Goal: Task Accomplishment & Management: Manage account settings

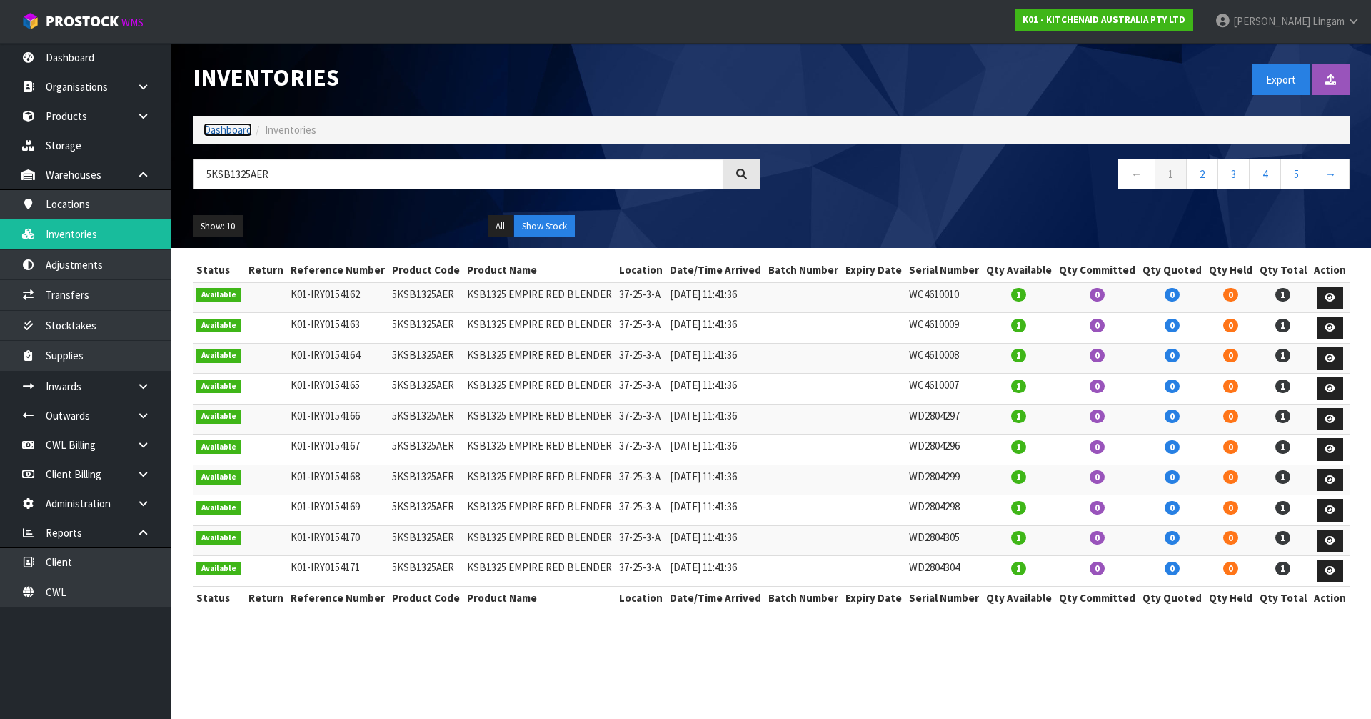
click at [230, 126] on link "Dashboard" at bounding box center [228, 130] width 49 height 14
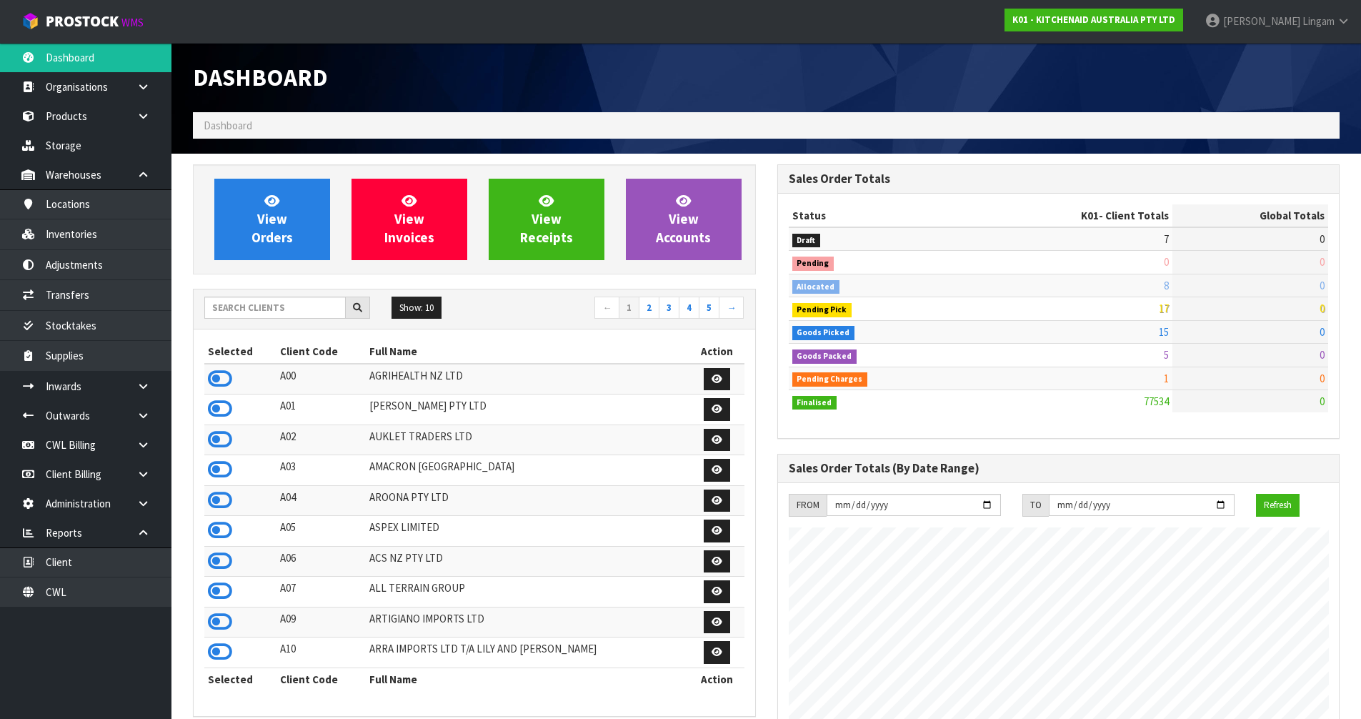
scroll to position [1082, 584]
click at [227, 306] on input "text" at bounding box center [274, 307] width 141 height 22
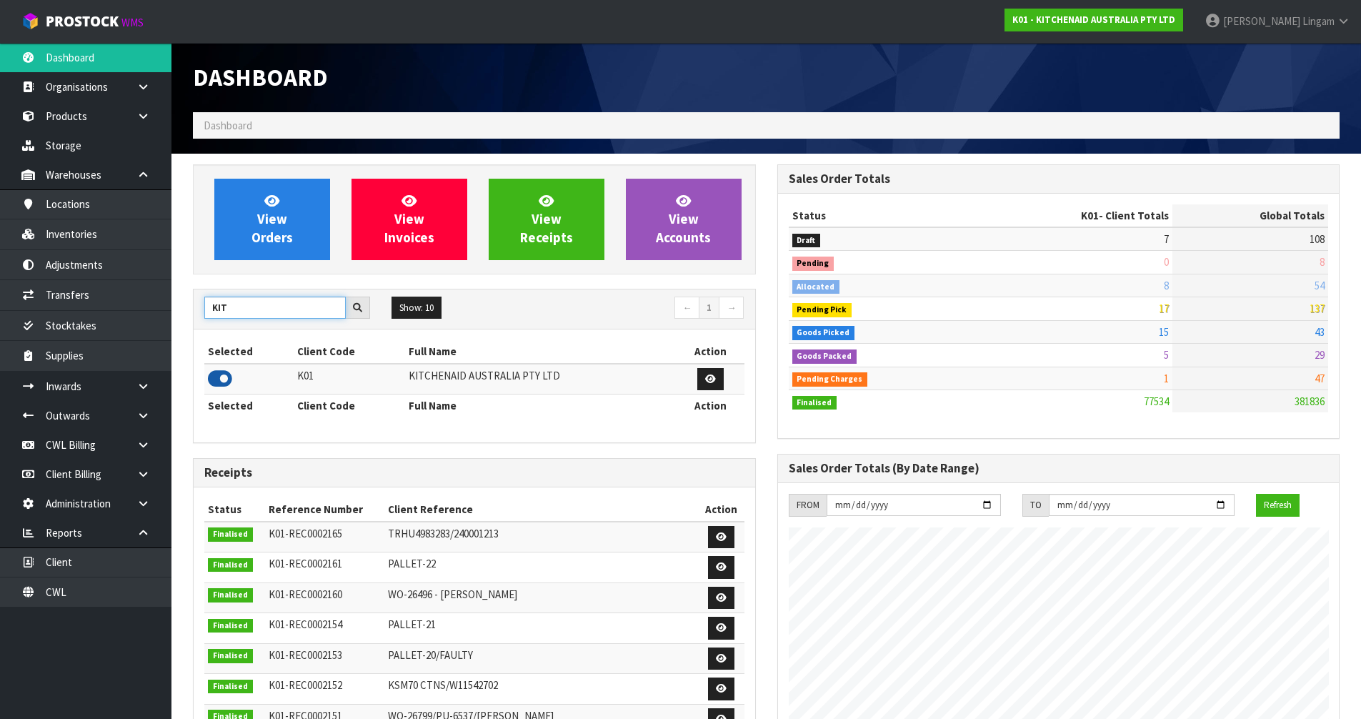
type input "KIT"
click at [219, 378] on icon at bounding box center [220, 378] width 24 height 21
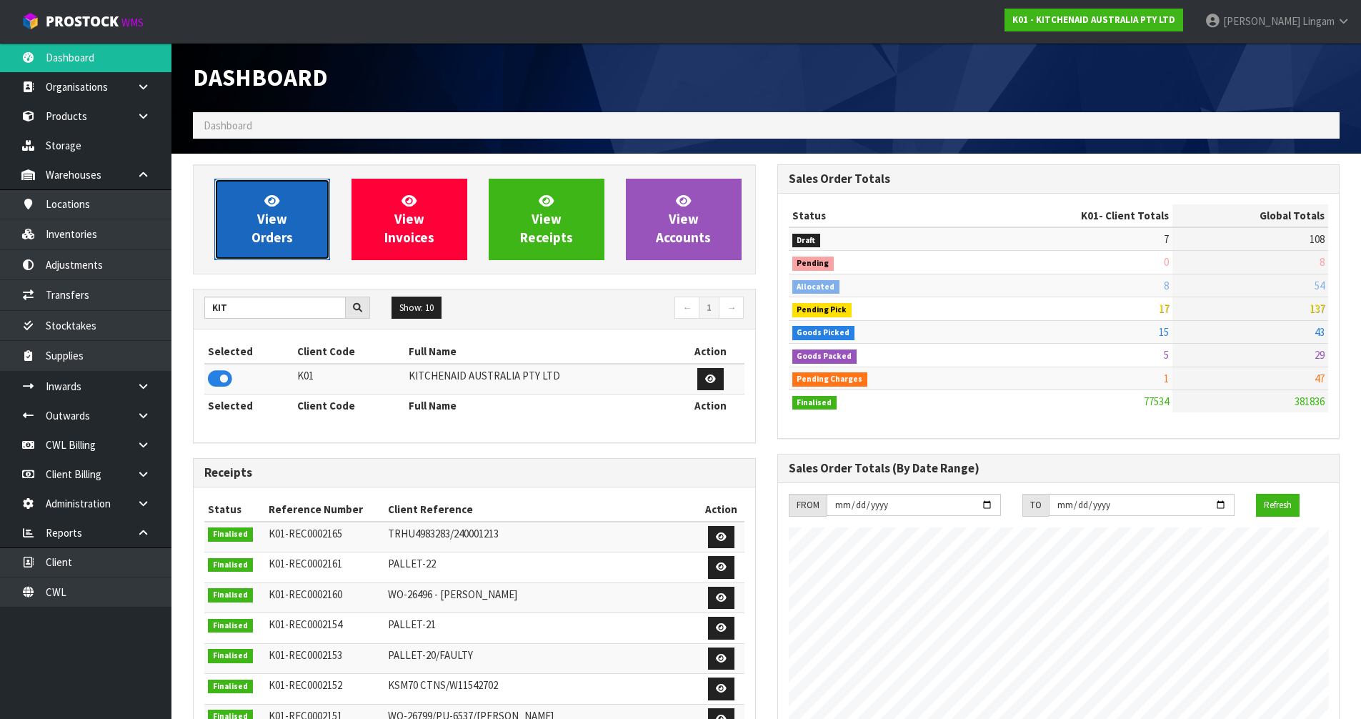
click at [285, 228] on link "View Orders" at bounding box center [272, 219] width 116 height 81
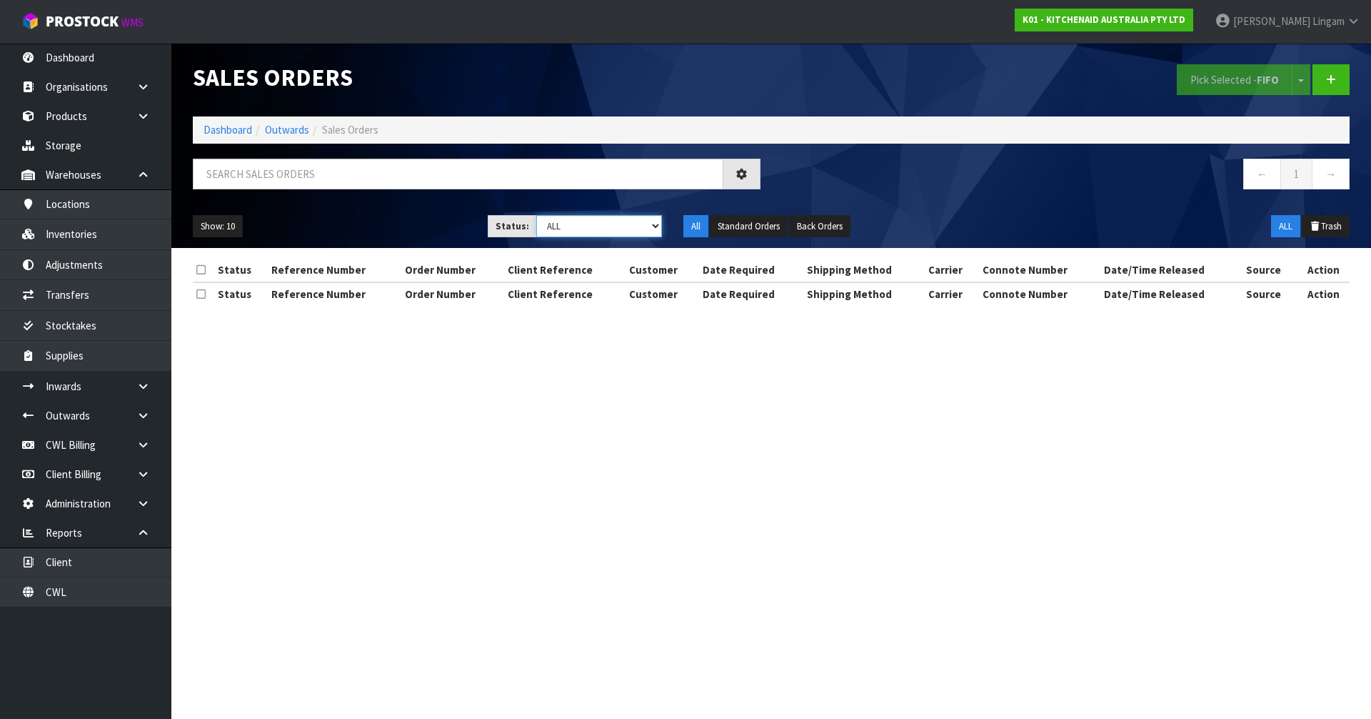
click at [621, 229] on select "Draft Pending Allocated Pending Pick Goods Picked Goods Packed Pending Charges …" at bounding box center [599, 226] width 126 height 22
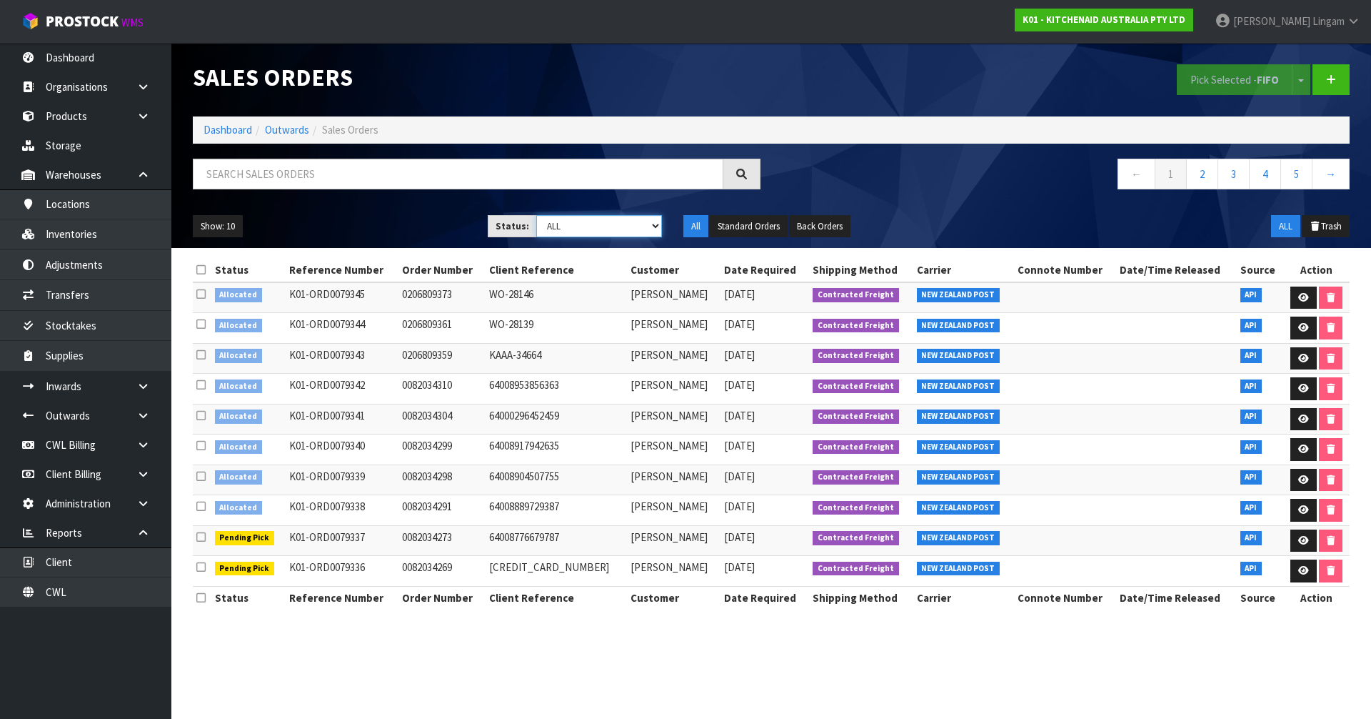
select select "string:2"
click at [536, 215] on select "Draft Pending Allocated Pending Pick Goods Picked Goods Packed Pending Charges …" at bounding box center [599, 226] width 126 height 22
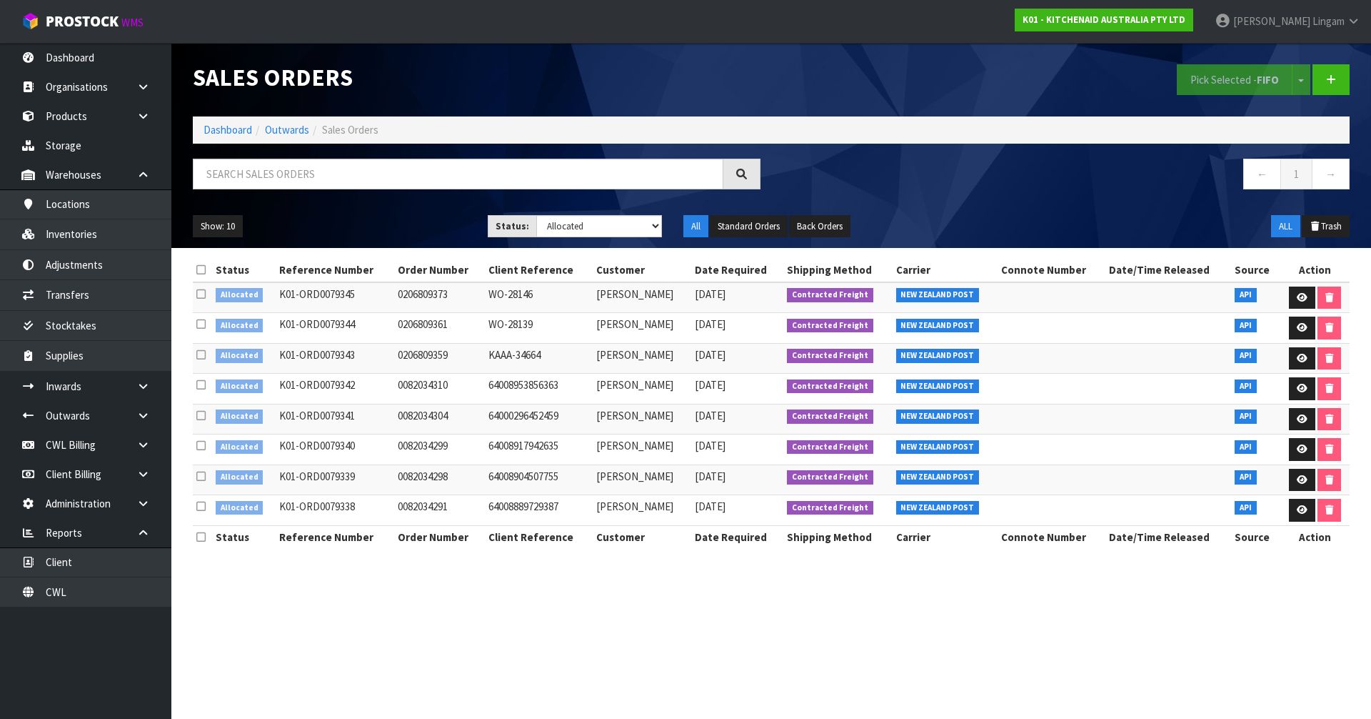
click at [196, 266] on icon at bounding box center [200, 269] width 9 height 11
click at [1222, 81] on button "Pick Selected - FIFO" at bounding box center [1235, 79] width 116 height 31
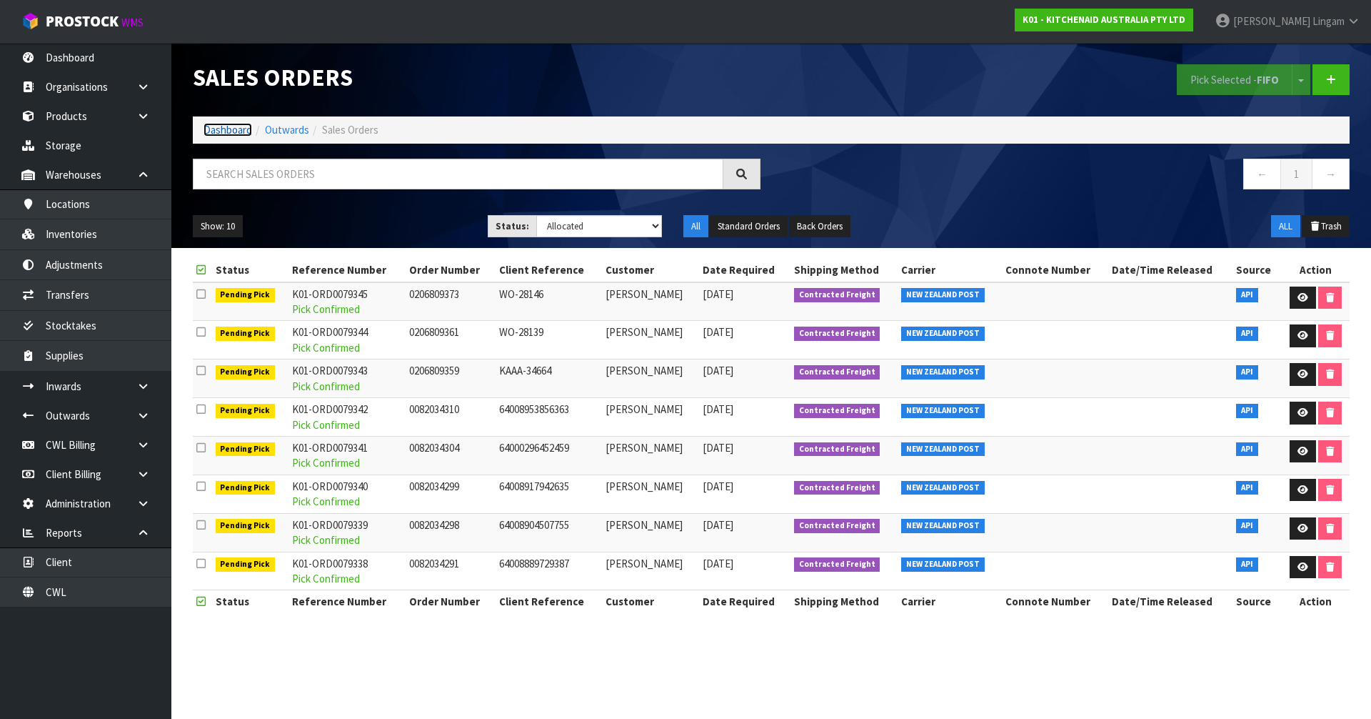
click at [236, 131] on link "Dashboard" at bounding box center [228, 130] width 49 height 14
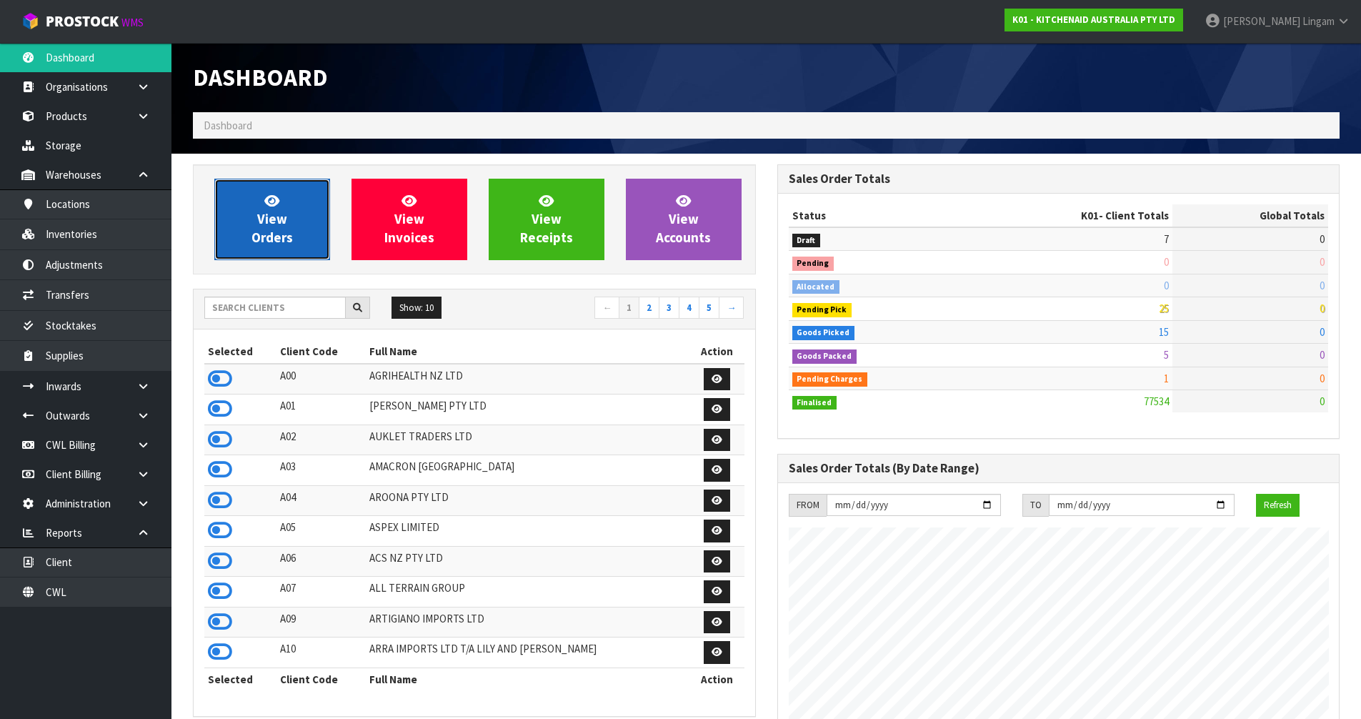
click at [266, 231] on span "View Orders" at bounding box center [271, 219] width 41 height 54
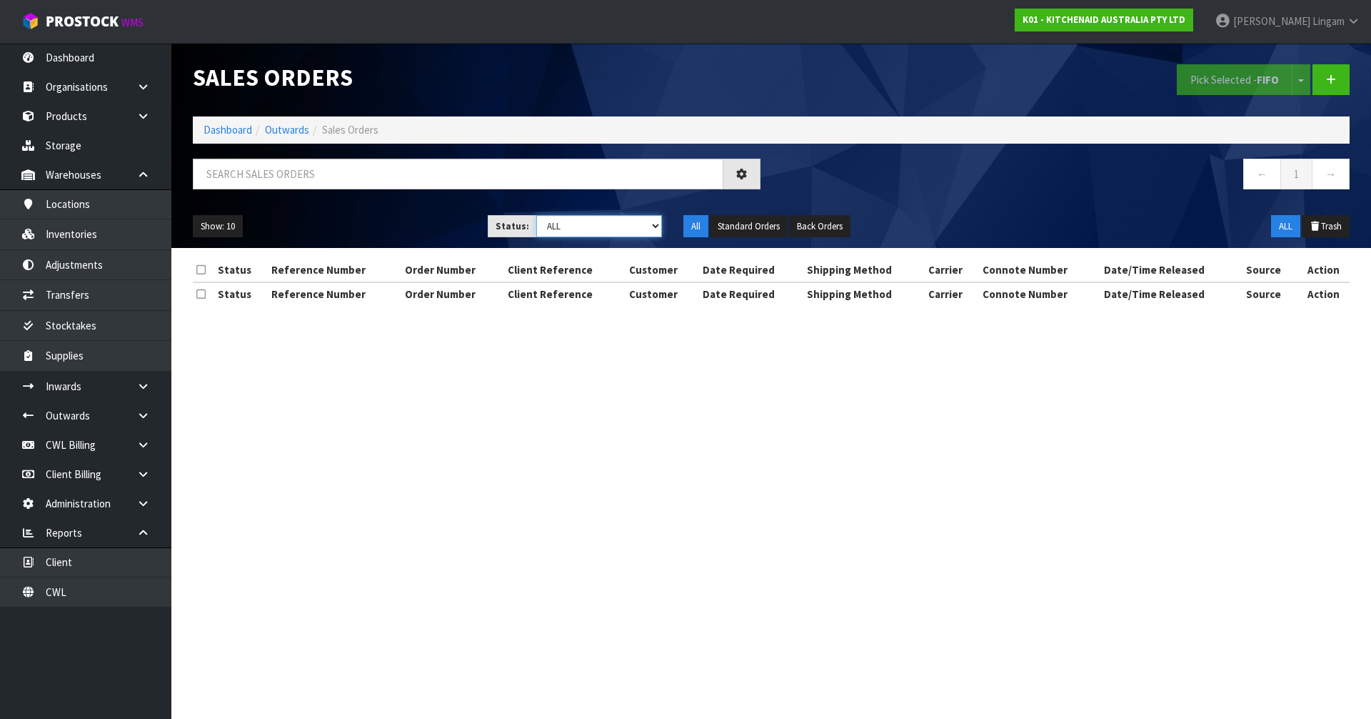
click at [634, 222] on select "Draft Pending Allocated Pending Pick Goods Picked Goods Packed Pending Charges …" at bounding box center [599, 226] width 126 height 22
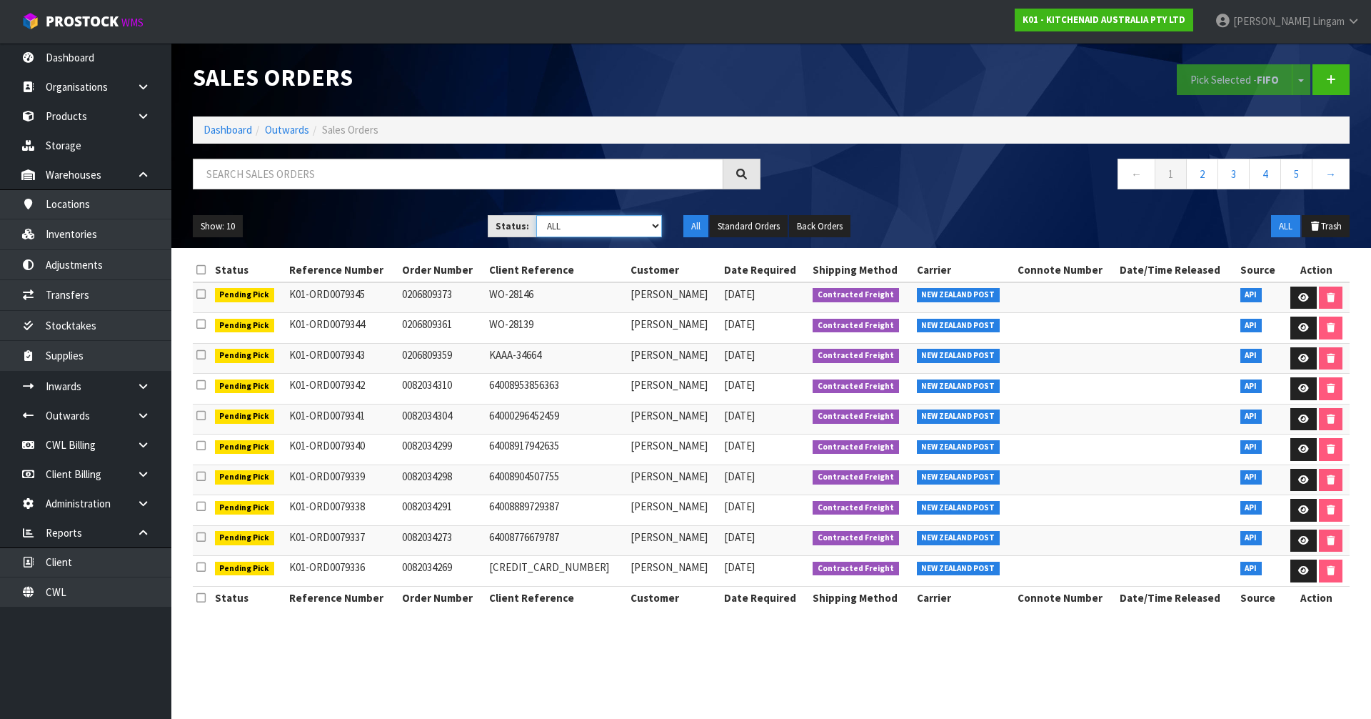
select select "string:6"
click at [536, 215] on select "Draft Pending Allocated Pending Pick Goods Picked Goods Packed Pending Charges …" at bounding box center [599, 226] width 126 height 22
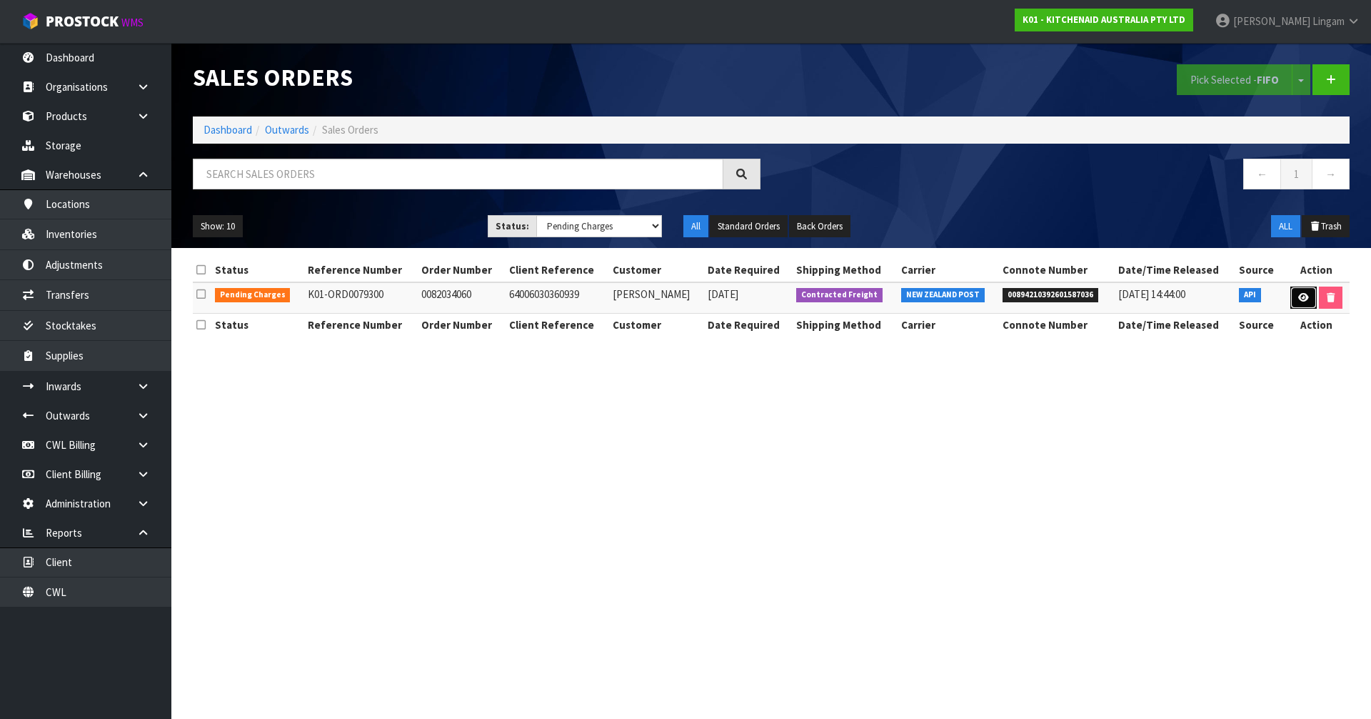
click at [1291, 294] on link at bounding box center [1304, 297] width 26 height 23
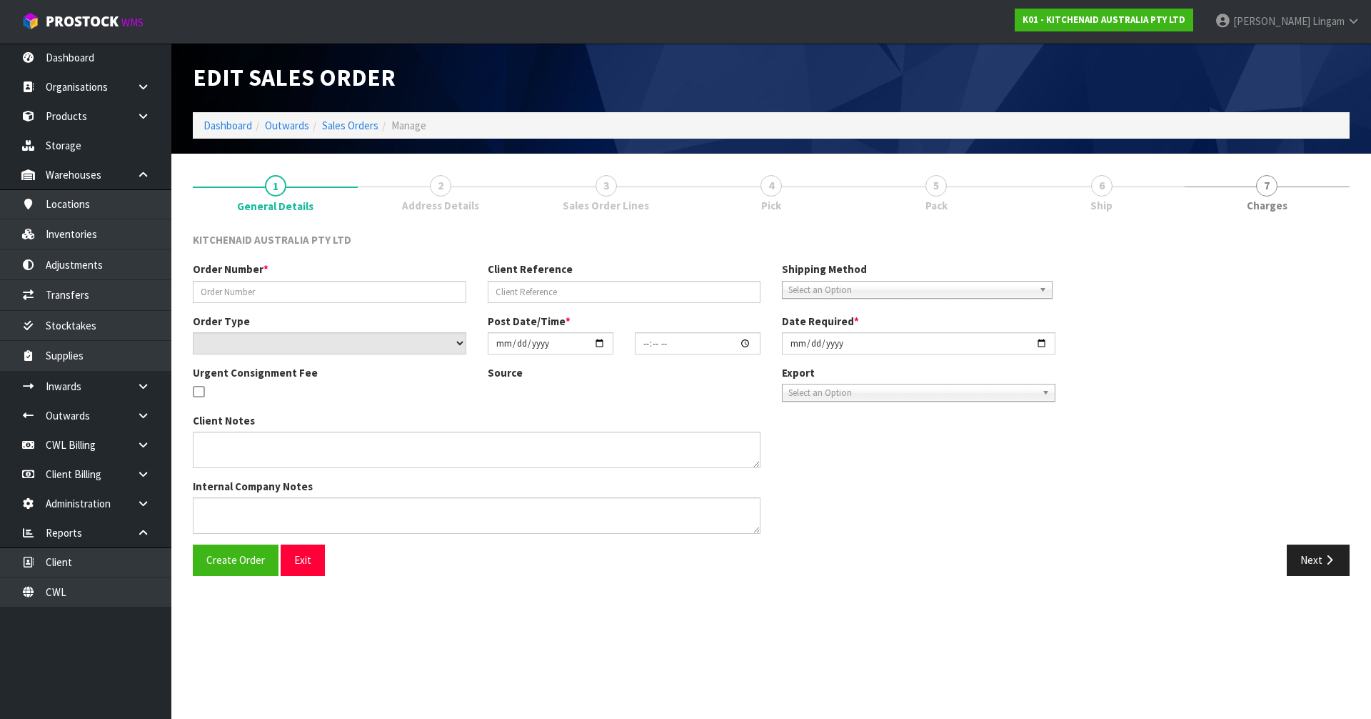
type input "0082034060"
type input "64006030360939"
select select "number:0"
type input "2025-09-17"
type input "15:40:49.000"
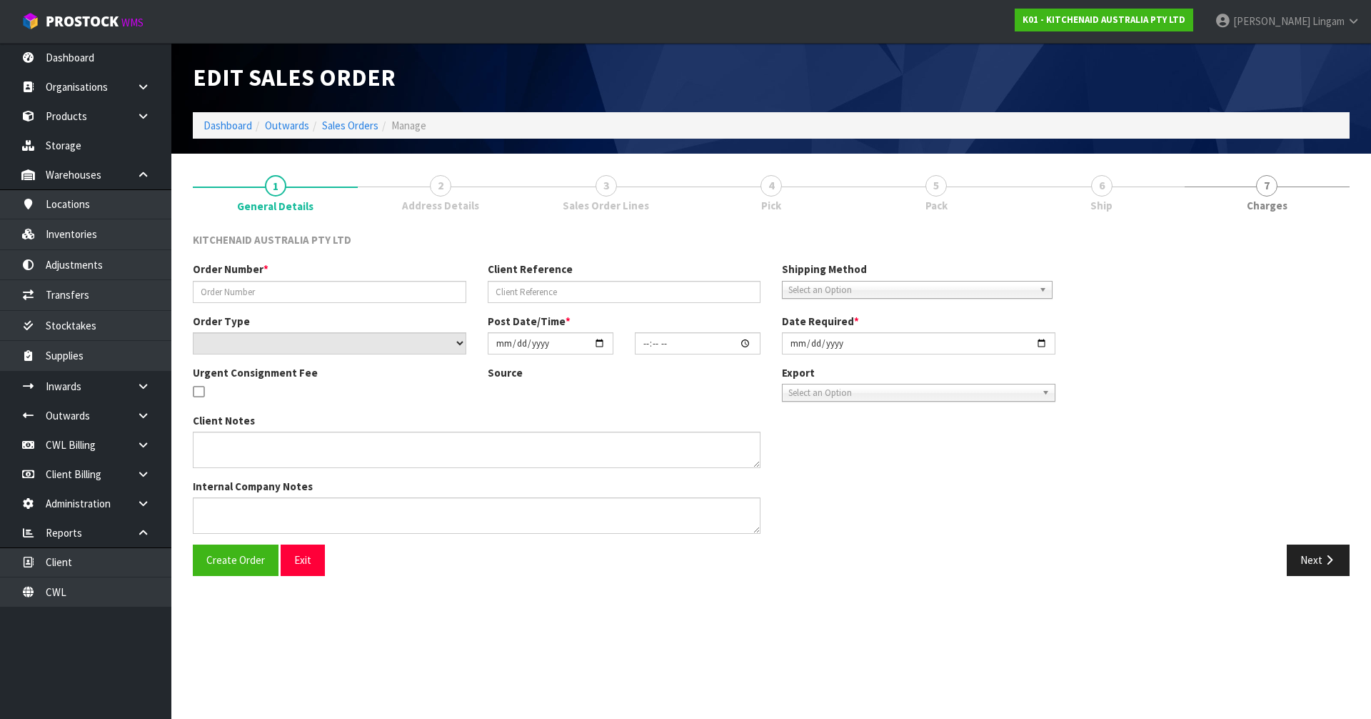
type input "2025-09-17"
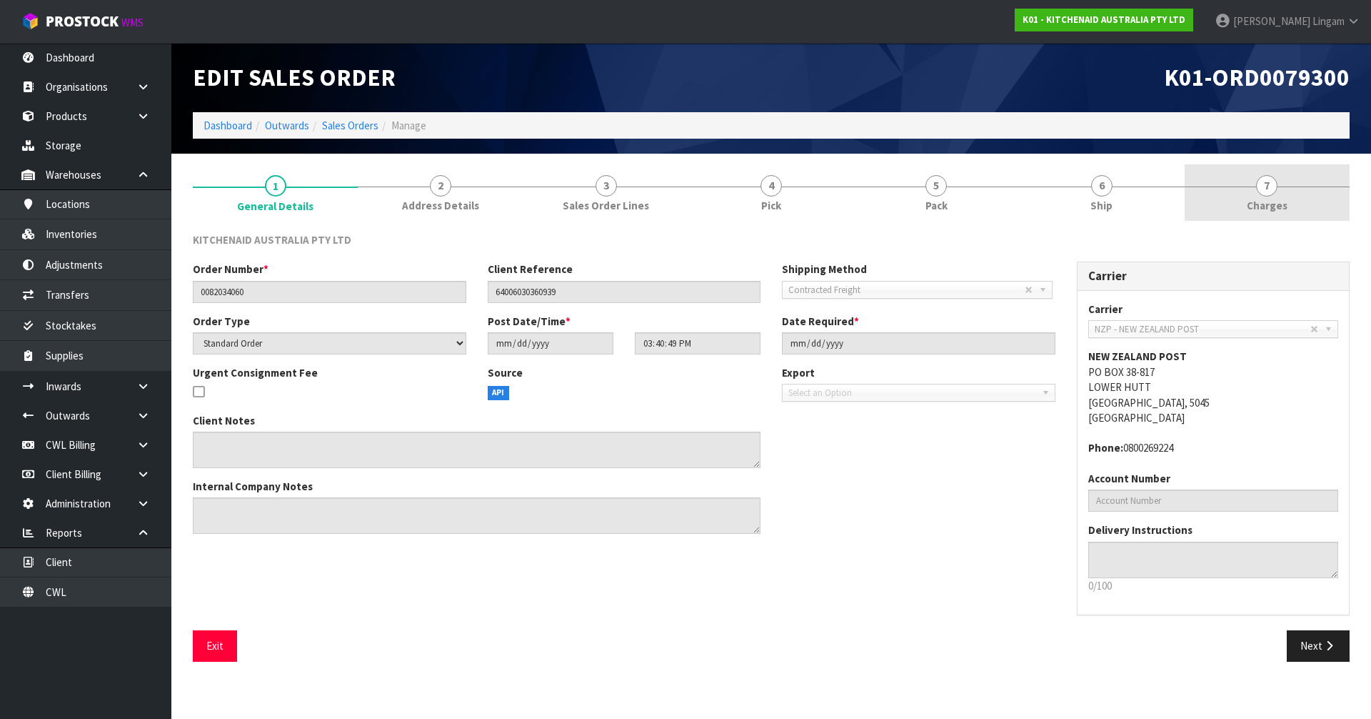
click at [1291, 210] on link "7 Charges" at bounding box center [1267, 192] width 165 height 56
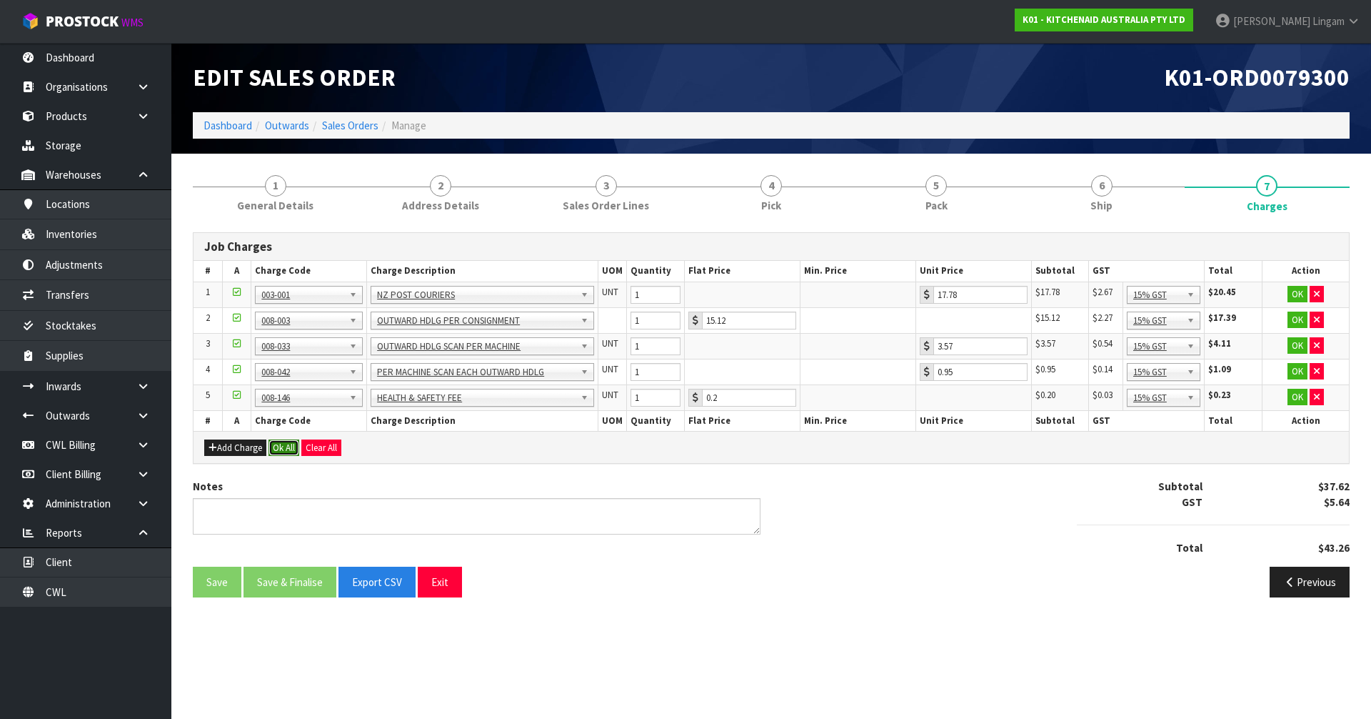
click at [288, 449] on button "Ok All" at bounding box center [284, 447] width 31 height 17
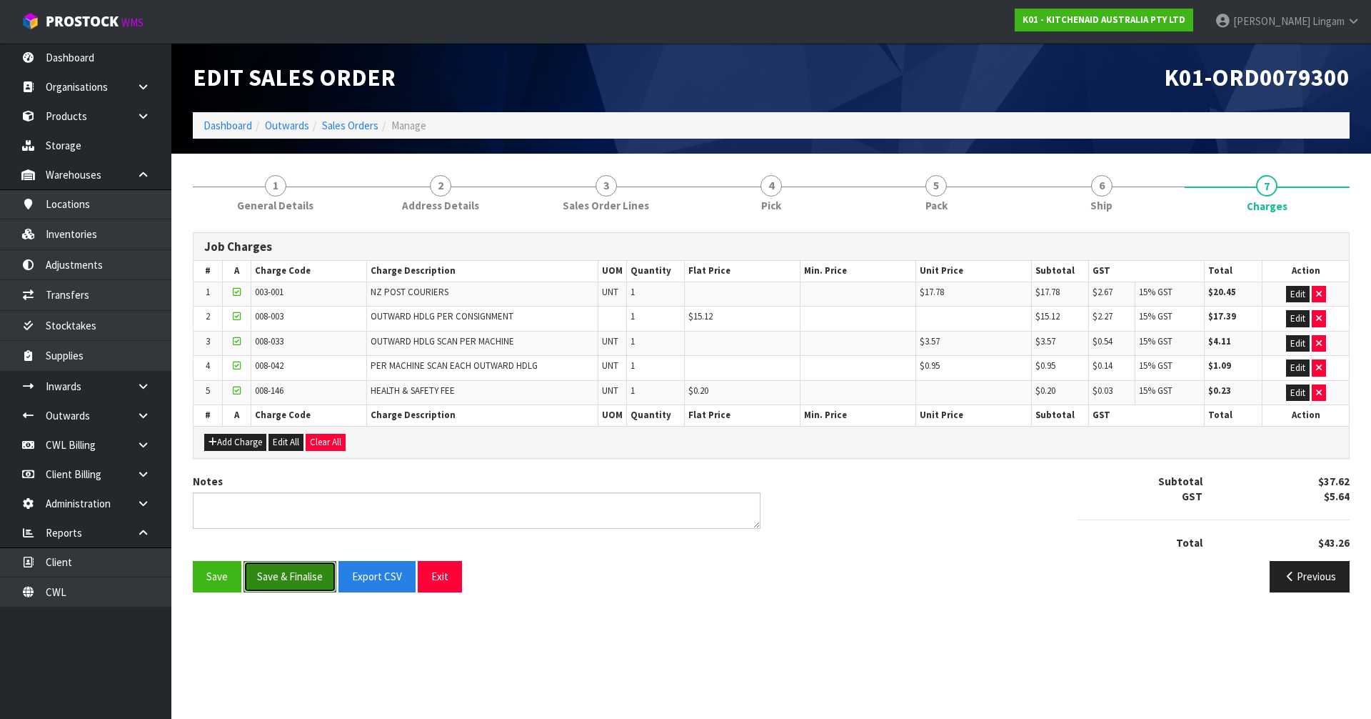
click at [301, 586] on button "Save & Finalise" at bounding box center [290, 576] width 93 height 31
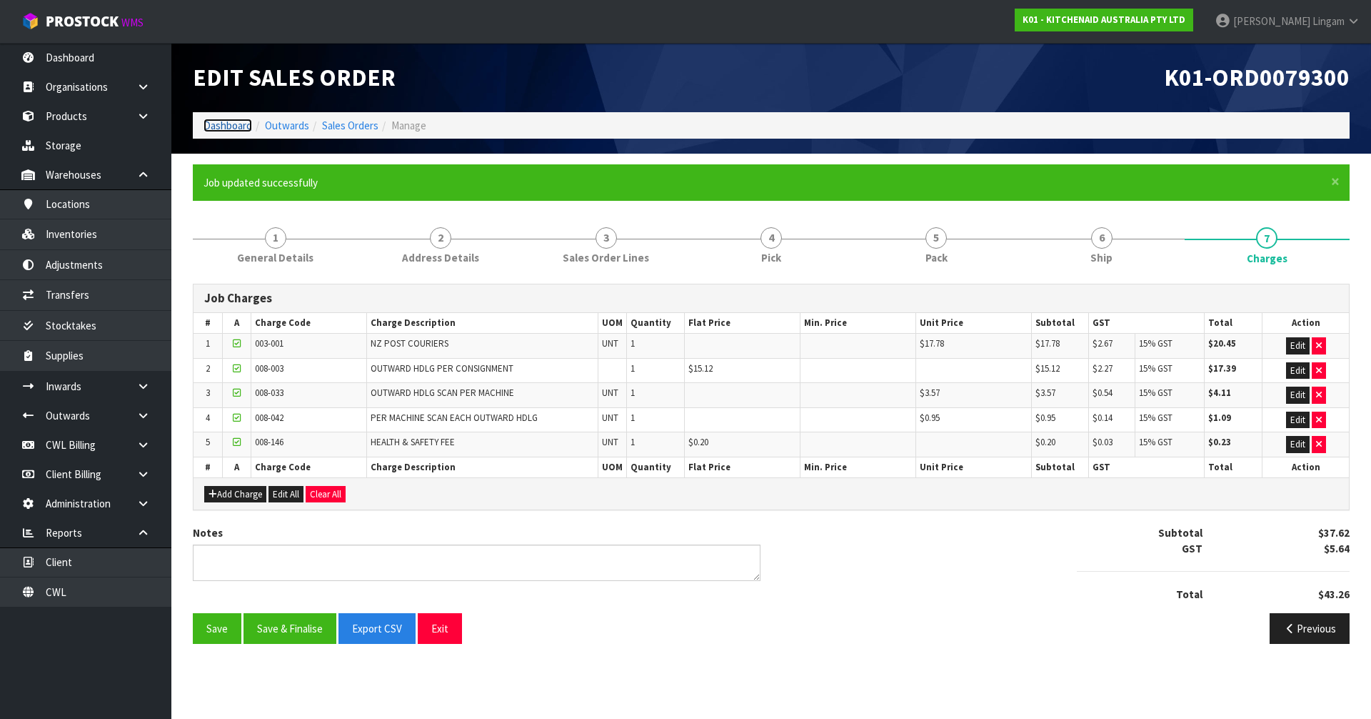
click at [214, 126] on link "Dashboard" at bounding box center [228, 126] width 49 height 14
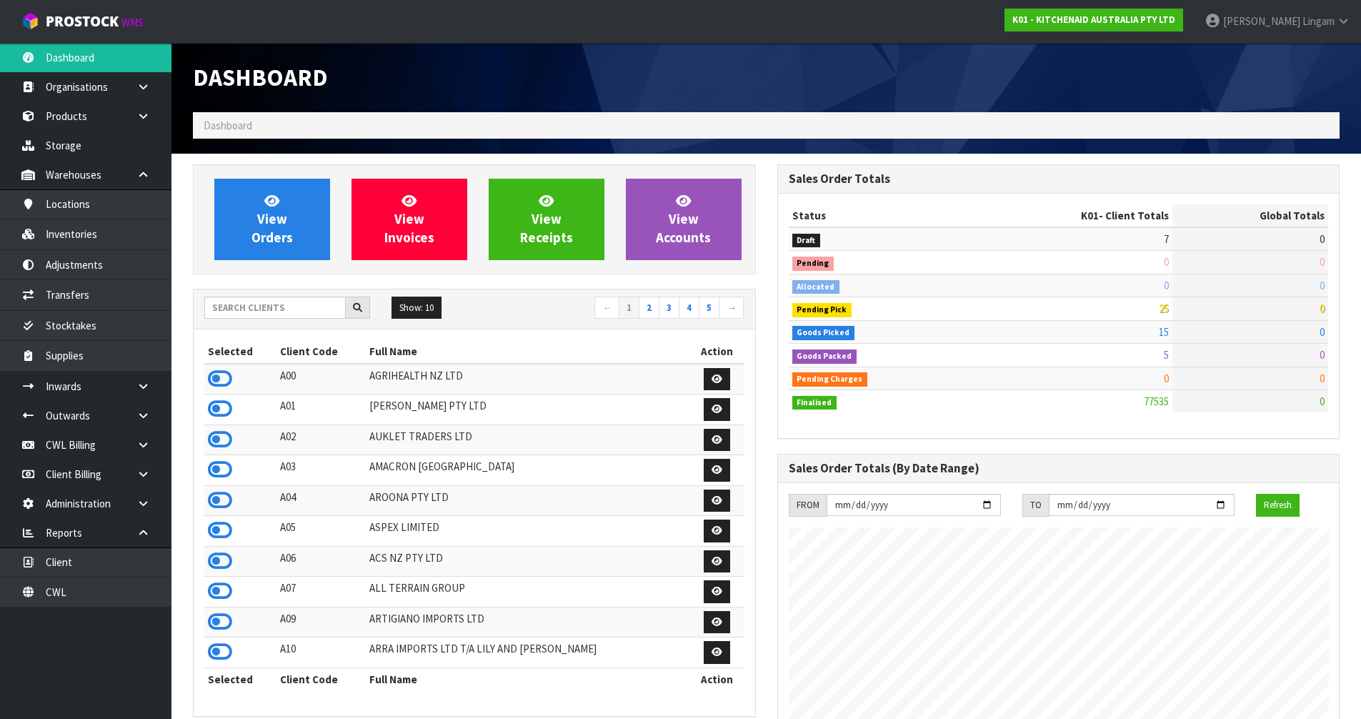
scroll to position [1082, 584]
click at [269, 310] on input "text" at bounding box center [274, 307] width 141 height 22
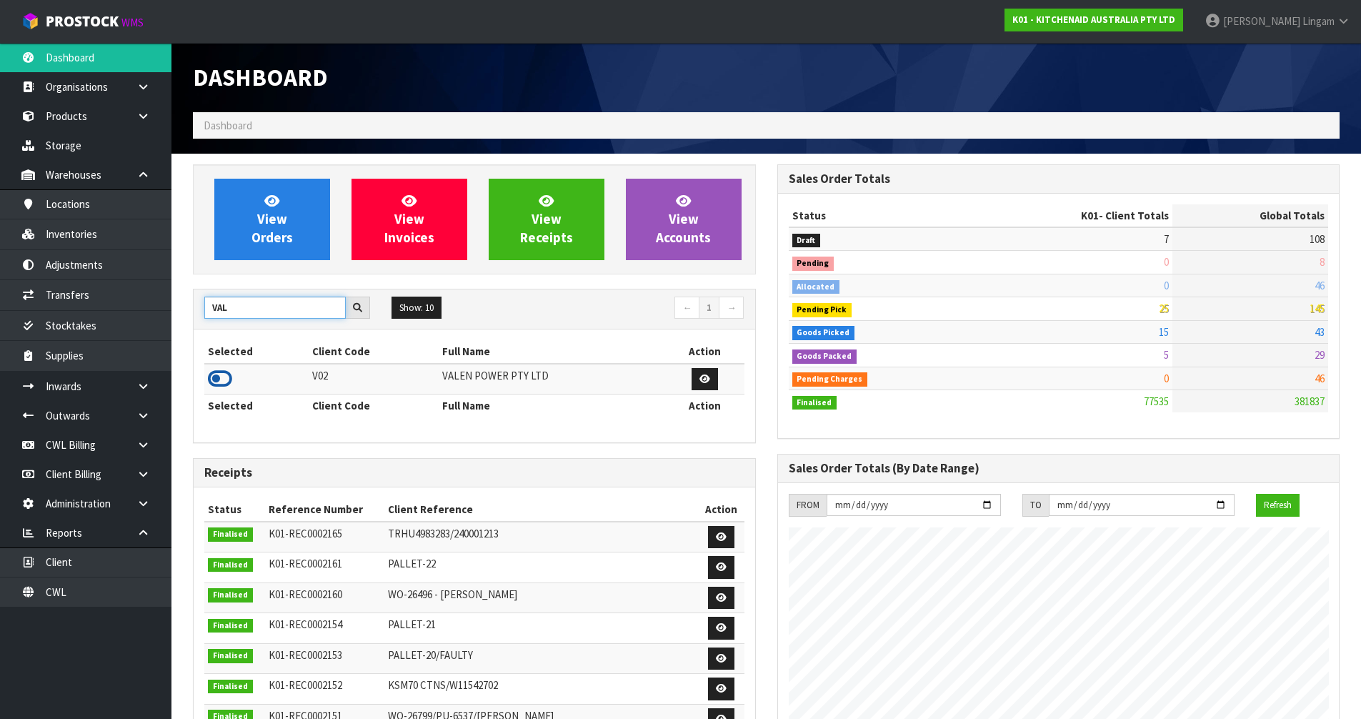
type input "VAL"
click at [216, 376] on icon at bounding box center [220, 378] width 24 height 21
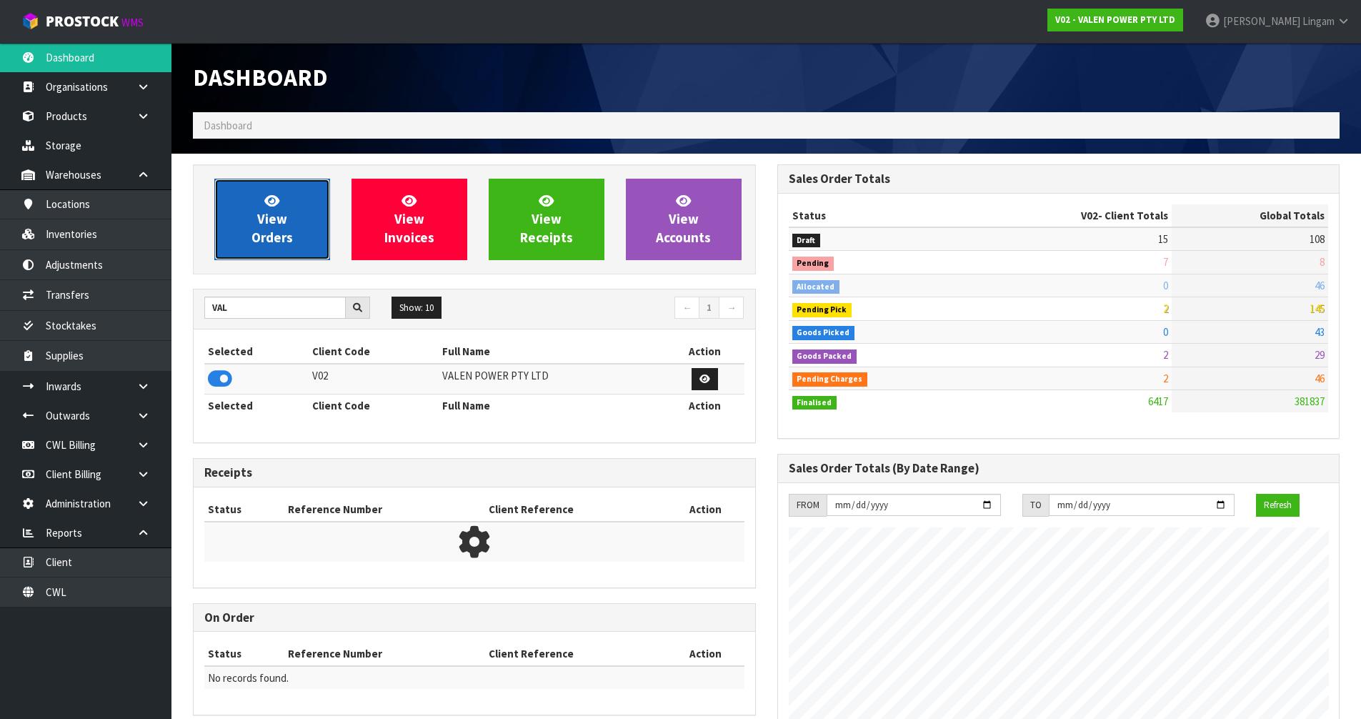
click at [286, 232] on span "View Orders" at bounding box center [271, 219] width 41 height 54
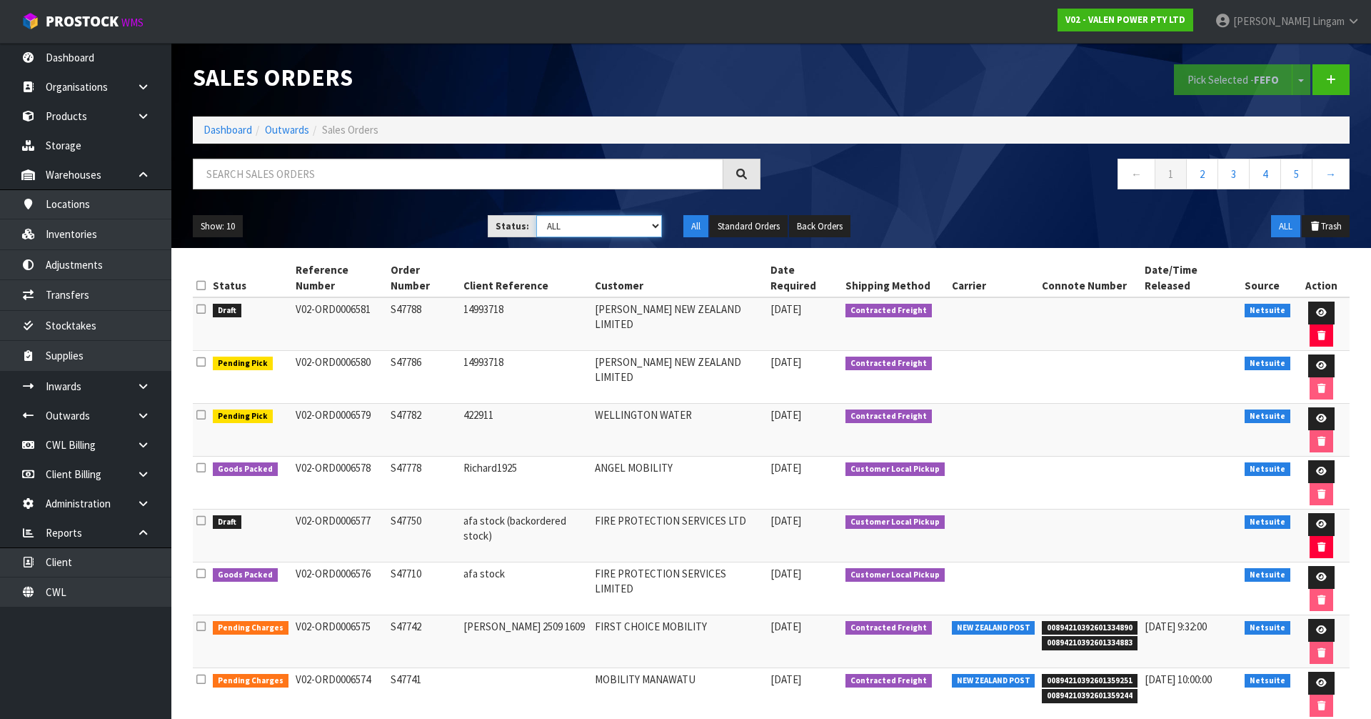
click at [638, 226] on select "Draft Pending Allocated Pending Pick Goods Picked Goods Packed Pending Charges …" at bounding box center [599, 226] width 126 height 22
select select "string:1"
click at [536, 215] on select "Draft Pending Allocated Pending Pick Goods Picked Goods Packed Pending Charges …" at bounding box center [599, 226] width 126 height 22
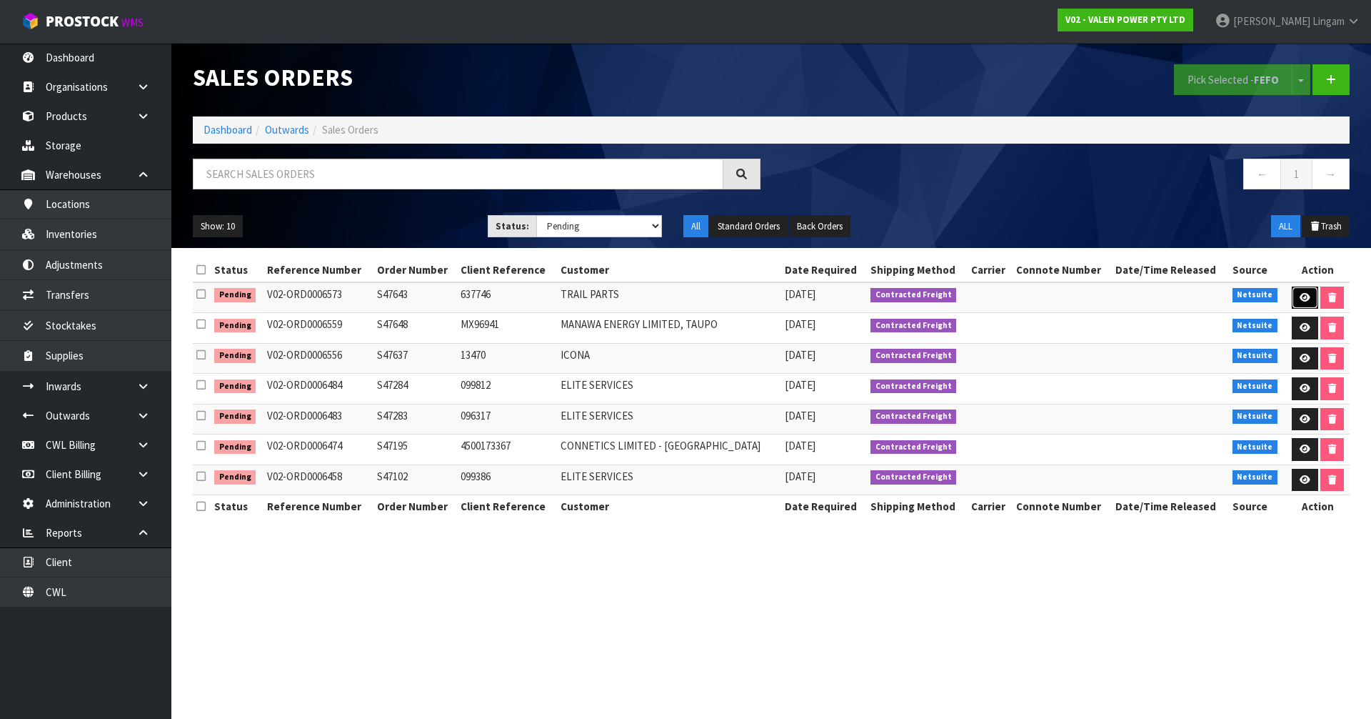
click at [1301, 301] on icon at bounding box center [1305, 297] width 11 height 9
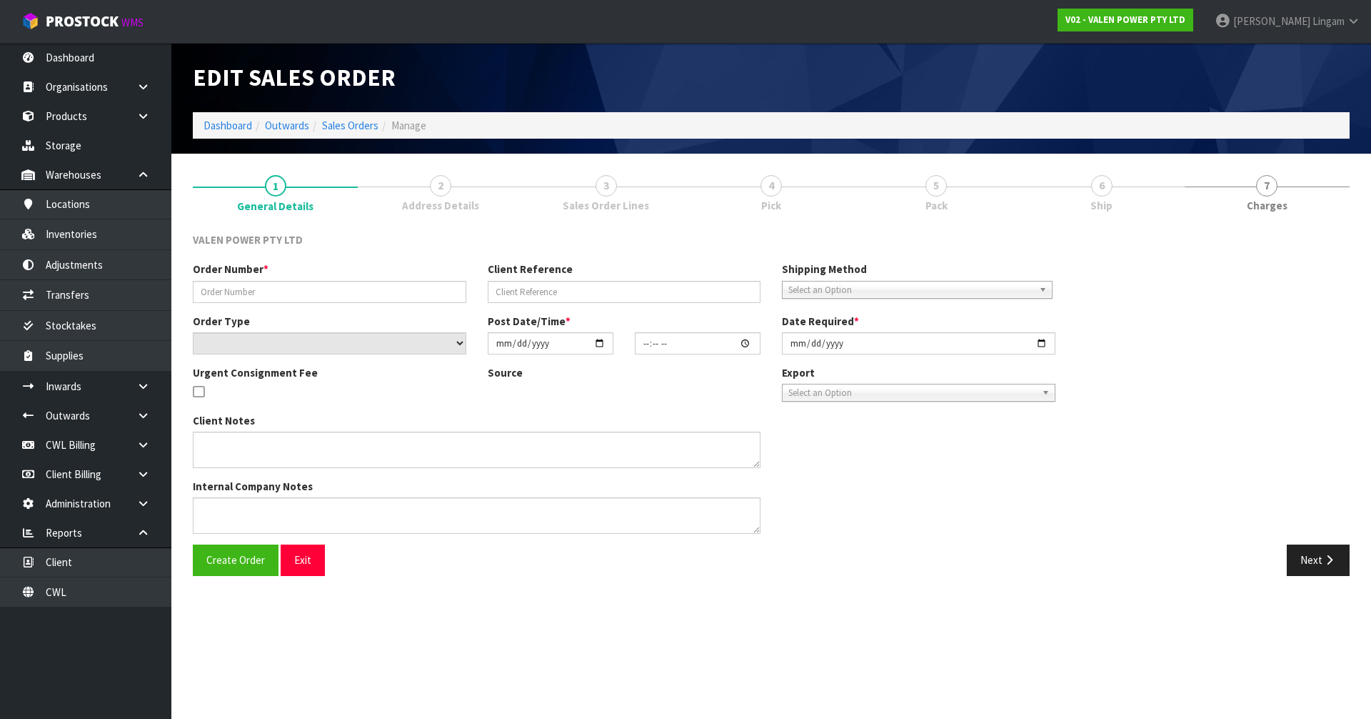
type input "S47643"
type input "637746"
select select "number:1"
type input "2025-09-15"
type input "18:15:07.000"
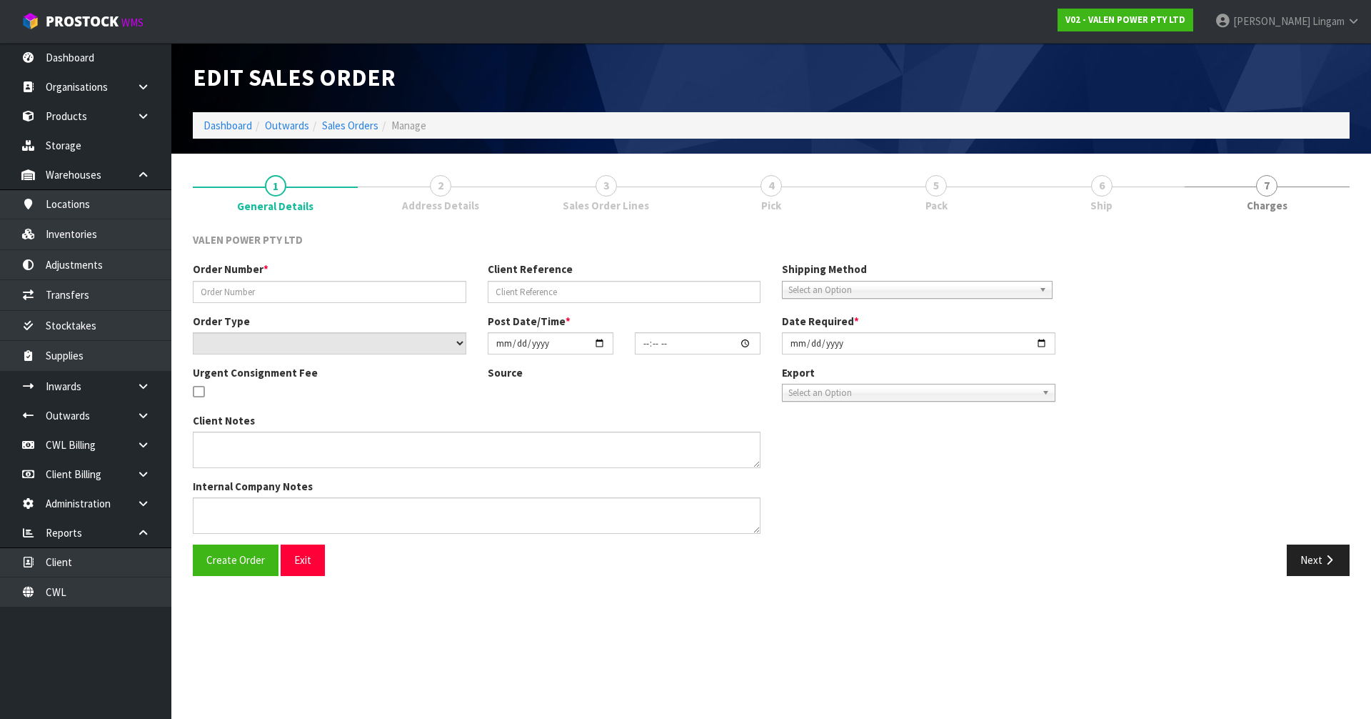
type input "[DATE]"
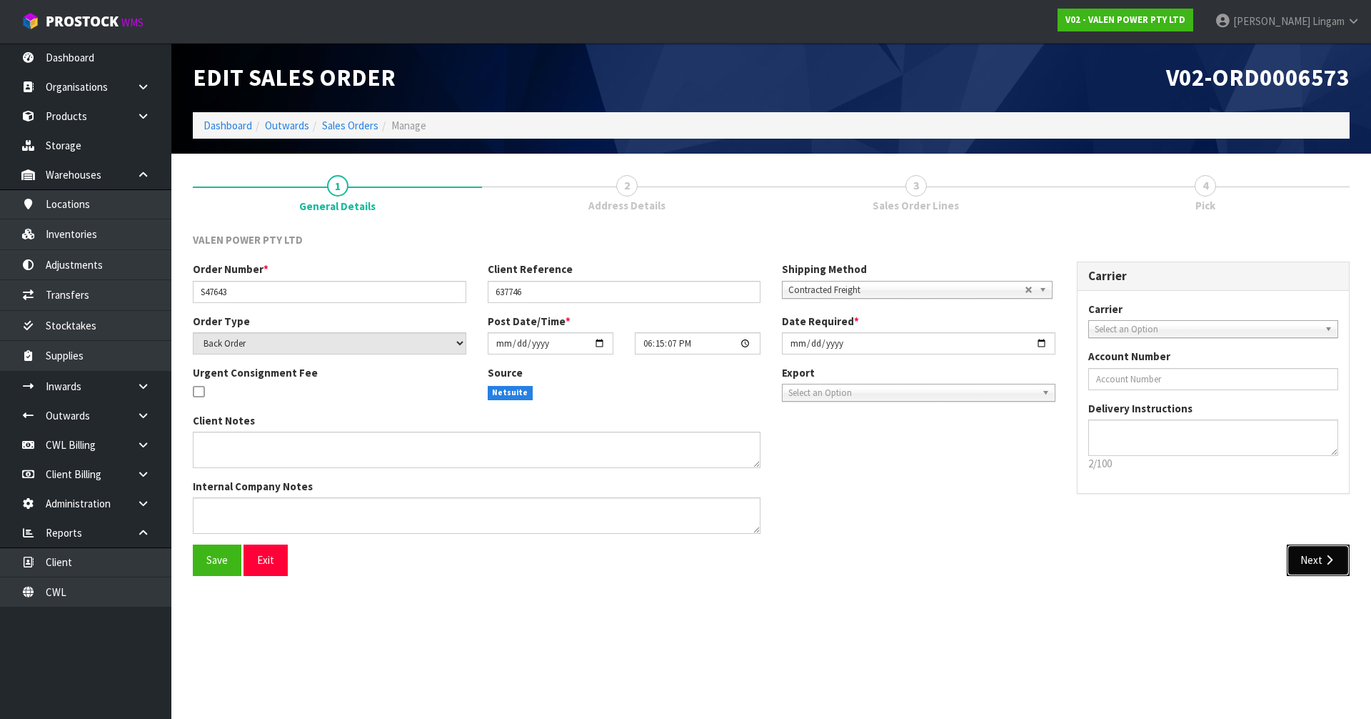
click at [1327, 572] on button "Next" at bounding box center [1318, 559] width 63 height 31
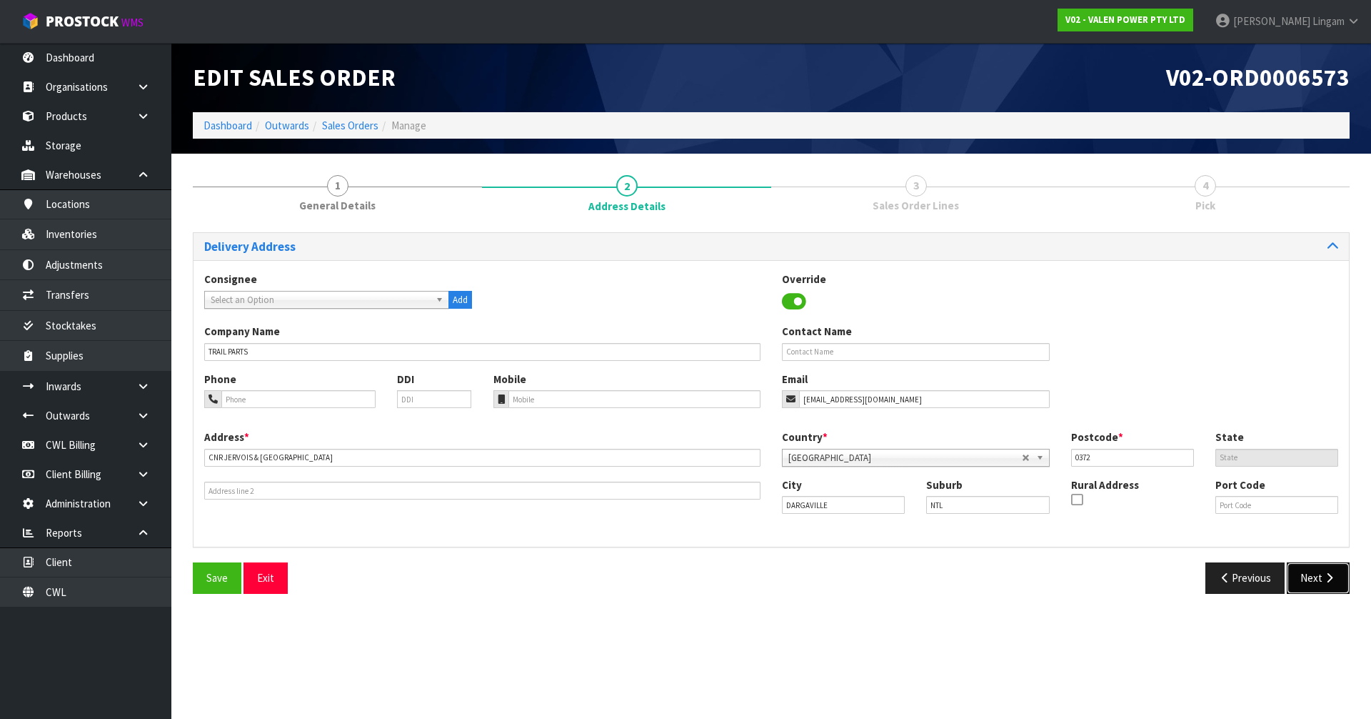
click at [1318, 586] on button "Next" at bounding box center [1318, 577] width 63 height 31
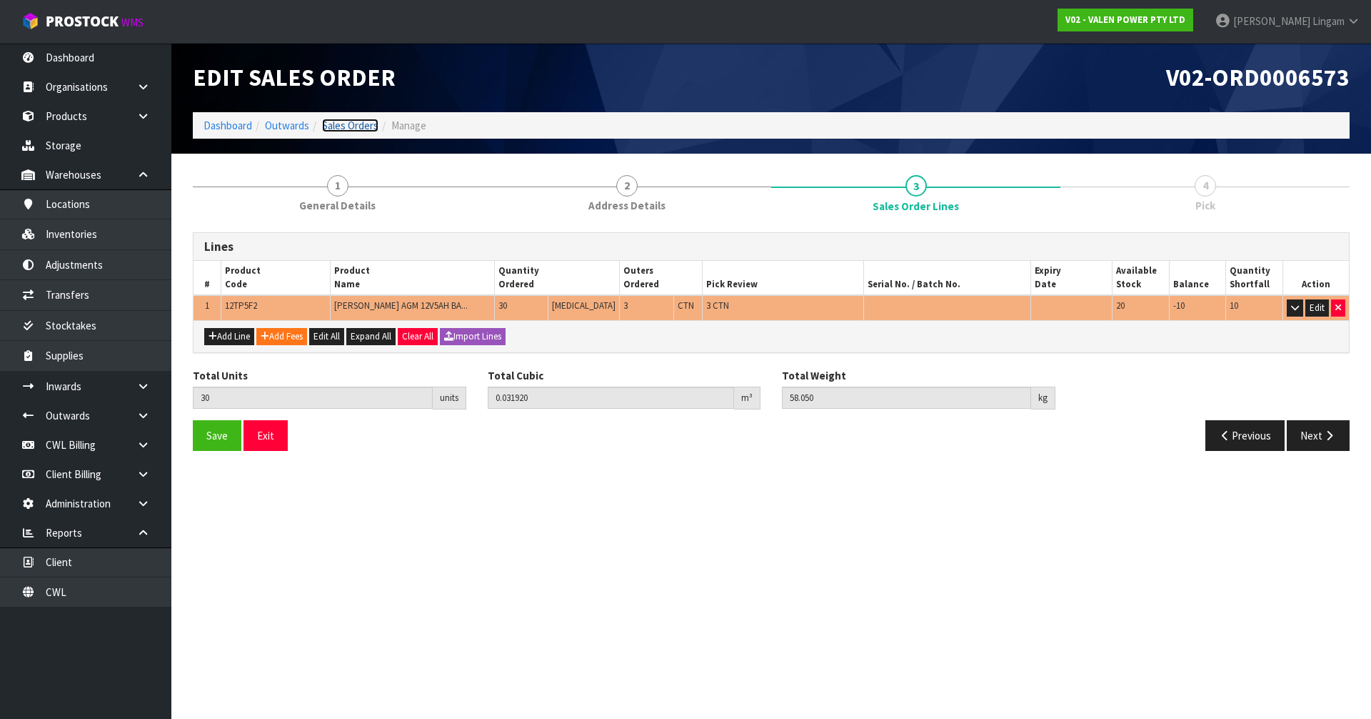
click at [362, 126] on link "Sales Orders" at bounding box center [350, 126] width 56 height 14
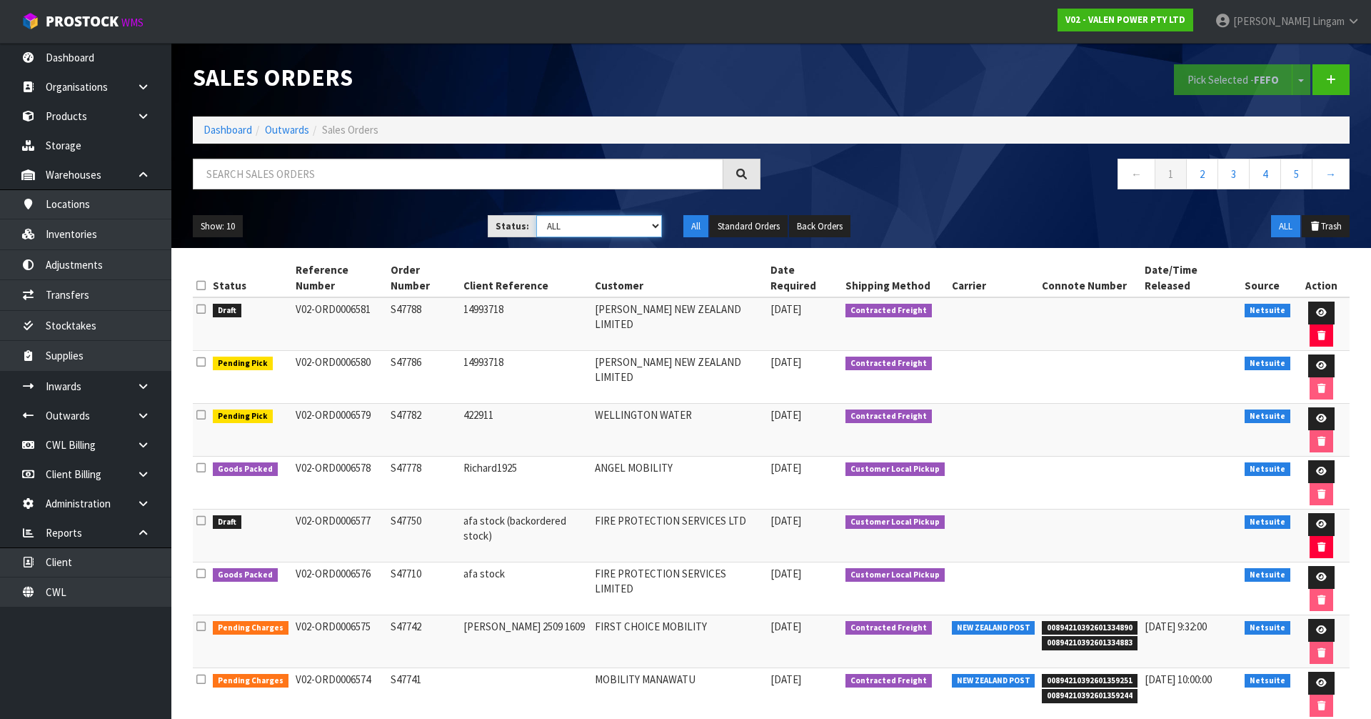
click at [616, 222] on select "Draft Pending Allocated Pending Pick Goods Picked Goods Packed Pending Charges …" at bounding box center [599, 226] width 126 height 22
select select "string:6"
click at [536, 215] on select "Draft Pending Allocated Pending Pick Goods Picked Goods Packed Pending Charges …" at bounding box center [599, 226] width 126 height 22
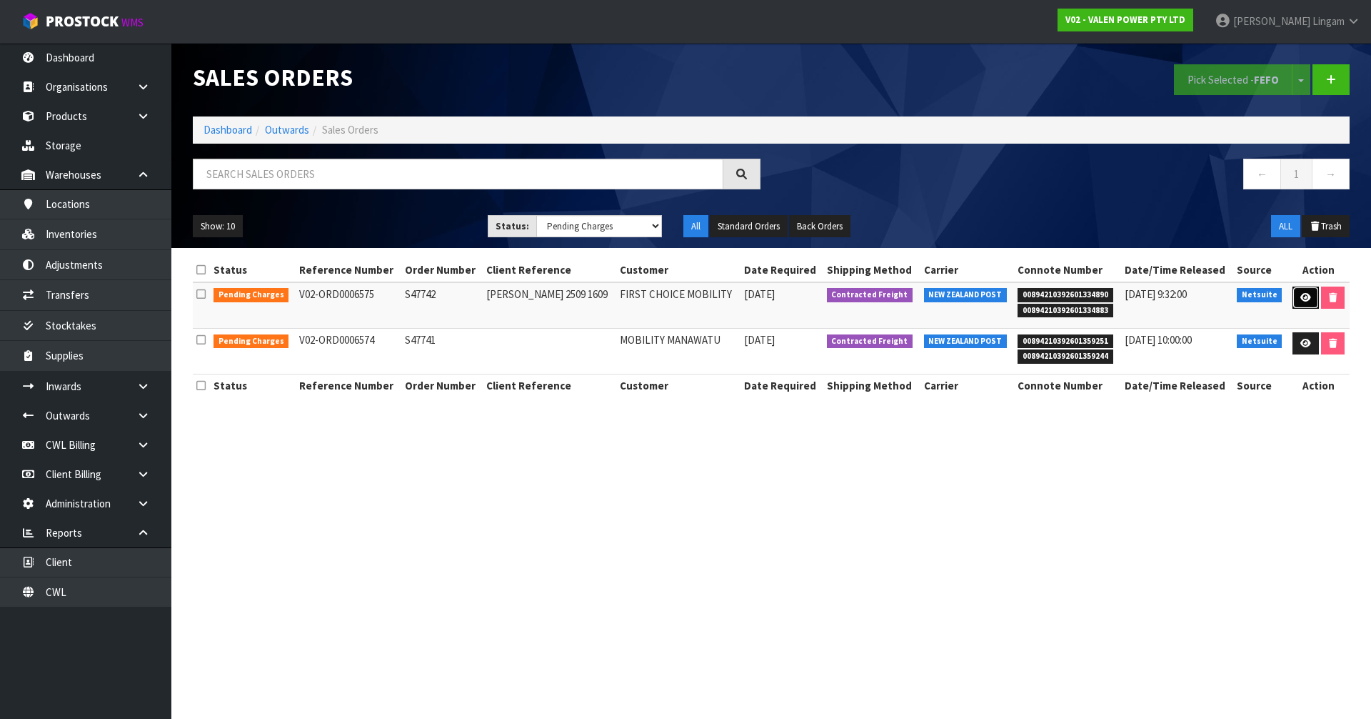
click at [1301, 301] on icon at bounding box center [1306, 297] width 11 height 9
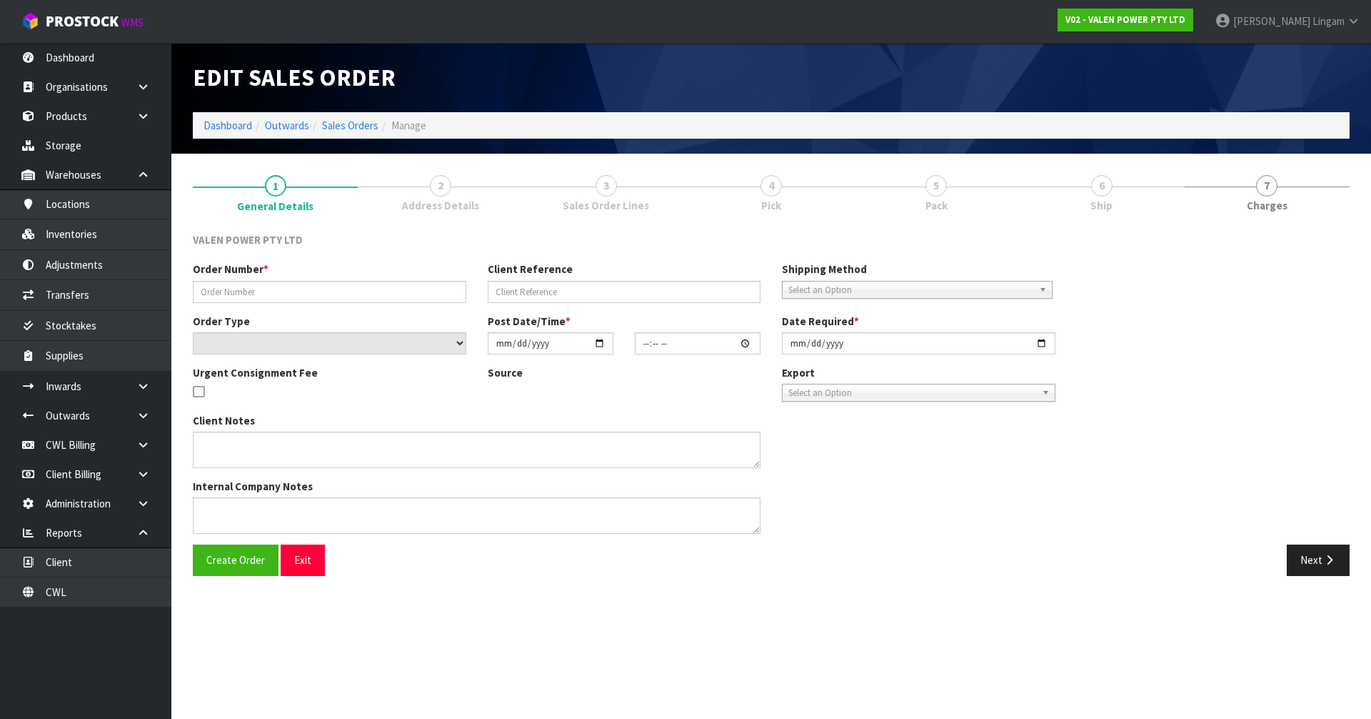
type input "S47742"
type input "Bruce 2509 1609"
select select "number:0"
type input "[DATE]"
type input "15:45:09.000"
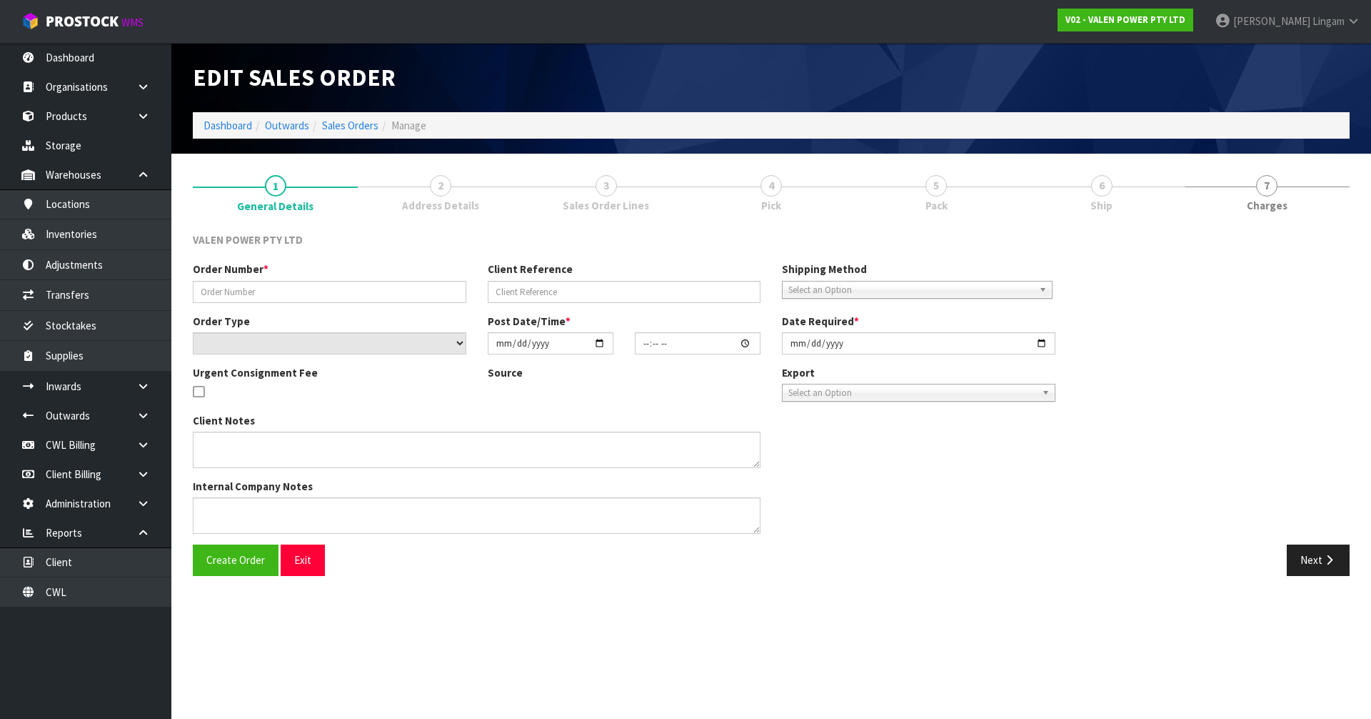
type input "2025-09-17"
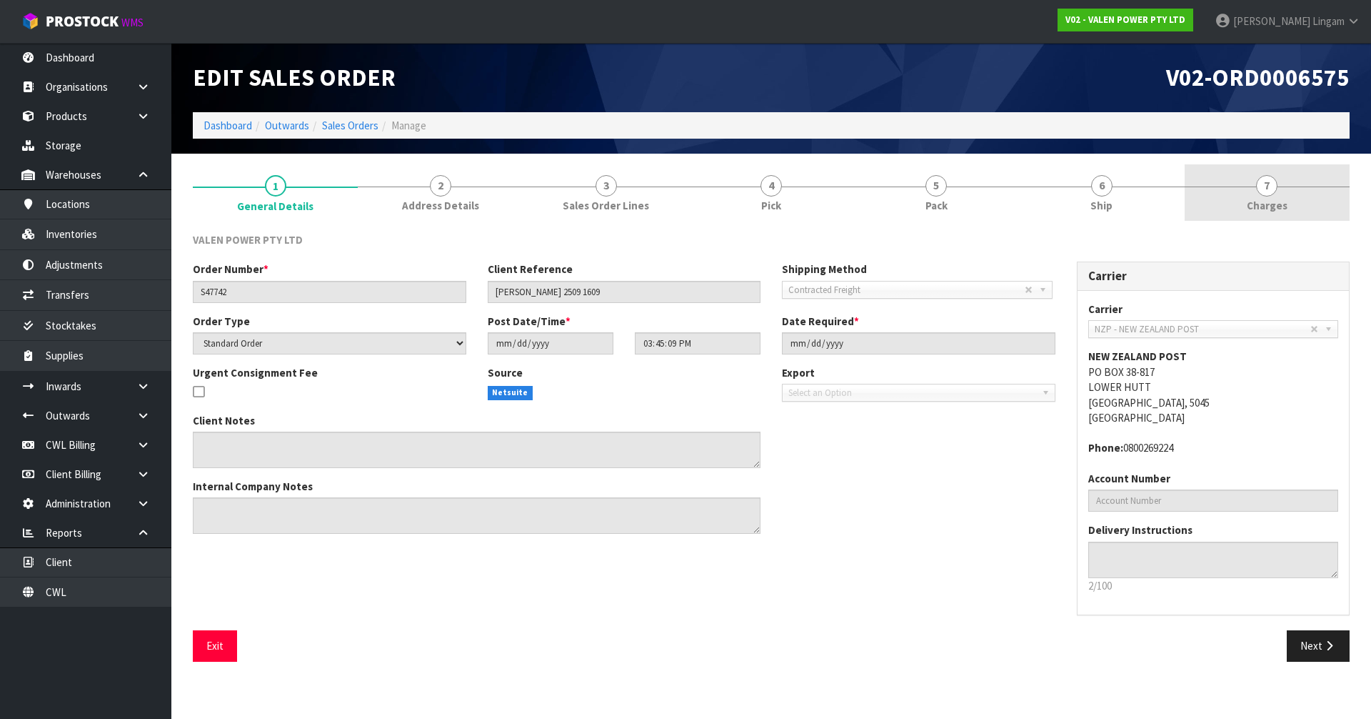
click at [1274, 213] on span "Charges" at bounding box center [1267, 205] width 41 height 15
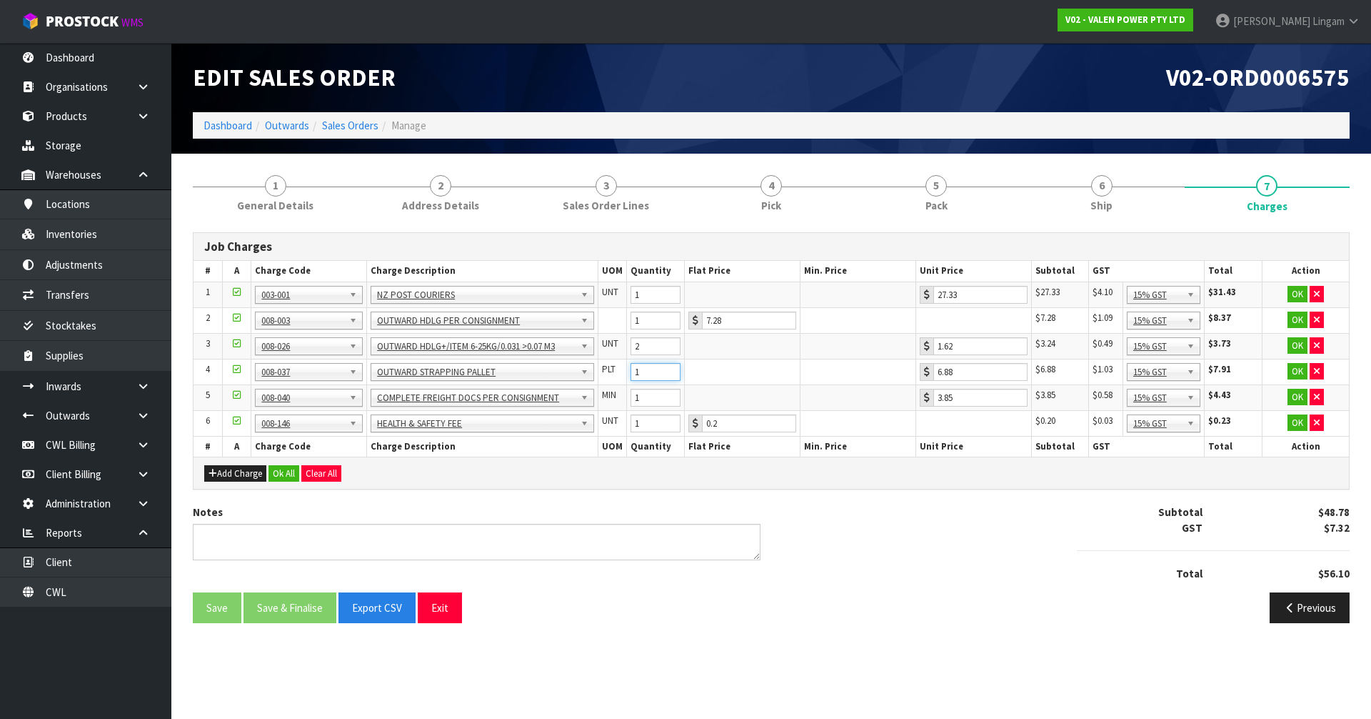
type input "1"
click at [670, 376] on input "1" at bounding box center [656, 372] width 50 height 18
click at [289, 466] on button "Ok All" at bounding box center [284, 473] width 31 height 17
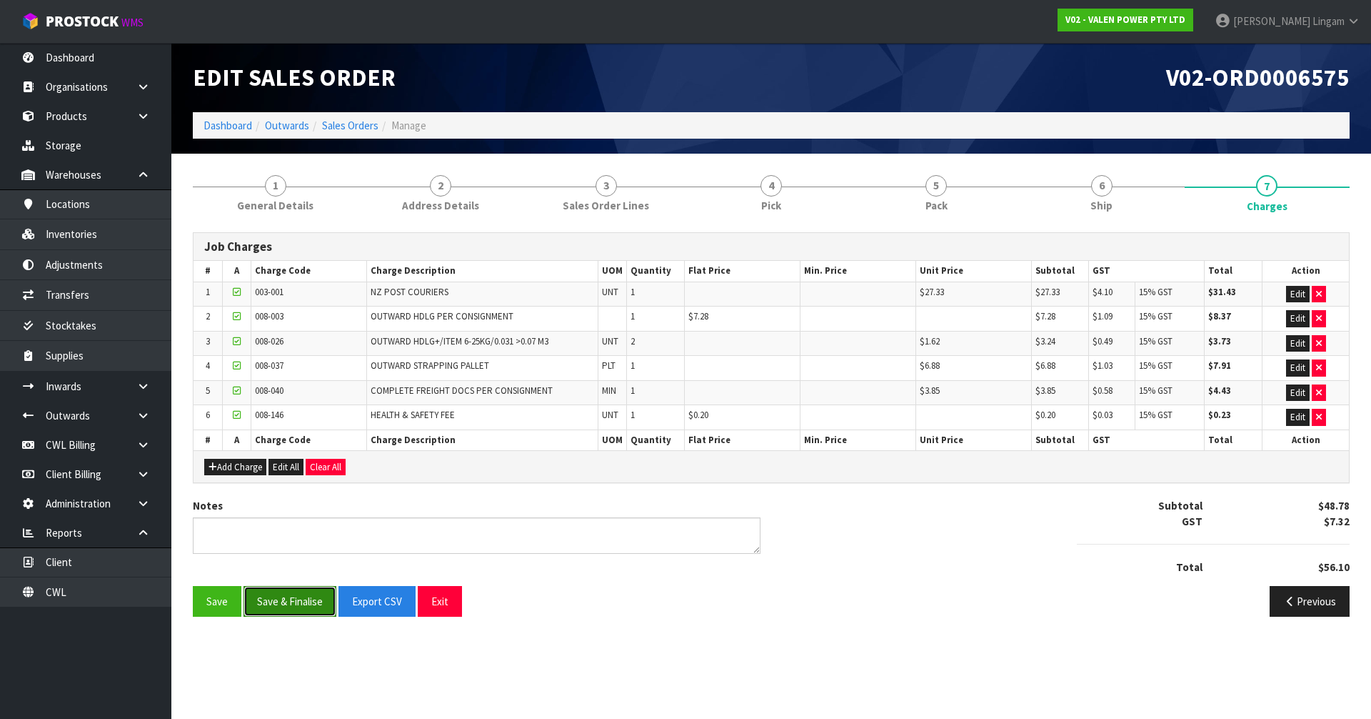
click at [293, 596] on button "Save & Finalise" at bounding box center [290, 601] width 93 height 31
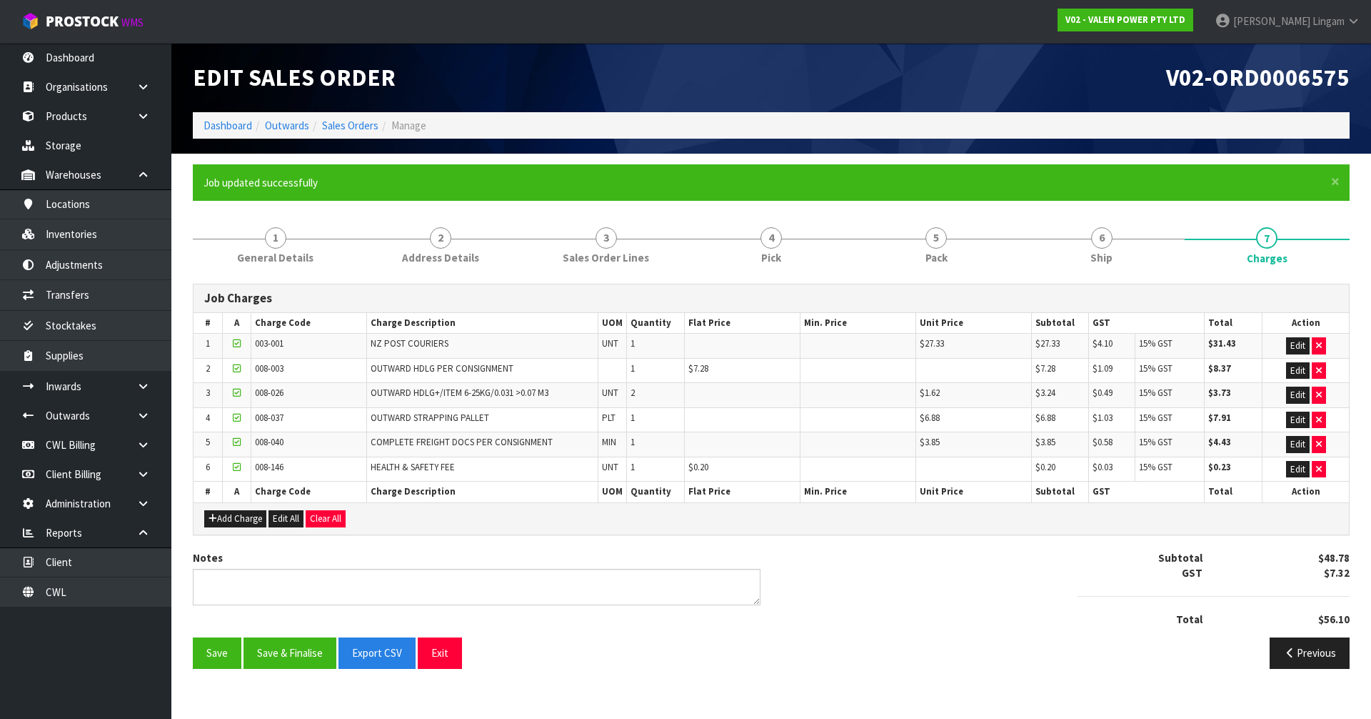
click at [354, 116] on ol "Dashboard Outwards Sales Orders Manage" at bounding box center [771, 125] width 1157 height 26
click at [354, 119] on link "Sales Orders" at bounding box center [350, 126] width 56 height 14
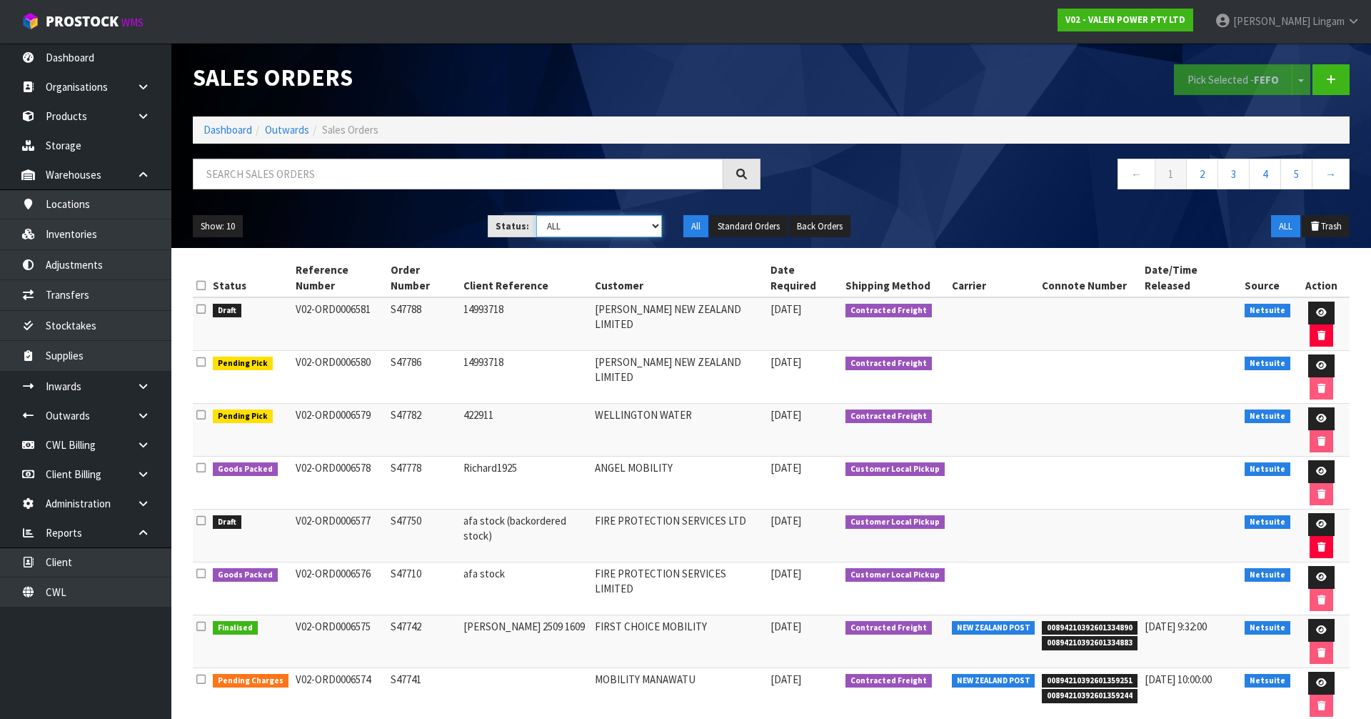
click at [648, 221] on select "Draft Pending Allocated Pending Pick Goods Picked Goods Packed Pending Charges …" at bounding box center [599, 226] width 126 height 22
select select "string:6"
click at [536, 215] on select "Draft Pending Allocated Pending Pick Goods Picked Goods Packed Pending Charges …" at bounding box center [599, 226] width 126 height 22
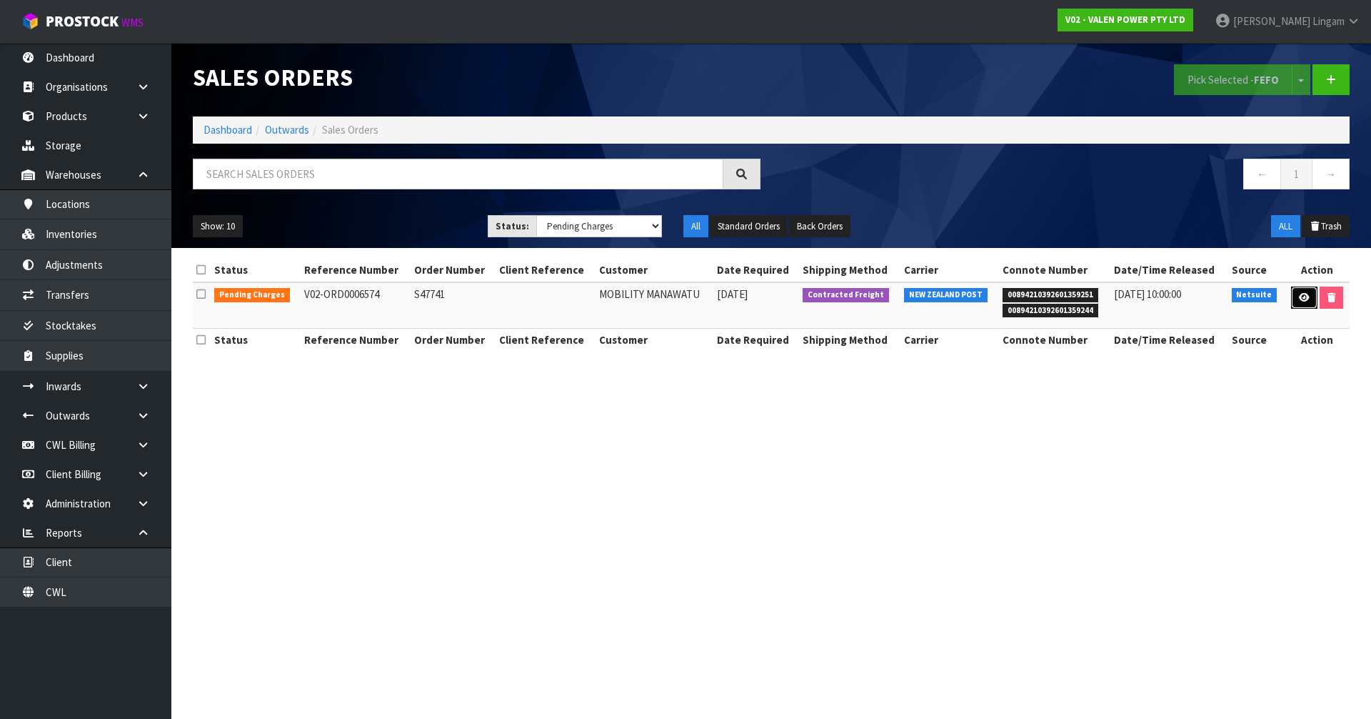
click at [1306, 299] on icon at bounding box center [1304, 297] width 11 height 9
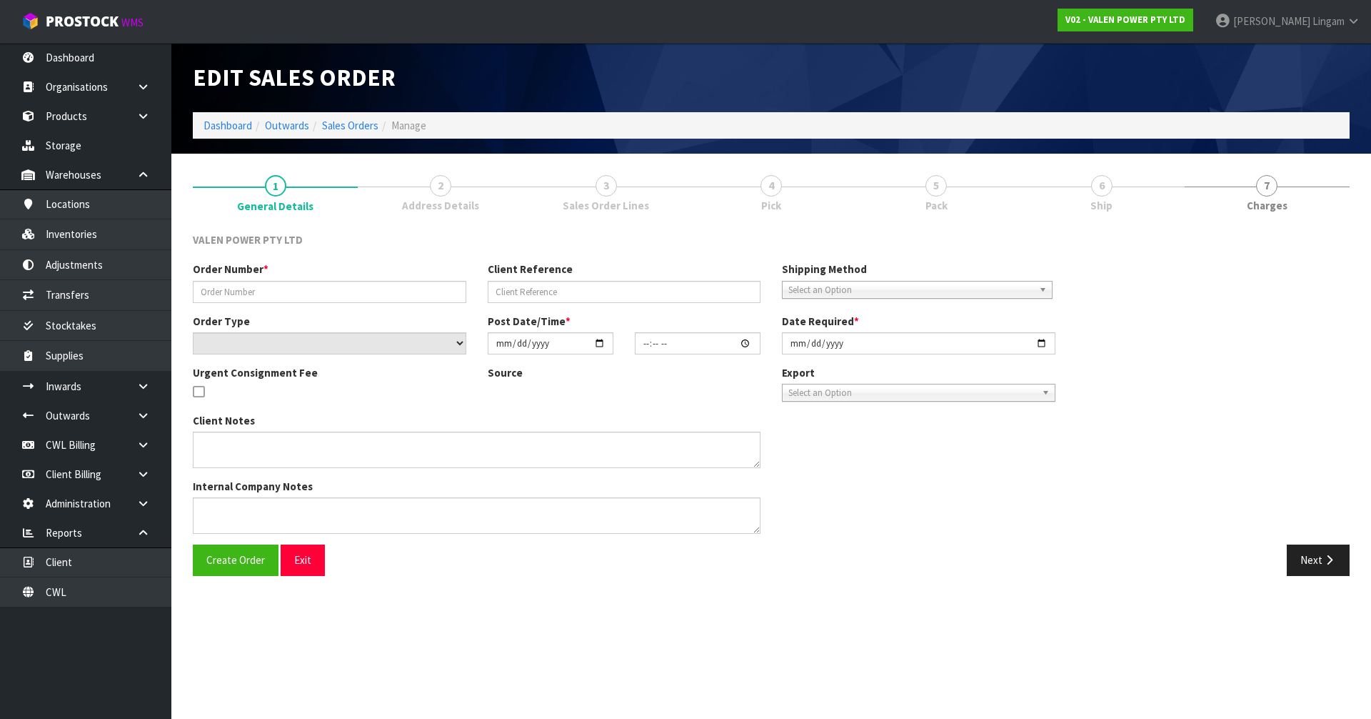
type input "S47741"
select select "number:0"
type input "[DATE]"
type input "14:45:08.000"
type input "2025-09-17"
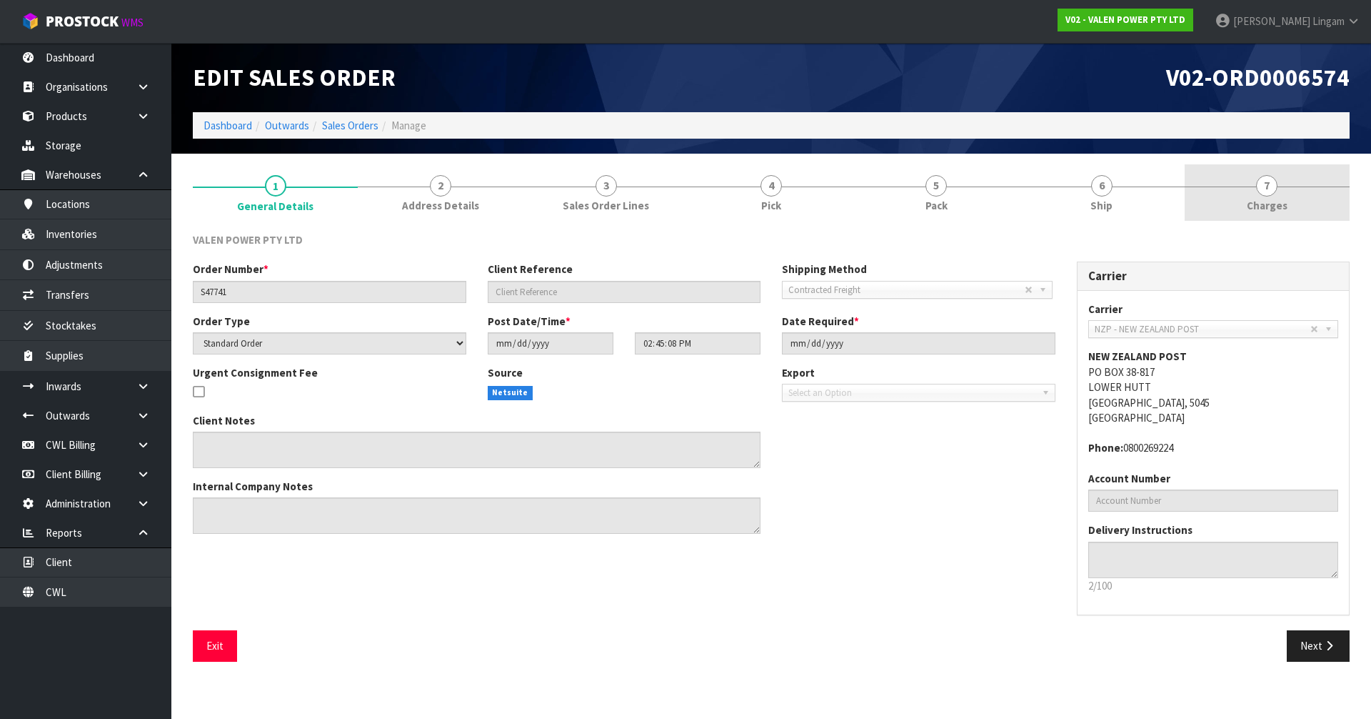
click at [1301, 204] on link "7 Charges" at bounding box center [1267, 192] width 165 height 56
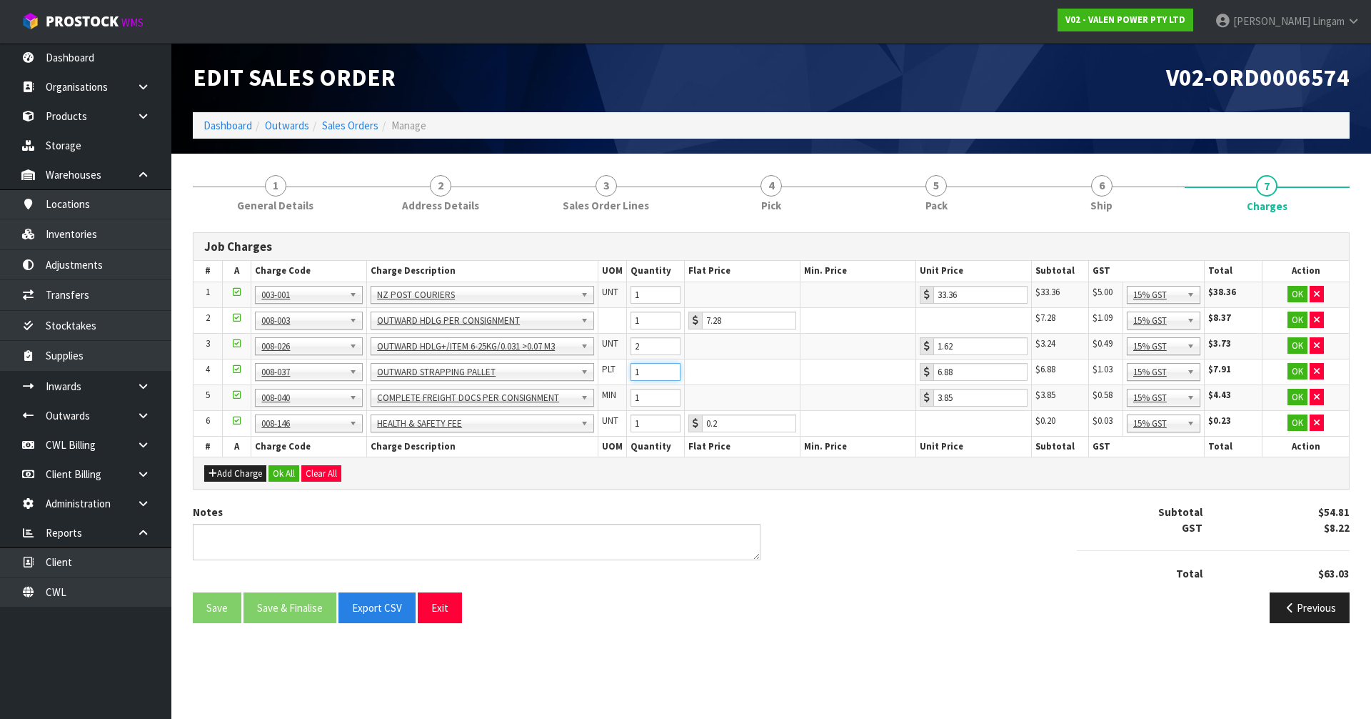
type input "1"
click at [673, 373] on input "1" at bounding box center [656, 372] width 50 height 18
click at [286, 479] on button "Ok All" at bounding box center [284, 473] width 31 height 17
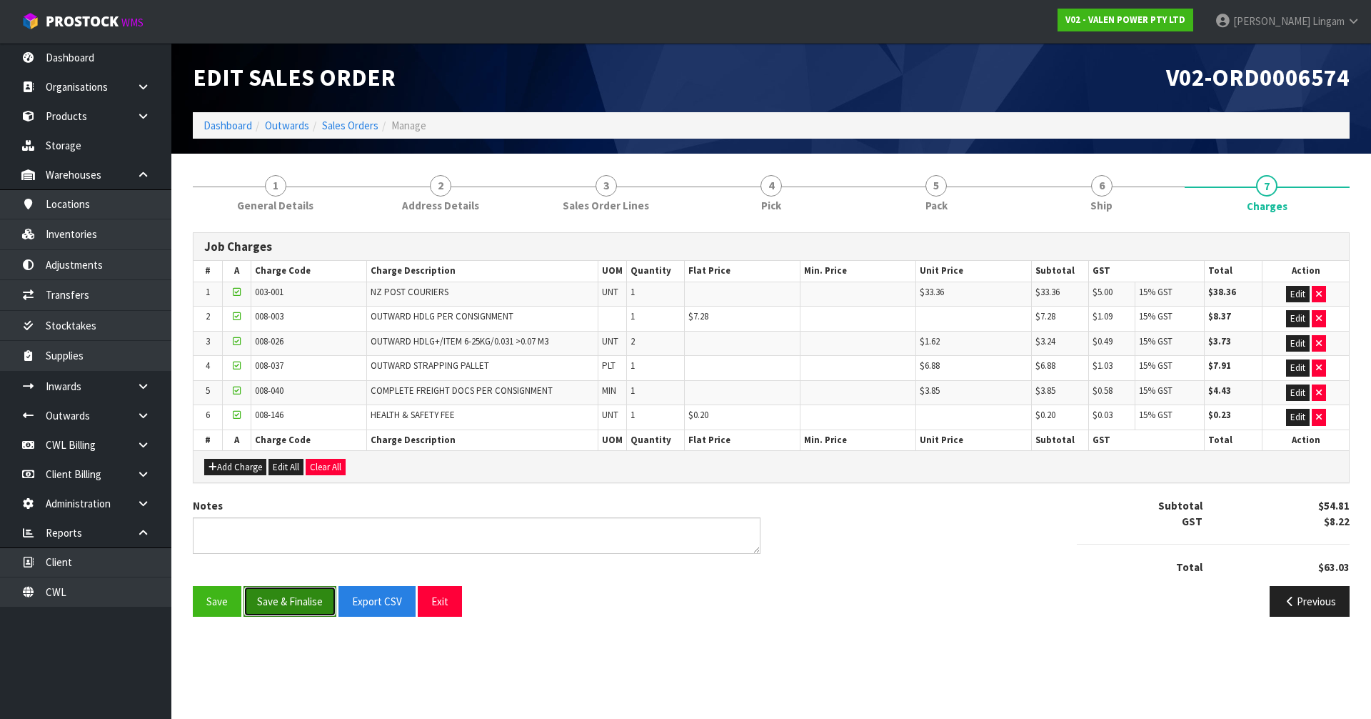
click at [288, 599] on button "Save & Finalise" at bounding box center [290, 601] width 93 height 31
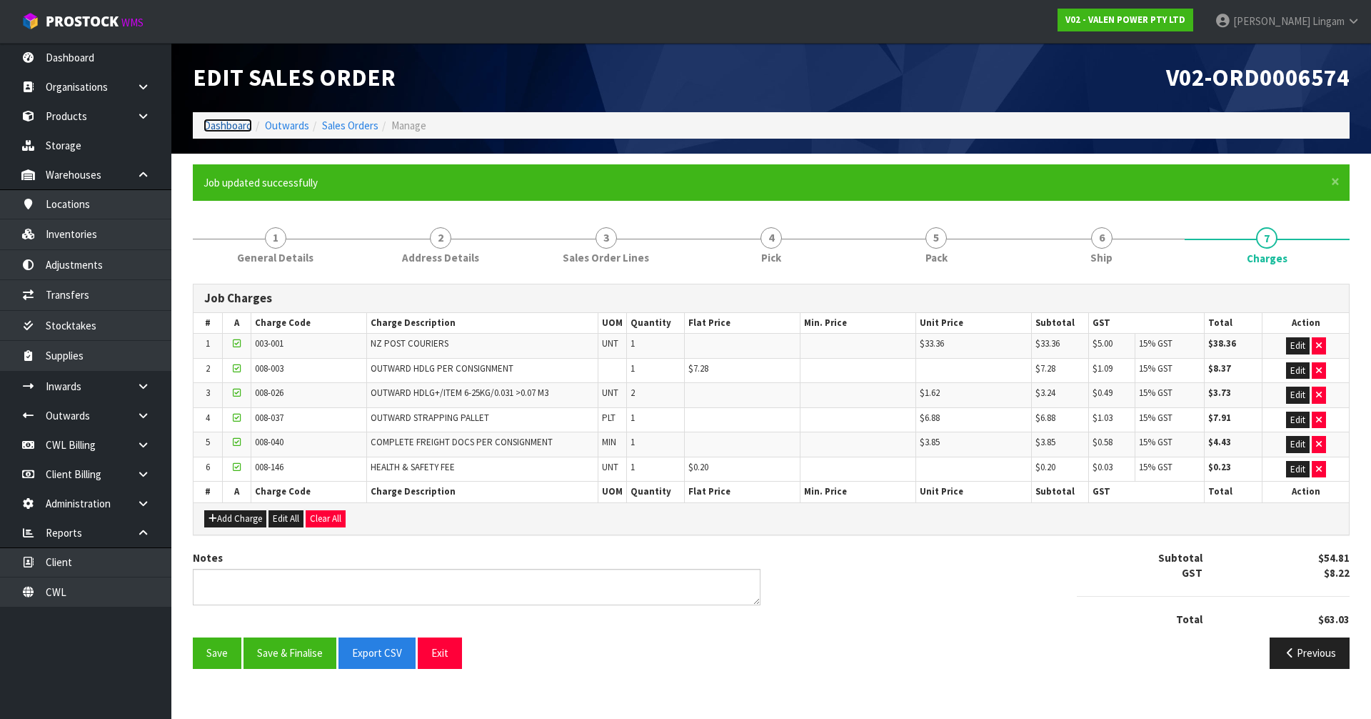
click at [218, 119] on link "Dashboard" at bounding box center [228, 126] width 49 height 14
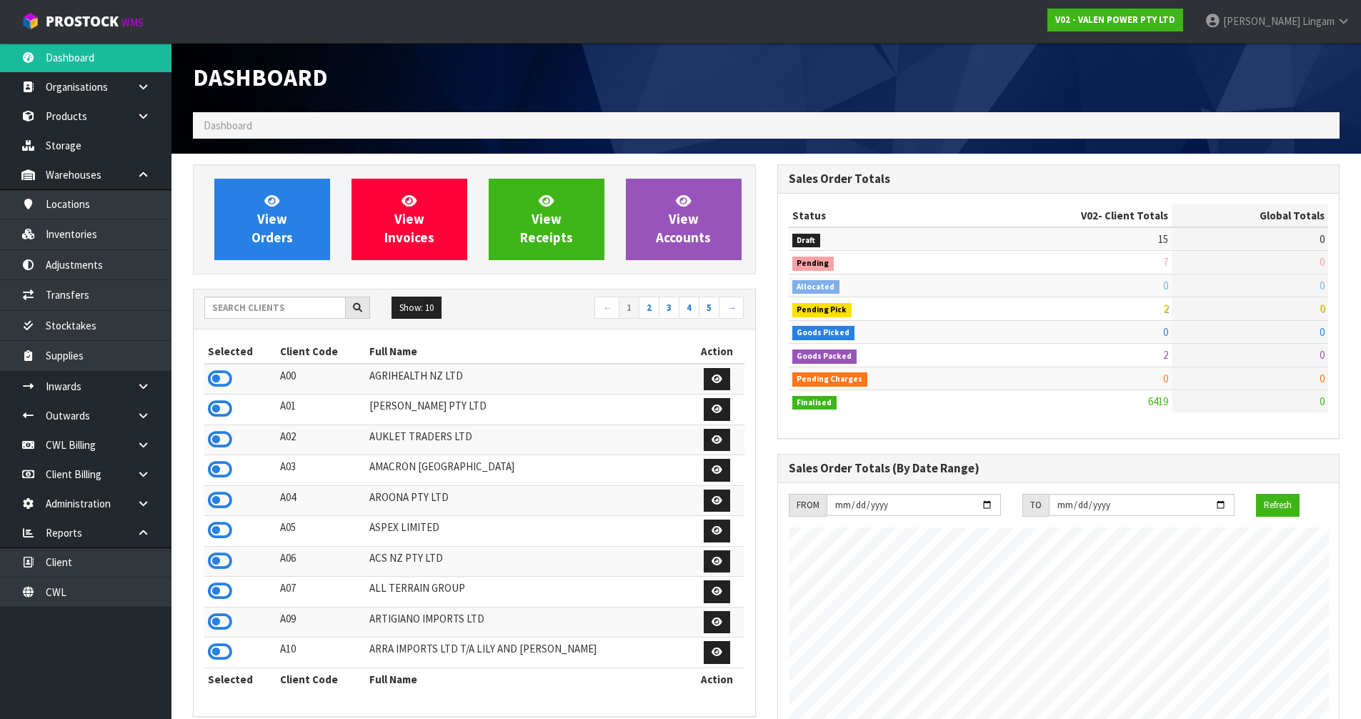
scroll to position [1082, 584]
click at [320, 308] on input "text" at bounding box center [274, 307] width 141 height 22
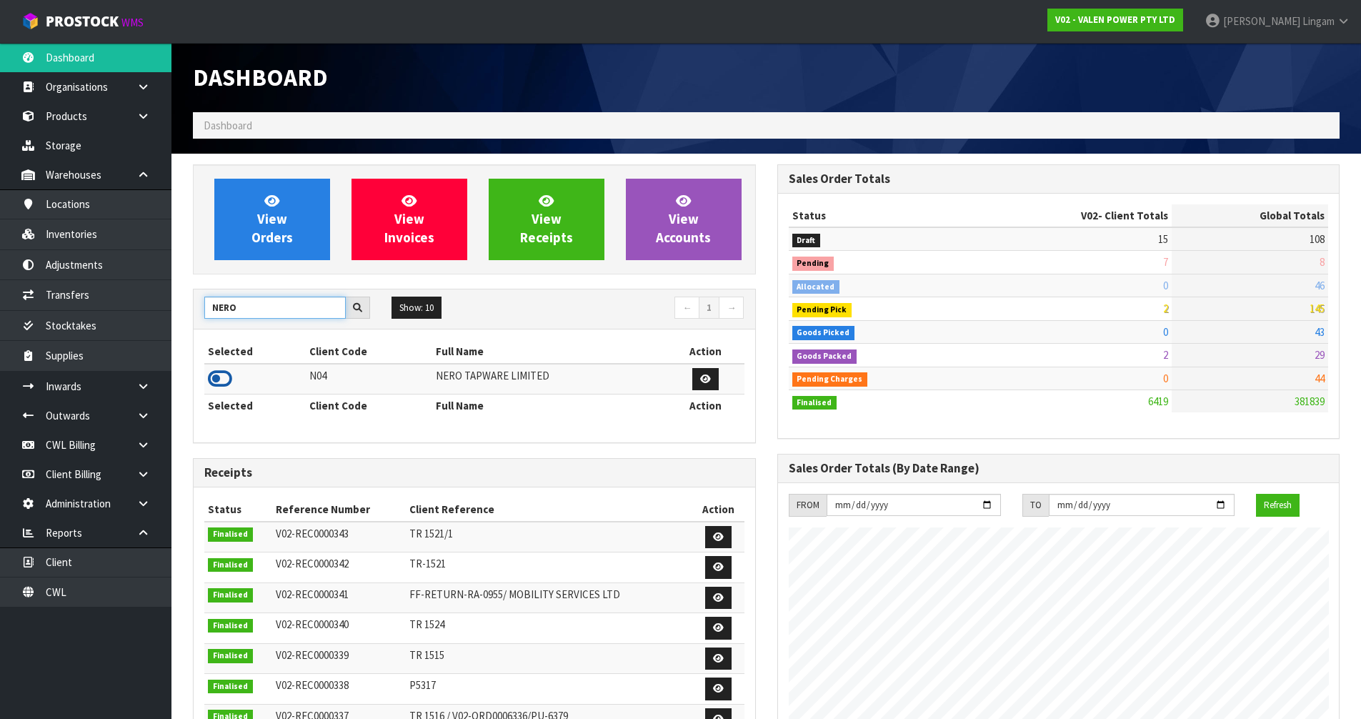
type input "NERO"
click at [219, 374] on icon at bounding box center [220, 378] width 24 height 21
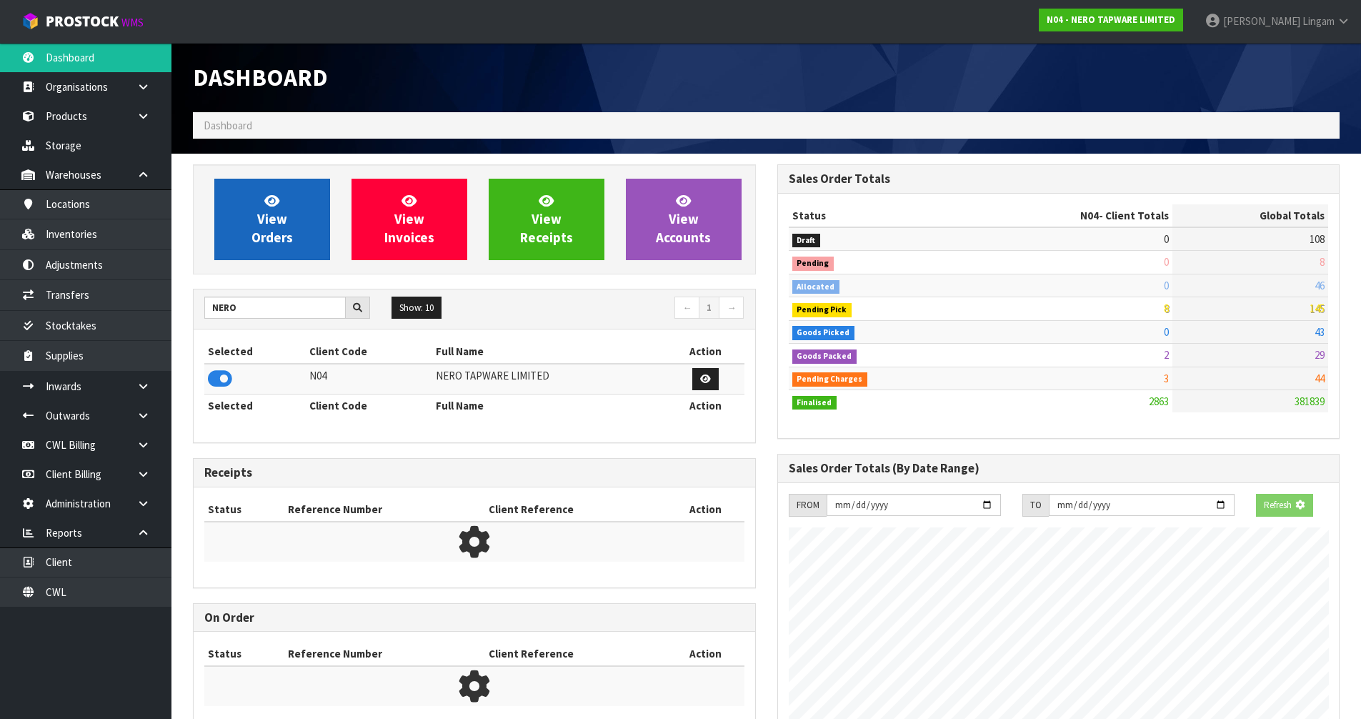
scroll to position [1159, 584]
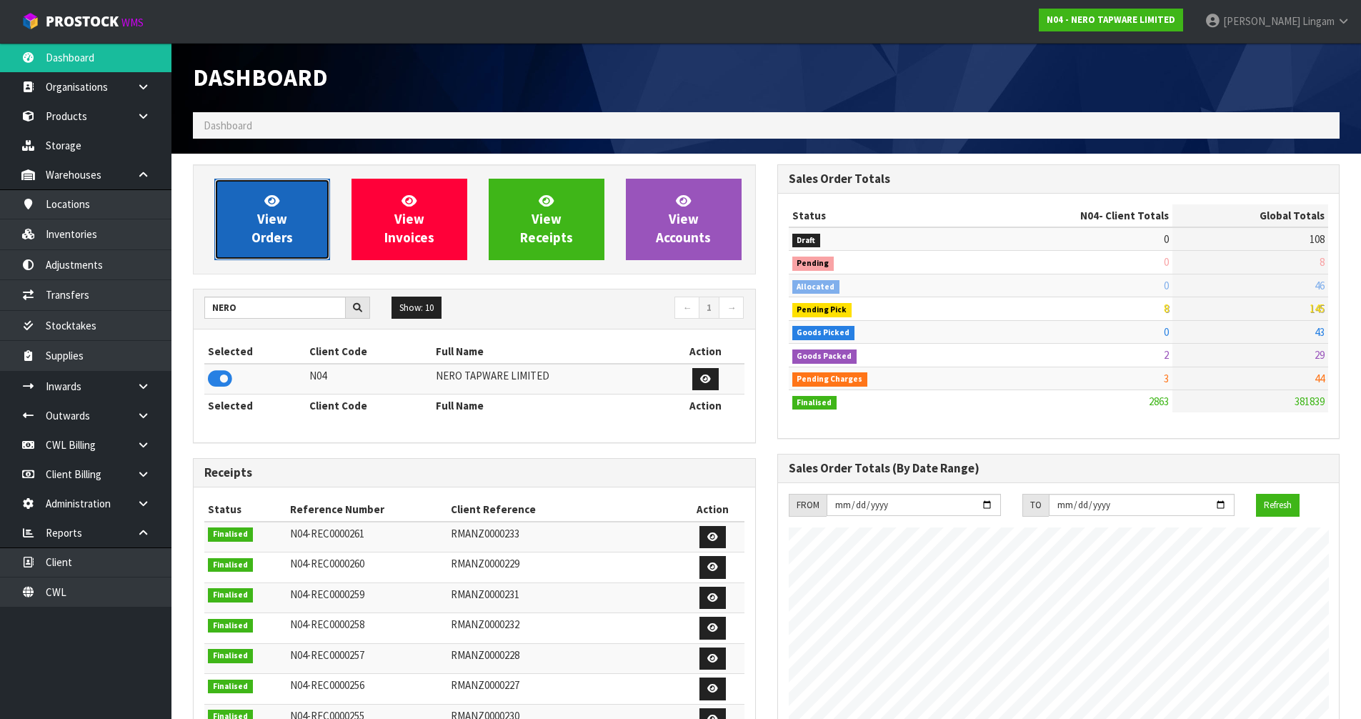
click at [279, 223] on span "View Orders" at bounding box center [271, 219] width 41 height 54
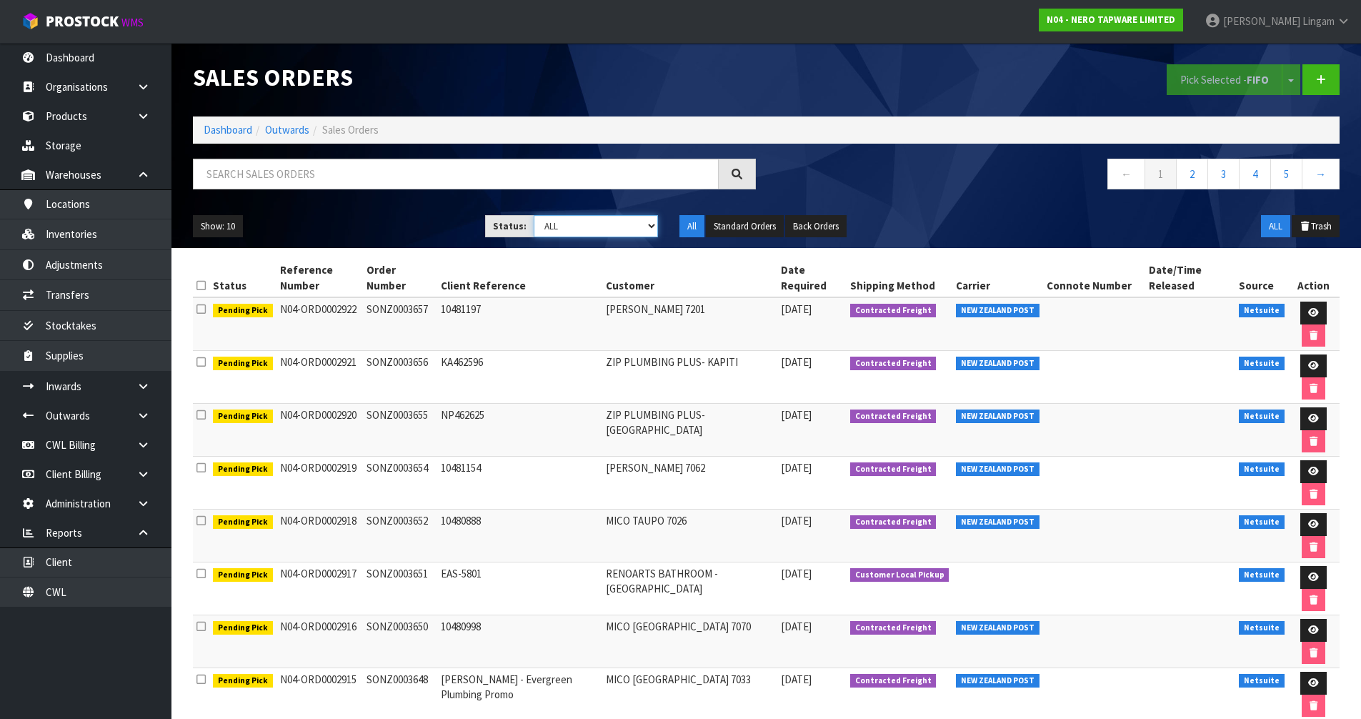
click at [631, 221] on select "Draft Pending Allocated Pending Pick Goods Picked Goods Packed Pending Charges …" at bounding box center [596, 226] width 124 height 22
select select "string:6"
click at [534, 215] on select "Draft Pending Allocated Pending Pick Goods Picked Goods Packed Pending Charges …" at bounding box center [596, 226] width 124 height 22
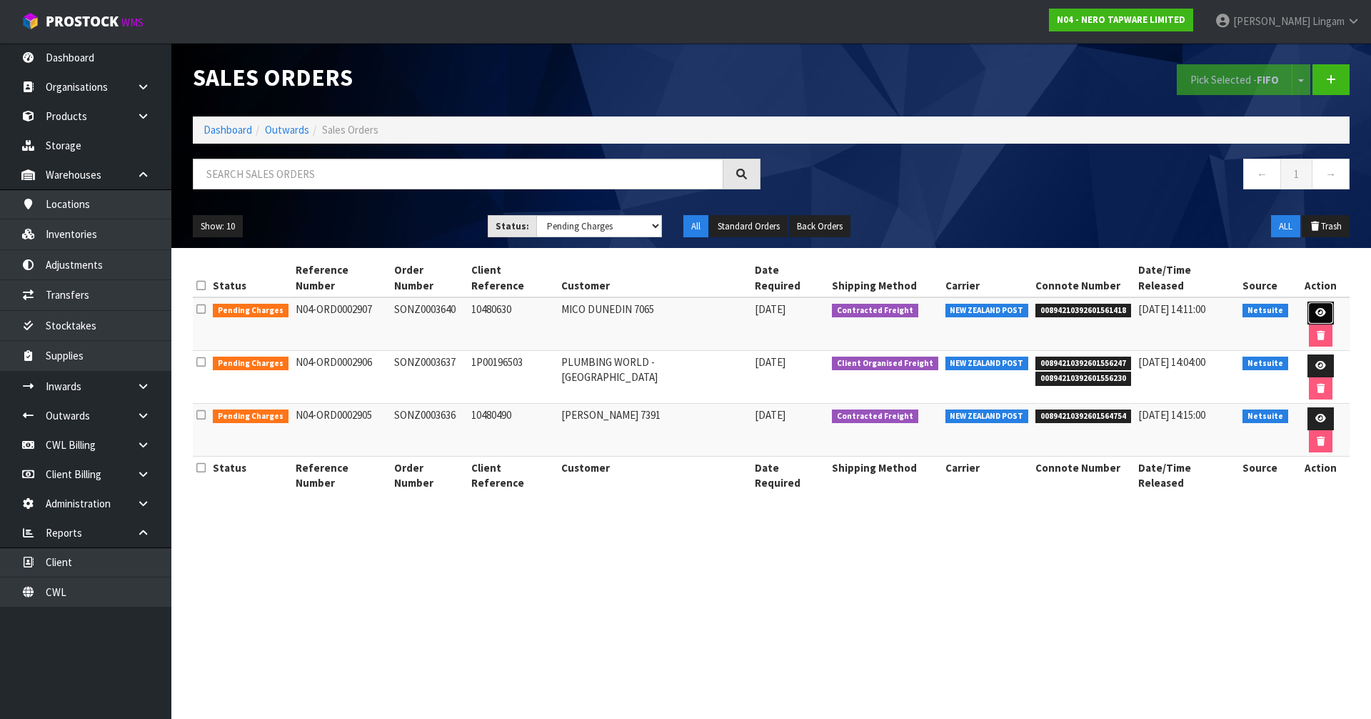
click at [1316, 308] on icon at bounding box center [1321, 312] width 11 height 9
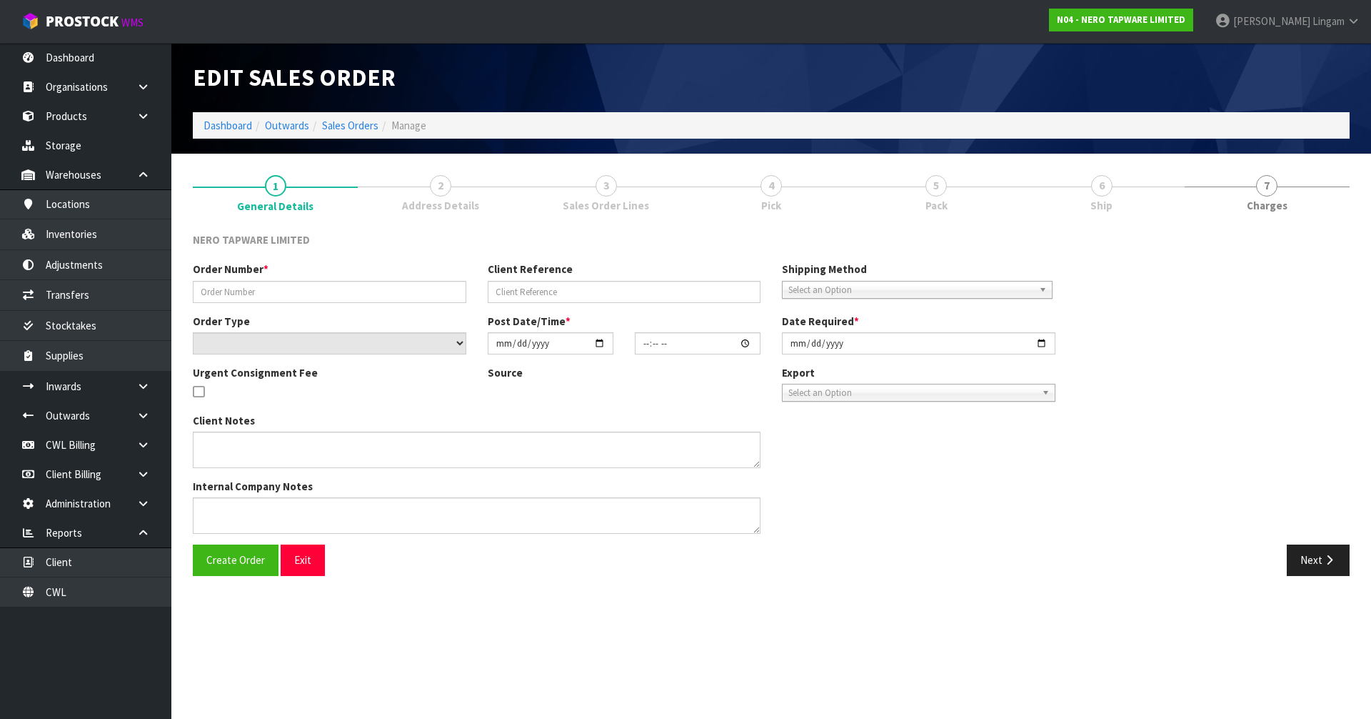
type input "SONZ0003640"
type input "10480630"
select select "number:0"
type input "[DATE]"
type input "10:30:07.000"
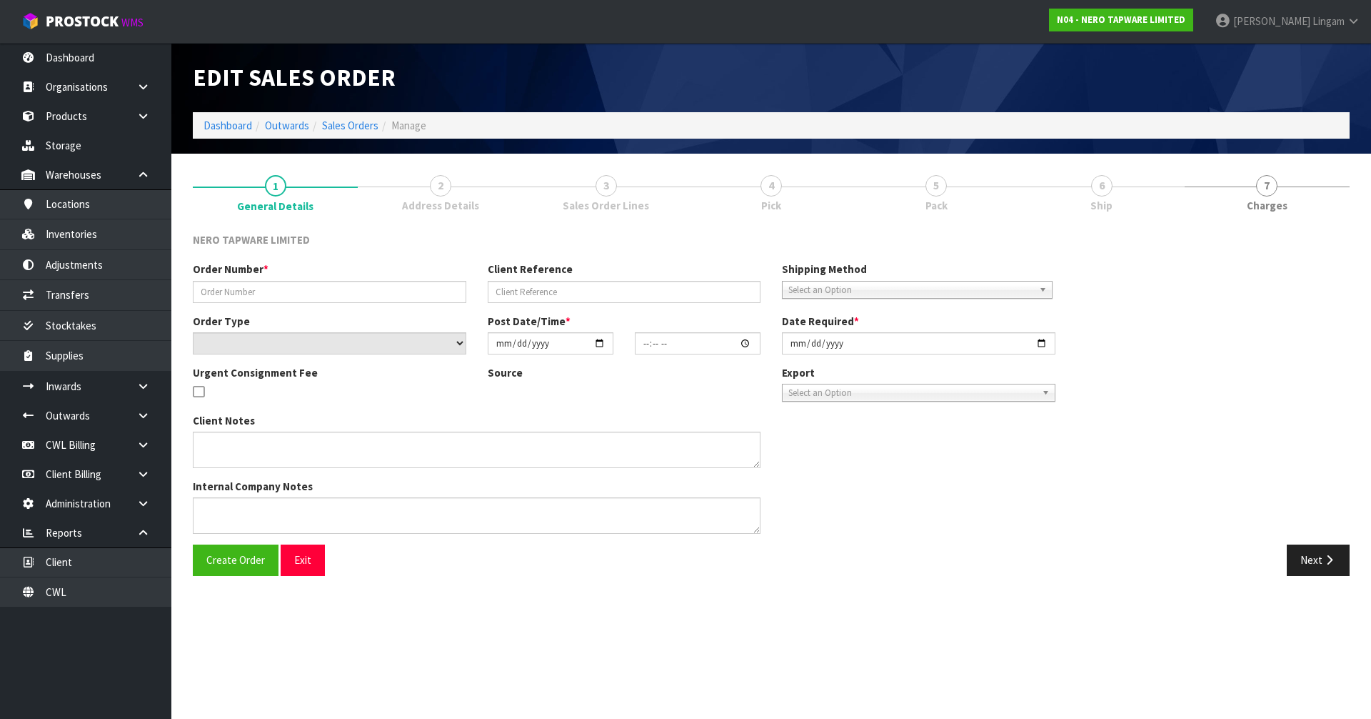
type input "[DATE]"
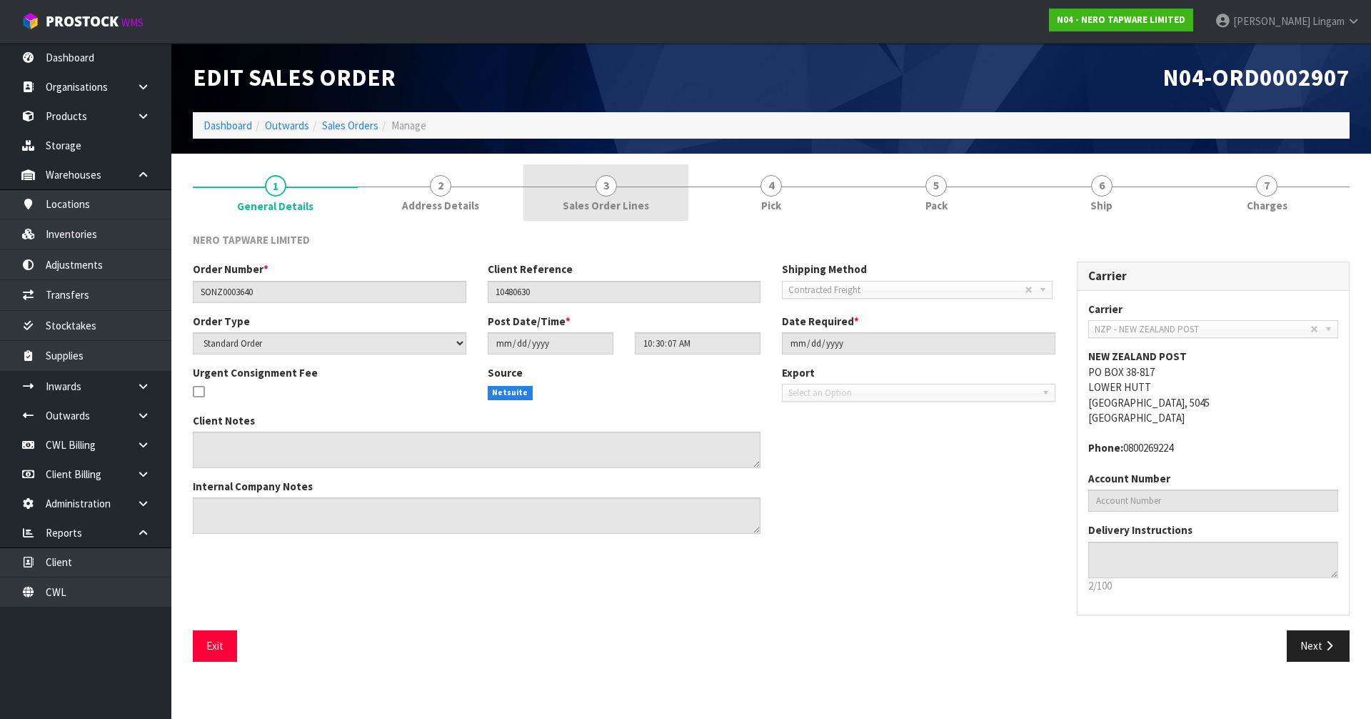
click at [643, 214] on link "3 Sales Order Lines" at bounding box center [606, 192] width 165 height 56
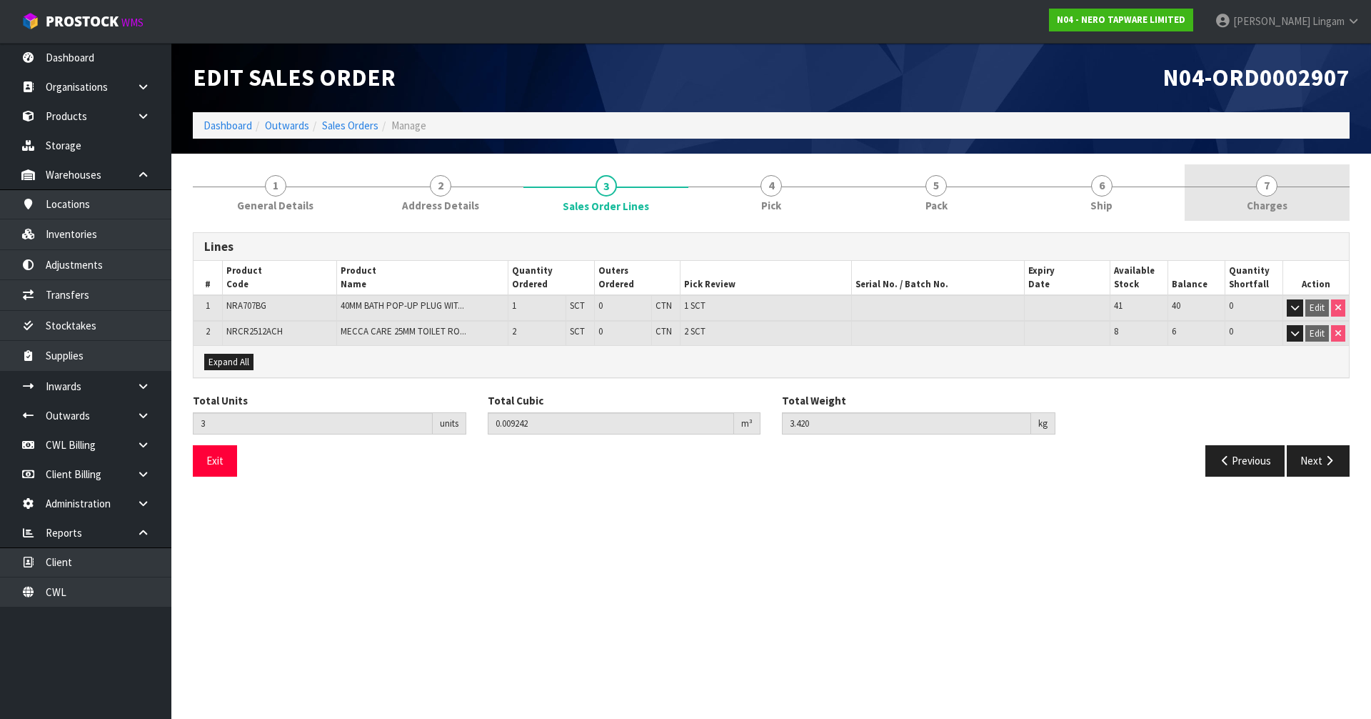
click at [1318, 196] on link "7 Charges" at bounding box center [1267, 192] width 165 height 56
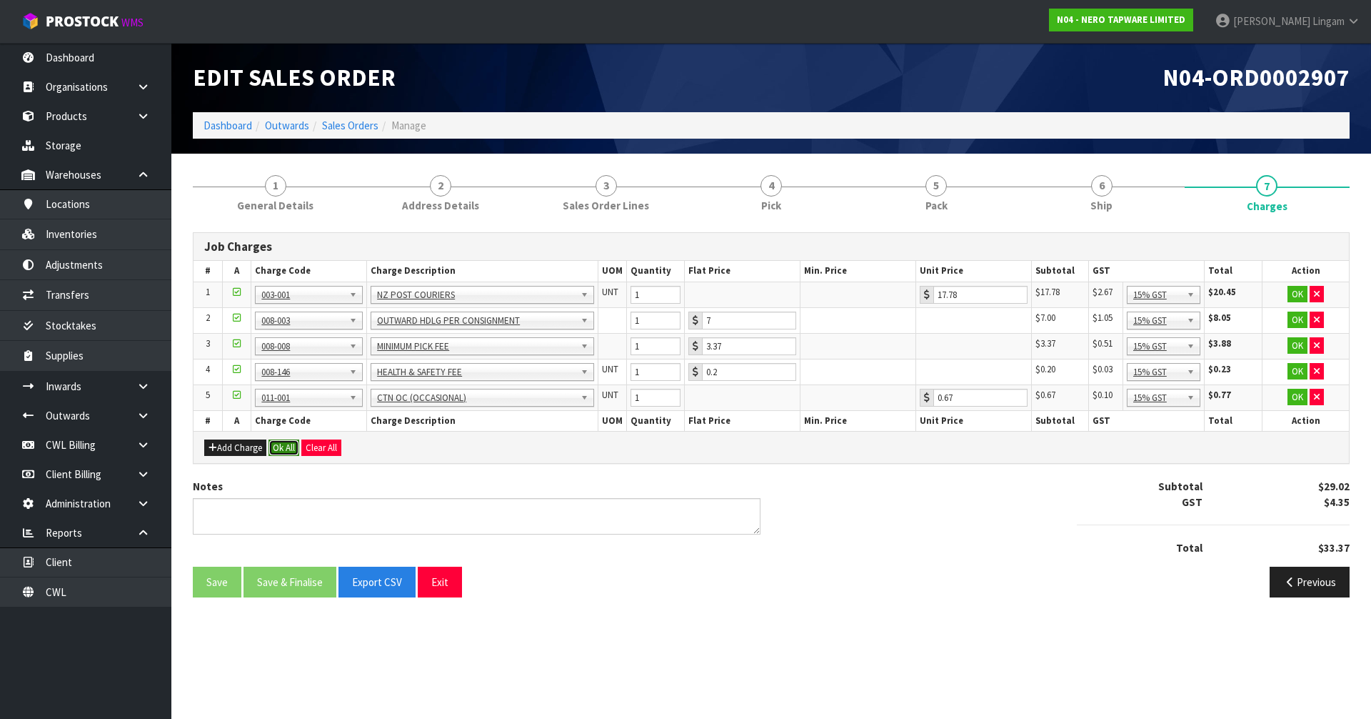
click at [291, 444] on button "Ok All" at bounding box center [284, 447] width 31 height 17
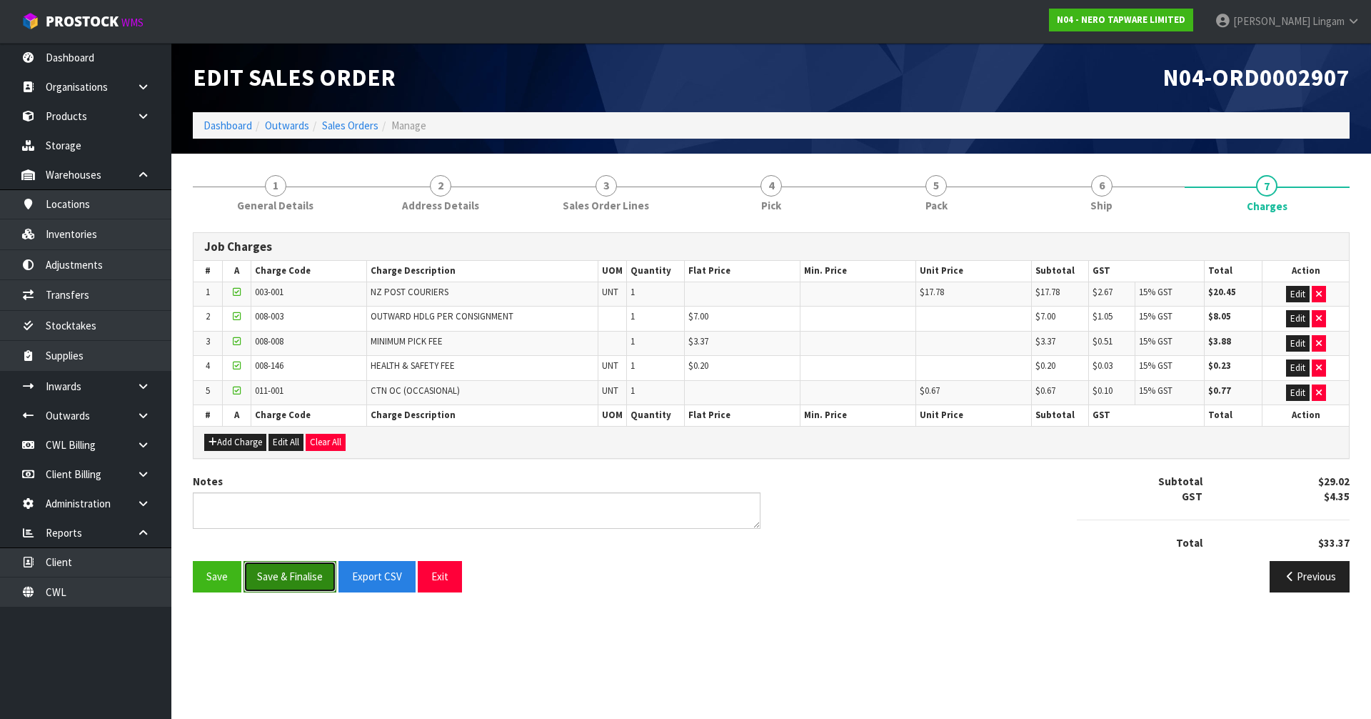
click at [300, 576] on button "Save & Finalise" at bounding box center [290, 576] width 93 height 31
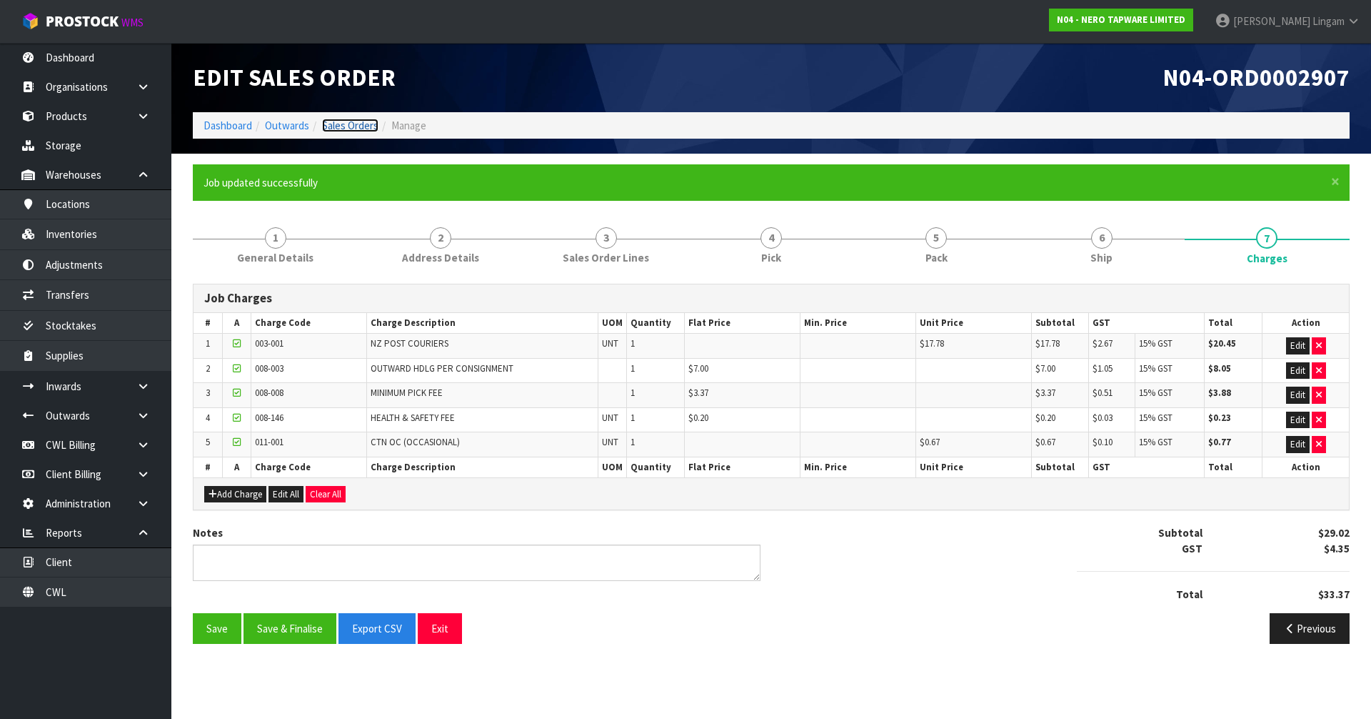
click at [361, 129] on link "Sales Orders" at bounding box center [350, 126] width 56 height 14
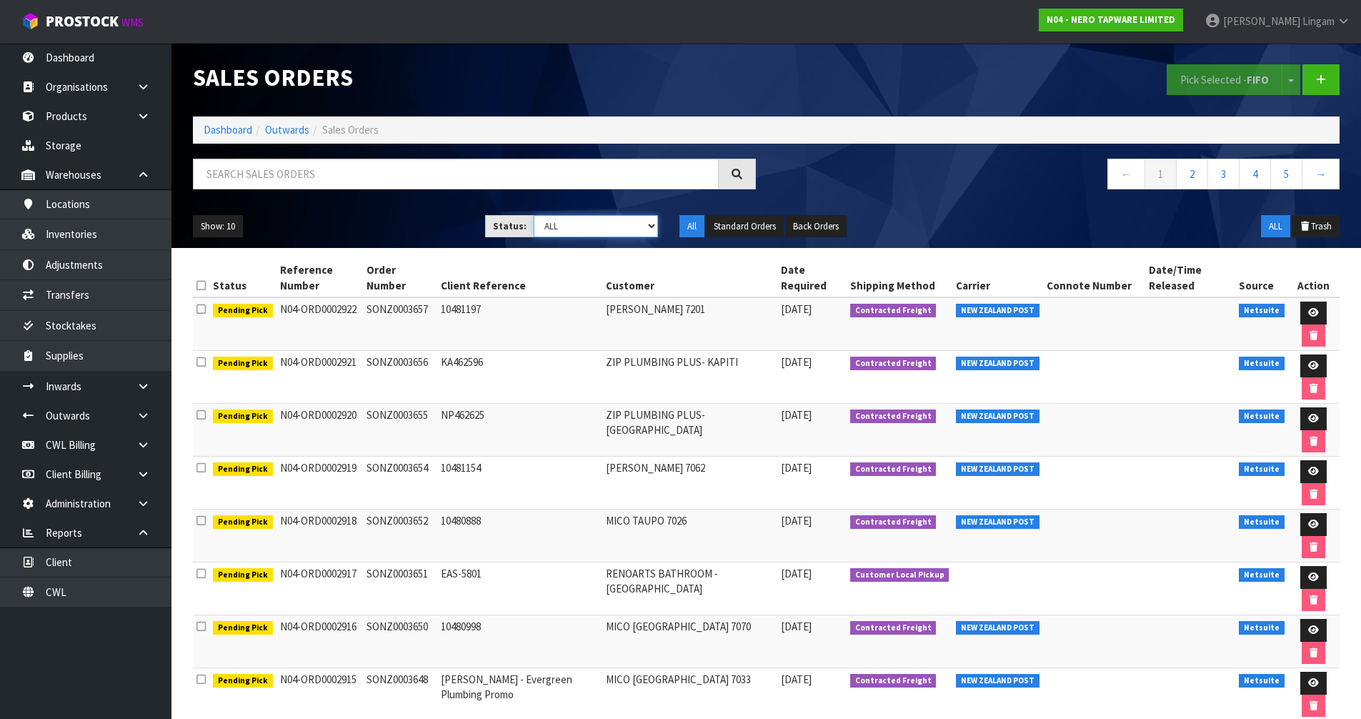
click at [638, 229] on select "Draft Pending Allocated Pending Pick Goods Picked Goods Packed Pending Charges …" at bounding box center [596, 226] width 124 height 22
select select "string:6"
click at [534, 215] on select "Draft Pending Allocated Pending Pick Goods Picked Goods Packed Pending Charges …" at bounding box center [596, 226] width 124 height 22
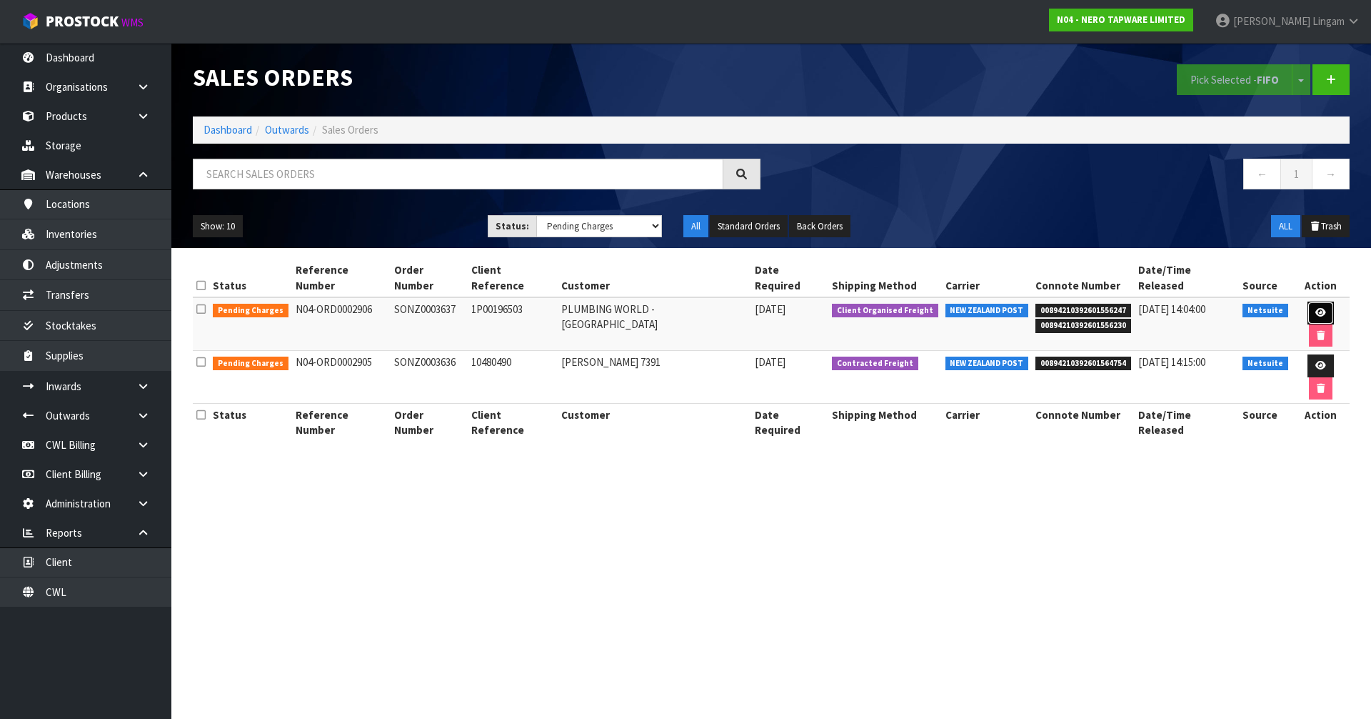
click at [1316, 308] on icon at bounding box center [1321, 312] width 11 height 9
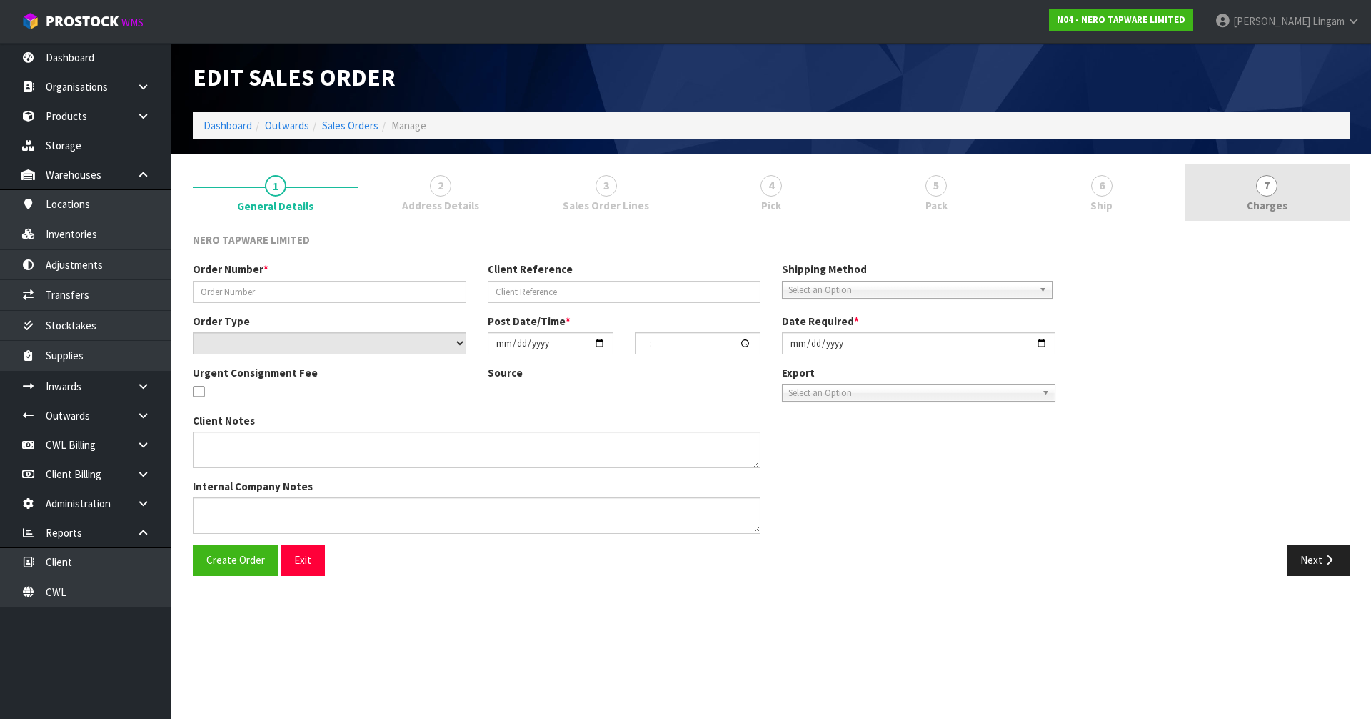
type input "SONZ0003637"
type input "1P00196503"
select select "number:0"
type input "[DATE]"
type input "10:30:05.000"
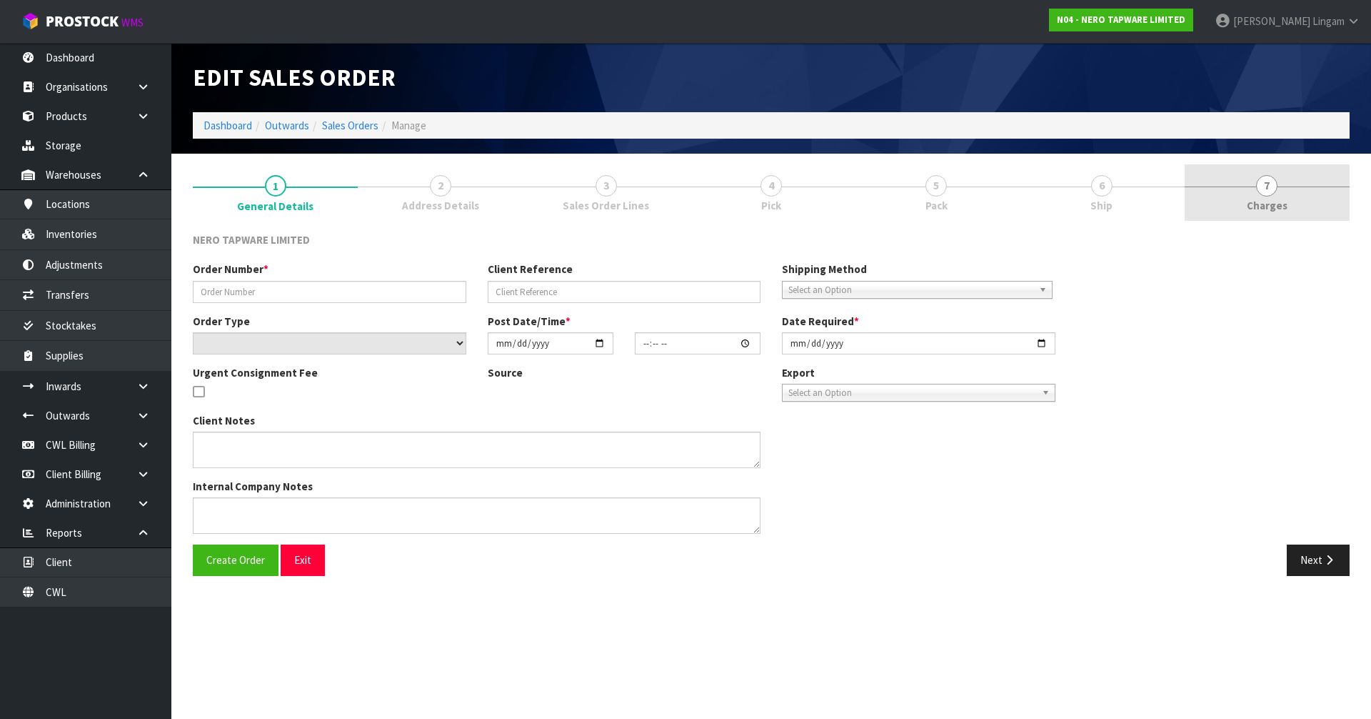
type input "[DATE]"
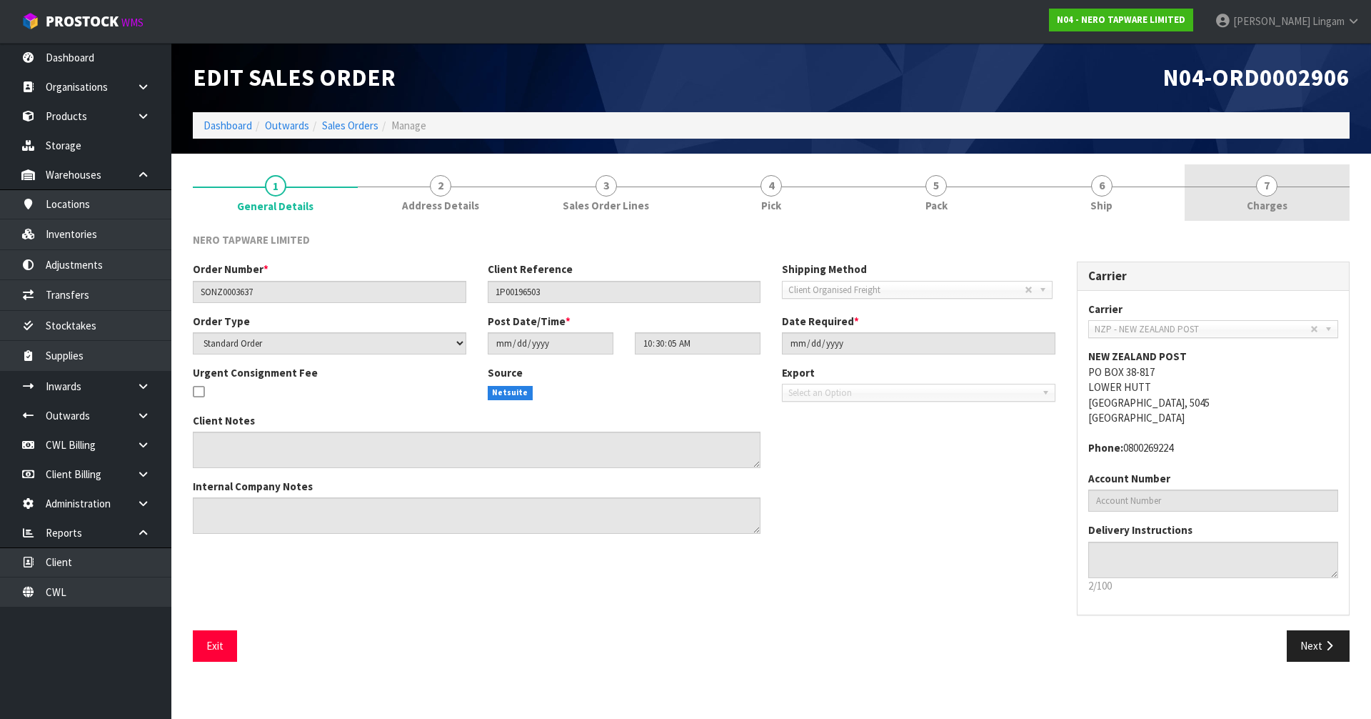
click at [1308, 206] on link "7 Charges" at bounding box center [1267, 192] width 165 height 56
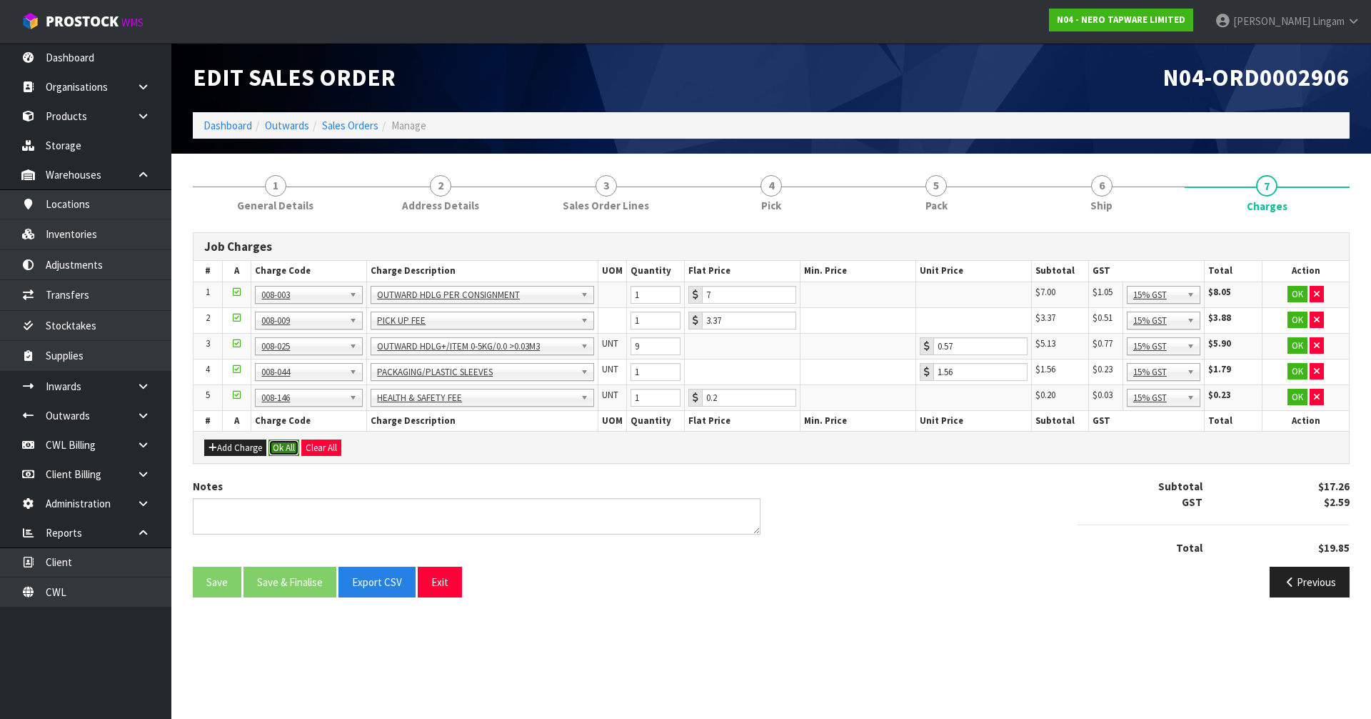
click at [285, 451] on button "Ok All" at bounding box center [284, 447] width 31 height 17
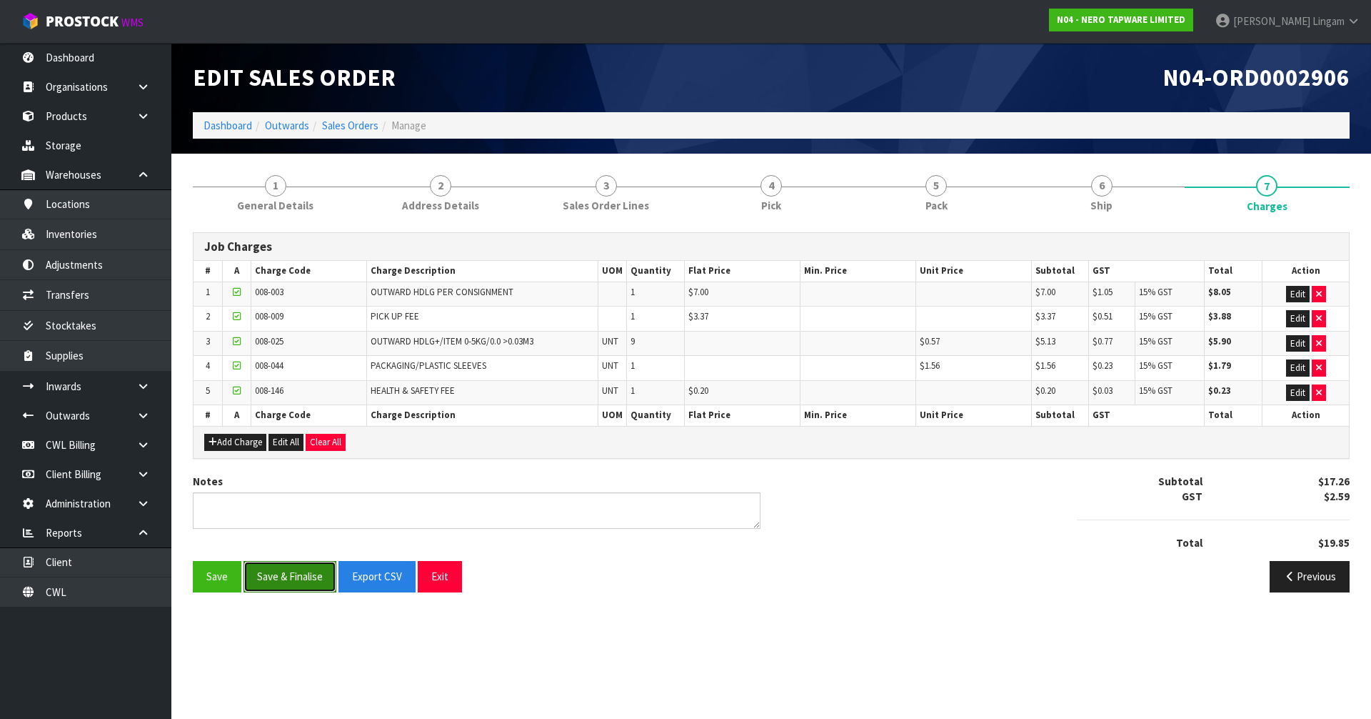
click at [314, 580] on button "Save & Finalise" at bounding box center [290, 576] width 93 height 31
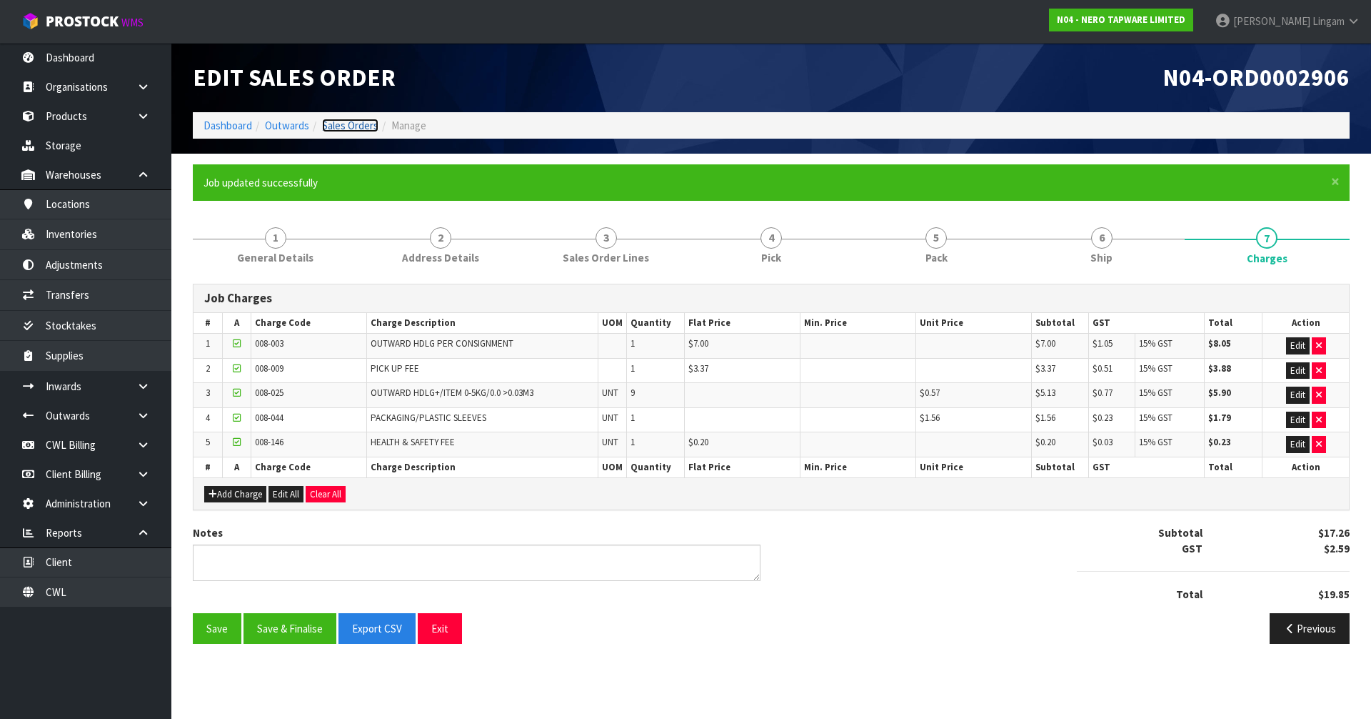
click at [374, 126] on link "Sales Orders" at bounding box center [350, 126] width 56 height 14
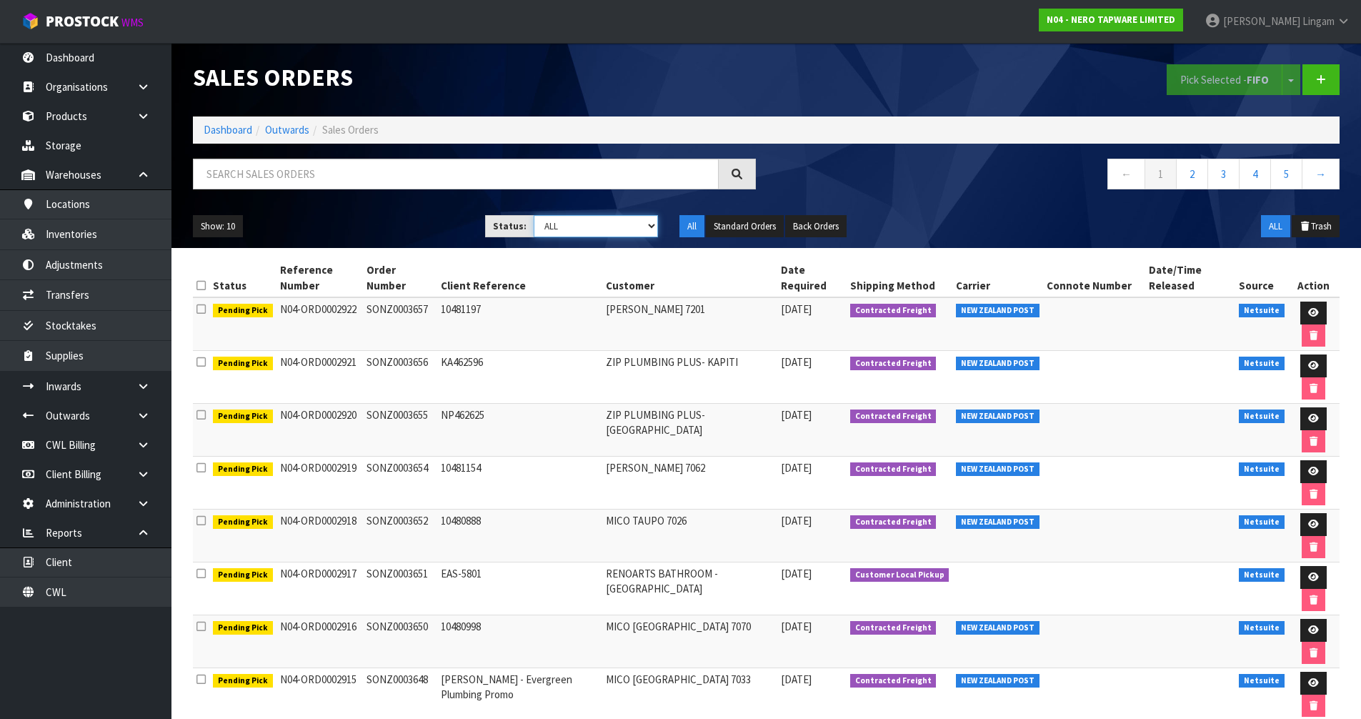
drag, startPoint x: 635, startPoint y: 228, endPoint x: 634, endPoint y: 236, distance: 8.6
click at [635, 228] on select "Draft Pending Allocated Pending Pick Goods Picked Goods Packed Pending Charges …" at bounding box center [596, 226] width 124 height 22
select select "string:6"
click at [534, 215] on select "Draft Pending Allocated Pending Pick Goods Picked Goods Packed Pending Charges …" at bounding box center [596, 226] width 124 height 22
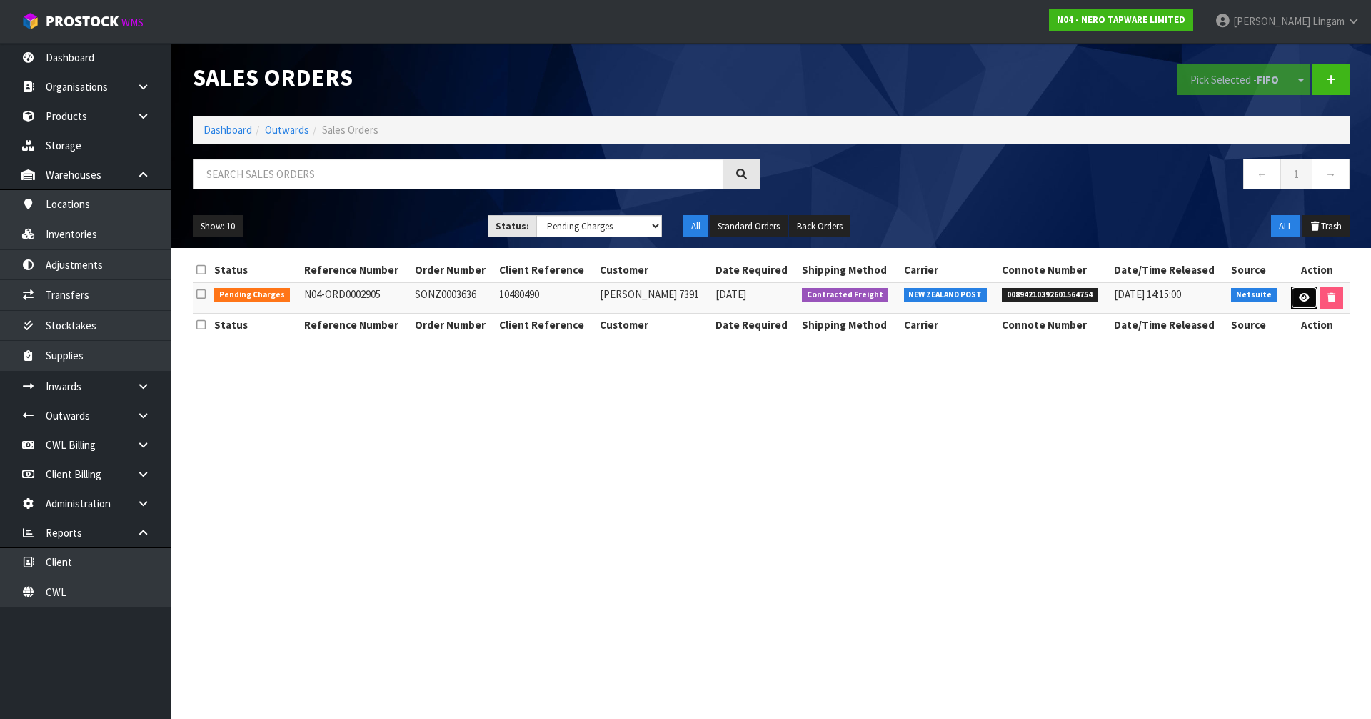
click at [1306, 304] on link at bounding box center [1304, 297] width 26 height 23
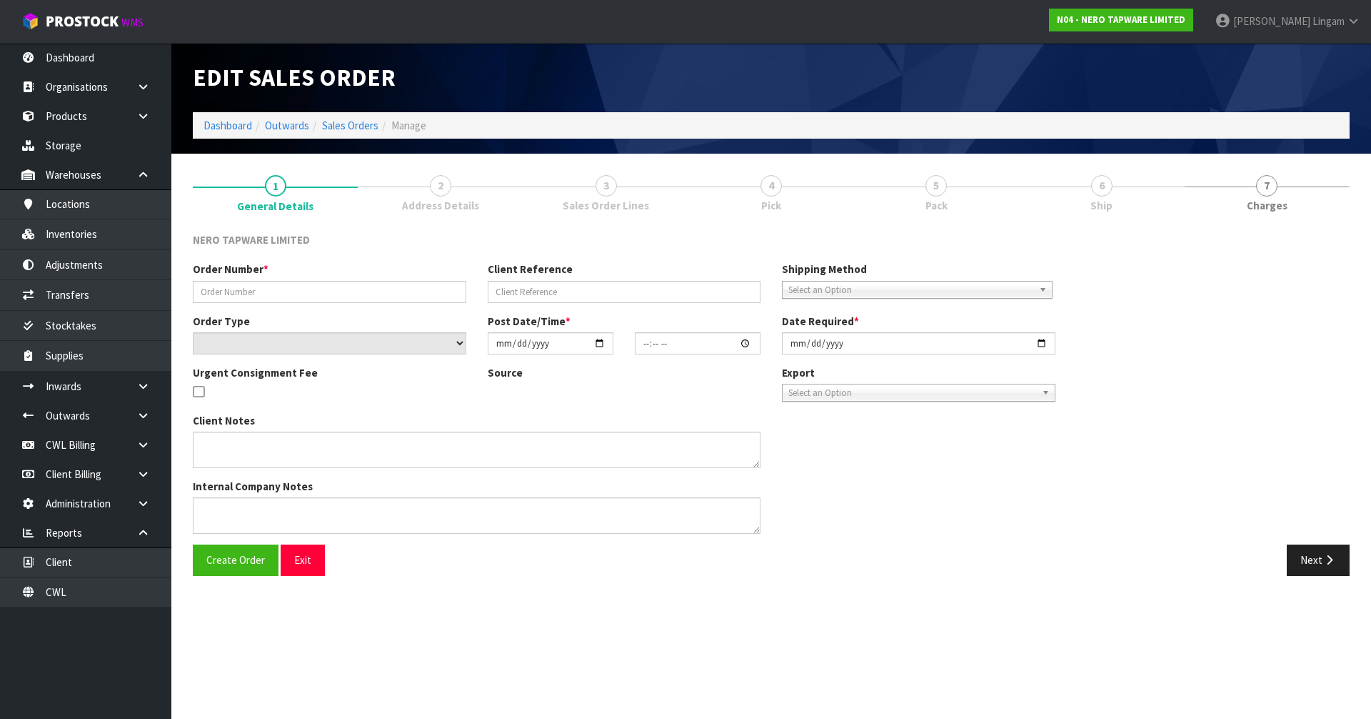
type input "SONZ0003636"
type input "10480490"
select select "number:0"
type input "[DATE]"
type input "10:00:04.000"
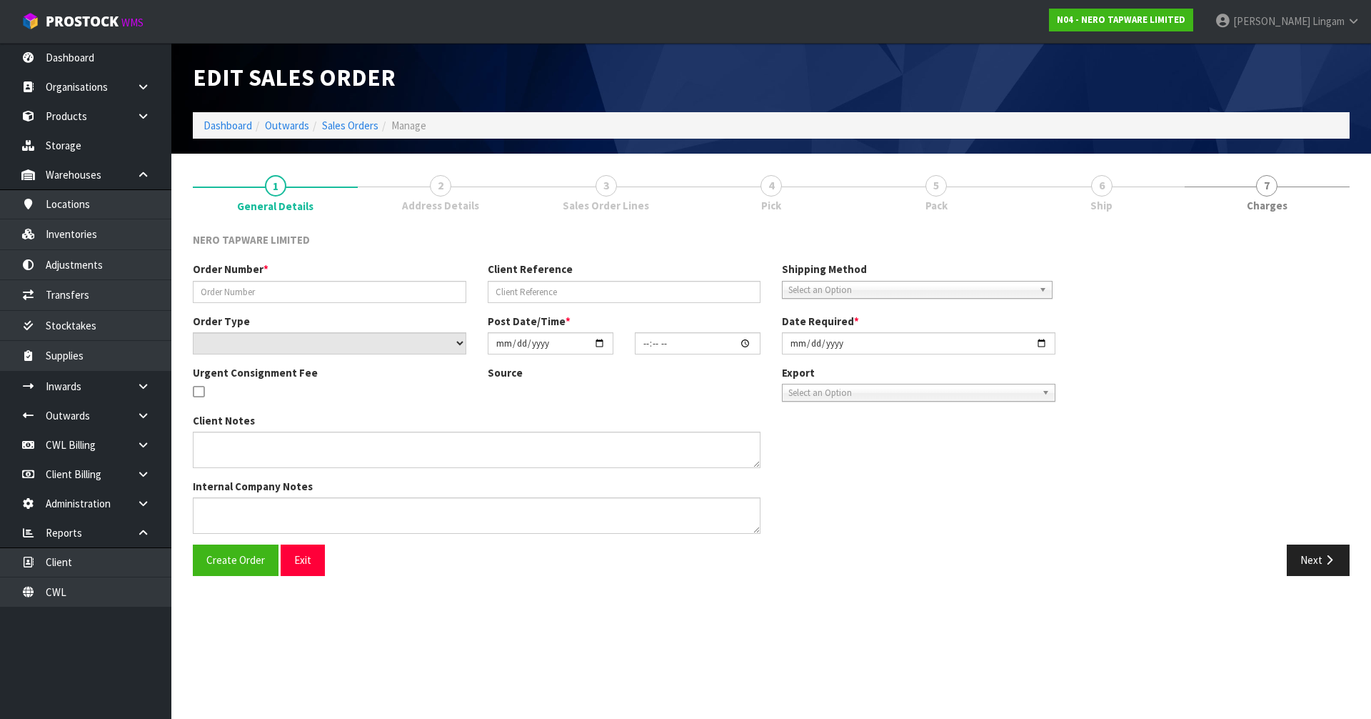
type input "[DATE]"
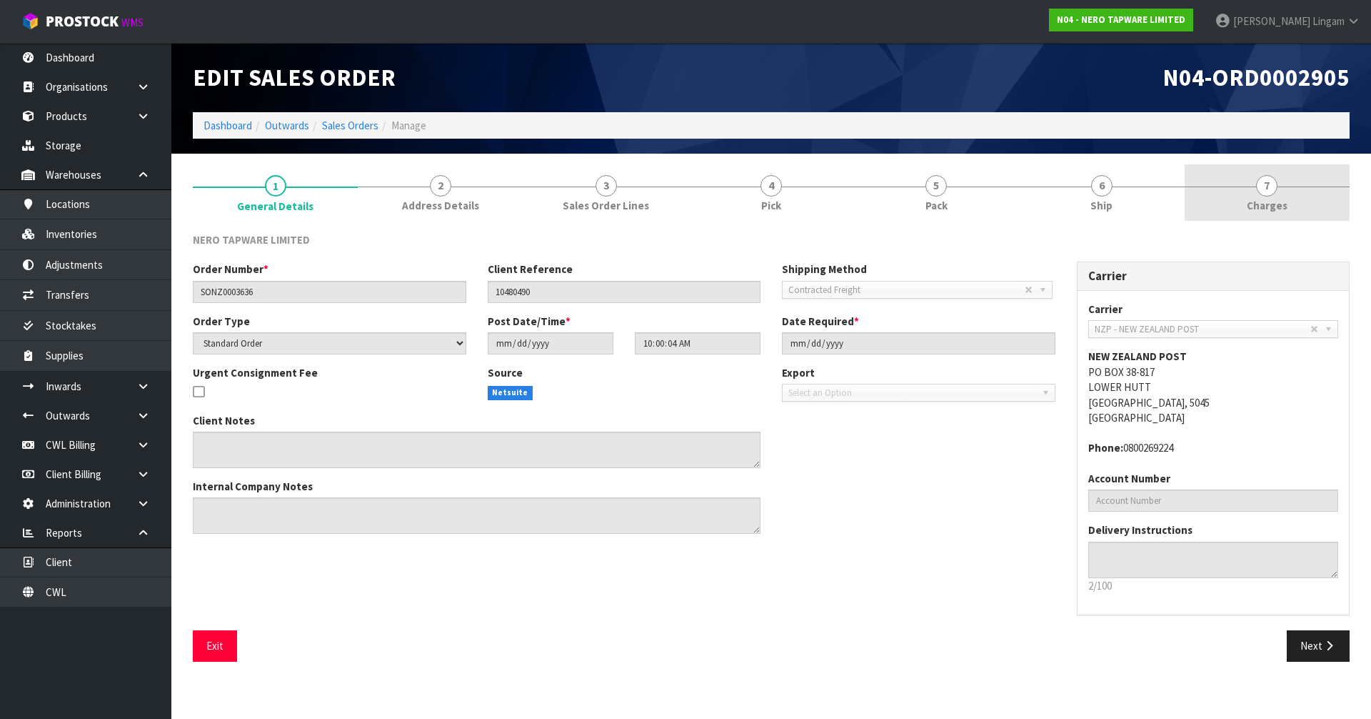
click at [1285, 211] on span "Charges" at bounding box center [1267, 205] width 41 height 15
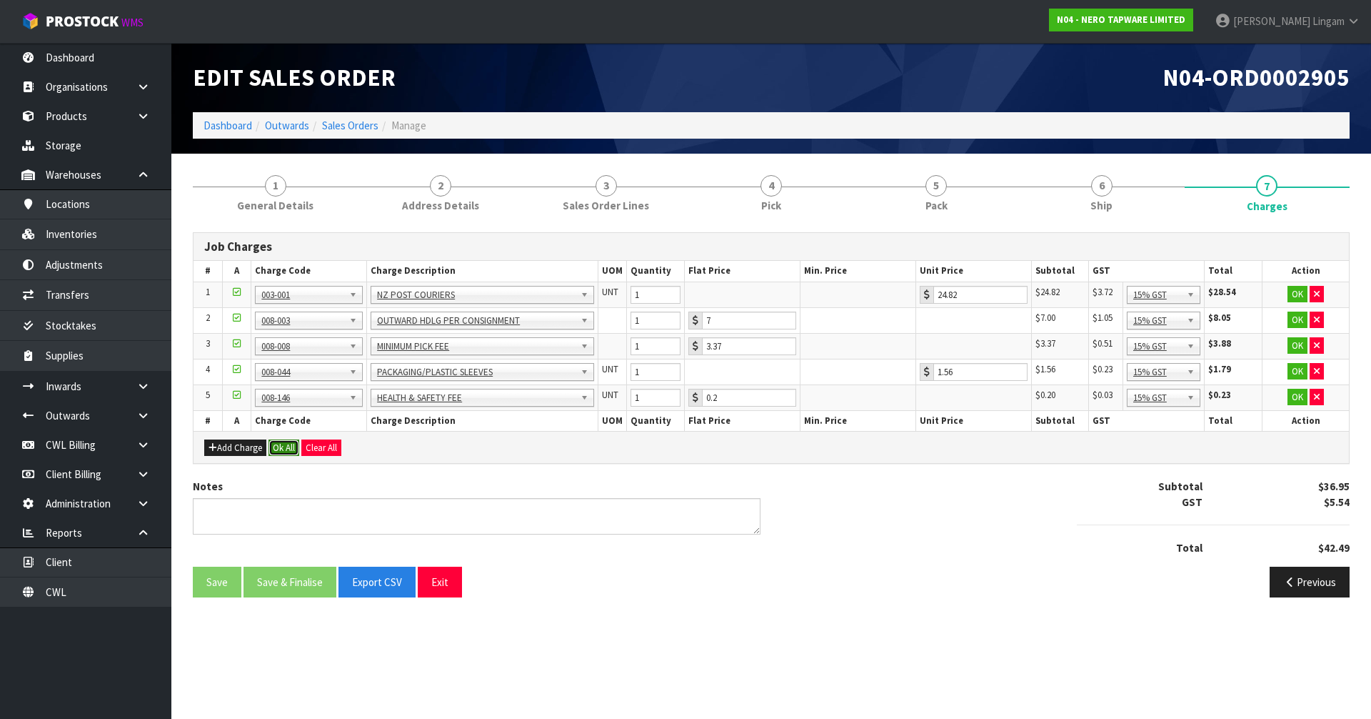
click at [274, 444] on button "Ok All" at bounding box center [284, 447] width 31 height 17
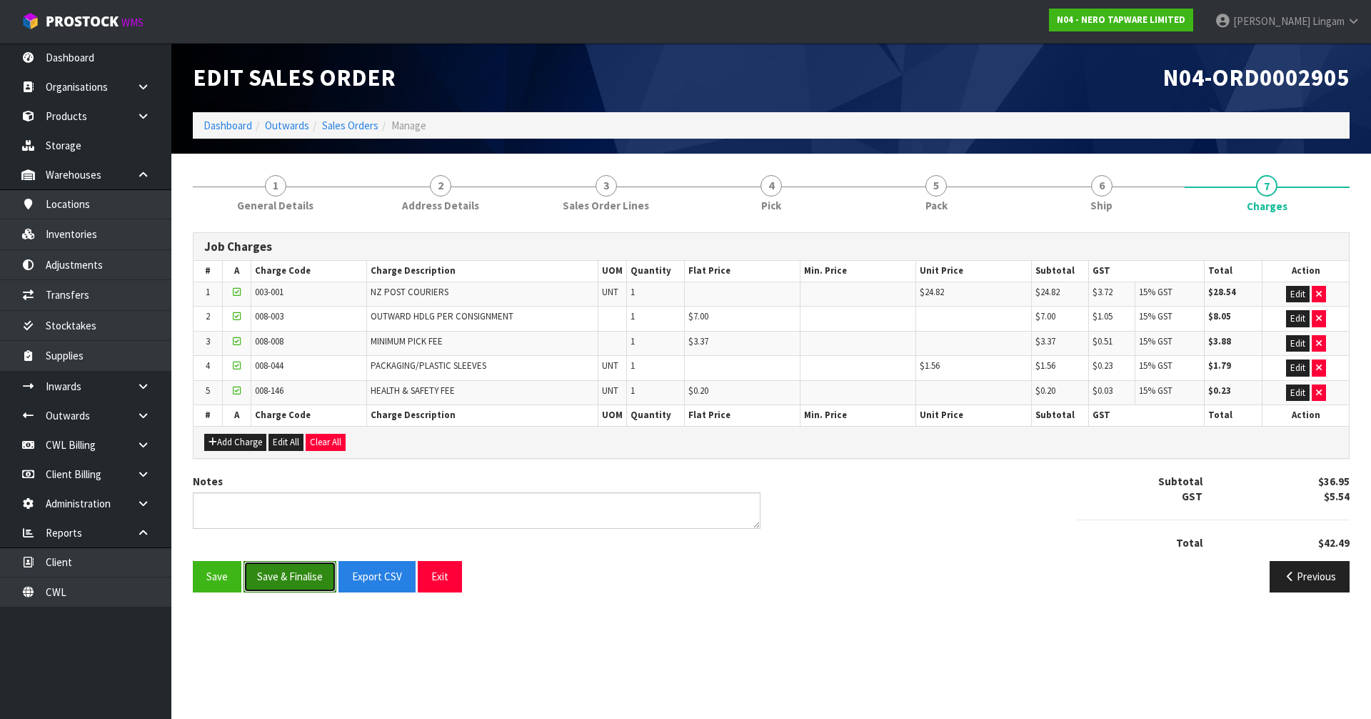
click at [294, 581] on button "Save & Finalise" at bounding box center [290, 576] width 93 height 31
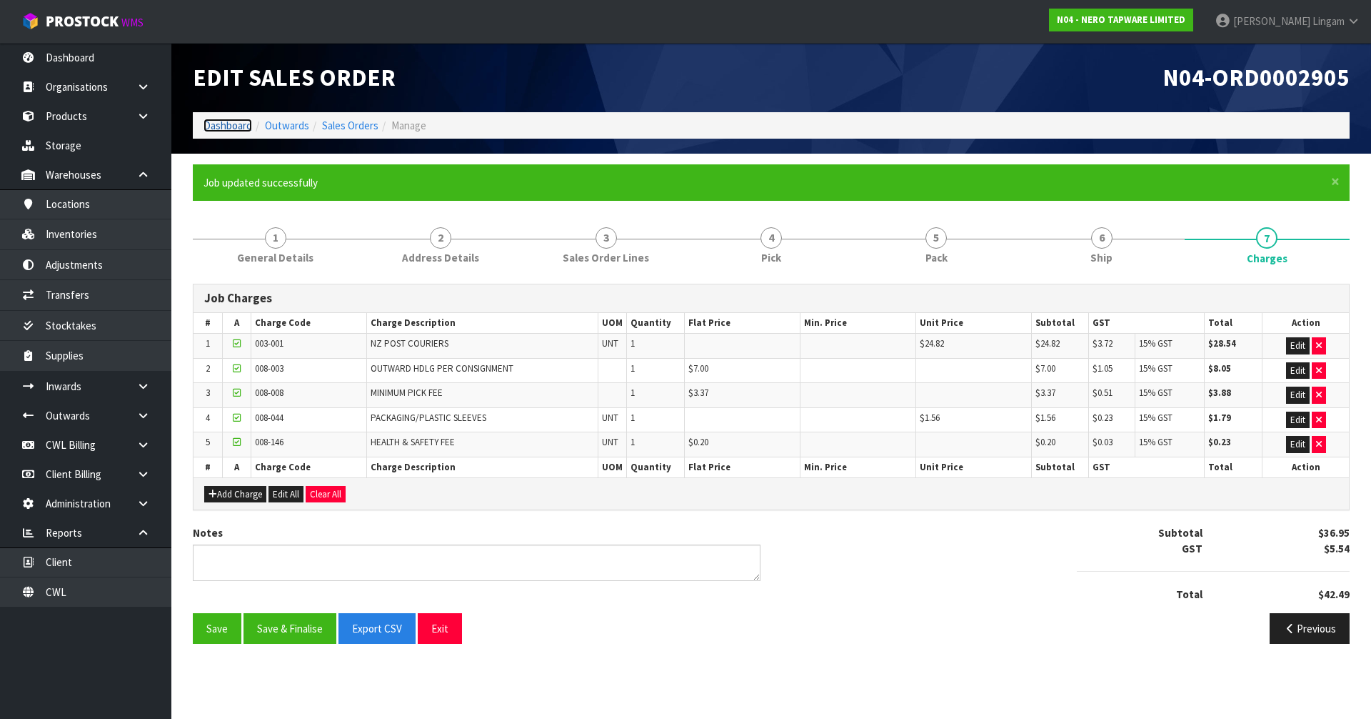
click at [226, 126] on link "Dashboard" at bounding box center [228, 126] width 49 height 14
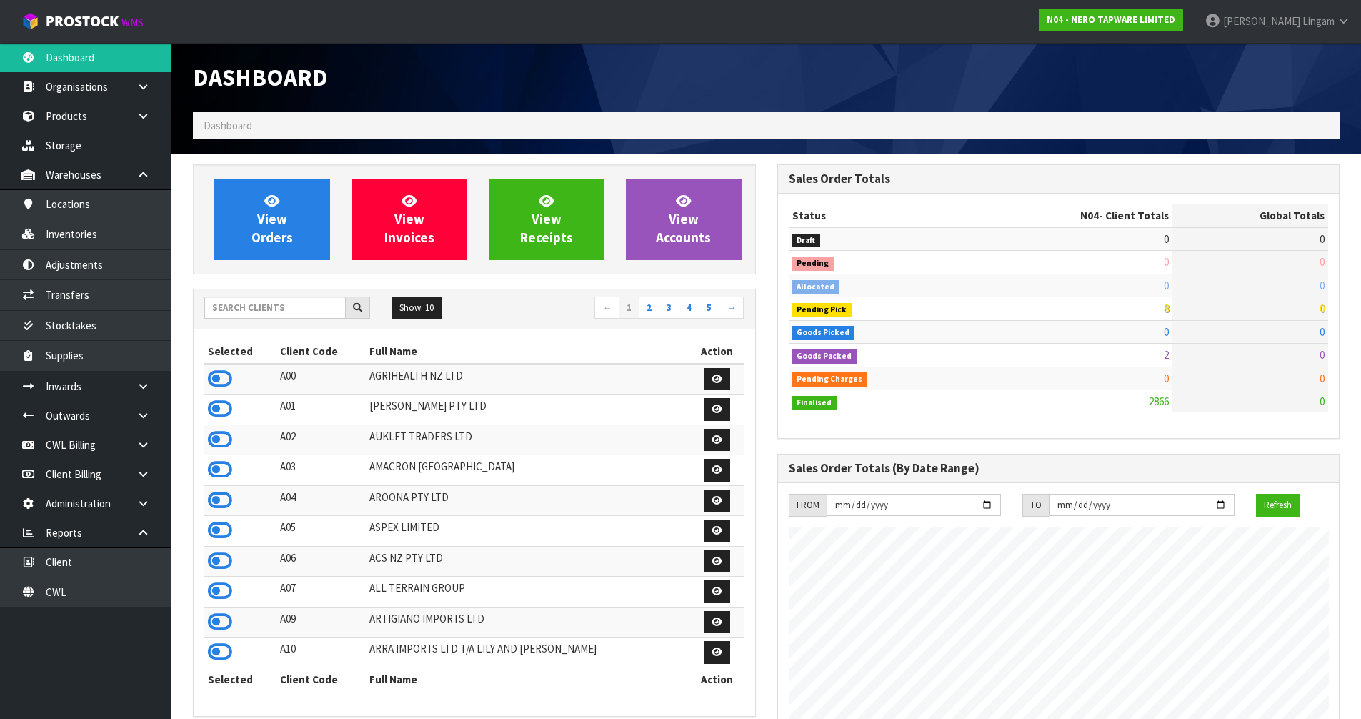
scroll to position [1082, 584]
click at [262, 314] on input "text" at bounding box center [274, 307] width 141 height 22
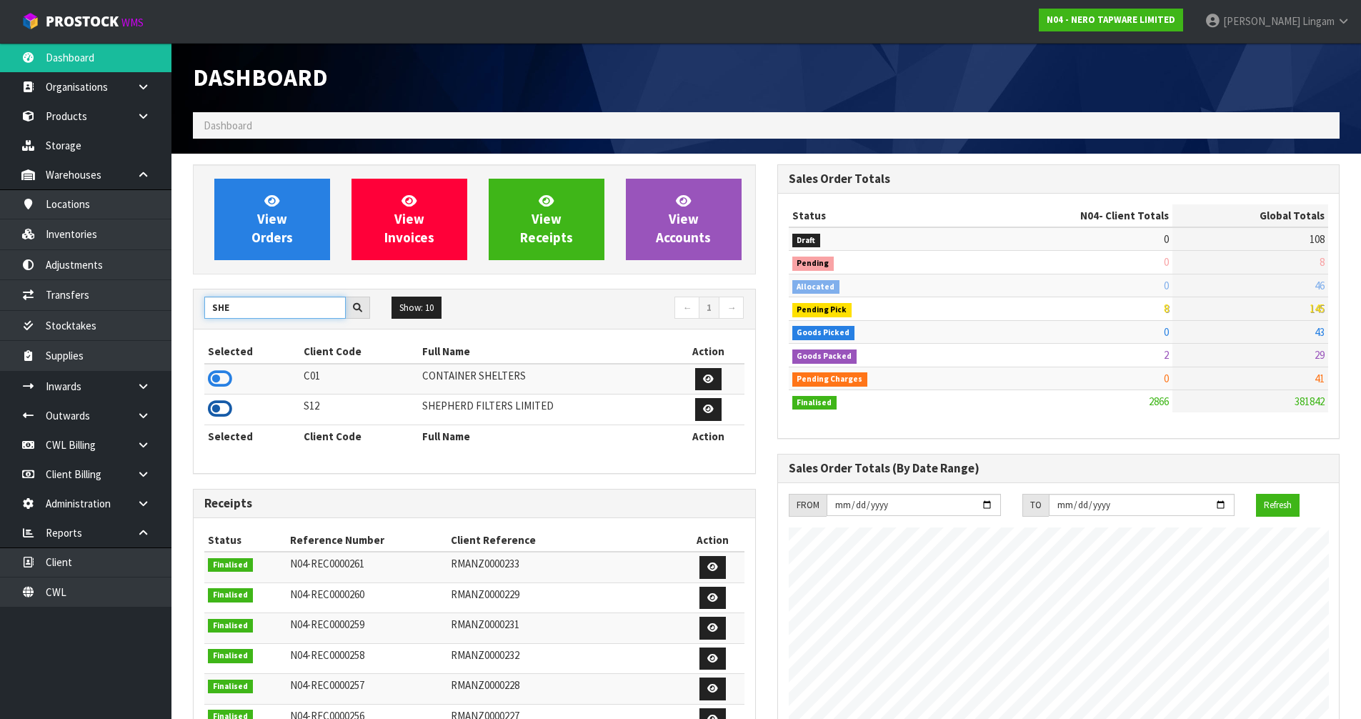
type input "SHE"
click at [216, 407] on icon at bounding box center [220, 408] width 24 height 21
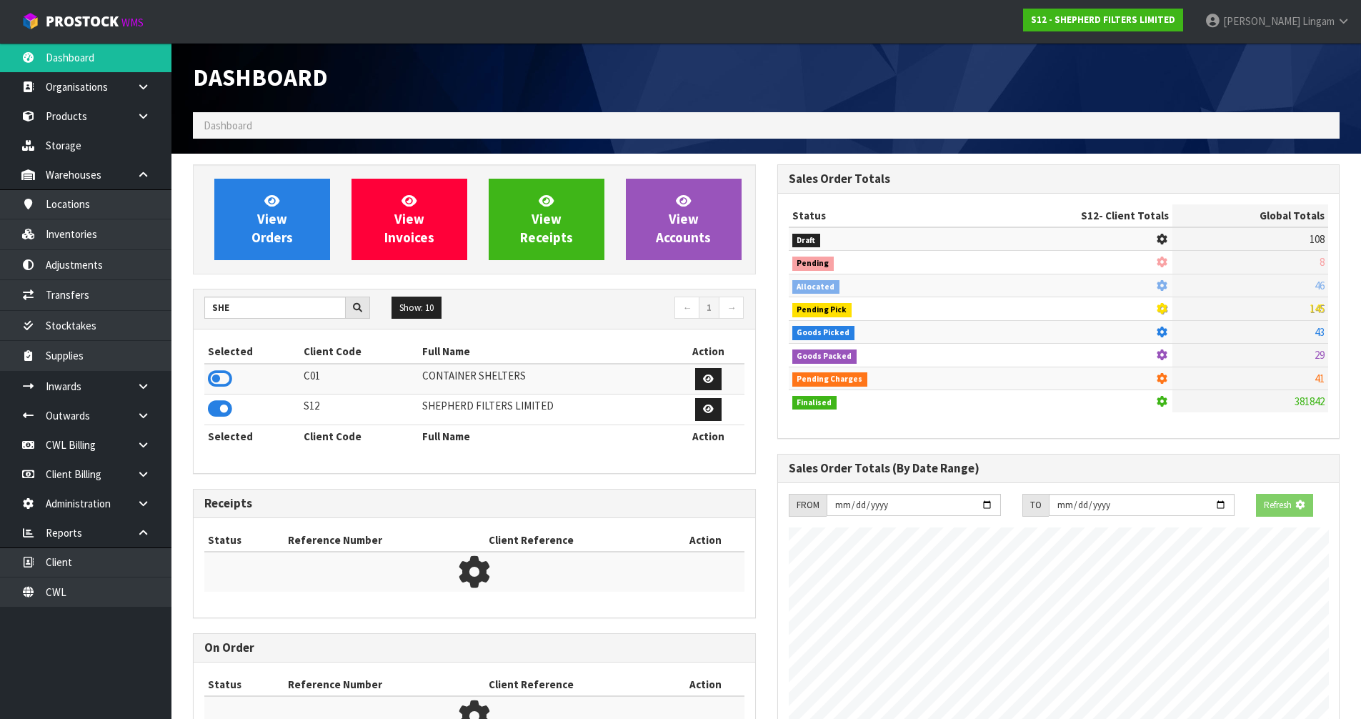
scroll to position [891, 584]
click at [286, 219] on link "View Orders" at bounding box center [272, 219] width 116 height 81
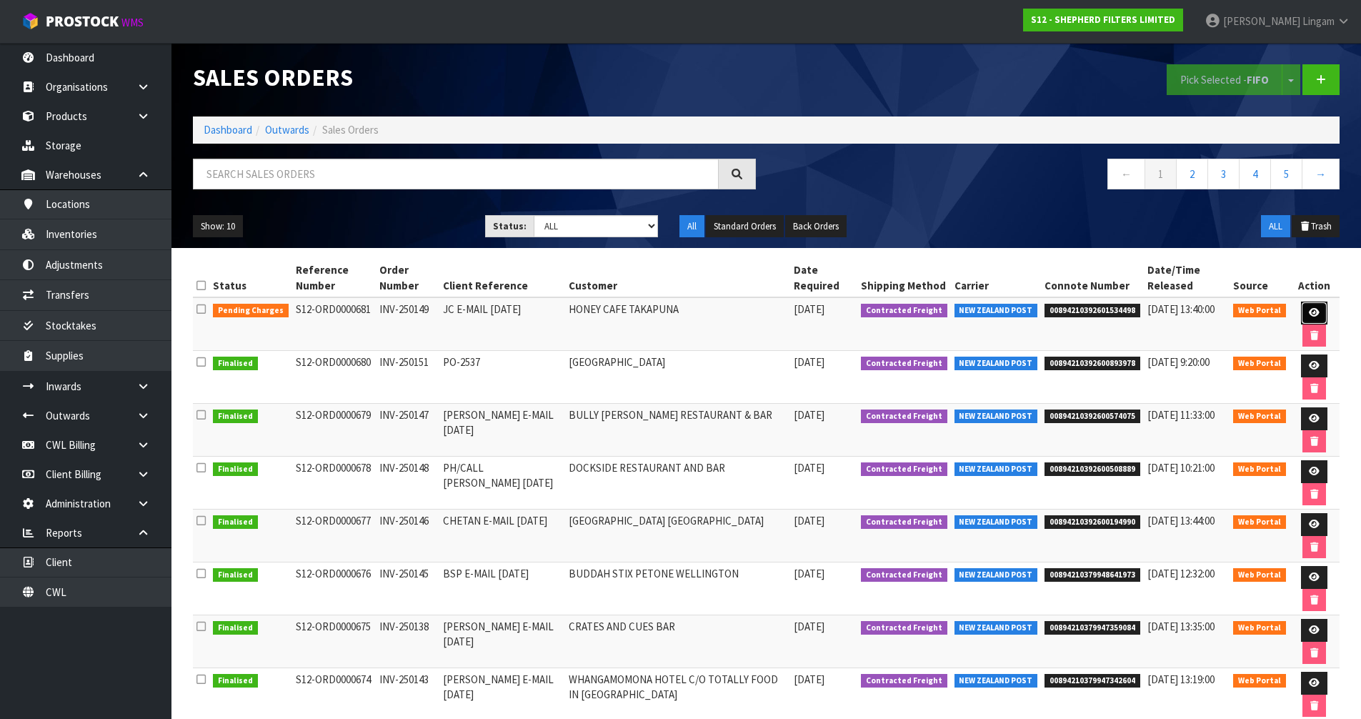
click at [1303, 310] on link at bounding box center [1314, 312] width 26 height 23
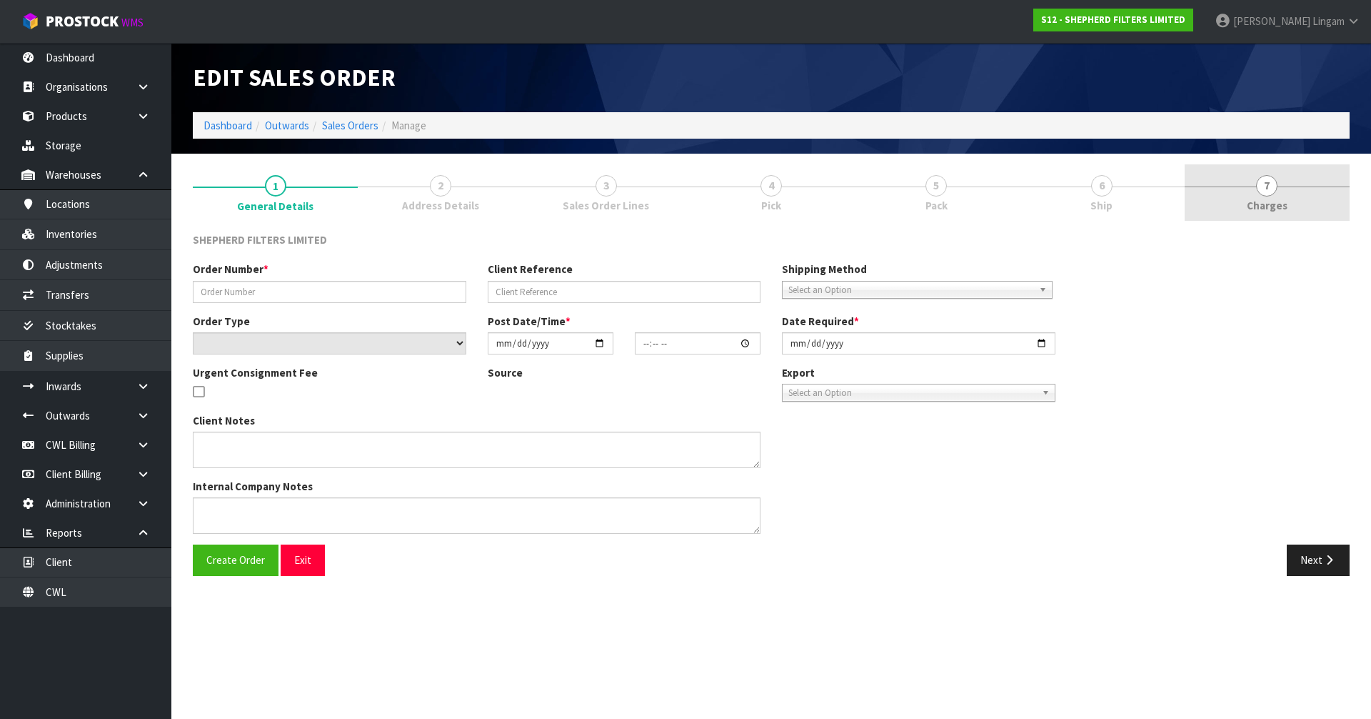
type input "INV-250149"
type input "JC E-MAIL 16.09.25"
select select "number:0"
type input "[DATE]"
type input "15:52:00.000"
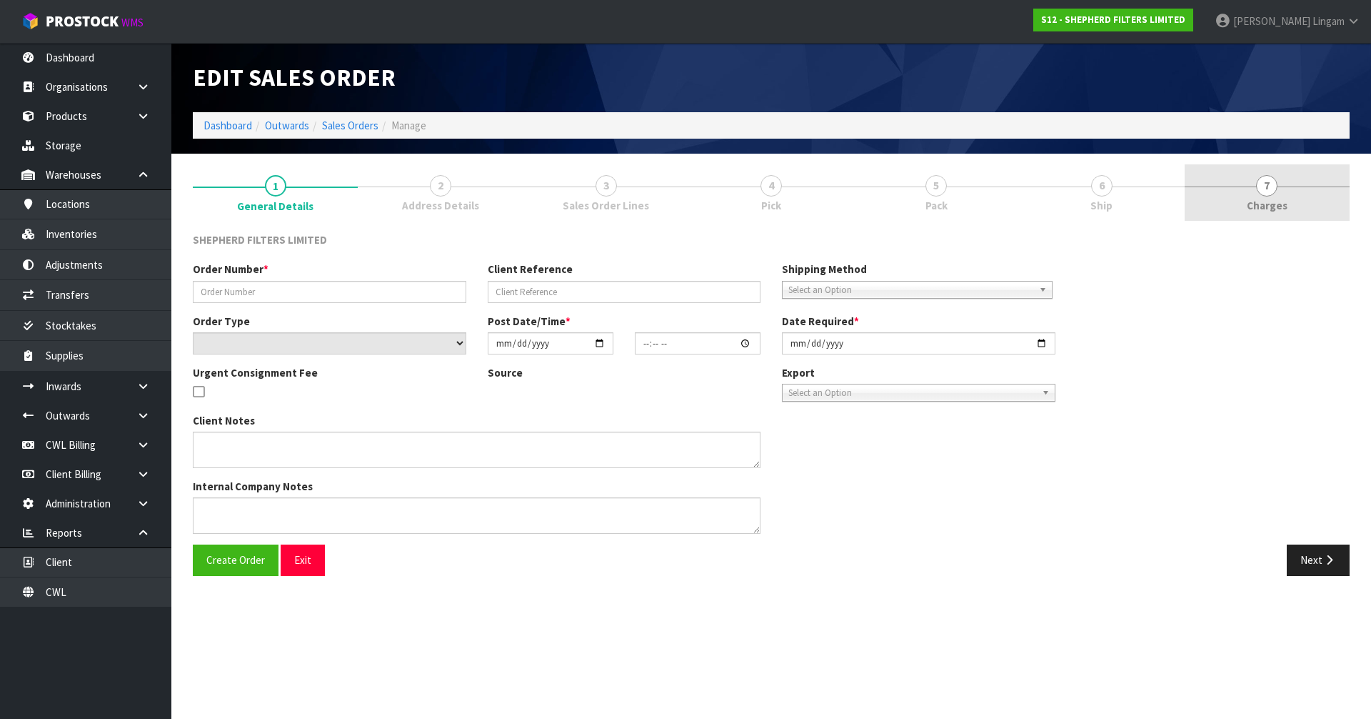
type input "[DATE]"
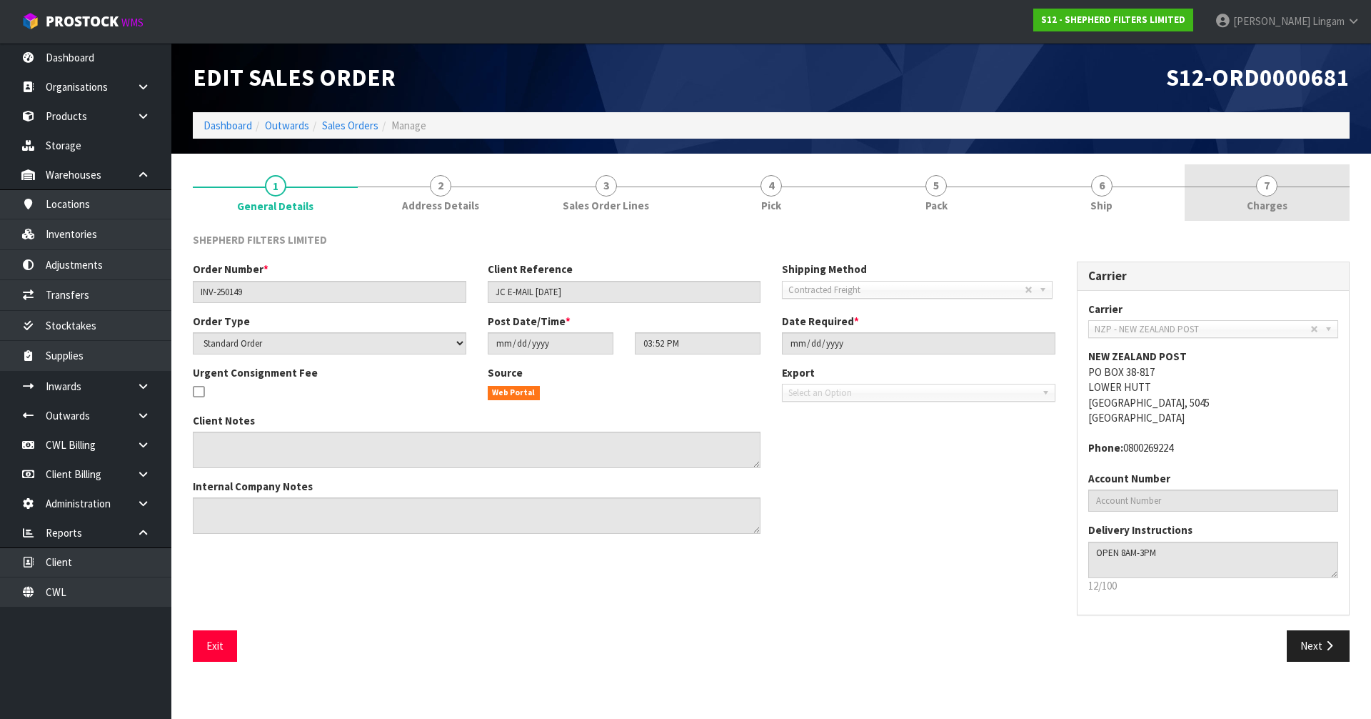
click at [1286, 204] on span "Charges" at bounding box center [1267, 205] width 41 height 15
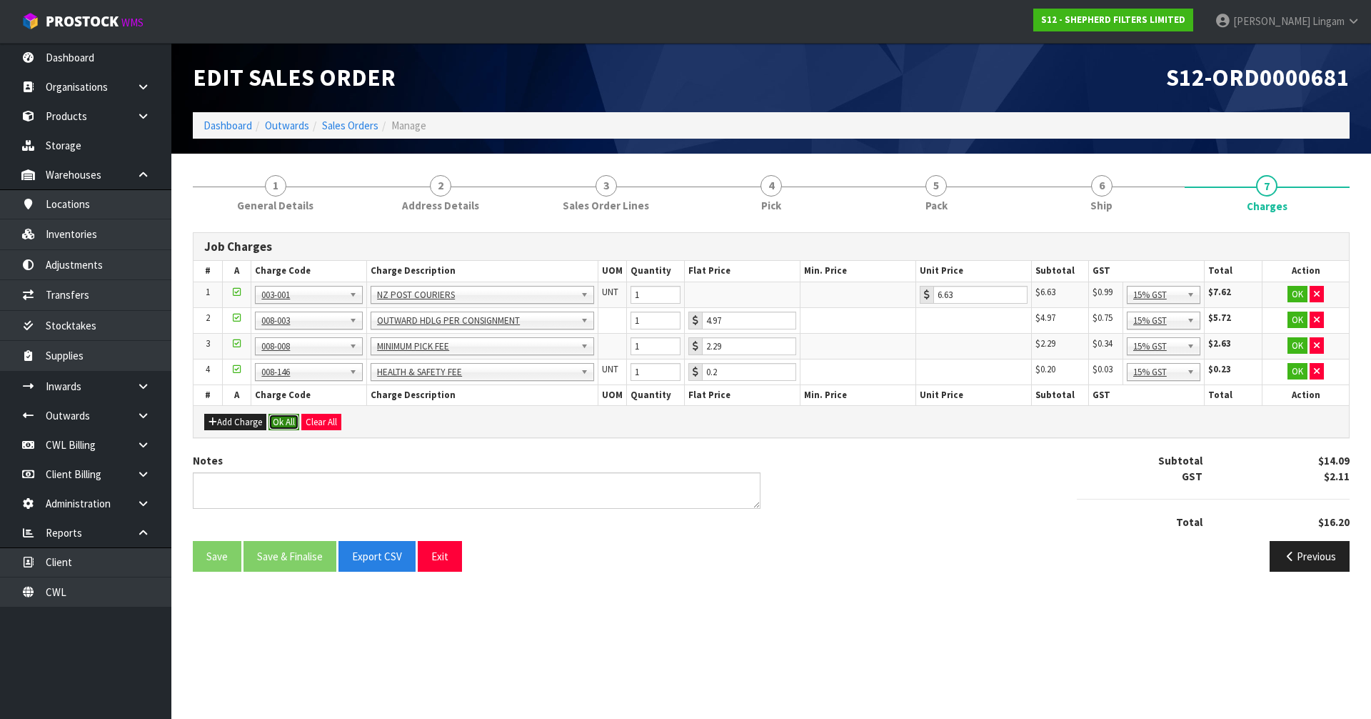
click at [290, 419] on button "Ok All" at bounding box center [284, 422] width 31 height 17
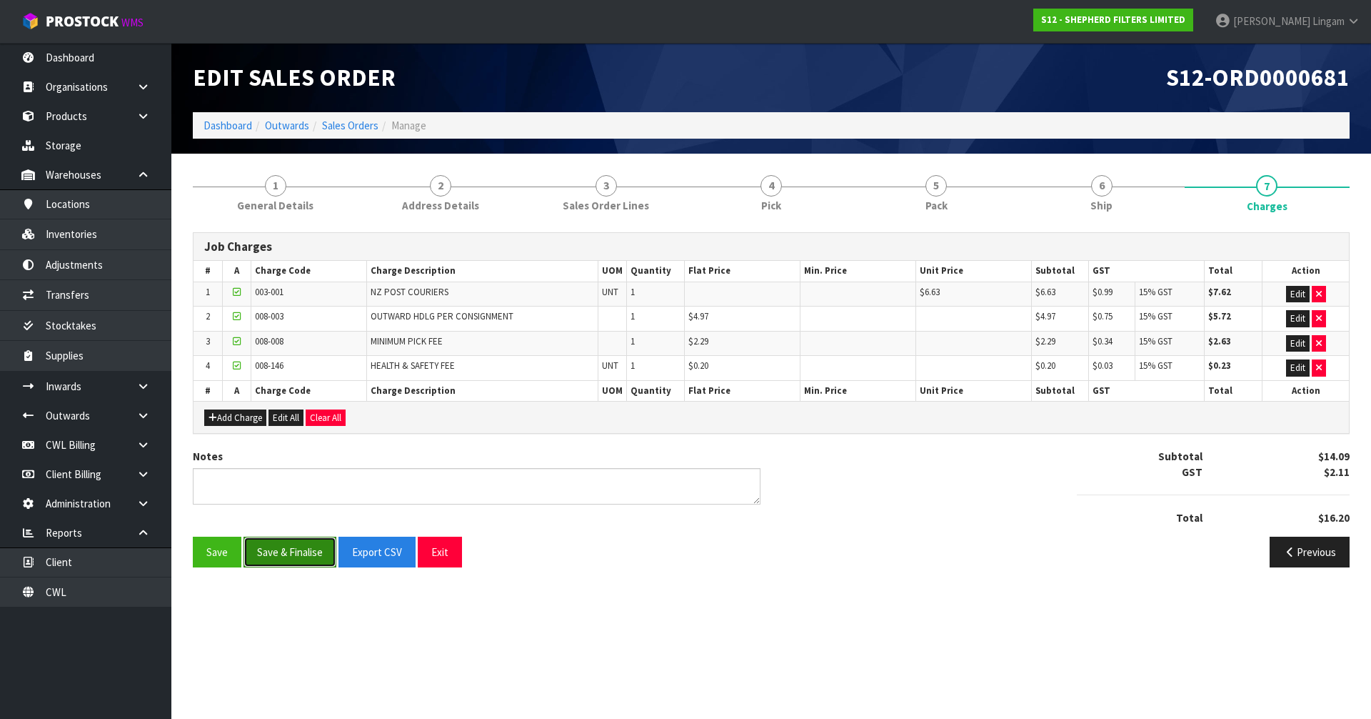
click at [297, 547] on button "Save & Finalise" at bounding box center [290, 551] width 93 height 31
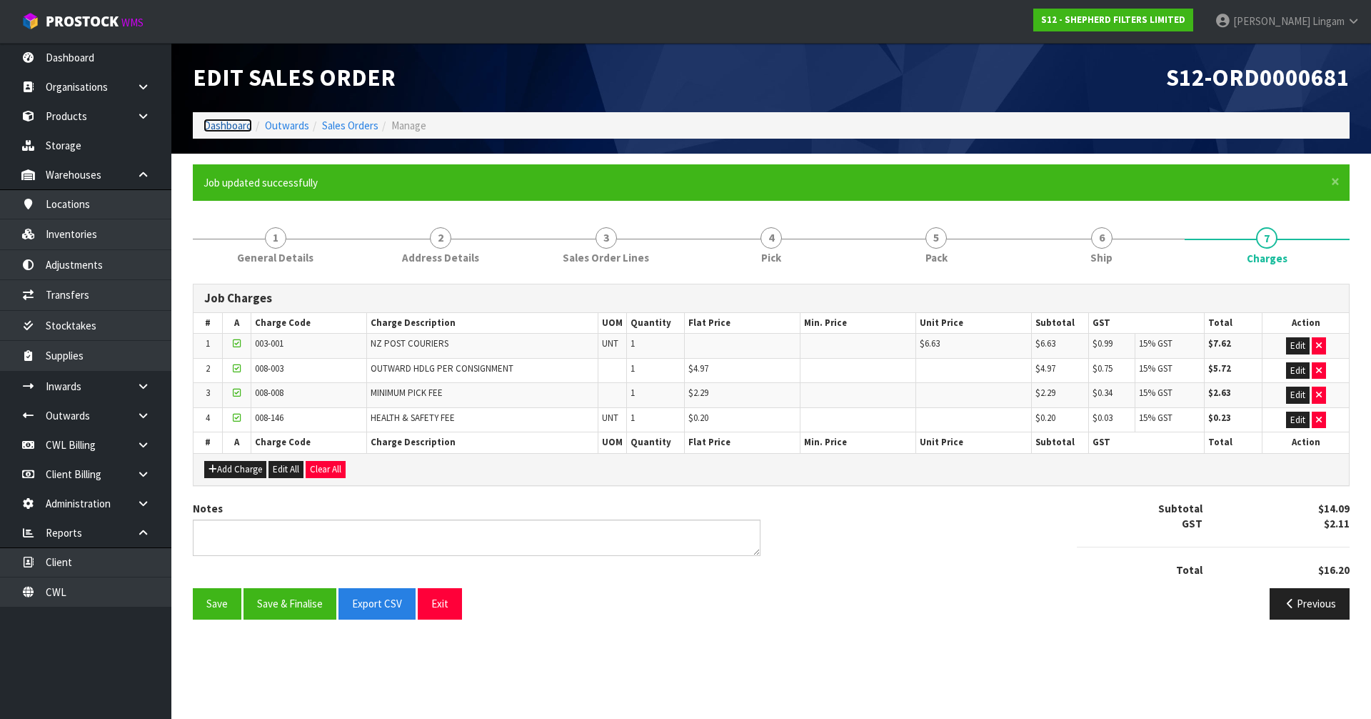
click at [219, 121] on link "Dashboard" at bounding box center [228, 126] width 49 height 14
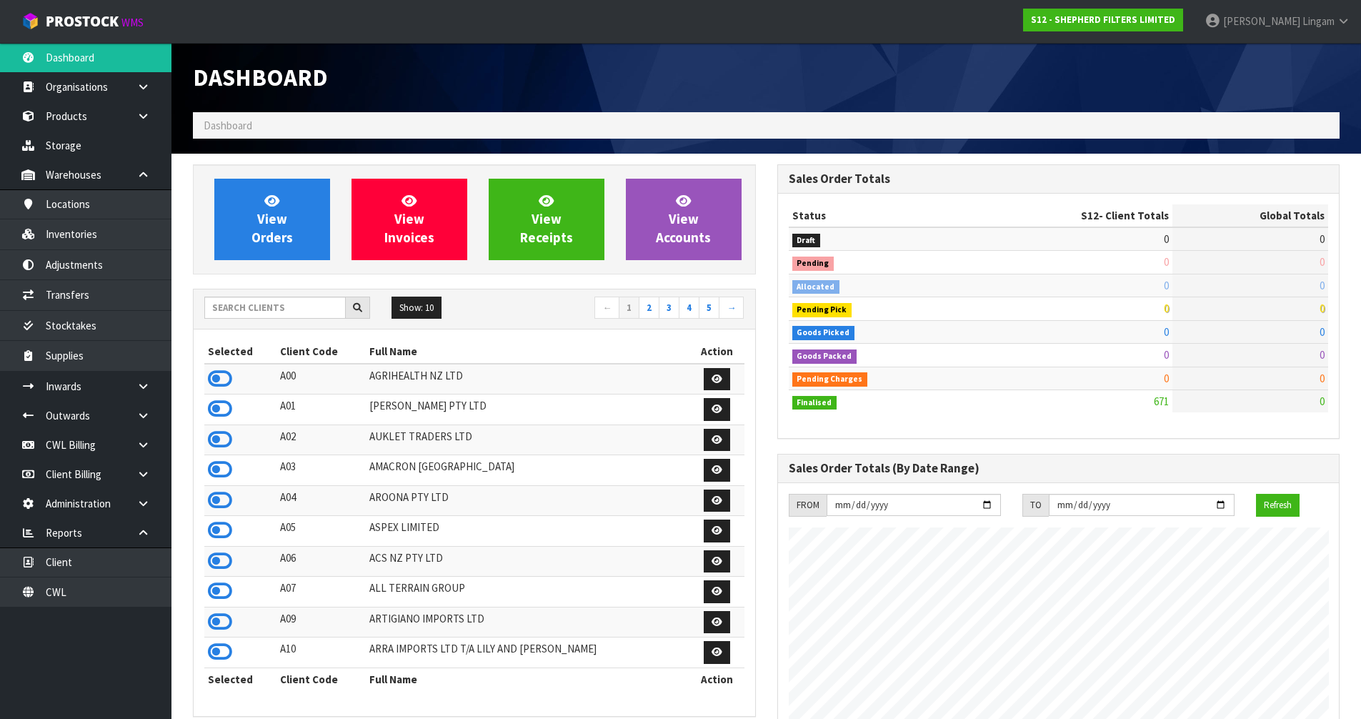
scroll to position [944, 584]
click at [264, 305] on input "text" at bounding box center [274, 307] width 141 height 22
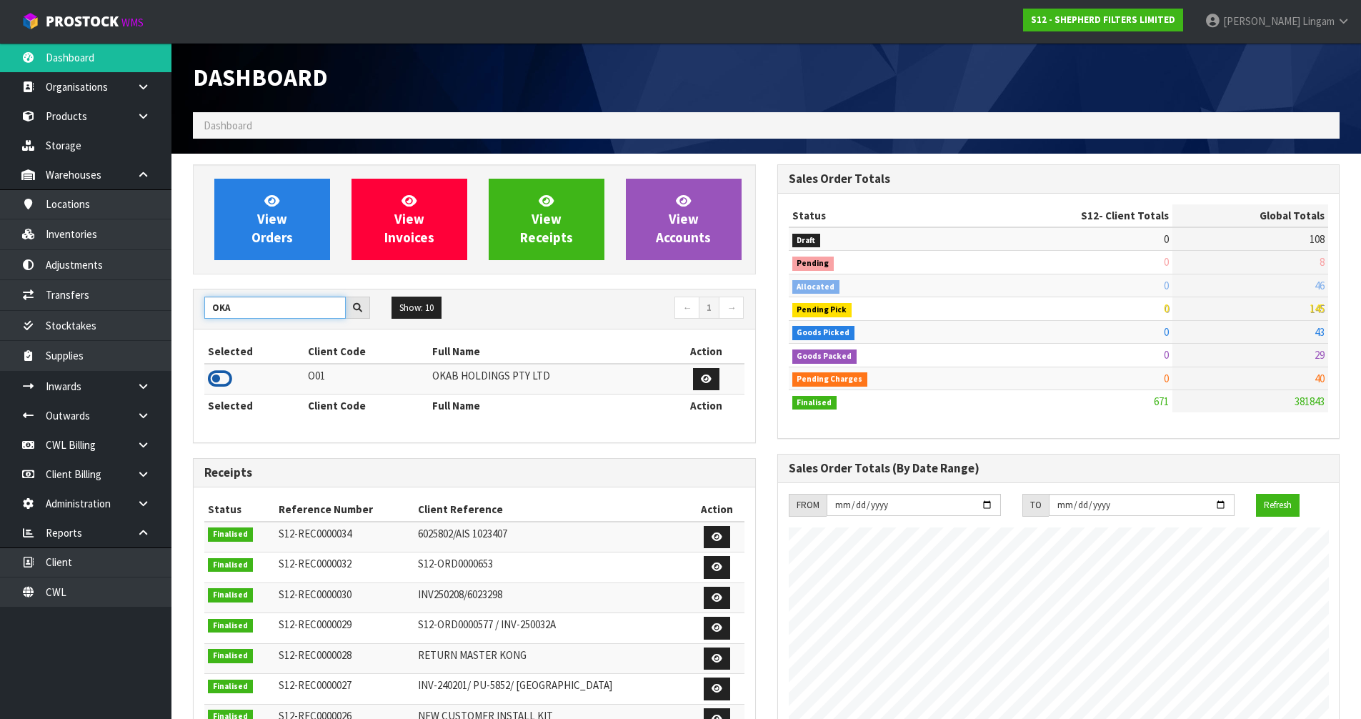
type input "OKA"
click at [225, 382] on icon at bounding box center [220, 378] width 24 height 21
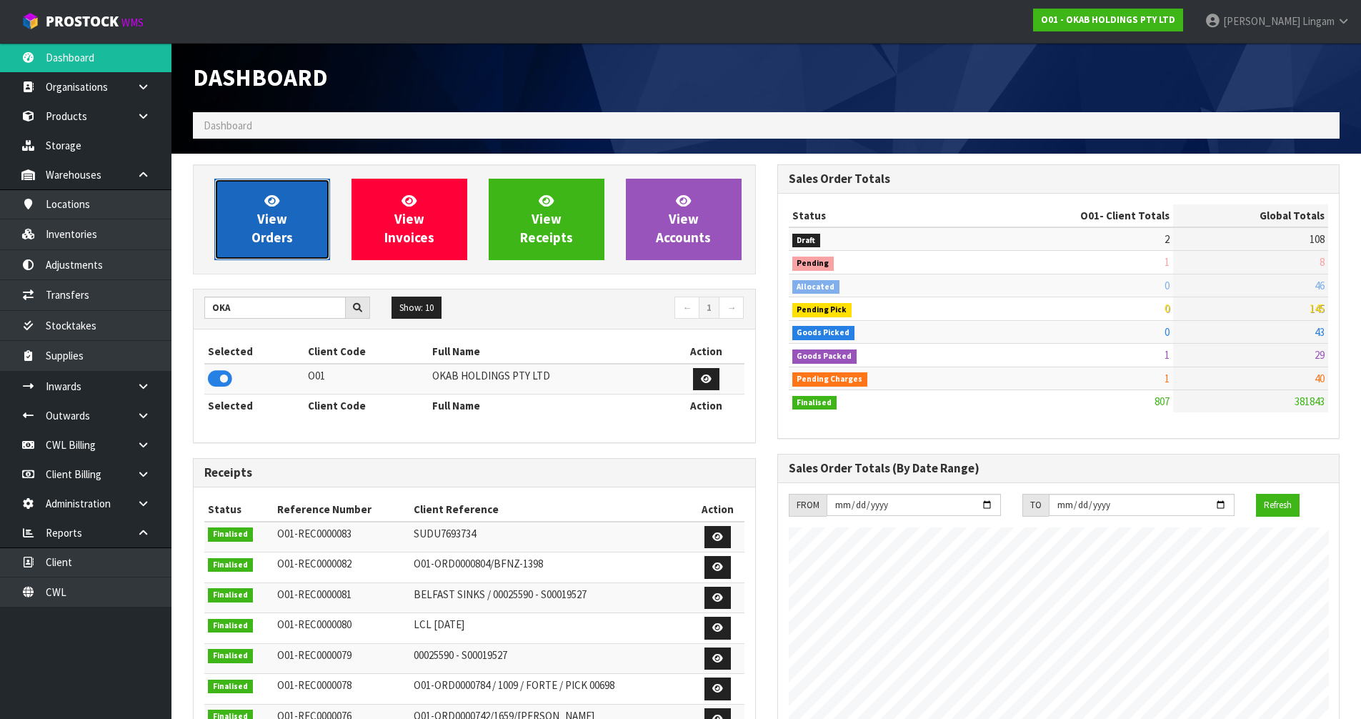
scroll to position [1174, 584]
click at [305, 222] on link "View Orders" at bounding box center [272, 219] width 116 height 81
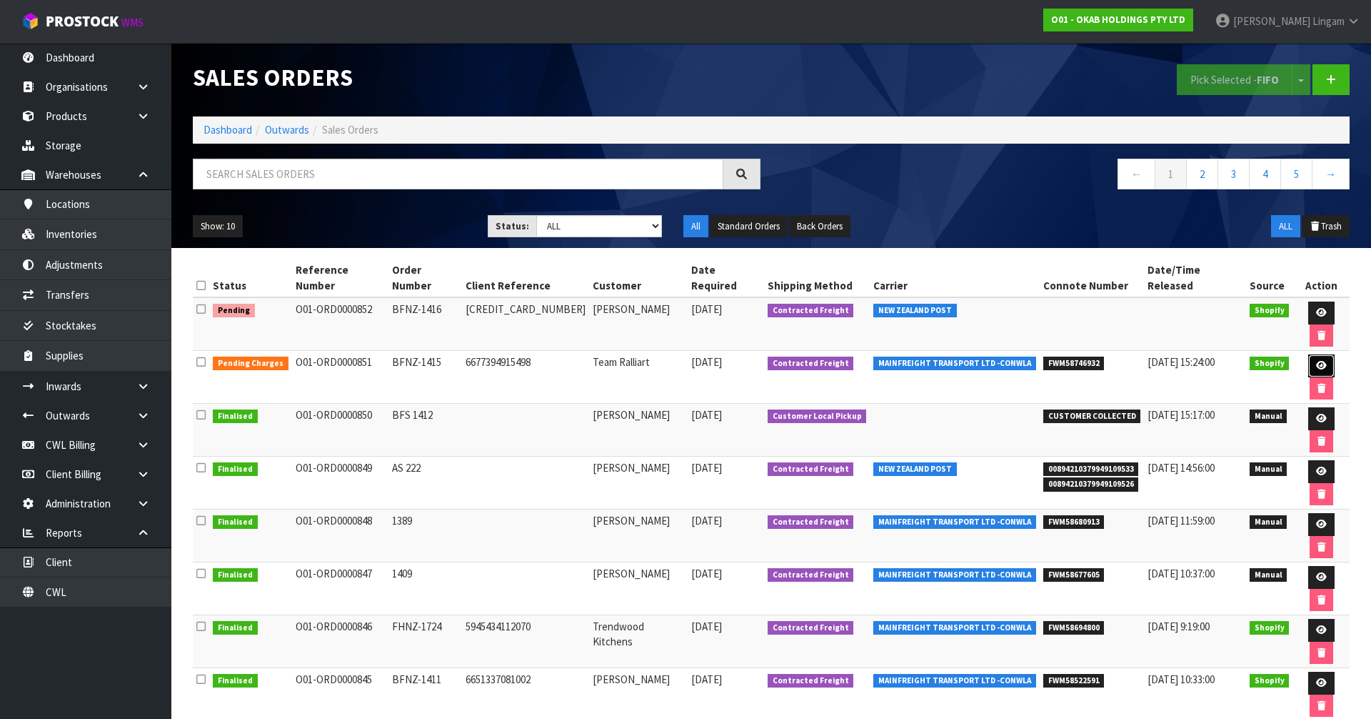
click at [1316, 361] on icon at bounding box center [1321, 365] width 11 height 9
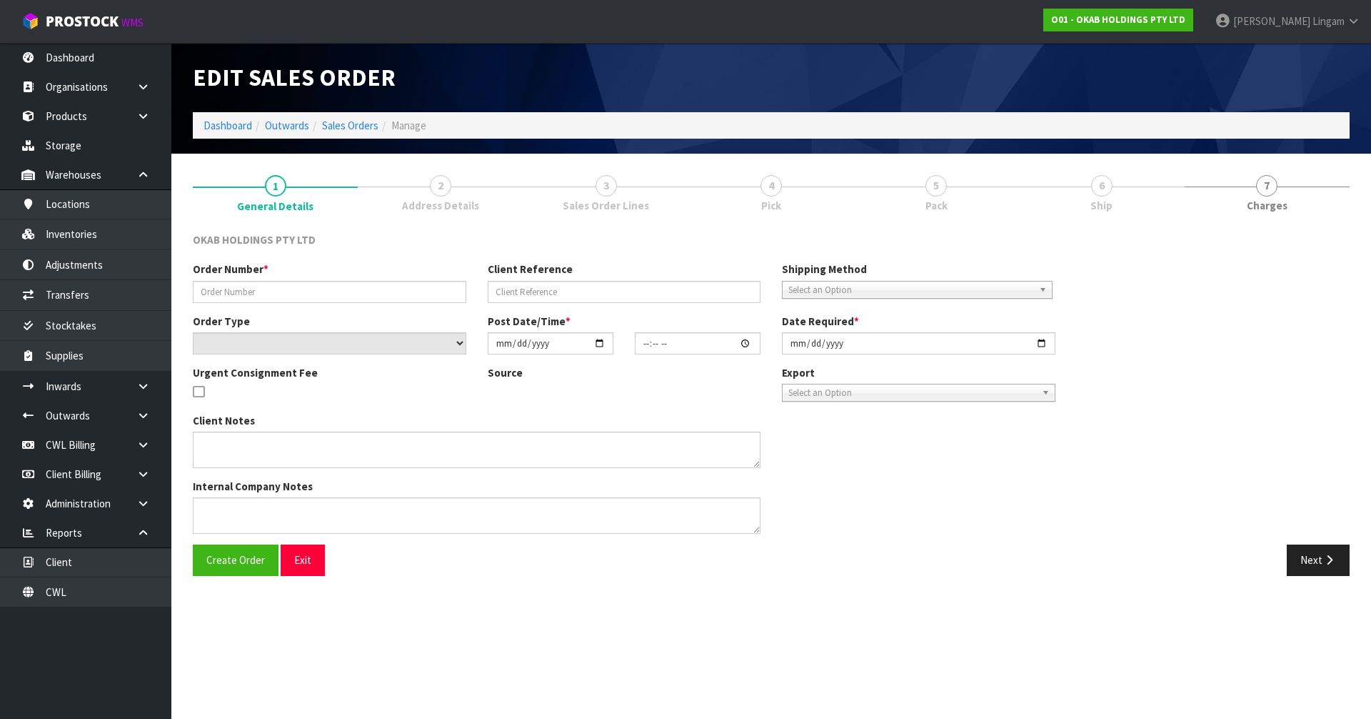
type input "BFNZ-1415"
type input "6677394915498"
select select "number:0"
type input "[DATE]"
type input "12:17:17.000"
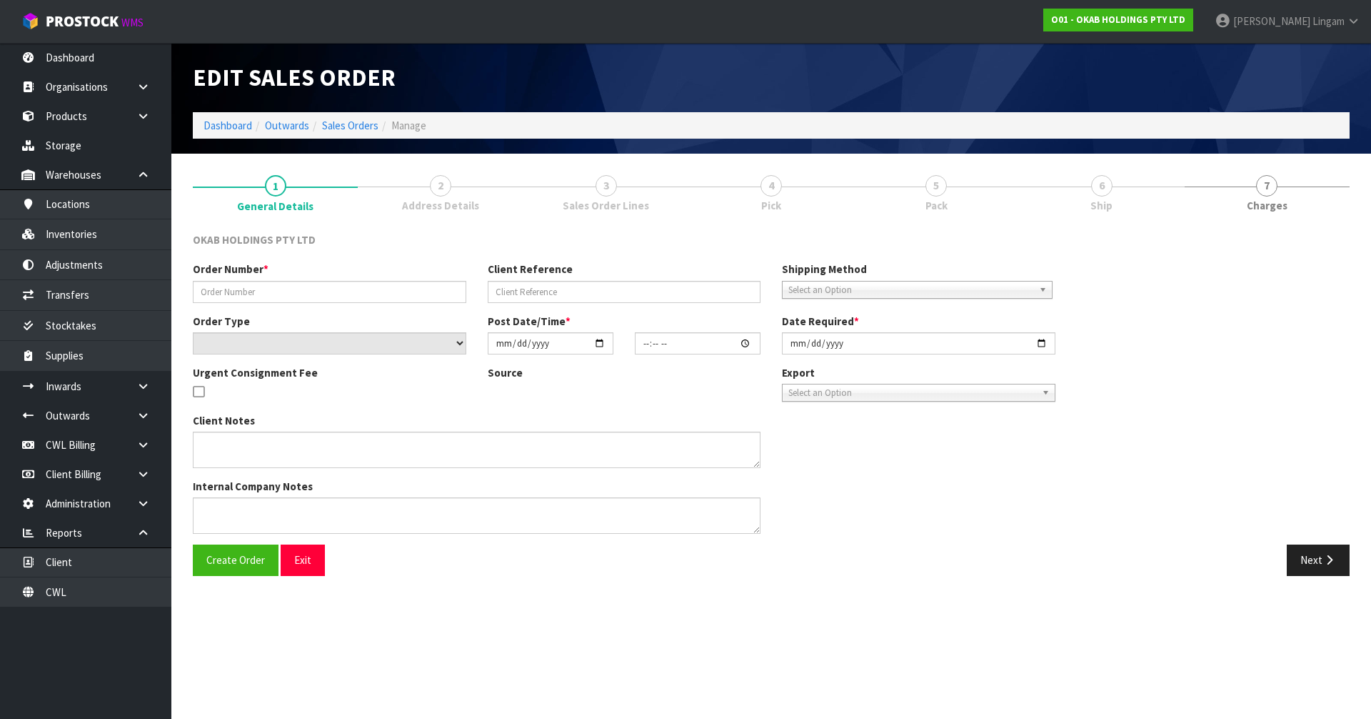
type input "2025-09-19"
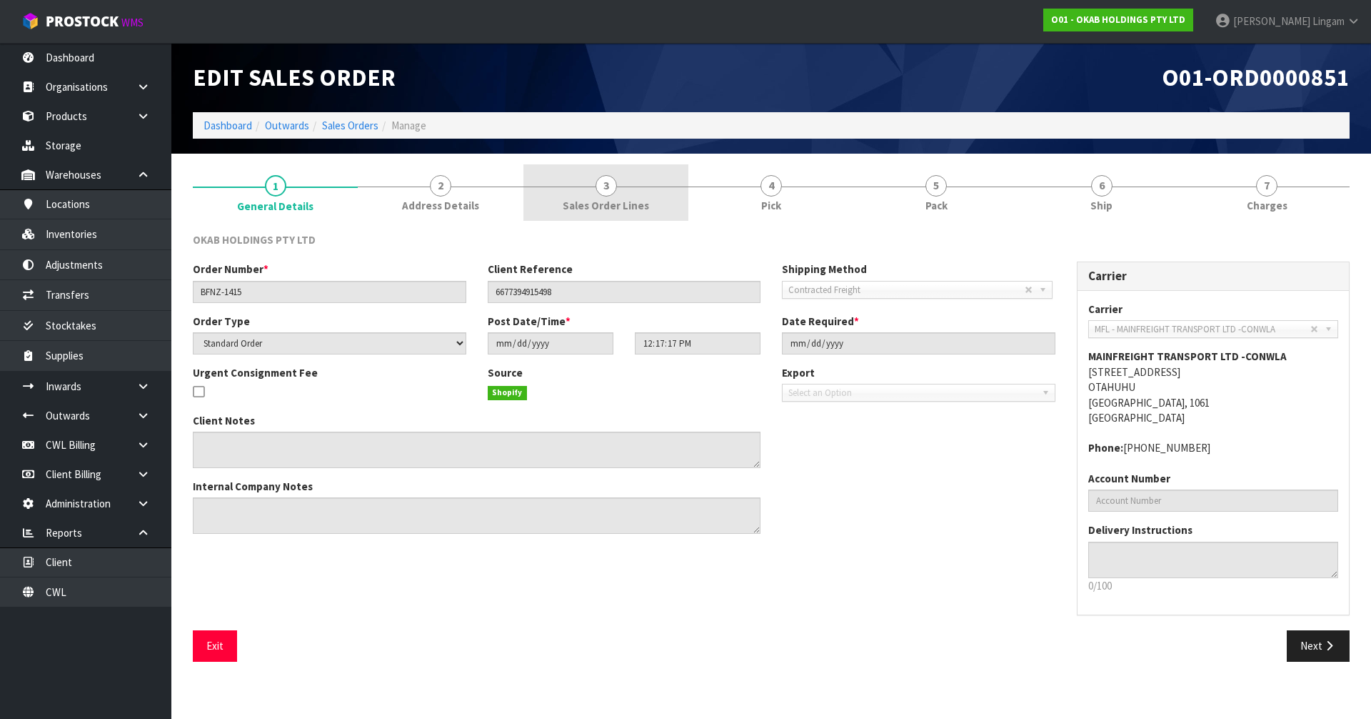
click at [619, 196] on link "3 Sales Order Lines" at bounding box center [606, 192] width 165 height 56
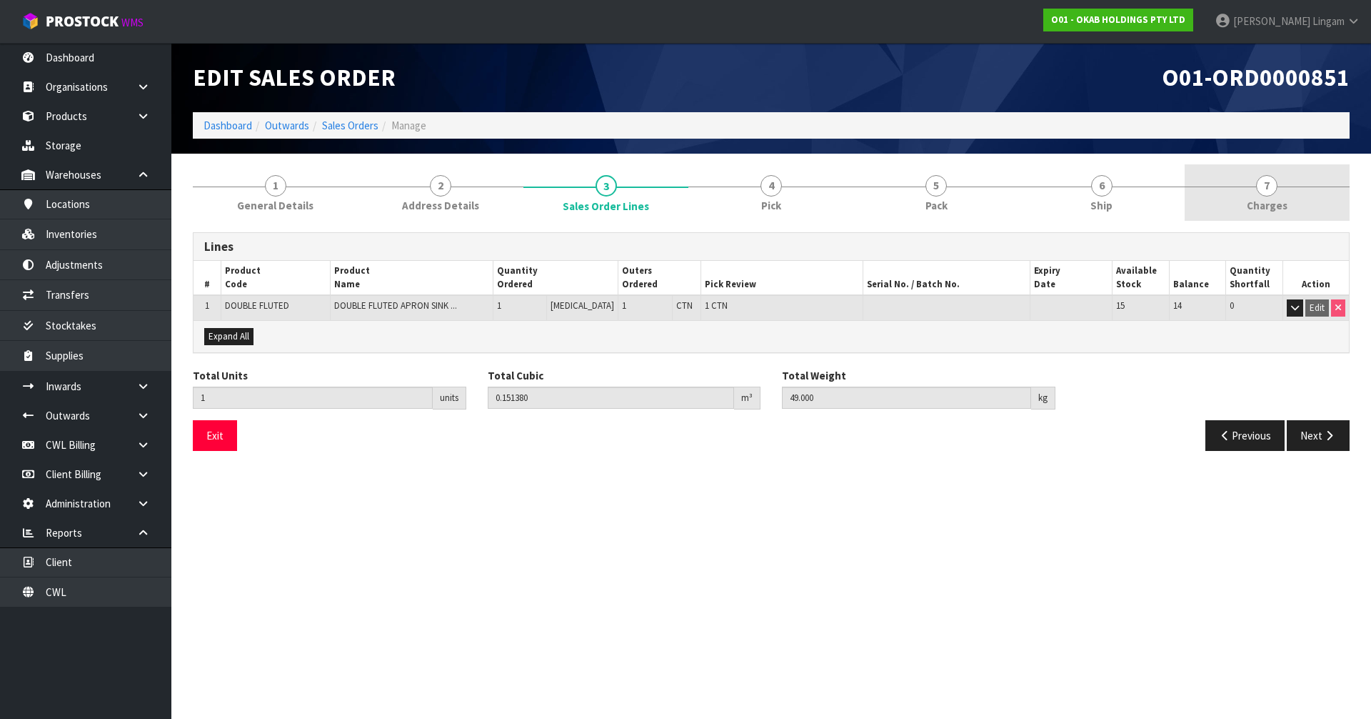
click at [1268, 205] on span "Charges" at bounding box center [1267, 205] width 41 height 15
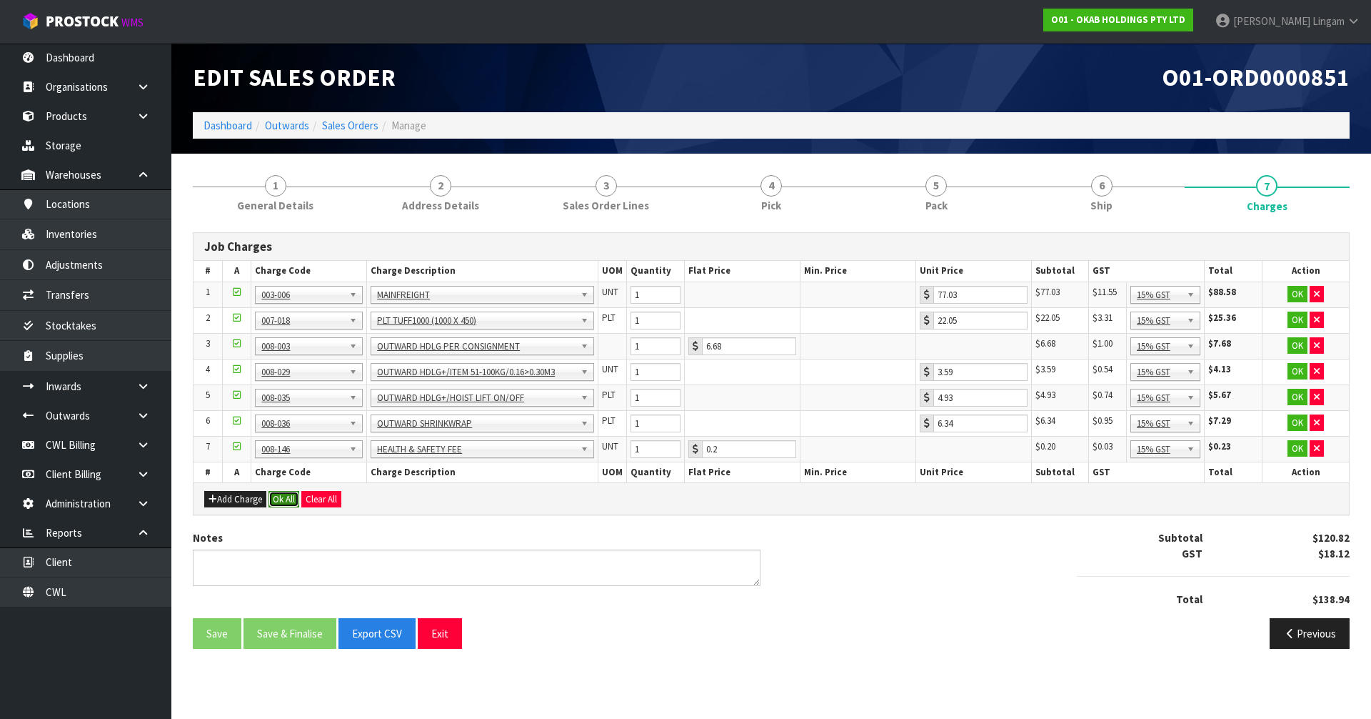
click at [282, 499] on button "Ok All" at bounding box center [284, 499] width 31 height 17
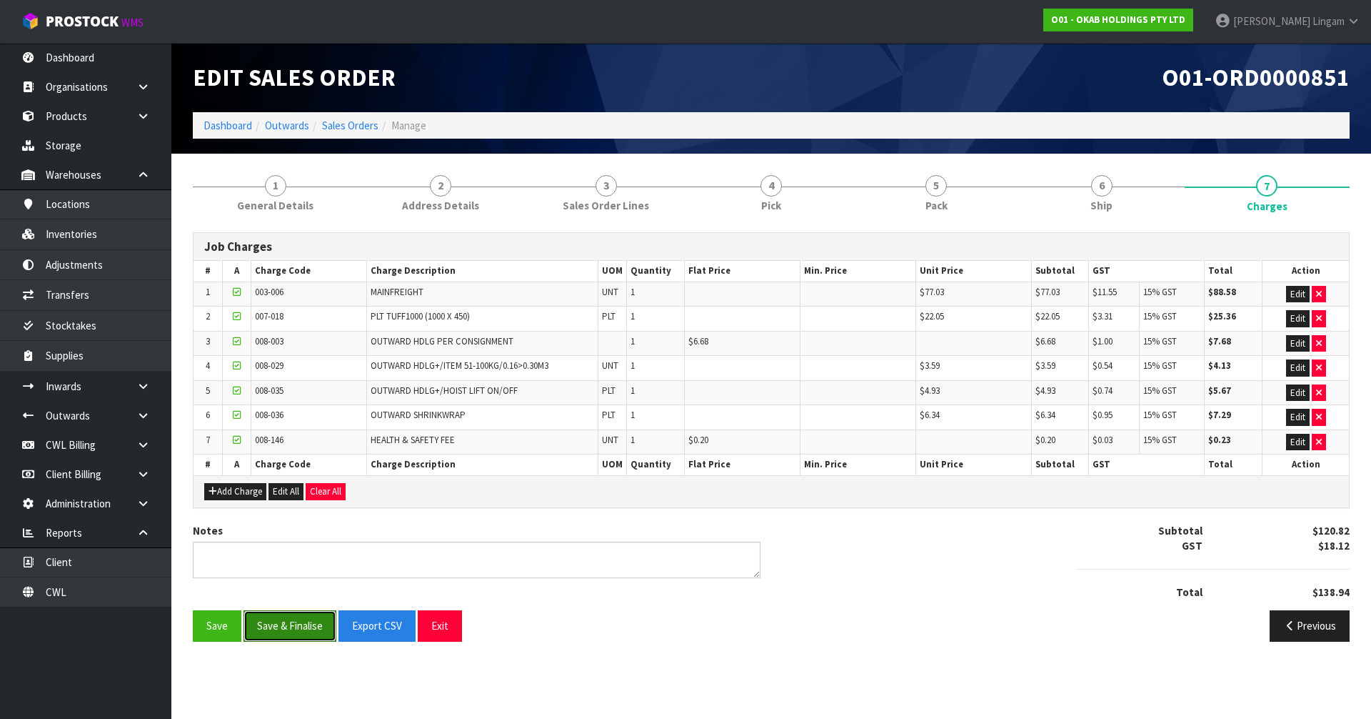
click at [304, 628] on button "Save & Finalise" at bounding box center [290, 625] width 93 height 31
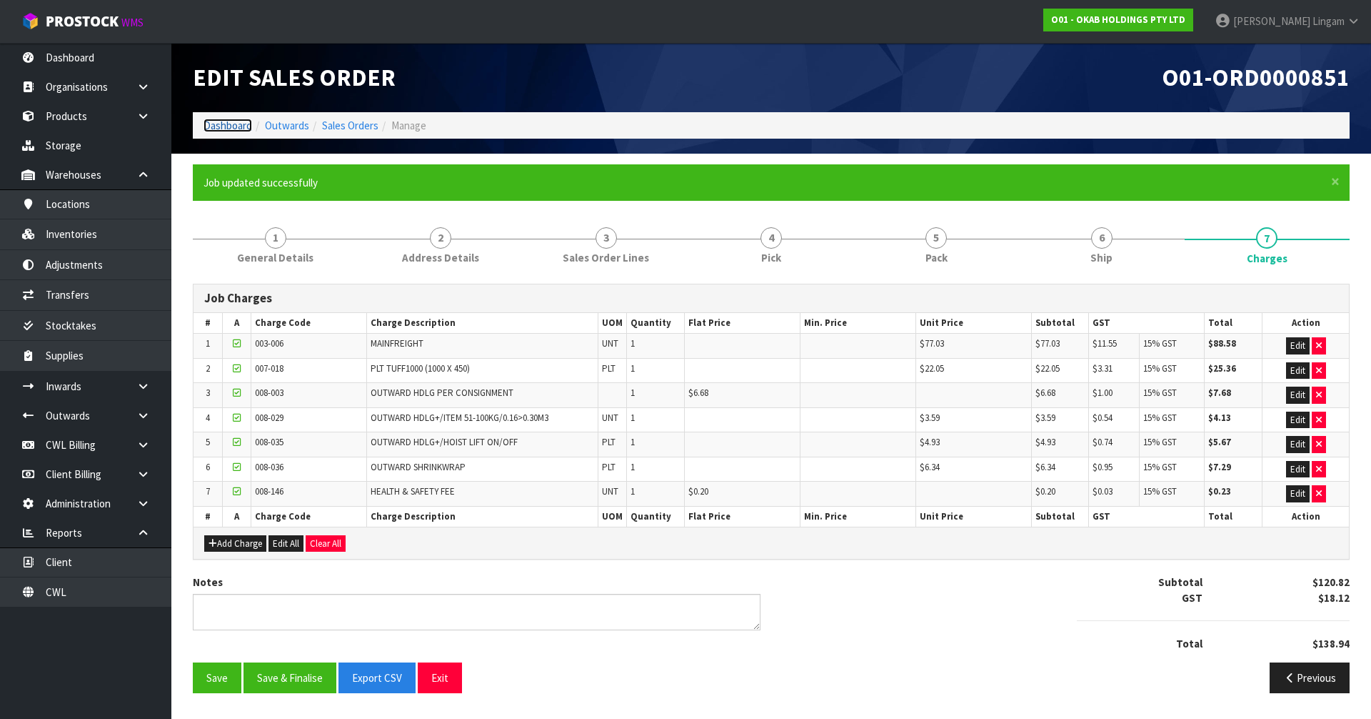
click at [231, 126] on link "Dashboard" at bounding box center [228, 126] width 49 height 14
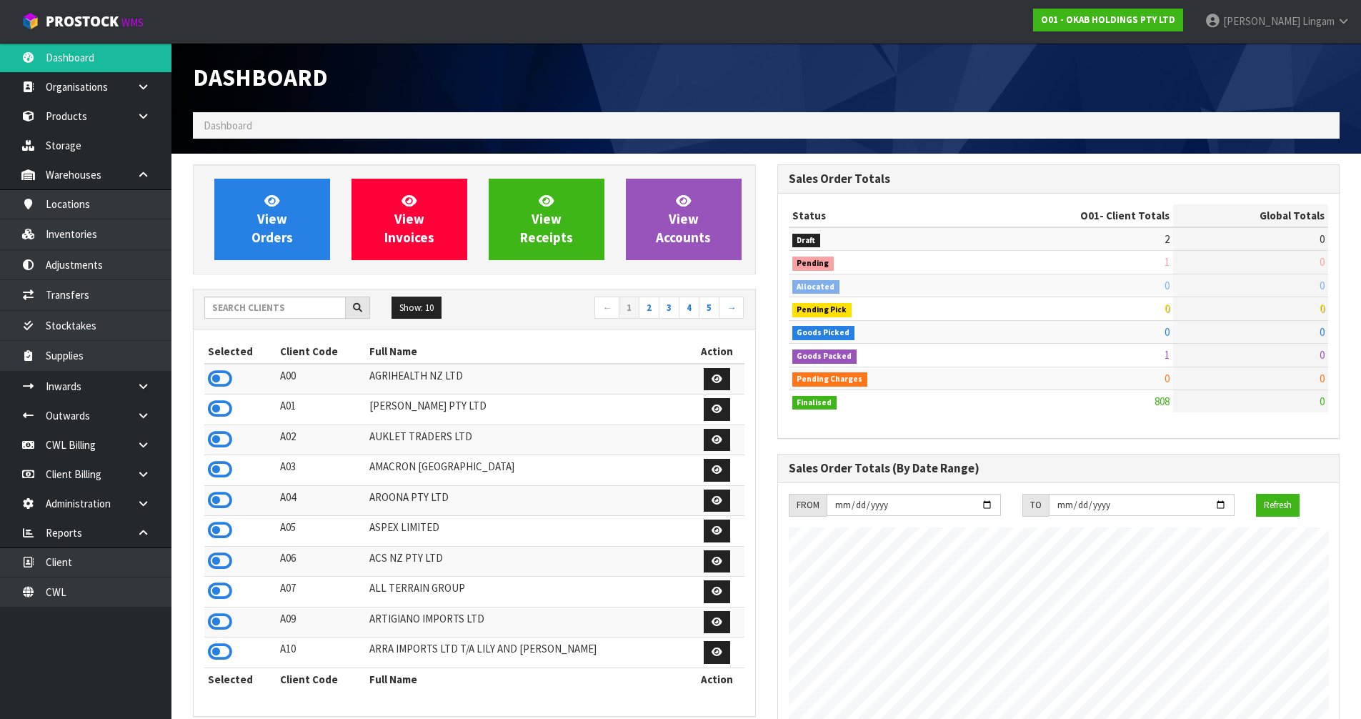
scroll to position [1143, 584]
click at [285, 196] on link "View Orders" at bounding box center [272, 219] width 116 height 81
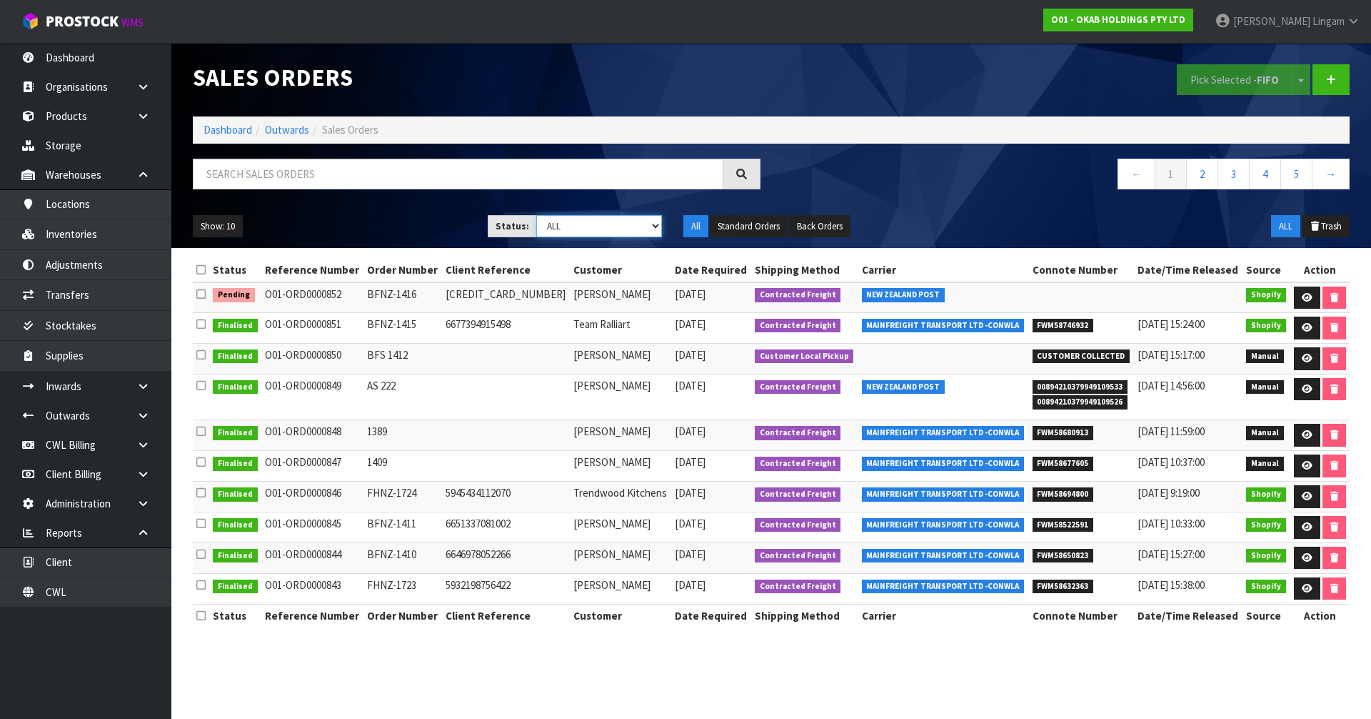
click at [629, 234] on select "Draft Pending Allocated Pending Pick Goods Picked Goods Packed Pending Charges …" at bounding box center [599, 226] width 126 height 22
select select "string:5"
click at [536, 215] on select "Draft Pending Allocated Pending Pick Goods Picked Goods Packed Pending Charges …" at bounding box center [599, 226] width 126 height 22
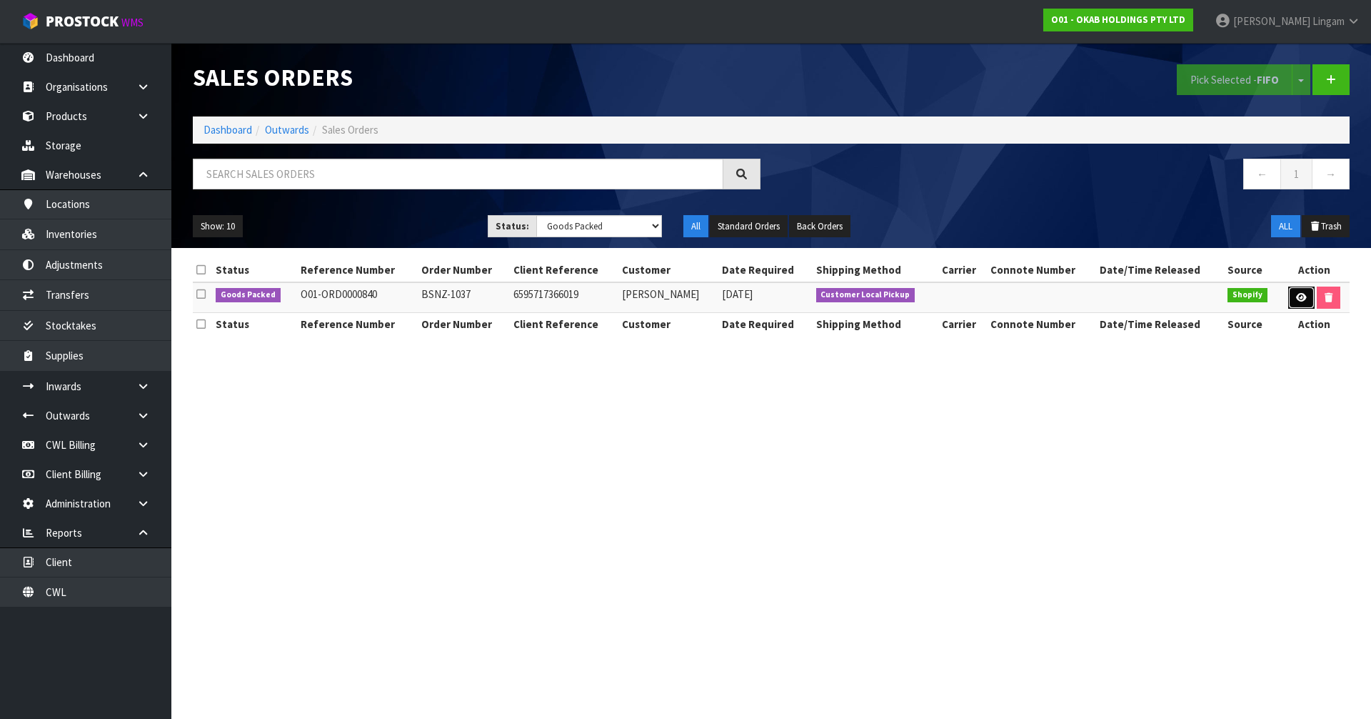
click at [1291, 289] on link at bounding box center [1302, 297] width 26 height 23
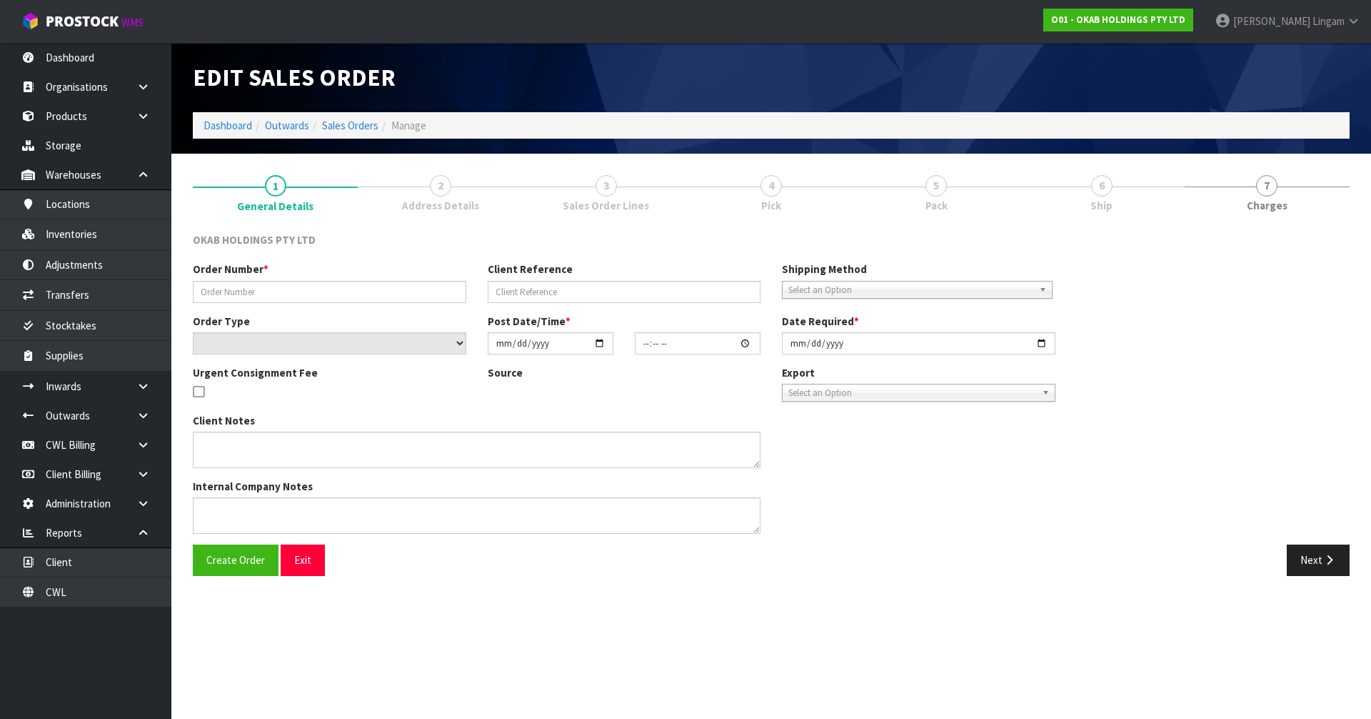
type input "BSNZ-1037"
type input "6595717366019"
select select "number:0"
type input "2025-08-21"
type input "11:46:41.000"
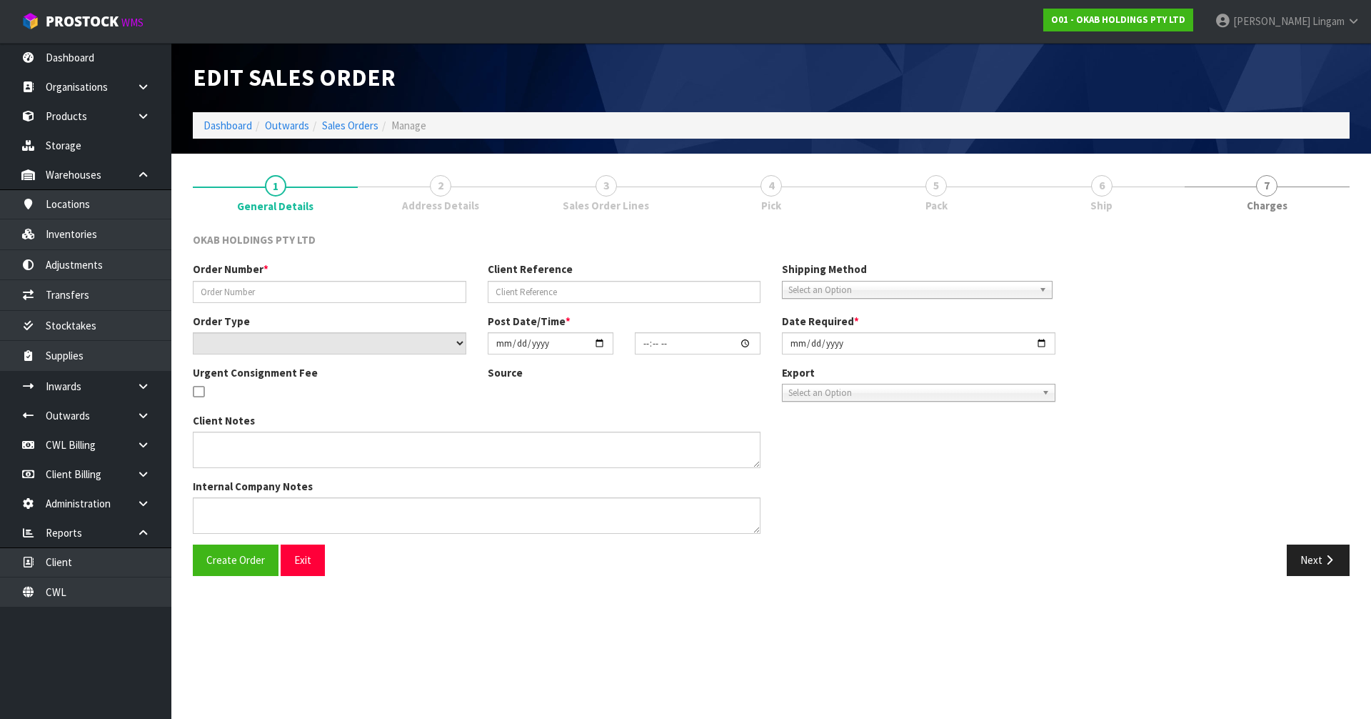
type input "2025-09-10"
type textarea "#1037 21 AUG AT 12:46 AM DUGHALL AITKEN ONLINE STORE $1,080.00 COMPLETEPAID ATT…"
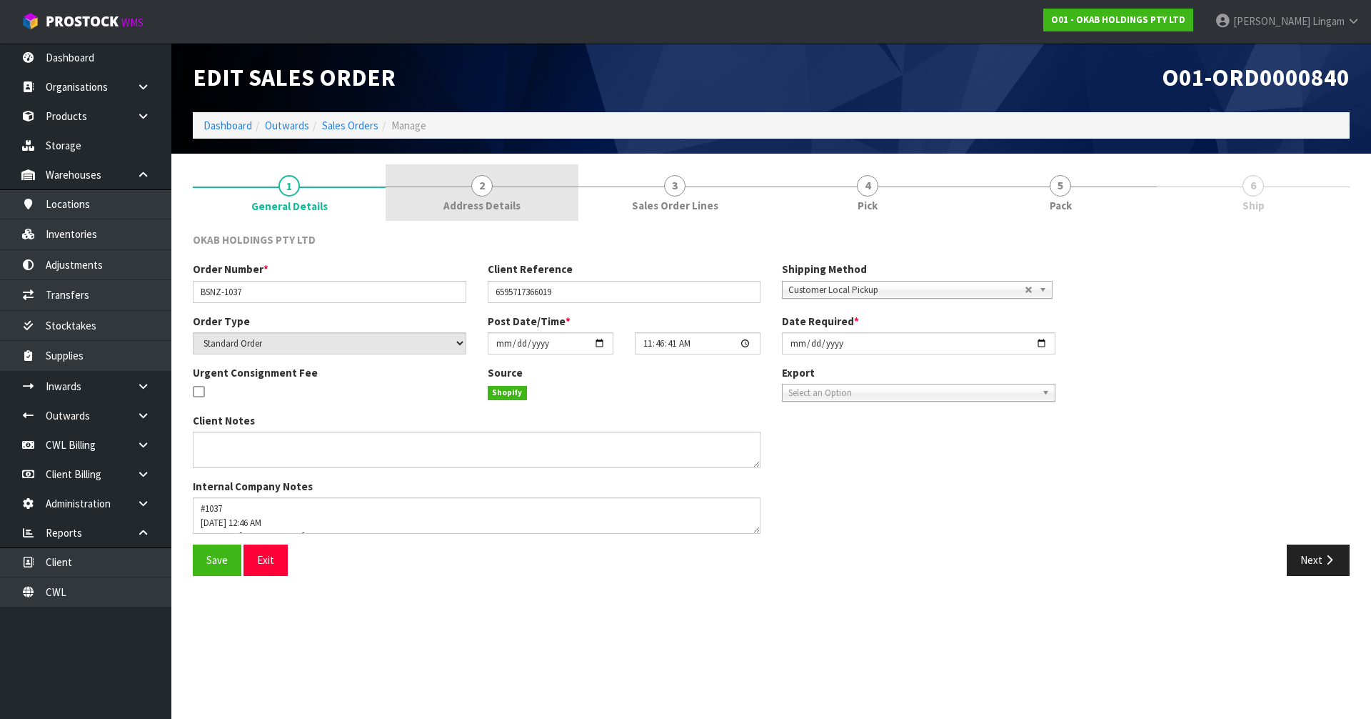
click at [471, 196] on link "2 Address Details" at bounding box center [482, 192] width 193 height 56
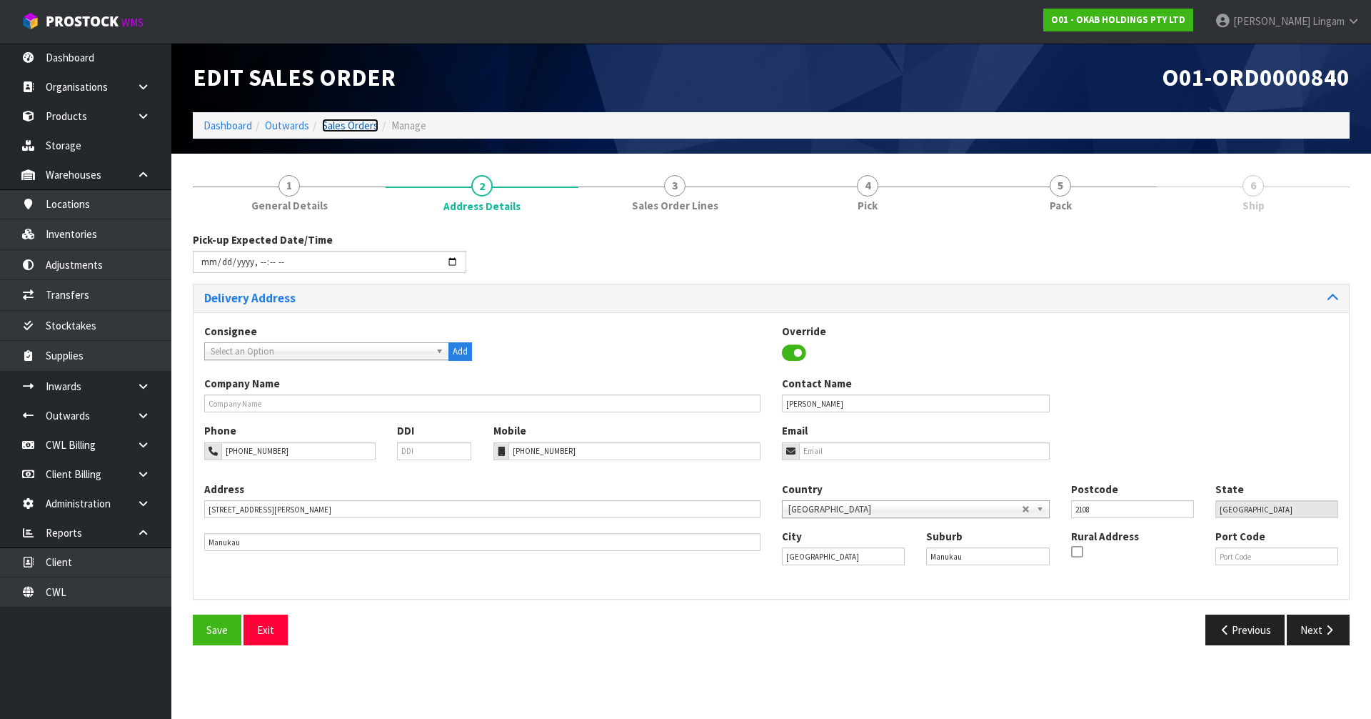
click at [346, 126] on link "Sales Orders" at bounding box center [350, 126] width 56 height 14
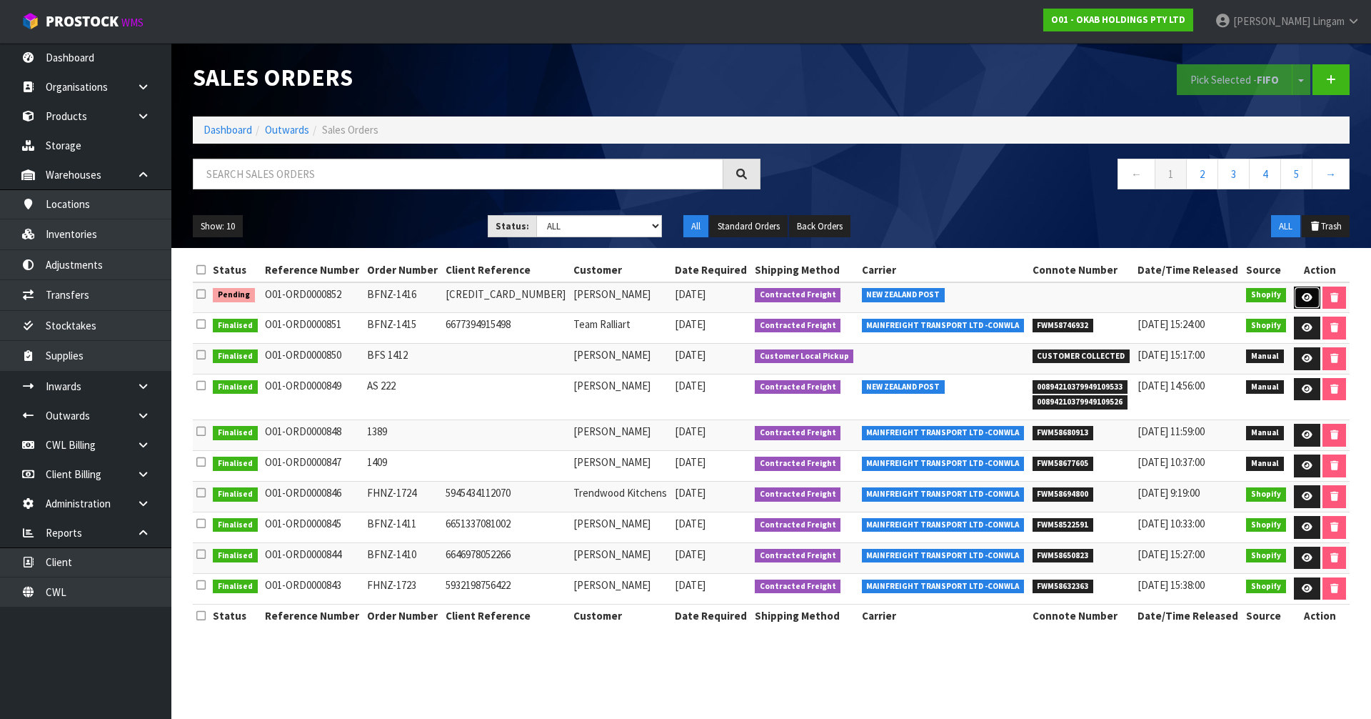
click at [1302, 299] on icon at bounding box center [1307, 297] width 11 height 9
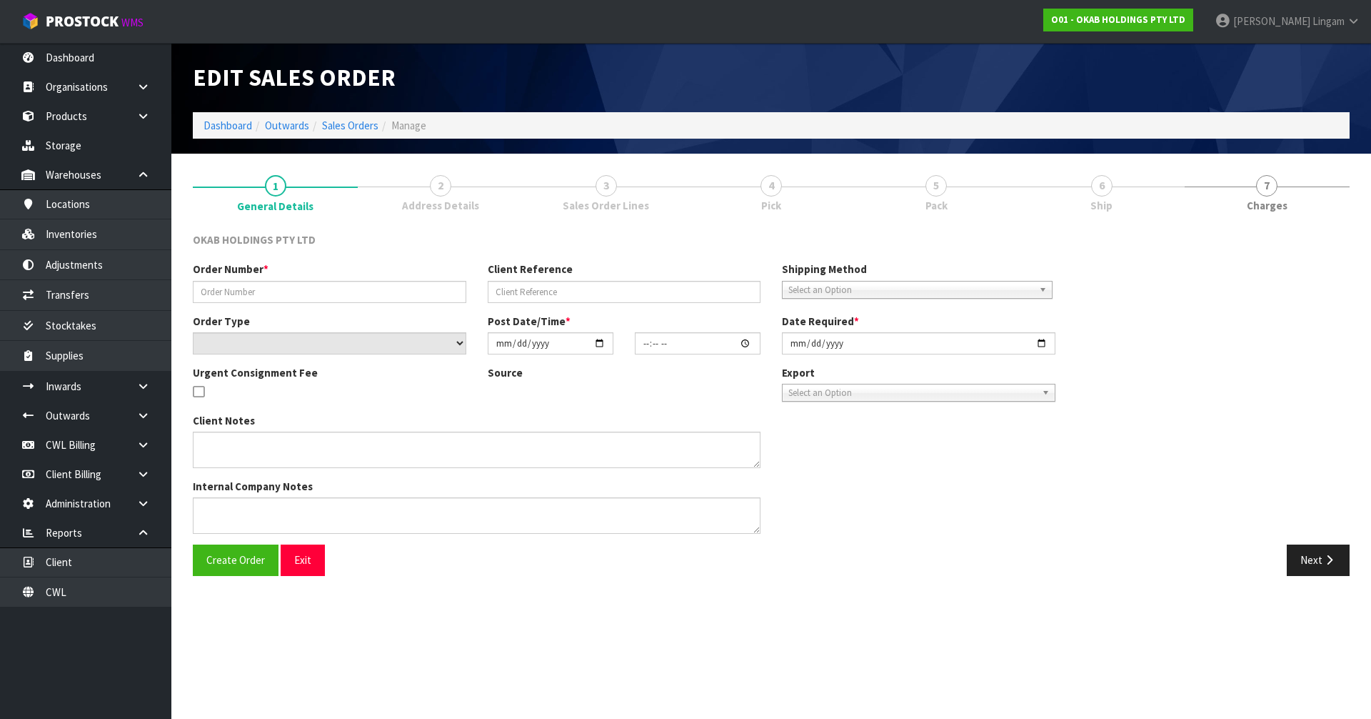
type input "BFNZ-1416"
type input "[CREDIT_CARD_NUMBER]"
select select "number:0"
type input "[DATE]"
type input "14:38:16.000"
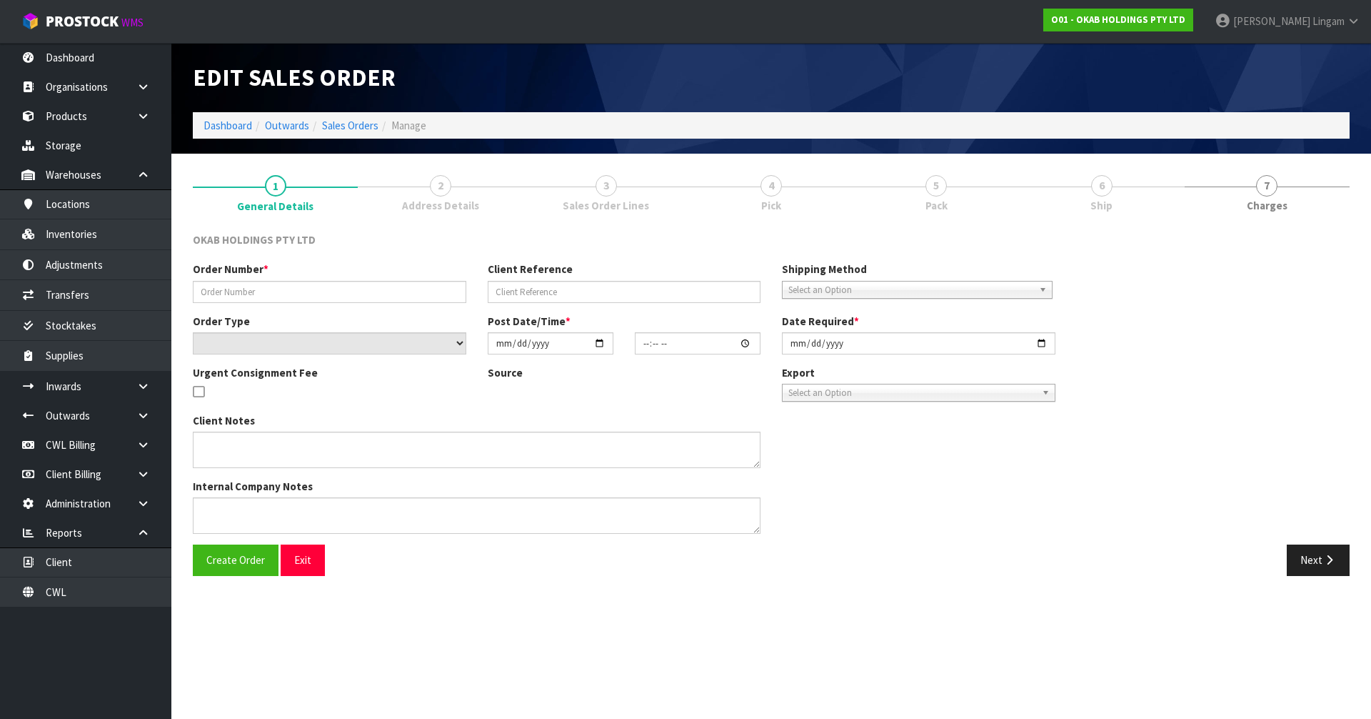
type input "[DATE]"
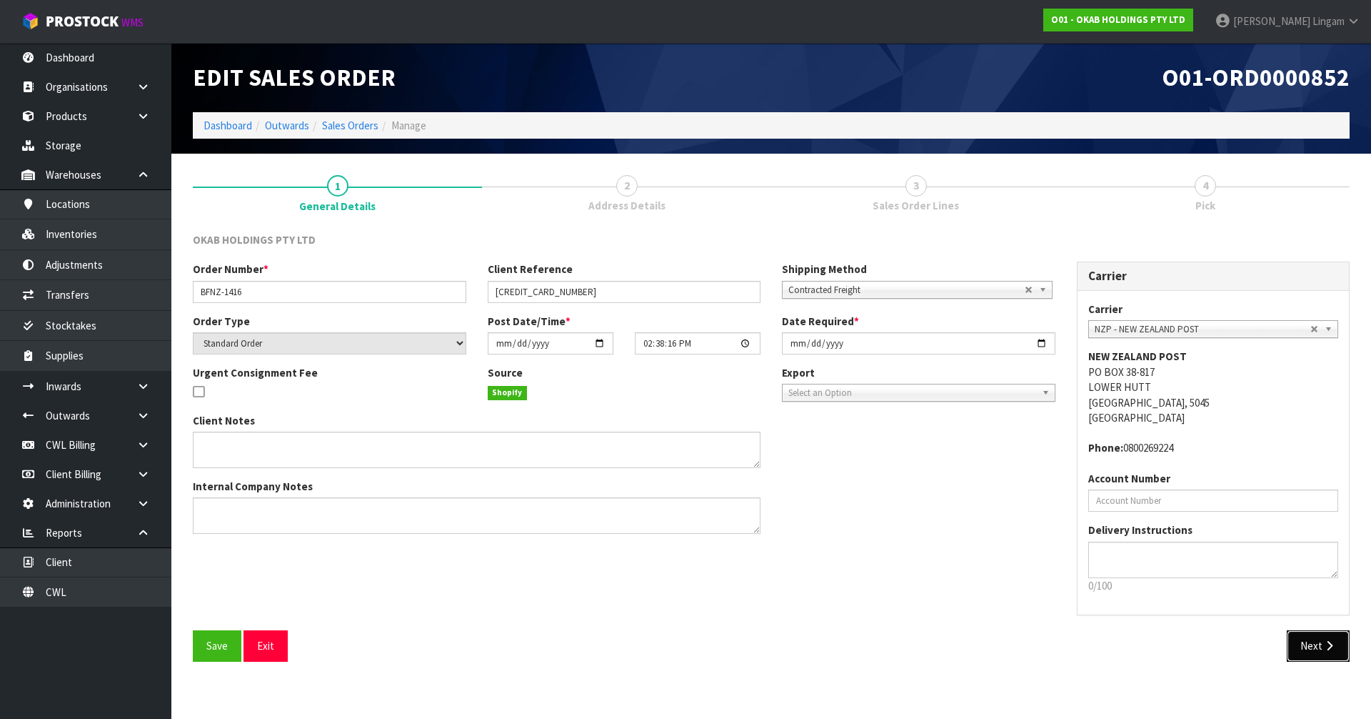
click at [1307, 646] on button "Next" at bounding box center [1318, 645] width 63 height 31
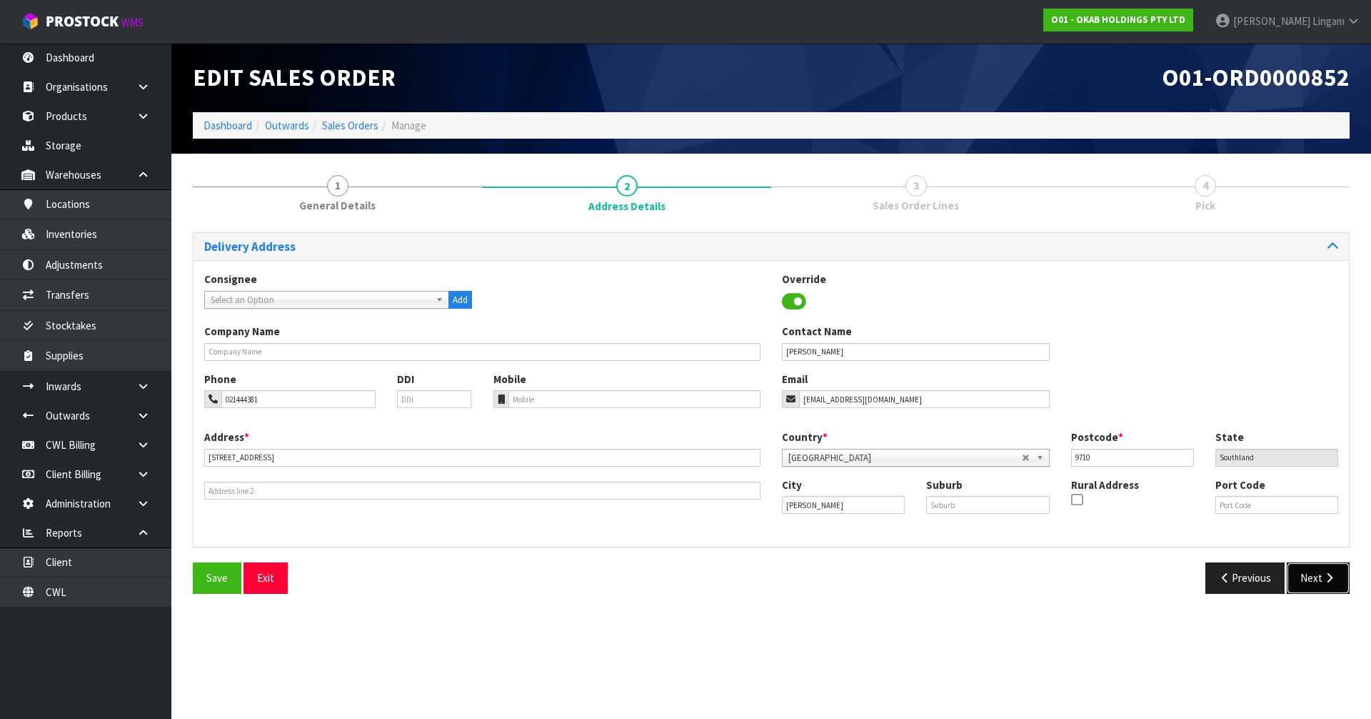
click at [1311, 583] on button "Next" at bounding box center [1318, 577] width 63 height 31
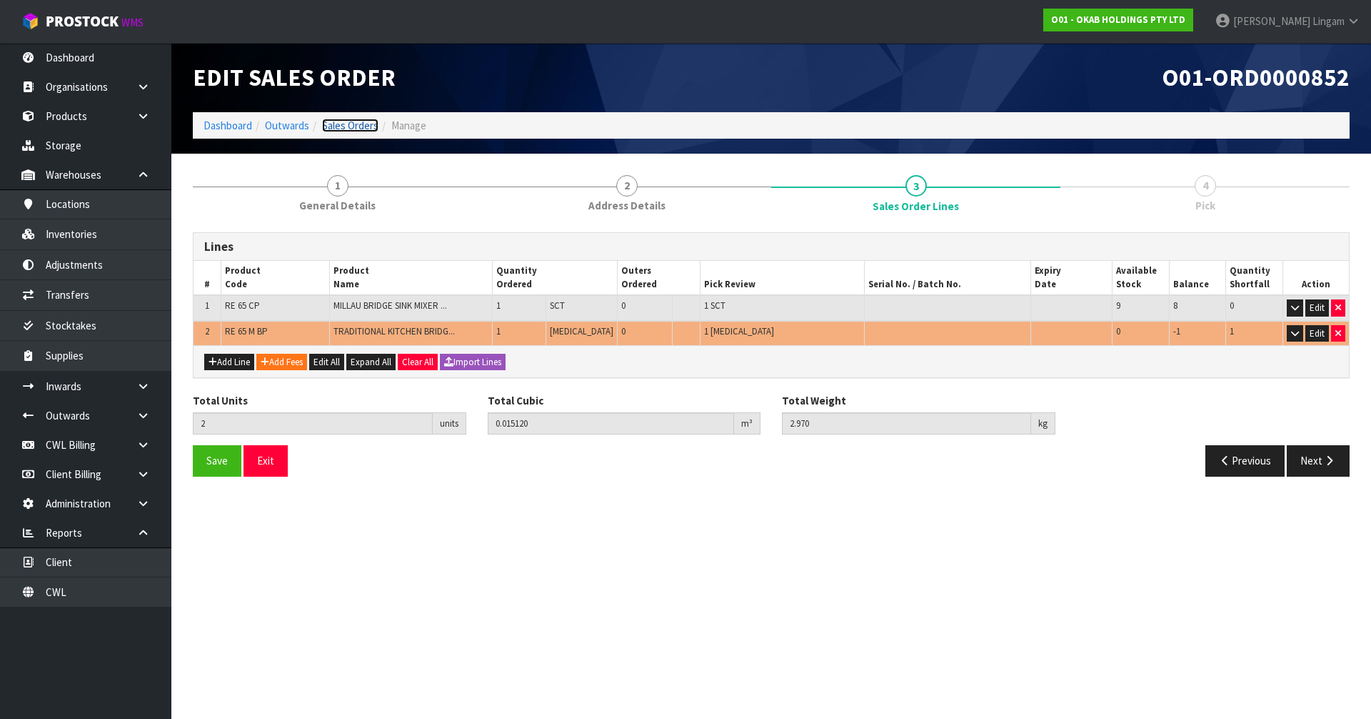
click at [361, 129] on link "Sales Orders" at bounding box center [350, 126] width 56 height 14
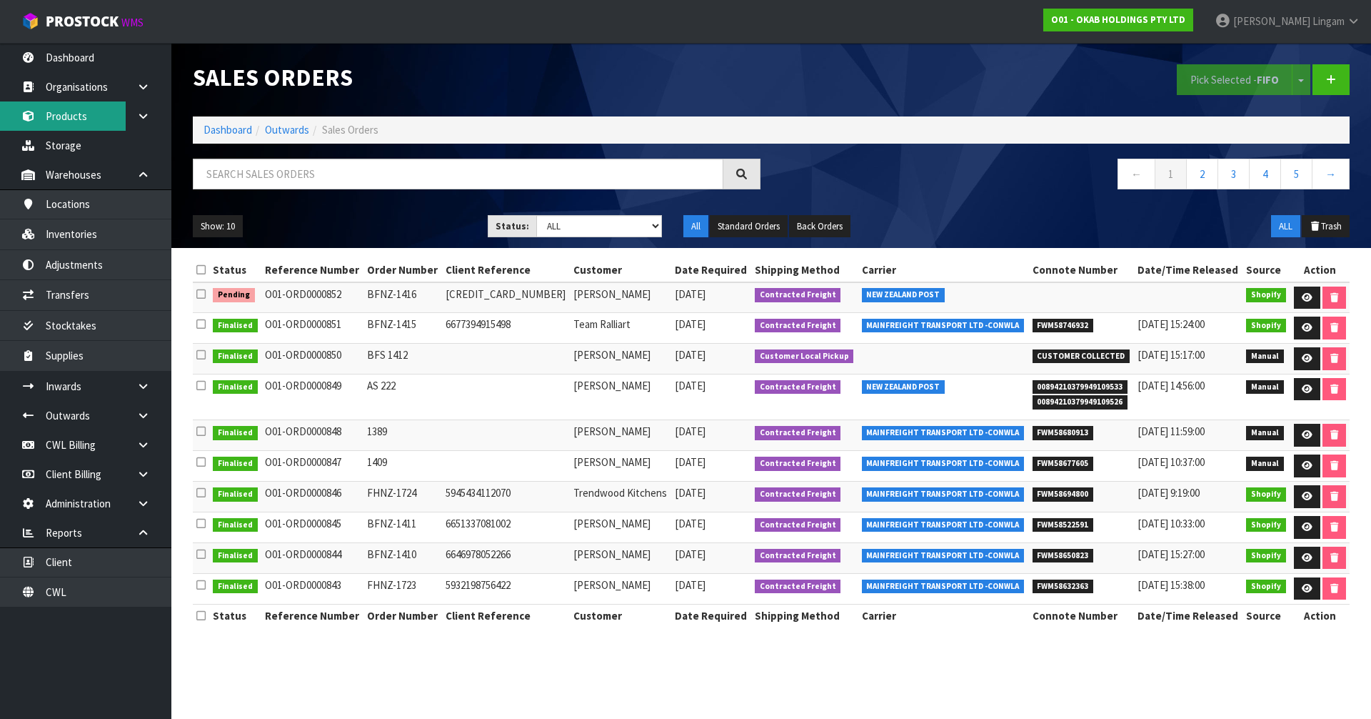
click at [64, 120] on link "Products" at bounding box center [85, 115] width 171 height 29
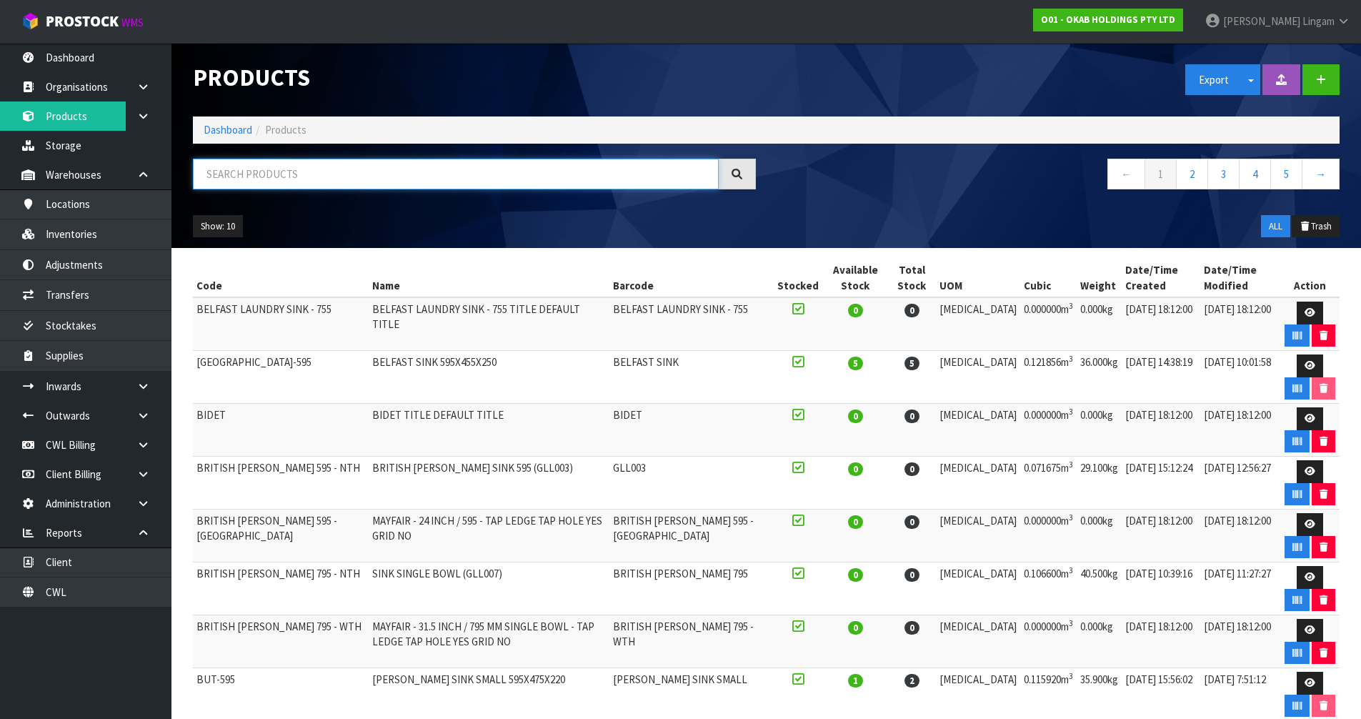
click at [407, 173] on input "text" at bounding box center [456, 174] width 526 height 31
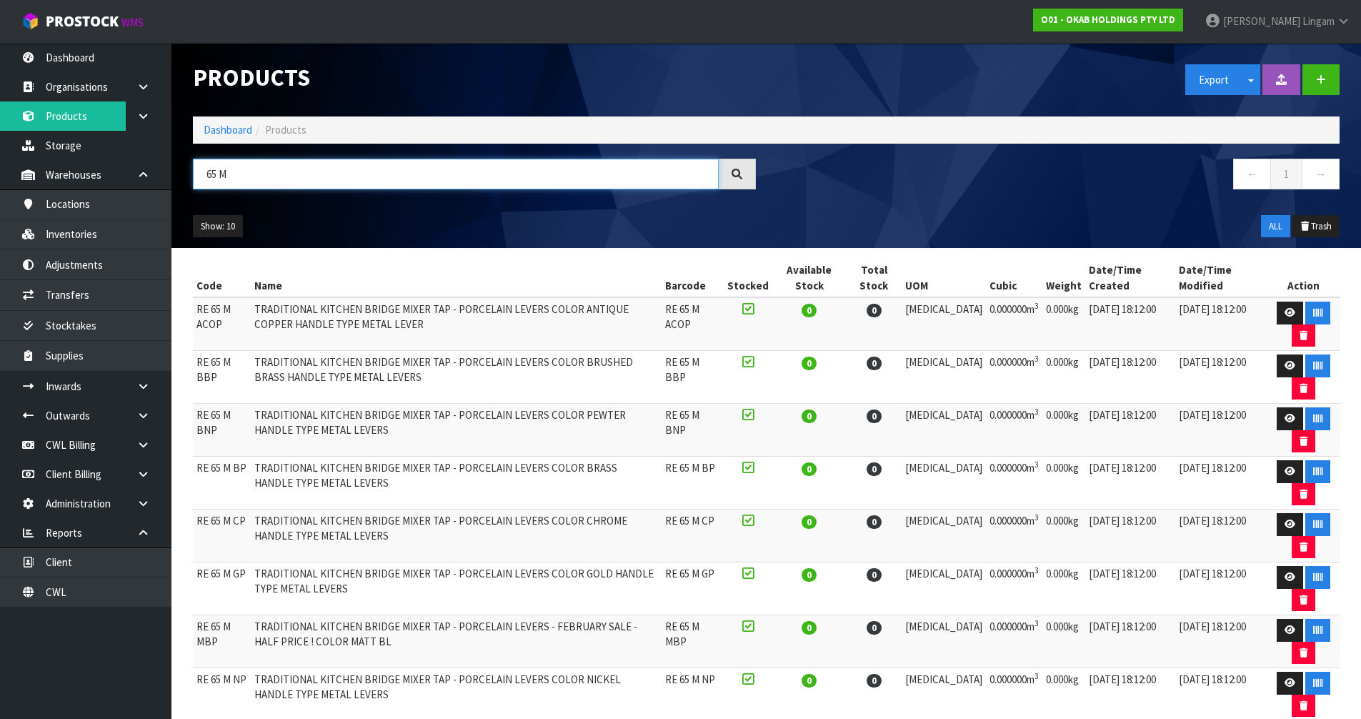
type input "65 M"
click at [230, 132] on link "Dashboard" at bounding box center [228, 130] width 49 height 14
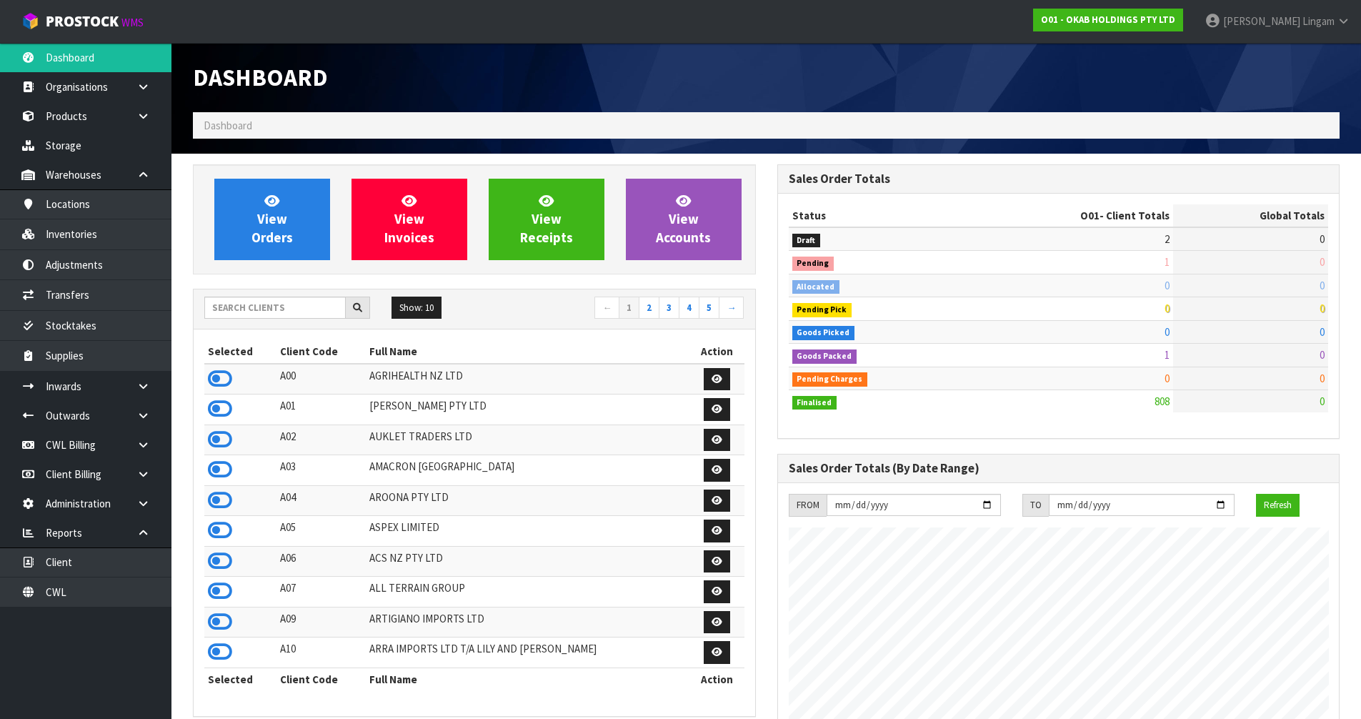
scroll to position [1143, 584]
click at [284, 207] on link "View Orders" at bounding box center [272, 219] width 116 height 81
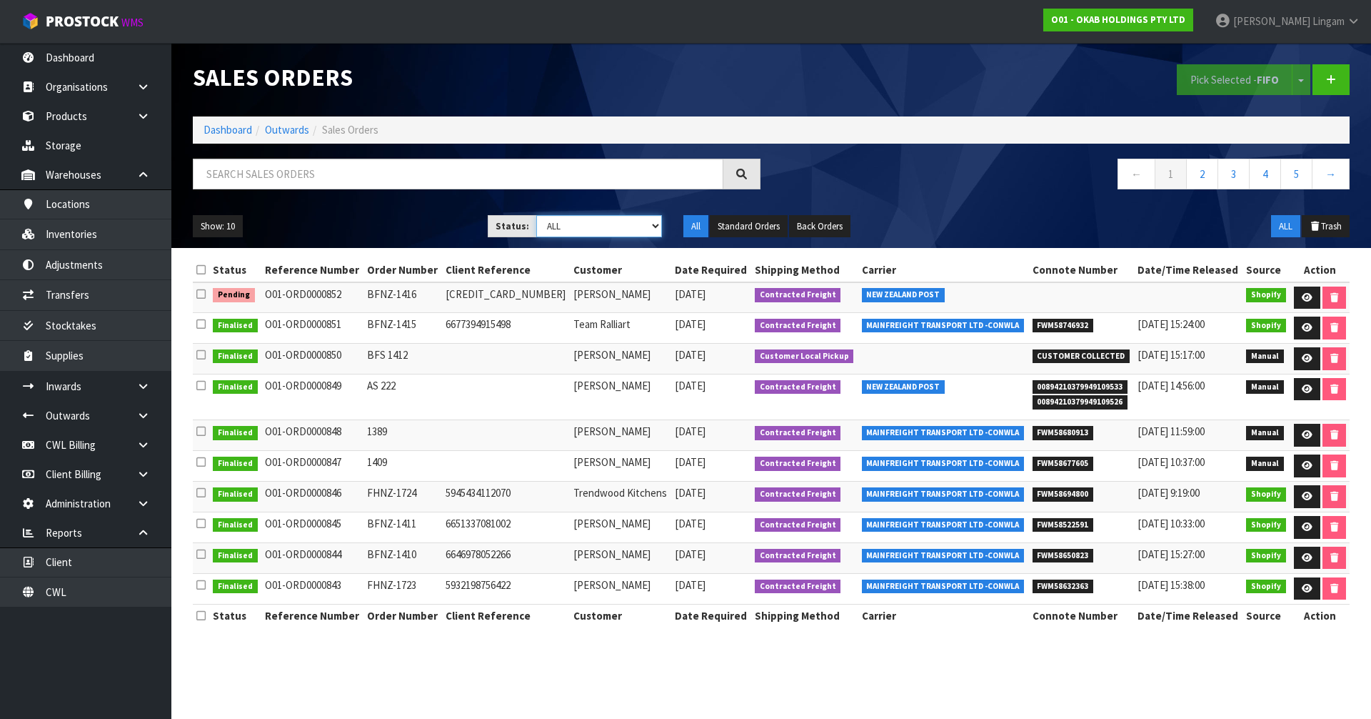
click at [621, 226] on select "Draft Pending Allocated Pending Pick Goods Picked Goods Packed Pending Charges …" at bounding box center [599, 226] width 126 height 22
select select "string:0"
click at [536, 215] on select "Draft Pending Allocated Pending Pick Goods Picked Goods Packed Pending Charges …" at bounding box center [599, 226] width 126 height 22
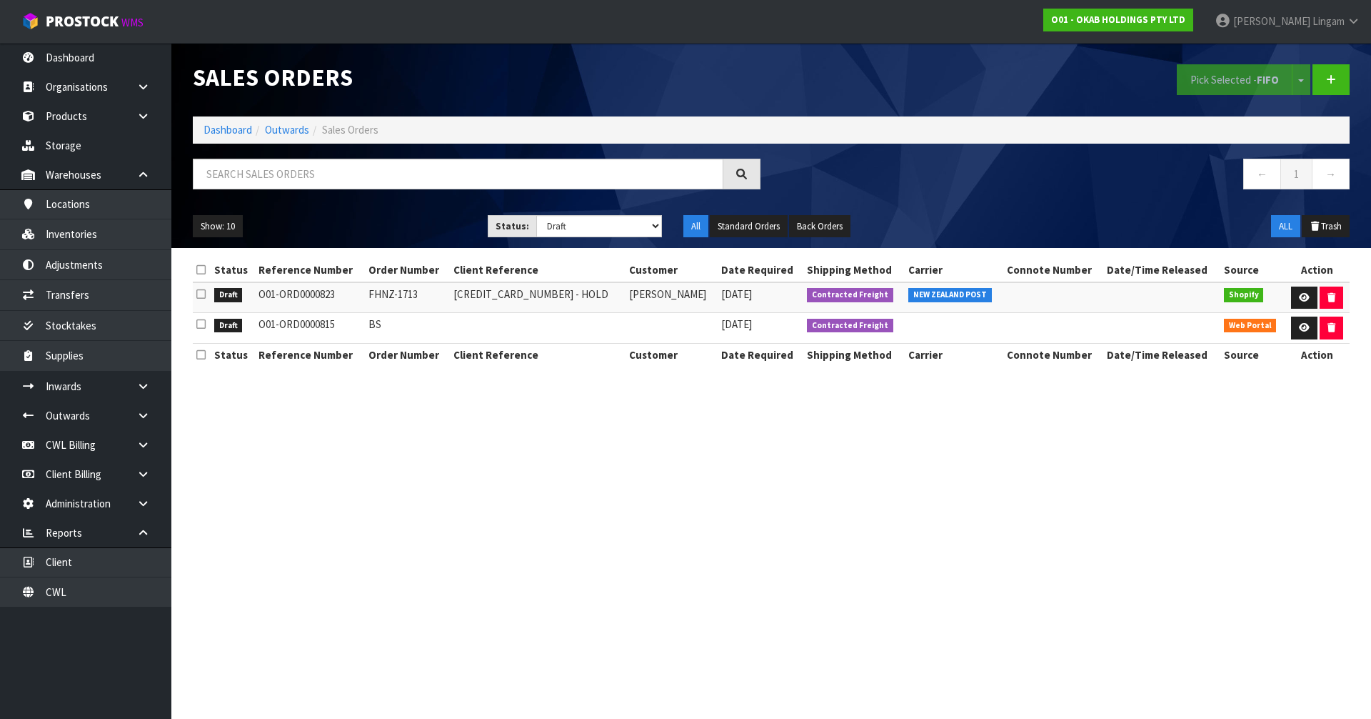
click at [1131, 524] on section "Sales Orders Pick Selected - FIFO Split button! FIFO - First In First Out FEFO …" at bounding box center [685, 359] width 1371 height 719
click at [247, 126] on link "Dashboard" at bounding box center [228, 130] width 49 height 14
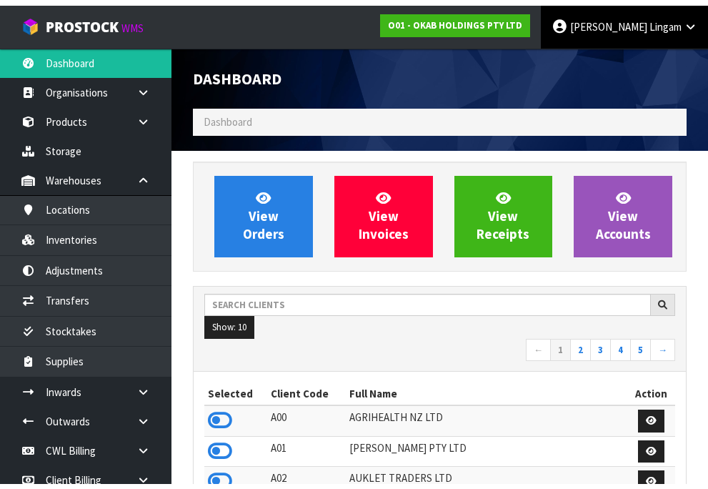
scroll to position [1241, 515]
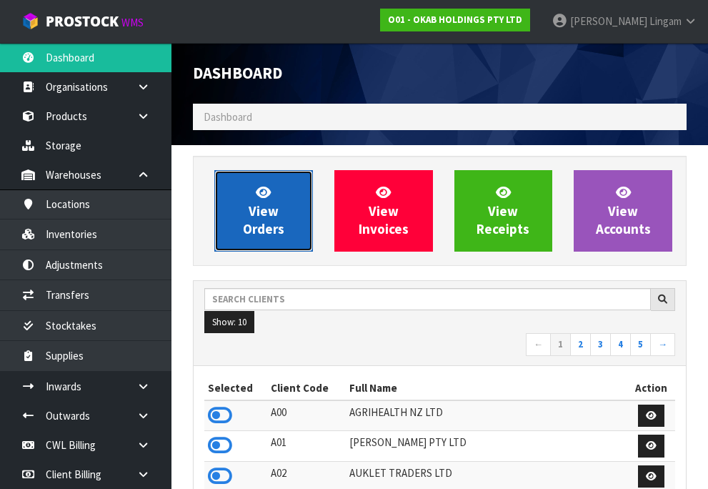
click at [284, 208] on span "View Orders" at bounding box center [263, 211] width 41 height 54
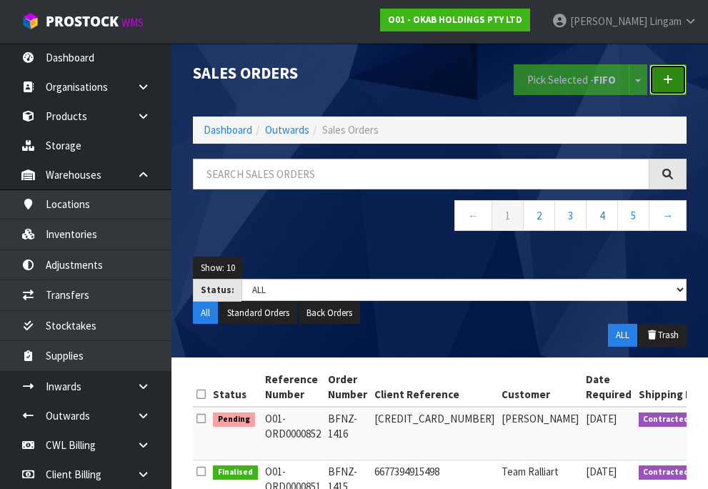
click at [667, 76] on icon at bounding box center [668, 79] width 10 height 11
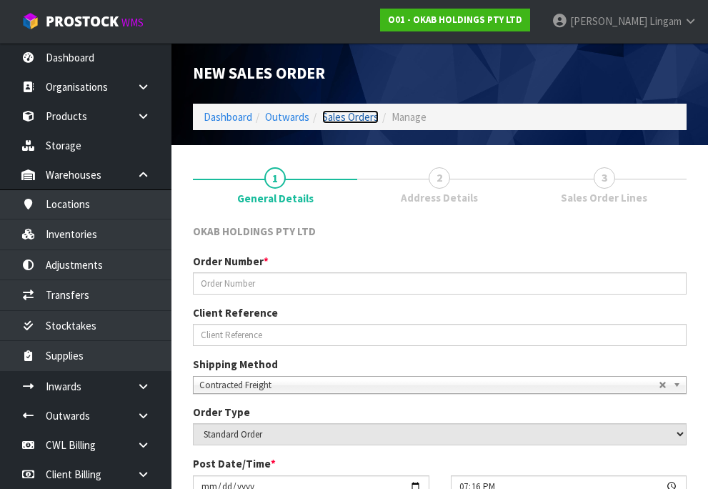
click at [365, 119] on link "Sales Orders" at bounding box center [350, 117] width 56 height 14
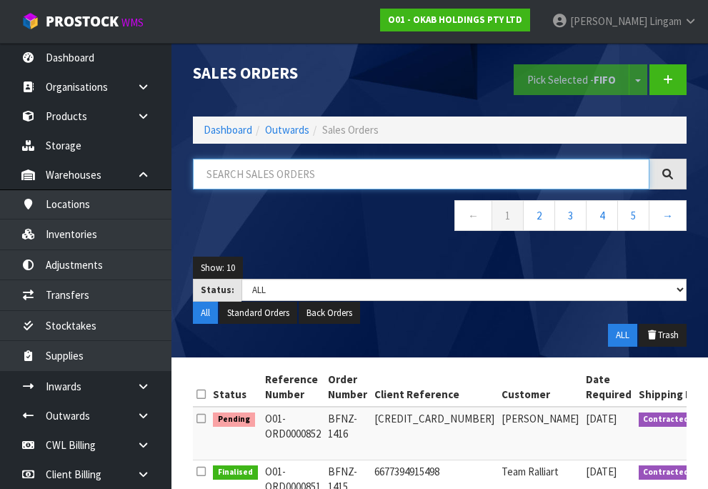
click at [324, 175] on input "text" at bounding box center [421, 174] width 456 height 31
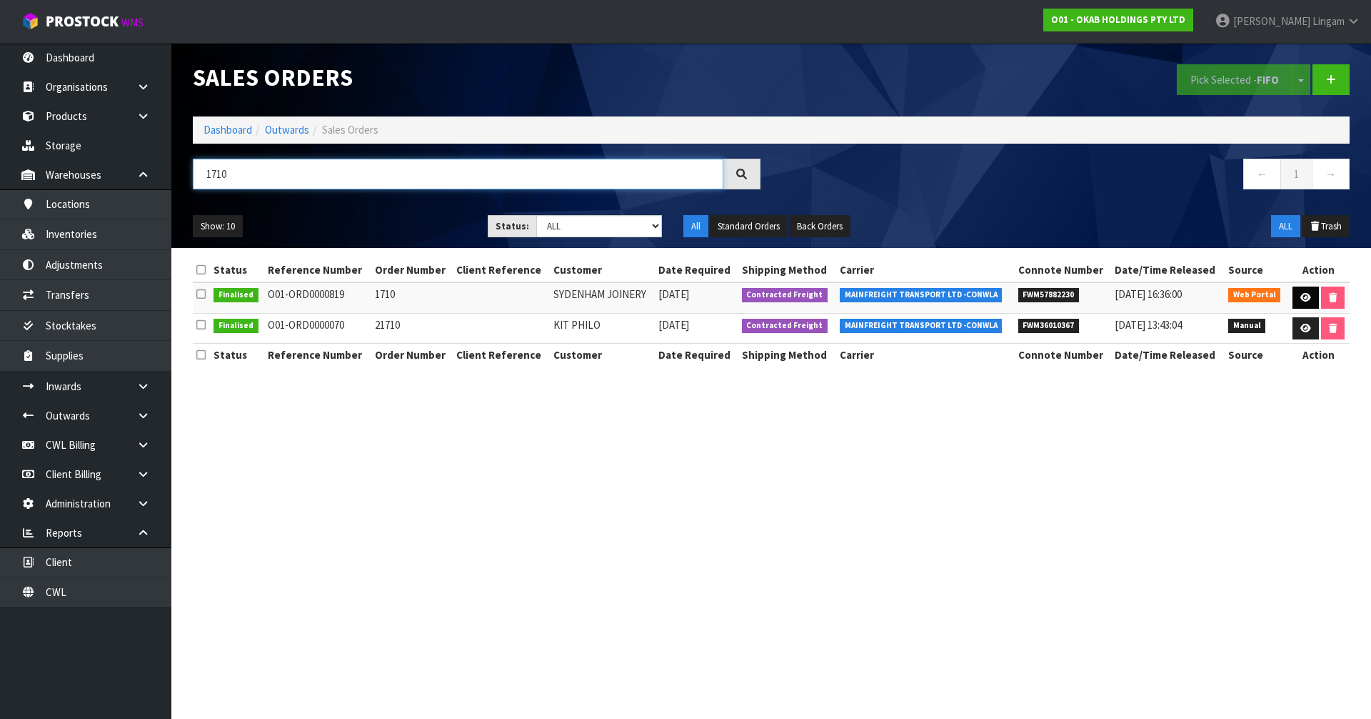
type input "1710"
click at [1309, 294] on link at bounding box center [1306, 297] width 26 height 23
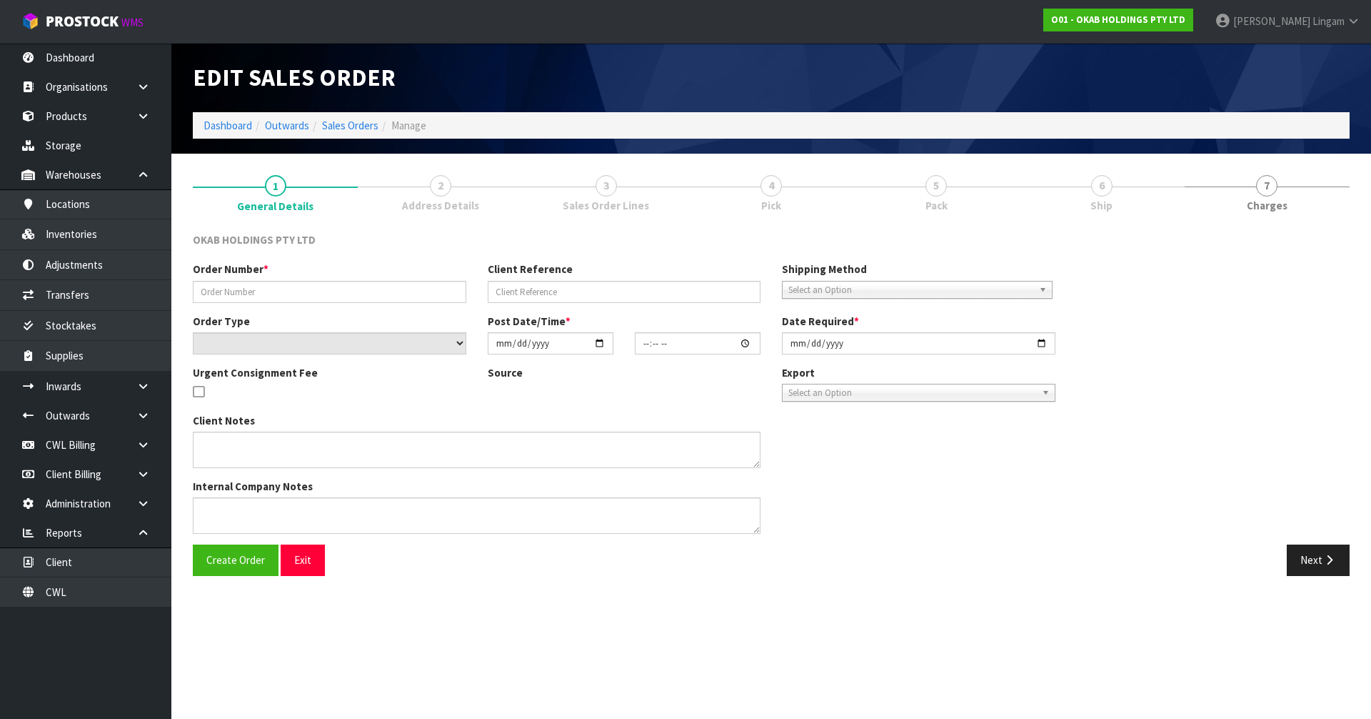
type input "1710"
select select "number:0"
type input "2025-07-10"
type input "18:55:00.000"
type input "2025-07-11"
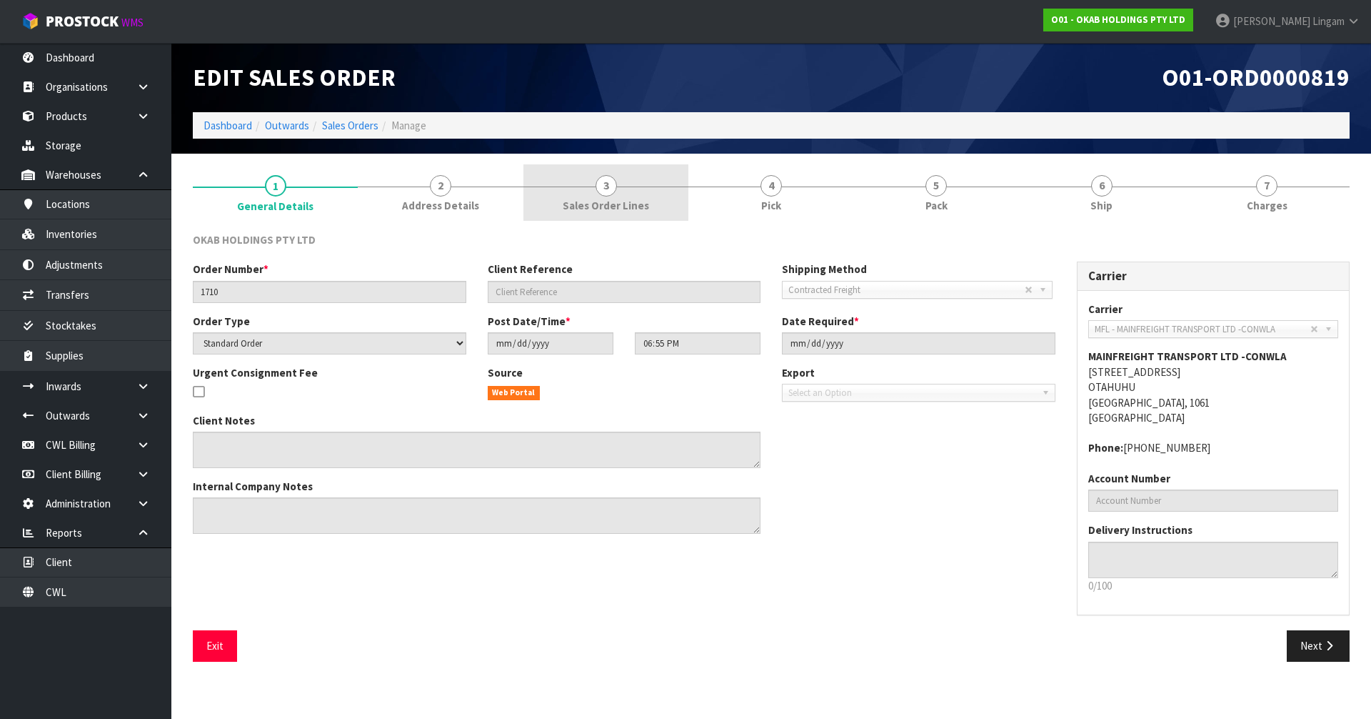
click at [651, 206] on link "3 Sales Order Lines" at bounding box center [606, 192] width 165 height 56
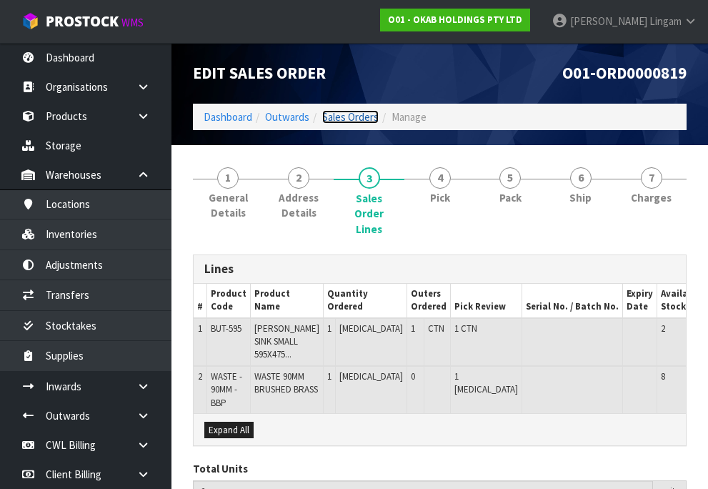
click at [354, 114] on link "Sales Orders" at bounding box center [350, 117] width 56 height 14
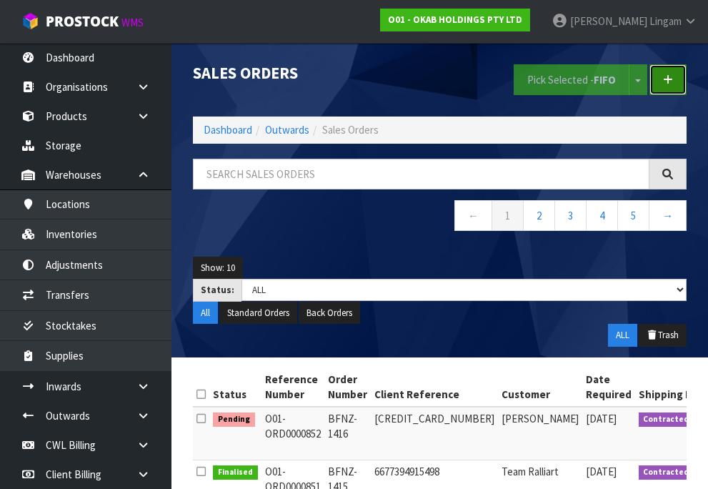
click at [677, 79] on link at bounding box center [667, 79] width 37 height 31
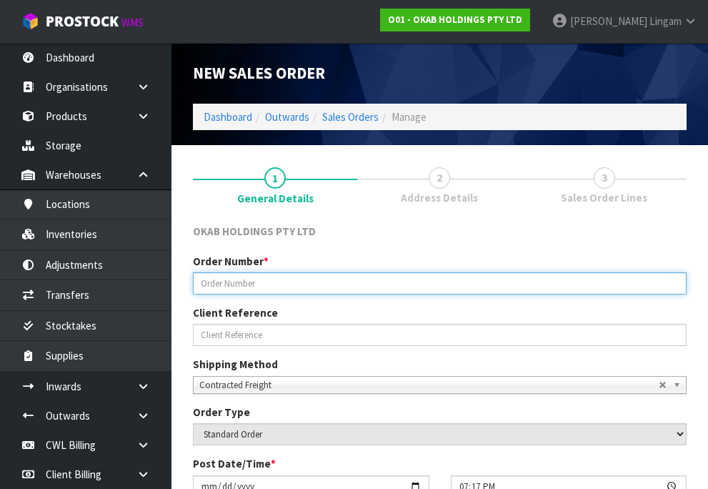
click at [303, 279] on input "text" at bounding box center [440, 283] width 494 height 22
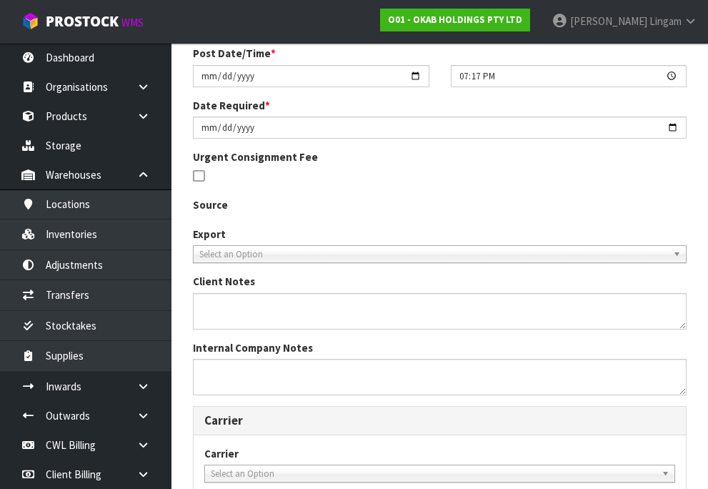
scroll to position [429, 0]
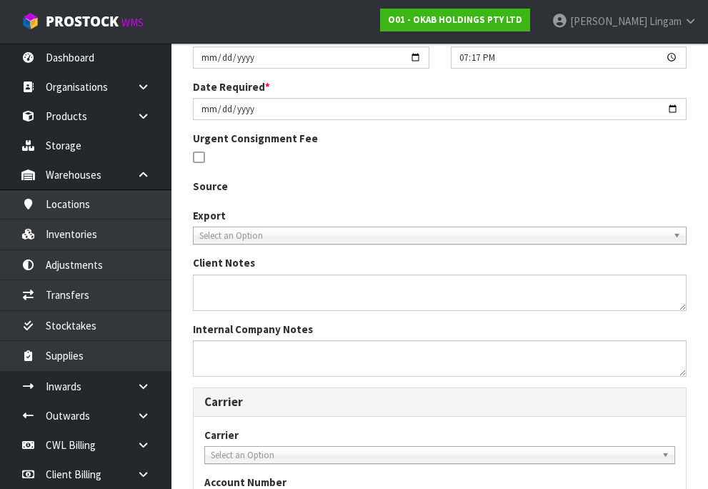
type input "1710 /1"
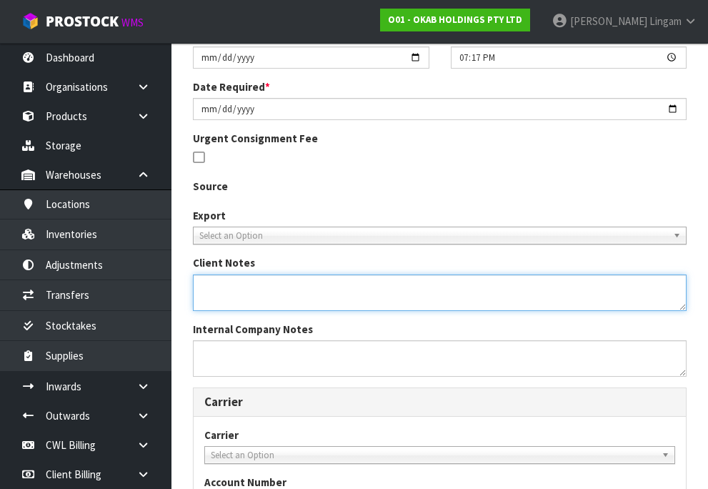
click at [236, 294] on textarea at bounding box center [440, 292] width 494 height 36
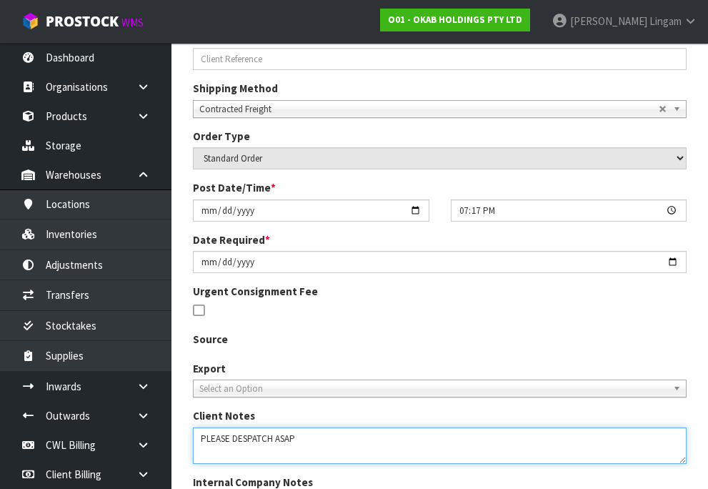
scroll to position [143, 0]
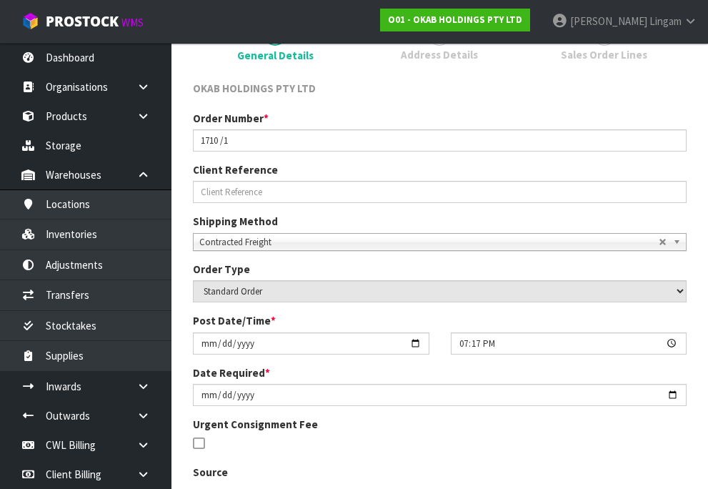
type textarea "PLEASE DESPATCH ASAP"
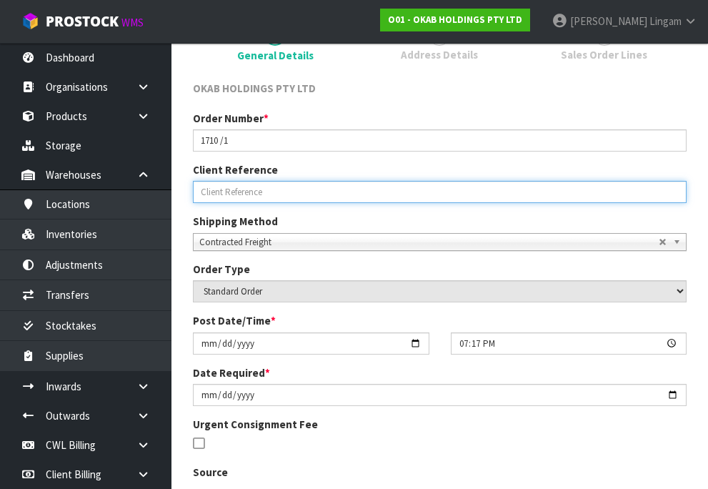
click at [271, 191] on input "text" at bounding box center [440, 192] width 494 height 22
type input "URGENT"
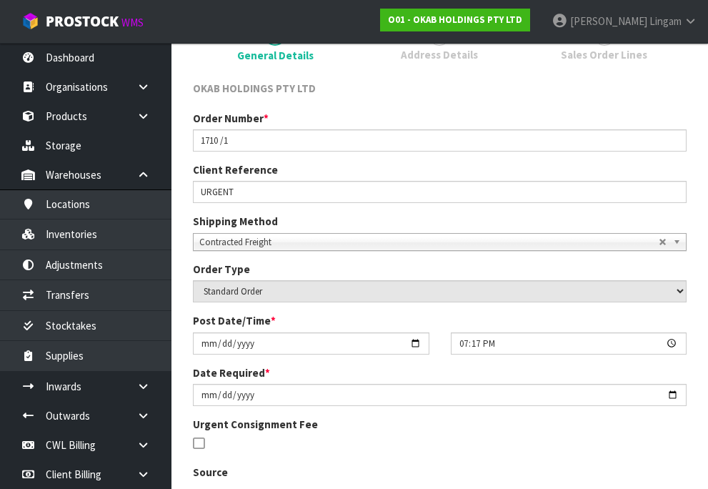
click at [495, 449] on div at bounding box center [440, 444] width 494 height 18
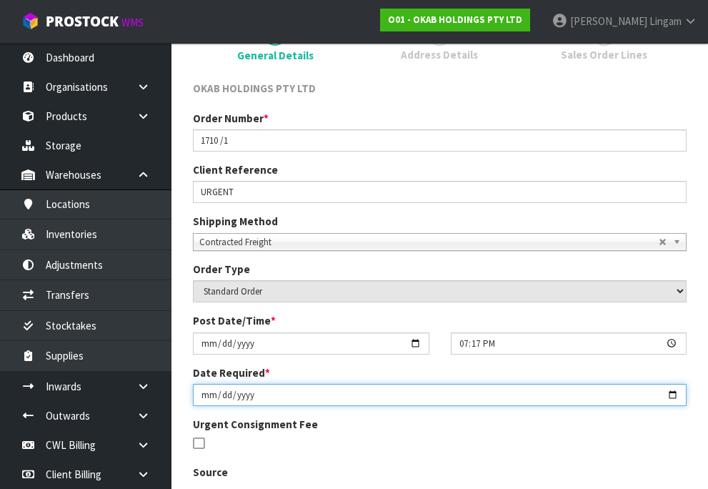
click at [197, 392] on input "[DATE]" at bounding box center [440, 395] width 494 height 22
type input "2025-09-19"
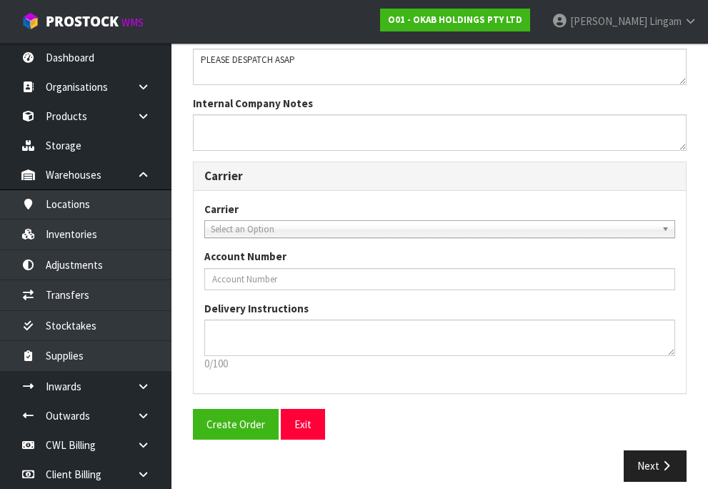
scroll to position [669, 0]
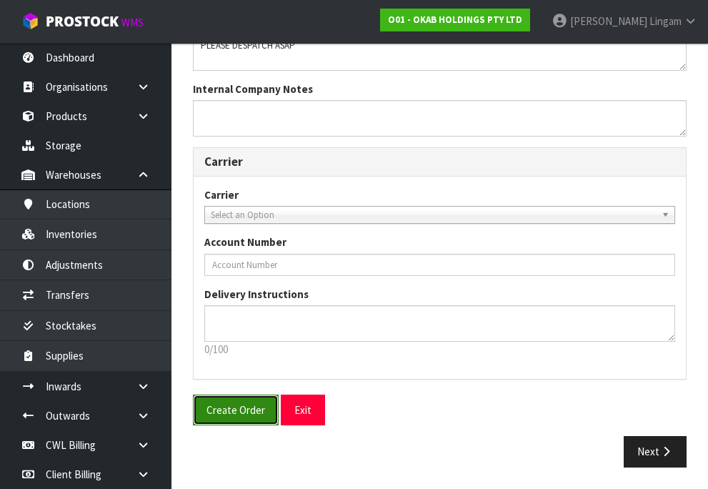
click at [249, 414] on span "Create Order" at bounding box center [235, 410] width 59 height 14
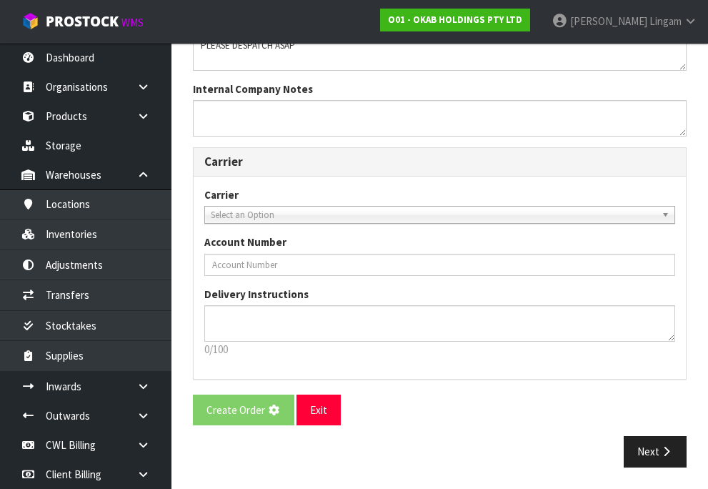
scroll to position [0, 0]
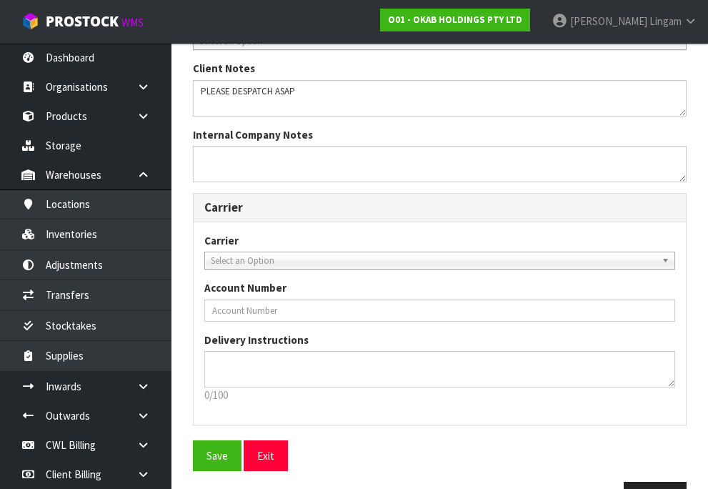
scroll to position [735, 0]
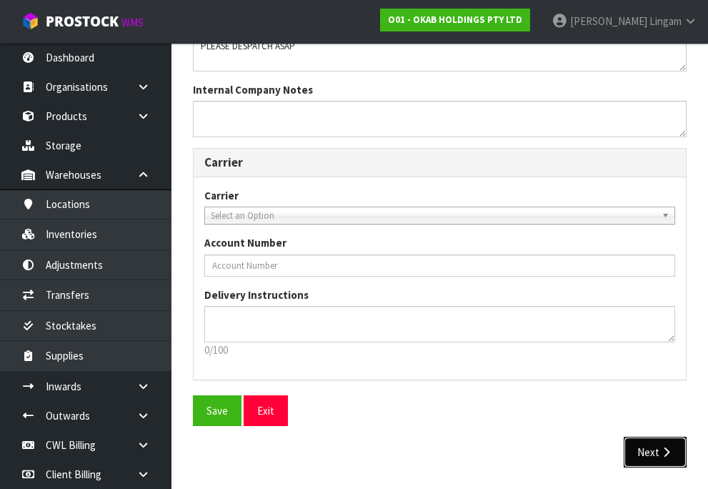
click at [649, 451] on button "Next" at bounding box center [655, 451] width 63 height 31
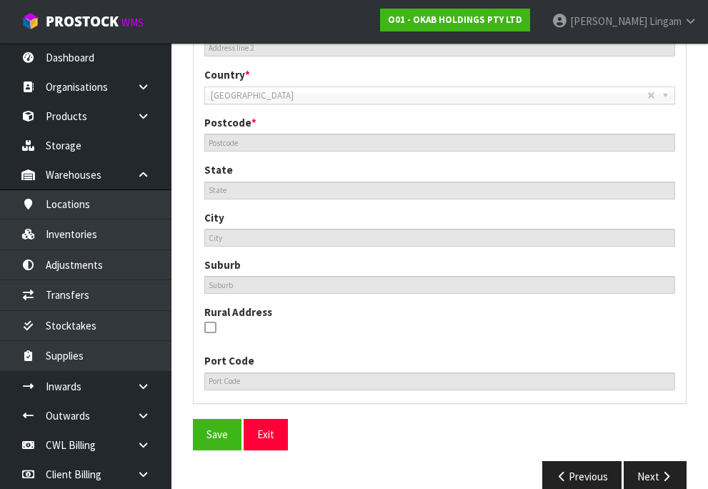
scroll to position [0, 0]
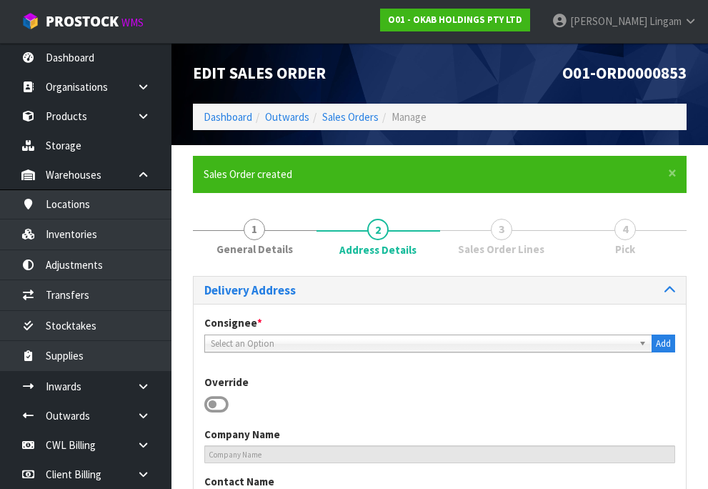
click at [215, 403] on icon at bounding box center [216, 404] width 24 height 21
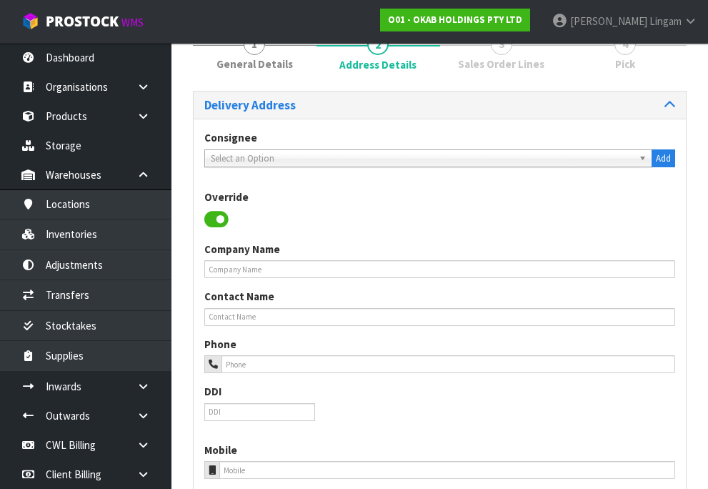
scroll to position [214, 0]
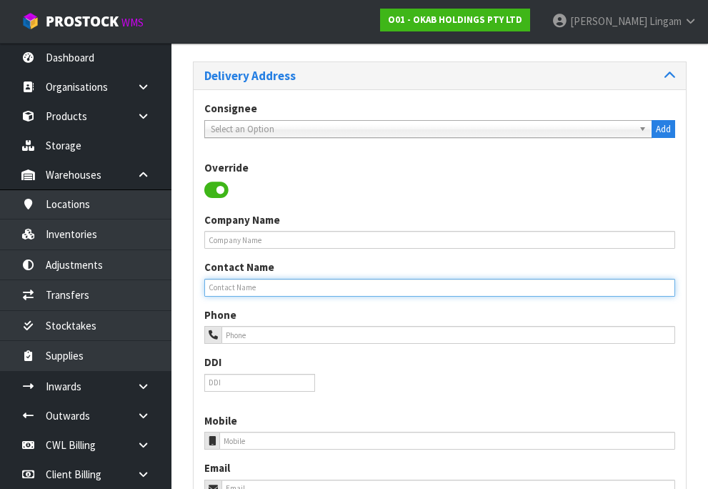
click at [244, 289] on input "text" at bounding box center [439, 288] width 471 height 18
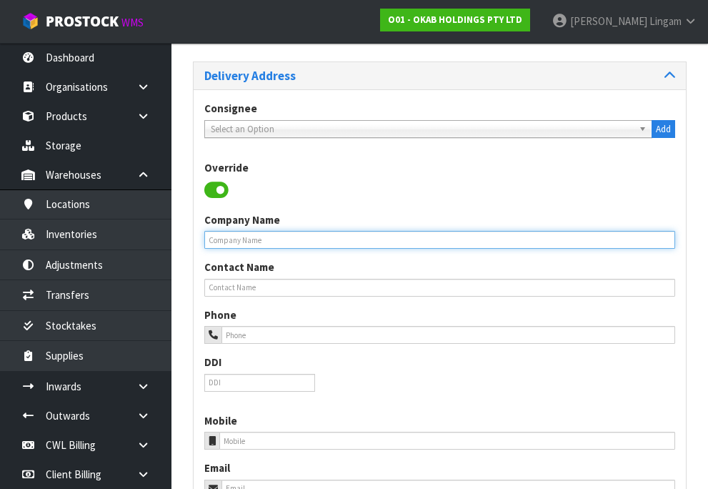
click at [259, 237] on input "text" at bounding box center [439, 240] width 471 height 18
paste input "SYDENHAM JOINERY"
type input "SYDENHAM JOINERY"
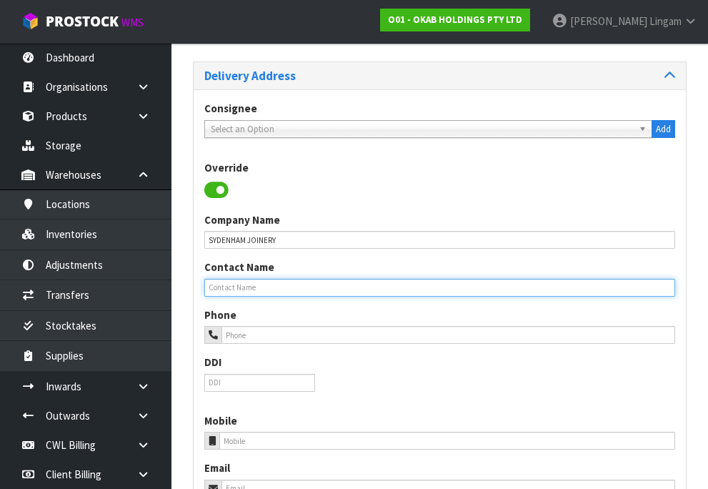
click at [254, 286] on input "text" at bounding box center [439, 288] width 471 height 18
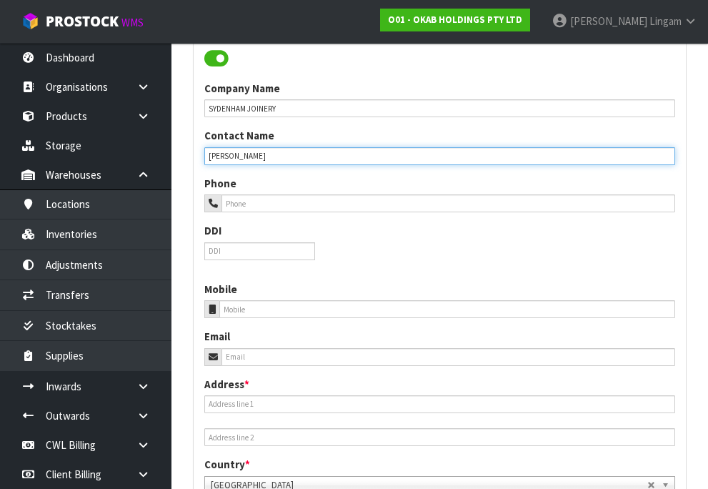
scroll to position [357, 0]
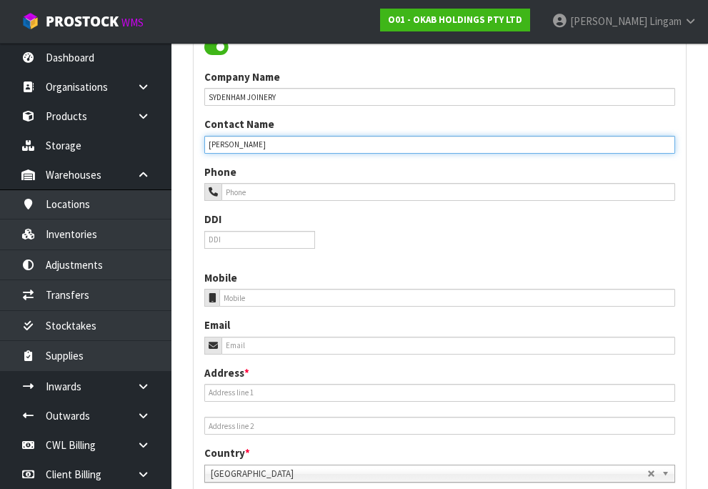
type input "RICHARD"
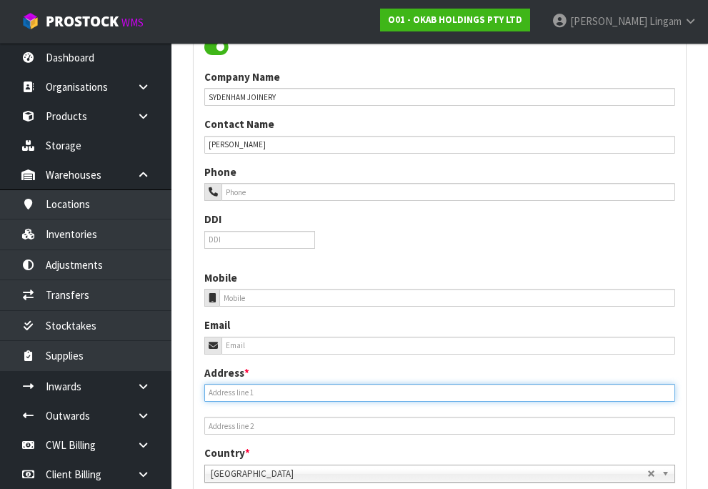
click at [234, 396] on input "text" at bounding box center [439, 393] width 471 height 18
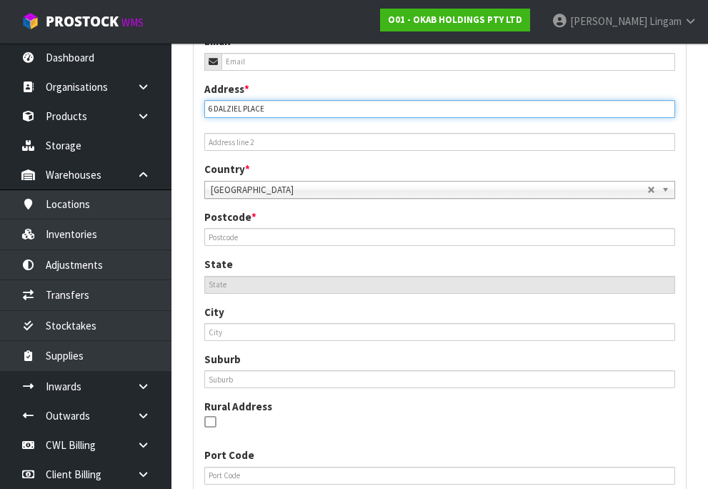
scroll to position [643, 0]
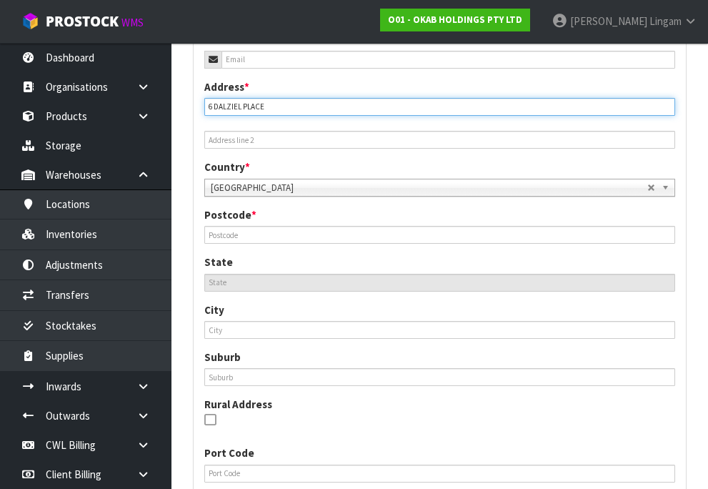
type input "6 DALZIEL PLACE"
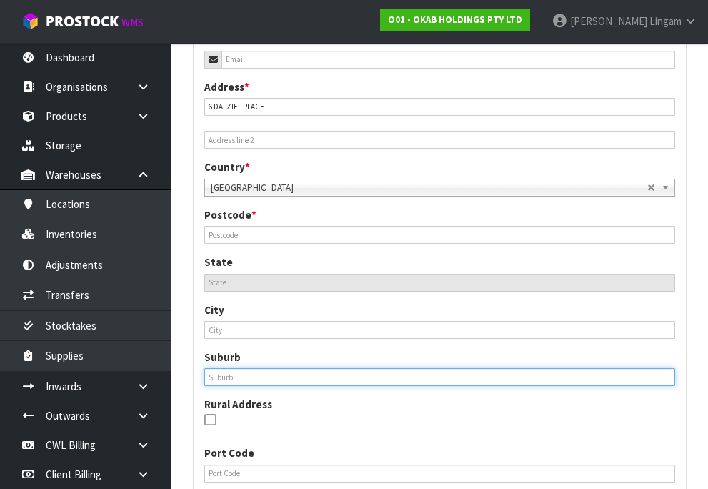
click at [216, 380] on input "text" at bounding box center [439, 377] width 471 height 18
type input "WOOLSTON"
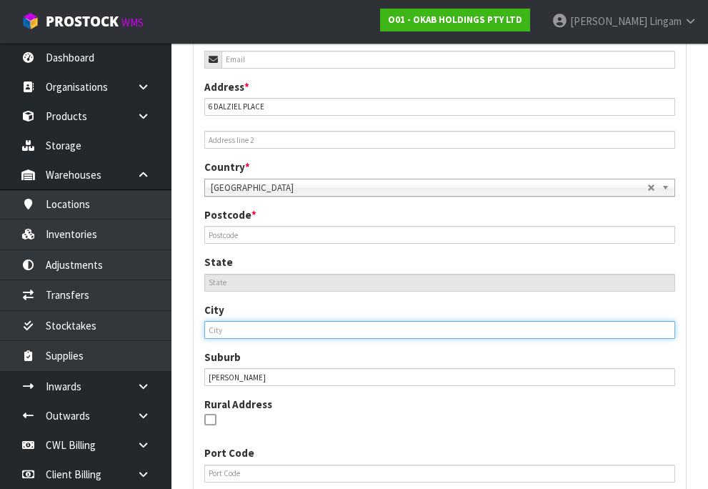
click at [226, 332] on input "text" at bounding box center [439, 330] width 471 height 18
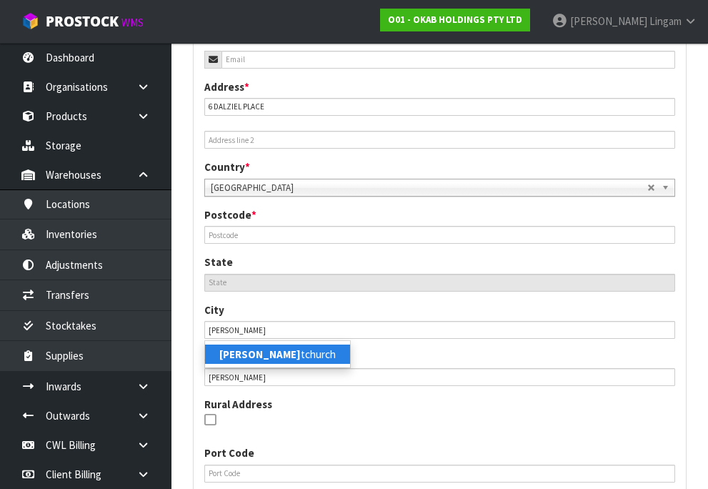
click at [233, 354] on strong "Chris" at bounding box center [259, 354] width 81 height 14
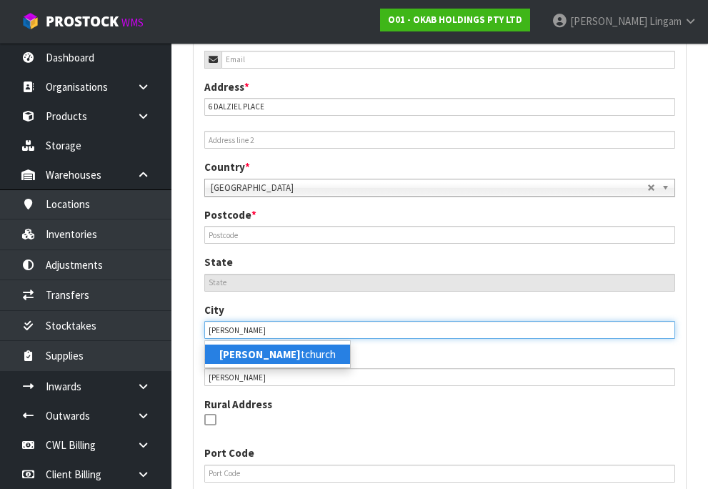
type input "Christchurch"
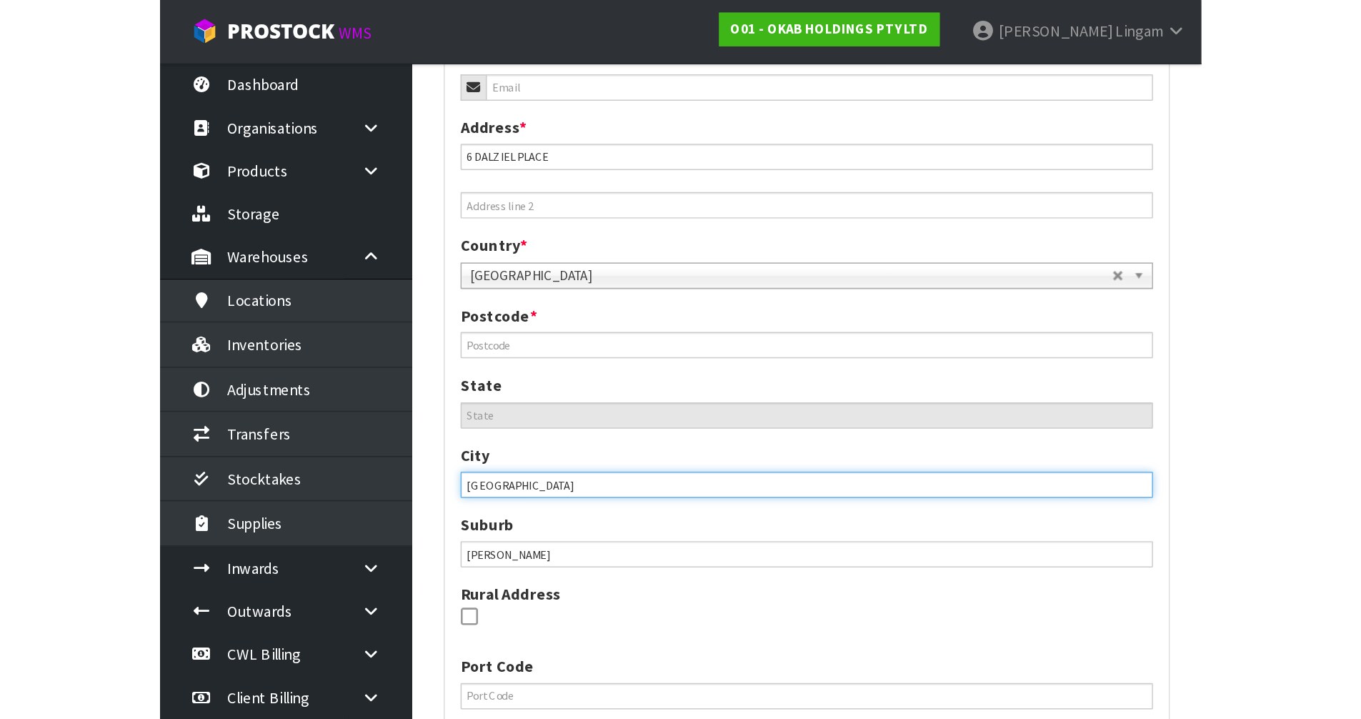
scroll to position [0, 0]
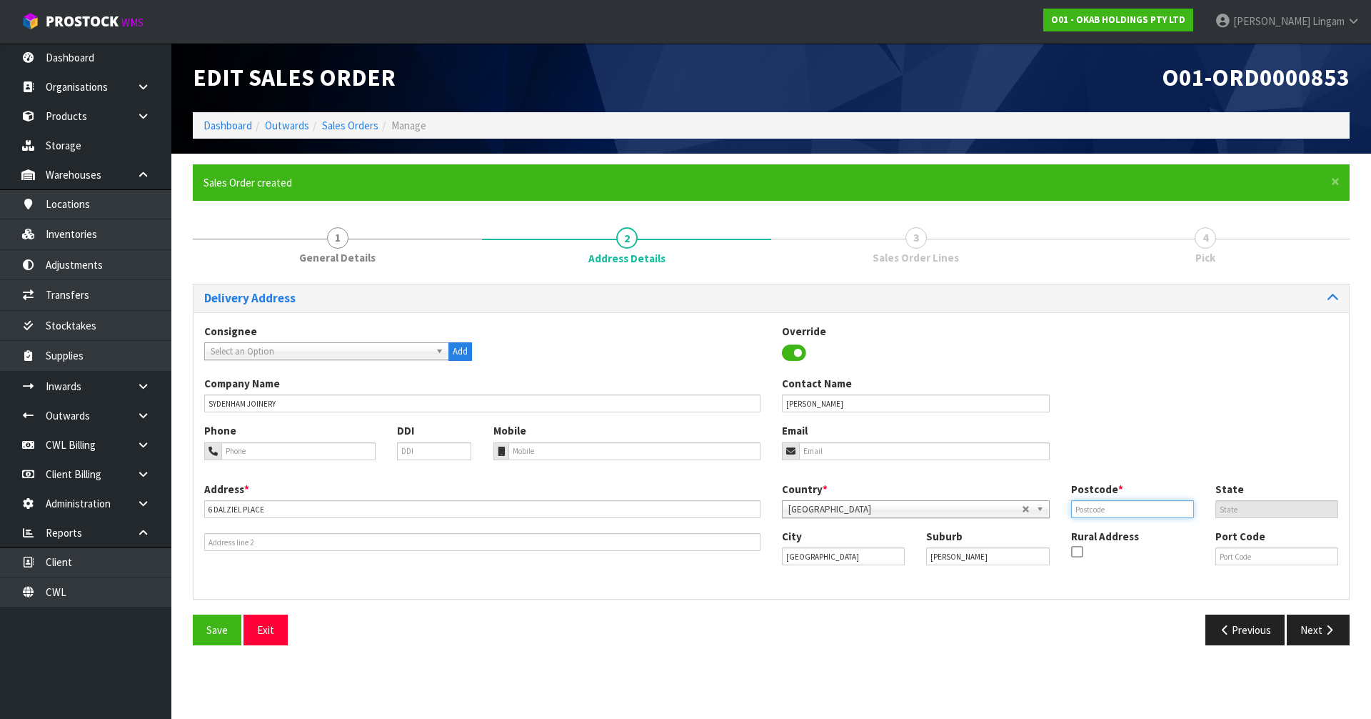
click at [1091, 501] on input "text" at bounding box center [1132, 509] width 123 height 18
click at [336, 456] on input "tel" at bounding box center [298, 451] width 154 height 18
paste input "6433796840"
type input "6433796840"
click at [1109, 509] on input "text" at bounding box center [1132, 509] width 123 height 18
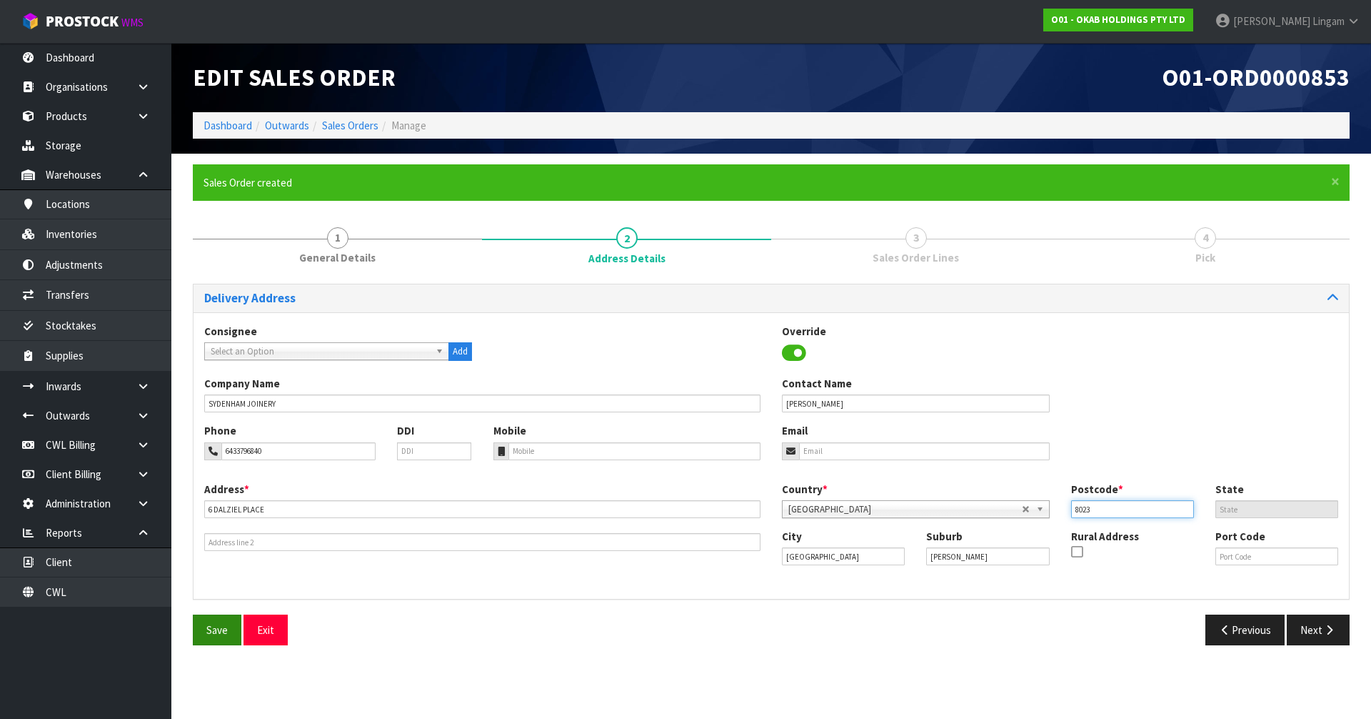
type input "8023"
click at [227, 626] on span "Save" at bounding box center [216, 630] width 21 height 14
click at [1303, 637] on button "Next" at bounding box center [1318, 629] width 63 height 31
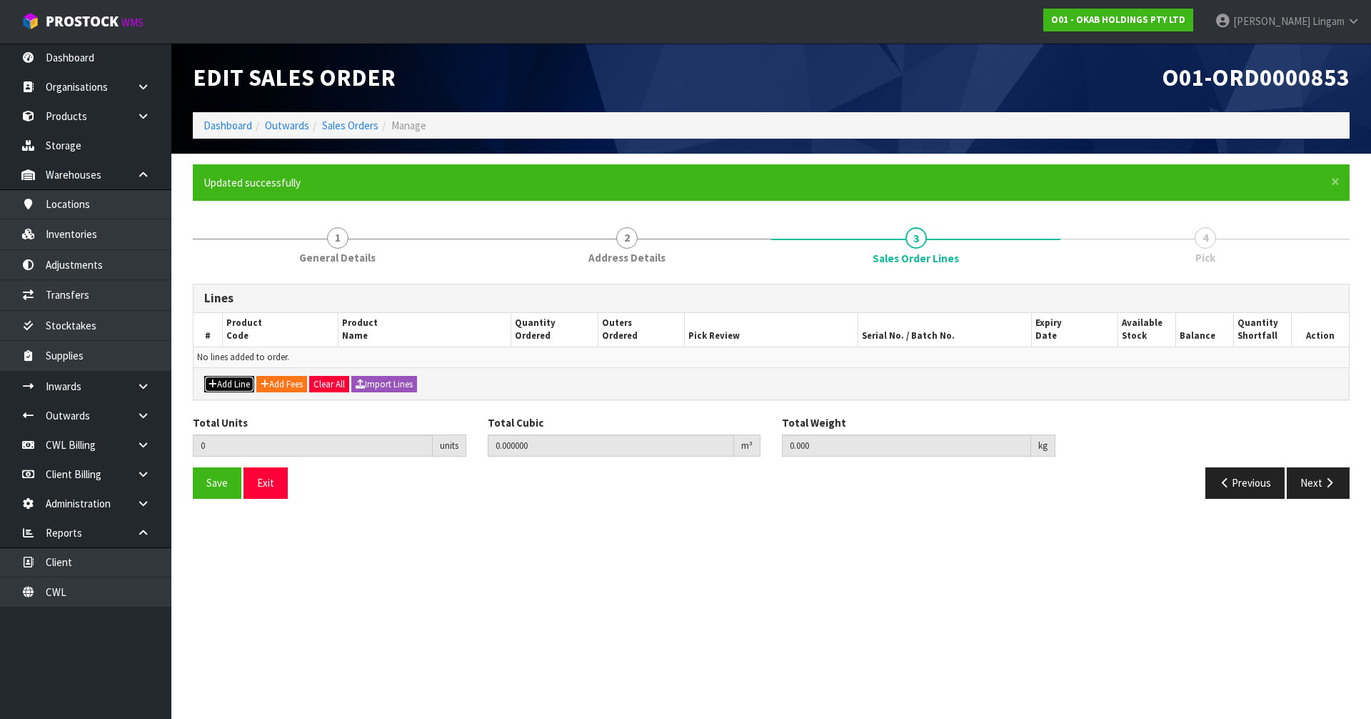
click at [226, 384] on button "Add Line" at bounding box center [229, 384] width 50 height 17
type input "0"
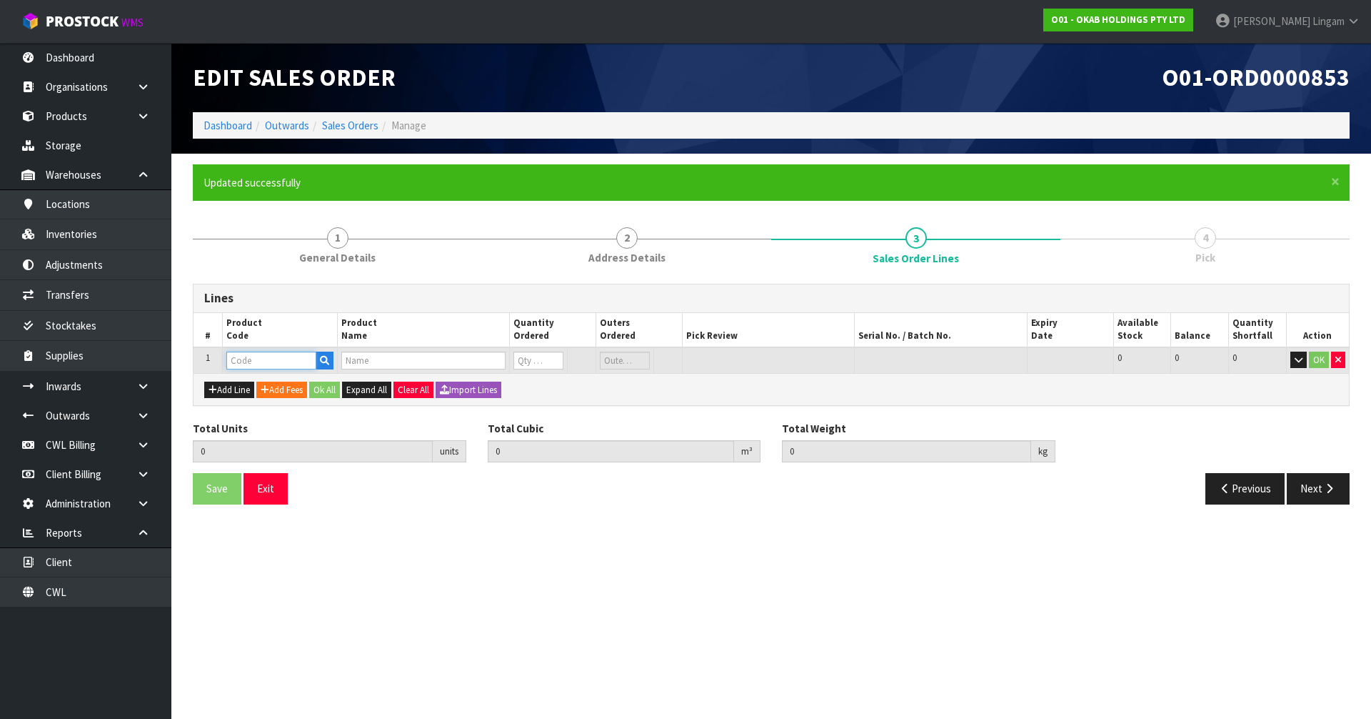
click at [238, 367] on input "text" at bounding box center [271, 360] width 90 height 18
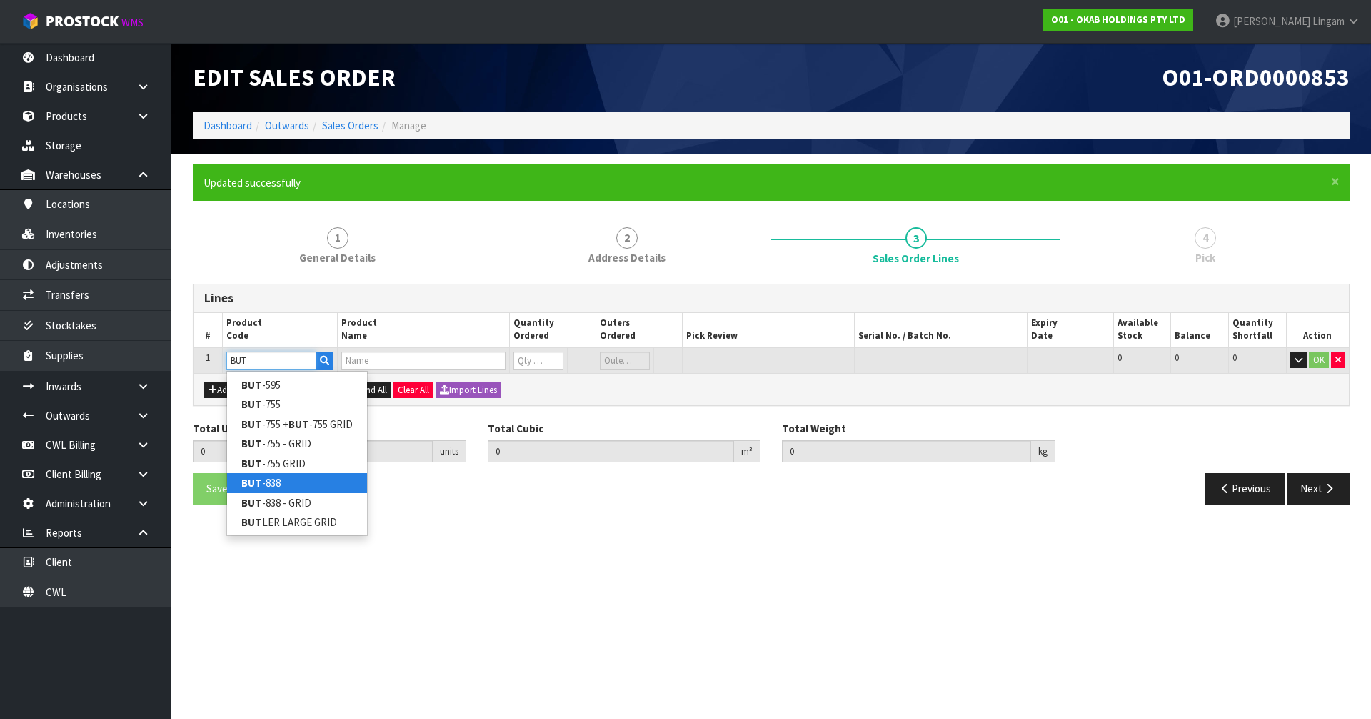
type input "BUT"
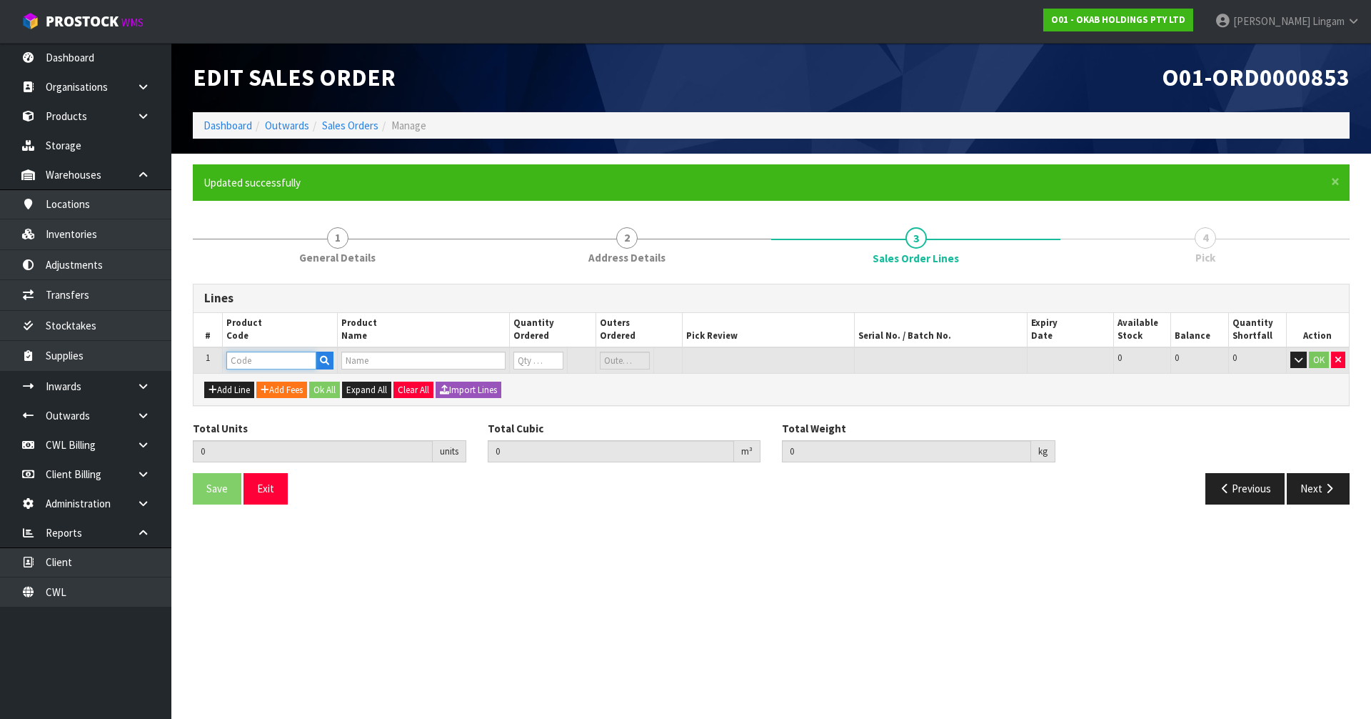
click at [277, 359] on input "text" at bounding box center [271, 360] width 90 height 18
paste input "BUT-755 GRID"
type input "BUT-755 GRID"
type input "0.000000"
type input "0.000"
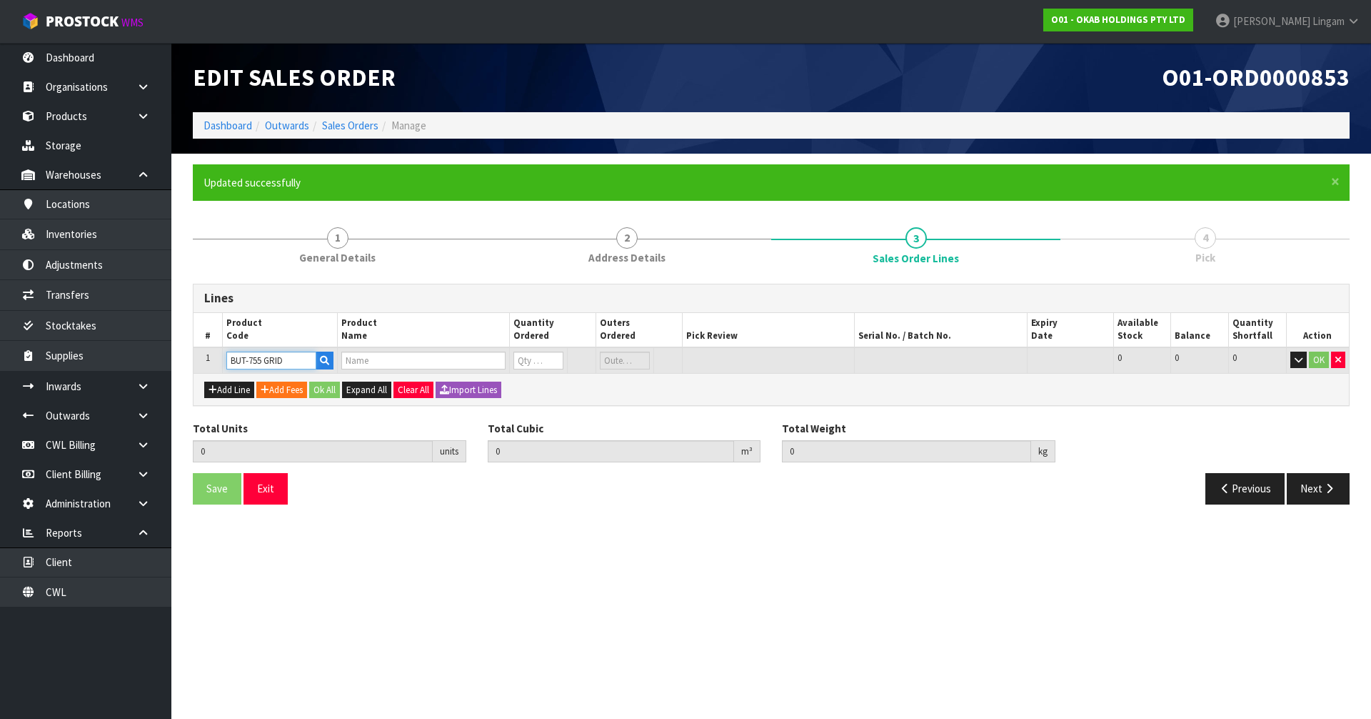
type input "BUTLER SINK LARGE WITH 755X455X255 WITH GRID (MAYFAIR)"
type input "0"
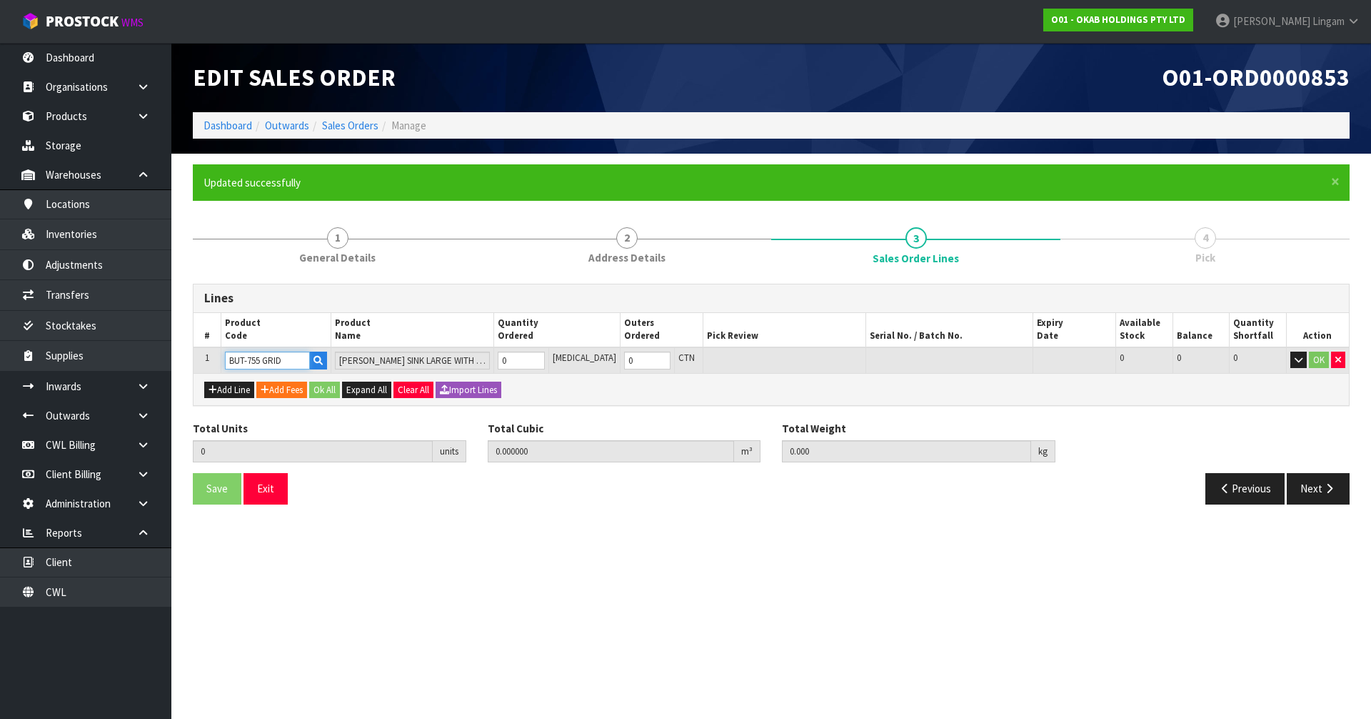
type input "BUT-755 GRID"
click at [504, 357] on tr "1 BUT-755 GRID BUTLER SINK LARGE WITH 755X455X255 WITH GRID (MAYFAIR) 0 PCE 0 C…" at bounding box center [772, 360] width 1156 height 26
type input "1"
type input "0.15045"
type input "49"
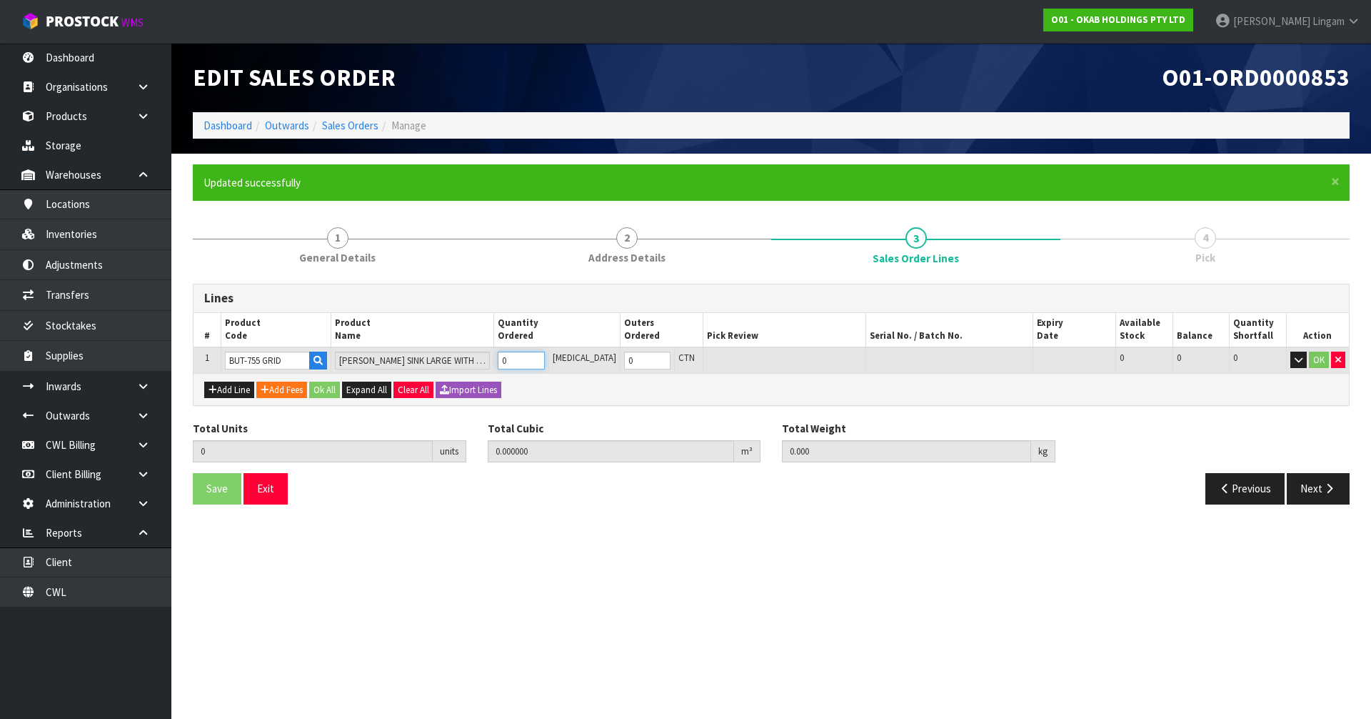
type input "1"
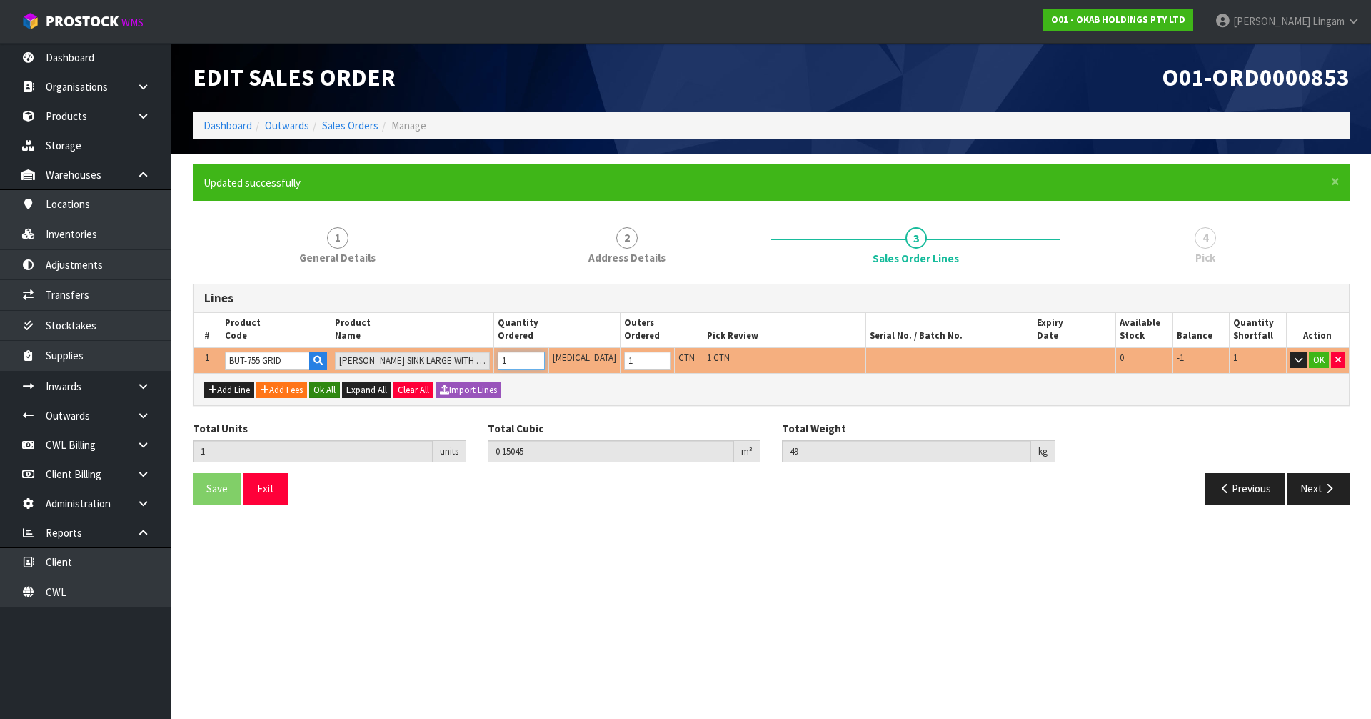
type input "1"
click at [333, 390] on button "Ok All" at bounding box center [324, 389] width 31 height 17
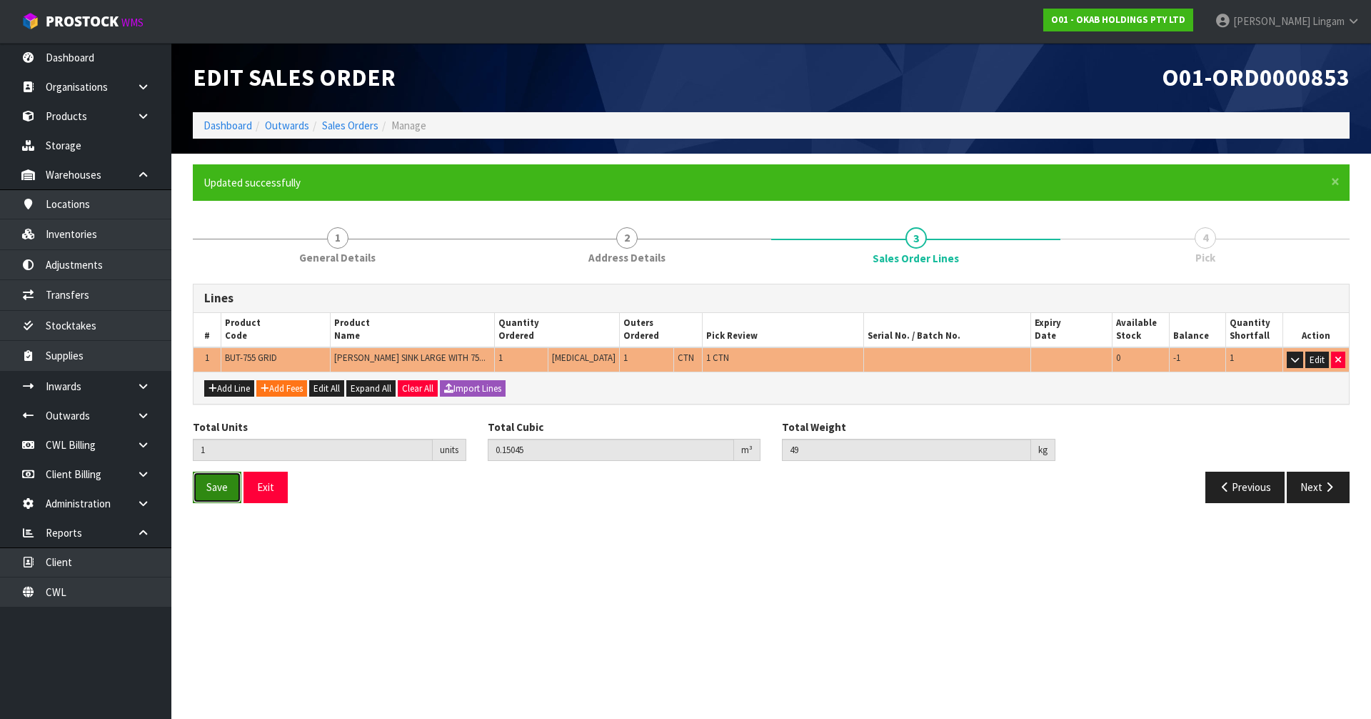
click at [216, 490] on span "Save" at bounding box center [216, 487] width 21 height 14
click at [1301, 496] on button "Next" at bounding box center [1318, 486] width 63 height 31
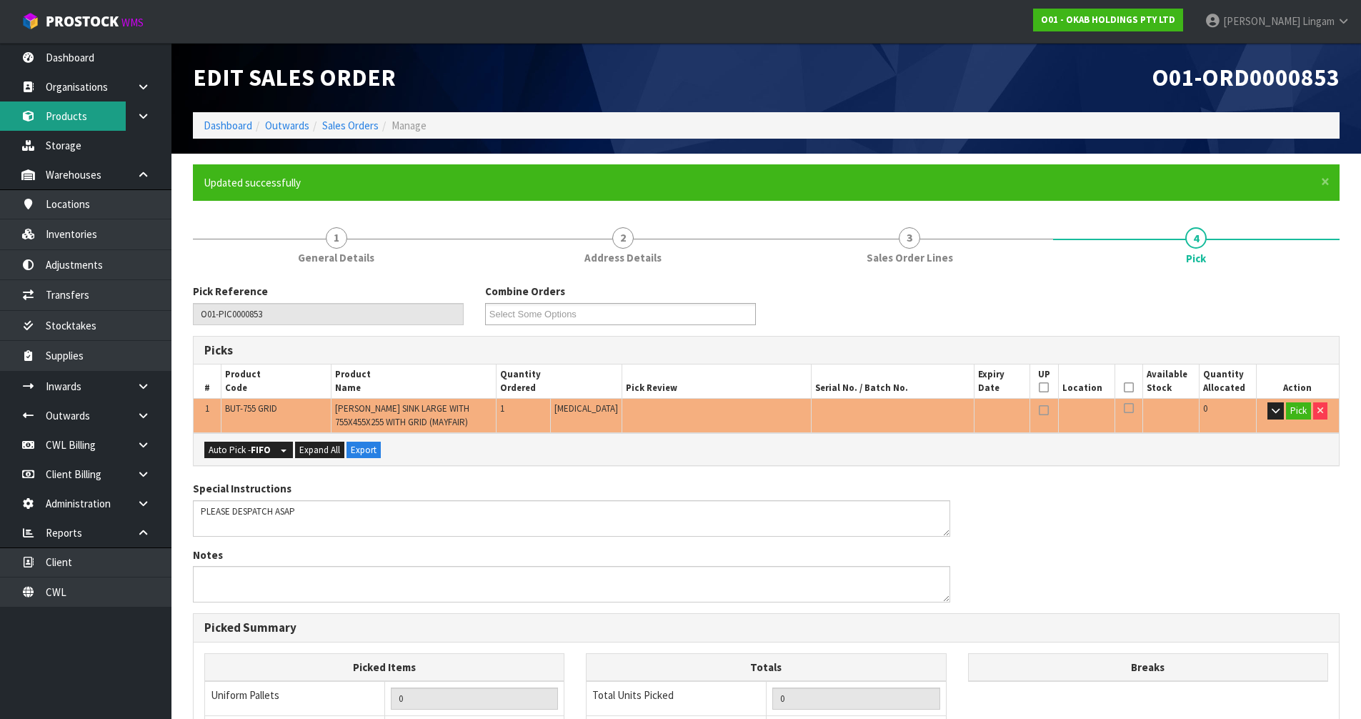
click at [62, 112] on link "Products" at bounding box center [85, 115] width 171 height 29
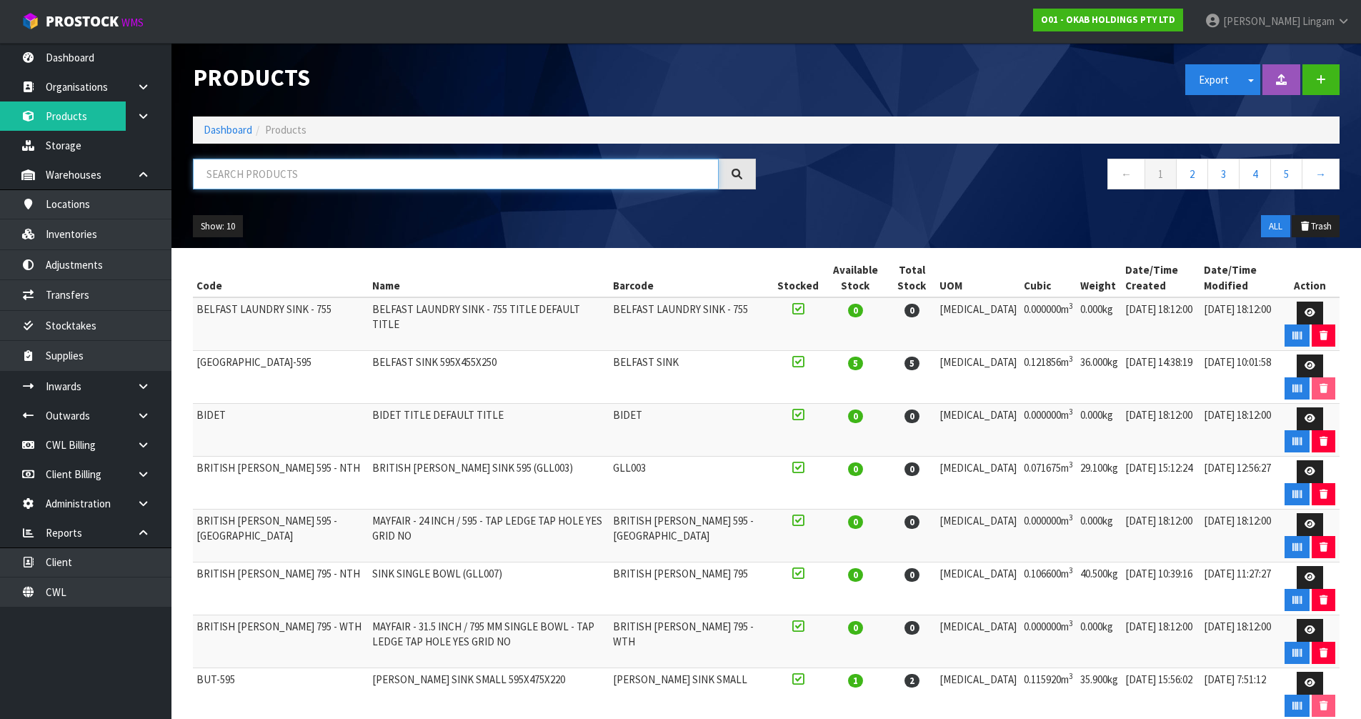
click at [273, 168] on input "text" at bounding box center [456, 174] width 526 height 31
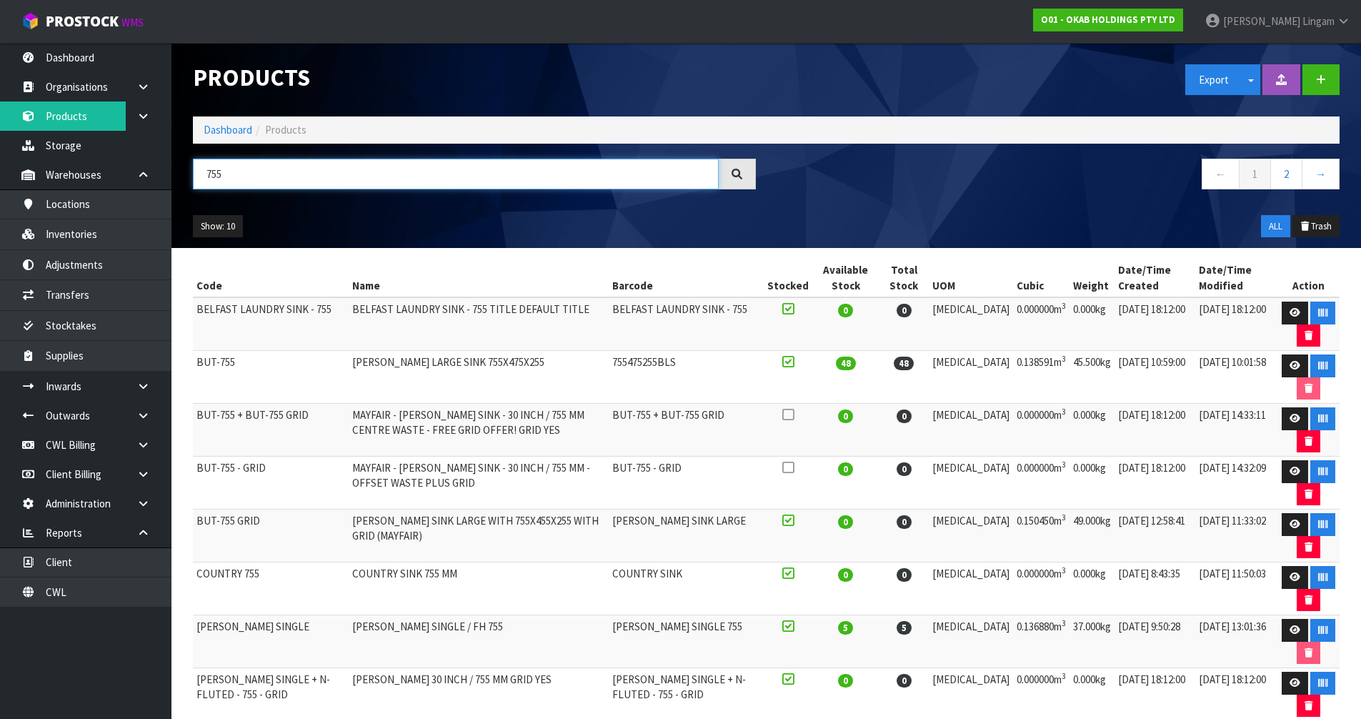
type input "755"
drag, startPoint x: 195, startPoint y: 466, endPoint x: 265, endPoint y: 474, distance: 70.4
click at [265, 474] on td "BUT-755 - GRID" at bounding box center [271, 482] width 156 height 53
copy td "BUT-755 - GRID"
click at [230, 125] on link "Dashboard" at bounding box center [228, 130] width 49 height 14
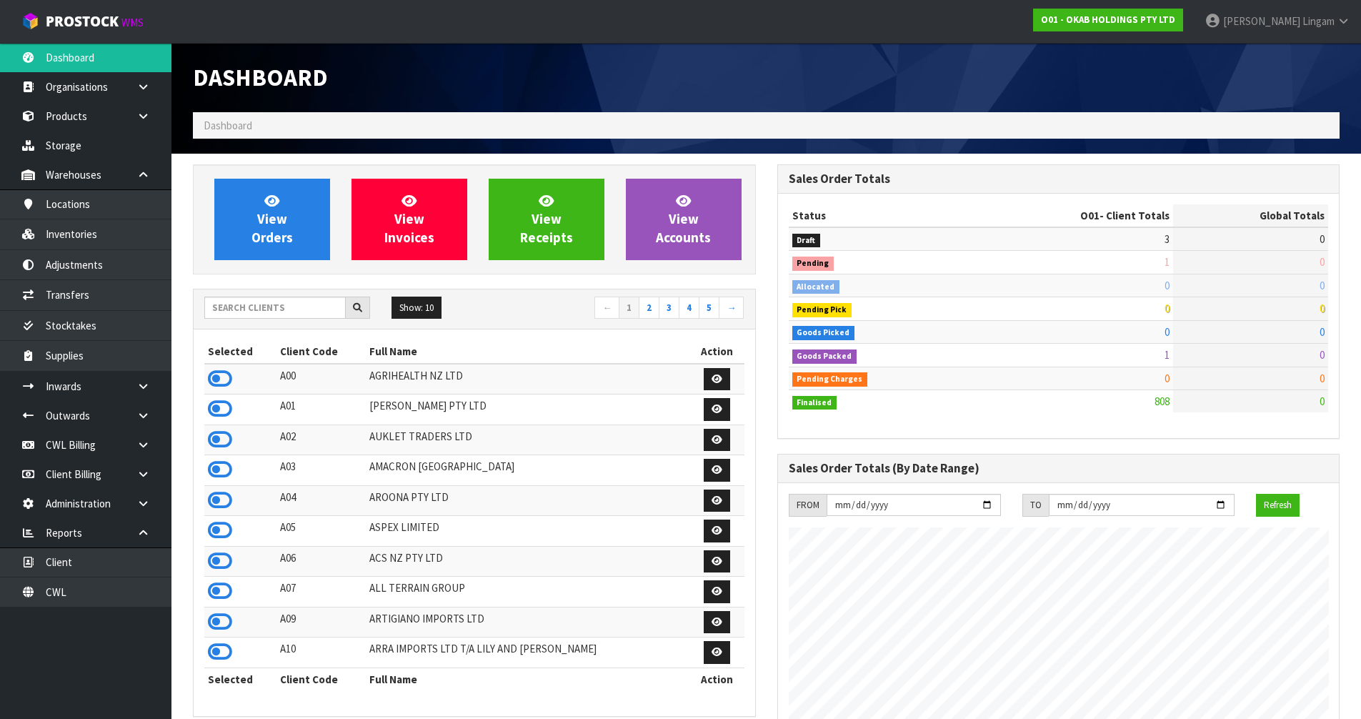
scroll to position [1189, 584]
click at [279, 204] on icon at bounding box center [271, 201] width 15 height 14
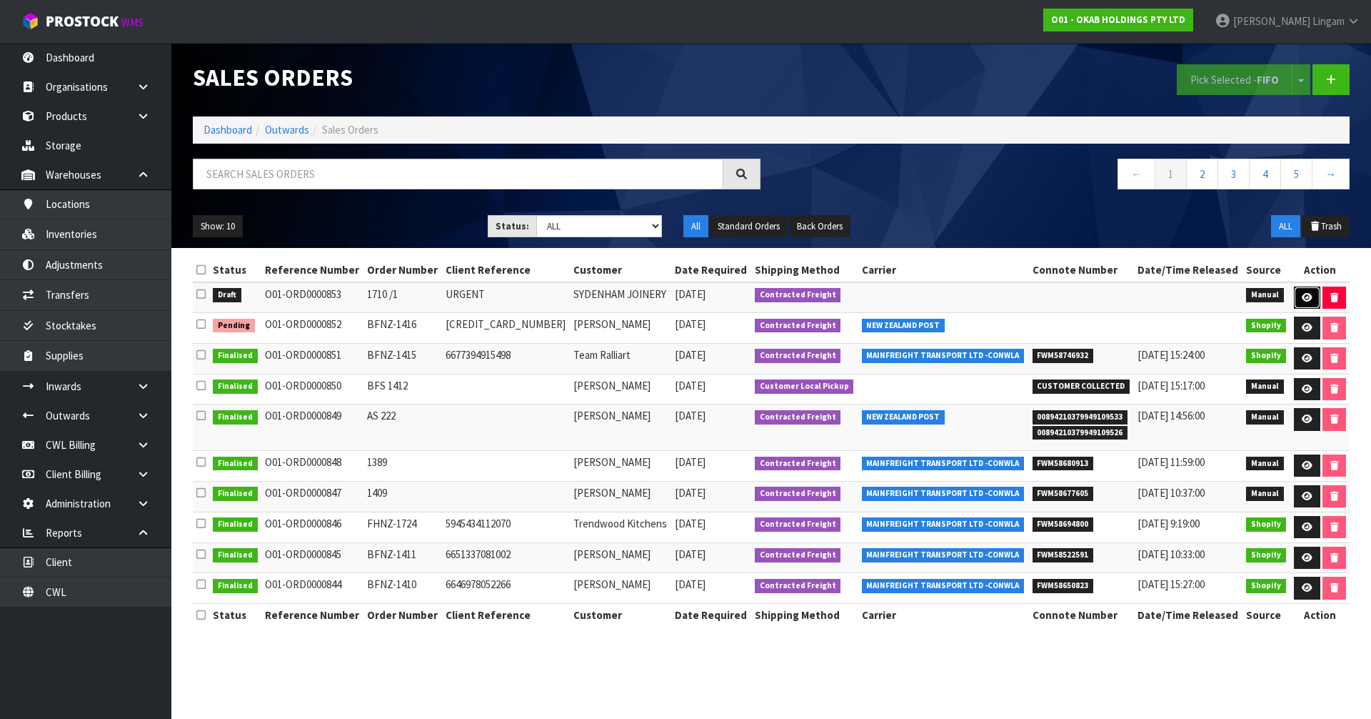
click at [1302, 295] on icon at bounding box center [1307, 297] width 11 height 9
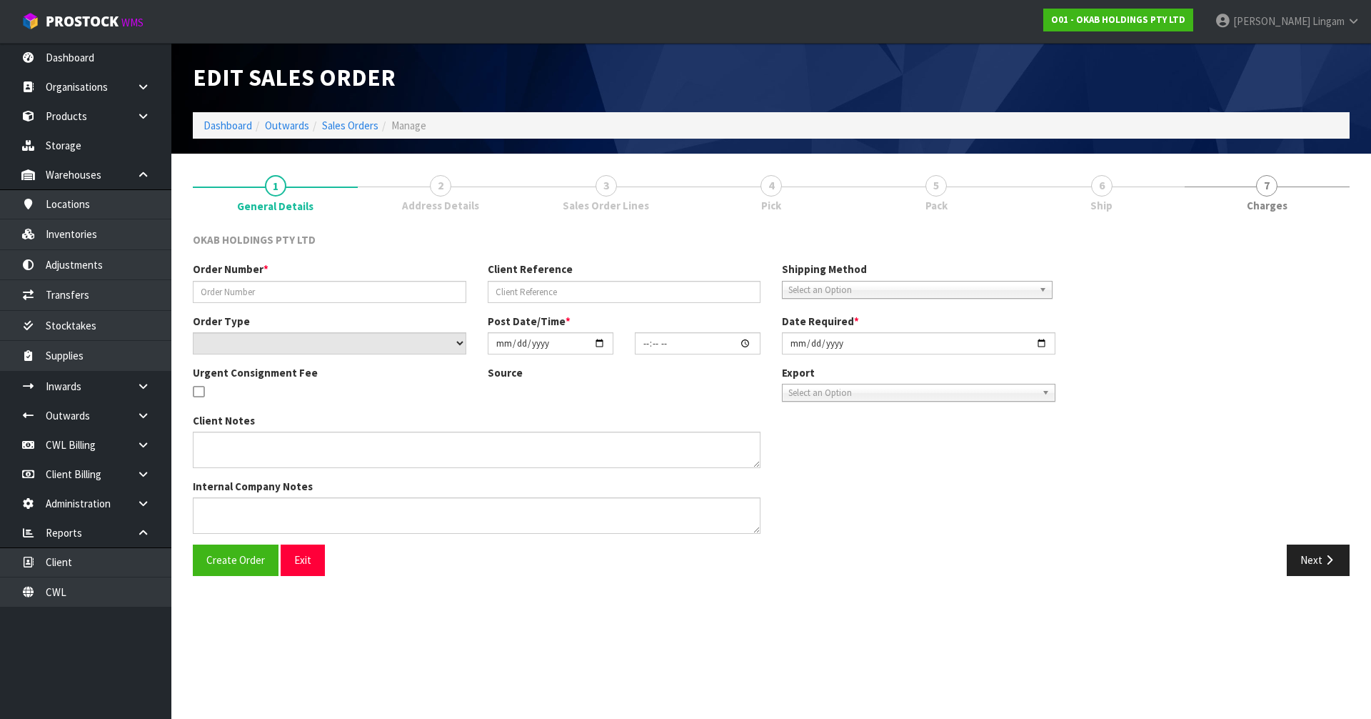
type input "1710 /1"
type input "URGENT"
select select "number:0"
type input "[DATE]"
type input "19:17:00.000"
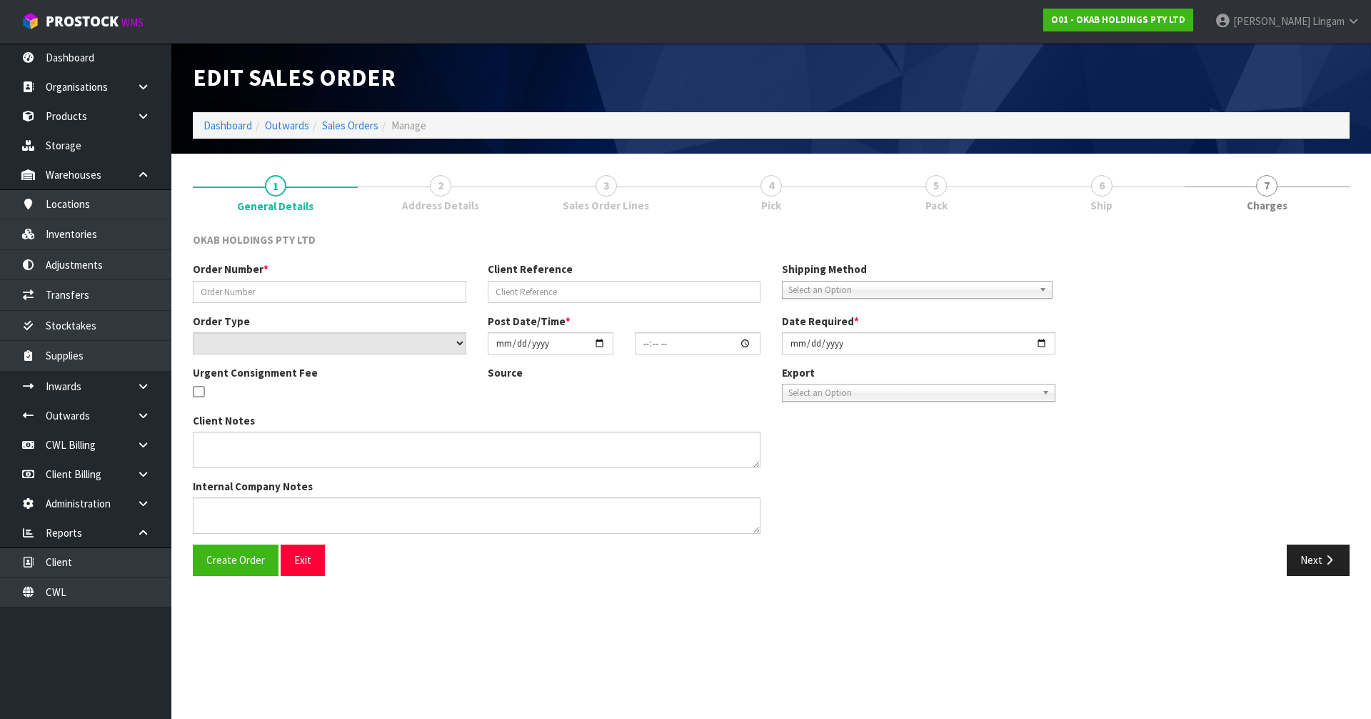
type input "2025-09-19"
type textarea "PLEASE DESPATCH ASAP"
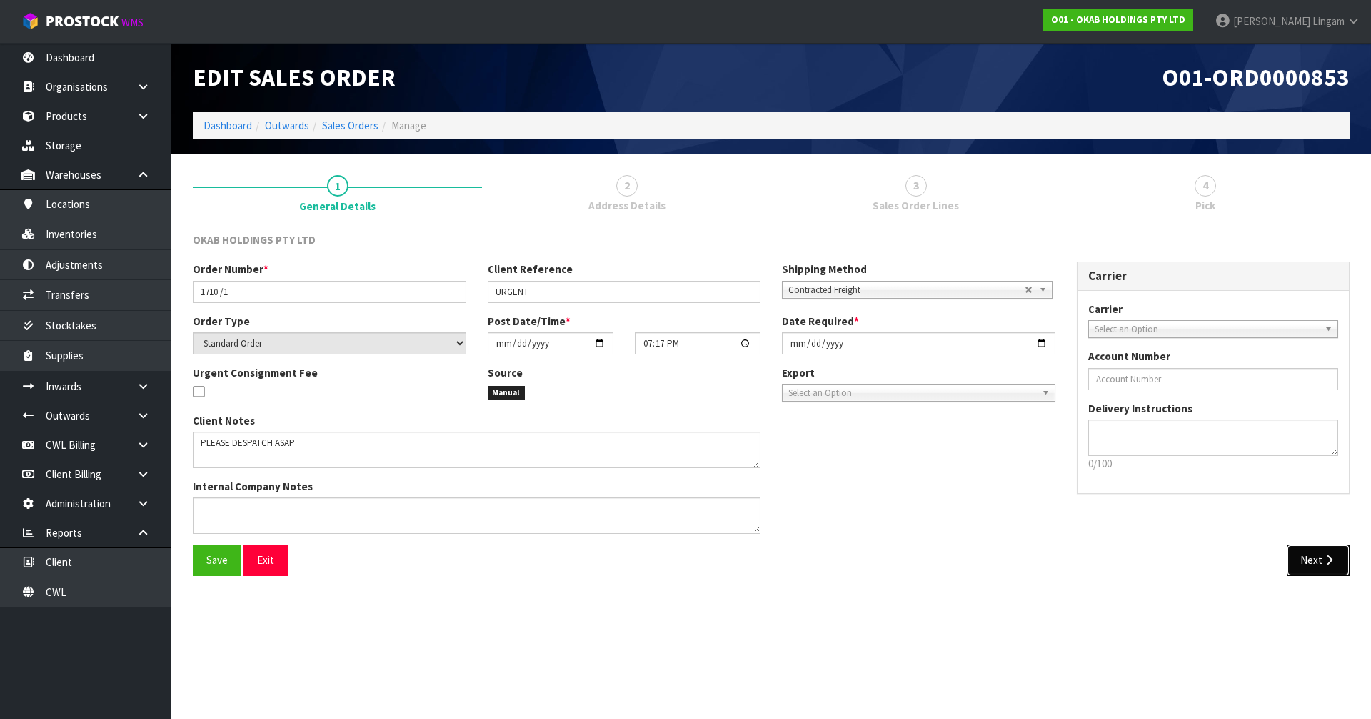
click at [1318, 552] on button "Next" at bounding box center [1318, 559] width 63 height 31
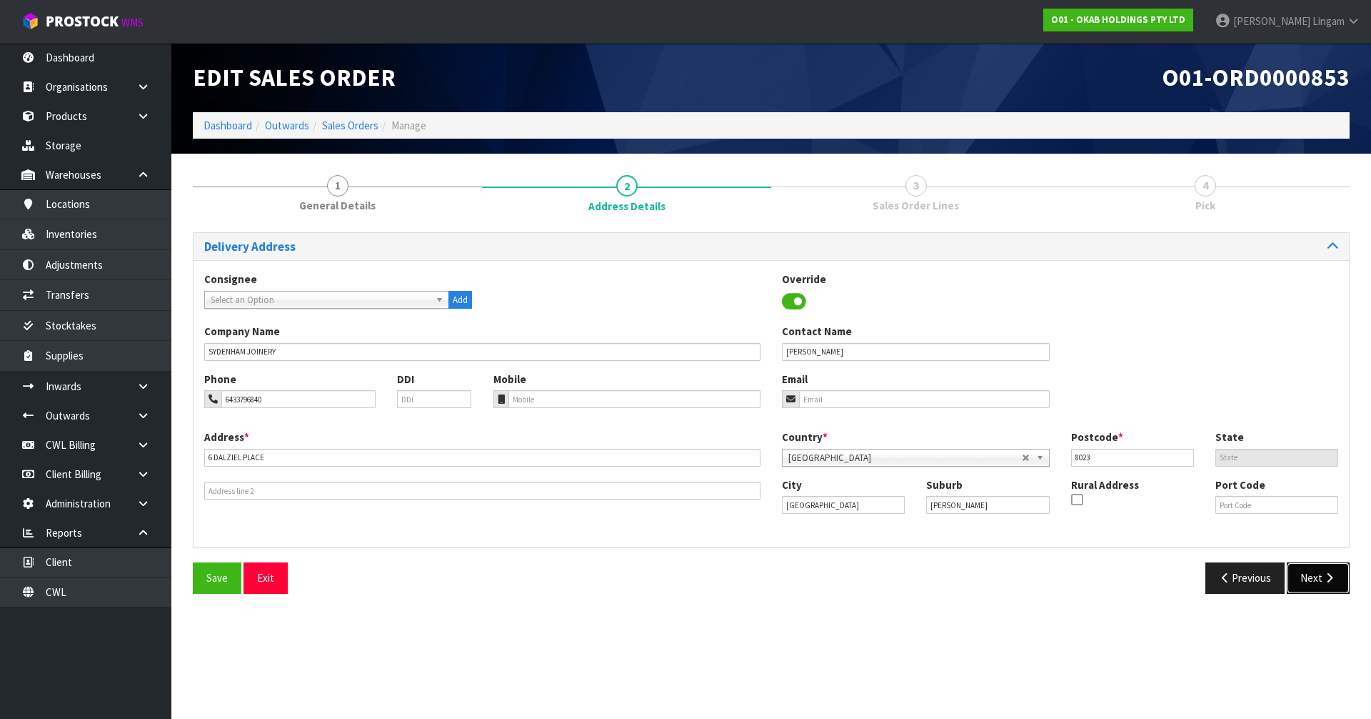
click at [1304, 572] on button "Next" at bounding box center [1318, 577] width 63 height 31
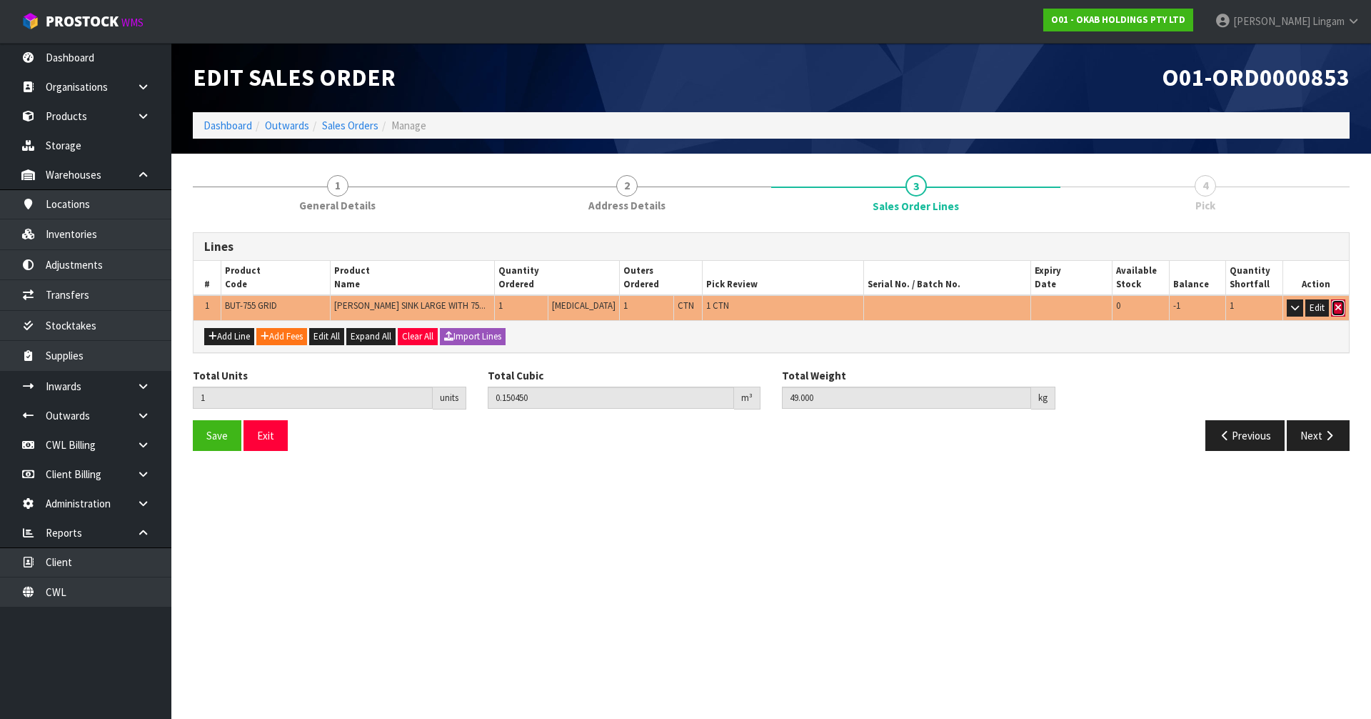
click at [1339, 308] on icon "button" at bounding box center [1339, 307] width 6 height 9
type input "0"
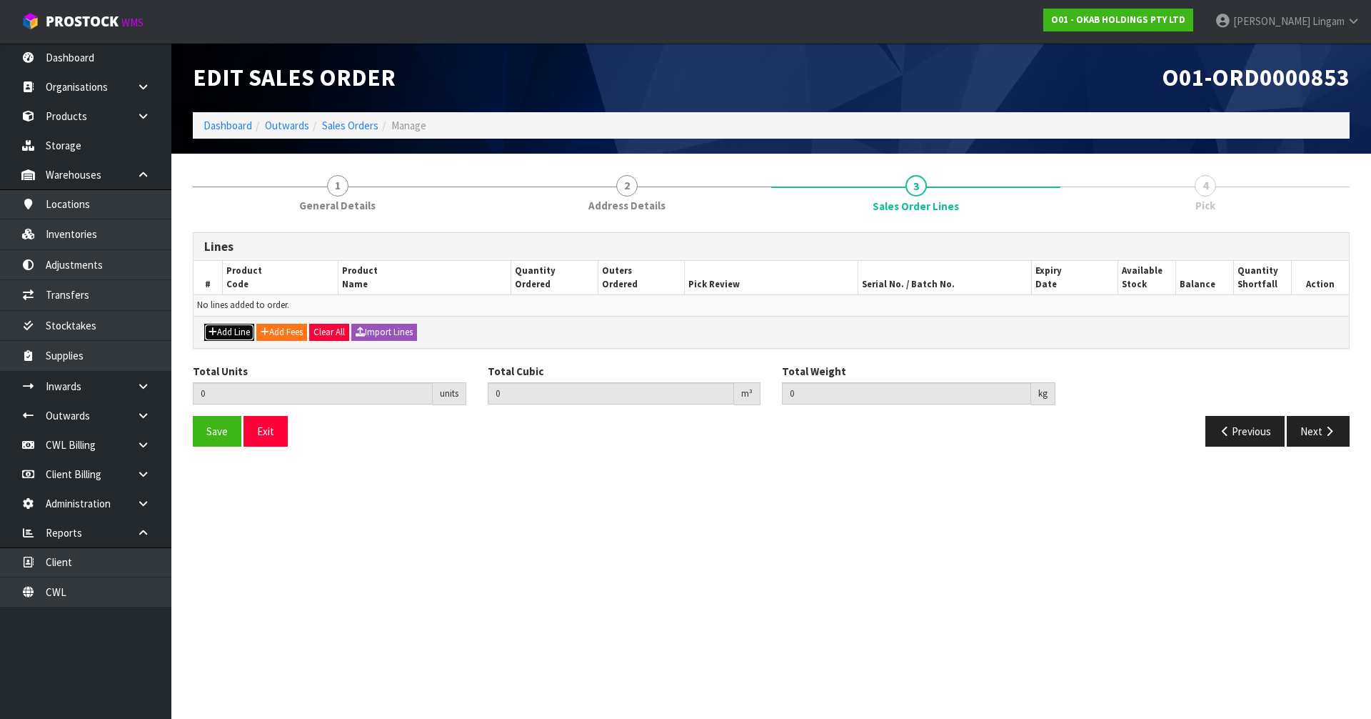
click at [247, 326] on button "Add Line" at bounding box center [229, 332] width 50 height 17
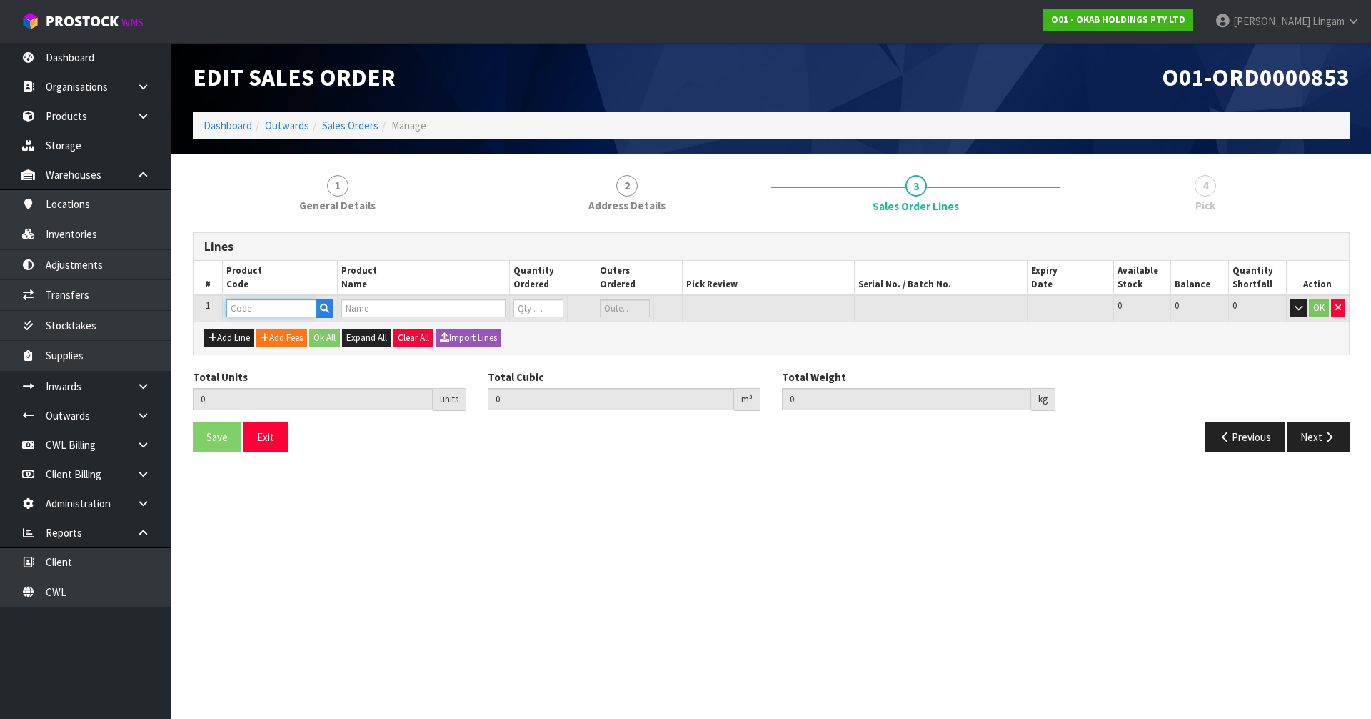
click at [258, 315] on input "text" at bounding box center [271, 308] width 90 height 18
paste input "BUT-755 - GRID"
type input "BUT-755 - GRID"
type input "0.000000"
type input "0.000"
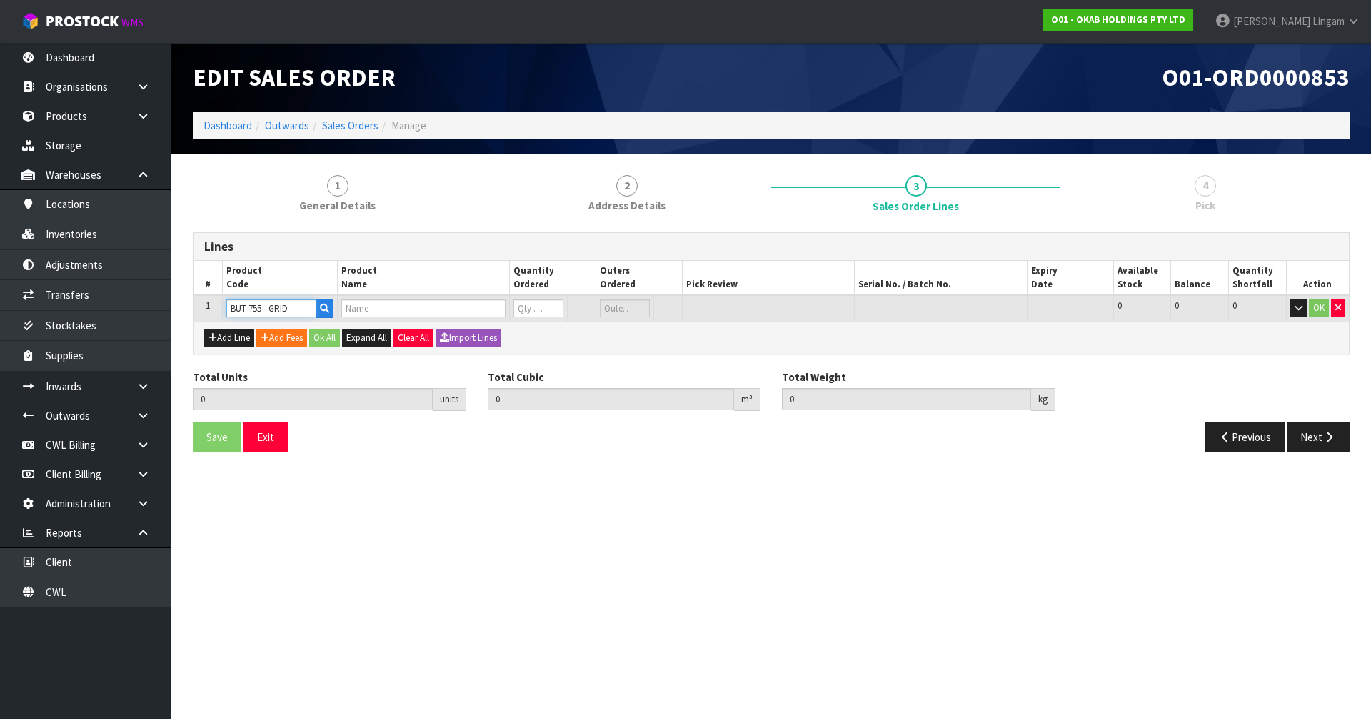
type input "MAYFAIR - BUTLER SINK - 30 INCH / 755 MM - OFFSET WASTE PLUS GRID"
type input "0"
type input "BUT-755 - GRID"
click at [487, 312] on tr "1 BUT-755 - GRID MAYFAIR - BUTLER SINK - 30 INCH / 755 MM - OFFSET WASTE PLUS G…" at bounding box center [772, 308] width 1156 height 26
type input "2"
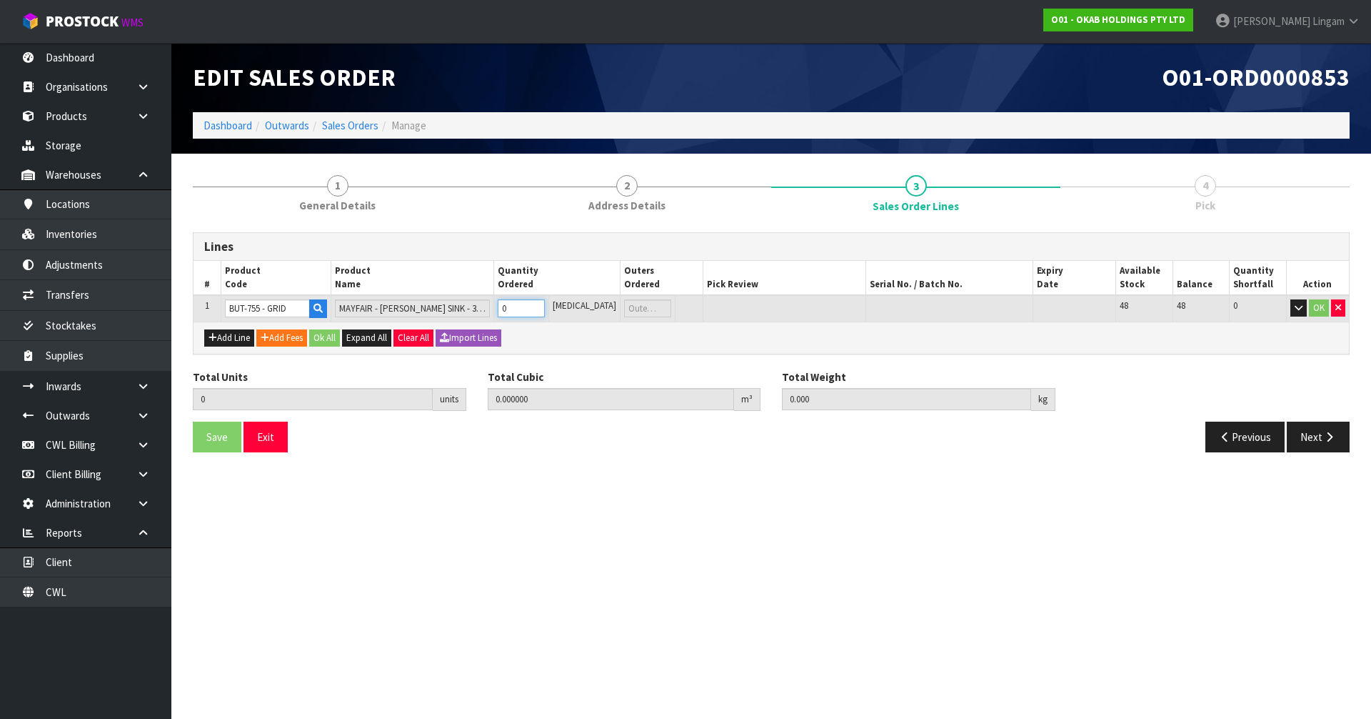
type input "0.150351"
type input "47.2"
type input "1"
click at [319, 336] on button "Ok All" at bounding box center [324, 337] width 31 height 17
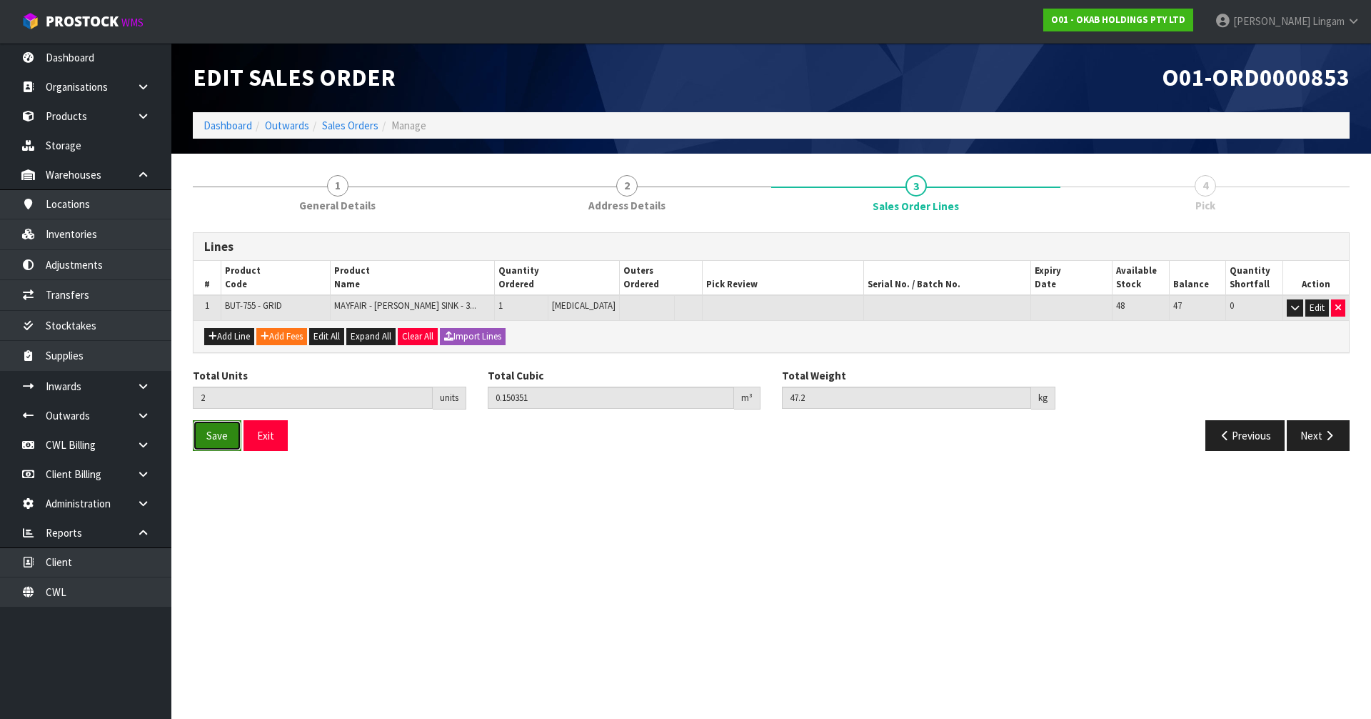
click at [224, 431] on span "Save" at bounding box center [216, 436] width 21 height 14
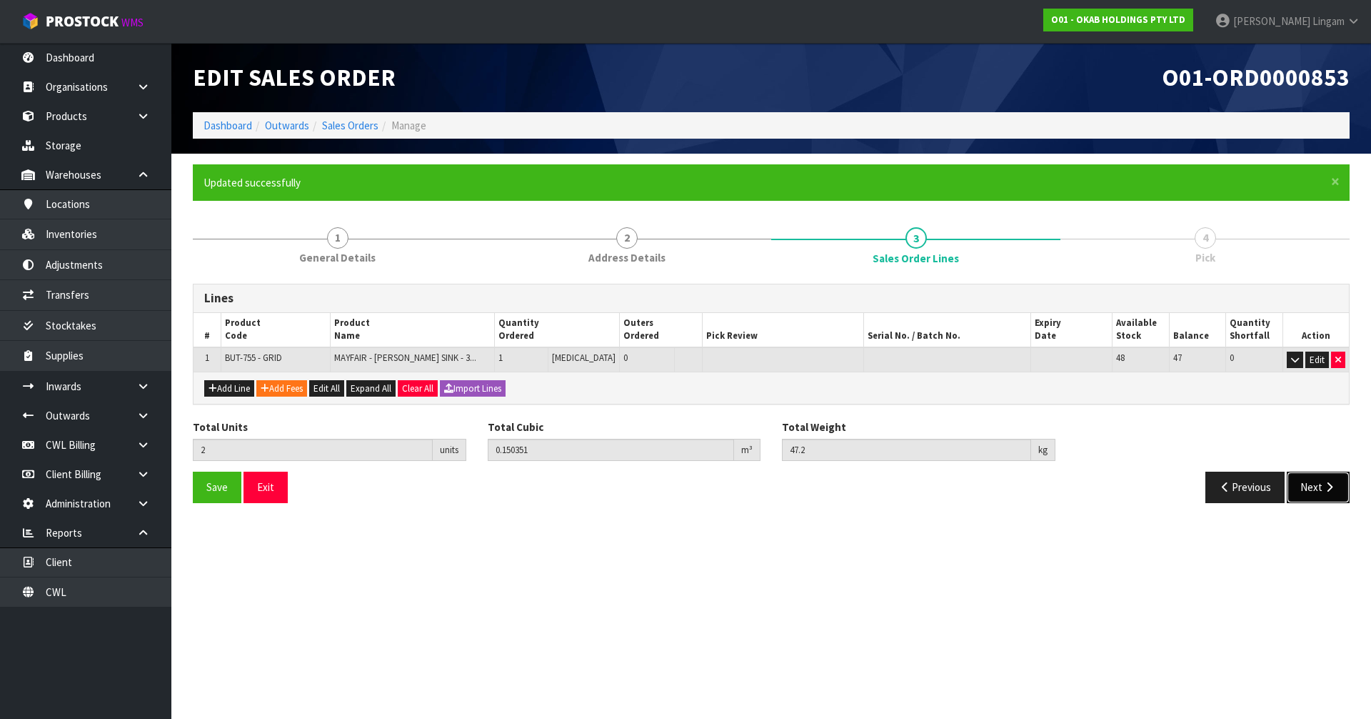
click at [1309, 482] on button "Next" at bounding box center [1318, 486] width 63 height 31
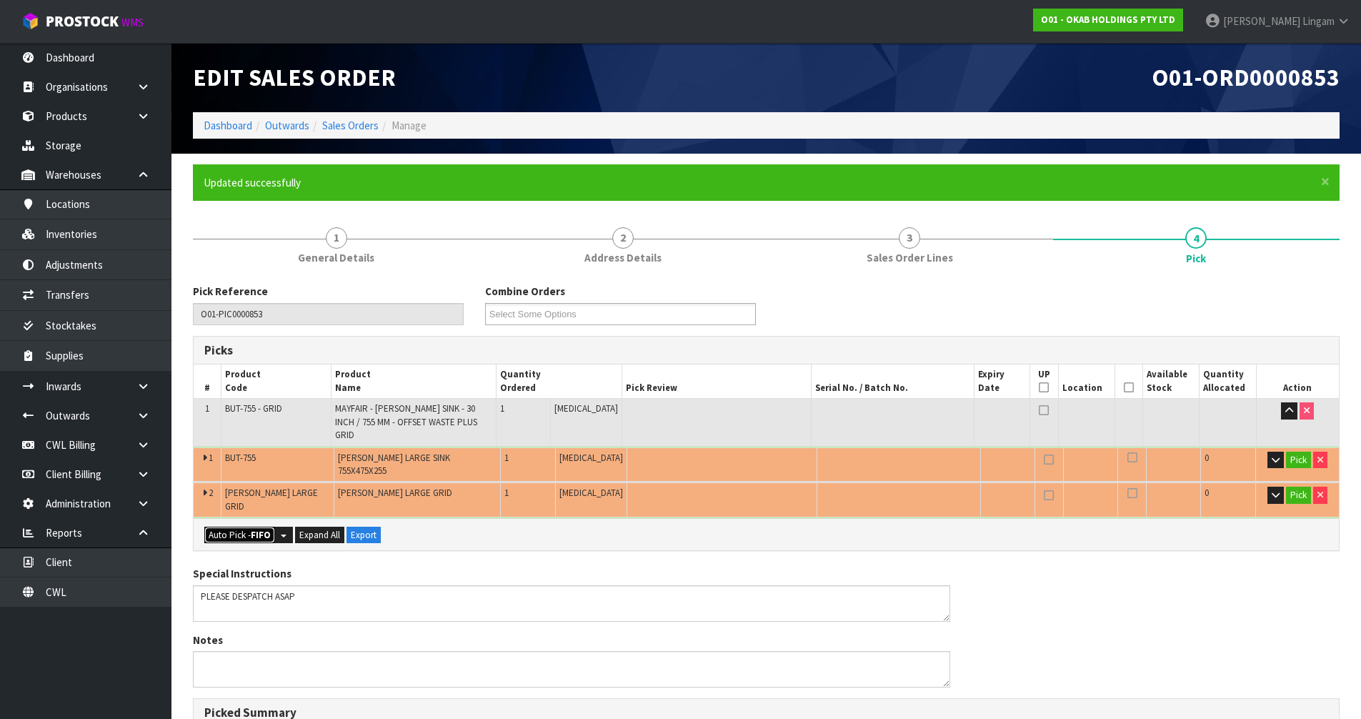
click at [224, 526] on button "Auto Pick - FIFO" at bounding box center [239, 534] width 71 height 17
type input "1"
type input "Piece x 1"
type input "2"
type input "0.150351"
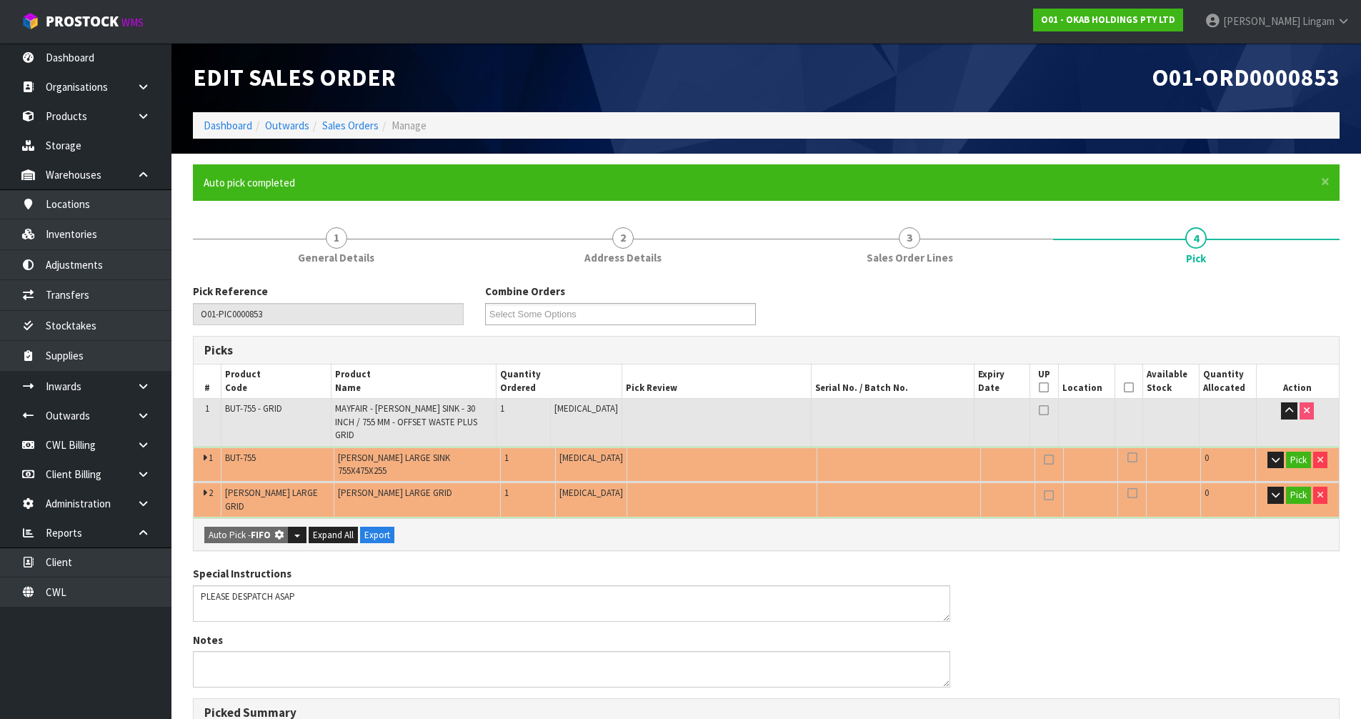
type input "47.200"
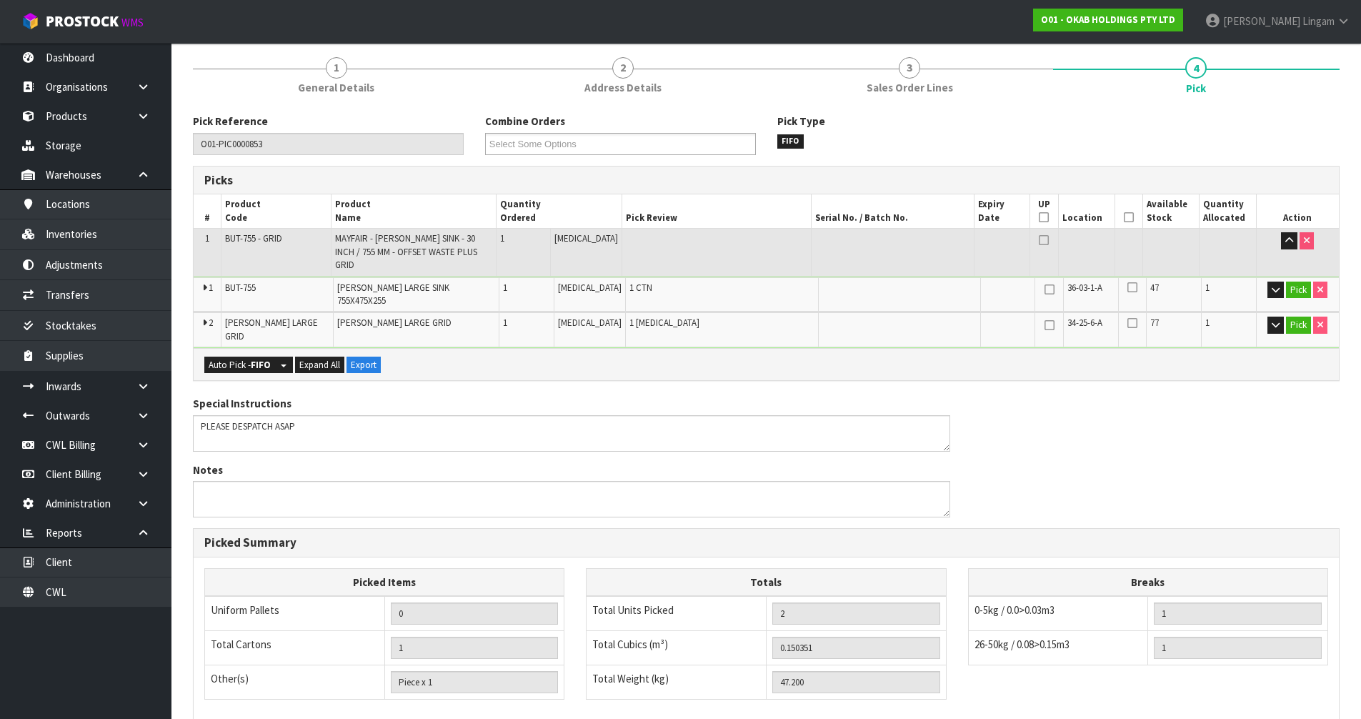
scroll to position [341, 0]
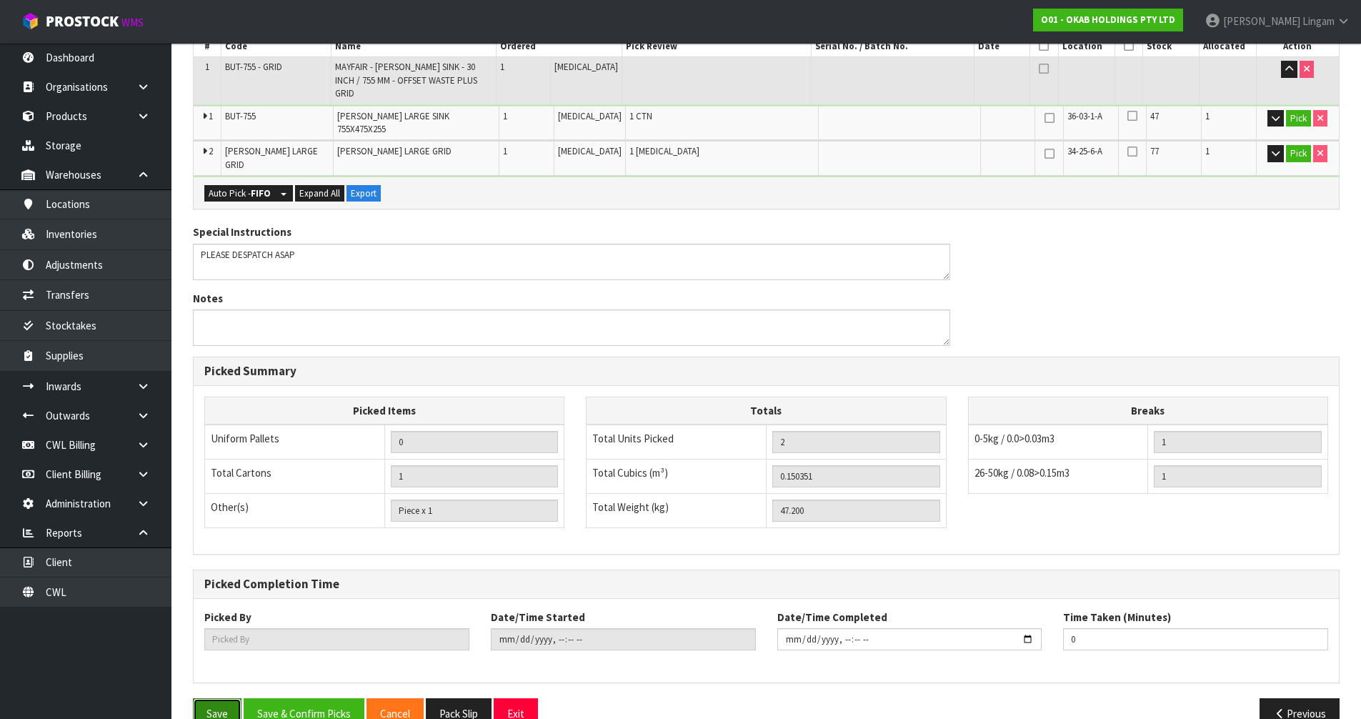
click at [224, 698] on button "Save" at bounding box center [217, 713] width 49 height 31
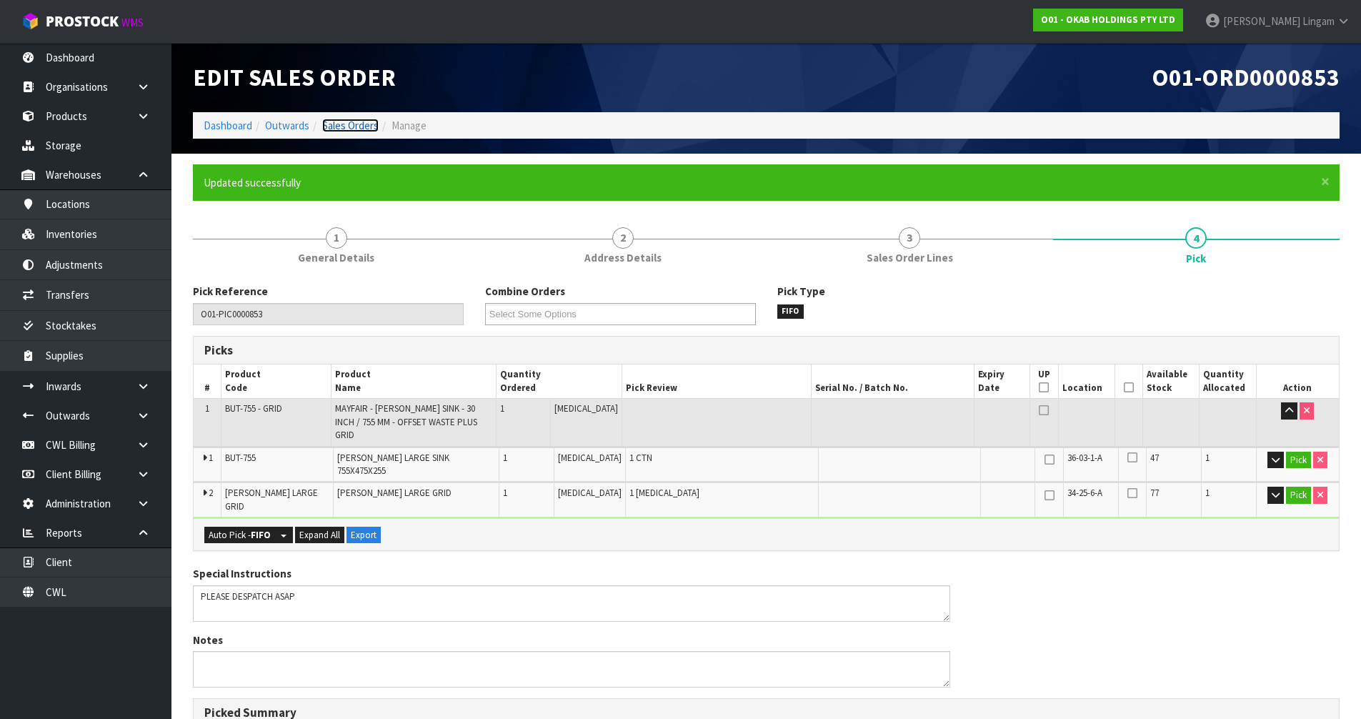
click at [339, 124] on link "Sales Orders" at bounding box center [350, 126] width 56 height 14
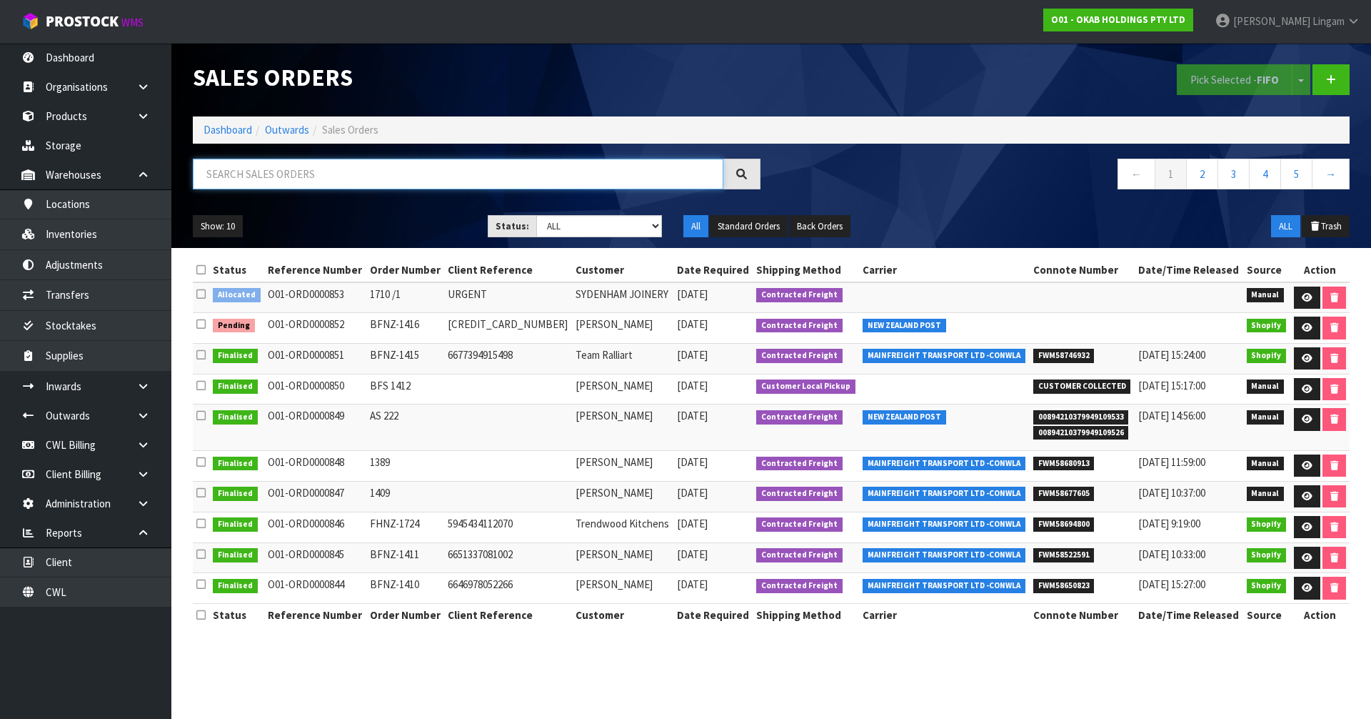
click at [447, 181] on input "text" at bounding box center [458, 174] width 531 height 31
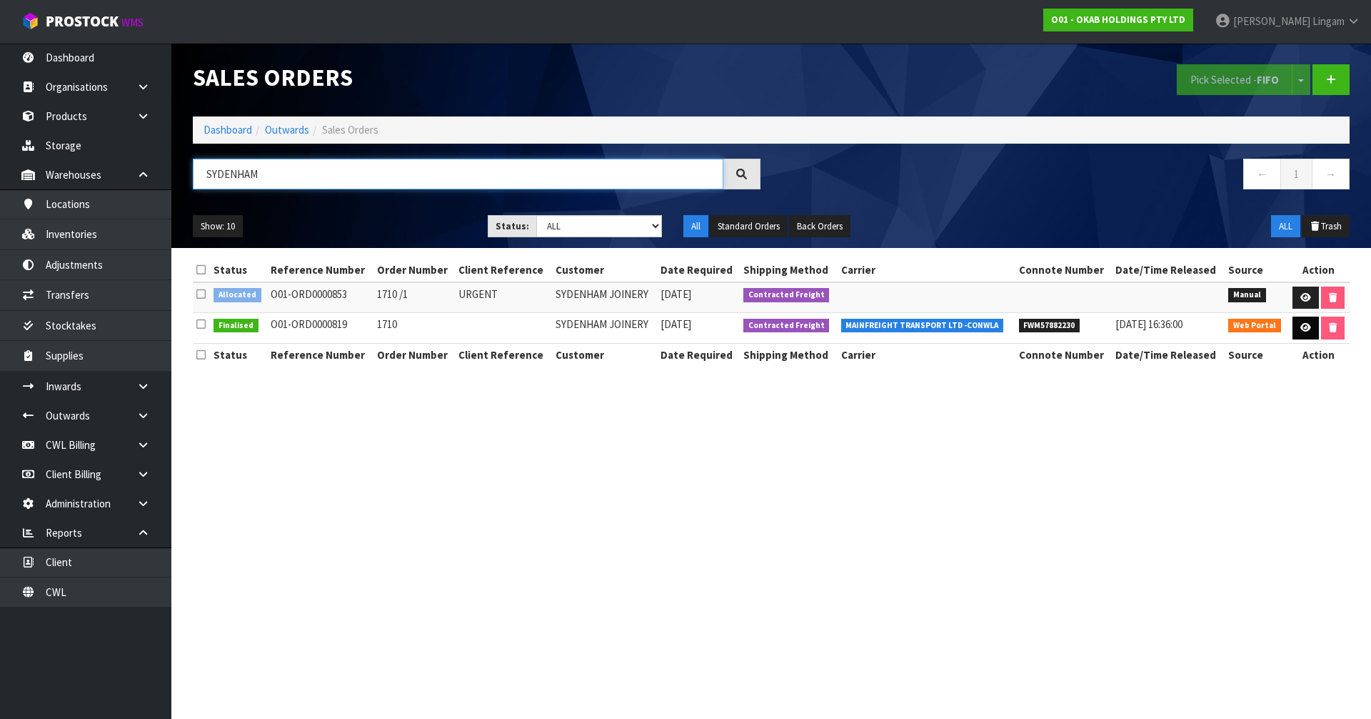
type input "SYDENHAM"
click at [1301, 319] on link at bounding box center [1306, 327] width 26 height 23
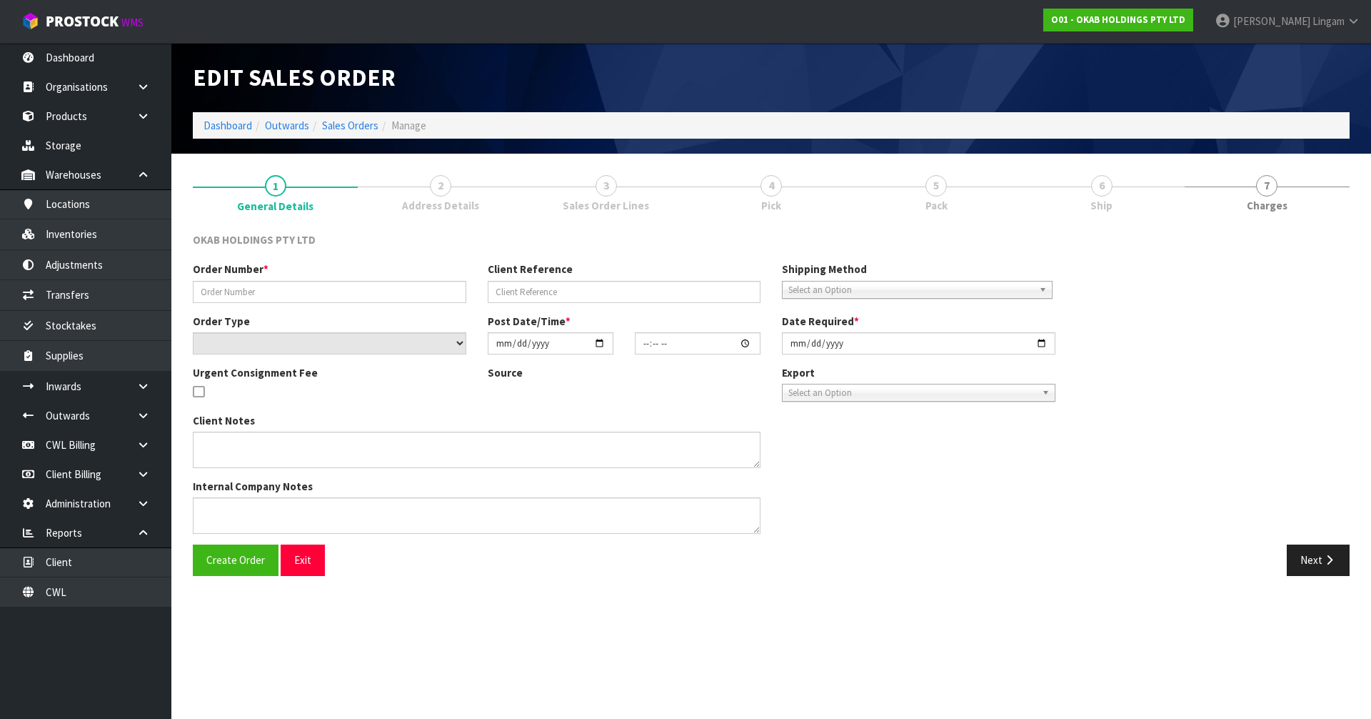
type input "1710"
select select "number:0"
type input "2025-07-10"
type input "18:55:00.000"
type input "2025-07-11"
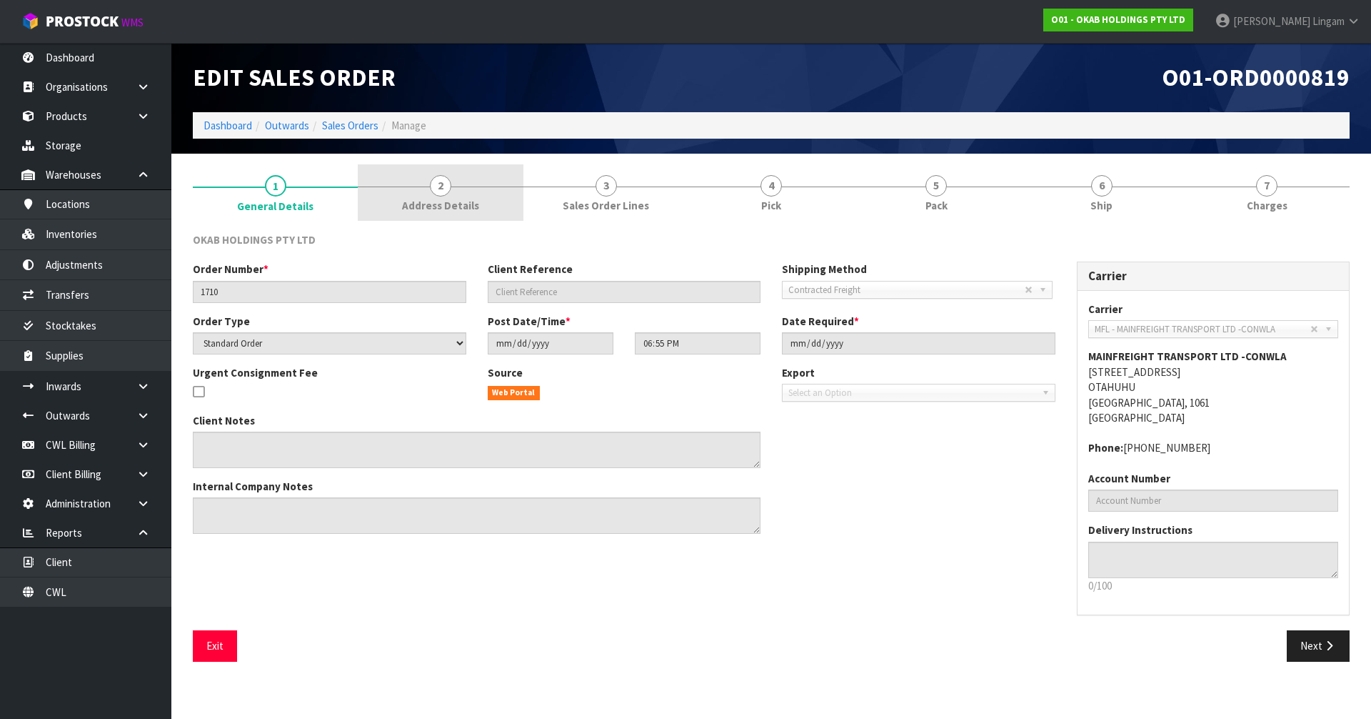
click at [488, 205] on link "2 Address Details" at bounding box center [440, 192] width 165 height 56
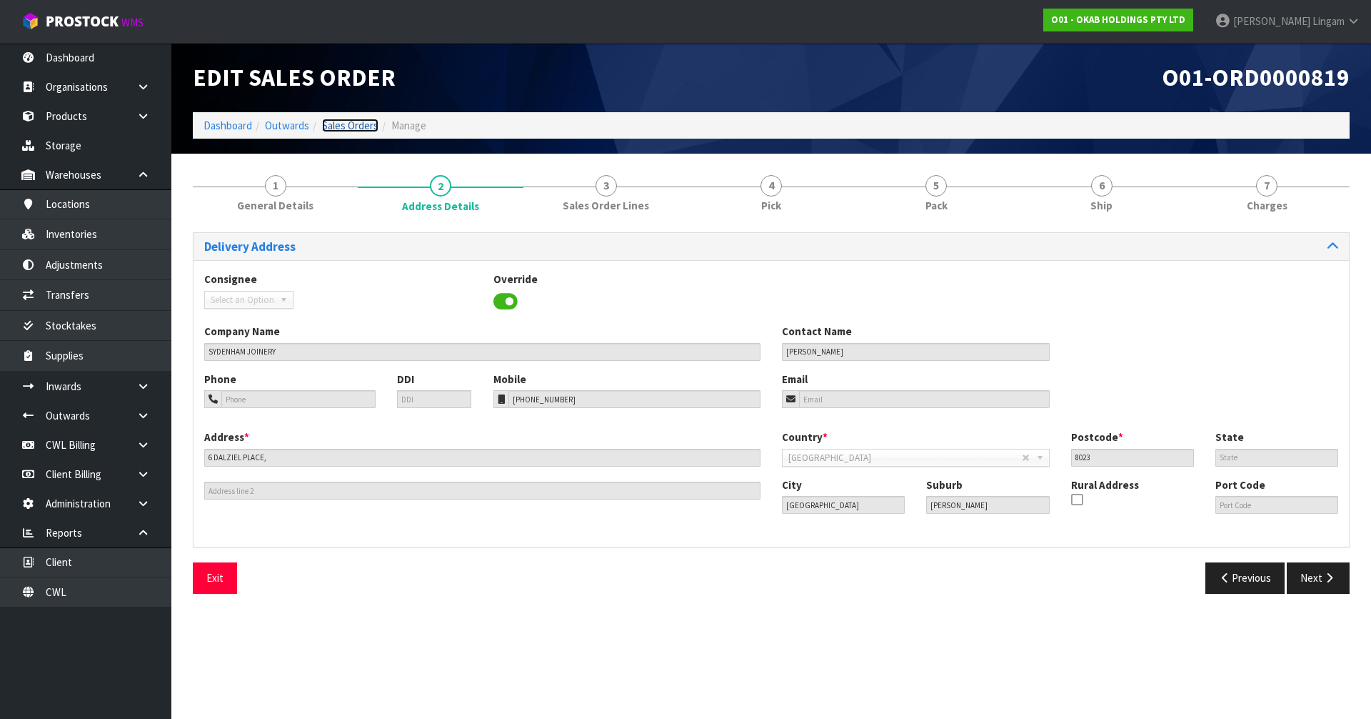
click at [355, 129] on link "Sales Orders" at bounding box center [350, 126] width 56 height 14
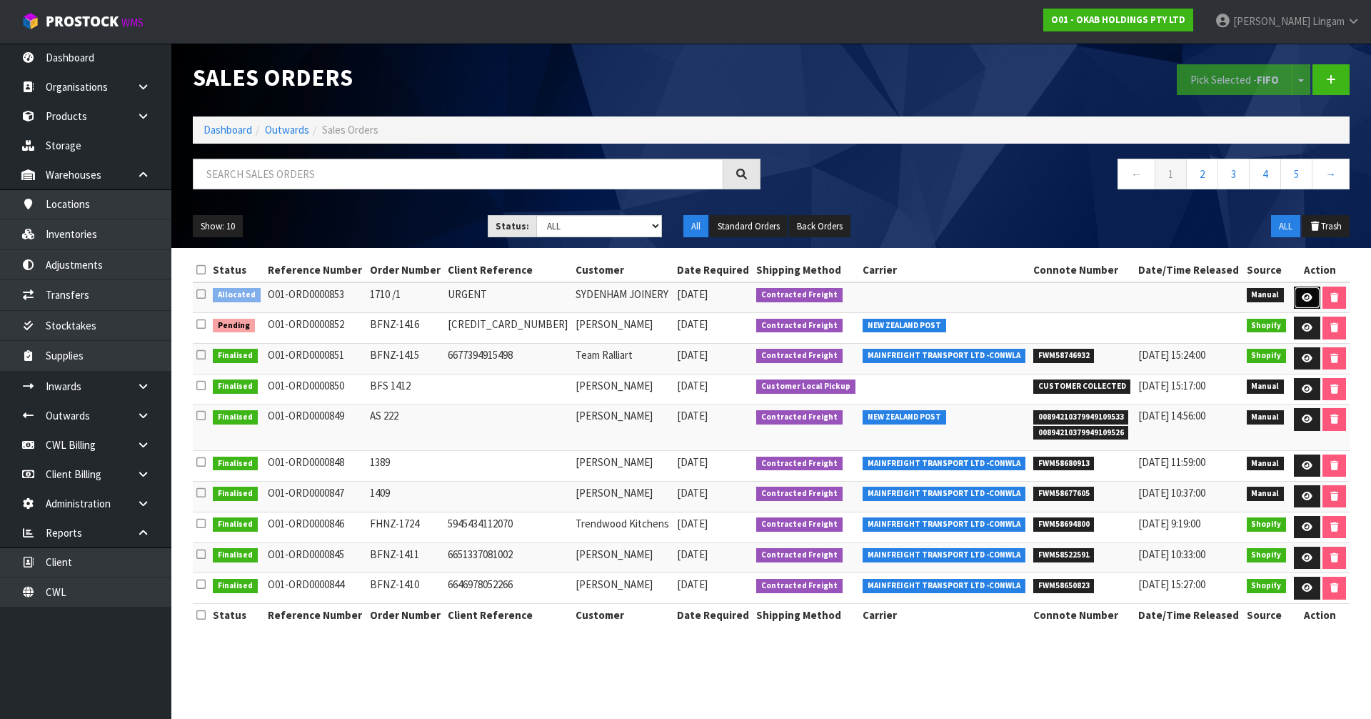
click at [1302, 301] on icon at bounding box center [1307, 297] width 11 height 9
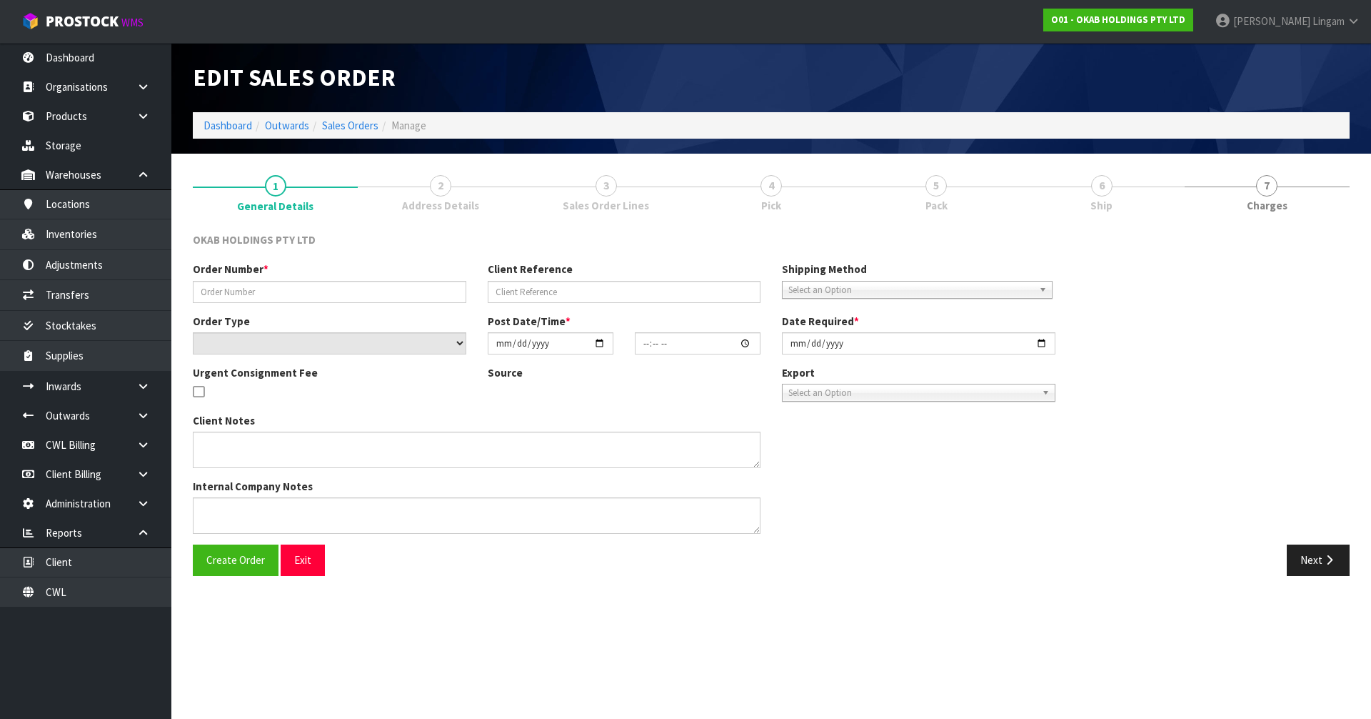
type input "1710 /1"
type input "URGENT"
select select "number:0"
type input "[DATE]"
type input "19:17:00.000"
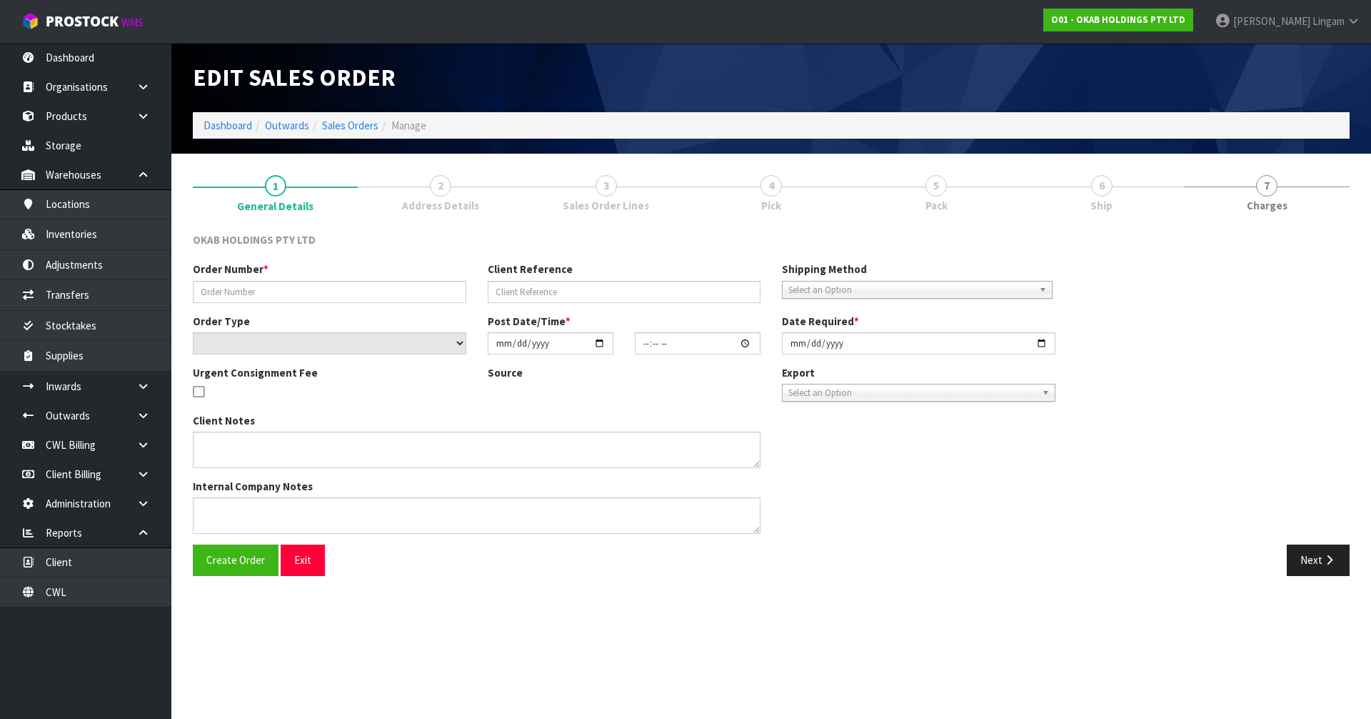
type input "2025-09-19"
type textarea "PLEASE DESPATCH ASAP"
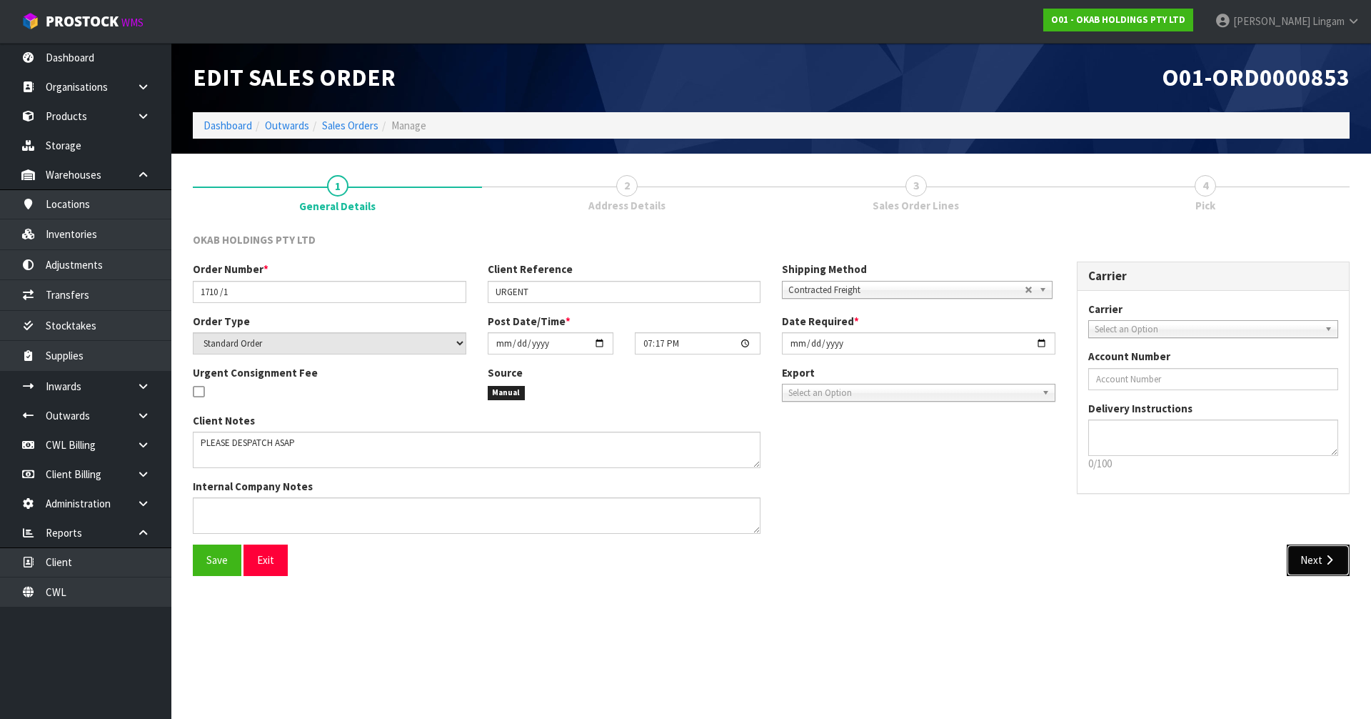
click at [1323, 566] on button "Next" at bounding box center [1318, 559] width 63 height 31
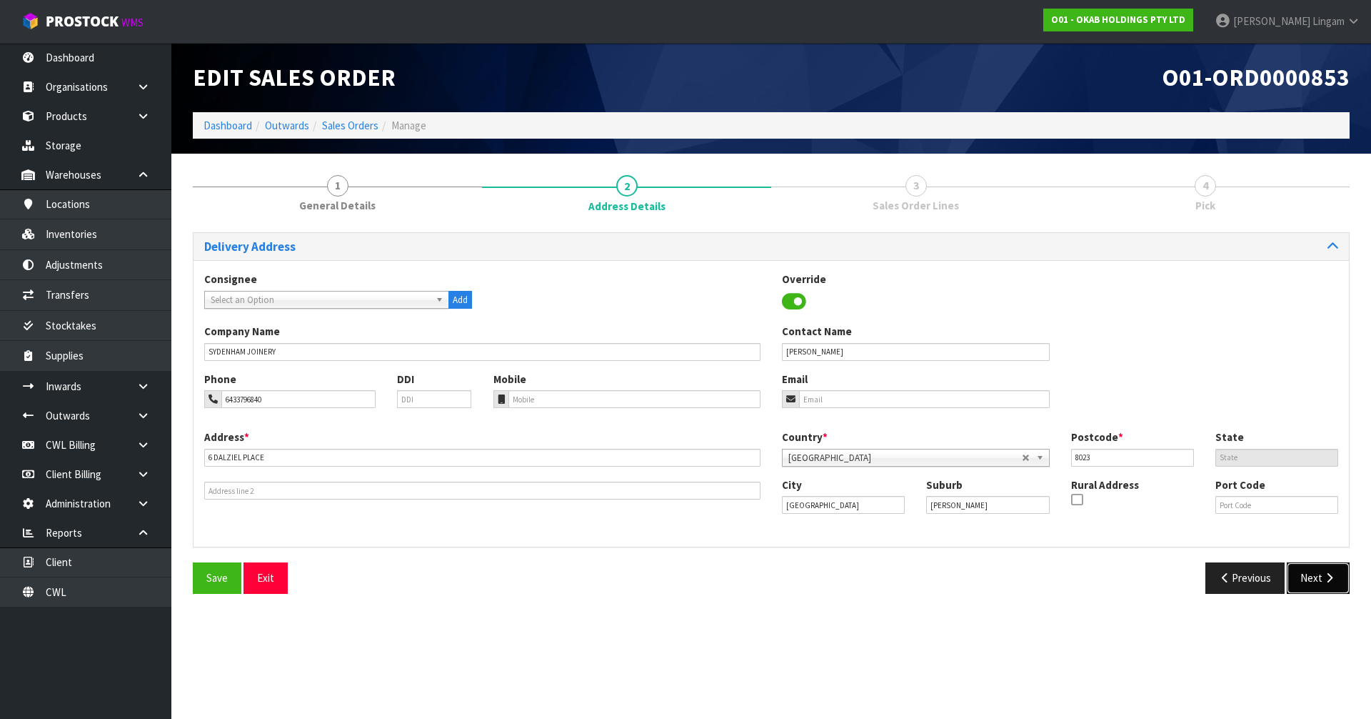
click at [1319, 569] on button "Next" at bounding box center [1318, 577] width 63 height 31
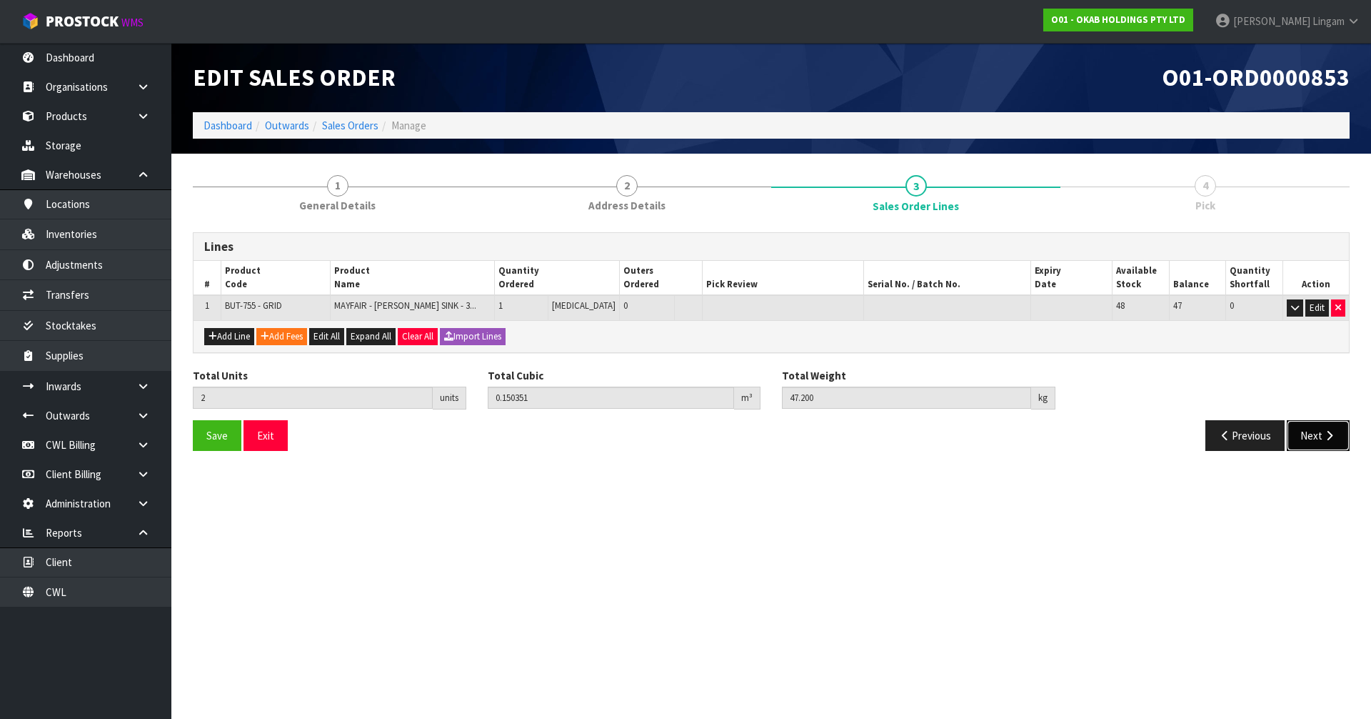
click at [1321, 443] on button "Next" at bounding box center [1318, 435] width 63 height 31
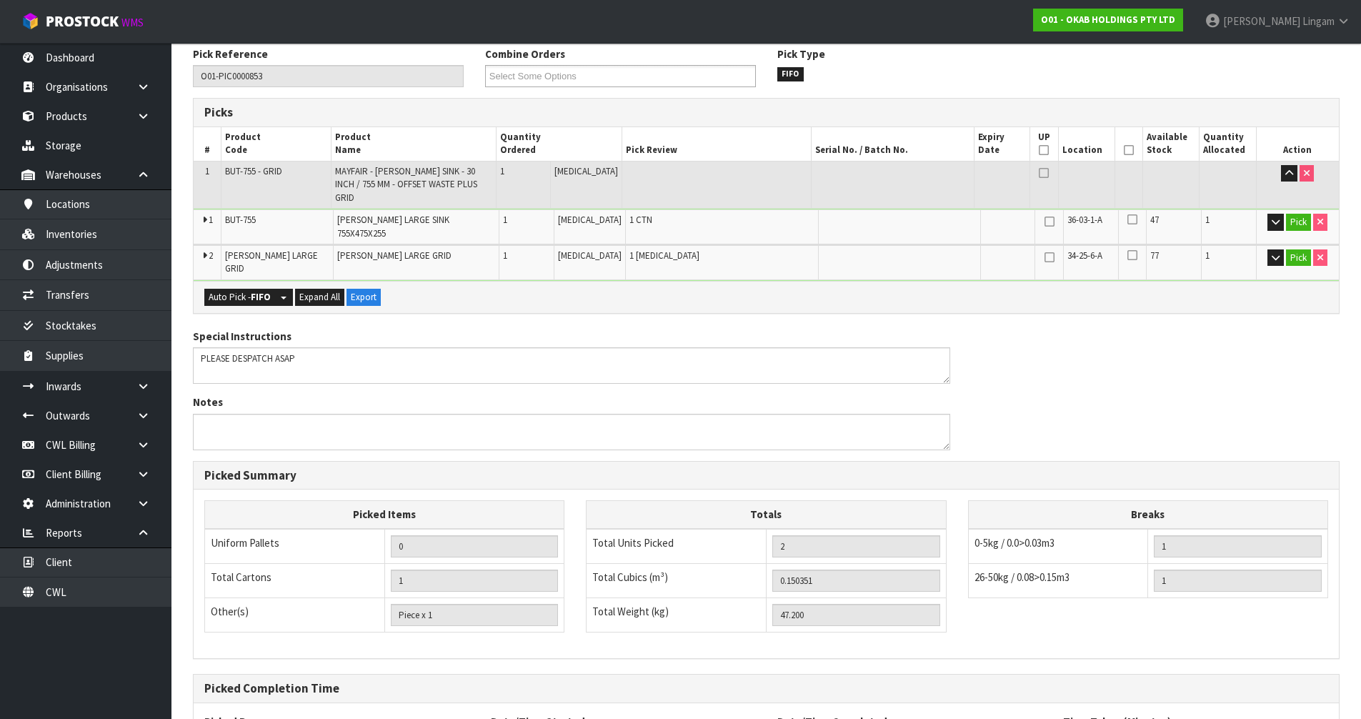
scroll to position [289, 0]
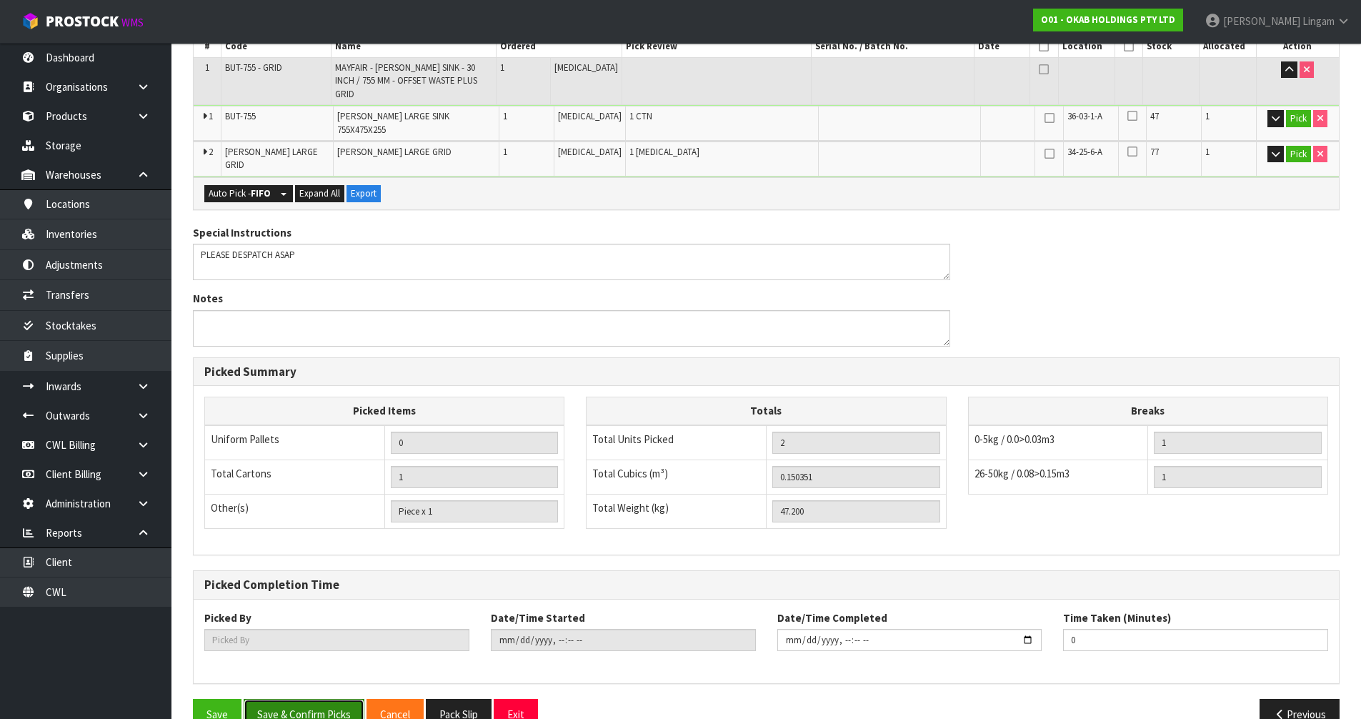
click at [306, 699] on button "Save & Confirm Picks" at bounding box center [304, 714] width 121 height 31
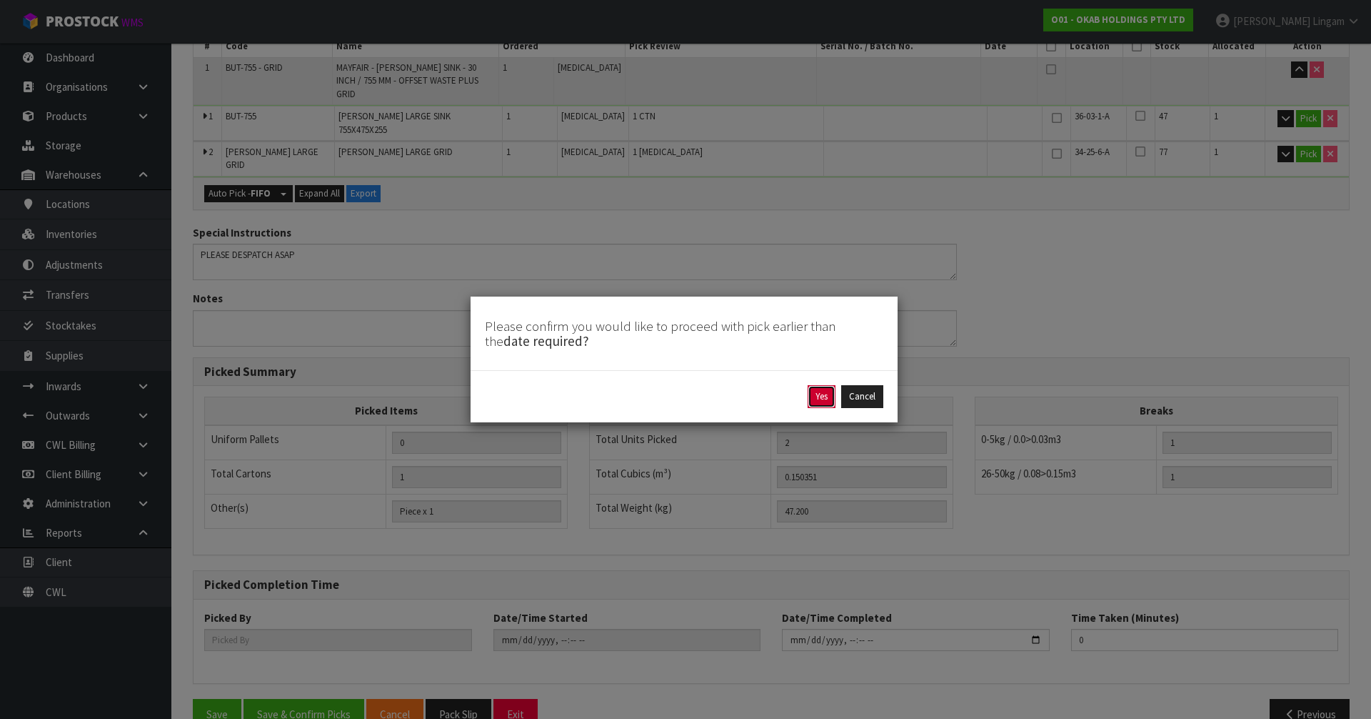
click at [821, 399] on button "Yes" at bounding box center [822, 396] width 28 height 23
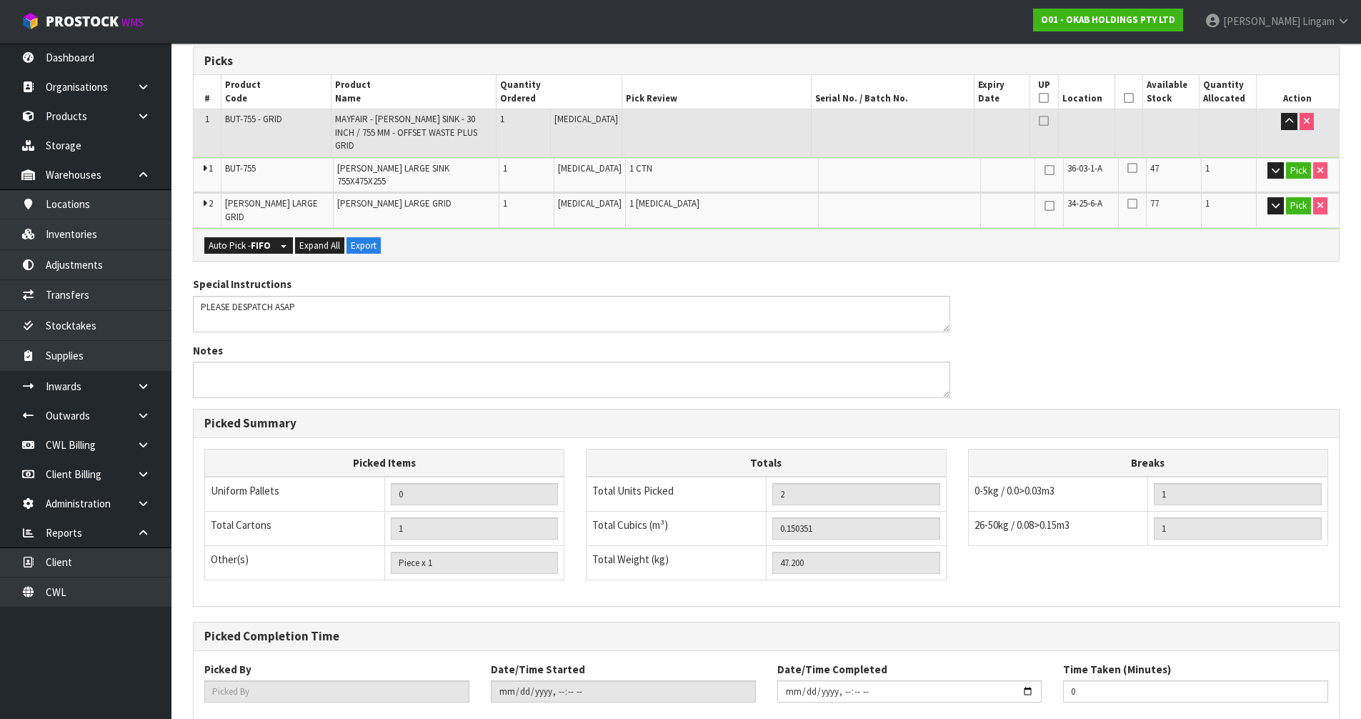
scroll to position [0, 0]
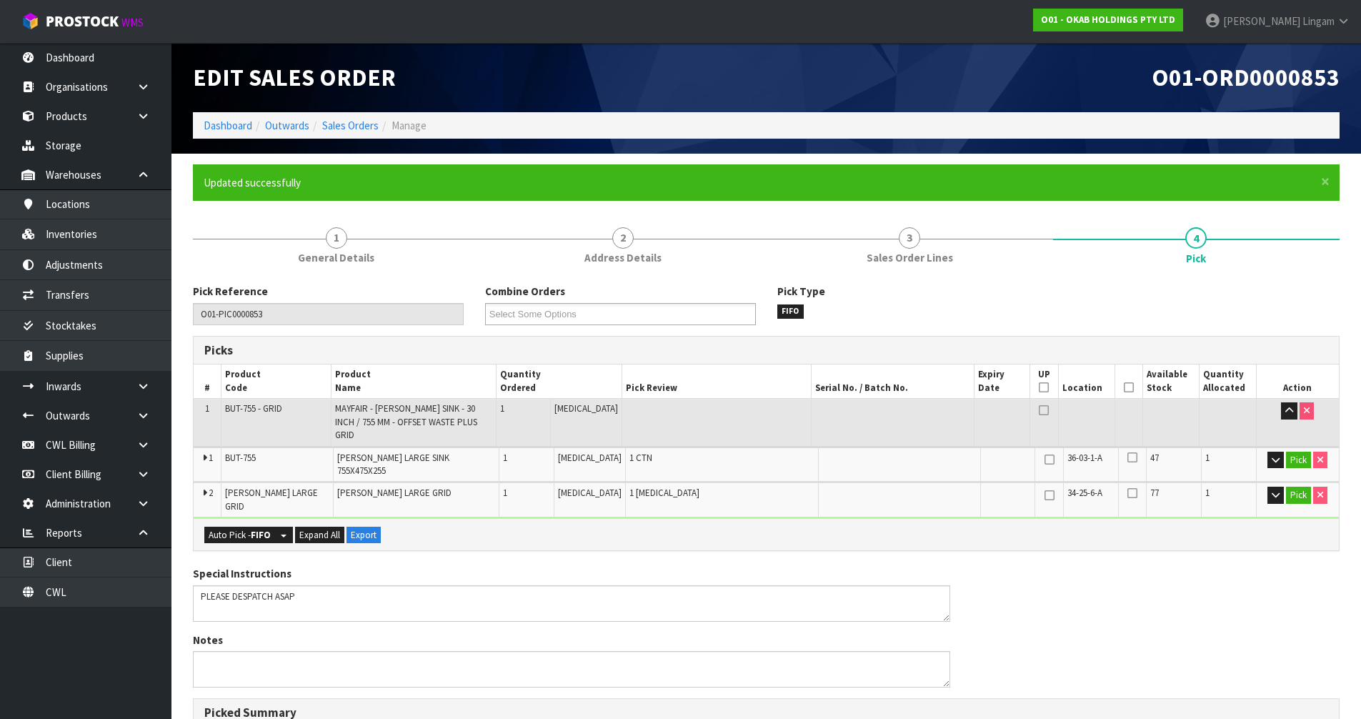
type input "[PERSON_NAME]"
type input "2025-09-18T19:22:36"
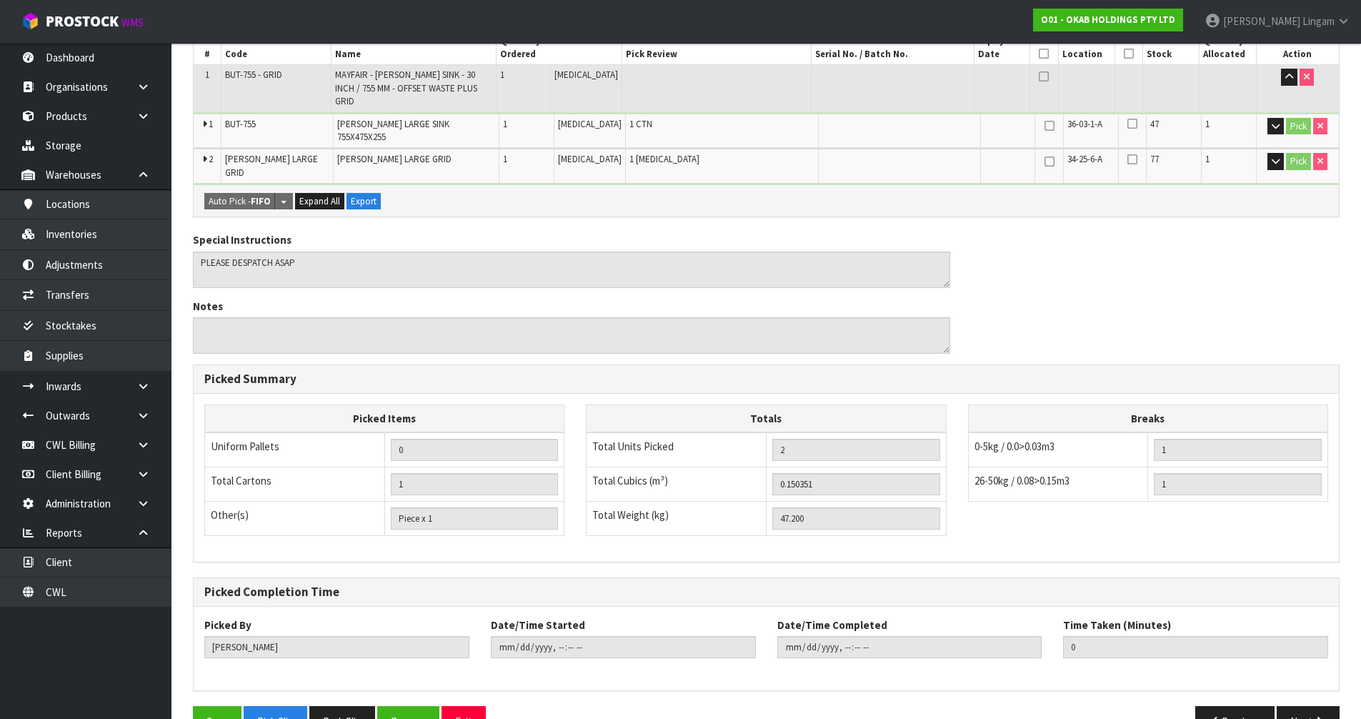
scroll to position [341, 0]
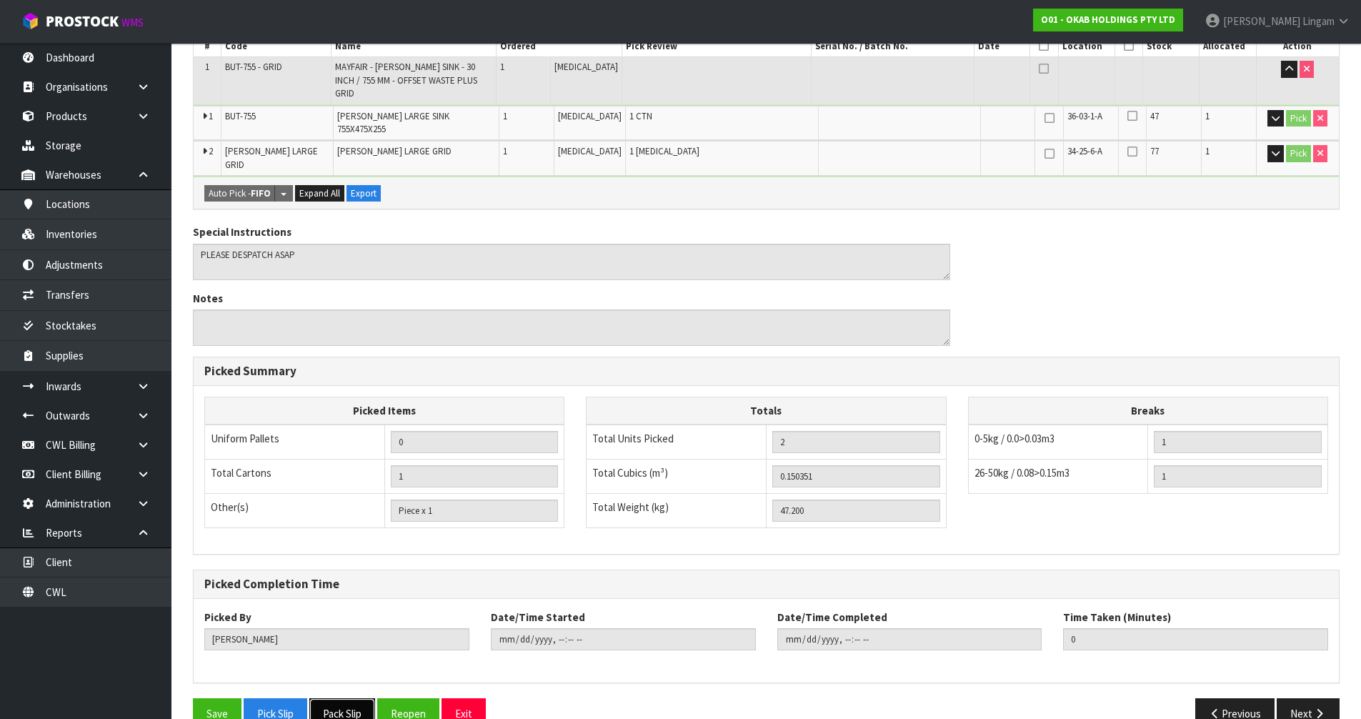
click at [353, 698] on button "Pack Slip" at bounding box center [342, 713] width 66 height 31
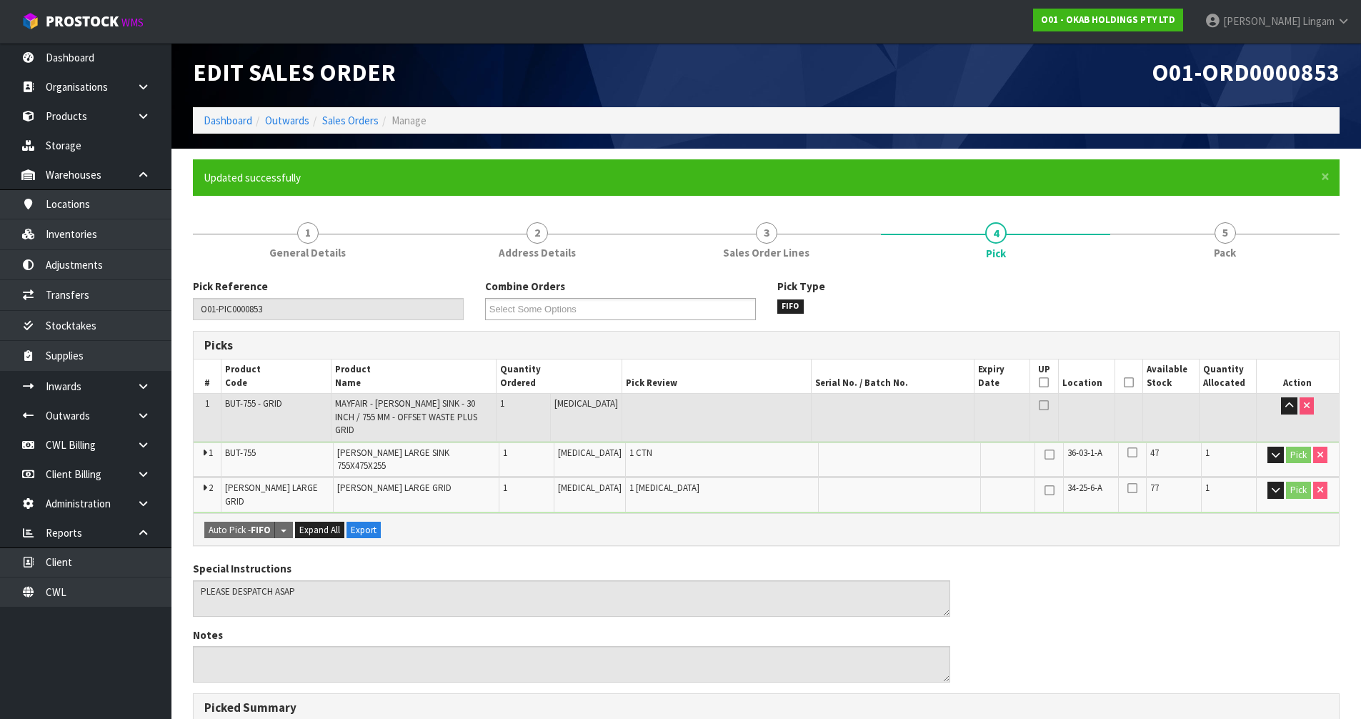
scroll to position [0, 0]
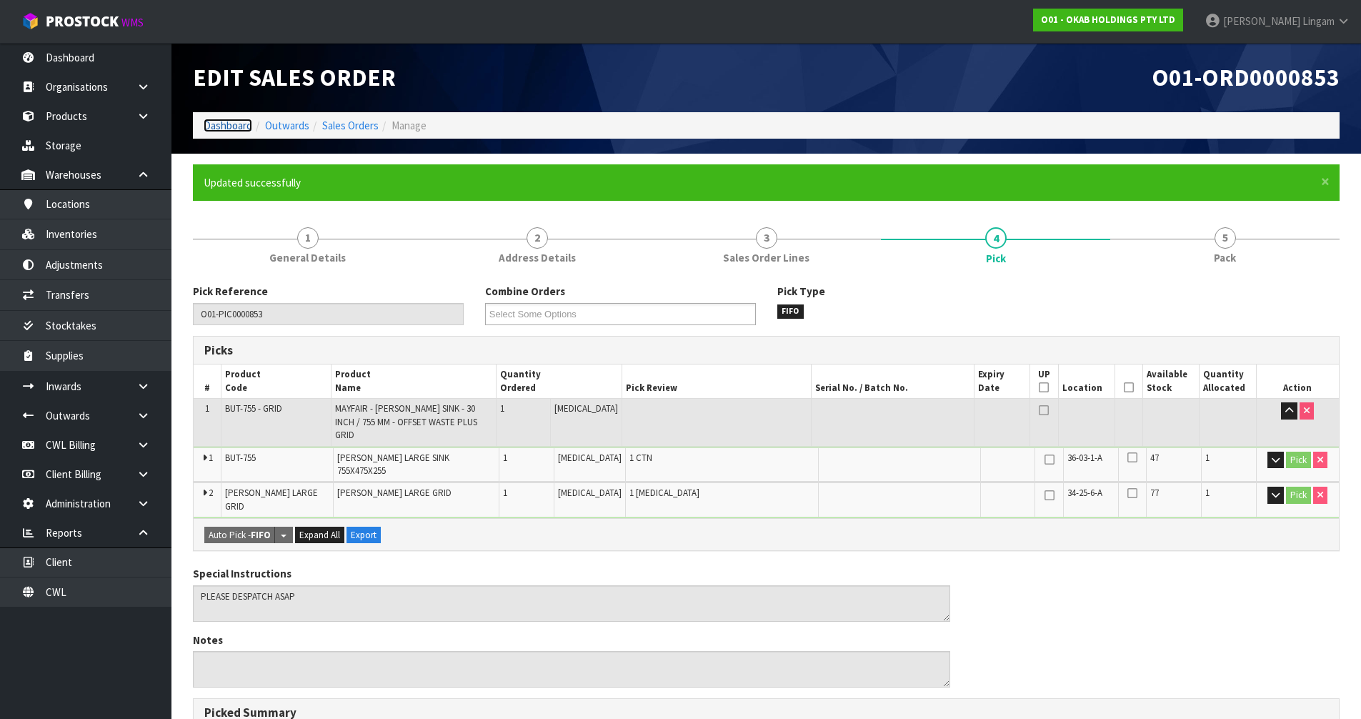
click at [231, 129] on link "Dashboard" at bounding box center [228, 126] width 49 height 14
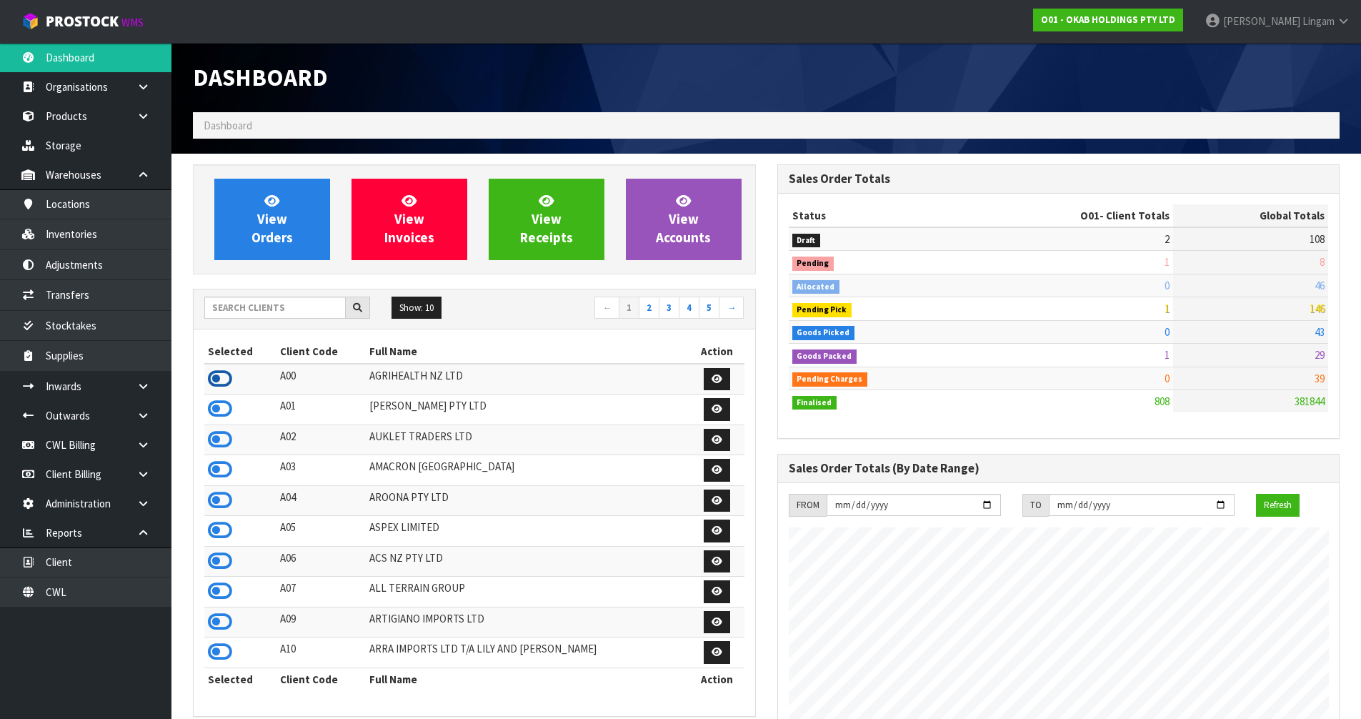
scroll to position [713116, 713706]
click at [226, 378] on icon at bounding box center [220, 378] width 24 height 21
click at [266, 230] on span "View Orders" at bounding box center [271, 219] width 41 height 54
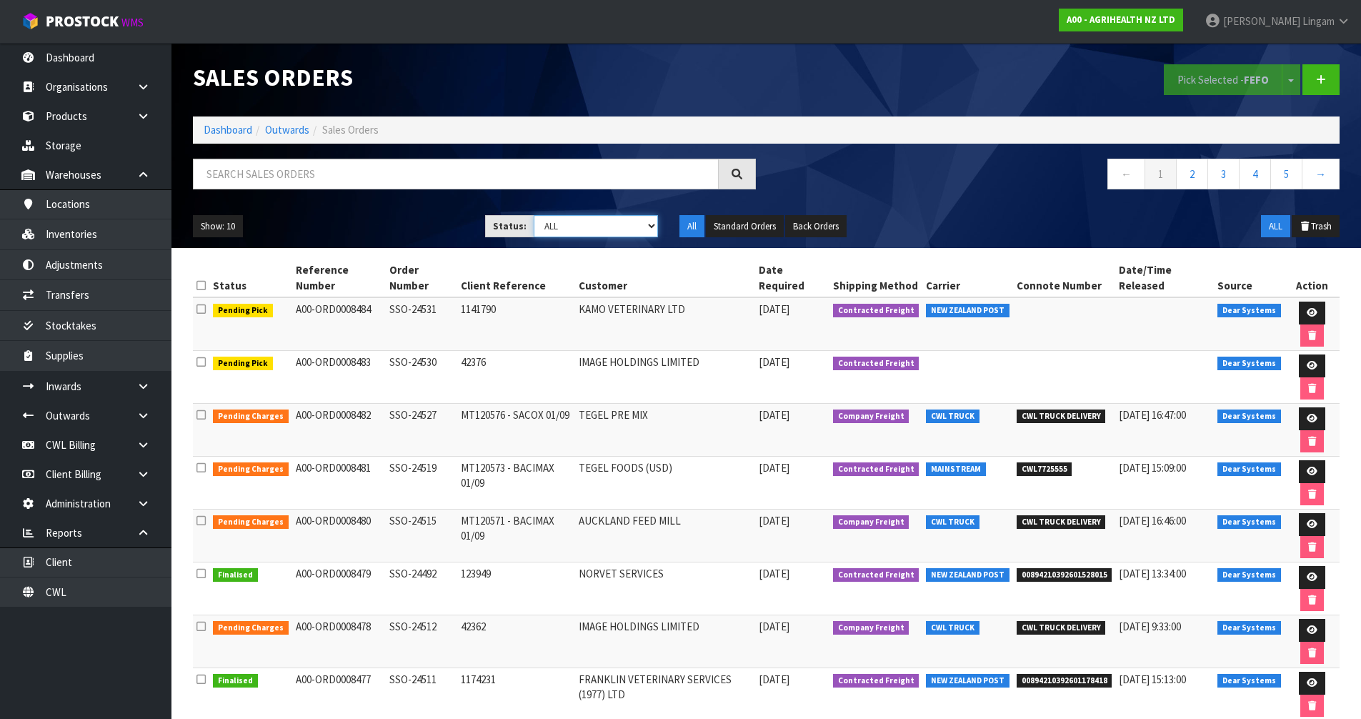
click at [635, 230] on select "Draft Pending Allocated Pending Pick Goods Picked Goods Packed Pending Charges …" at bounding box center [596, 226] width 124 height 22
select select "string:5"
click at [534, 215] on select "Draft Pending Allocated Pending Pick Goods Picked Goods Packed Pending Charges …" at bounding box center [596, 226] width 124 height 22
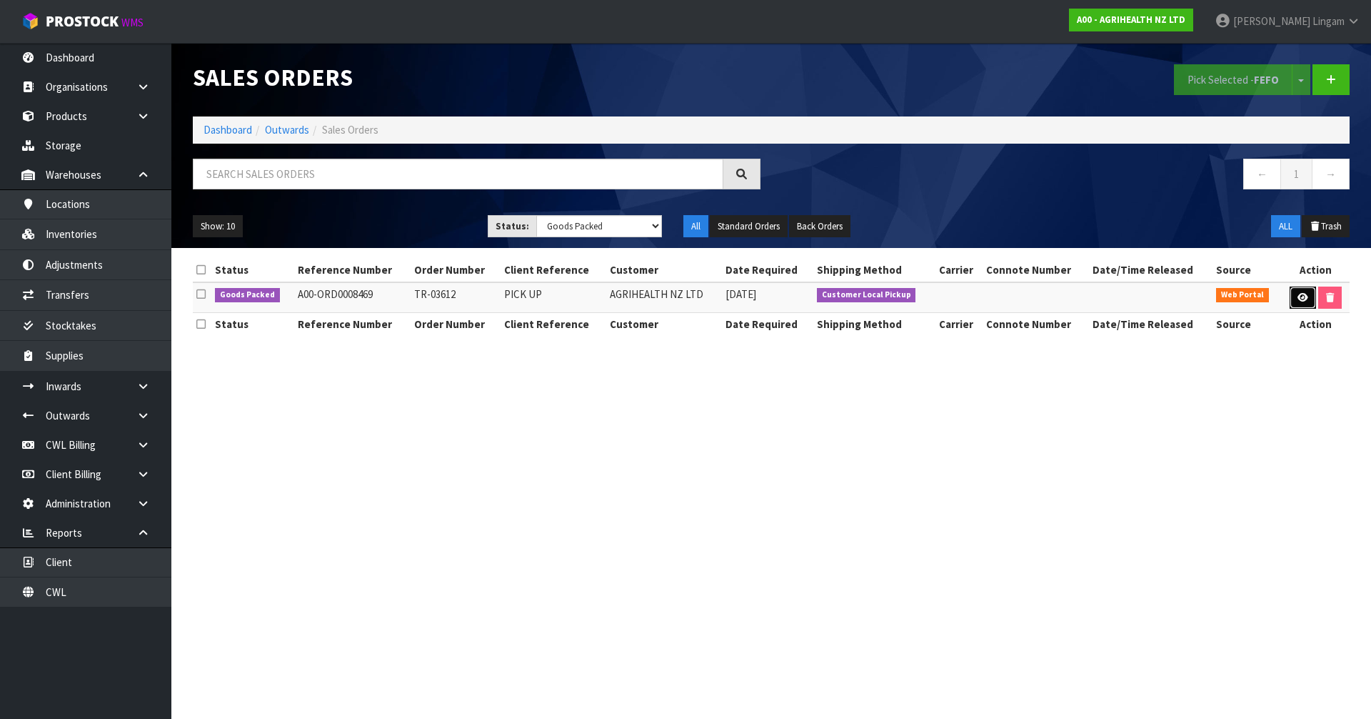
click at [1292, 296] on link at bounding box center [1303, 297] width 26 height 23
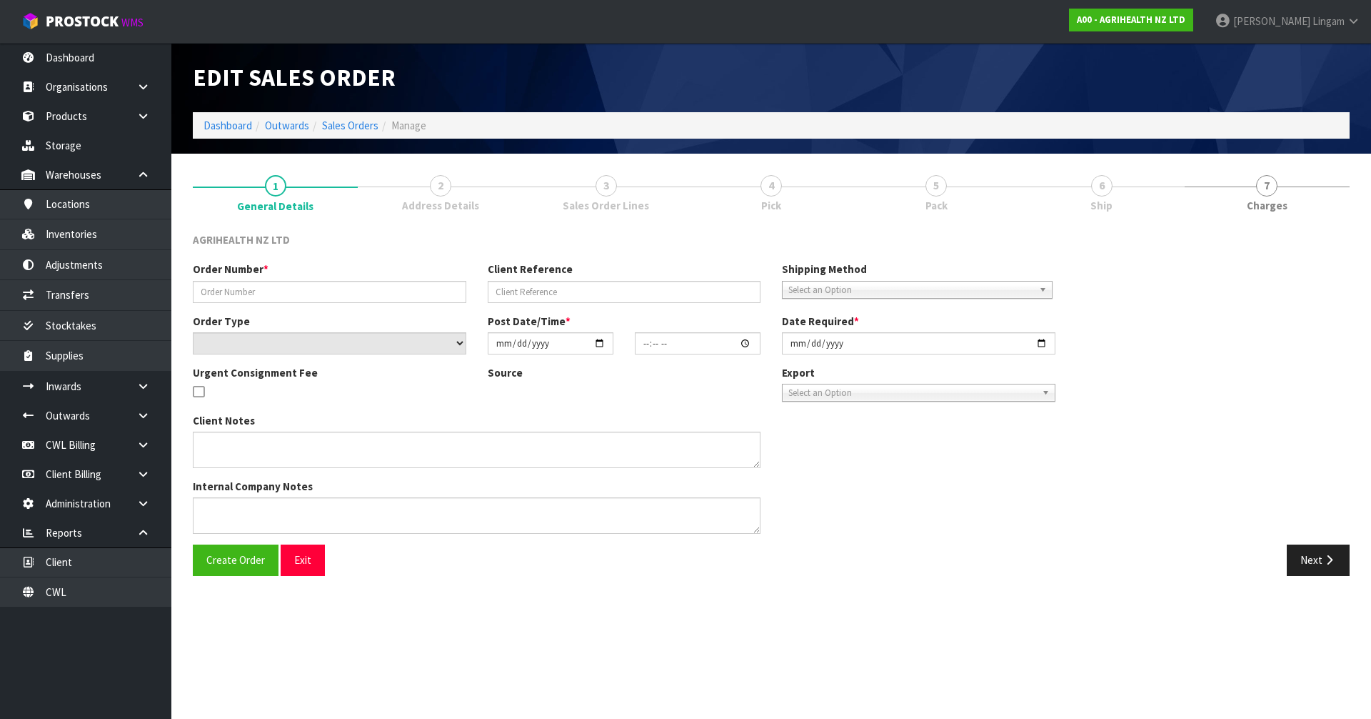
type input "TR-03612"
type input "PICK UP"
select select "number:0"
type input "[DATE]"
type input "14:02:00.000"
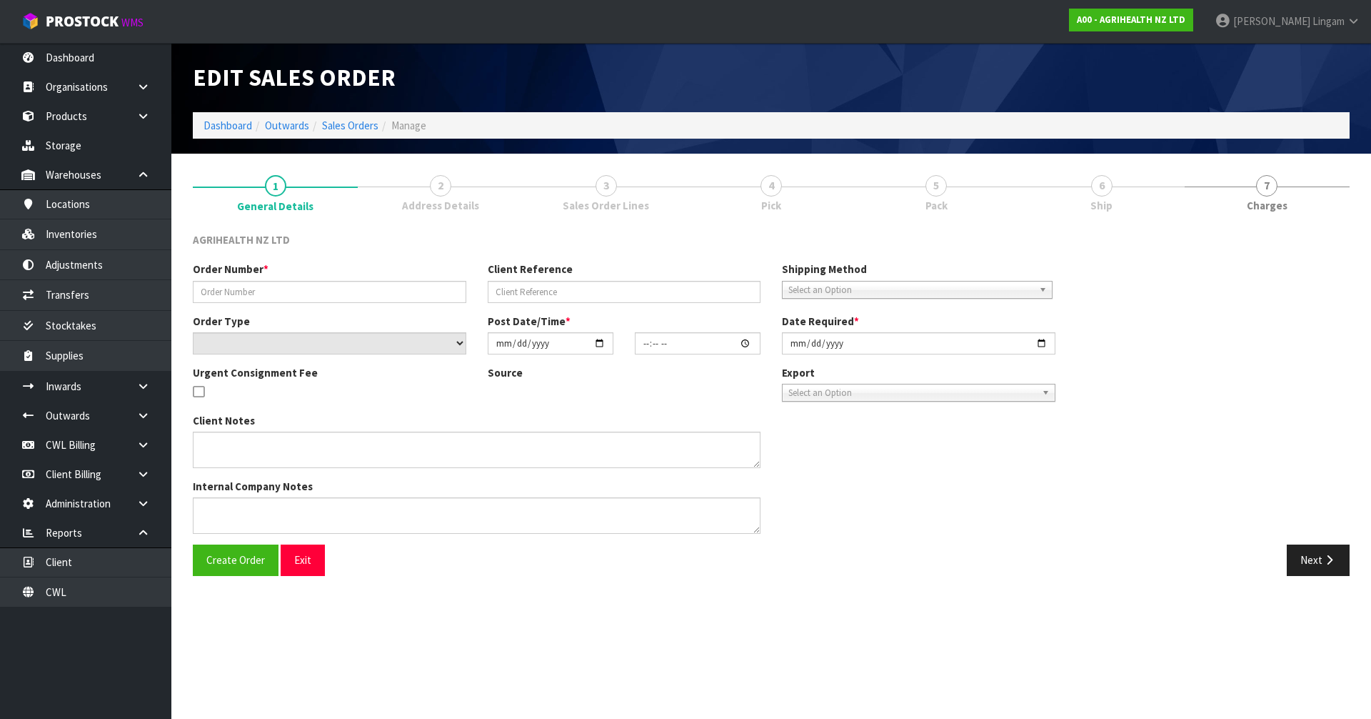
type input "2025-09-17"
type textarea "ORDER FOR PICK UP TOMORROW MORNING PLEASE"
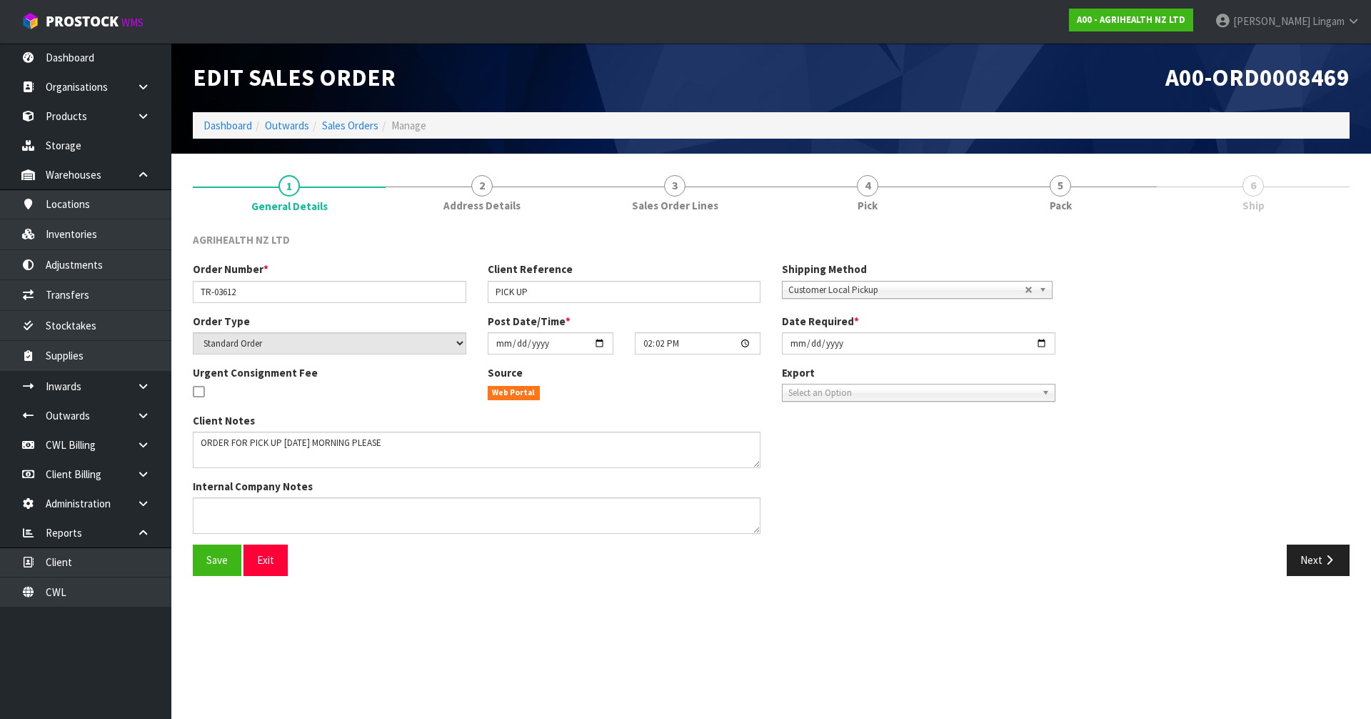
click at [807, 286] on span "Customer Local Pickup" at bounding box center [907, 289] width 236 height 17
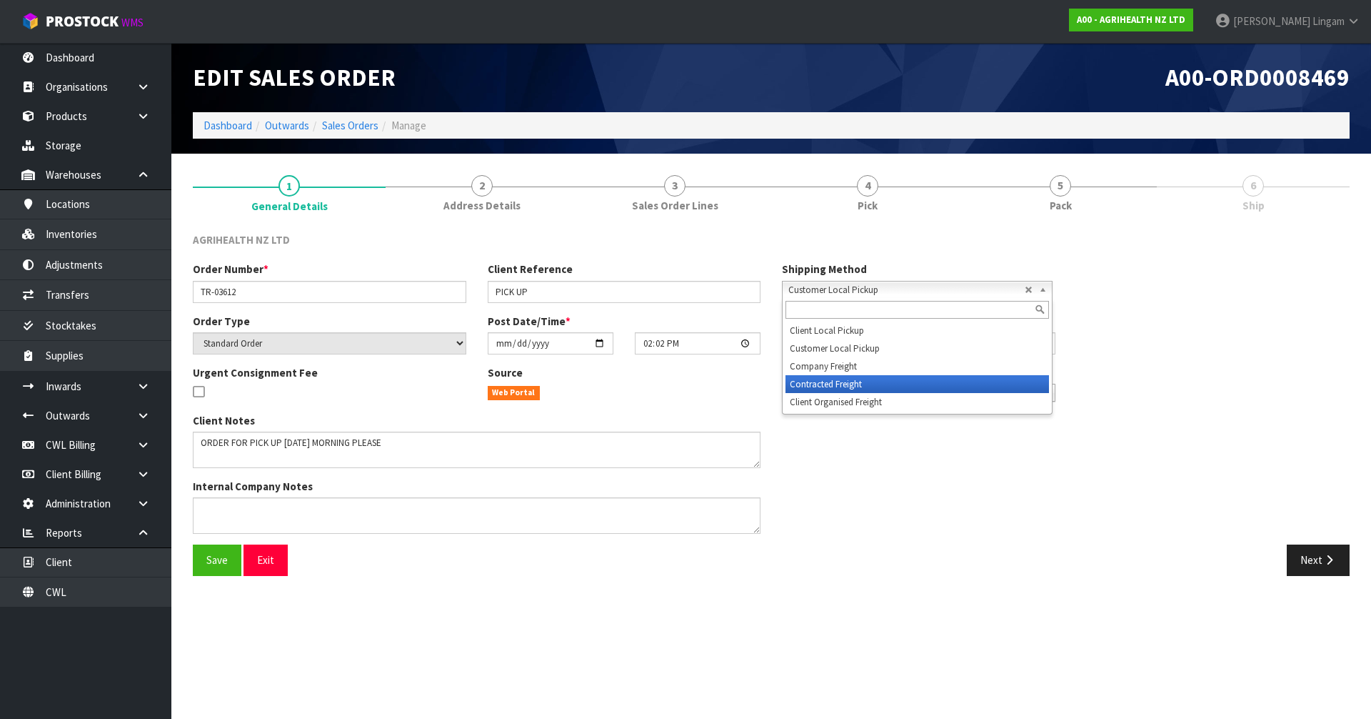
click at [794, 384] on li "Contracted Freight" at bounding box center [918, 384] width 264 height 18
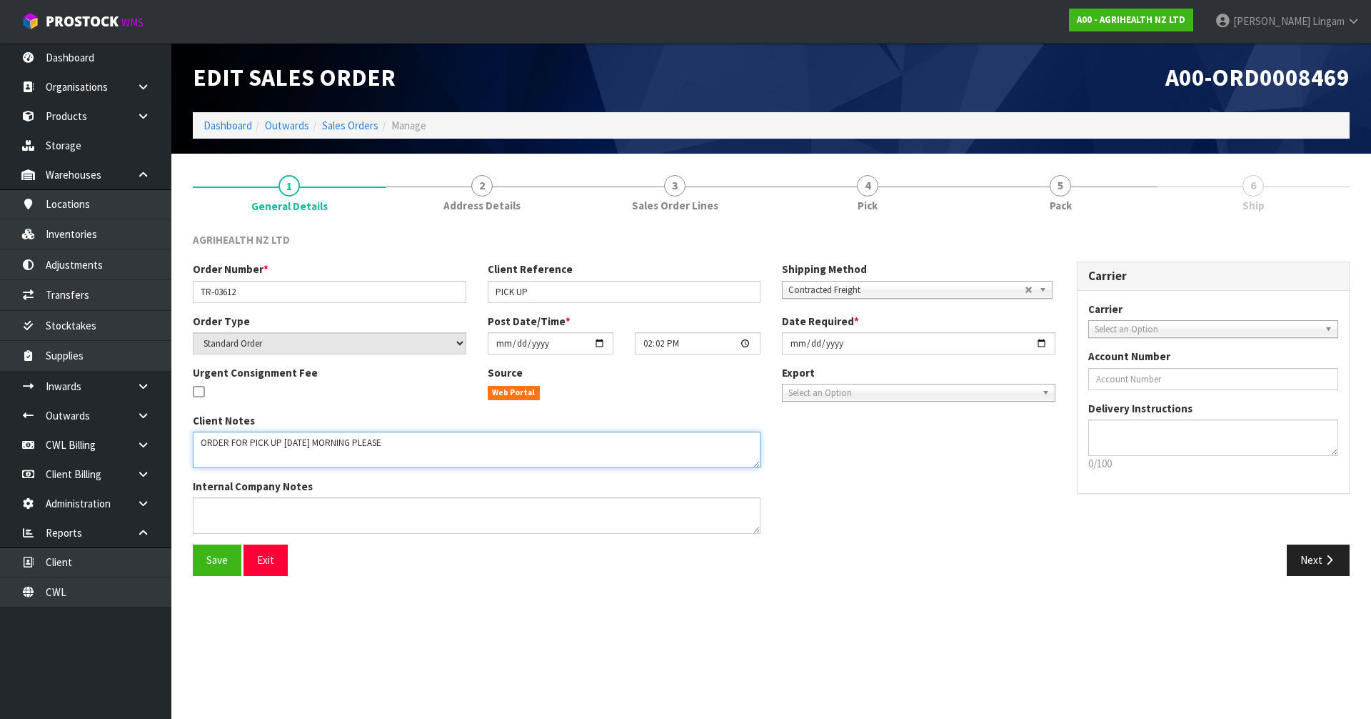
drag, startPoint x: 413, startPoint y: 443, endPoint x: 189, endPoint y: 456, distance: 224.7
click at [189, 456] on div "Client Notes Internal Company Notes" at bounding box center [476, 479] width 589 height 132
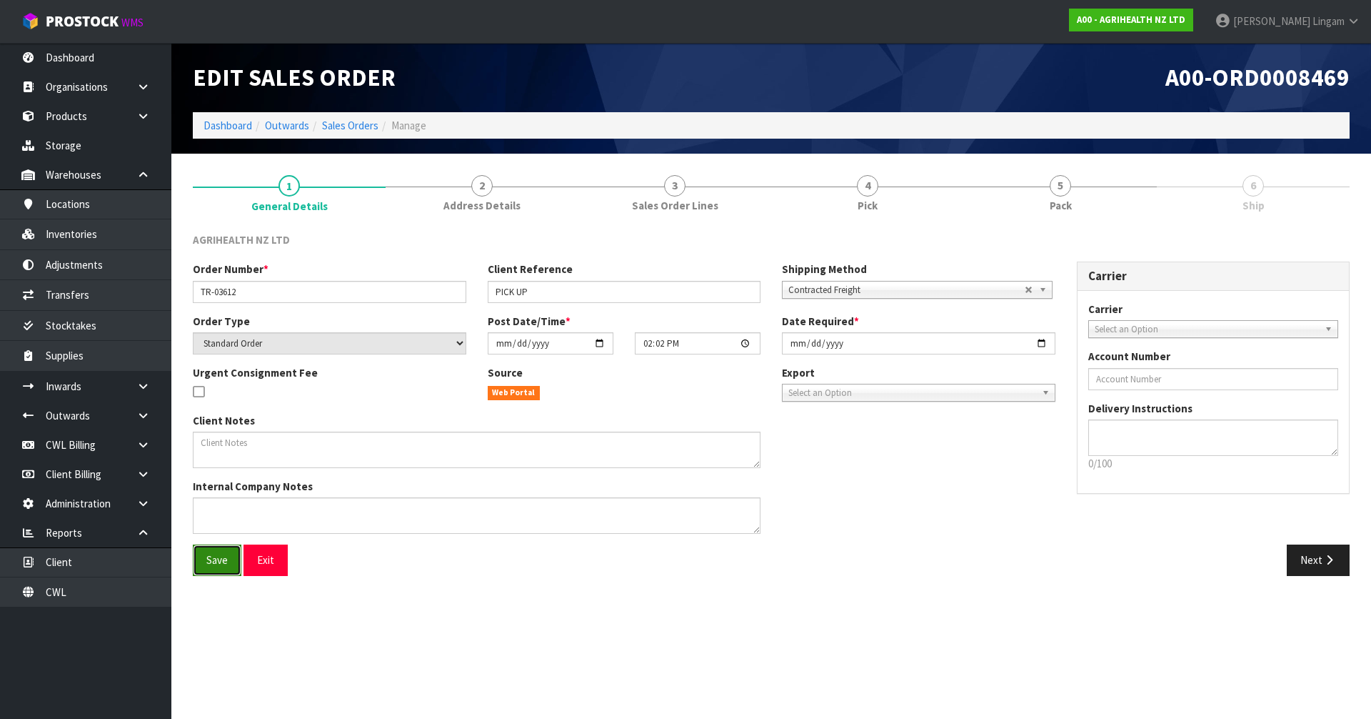
click at [216, 561] on span "Save" at bounding box center [216, 560] width 21 height 14
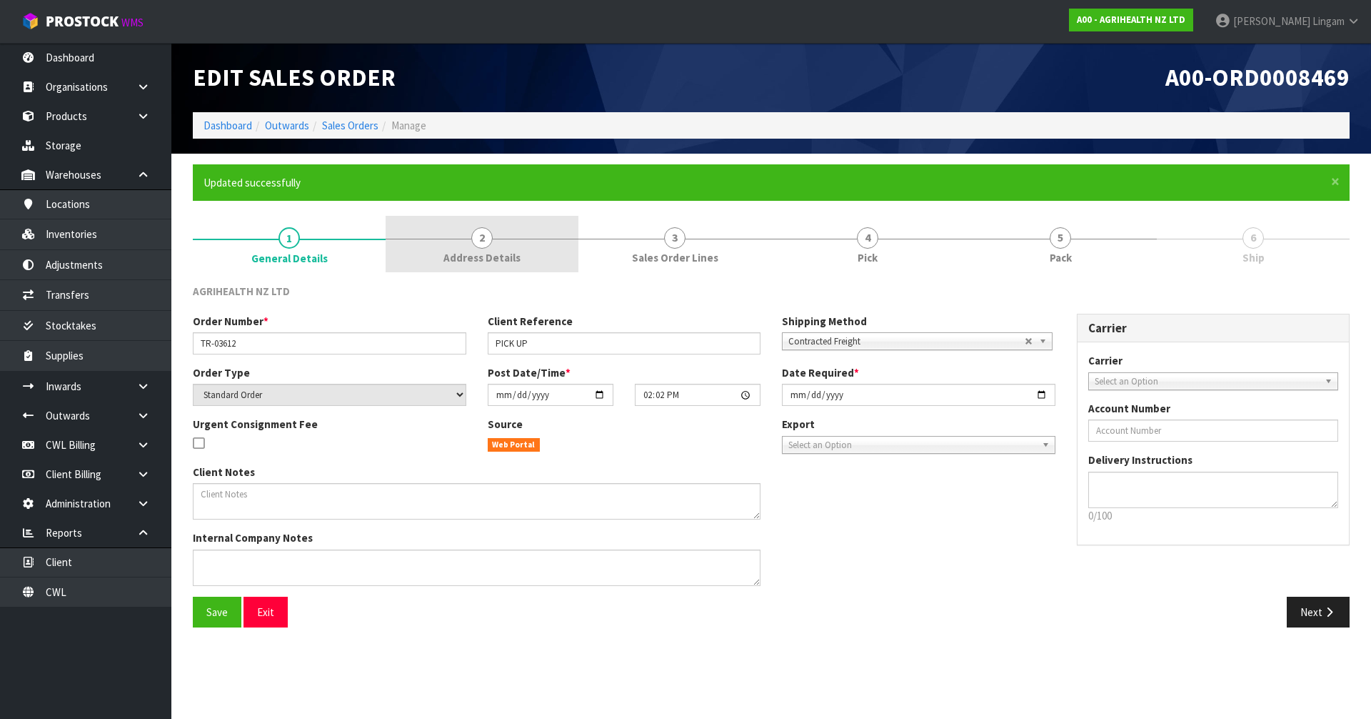
click at [534, 239] on link "2 Address Details" at bounding box center [482, 244] width 193 height 56
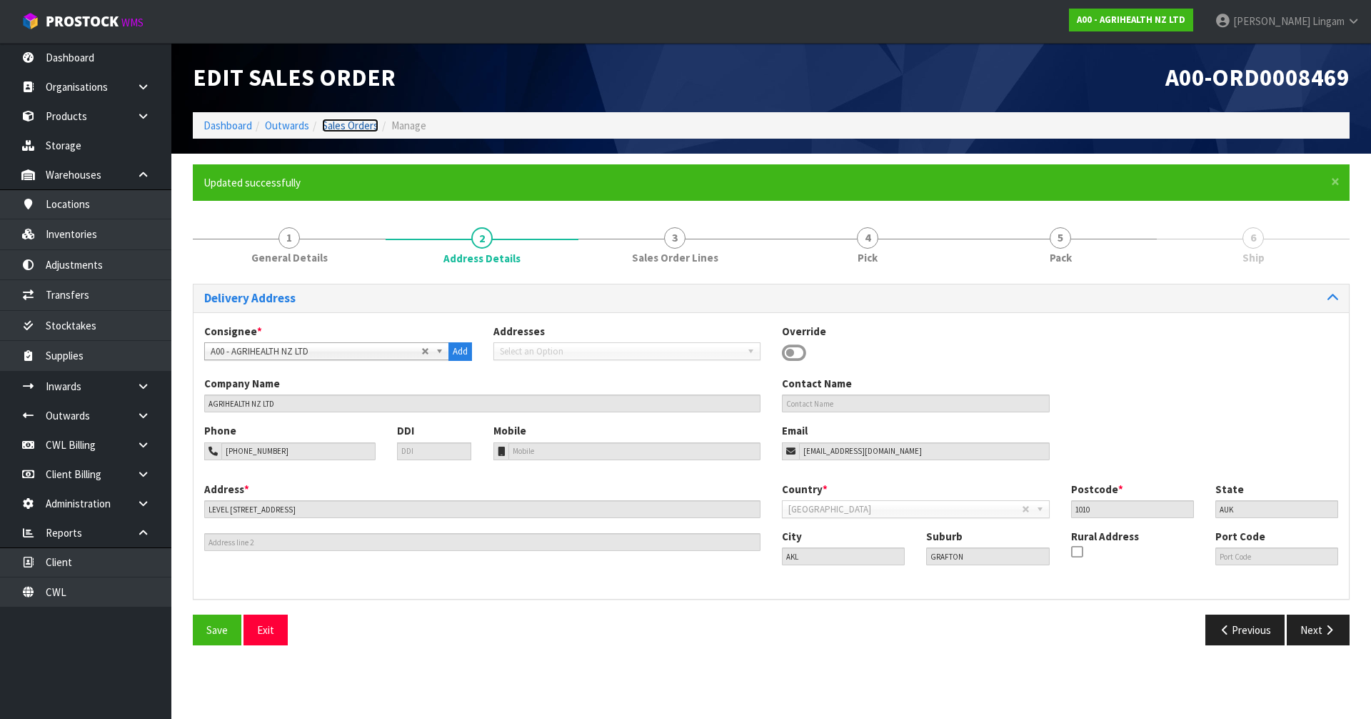
click at [369, 126] on link "Sales Orders" at bounding box center [350, 126] width 56 height 14
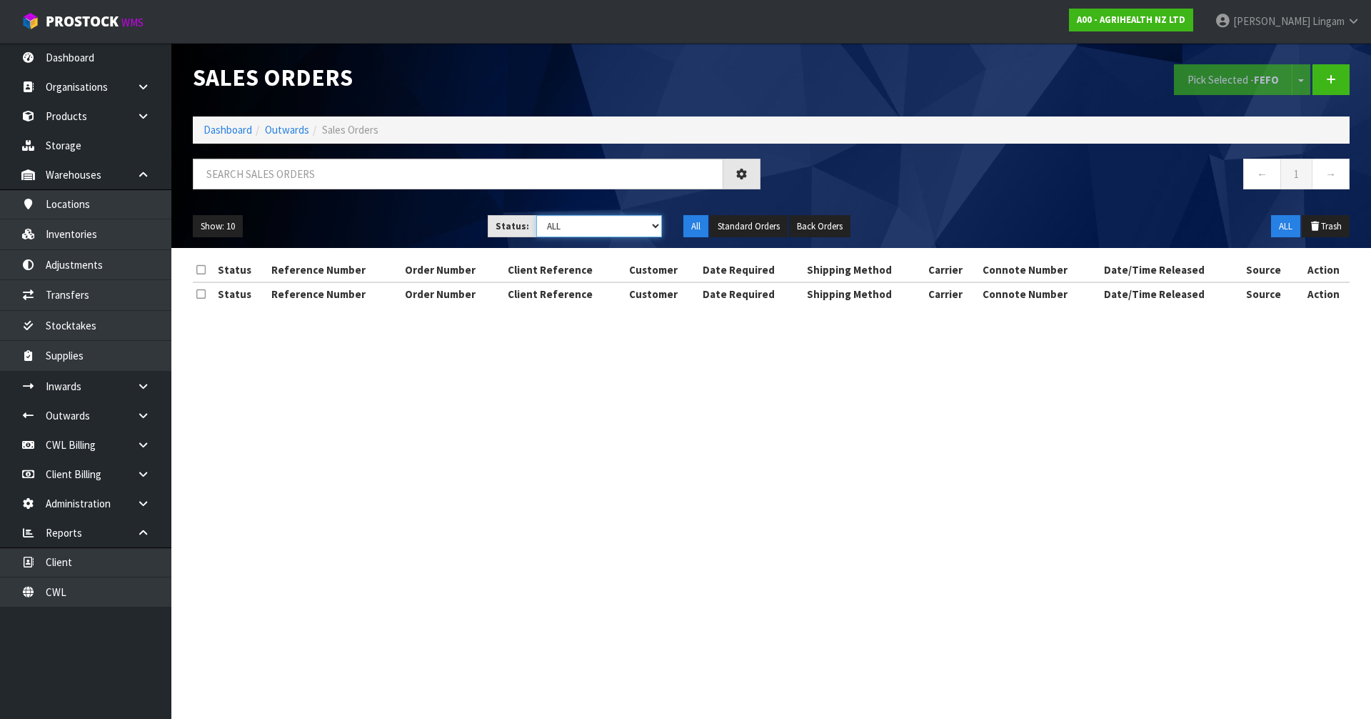
click at [626, 227] on select "Draft Pending Allocated Pending Pick Goods Picked Goods Packed Pending Charges …" at bounding box center [599, 226] width 126 height 22
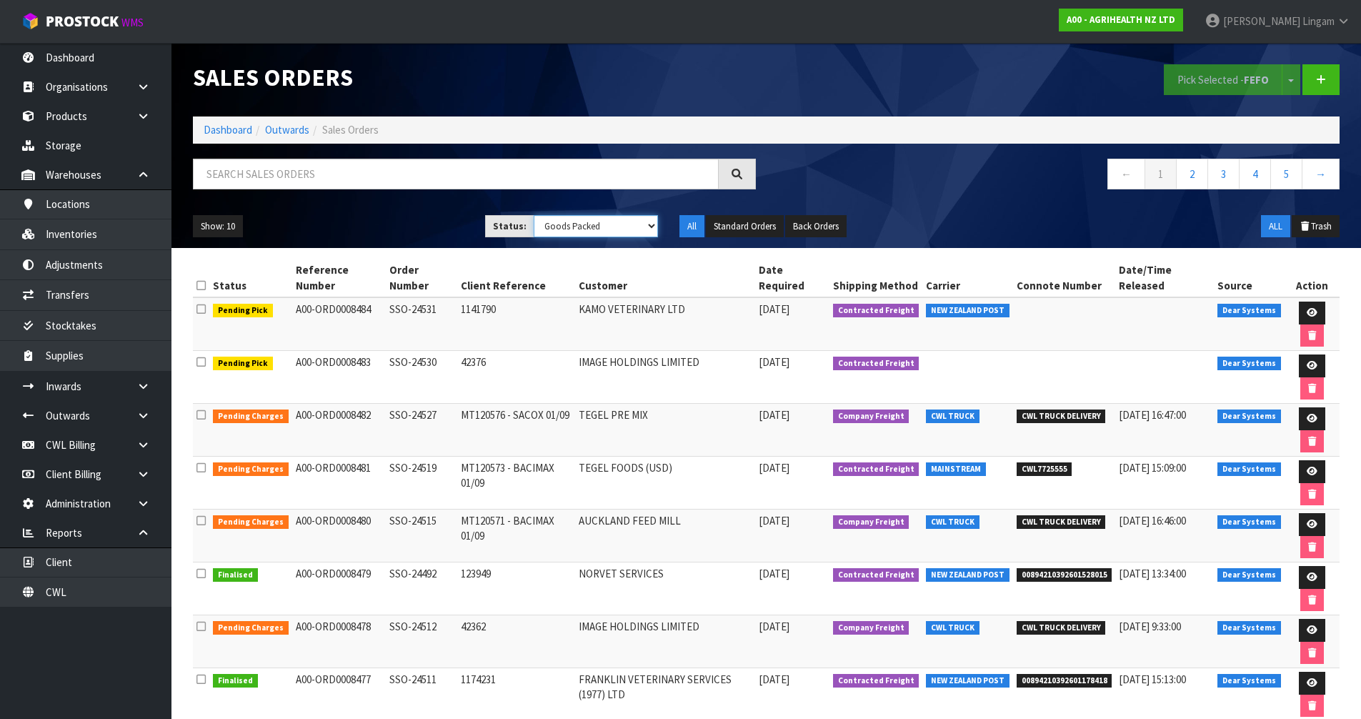
click at [534, 215] on select "Draft Pending Allocated Pending Pick Goods Picked Goods Packed Pending Charges …" at bounding box center [596, 226] width 124 height 22
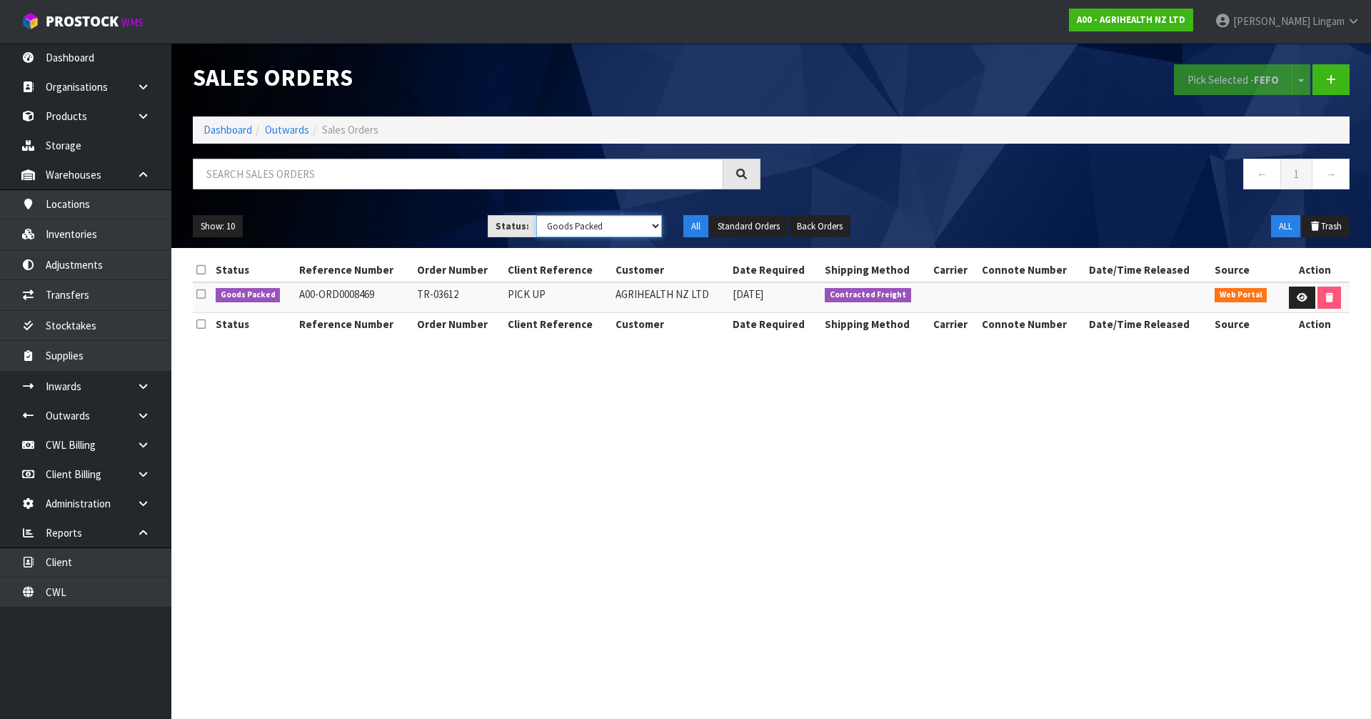
click at [608, 222] on select "Draft Pending Allocated Pending Pick Goods Picked Goods Packed Pending Charges …" at bounding box center [599, 226] width 126 height 22
select select "string:6"
click at [536, 215] on select "Draft Pending Allocated Pending Pick Goods Picked Goods Packed Pending Charges …" at bounding box center [599, 226] width 126 height 22
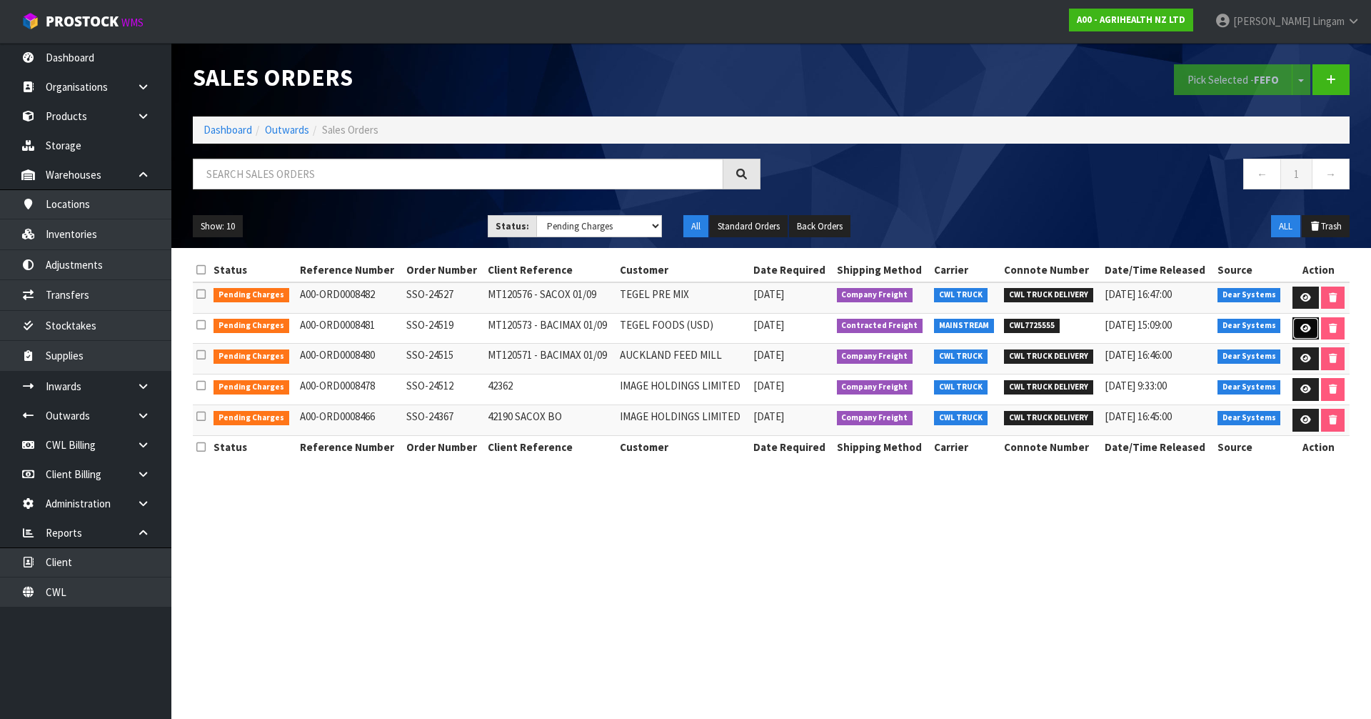
click at [1301, 328] on icon at bounding box center [1306, 328] width 11 height 9
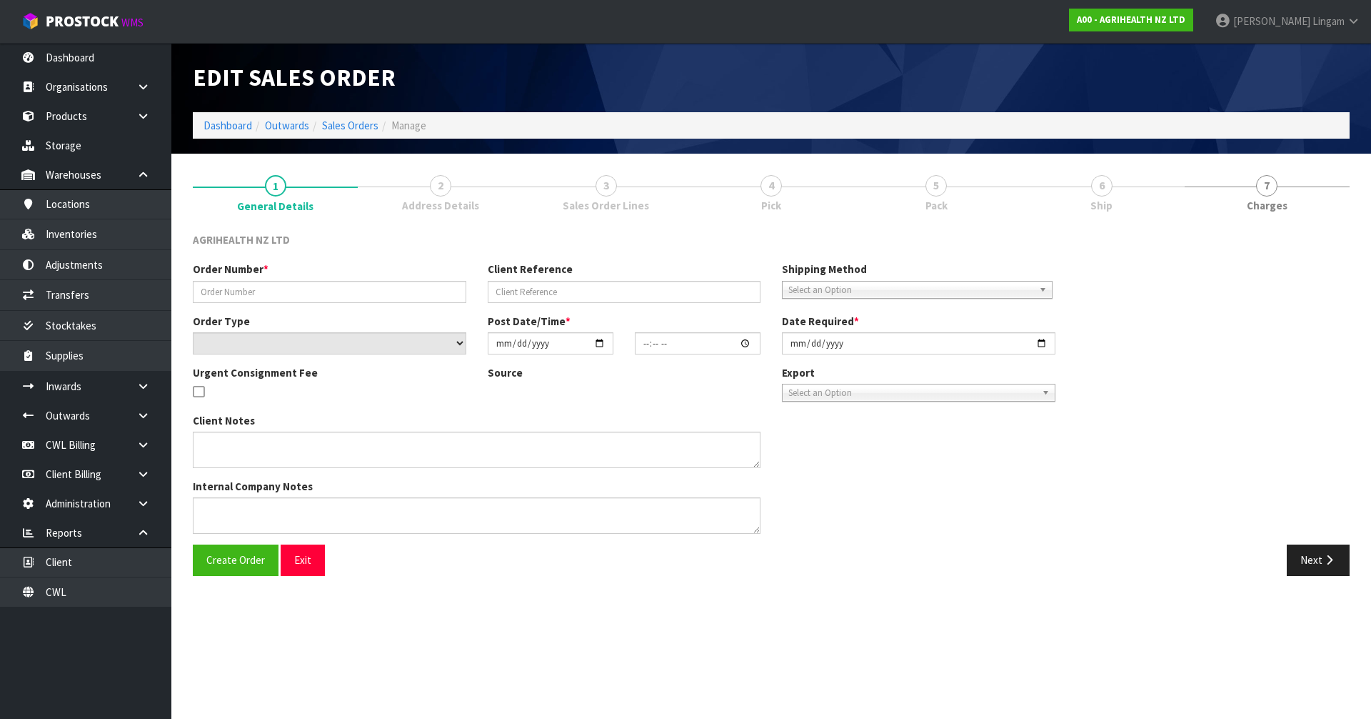
type input "SSO-24519"
type input "MT120573 - BACIMAX 01/09"
select select "number:0"
type input "[DATE]"
type input "11:25:08.000"
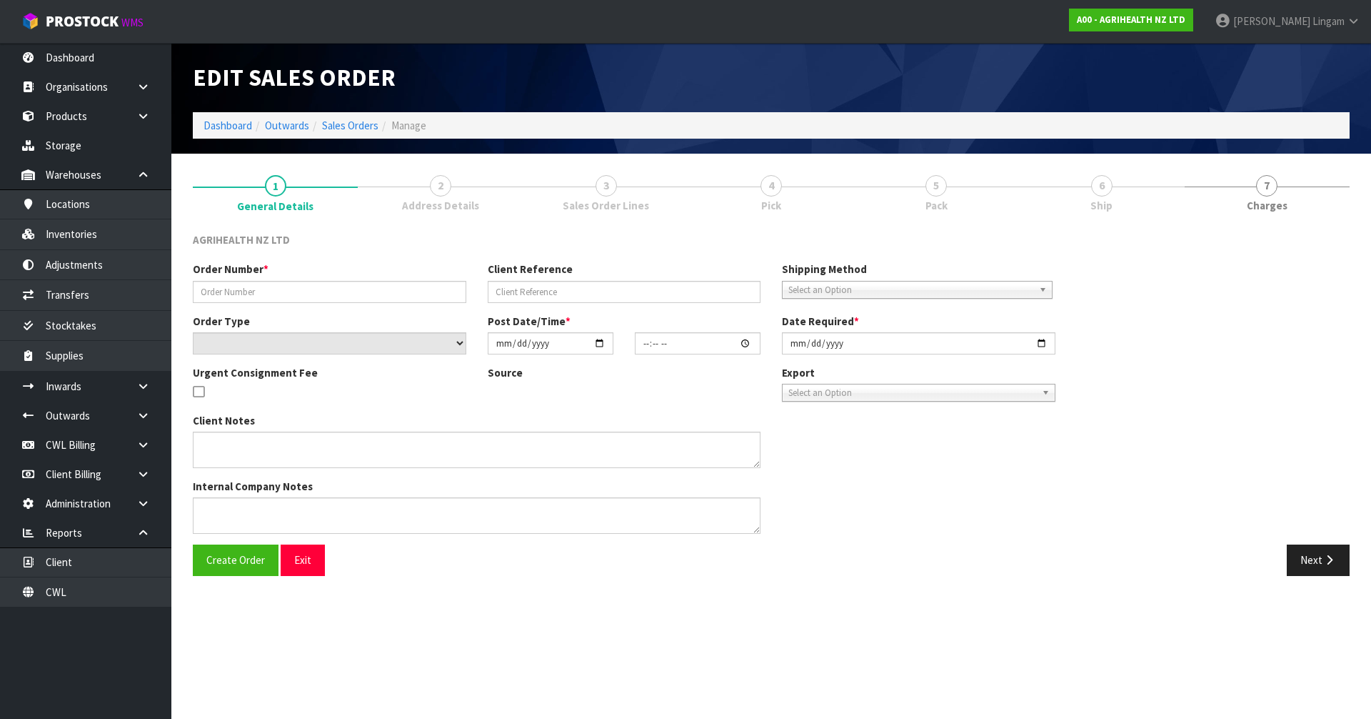
type input "[DATE]"
type textarea "TEGEL - X30 UNITS ARRIVING SEPARATELY SHIP BY: Economy Freight 1500kg -early Se…"
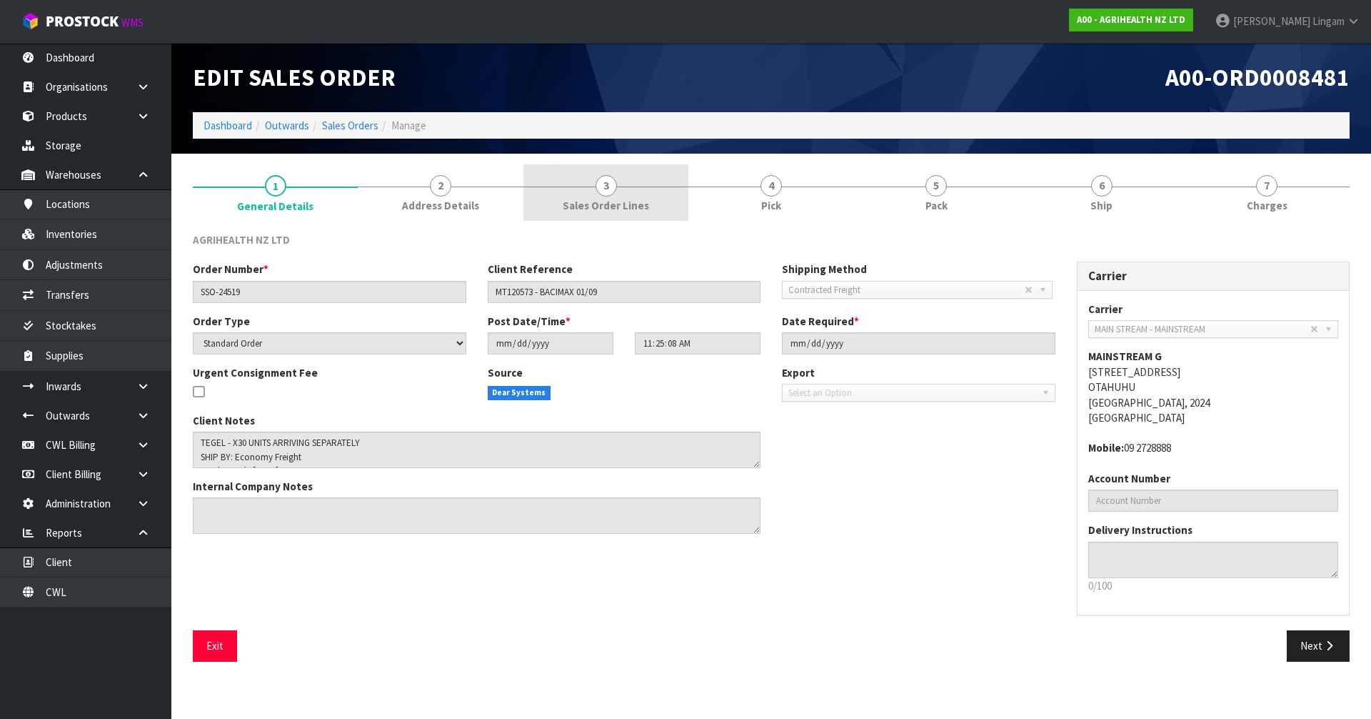
click at [586, 207] on span "Sales Order Lines" at bounding box center [606, 205] width 86 height 15
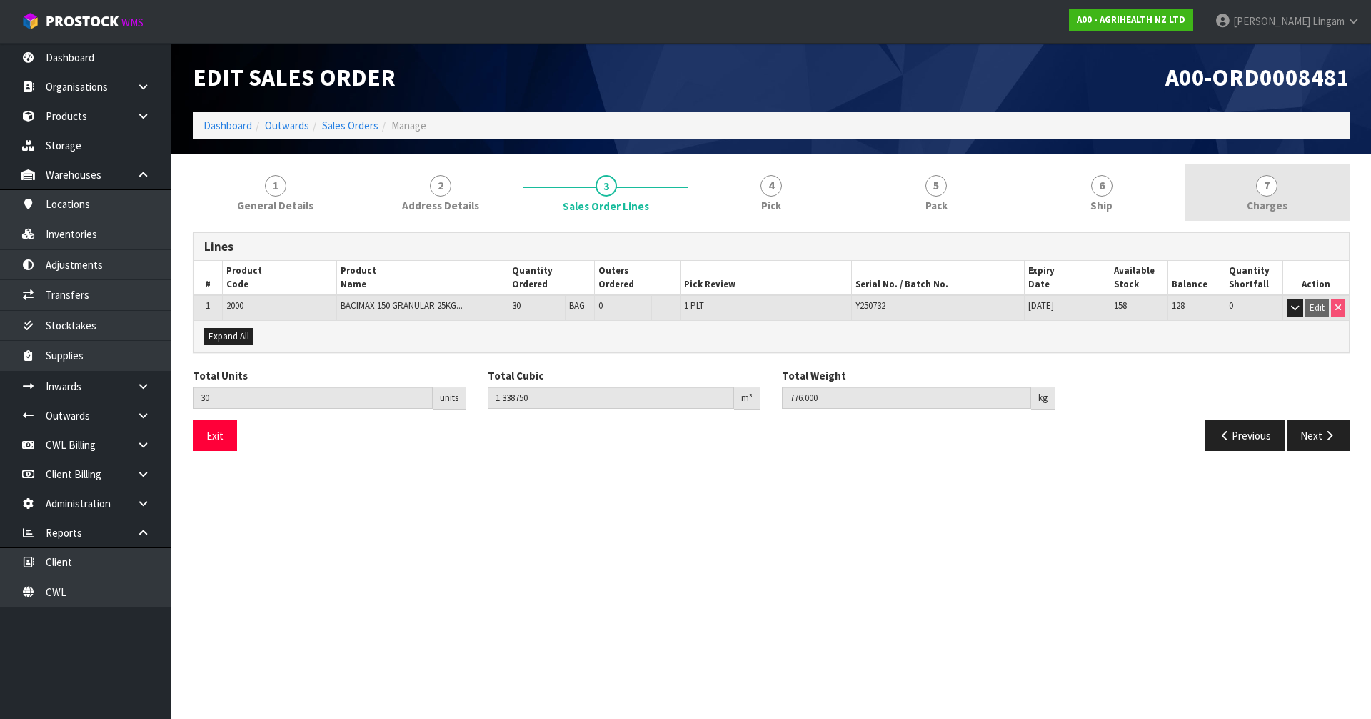
click at [1276, 202] on span "Charges" at bounding box center [1267, 205] width 41 height 15
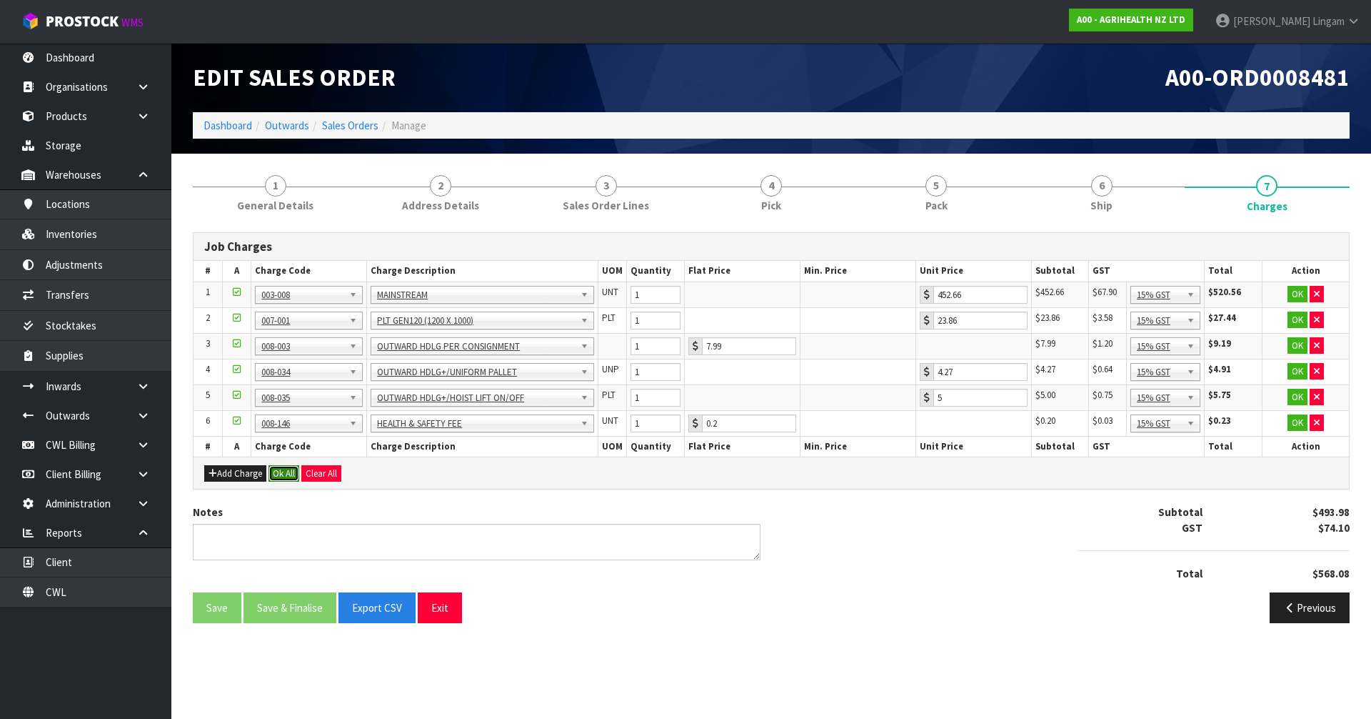
click at [286, 473] on button "Ok All" at bounding box center [284, 473] width 31 height 17
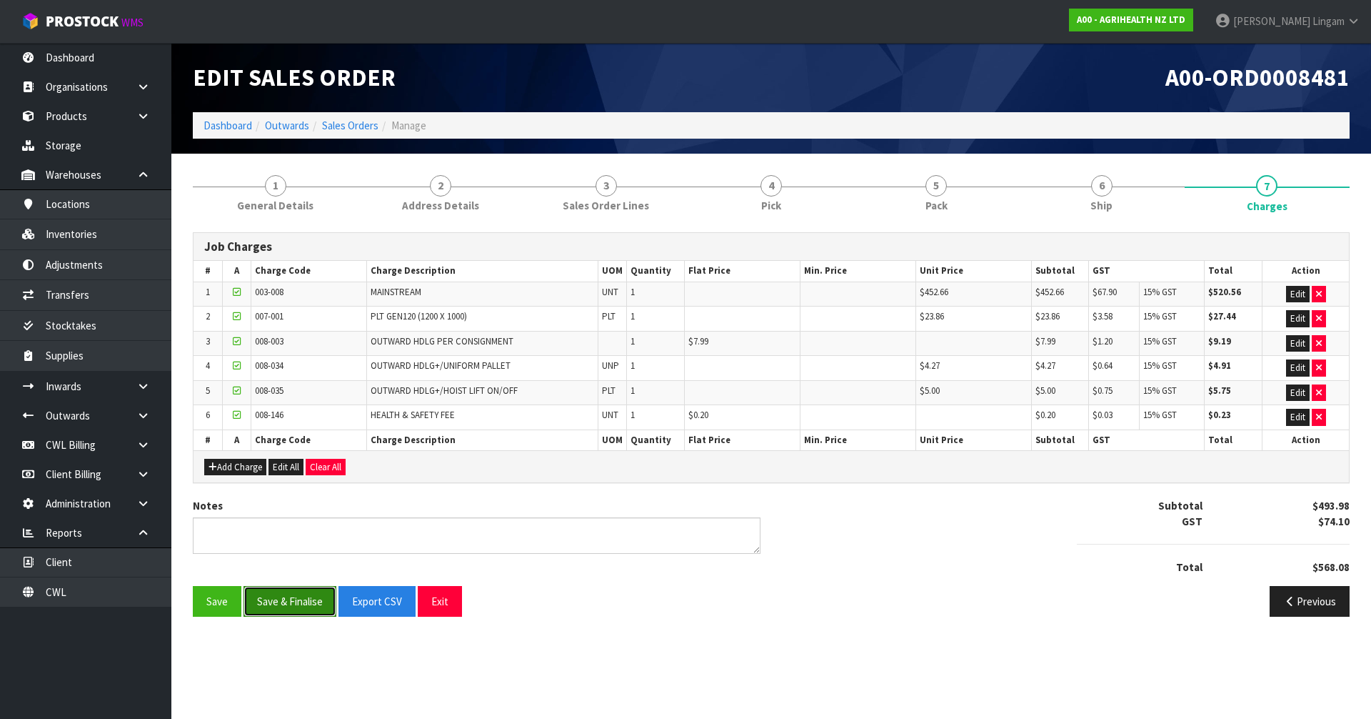
click at [294, 599] on button "Save & Finalise" at bounding box center [290, 601] width 93 height 31
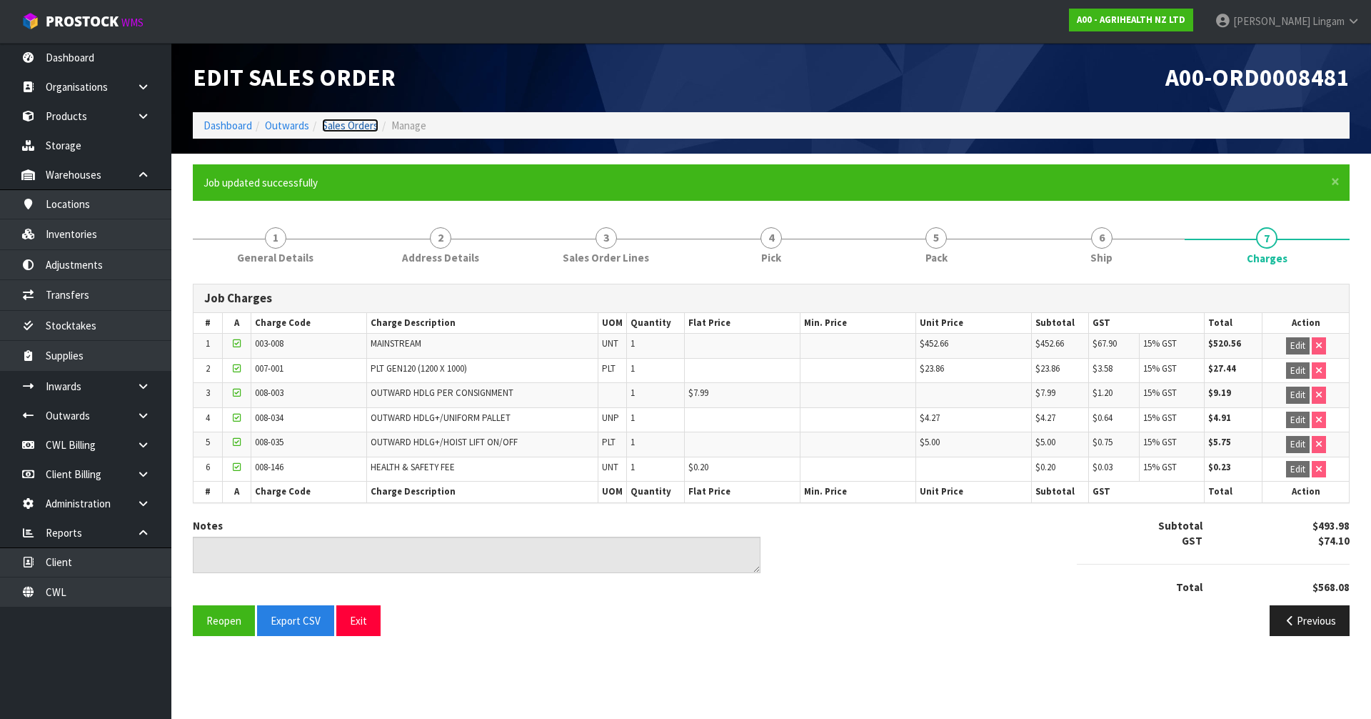
click at [358, 123] on link "Sales Orders" at bounding box center [350, 126] width 56 height 14
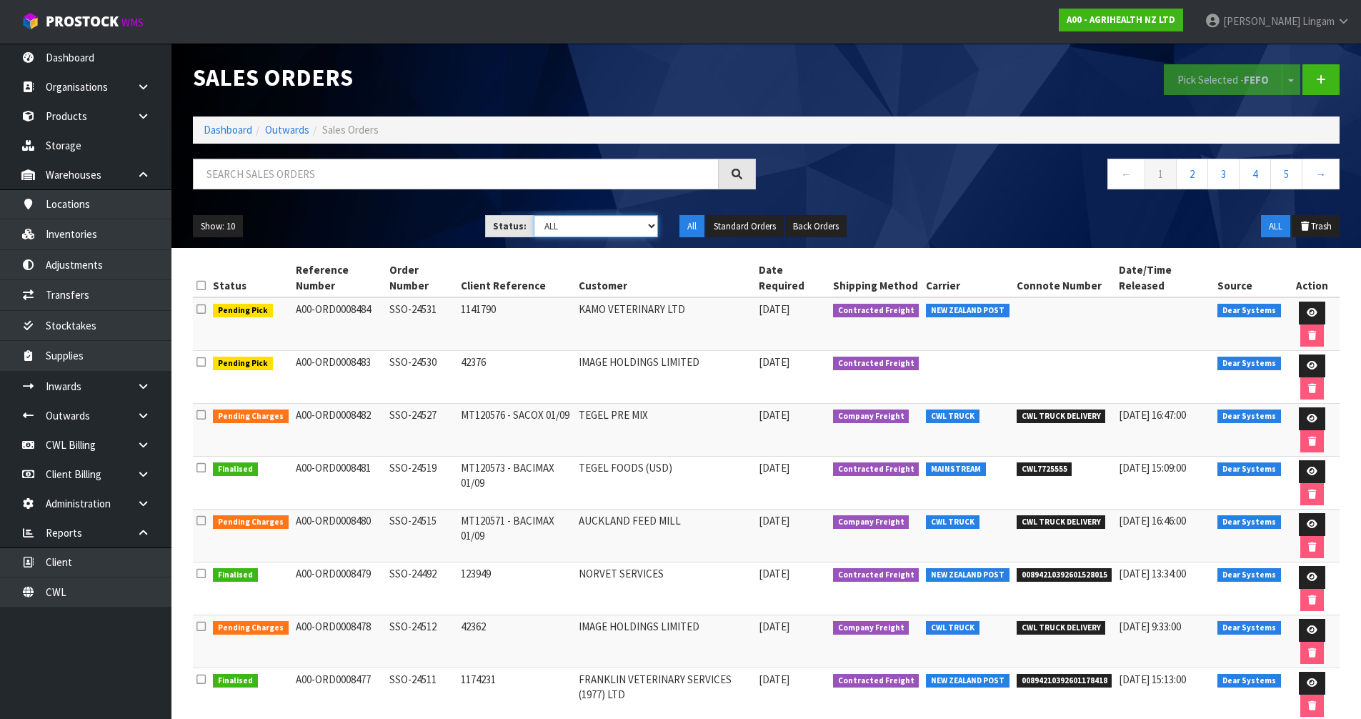
click at [616, 224] on select "Draft Pending Allocated Pending Pick Goods Picked Goods Packed Pending Charges …" at bounding box center [596, 226] width 124 height 22
select select "string:6"
click at [534, 215] on select "Draft Pending Allocated Pending Pick Goods Picked Goods Packed Pending Charges …" at bounding box center [596, 226] width 124 height 22
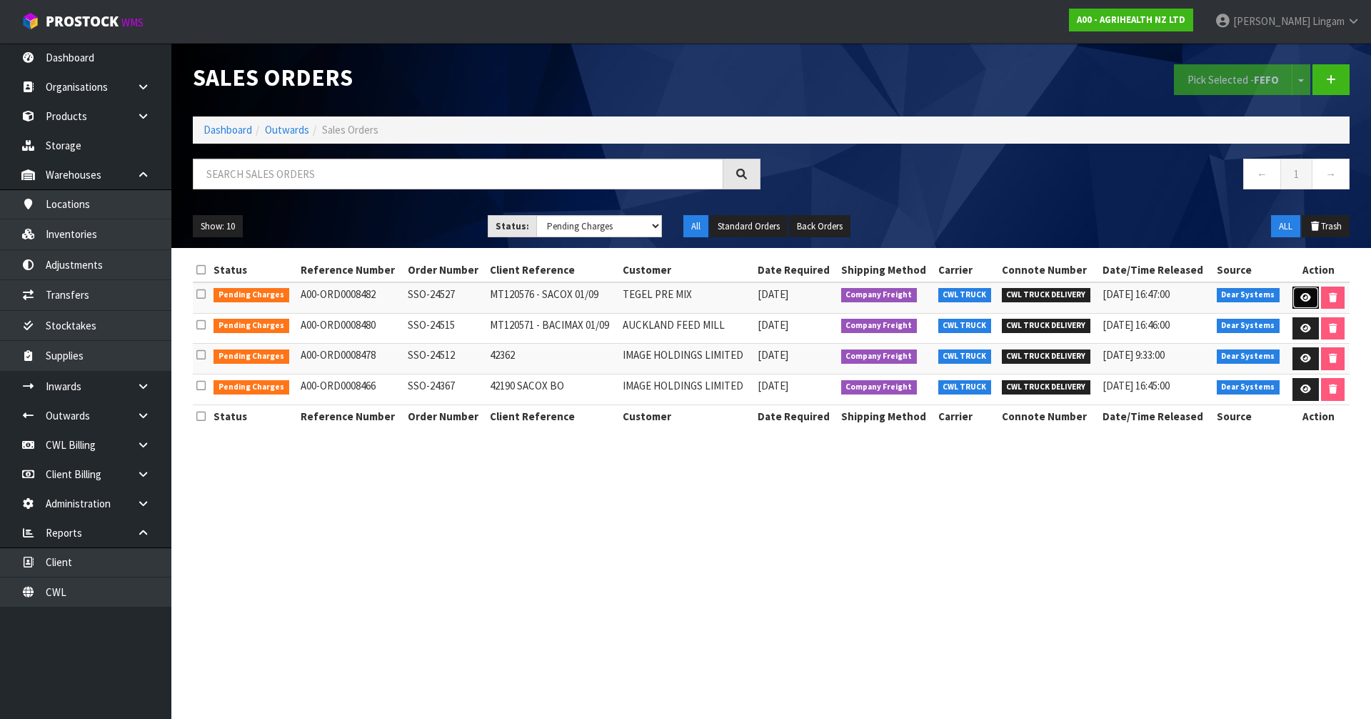
click at [1307, 297] on icon at bounding box center [1306, 297] width 11 height 9
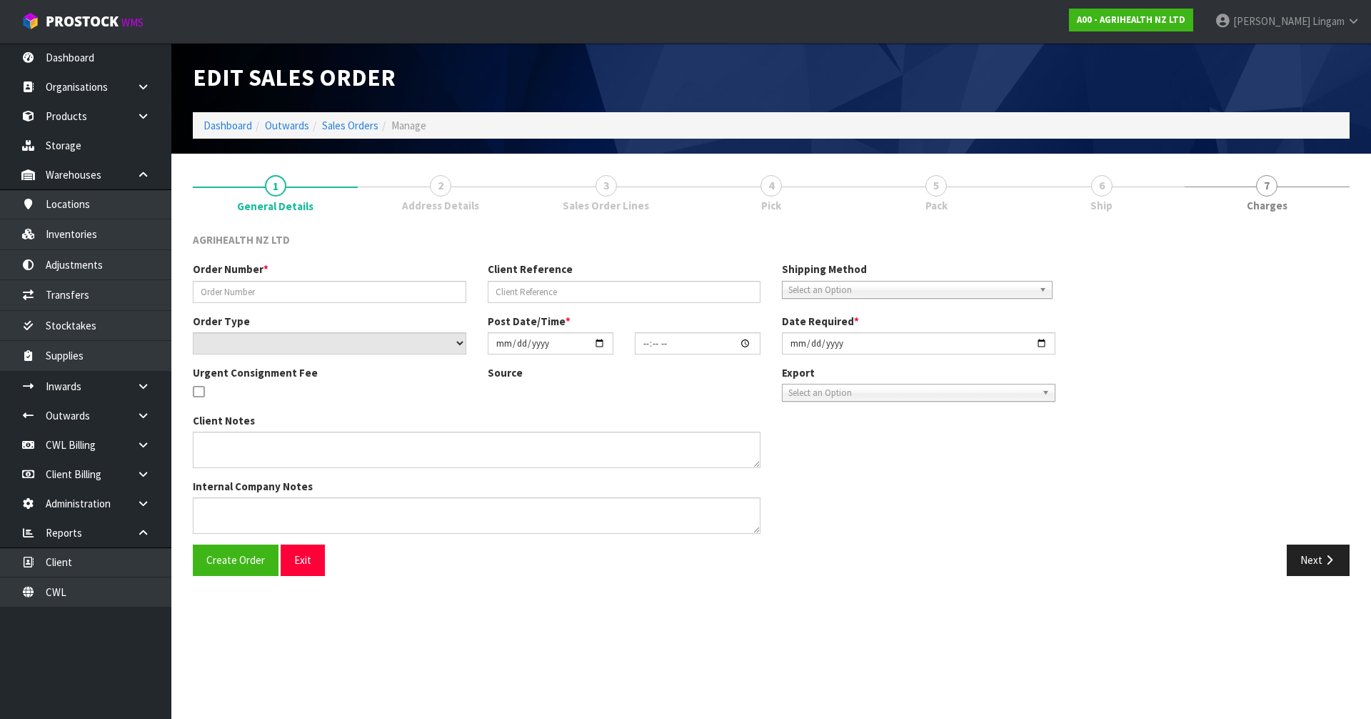
type input "SSO-24527"
type input "MT120576 - SACOX 01/09"
select select "number:0"
type input "[DATE]"
type input "11:34:49.000"
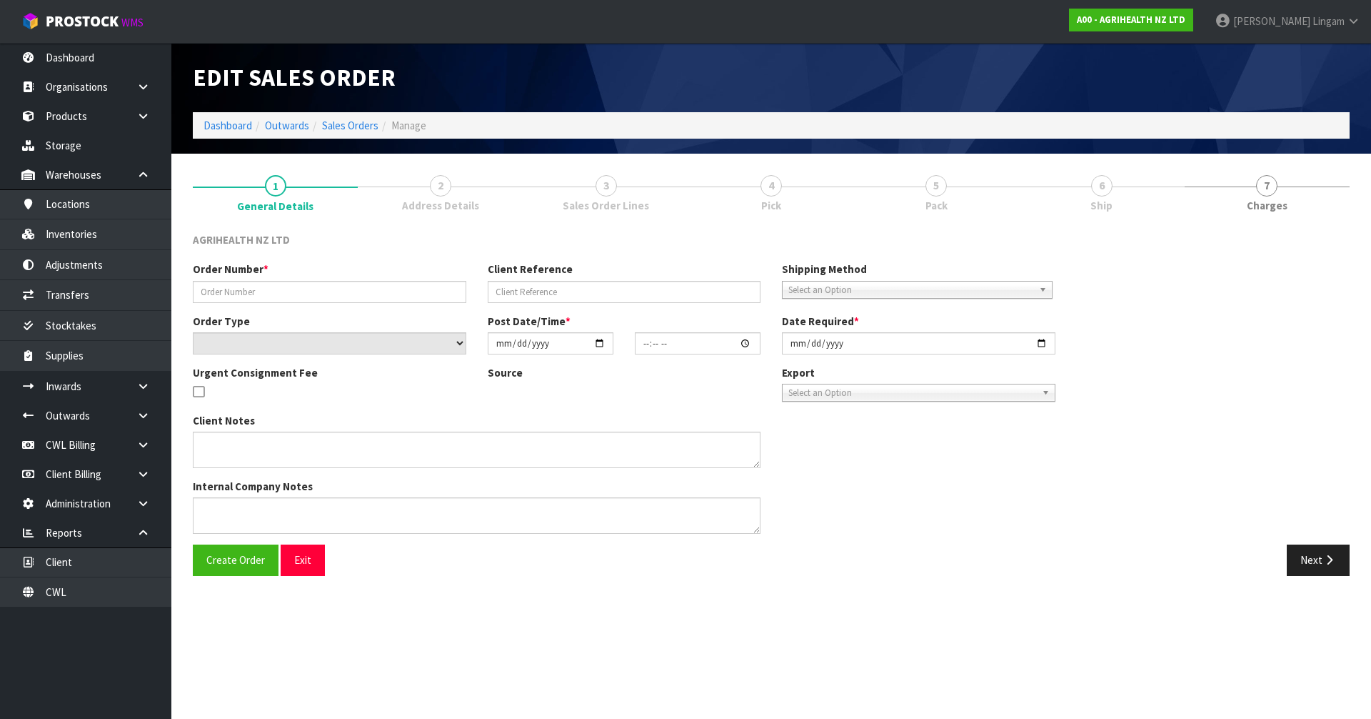
type input "[DATE]"
type textarea "SHIP BY: Freight"
type textarea "SALEHA PLEASE CHECK THIS LOCATION IF YOU HAVE A PALLET OF 44 BAGS THAT YOU CAN …"
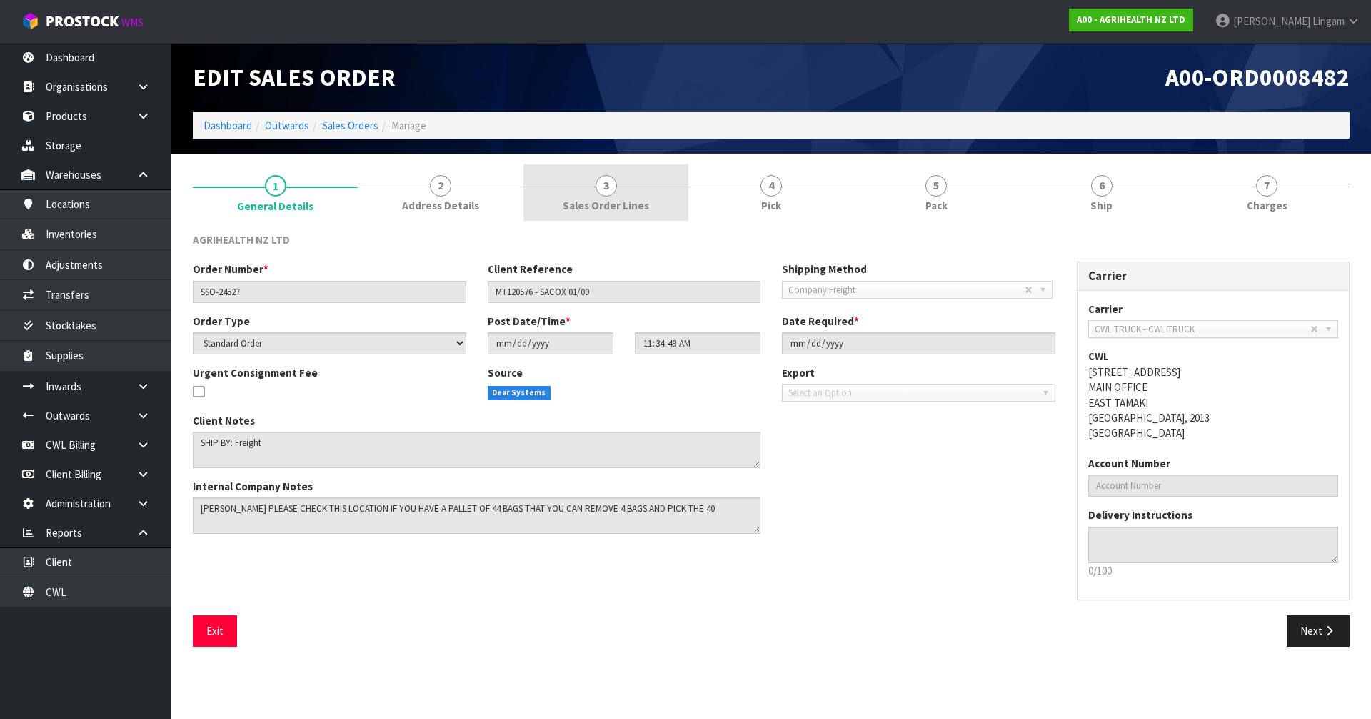
click at [643, 196] on link "3 Sales Order Lines" at bounding box center [606, 192] width 165 height 56
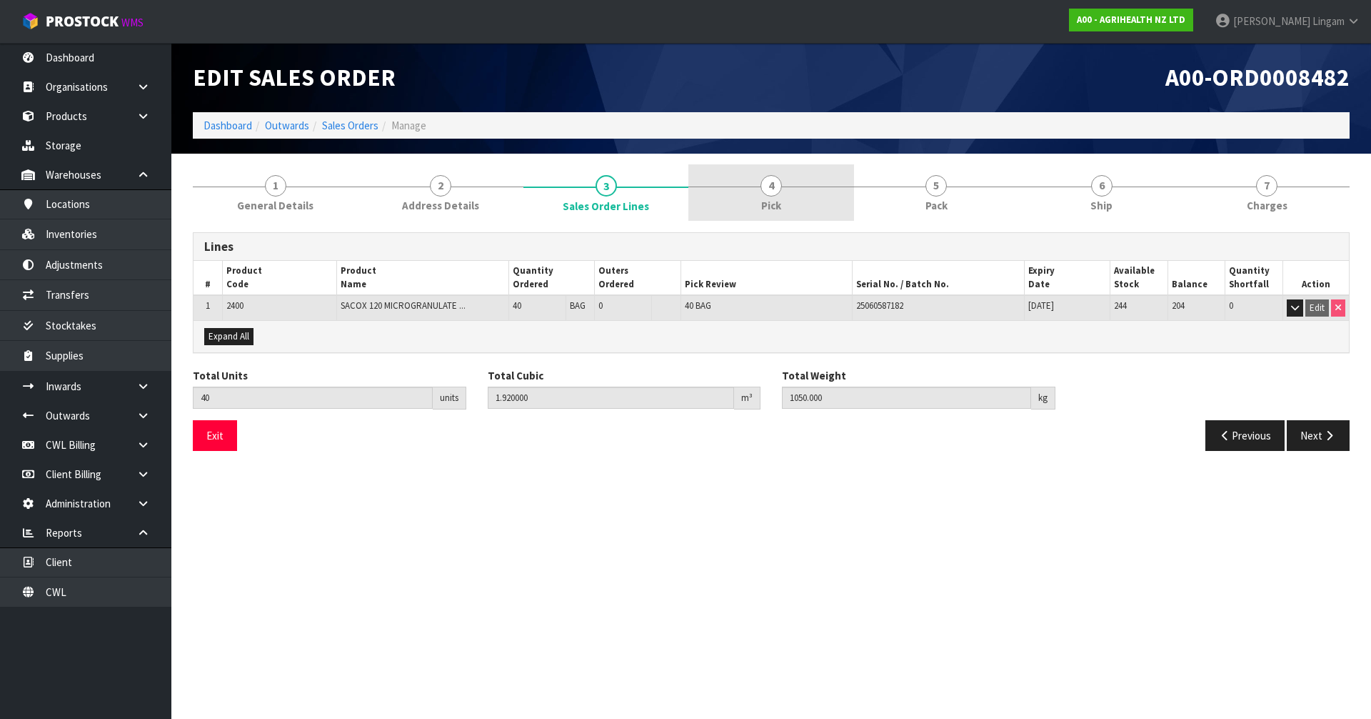
click at [793, 216] on link "4 Pick" at bounding box center [771, 192] width 165 height 56
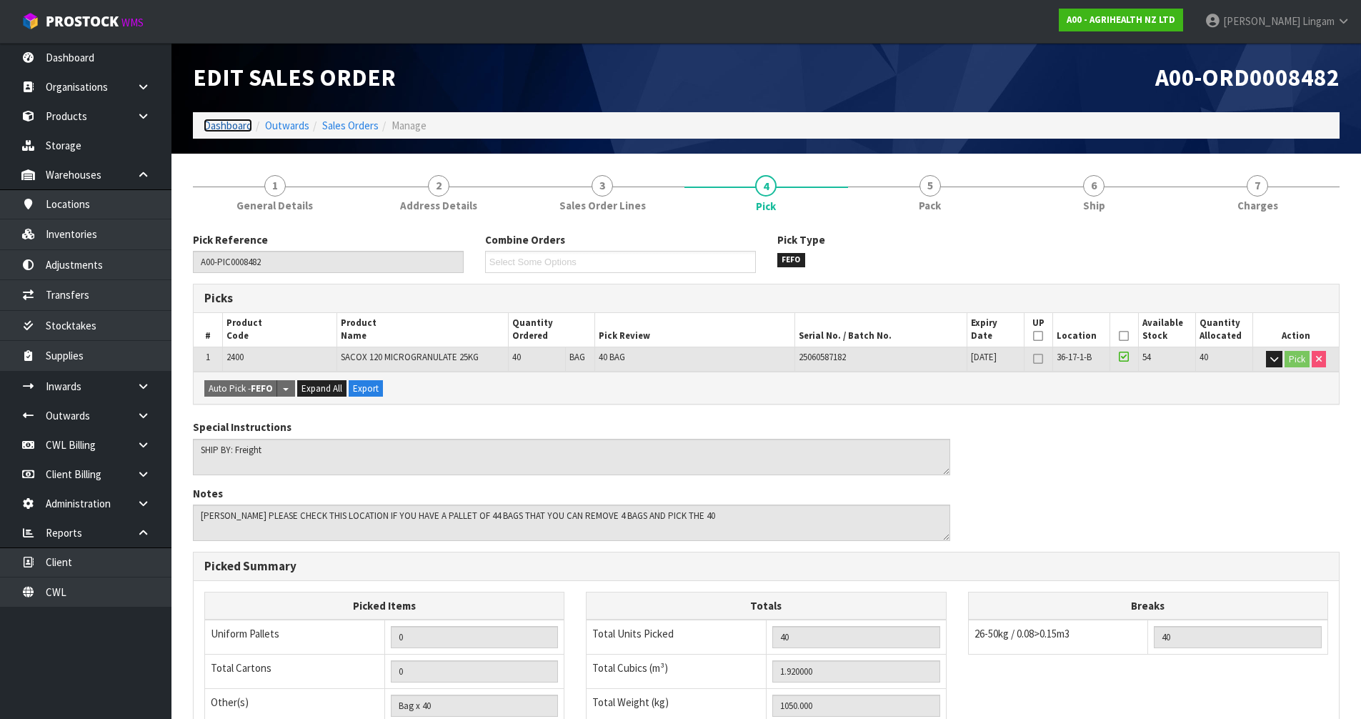
click at [245, 122] on link "Dashboard" at bounding box center [228, 126] width 49 height 14
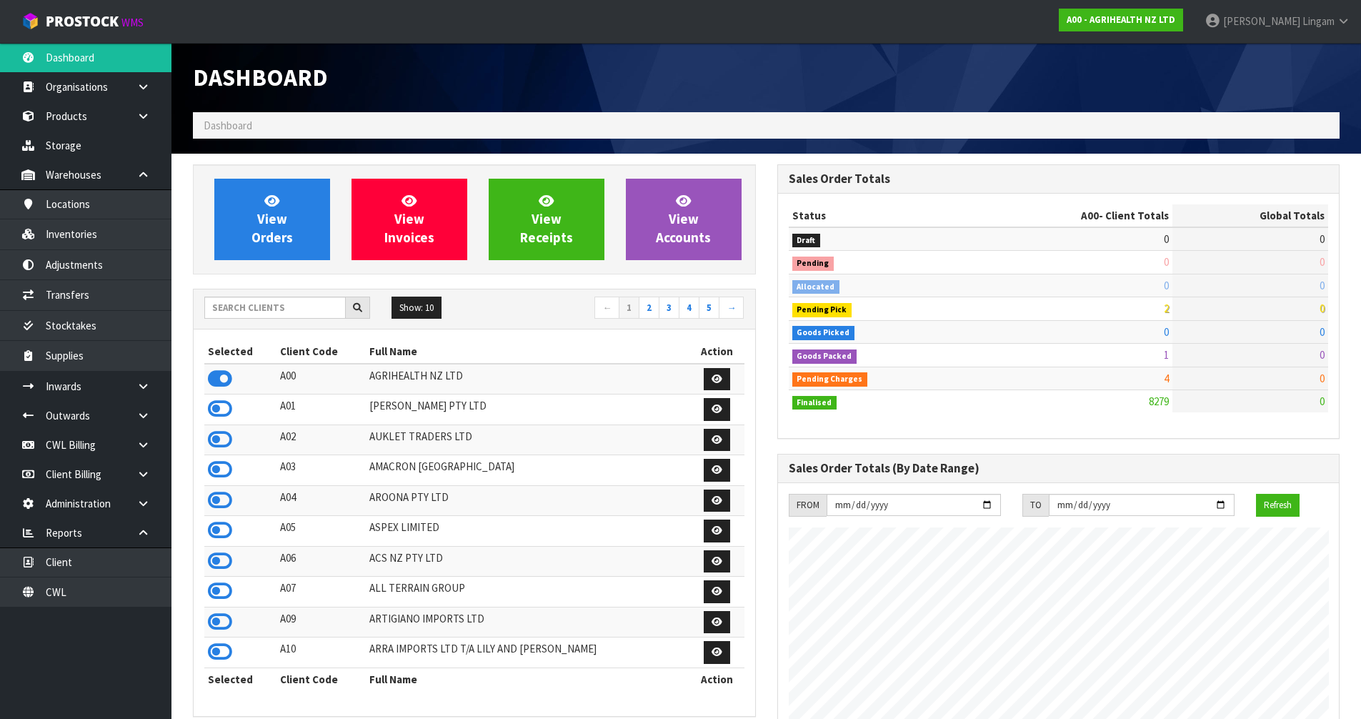
scroll to position [1082, 584]
click at [304, 312] on input "text" at bounding box center [274, 307] width 141 height 22
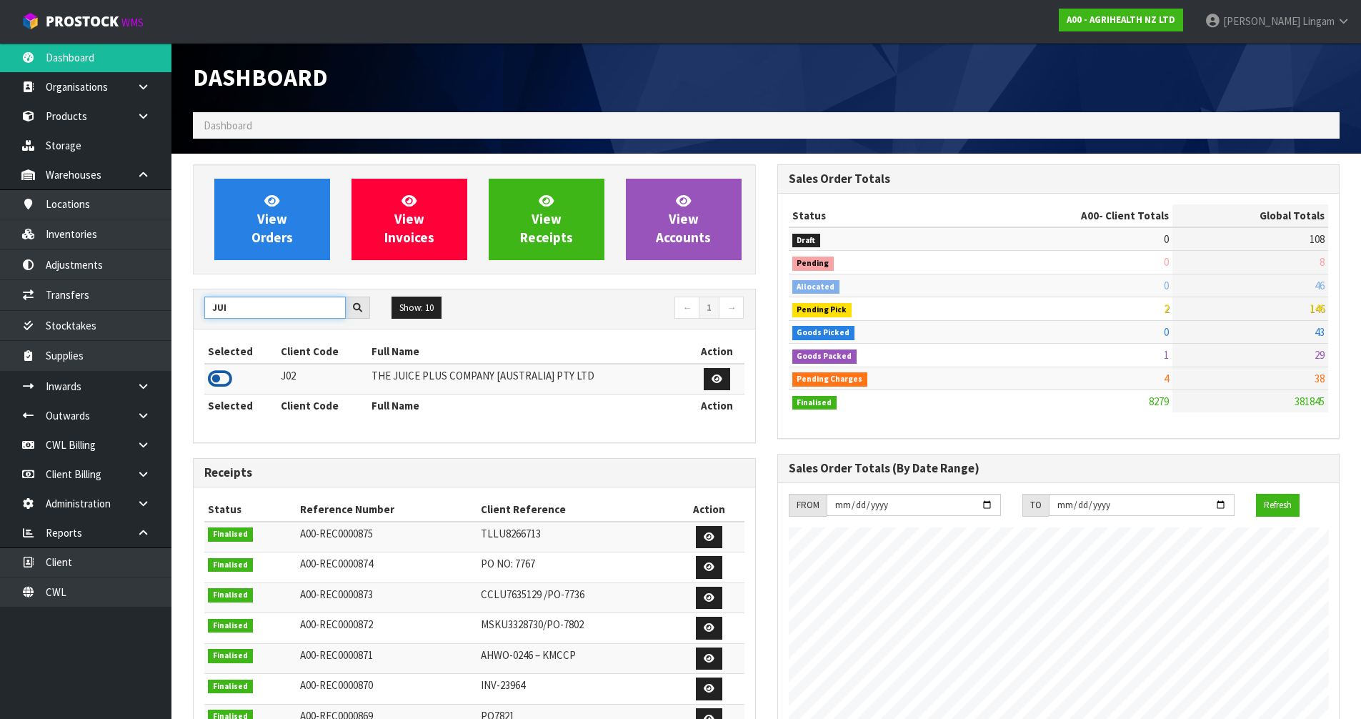
type input "JUI"
click at [218, 378] on icon at bounding box center [220, 378] width 24 height 21
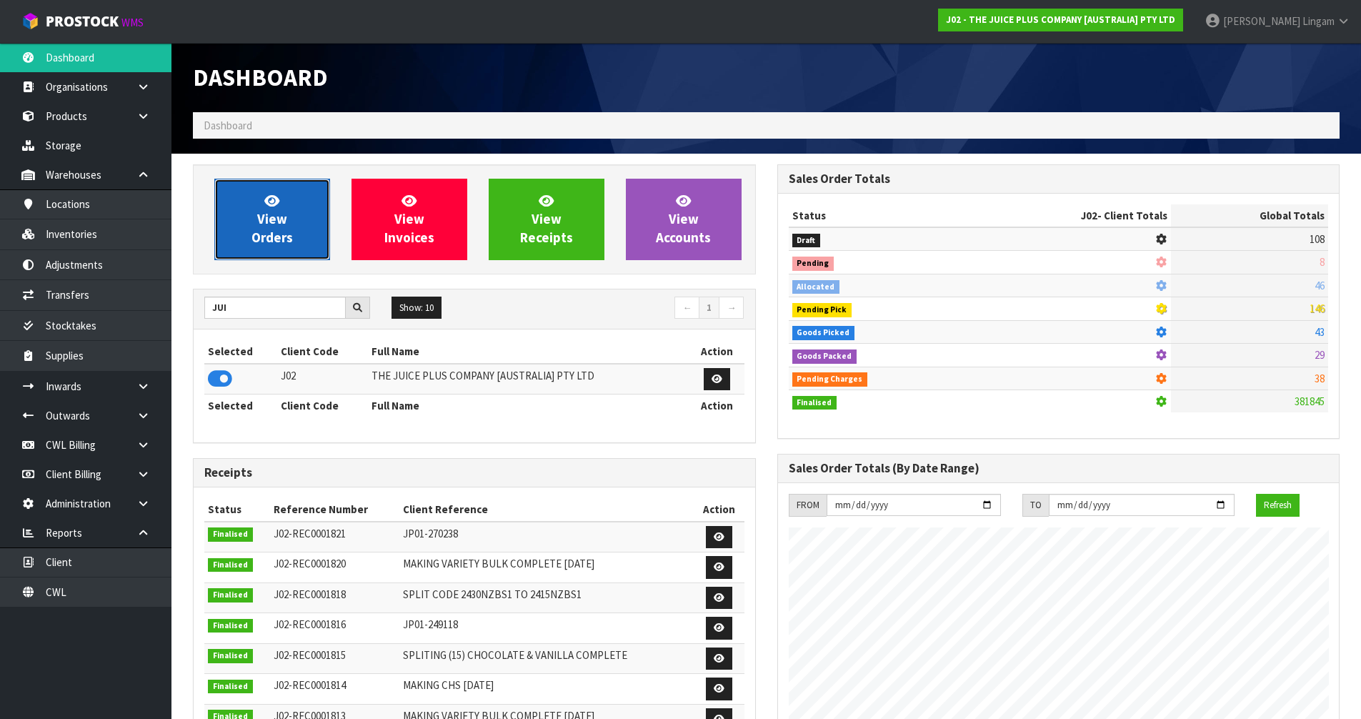
click at [299, 241] on link "View Orders" at bounding box center [272, 219] width 116 height 81
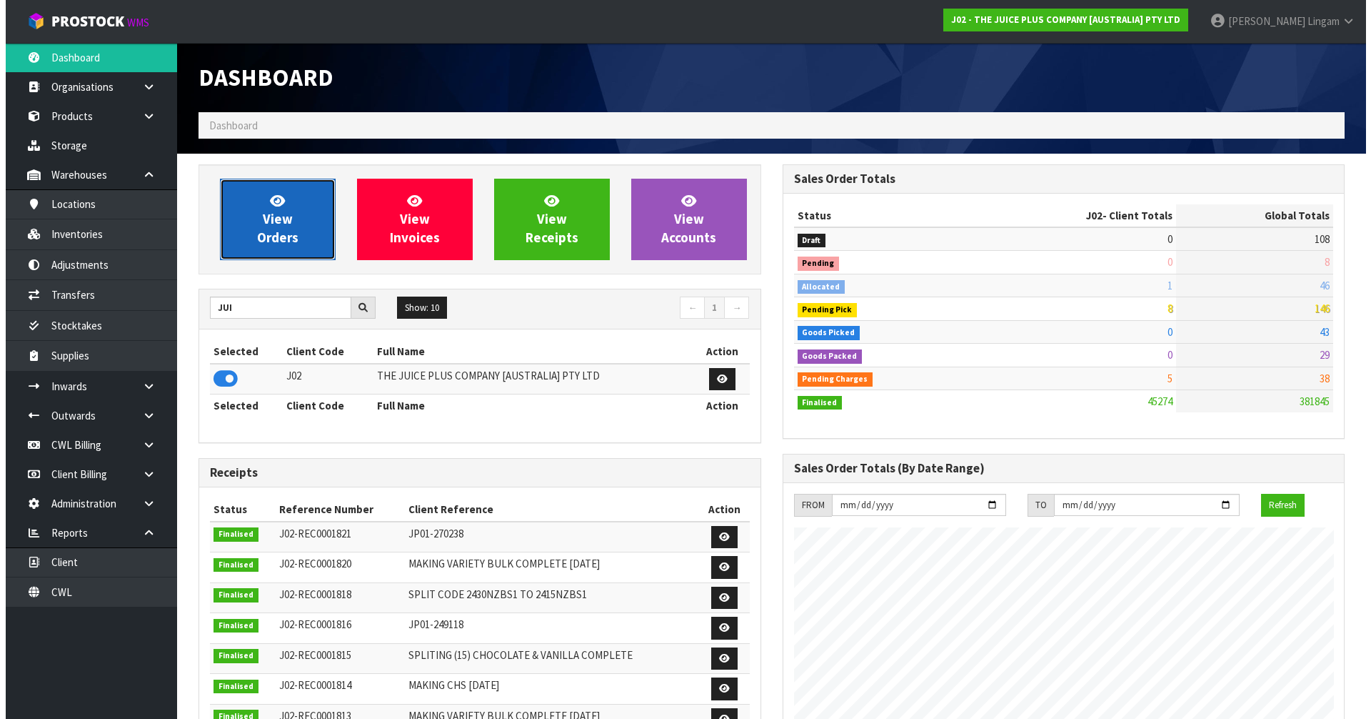
scroll to position [1082, 584]
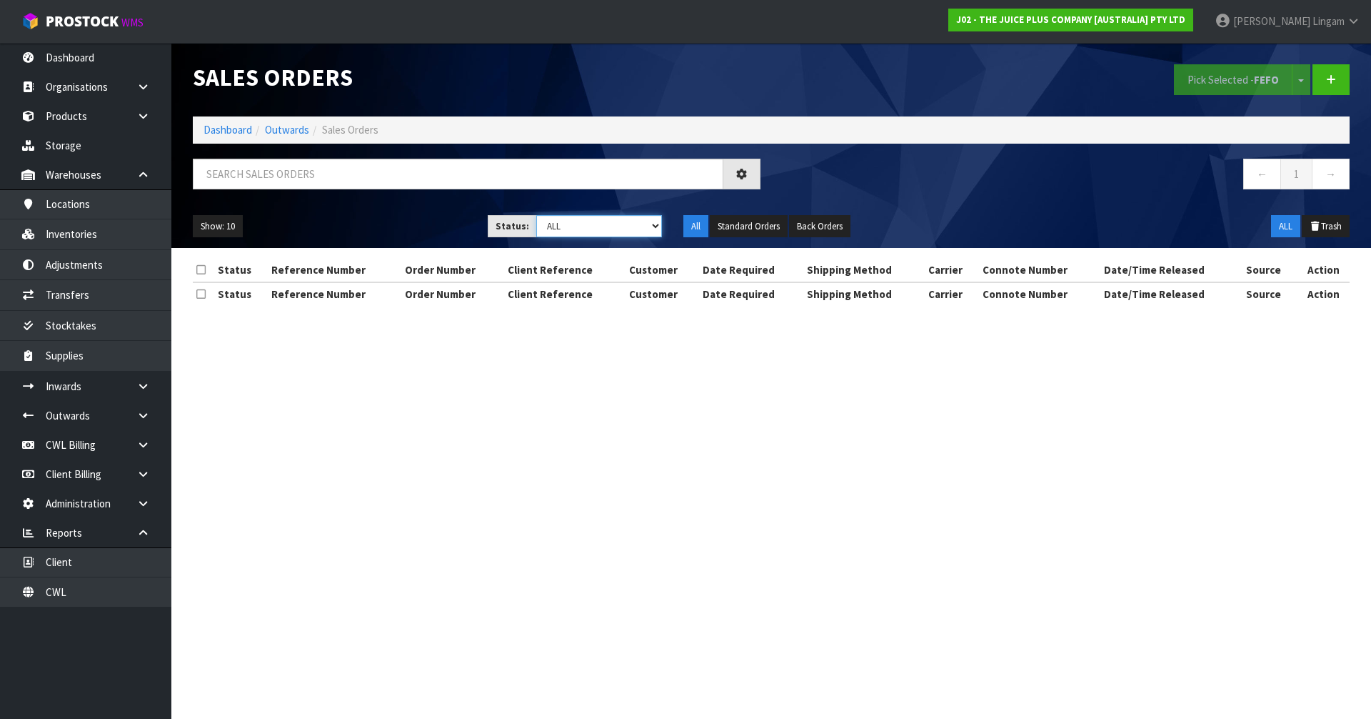
click at [634, 231] on select "Draft Pending Allocated Pending Pick Goods Picked Goods Packed Pending Charges …" at bounding box center [599, 226] width 126 height 22
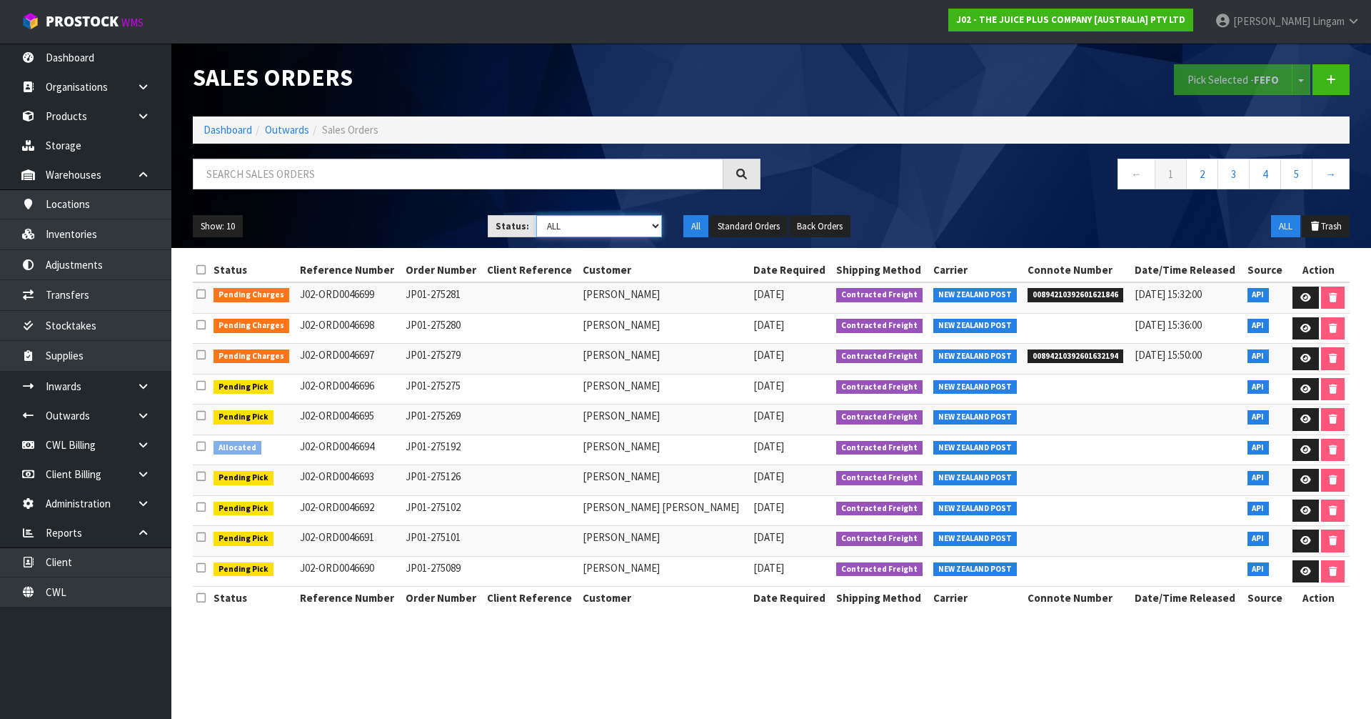
select select "string:6"
click at [536, 215] on select "Draft Pending Allocated Pending Pick Goods Picked Goods Packed Pending Charges …" at bounding box center [599, 226] width 126 height 22
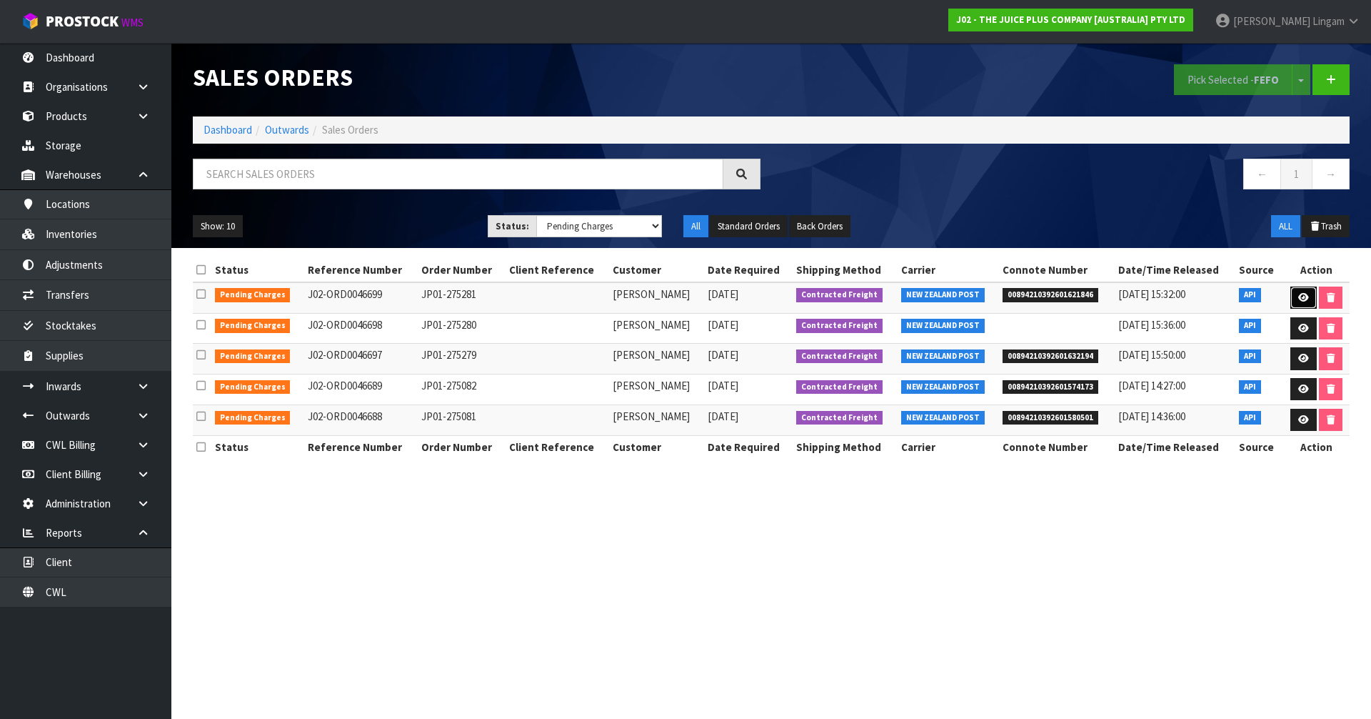
click at [1301, 291] on link at bounding box center [1304, 297] width 26 height 23
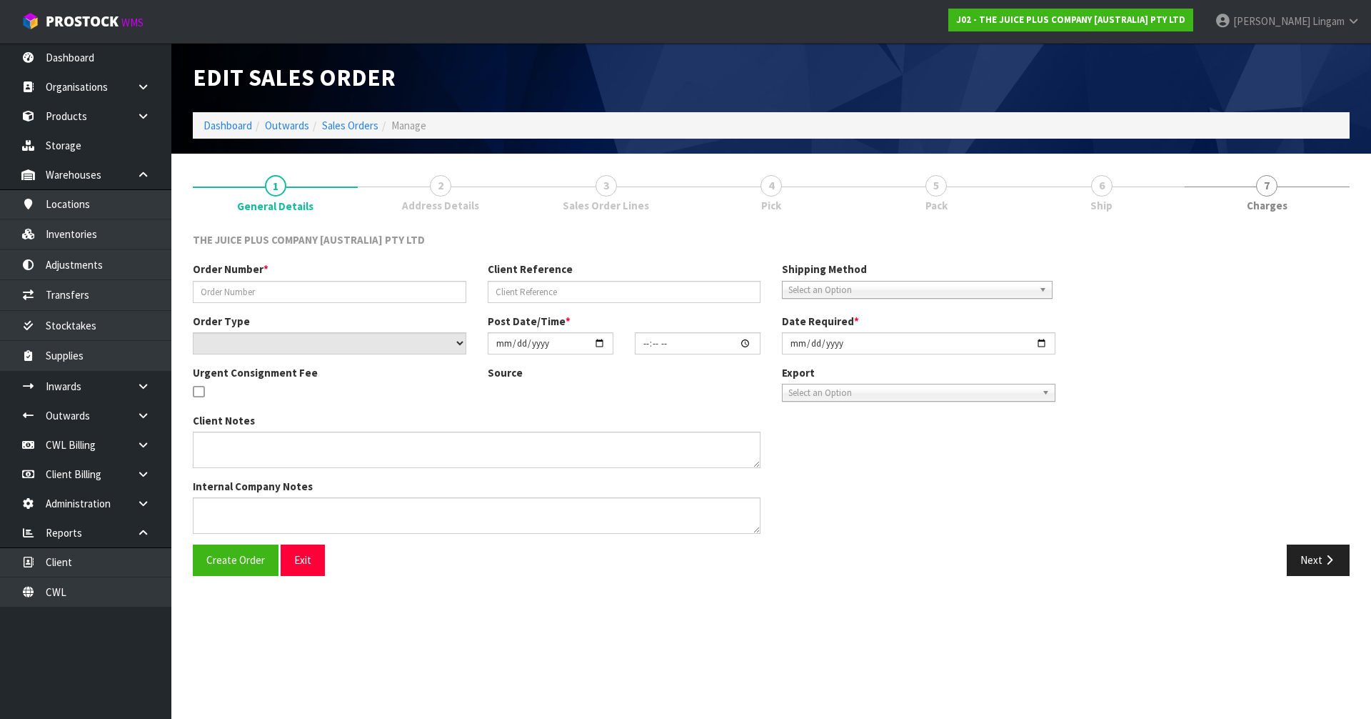
type input "JP01-275281"
select select "number:0"
type input "[DATE]"
type input "08:17:20.000"
type input "[DATE]"
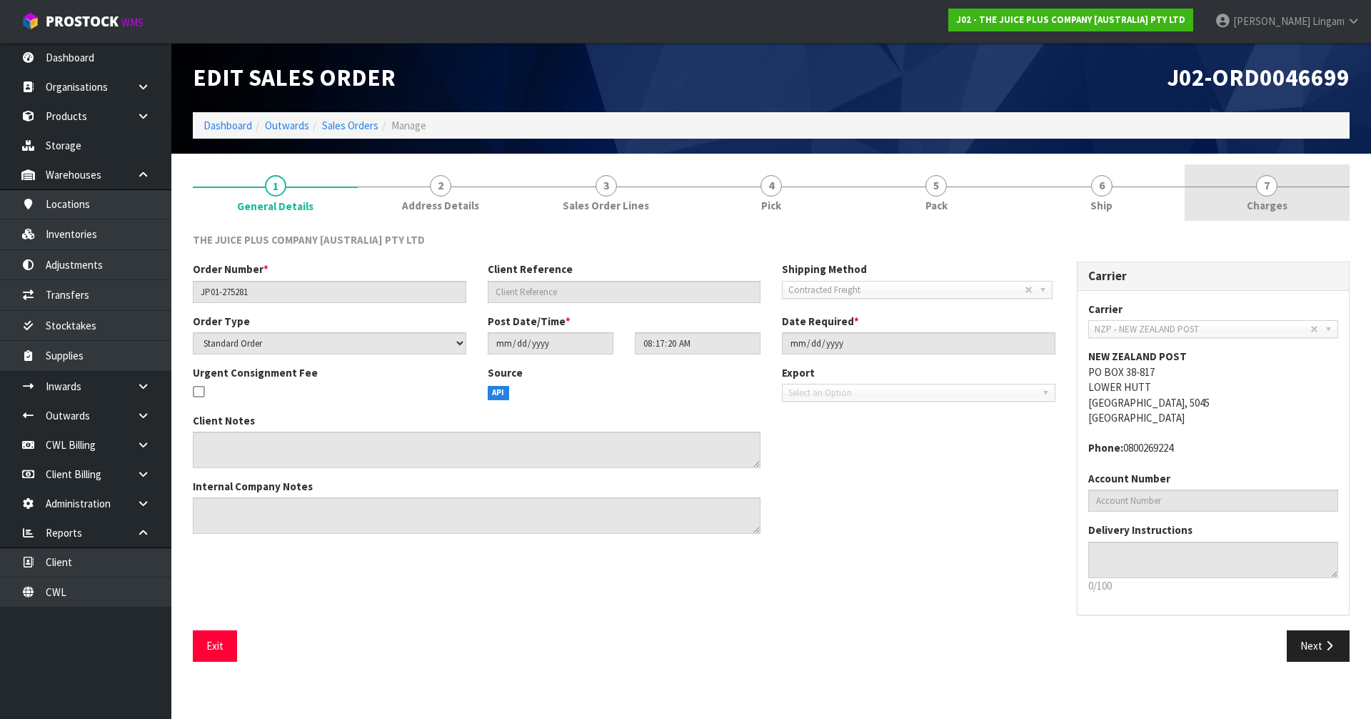
click at [1301, 196] on link "7 Charges" at bounding box center [1267, 192] width 165 height 56
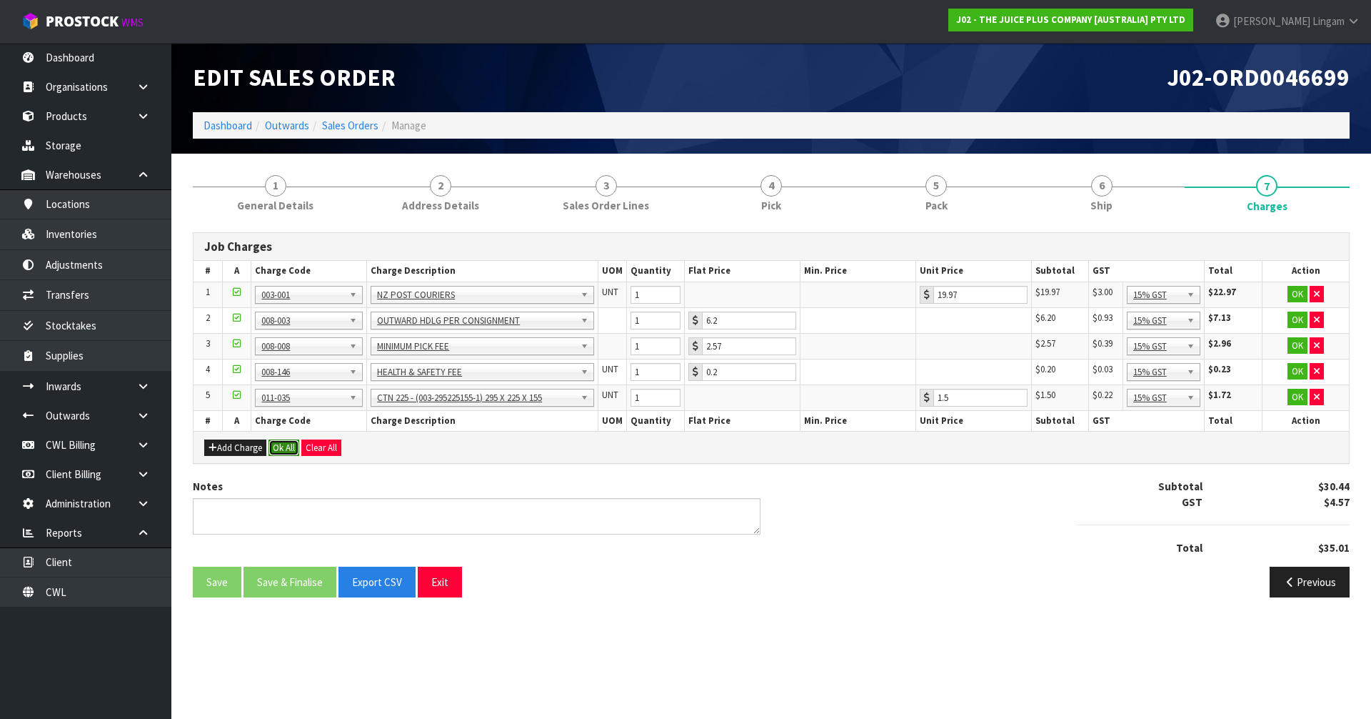
click at [286, 444] on button "Ok All" at bounding box center [284, 447] width 31 height 17
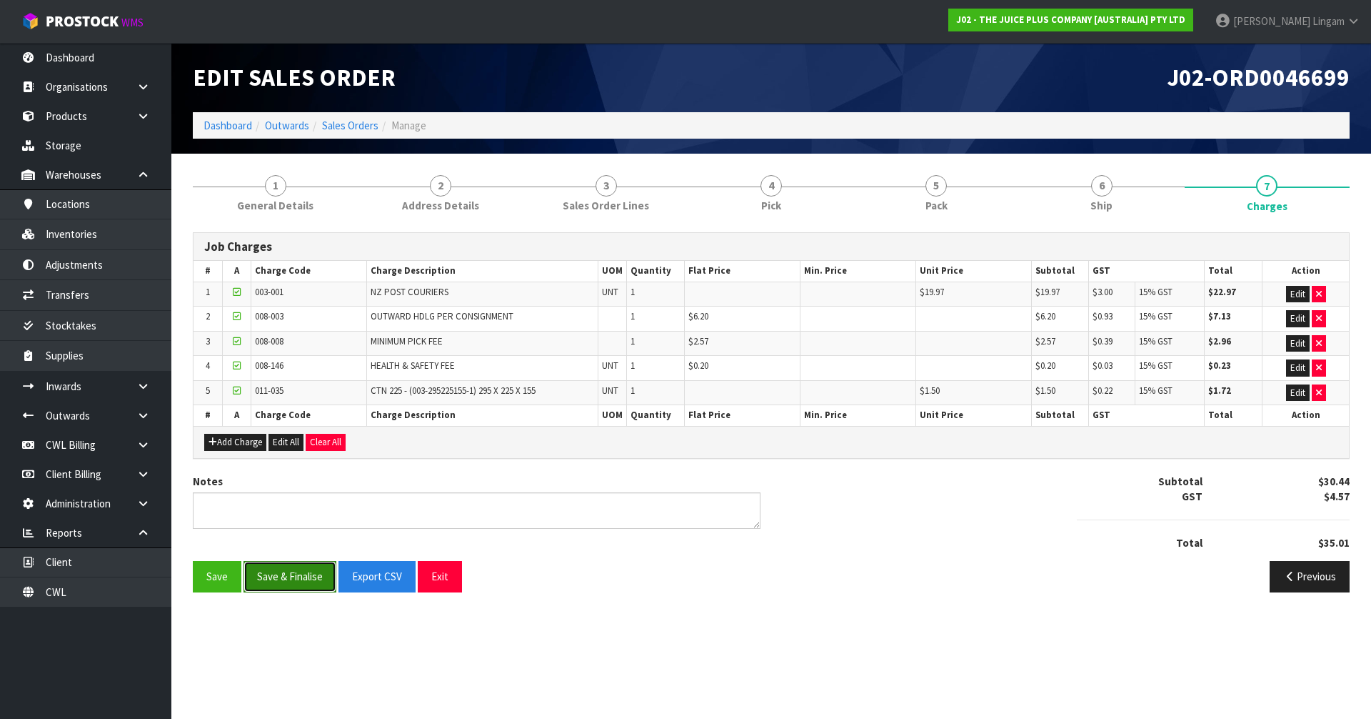
click at [316, 569] on button "Save & Finalise" at bounding box center [290, 576] width 93 height 31
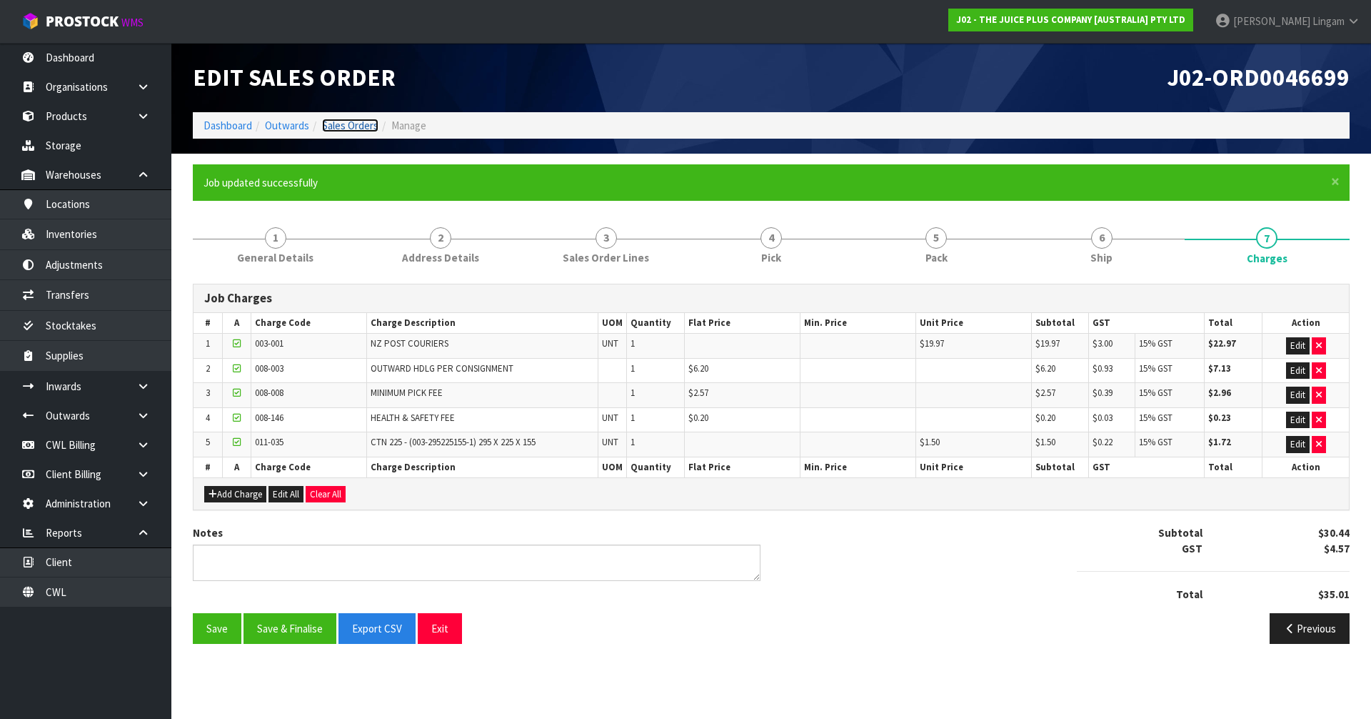
click at [339, 124] on link "Sales Orders" at bounding box center [350, 126] width 56 height 14
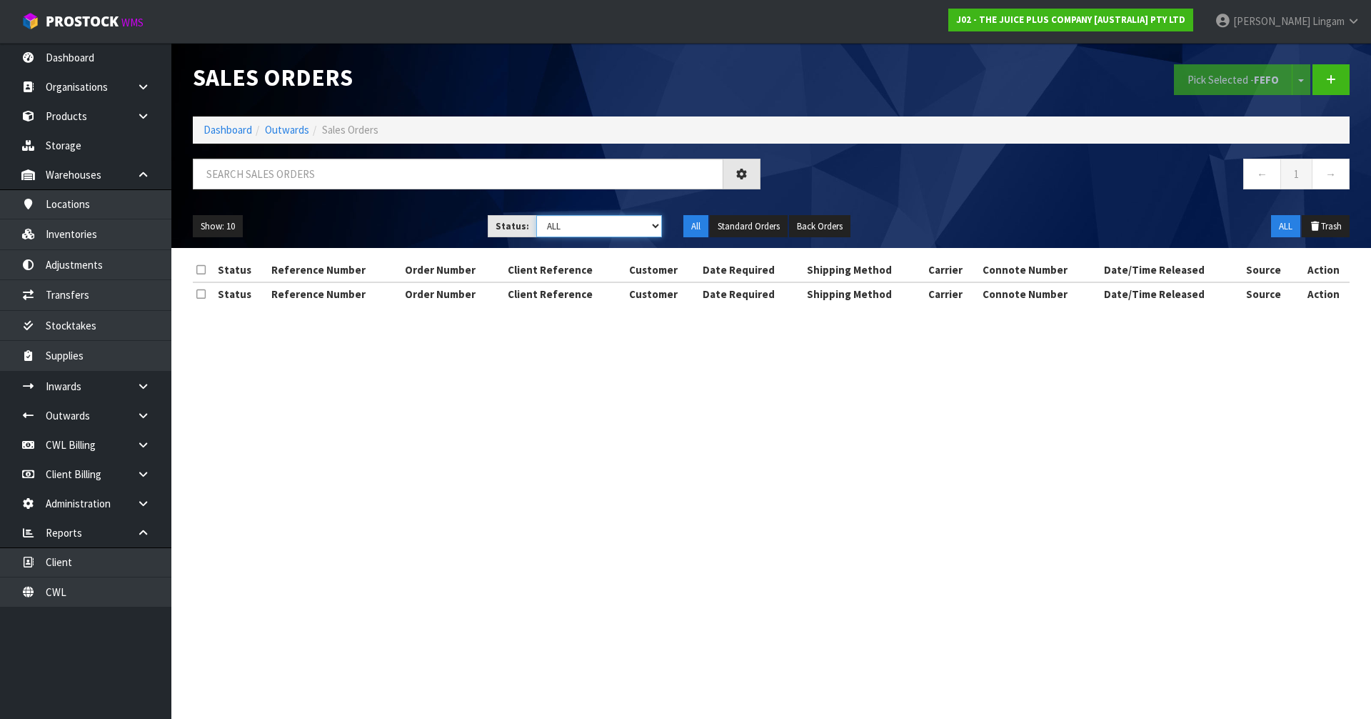
click at [641, 220] on select "Draft Pending Allocated Pending Pick Goods Picked Goods Packed Pending Charges …" at bounding box center [599, 226] width 126 height 22
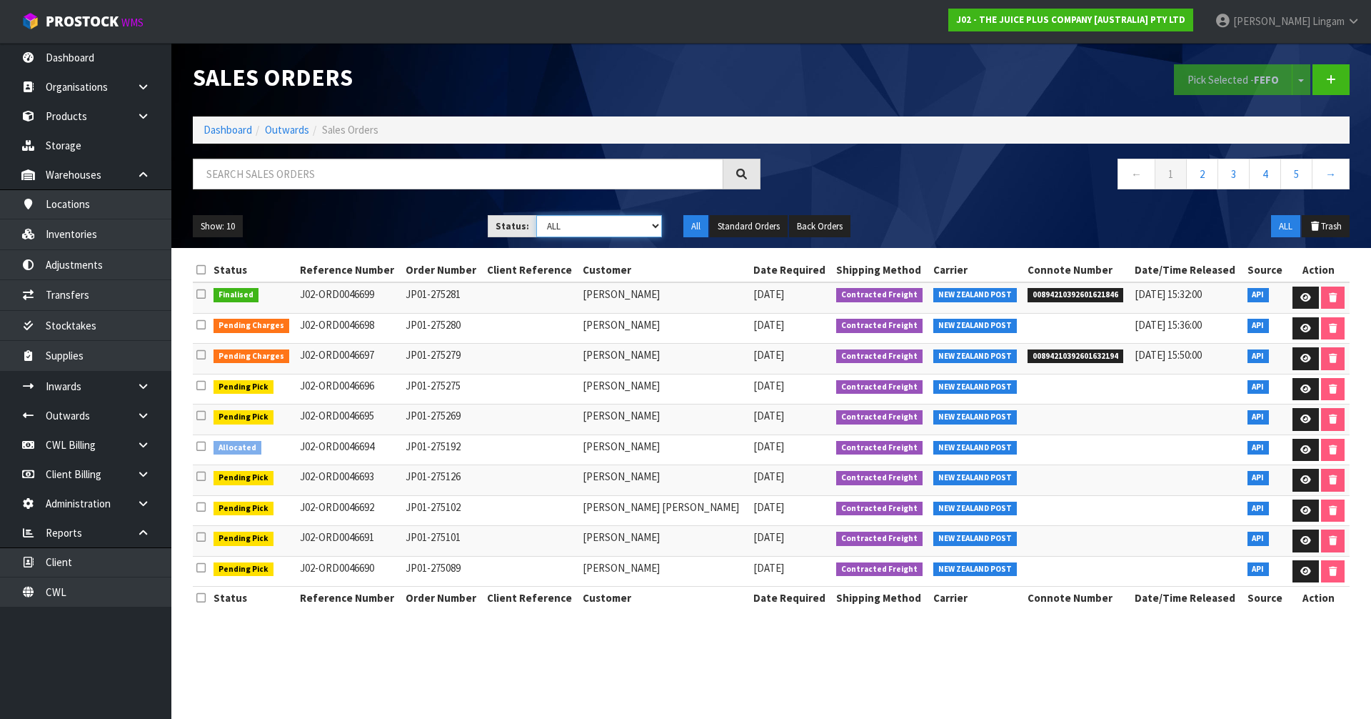
select select "string:6"
click at [536, 215] on select "Draft Pending Allocated Pending Pick Goods Picked Goods Packed Pending Charges …" at bounding box center [599, 226] width 126 height 22
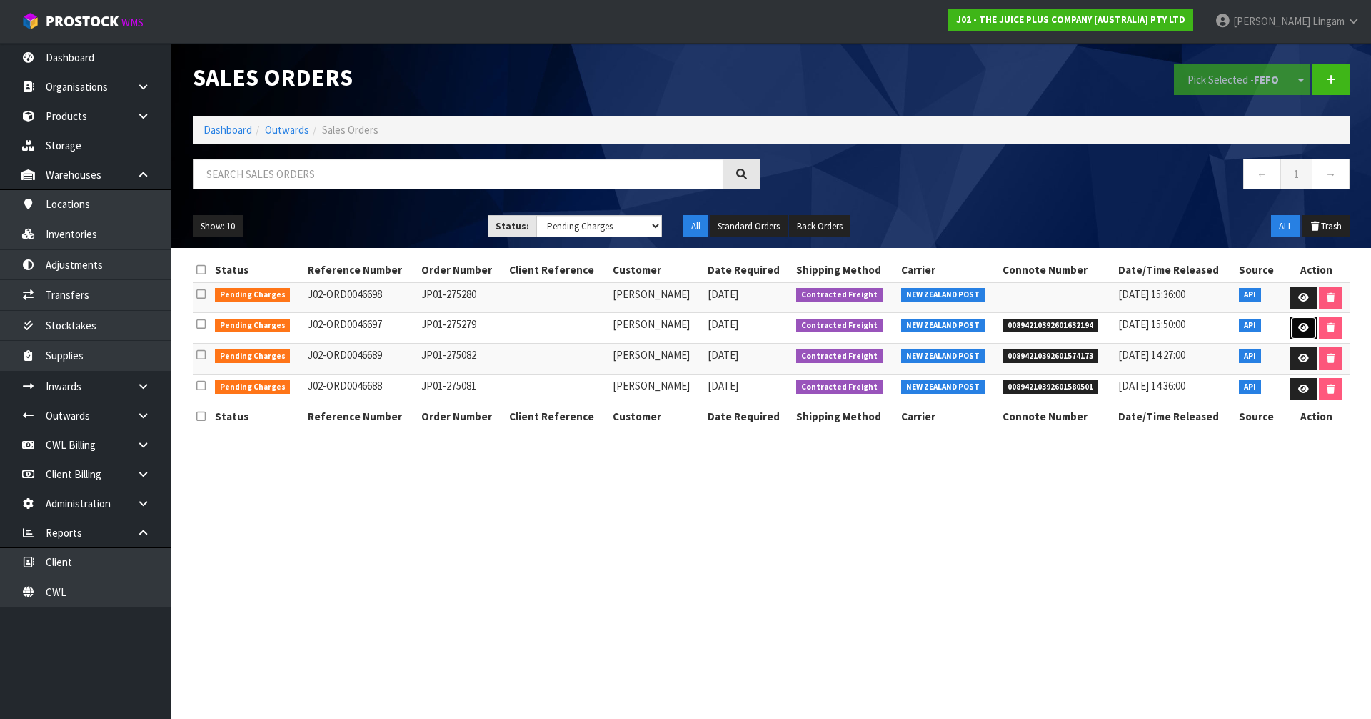
click at [1301, 330] on icon at bounding box center [1304, 327] width 11 height 9
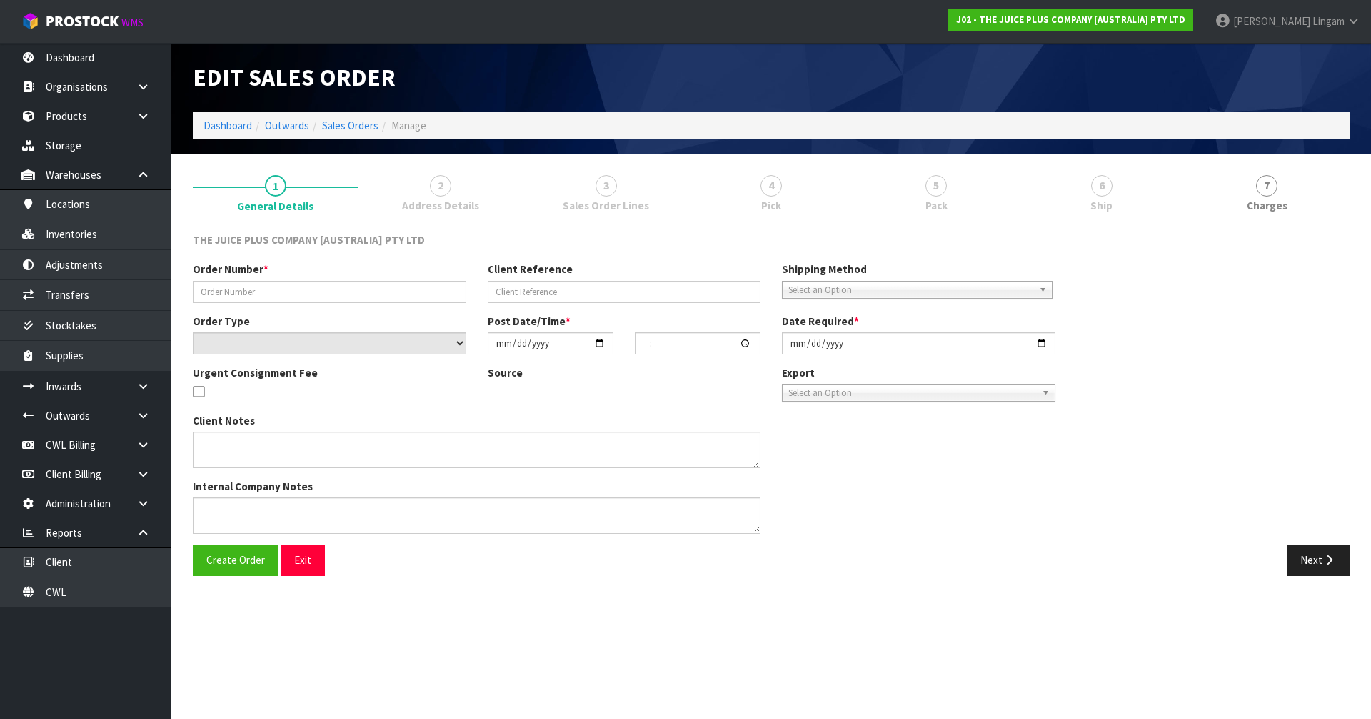
type input "JP01-275279"
select select "number:0"
type input "[DATE]"
type input "03:21:41.000"
type input "[DATE]"
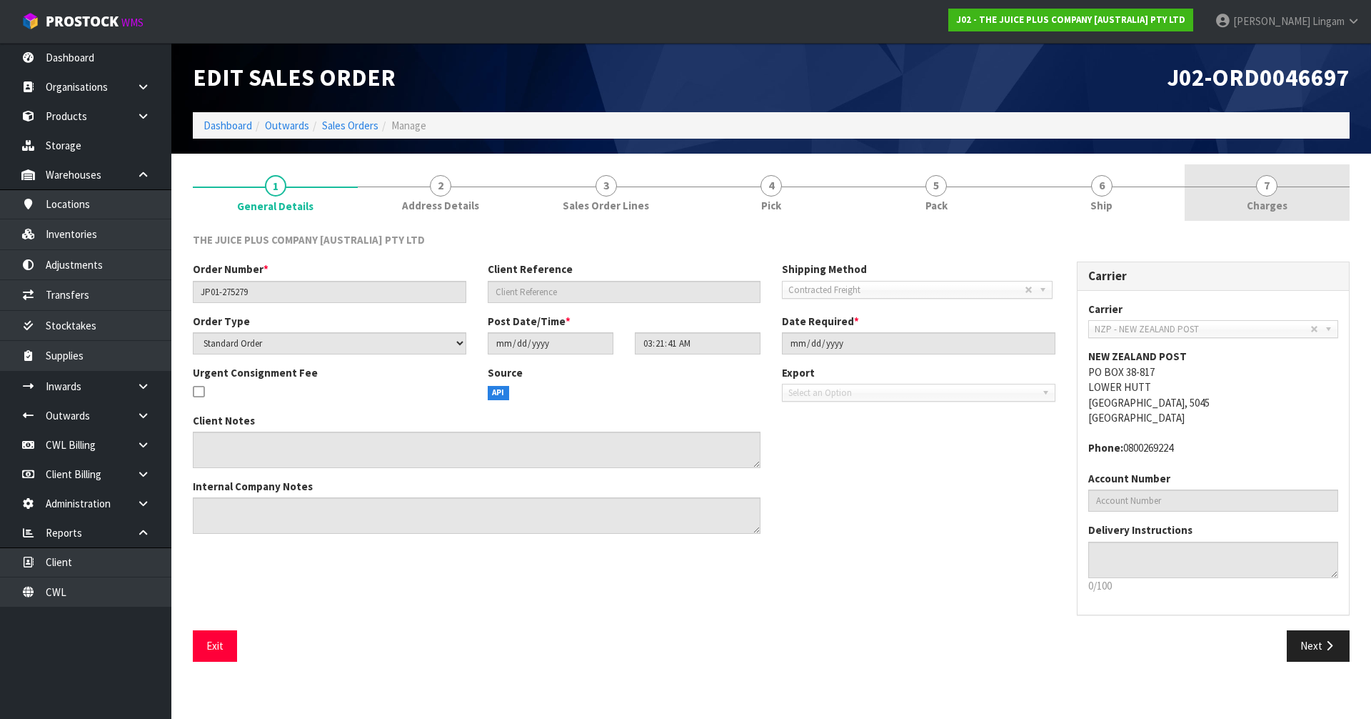
click at [1301, 201] on link "7 Charges" at bounding box center [1267, 192] width 165 height 56
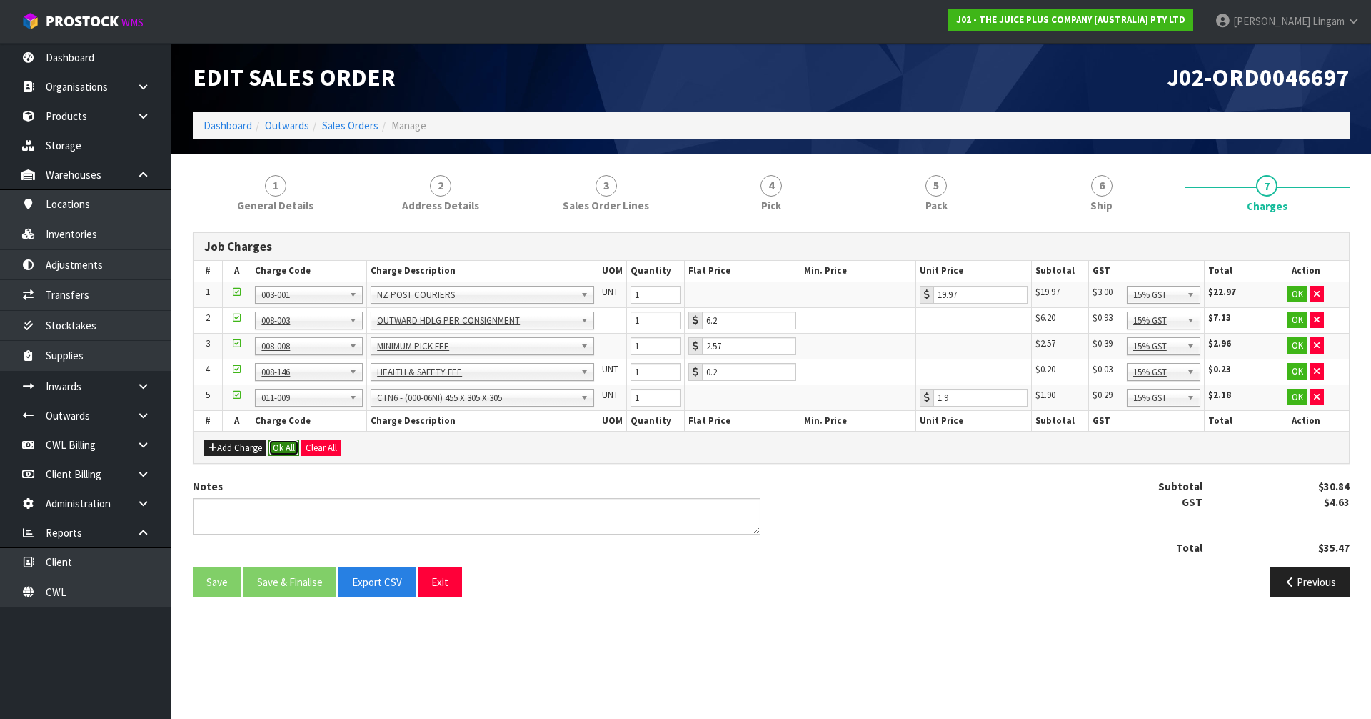
click at [288, 449] on button "Ok All" at bounding box center [284, 447] width 31 height 17
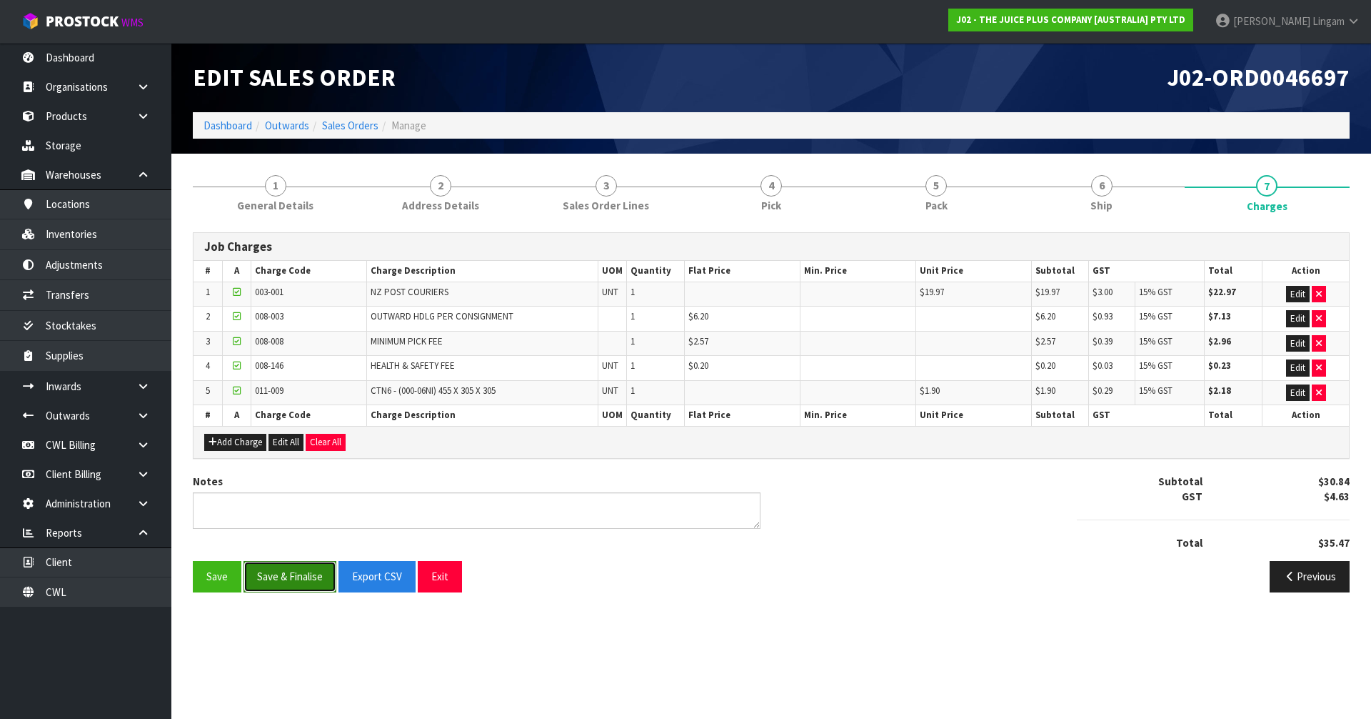
click at [301, 572] on button "Save & Finalise" at bounding box center [290, 576] width 93 height 31
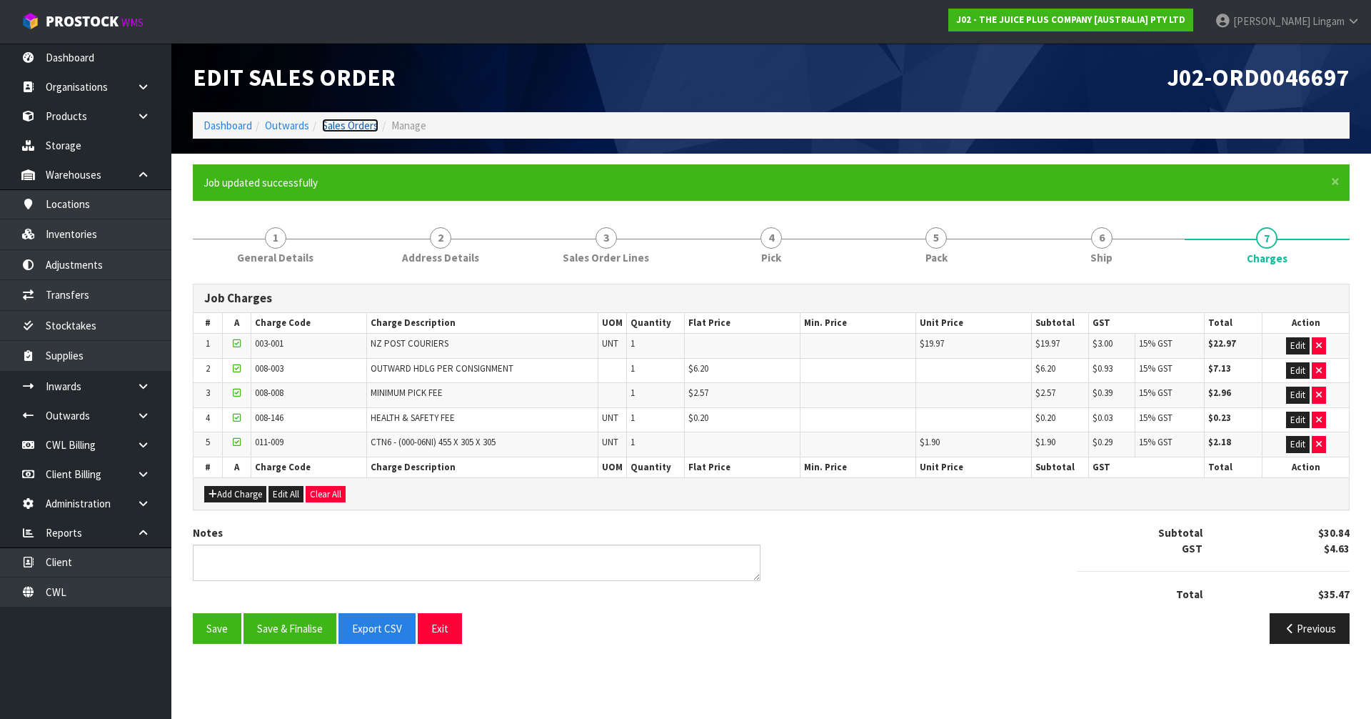
click at [359, 123] on link "Sales Orders" at bounding box center [350, 126] width 56 height 14
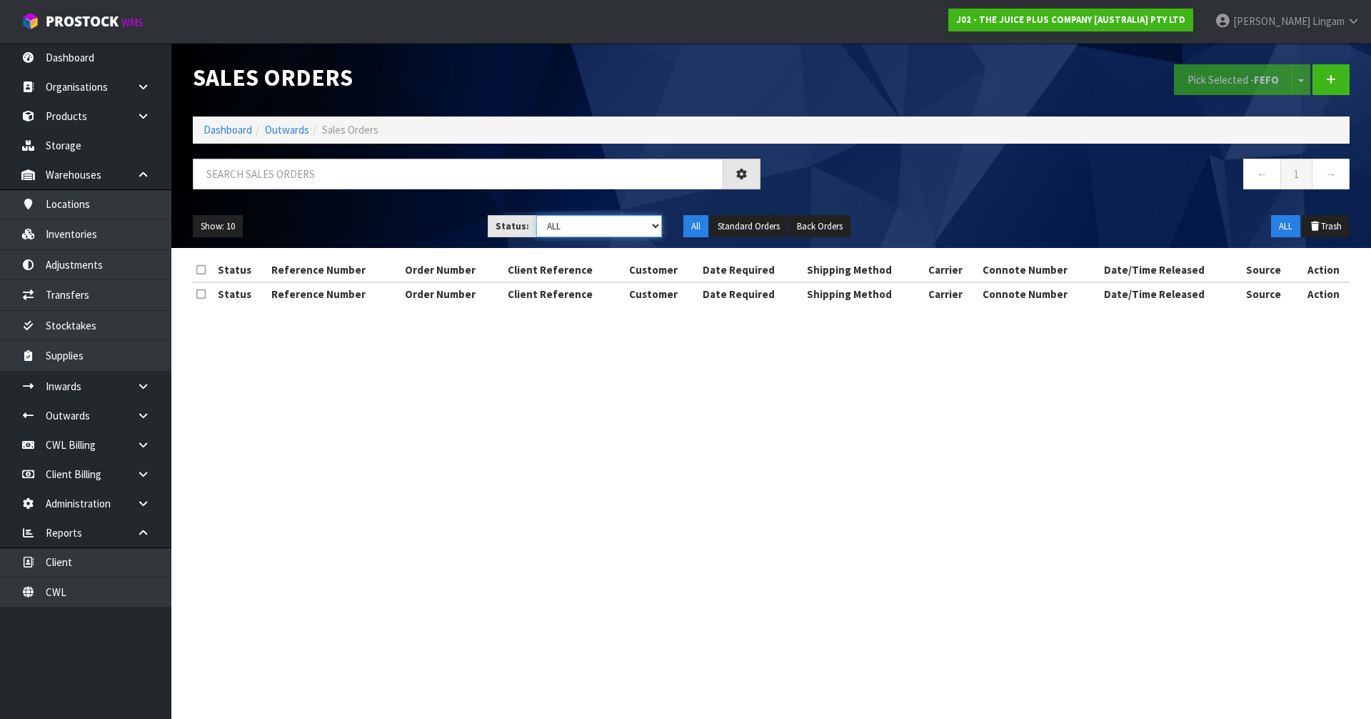
click at [624, 224] on select "Draft Pending Allocated Pending Pick Goods Picked Goods Packed Pending Charges …" at bounding box center [599, 226] width 126 height 22
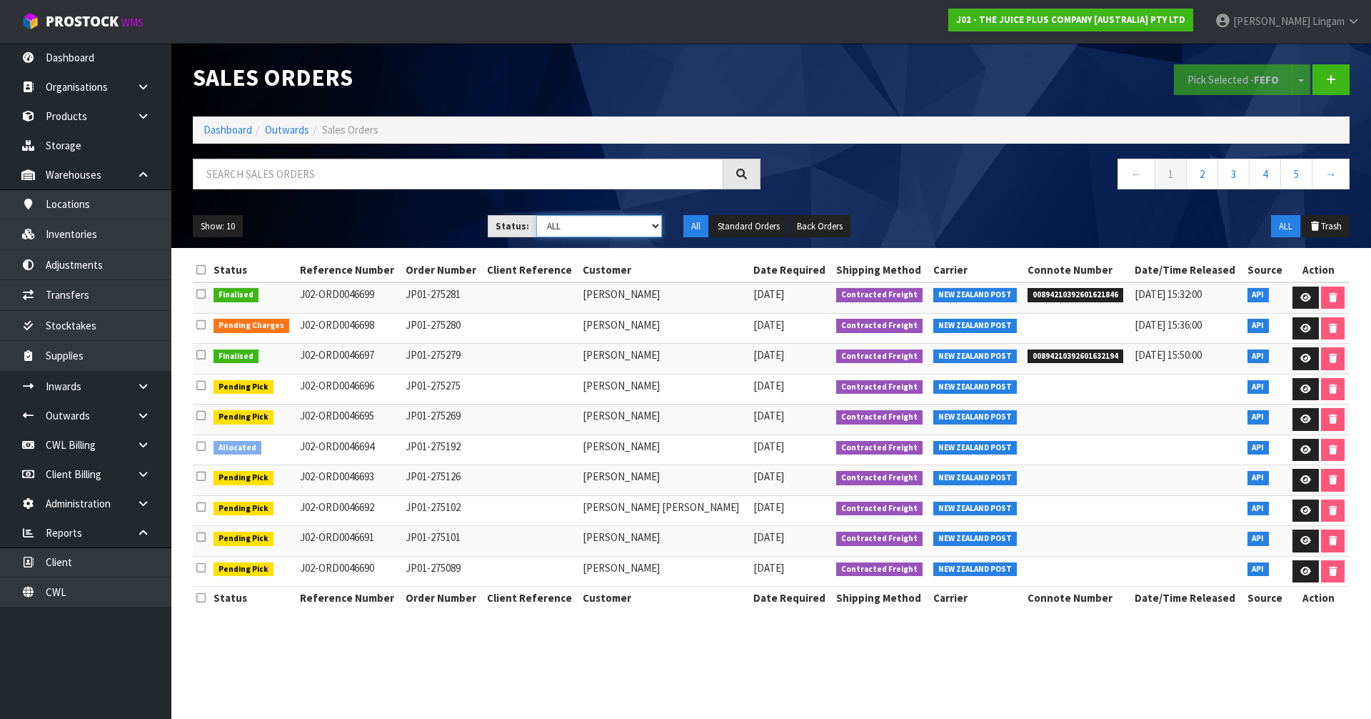
select select "string:6"
click at [536, 215] on select "Draft Pending Allocated Pending Pick Goods Picked Goods Packed Pending Charges …" at bounding box center [599, 226] width 126 height 22
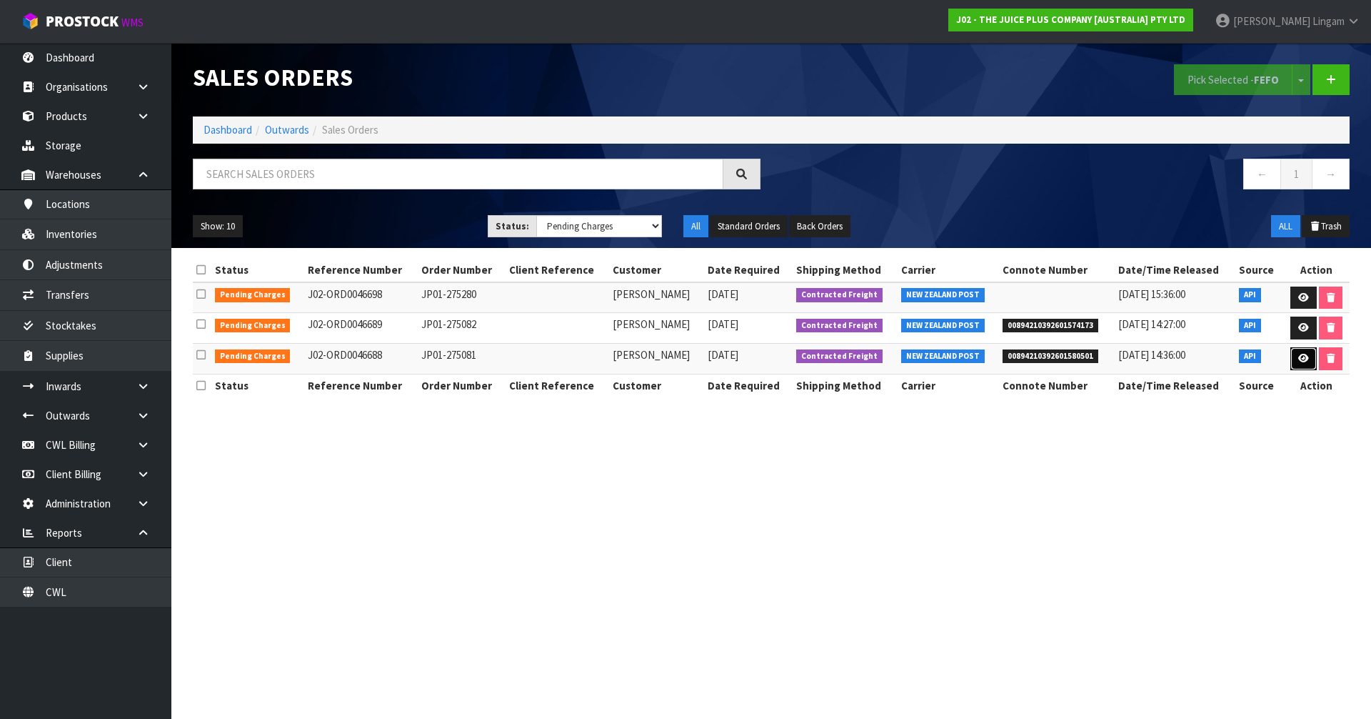
click at [1310, 364] on link at bounding box center [1304, 358] width 26 height 23
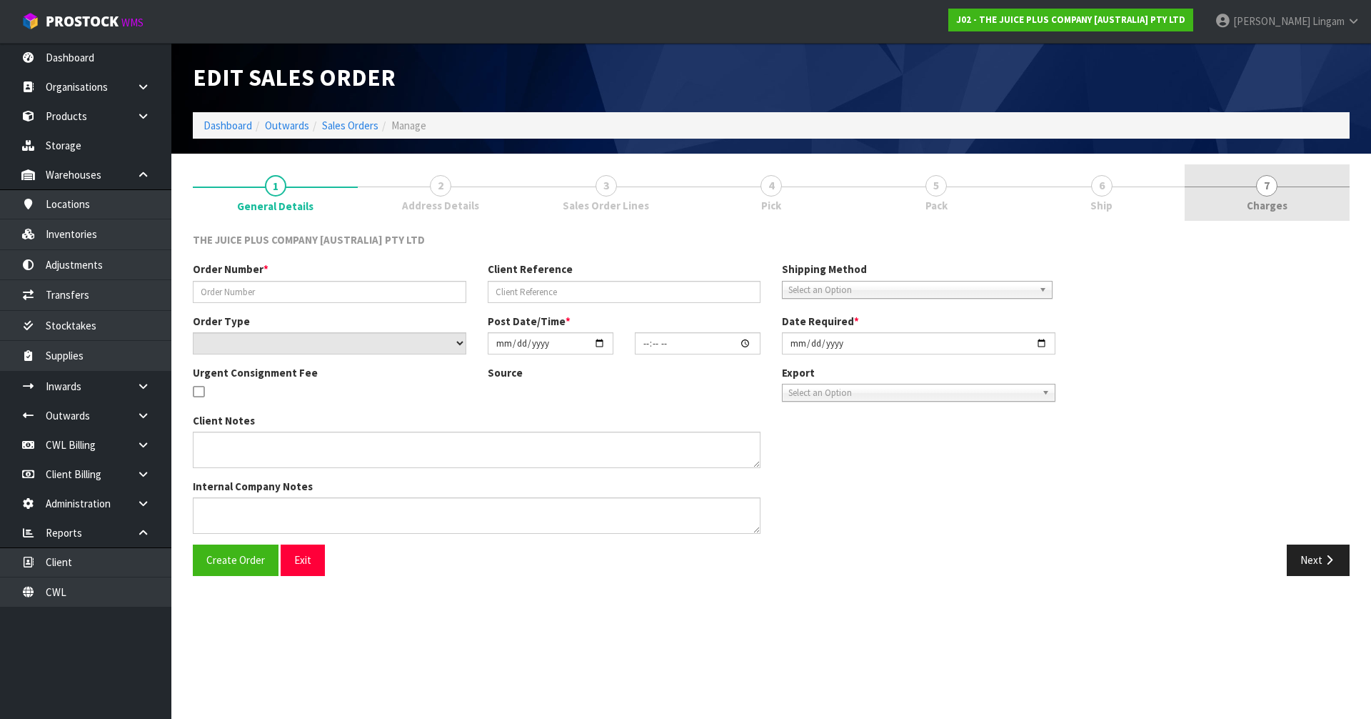
type input "JP01-275081"
select select "number:0"
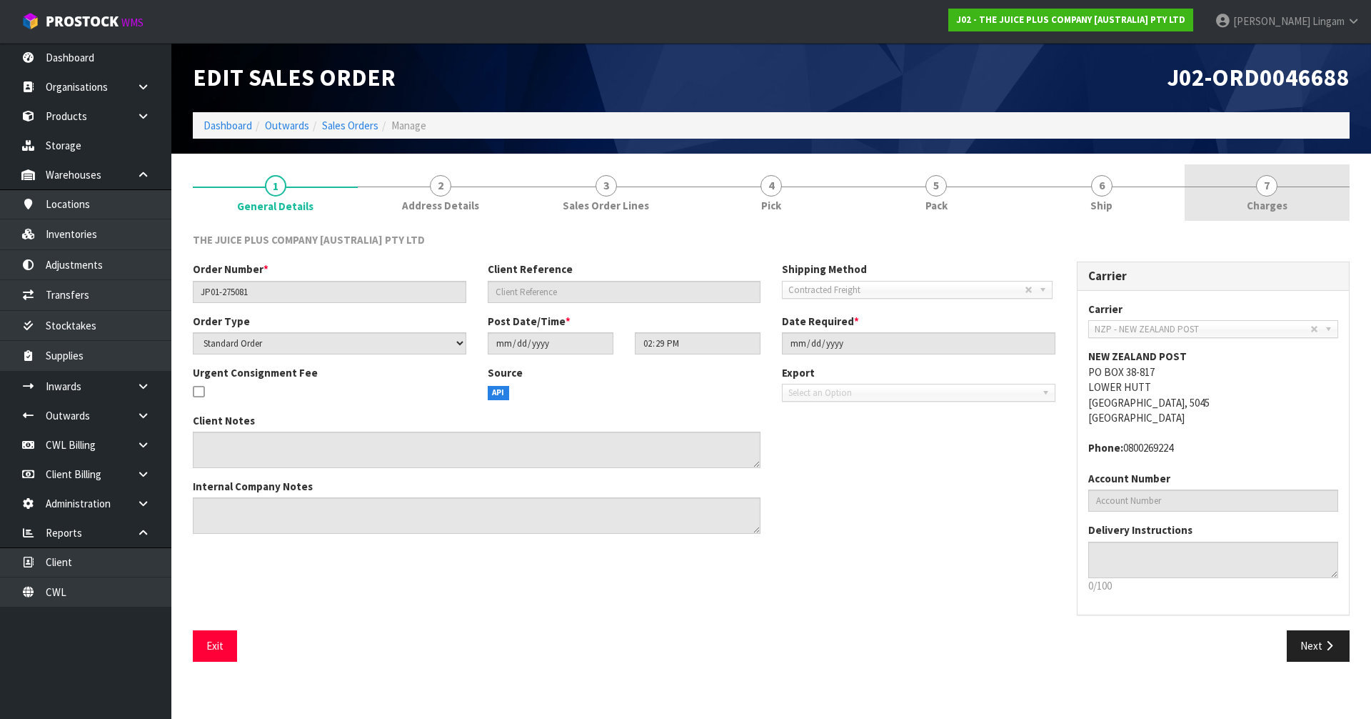
click at [1269, 189] on span "7" at bounding box center [1266, 185] width 21 height 21
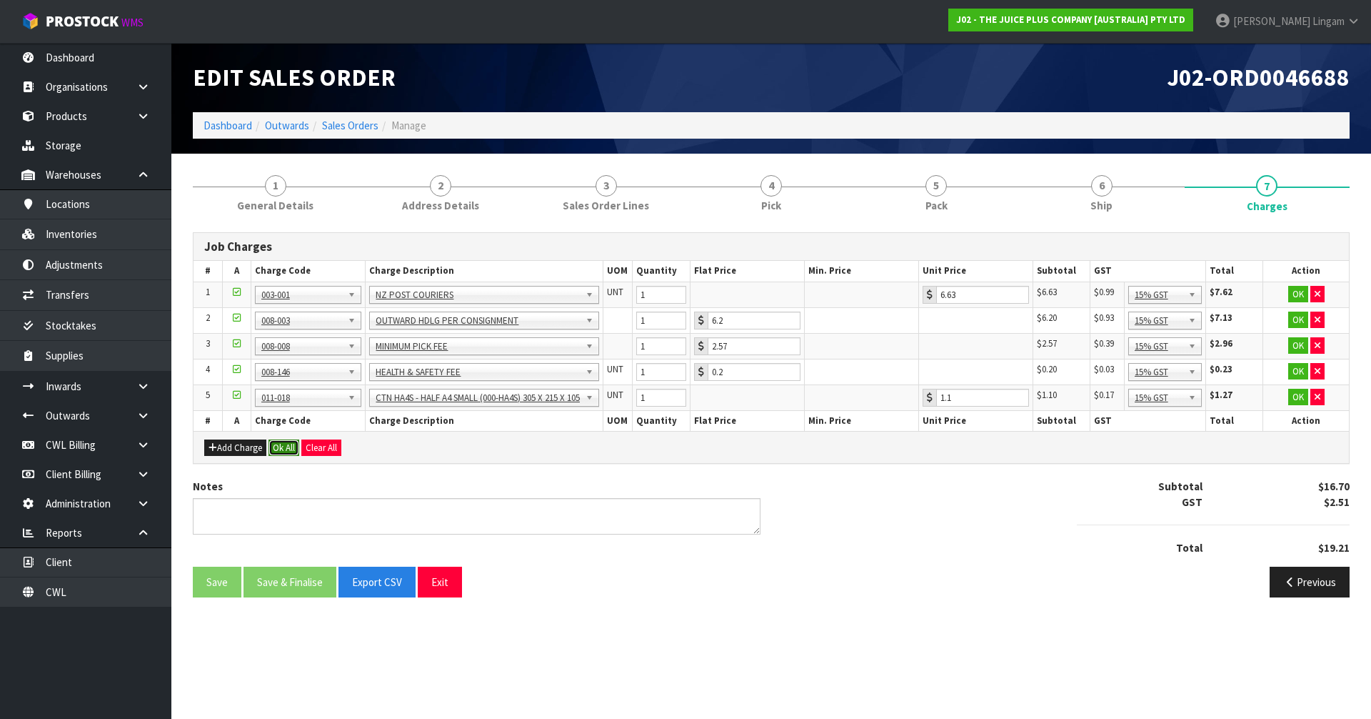
click at [284, 444] on button "Ok All" at bounding box center [284, 447] width 31 height 17
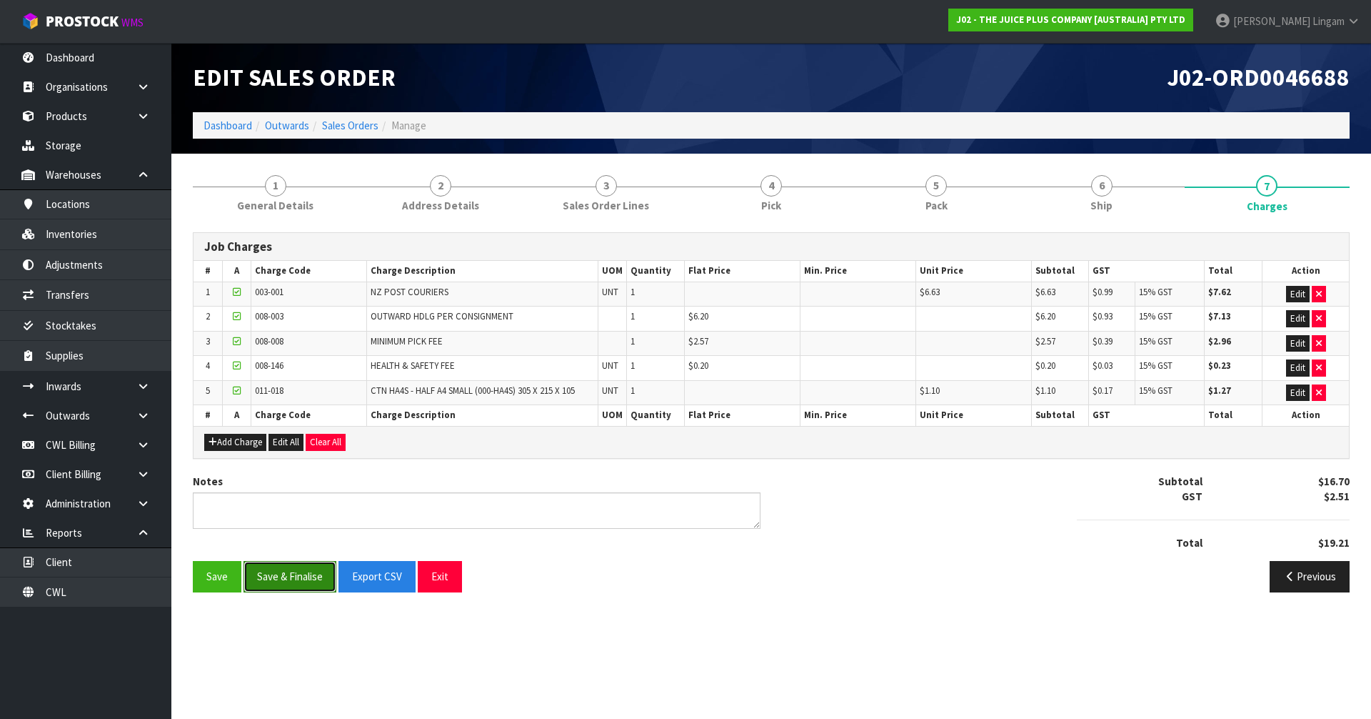
click at [308, 576] on button "Save & Finalise" at bounding box center [290, 576] width 93 height 31
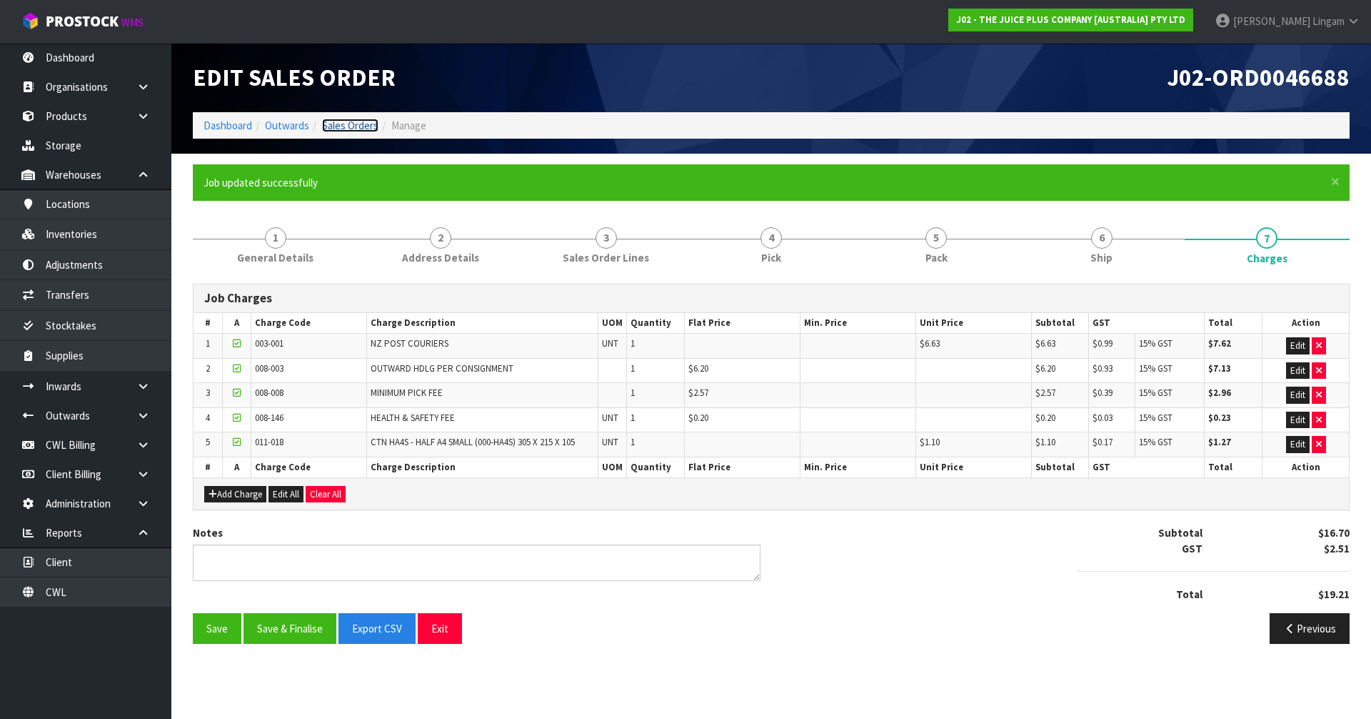
click at [349, 124] on link "Sales Orders" at bounding box center [350, 126] width 56 height 14
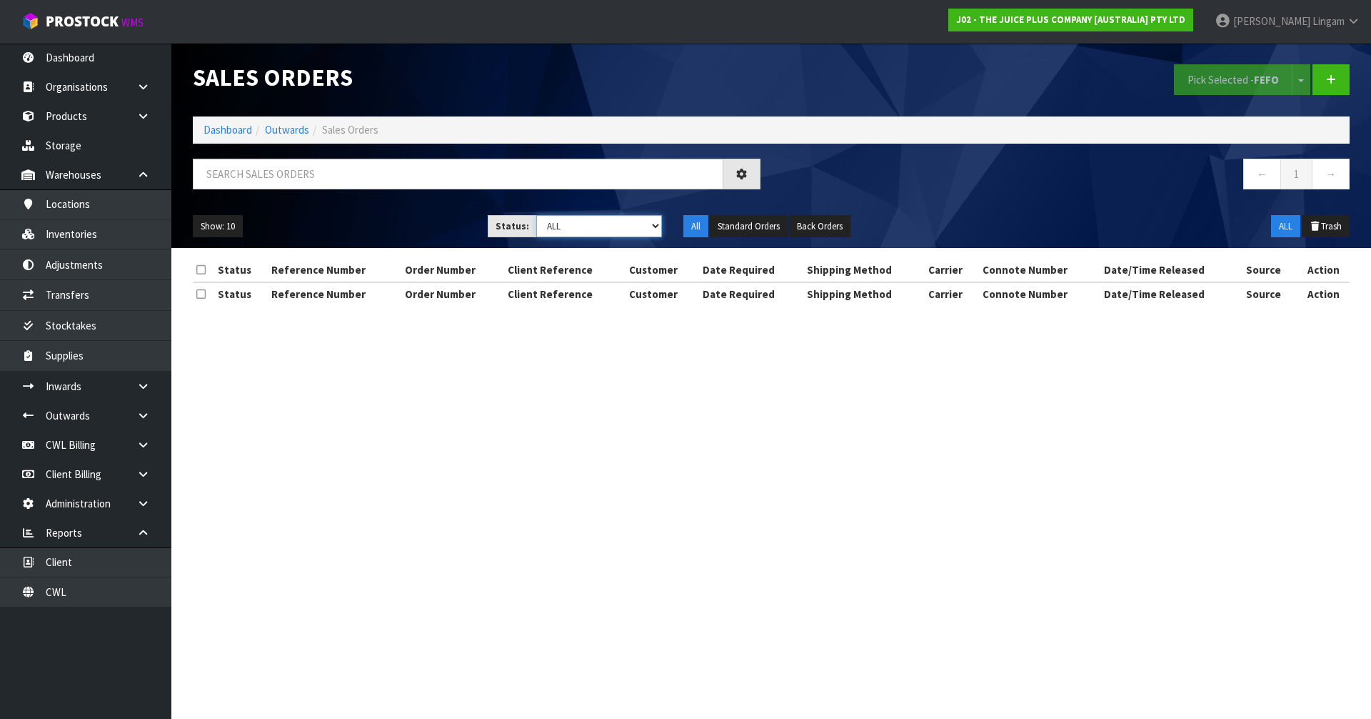
click at [651, 227] on select "Draft Pending Allocated Pending Pick Goods Picked Goods Packed Pending Charges …" at bounding box center [599, 226] width 126 height 22
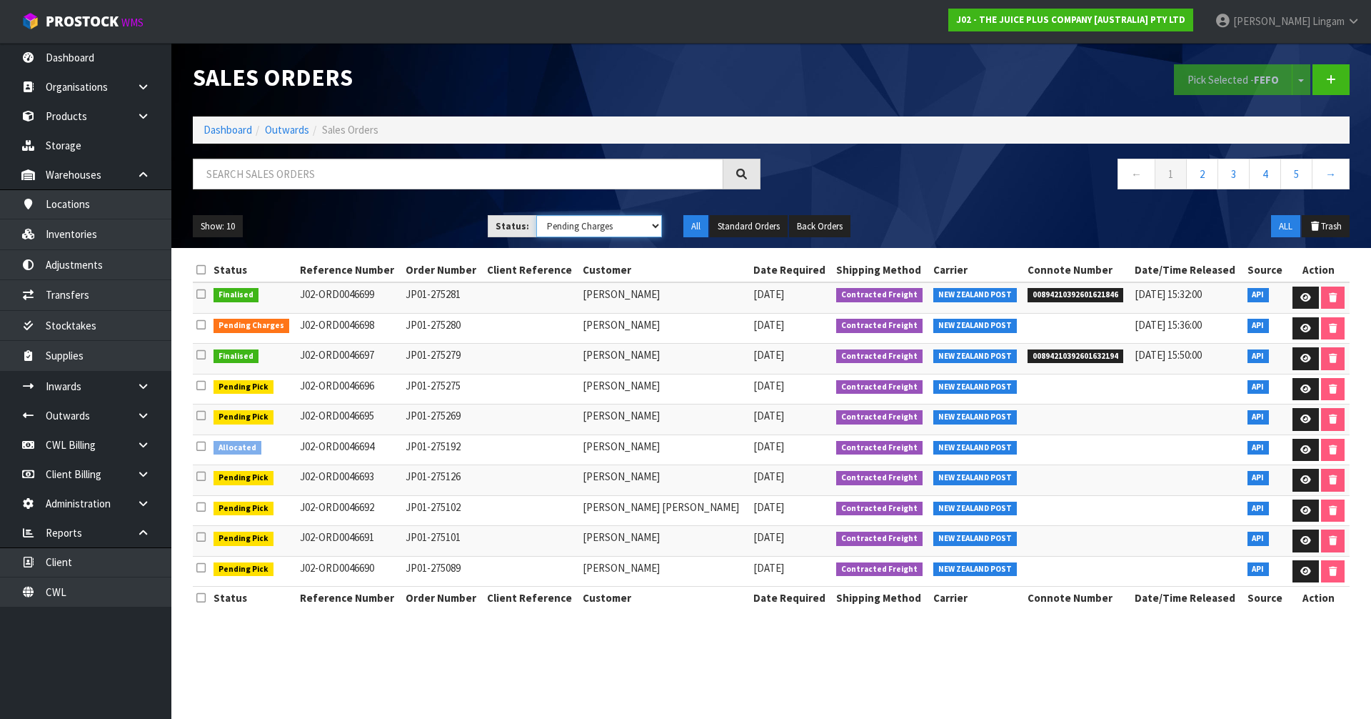
click at [536, 215] on select "Draft Pending Allocated Pending Pick Goods Picked Goods Packed Pending Charges …" at bounding box center [599, 226] width 126 height 22
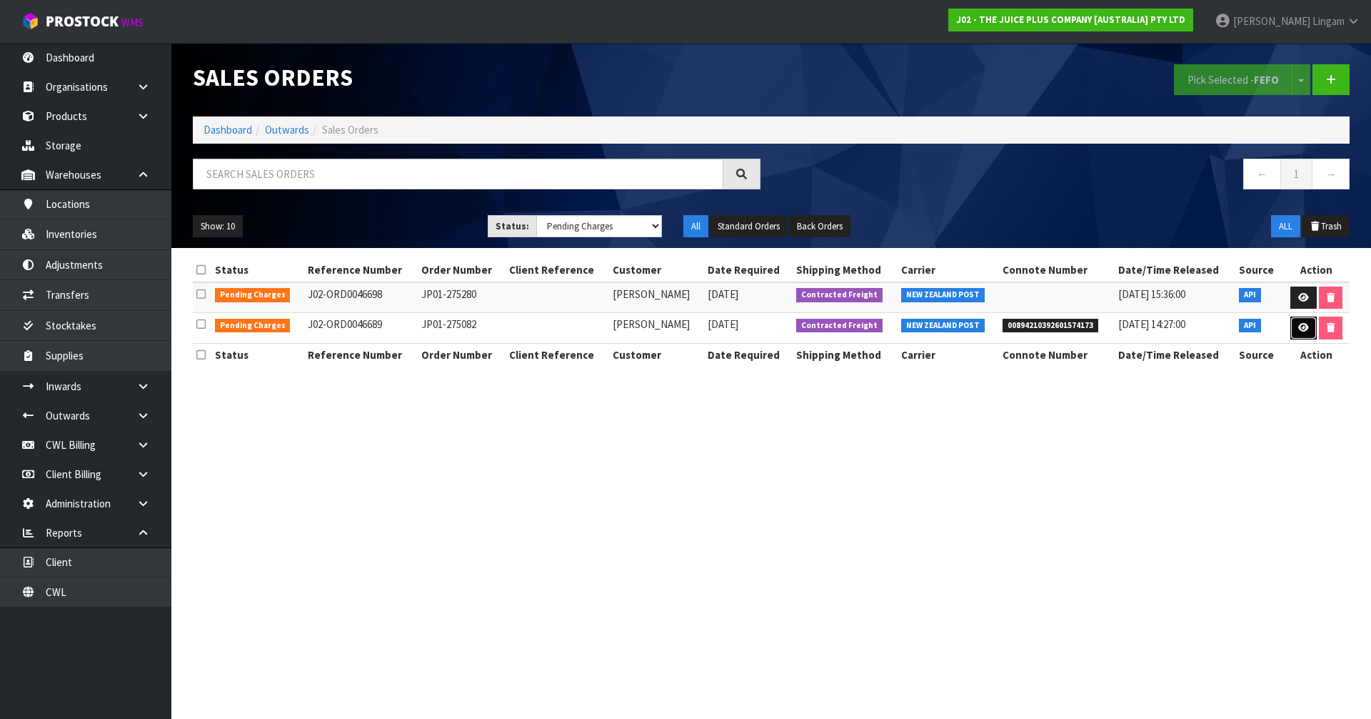
click at [1305, 339] on link at bounding box center [1304, 327] width 26 height 23
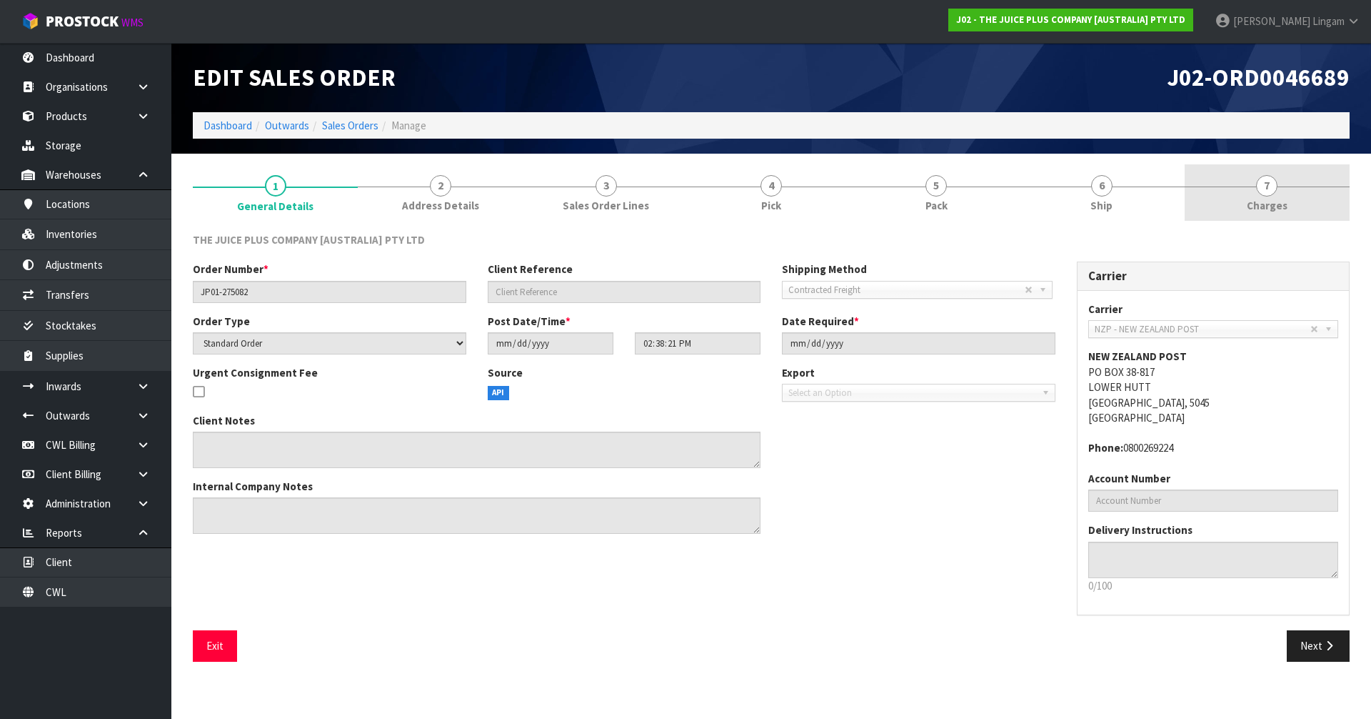
click at [1310, 219] on link "7 Charges" at bounding box center [1267, 192] width 165 height 56
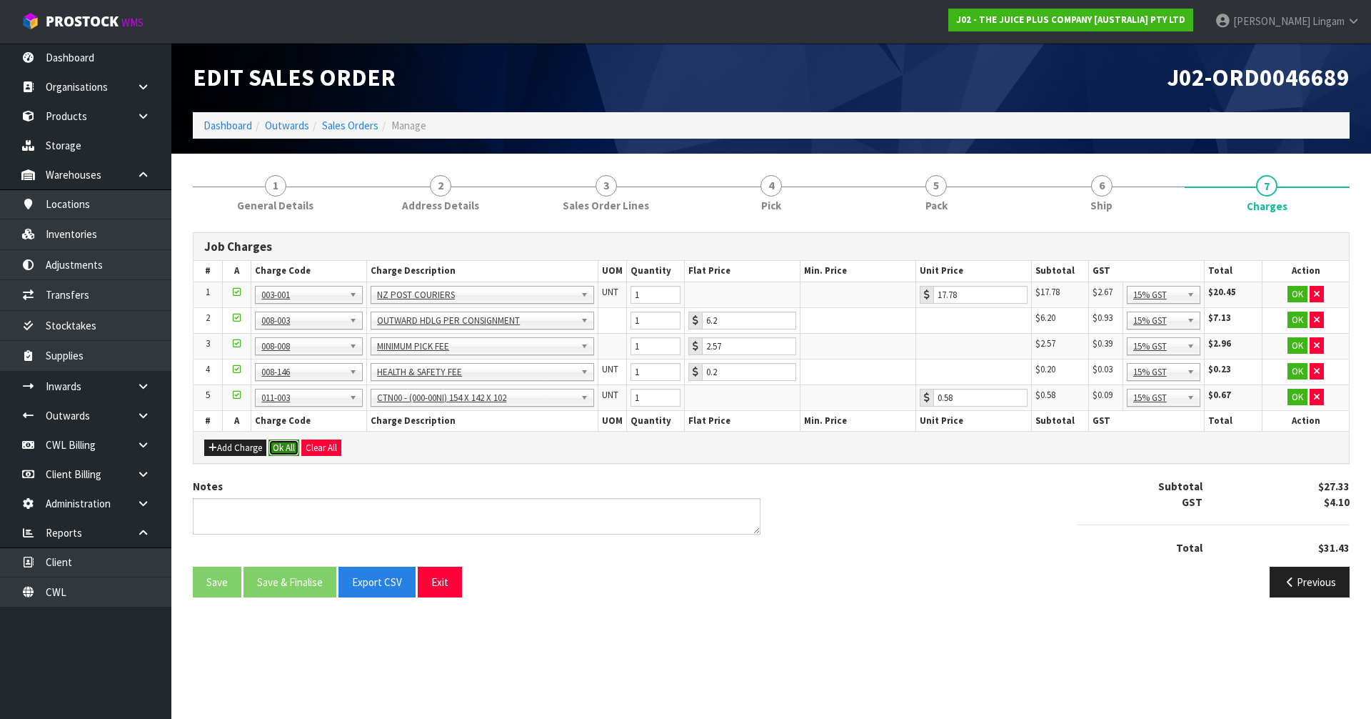
click at [284, 449] on button "Ok All" at bounding box center [284, 447] width 31 height 17
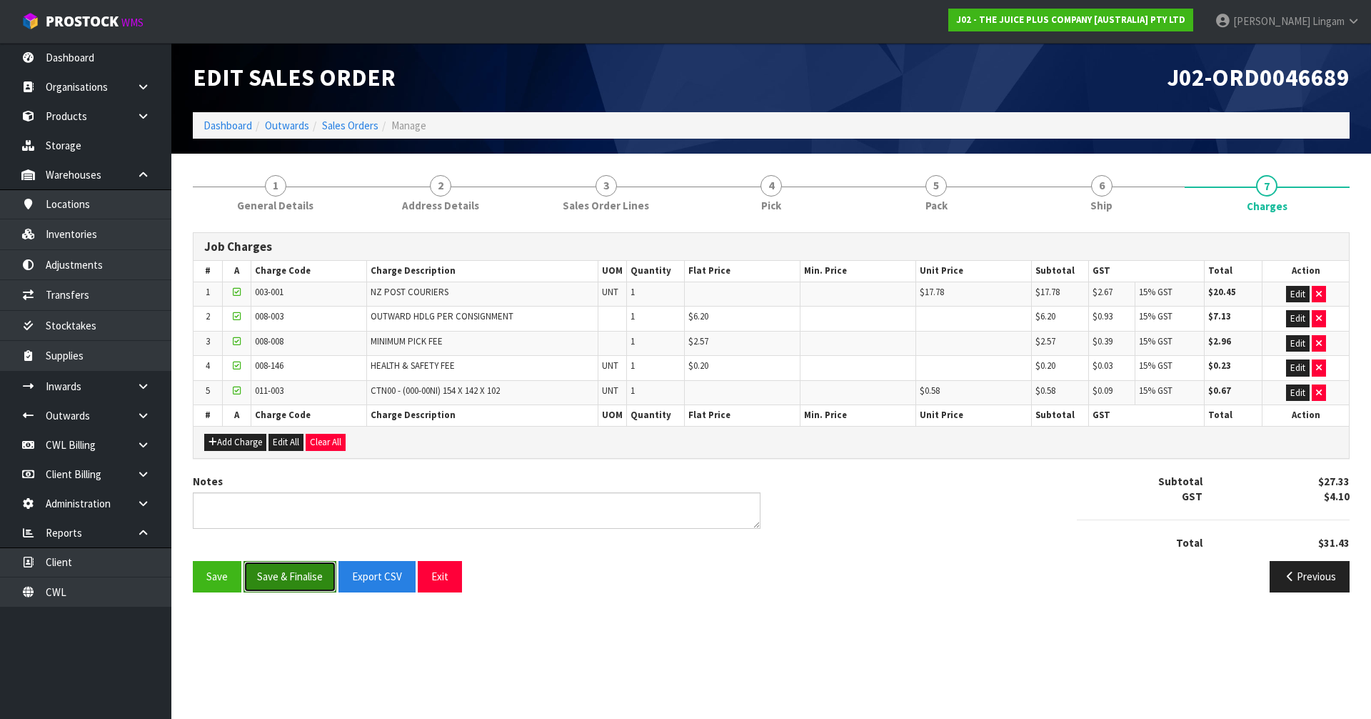
click at [299, 569] on button "Save & Finalise" at bounding box center [290, 576] width 93 height 31
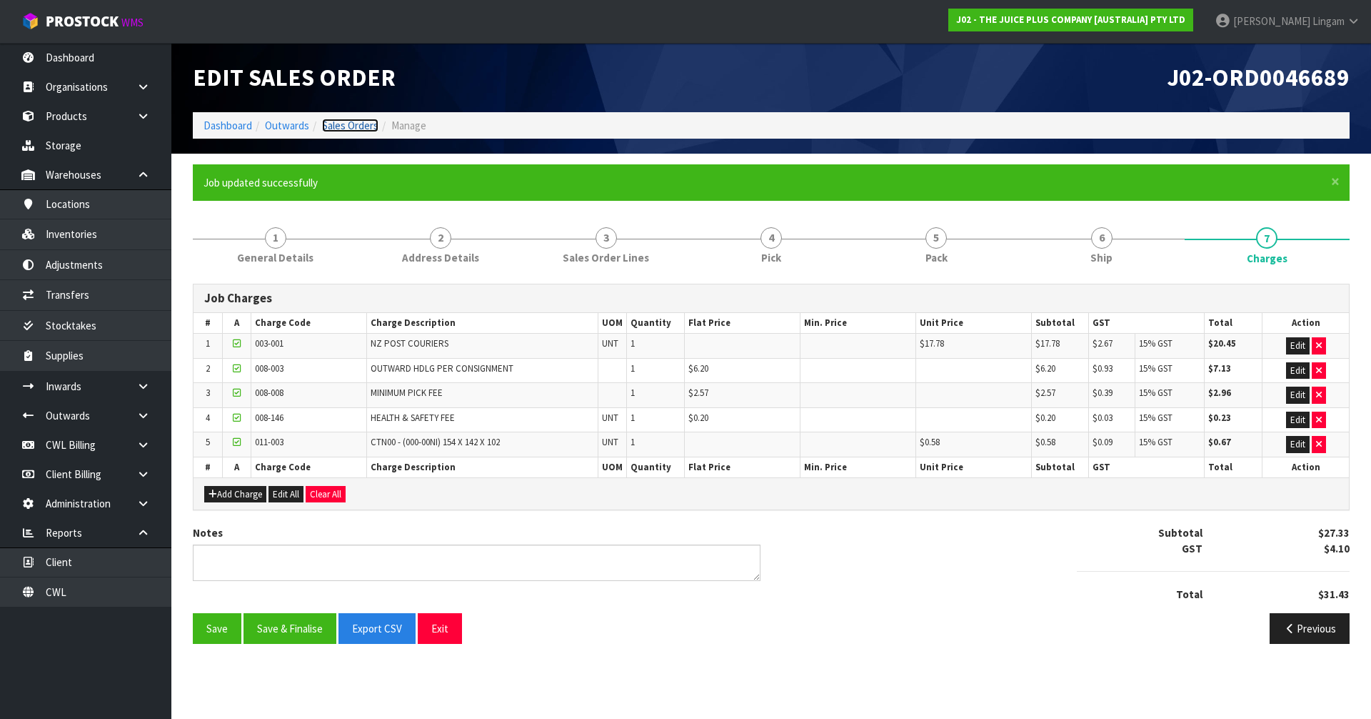
click at [364, 120] on link "Sales Orders" at bounding box center [350, 126] width 56 height 14
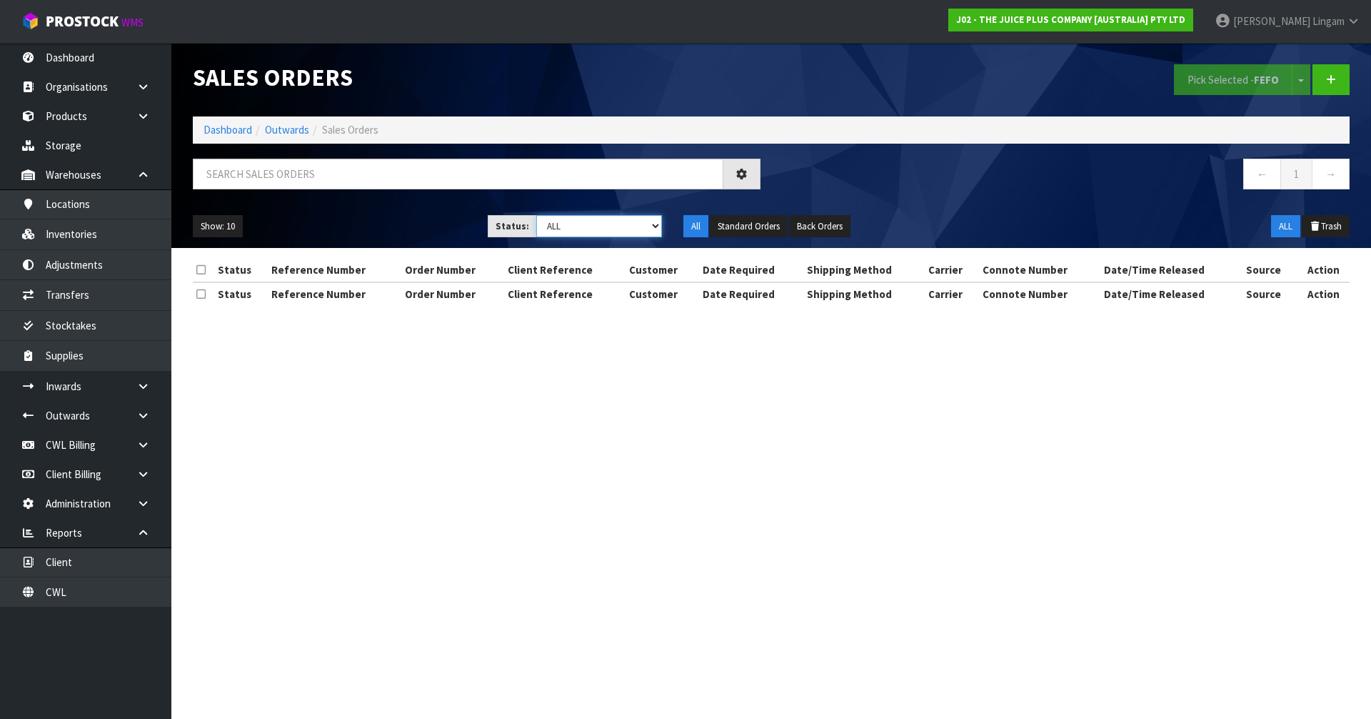
click at [621, 221] on select "Draft Pending Allocated Pending Pick Goods Picked Goods Packed Pending Charges …" at bounding box center [599, 226] width 126 height 22
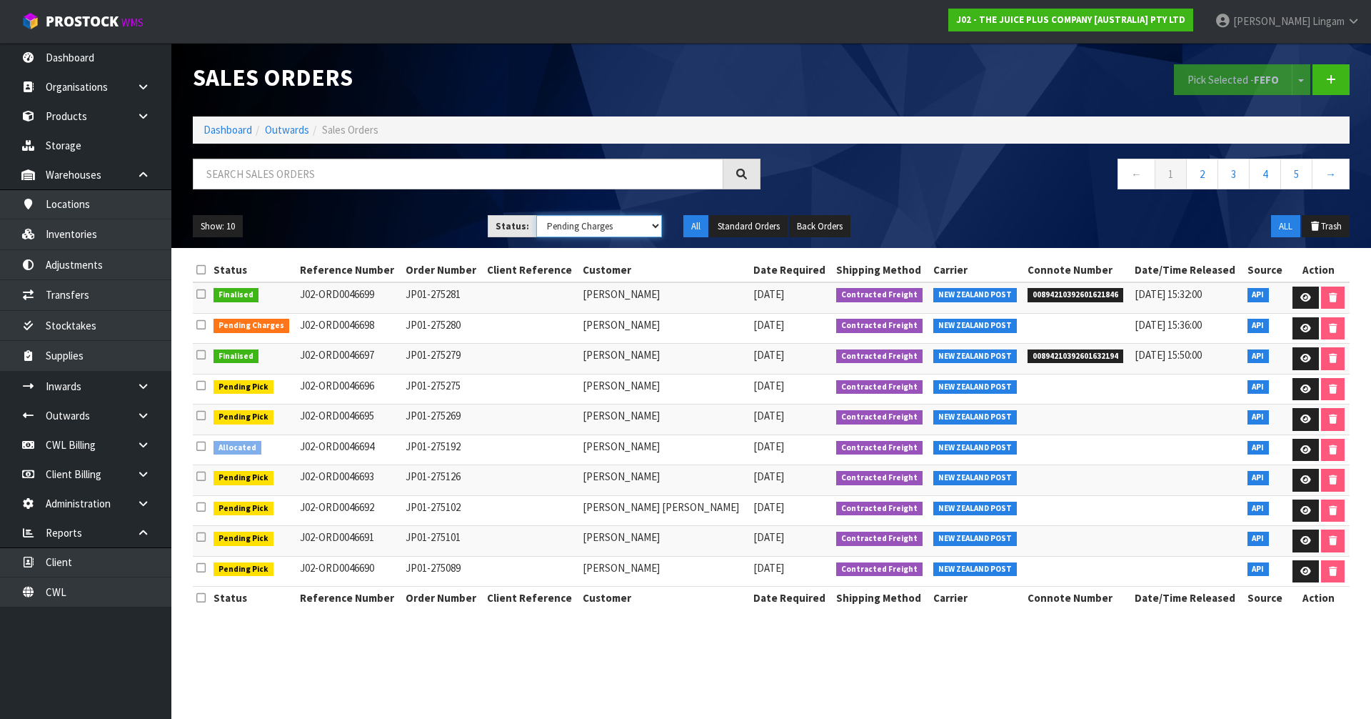
click at [536, 215] on select "Draft Pending Allocated Pending Pick Goods Picked Goods Packed Pending Charges …" at bounding box center [599, 226] width 126 height 22
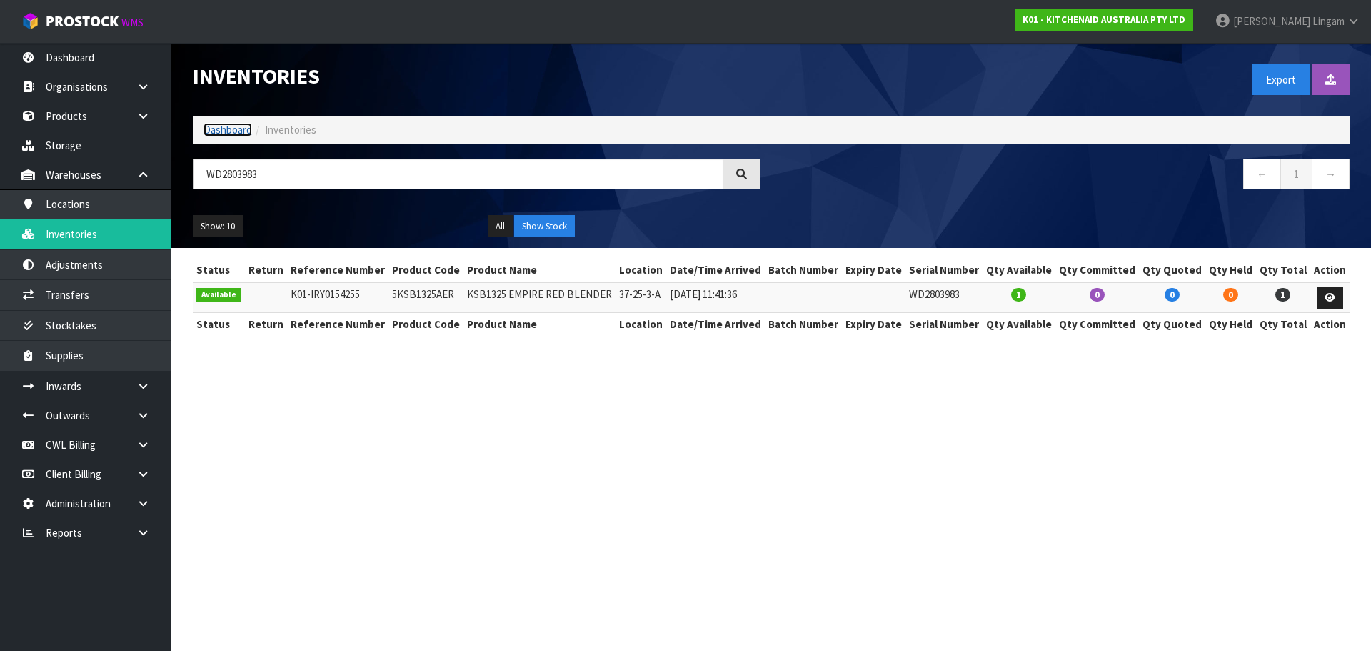
click at [229, 130] on link "Dashboard" at bounding box center [228, 130] width 49 height 14
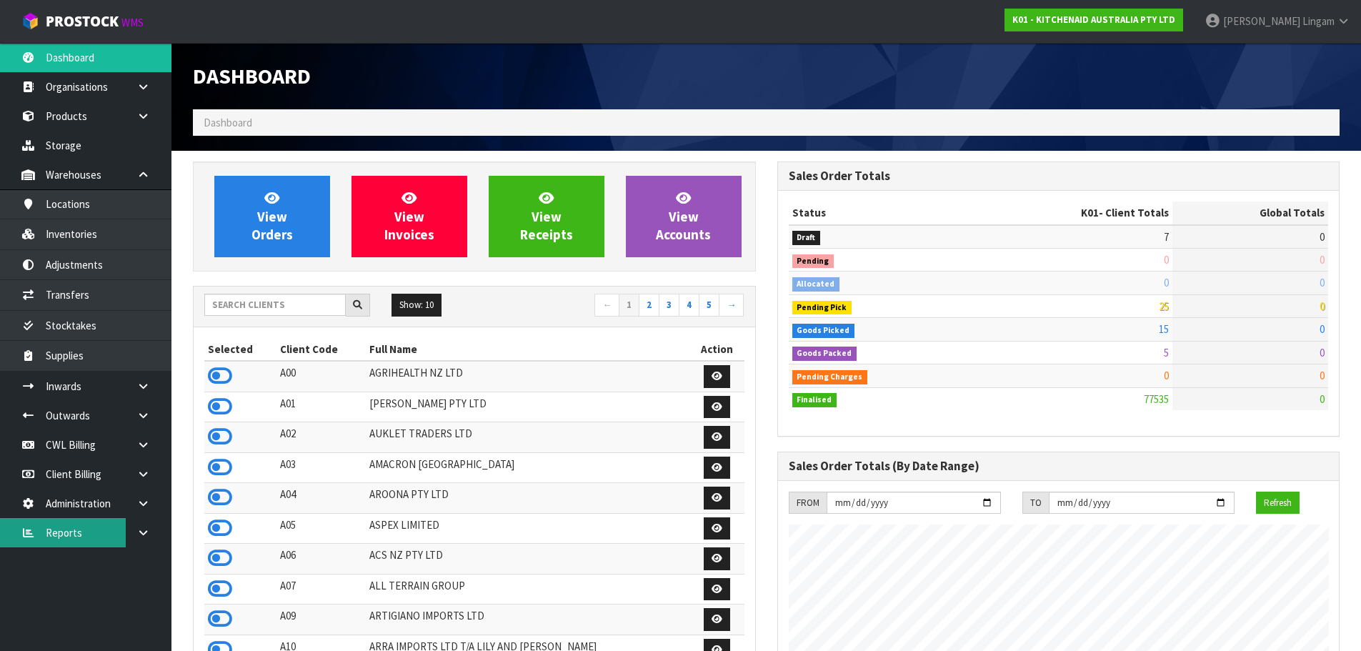
scroll to position [1082, 584]
click at [150, 529] on link at bounding box center [149, 532] width 46 height 29
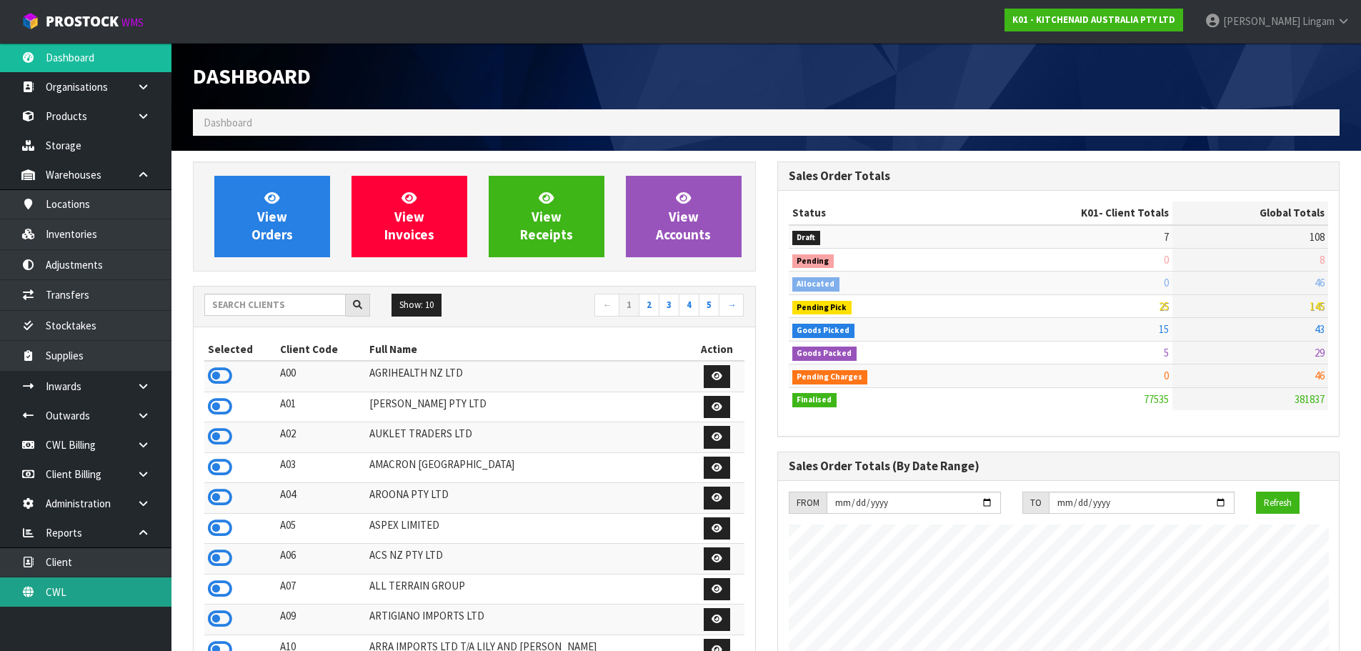
click at [116, 581] on link "CWL" at bounding box center [85, 591] width 171 height 29
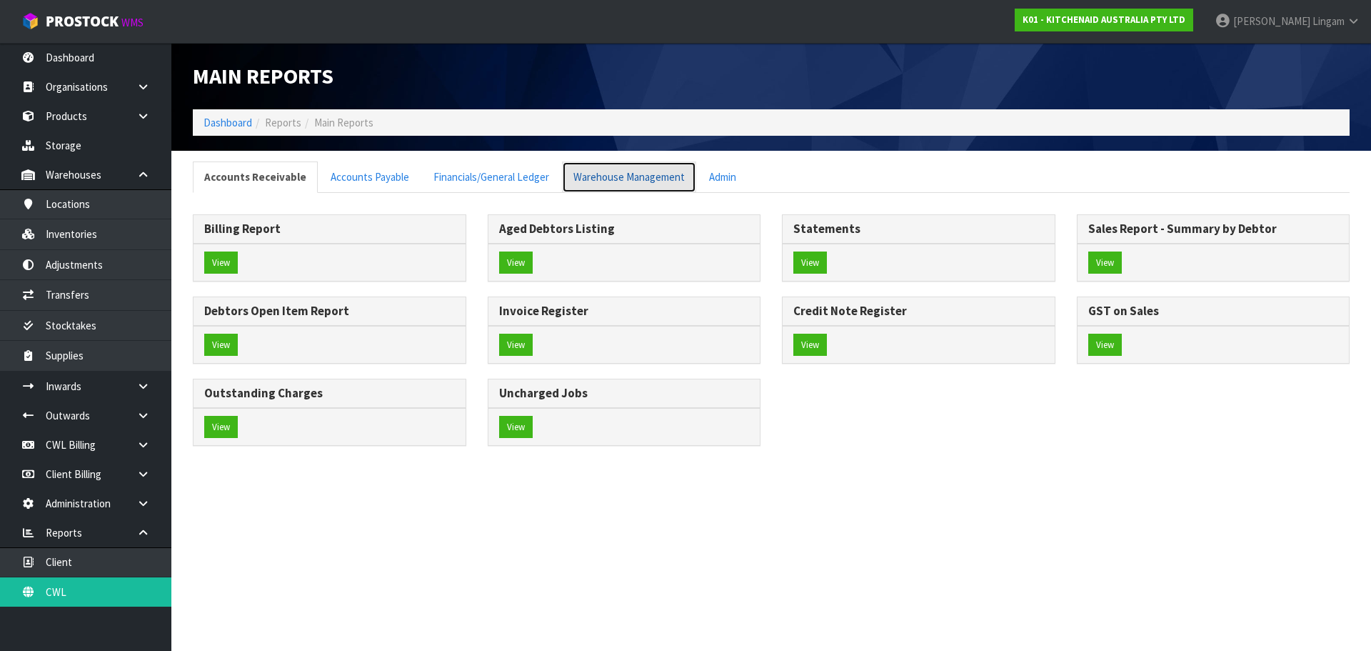
click at [592, 173] on link "Warehouse Management" at bounding box center [629, 176] width 134 height 31
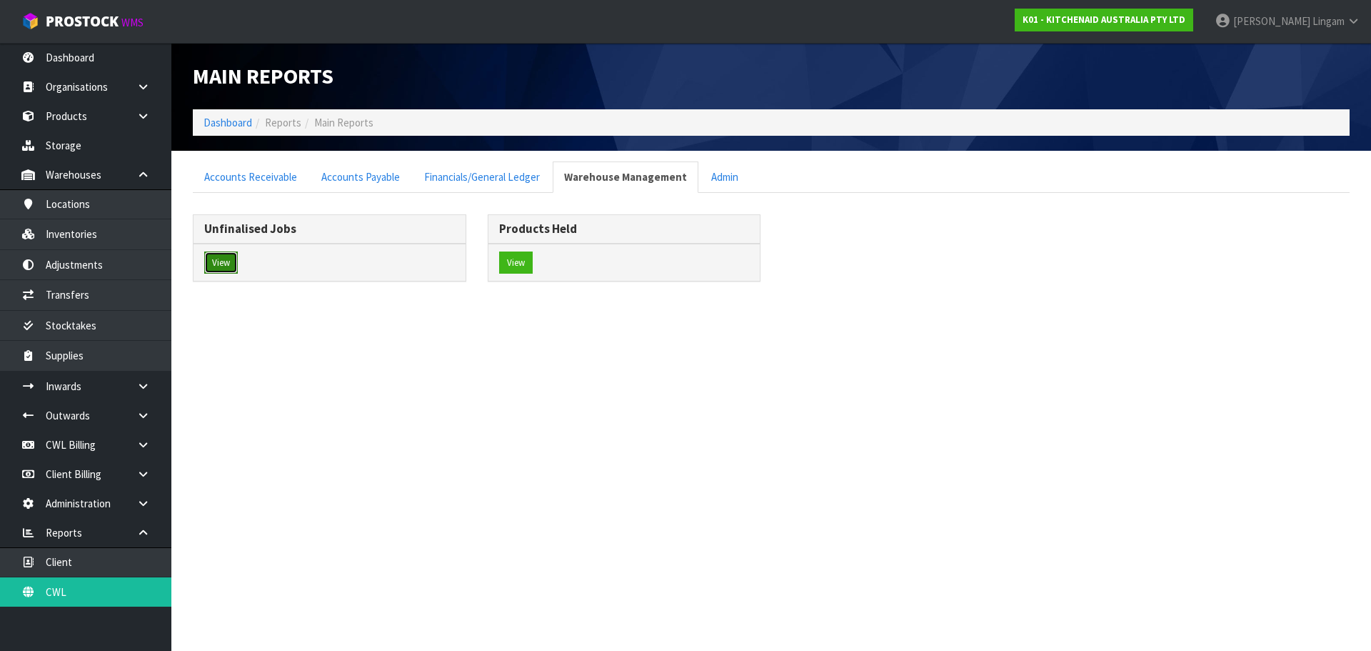
click at [215, 261] on button "View" at bounding box center [221, 262] width 34 height 23
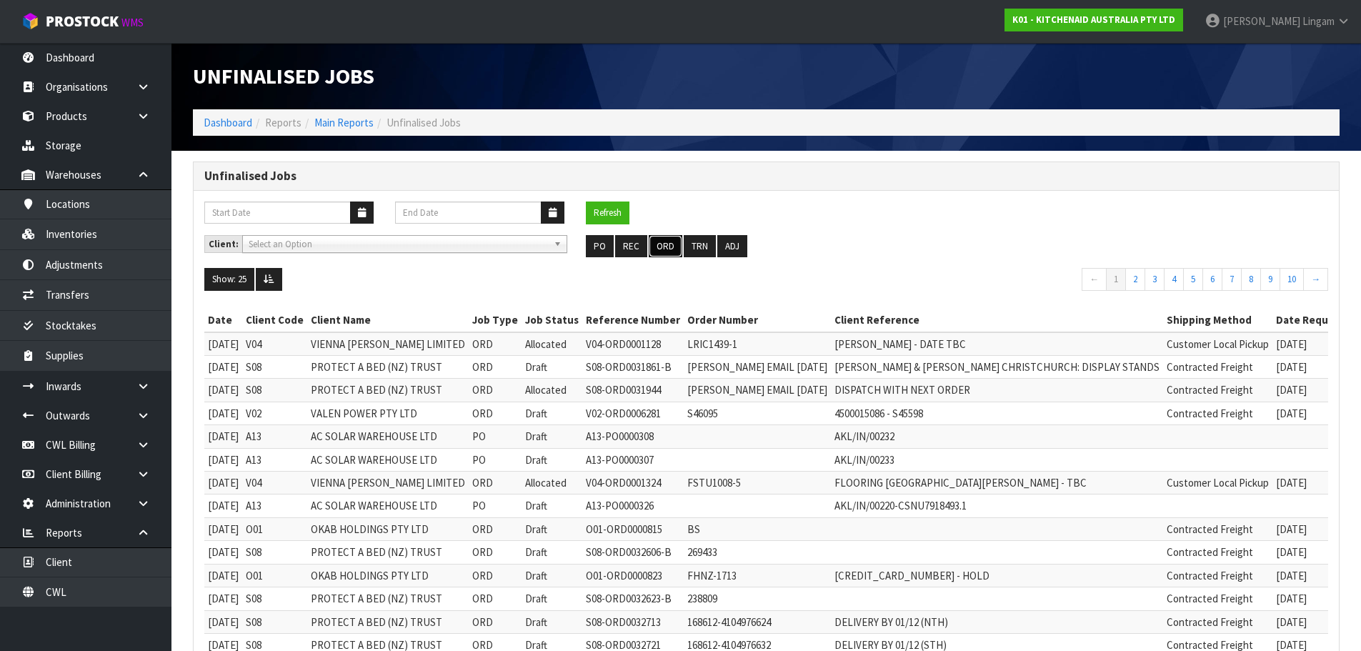
click at [669, 241] on button "ORD" at bounding box center [666, 246] width 34 height 23
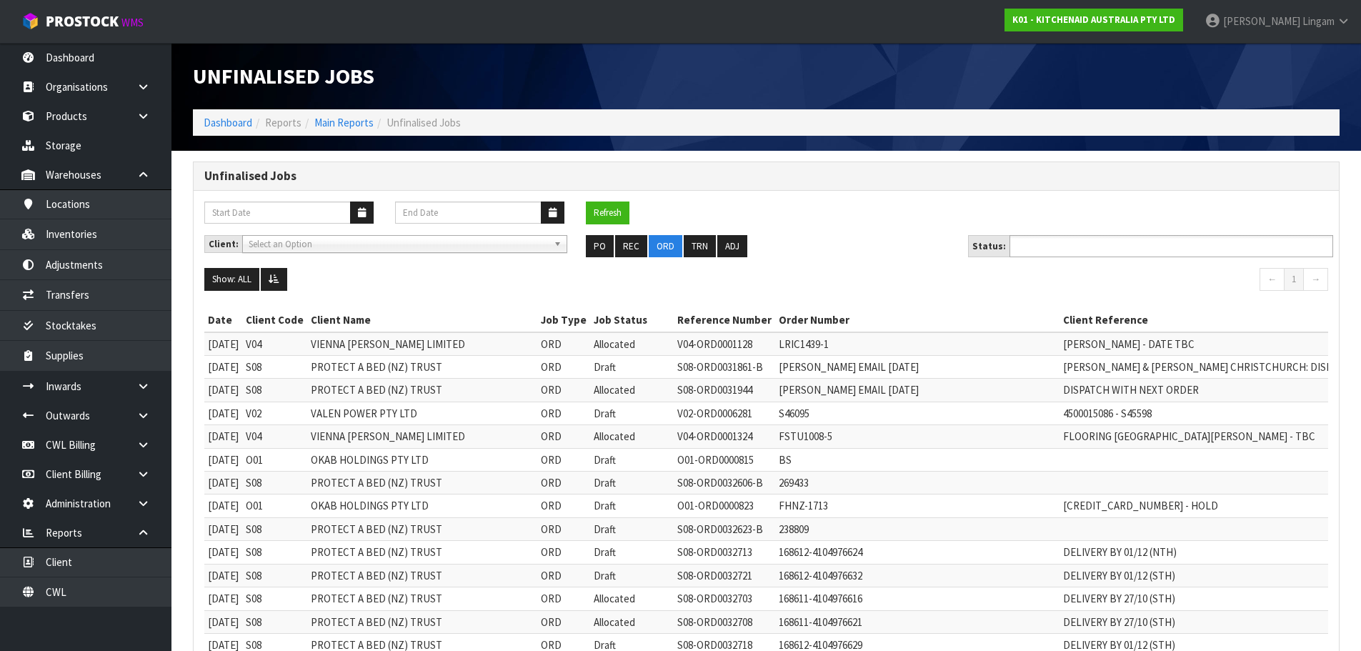
click at [1073, 251] on input "text" at bounding box center [1066, 246] width 105 height 18
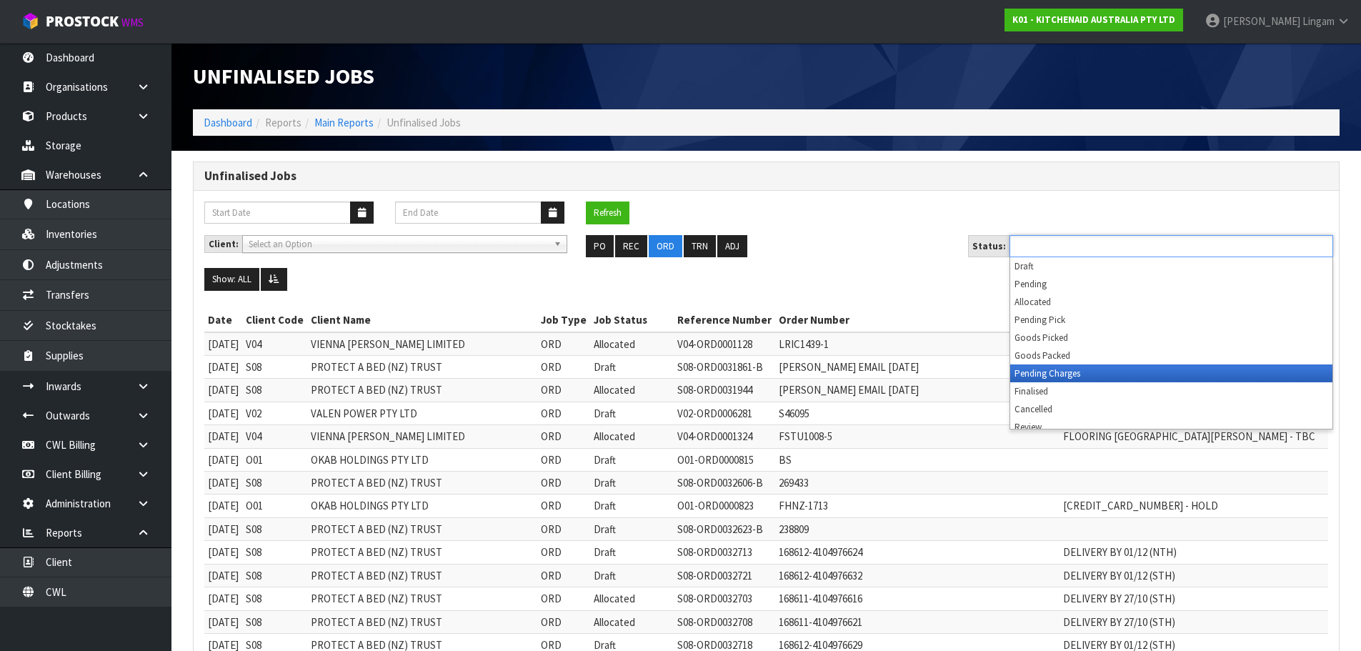
click at [1044, 376] on li "Pending Charges" at bounding box center [1171, 373] width 322 height 18
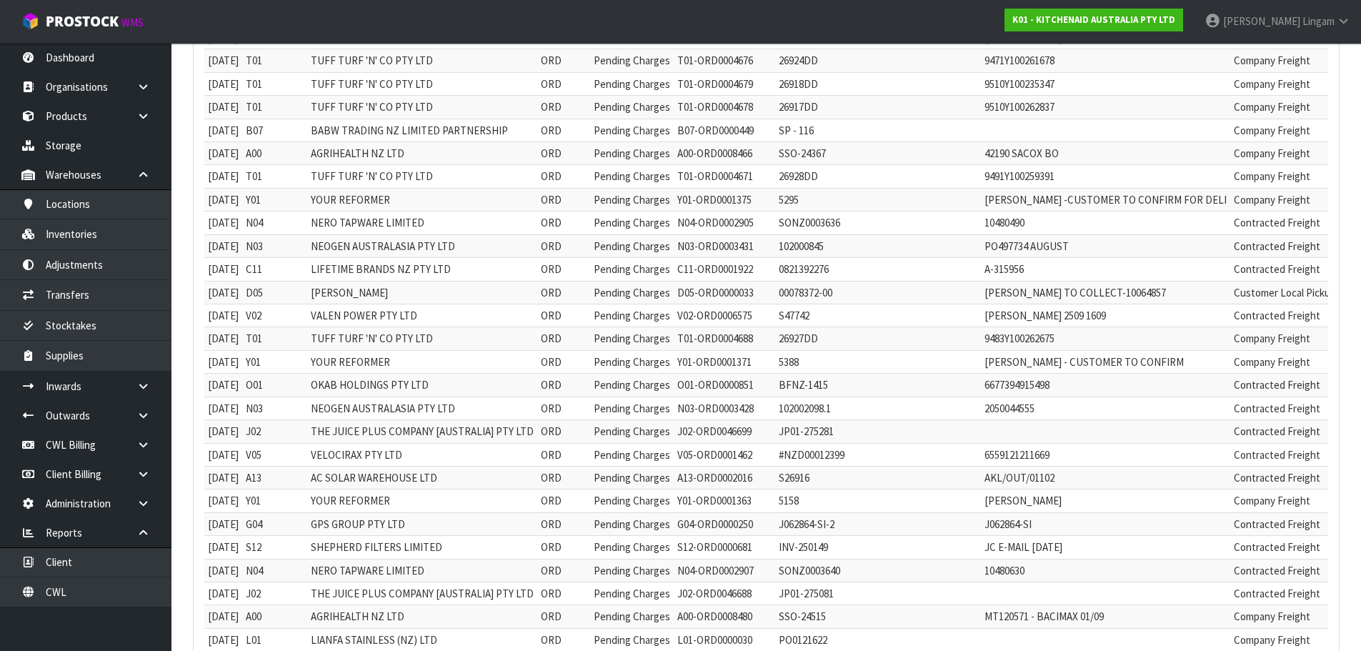
scroll to position [429, 0]
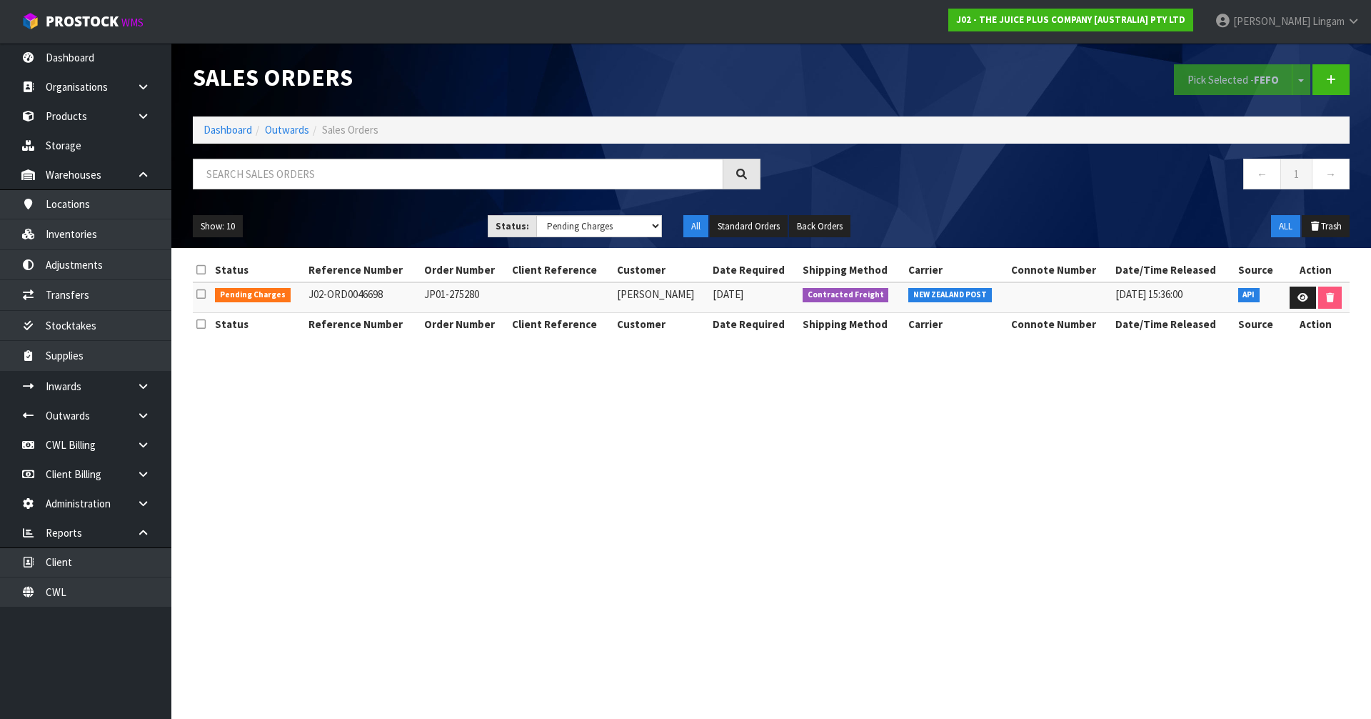
select select "string:6"
drag, startPoint x: 616, startPoint y: 296, endPoint x: 689, endPoint y: 289, distance: 73.2
click at [689, 289] on td "[PERSON_NAME]" at bounding box center [662, 297] width 96 height 31
copy td "[PERSON_NAME]"
click at [1298, 294] on icon at bounding box center [1303, 297] width 11 height 9
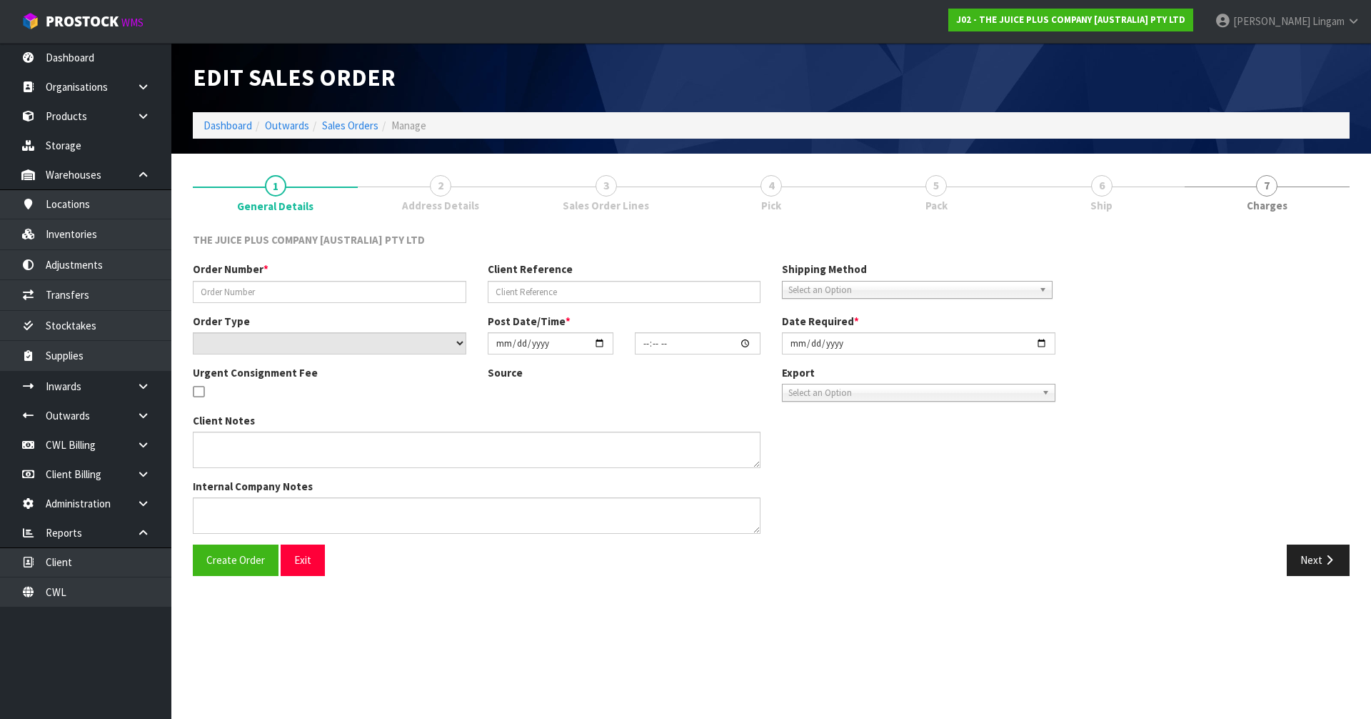
type input "JP01-275280"
select select "number:0"
type input "[DATE]"
type input "06:25:44.000"
type input "[DATE]"
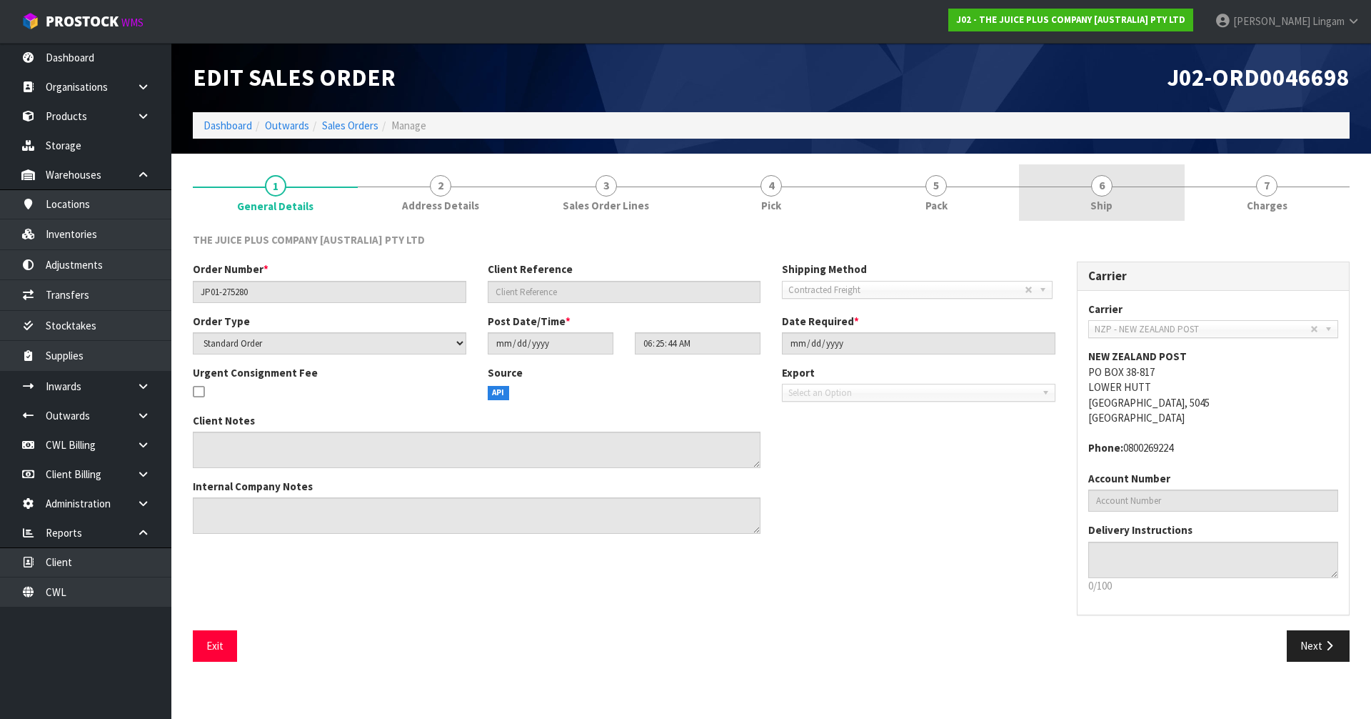
click at [1144, 199] on link "6 Ship" at bounding box center [1101, 192] width 165 height 56
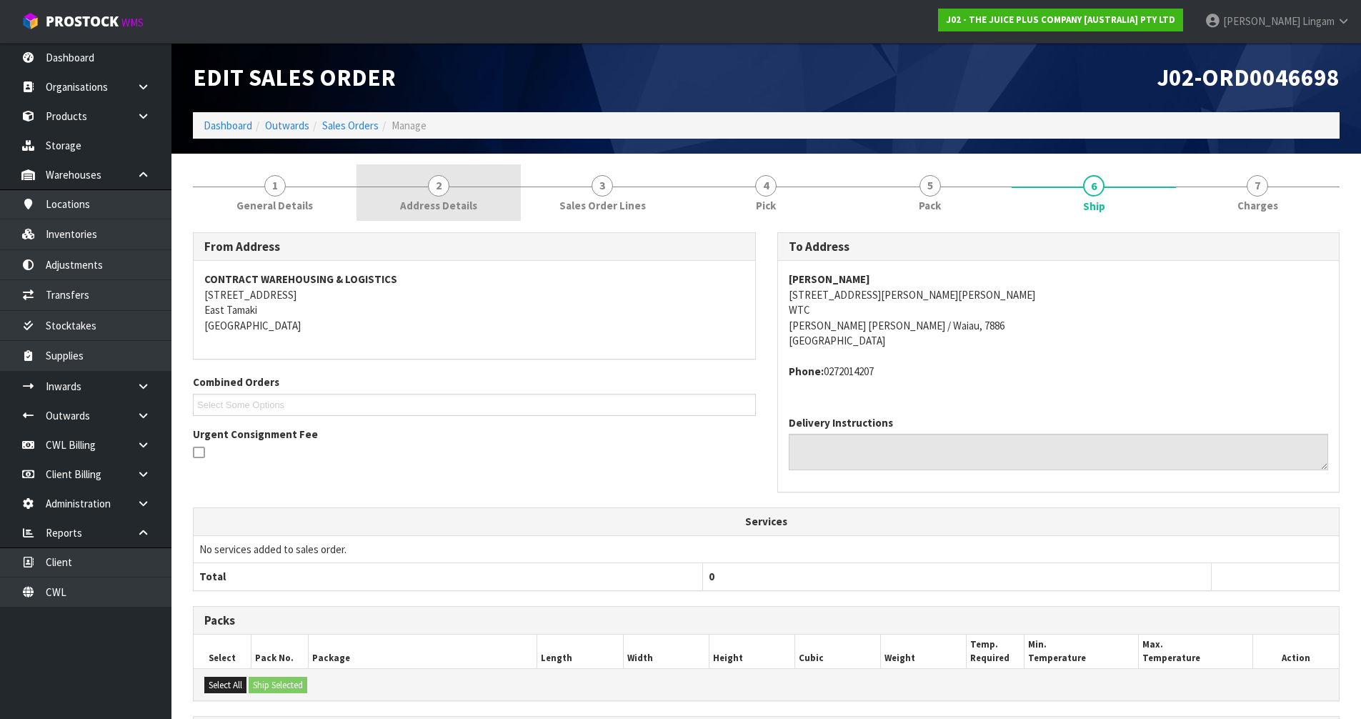
click at [491, 196] on link "2 Address Details" at bounding box center [438, 192] width 164 height 56
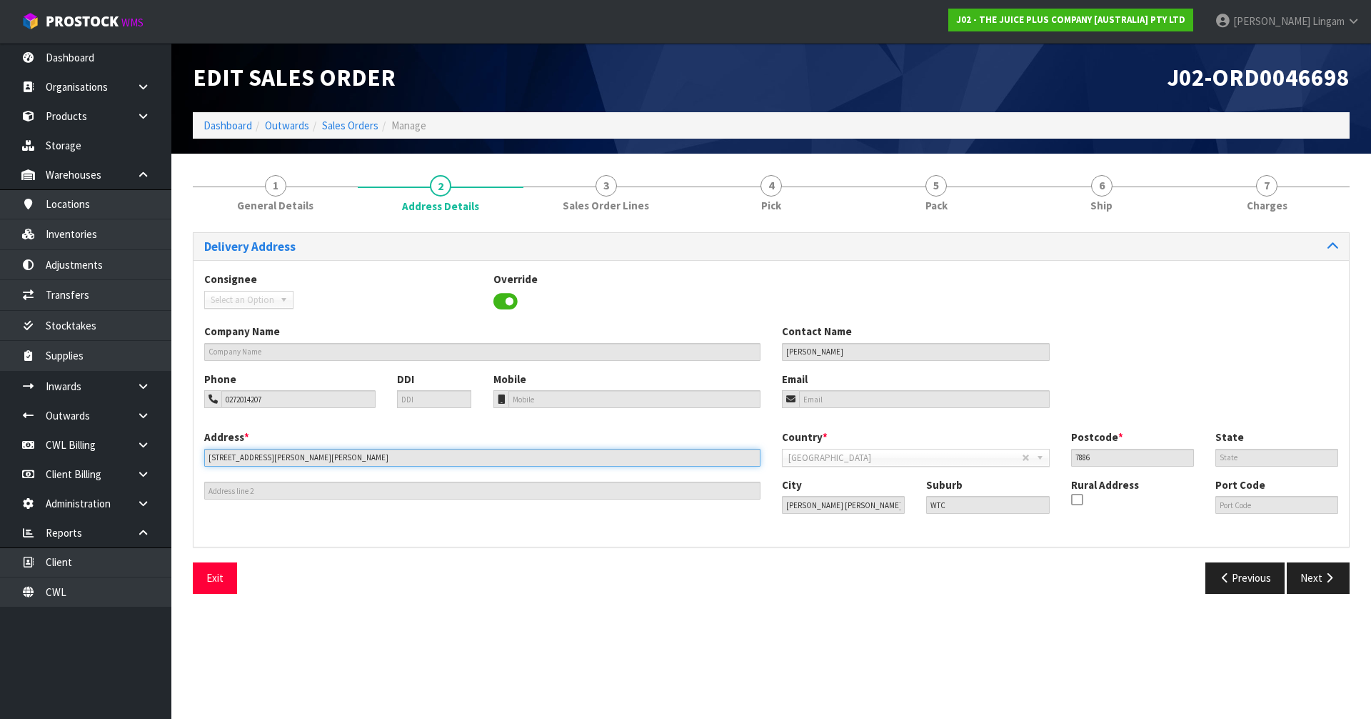
drag, startPoint x: 306, startPoint y: 456, endPoint x: 202, endPoint y: 446, distance: 104.7
click at [202, 446] on div "Address * 2328D Franz Josef Highway This address line exceeds the recommended l…" at bounding box center [483, 464] width 578 height 70
click at [361, 128] on link "Sales Orders" at bounding box center [350, 126] width 56 height 14
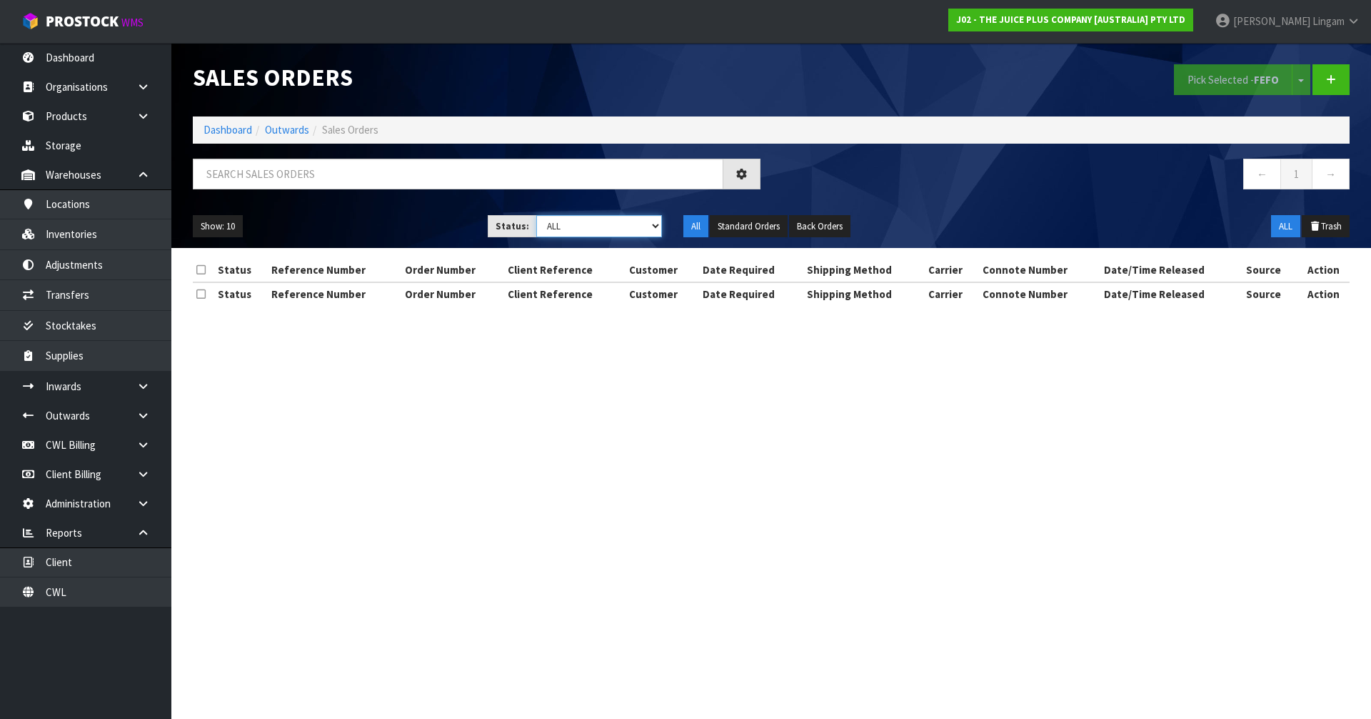
click at [612, 224] on select "Draft Pending Allocated Pending Pick Goods Picked Goods Packed Pending Charges …" at bounding box center [599, 226] width 126 height 22
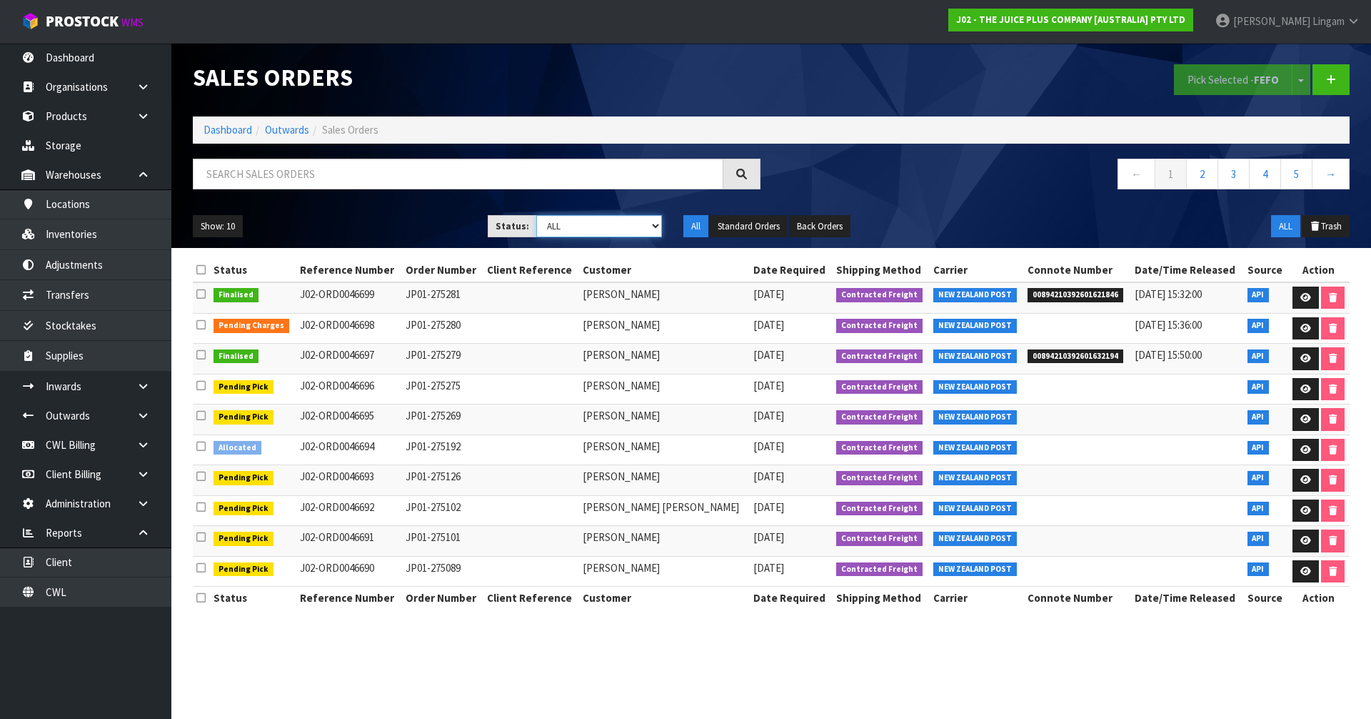
select select "string:6"
click at [536, 215] on select "Draft Pending Allocated Pending Pick Goods Picked Goods Packed Pending Charges …" at bounding box center [599, 226] width 126 height 22
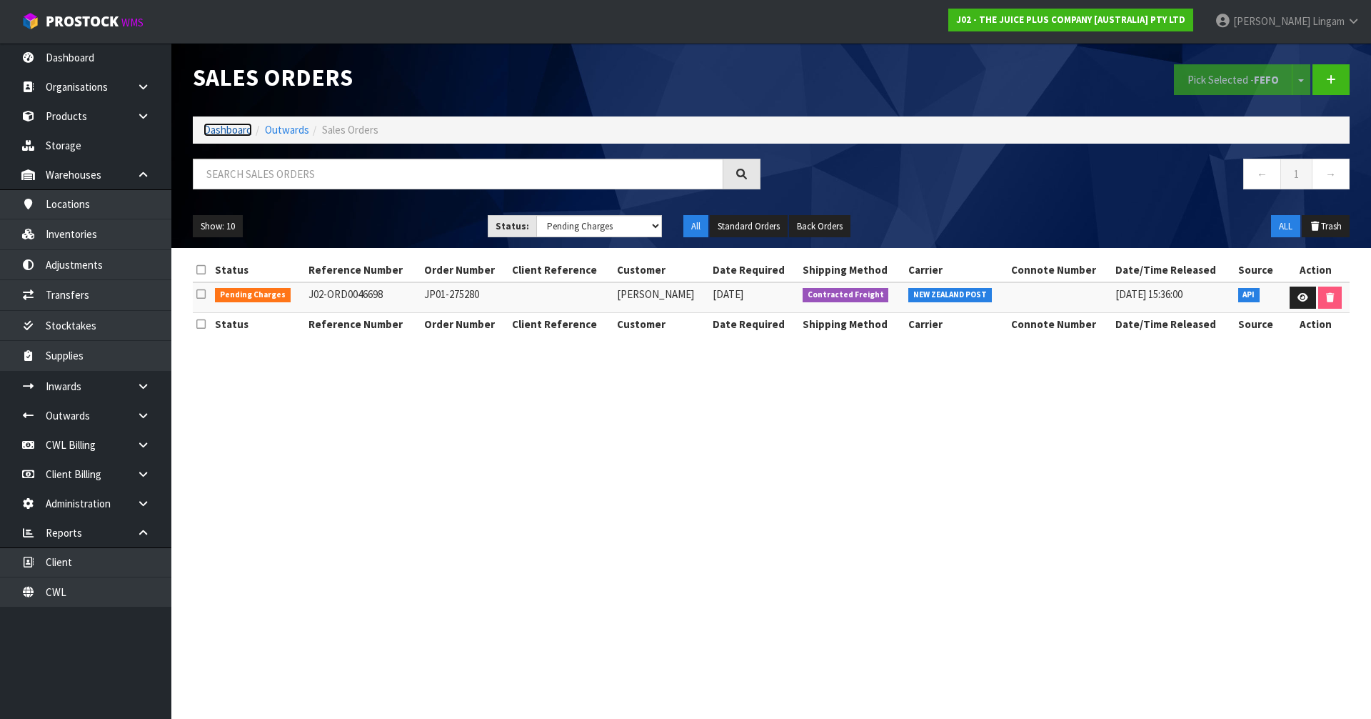
click at [231, 129] on link "Dashboard" at bounding box center [228, 130] width 49 height 14
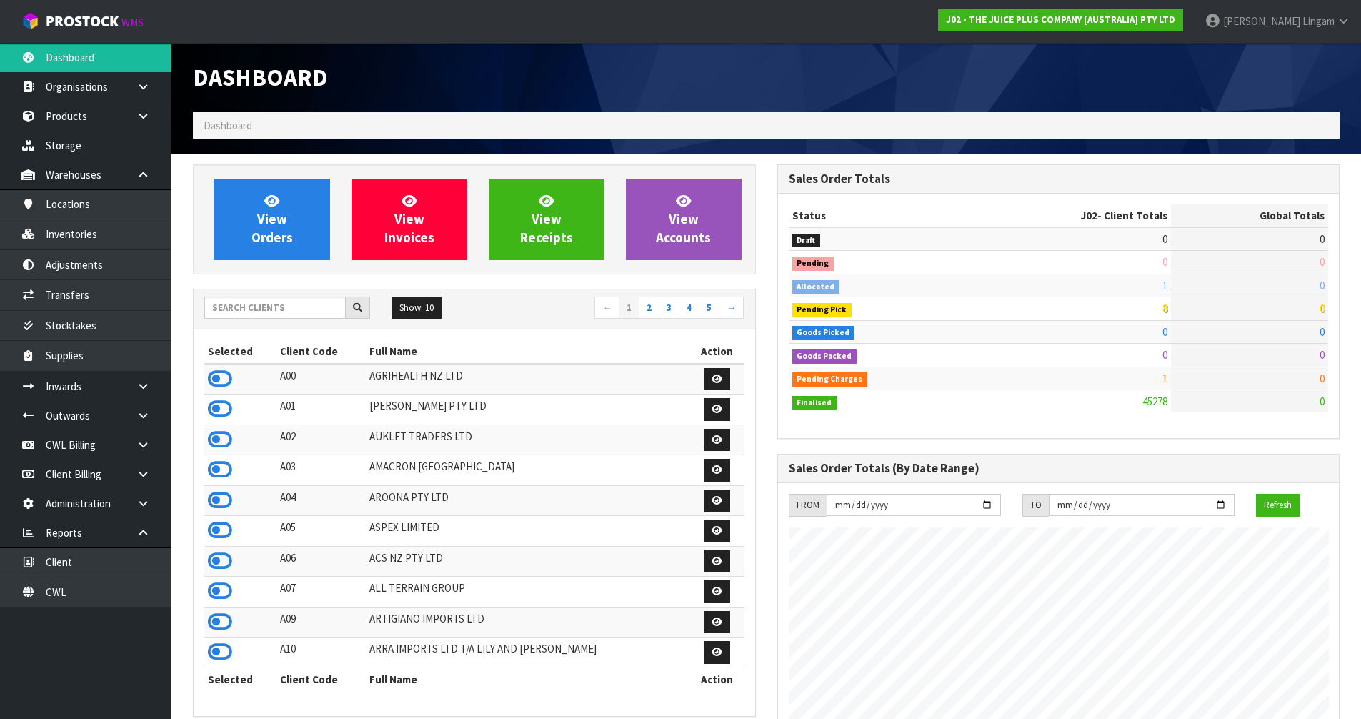
scroll to position [1082, 584]
click at [651, 304] on link "2" at bounding box center [649, 307] width 21 height 23
click at [229, 440] on icon at bounding box center [220, 439] width 24 height 21
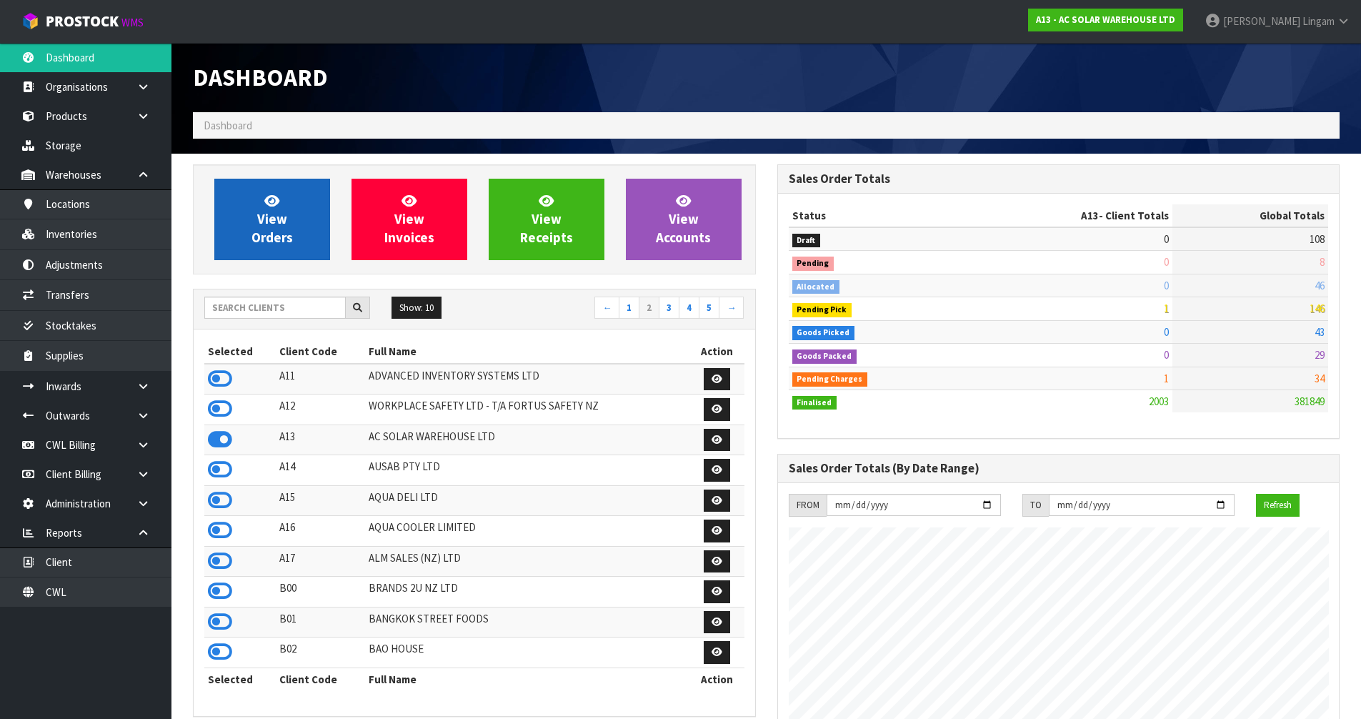
scroll to position [1129, 584]
click at [309, 247] on link "View Orders" at bounding box center [272, 219] width 116 height 81
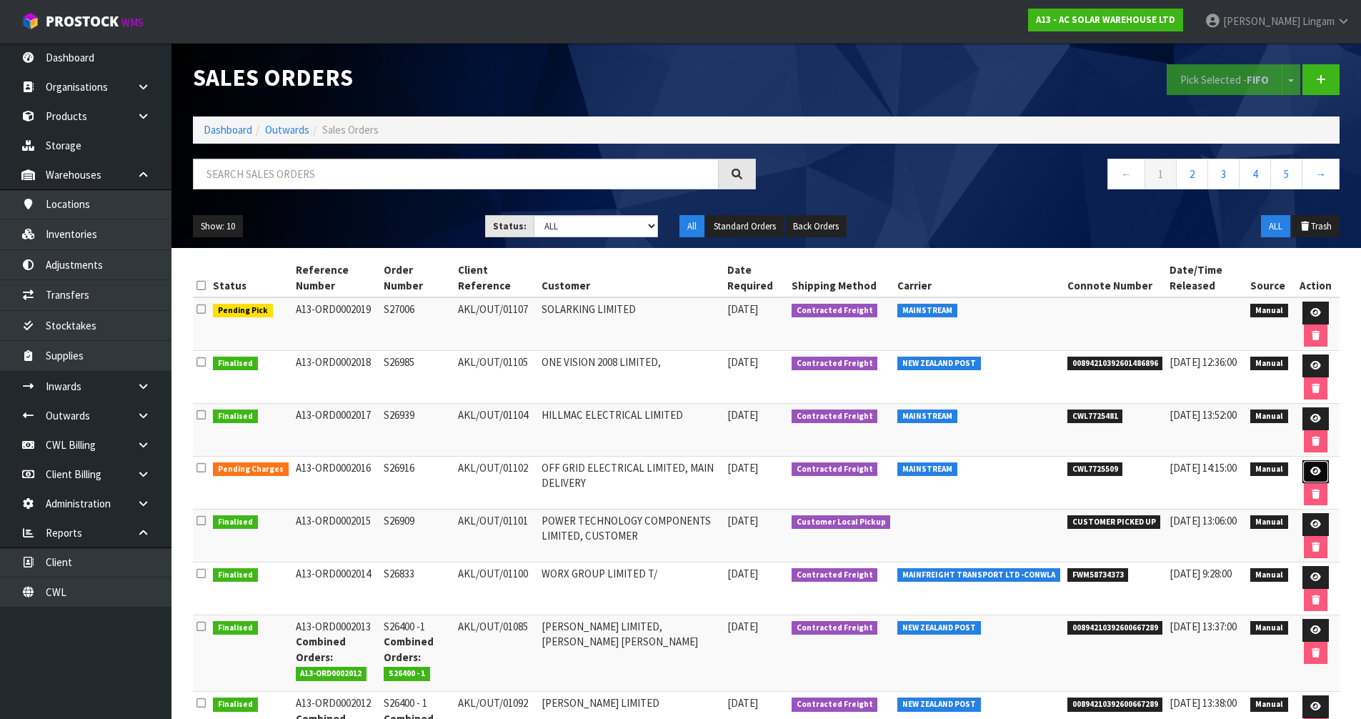
click at [1310, 466] on icon at bounding box center [1315, 470] width 11 height 9
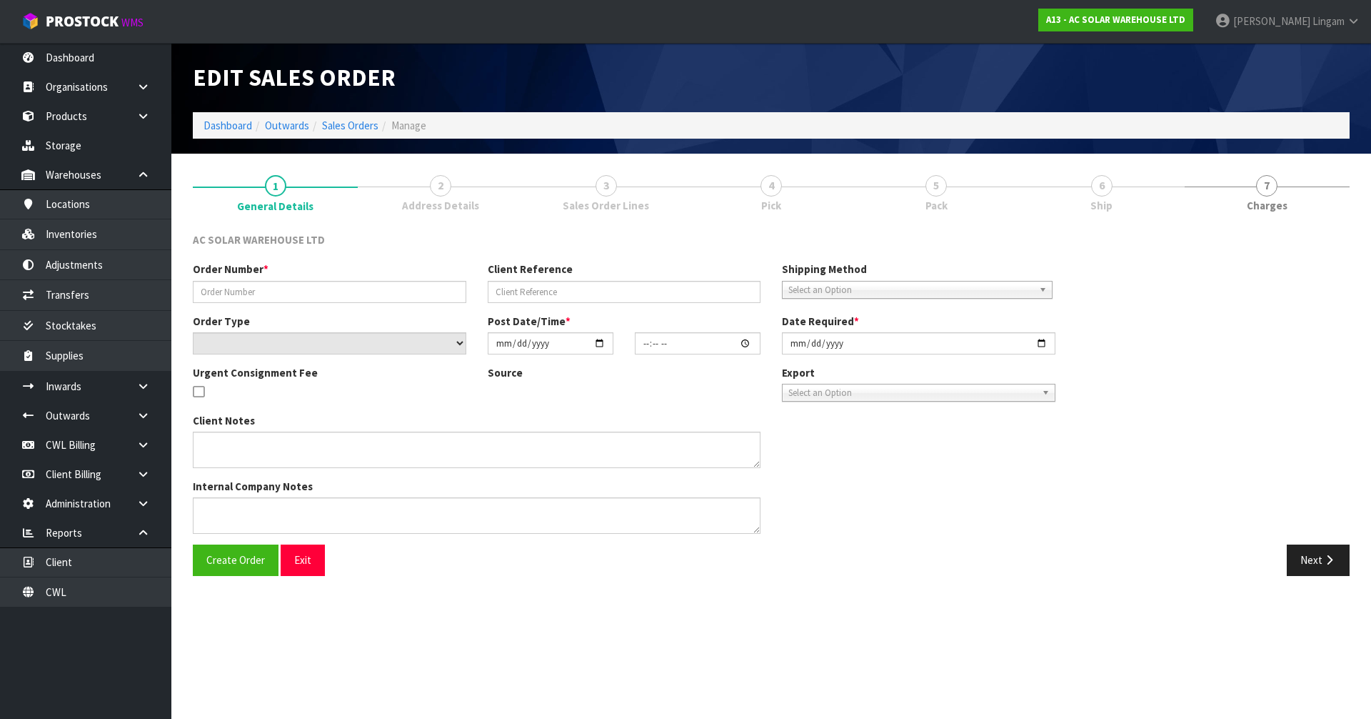
type input "S26916"
type input "AKL/OUT/01102"
select select "number:0"
type input "2025-09-17"
type input "12:34:00.000"
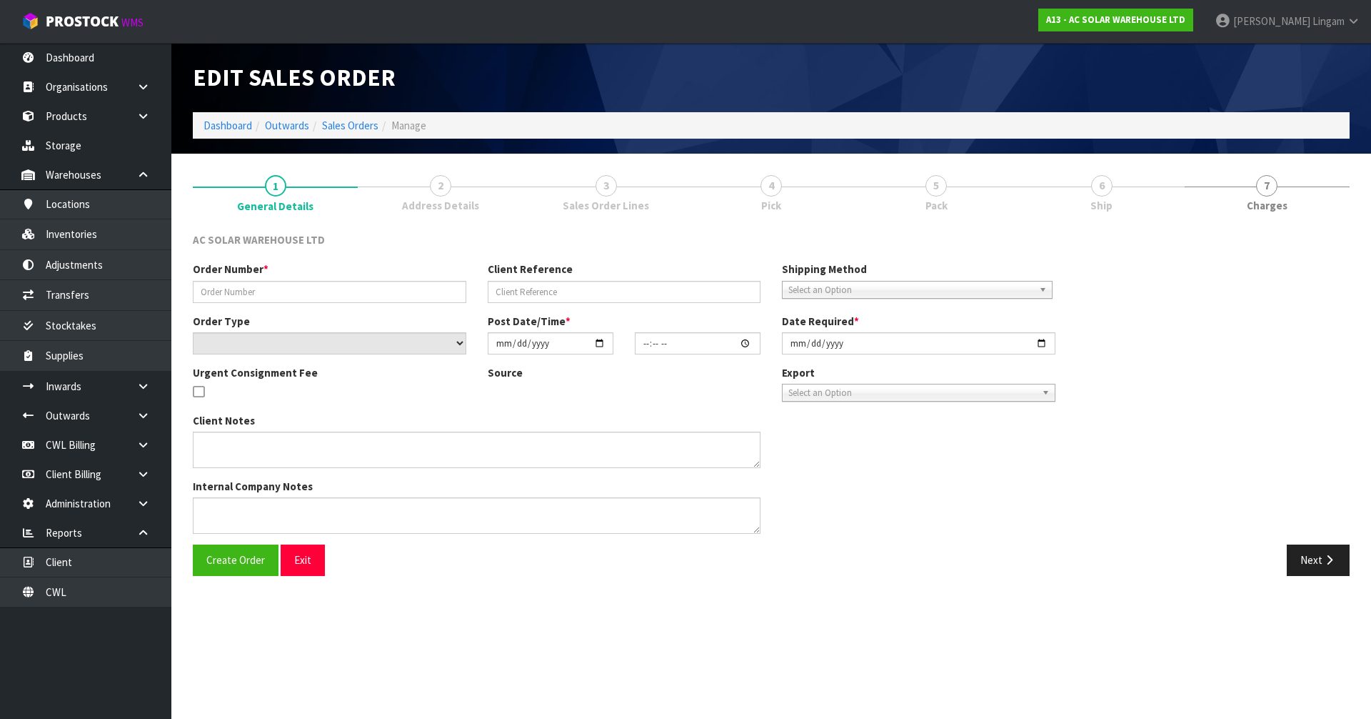
type input "2025-09-18"
type textarea "SEND WITH MAINSTREAM"
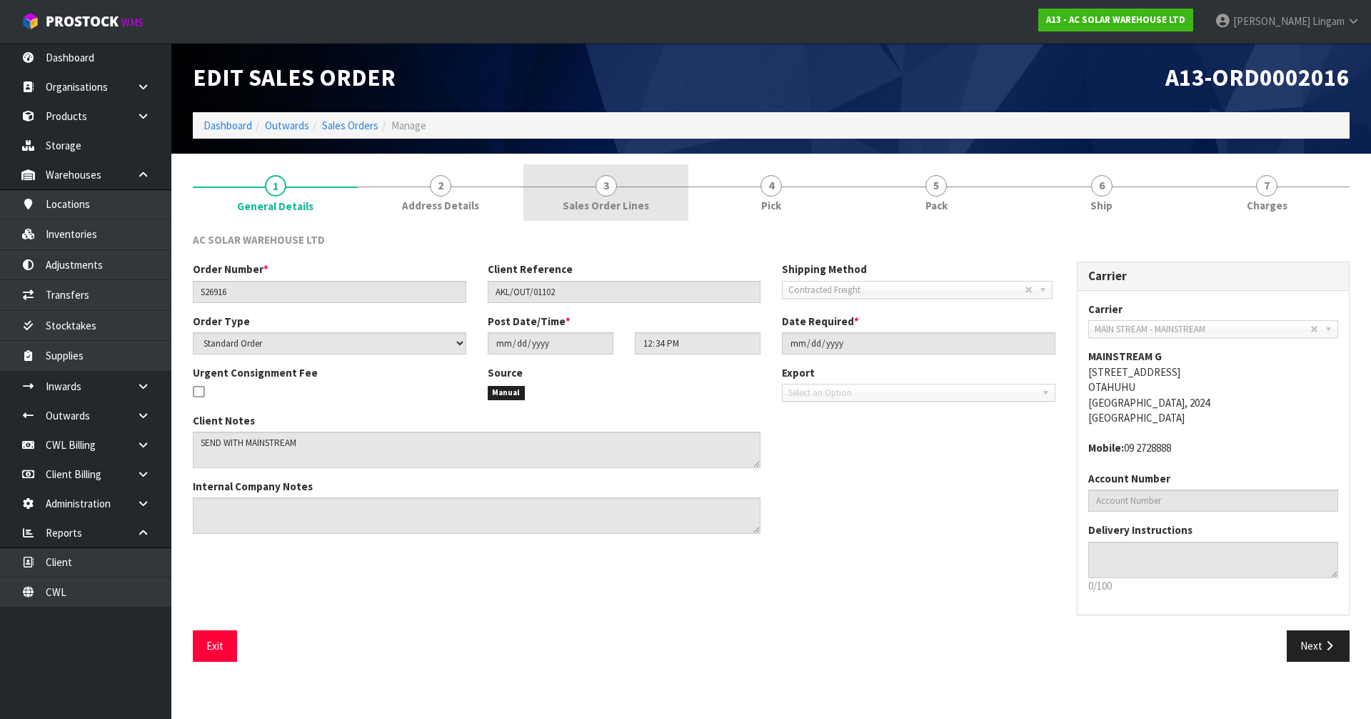
click at [634, 206] on span "Sales Order Lines" at bounding box center [606, 205] width 86 height 15
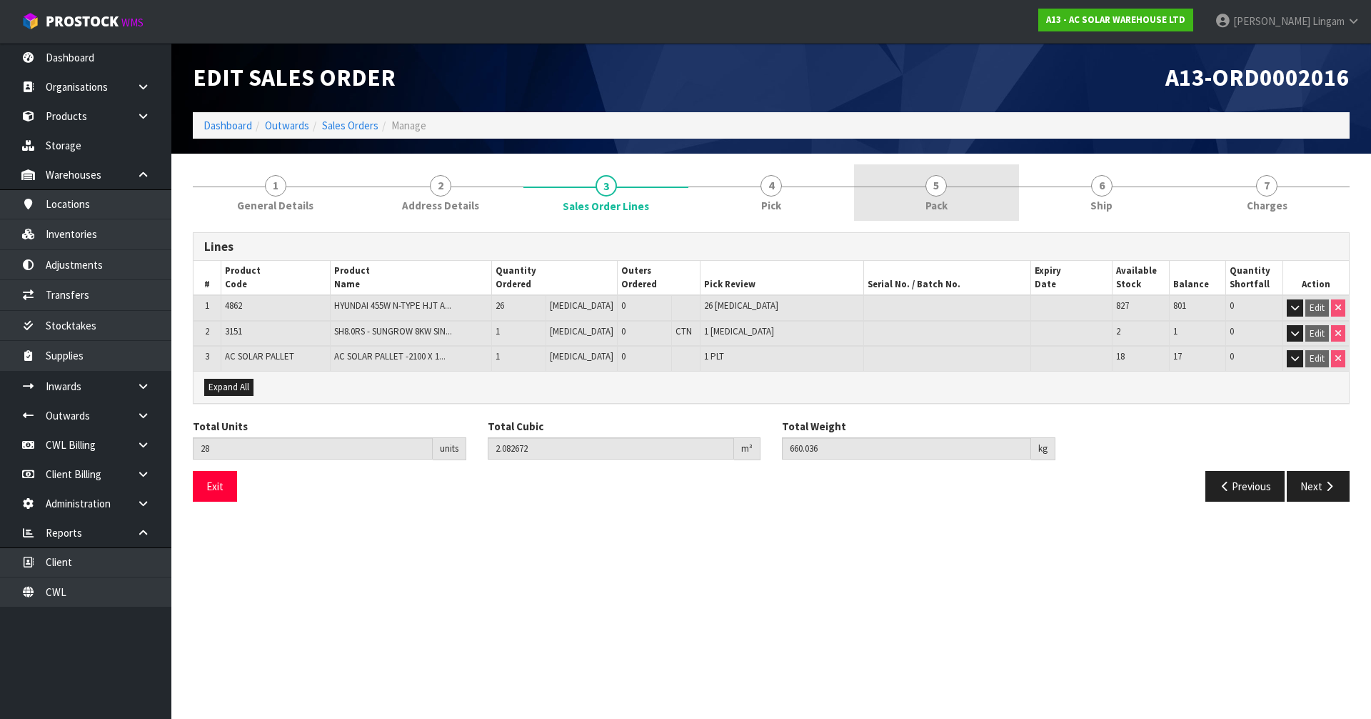
click at [948, 190] on link "5 Pack" at bounding box center [936, 192] width 165 height 56
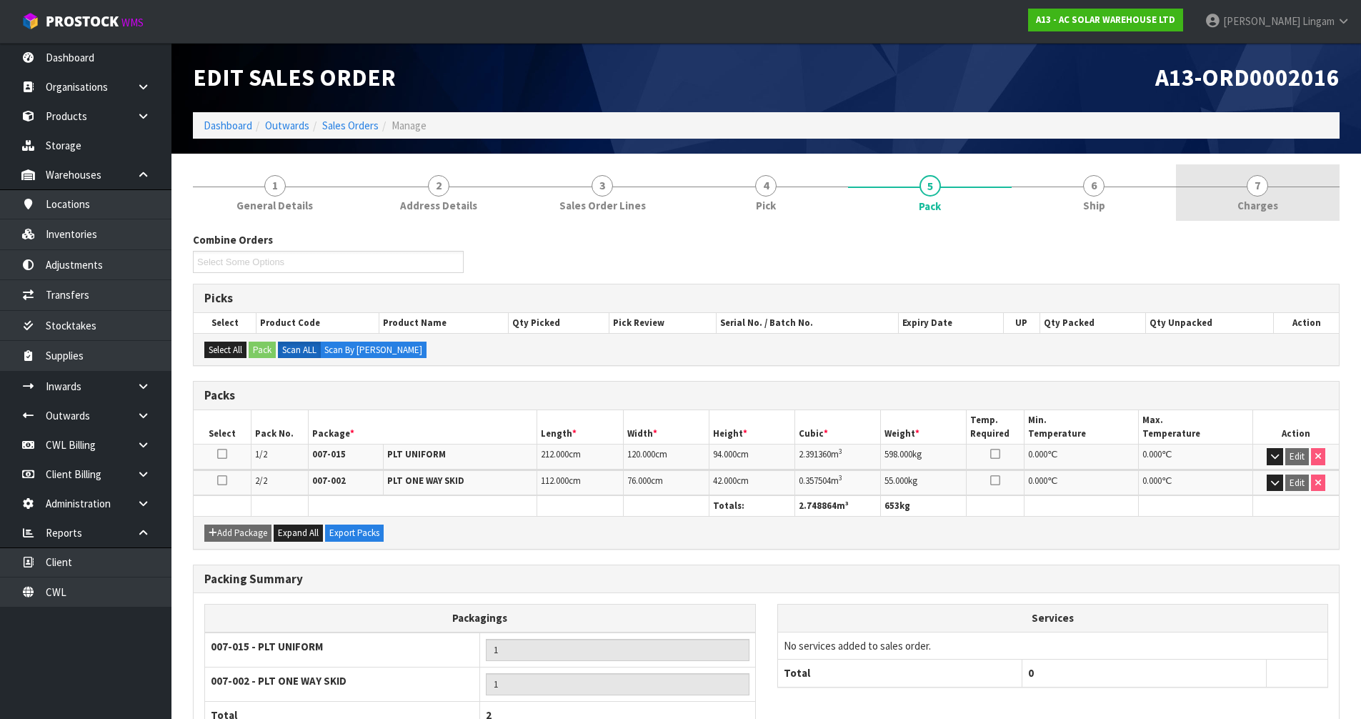
click at [1271, 190] on link "7 Charges" at bounding box center [1258, 192] width 164 height 56
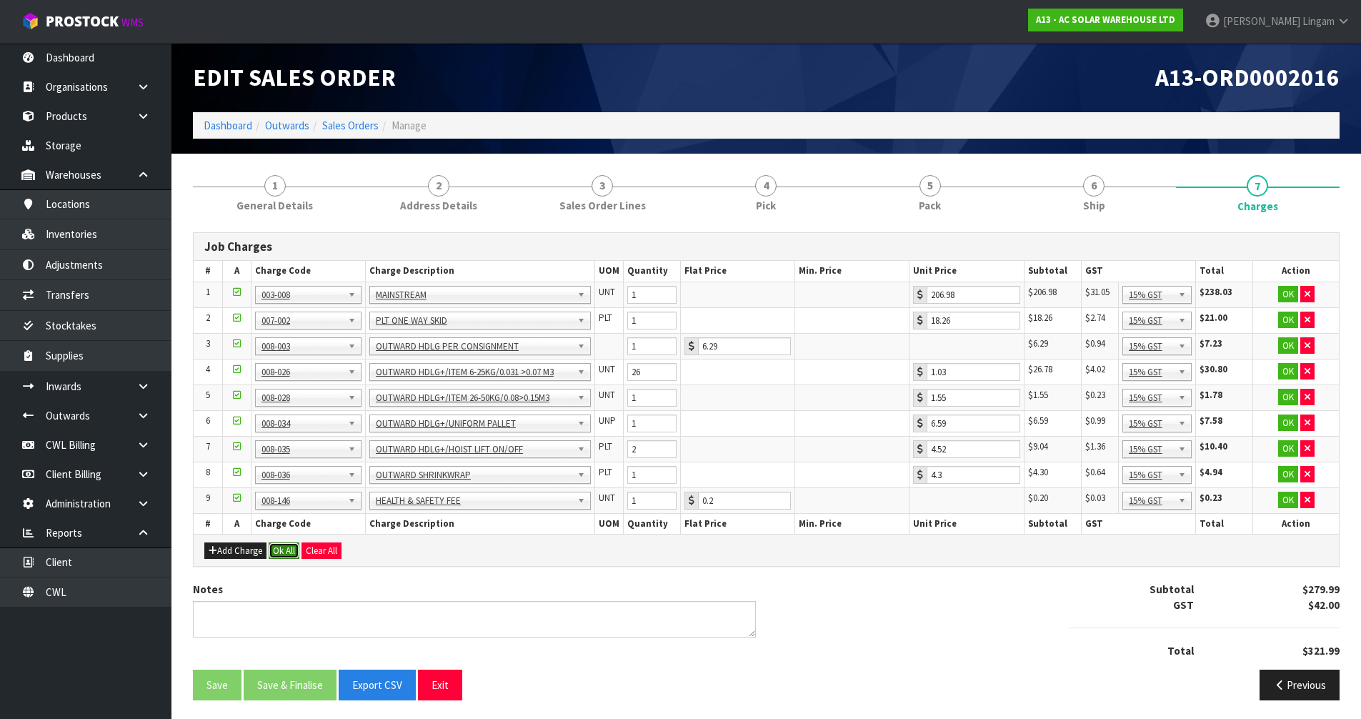
click at [293, 547] on button "Ok All" at bounding box center [284, 550] width 31 height 17
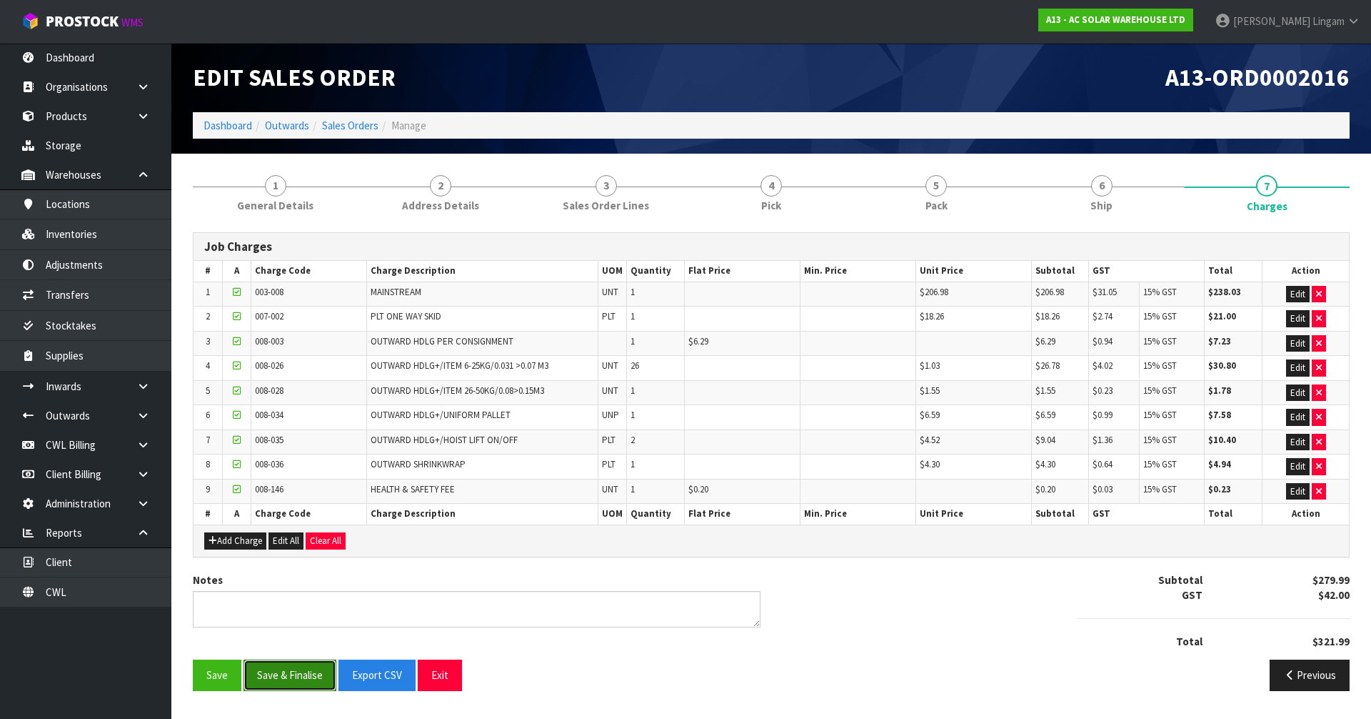
click at [291, 678] on button "Save & Finalise" at bounding box center [290, 674] width 93 height 31
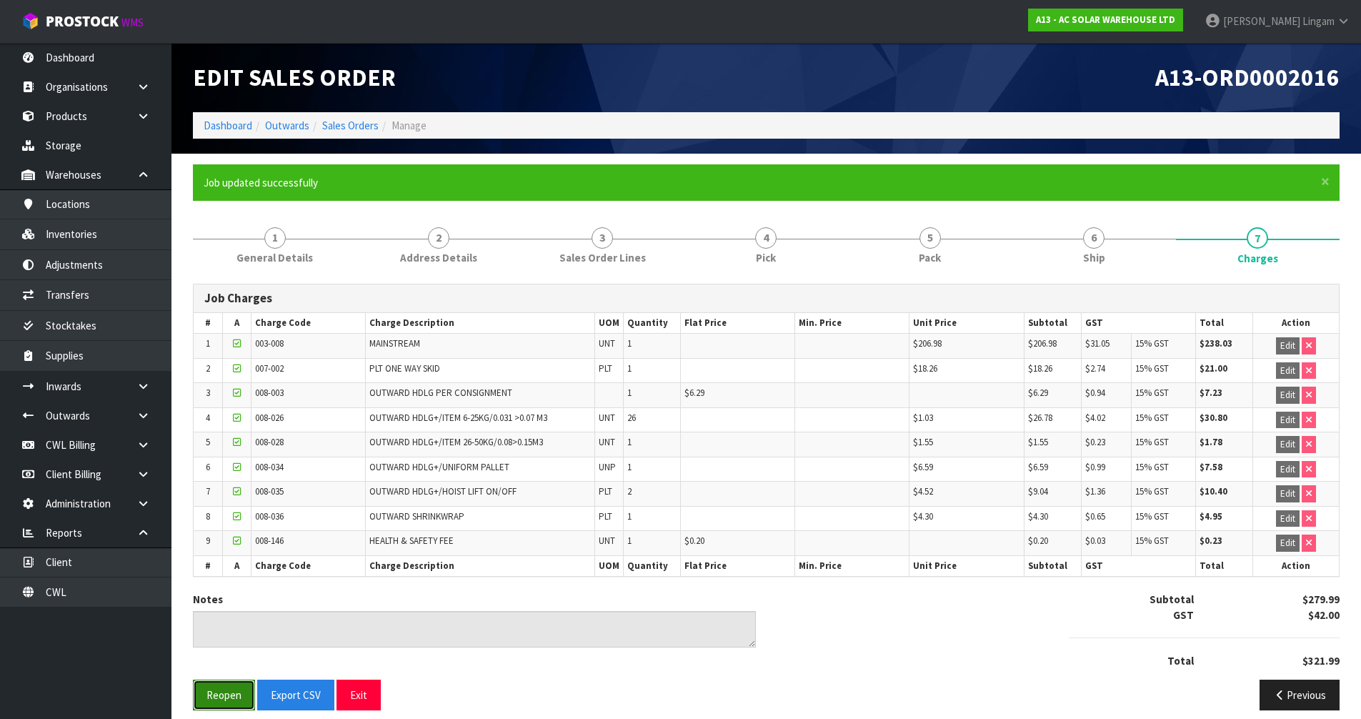
click at [202, 696] on button "Reopen" at bounding box center [224, 694] width 62 height 31
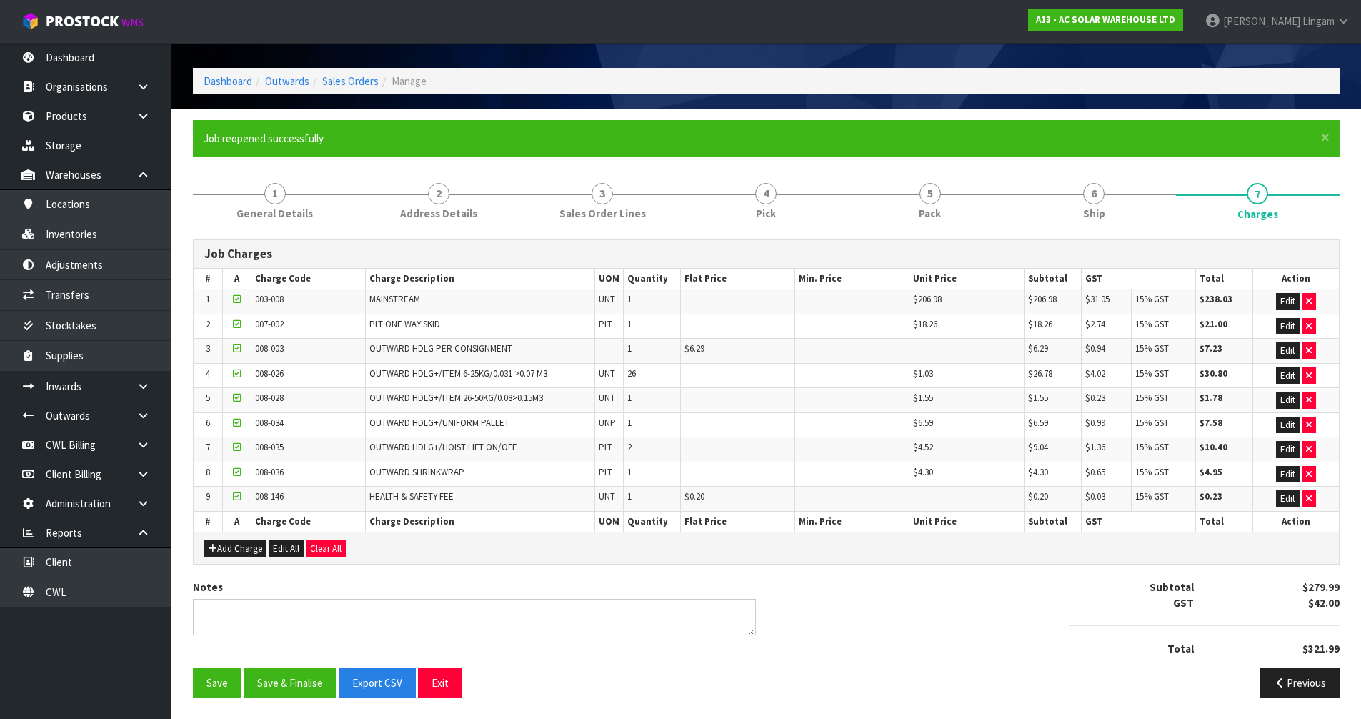
scroll to position [45, 0]
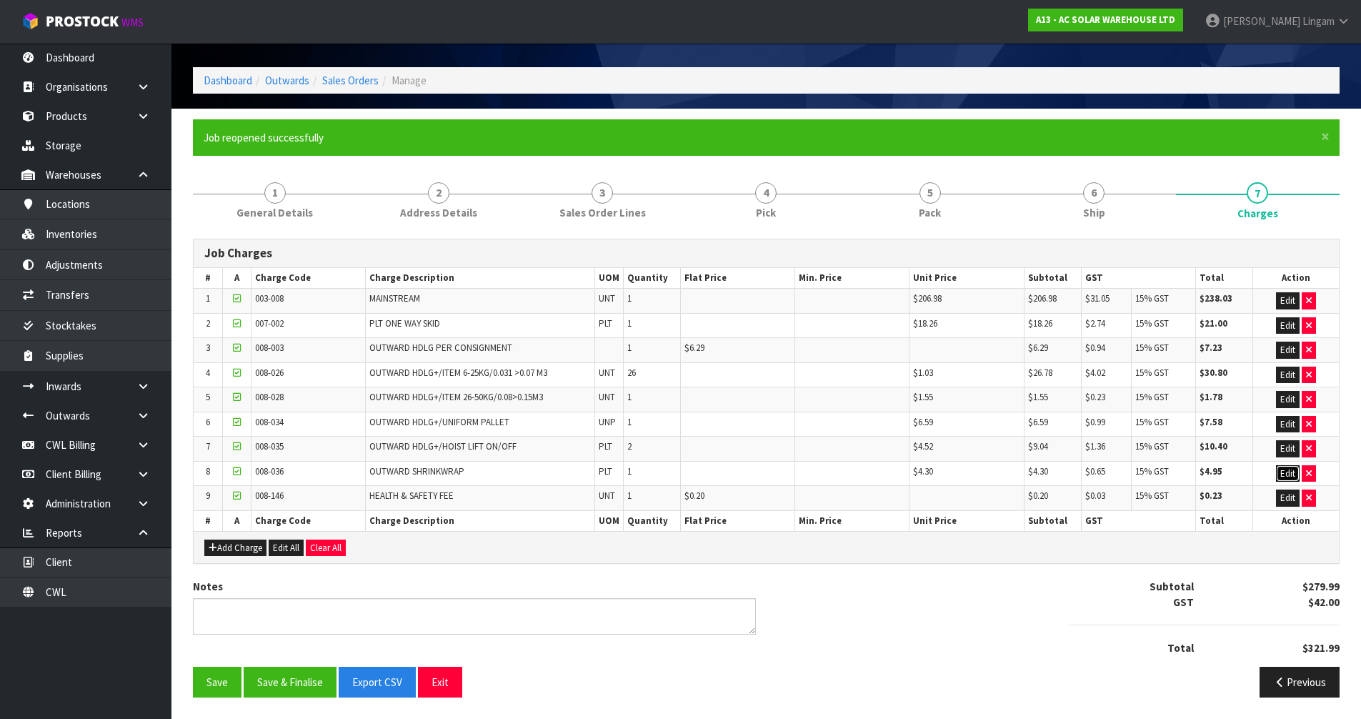
click at [1279, 473] on button "Edit" at bounding box center [1288, 473] width 24 height 17
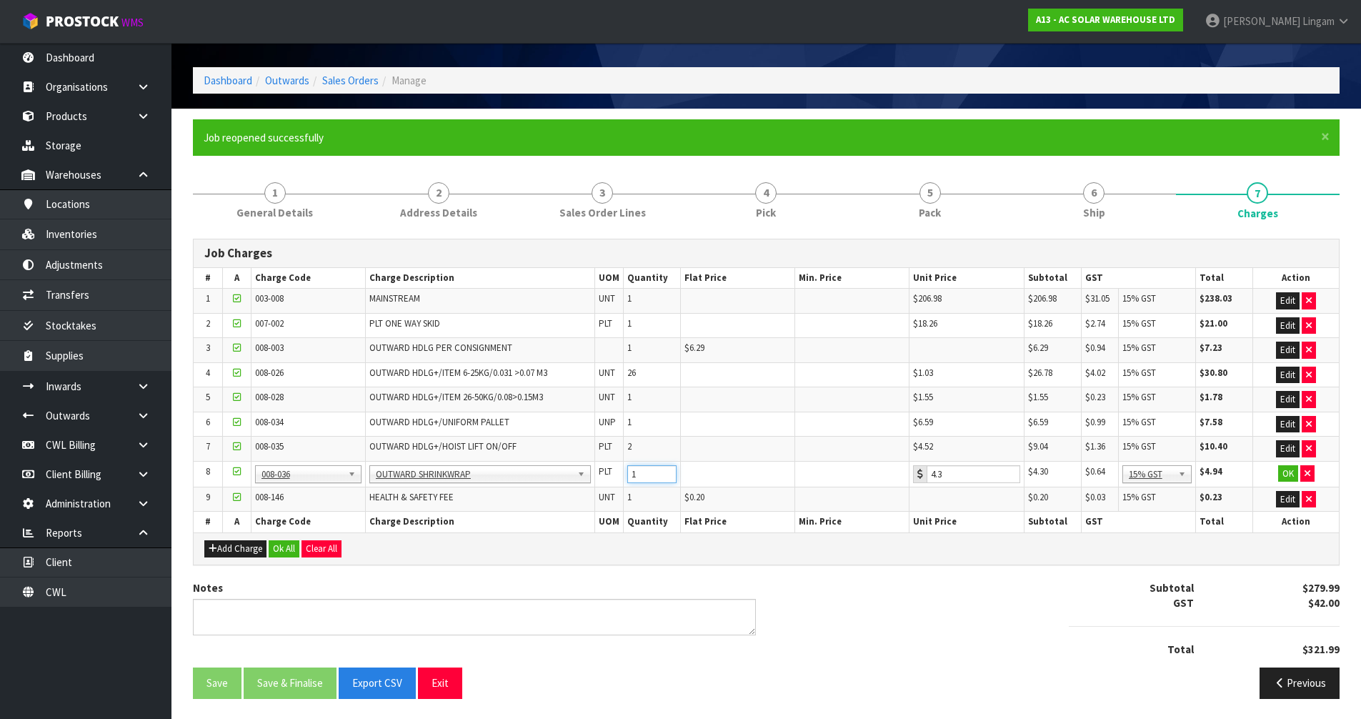
drag, startPoint x: 646, startPoint y: 477, endPoint x: 604, endPoint y: 473, distance: 41.6
click at [604, 473] on tr "8 001-001 001-002 001-003 001-004 001-005 001-006 001-007 001-008 001-009 001-0…" at bounding box center [766, 474] width 1145 height 26
type input "2"
click at [239, 549] on button "Add Charge" at bounding box center [235, 548] width 62 height 17
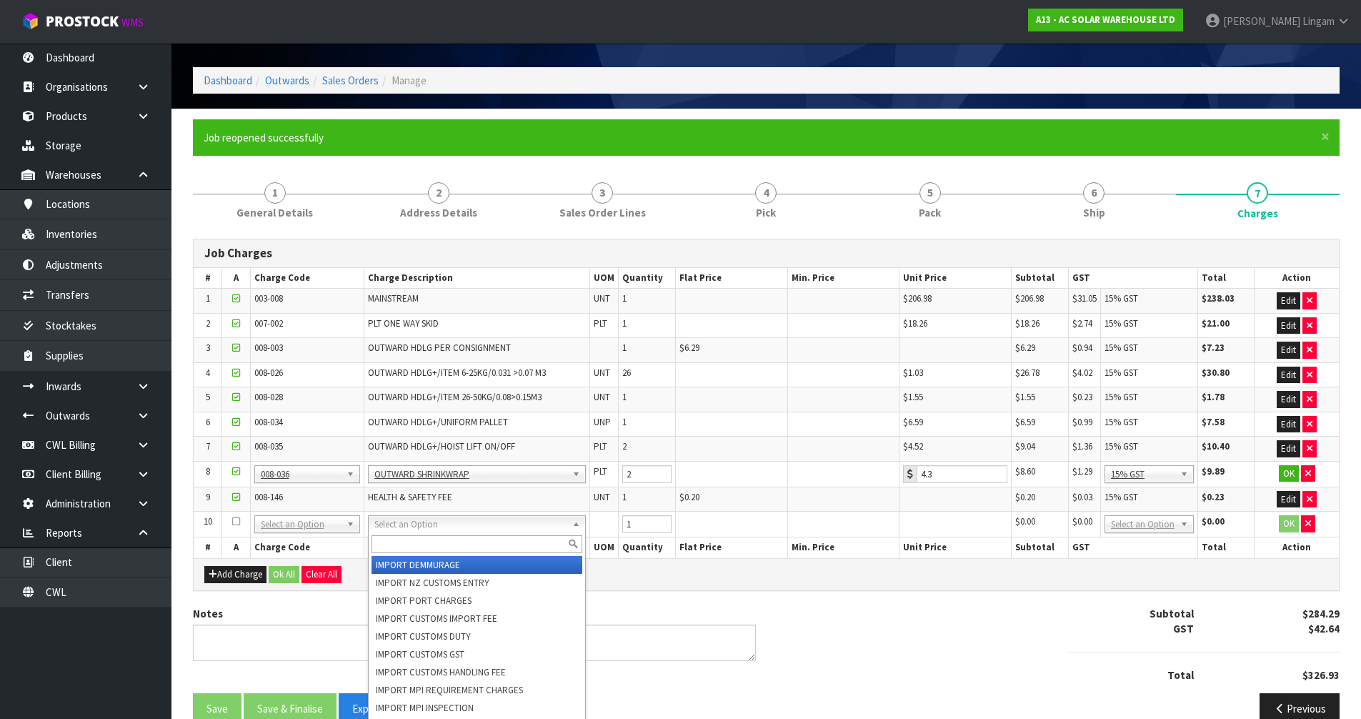
click at [418, 547] on input "text" at bounding box center [476, 544] width 211 height 18
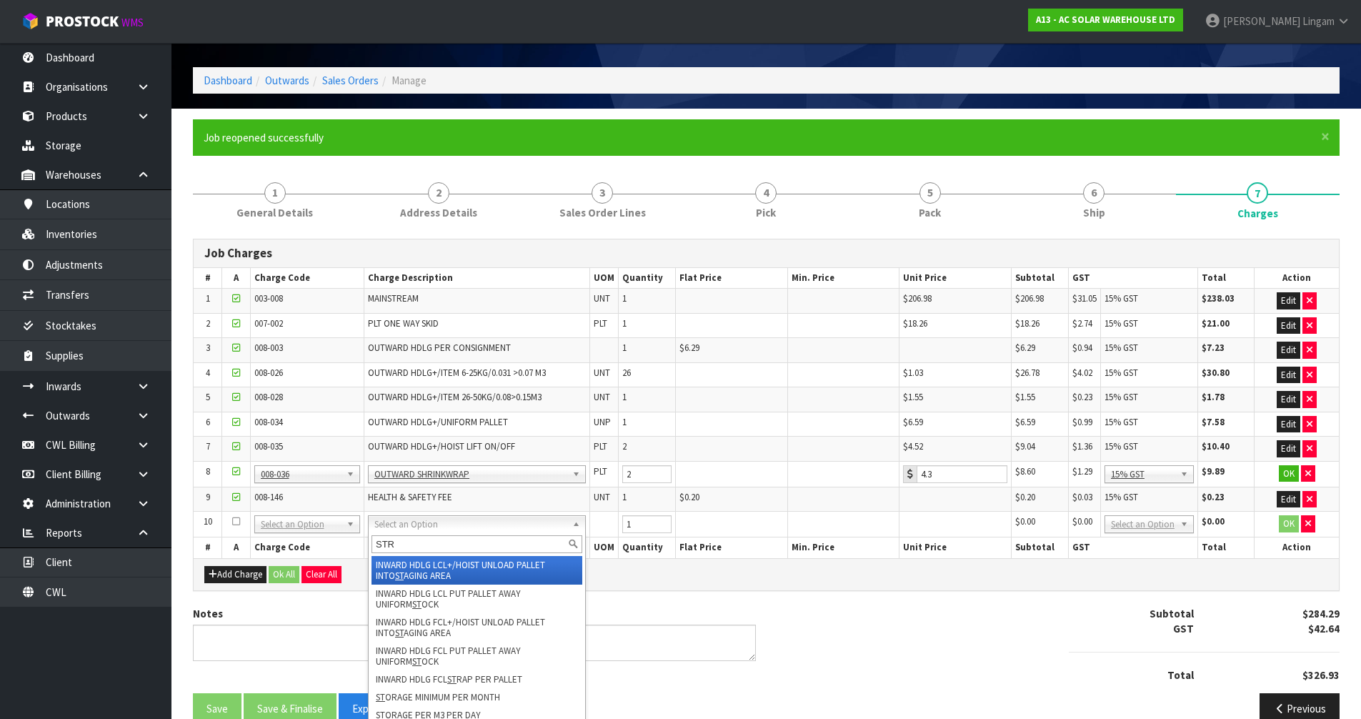
type input "STRA"
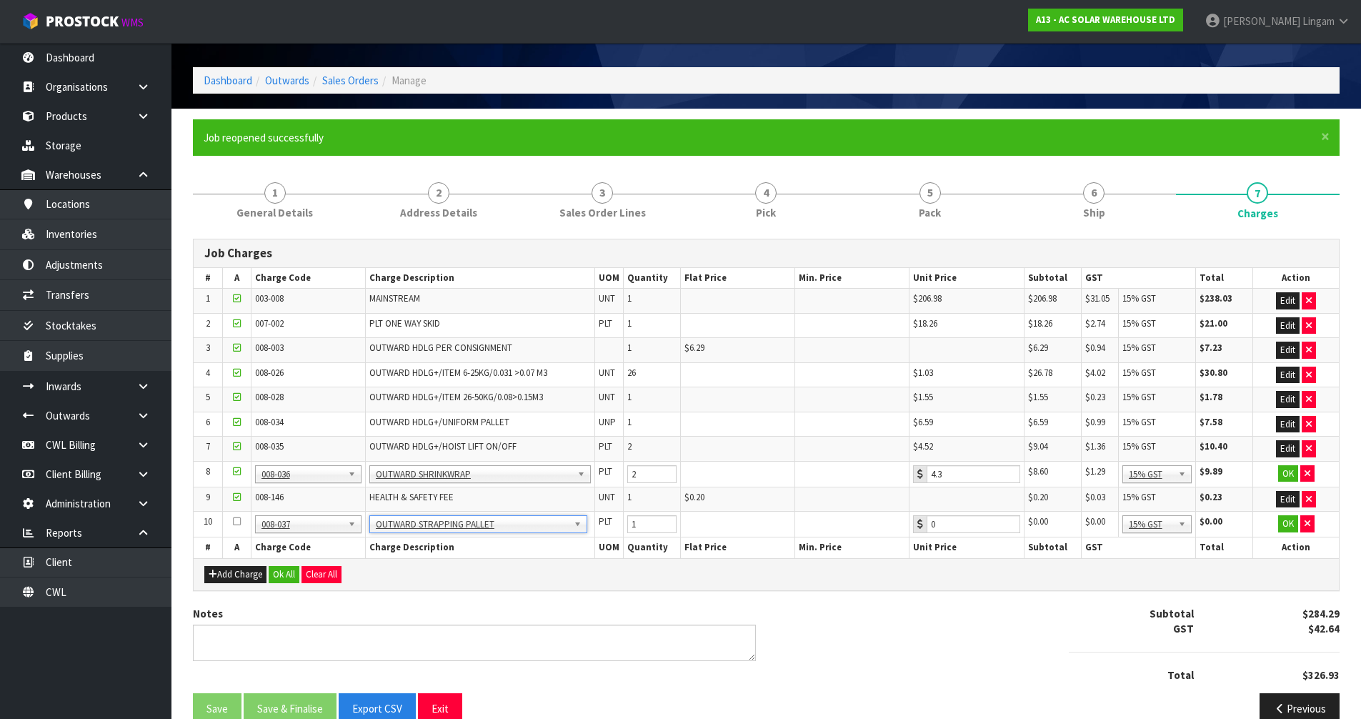
type input "4.3"
type input "2"
click at [669, 521] on input "2" at bounding box center [651, 524] width 49 height 18
click at [291, 569] on button "Ok All" at bounding box center [284, 574] width 31 height 17
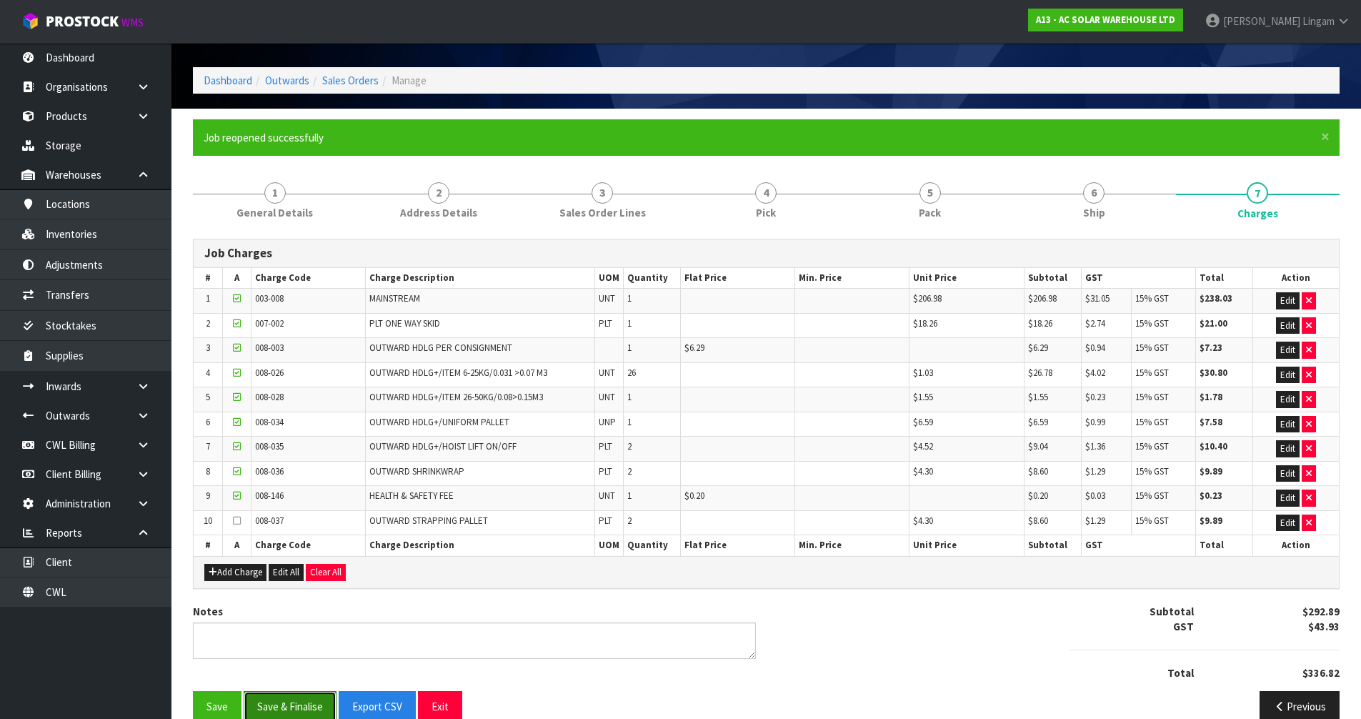
click at [291, 707] on button "Save & Finalise" at bounding box center [290, 706] width 93 height 31
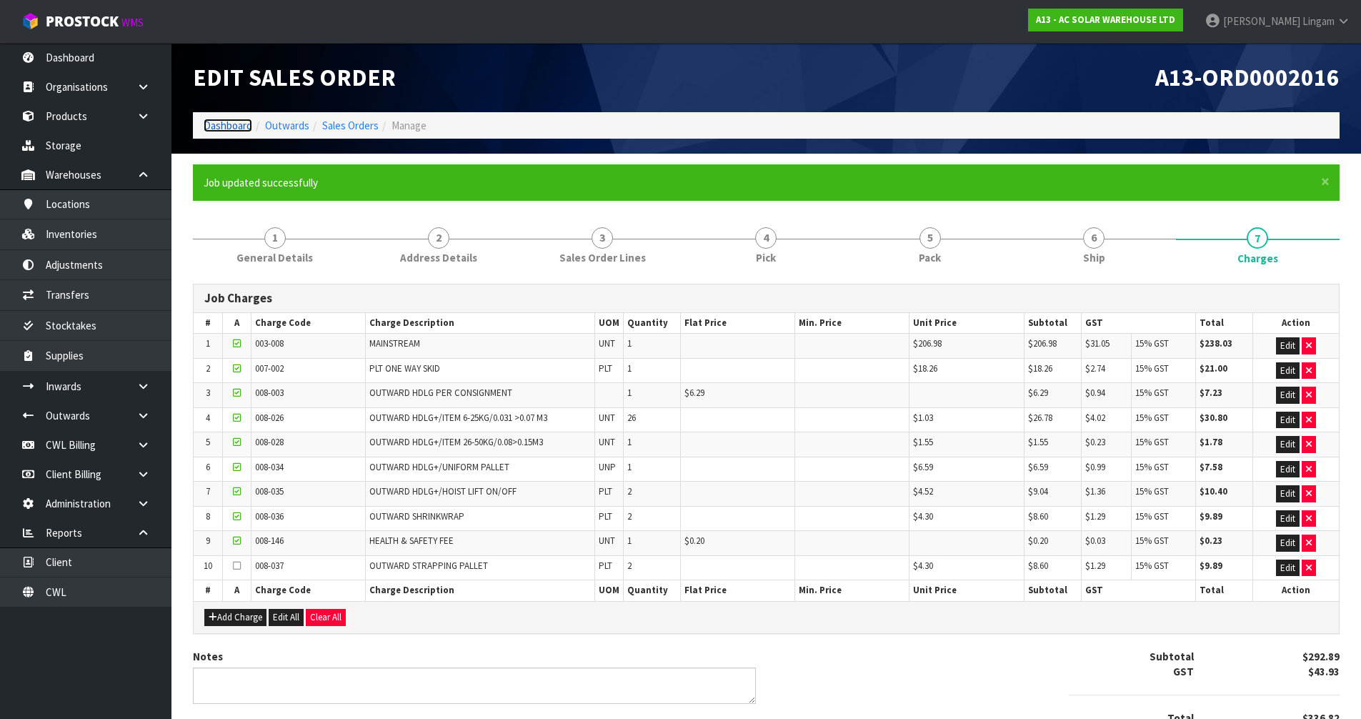
click at [219, 127] on link "Dashboard" at bounding box center [228, 126] width 49 height 14
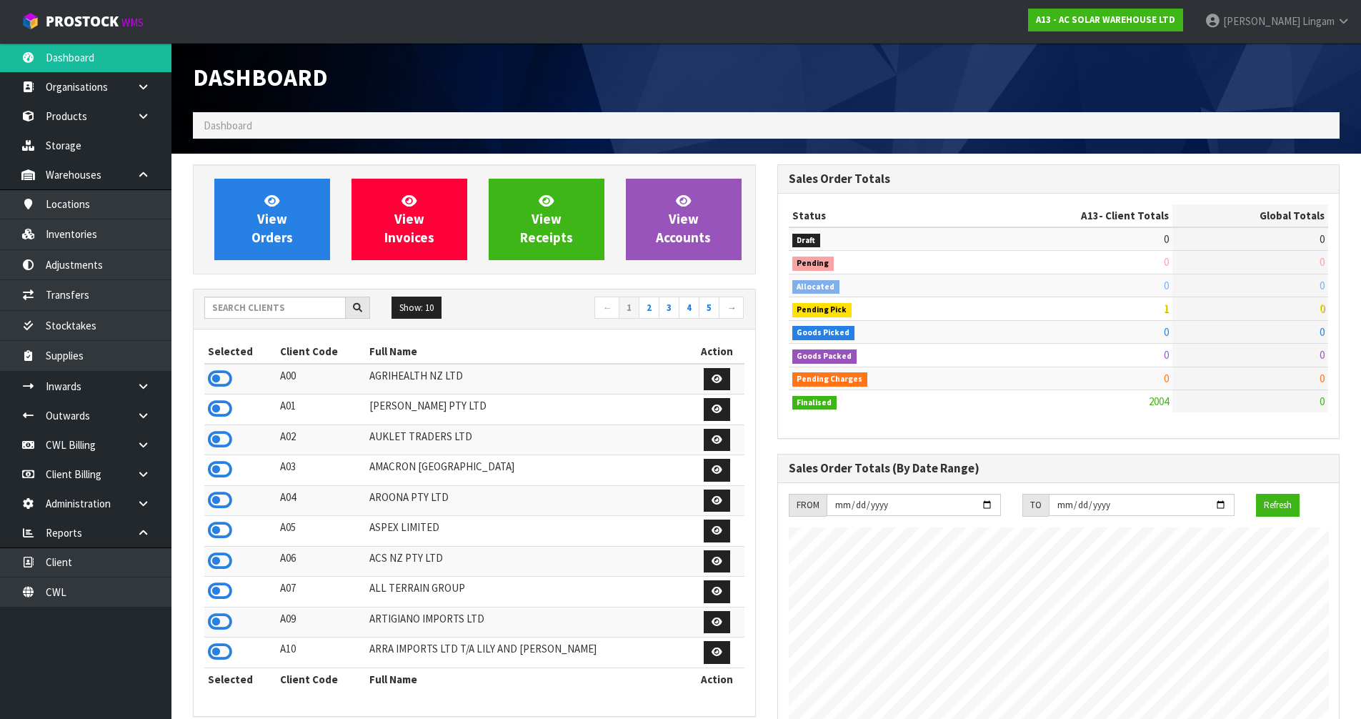
scroll to position [1129, 584]
click at [227, 560] on icon at bounding box center [220, 560] width 24 height 21
click at [219, 497] on icon at bounding box center [220, 499] width 24 height 21
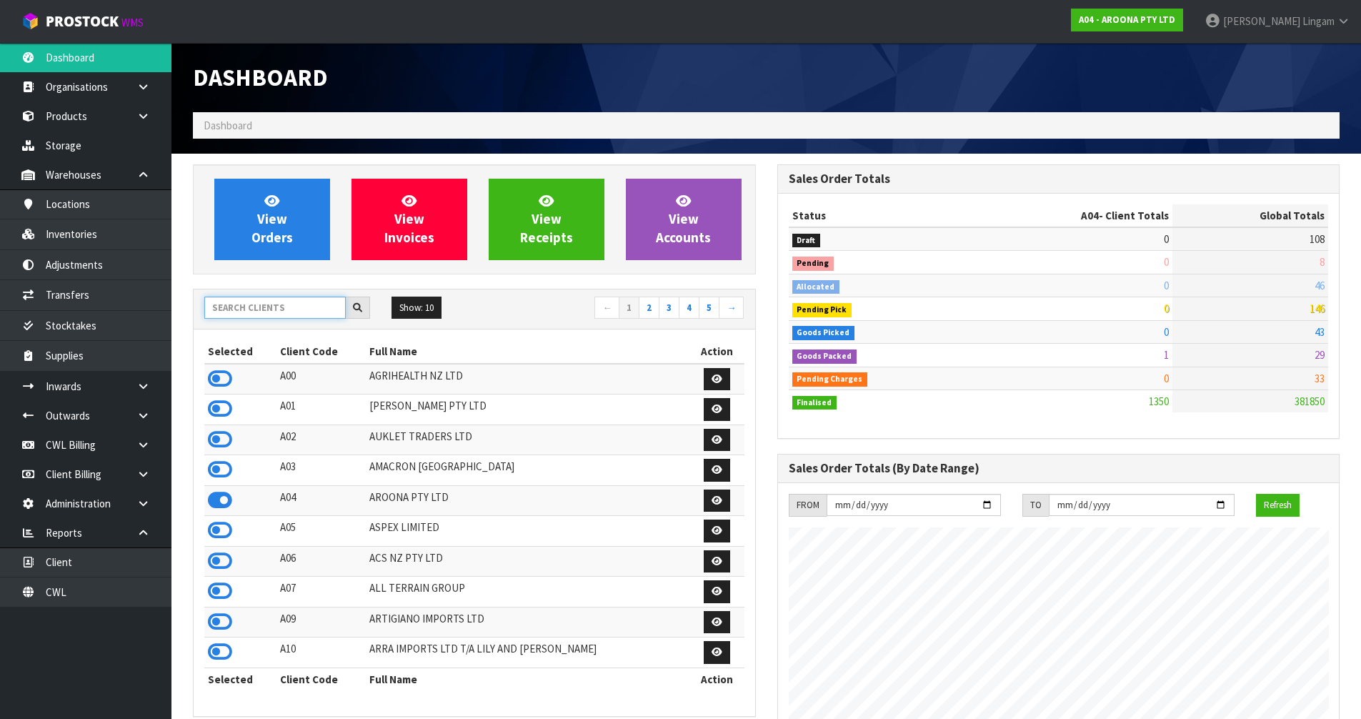
click at [322, 308] on input "text" at bounding box center [274, 307] width 141 height 22
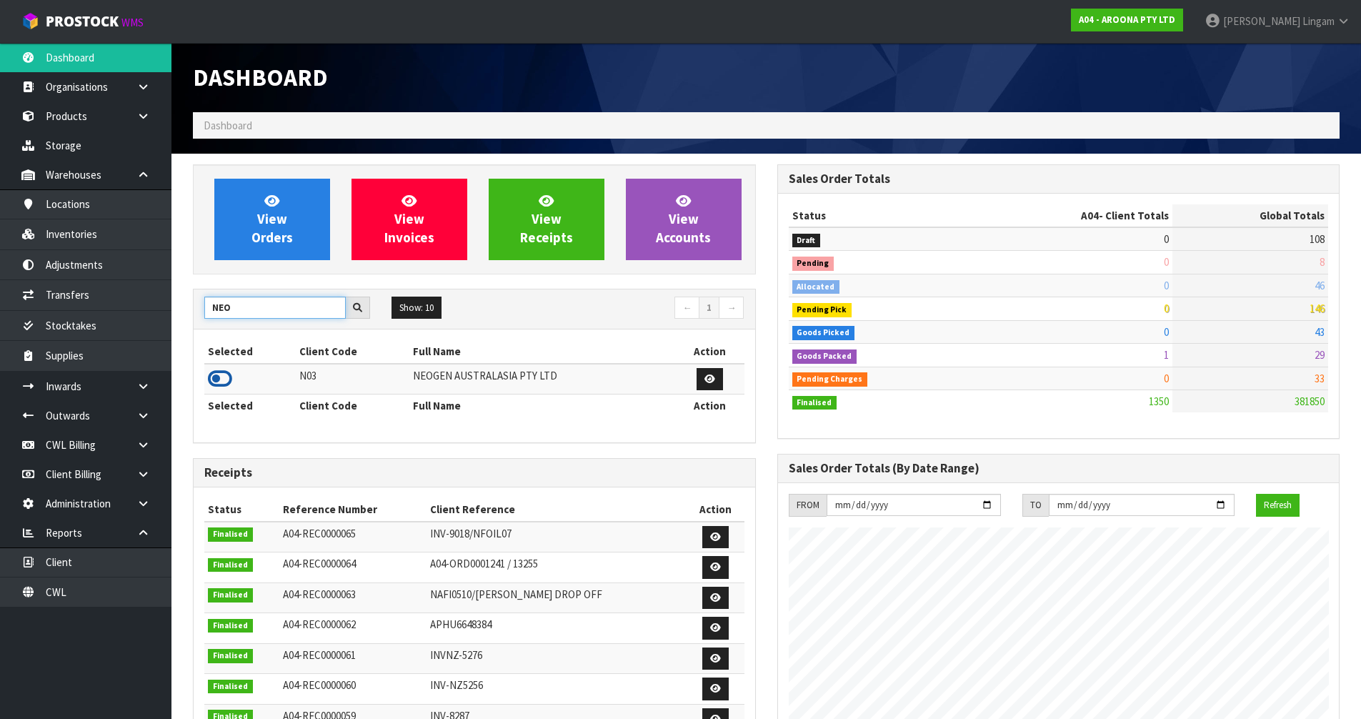
type input "NEO"
click at [209, 373] on icon at bounding box center [220, 378] width 24 height 21
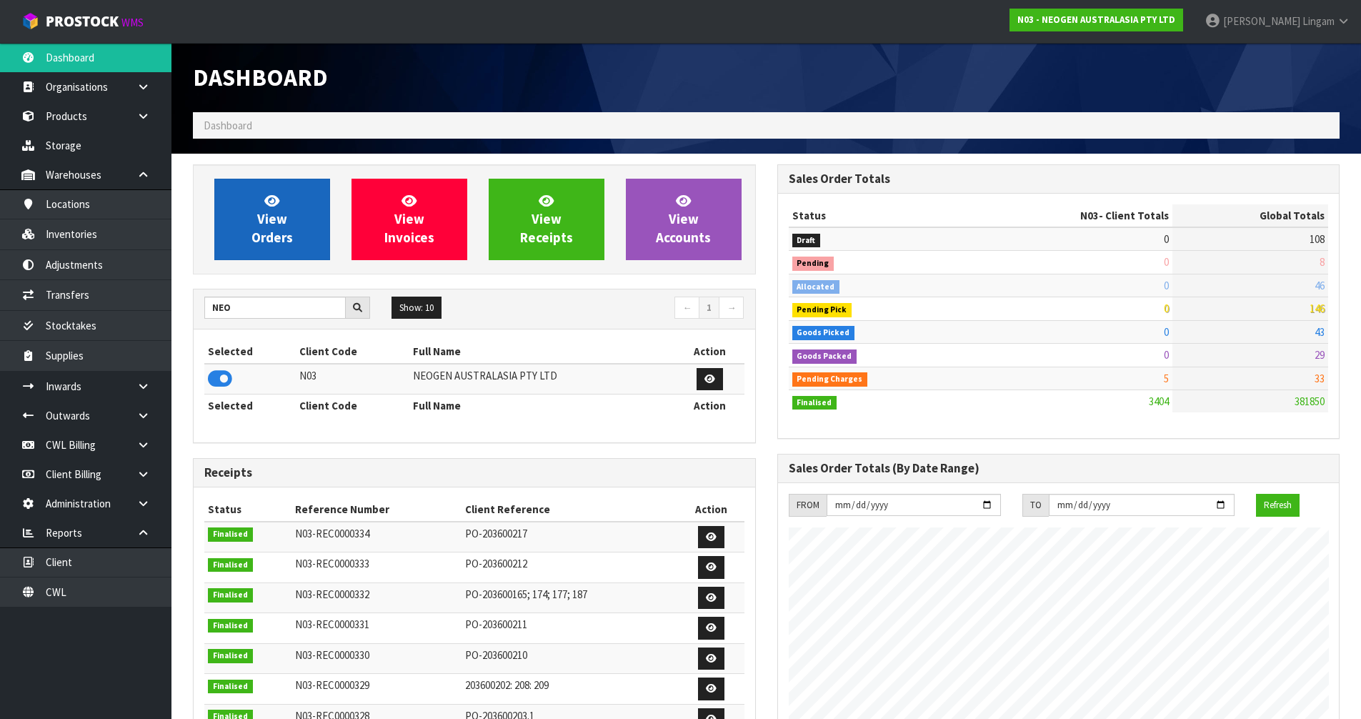
scroll to position [1082, 584]
click at [296, 216] on link "View Orders" at bounding box center [272, 219] width 116 height 81
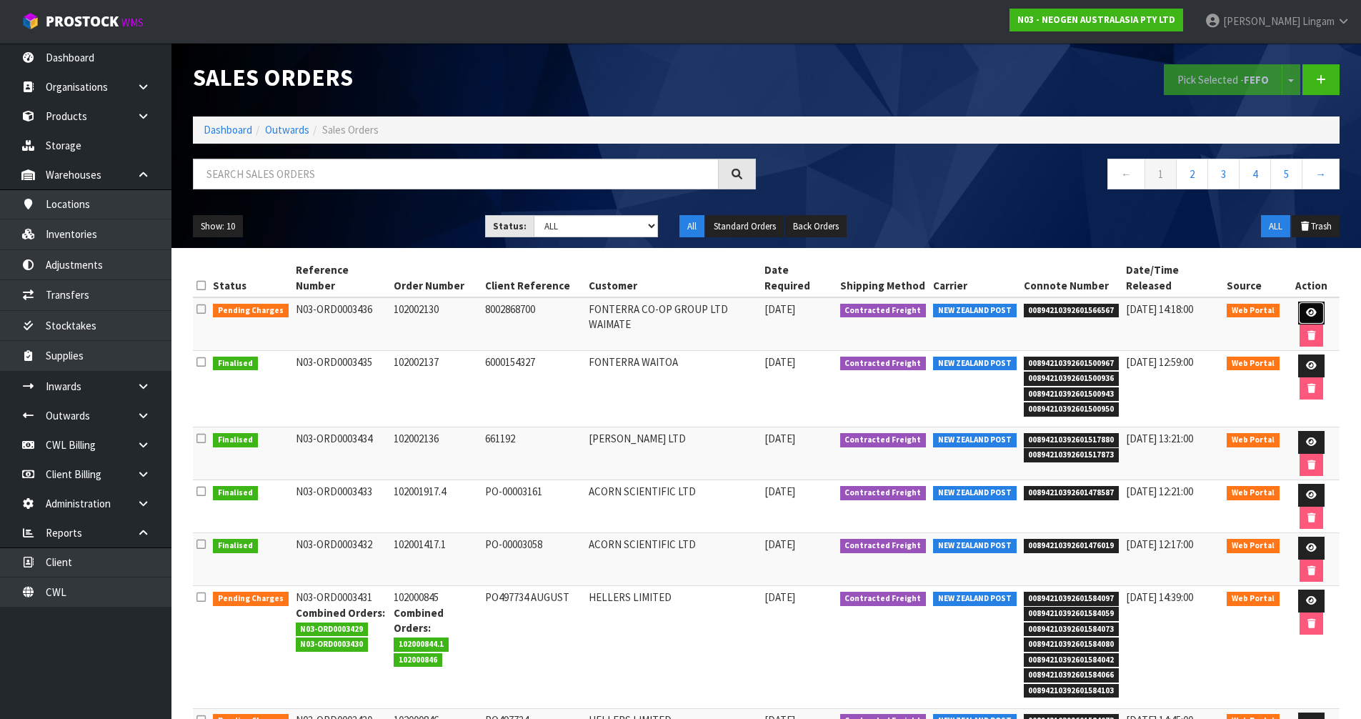
click at [1298, 301] on link at bounding box center [1311, 312] width 26 height 23
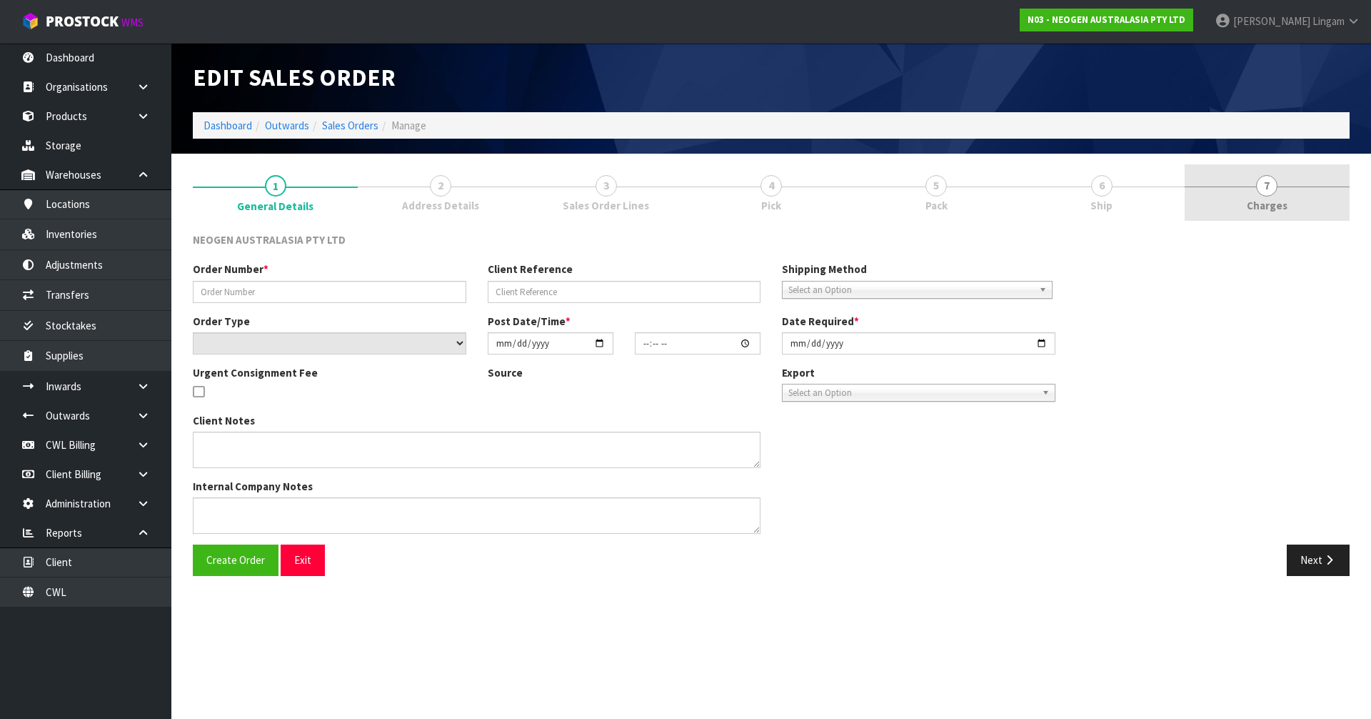
type input "102002130"
type input "8002868700"
select select "number:0"
type input "[DATE]"
type input "10:52:00.000"
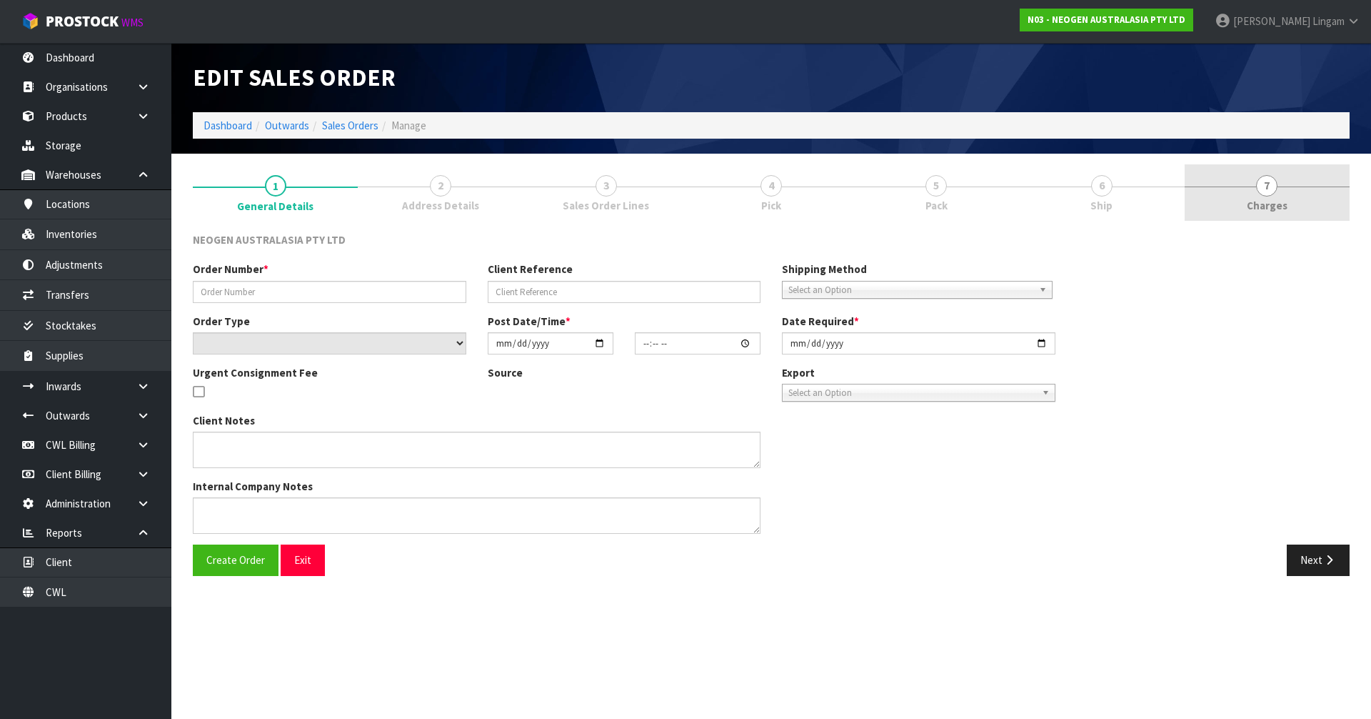
type input "[DATE]"
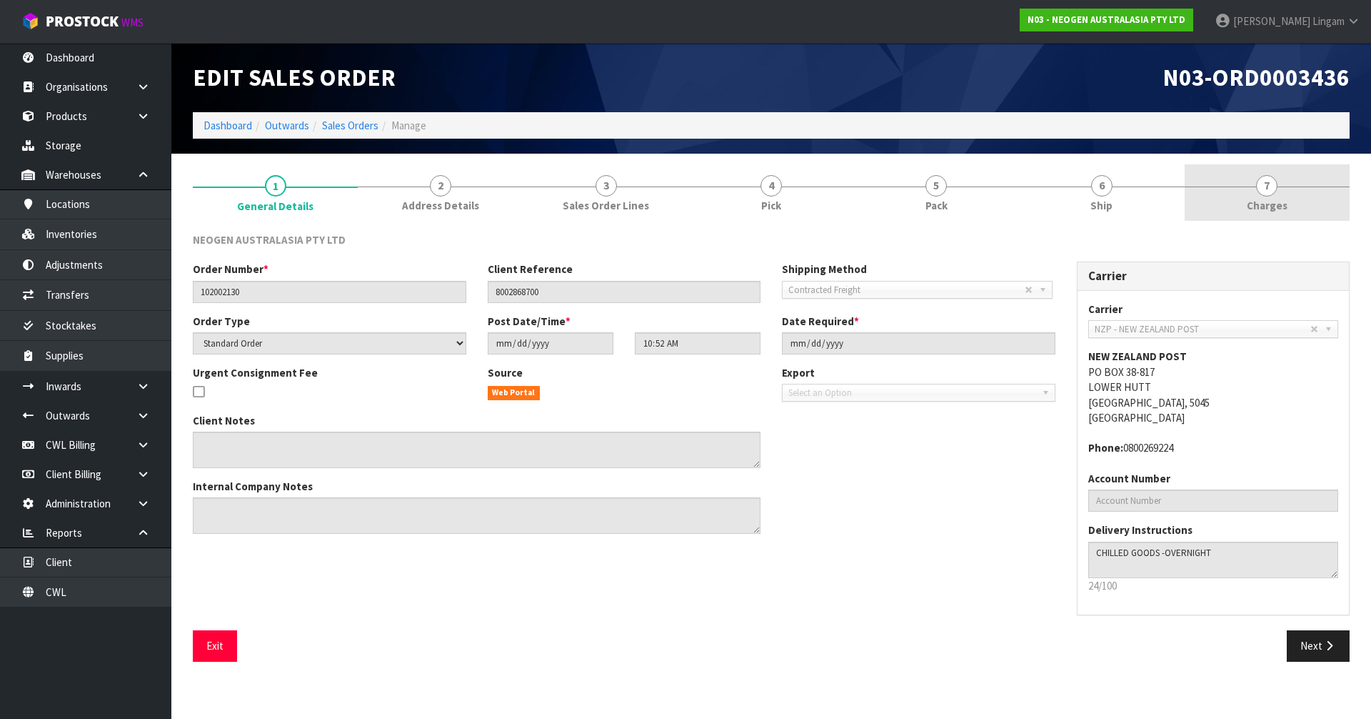
click at [1298, 194] on link "7 Charges" at bounding box center [1267, 192] width 165 height 56
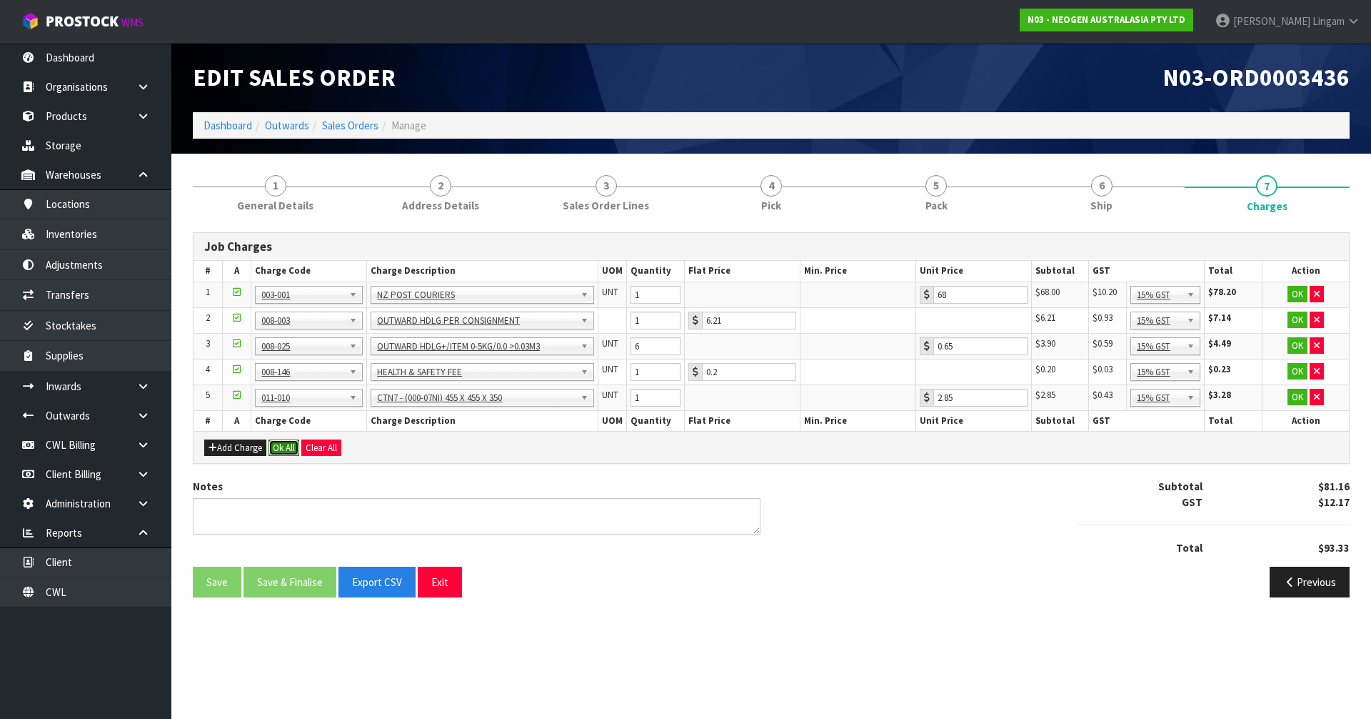
click at [284, 448] on button "Ok All" at bounding box center [284, 447] width 31 height 17
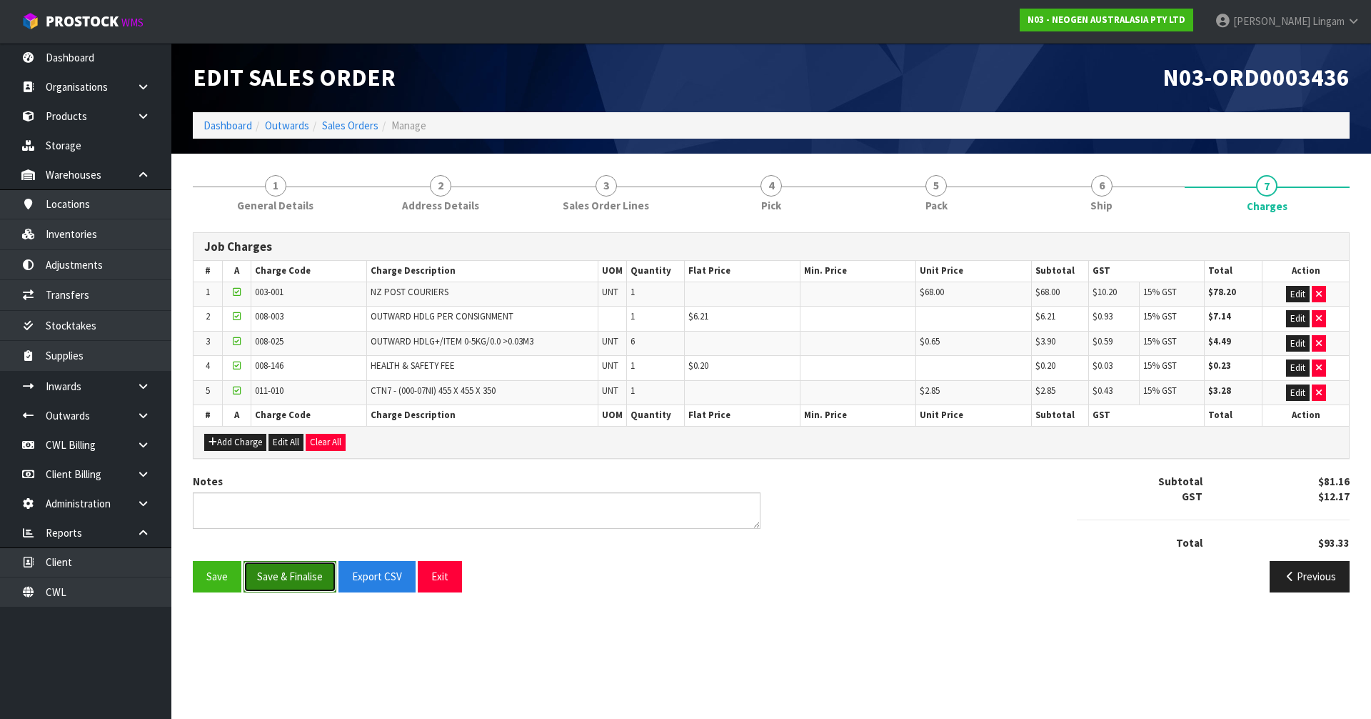
click at [297, 575] on button "Save & Finalise" at bounding box center [290, 576] width 93 height 31
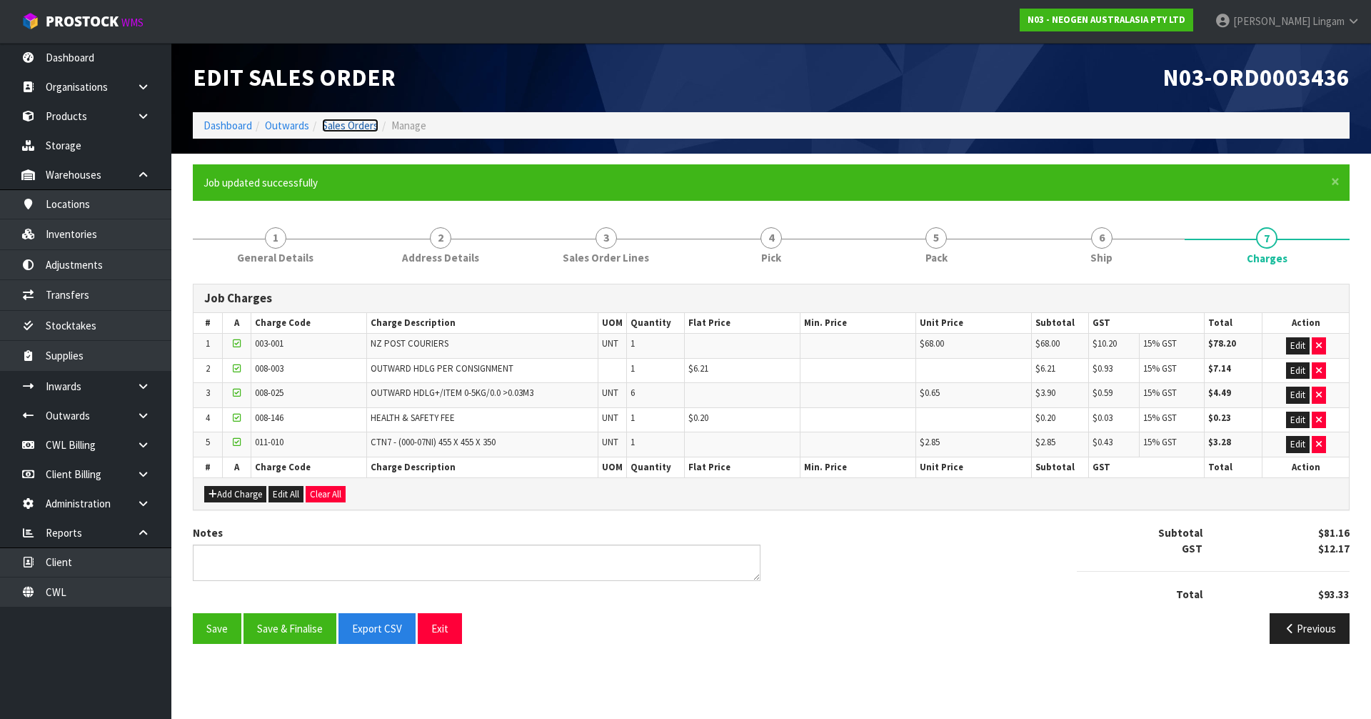
click at [361, 121] on link "Sales Orders" at bounding box center [350, 126] width 56 height 14
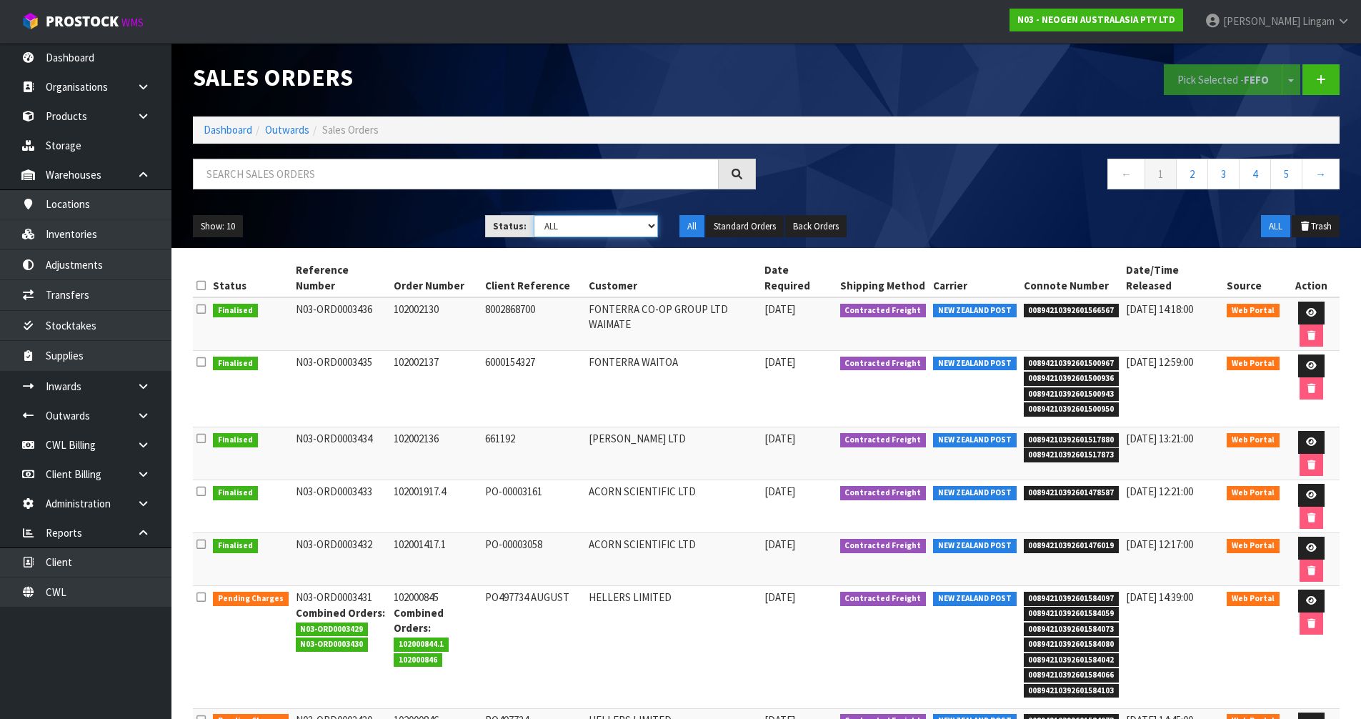
click at [626, 225] on select "Draft Pending Allocated Pending Pick Goods Picked Goods Packed Pending Charges …" at bounding box center [596, 226] width 124 height 22
select select "string:6"
click at [534, 215] on select "Draft Pending Allocated Pending Pick Goods Picked Goods Packed Pending Charges …" at bounding box center [596, 226] width 124 height 22
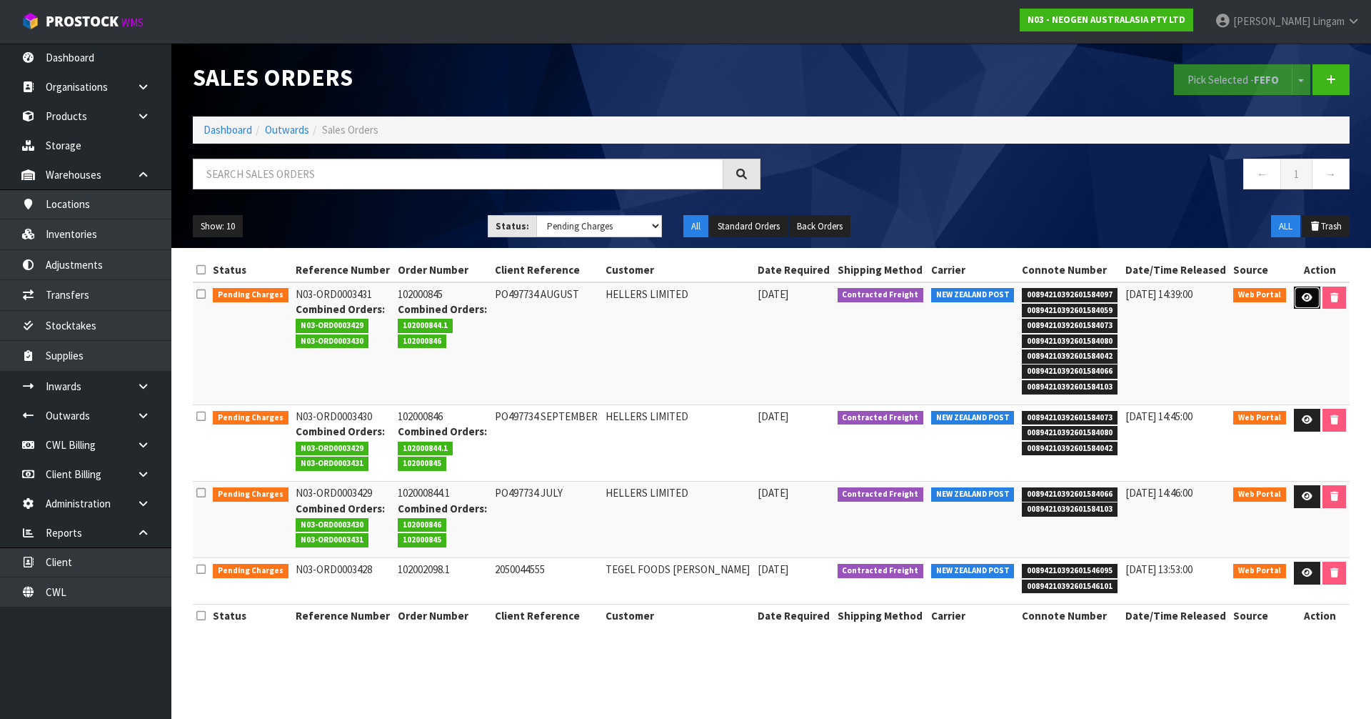
click at [1299, 294] on link at bounding box center [1307, 297] width 26 height 23
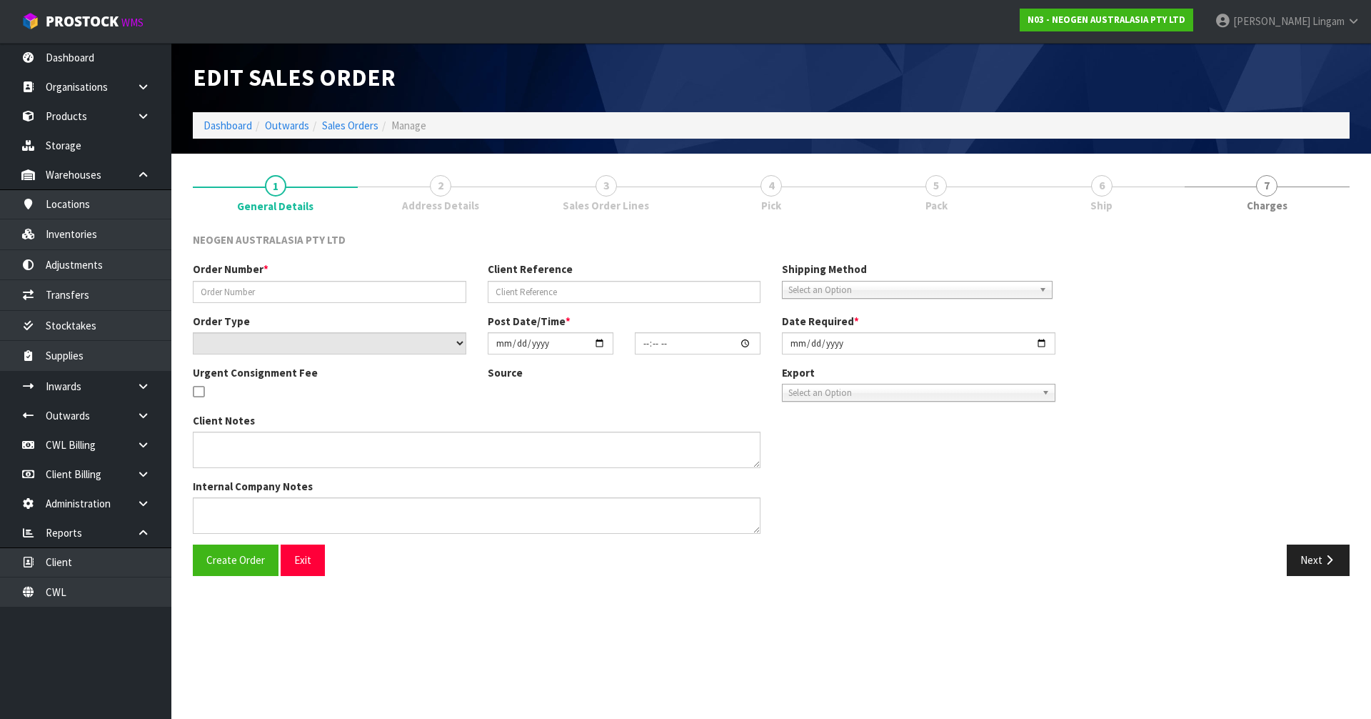
type input "102000845"
type input "PO497734 AUGUST"
select select "number:0"
type input "[DATE]"
type input "10:04:00.000"
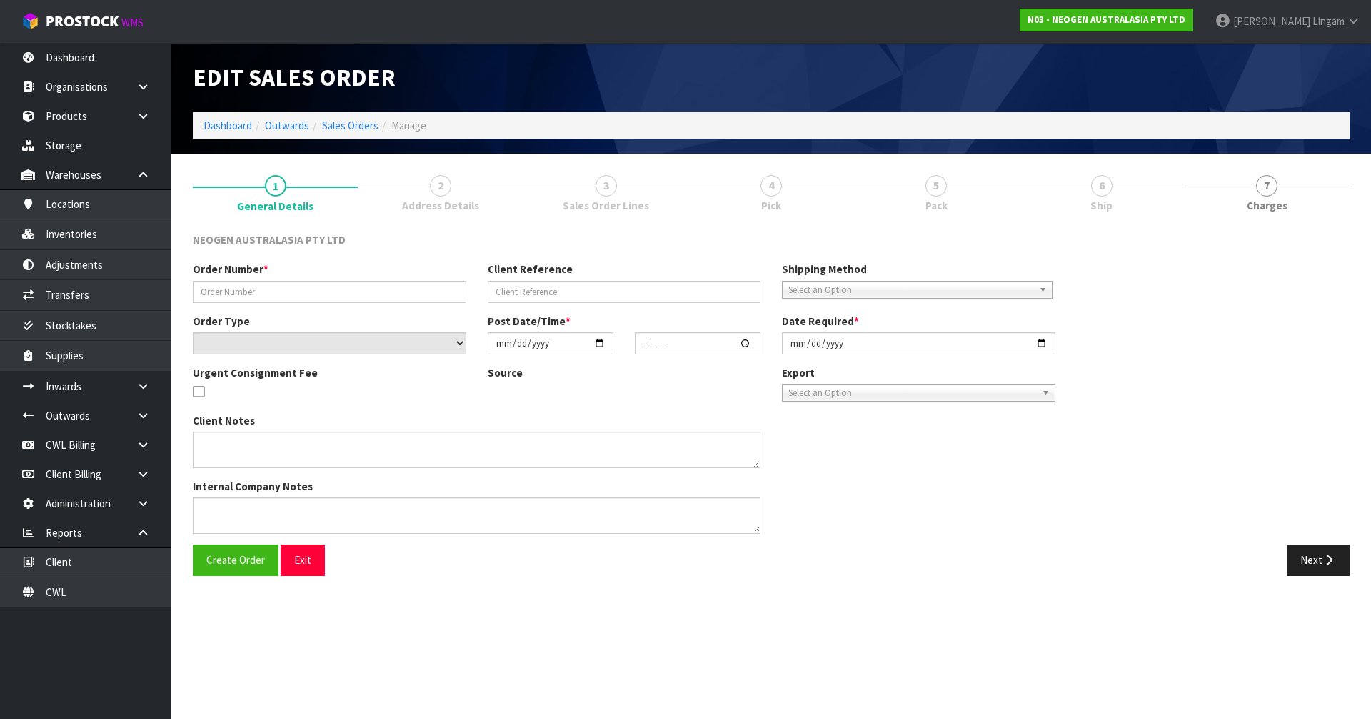
type input "[DATE]"
type textarea "ATTN: SUE INWOOD"
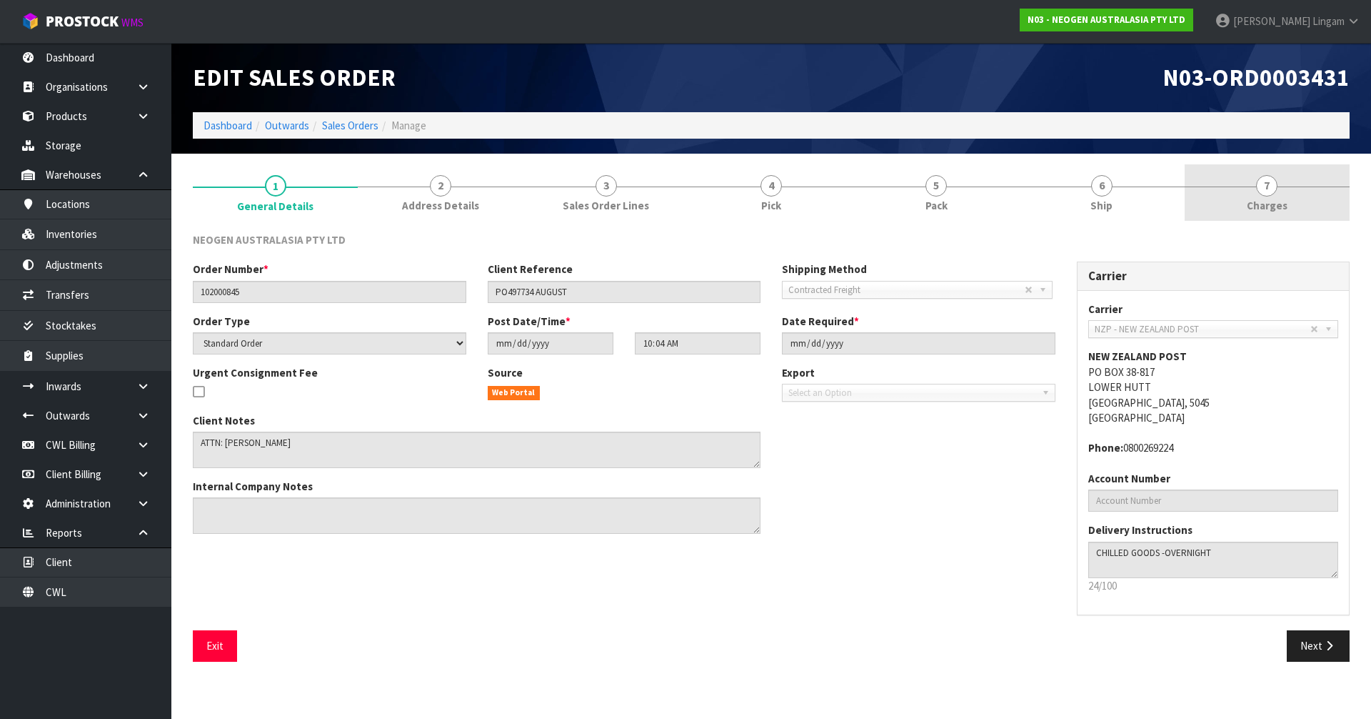
click at [1295, 203] on link "7 Charges" at bounding box center [1267, 192] width 165 height 56
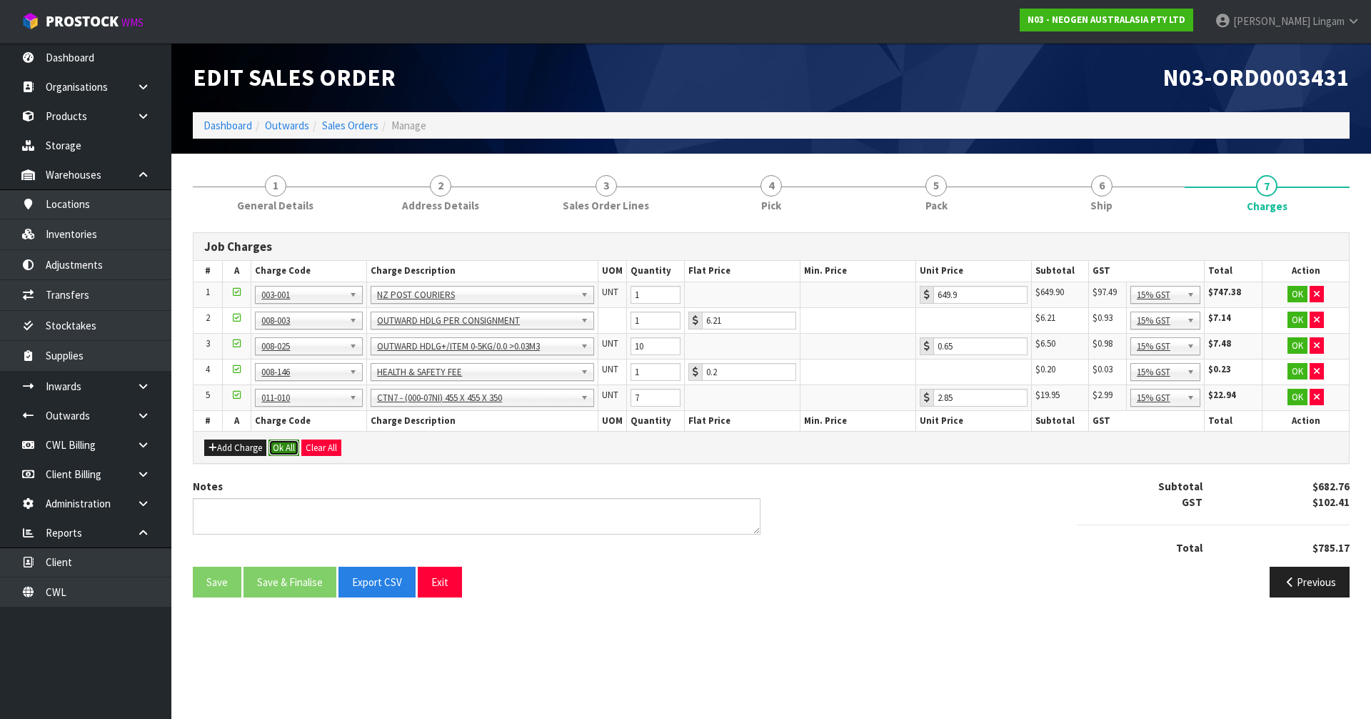
click at [286, 444] on button "Ok All" at bounding box center [284, 447] width 31 height 17
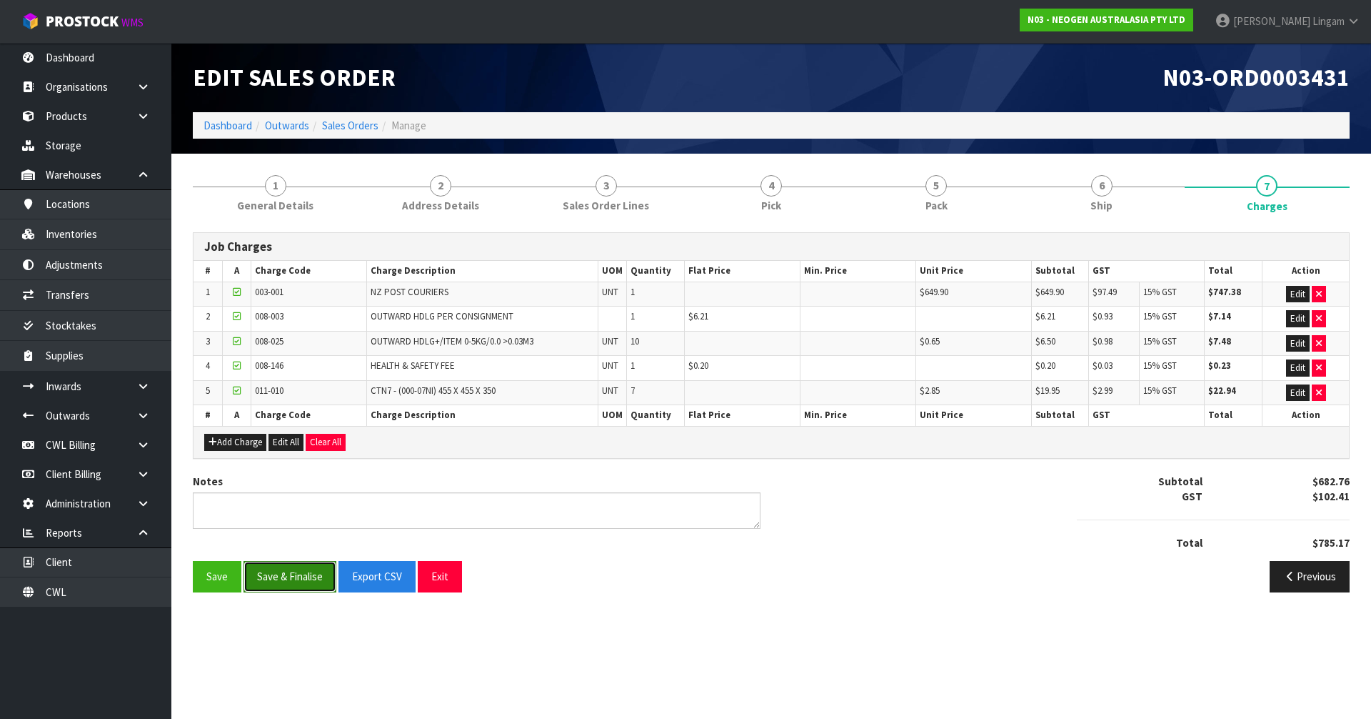
click at [309, 589] on button "Save & Finalise" at bounding box center [290, 576] width 93 height 31
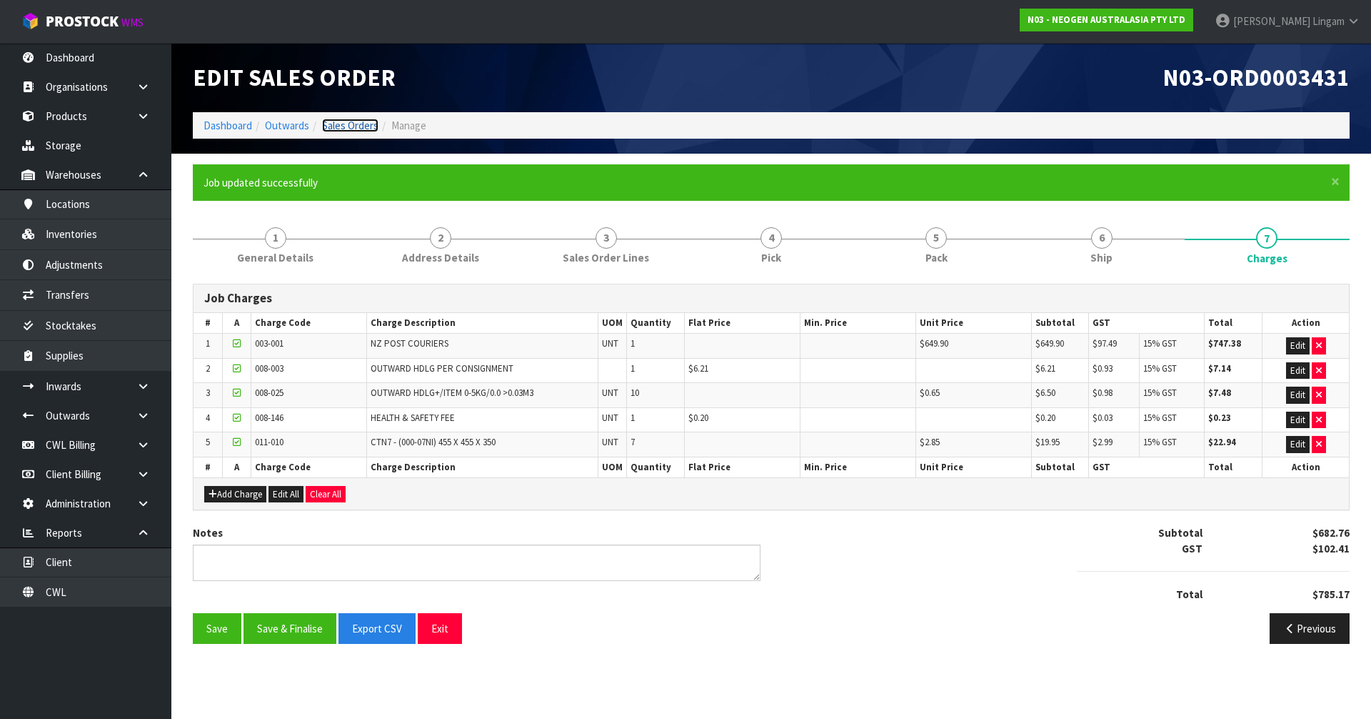
click at [364, 128] on link "Sales Orders" at bounding box center [350, 126] width 56 height 14
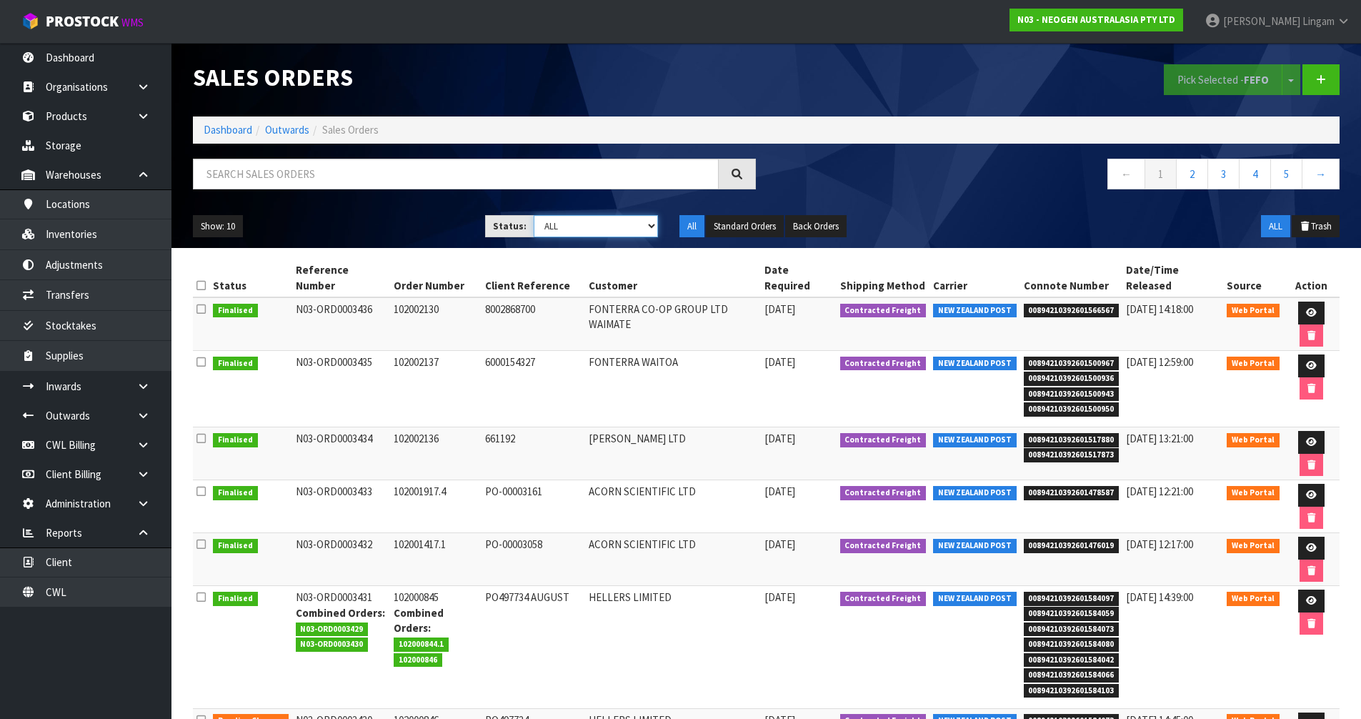
drag, startPoint x: 621, startPoint y: 222, endPoint x: 624, endPoint y: 229, distance: 7.5
click at [621, 222] on select "Draft Pending Allocated Pending Pick Goods Picked Goods Packed Pending Charges …" at bounding box center [596, 226] width 124 height 22
select select "string:6"
click at [534, 215] on select "Draft Pending Allocated Pending Pick Goods Picked Goods Packed Pending Charges …" at bounding box center [596, 226] width 124 height 22
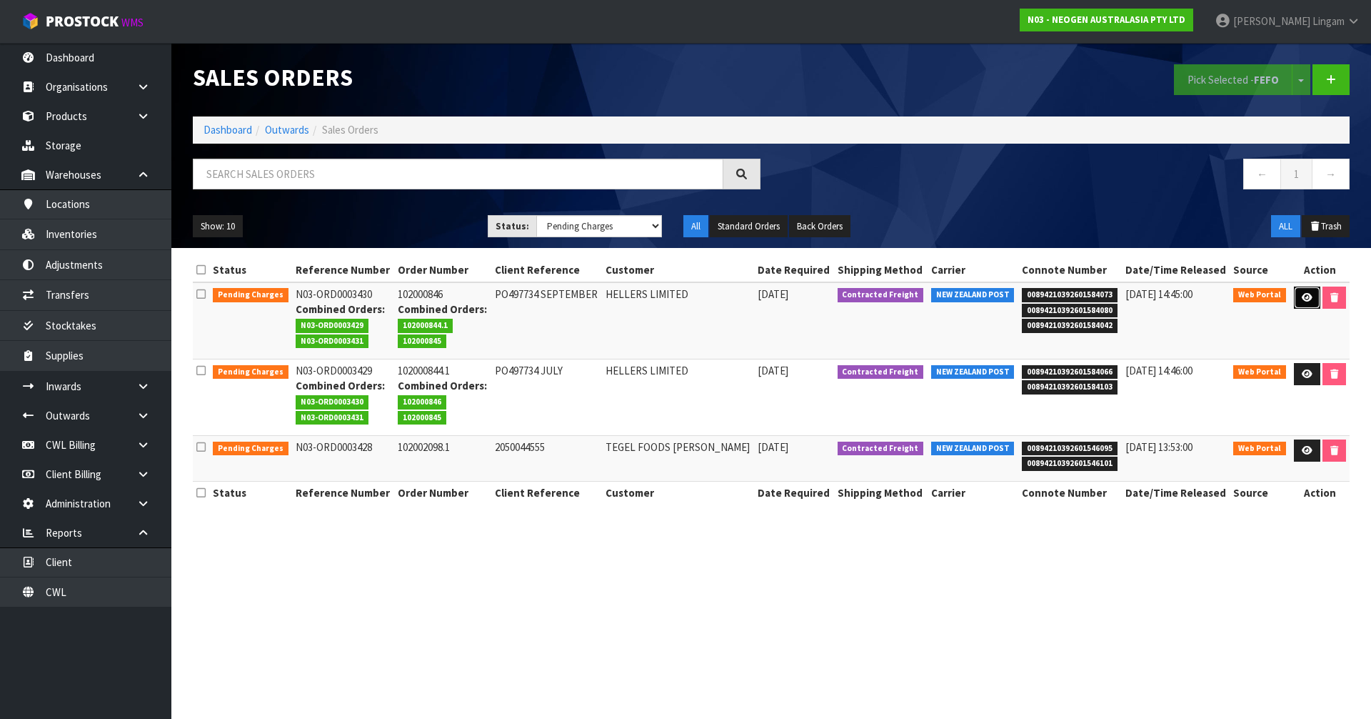
click at [1302, 298] on icon at bounding box center [1307, 297] width 11 height 9
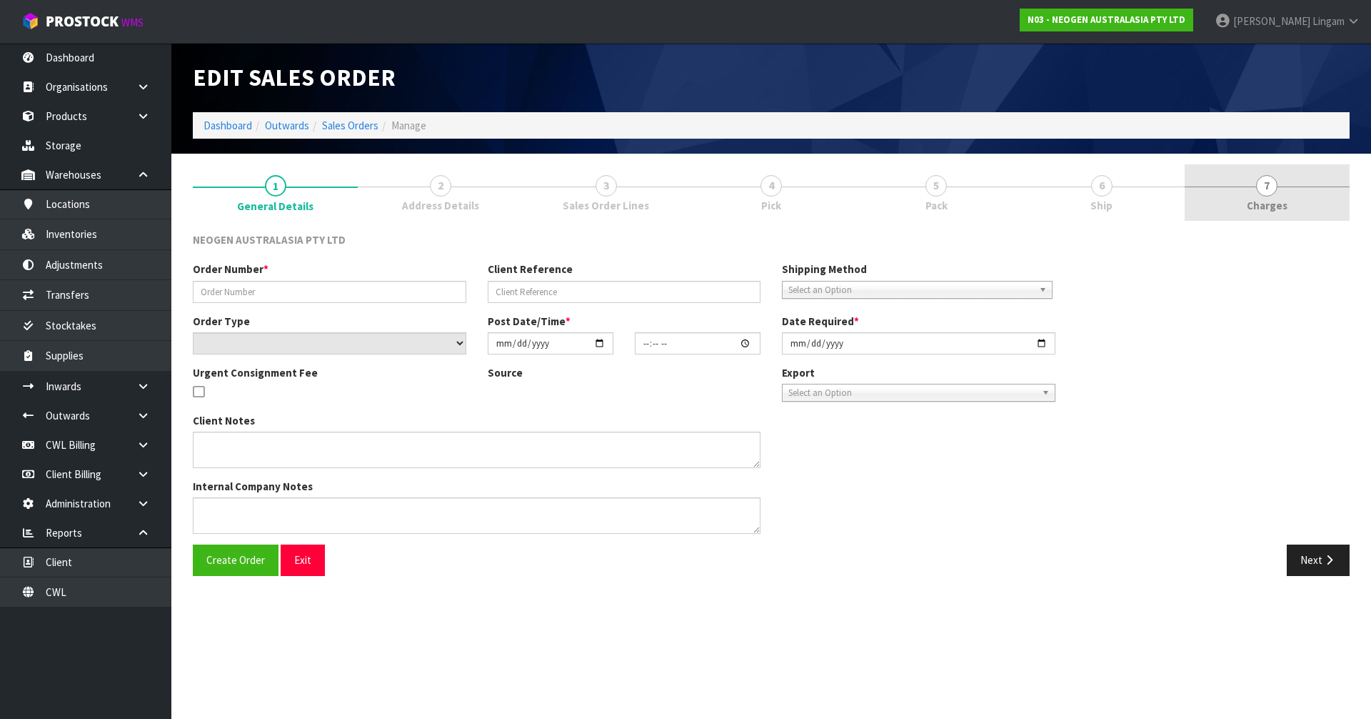
type input "102000846"
type input "PO497734 SEPTEMBER"
select select "number:0"
type input "[DATE]"
type input "10:01:00.000"
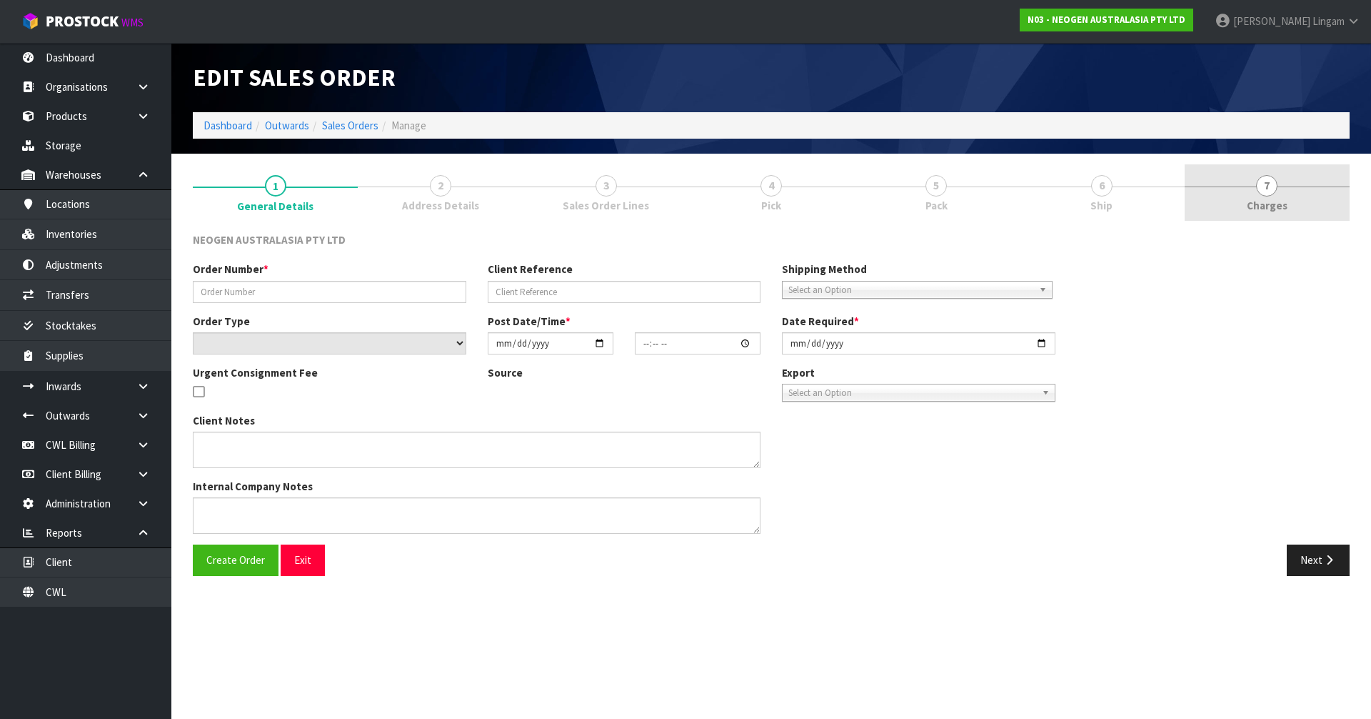
type input "[DATE]"
type textarea "ATTN: SUE INWOOD"
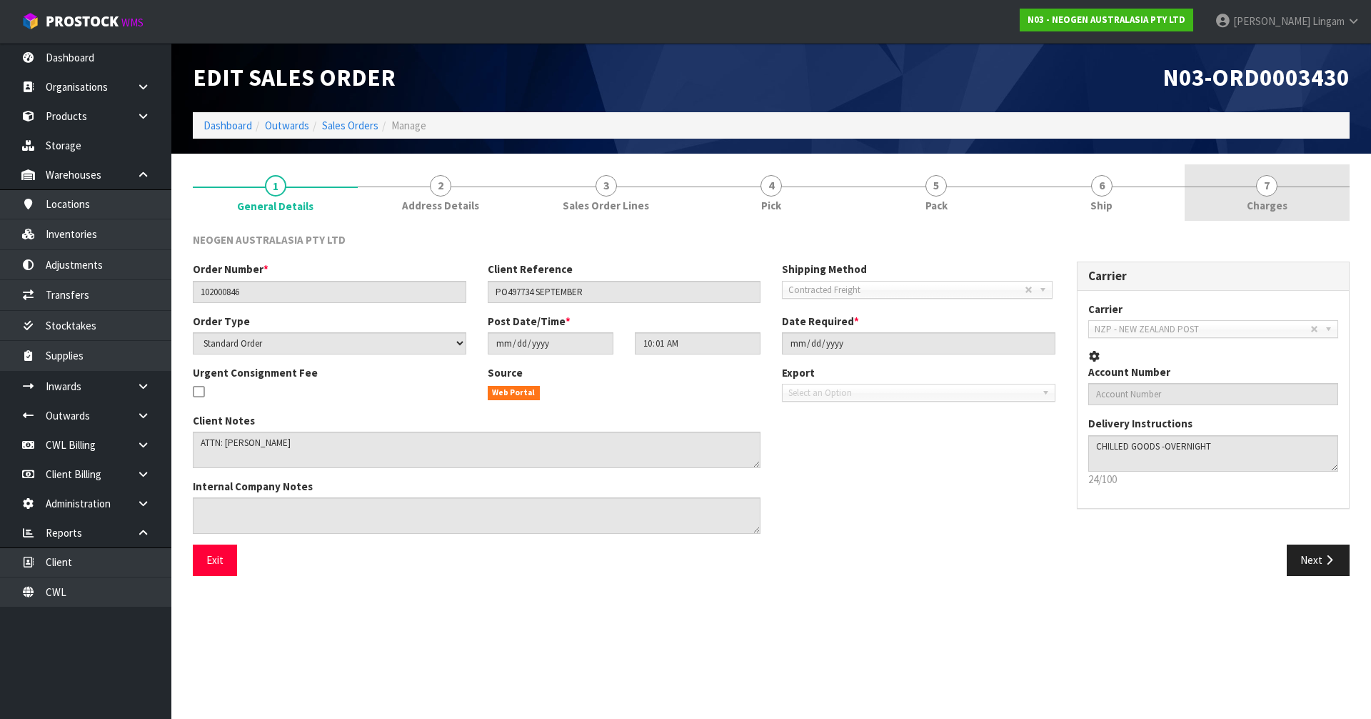
click at [1306, 185] on link "7 Charges" at bounding box center [1267, 192] width 165 height 56
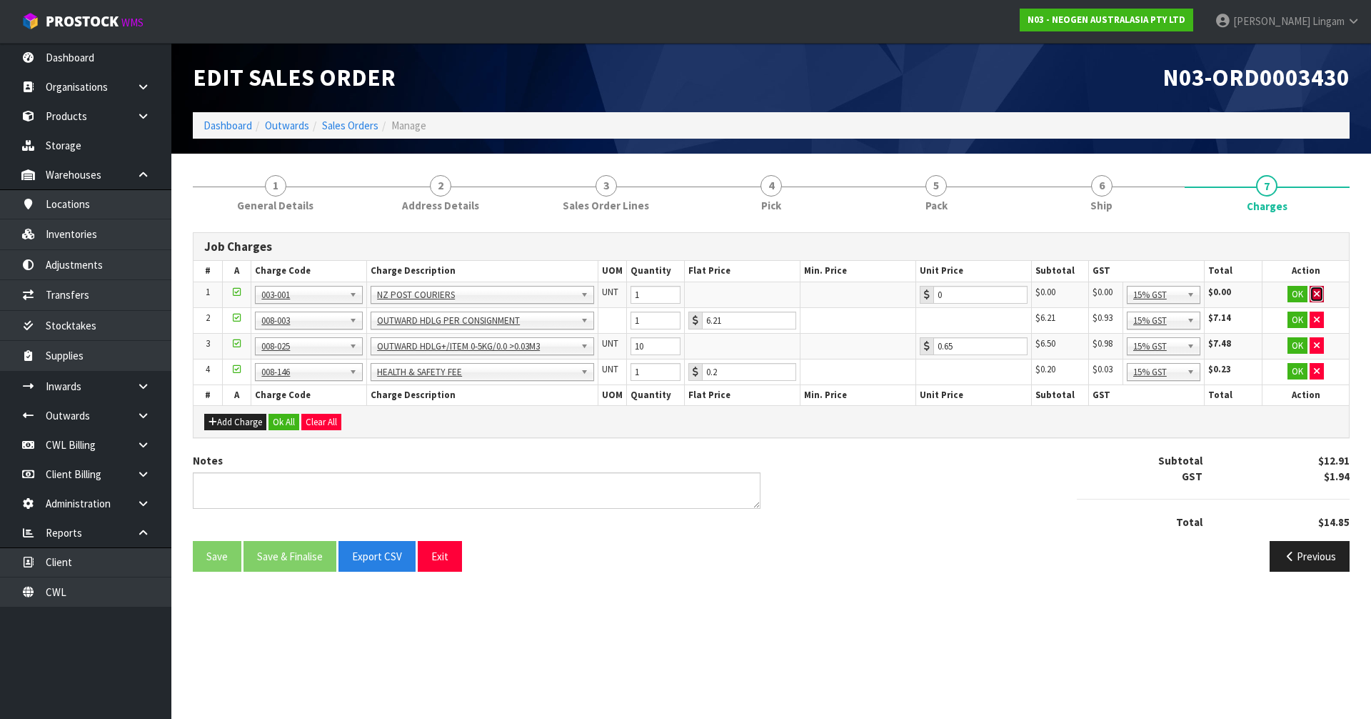
click at [1317, 292] on icon "button" at bounding box center [1317, 293] width 6 height 9
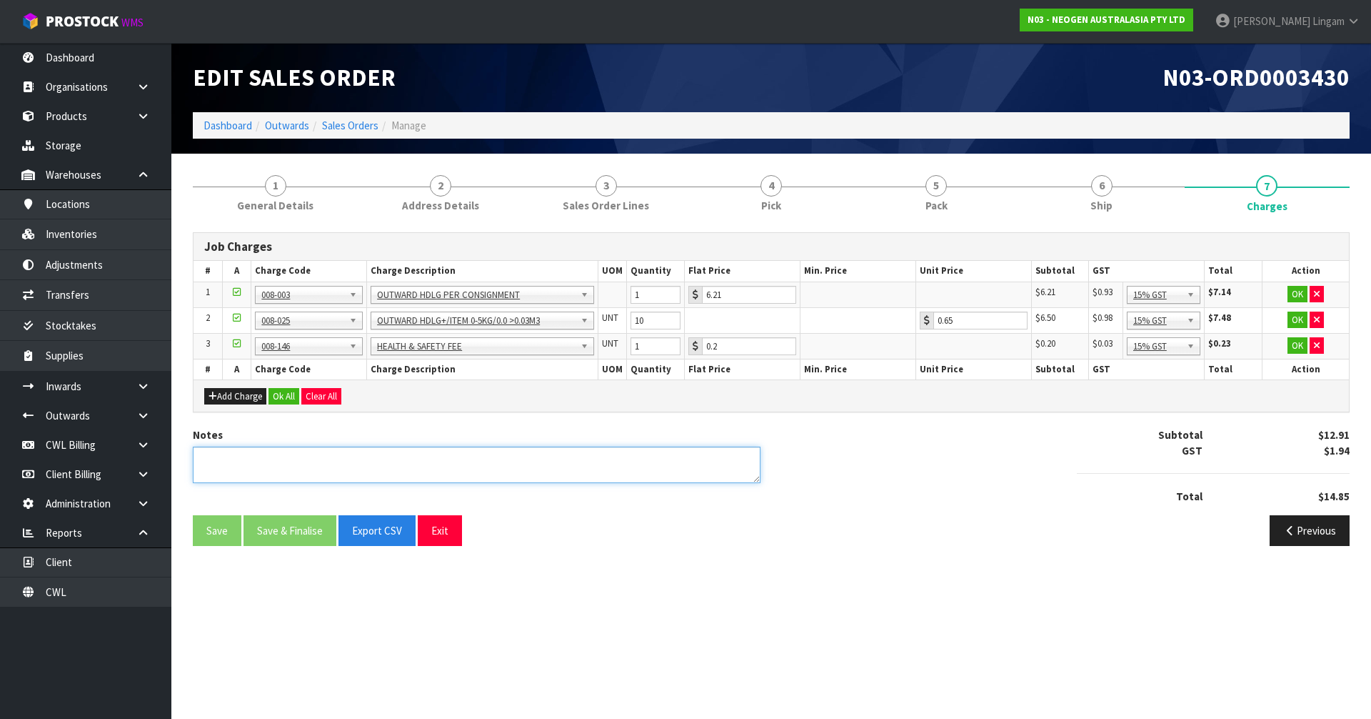
click at [676, 461] on textarea at bounding box center [477, 464] width 568 height 36
type textarea "COMBINE"
click at [274, 391] on button "Ok All" at bounding box center [284, 396] width 31 height 17
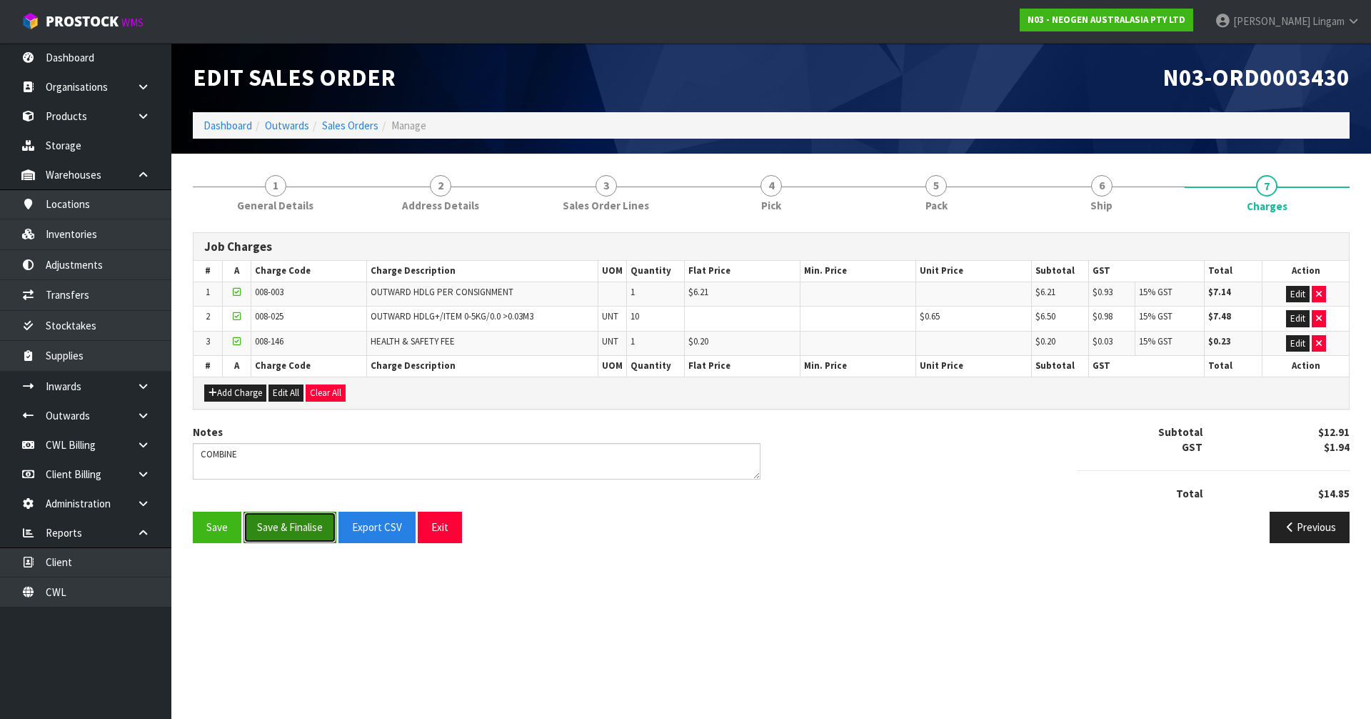
click at [306, 538] on button "Save & Finalise" at bounding box center [290, 526] width 93 height 31
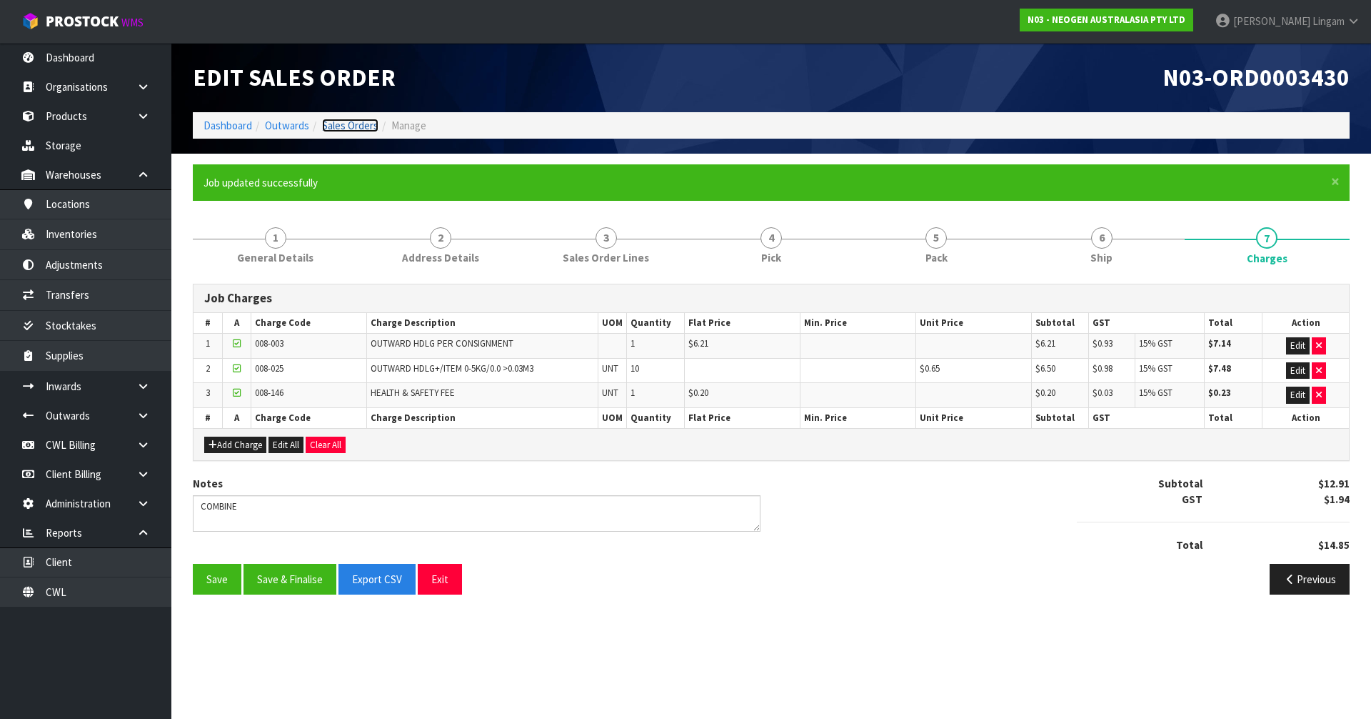
click at [348, 128] on link "Sales Orders" at bounding box center [350, 126] width 56 height 14
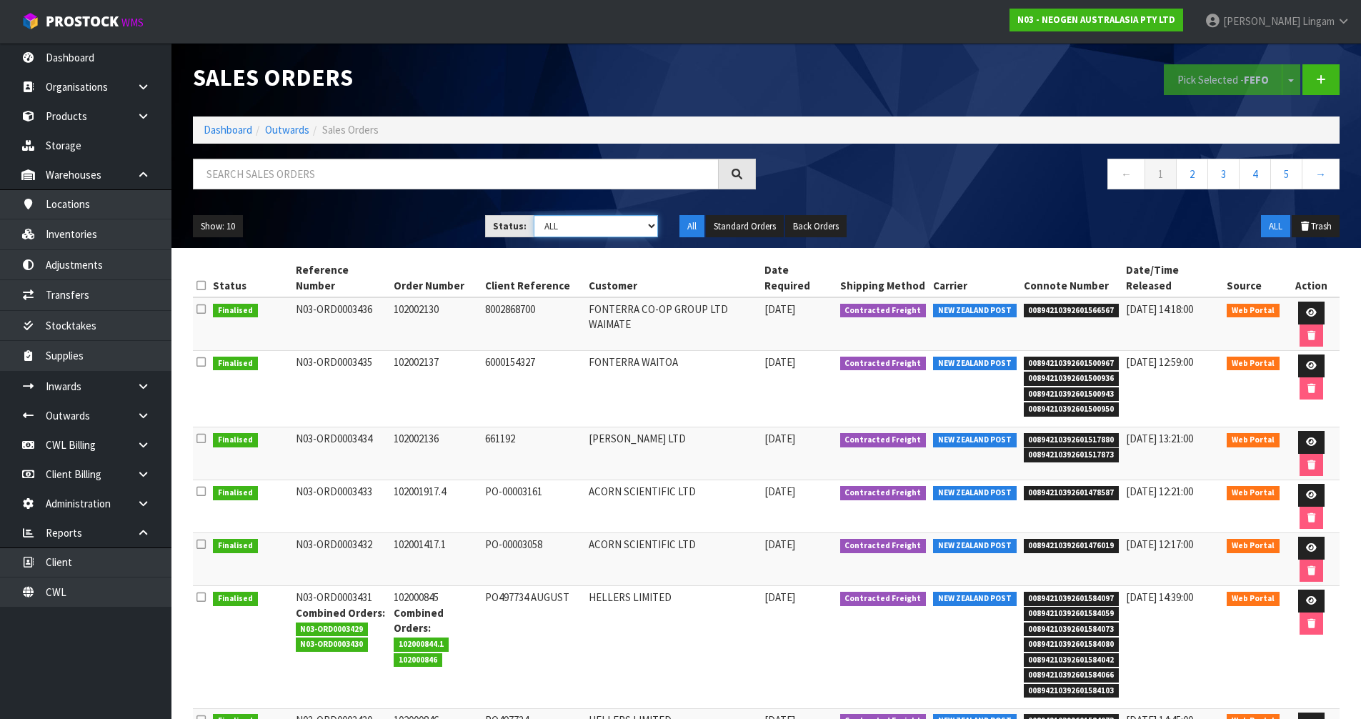
click at [642, 234] on select "Draft Pending Allocated Pending Pick Goods Picked Goods Packed Pending Charges …" at bounding box center [596, 226] width 124 height 22
select select "string:6"
click at [534, 215] on select "Draft Pending Allocated Pending Pick Goods Picked Goods Packed Pending Charges …" at bounding box center [596, 226] width 124 height 22
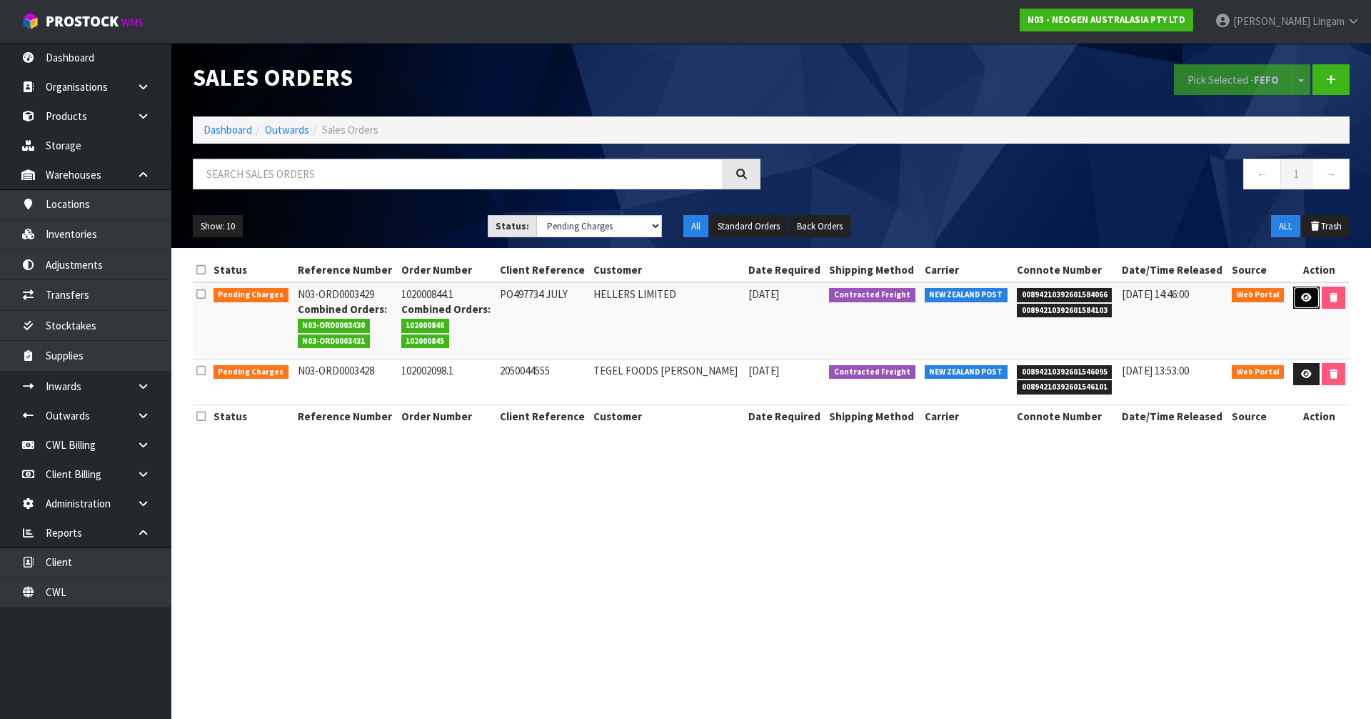
click at [1296, 293] on link at bounding box center [1307, 297] width 26 height 23
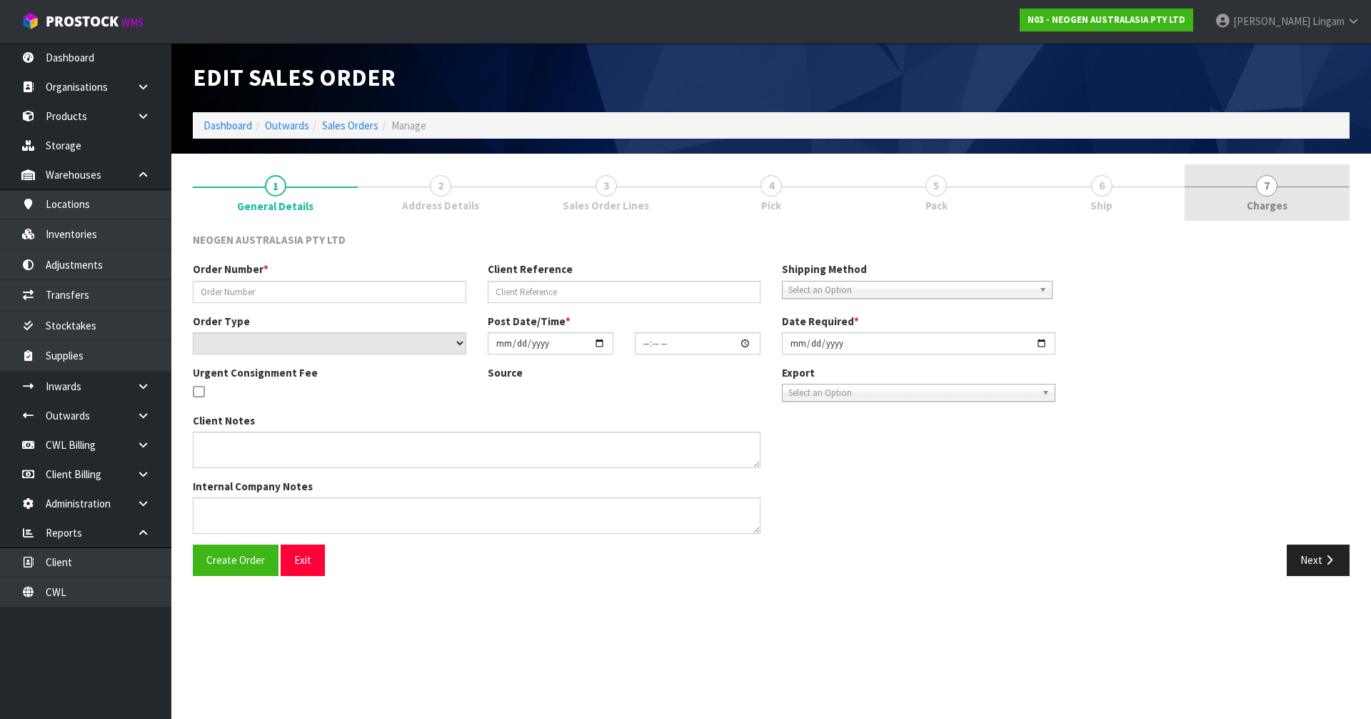
type input "102000844.1"
type input "PO497734 JULY"
select select "number:0"
type input "[DATE]"
type input "09:57:00.000"
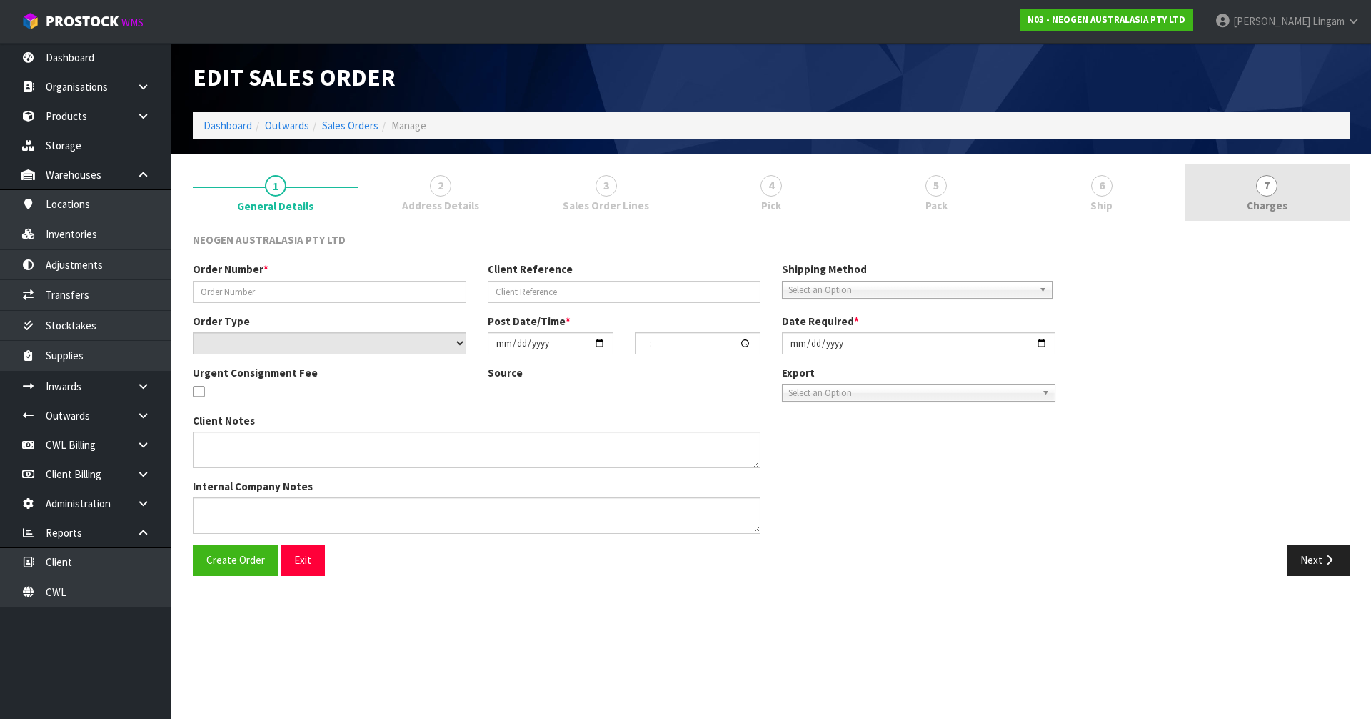
type input "[DATE]"
type textarea "ATTN: SUE INWOOD"
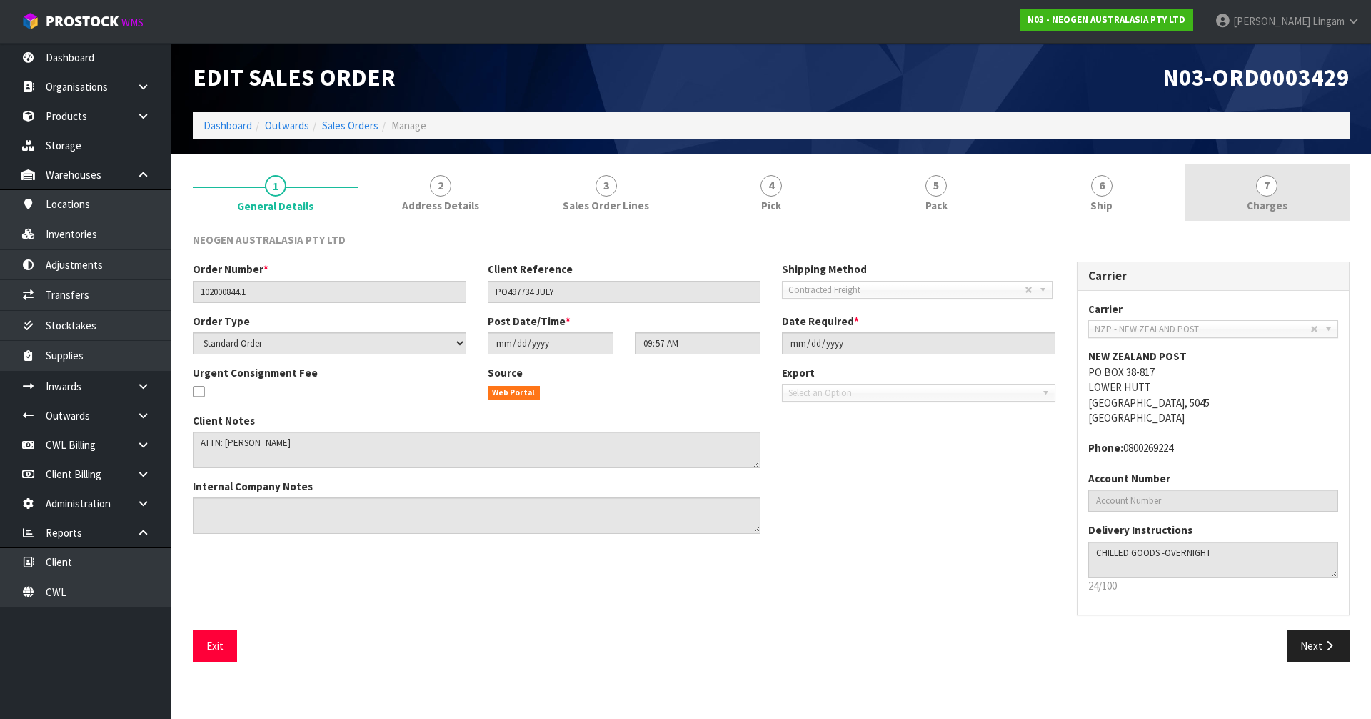
click at [1286, 202] on span "Charges" at bounding box center [1267, 205] width 41 height 15
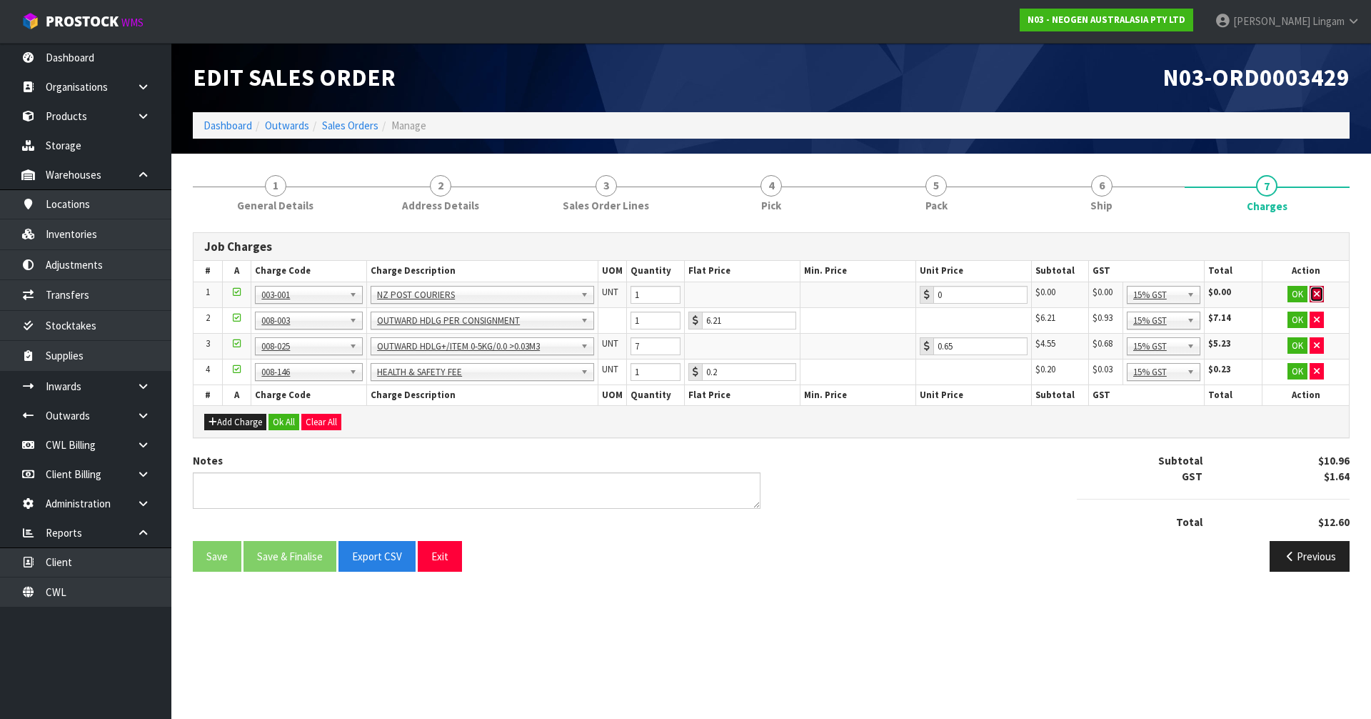
click at [1321, 293] on button "button" at bounding box center [1317, 294] width 14 height 17
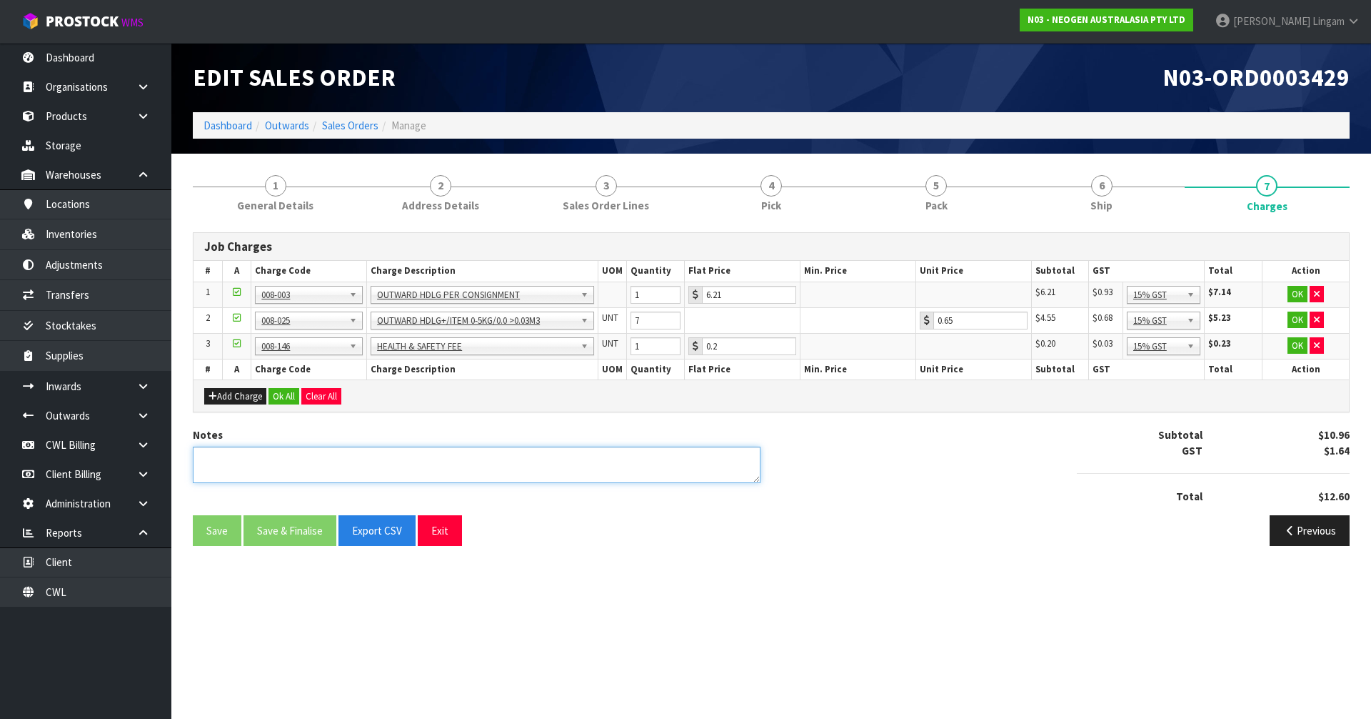
click at [554, 474] on textarea at bounding box center [477, 464] width 568 height 36
type textarea "COMBINE"
click at [281, 395] on button "Ok All" at bounding box center [284, 396] width 31 height 17
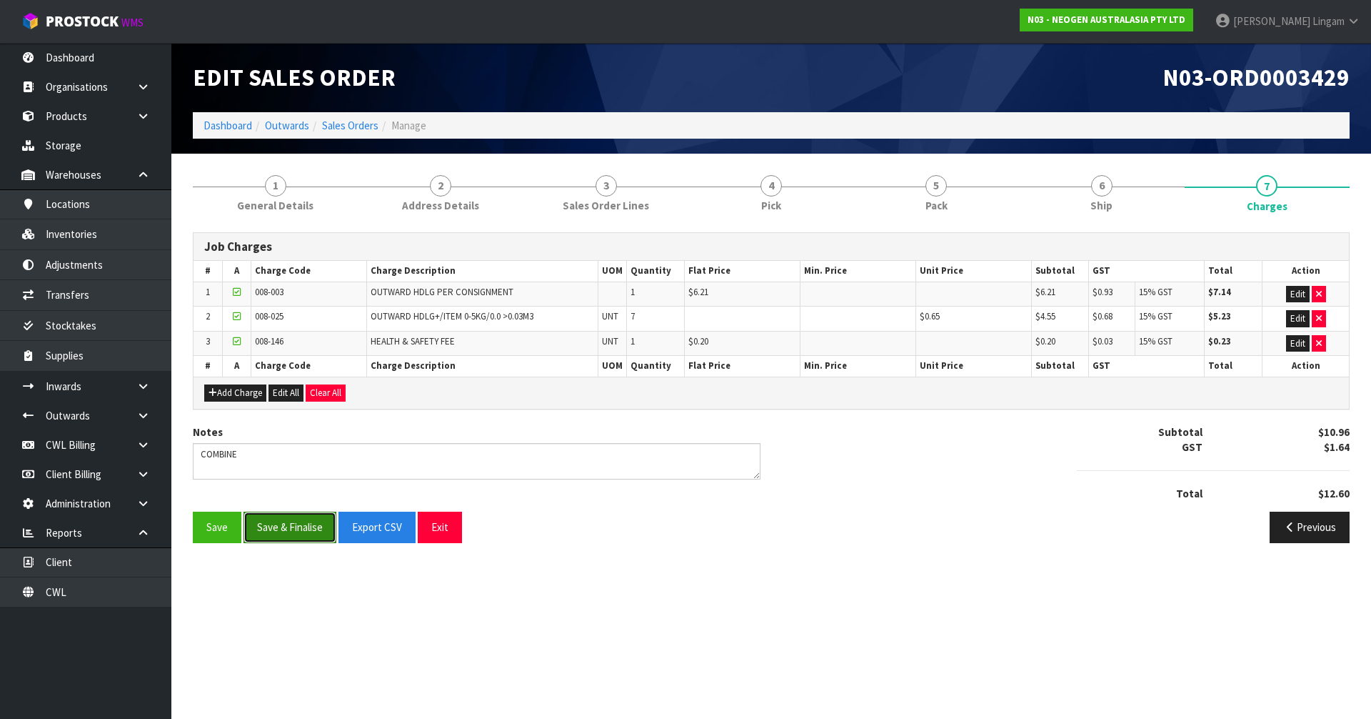
click at [293, 530] on button "Save & Finalise" at bounding box center [290, 526] width 93 height 31
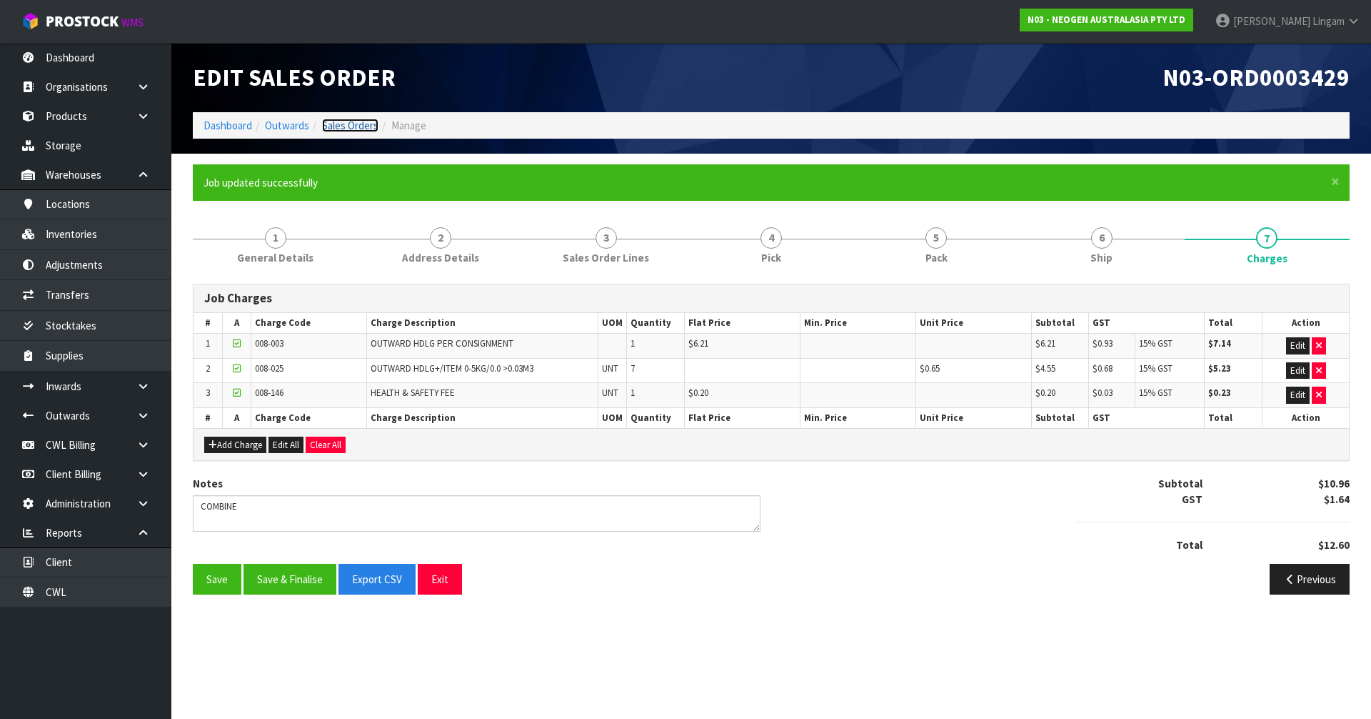
click at [366, 120] on link "Sales Orders" at bounding box center [350, 126] width 56 height 14
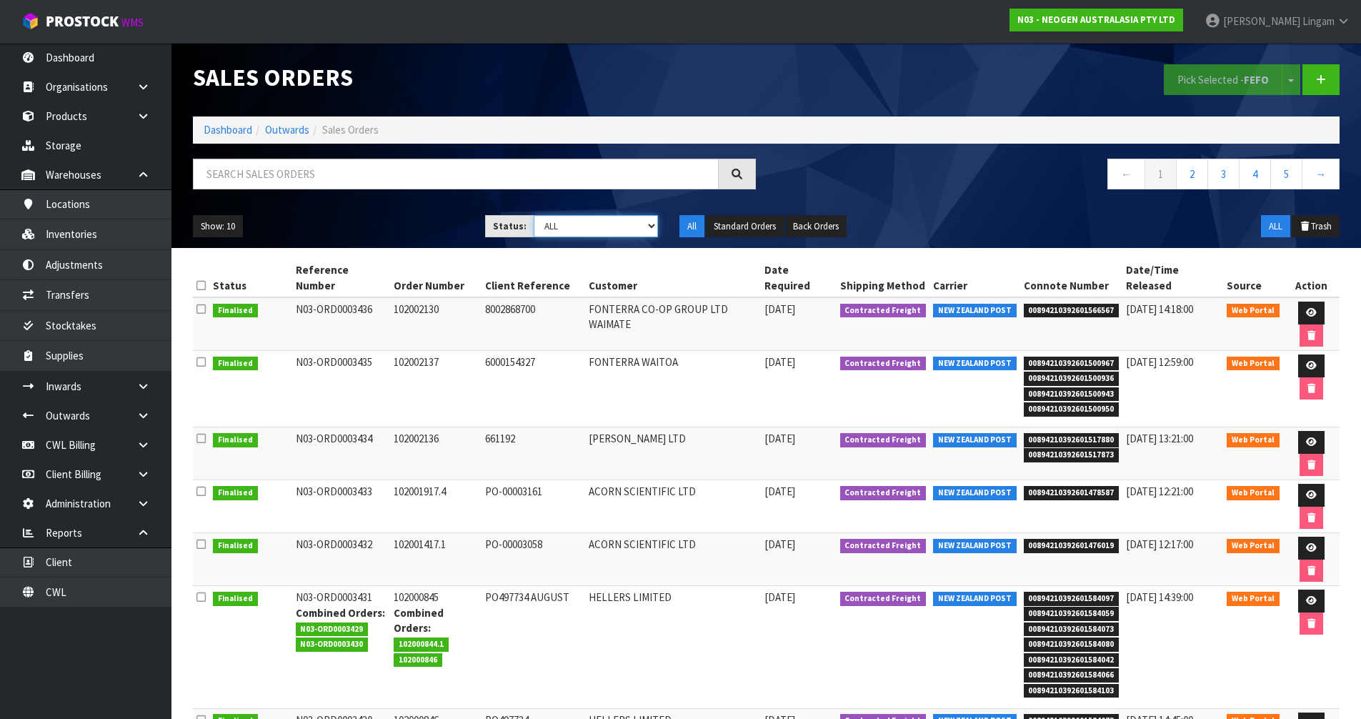
click at [623, 226] on select "Draft Pending Allocated Pending Pick Goods Picked Goods Packed Pending Charges …" at bounding box center [596, 226] width 124 height 22
select select "string:6"
click at [534, 215] on select "Draft Pending Allocated Pending Pick Goods Picked Goods Packed Pending Charges …" at bounding box center [596, 226] width 124 height 22
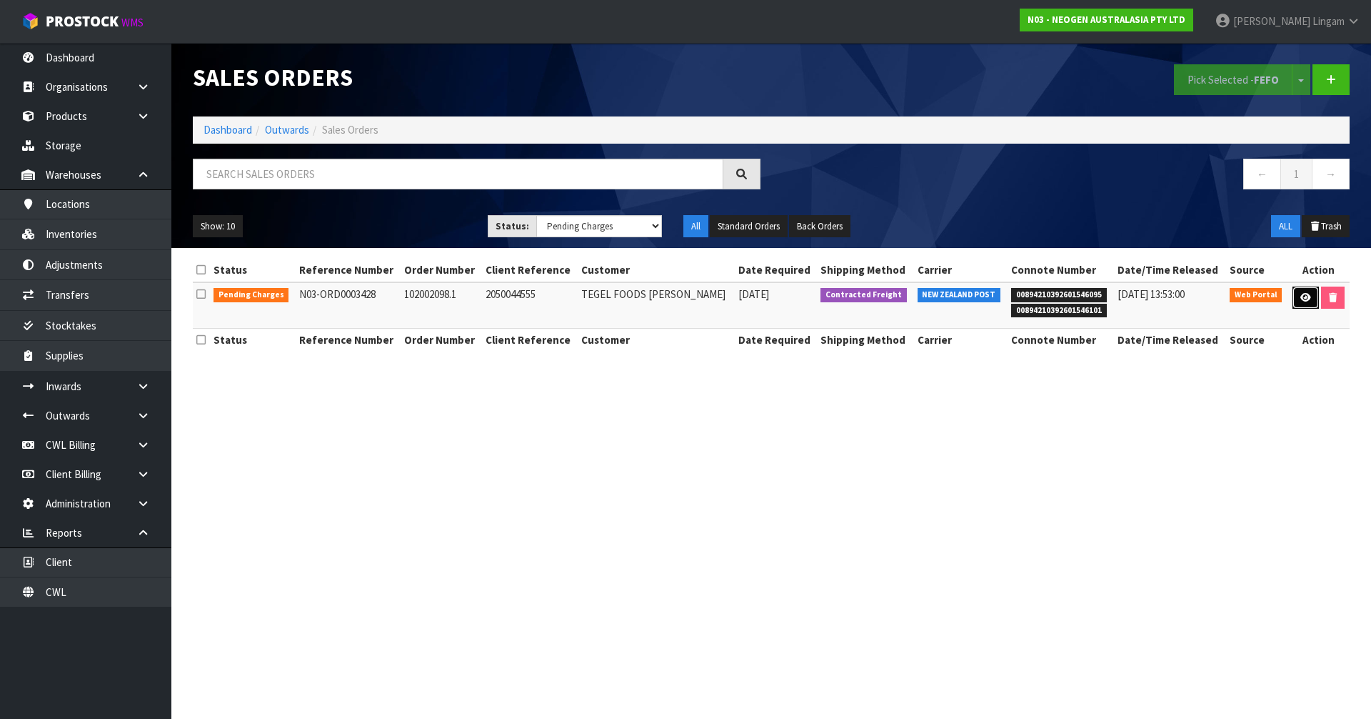
click at [1301, 299] on icon at bounding box center [1306, 297] width 11 height 9
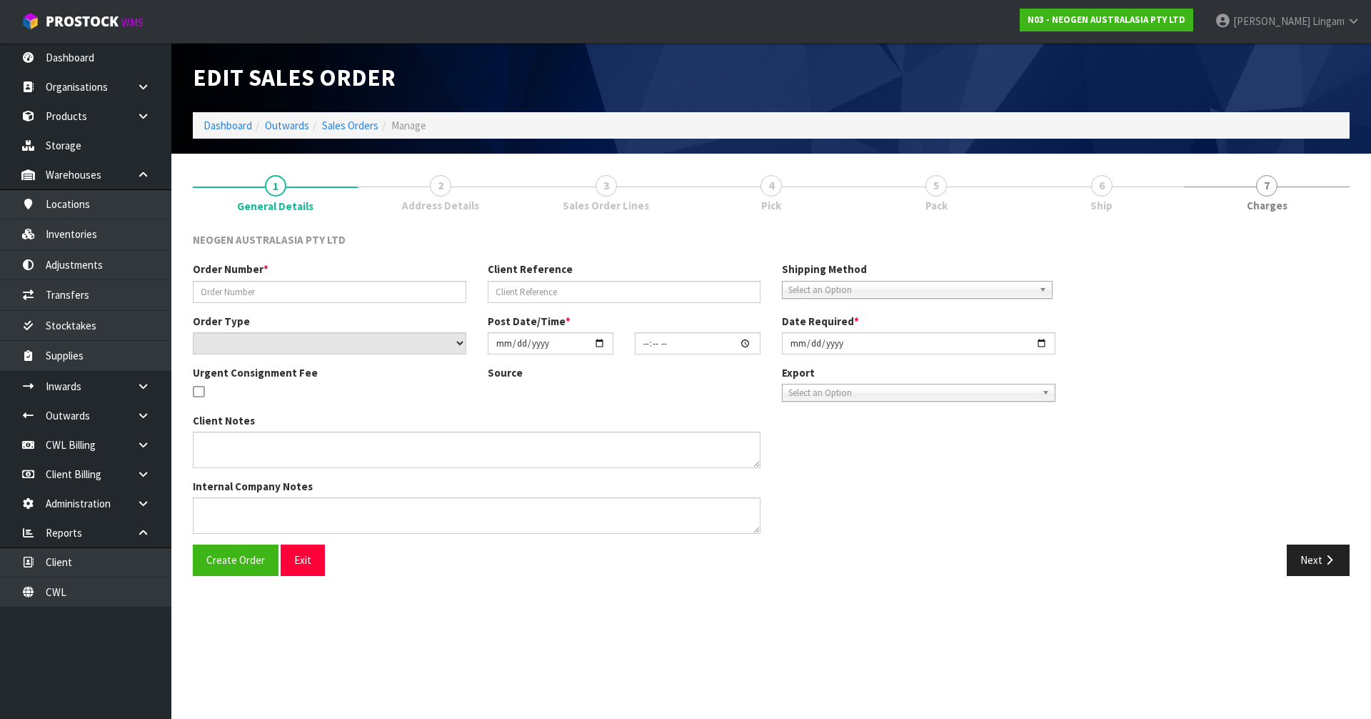
type input "102002098.1"
type input "2050044555"
select select "number:0"
type input "[DATE]"
type input "09:51:00.000"
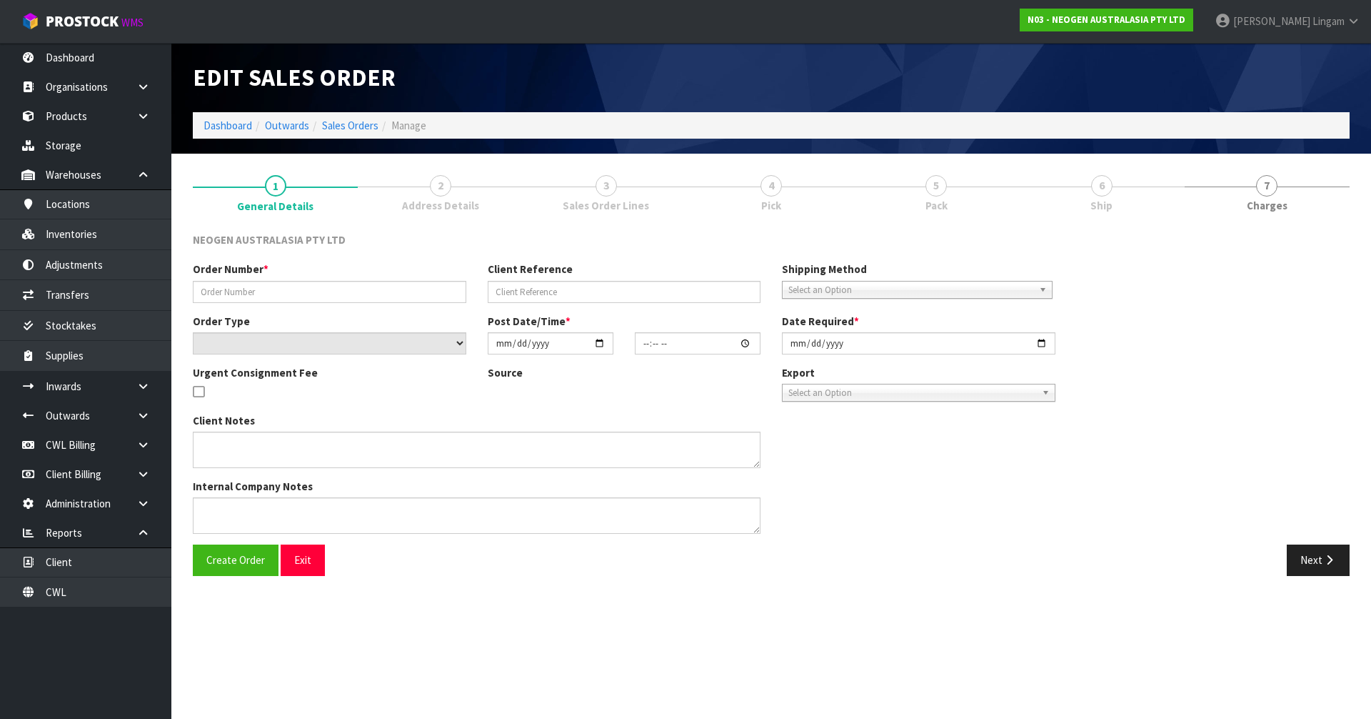
type input "[DATE]"
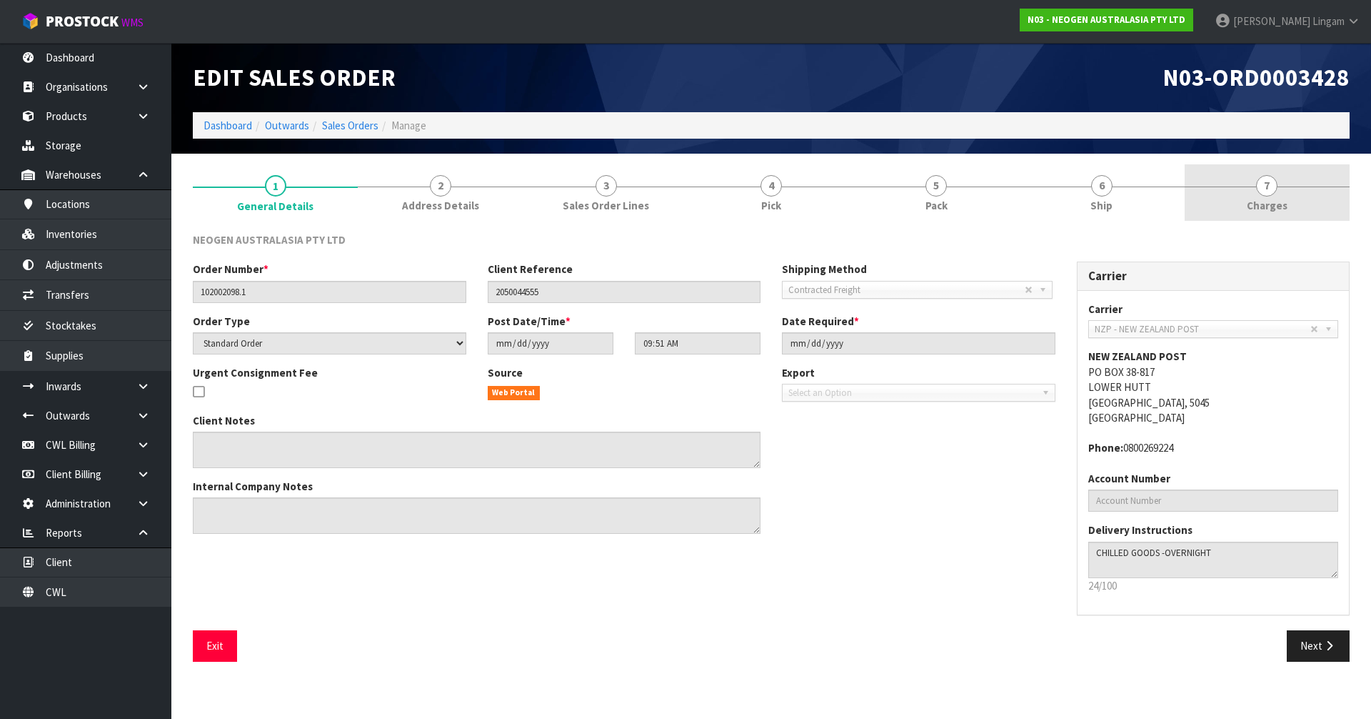
click at [1300, 202] on link "7 Charges" at bounding box center [1267, 192] width 165 height 56
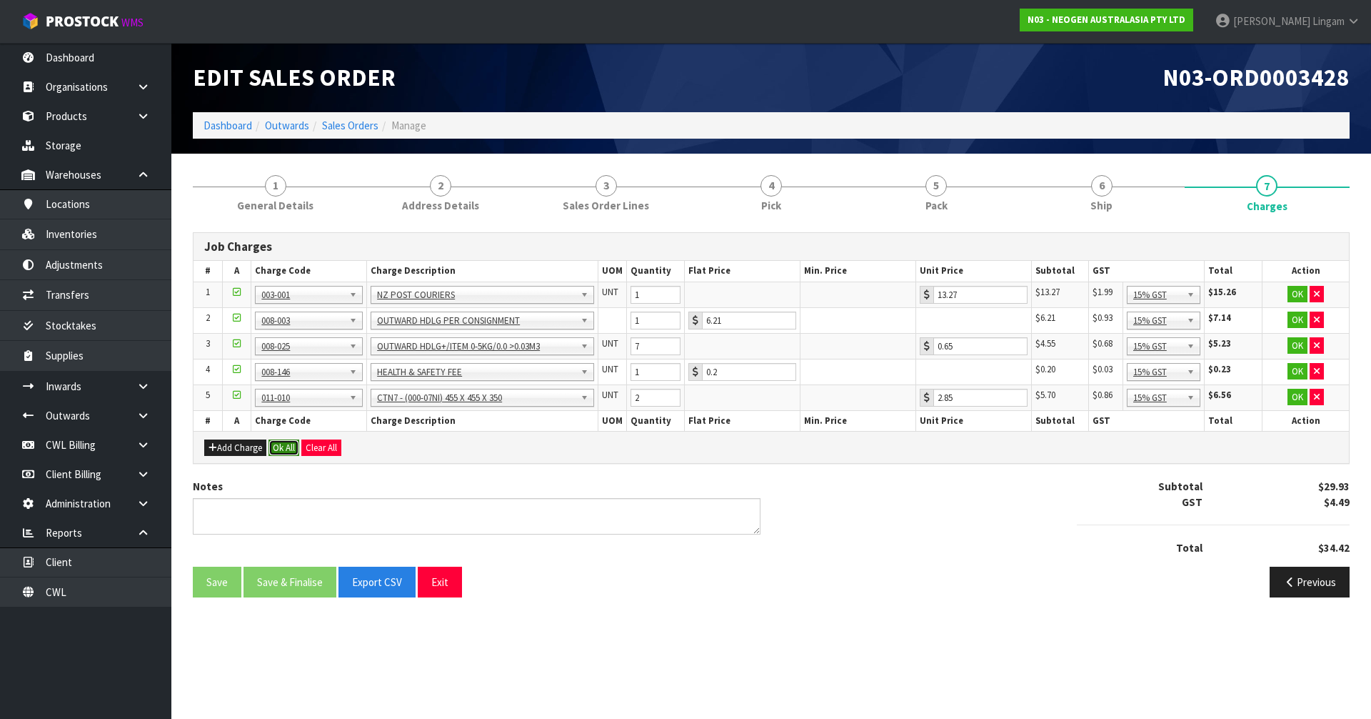
click at [282, 449] on button "Ok All" at bounding box center [284, 447] width 31 height 17
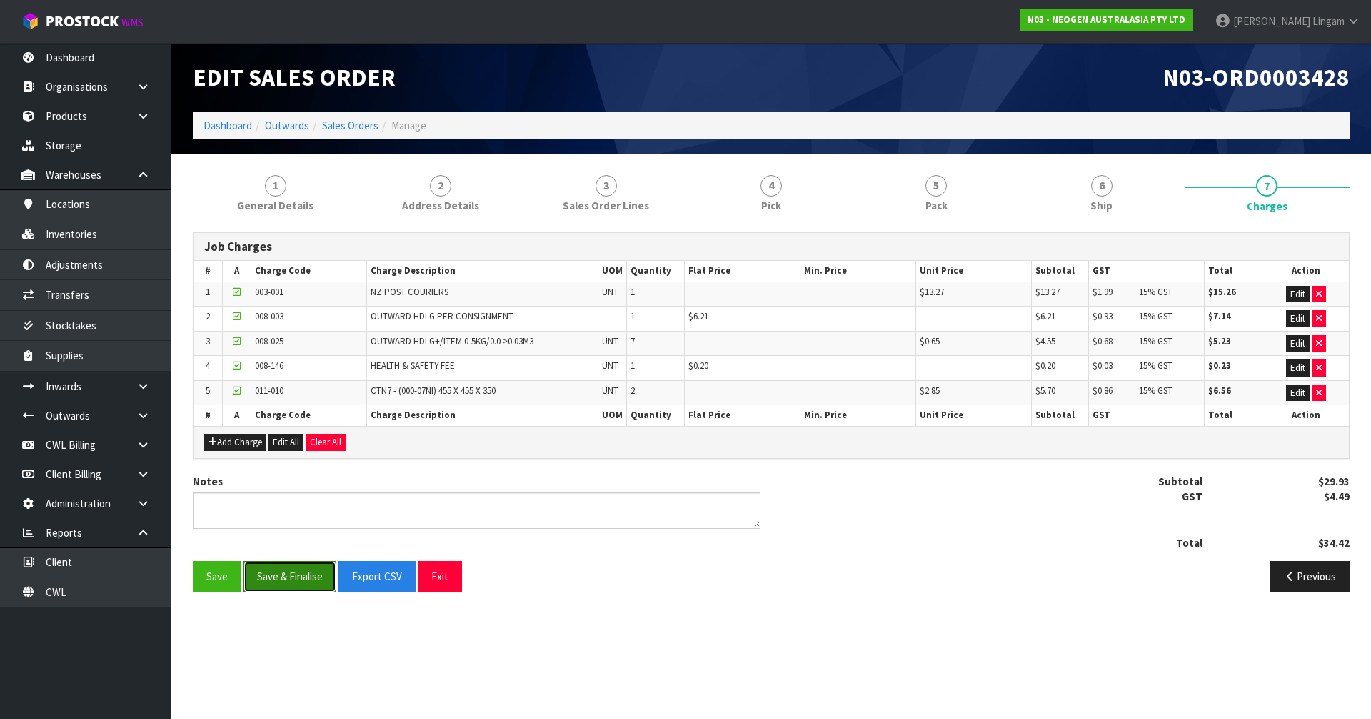
click at [286, 567] on button "Save & Finalise" at bounding box center [290, 576] width 93 height 31
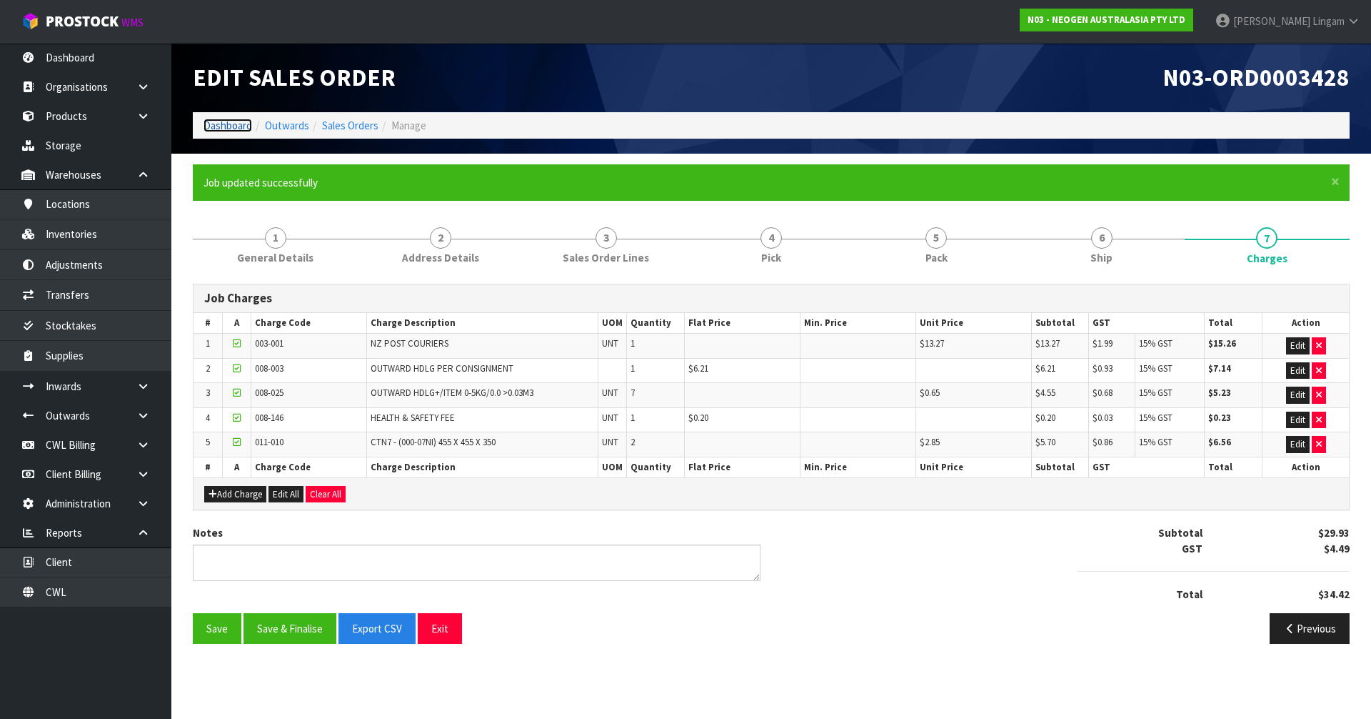
click at [234, 123] on link "Dashboard" at bounding box center [228, 126] width 49 height 14
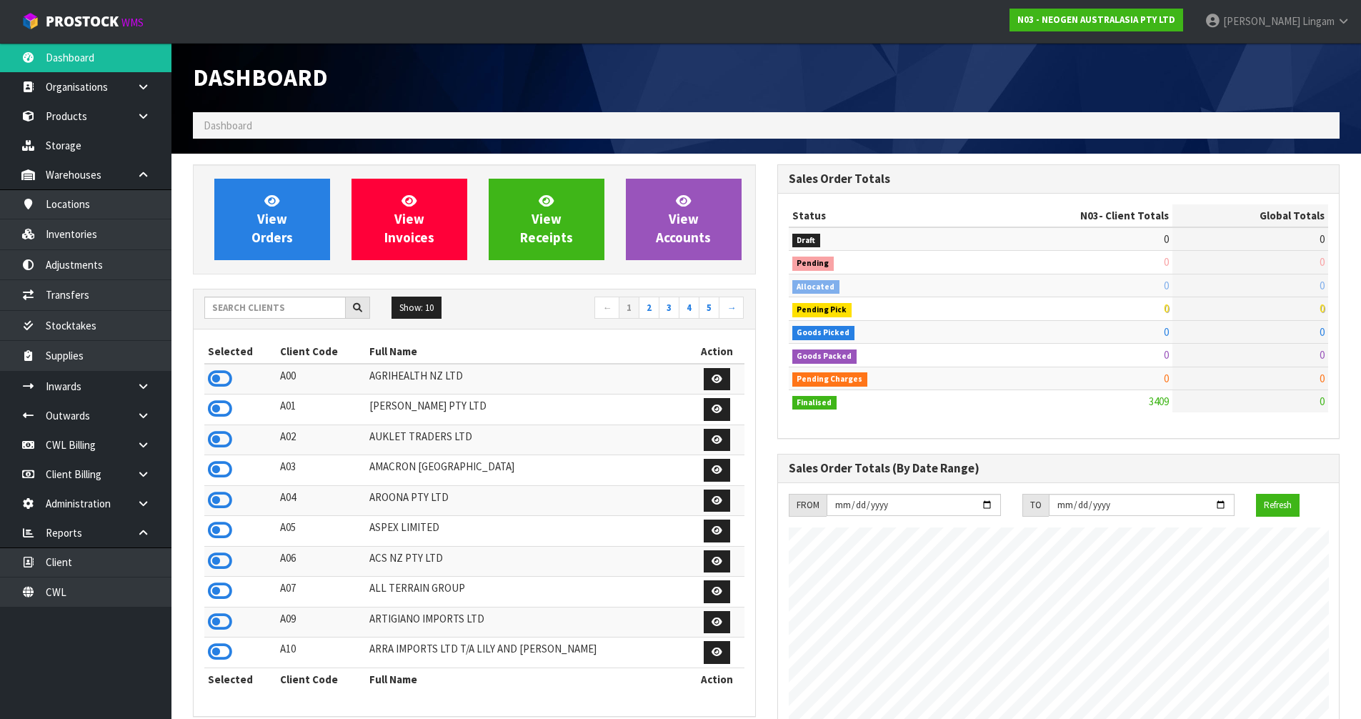
scroll to position [1082, 584]
click at [317, 309] on input "text" at bounding box center [274, 307] width 141 height 22
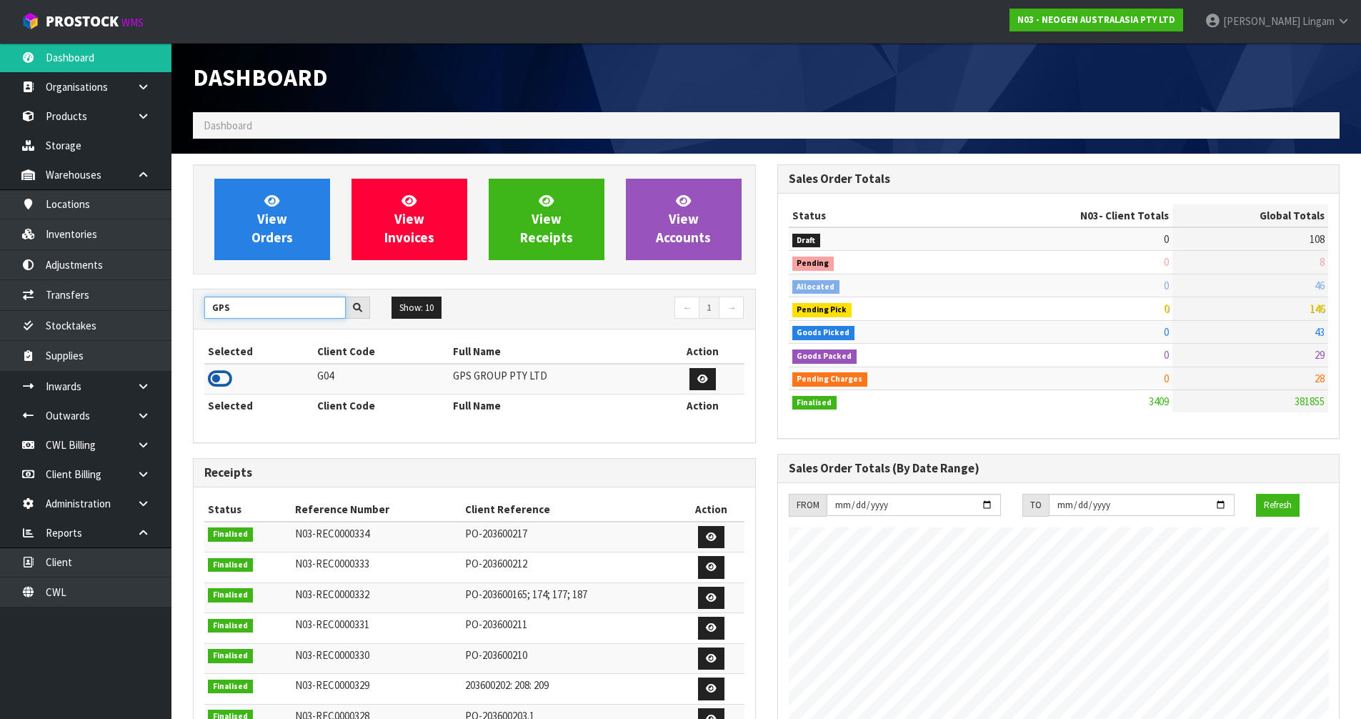
type input "GPS"
click at [218, 376] on icon at bounding box center [220, 378] width 24 height 21
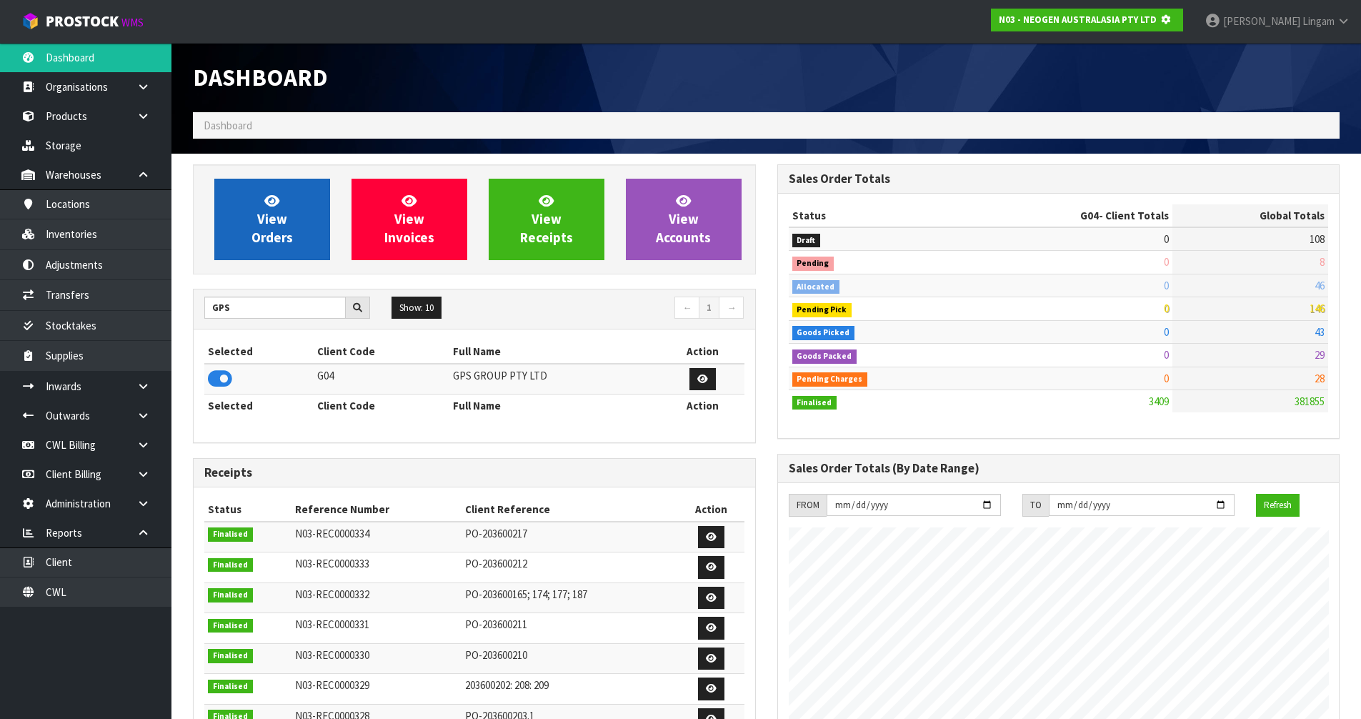
scroll to position [891, 584]
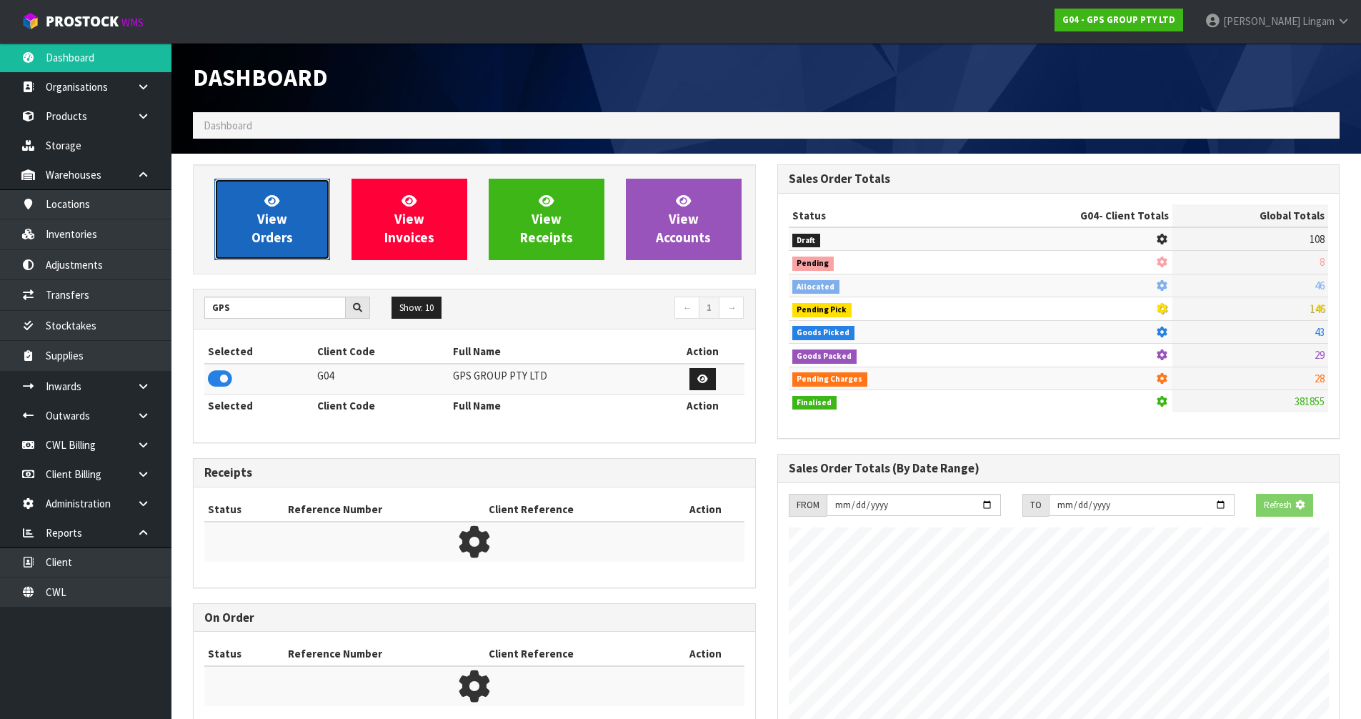
click at [258, 246] on link "View Orders" at bounding box center [272, 219] width 116 height 81
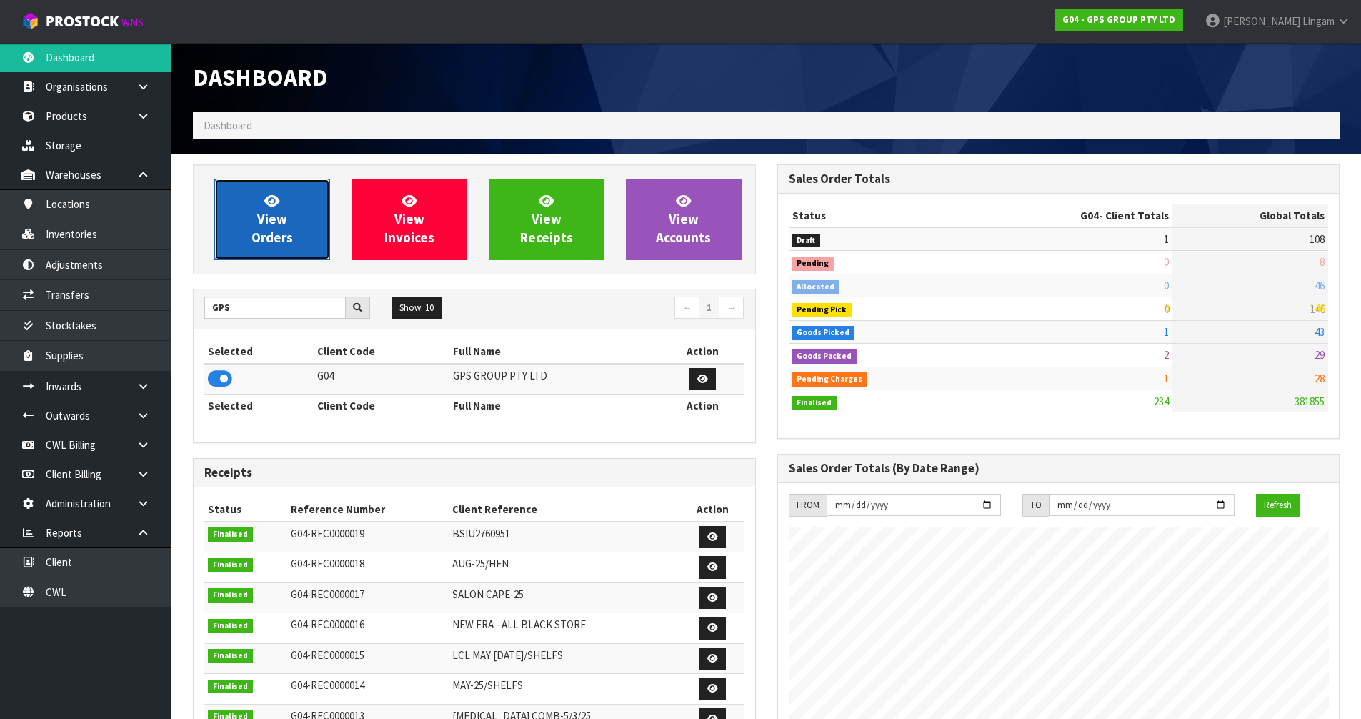
scroll to position [896, 584]
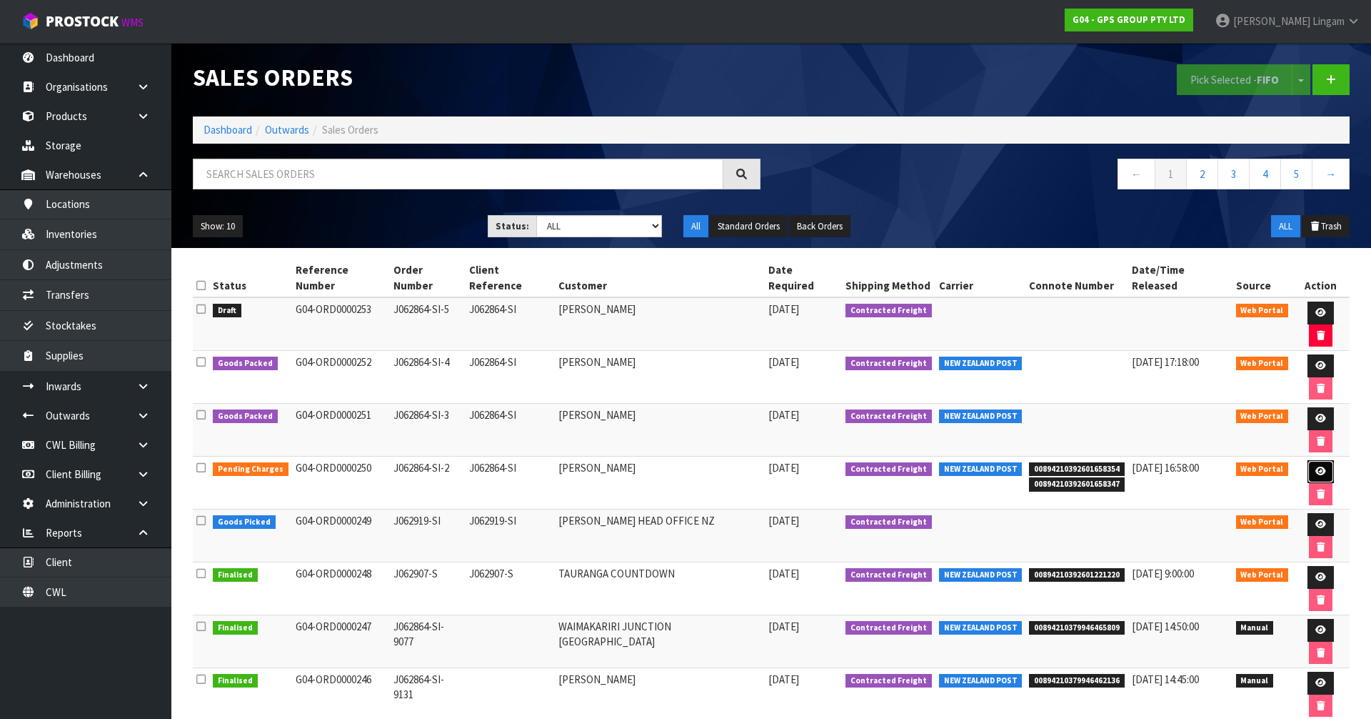
click at [1316, 466] on icon at bounding box center [1321, 470] width 11 height 9
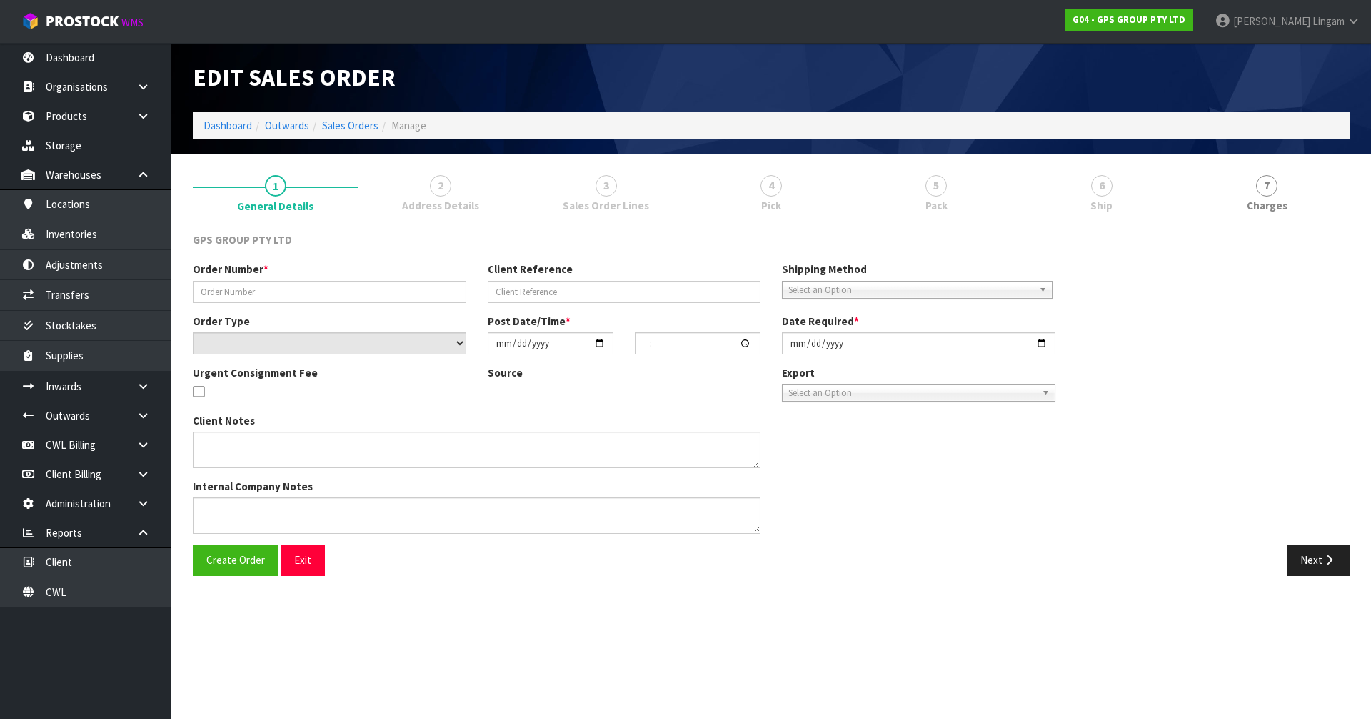
type input "J062864-SI-2"
type input "J062864-SI"
select select "number:0"
type input "[DATE]"
type input "12:21:00.000"
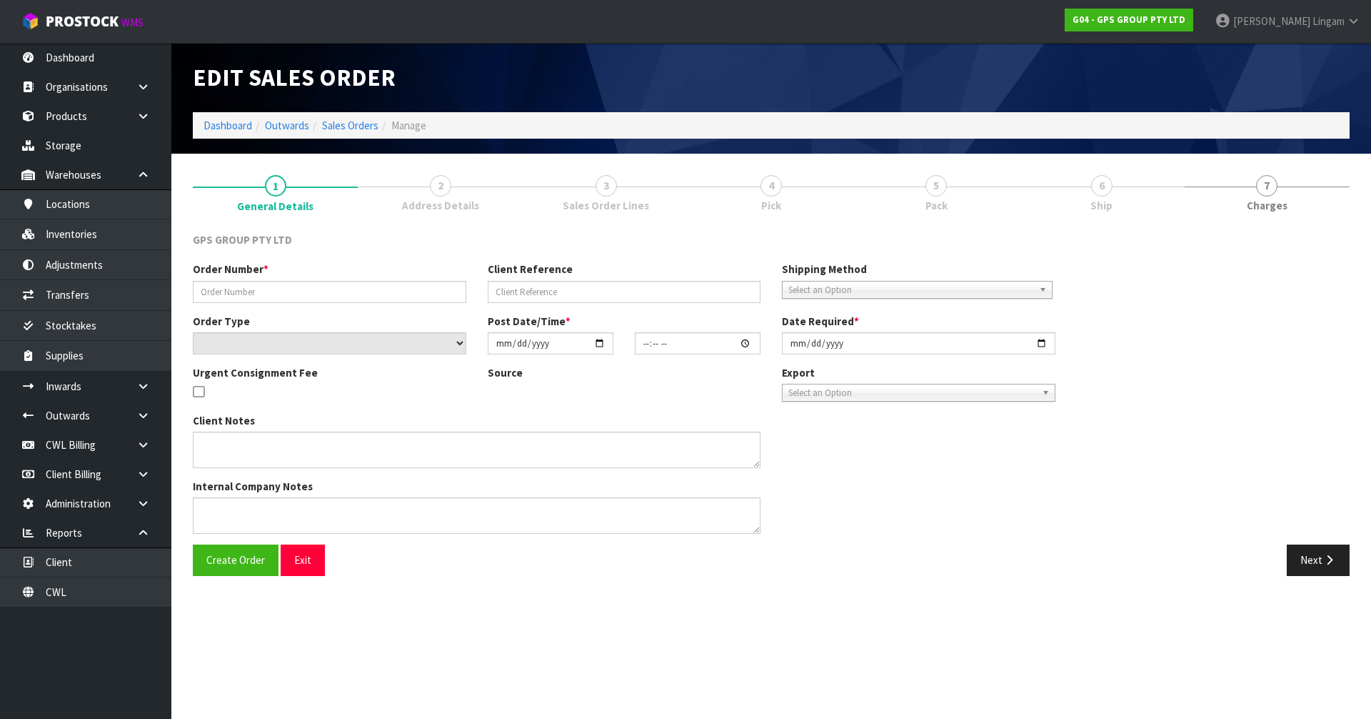
type input "[DATE]"
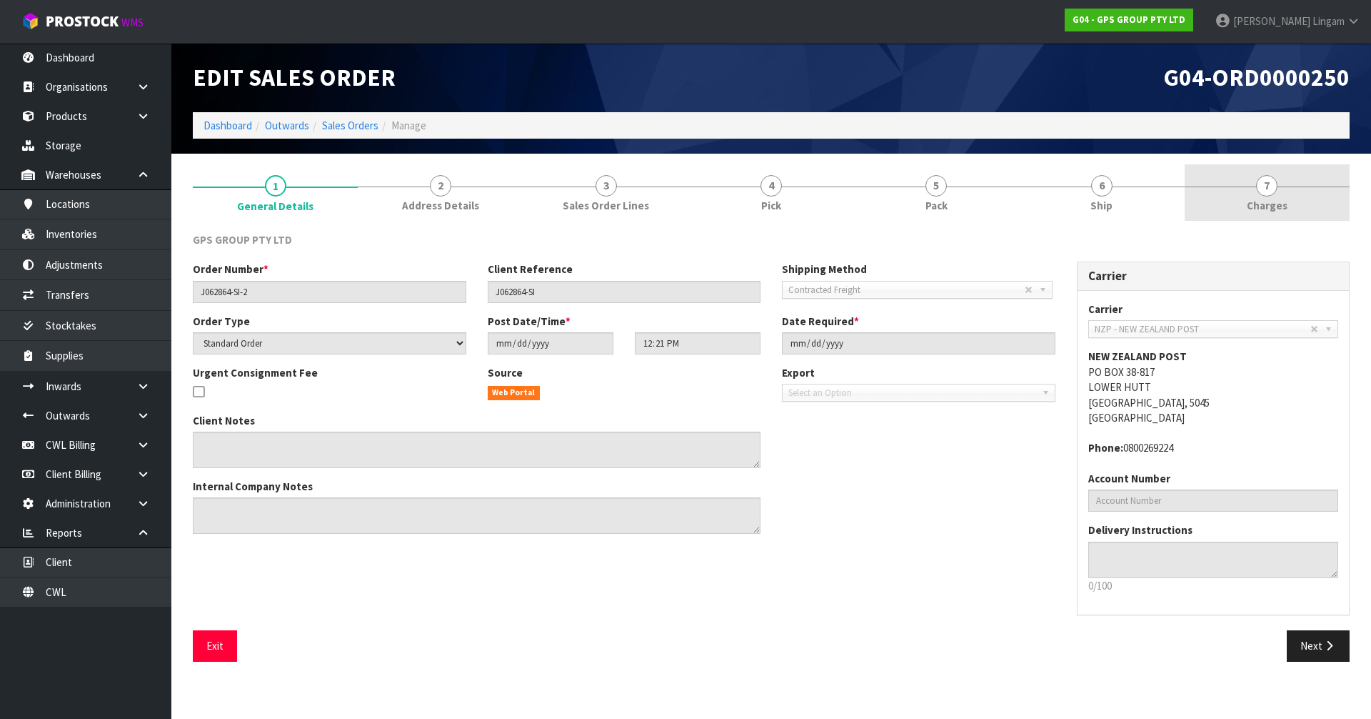
click at [1314, 197] on link "7 Charges" at bounding box center [1267, 192] width 165 height 56
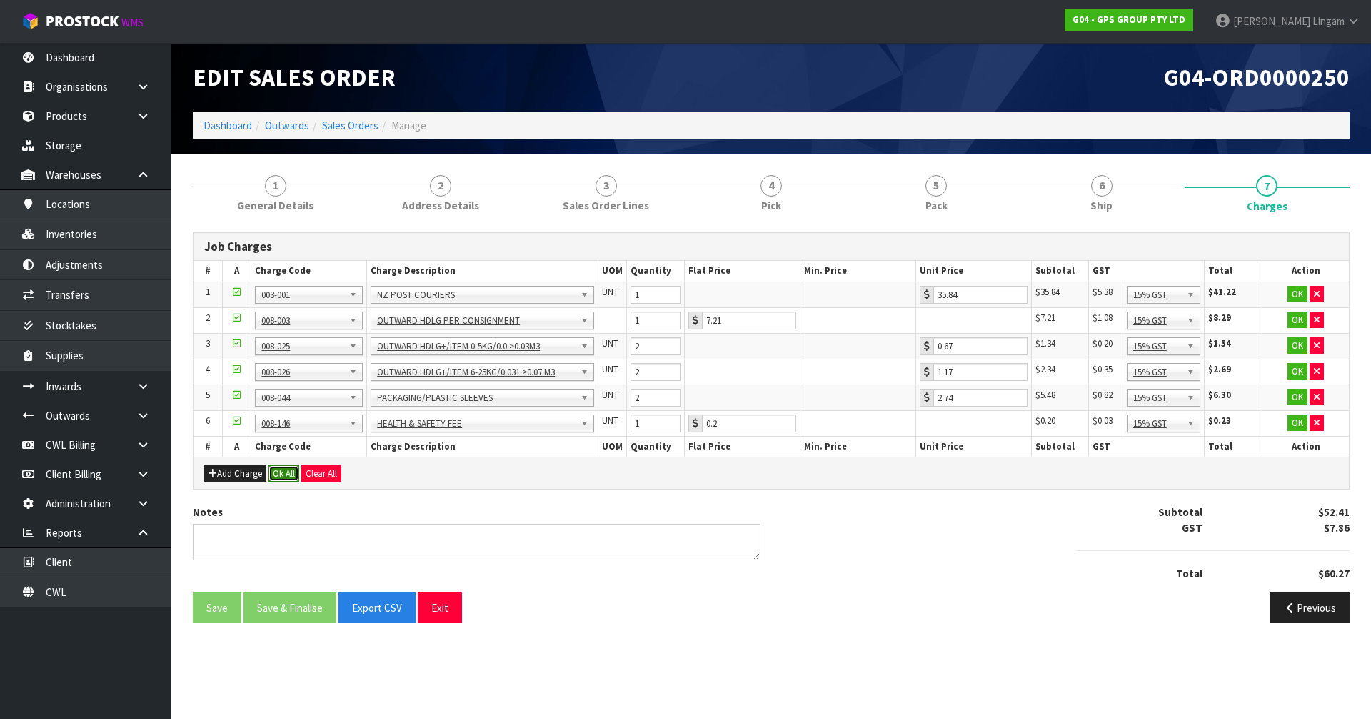
click at [294, 477] on button "Ok All" at bounding box center [284, 473] width 31 height 17
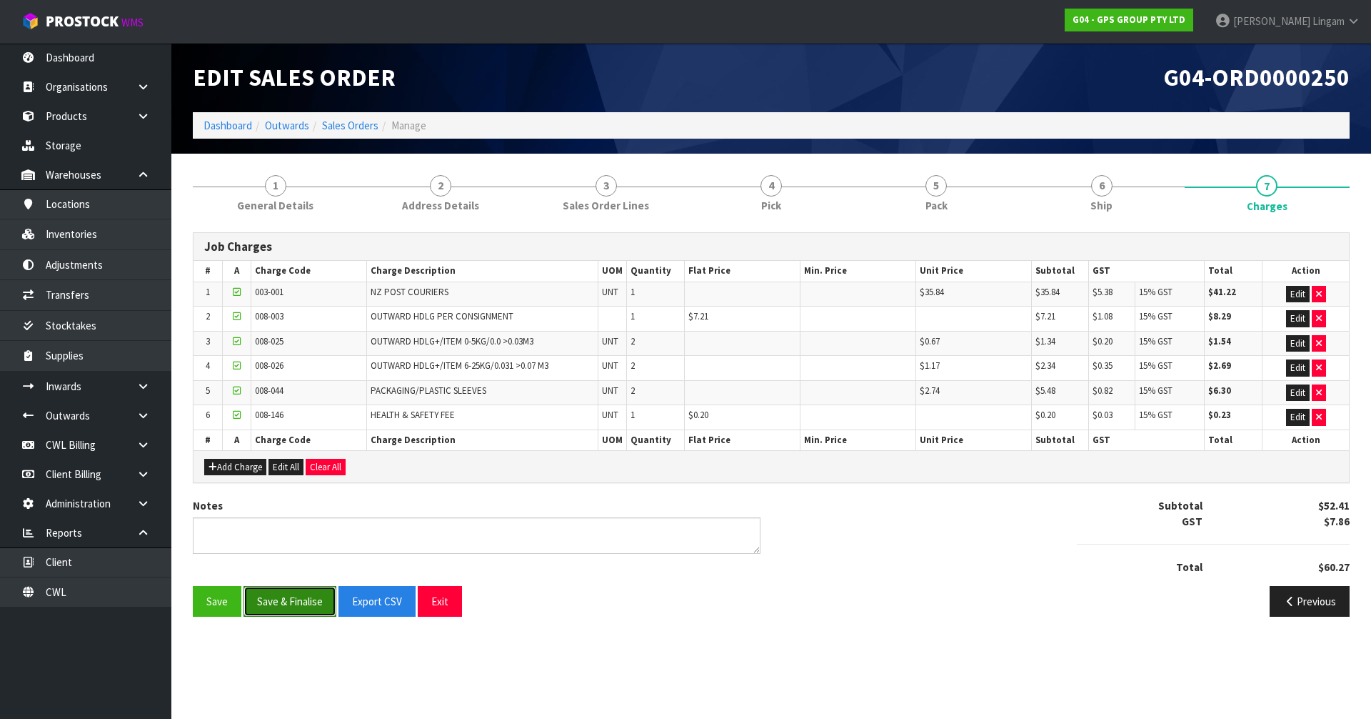
click at [299, 595] on button "Save & Finalise" at bounding box center [290, 601] width 93 height 31
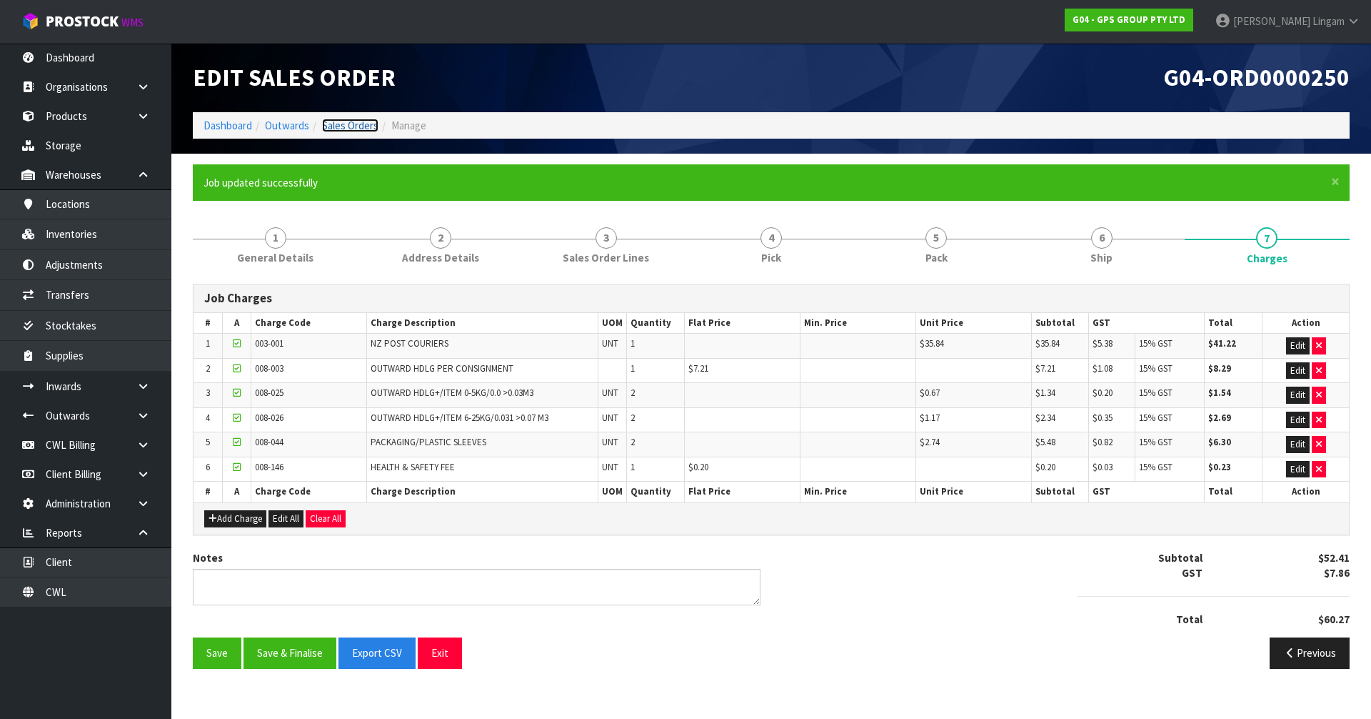
click at [354, 123] on link "Sales Orders" at bounding box center [350, 126] width 56 height 14
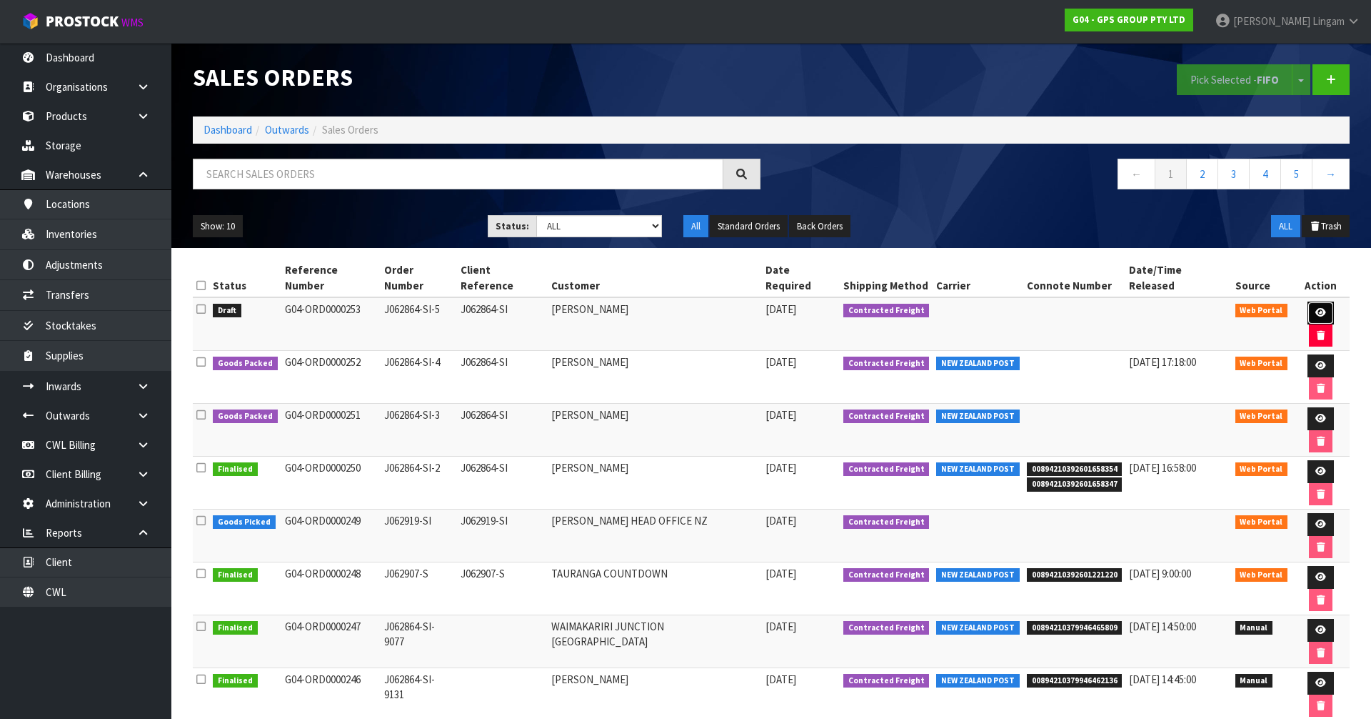
click at [1316, 308] on icon at bounding box center [1321, 312] width 11 height 9
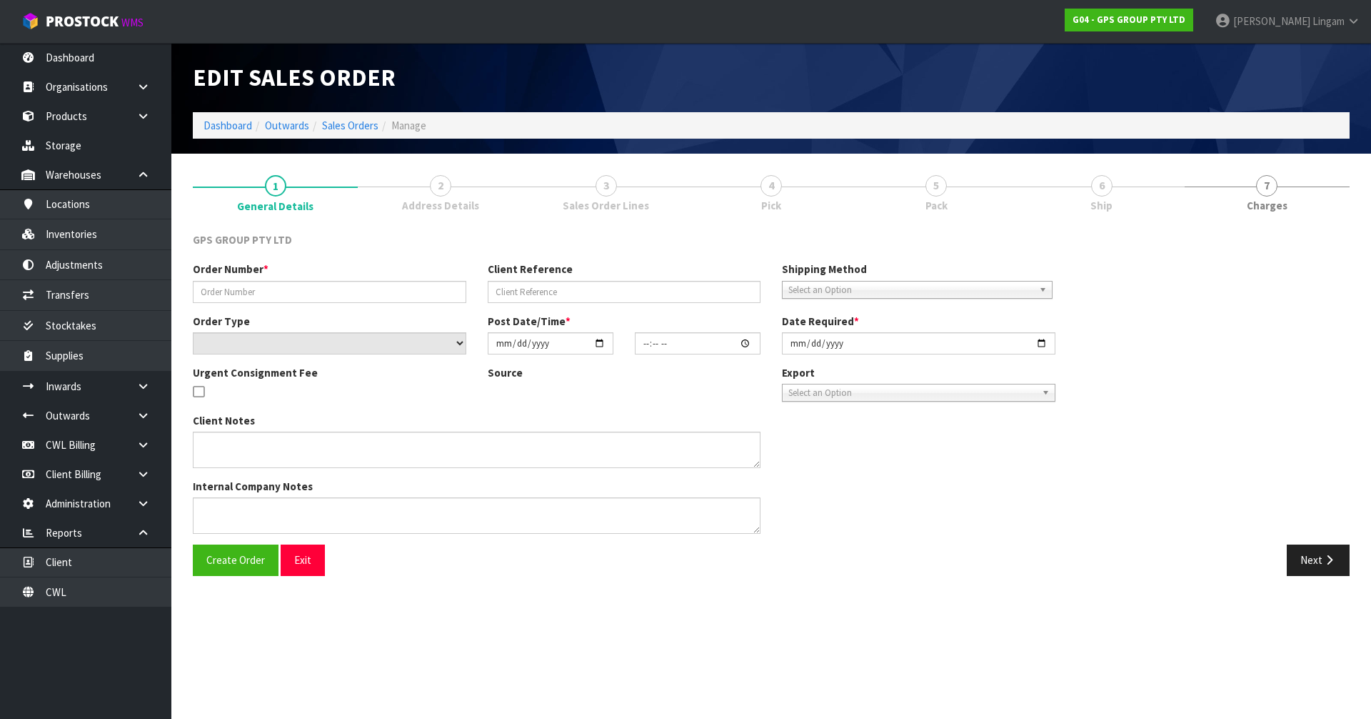
type input "J062864-SI-5"
type input "J062864-SI"
select select "number:0"
type input "[DATE]"
type input "10:34:00.000"
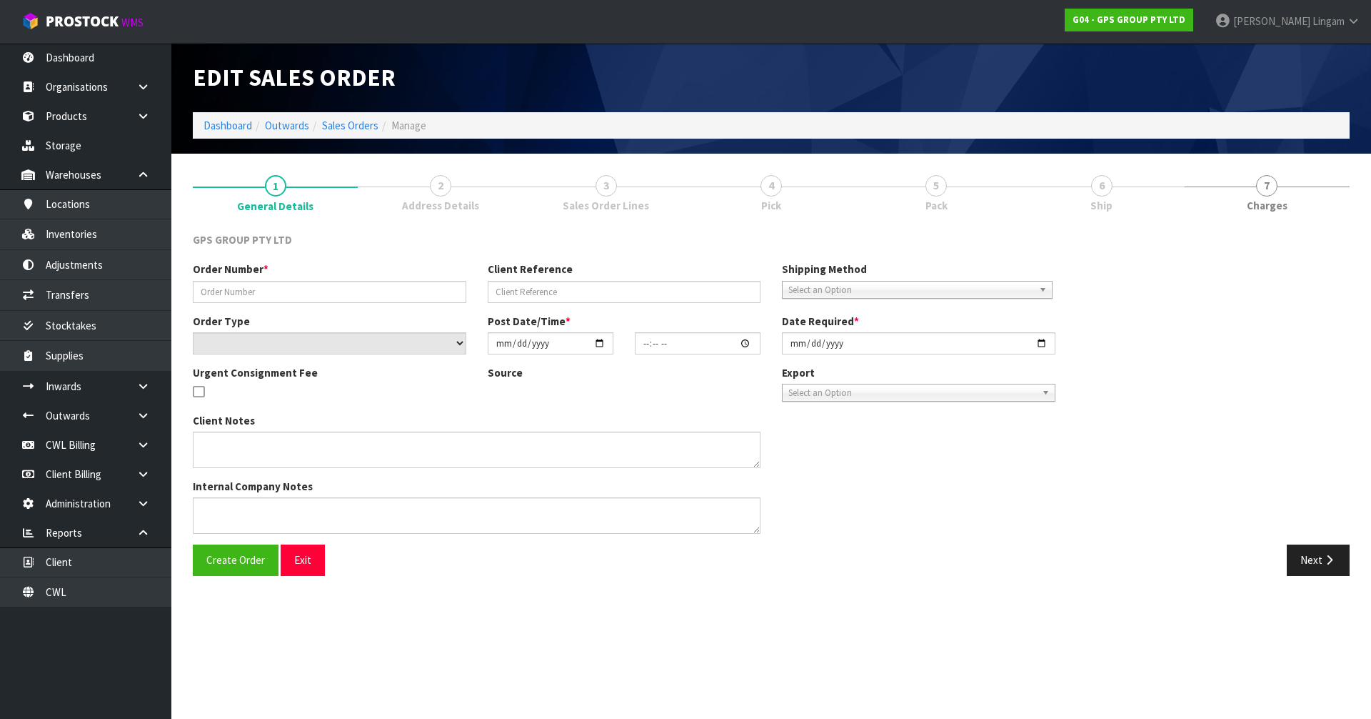
type input "[DATE]"
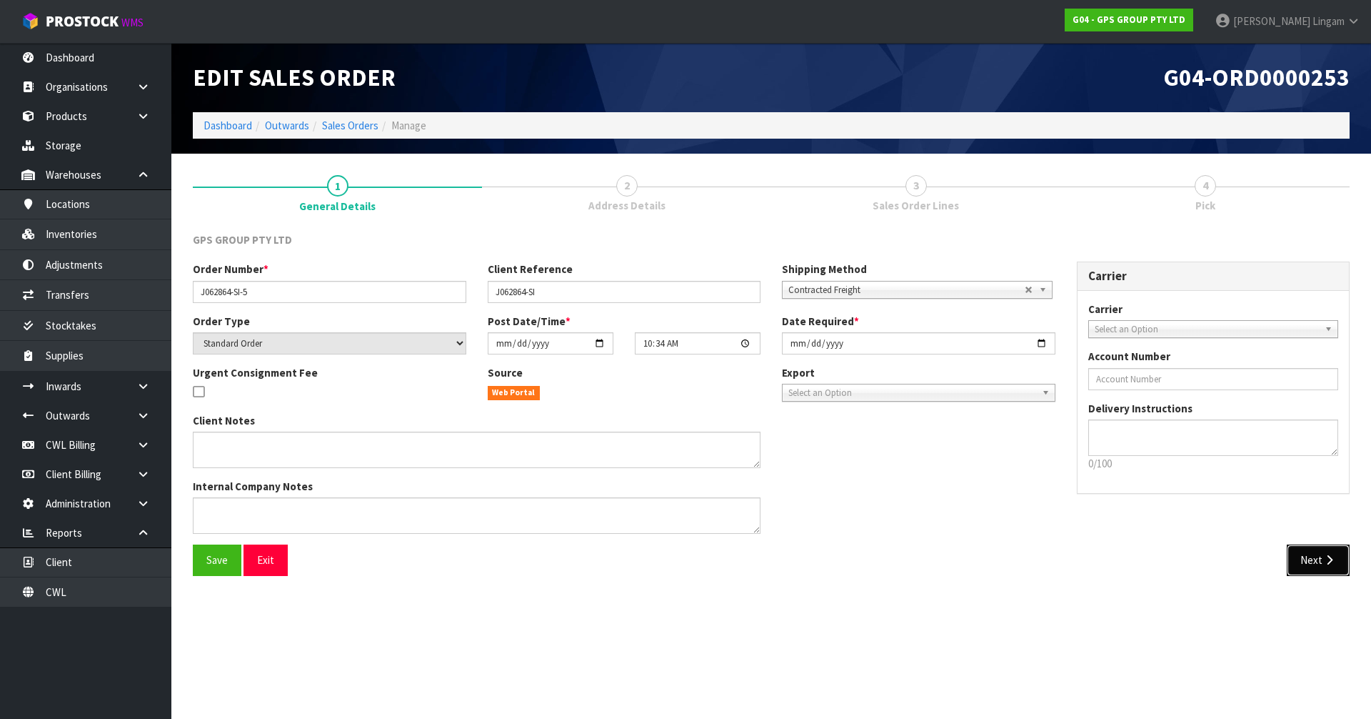
click at [1306, 564] on button "Next" at bounding box center [1318, 559] width 63 height 31
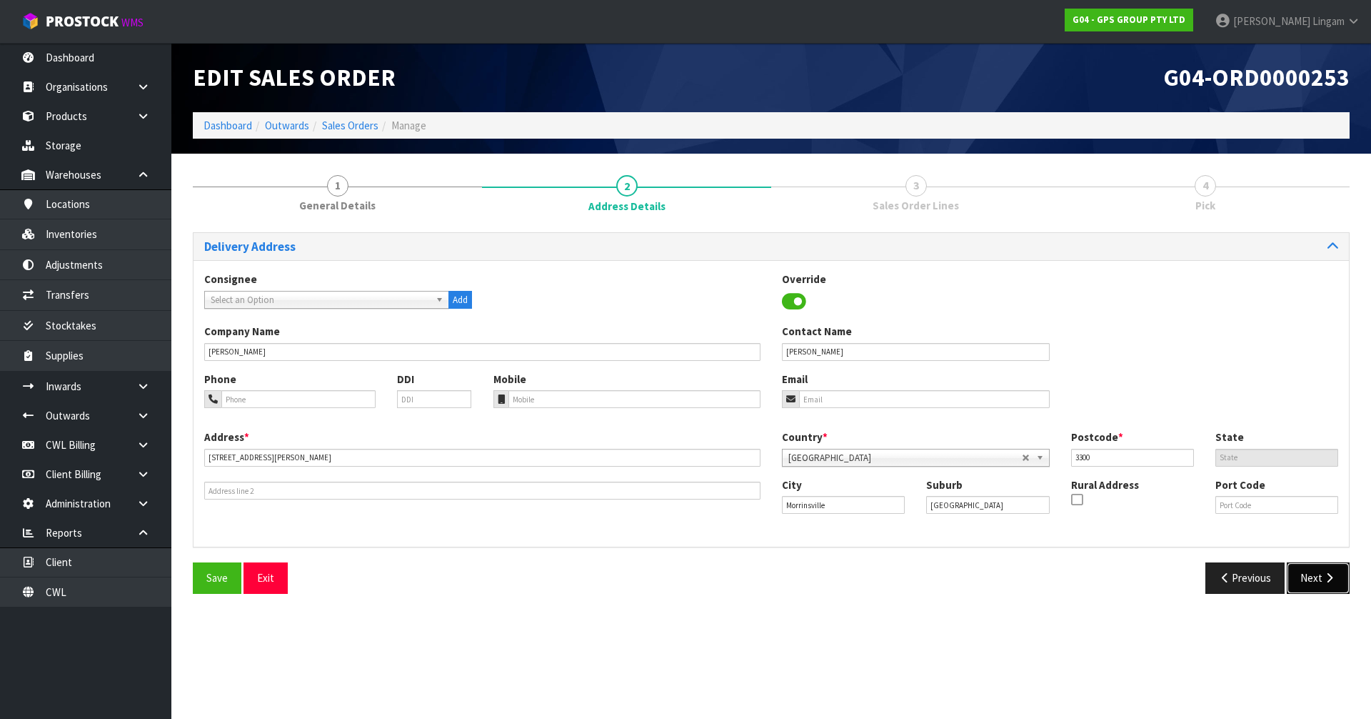
click at [1306, 564] on button "Next" at bounding box center [1318, 577] width 63 height 31
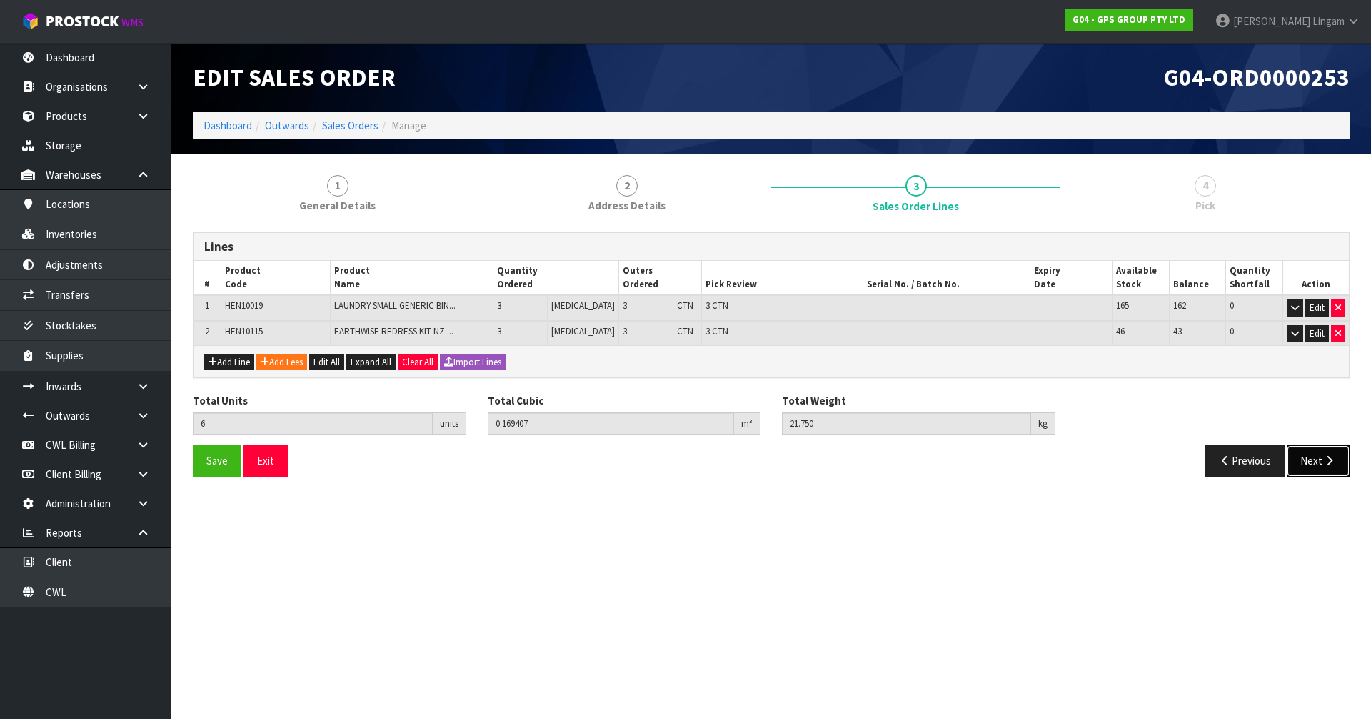
click at [1317, 459] on button "Next" at bounding box center [1318, 460] width 63 height 31
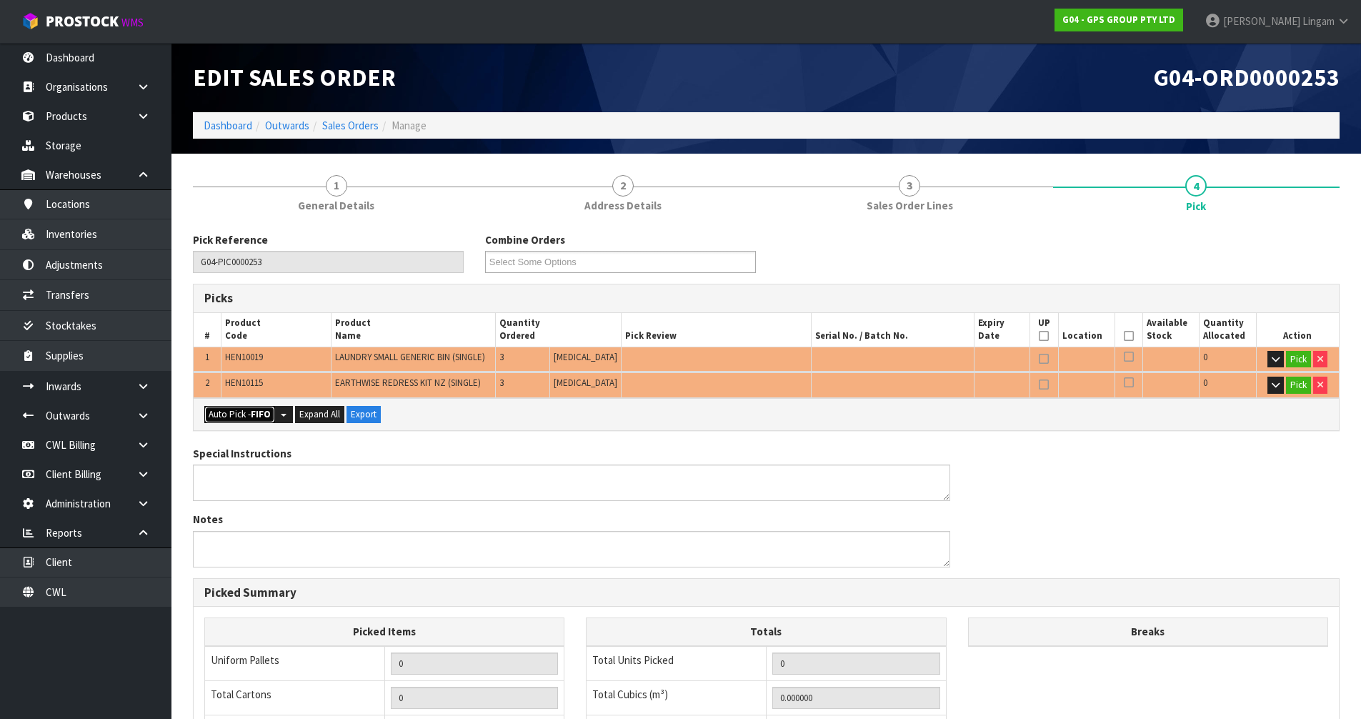
click at [231, 412] on button "Auto Pick - FIFO" at bounding box center [239, 414] width 71 height 17
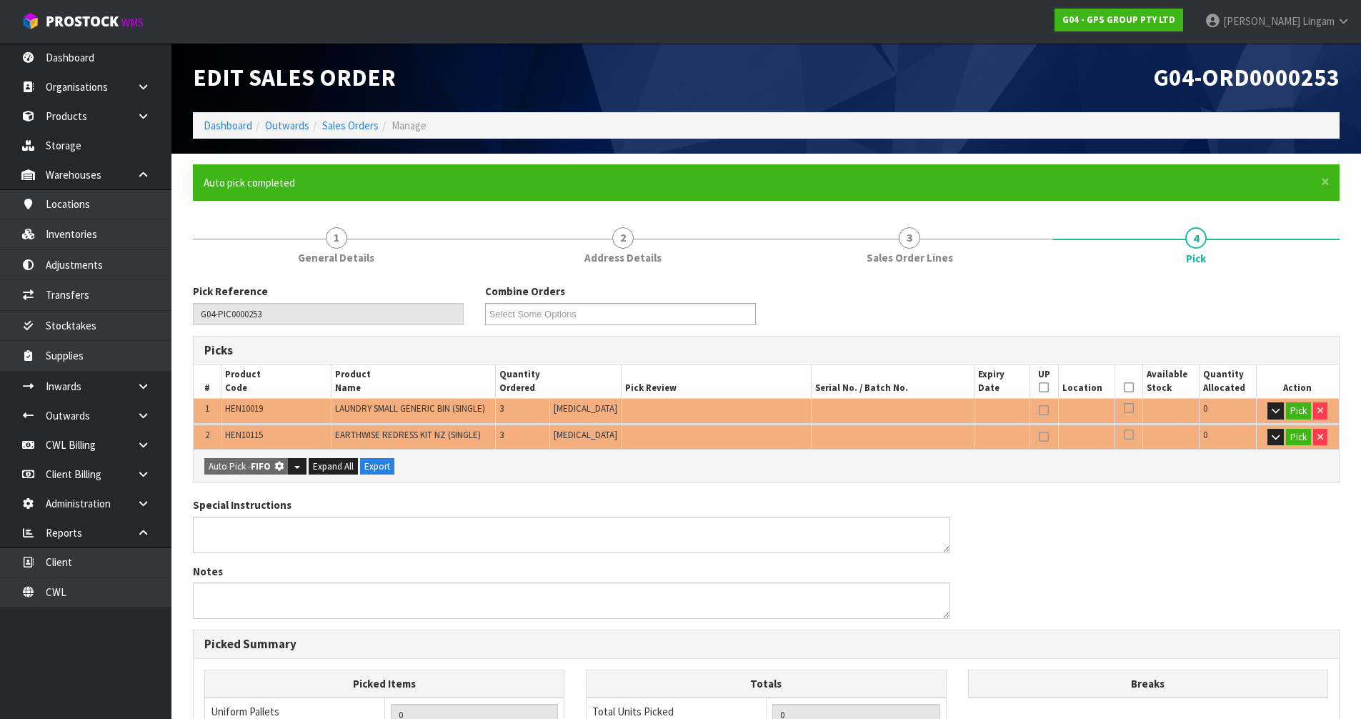
type input "6"
type input "0.169407"
type input "21.750"
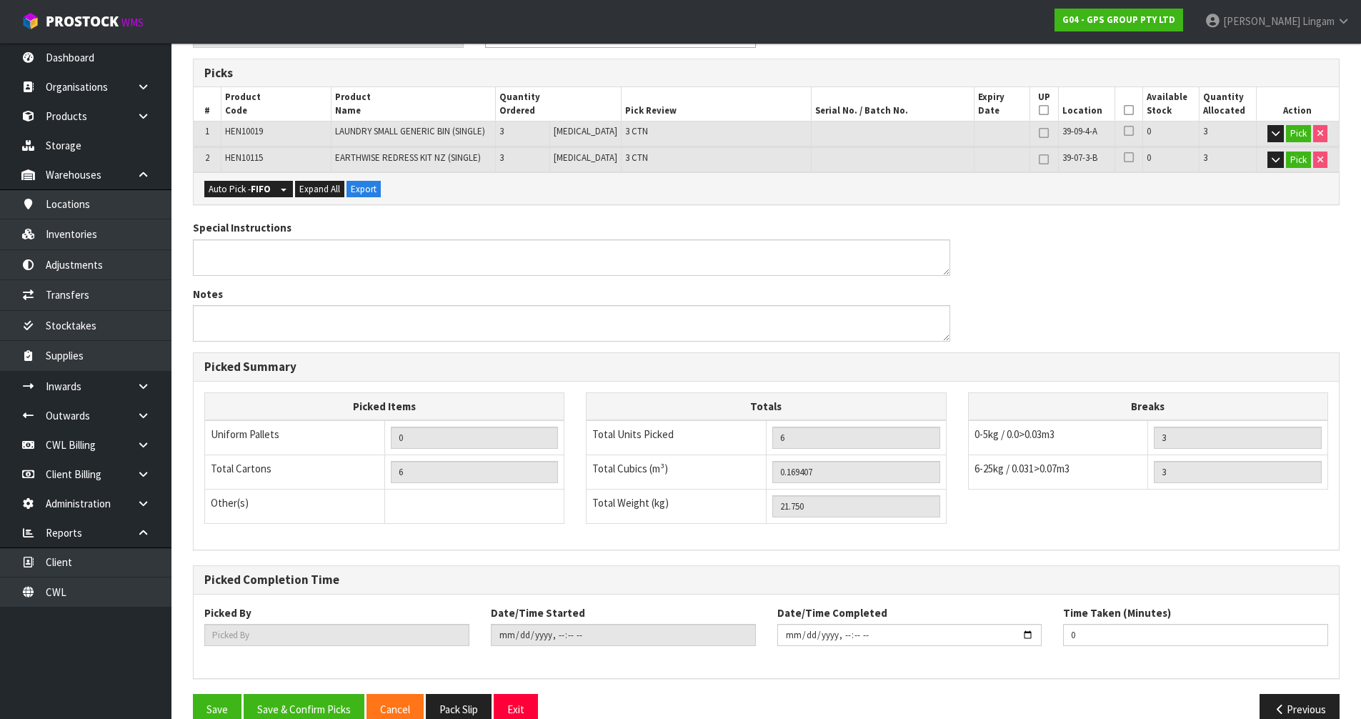
scroll to position [305, 0]
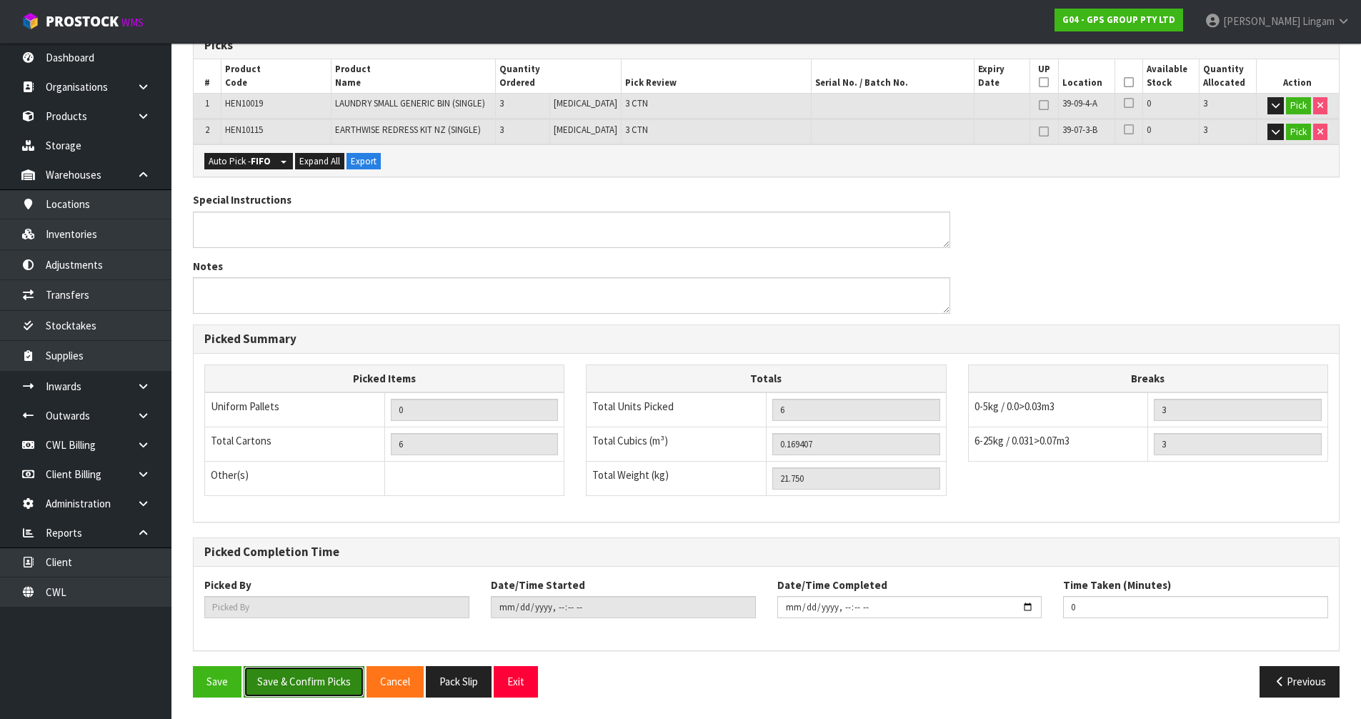
click at [273, 684] on button "Save & Confirm Picks" at bounding box center [304, 681] width 121 height 31
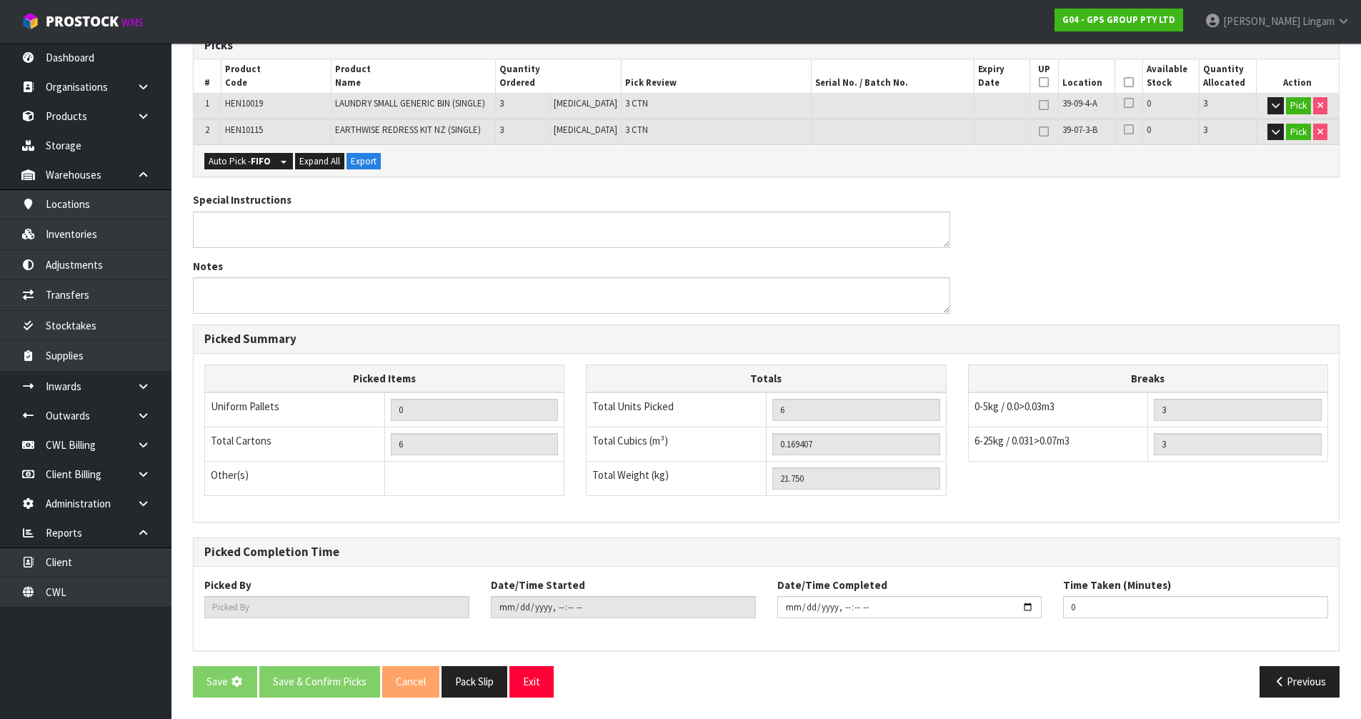
scroll to position [0, 0]
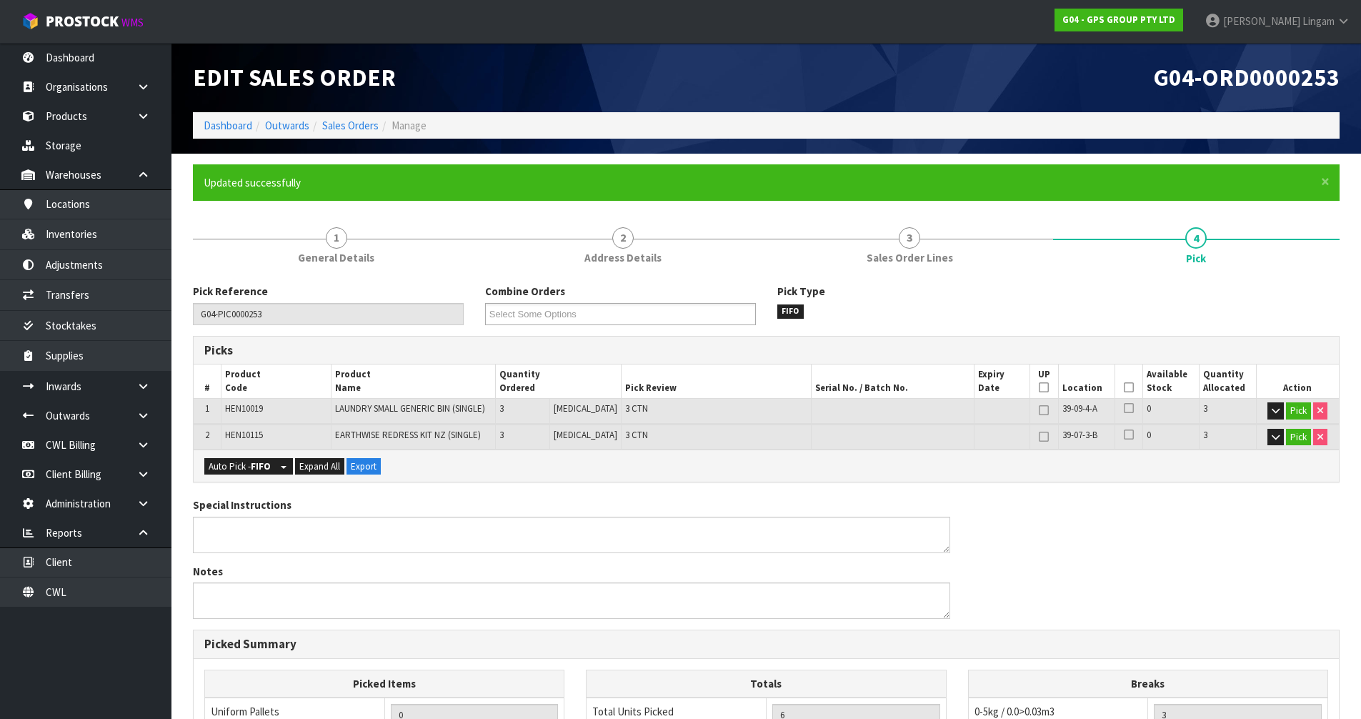
type input "[PERSON_NAME]"
type input "2025-09-18T19:33:37"
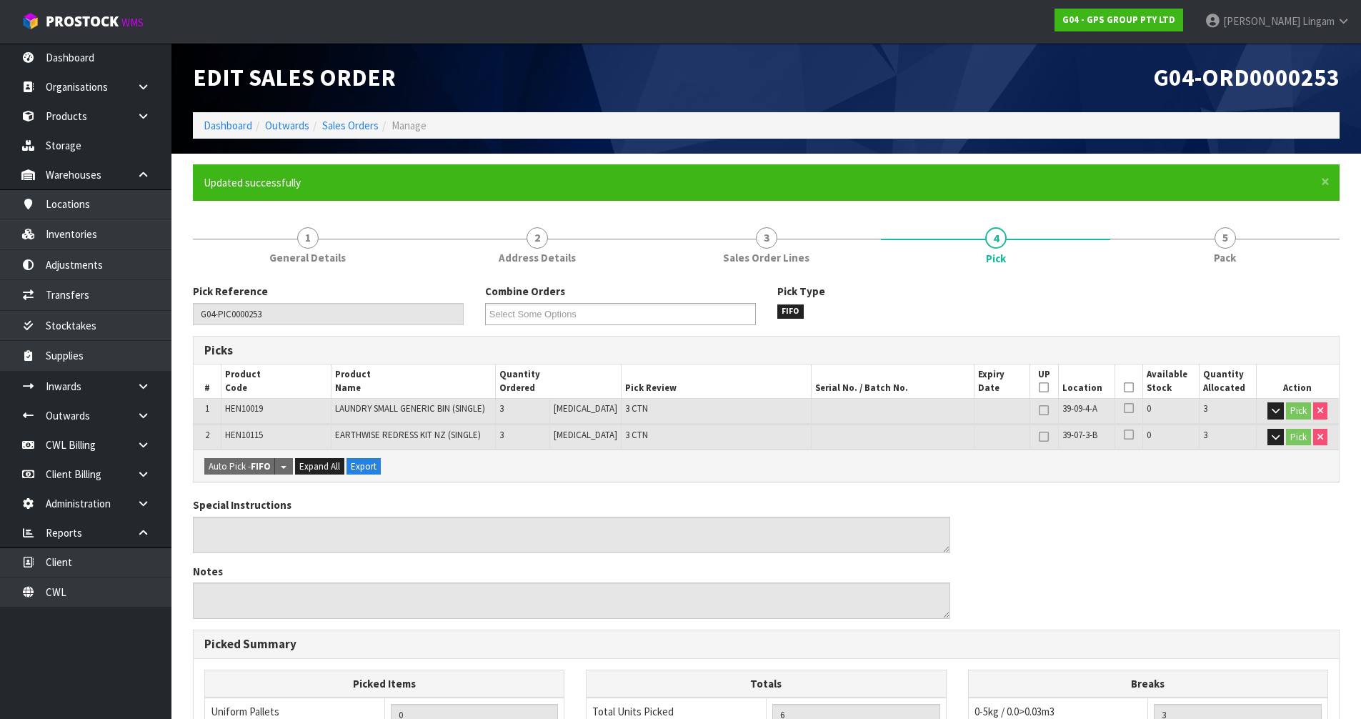
scroll to position [305, 0]
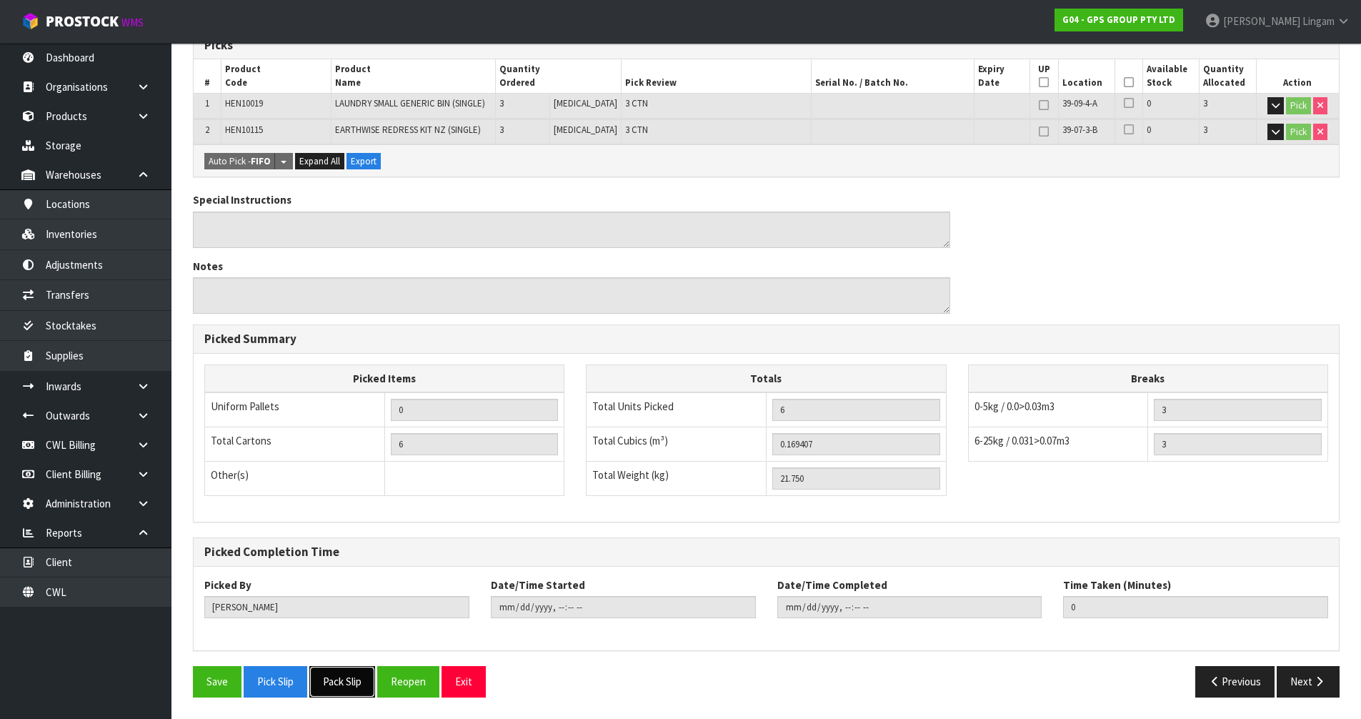
click at [343, 690] on button "Pack Slip" at bounding box center [342, 681] width 66 height 31
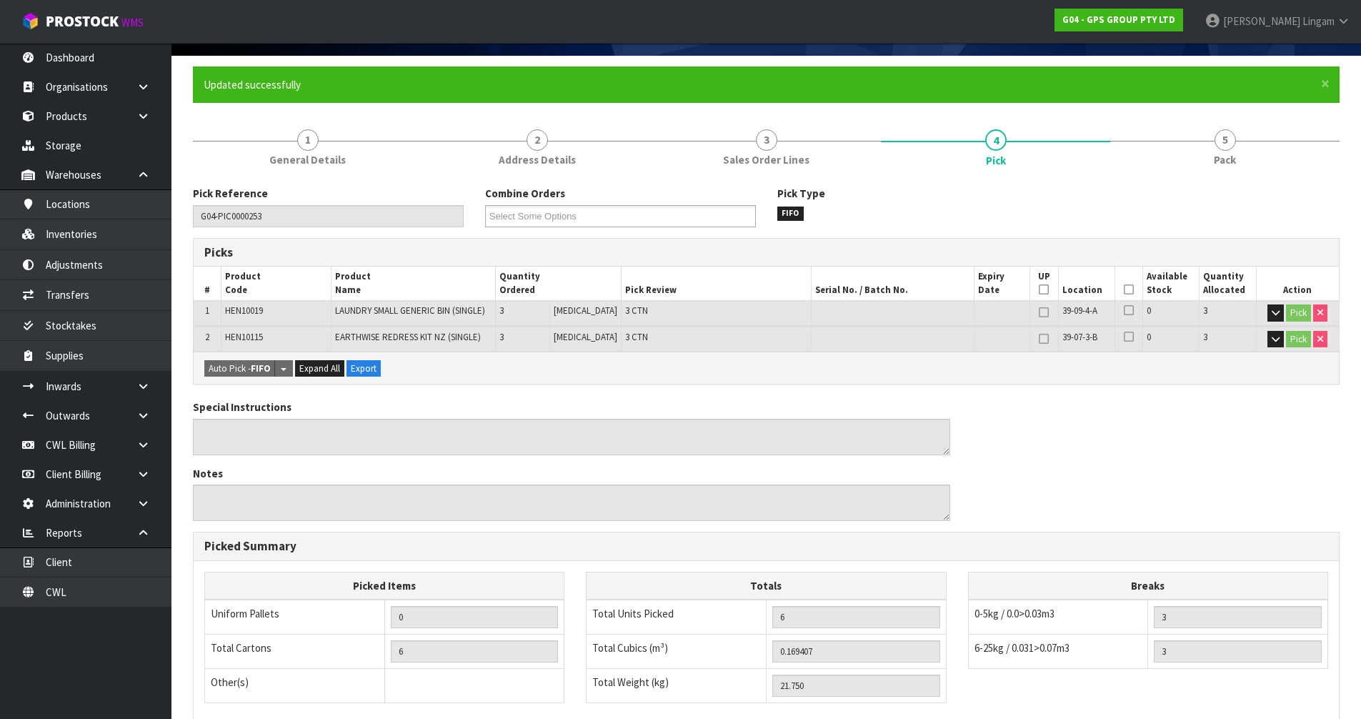
scroll to position [0, 0]
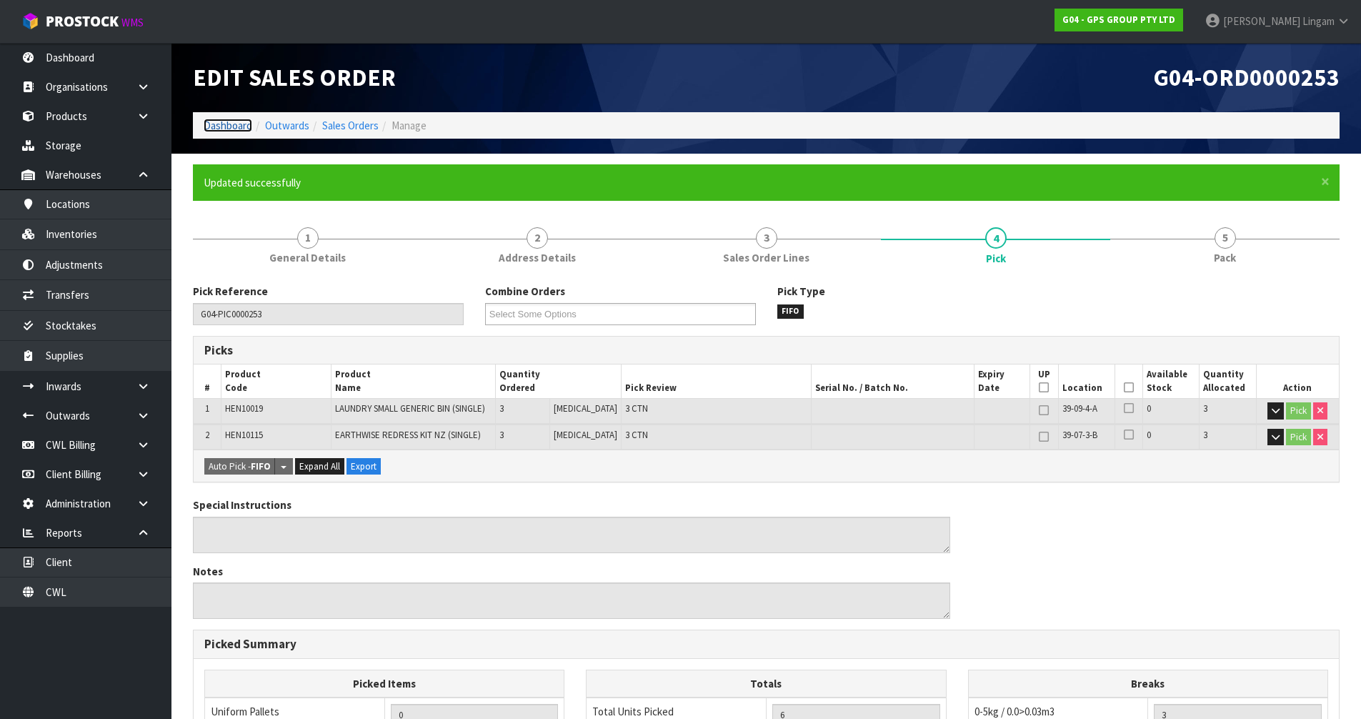
click at [229, 120] on link "Dashboard" at bounding box center [228, 126] width 49 height 14
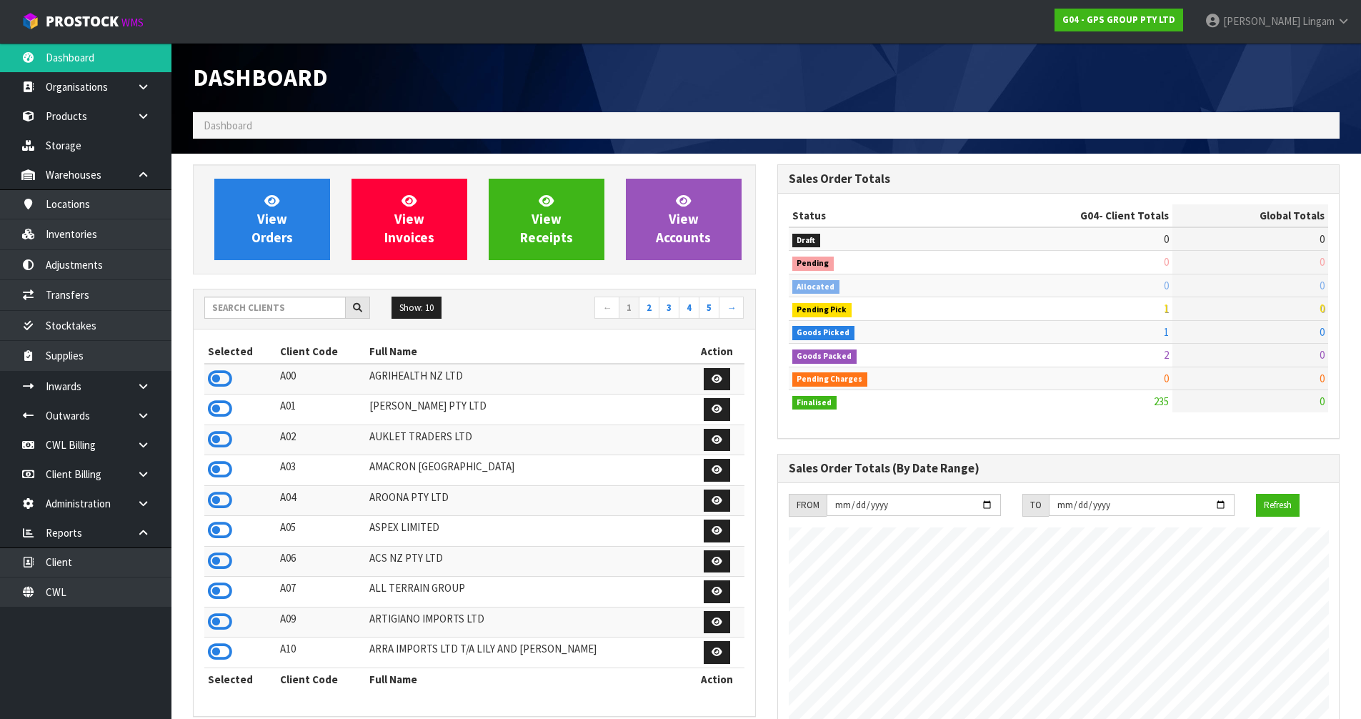
scroll to position [896, 584]
click at [291, 300] on input "text" at bounding box center [274, 307] width 141 height 22
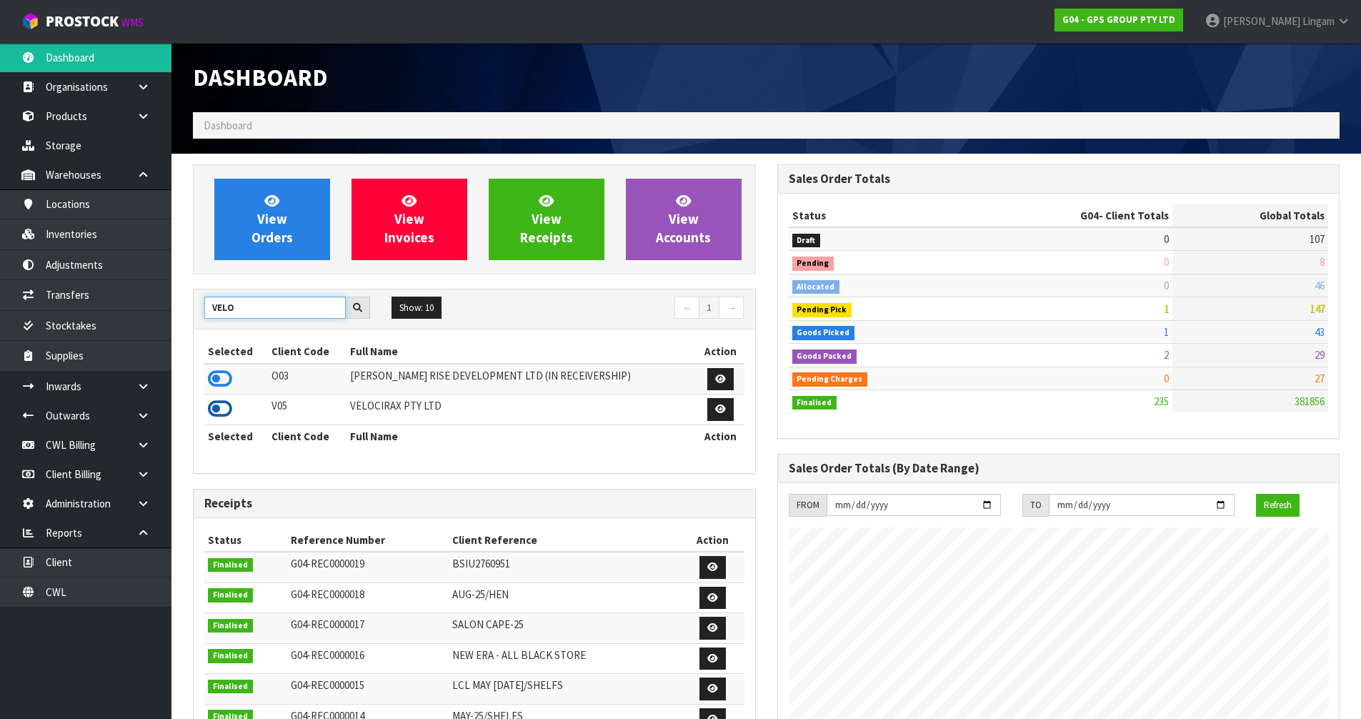
type input "VELO"
click at [224, 407] on icon at bounding box center [220, 408] width 24 height 21
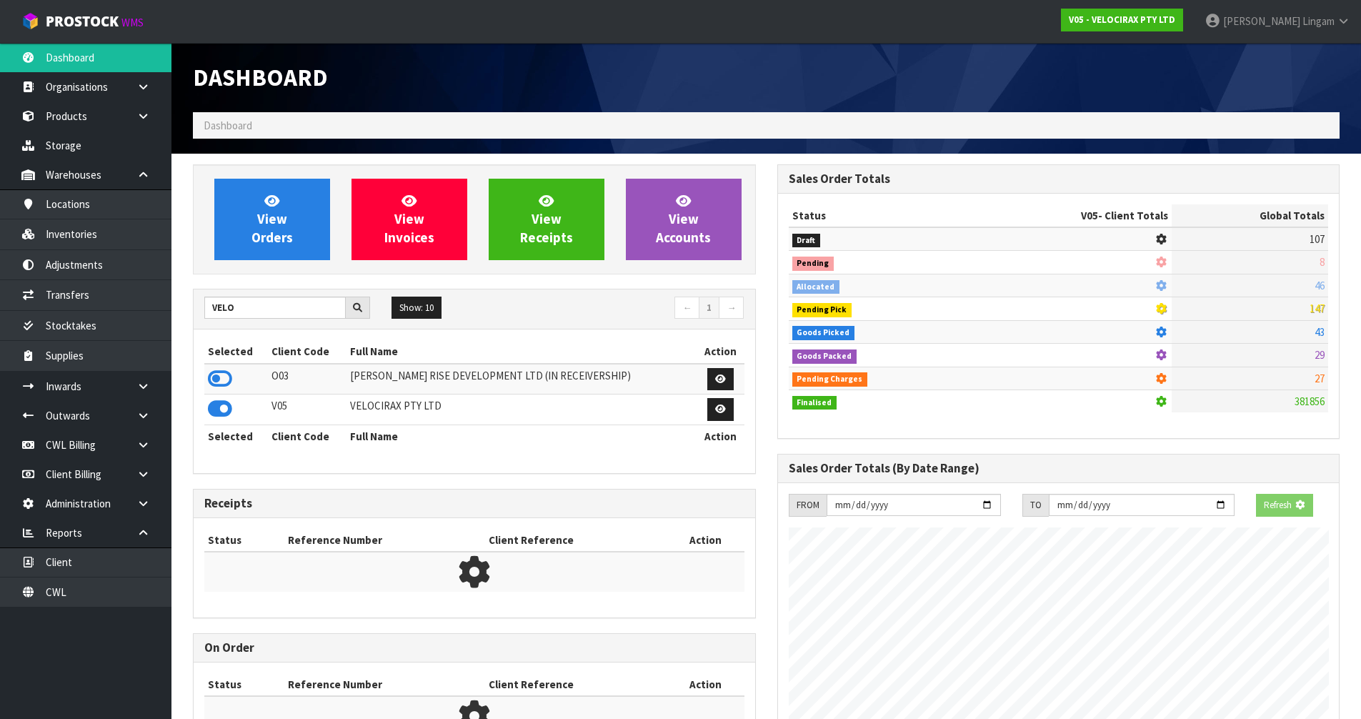
scroll to position [891, 584]
click at [286, 245] on span "View Orders" at bounding box center [271, 219] width 41 height 54
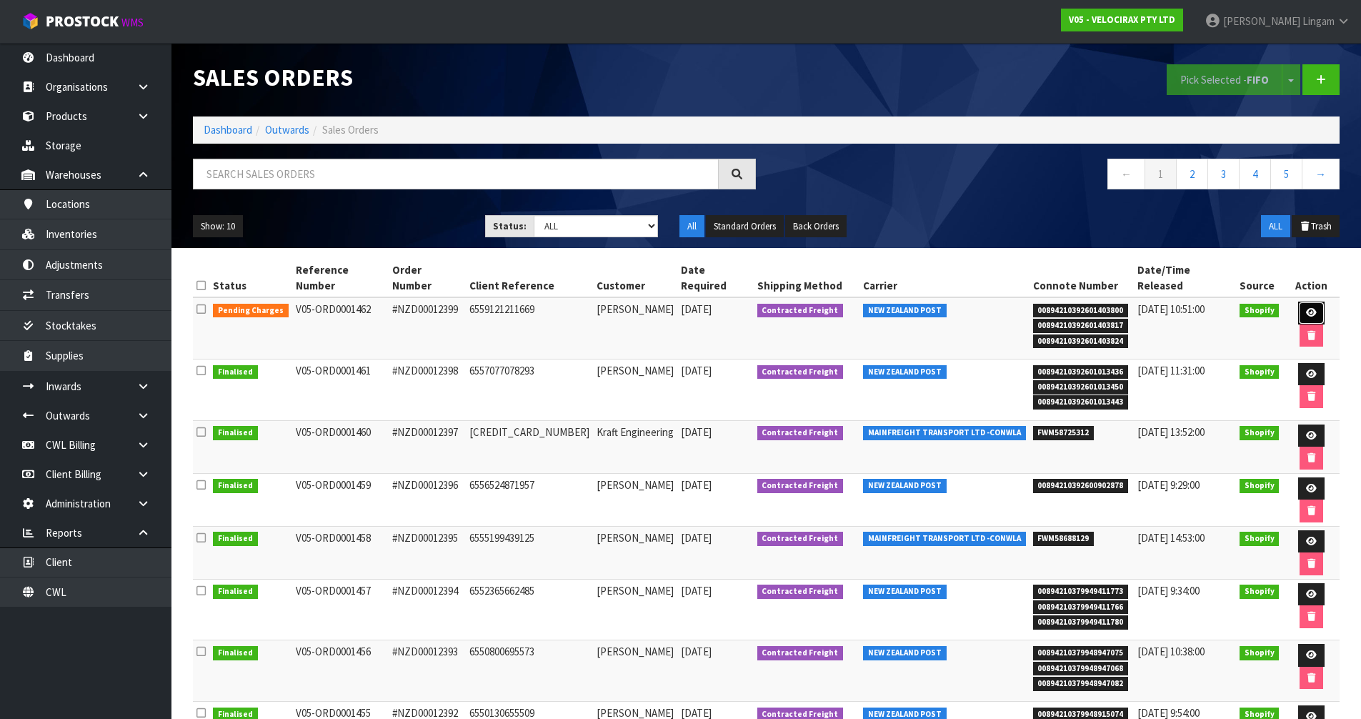
click at [1298, 301] on link at bounding box center [1311, 312] width 26 height 23
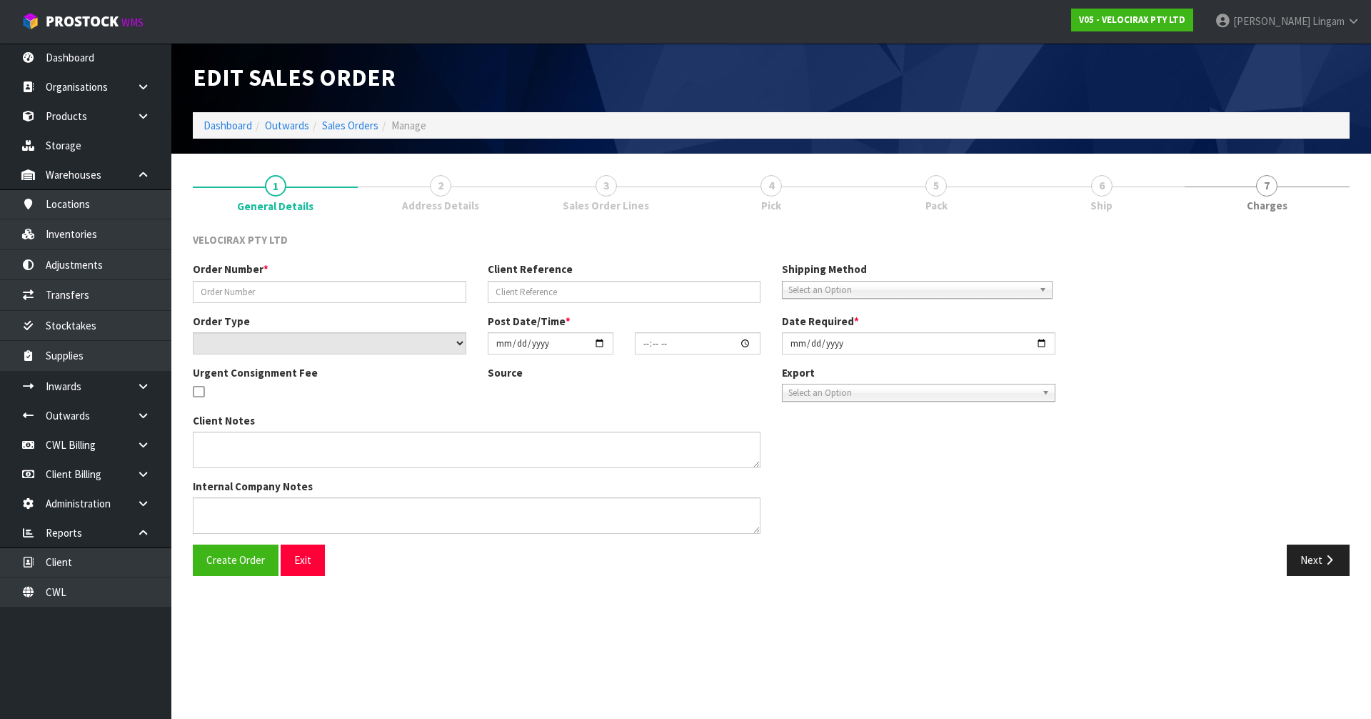
type input "#NZD00012399"
type input "6559121211669"
select select "number:0"
type input "[DATE]"
type input "09:13:02.000"
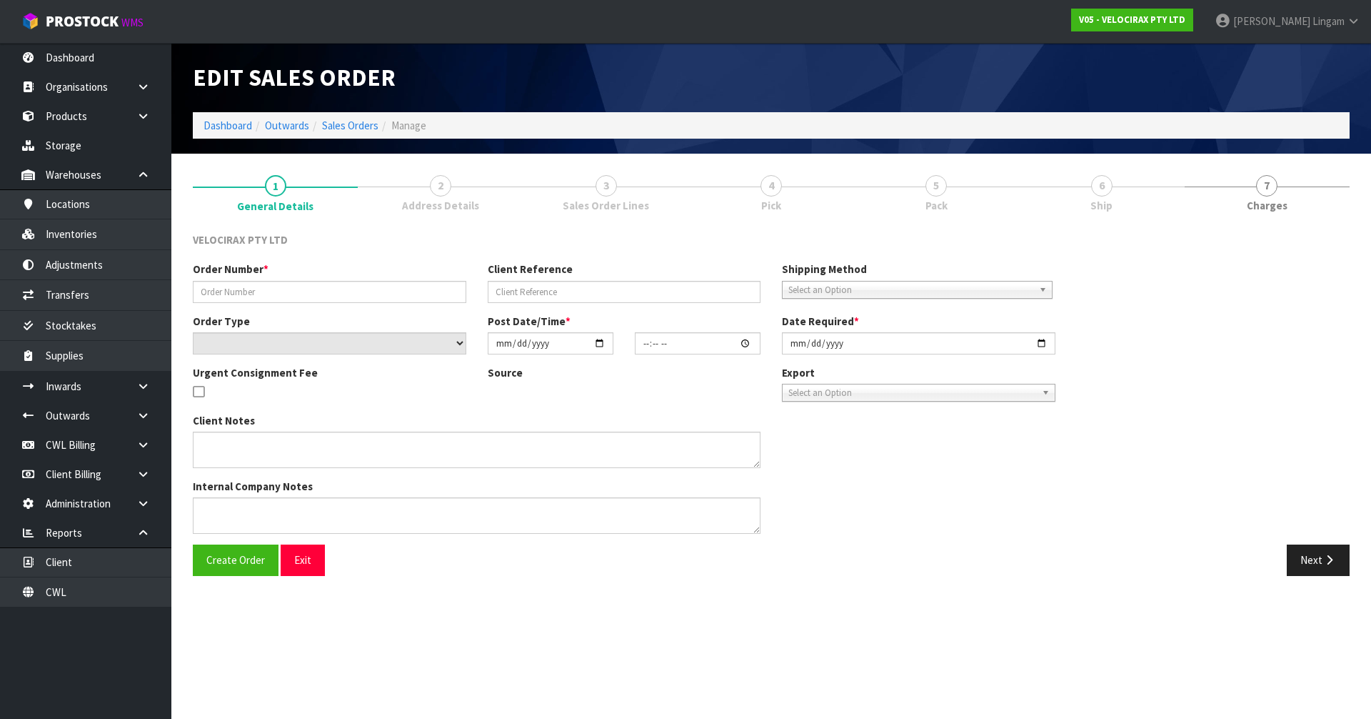
type input "[DATE]"
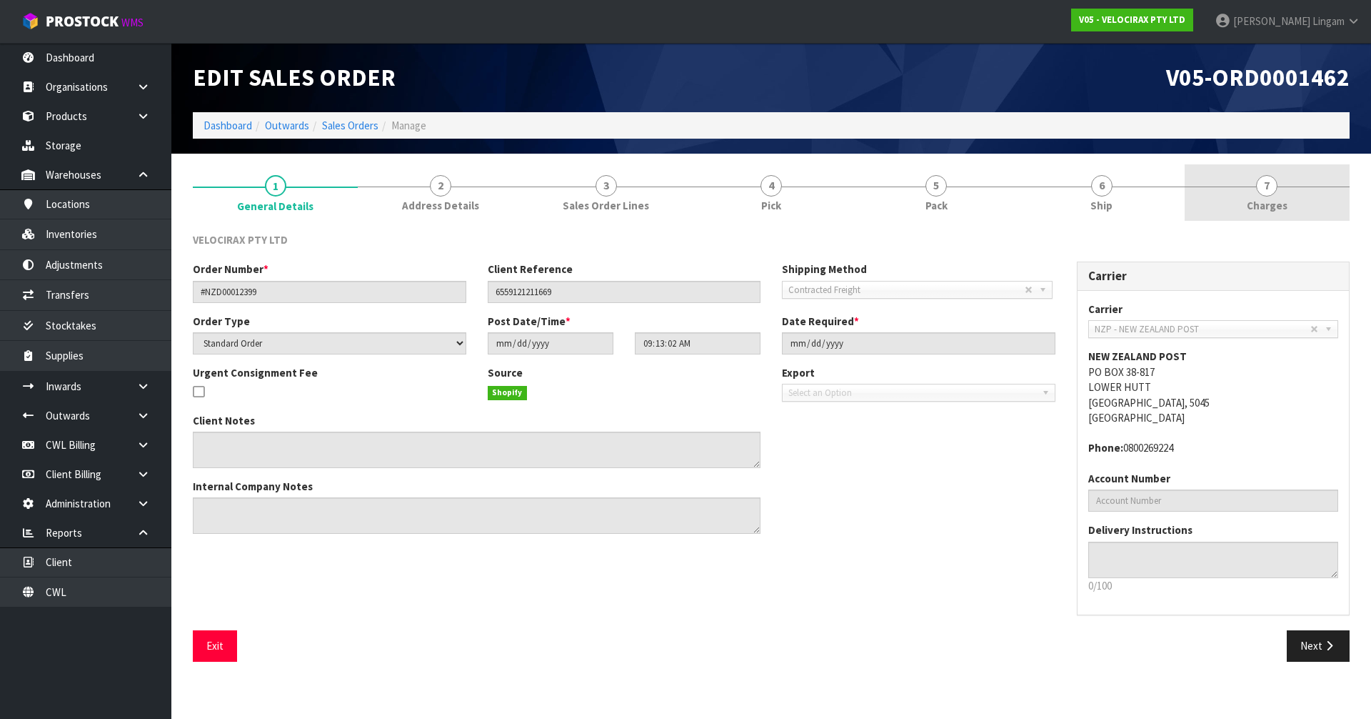
click at [1300, 196] on link "7 Charges" at bounding box center [1267, 192] width 165 height 56
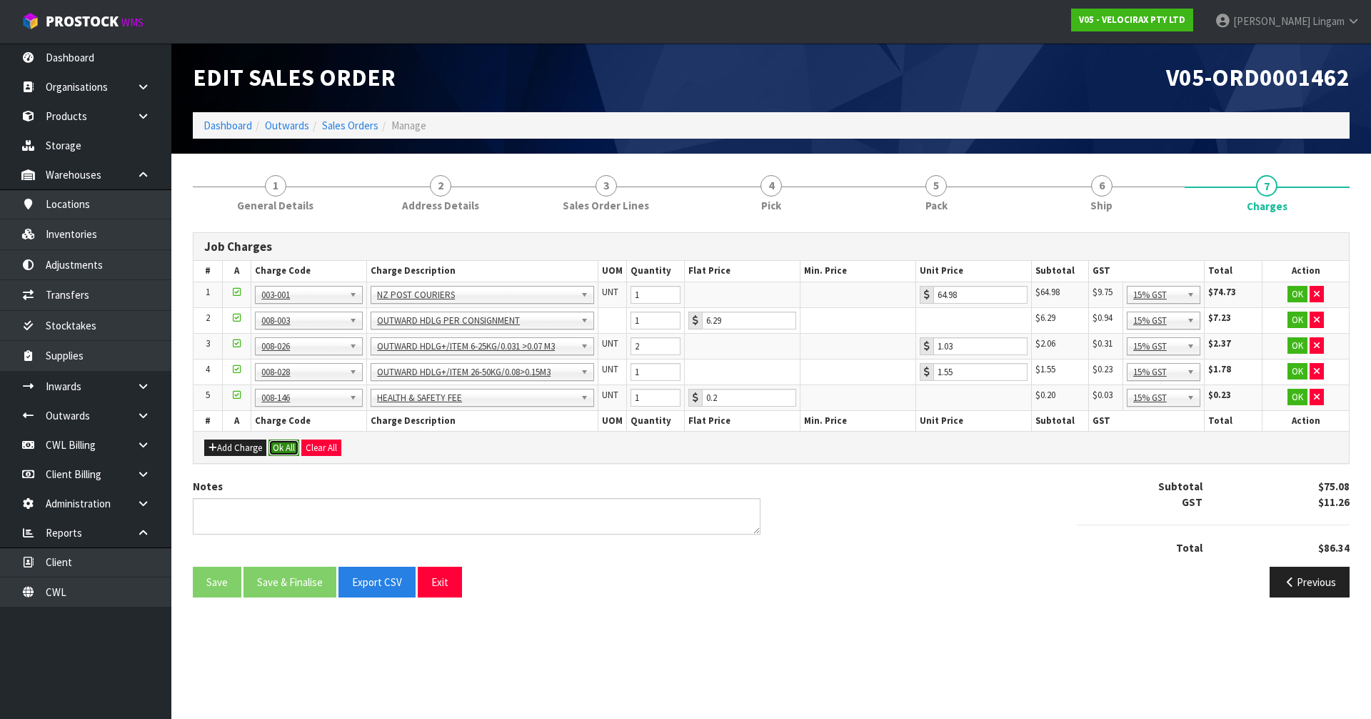
click at [289, 440] on button "Ok All" at bounding box center [284, 447] width 31 height 17
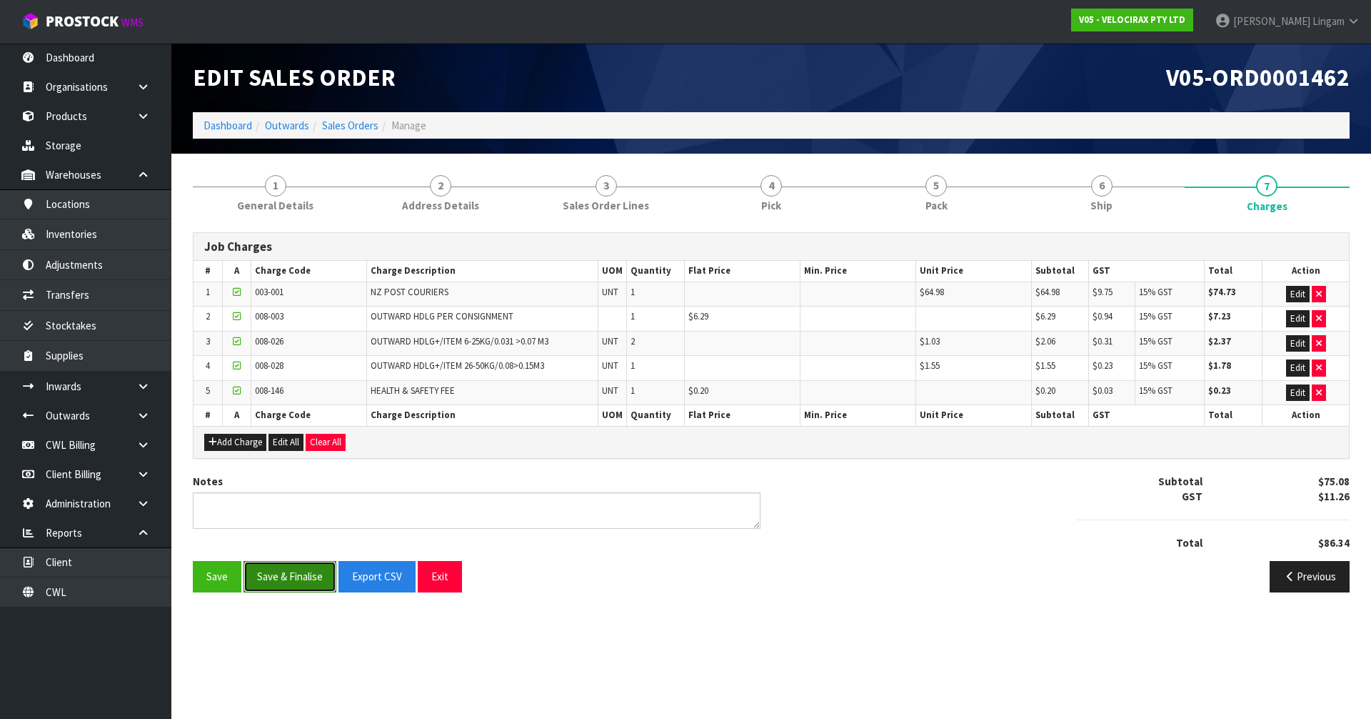
click at [296, 577] on button "Save & Finalise" at bounding box center [290, 576] width 93 height 31
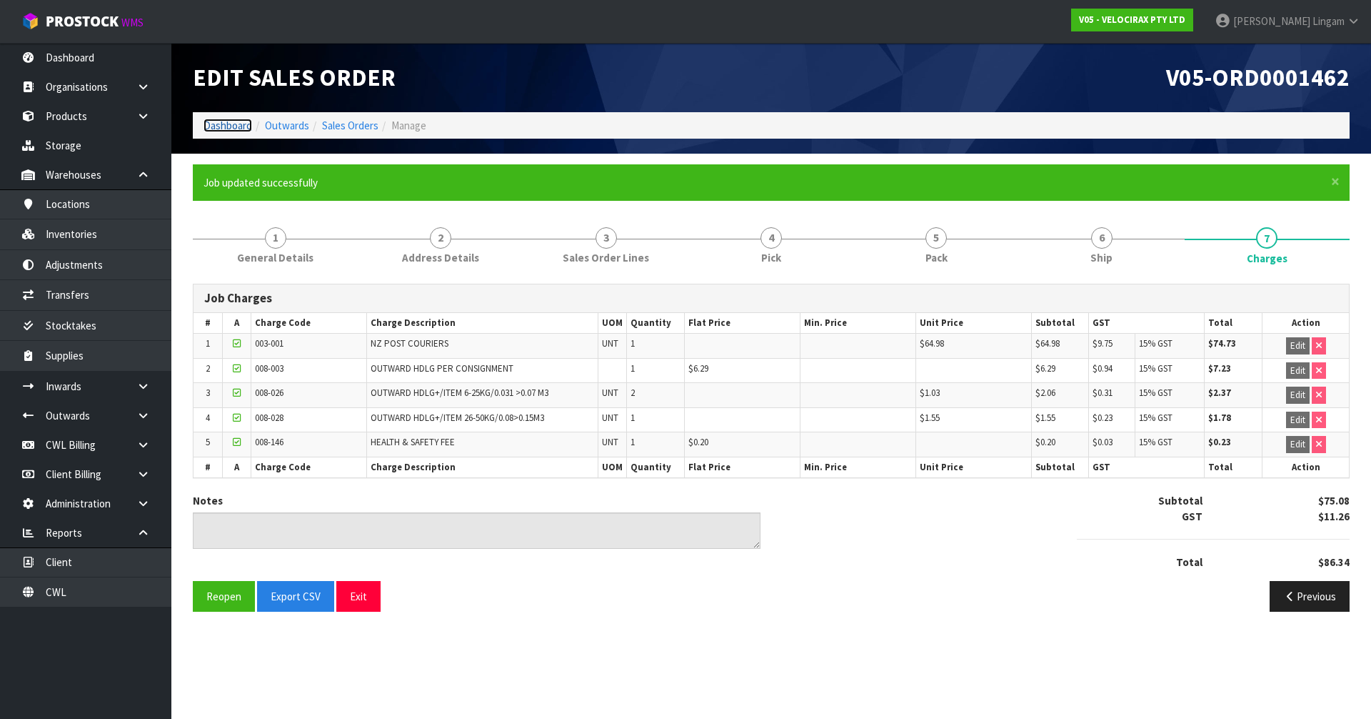
click at [233, 125] on link "Dashboard" at bounding box center [228, 126] width 49 height 14
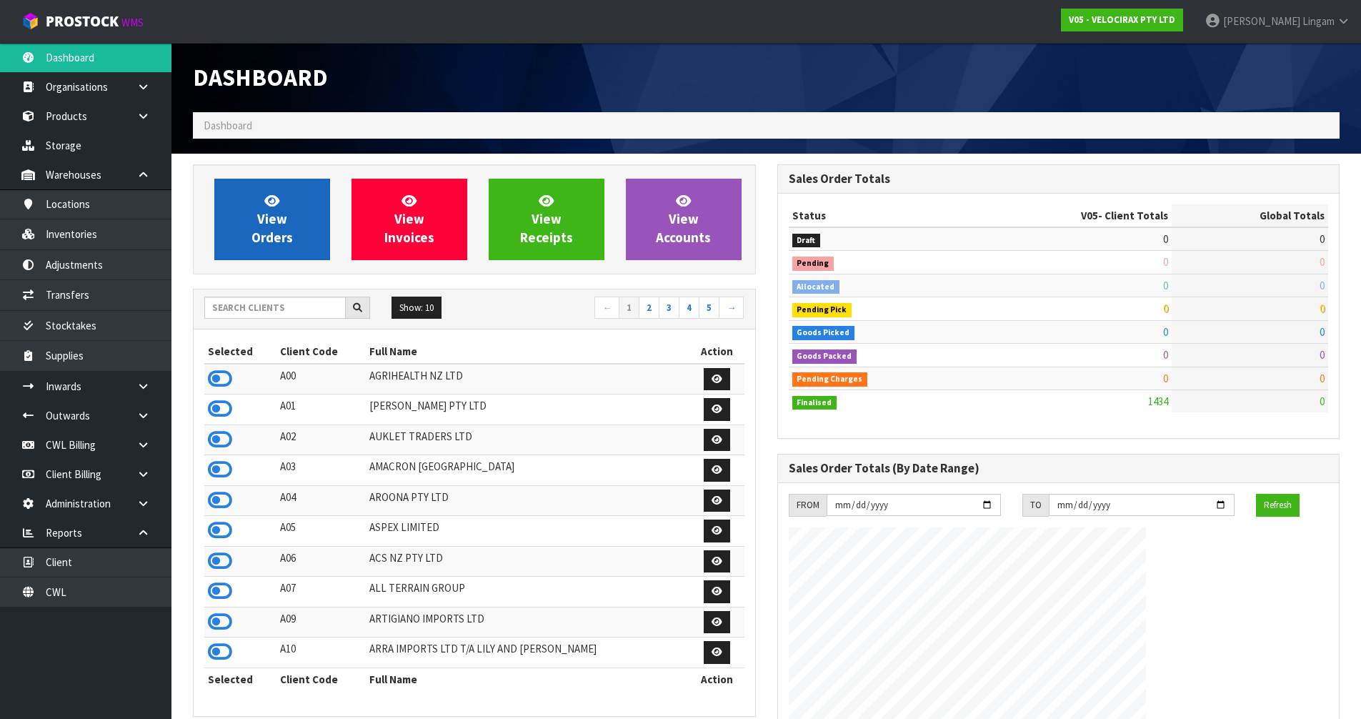
scroll to position [1113, 584]
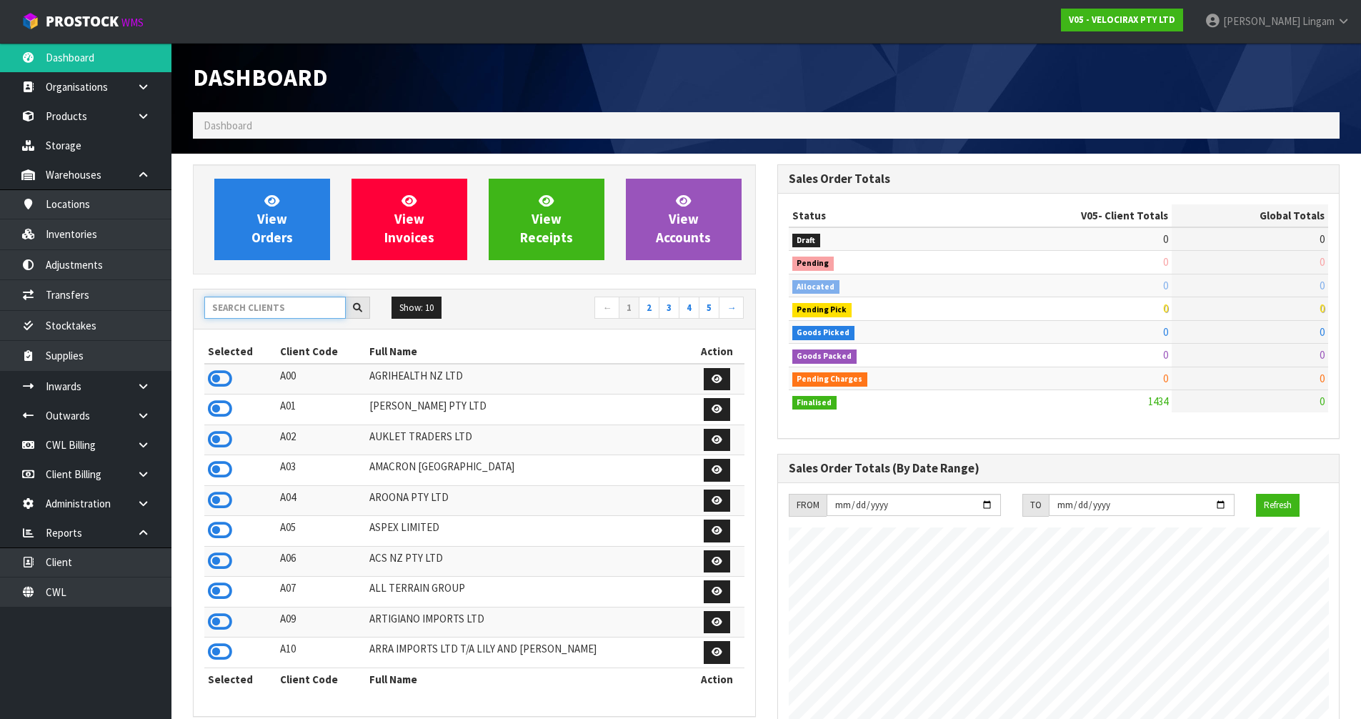
click at [286, 311] on input "text" at bounding box center [274, 307] width 141 height 22
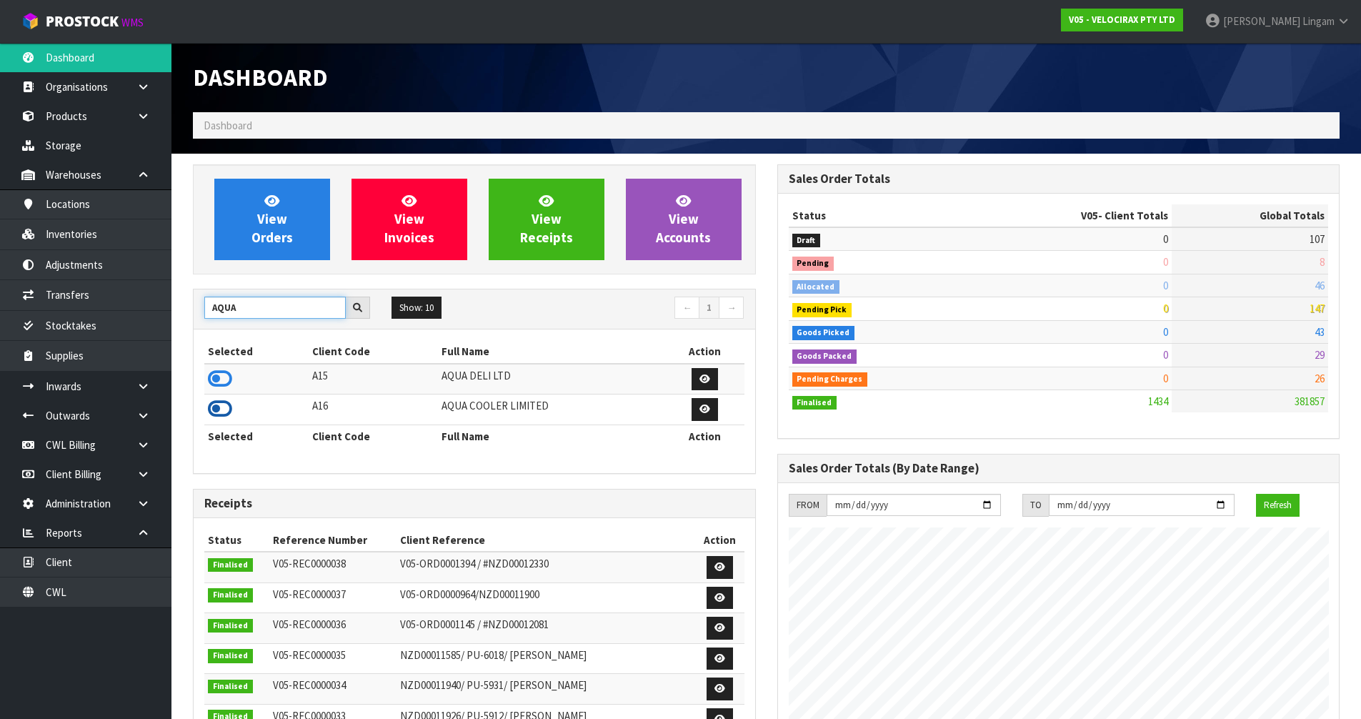
type input "AQUA"
click at [216, 409] on icon at bounding box center [220, 408] width 24 height 21
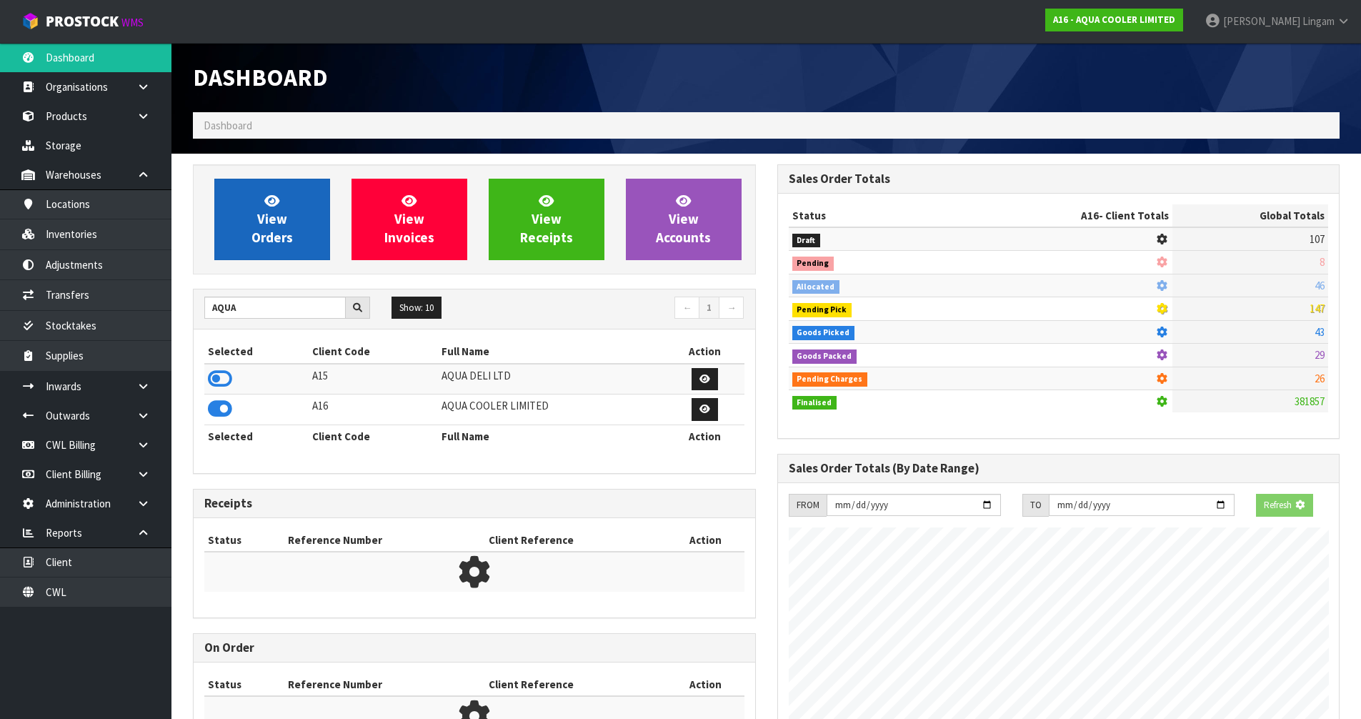
scroll to position [891, 584]
click at [299, 236] on link "View Orders" at bounding box center [272, 219] width 116 height 81
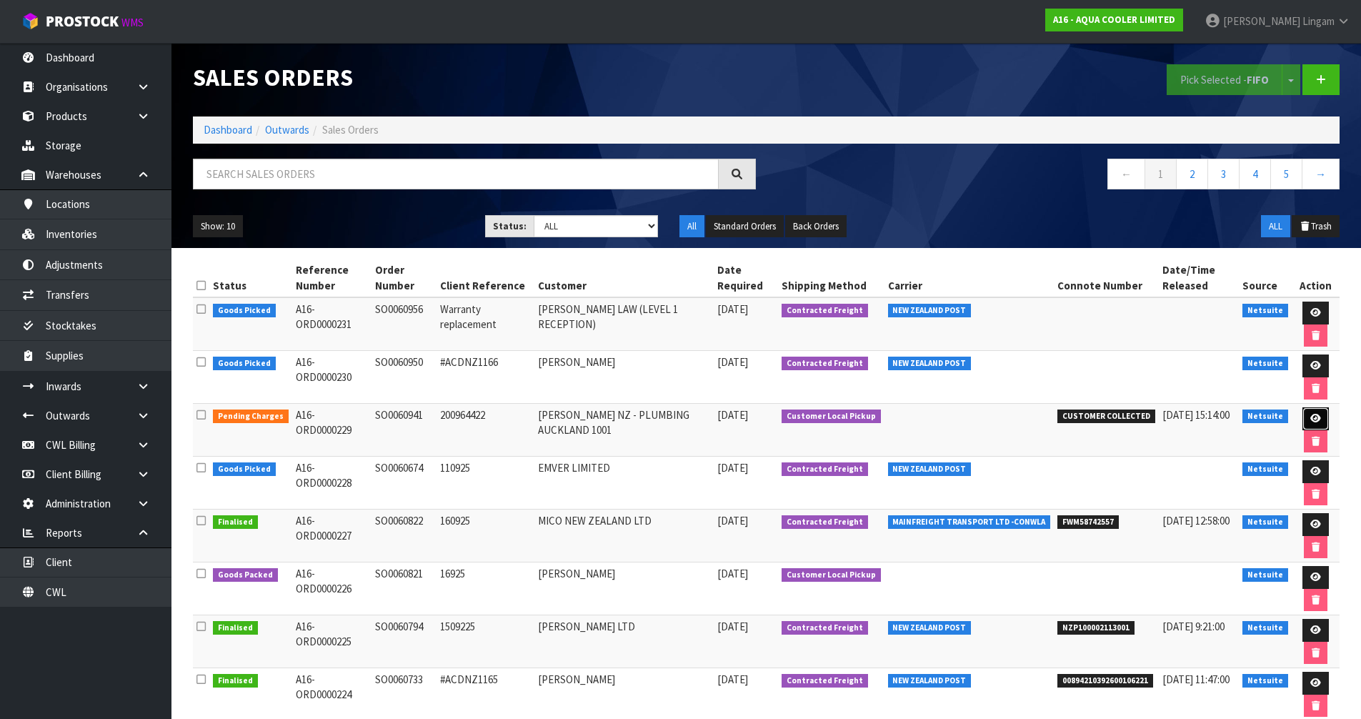
click at [1313, 419] on icon at bounding box center [1315, 418] width 11 height 9
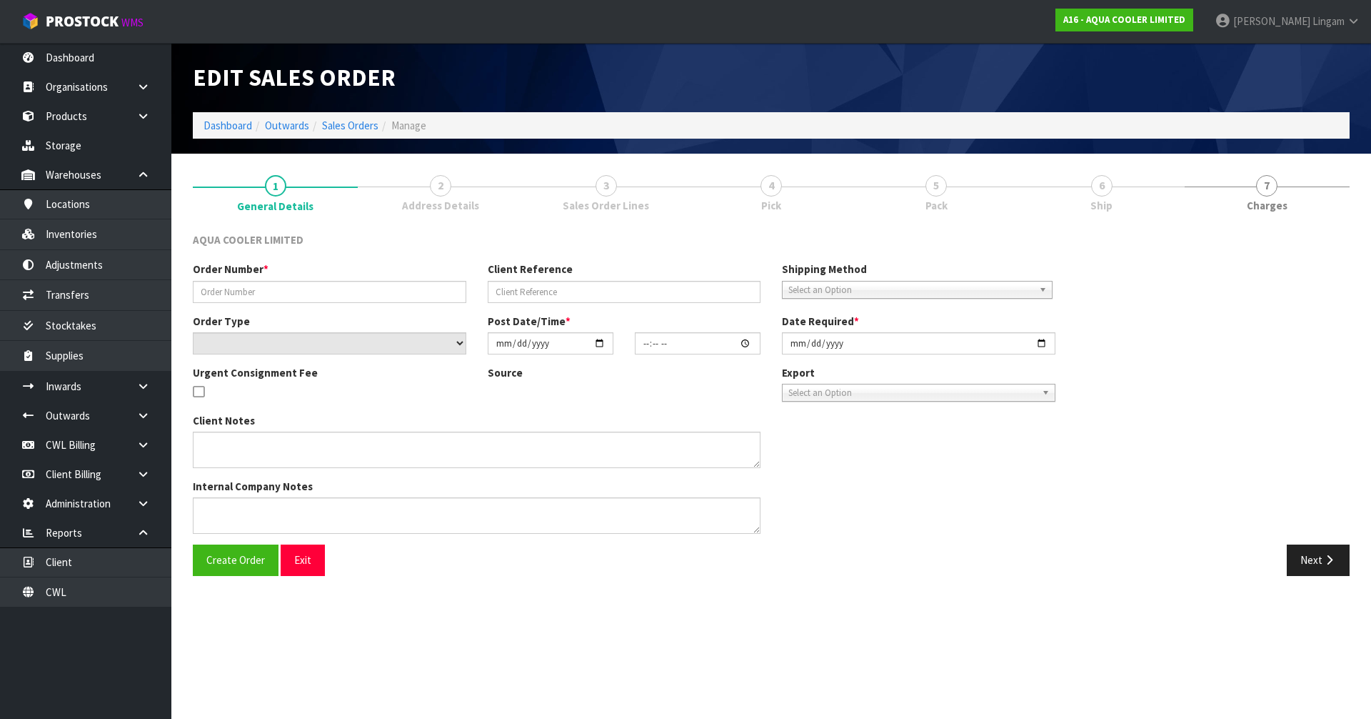
type input "SO0060941"
type input "200964422"
select select "number:0"
type input "[DATE]"
type input "11:15:09.000"
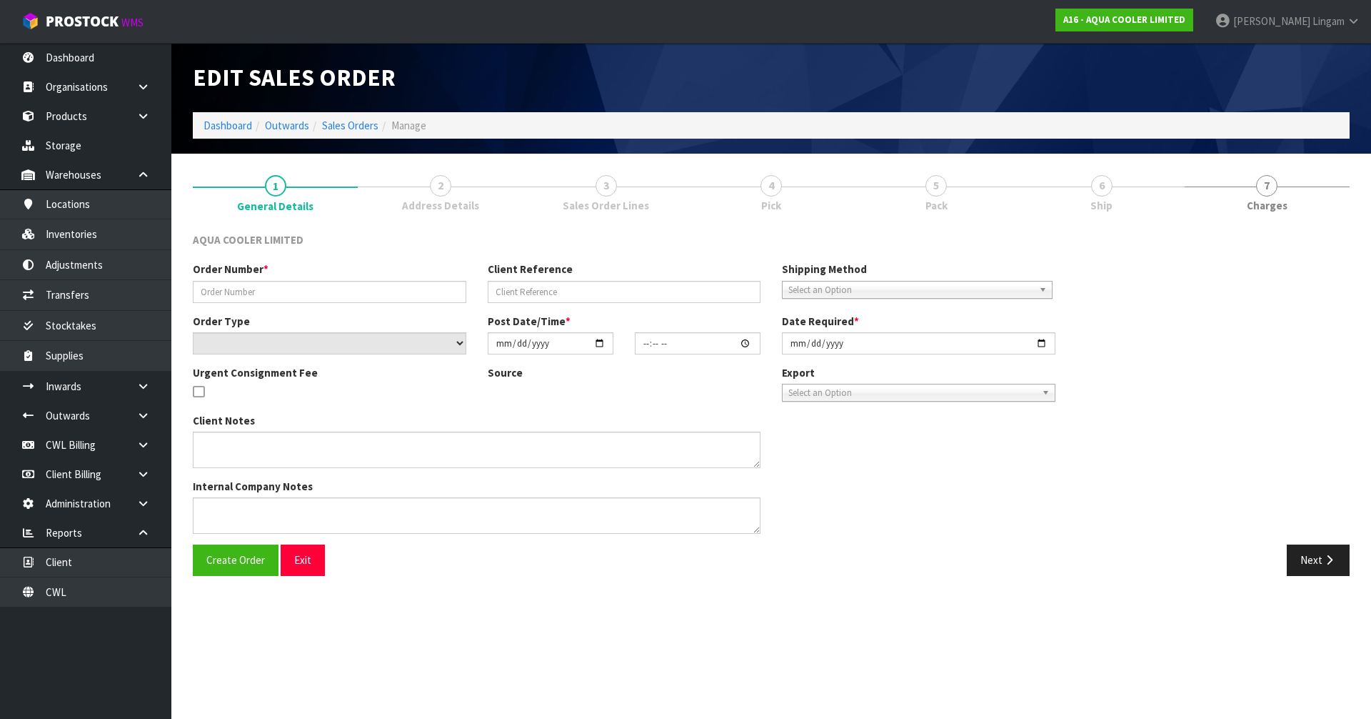
type input "[DATE]"
type textarea "Customer Pick-up SHIP COMPLETE - DO NOT SPLIT BACKORDER!"
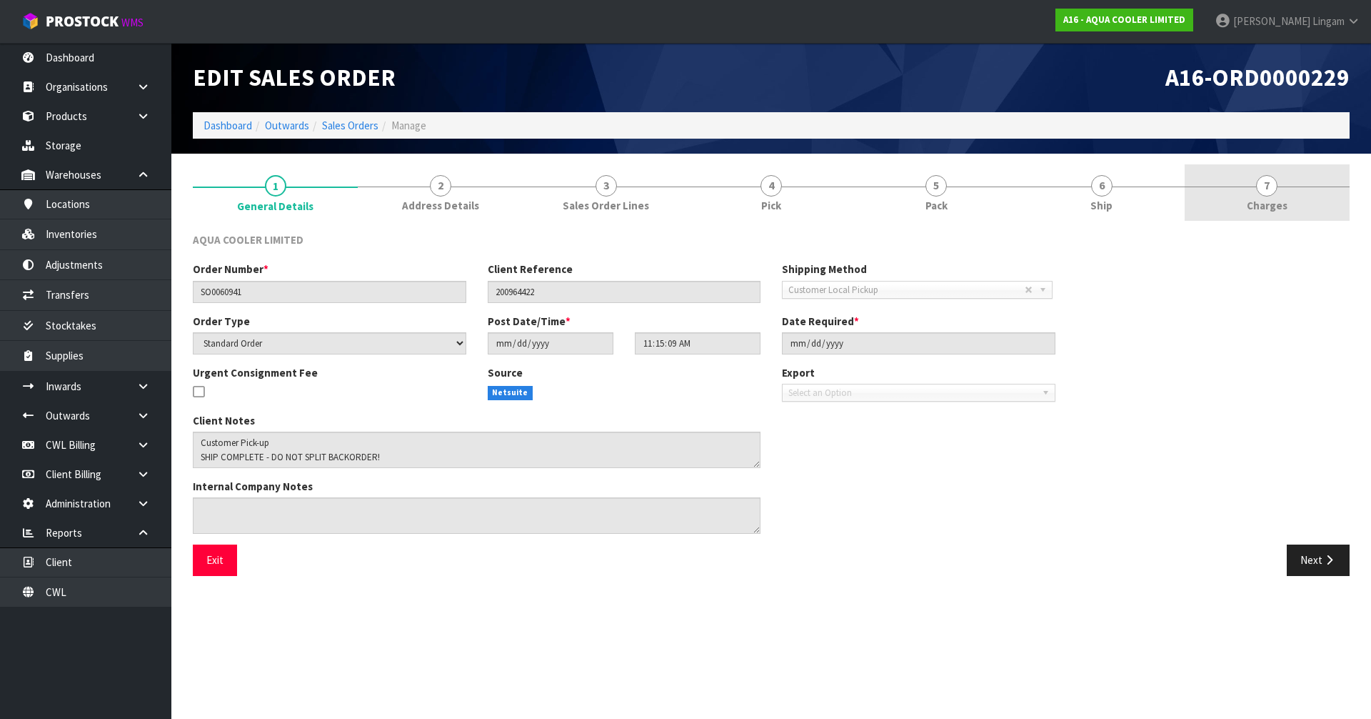
click at [1290, 206] on link "7 Charges" at bounding box center [1267, 192] width 165 height 56
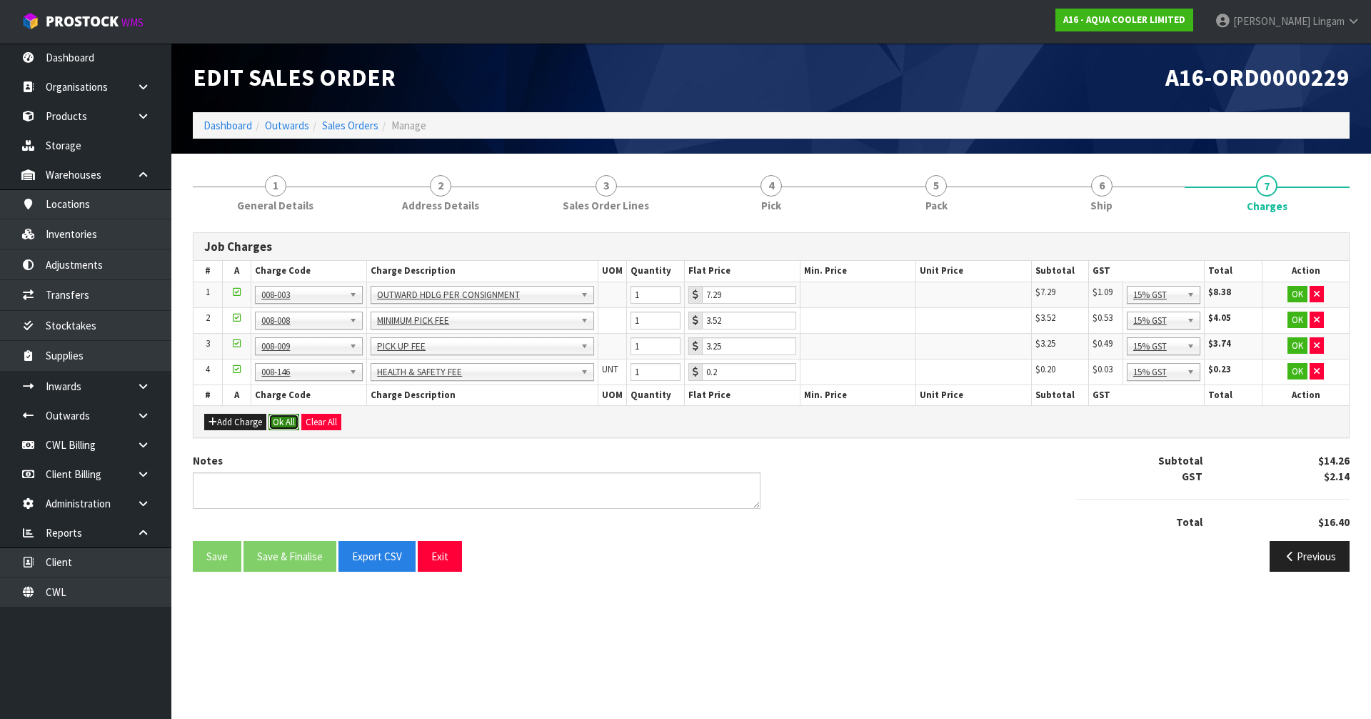
click at [289, 421] on button "Ok All" at bounding box center [284, 422] width 31 height 17
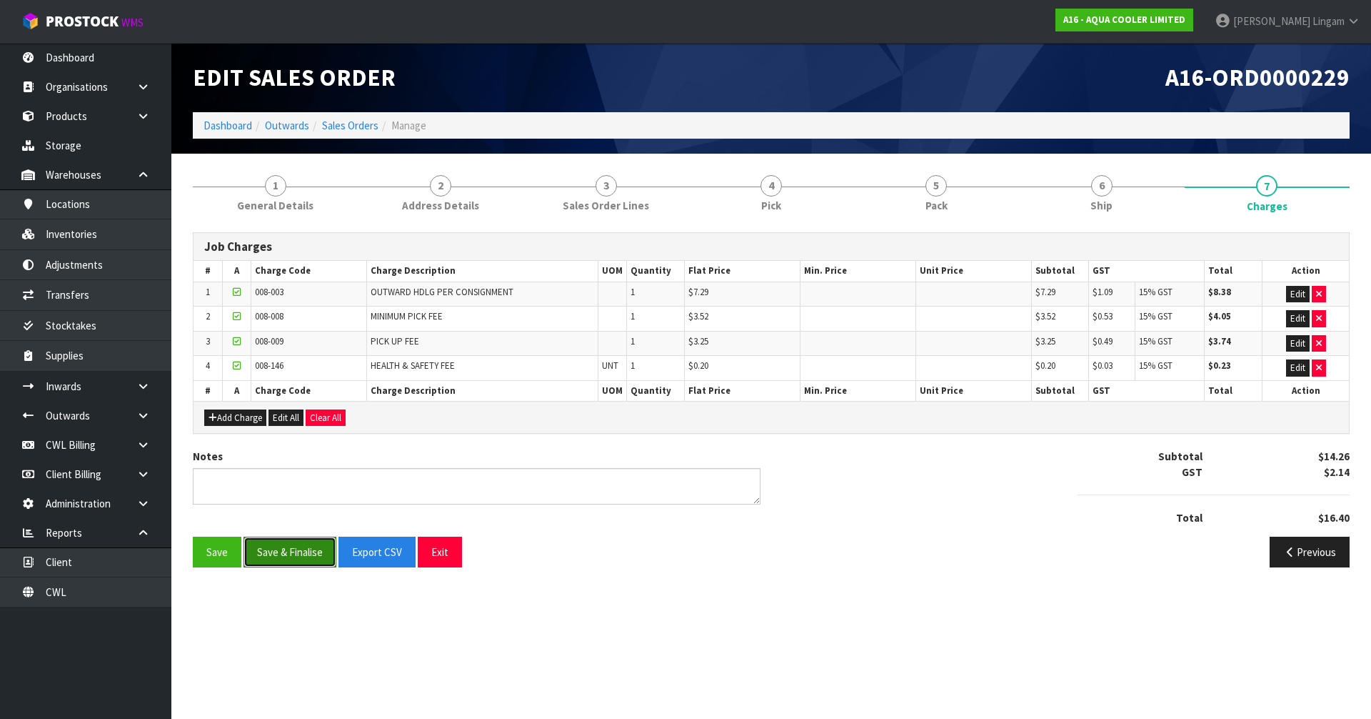
click at [288, 552] on button "Save & Finalise" at bounding box center [290, 551] width 93 height 31
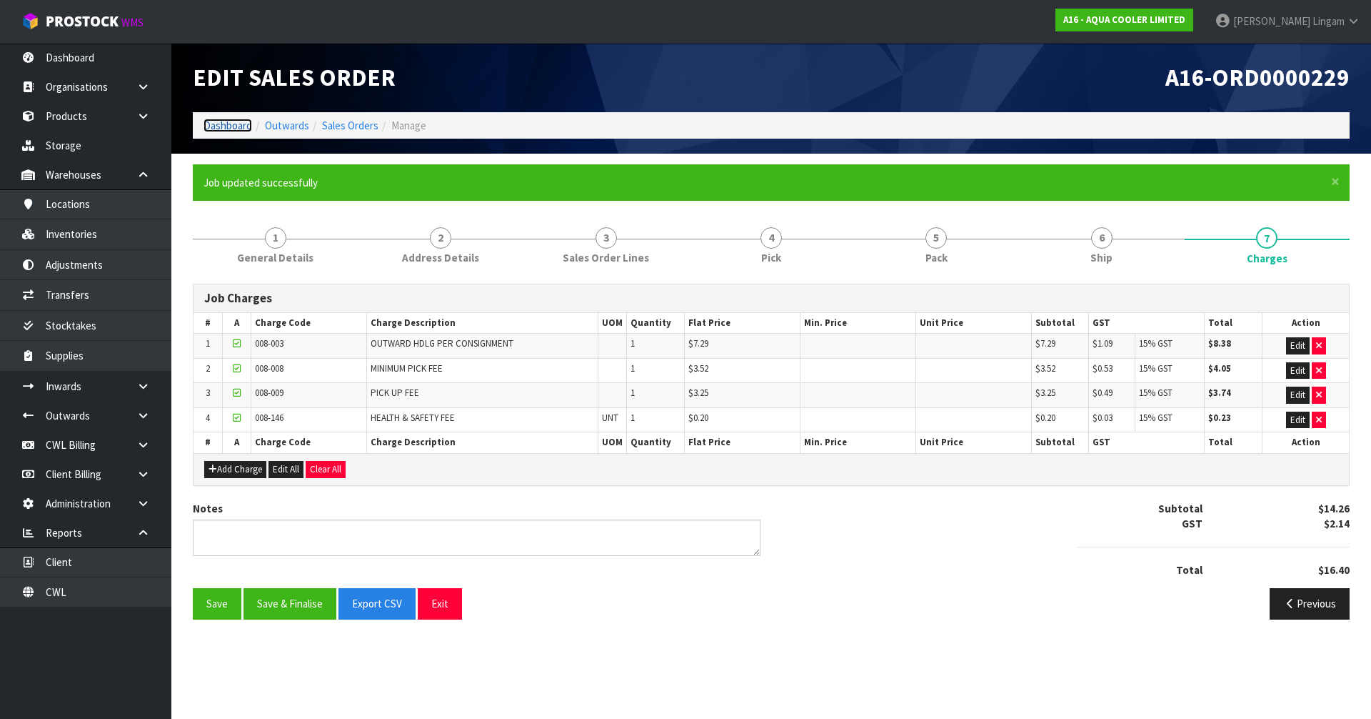
click at [234, 129] on link "Dashboard" at bounding box center [228, 126] width 49 height 14
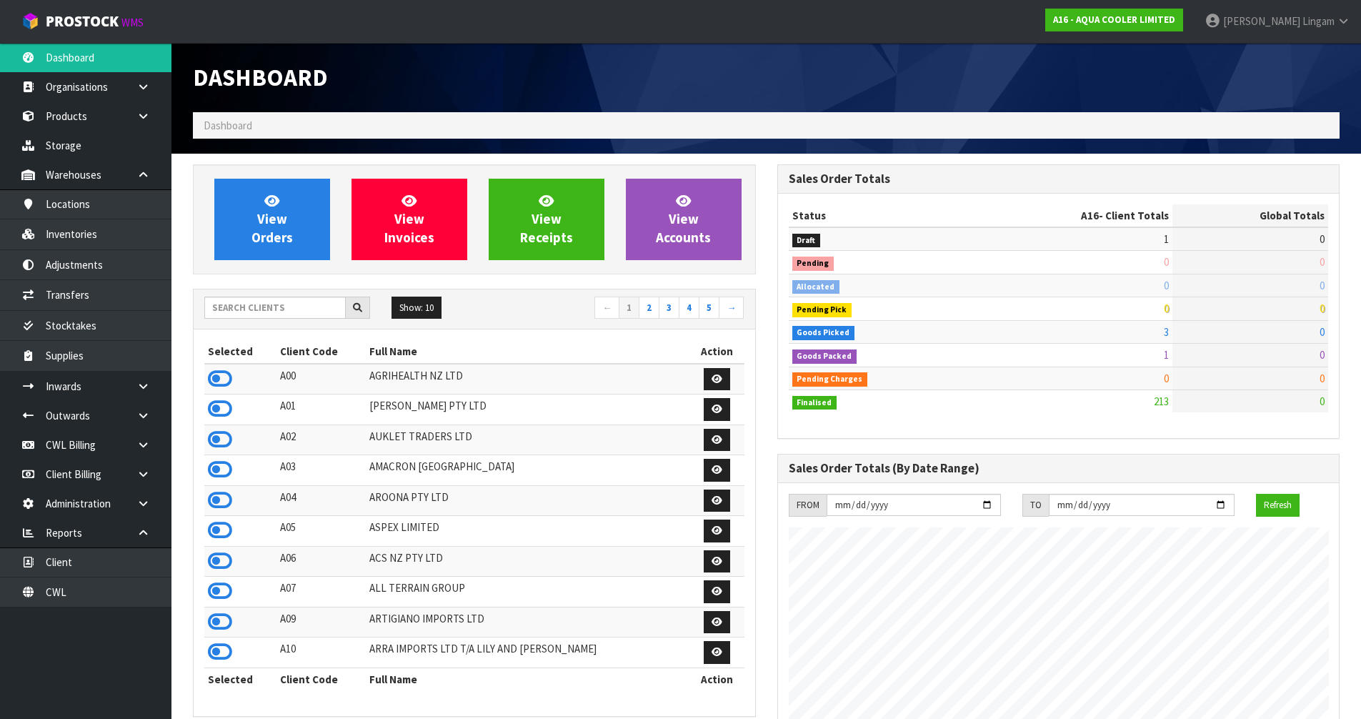
scroll to position [1174, 584]
click at [265, 307] on input "text" at bounding box center [274, 307] width 141 height 22
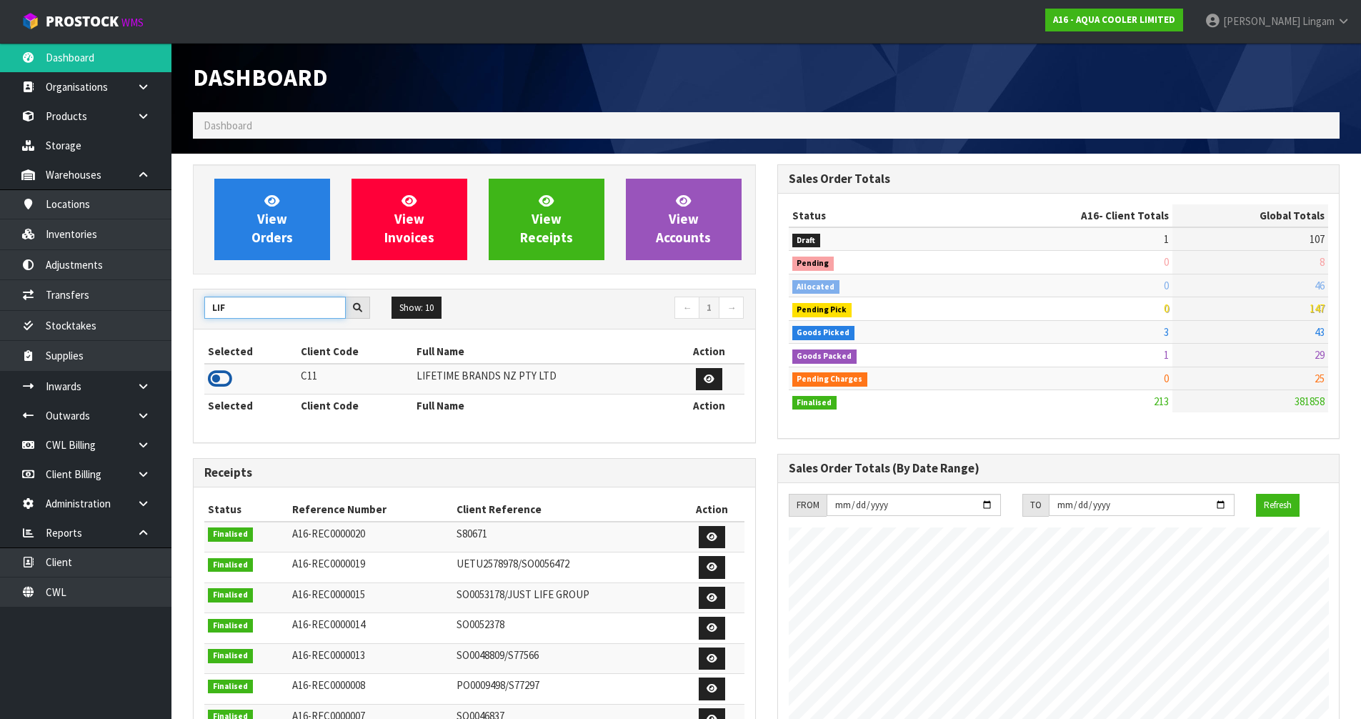
type input "LIF"
click at [213, 384] on icon at bounding box center [220, 378] width 24 height 21
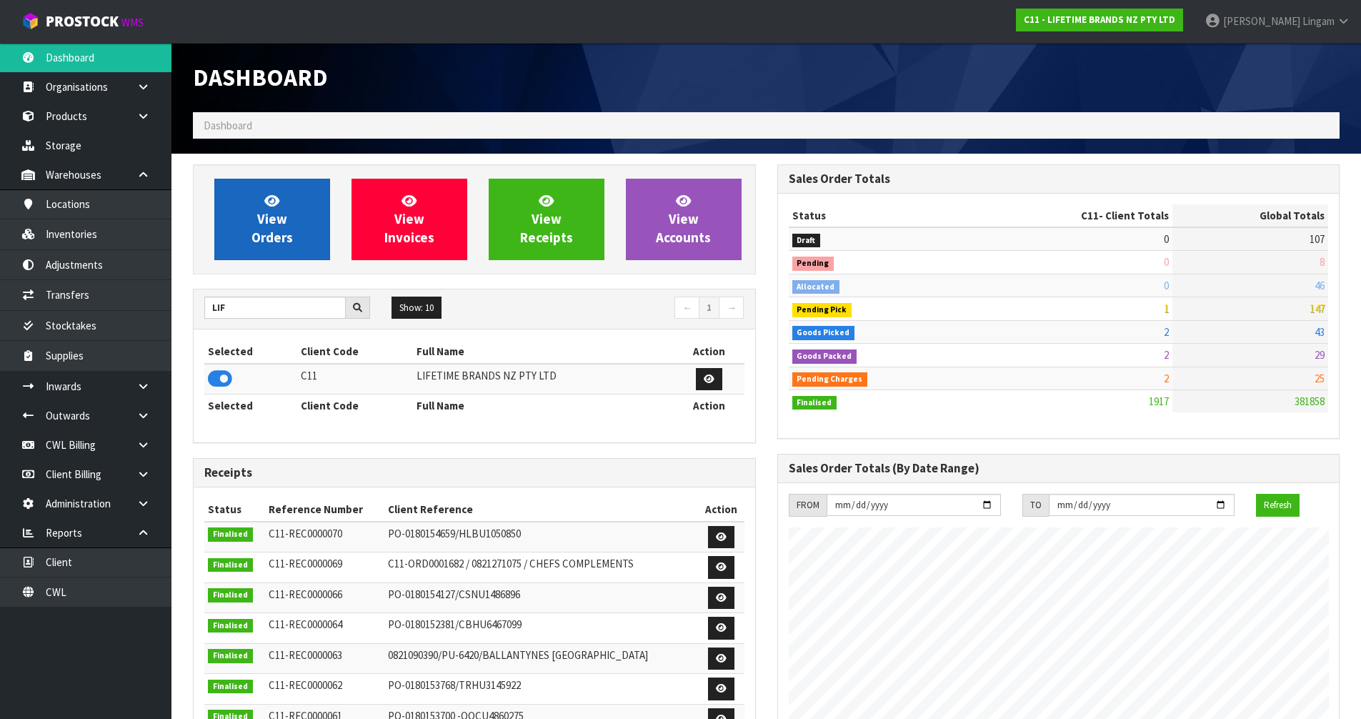
scroll to position [1082, 584]
click at [297, 229] on link "View Orders" at bounding box center [272, 219] width 116 height 81
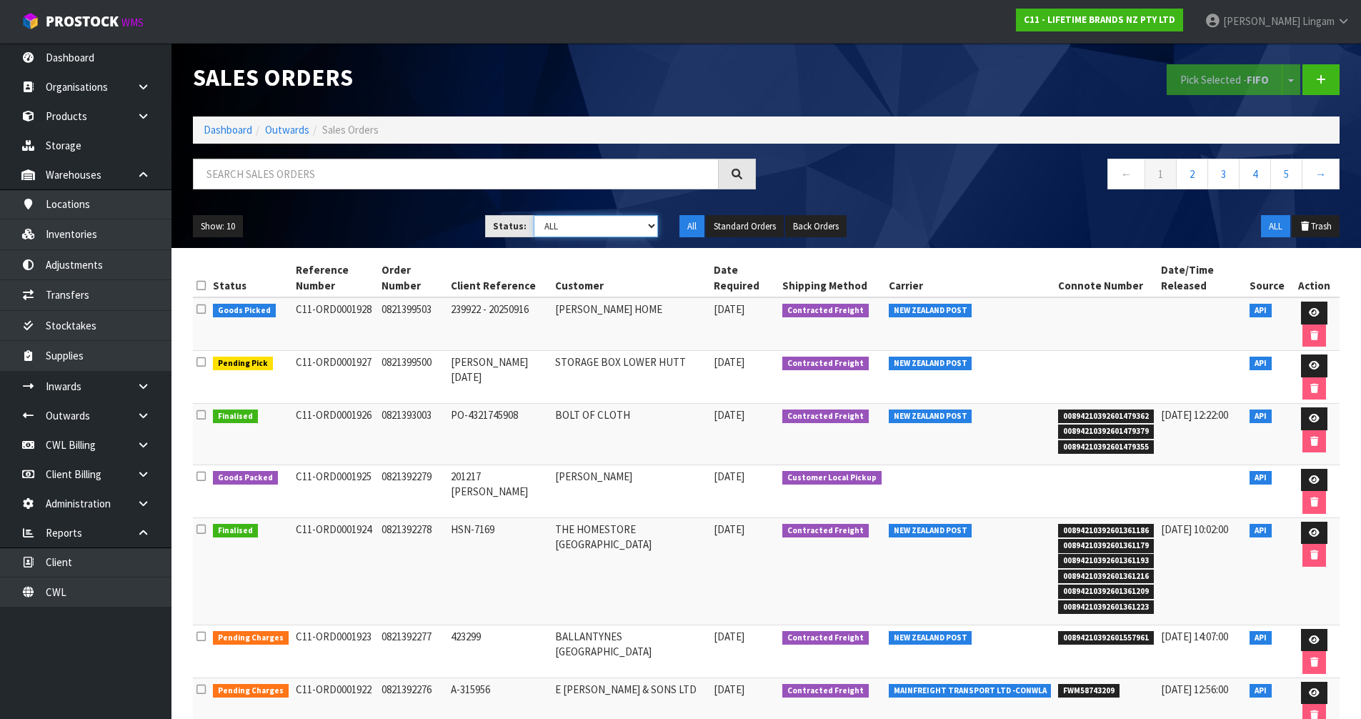
click at [635, 224] on select "Draft Pending Allocated Pending Pick Goods Picked Goods Packed Pending Charges …" at bounding box center [596, 226] width 124 height 22
select select "string:6"
click at [534, 215] on select "Draft Pending Allocated Pending Pick Goods Picked Goods Packed Pending Charges …" at bounding box center [596, 226] width 124 height 22
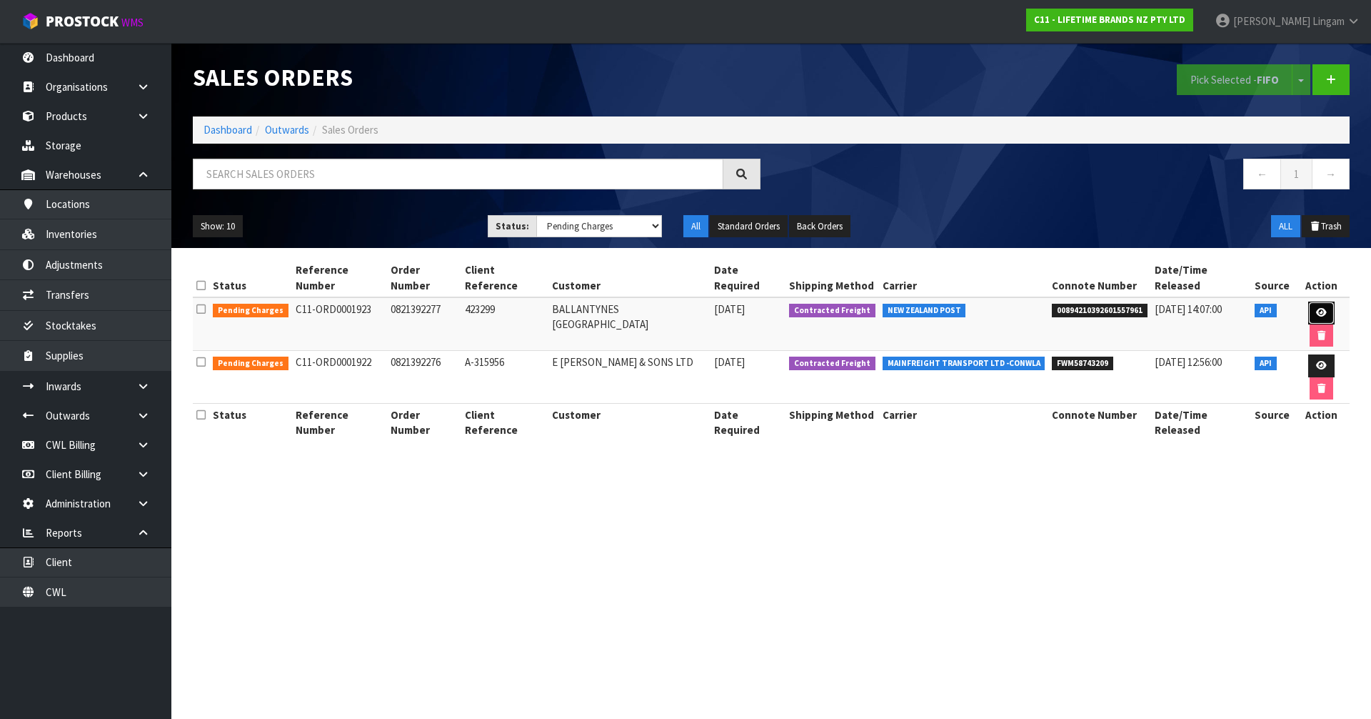
click at [1316, 308] on icon at bounding box center [1321, 312] width 11 height 9
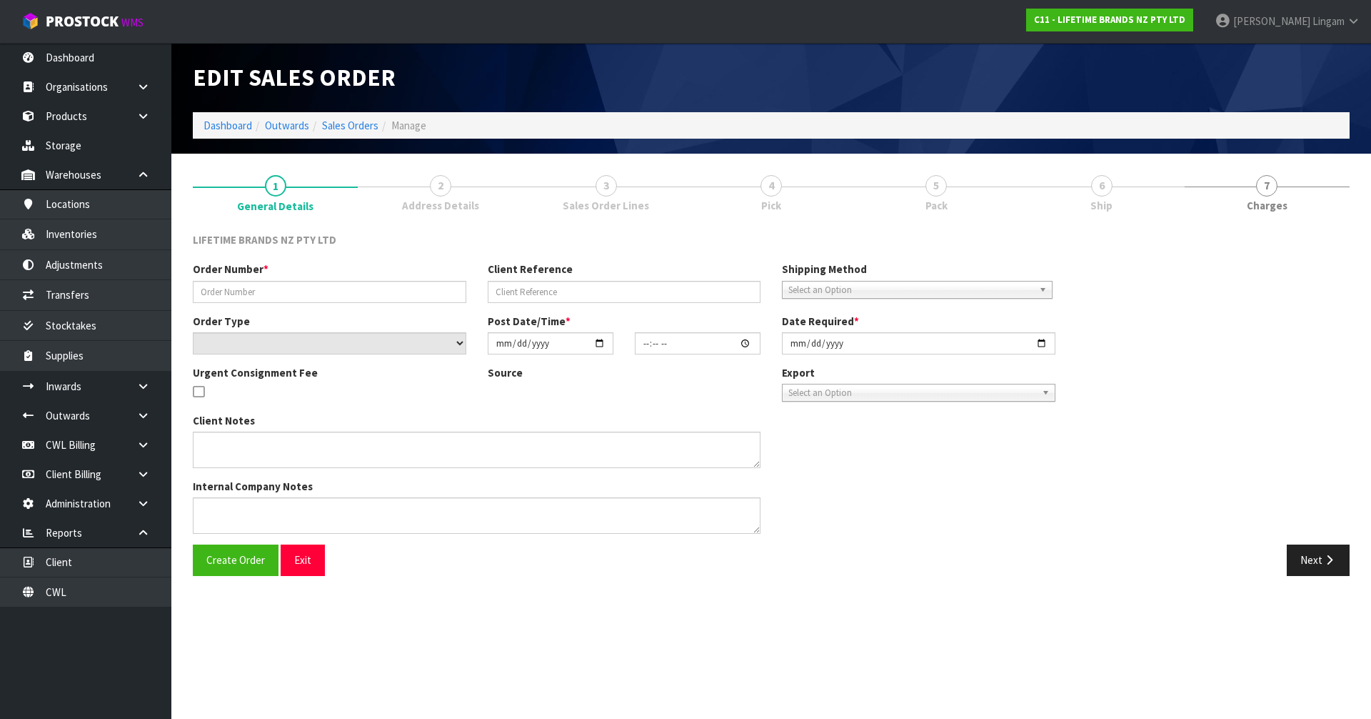
type input "0821392277"
type input "423299"
select select "number:0"
type input "[DATE]"
type input "07:34:15.000"
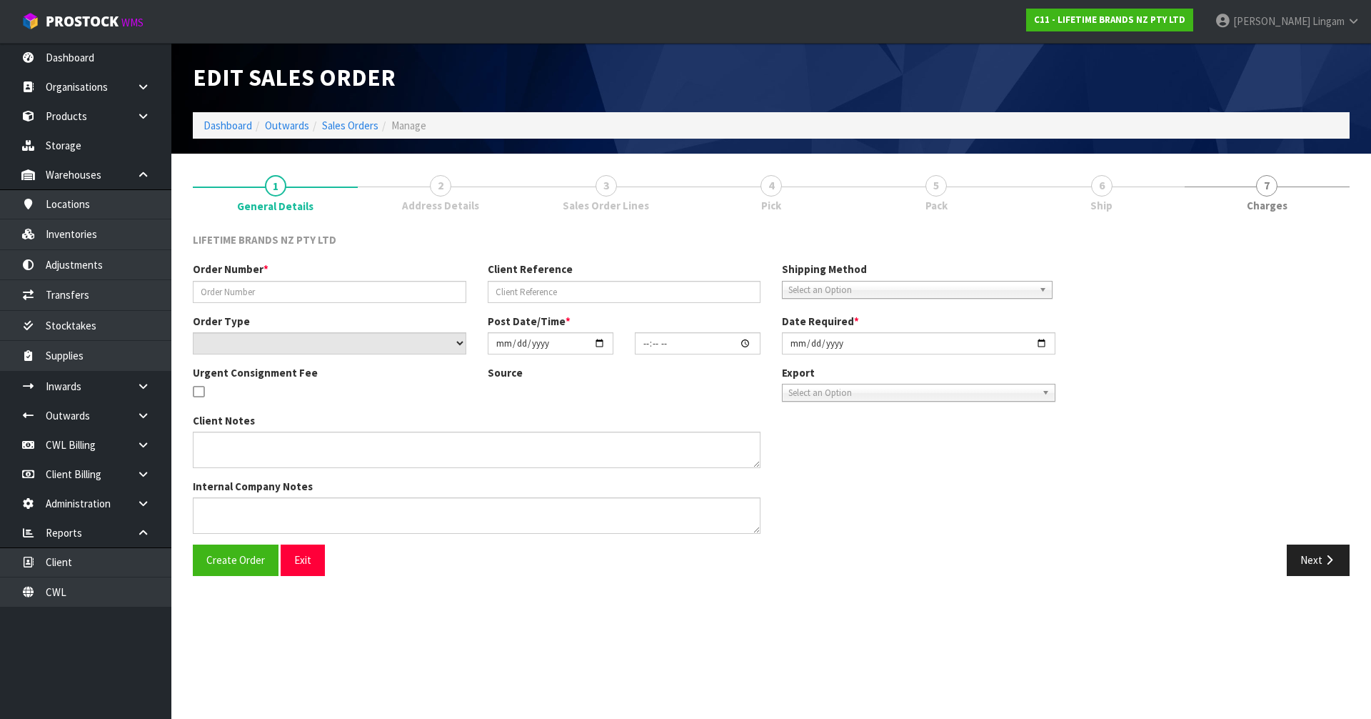
type input "[DATE]"
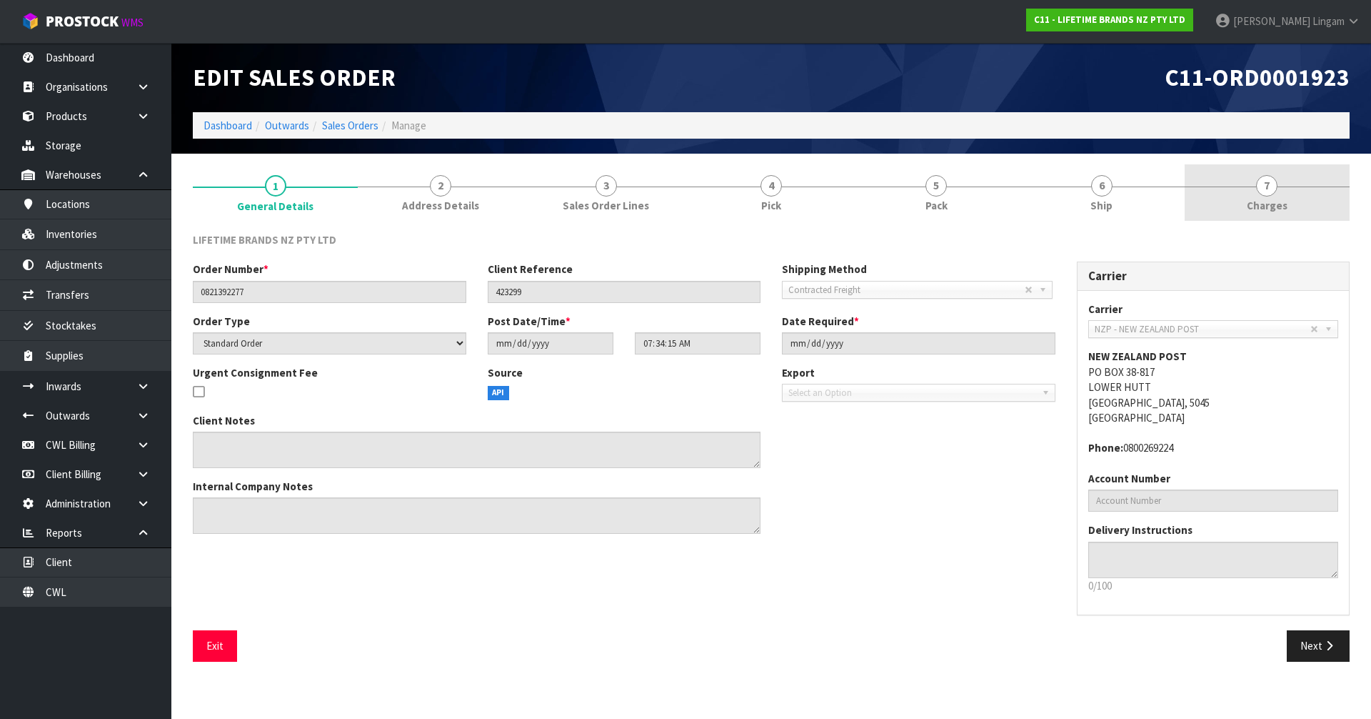
click at [1291, 199] on link "7 Charges" at bounding box center [1267, 192] width 165 height 56
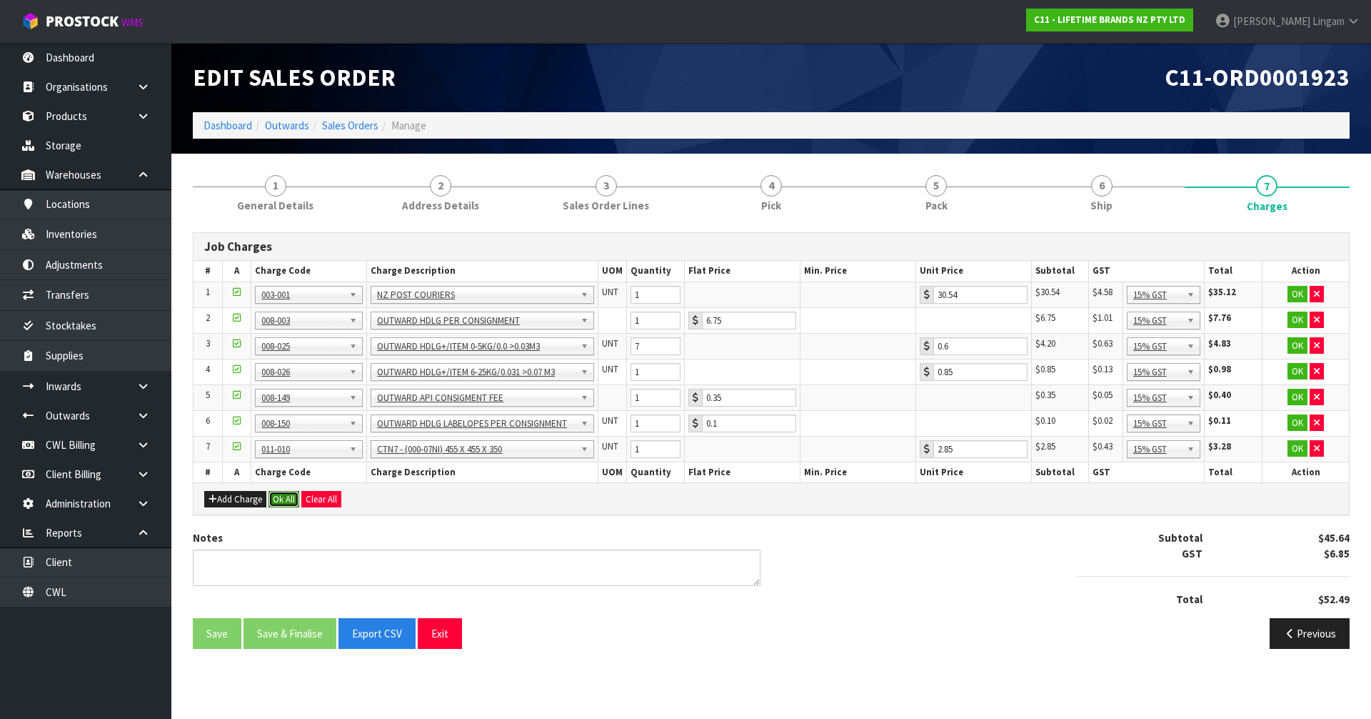
click at [279, 497] on button "Ok All" at bounding box center [284, 499] width 31 height 17
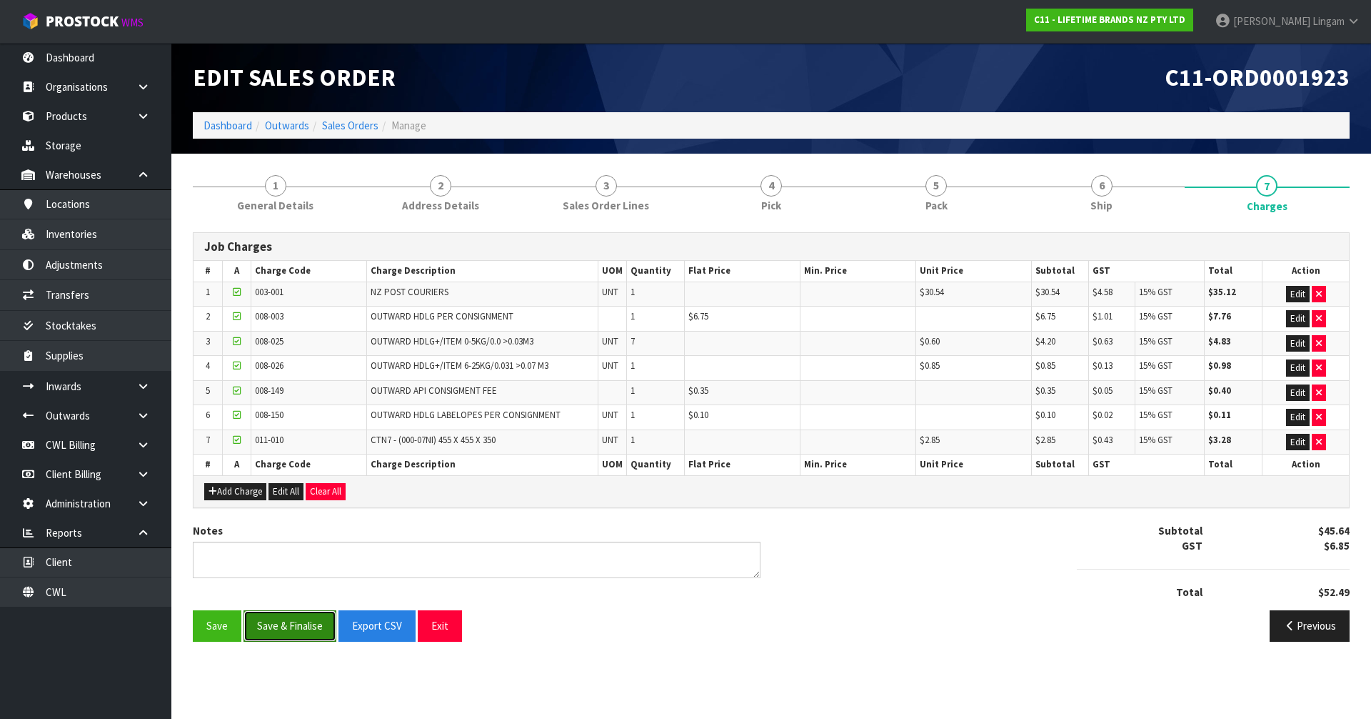
click at [288, 614] on button "Save & Finalise" at bounding box center [290, 625] width 93 height 31
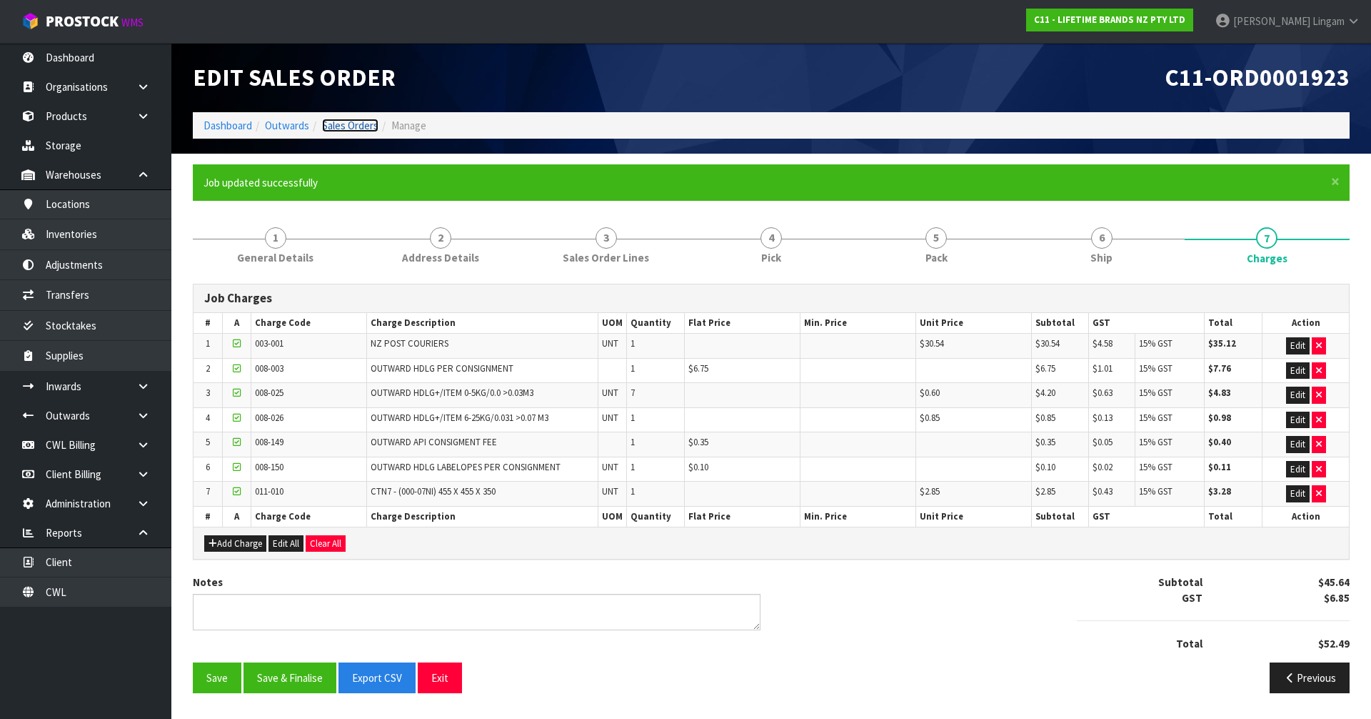
click at [355, 127] on link "Sales Orders" at bounding box center [350, 126] width 56 height 14
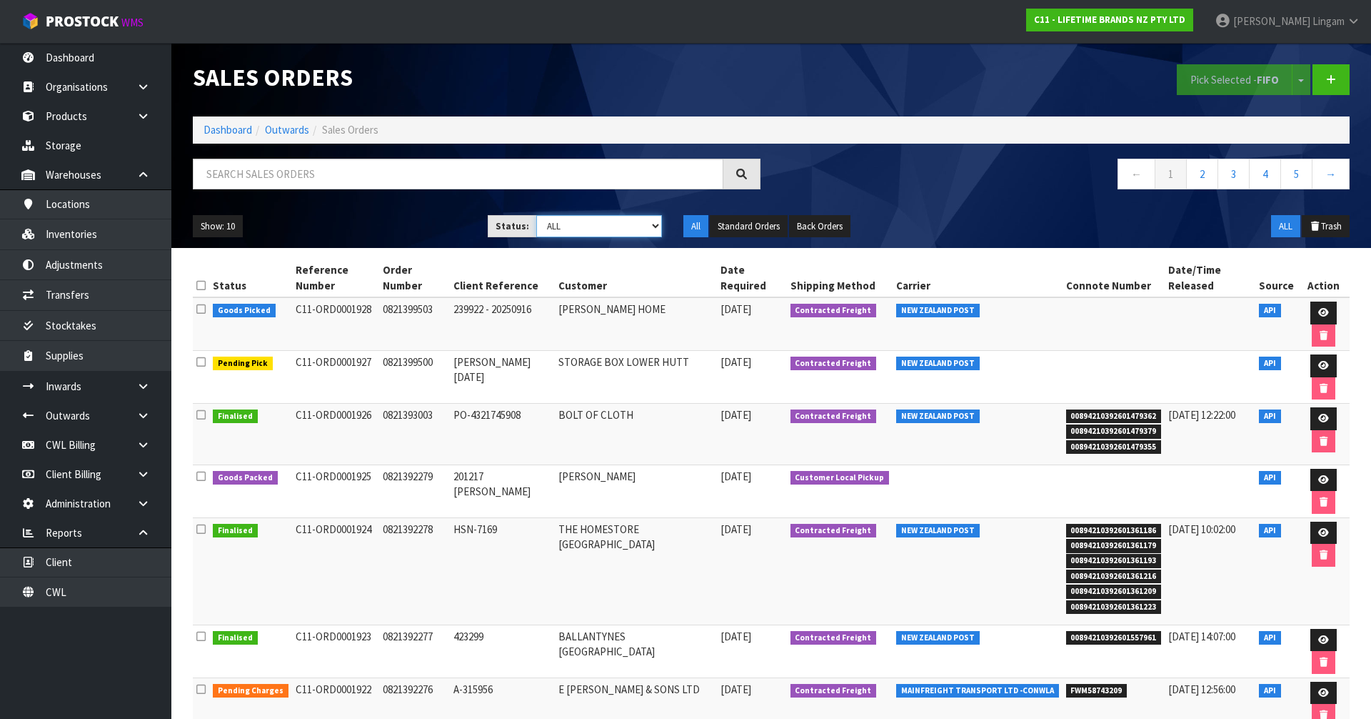
click at [641, 224] on select "Draft Pending Allocated Pending Pick Goods Picked Goods Packed Pending Charges …" at bounding box center [599, 226] width 126 height 22
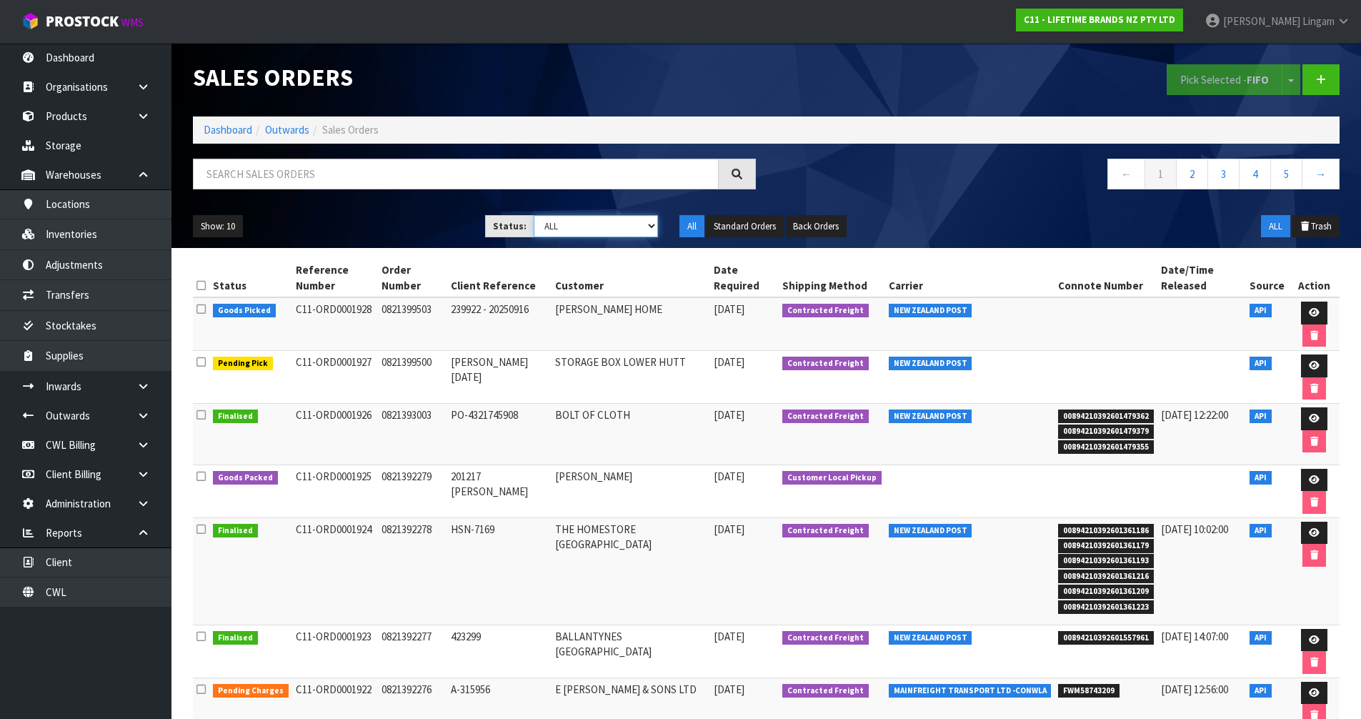
select select "string:6"
click at [534, 215] on select "Draft Pending Allocated Pending Pick Goods Picked Goods Packed Pending Charges …" at bounding box center [596, 226] width 124 height 22
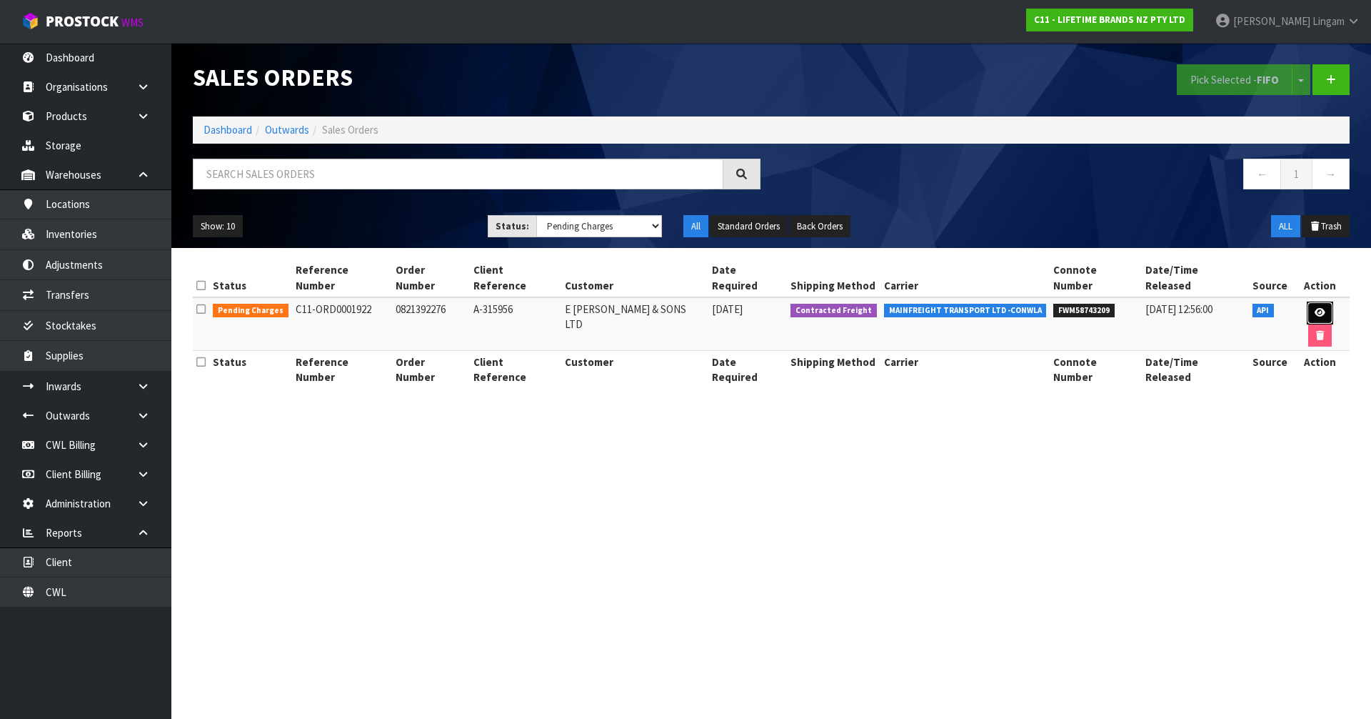
click at [1307, 301] on link at bounding box center [1320, 312] width 26 height 23
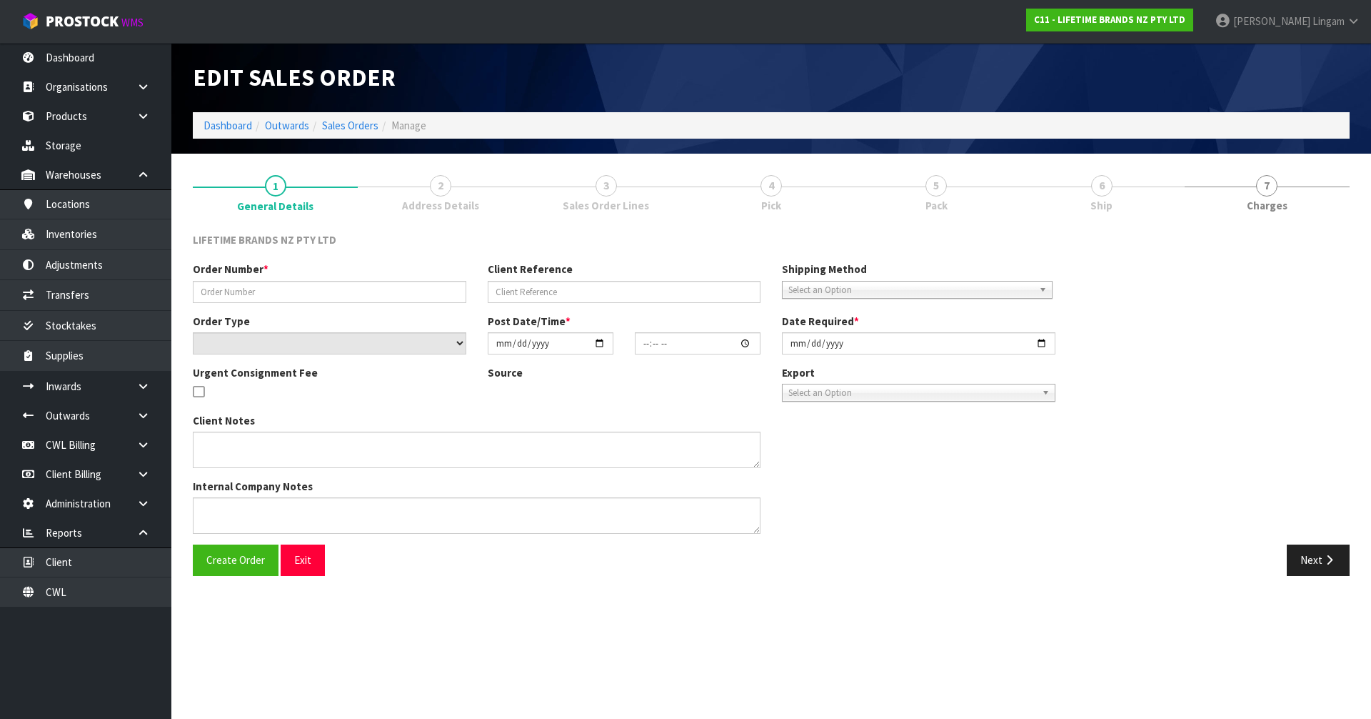
type input "0821392276"
type input "A-315956"
select select "number:0"
type input "[DATE]"
type input "07:34:14.000"
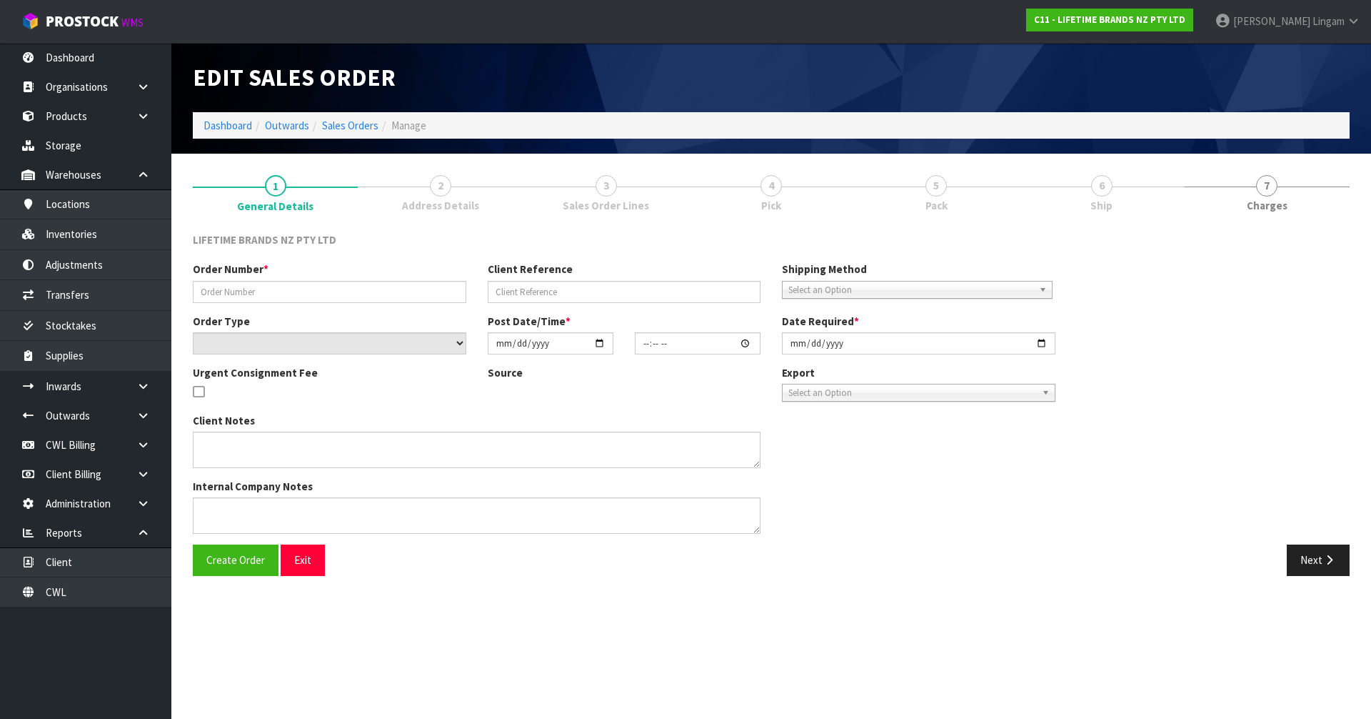
type input "[DATE]"
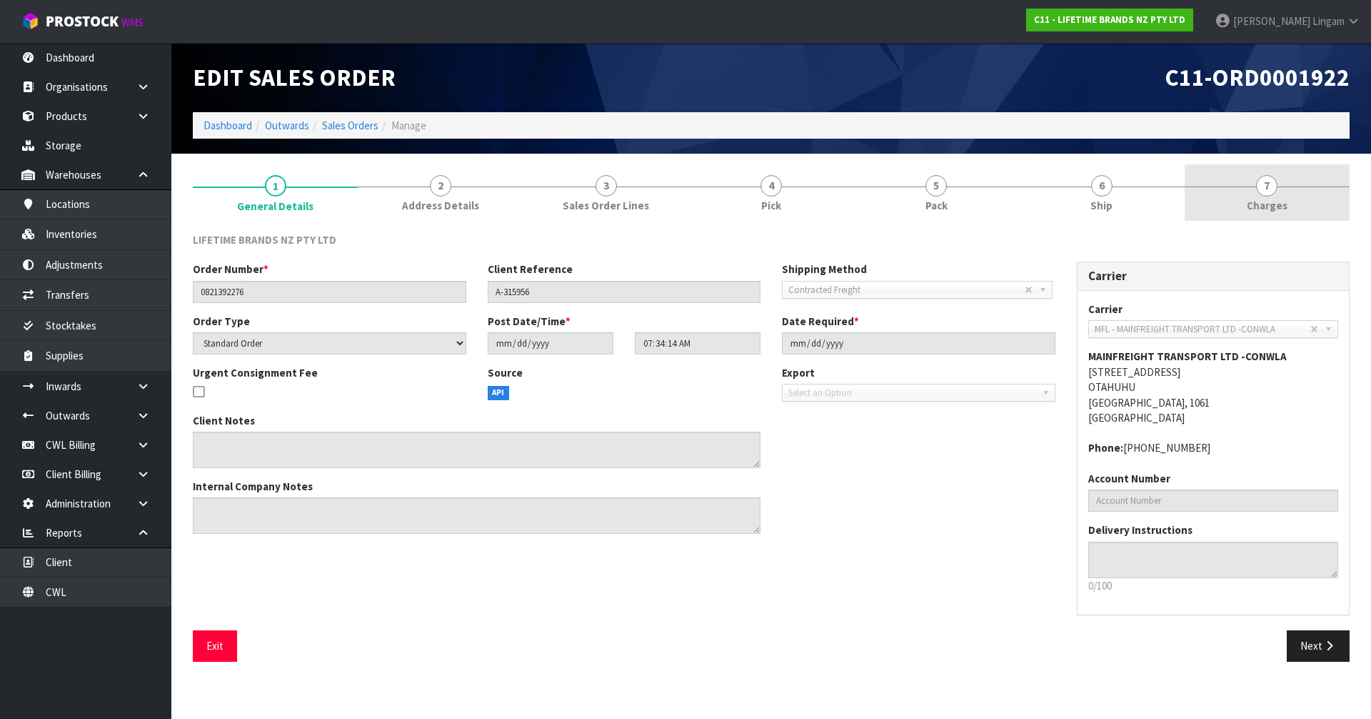
click at [1296, 214] on link "7 Charges" at bounding box center [1267, 192] width 165 height 56
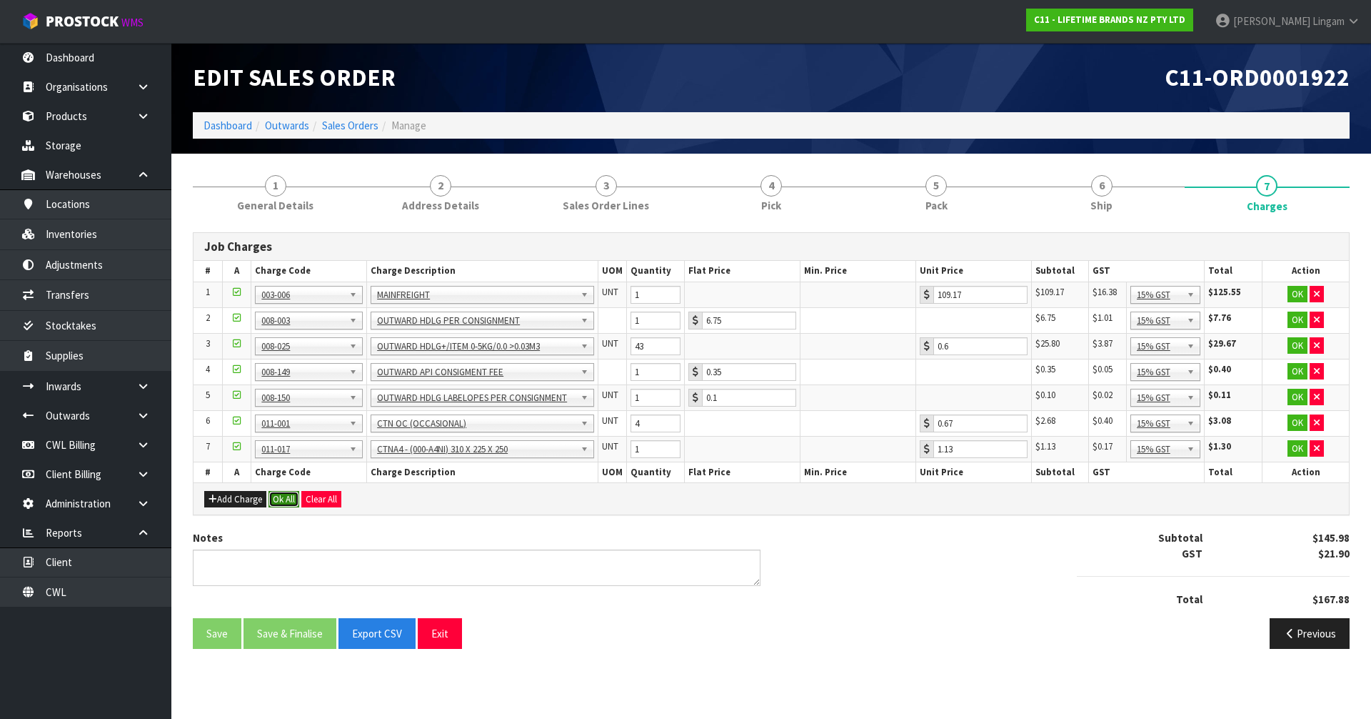
click at [277, 494] on button "Ok All" at bounding box center [284, 499] width 31 height 17
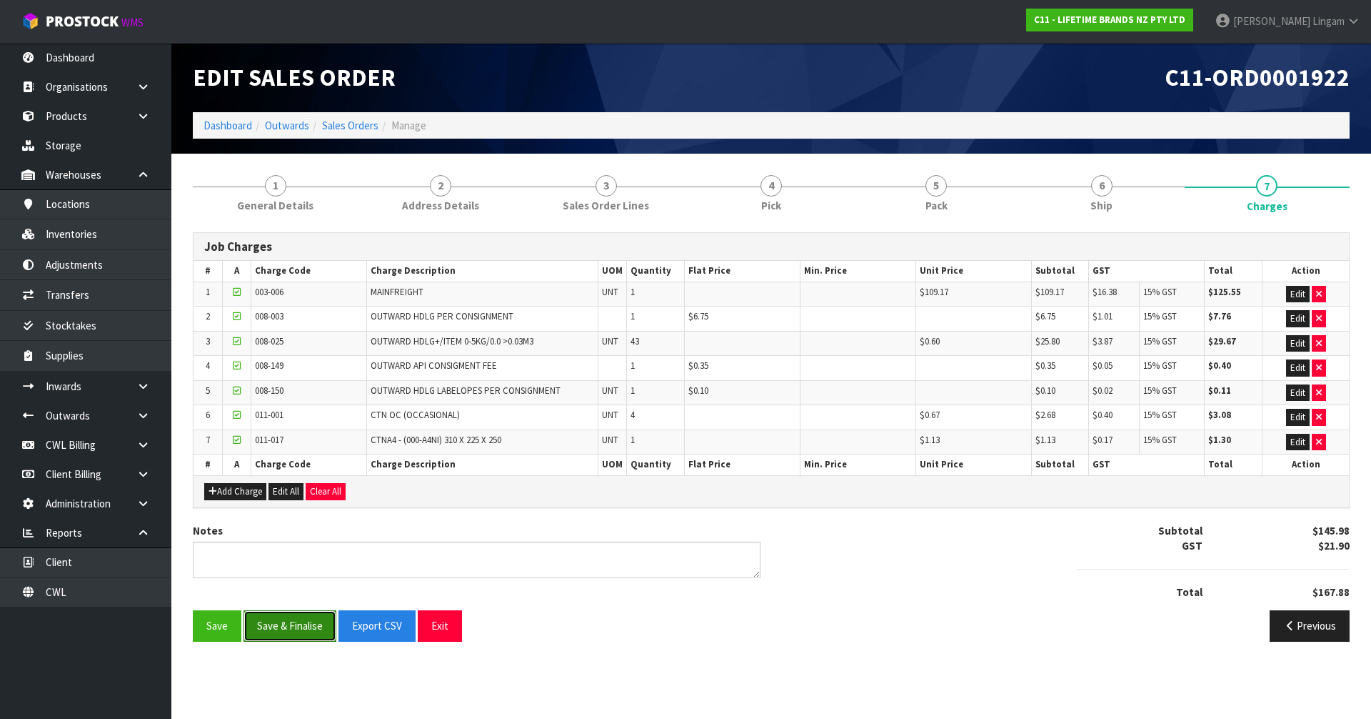
click at [302, 620] on button "Save & Finalise" at bounding box center [290, 625] width 93 height 31
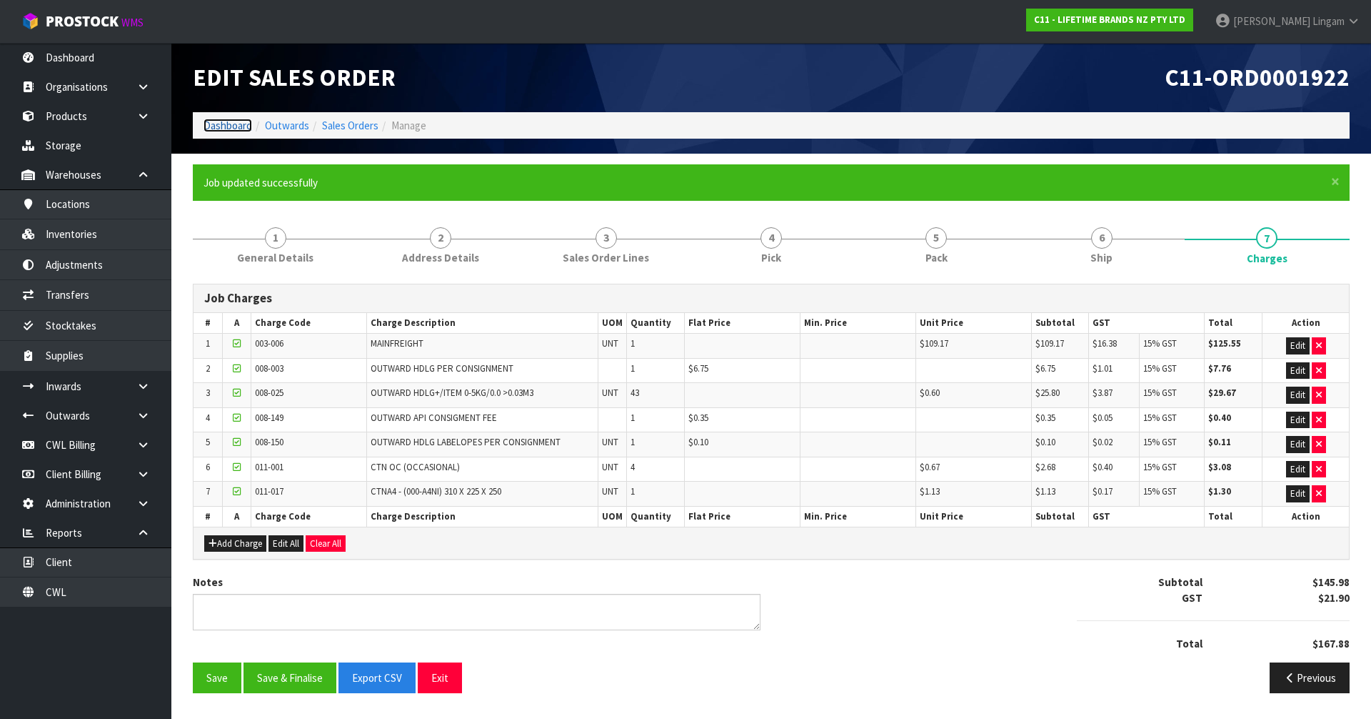
click at [233, 124] on link "Dashboard" at bounding box center [228, 126] width 49 height 14
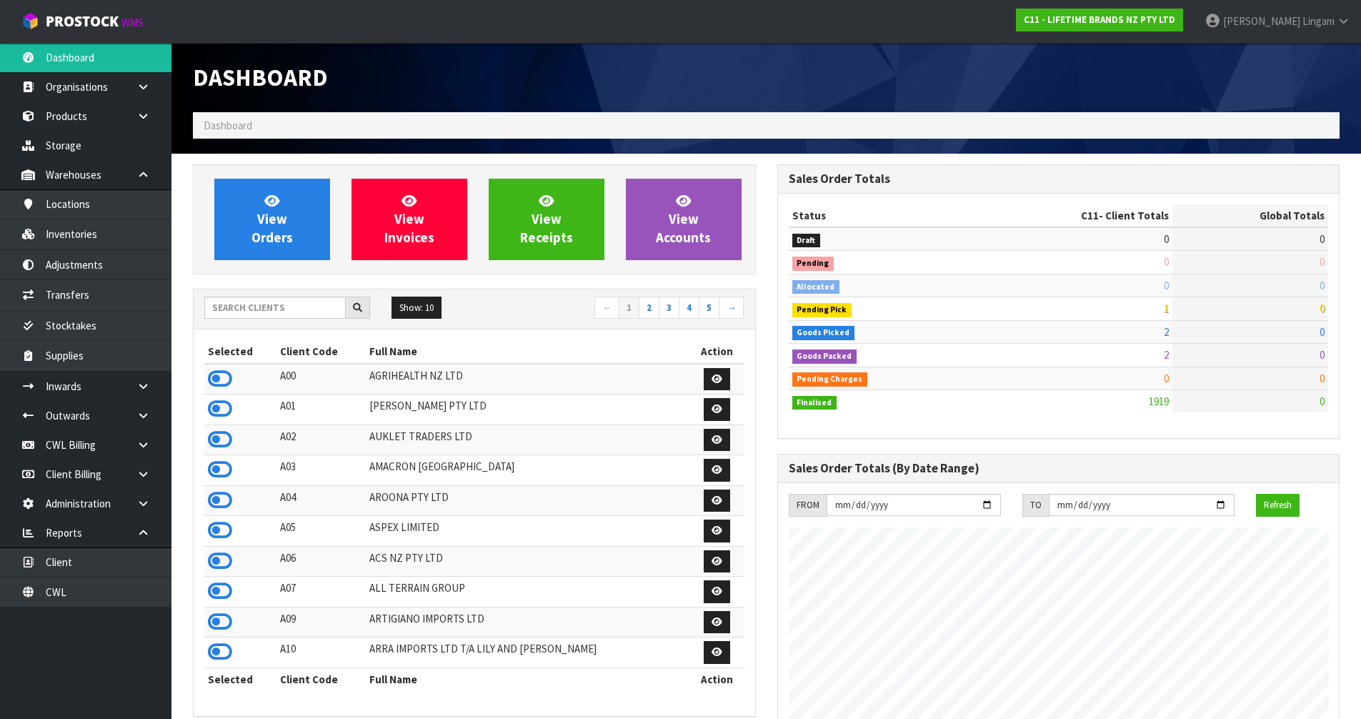
scroll to position [1082, 584]
click at [321, 304] on input "text" at bounding box center [274, 307] width 141 height 22
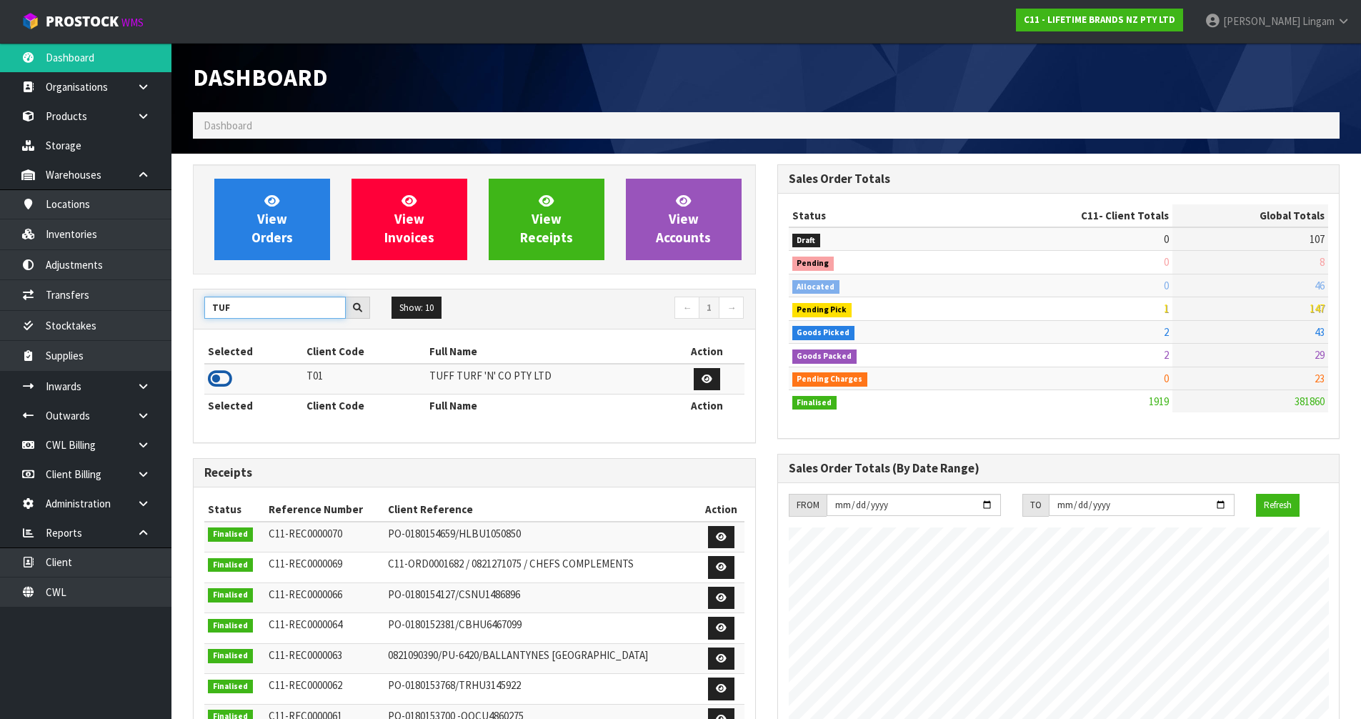
type input "TUF"
click at [219, 379] on icon at bounding box center [220, 378] width 24 height 21
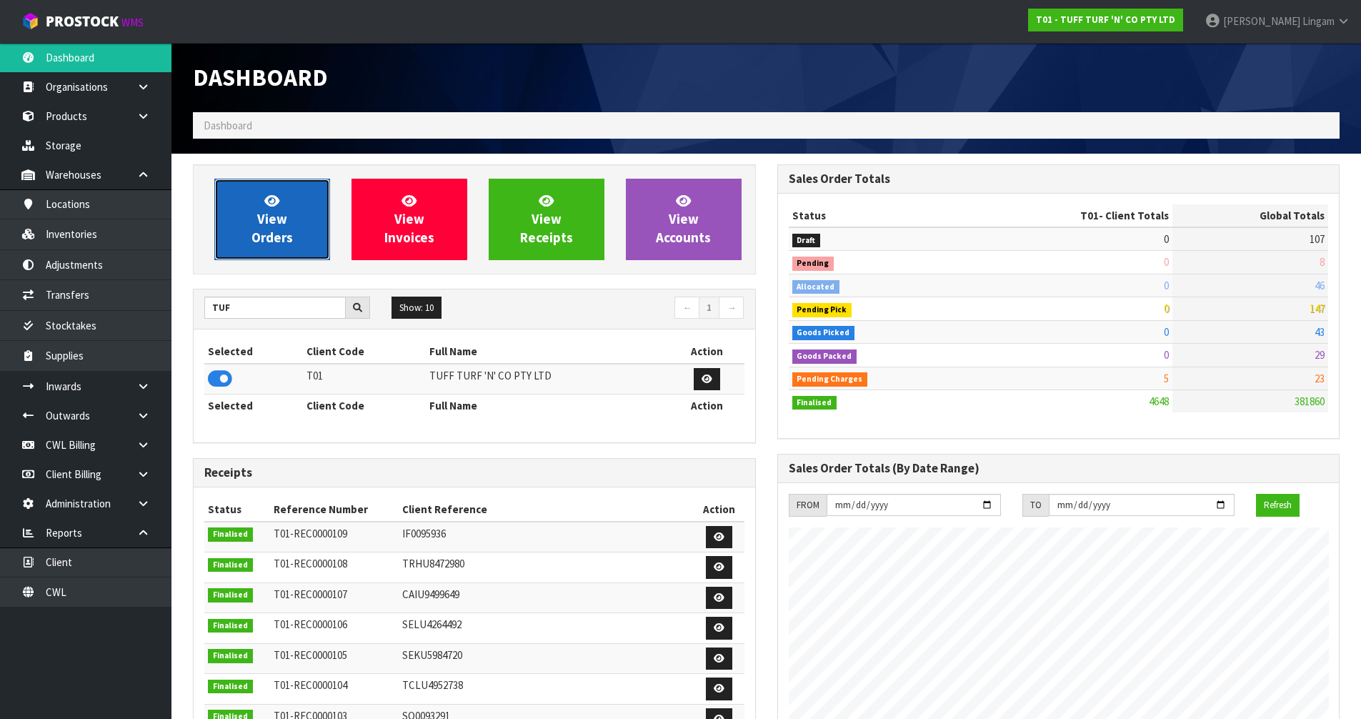
click at [276, 240] on span "View Orders" at bounding box center [271, 219] width 41 height 54
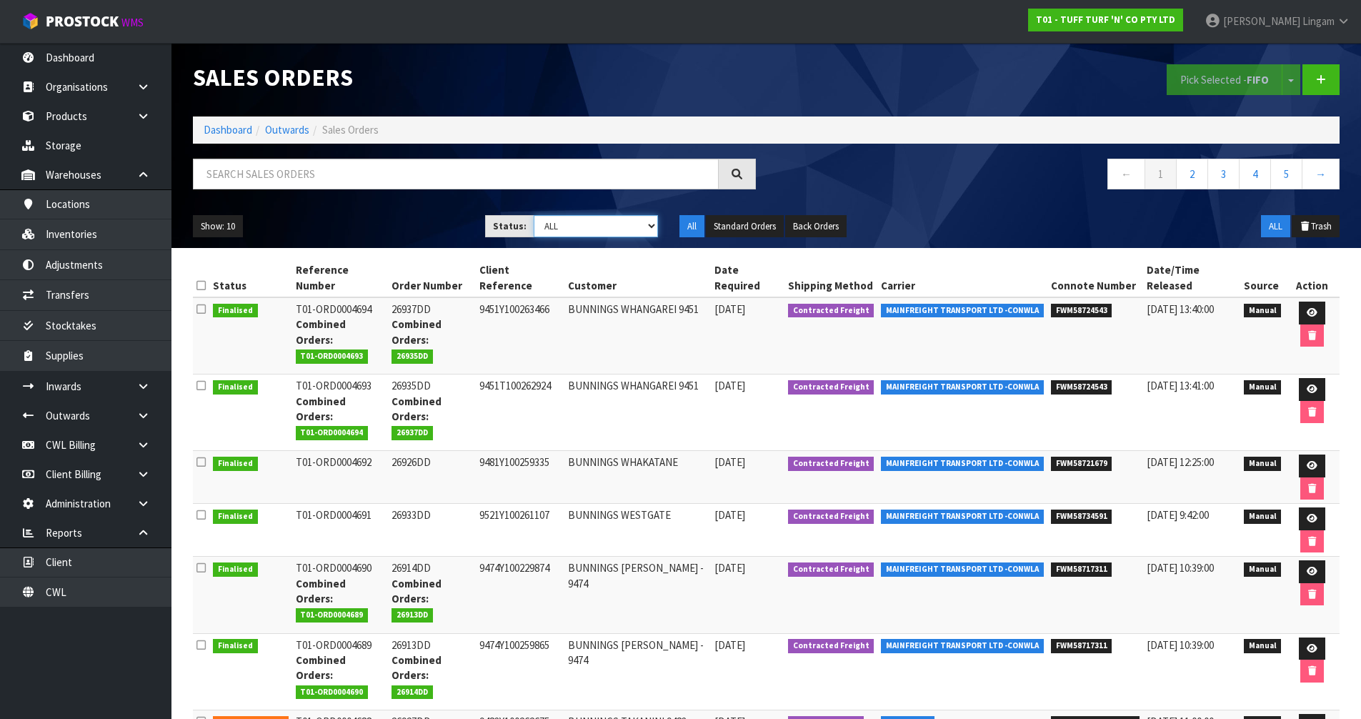
click at [621, 224] on select "Draft Pending Allocated Pending Pick Goods Picked Goods Packed Pending Charges …" at bounding box center [596, 226] width 124 height 22
select select "string:6"
click at [534, 215] on select "Draft Pending Allocated Pending Pick Goods Picked Goods Packed Pending Charges …" at bounding box center [596, 226] width 124 height 22
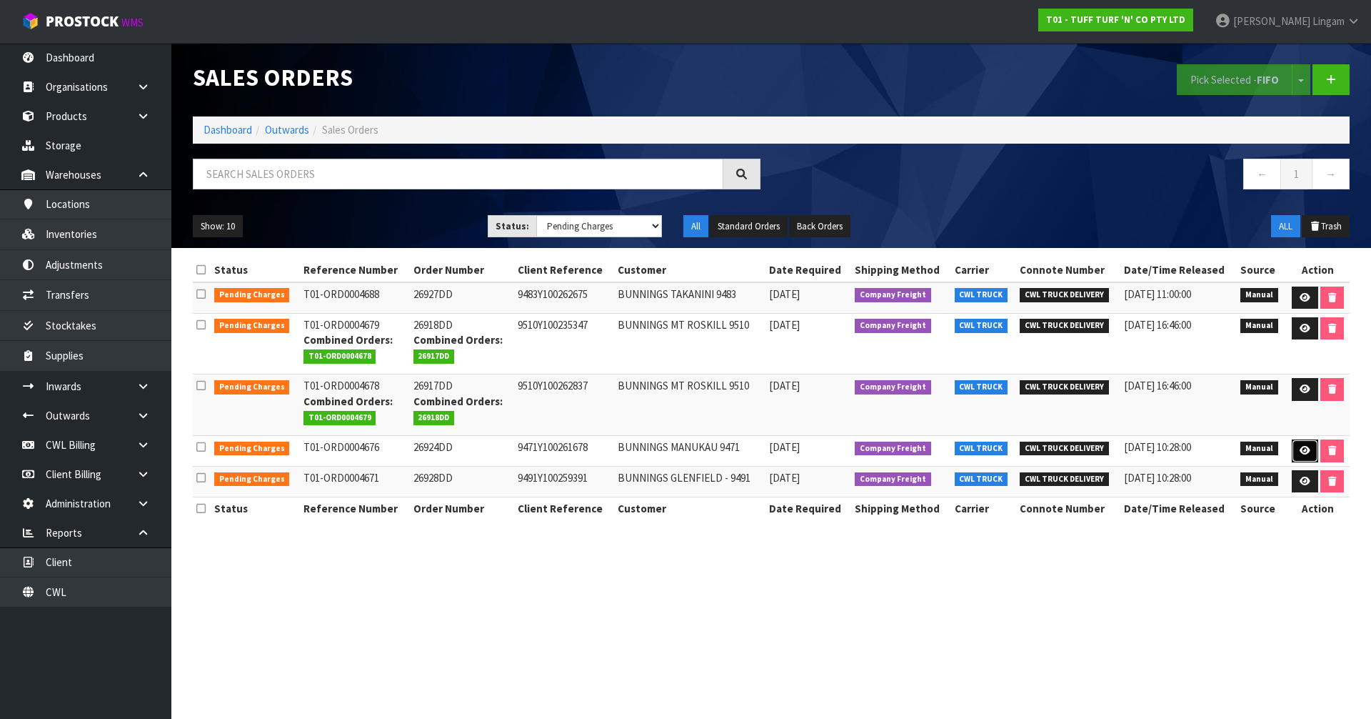
click at [1292, 449] on link at bounding box center [1305, 450] width 26 height 23
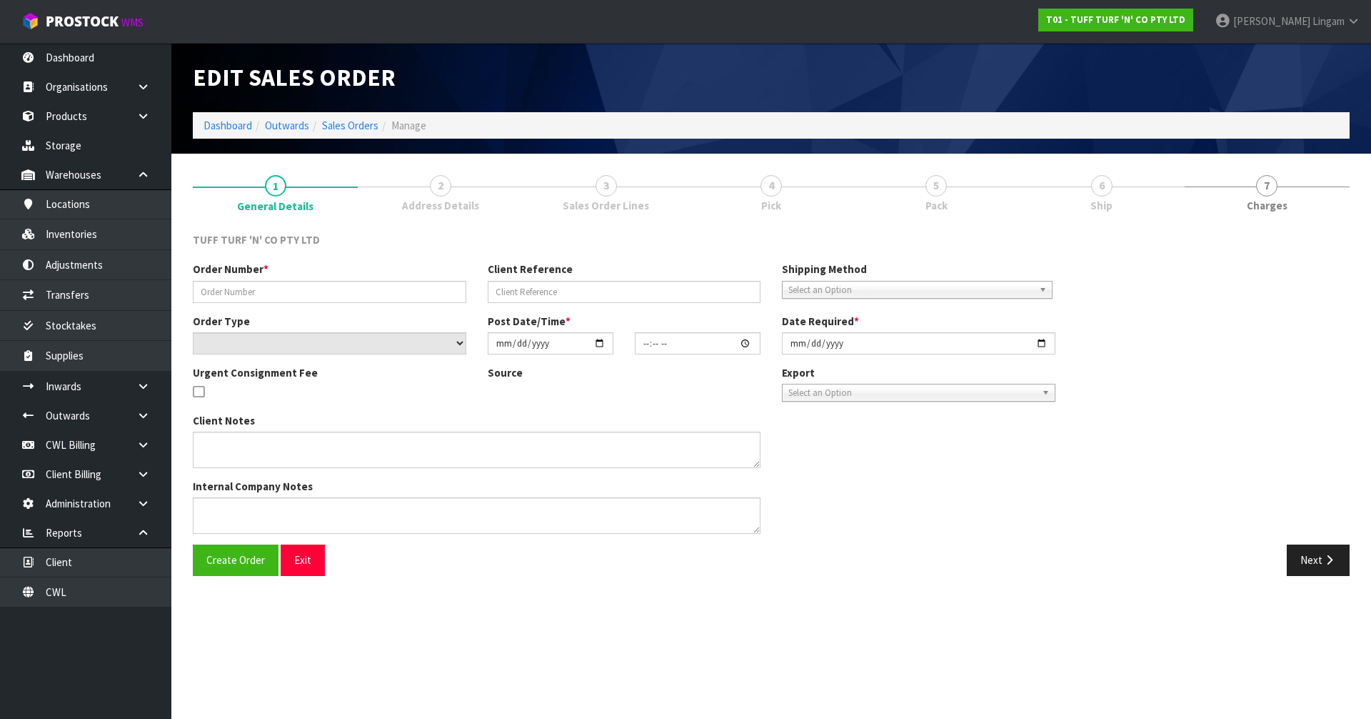
type input "26924DD"
type input "9471Y100261678"
select select "number:0"
type input "2025-09-15"
type input "12:47:00.000"
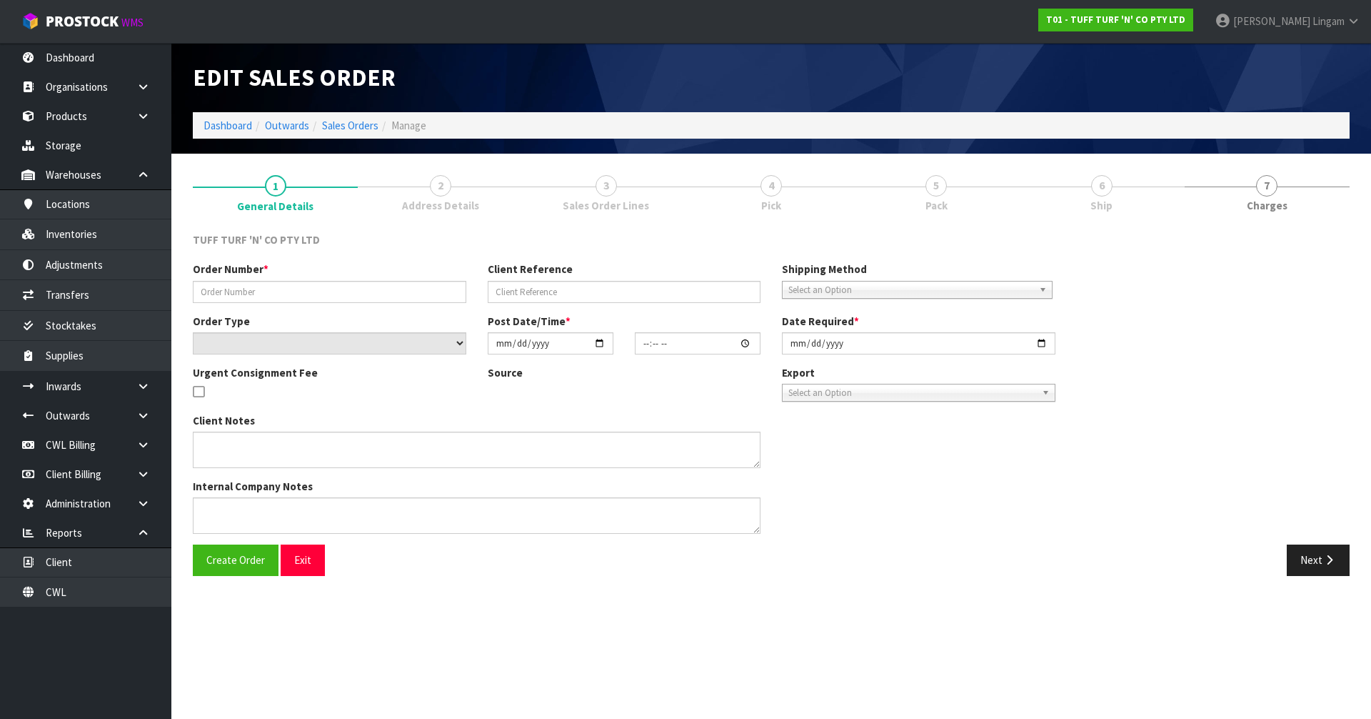
type input "[DATE]"
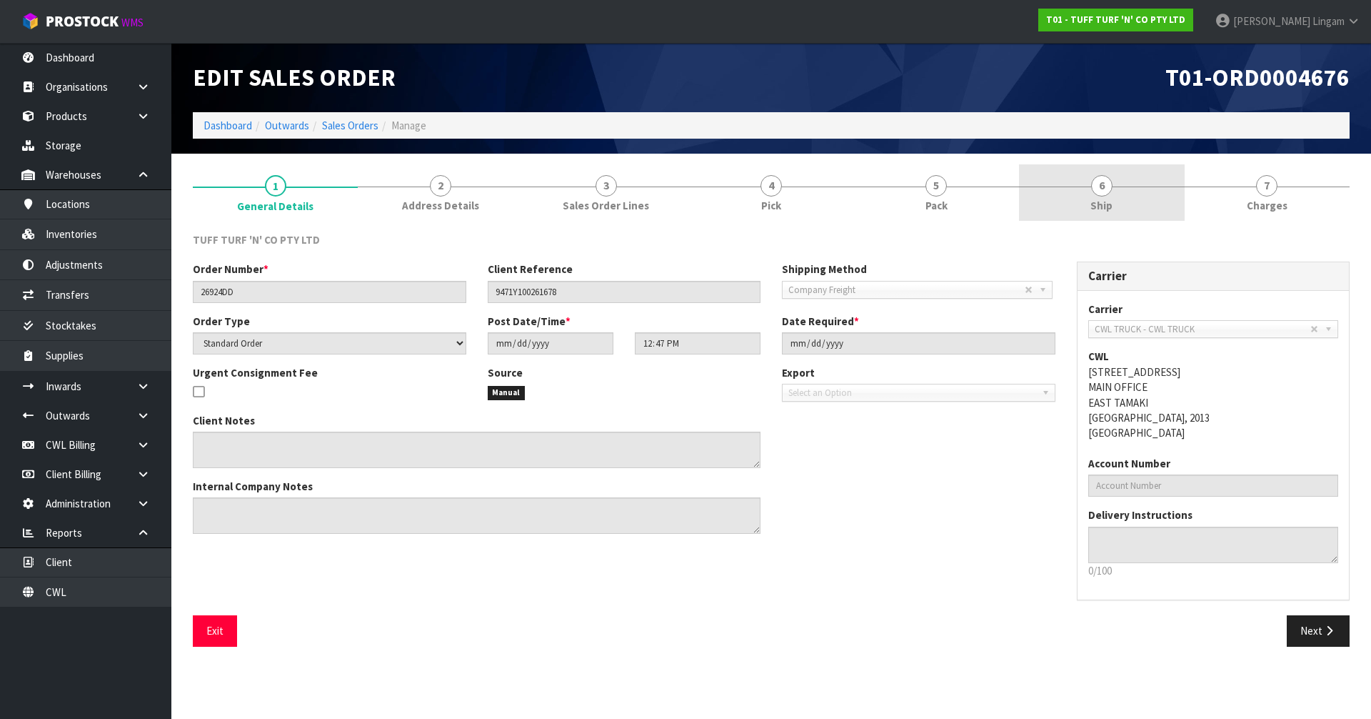
click at [1109, 189] on span "6" at bounding box center [1101, 185] width 21 height 21
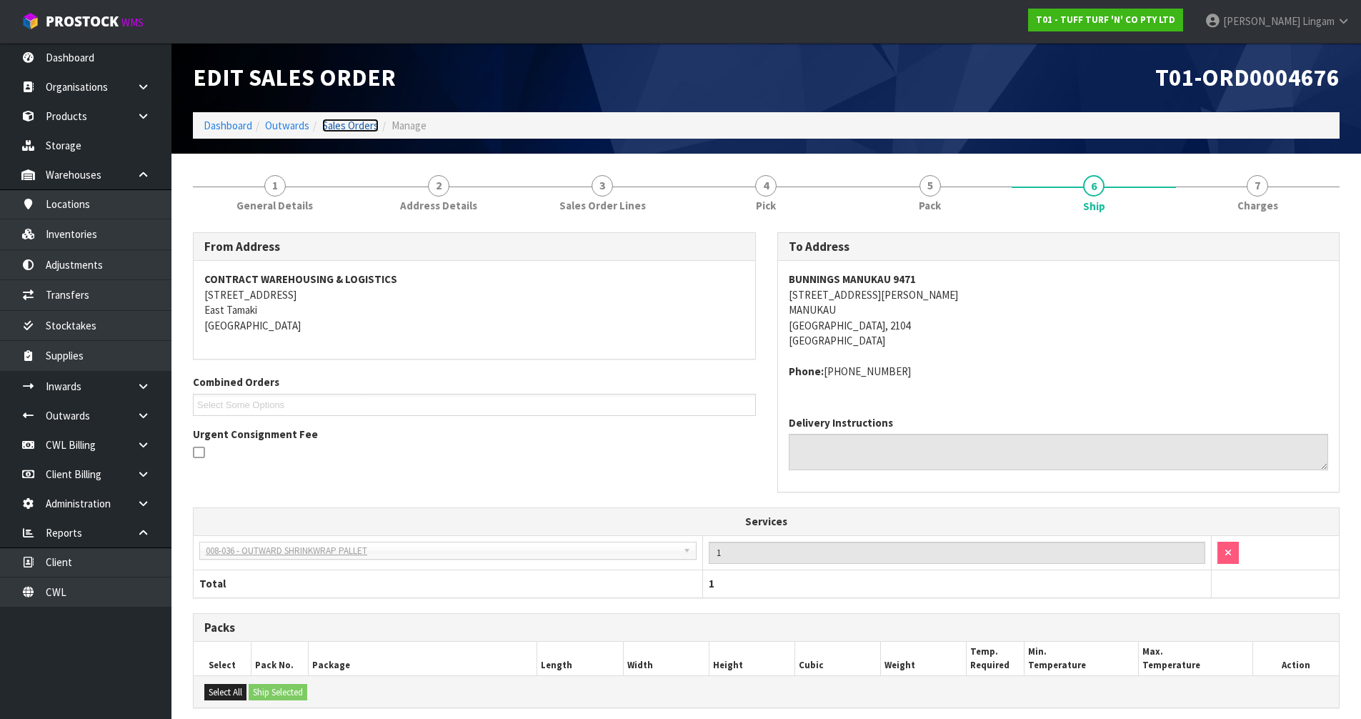
click at [364, 131] on link "Sales Orders" at bounding box center [350, 126] width 56 height 14
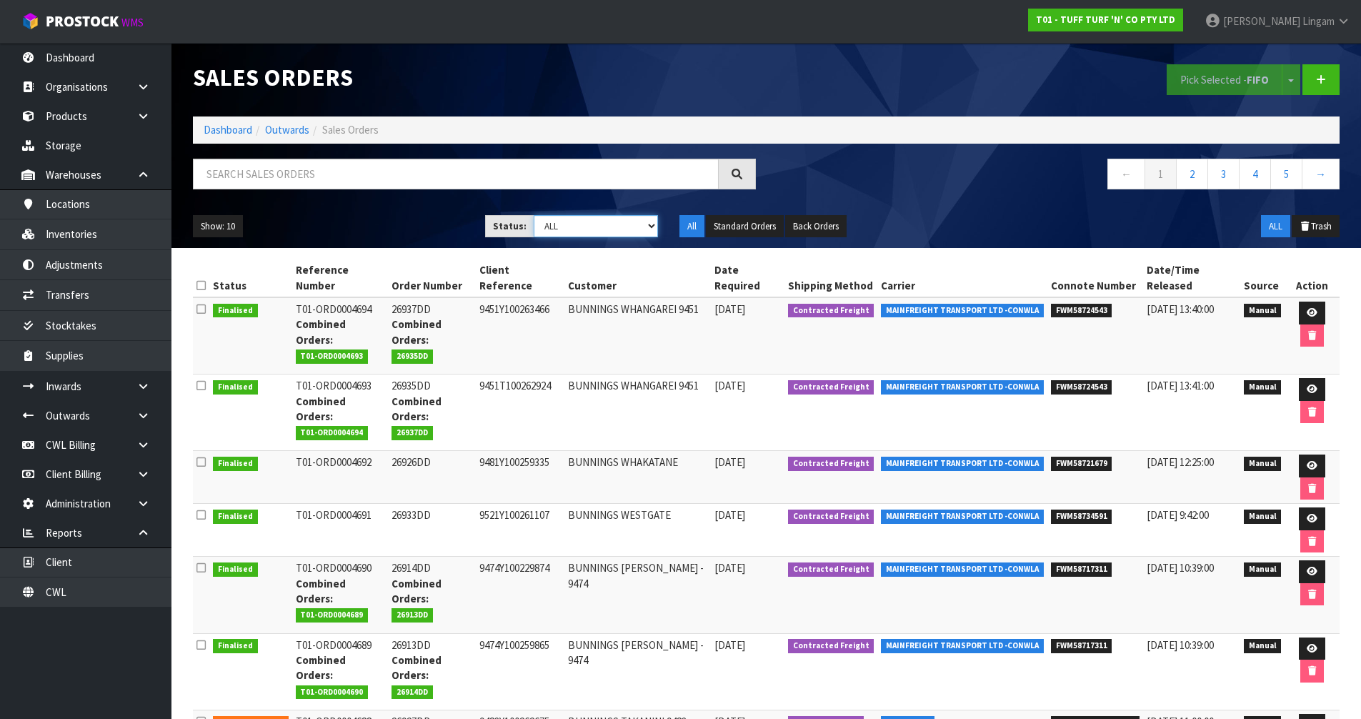
click at [626, 229] on select "Draft Pending Allocated Pending Pick Goods Picked Goods Packed Pending Charges …" at bounding box center [596, 226] width 124 height 22
select select "string:6"
click at [534, 215] on select "Draft Pending Allocated Pending Pick Goods Picked Goods Packed Pending Charges …" at bounding box center [596, 226] width 124 height 22
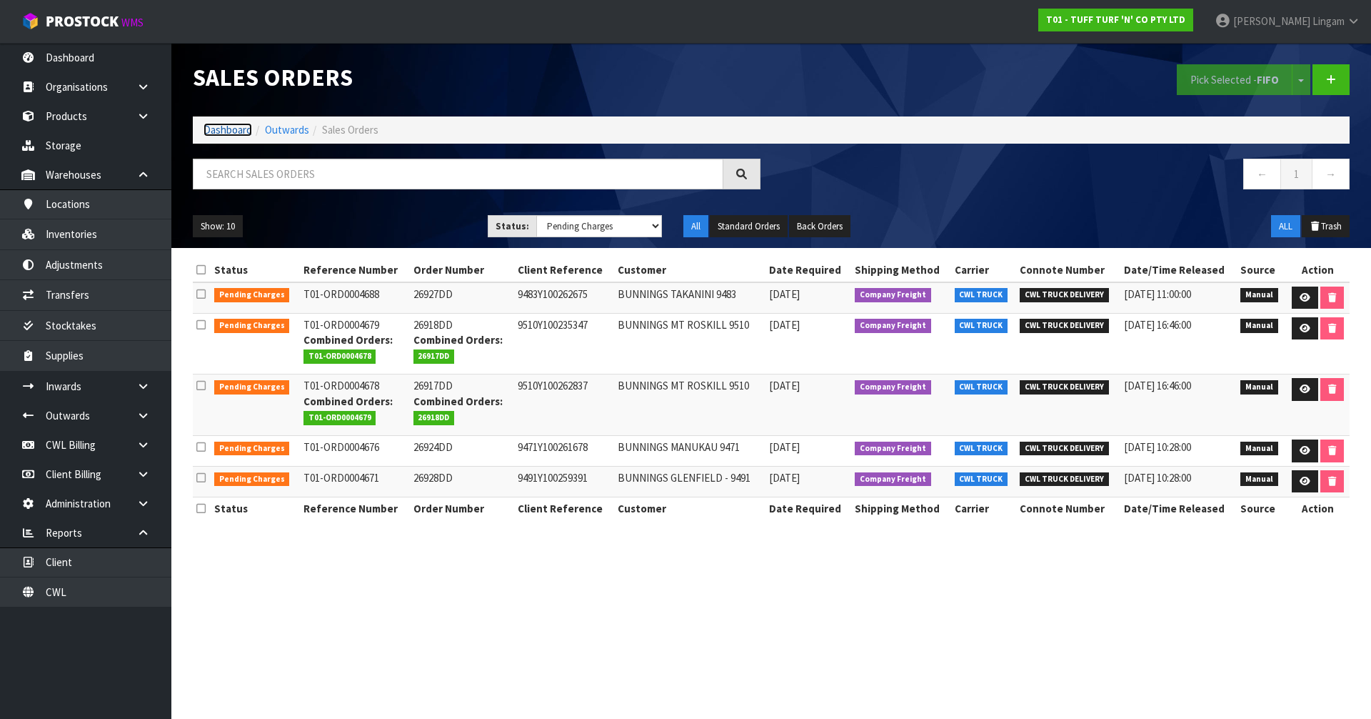
click at [239, 129] on link "Dashboard" at bounding box center [228, 130] width 49 height 14
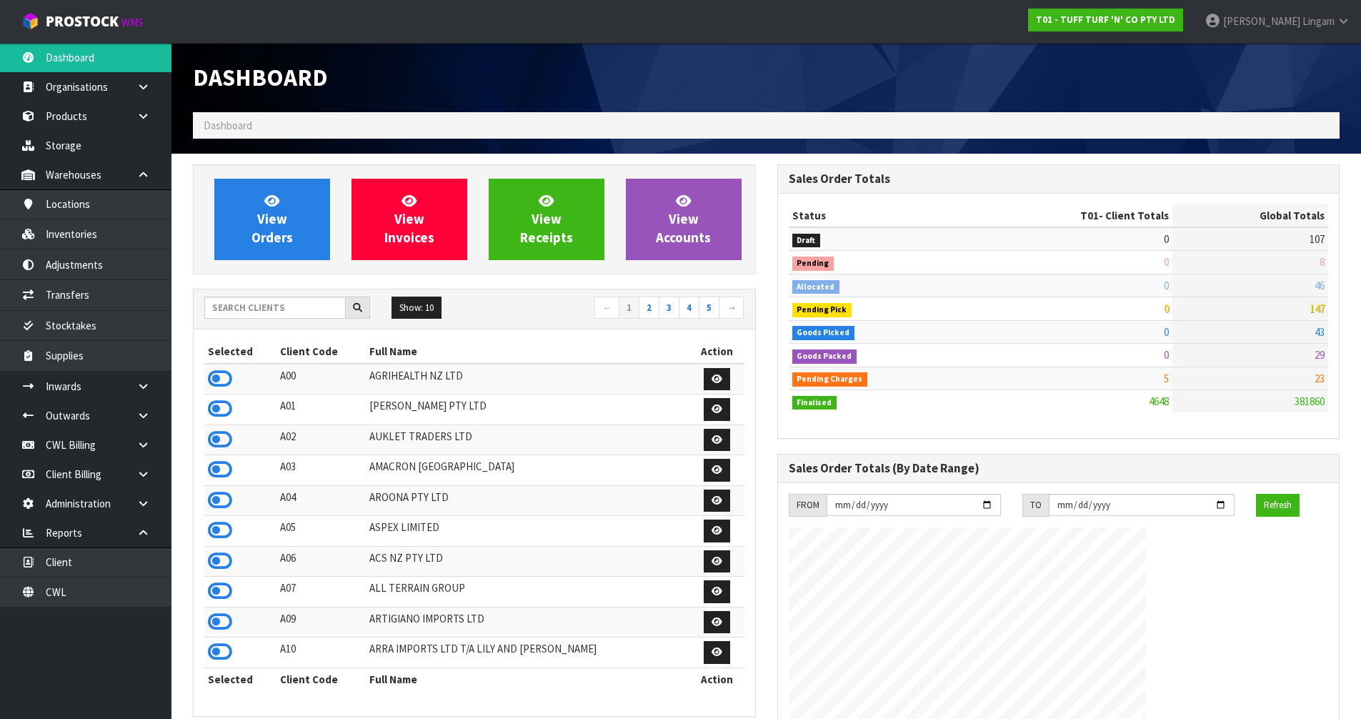
scroll to position [1082, 584]
click at [308, 310] on input "text" at bounding box center [274, 307] width 141 height 22
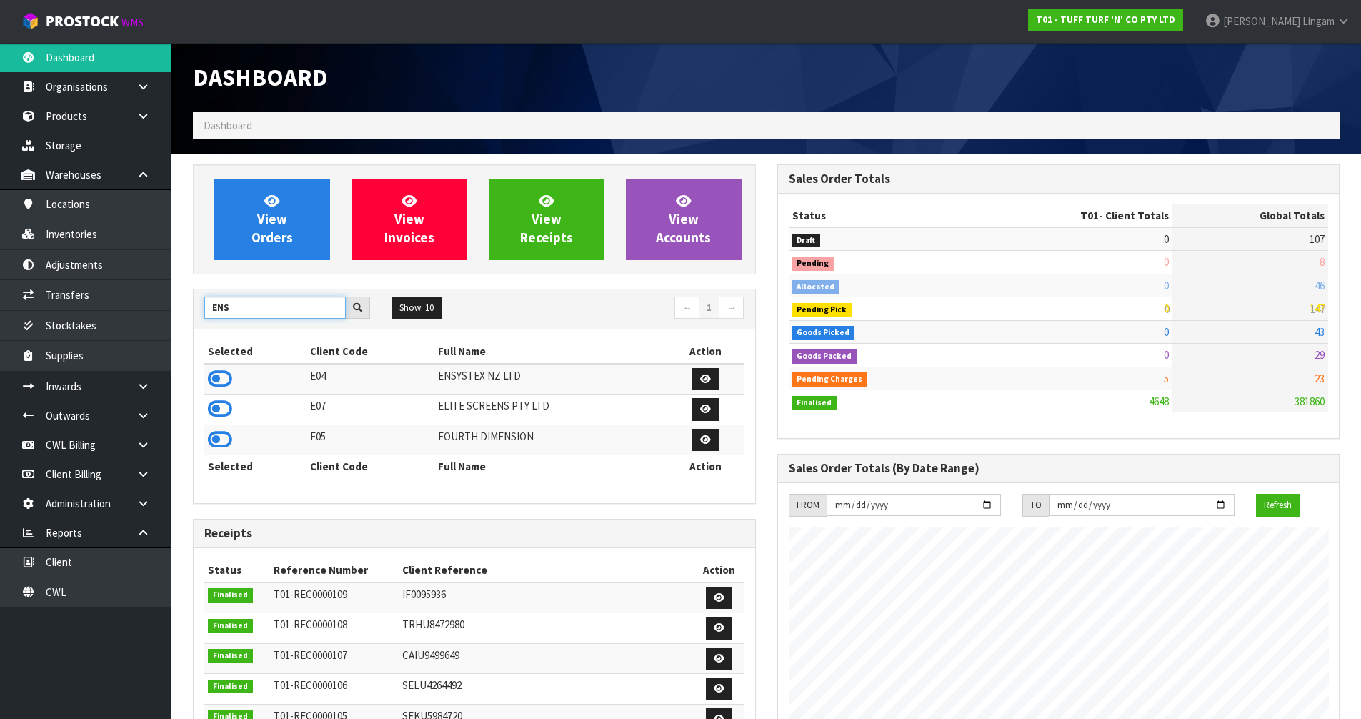
type input "ENS"
click at [218, 371] on icon at bounding box center [220, 378] width 24 height 21
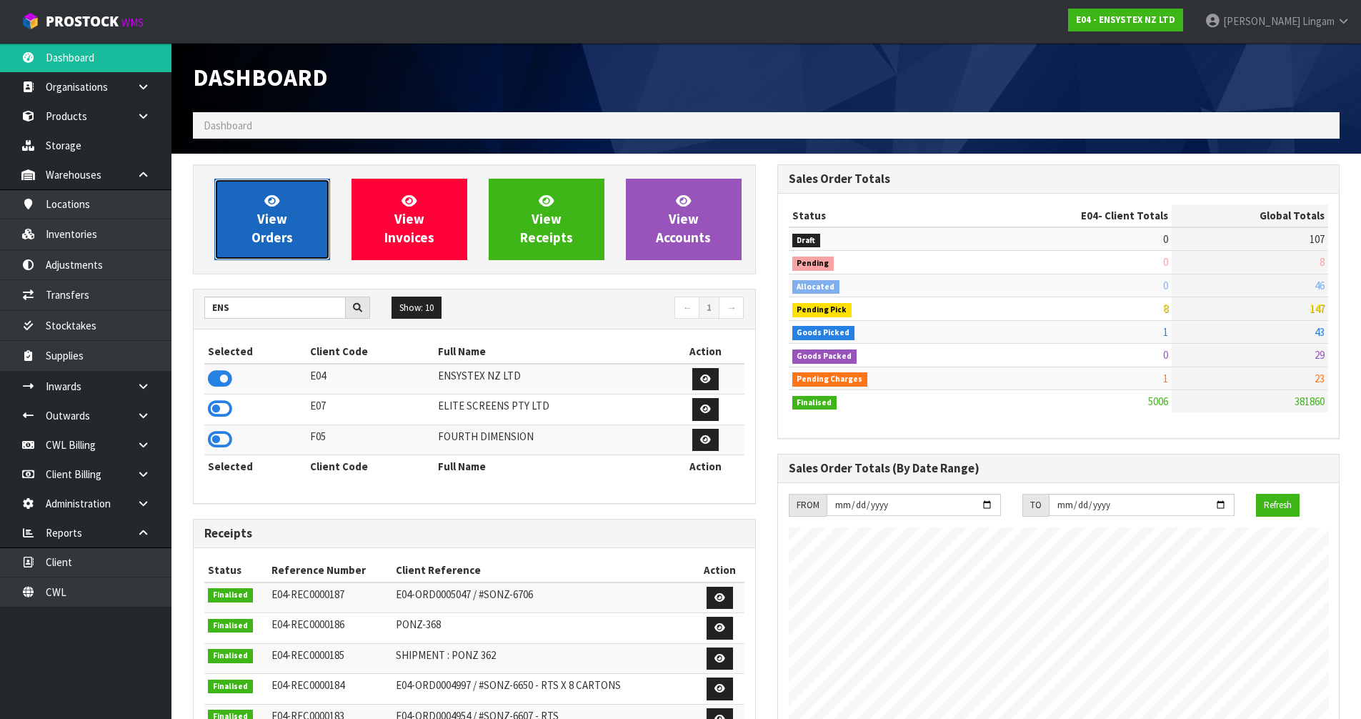
click at [293, 236] on link "View Orders" at bounding box center [272, 219] width 116 height 81
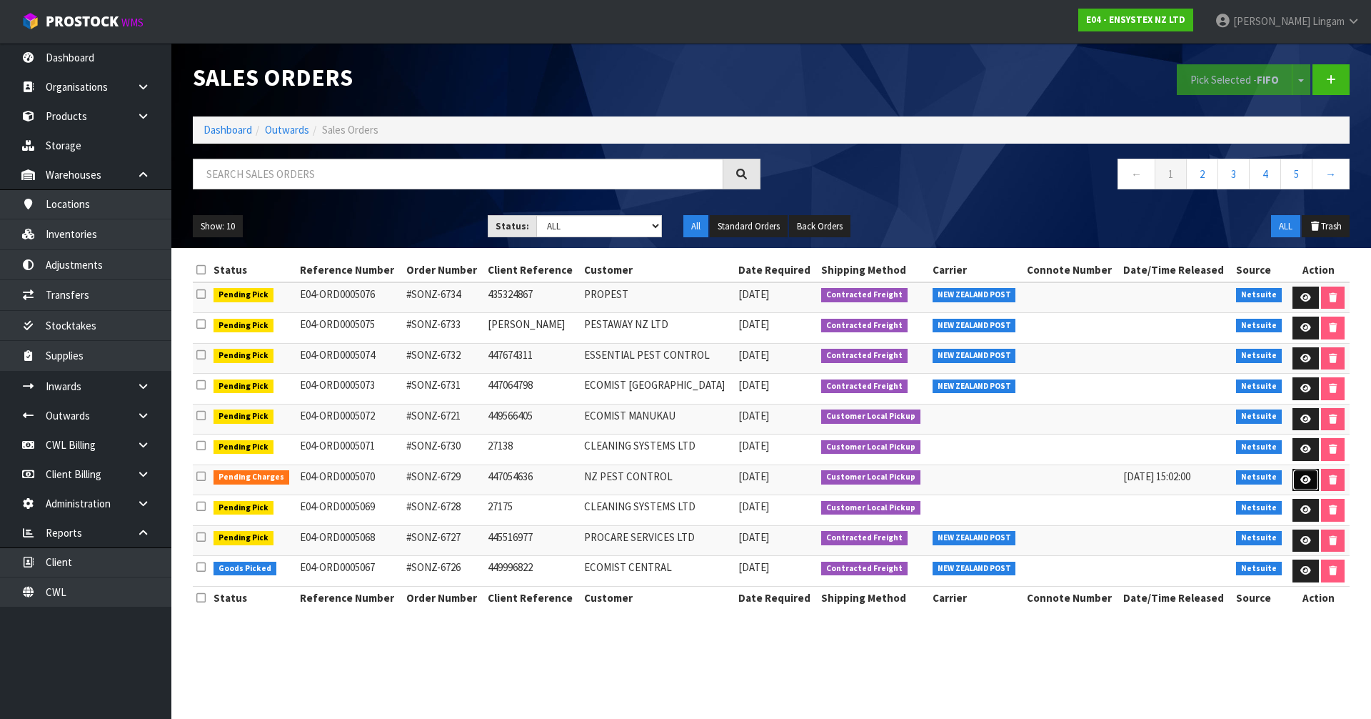
click at [1311, 480] on link at bounding box center [1306, 480] width 26 height 23
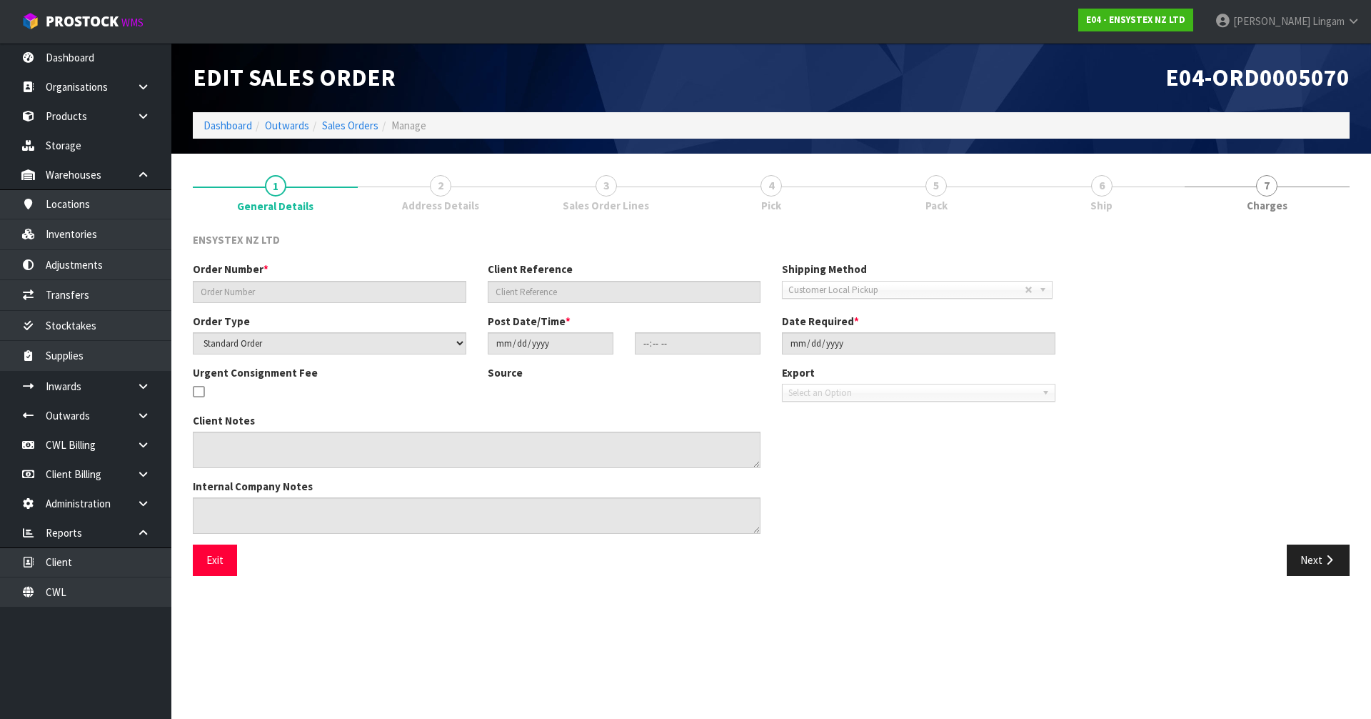
type input "#SONZ-6729"
type input "447054636"
select select "number:0"
type input "[DATE]"
type input "13:30:11.000"
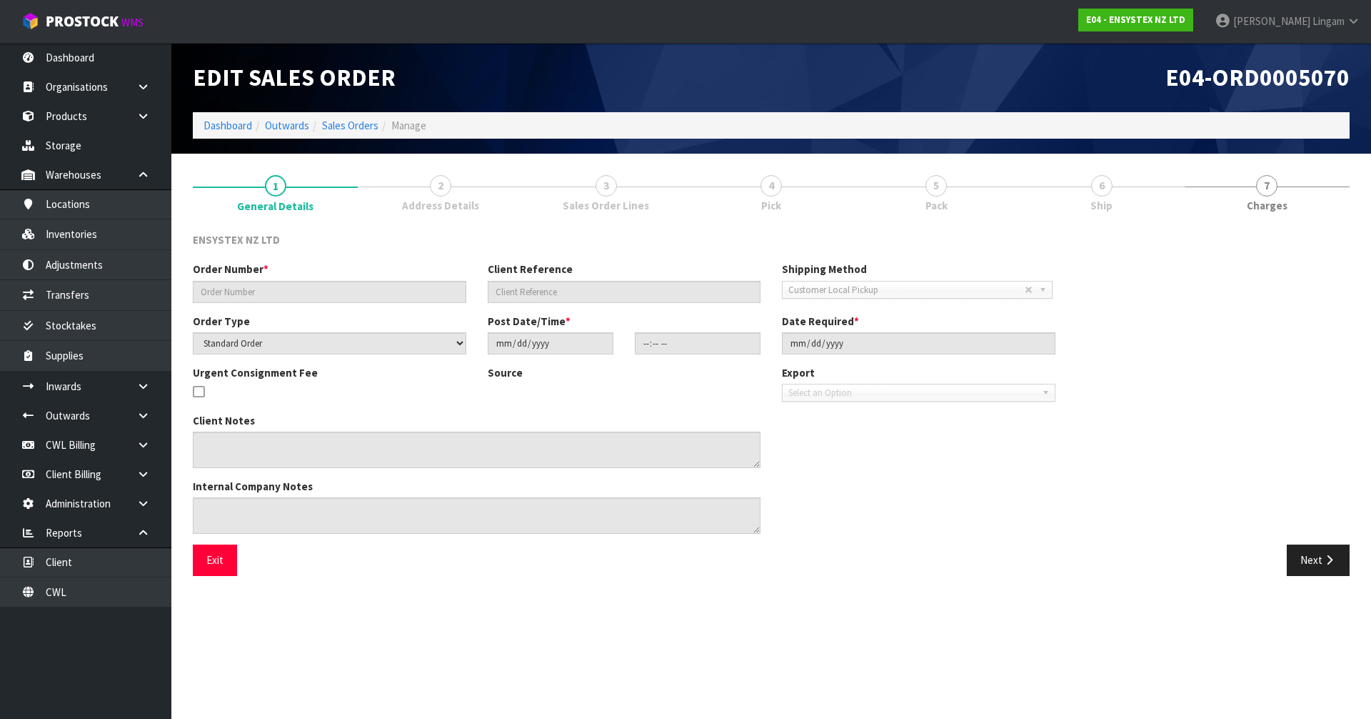
type input "2025-09-19"
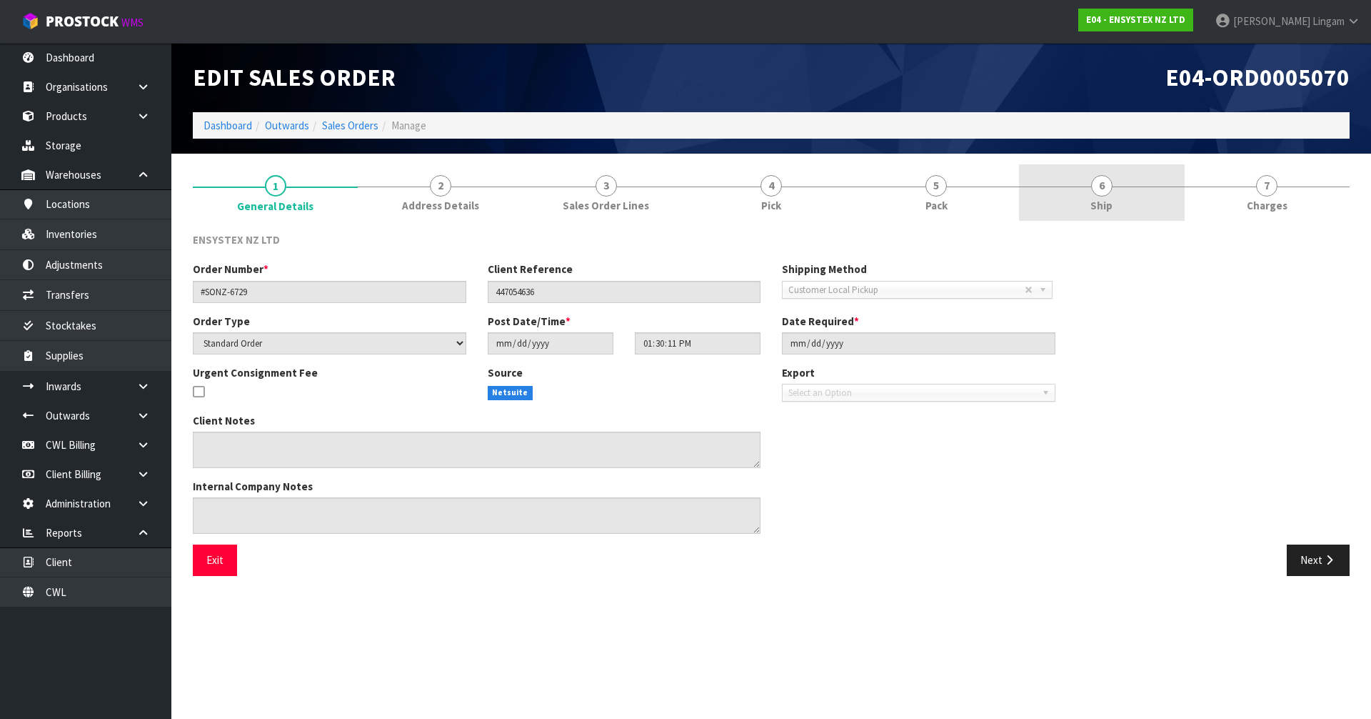
click at [1129, 201] on link "6 Ship" at bounding box center [1101, 192] width 165 height 56
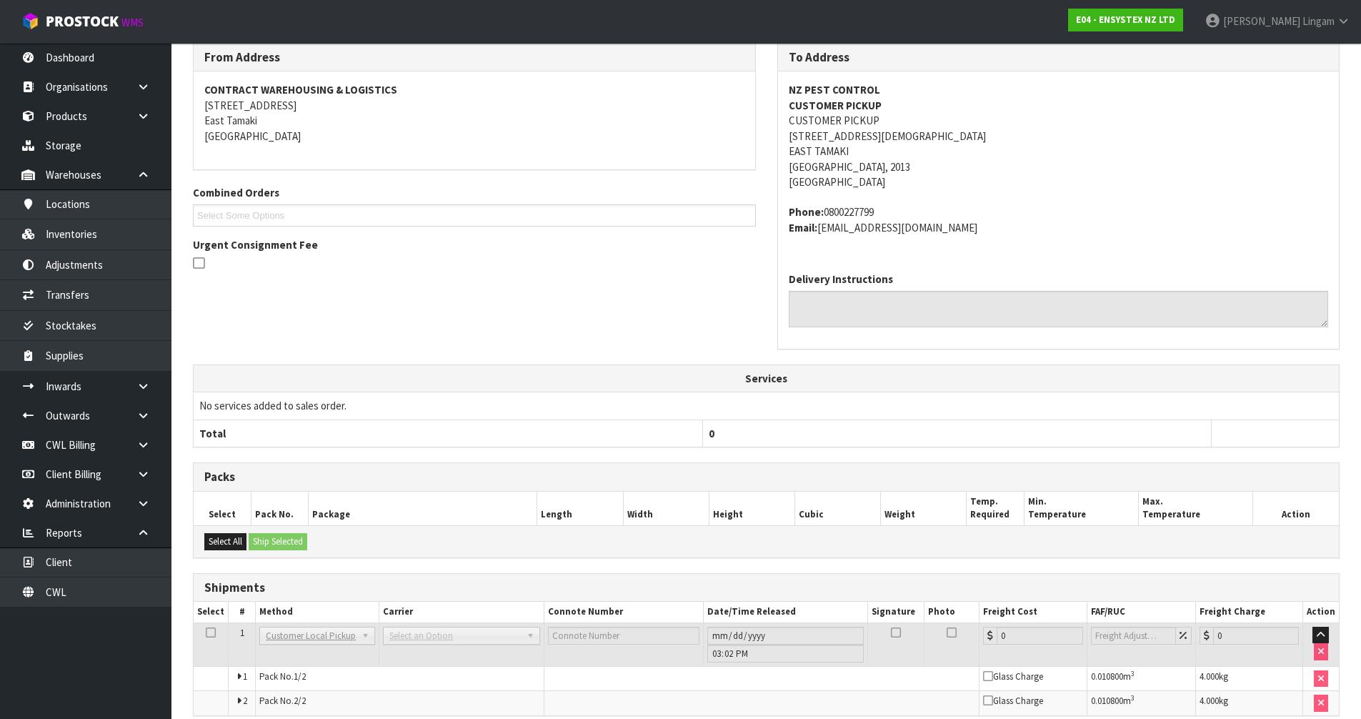
scroll to position [254, 0]
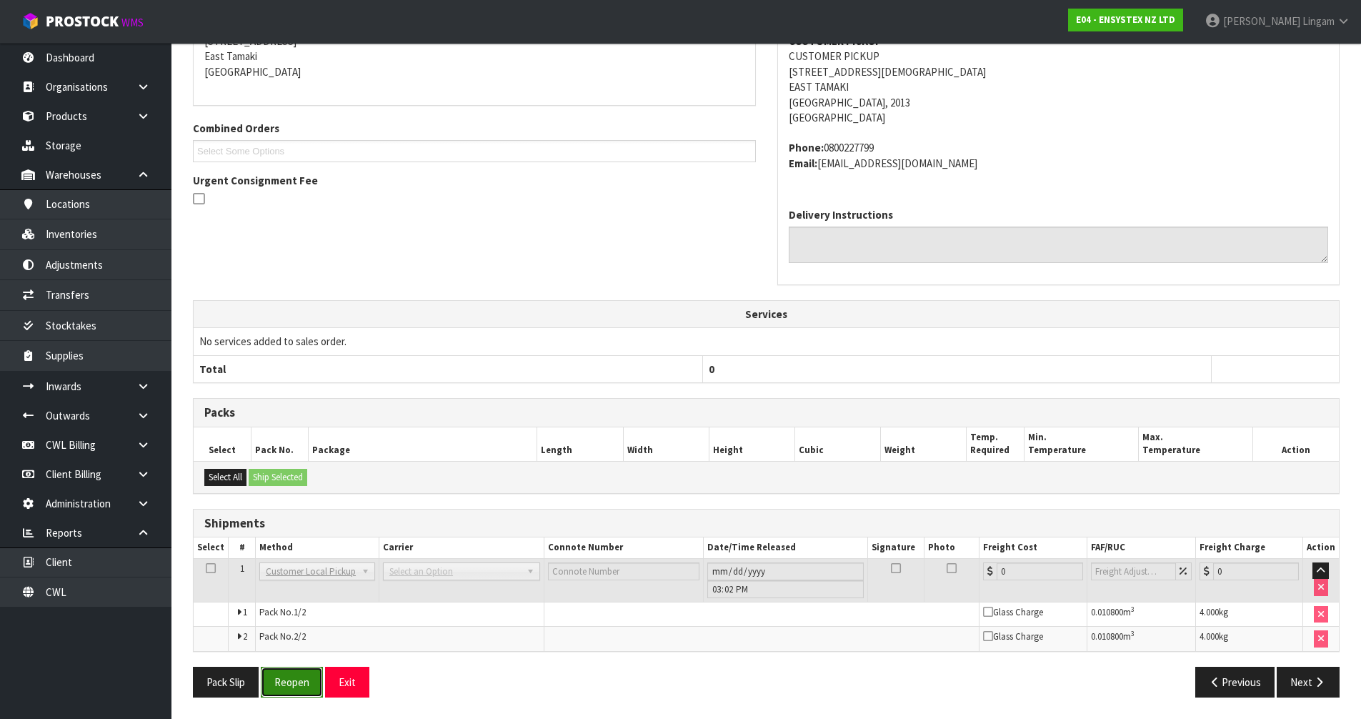
click at [306, 679] on button "Reopen" at bounding box center [292, 681] width 62 height 31
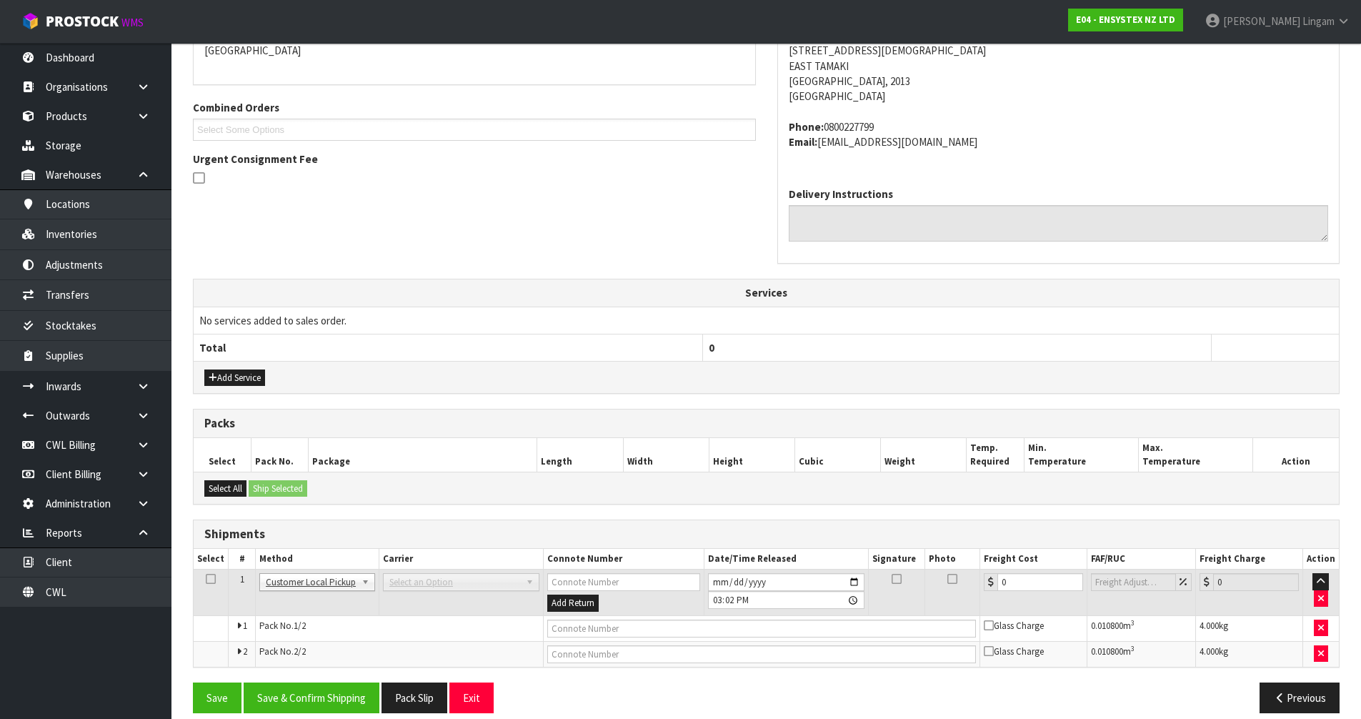
scroll to position [342, 0]
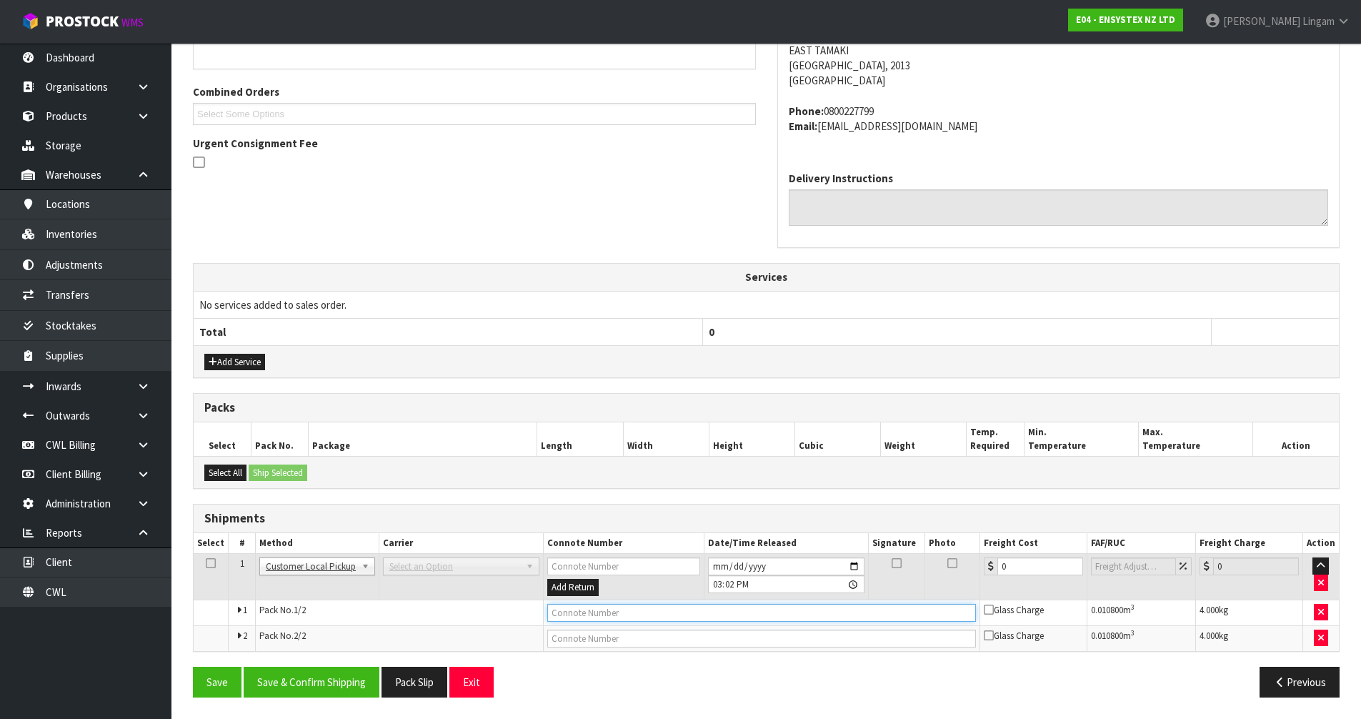
click at [562, 614] on input "text" at bounding box center [761, 613] width 429 height 18
type input "CUSTOMER COLLECTED"
click at [319, 681] on button "Save & Confirm Shipping" at bounding box center [312, 681] width 136 height 31
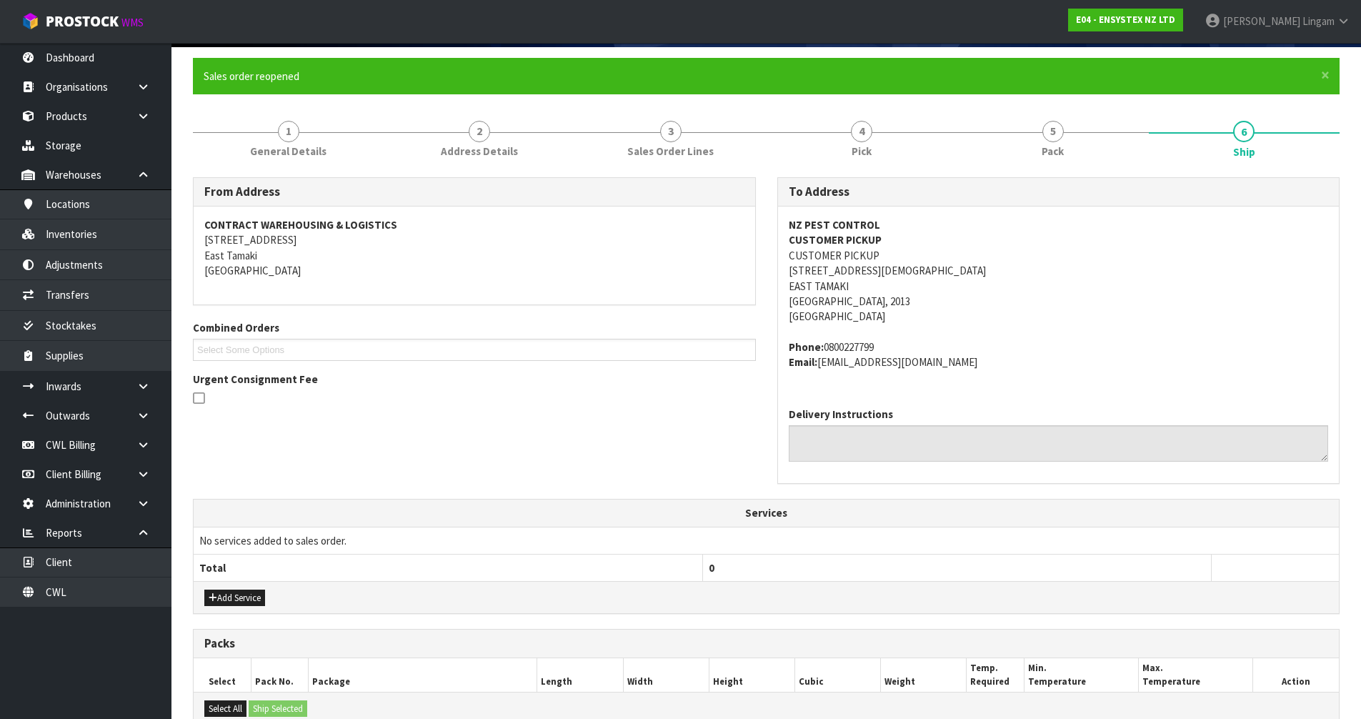
scroll to position [0, 0]
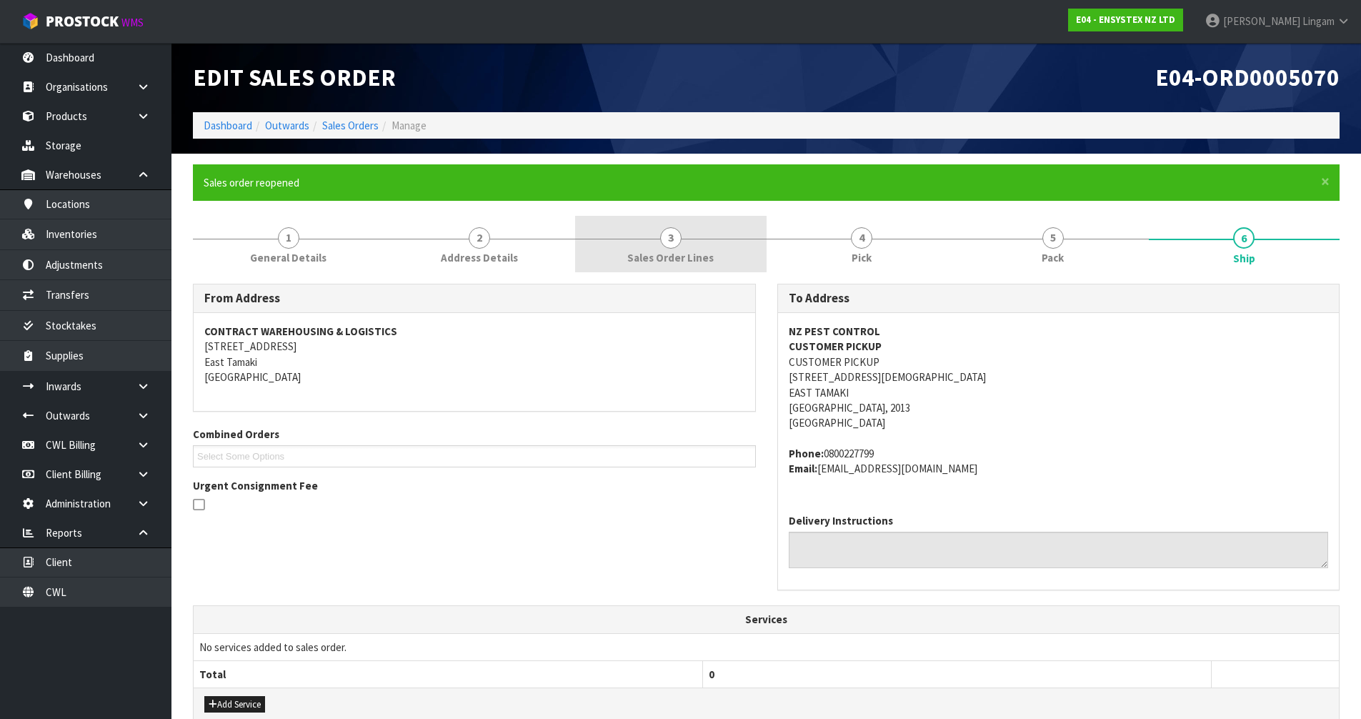
click at [659, 251] on span "Sales Order Lines" at bounding box center [670, 257] width 86 height 15
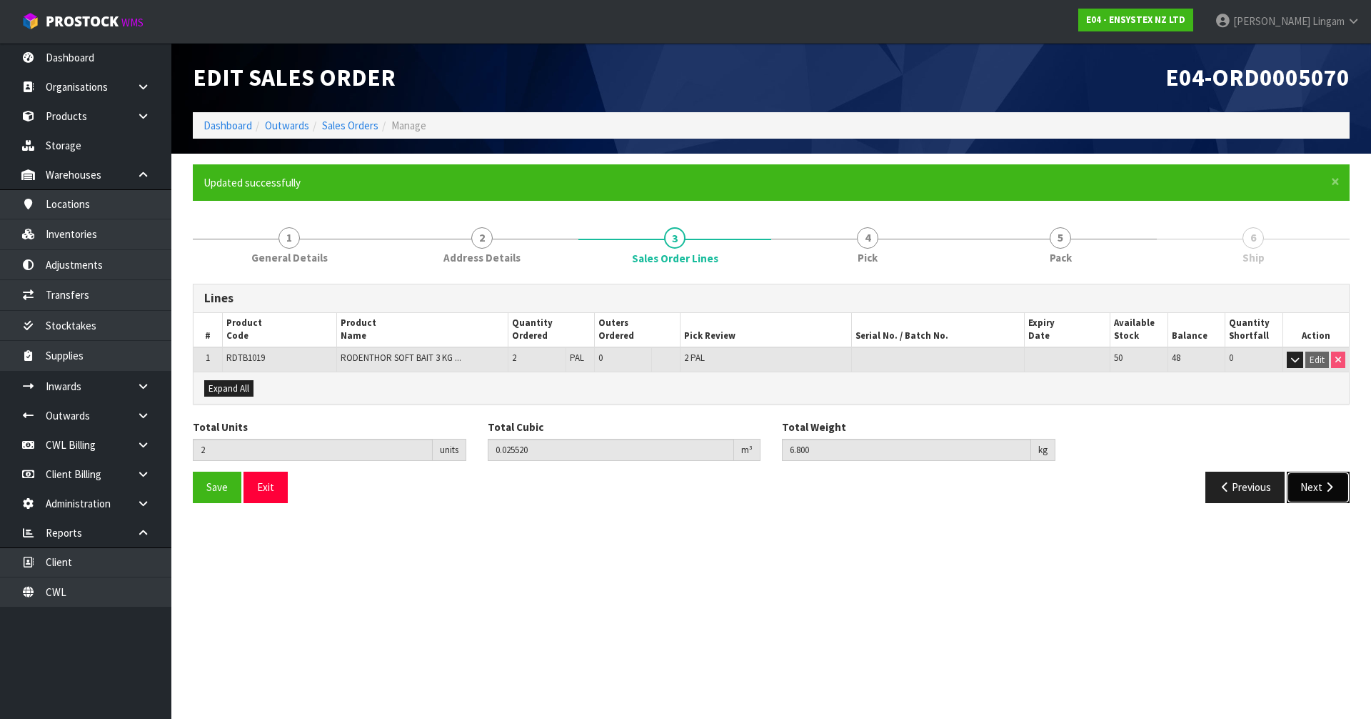
click at [1305, 482] on button "Next" at bounding box center [1318, 486] width 63 height 31
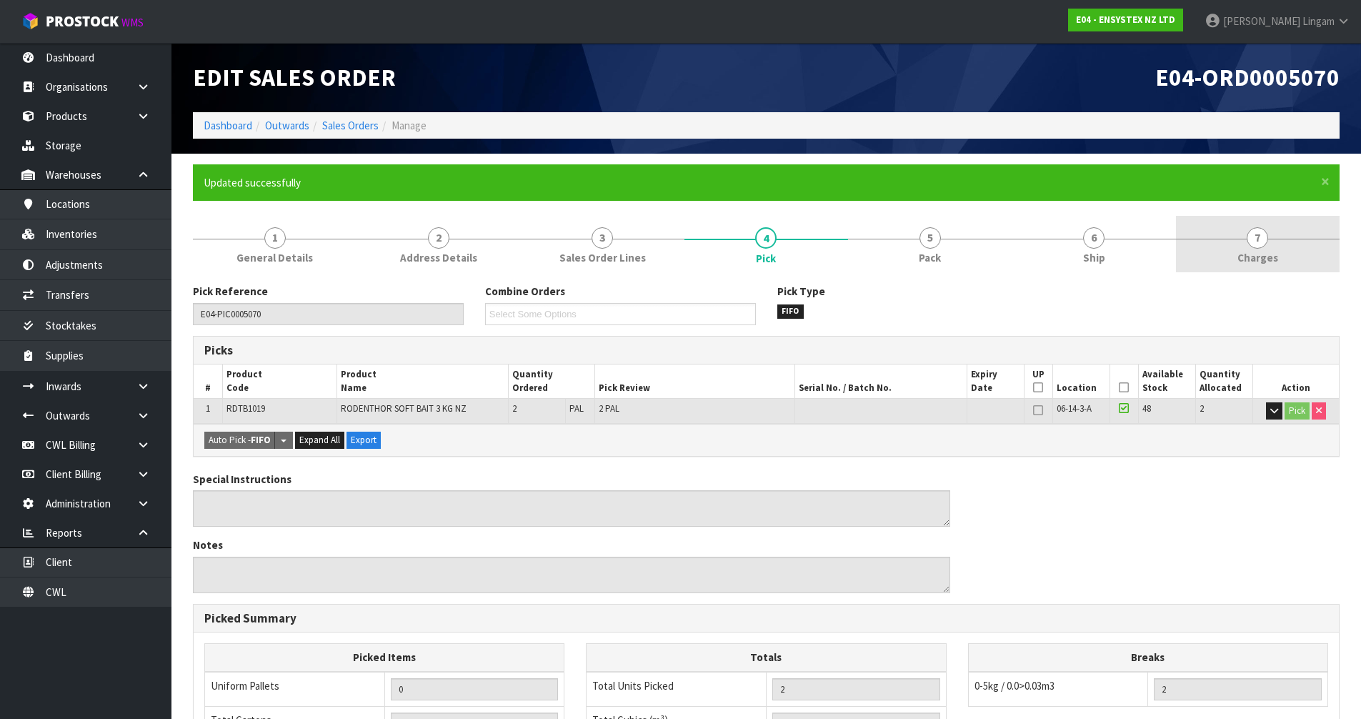
click at [1243, 230] on link "7 Charges" at bounding box center [1258, 244] width 164 height 56
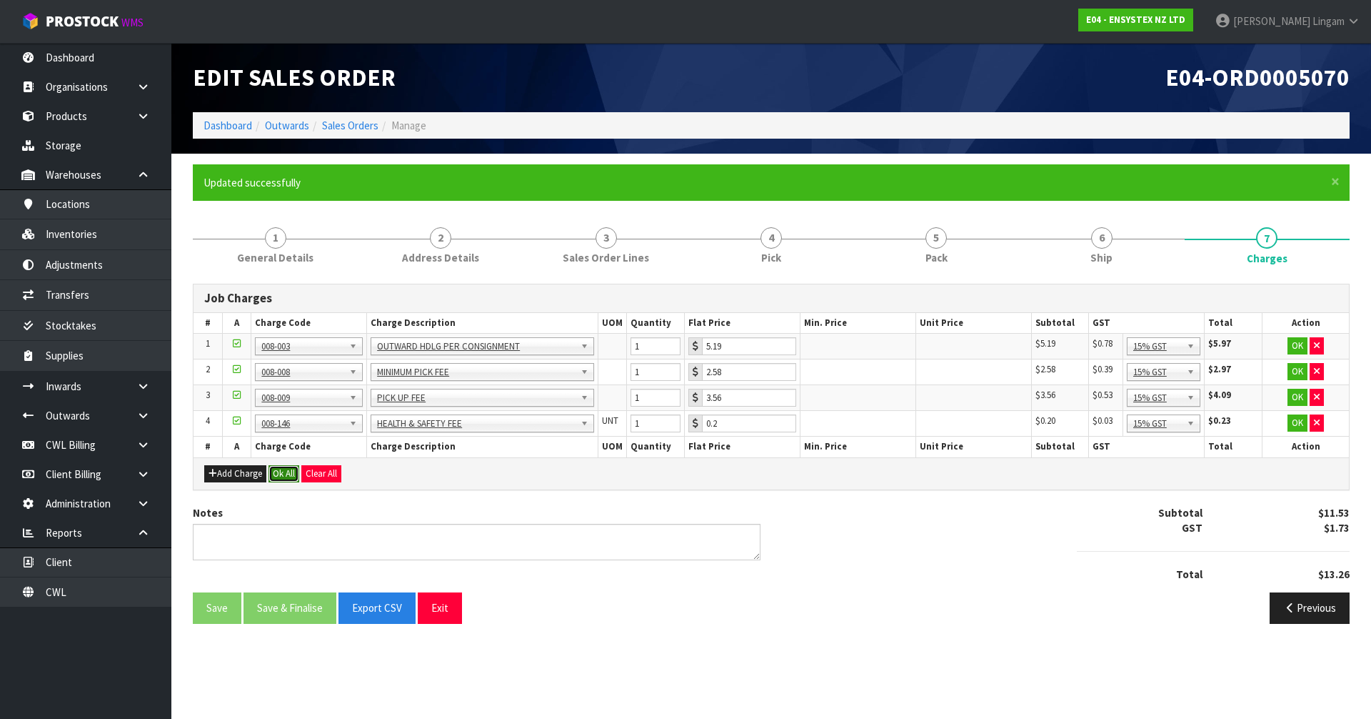
click at [281, 477] on button "Ok All" at bounding box center [284, 473] width 31 height 17
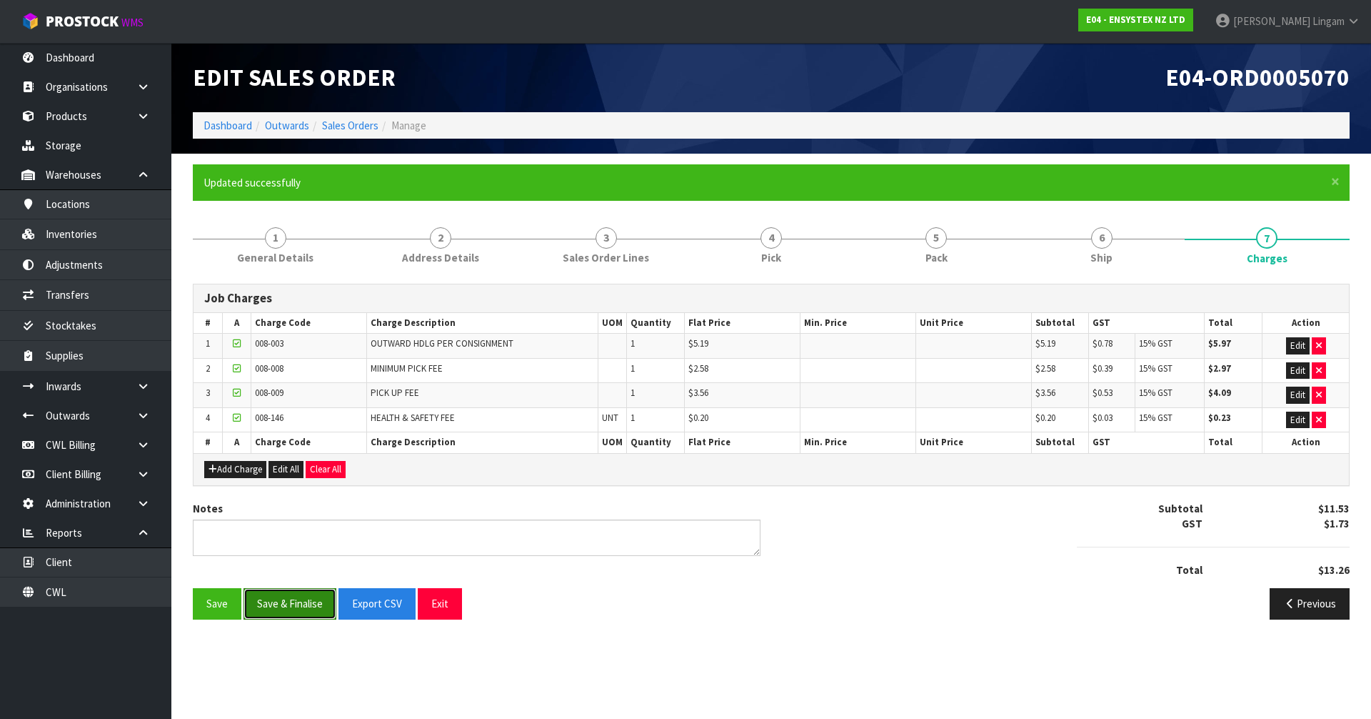
click at [305, 599] on button "Save & Finalise" at bounding box center [290, 603] width 93 height 31
click at [231, 126] on link "Dashboard" at bounding box center [228, 126] width 49 height 14
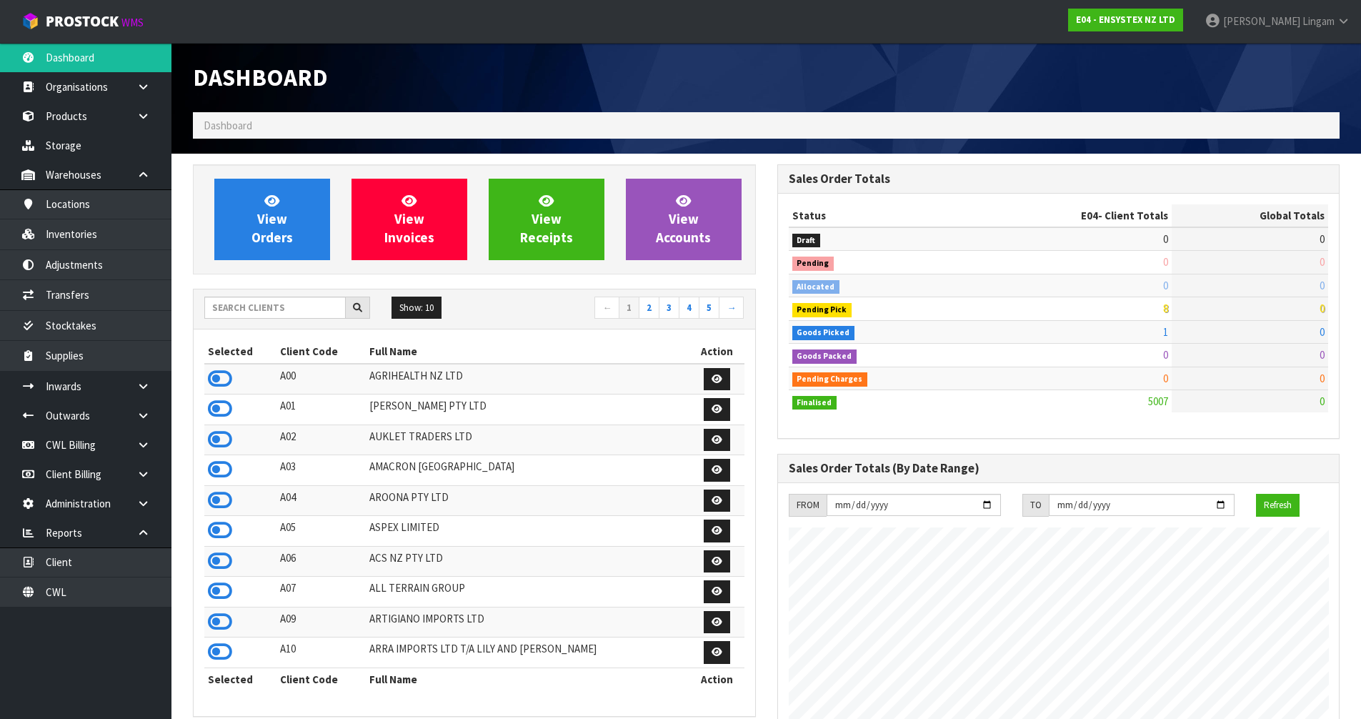
scroll to position [1082, 584]
click at [293, 204] on link "View Orders" at bounding box center [272, 219] width 116 height 81
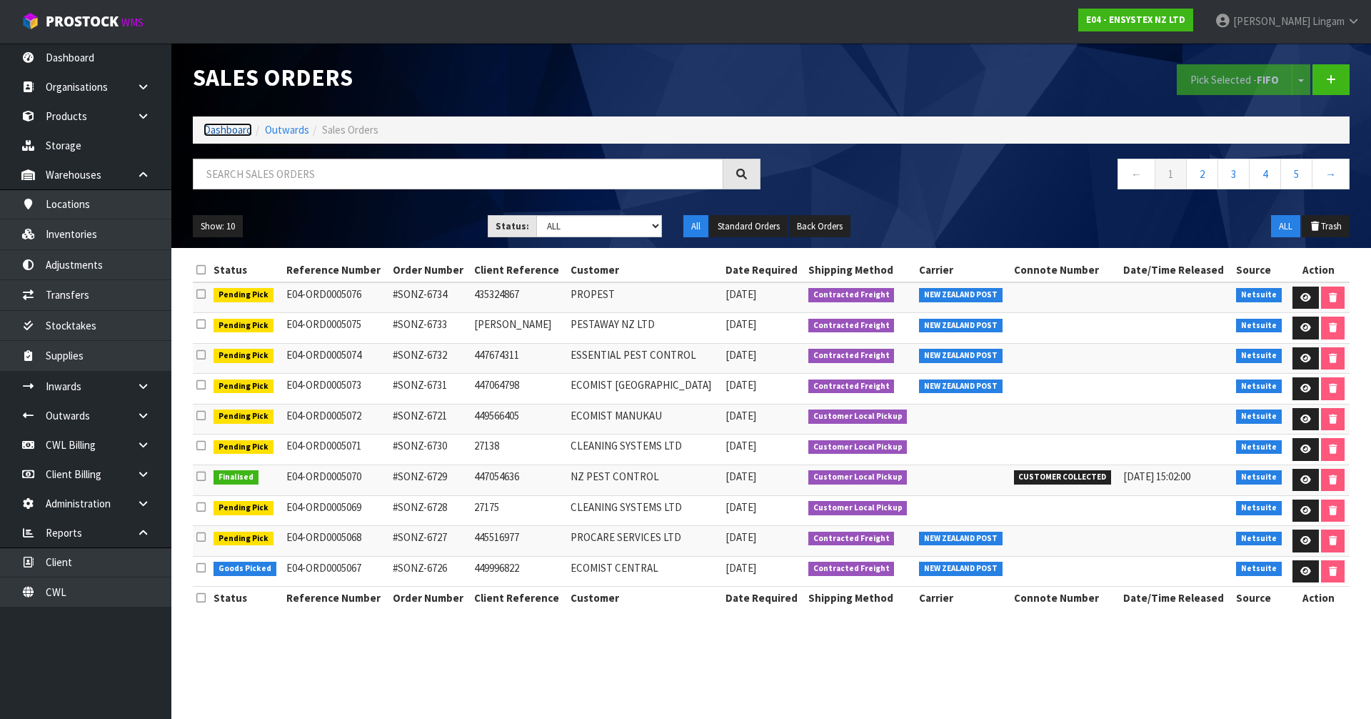
click at [226, 131] on link "Dashboard" at bounding box center [228, 130] width 49 height 14
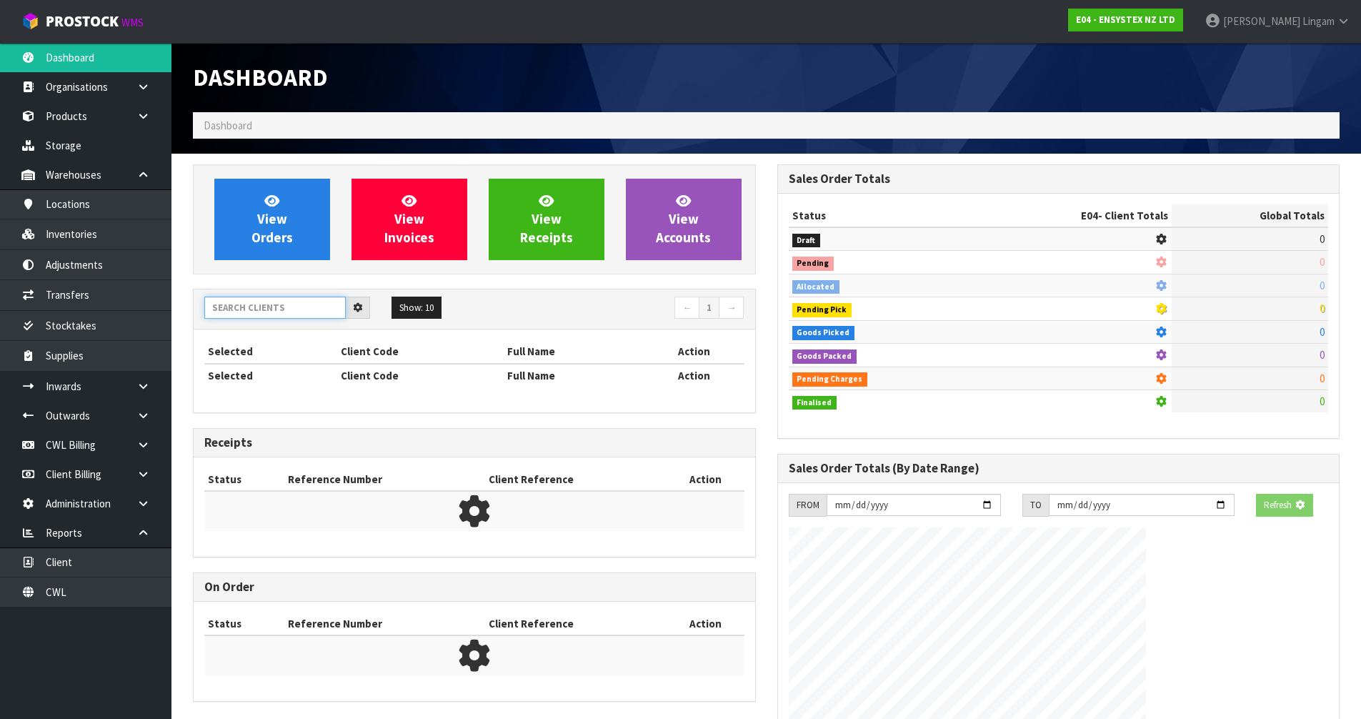
click at [277, 307] on input "text" at bounding box center [274, 307] width 141 height 22
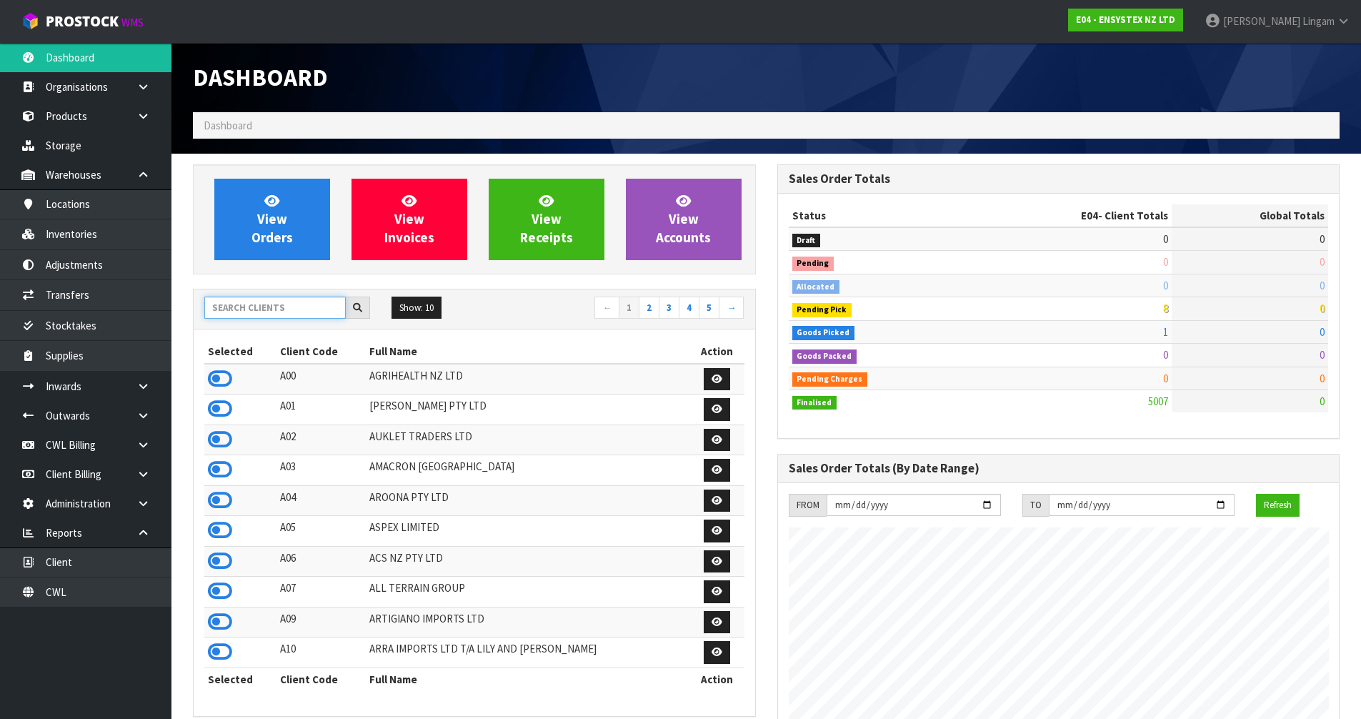
scroll to position [1082, 584]
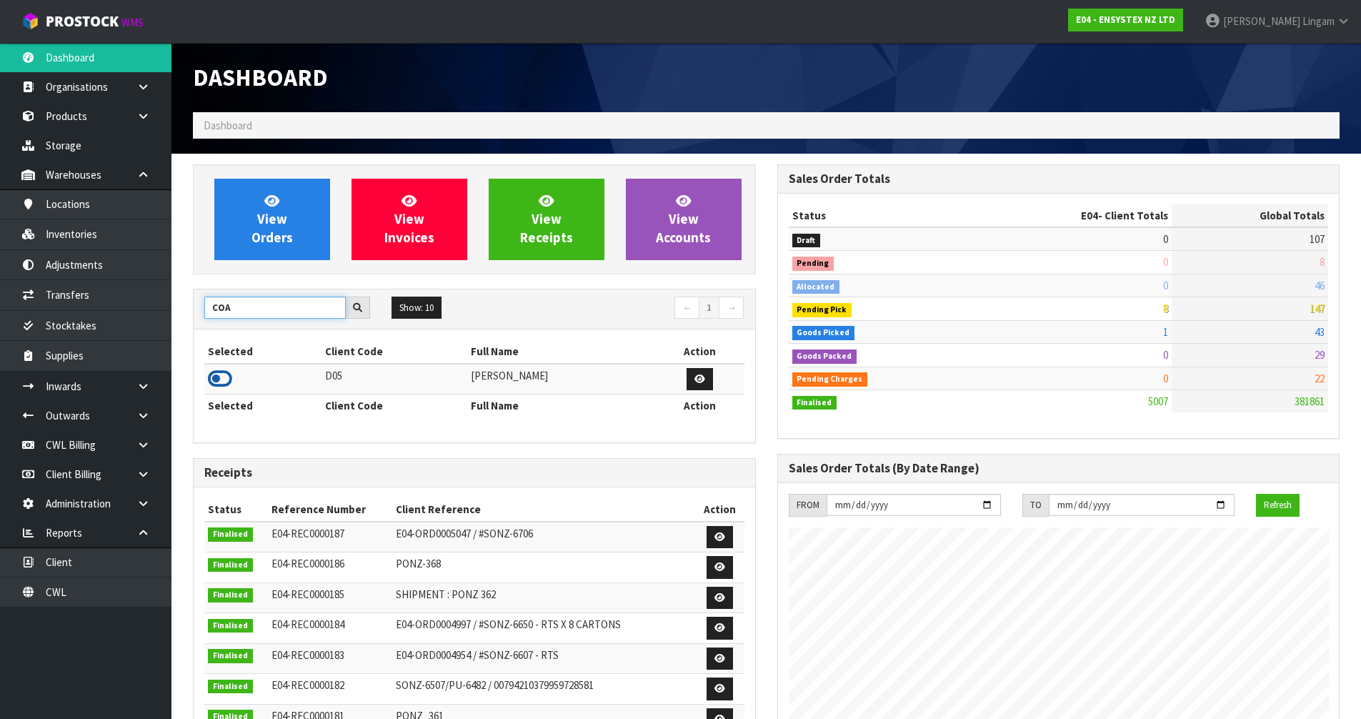
type input "COA"
click at [224, 376] on icon at bounding box center [220, 378] width 24 height 21
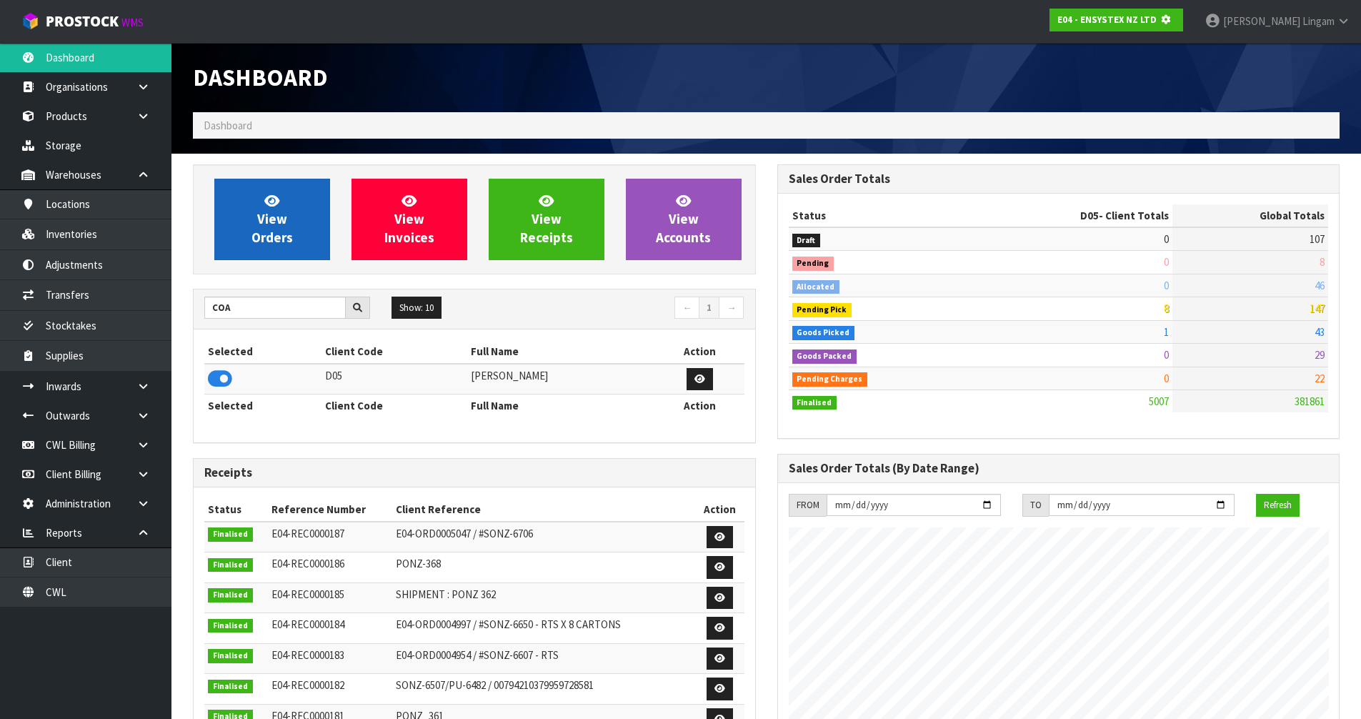
scroll to position [891, 584]
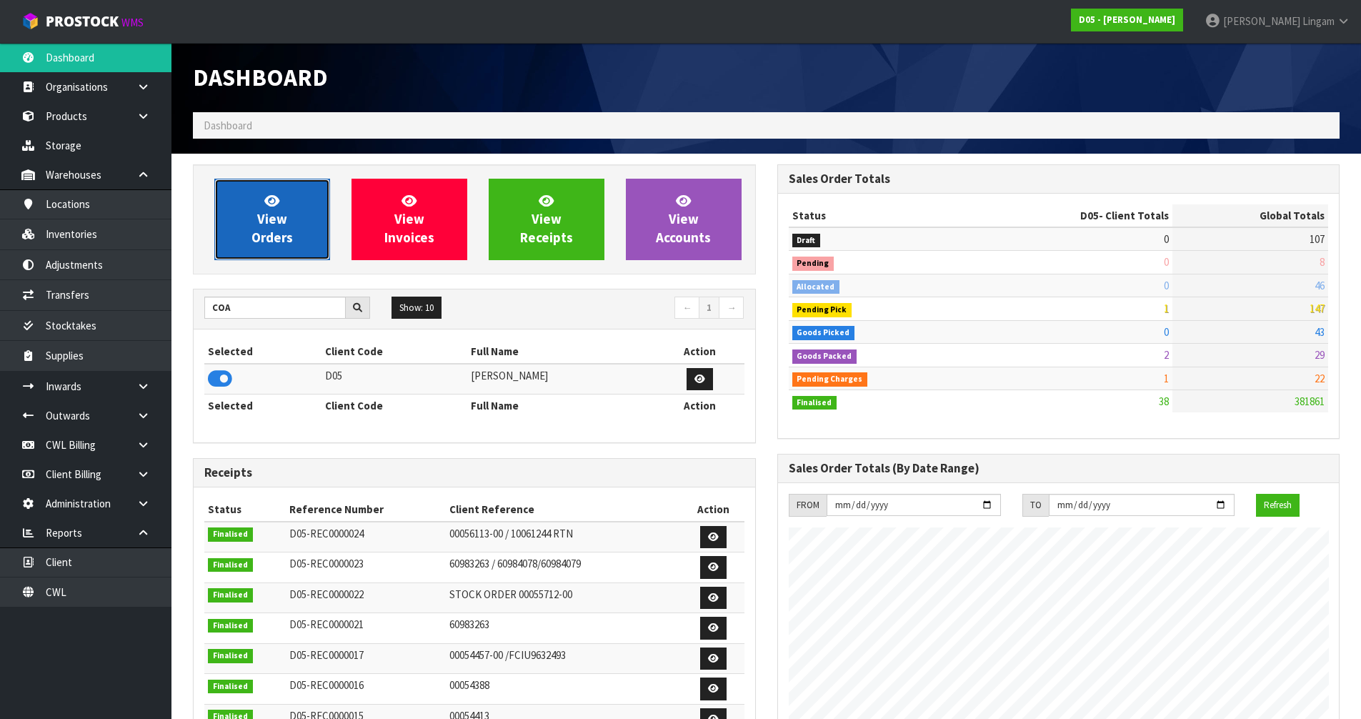
click at [277, 231] on span "View Orders" at bounding box center [271, 219] width 41 height 54
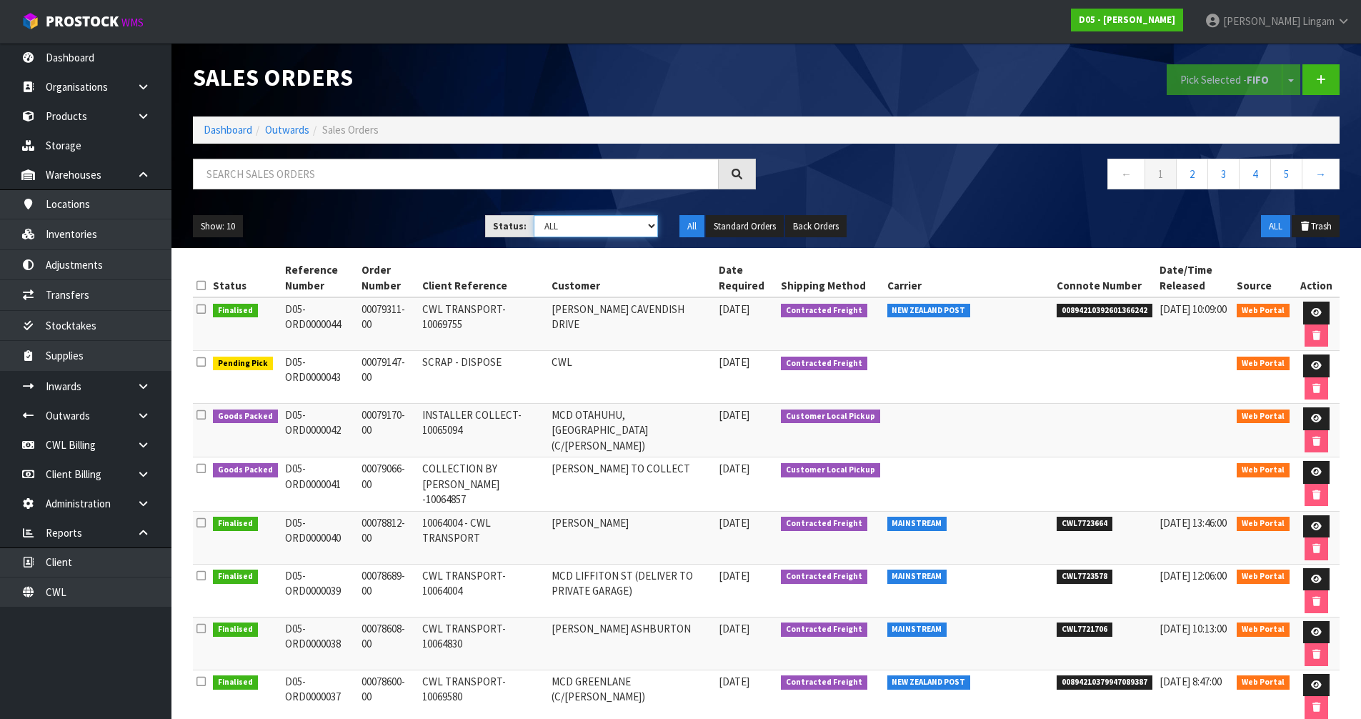
drag, startPoint x: 606, startPoint y: 226, endPoint x: 607, endPoint y: 236, distance: 10.8
click at [606, 226] on select "Draft Pending Allocated Pending Pick Goods Picked Goods Packed Pending Charges …" at bounding box center [596, 226] width 124 height 22
select select "string:6"
click at [534, 215] on select "Draft Pending Allocated Pending Pick Goods Picked Goods Packed Pending Charges …" at bounding box center [596, 226] width 124 height 22
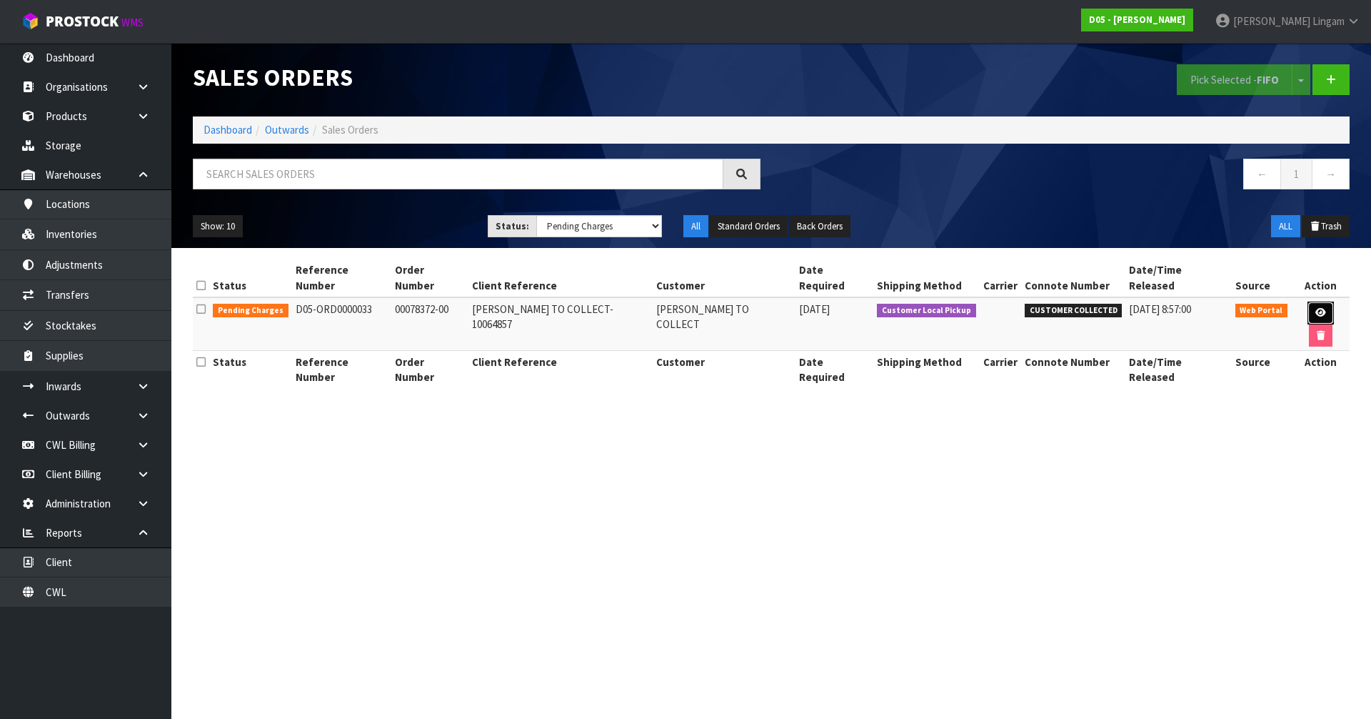
click at [1308, 301] on link at bounding box center [1321, 312] width 26 height 23
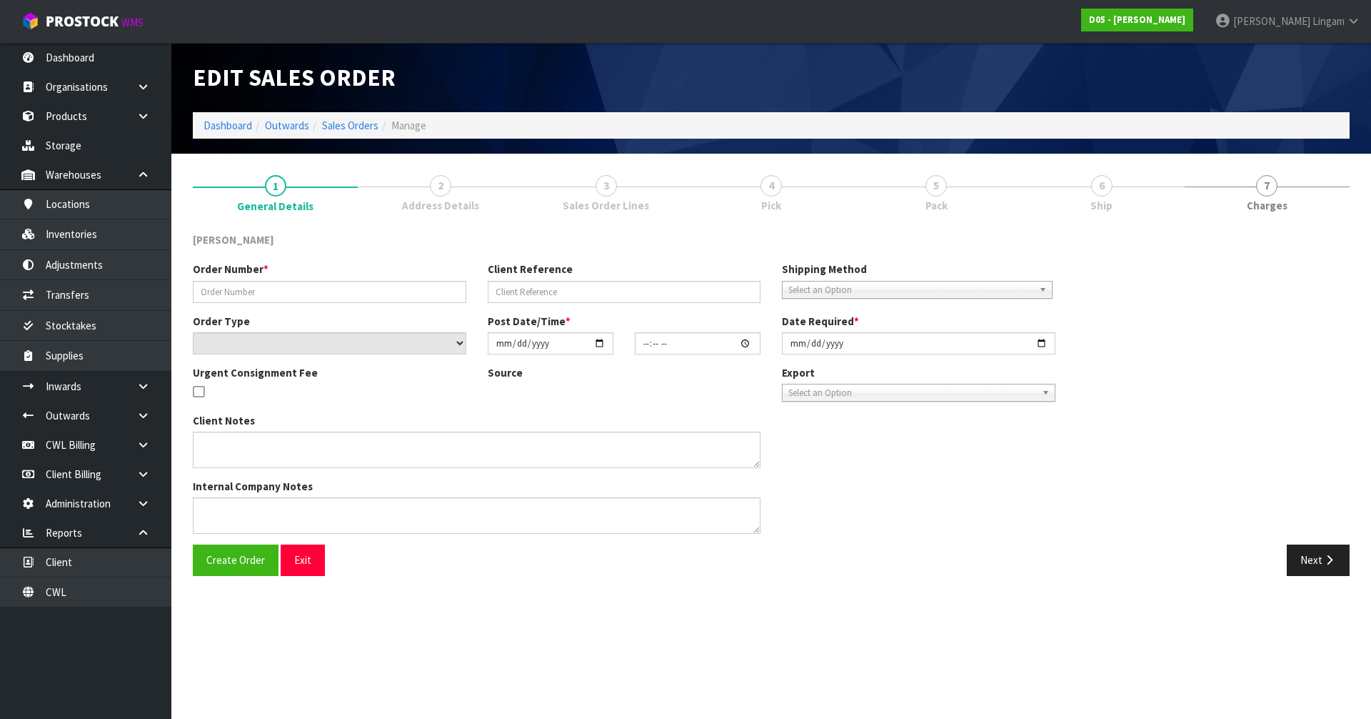
type input "00078372-00"
type input "RODIER TO COLLECT-10064857"
select select "number:0"
type input "2025-09-02"
type input "17:16:00.000"
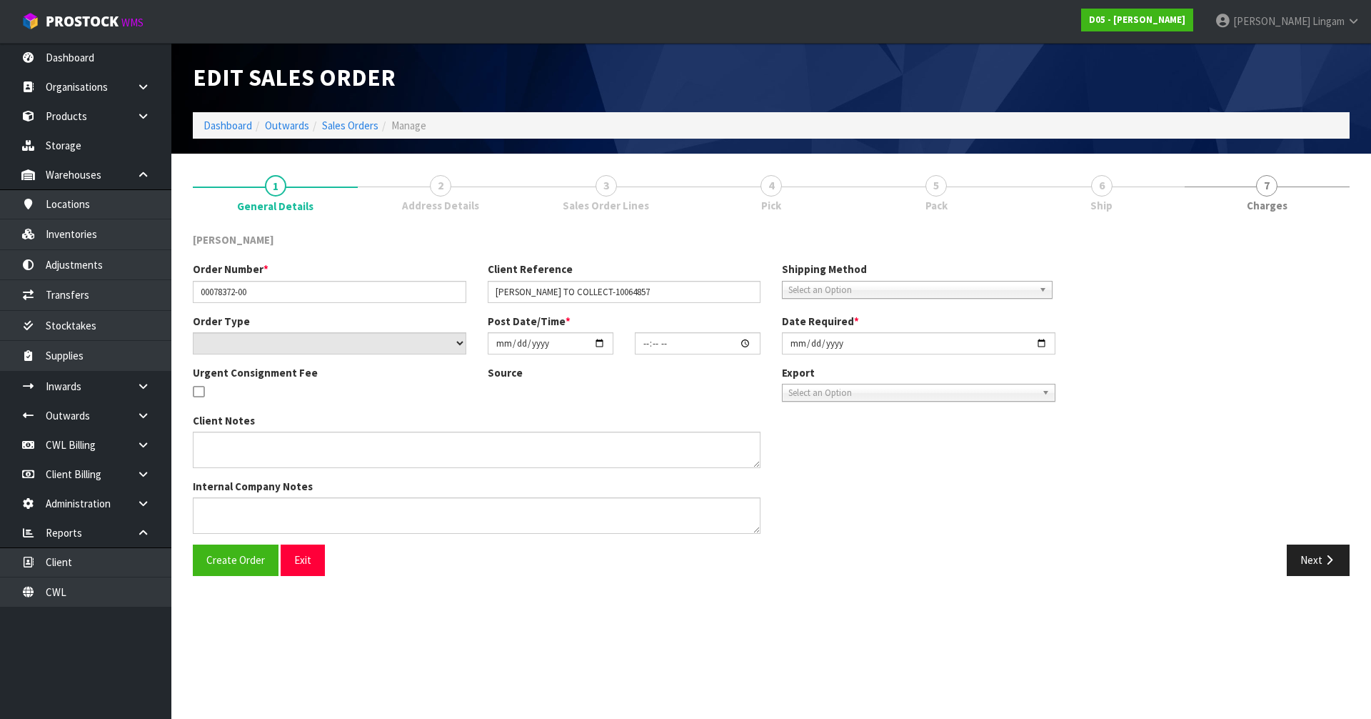
type input "2025-09-05"
type textarea "DDD 8/9 RODIER TO COLLECT FROM WAREHOUSE AND CHECK BEFORE TAKING TO SITE"
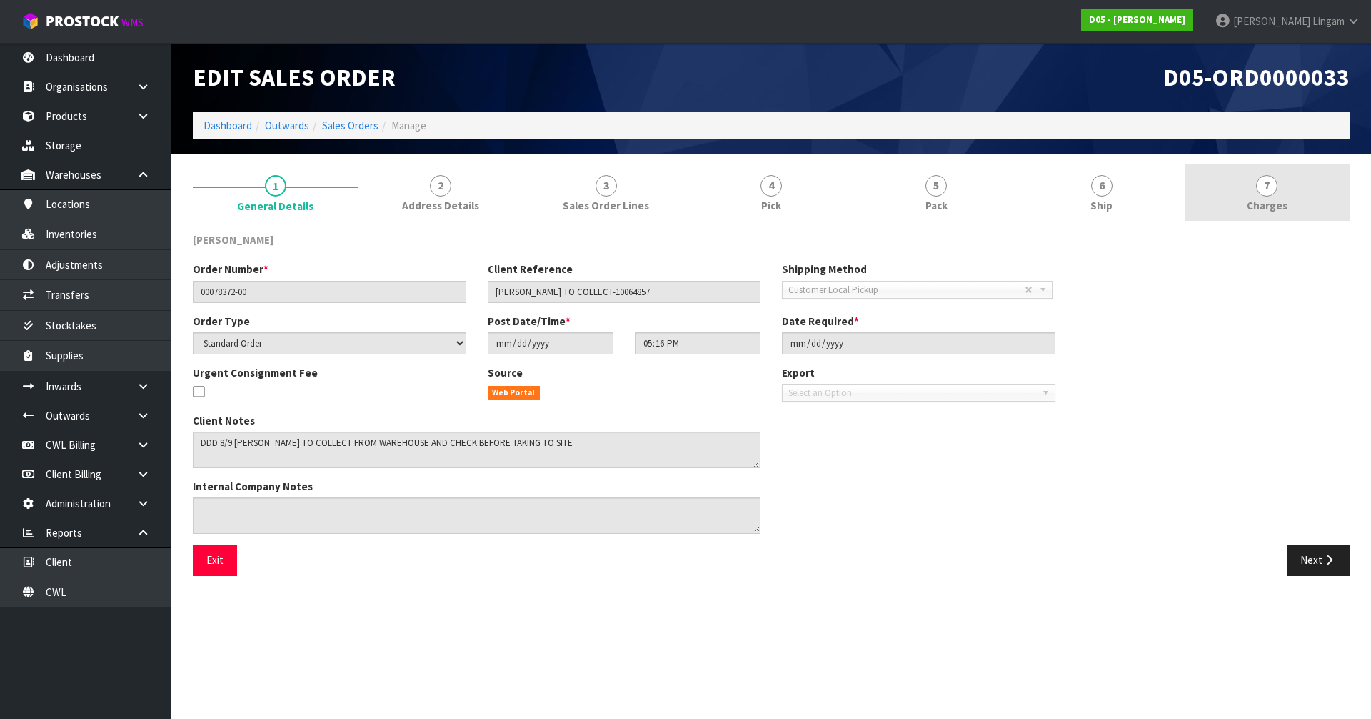
click at [1291, 209] on link "7 Charges" at bounding box center [1267, 192] width 165 height 56
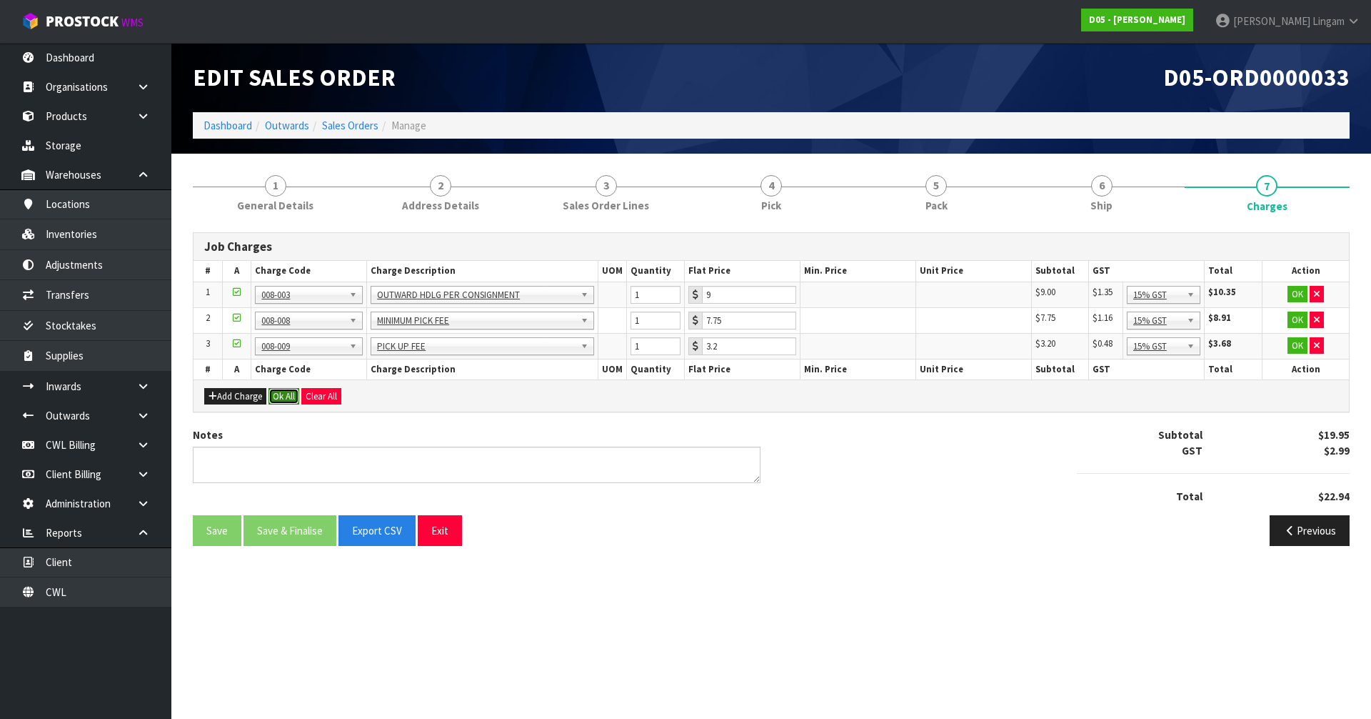
click at [289, 398] on button "Ok All" at bounding box center [284, 396] width 31 height 17
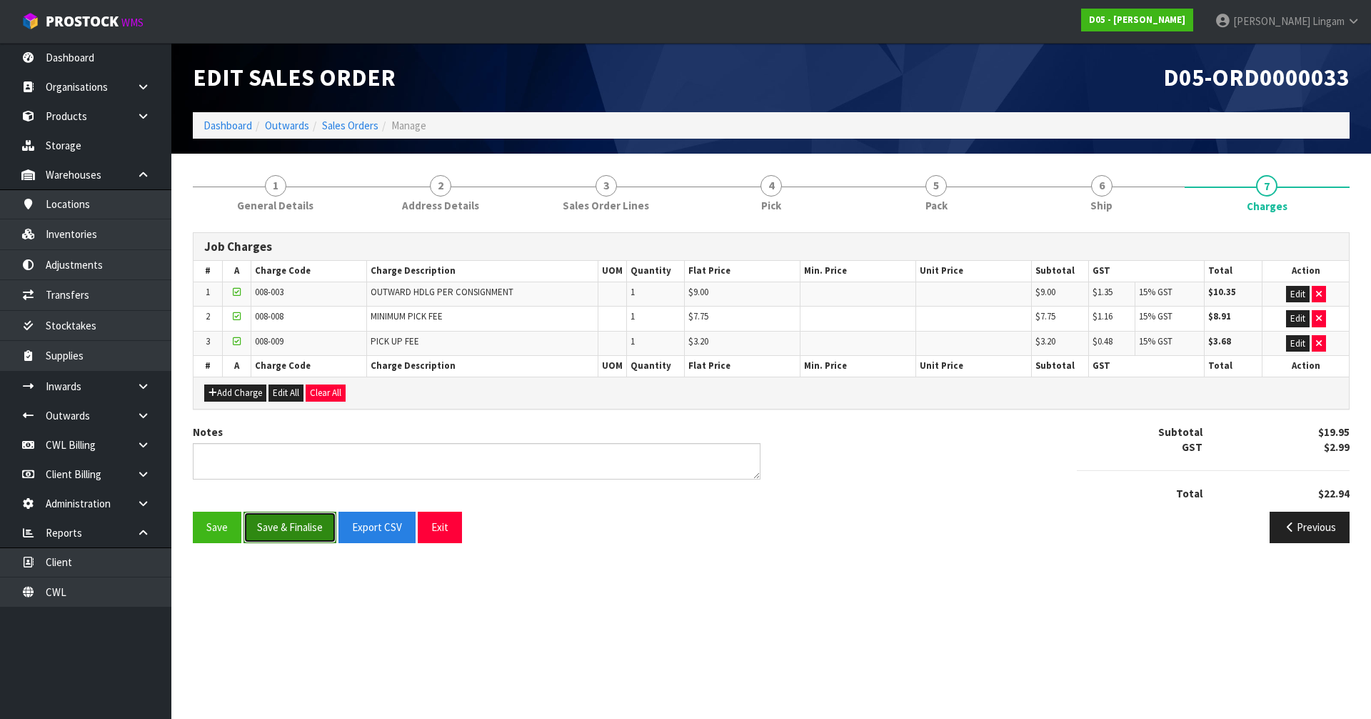
click at [296, 521] on button "Save & Finalise" at bounding box center [290, 526] width 93 height 31
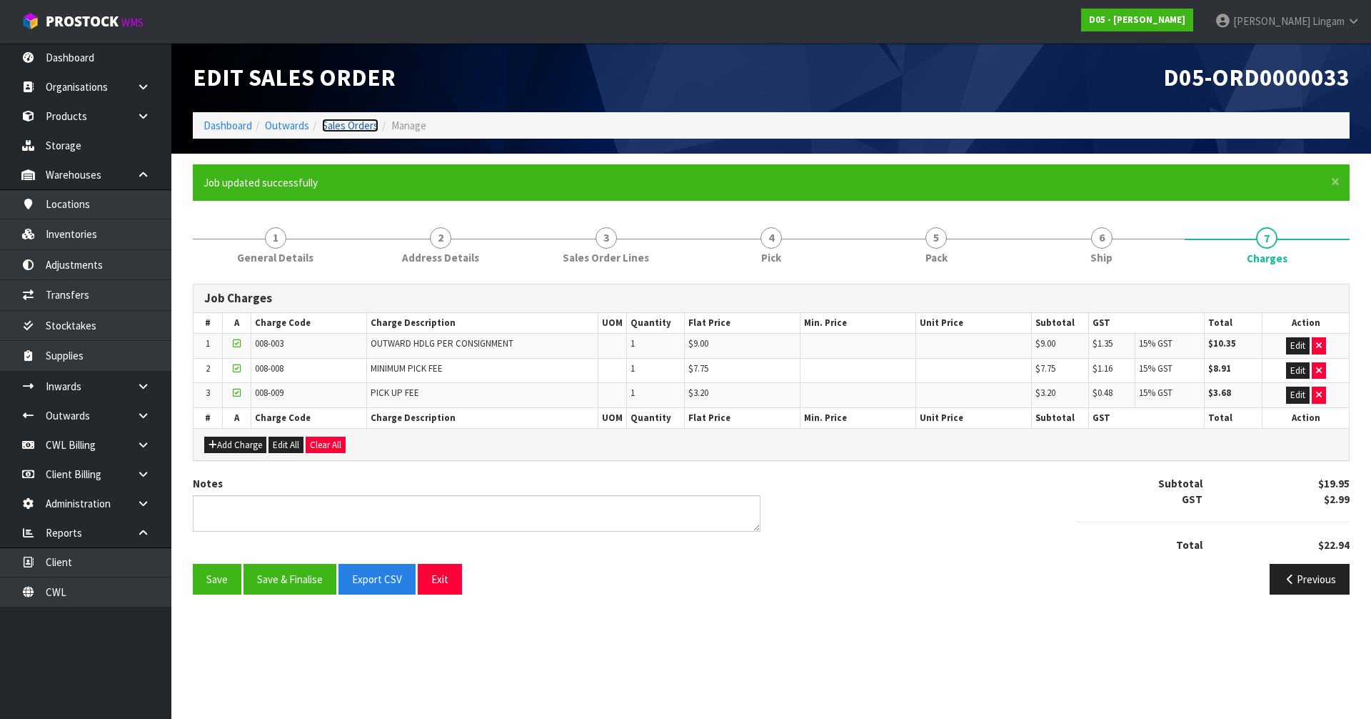
click at [348, 121] on link "Sales Orders" at bounding box center [350, 126] width 56 height 14
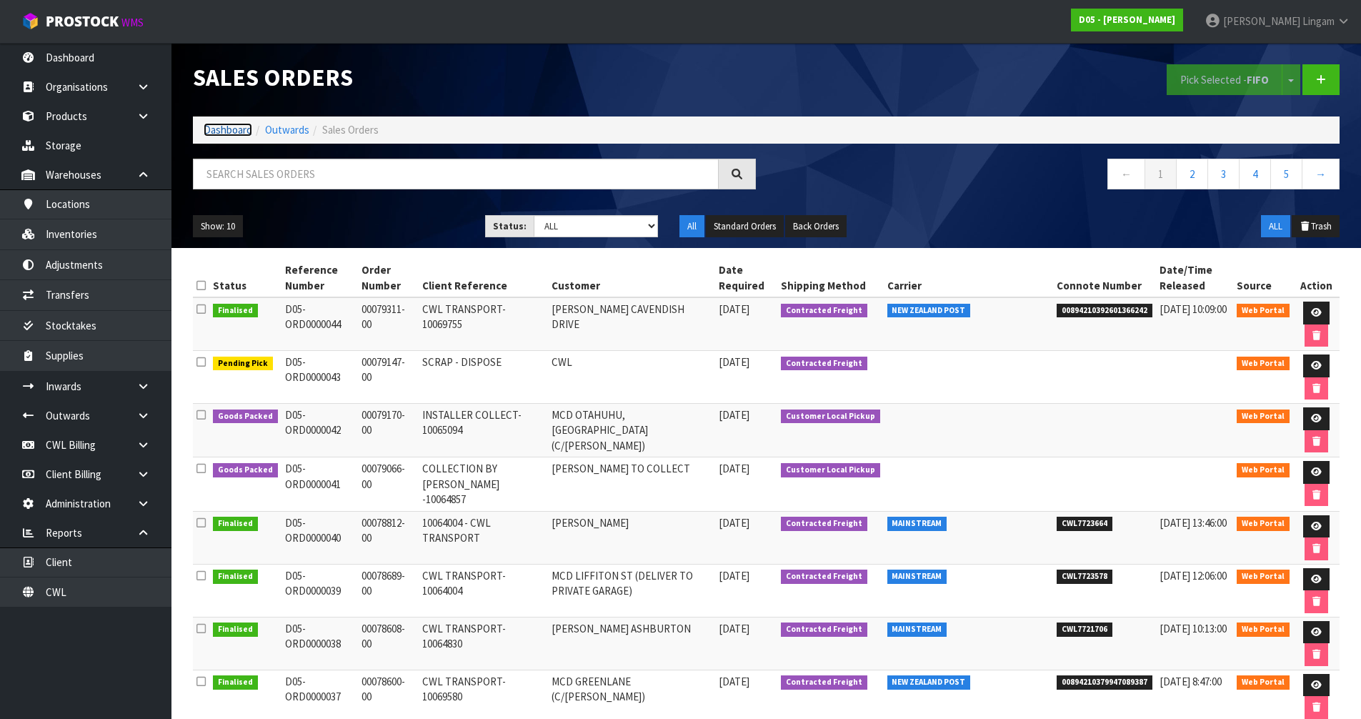
click at [236, 128] on link "Dashboard" at bounding box center [228, 130] width 49 height 14
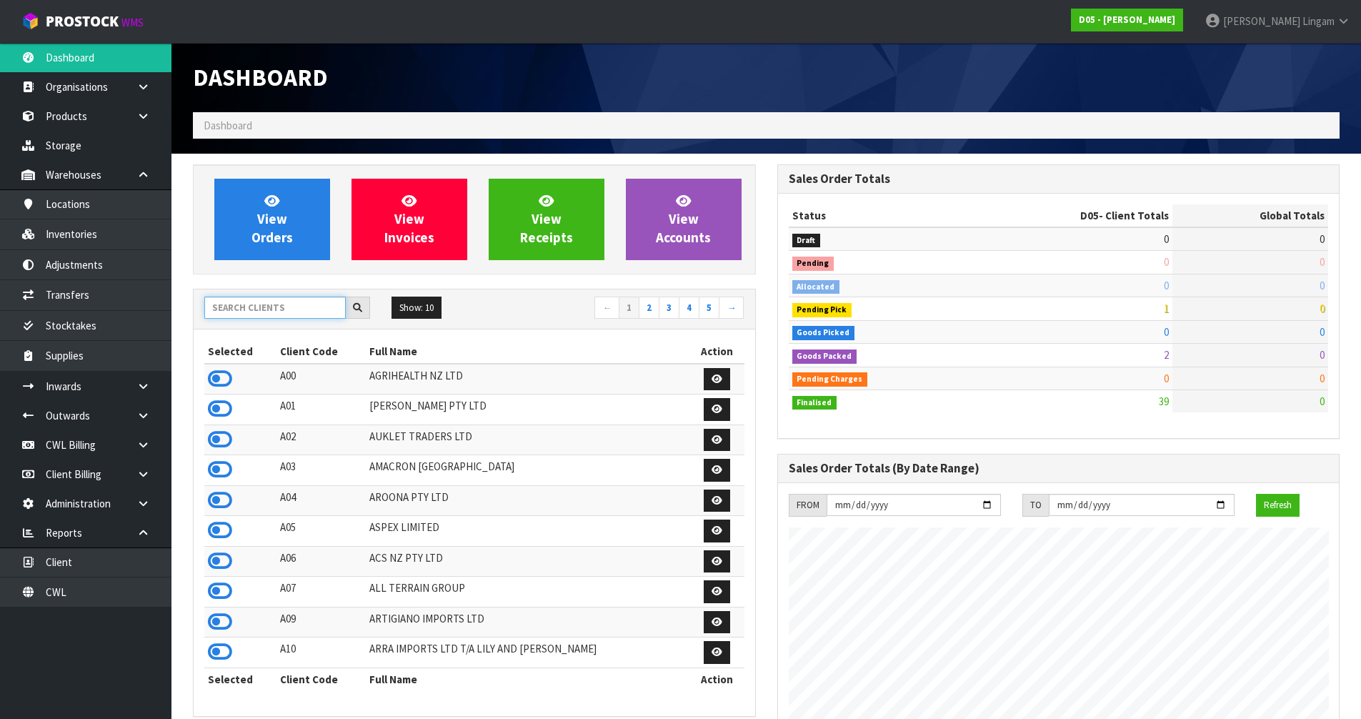
scroll to position [1035, 584]
click at [254, 308] on input "text" at bounding box center [274, 307] width 141 height 22
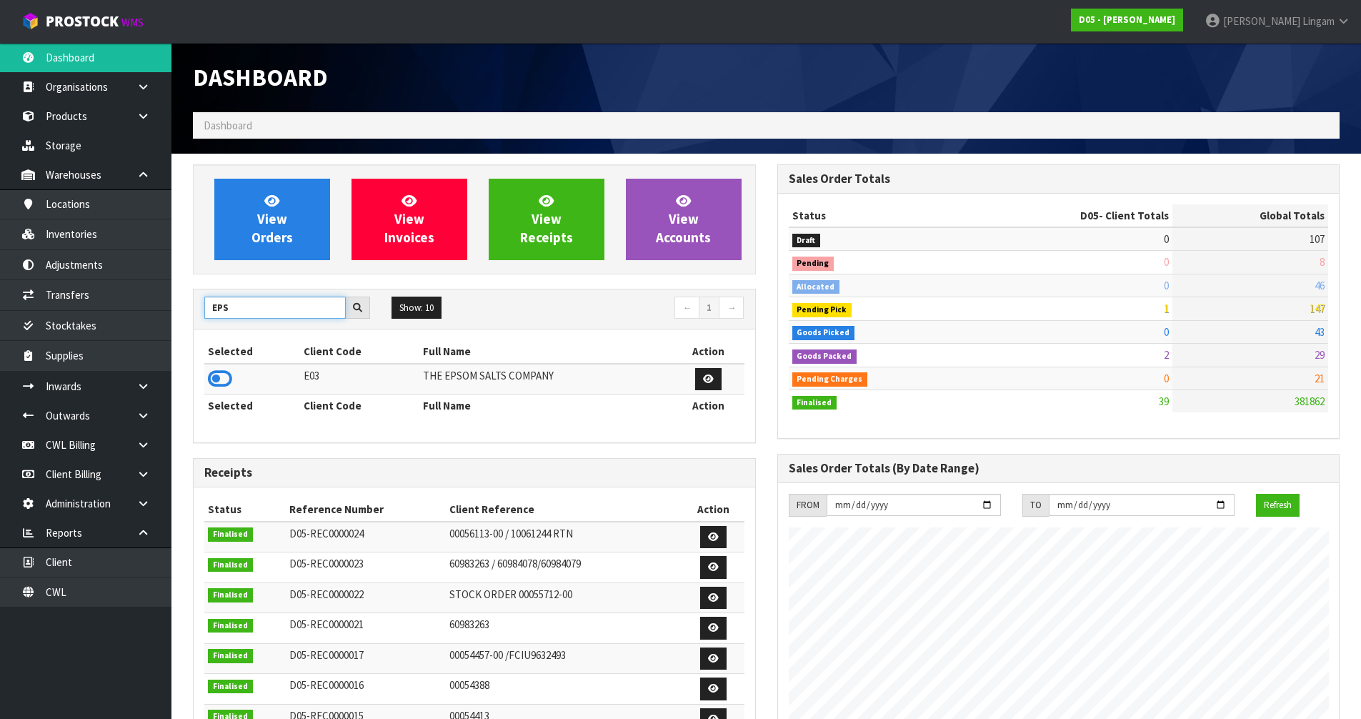
type input "EPS"
click at [233, 376] on td at bounding box center [252, 379] width 96 height 31
click at [221, 374] on icon at bounding box center [220, 378] width 24 height 21
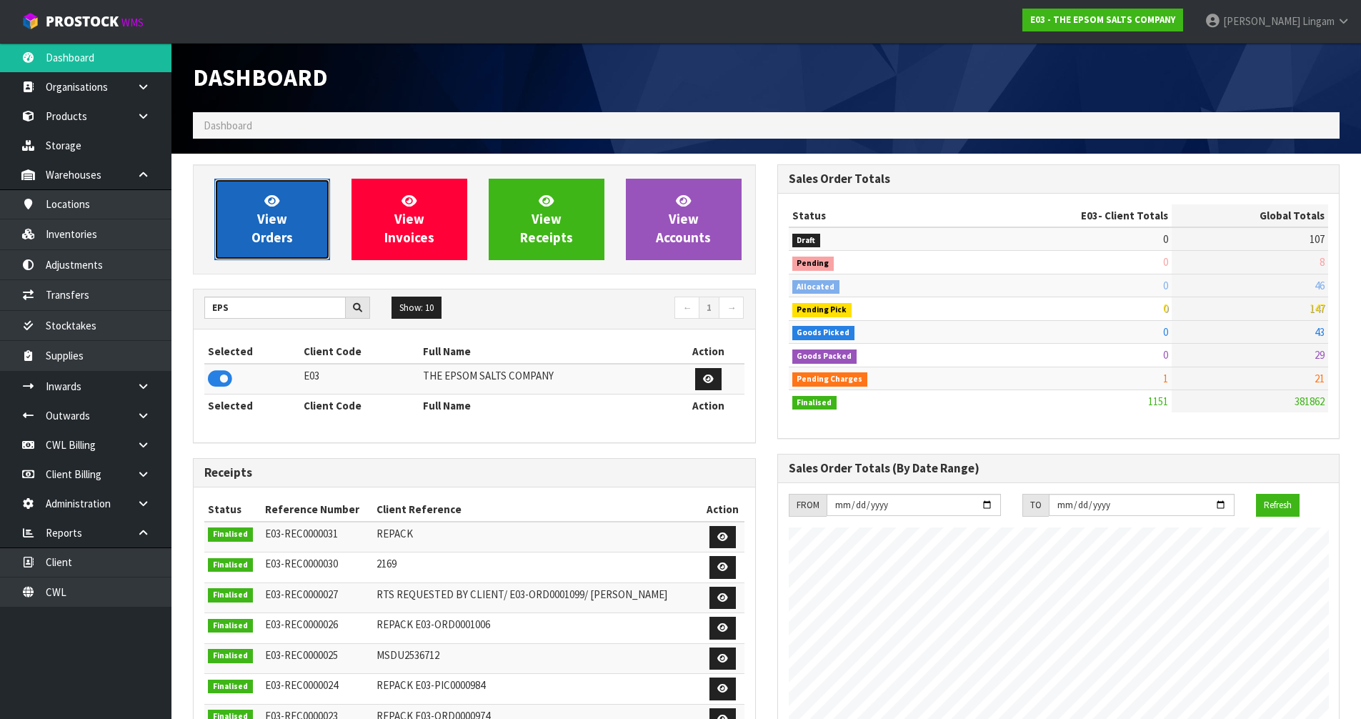
scroll to position [713417, 713706]
click at [282, 255] on link "View Orders" at bounding box center [272, 219] width 116 height 81
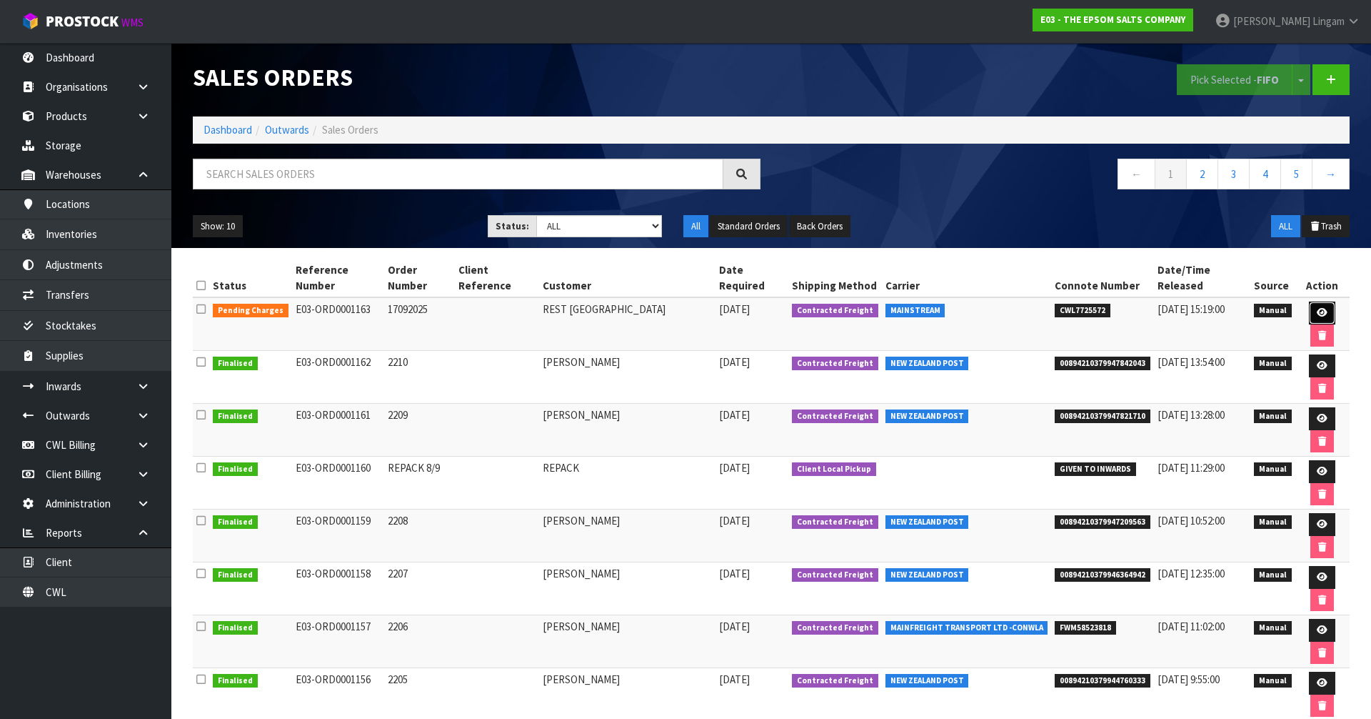
click at [1313, 301] on link at bounding box center [1322, 312] width 26 height 23
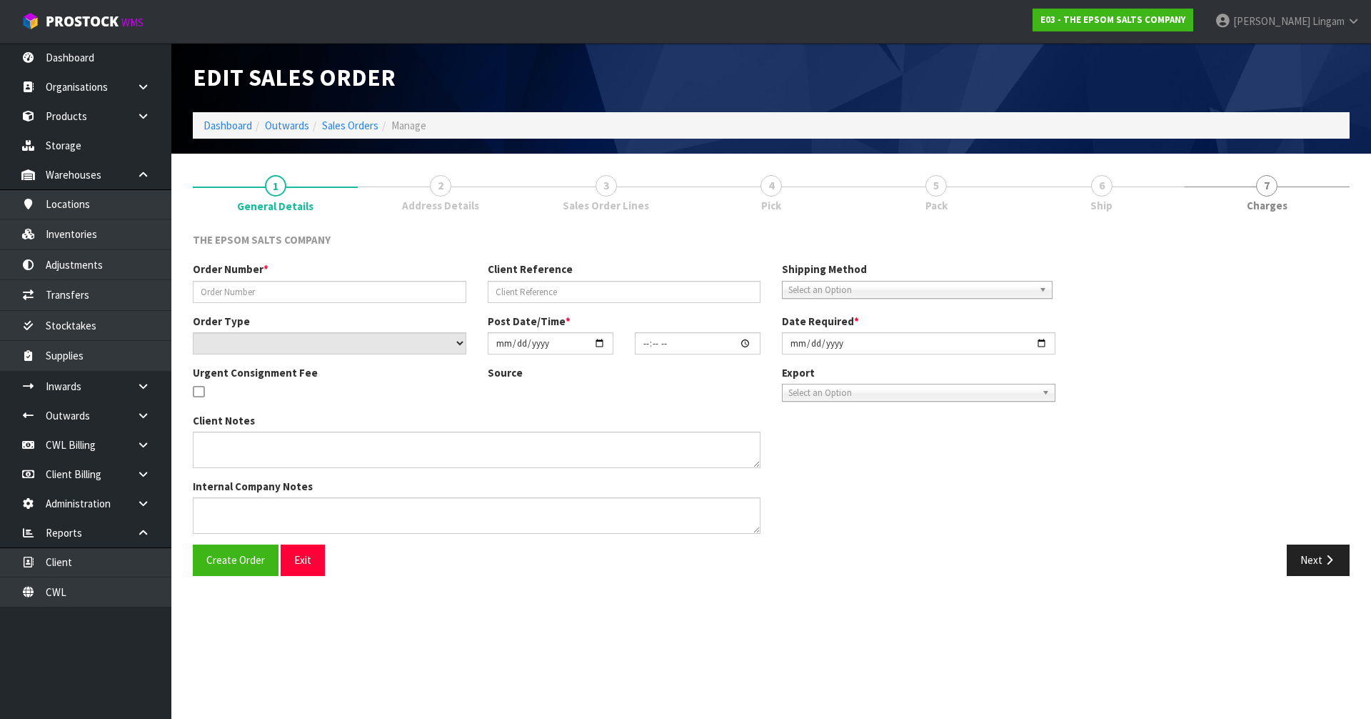
type input "17092025"
select select "number:0"
type input "[DATE]"
type input "08:40:00.000"
type input "[DATE]"
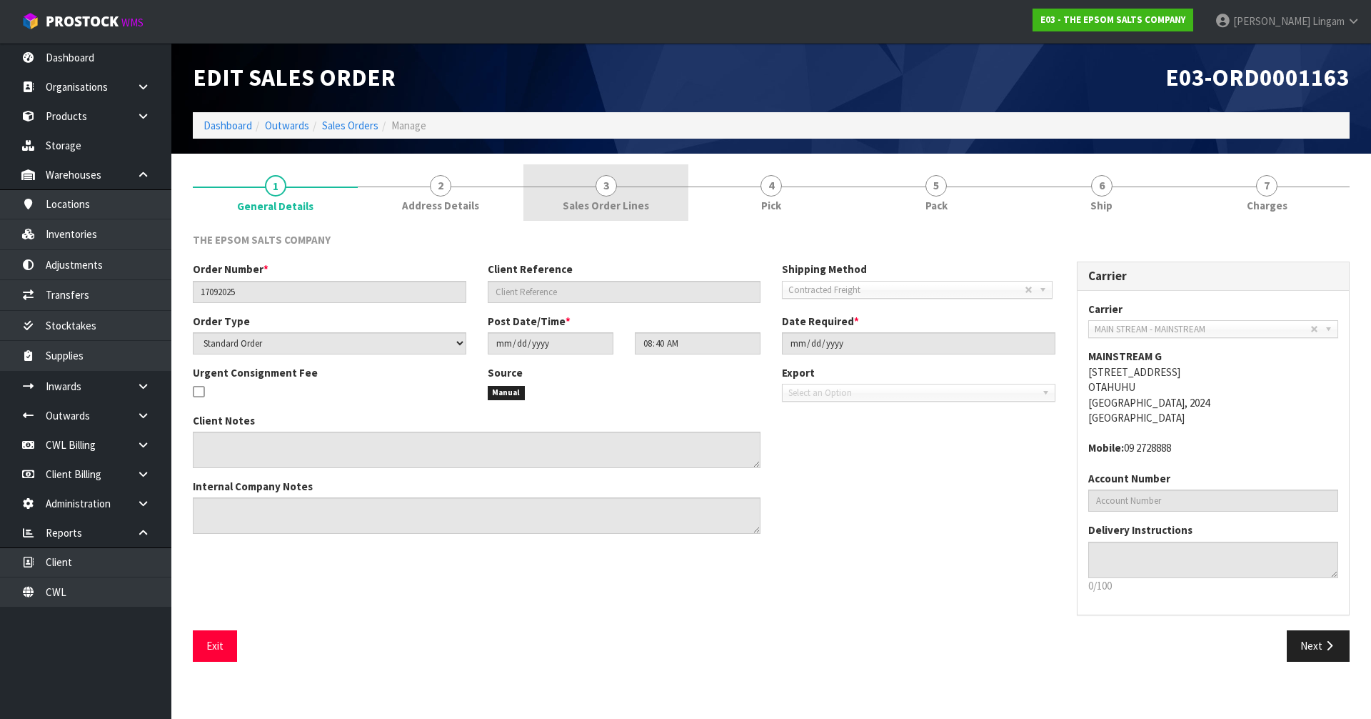
click at [645, 204] on span "Sales Order Lines" at bounding box center [606, 205] width 86 height 15
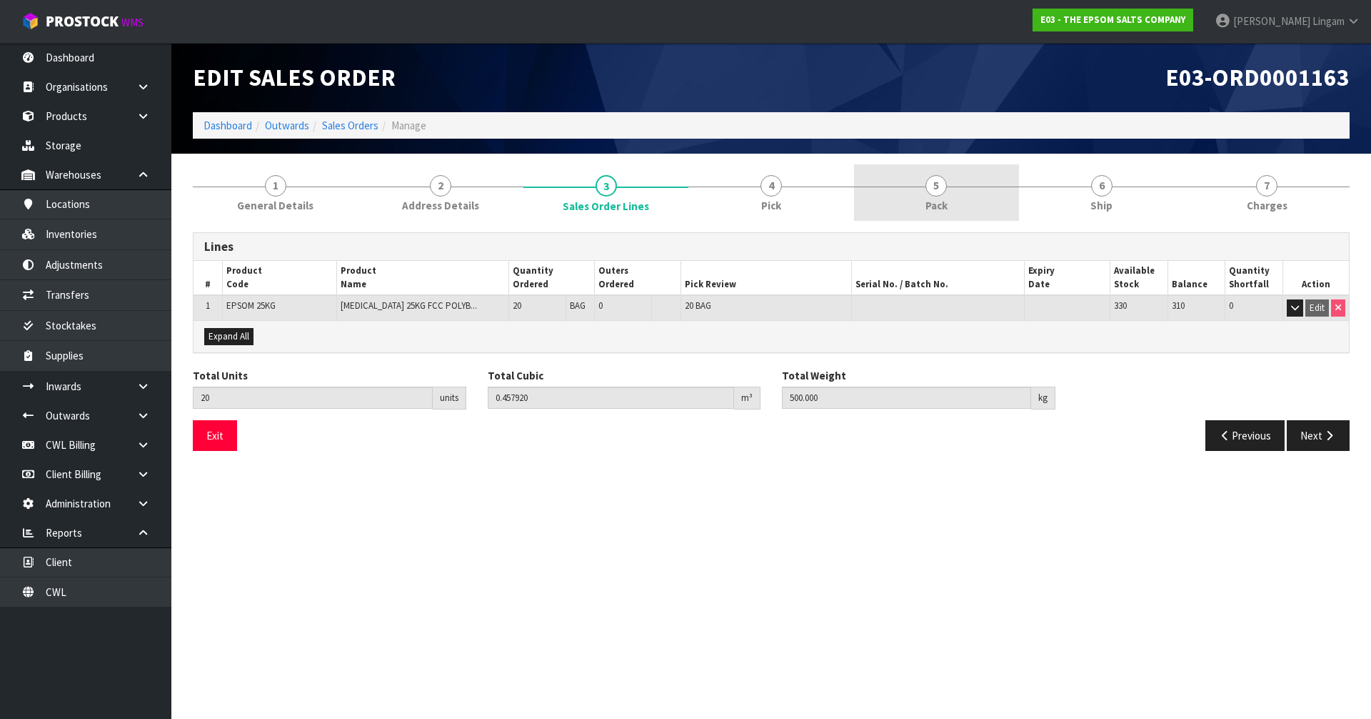
click at [941, 197] on link "5 Pack" at bounding box center [936, 192] width 165 height 56
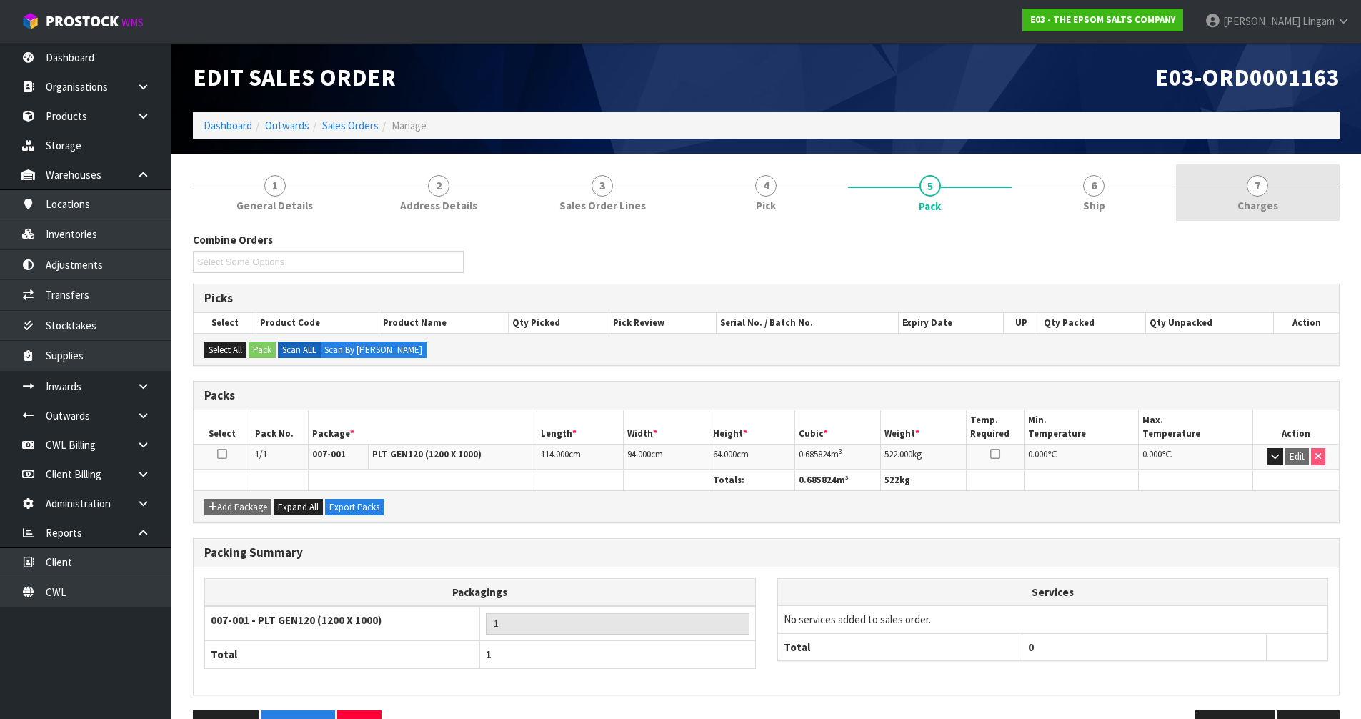
click at [1254, 196] on link "7 Charges" at bounding box center [1258, 192] width 164 height 56
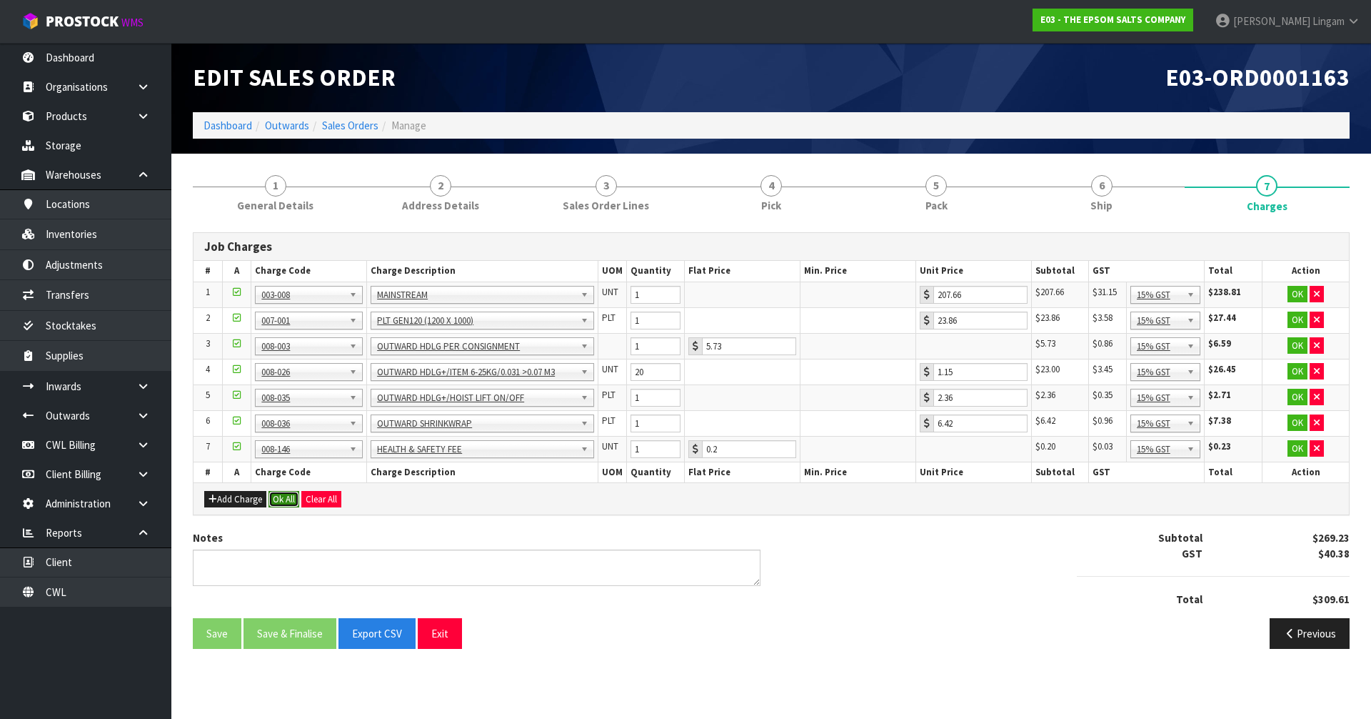
click at [279, 501] on button "Ok All" at bounding box center [284, 499] width 31 height 17
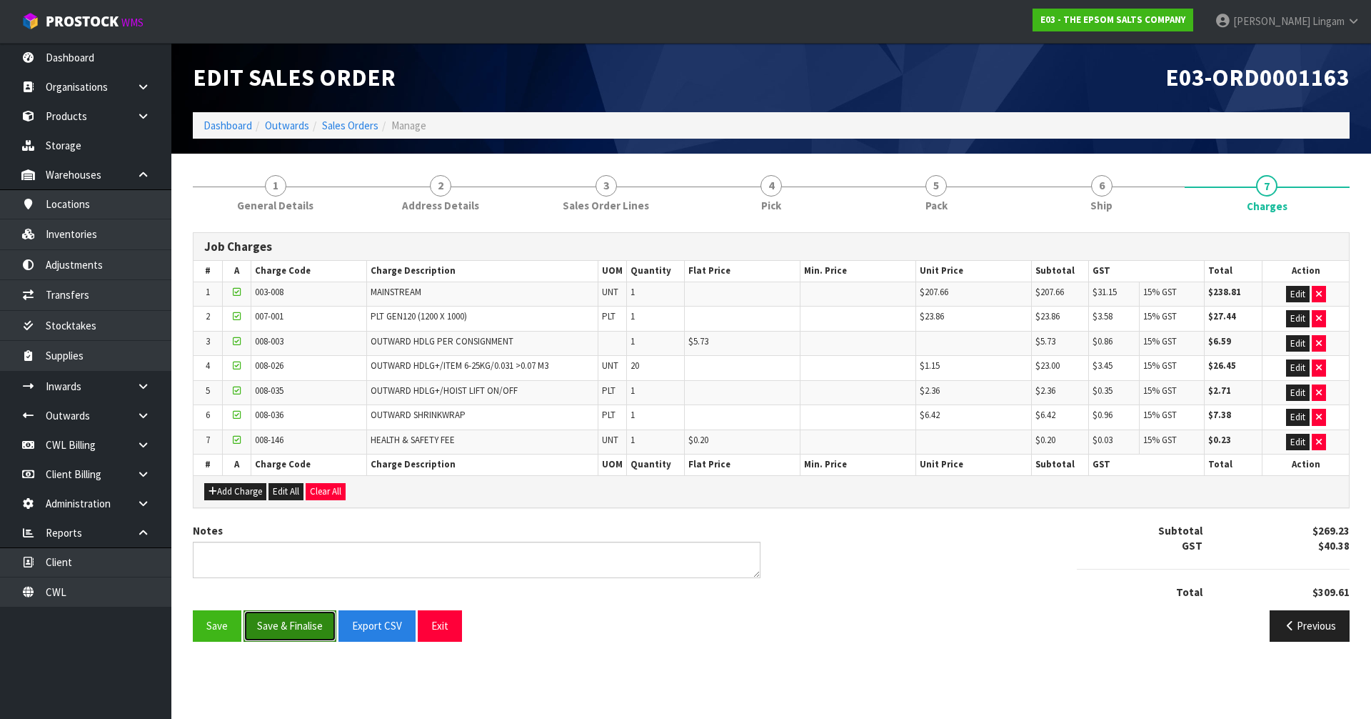
click at [291, 619] on button "Save & Finalise" at bounding box center [290, 625] width 93 height 31
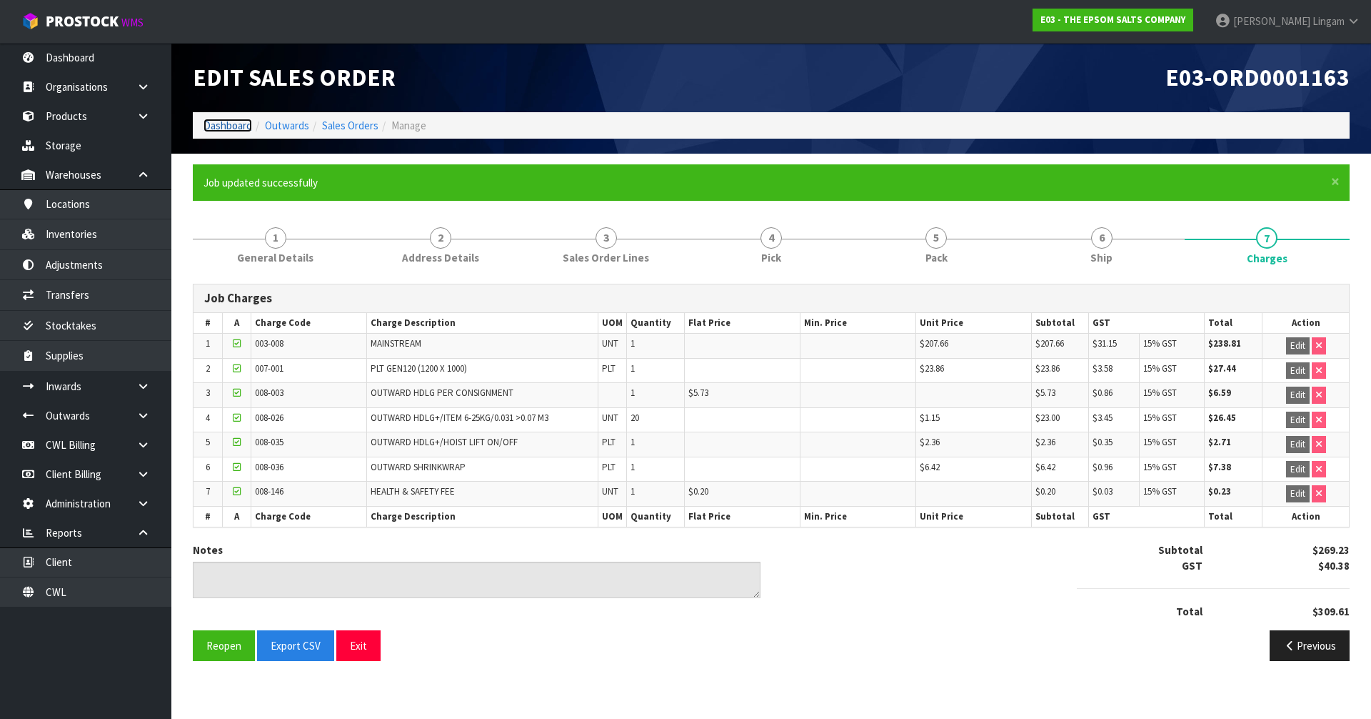
click at [229, 119] on link "Dashboard" at bounding box center [228, 126] width 49 height 14
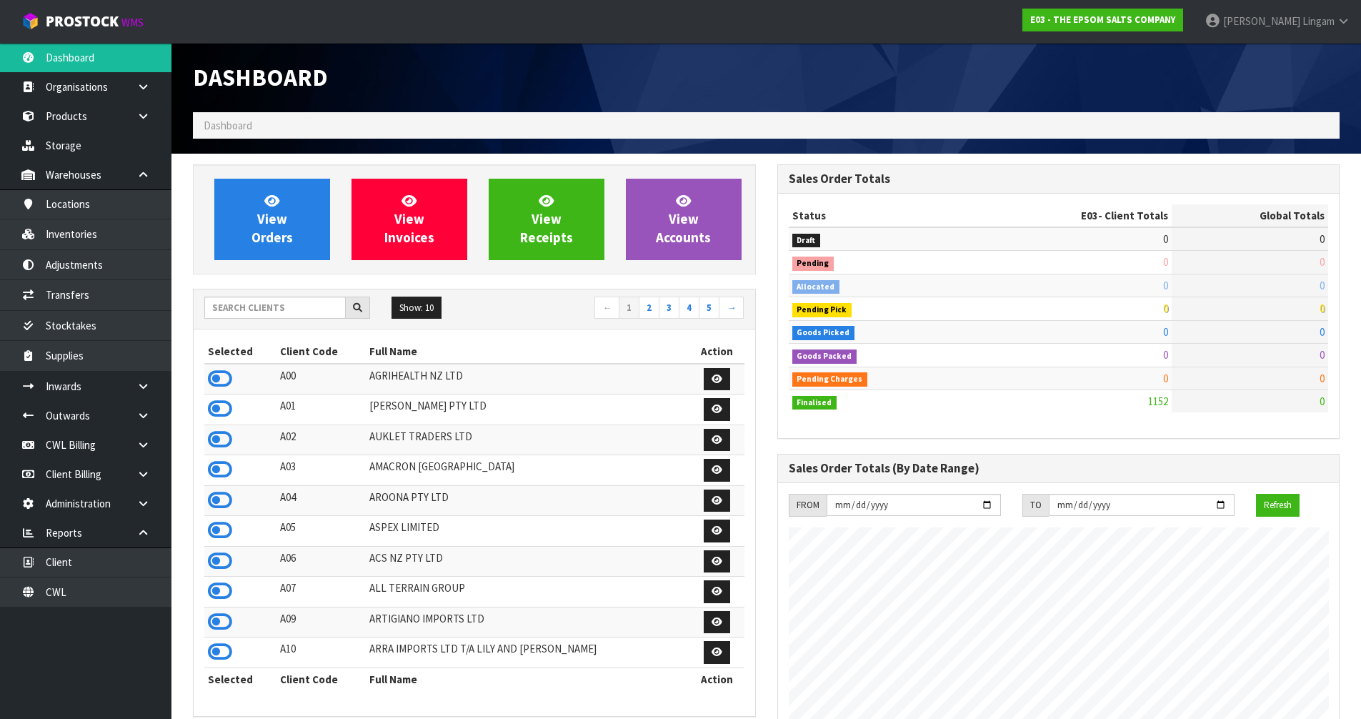
scroll to position [874, 584]
click at [302, 311] on input "text" at bounding box center [274, 307] width 141 height 22
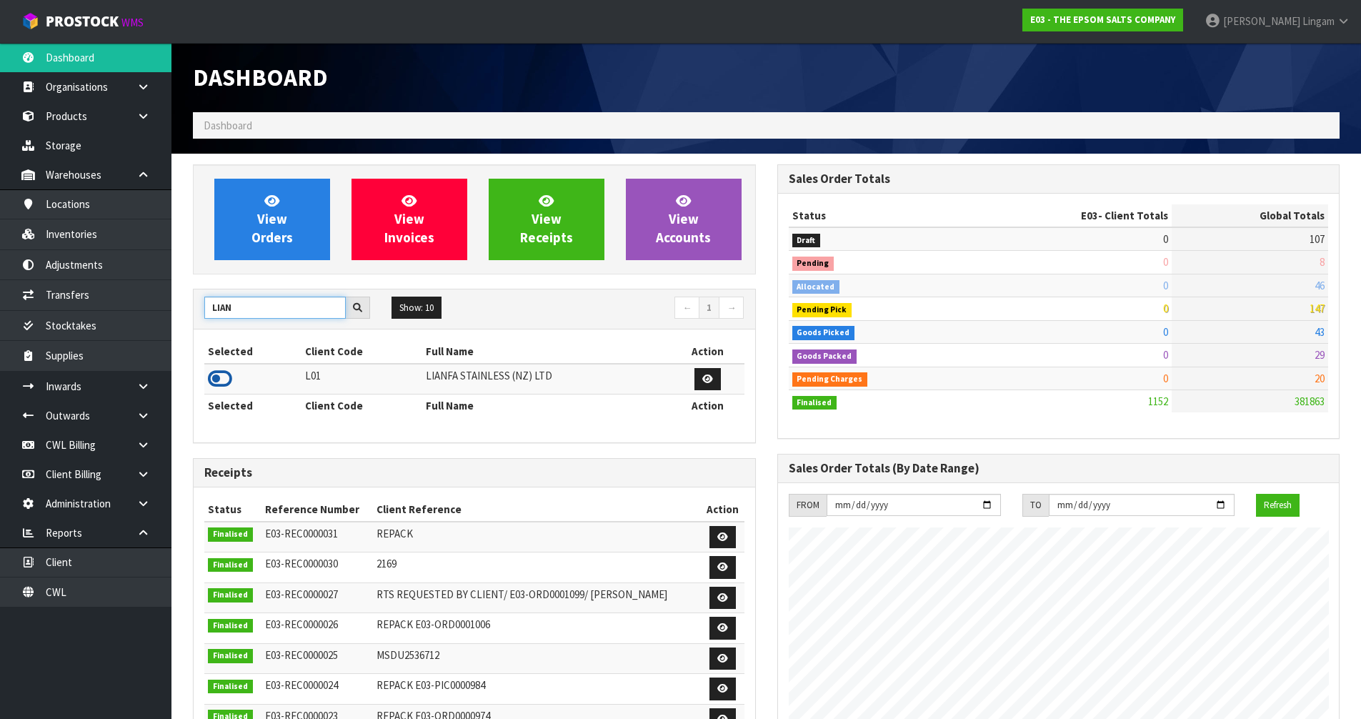
type input "LIAN"
click at [230, 376] on icon at bounding box center [220, 378] width 24 height 21
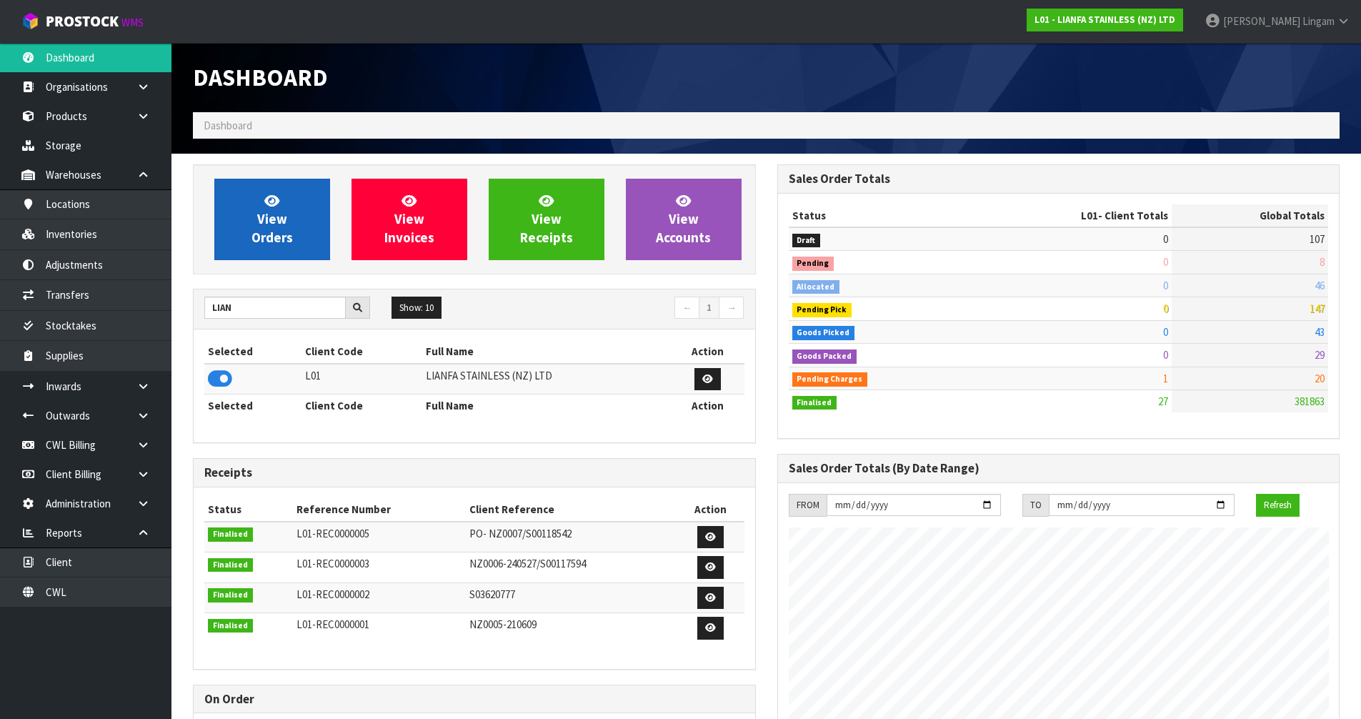
scroll to position [713417, 713706]
click at [277, 238] on span "View Orders" at bounding box center [271, 219] width 41 height 54
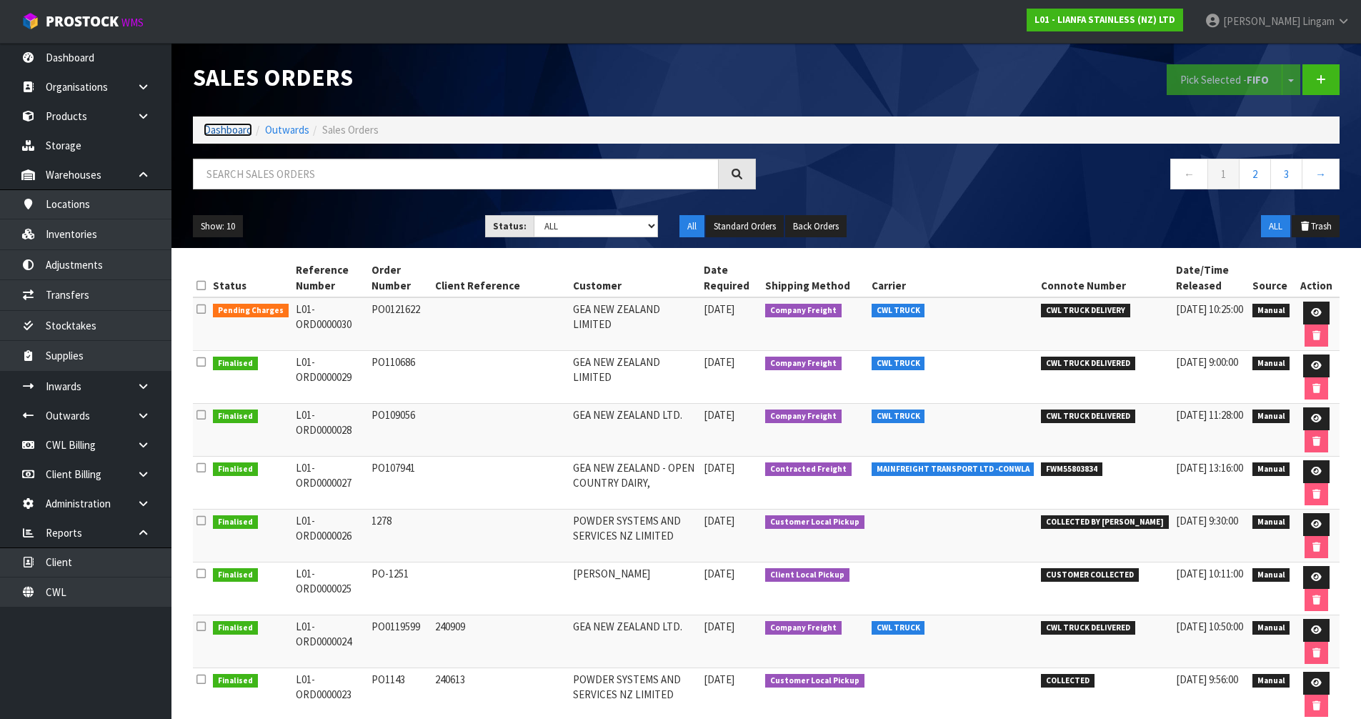
click at [234, 128] on link "Dashboard" at bounding box center [228, 130] width 49 height 14
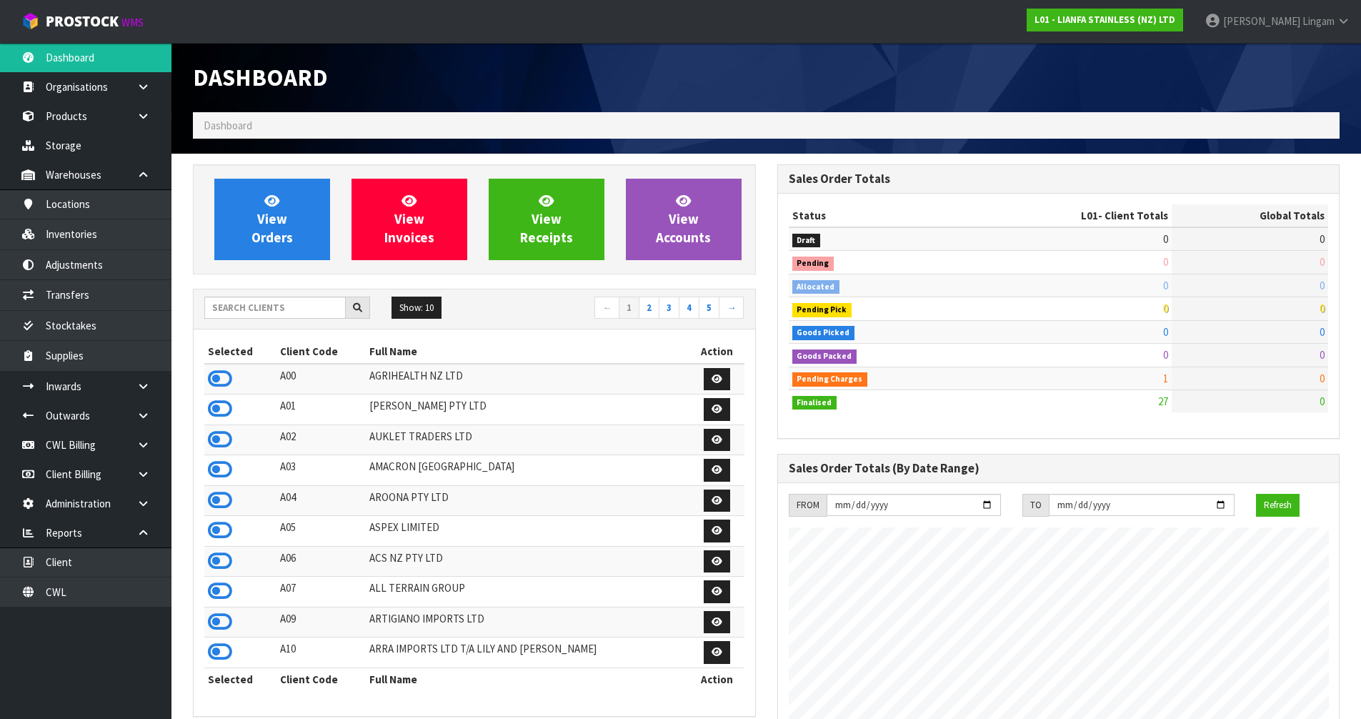
scroll to position [874, 584]
click at [277, 308] on input "text" at bounding box center [274, 307] width 141 height 22
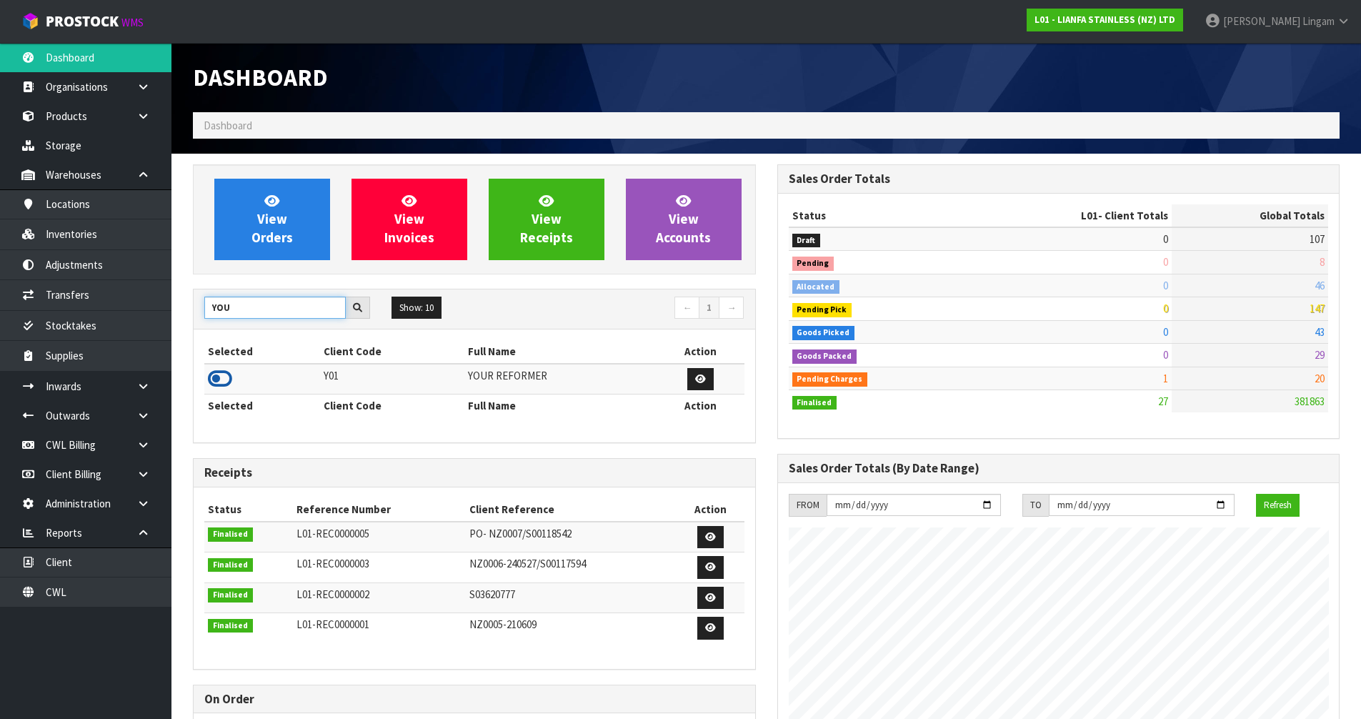
type input "YOU"
click at [221, 381] on icon at bounding box center [220, 378] width 24 height 21
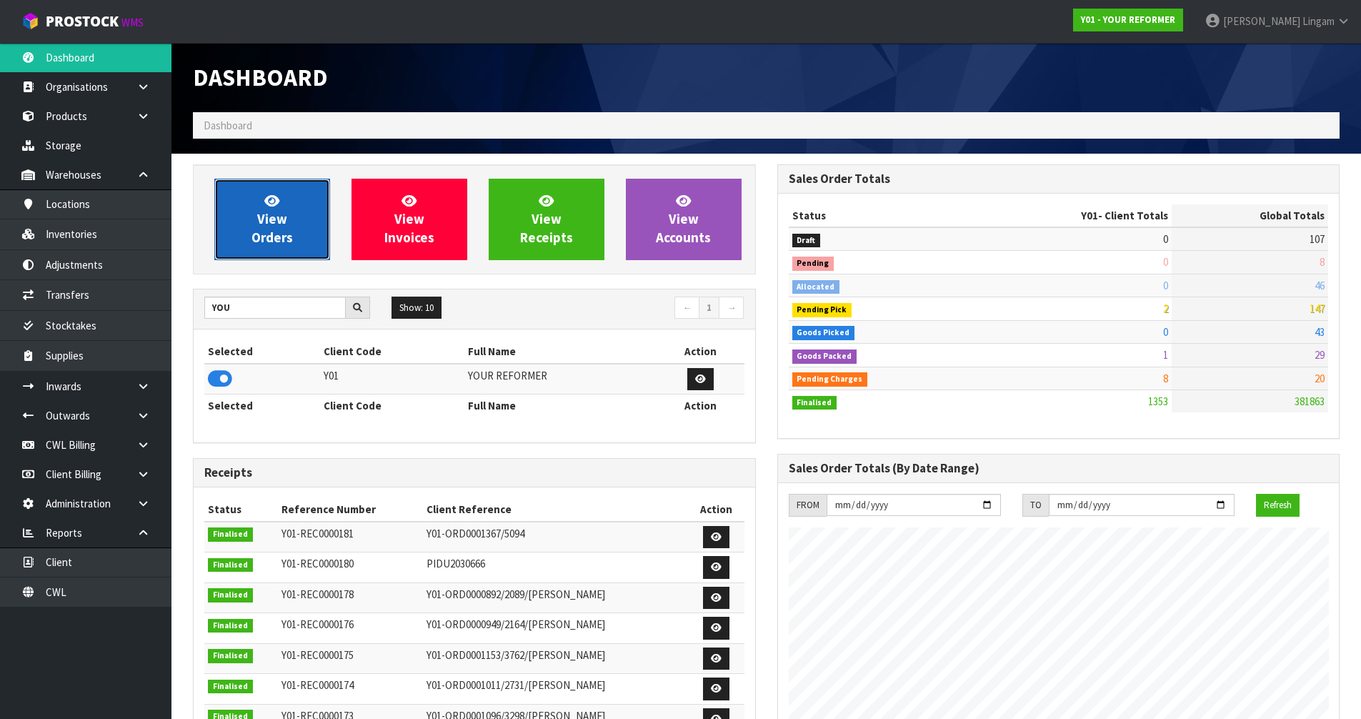
scroll to position [1082, 584]
click at [301, 244] on link "View Orders" at bounding box center [272, 219] width 116 height 81
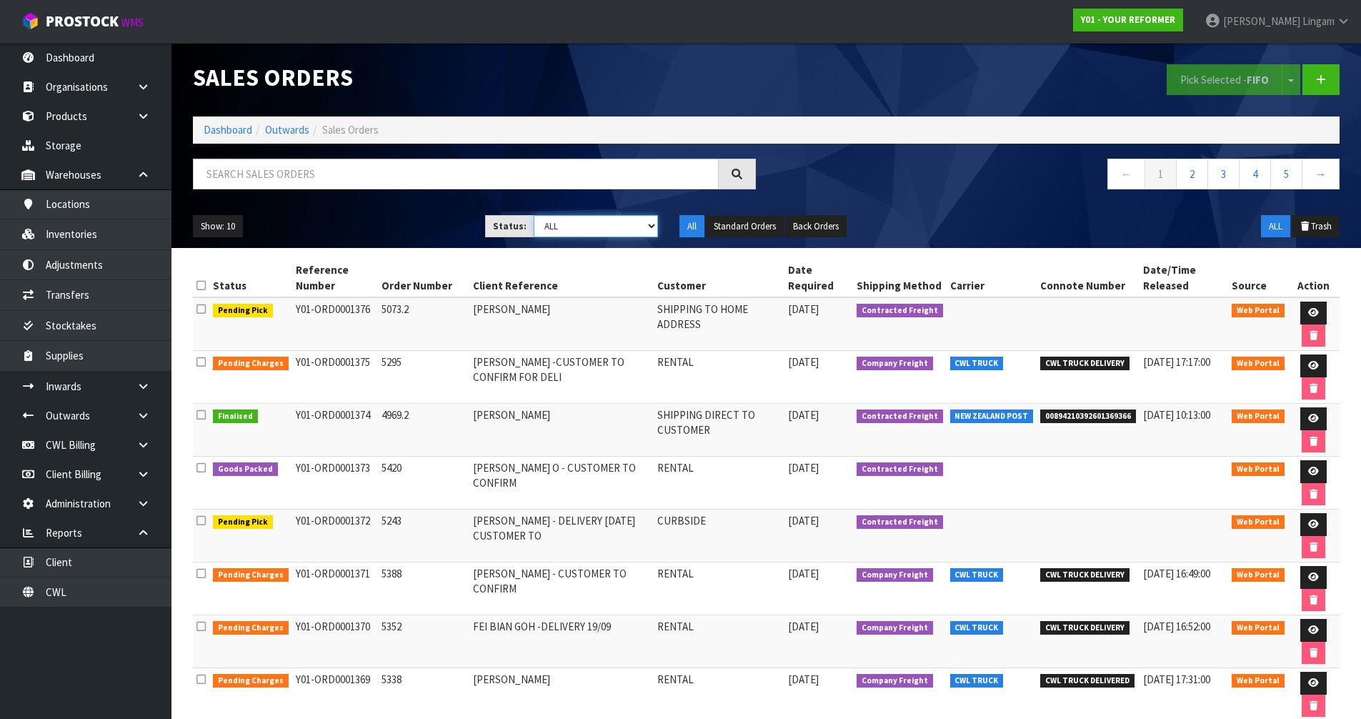
click at [632, 229] on select "Draft Pending Allocated Pending Pick Goods Picked Goods Packed Pending Charges …" at bounding box center [596, 226] width 124 height 22
click at [534, 215] on select "Draft Pending Allocated Pending Pick Goods Picked Goods Packed Pending Charges …" at bounding box center [596, 226] width 124 height 22
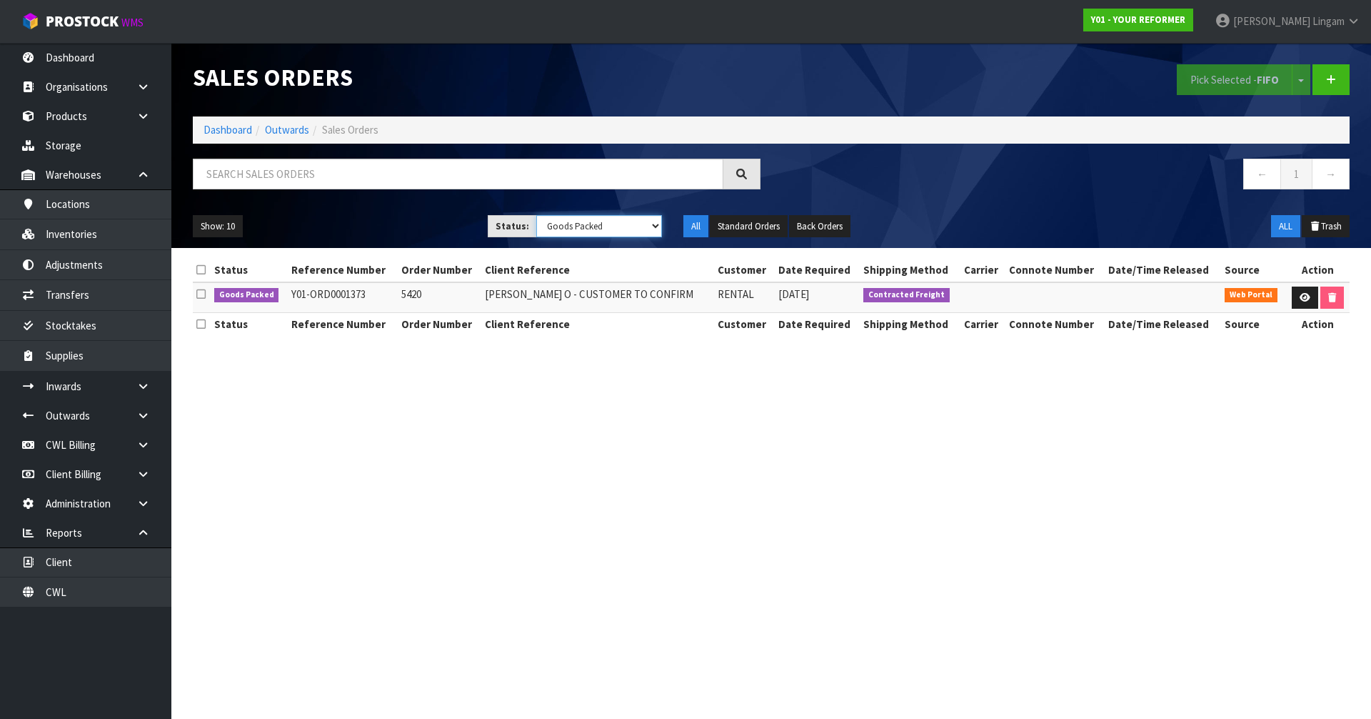
click at [608, 221] on select "Draft Pending Allocated Pending Pick Goods Picked Goods Packed Pending Charges …" at bounding box center [599, 226] width 126 height 22
click at [536, 215] on select "Draft Pending Allocated Pending Pick Goods Picked Goods Packed Pending Charges …" at bounding box center [599, 226] width 126 height 22
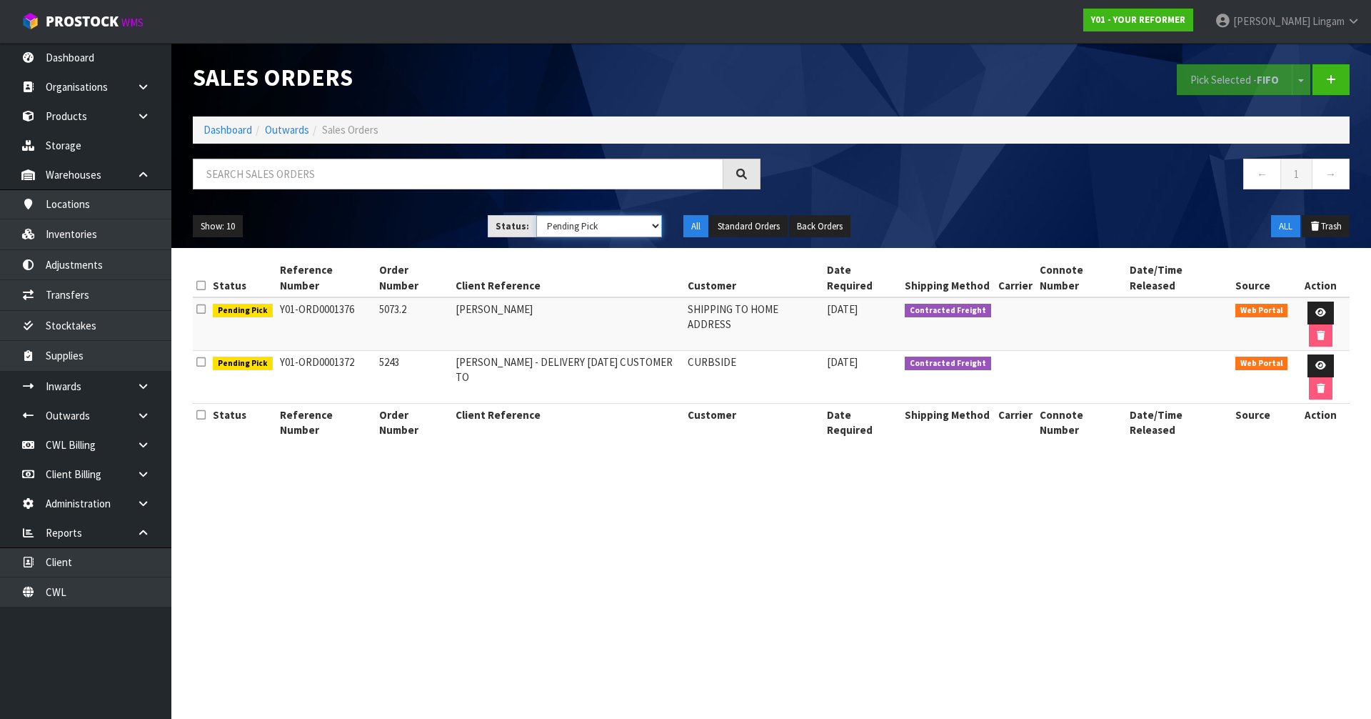
click at [621, 216] on select "Draft Pending Allocated Pending Pick Goods Picked Goods Packed Pending Charges …" at bounding box center [599, 226] width 126 height 22
select select "string:6"
click at [536, 215] on select "Draft Pending Allocated Pending Pick Goods Picked Goods Packed Pending Charges …" at bounding box center [599, 226] width 126 height 22
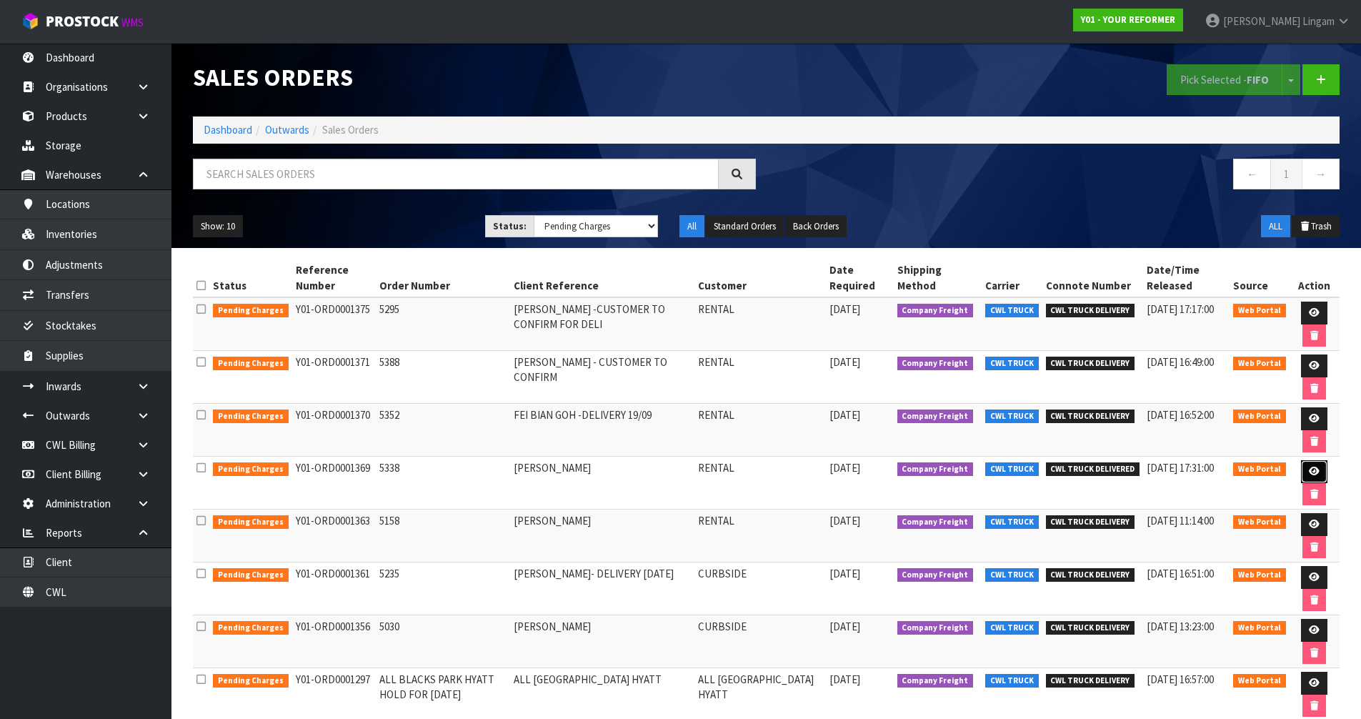
click at [1314, 468] on icon at bounding box center [1314, 470] width 11 height 9
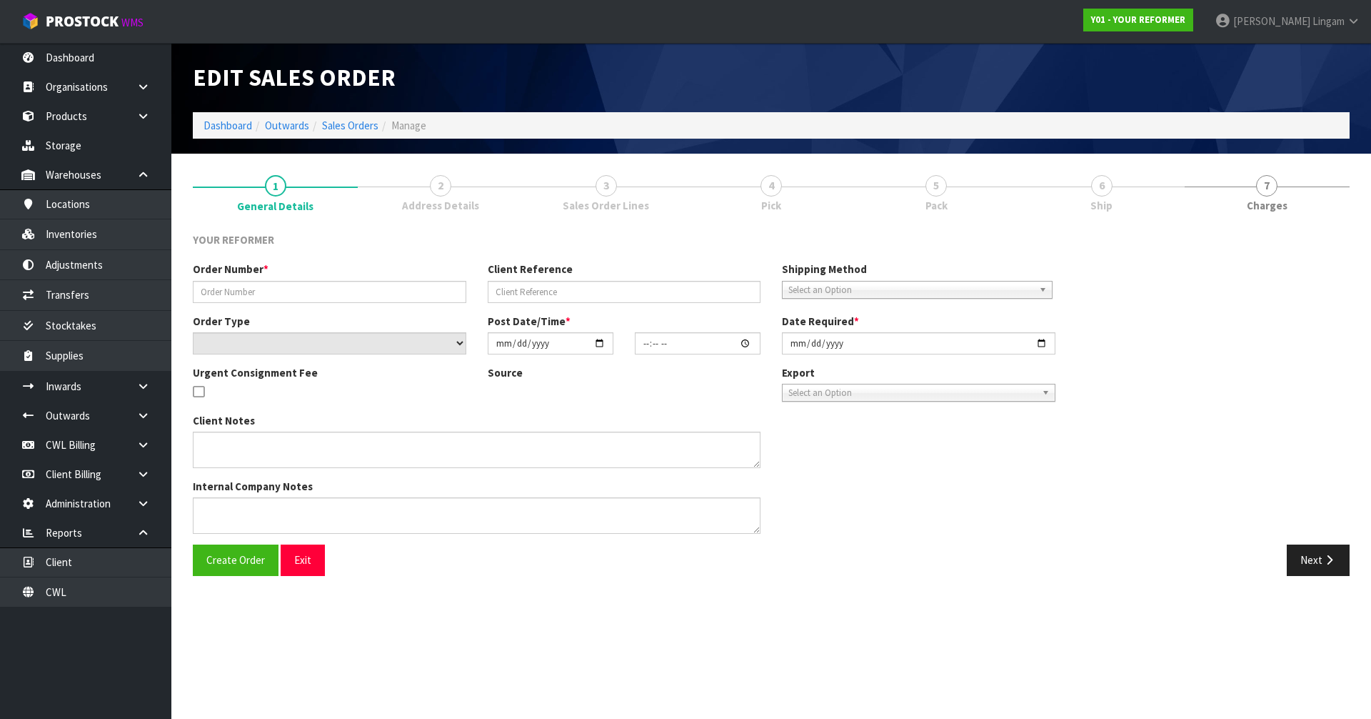
type input "5338"
type input "KENDALL-ROSE GOODWIN"
select select "number:0"
type input "2025-09-15"
type input "12:51:00.000"
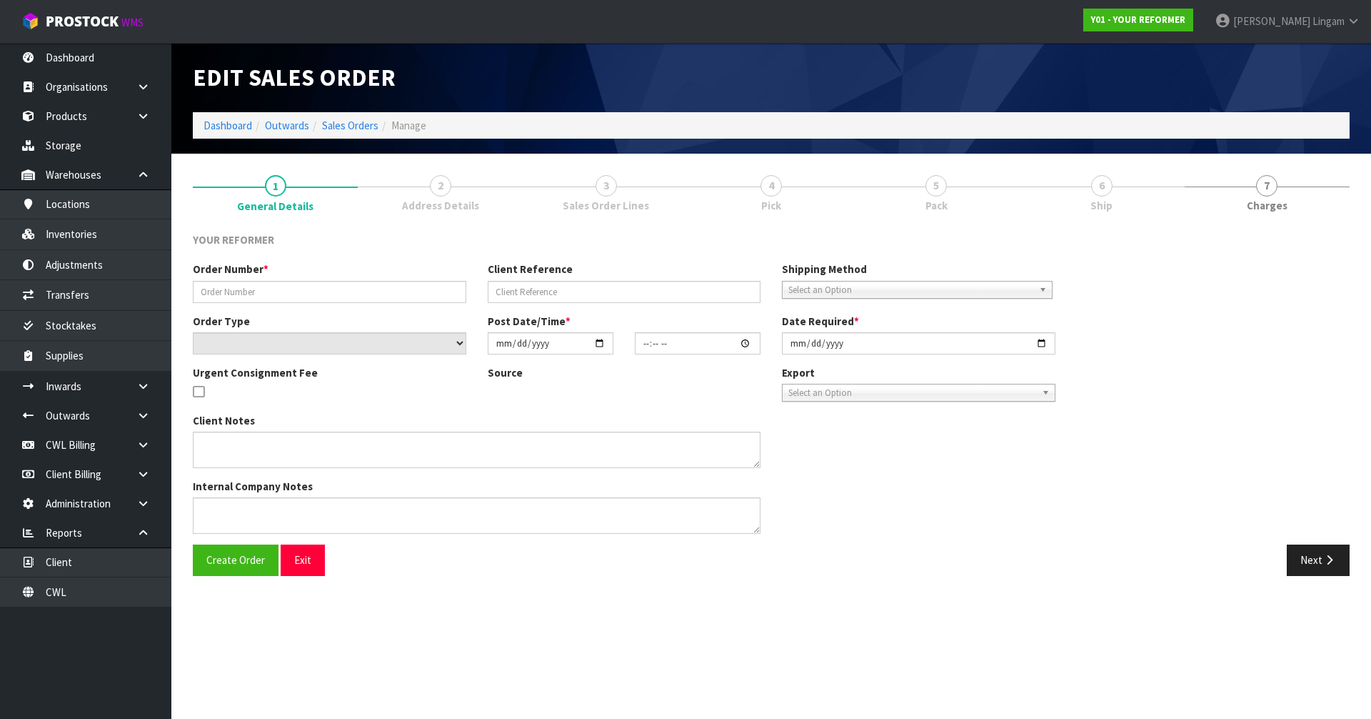
type input "[DATE]"
type textarea "KENDALL GOODWIN 17 ANGIANGI CRESCENT AUK BEACHLANDS 2571 NEW ZEALAND +64 210 82…"
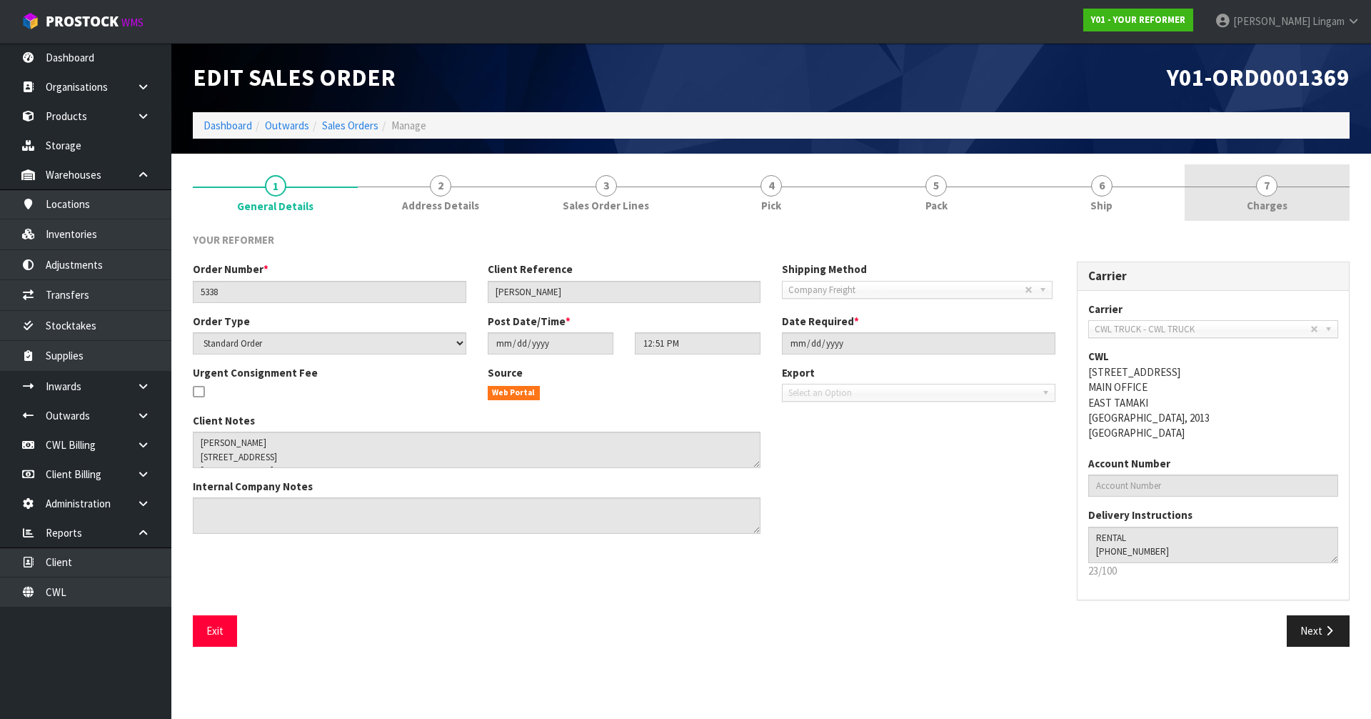
click at [1267, 201] on span "Charges" at bounding box center [1267, 205] width 41 height 15
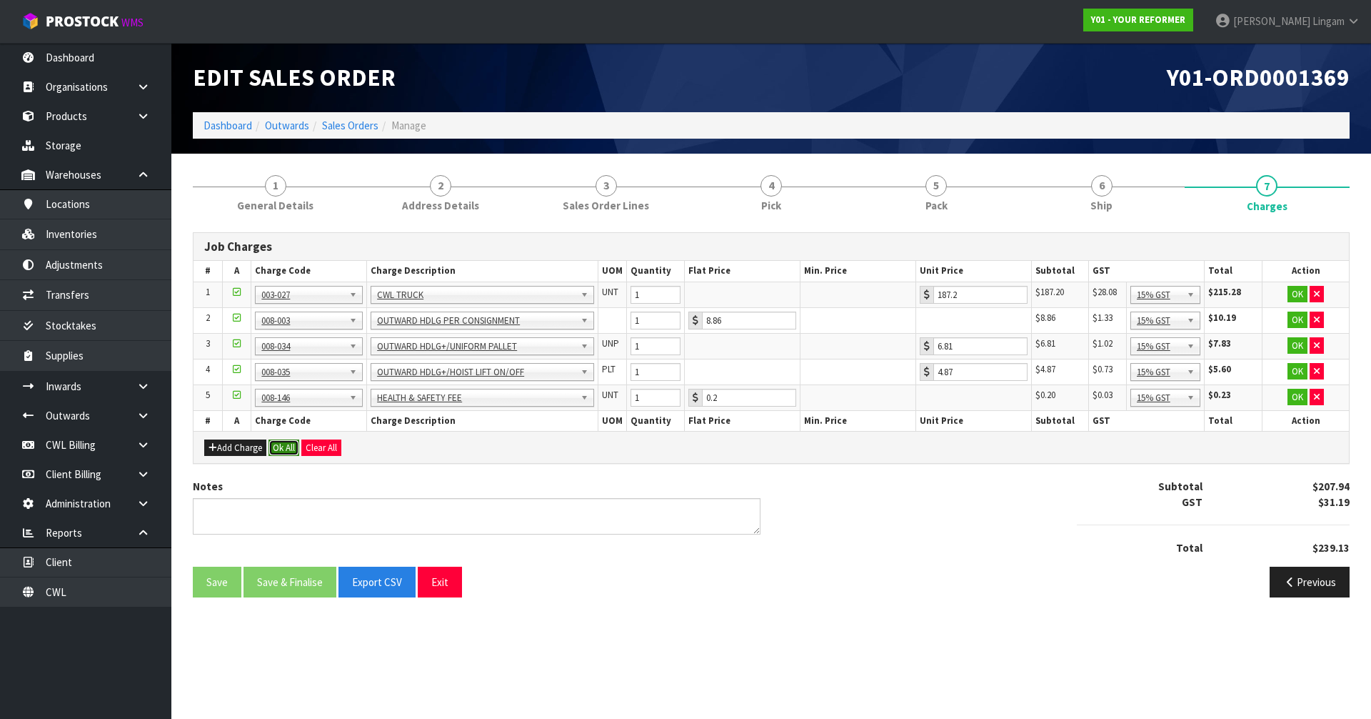
click at [279, 443] on button "Ok All" at bounding box center [284, 447] width 31 height 17
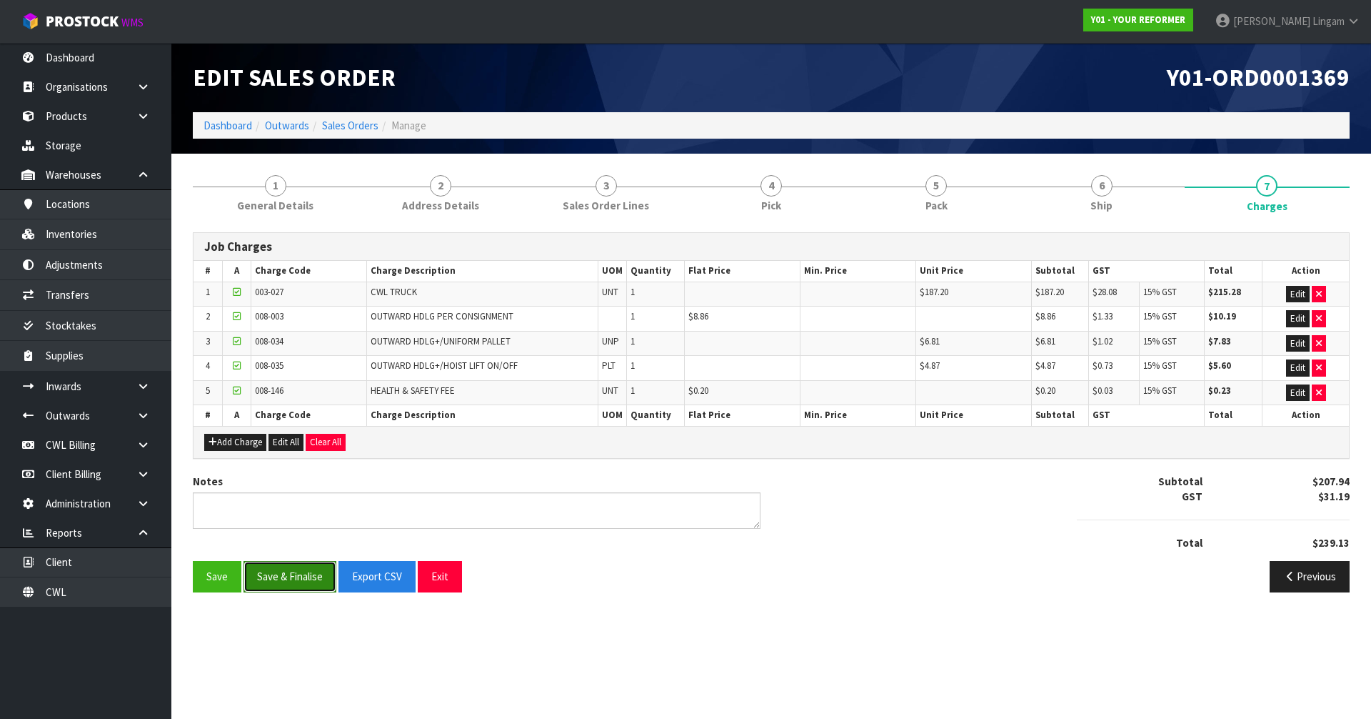
click at [301, 574] on button "Save & Finalise" at bounding box center [290, 576] width 93 height 31
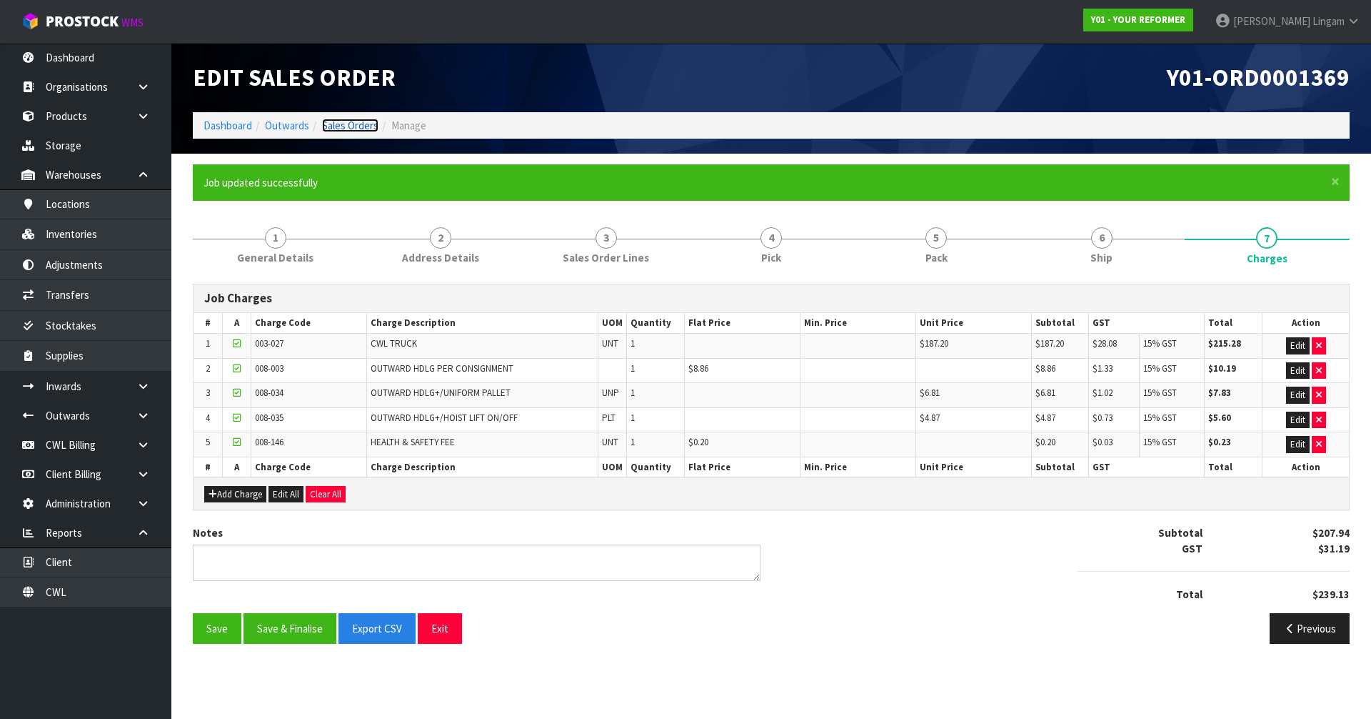
click at [369, 128] on link "Sales Orders" at bounding box center [350, 126] width 56 height 14
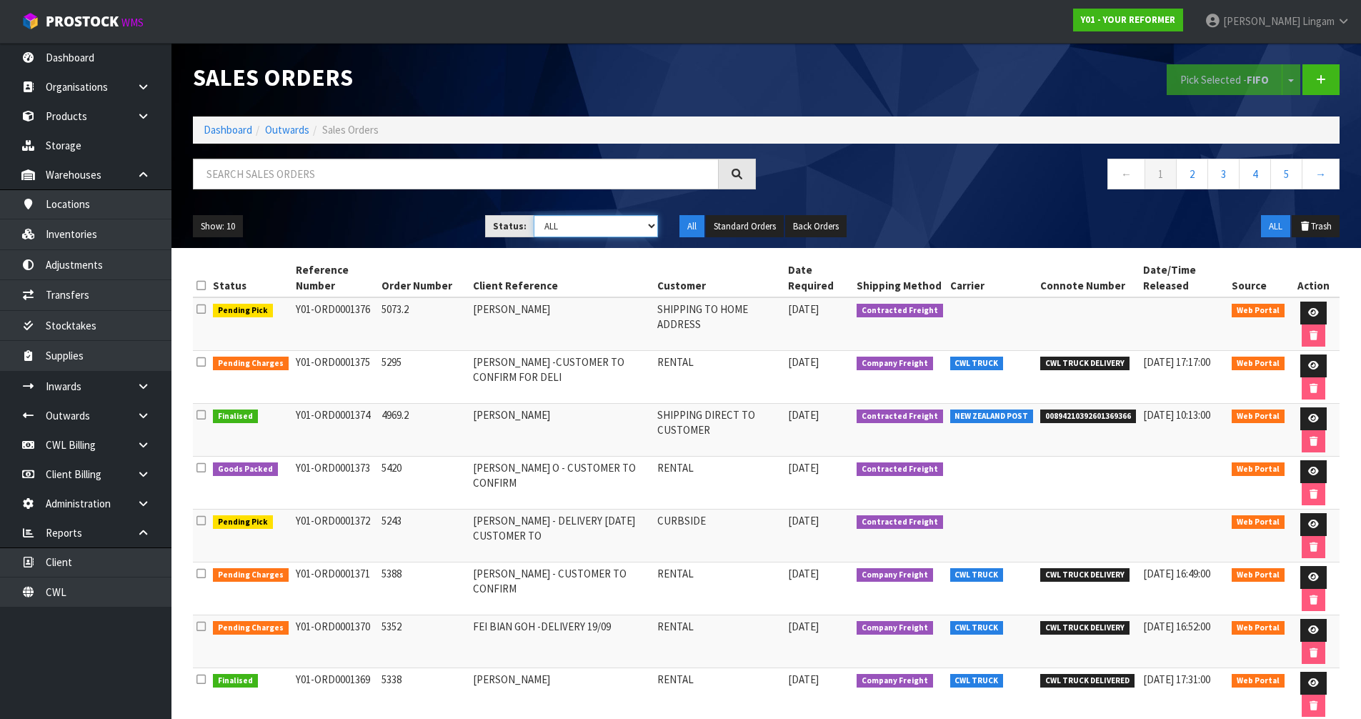
click at [632, 227] on select "Draft Pending Allocated Pending Pick Goods Picked Goods Packed Pending Charges …" at bounding box center [596, 226] width 124 height 22
select select "string:6"
click at [534, 215] on select "Draft Pending Allocated Pending Pick Goods Picked Goods Packed Pending Charges …" at bounding box center [596, 226] width 124 height 22
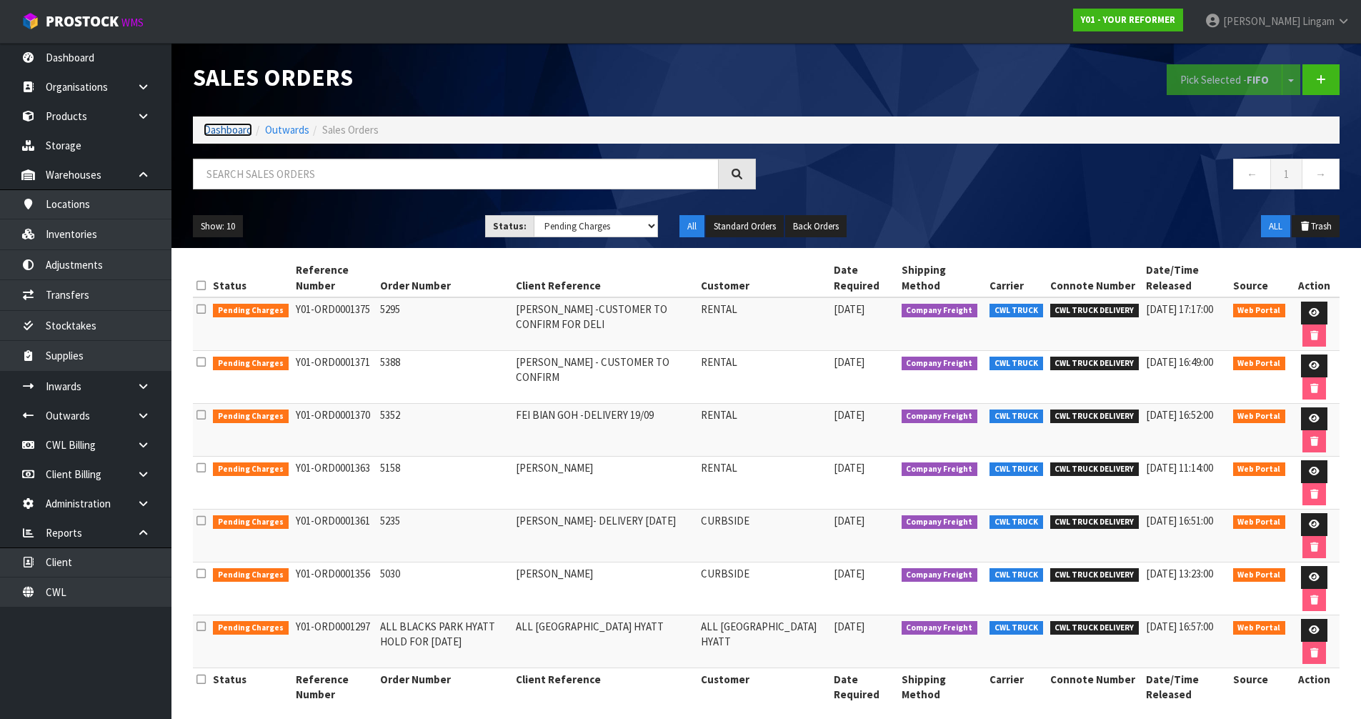
click at [226, 131] on link "Dashboard" at bounding box center [228, 130] width 49 height 14
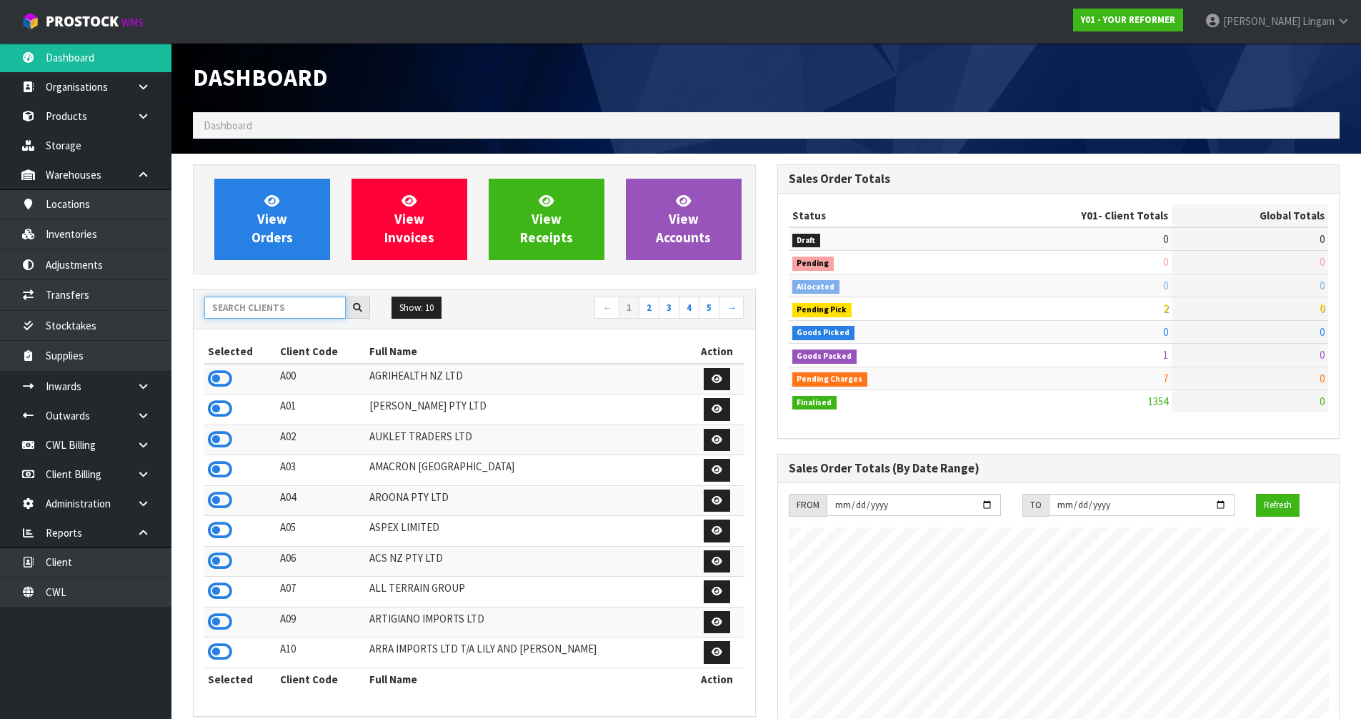
scroll to position [1082, 584]
click at [311, 316] on input "text" at bounding box center [274, 307] width 141 height 22
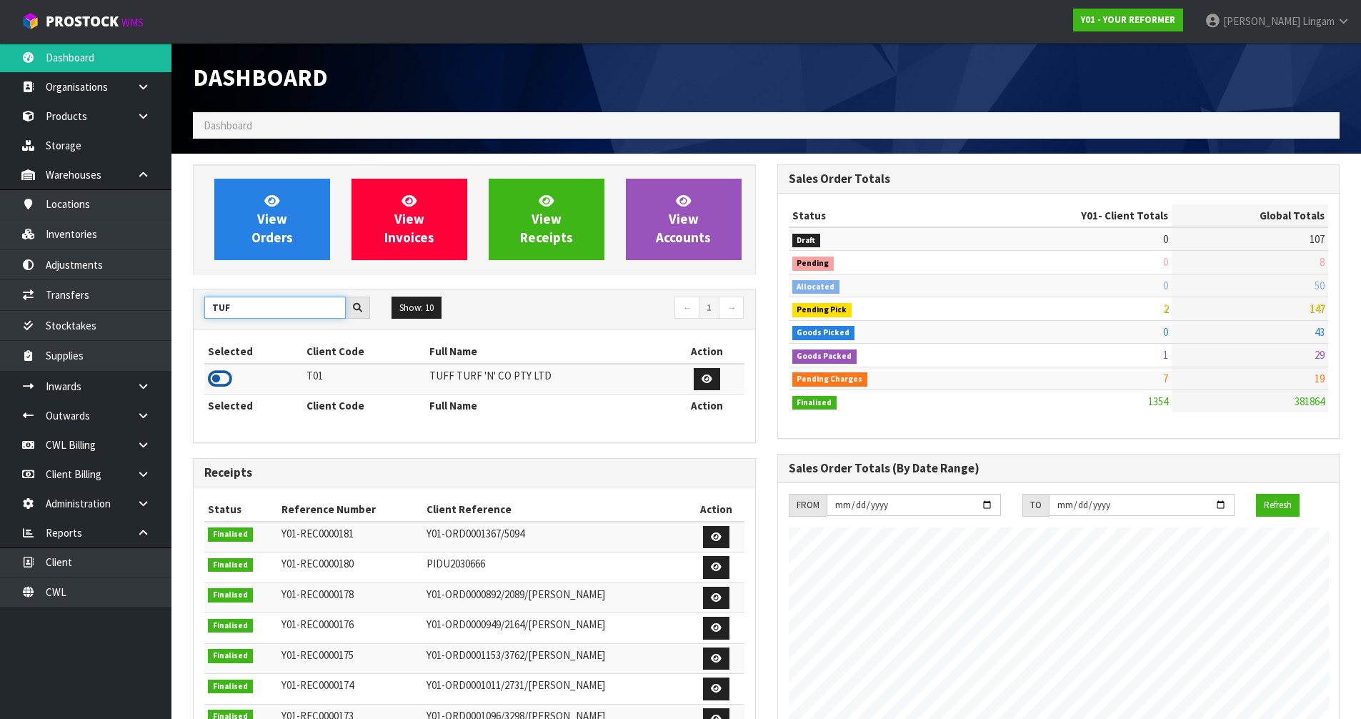
type input "TUF"
click at [227, 382] on icon at bounding box center [220, 378] width 24 height 21
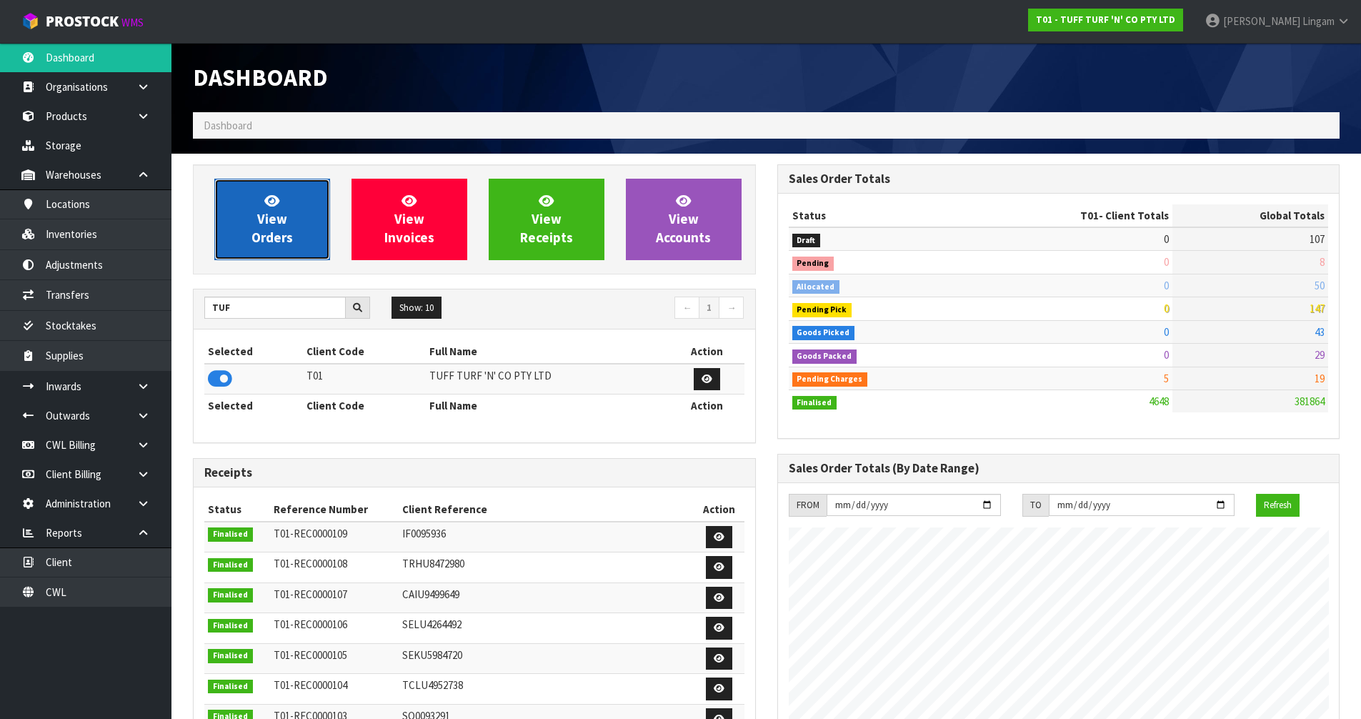
click at [282, 245] on span "View Orders" at bounding box center [271, 219] width 41 height 54
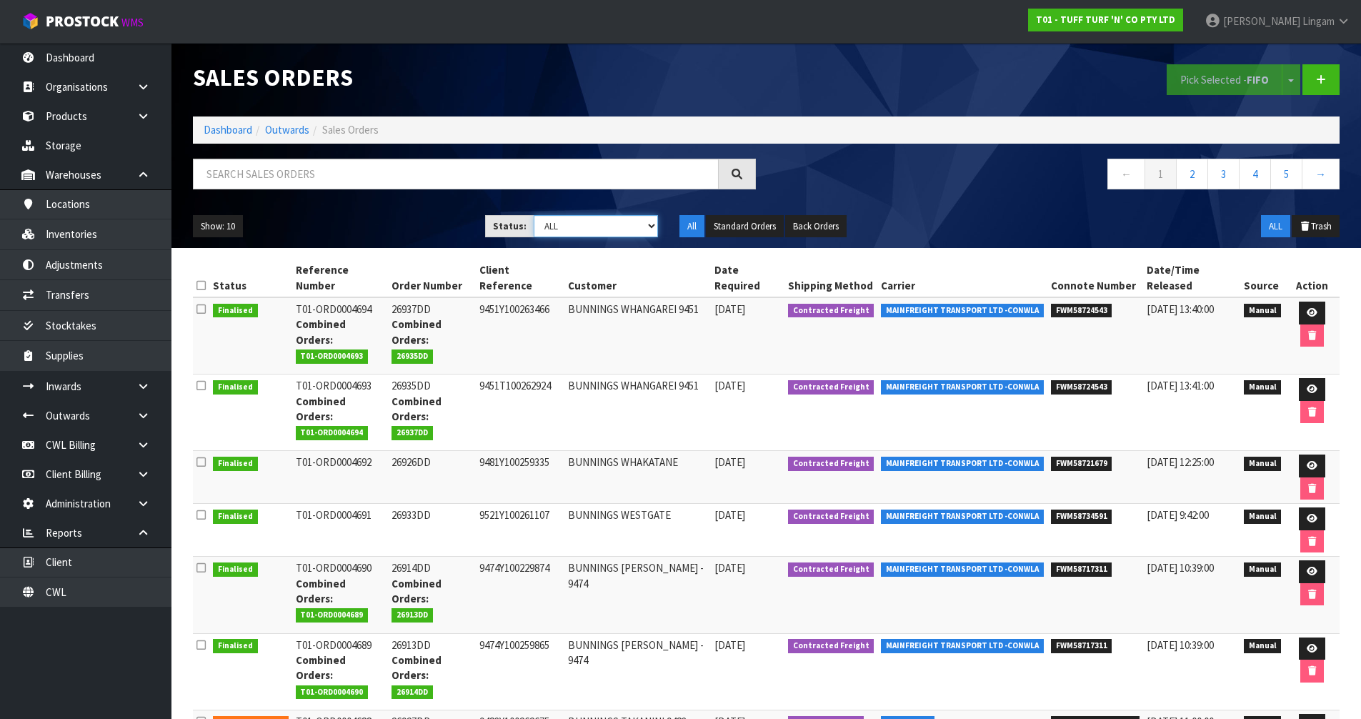
click at [621, 229] on select "Draft Pending Allocated Pending Pick Goods Picked Goods Packed Pending Charges …" at bounding box center [596, 226] width 124 height 22
select select "string:6"
click at [534, 215] on select "Draft Pending Allocated Pending Pick Goods Picked Goods Packed Pending Charges …" at bounding box center [596, 226] width 124 height 22
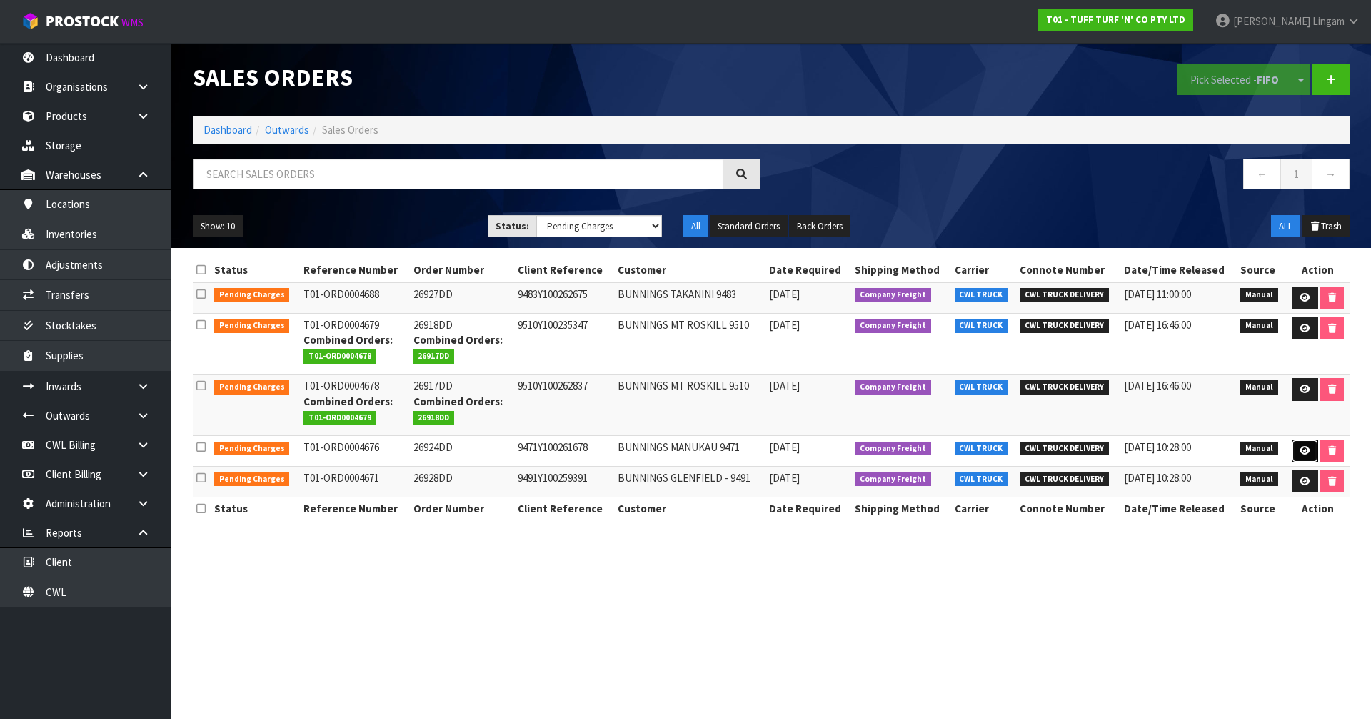
click at [1304, 451] on icon at bounding box center [1305, 450] width 11 height 9
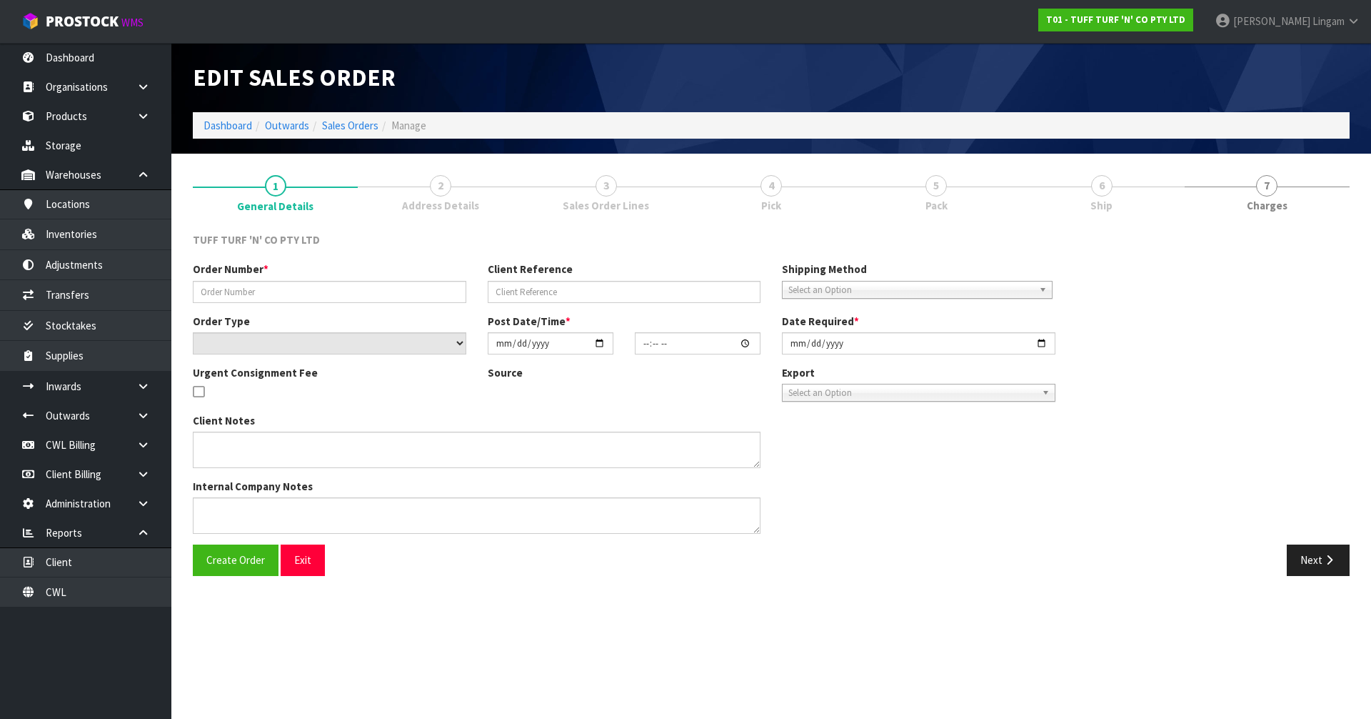
type input "26924DD"
type input "9471Y100261678"
select select "number:0"
type input "2025-09-15"
type input "12:47:00.000"
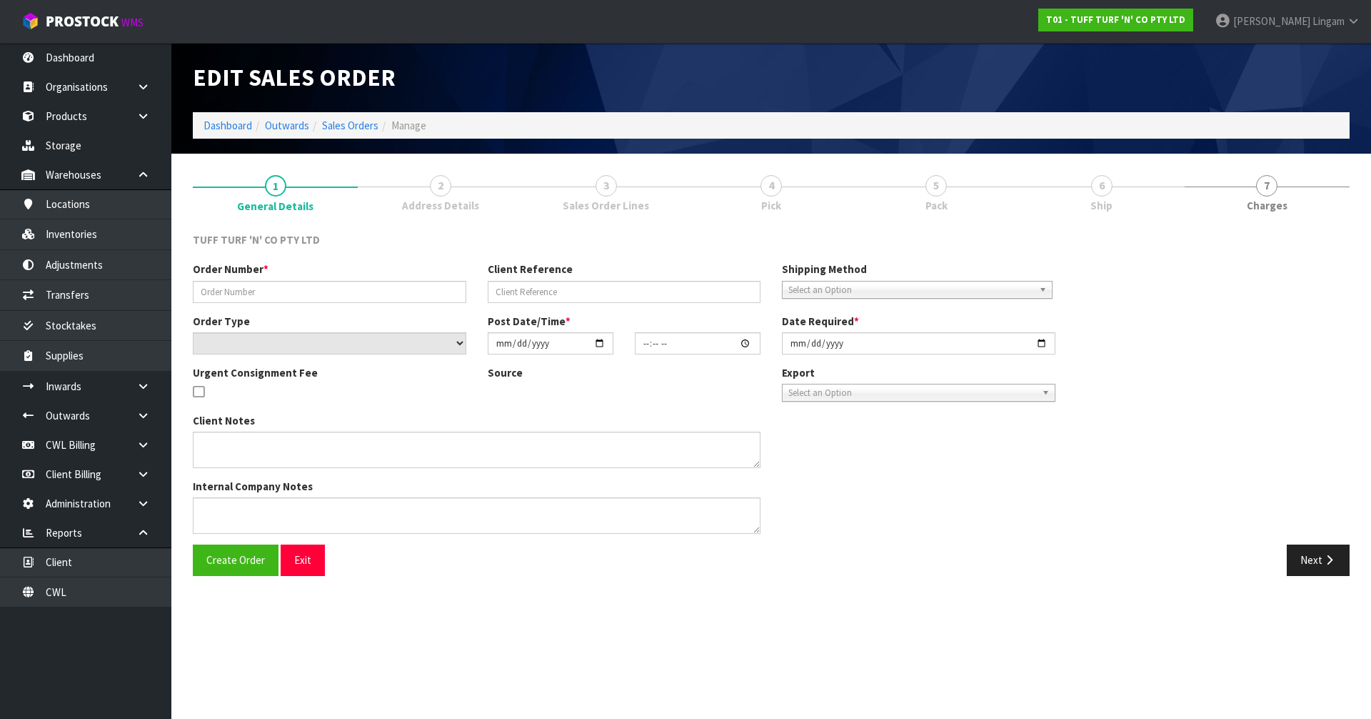
type input "[DATE]"
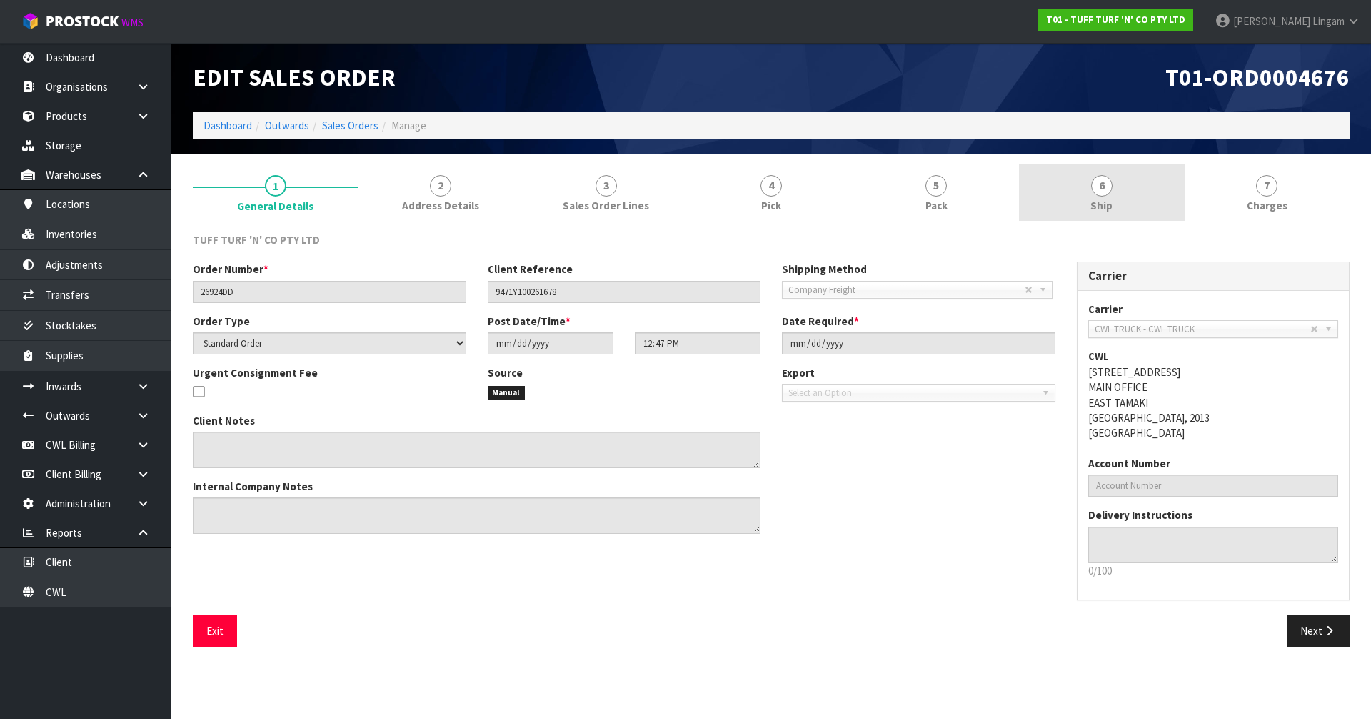
click at [1119, 216] on link "6 Ship" at bounding box center [1101, 192] width 165 height 56
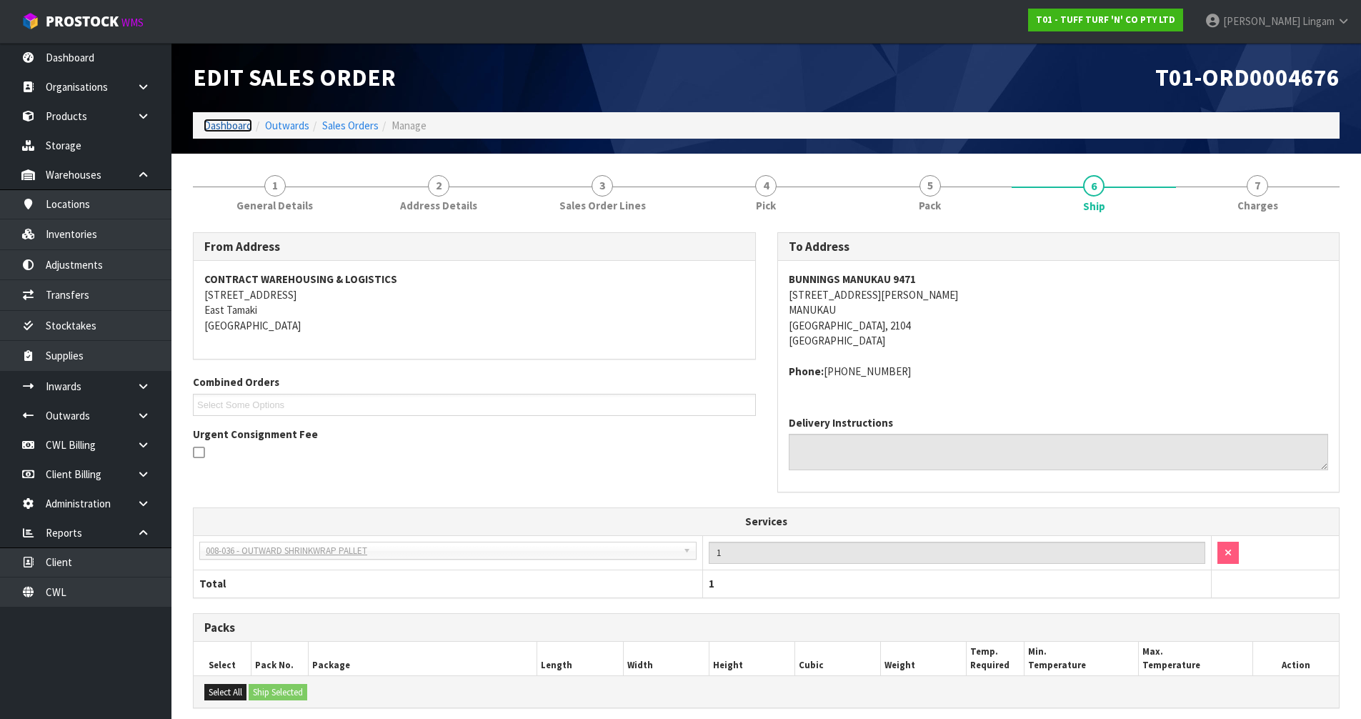
click at [215, 128] on link "Dashboard" at bounding box center [228, 126] width 49 height 14
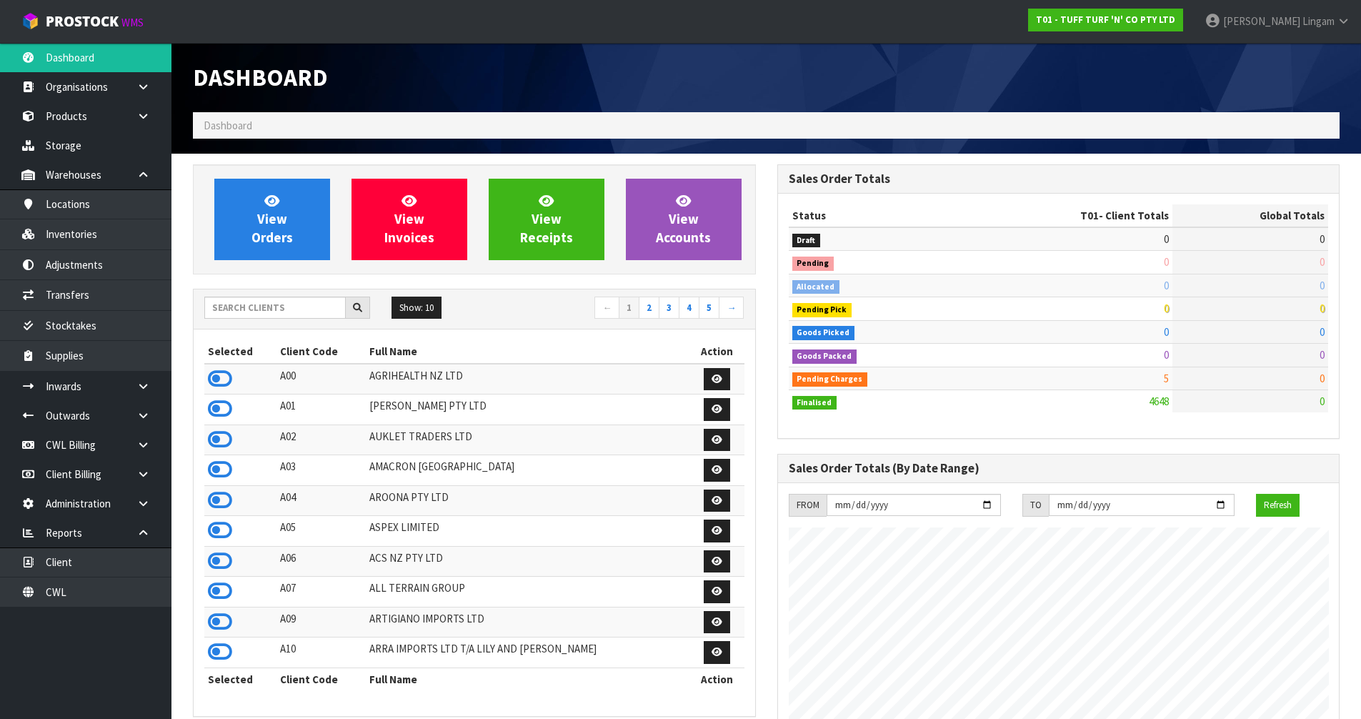
scroll to position [1082, 584]
click at [279, 311] on input "text" at bounding box center [274, 307] width 141 height 22
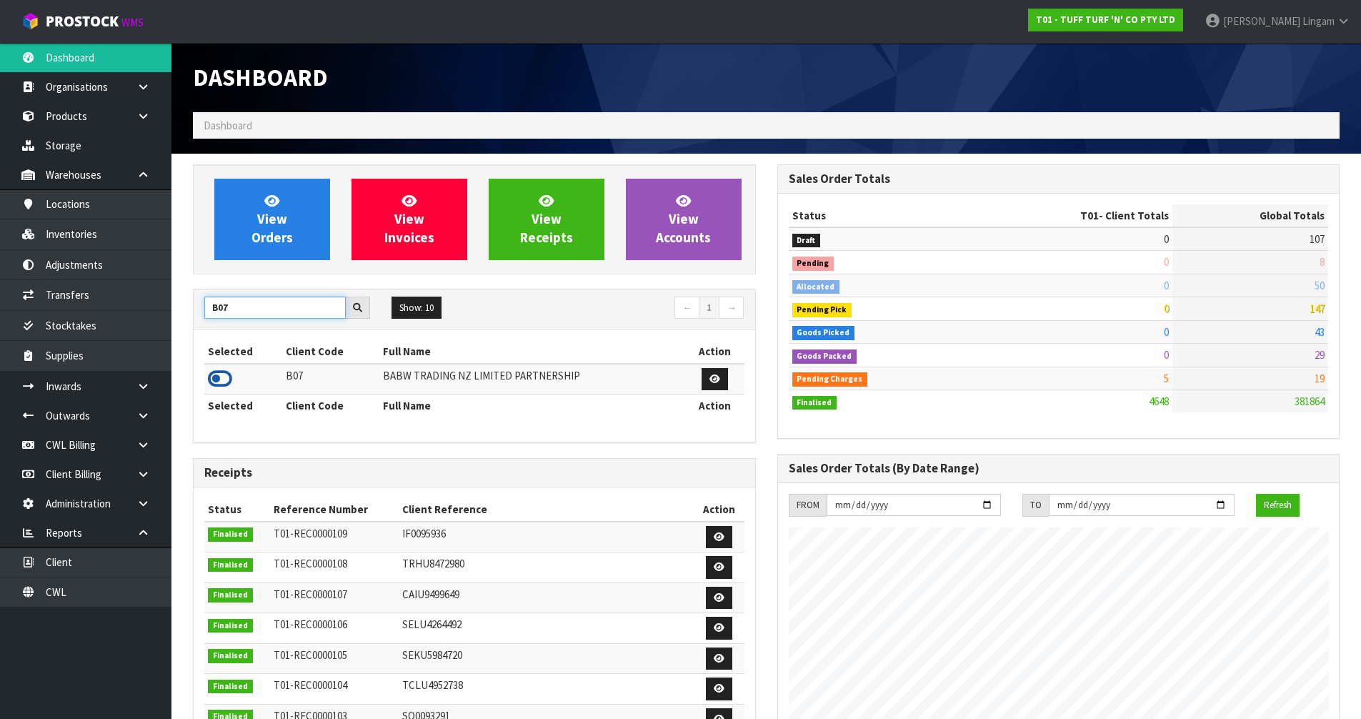
type input "B07"
click at [219, 376] on icon at bounding box center [220, 378] width 24 height 21
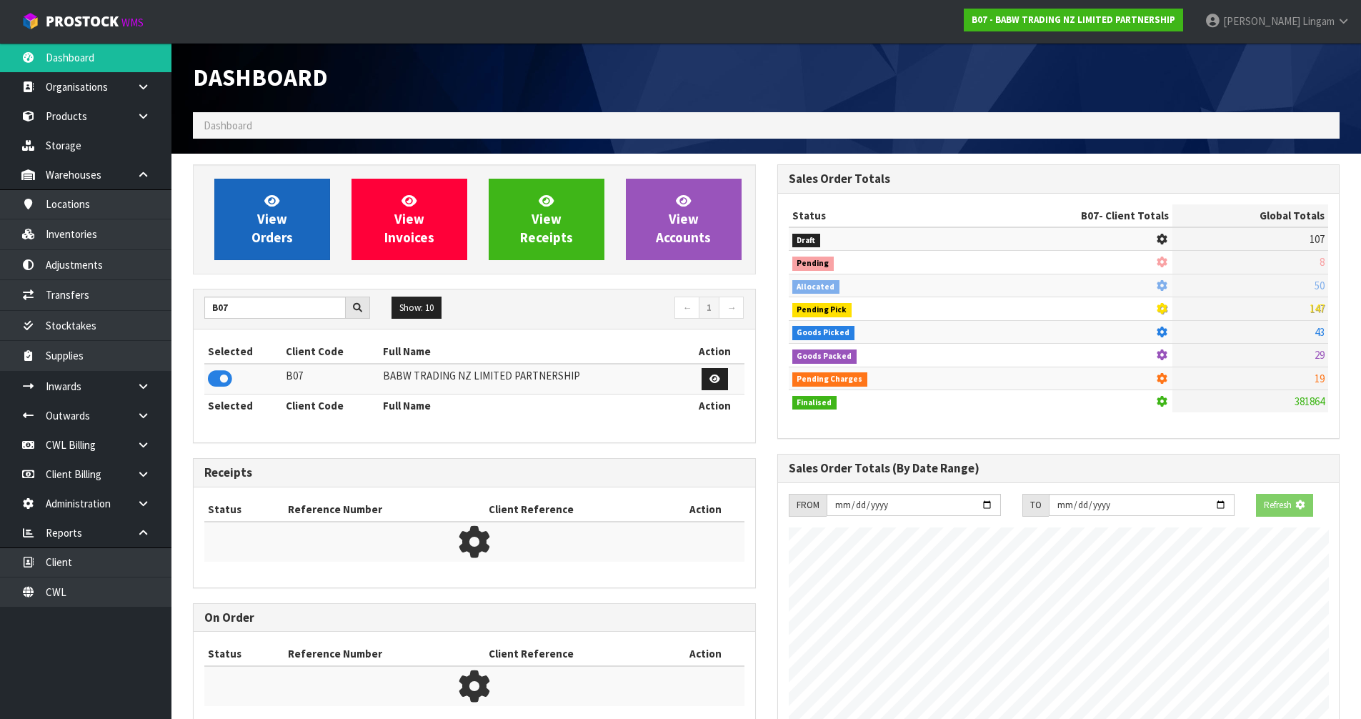
scroll to position [891, 584]
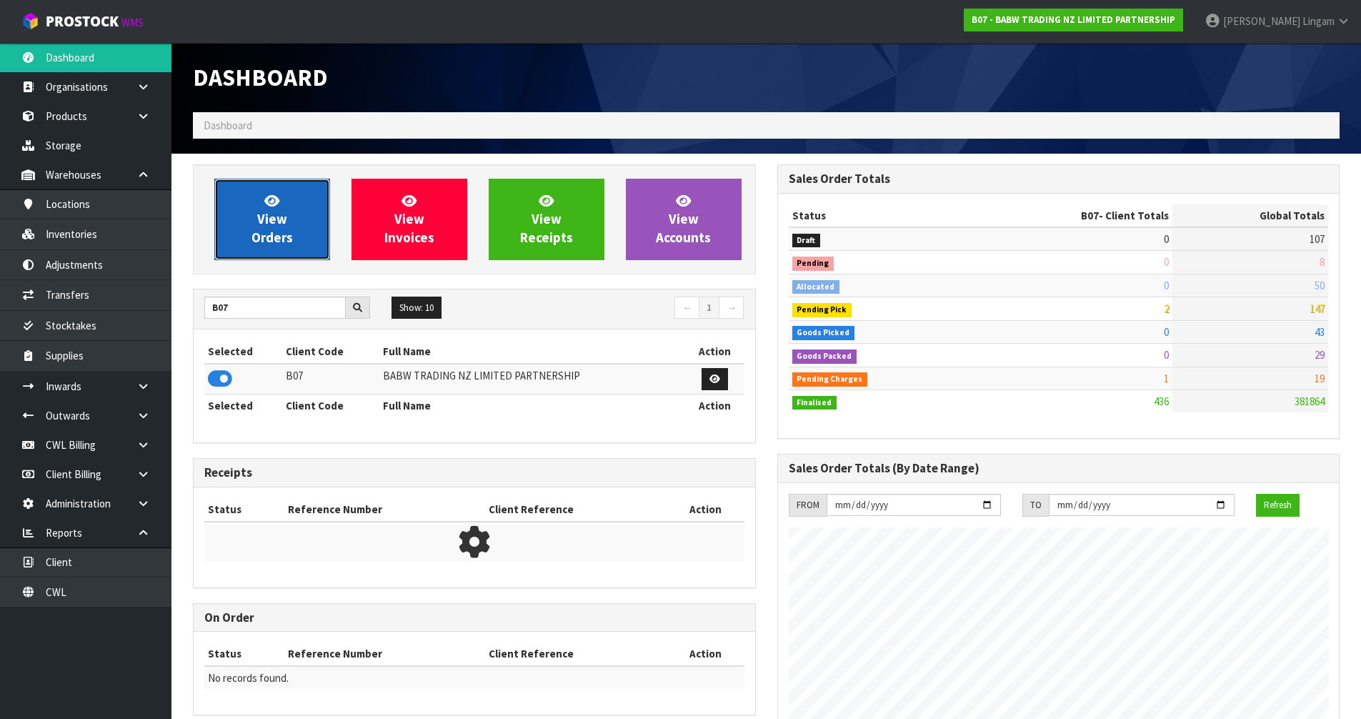
click at [288, 239] on span "View Orders" at bounding box center [271, 219] width 41 height 54
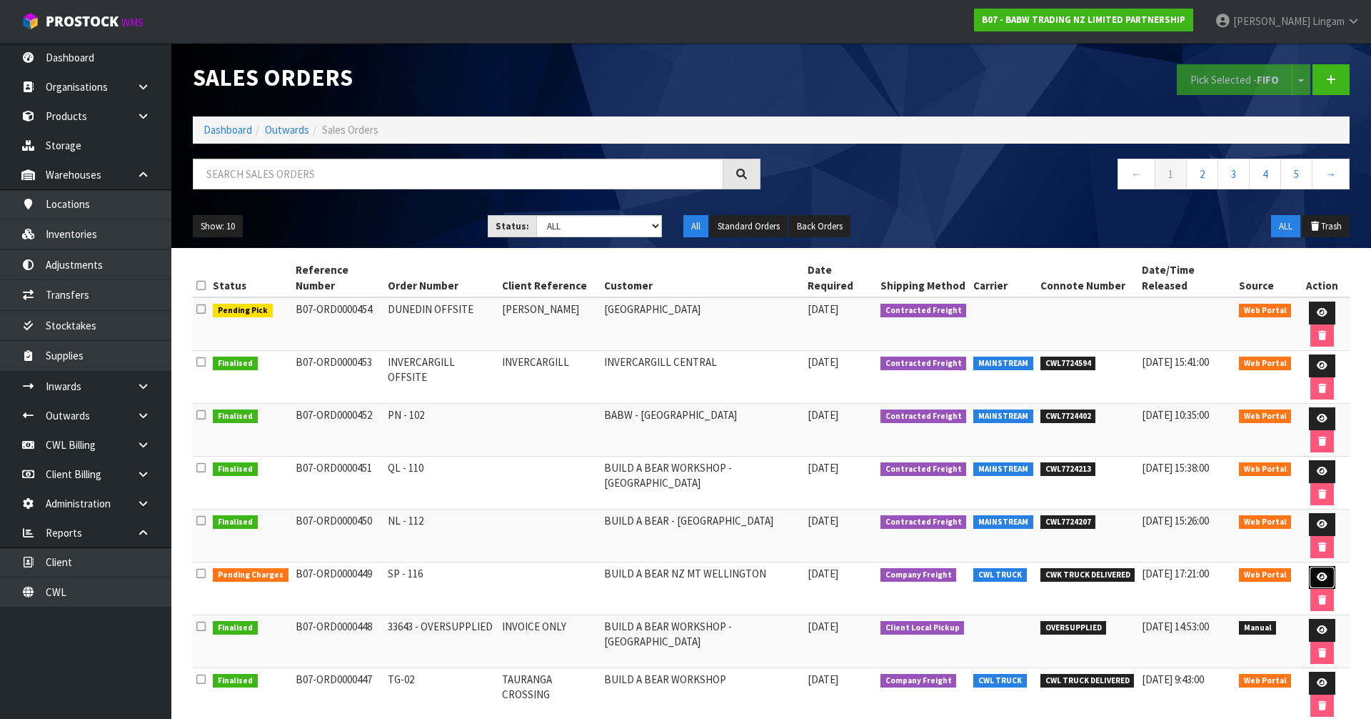
click at [1317, 572] on icon at bounding box center [1322, 576] width 11 height 9
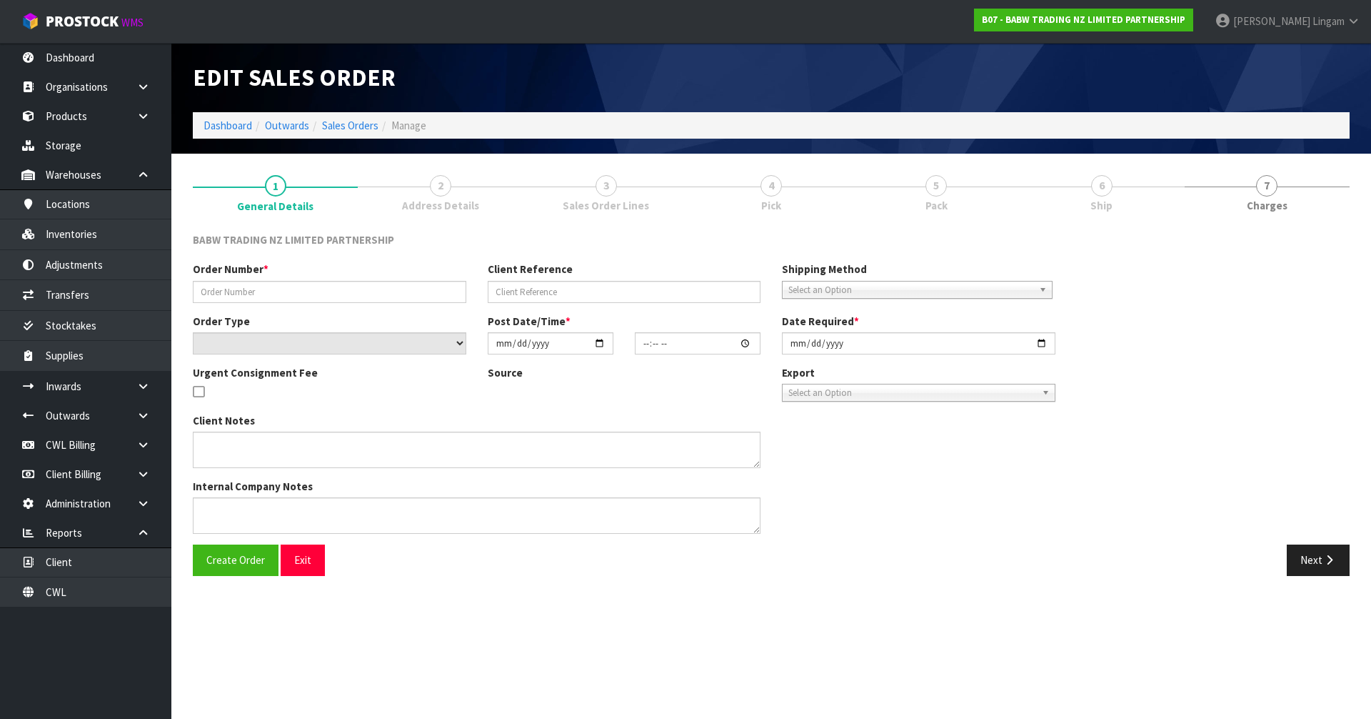
type input "SP - 116"
select select "number:0"
type input "2025-09-15"
type input "12:03:00.000"
type input "2025-09-15"
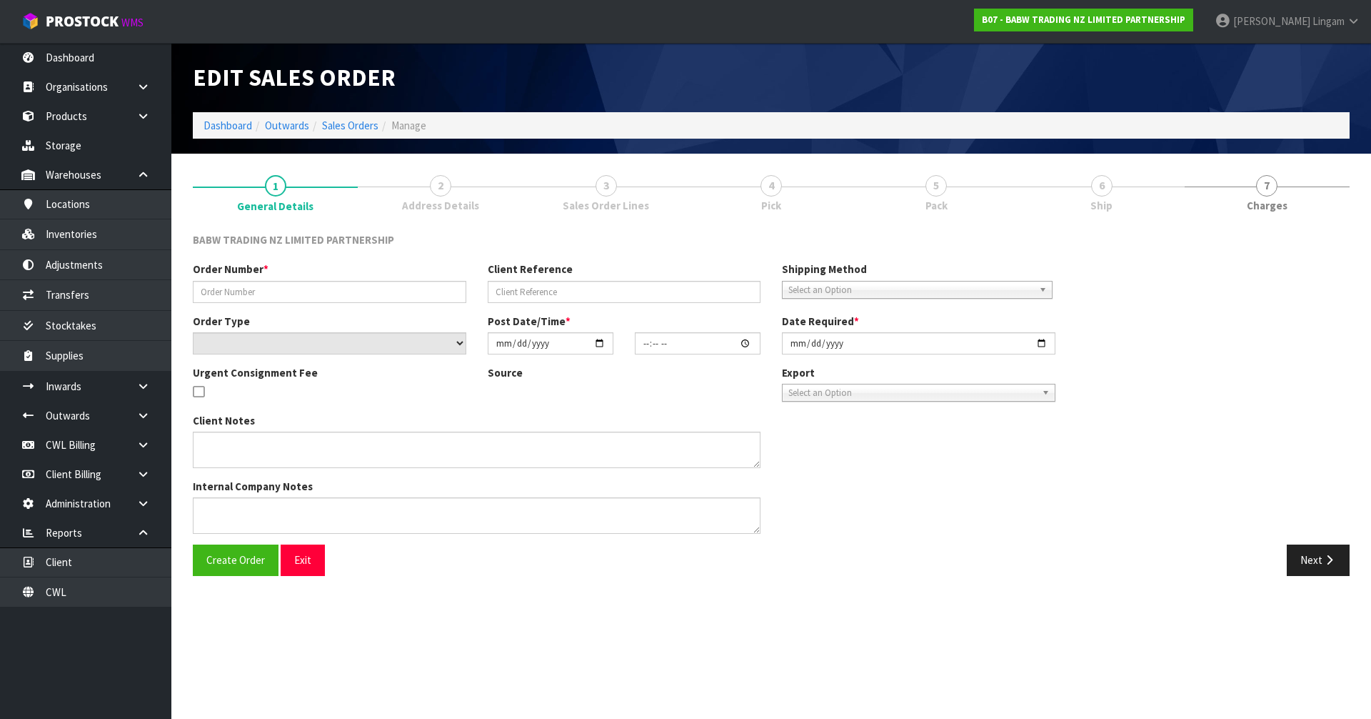
type textarea "CALL/MESSGAE AFTERNOON PRIOR TO MORNING DELIVERY - FRANKI 0273810540, TO MAKE S…"
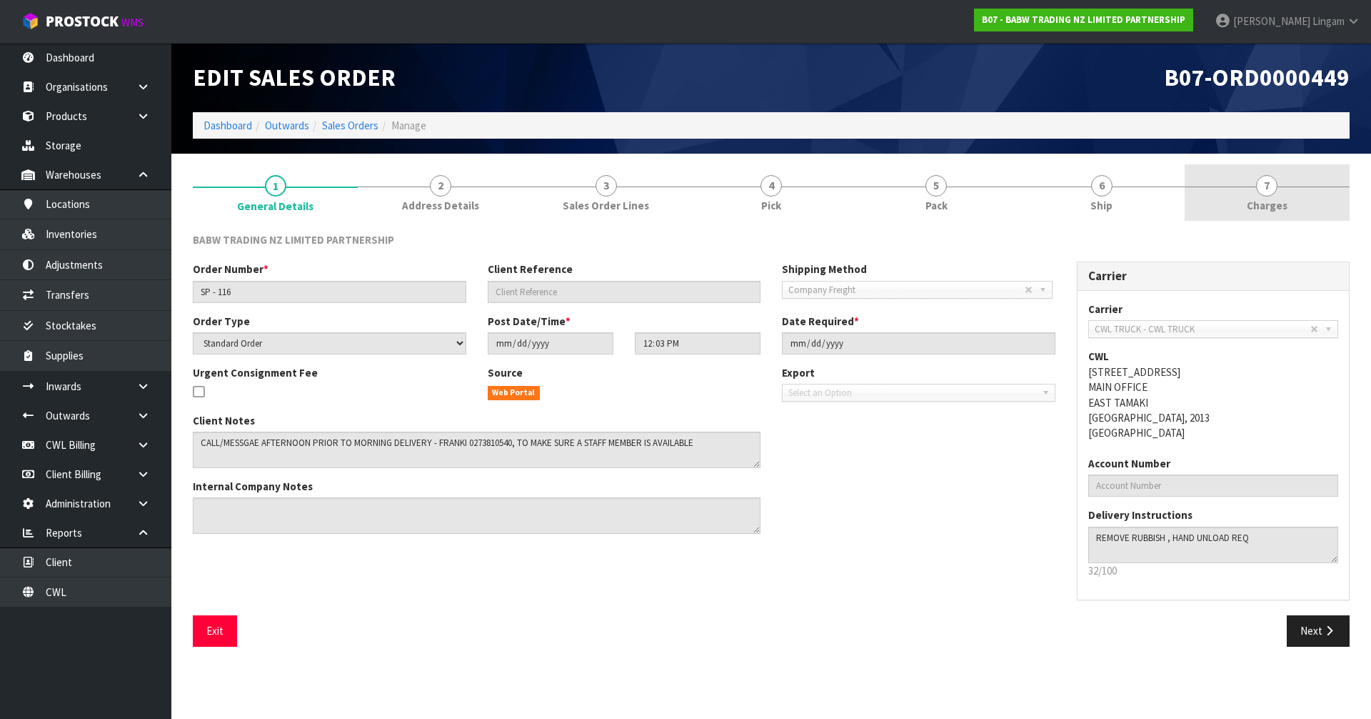
click at [1314, 178] on link "7 Charges" at bounding box center [1267, 192] width 165 height 56
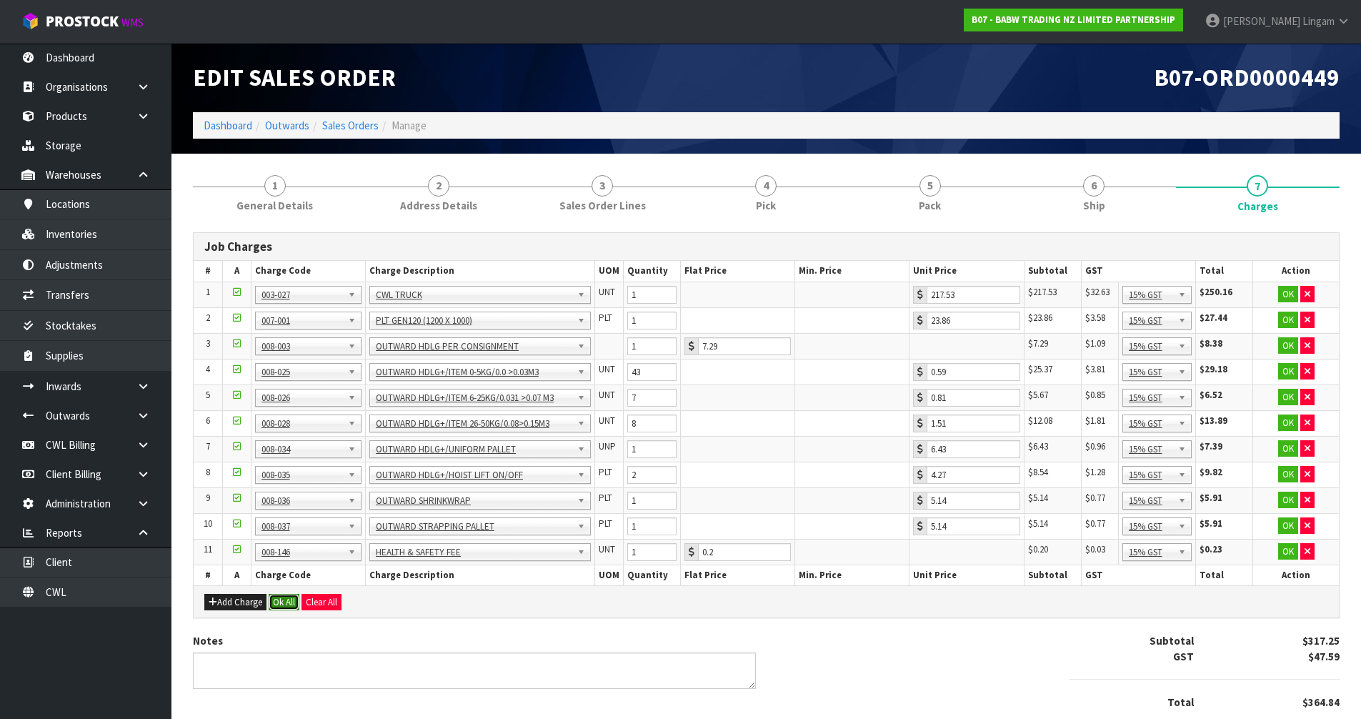
click at [284, 596] on button "Ok All" at bounding box center [284, 602] width 31 height 17
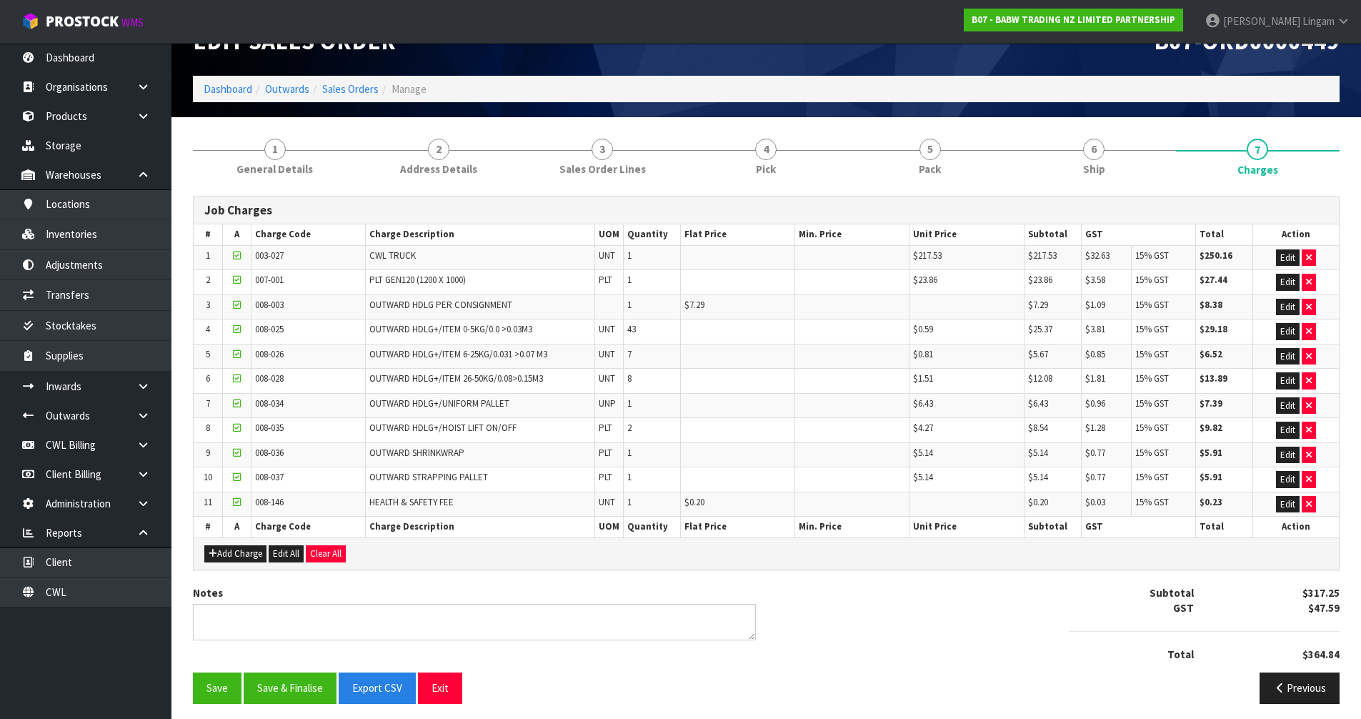
scroll to position [43, 0]
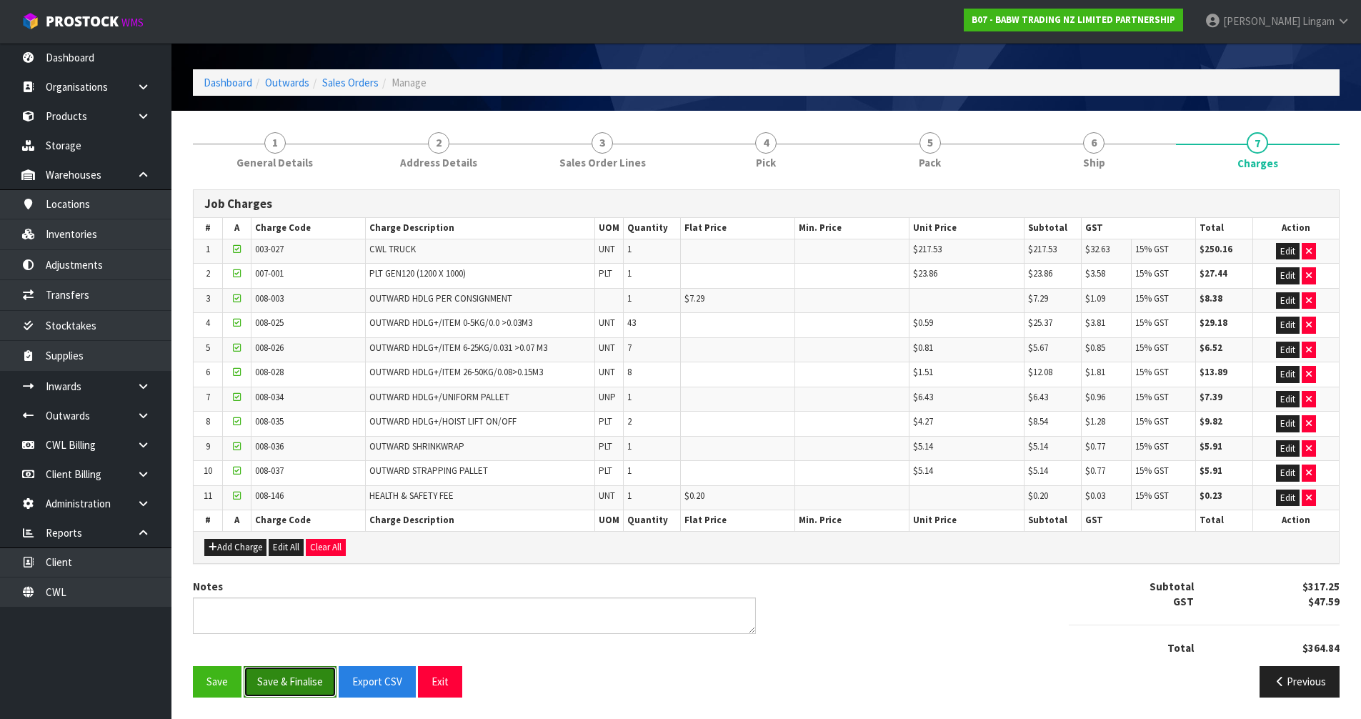
click at [314, 690] on button "Save & Finalise" at bounding box center [290, 681] width 93 height 31
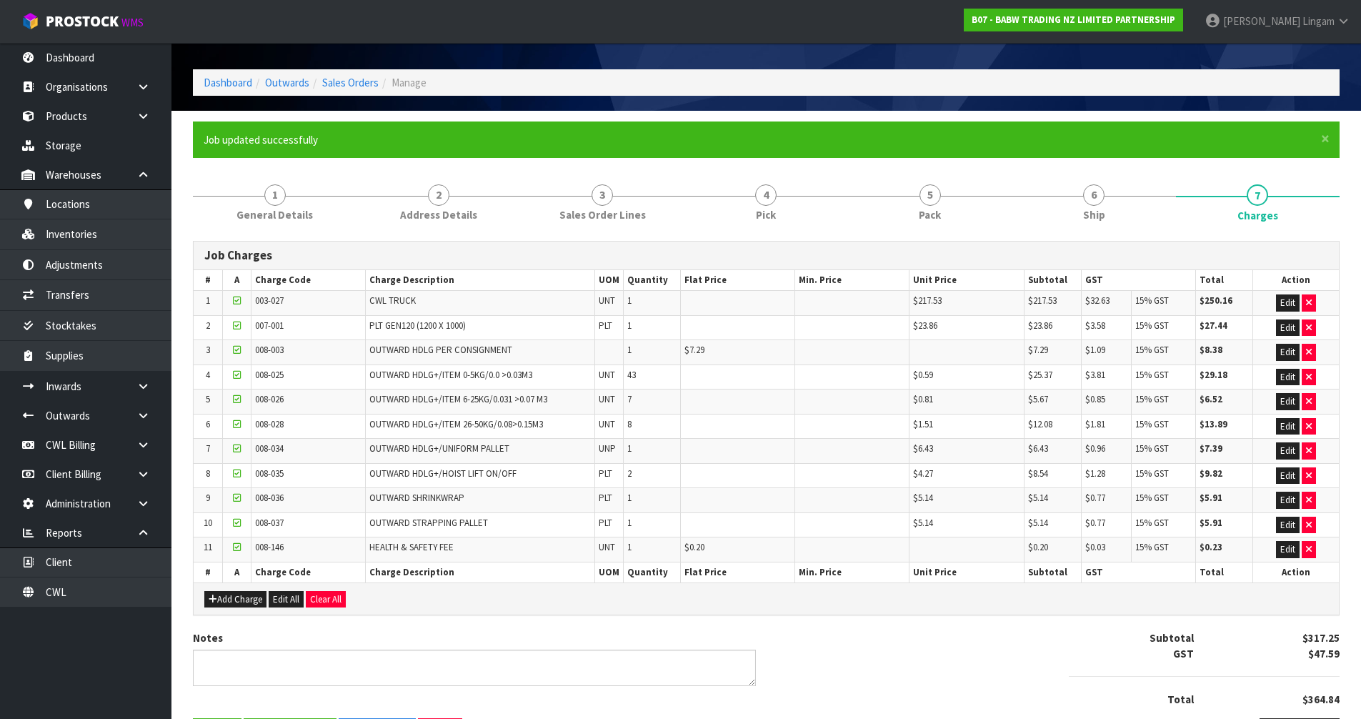
scroll to position [0, 0]
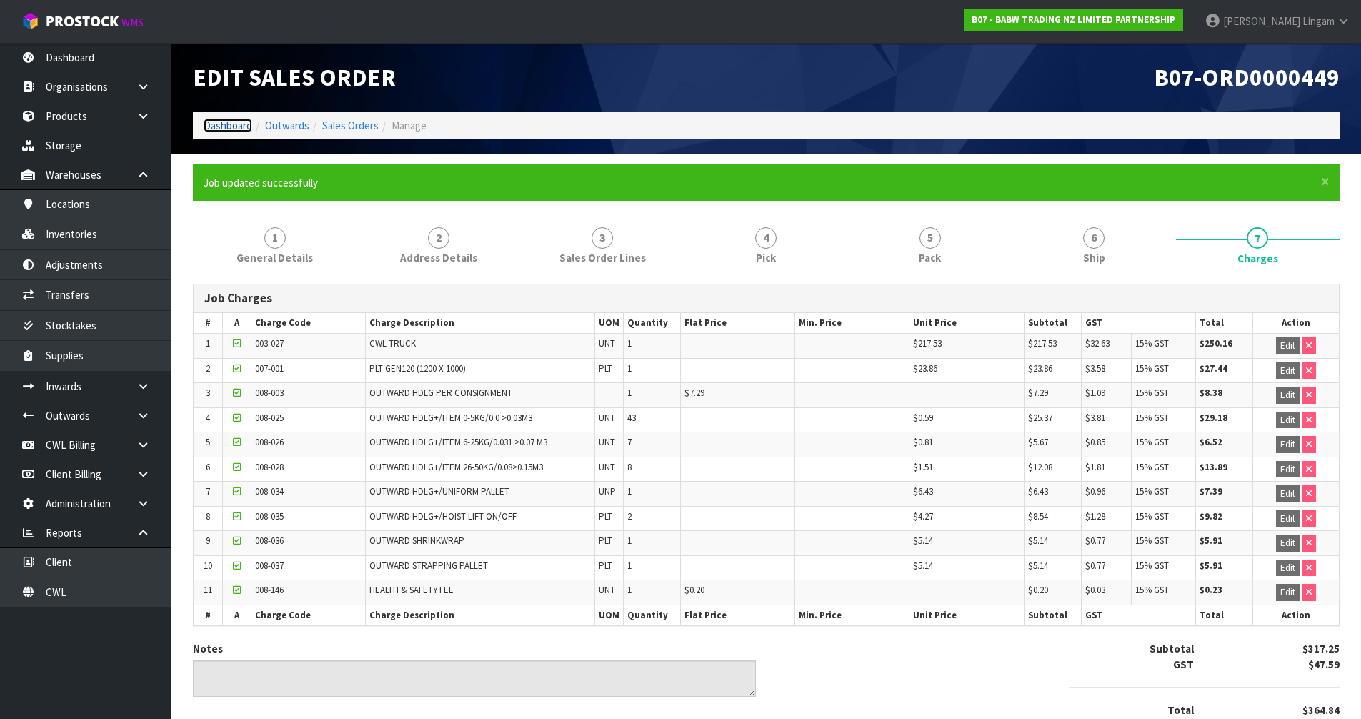
click at [216, 126] on link "Dashboard" at bounding box center [228, 126] width 49 height 14
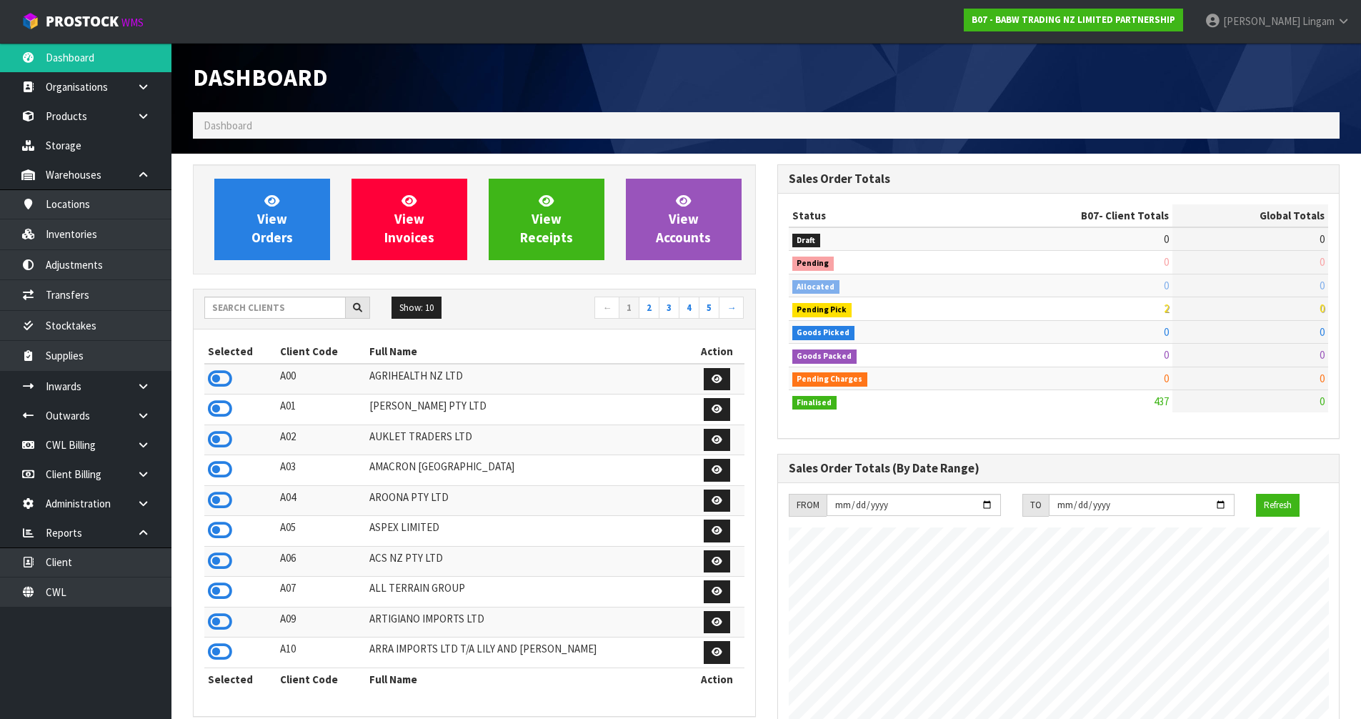
scroll to position [1082, 584]
click at [302, 306] on input "text" at bounding box center [274, 307] width 141 height 22
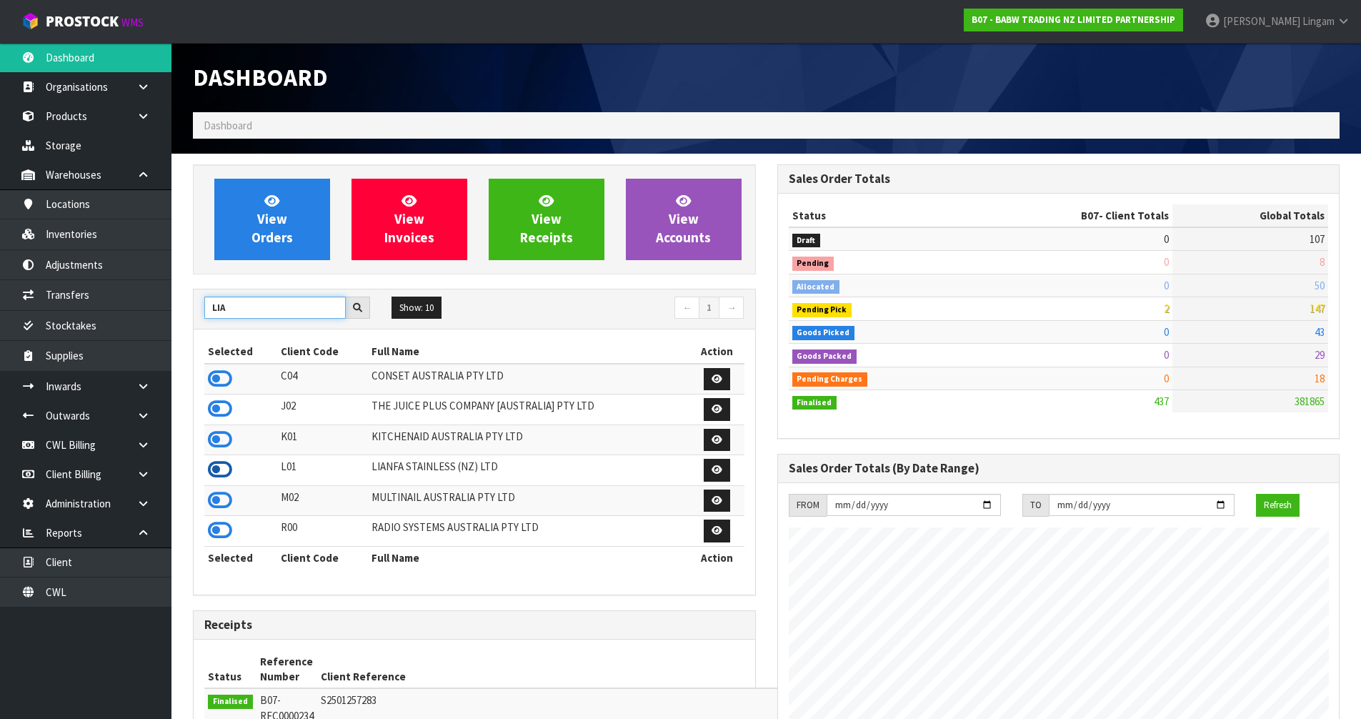
type input "LIA"
click at [227, 469] on icon at bounding box center [220, 469] width 24 height 21
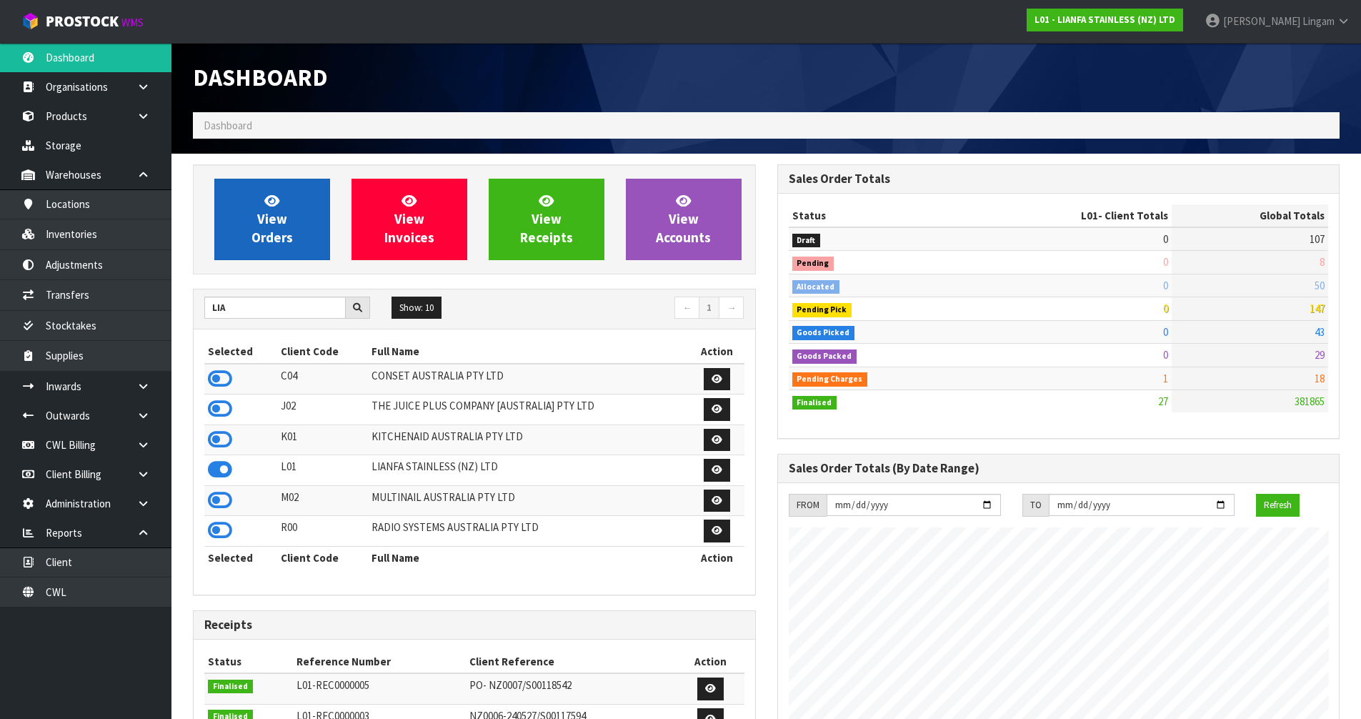
scroll to position [713417, 713706]
click at [285, 199] on link "View Orders" at bounding box center [272, 219] width 116 height 81
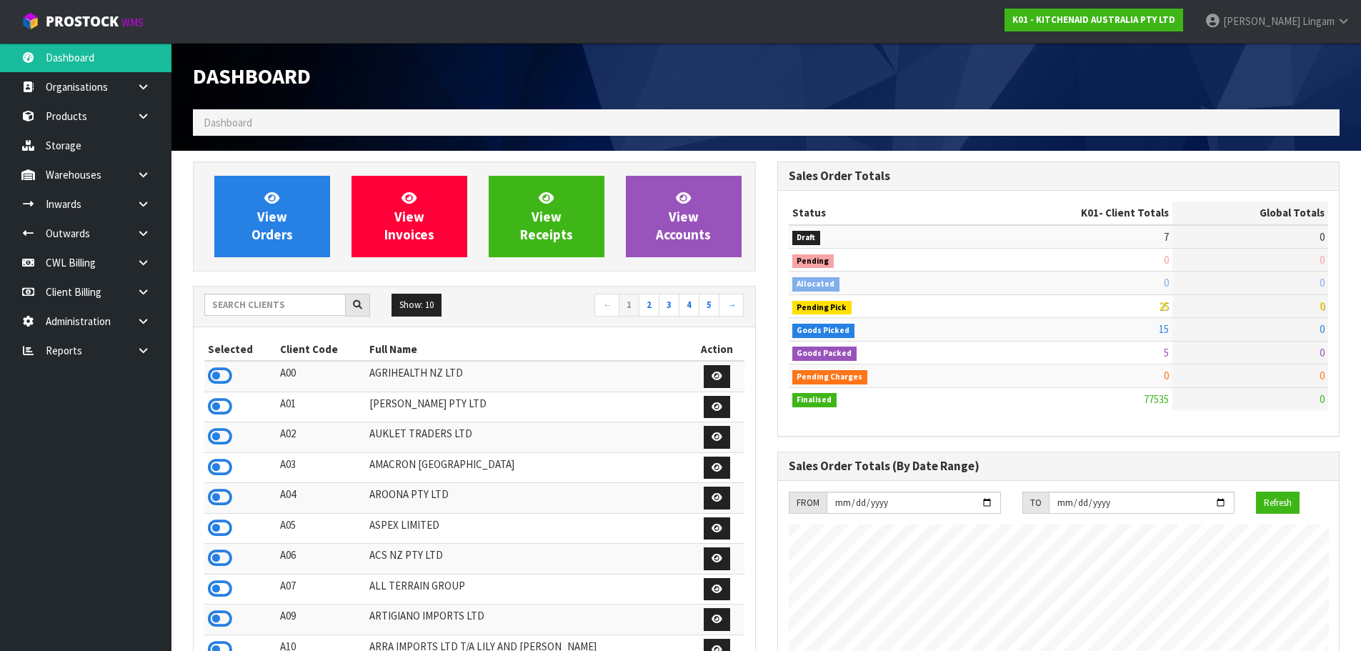
scroll to position [1082, 584]
click at [146, 355] on icon at bounding box center [143, 350] width 14 height 11
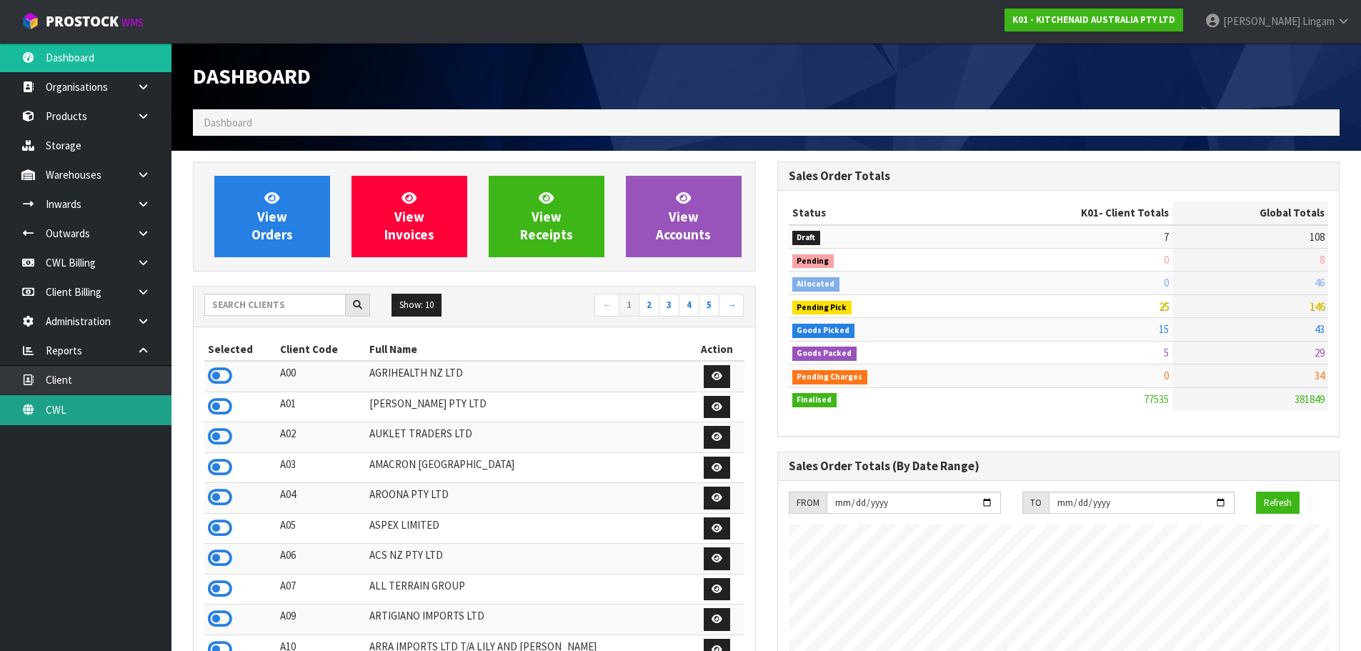
click at [124, 412] on link "CWL" at bounding box center [85, 409] width 171 height 29
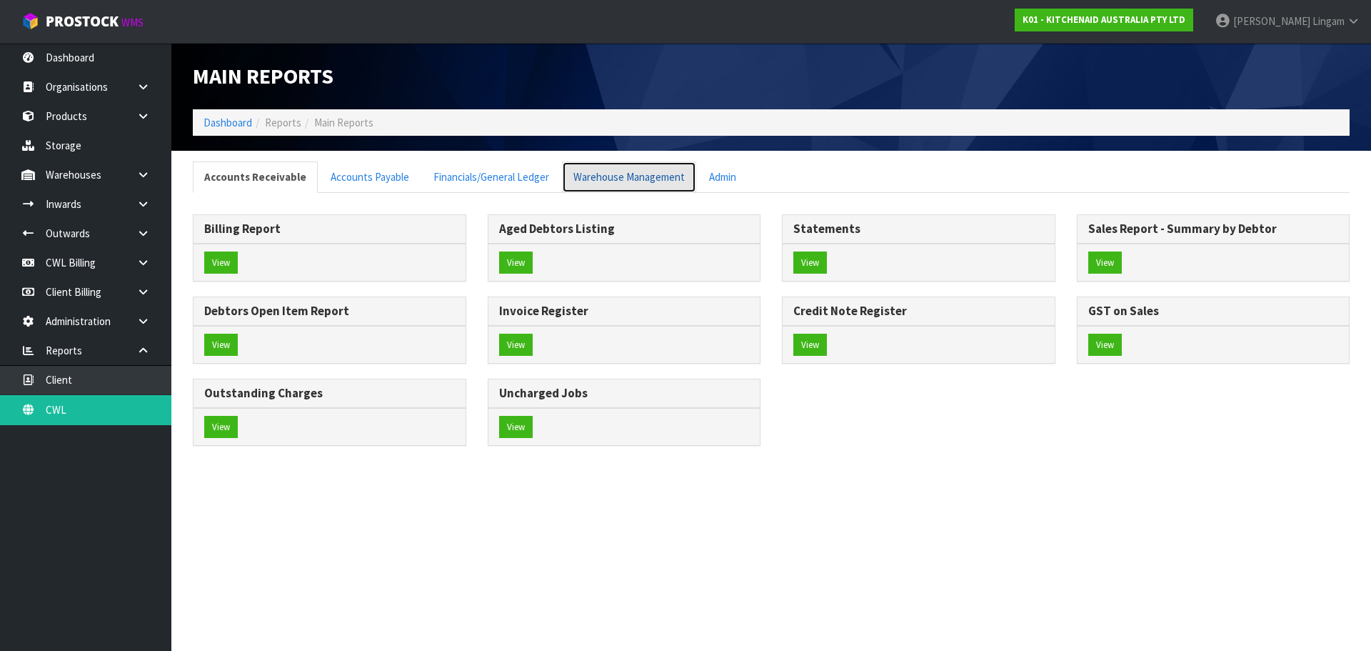
click at [626, 173] on link "Warehouse Management" at bounding box center [629, 176] width 134 height 31
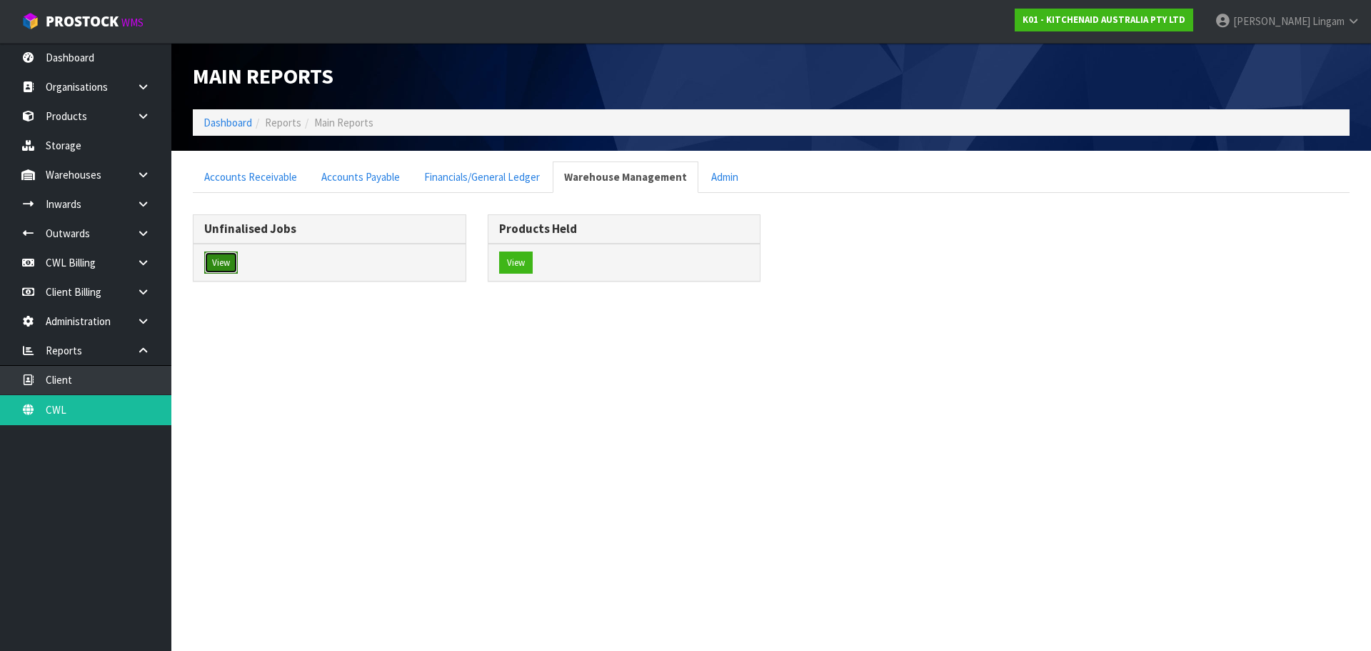
click at [229, 262] on button "View" at bounding box center [221, 262] width 34 height 23
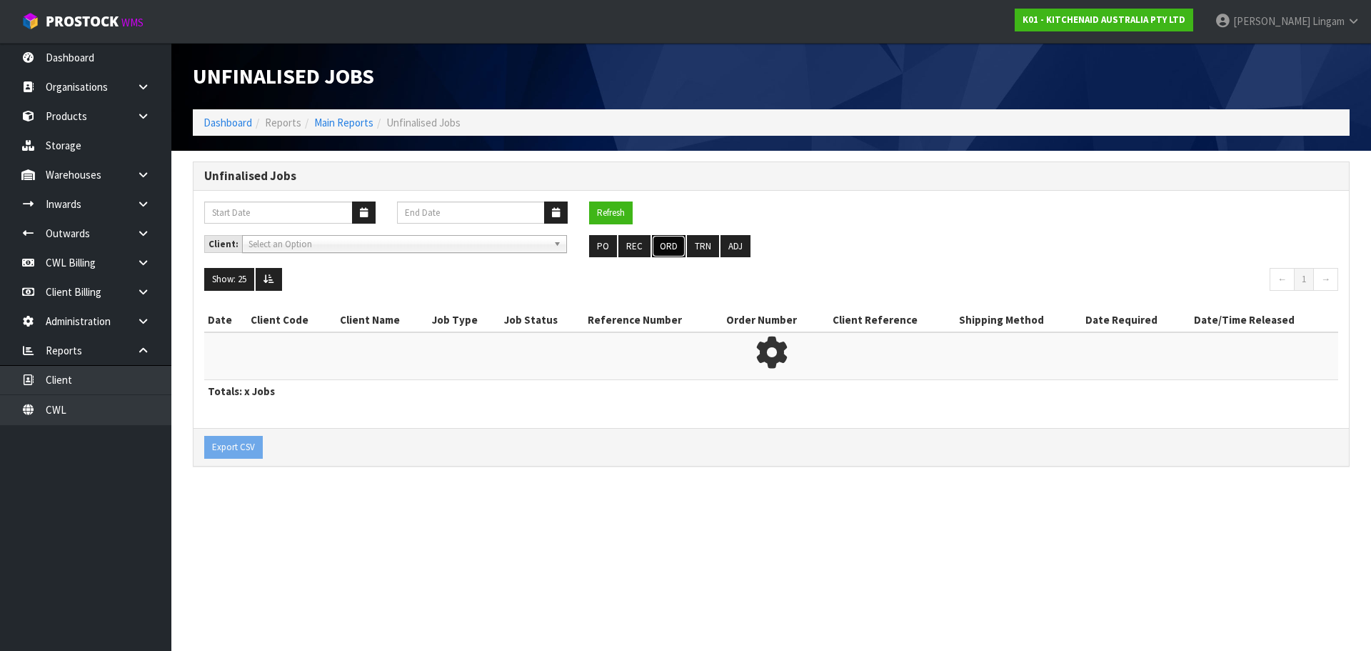
drag, startPoint x: 666, startPoint y: 236, endPoint x: 1030, endPoint y: 208, distance: 364.7
click at [666, 236] on button "ORD" at bounding box center [669, 246] width 34 height 23
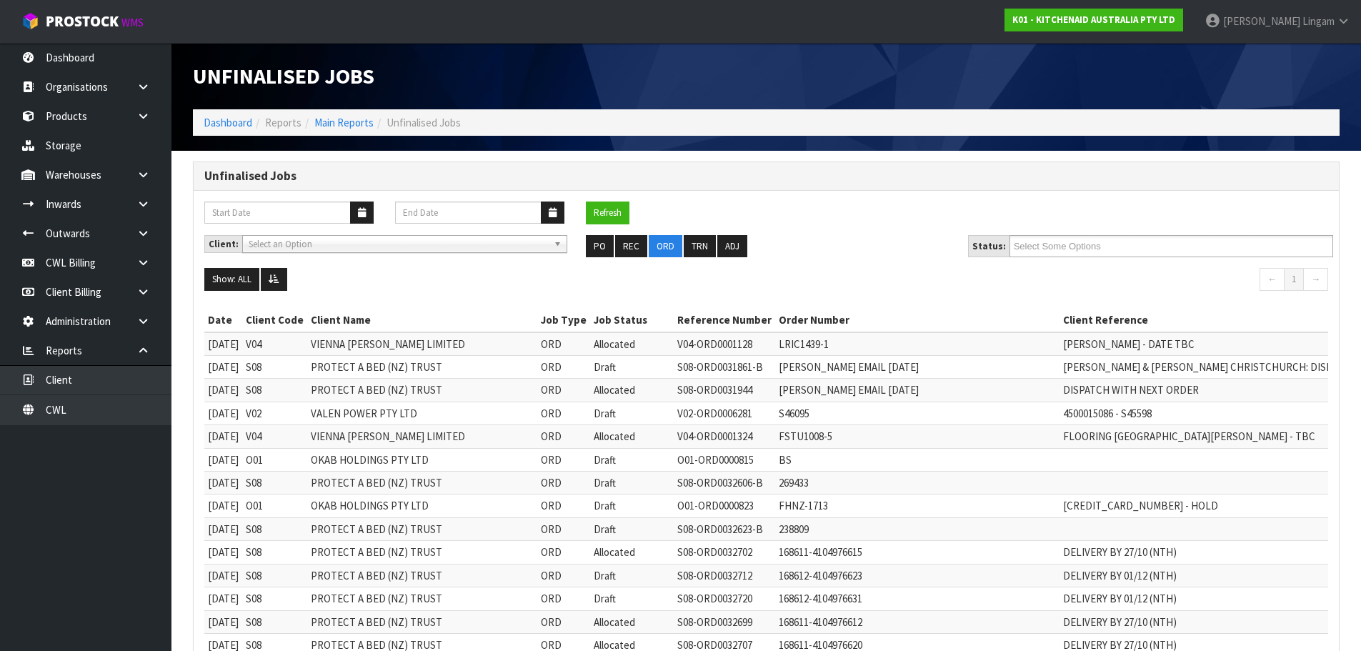
click at [1120, 257] on div "Client: A00 - AGRIHEALTH NZ LTD A01 - AGAIN FASTER PTY LTD A02 - AUKLET TRADERS…" at bounding box center [766, 252] width 1145 height 34
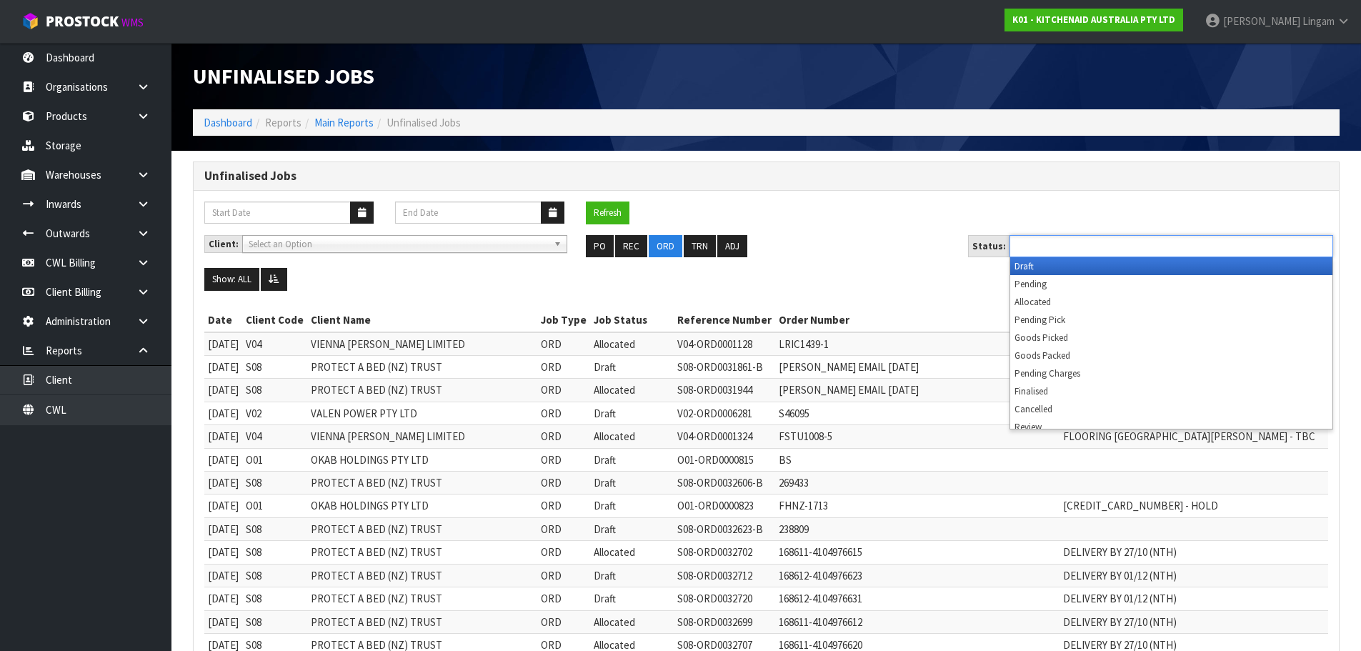
click at [1120, 252] on ul at bounding box center [1171, 246] width 324 height 22
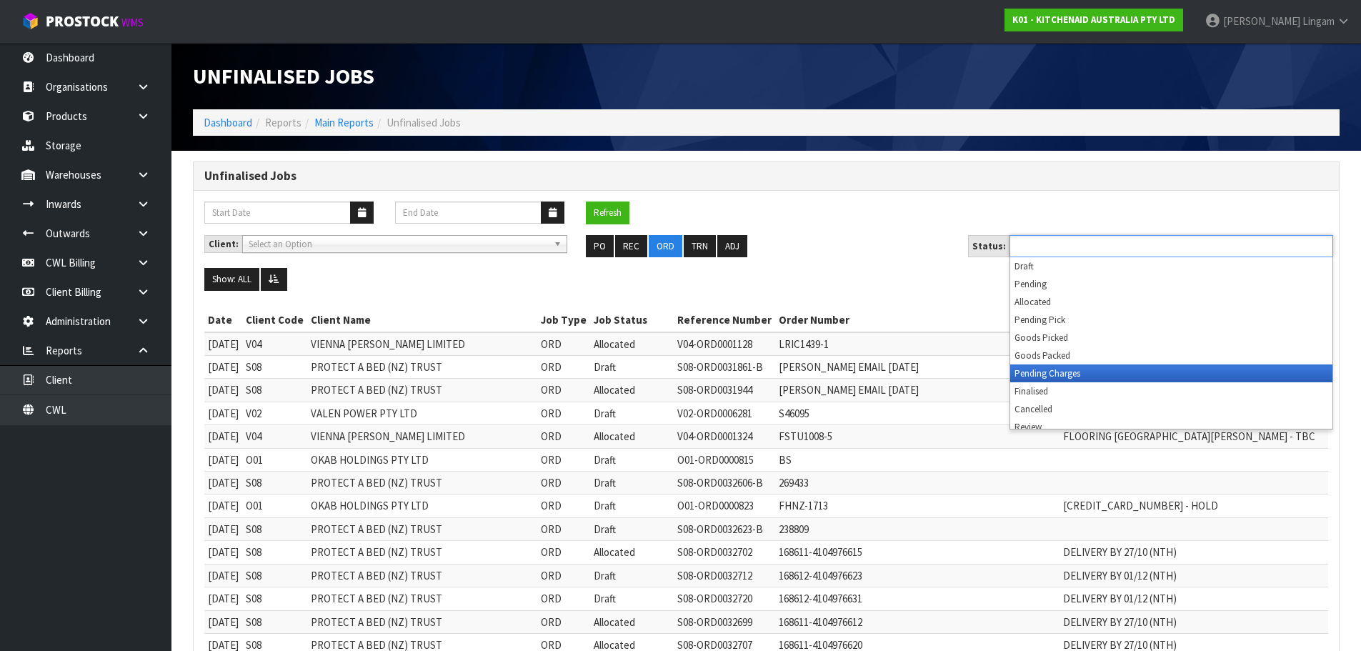
click at [1099, 375] on li "Pending Charges" at bounding box center [1171, 373] width 322 height 18
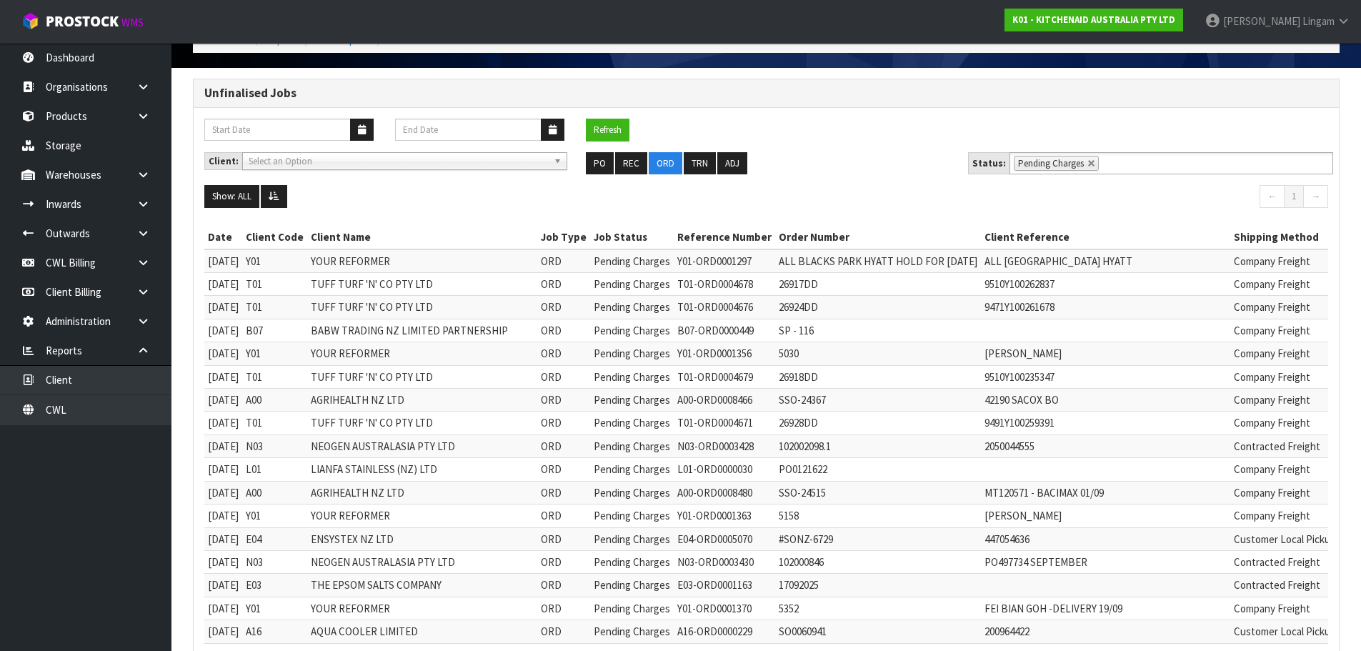
scroll to position [71, 0]
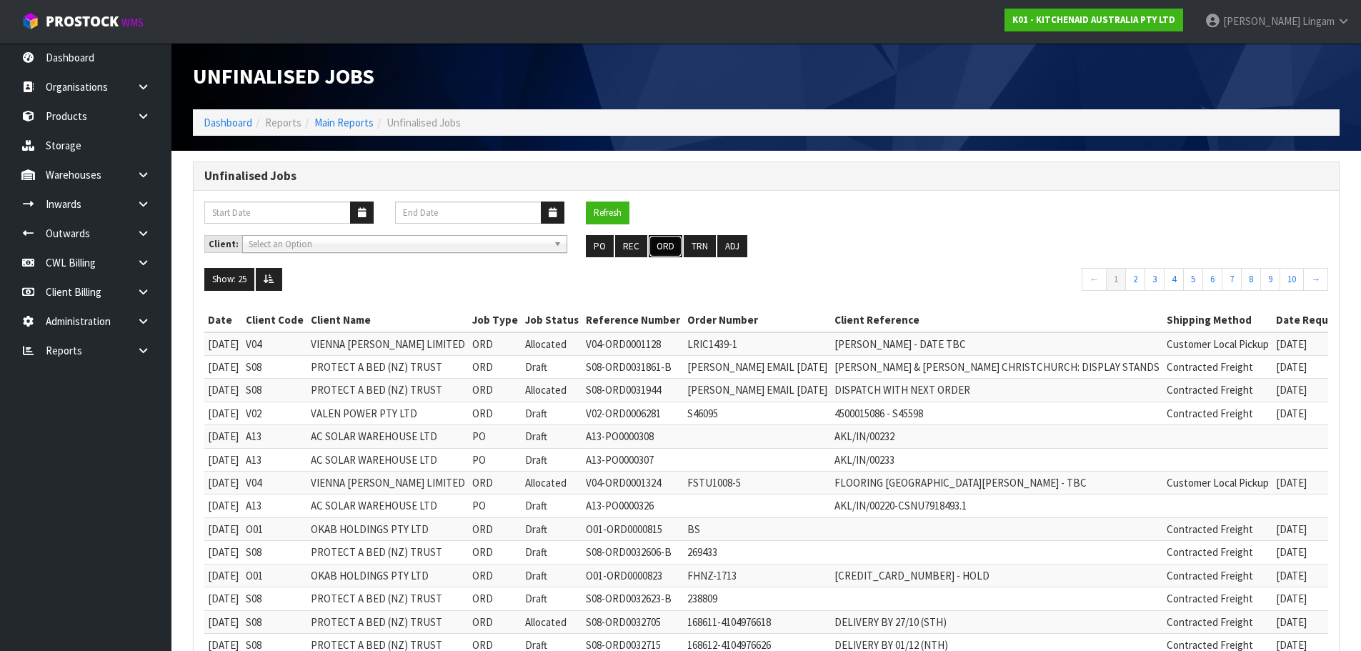
click at [661, 243] on button "ORD" at bounding box center [666, 246] width 34 height 23
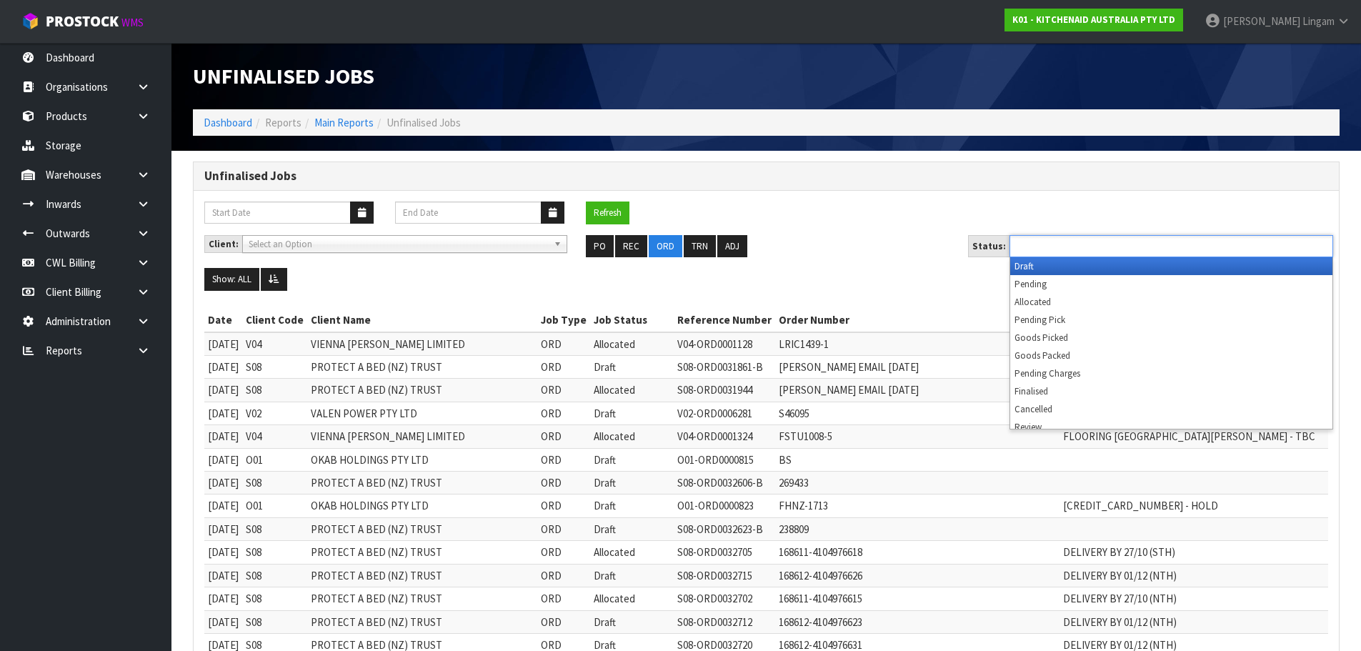
click at [1129, 245] on ul at bounding box center [1171, 246] width 324 height 22
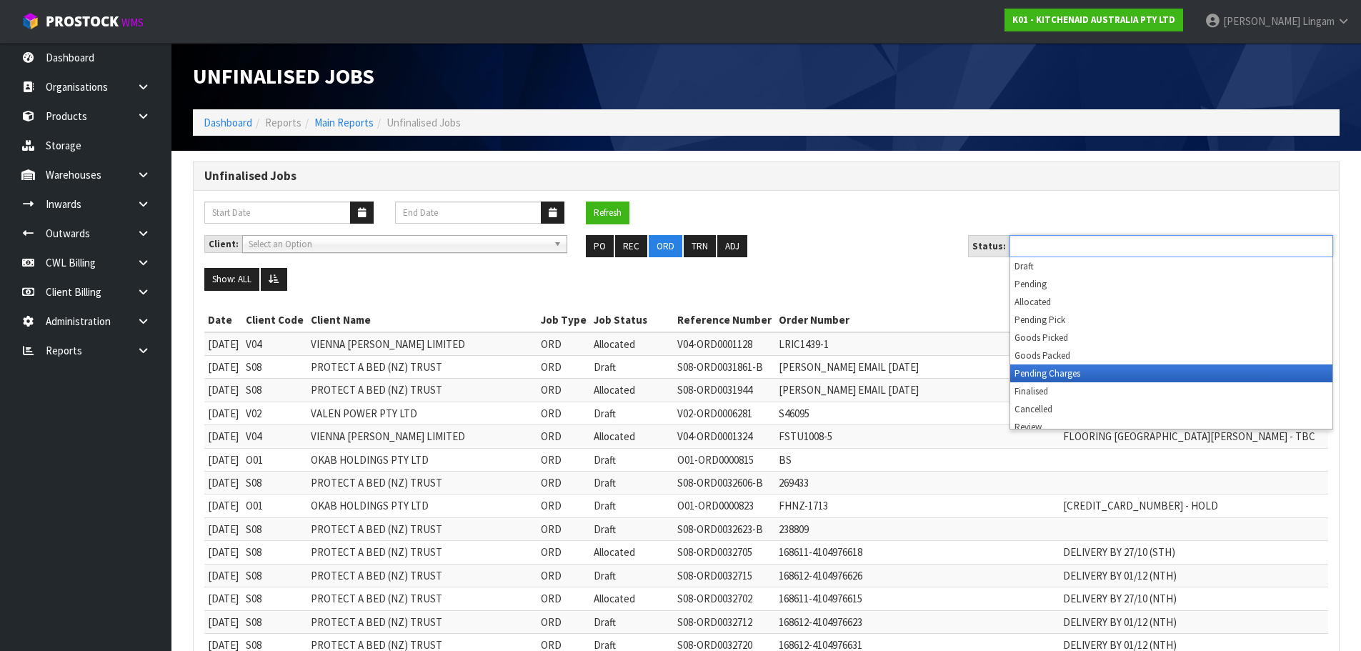
click at [1119, 375] on li "Pending Charges" at bounding box center [1171, 373] width 322 height 18
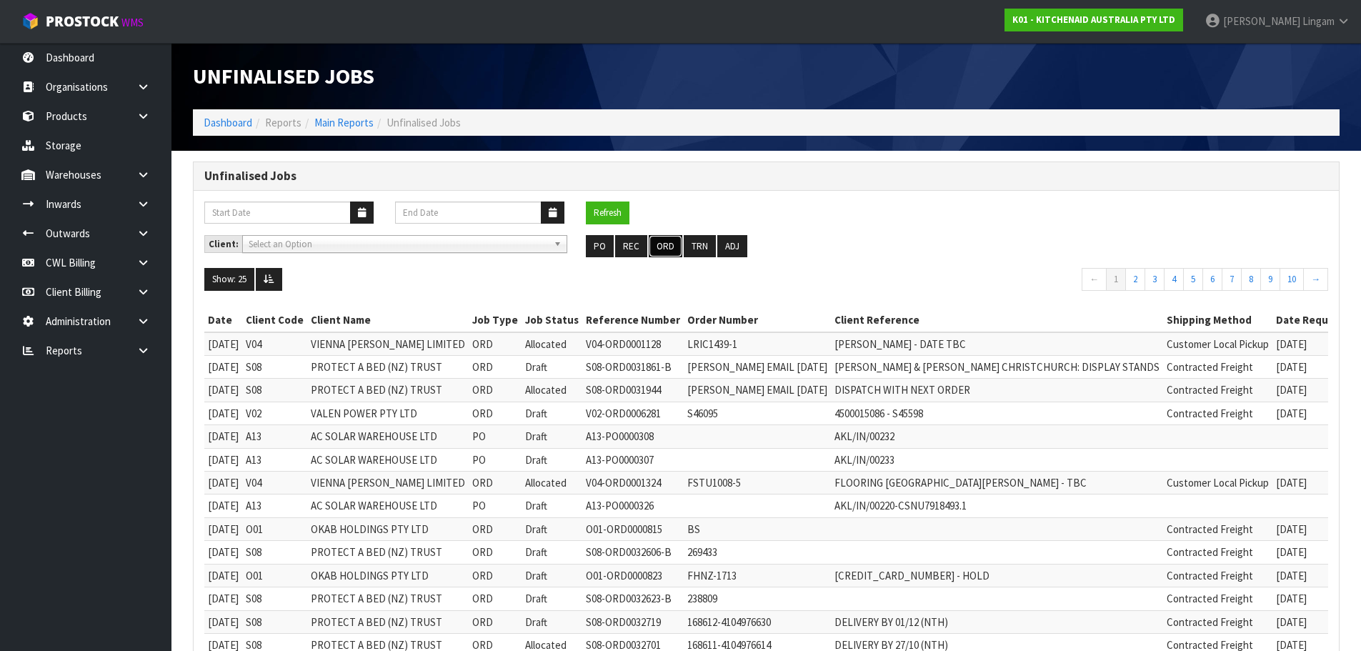
click at [661, 241] on button "ORD" at bounding box center [666, 246] width 34 height 23
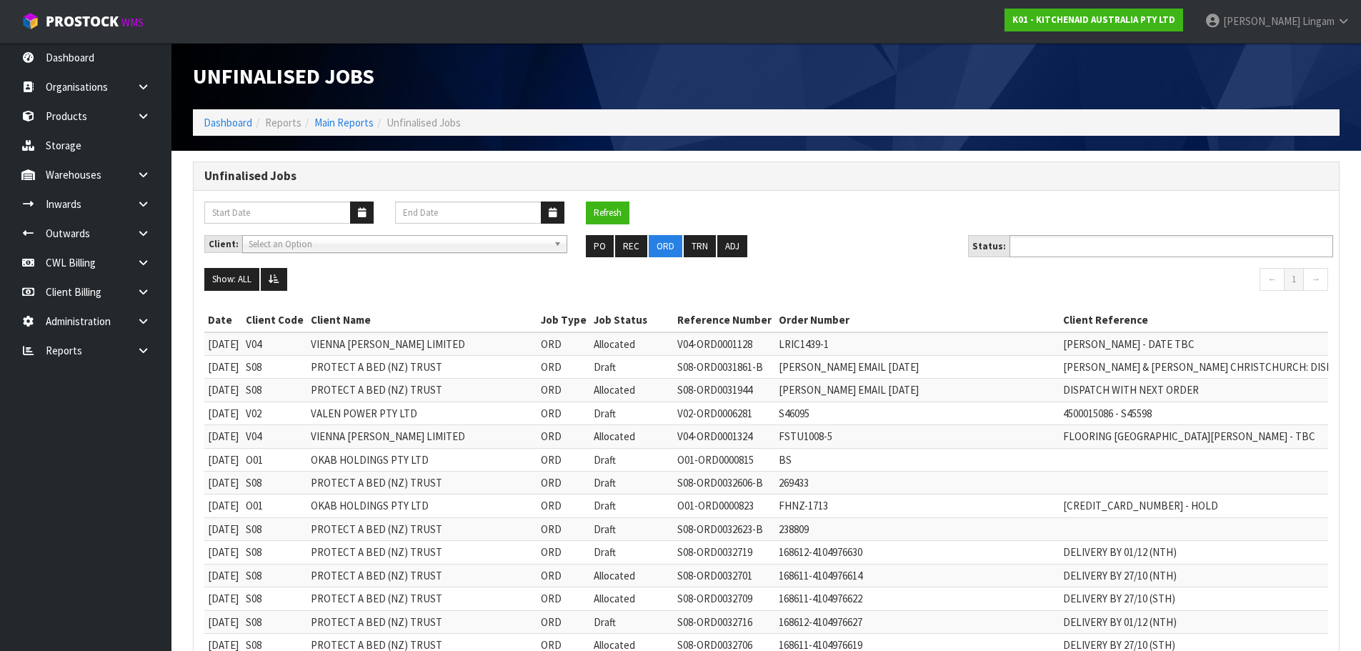
click at [1076, 237] on input "text" at bounding box center [1066, 246] width 105 height 18
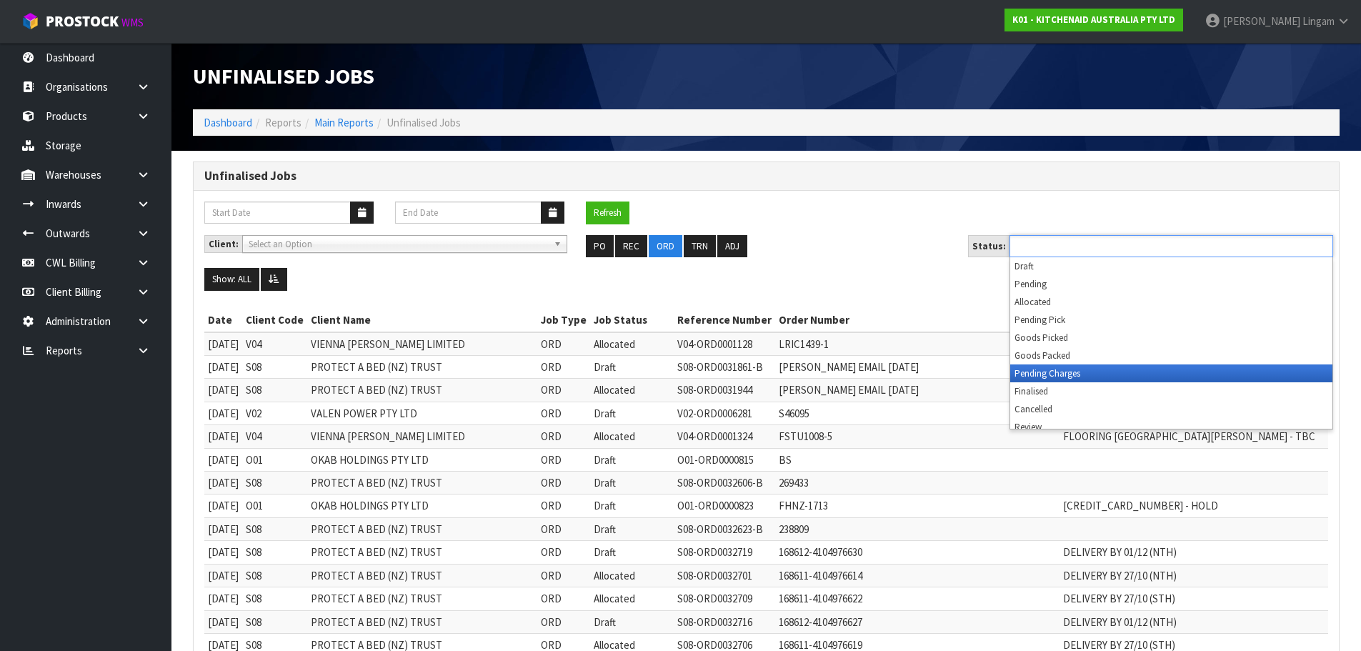
click at [1073, 375] on li "Pending Charges" at bounding box center [1171, 373] width 322 height 18
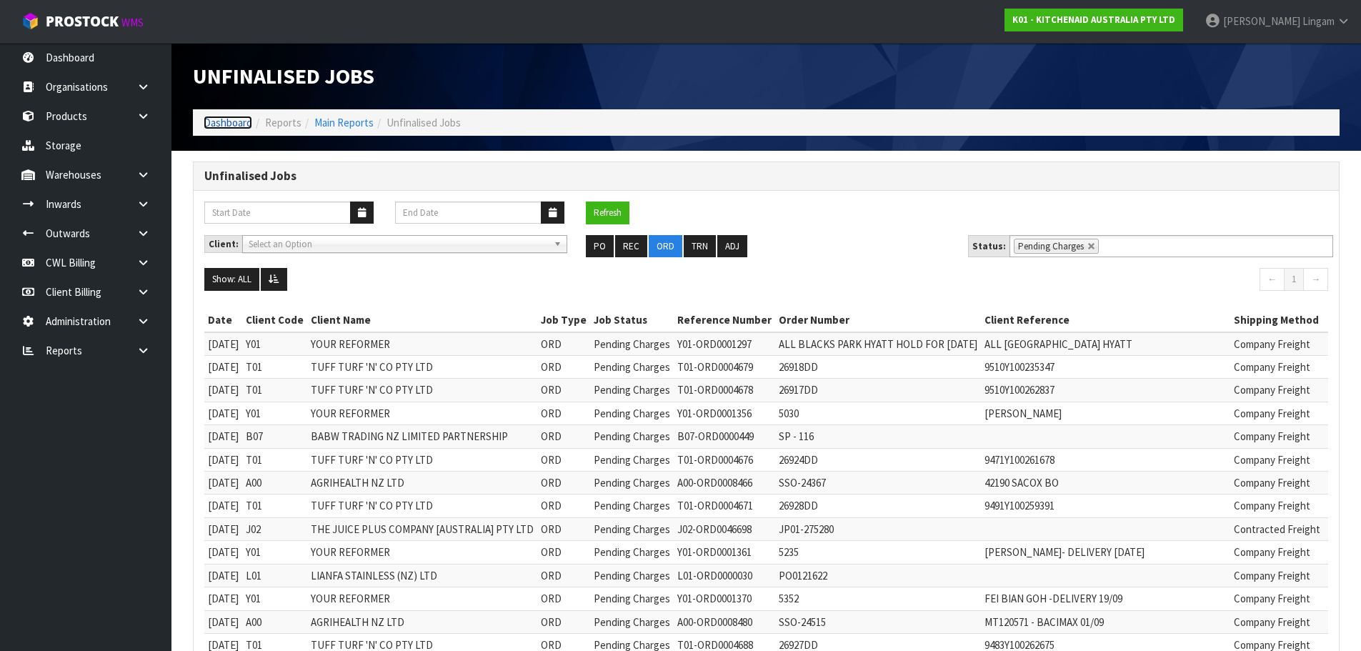
click at [227, 119] on link "Dashboard" at bounding box center [228, 123] width 49 height 14
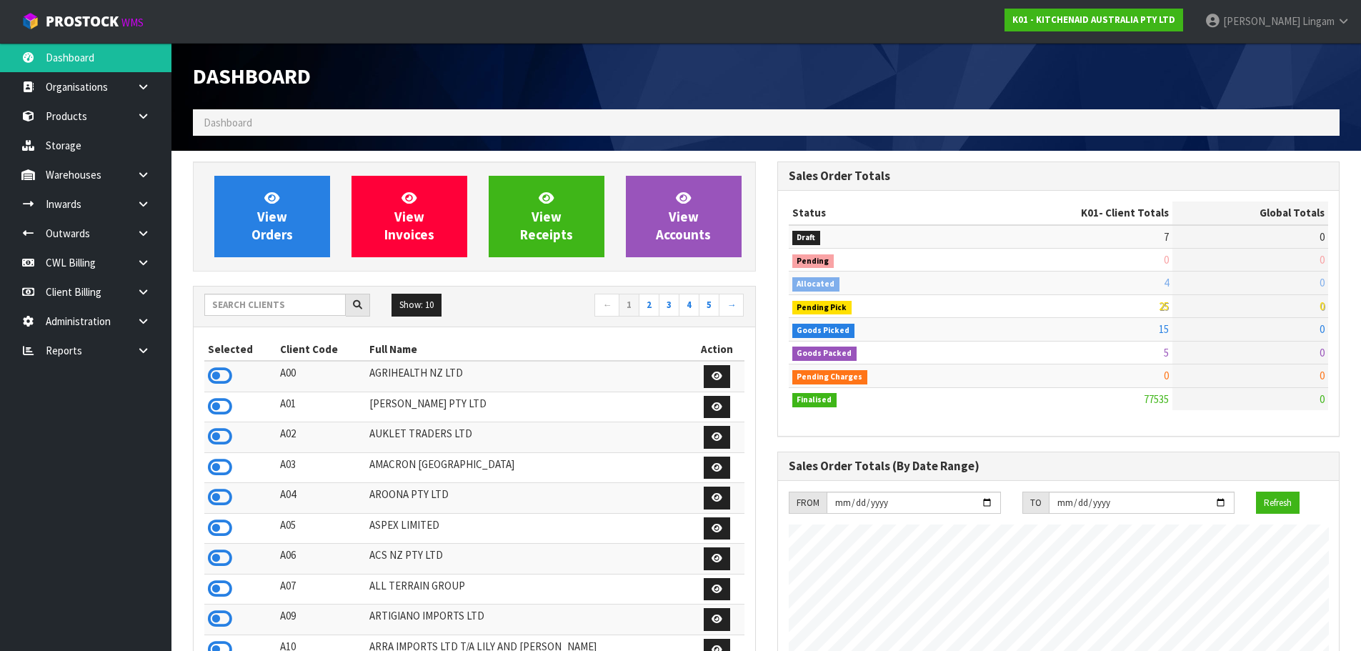
scroll to position [1082, 584]
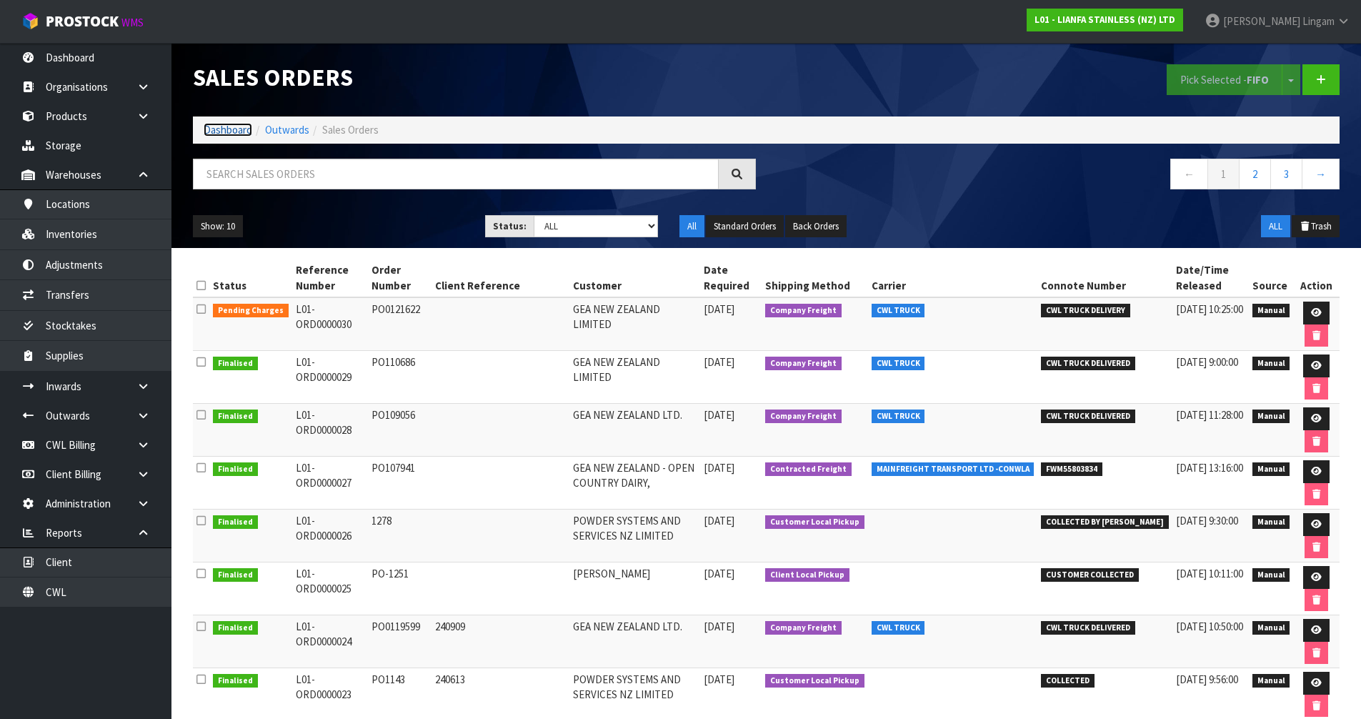
click at [209, 129] on link "Dashboard" at bounding box center [228, 130] width 49 height 14
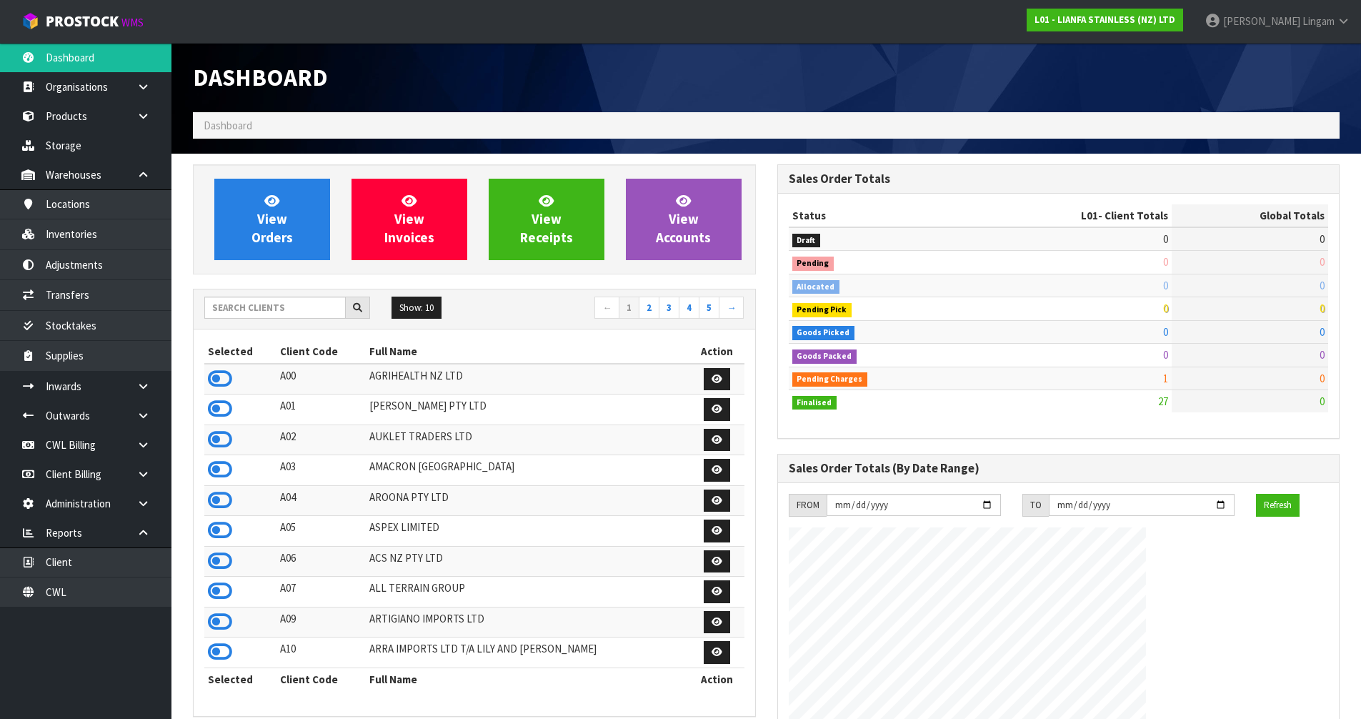
scroll to position [874, 584]
click at [271, 302] on input "text" at bounding box center [274, 307] width 141 height 22
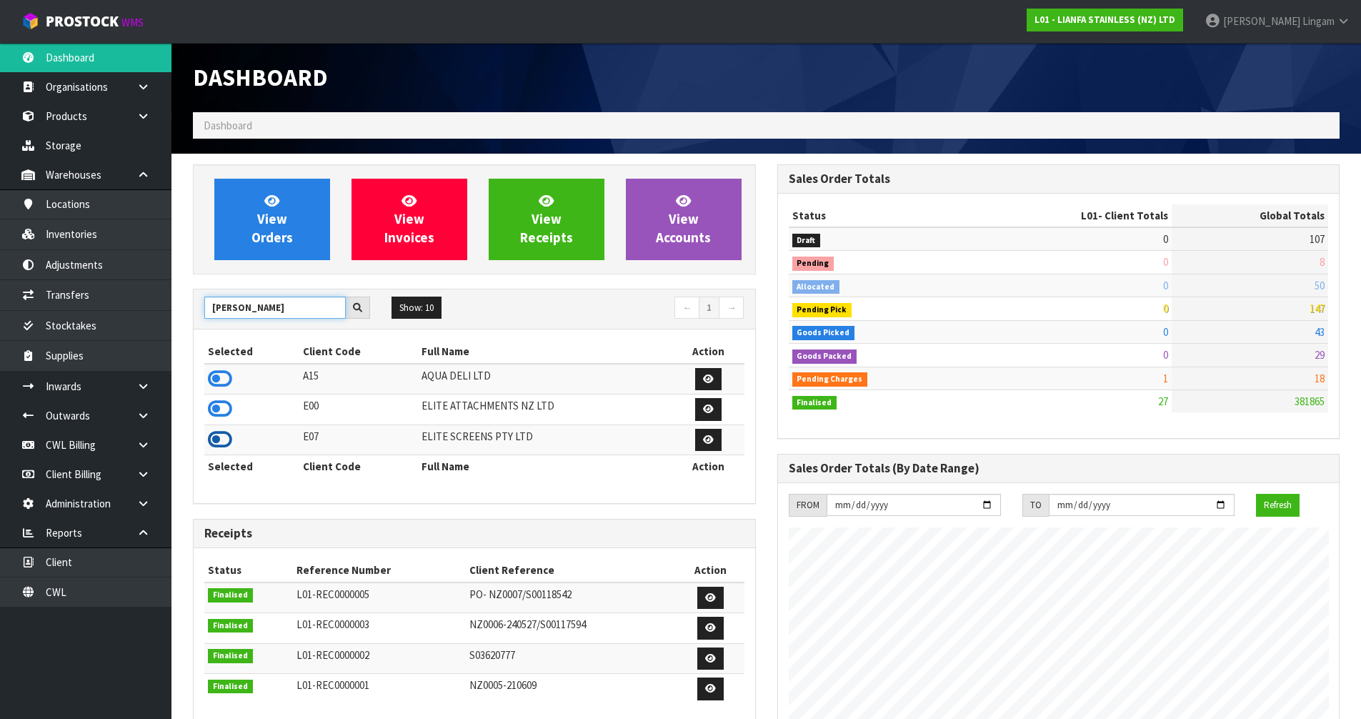
type input "[PERSON_NAME]"
click at [219, 439] on icon at bounding box center [220, 439] width 24 height 21
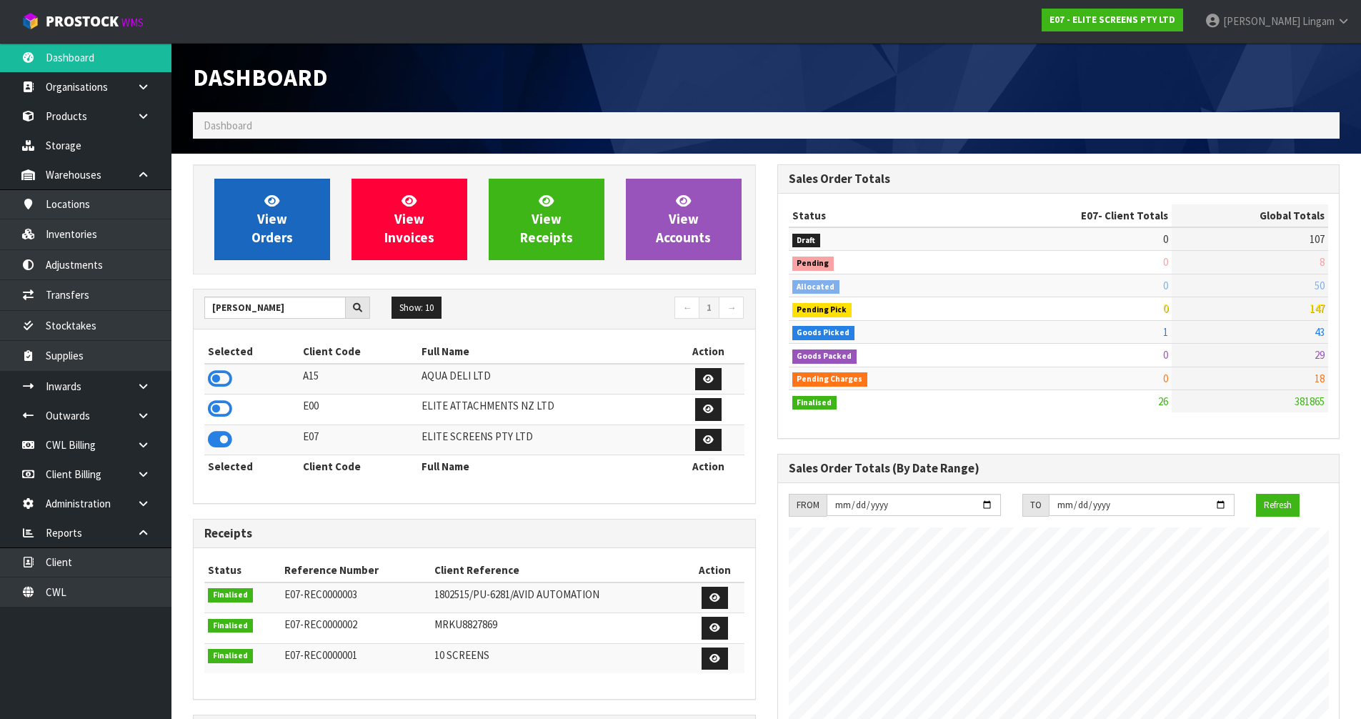
scroll to position [920, 584]
click at [291, 246] on link "View Orders" at bounding box center [272, 219] width 116 height 81
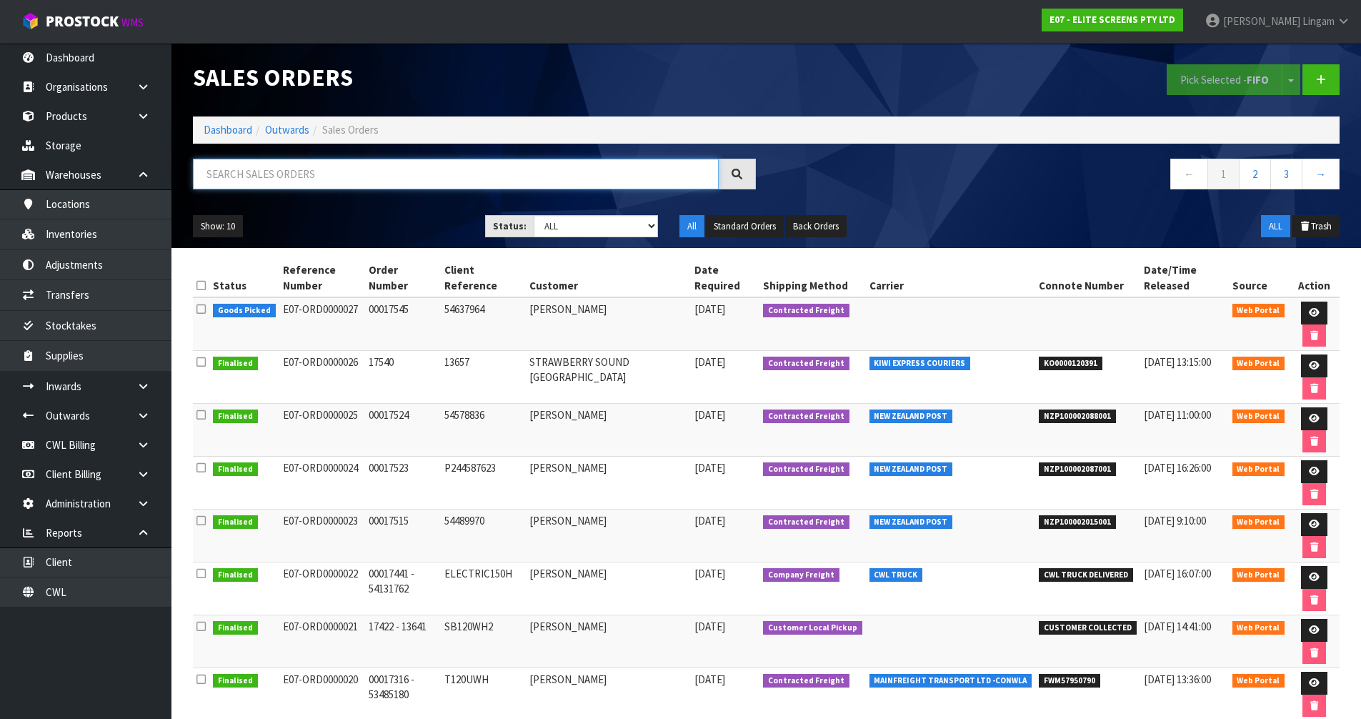
click at [611, 179] on input "text" at bounding box center [456, 174] width 526 height 31
paste input "ORD0000026"
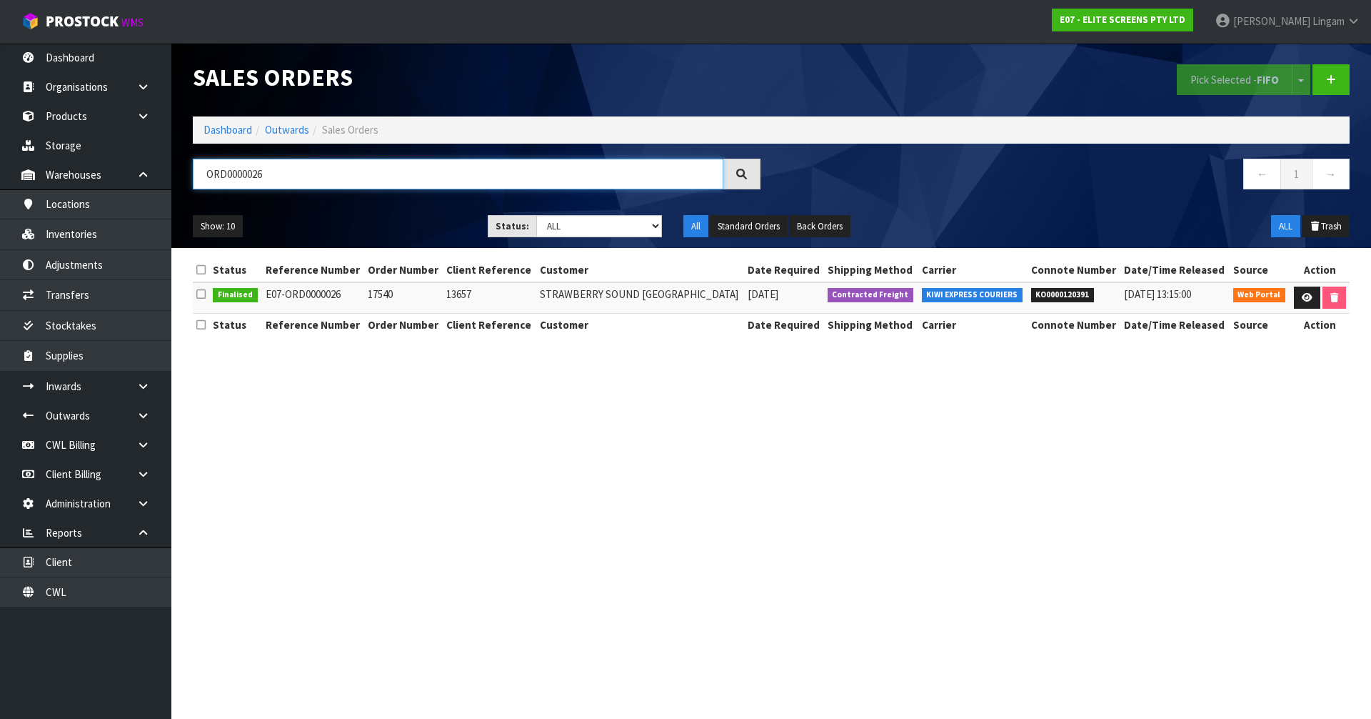
type input "ORD0000026"
click at [224, 129] on link "Dashboard" at bounding box center [228, 130] width 49 height 14
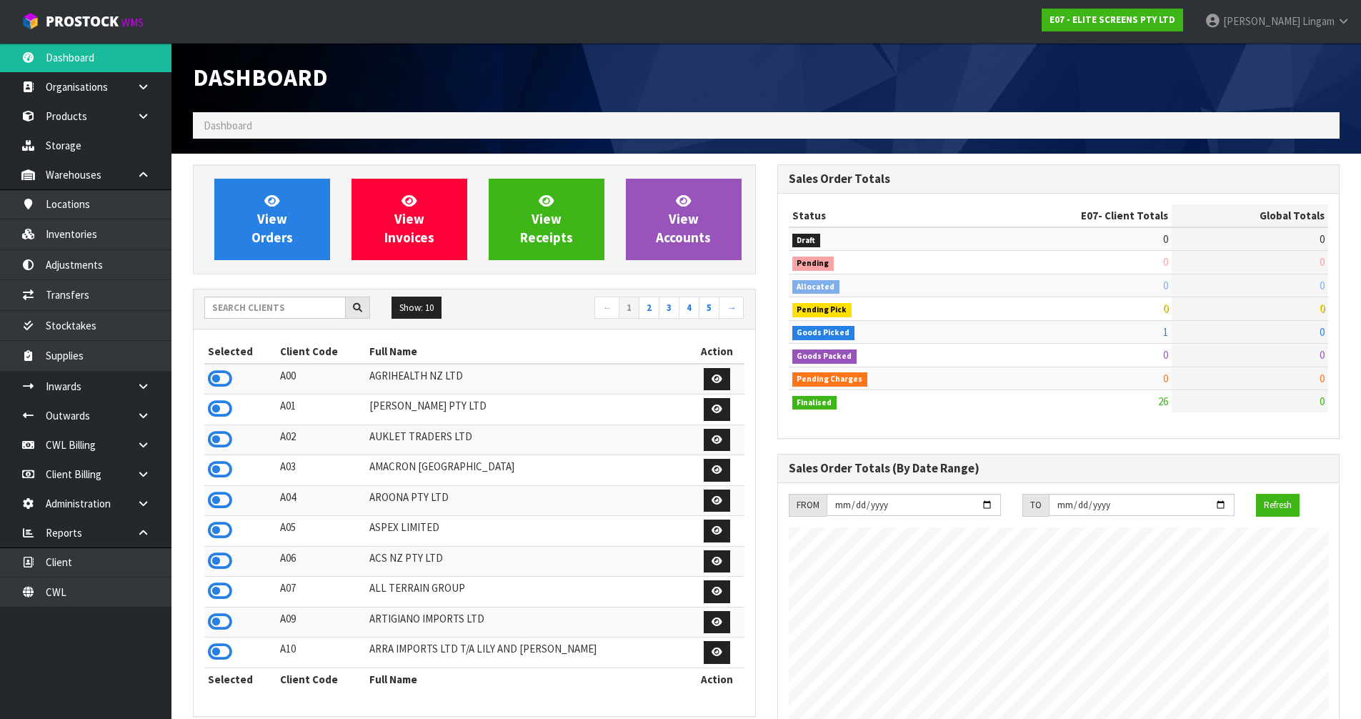
scroll to position [920, 584]
click at [262, 309] on input "text" at bounding box center [274, 307] width 141 height 22
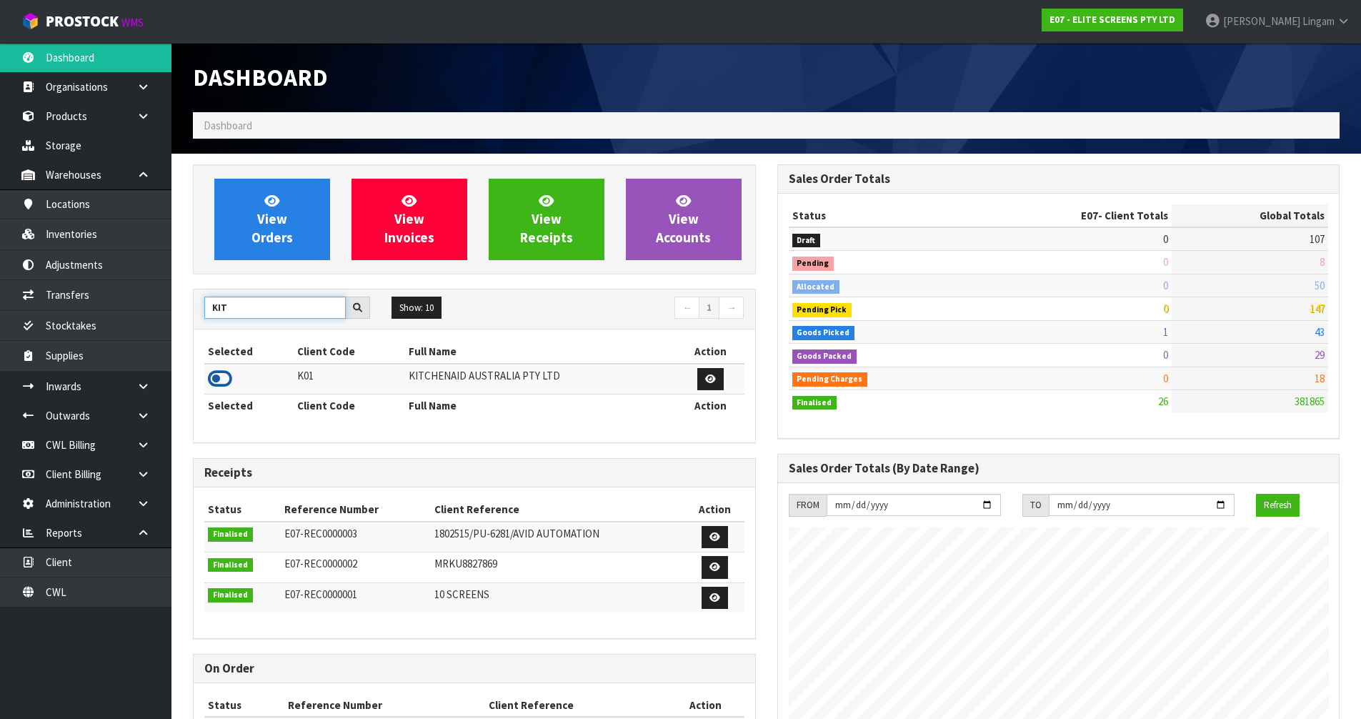
type input "KIT"
click at [230, 378] on icon at bounding box center [220, 378] width 24 height 21
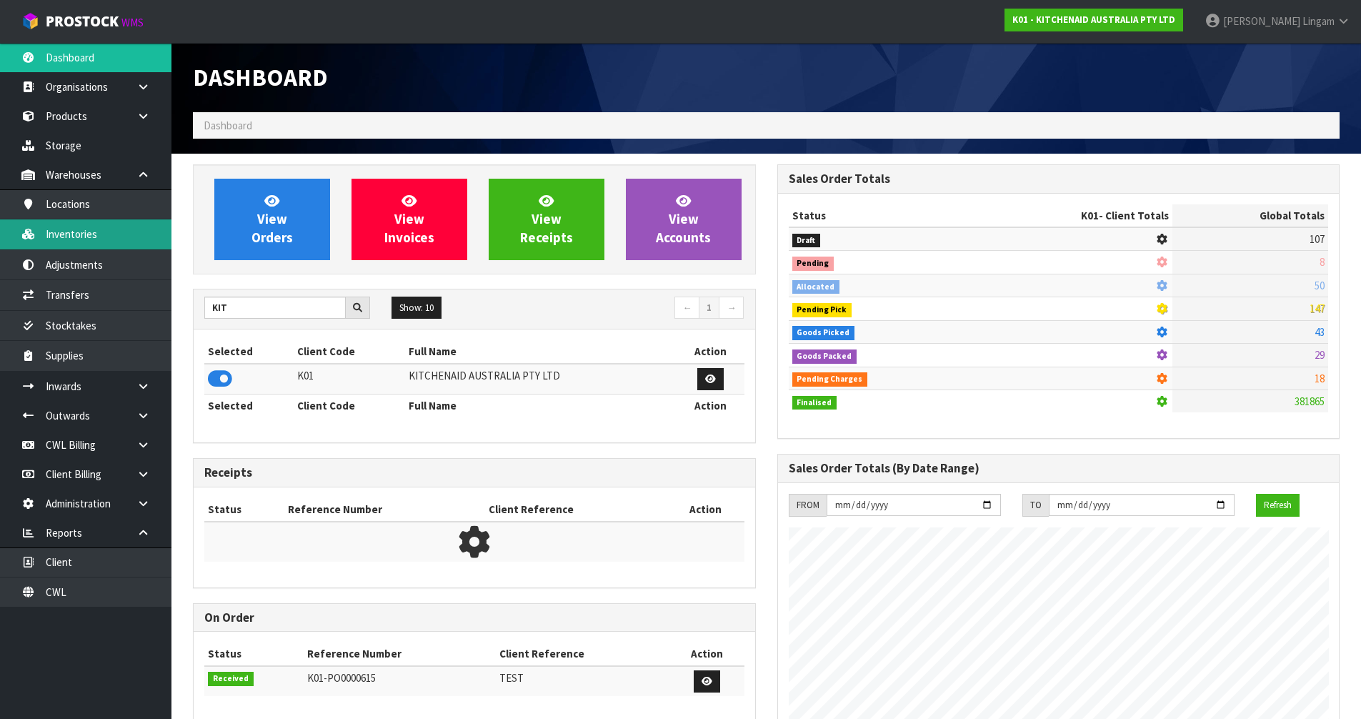
click at [110, 234] on link "Inventories" at bounding box center [85, 233] width 171 height 29
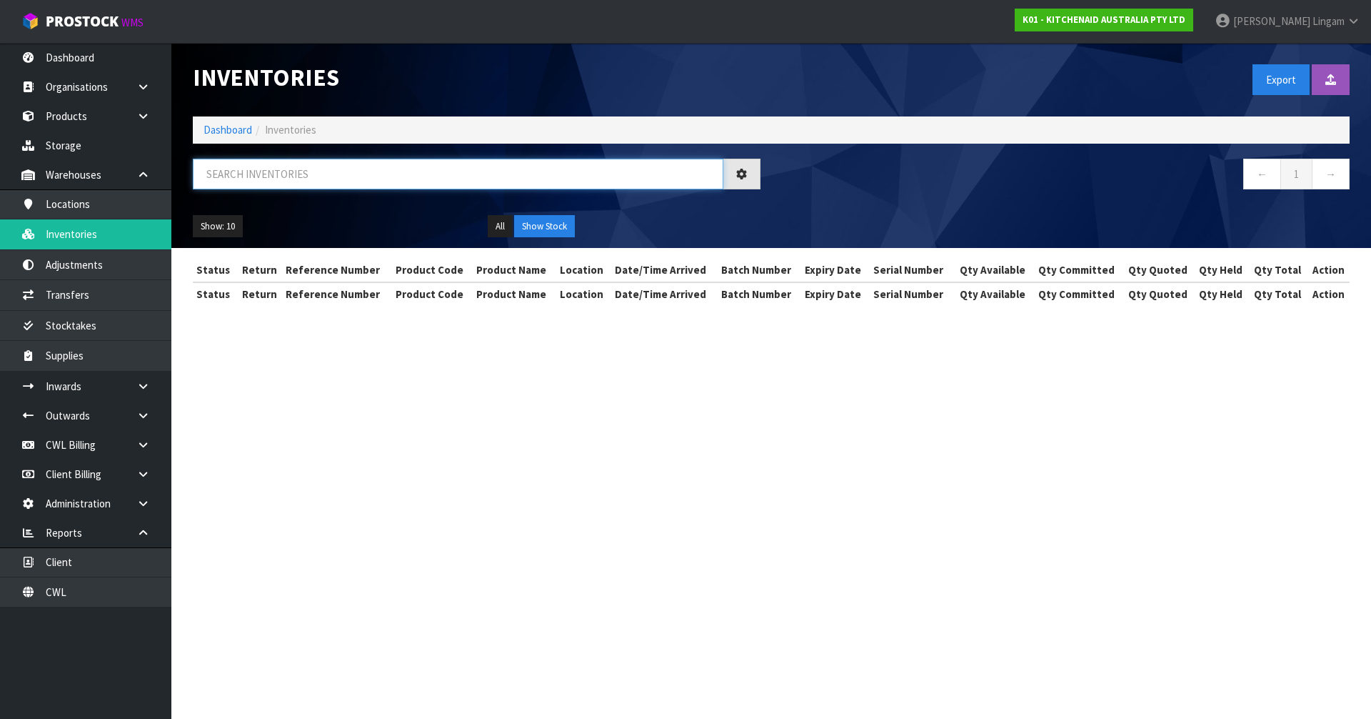
click at [401, 179] on input "text" at bounding box center [458, 174] width 531 height 31
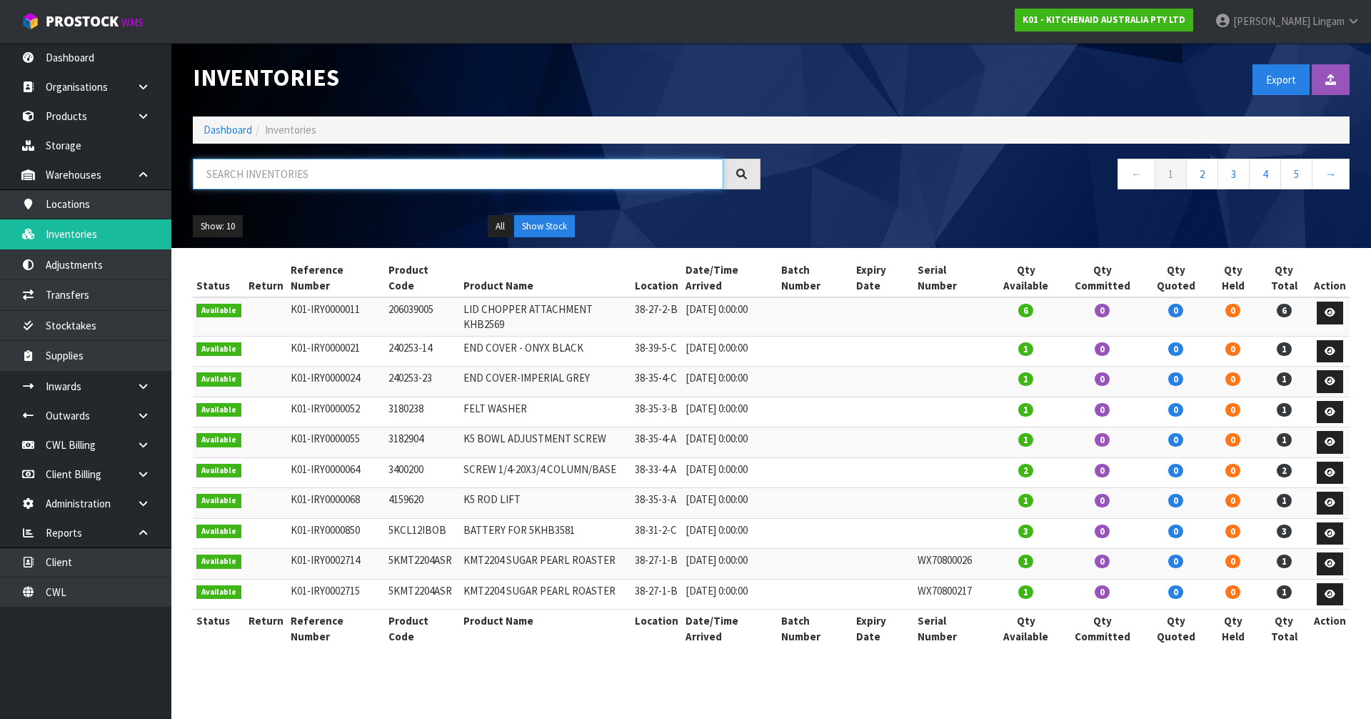
paste input "5KFC3516AOB"
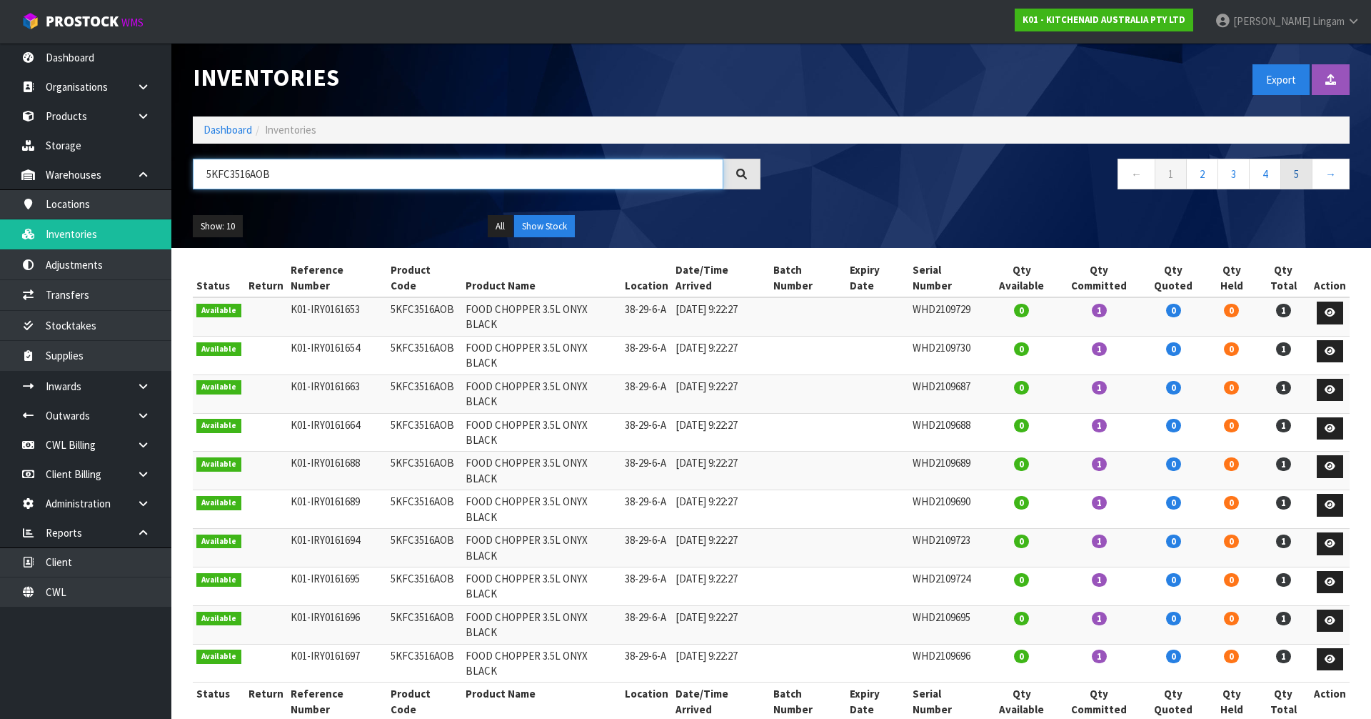
type input "5KFC3516AOB"
click at [1301, 172] on link "5" at bounding box center [1297, 174] width 32 height 31
click at [227, 127] on link "Dashboard" at bounding box center [228, 130] width 49 height 14
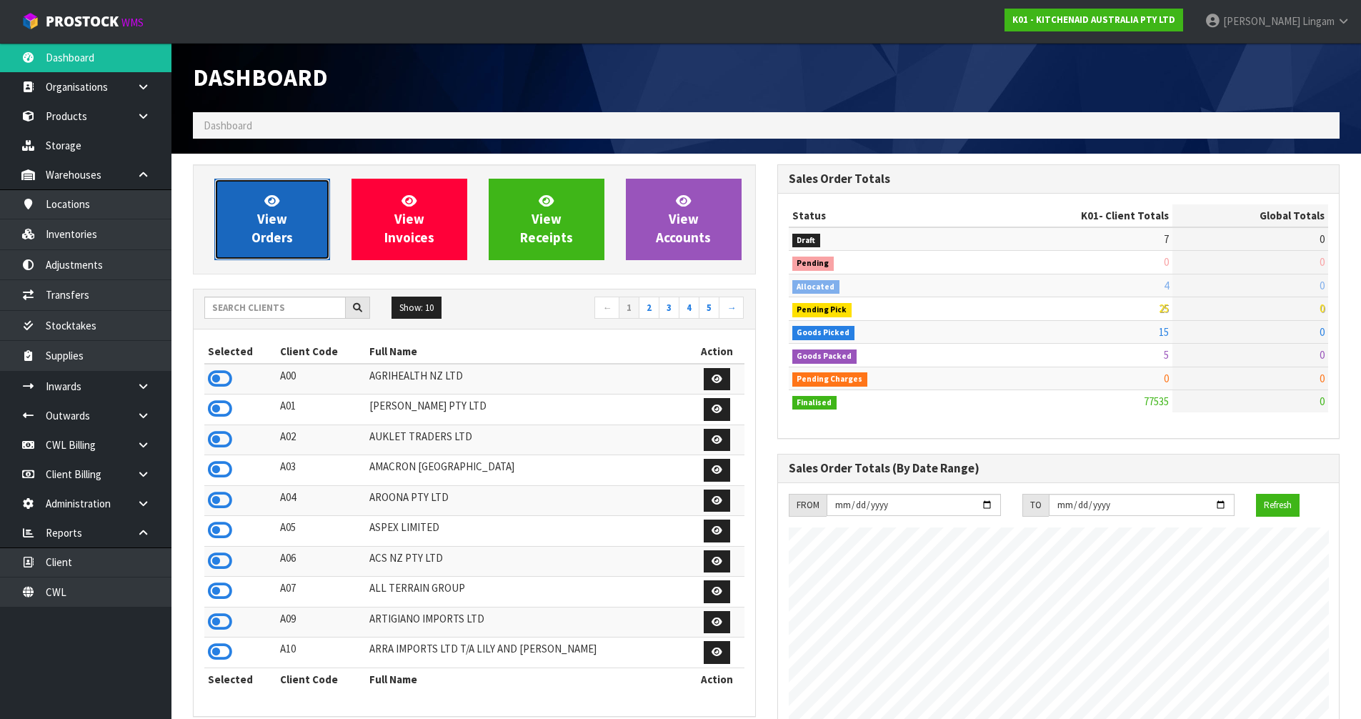
scroll to position [1082, 584]
click at [291, 230] on span "View Orders" at bounding box center [271, 219] width 41 height 54
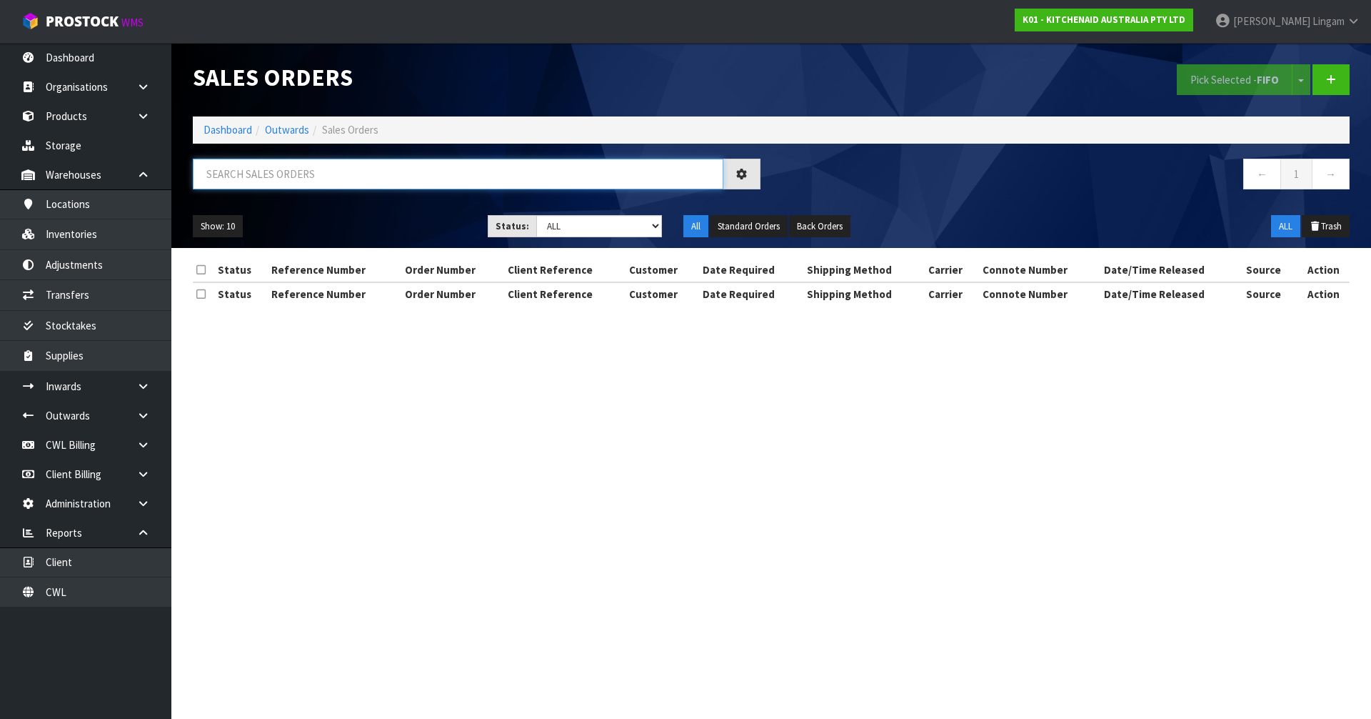
click at [436, 184] on input "text" at bounding box center [458, 174] width 531 height 31
paste input "5KFC3516AOB"
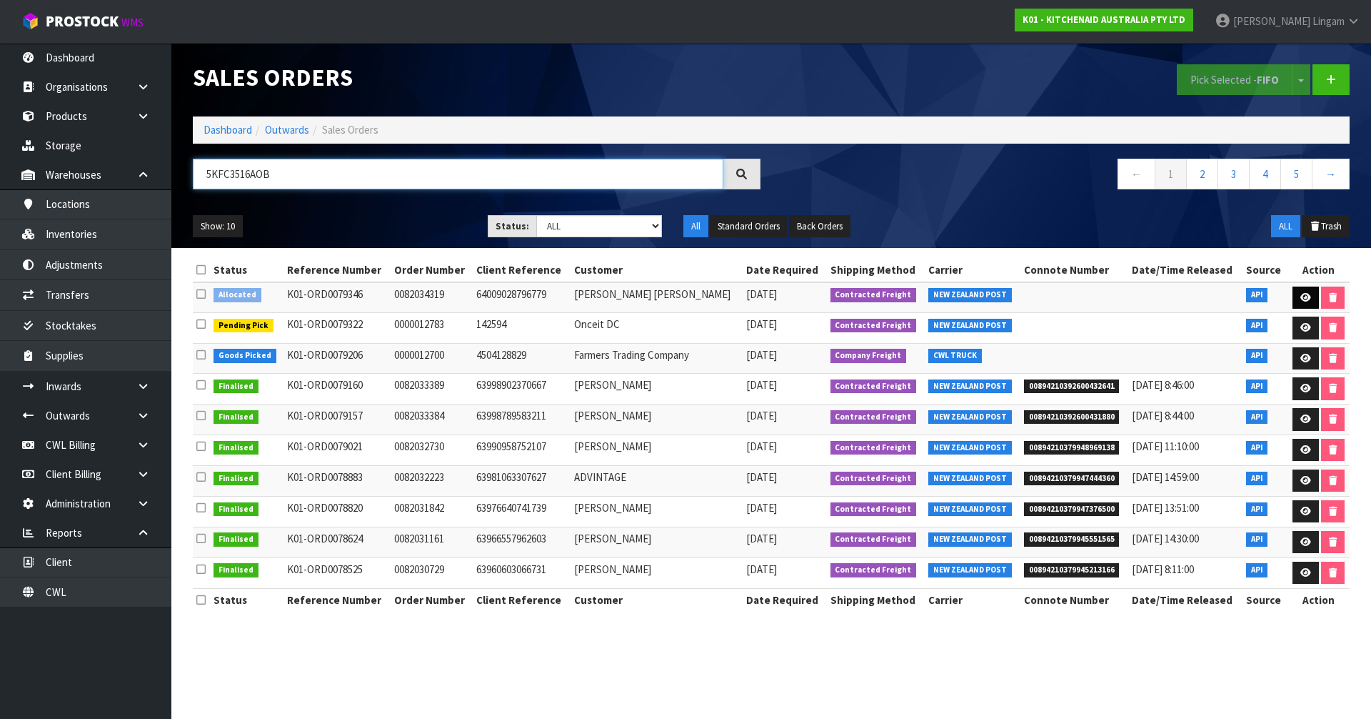
type input "5KFC3516AOB"
click at [1296, 296] on link at bounding box center [1306, 297] width 26 height 23
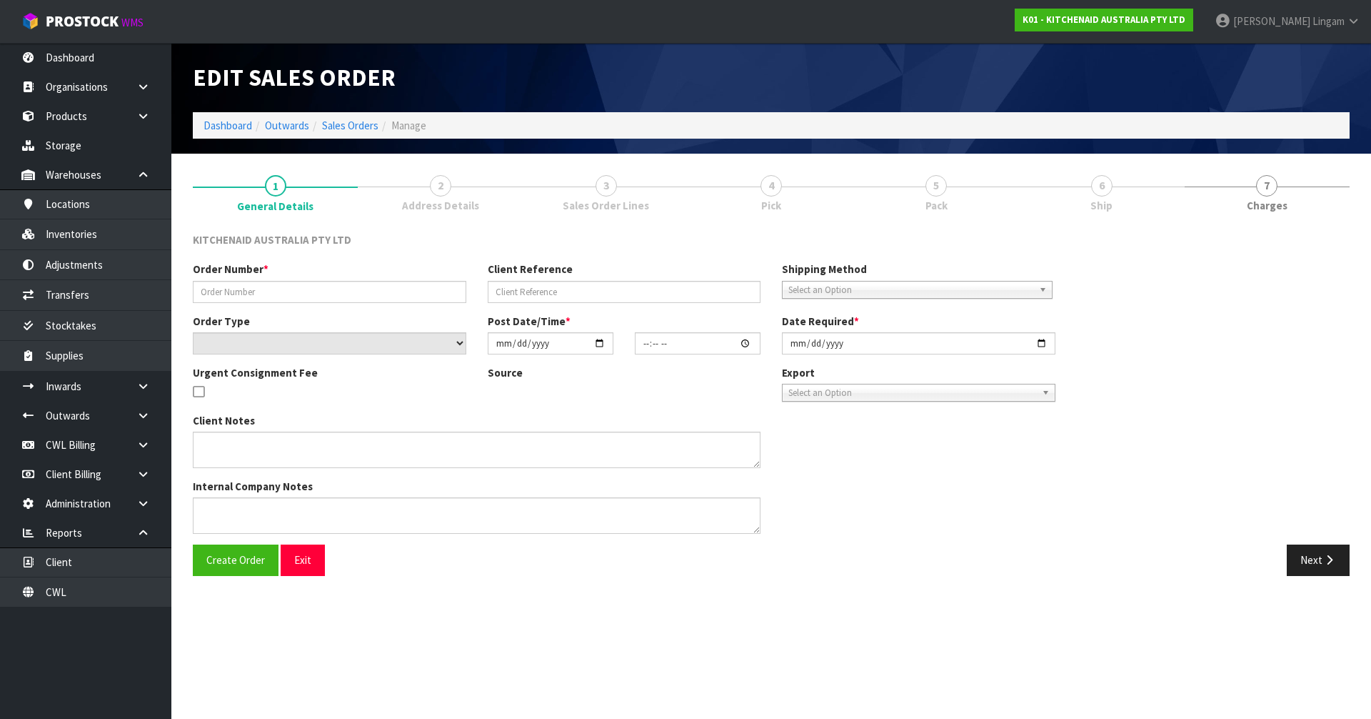
type input "0082034319"
type input "64009028796779"
select select "number:0"
type input "[DATE]"
type input "19:41:03.000"
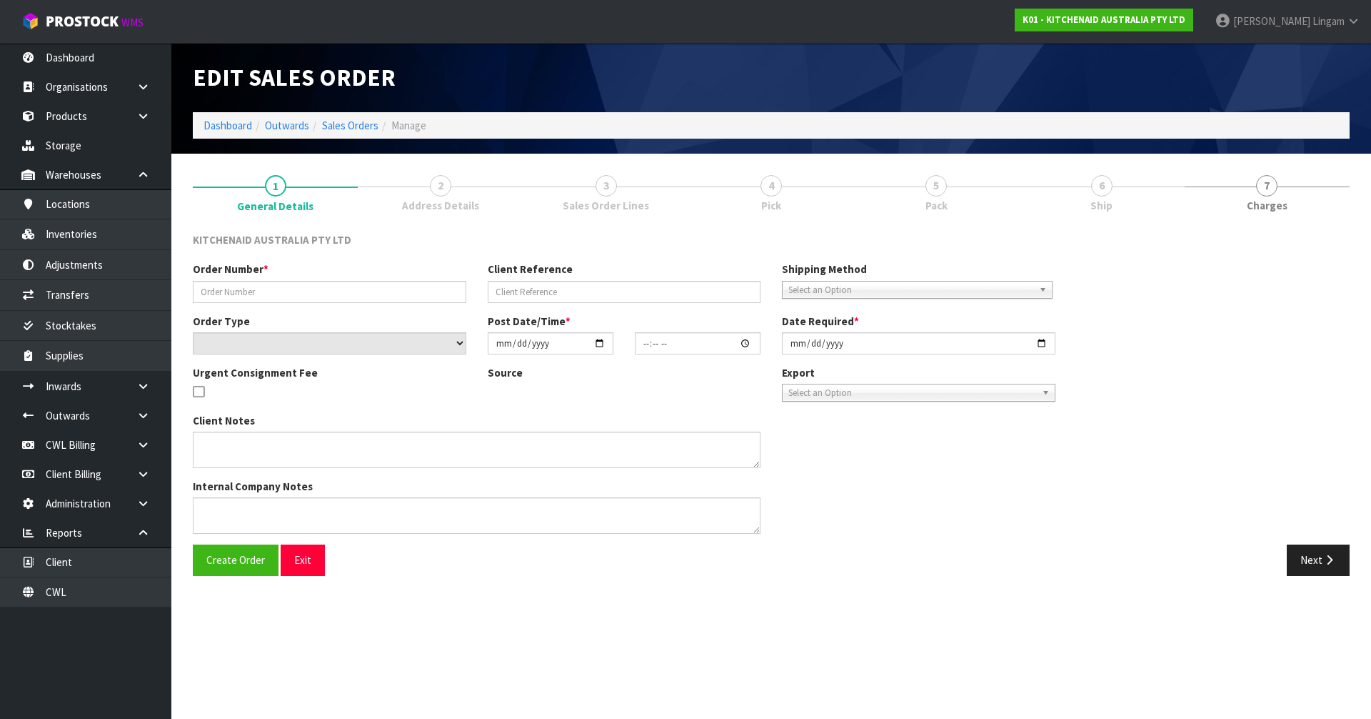
type input "[DATE]"
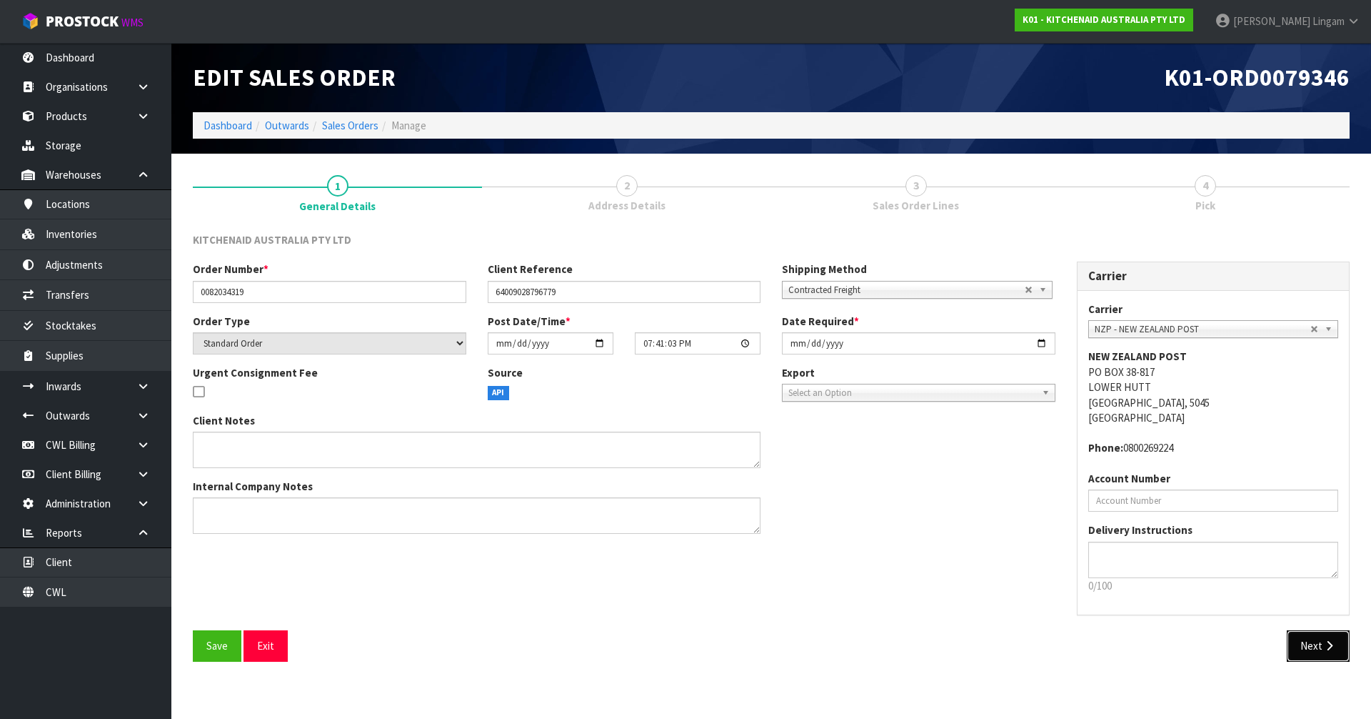
click at [1314, 656] on button "Next" at bounding box center [1318, 645] width 63 height 31
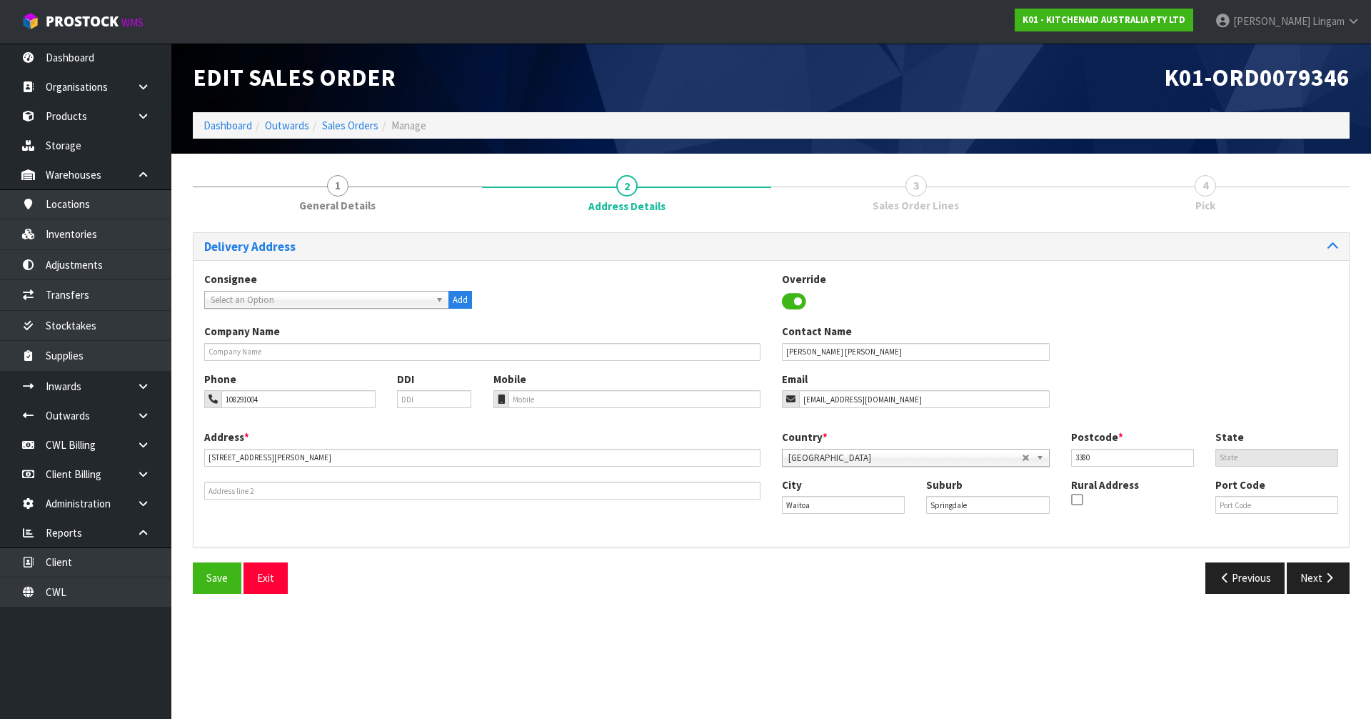
click at [1323, 76] on span "K01-ORD0079346" at bounding box center [1257, 77] width 186 height 30
copy span "ORD0079346"
click at [366, 128] on link "Sales Orders" at bounding box center [350, 126] width 56 height 14
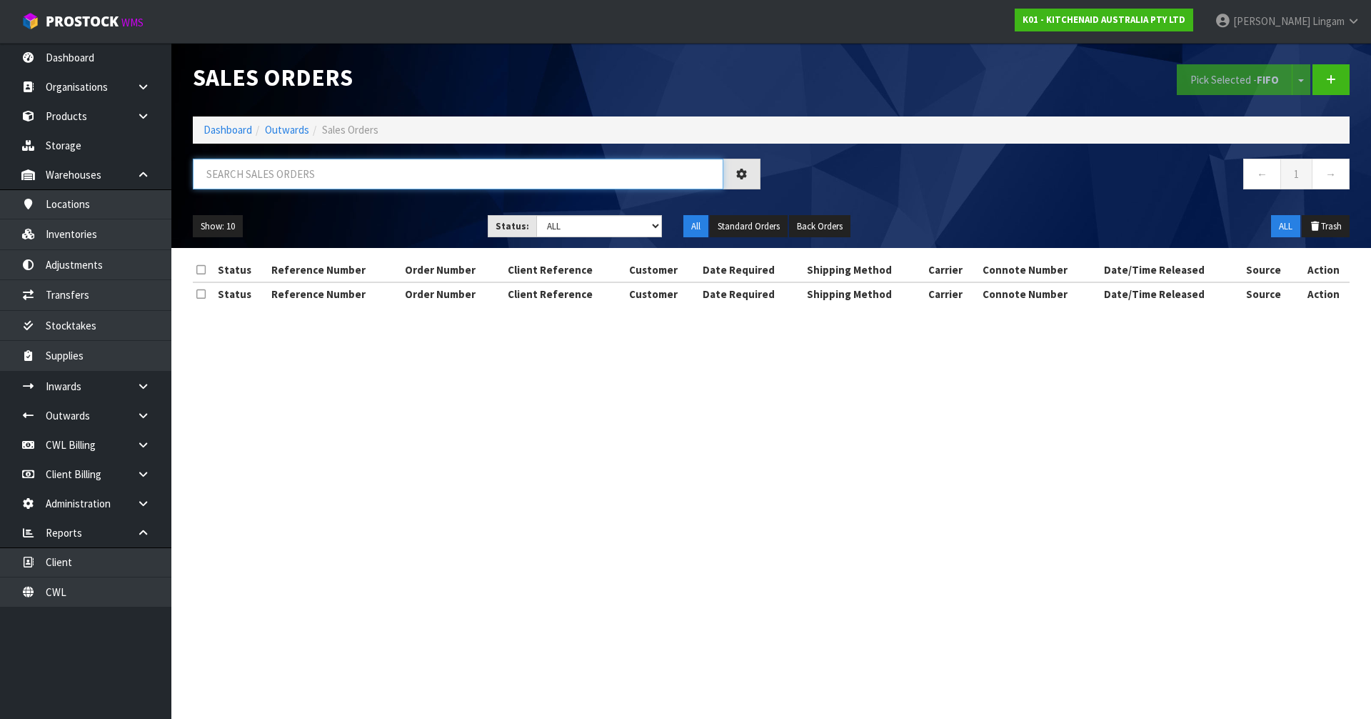
click at [541, 176] on input "text" at bounding box center [458, 174] width 531 height 31
paste input "ORD0079346"
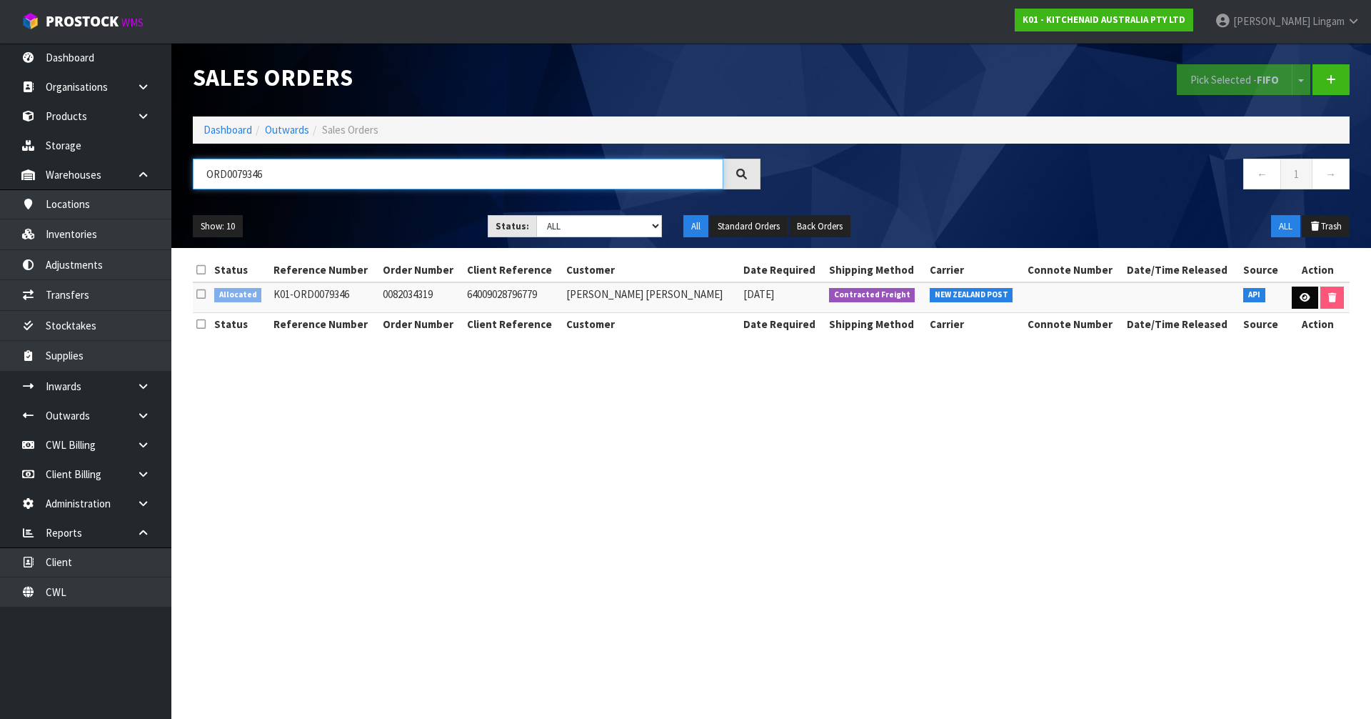
type input "ORD0079346"
click at [1295, 301] on link at bounding box center [1305, 297] width 26 height 23
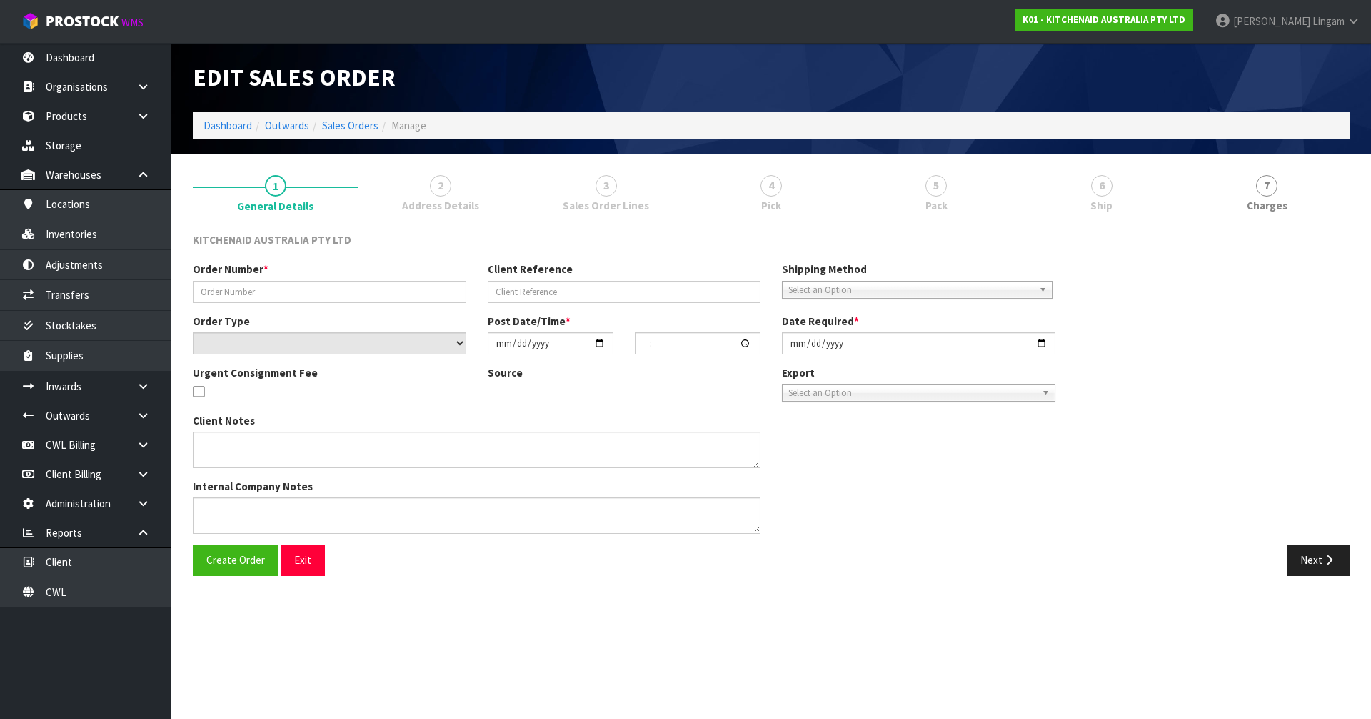
type input "0082034319"
type input "64009028796779"
select select "number:0"
type input "[DATE]"
type input "19:41:03.000"
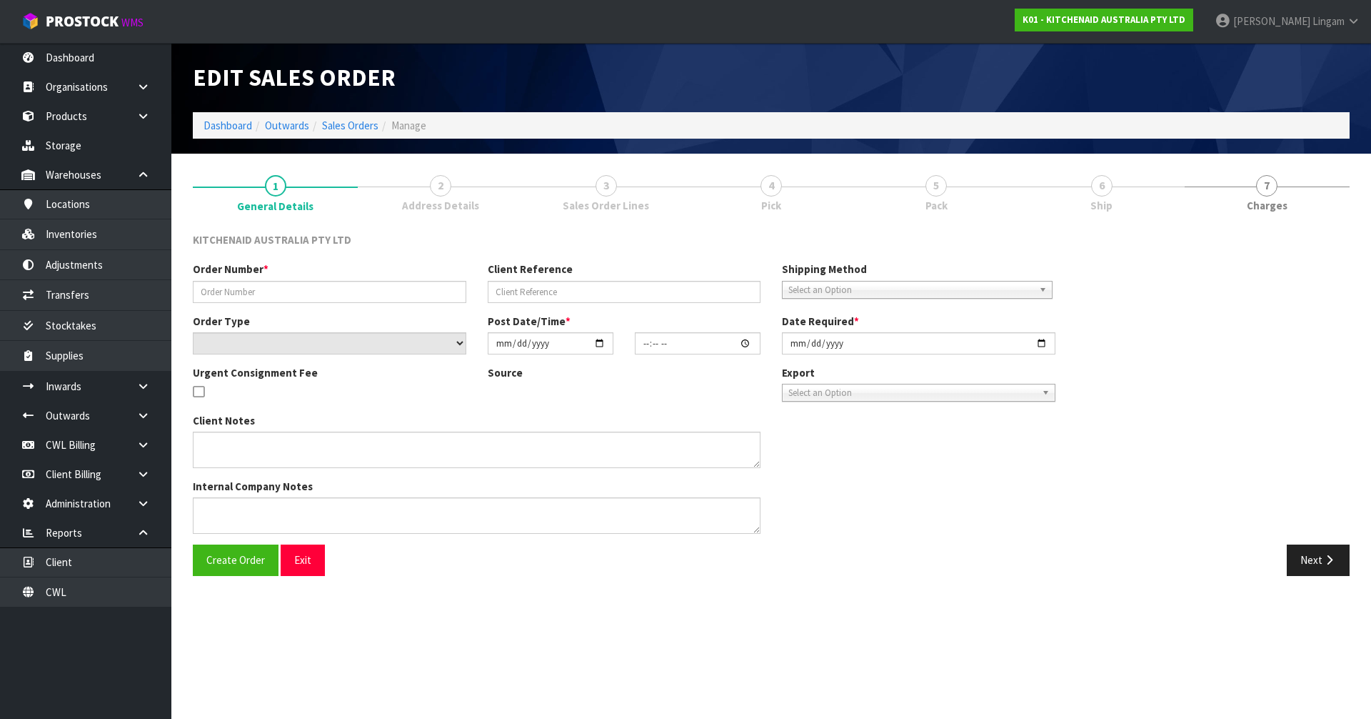
type input "[DATE]"
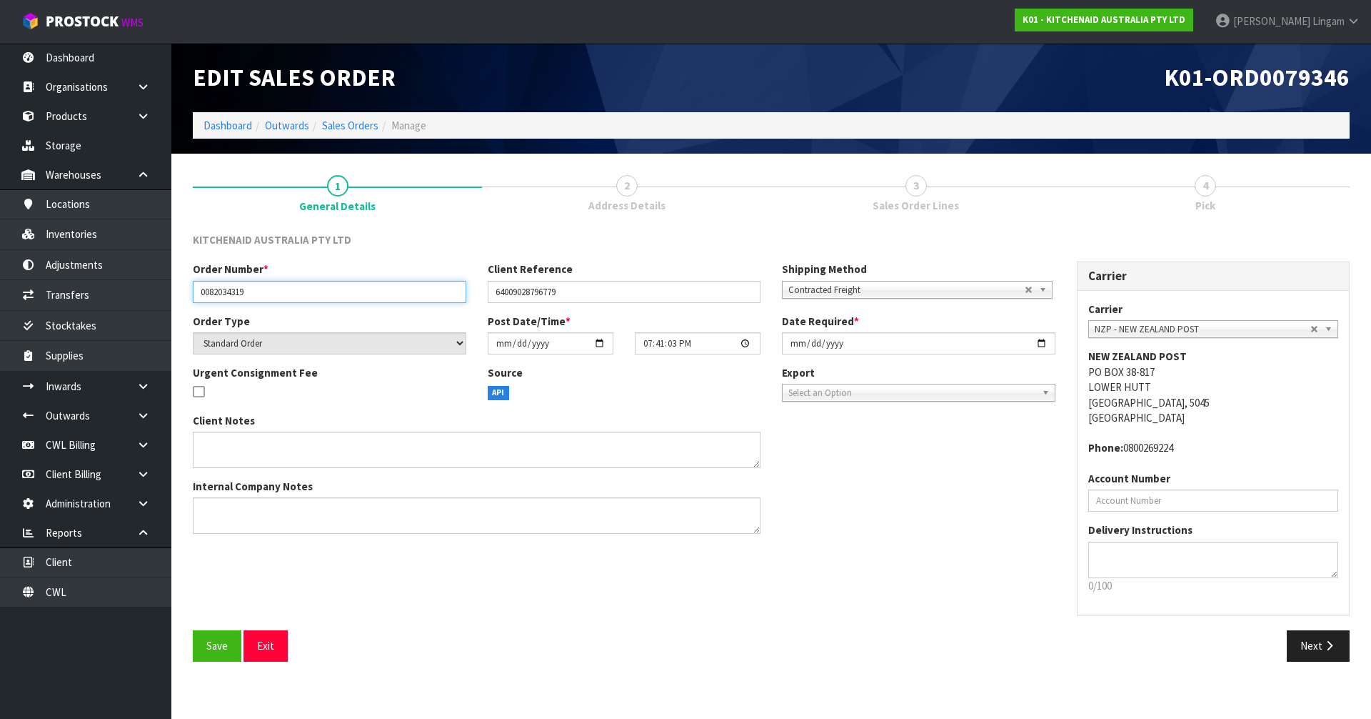
click at [311, 291] on input "0082034319" at bounding box center [330, 292] width 274 height 22
type input "0082034319-HOLD"
click at [242, 522] on textarea at bounding box center [477, 515] width 568 height 36
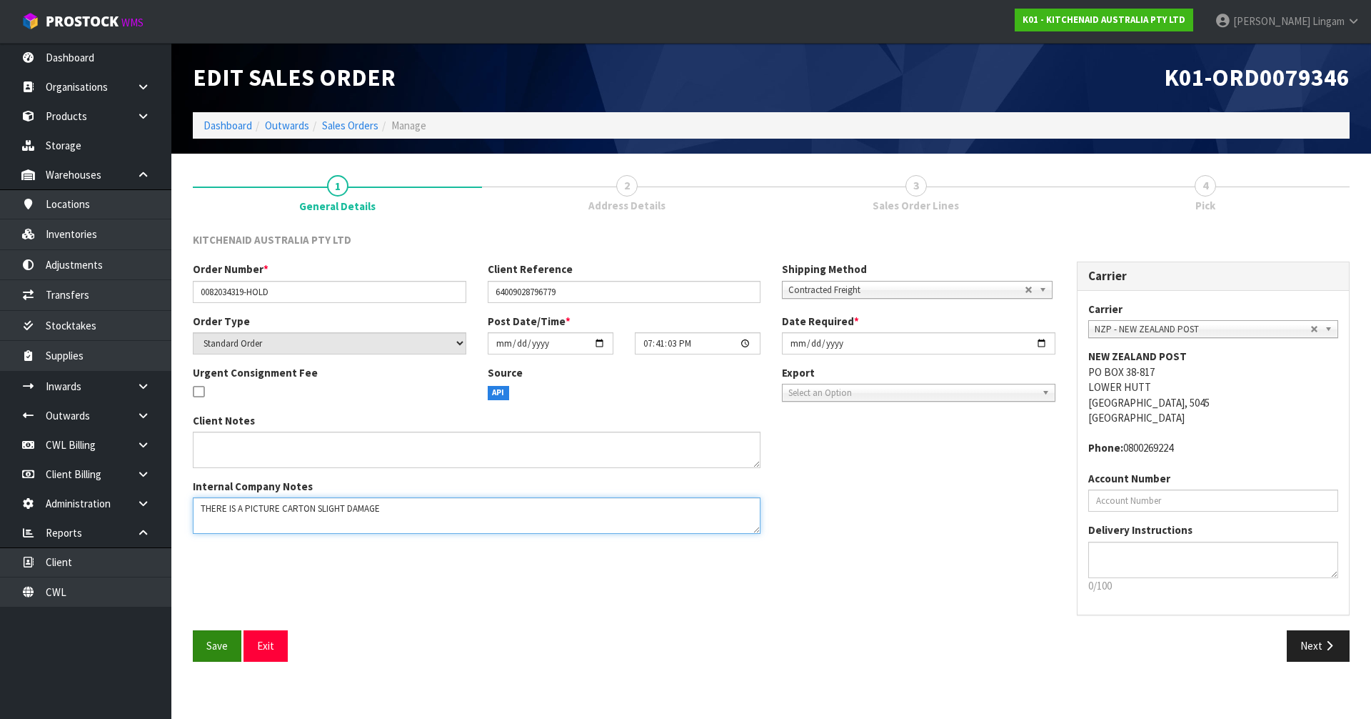
type textarea "THERE IS A PICTURE CARTON SLIGHT DAMAGE"
click at [224, 650] on span "Save" at bounding box center [216, 646] width 21 height 14
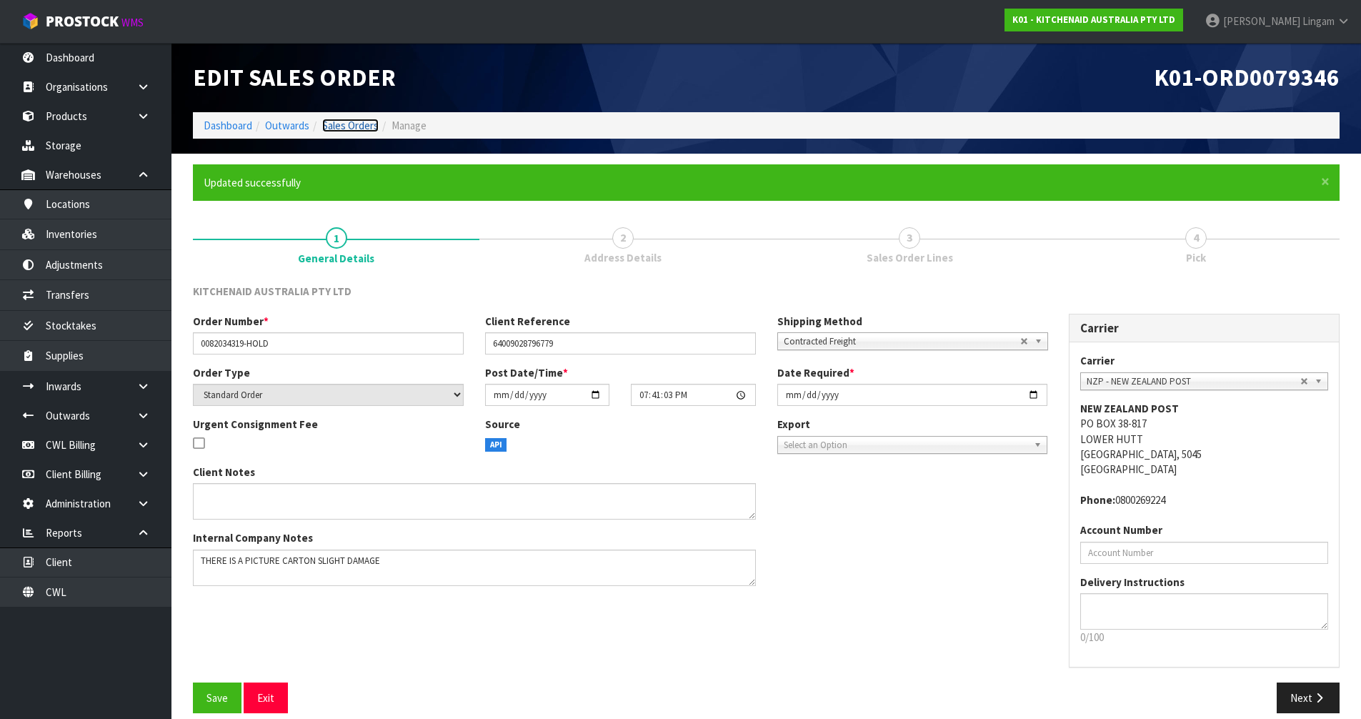
click at [334, 124] on link "Sales Orders" at bounding box center [350, 126] width 56 height 14
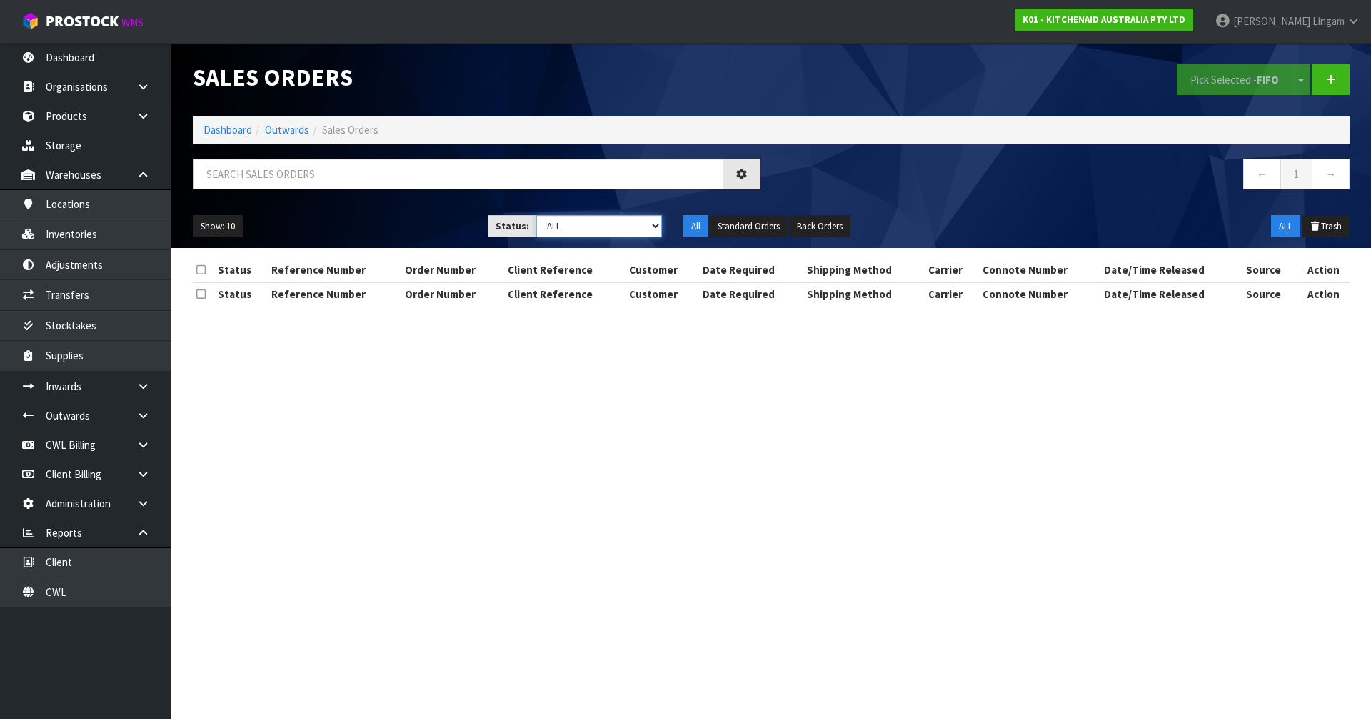
click at [621, 226] on select "Draft Pending Allocated Pending Pick Goods Picked Goods Packed Pending Charges …" at bounding box center [599, 226] width 126 height 22
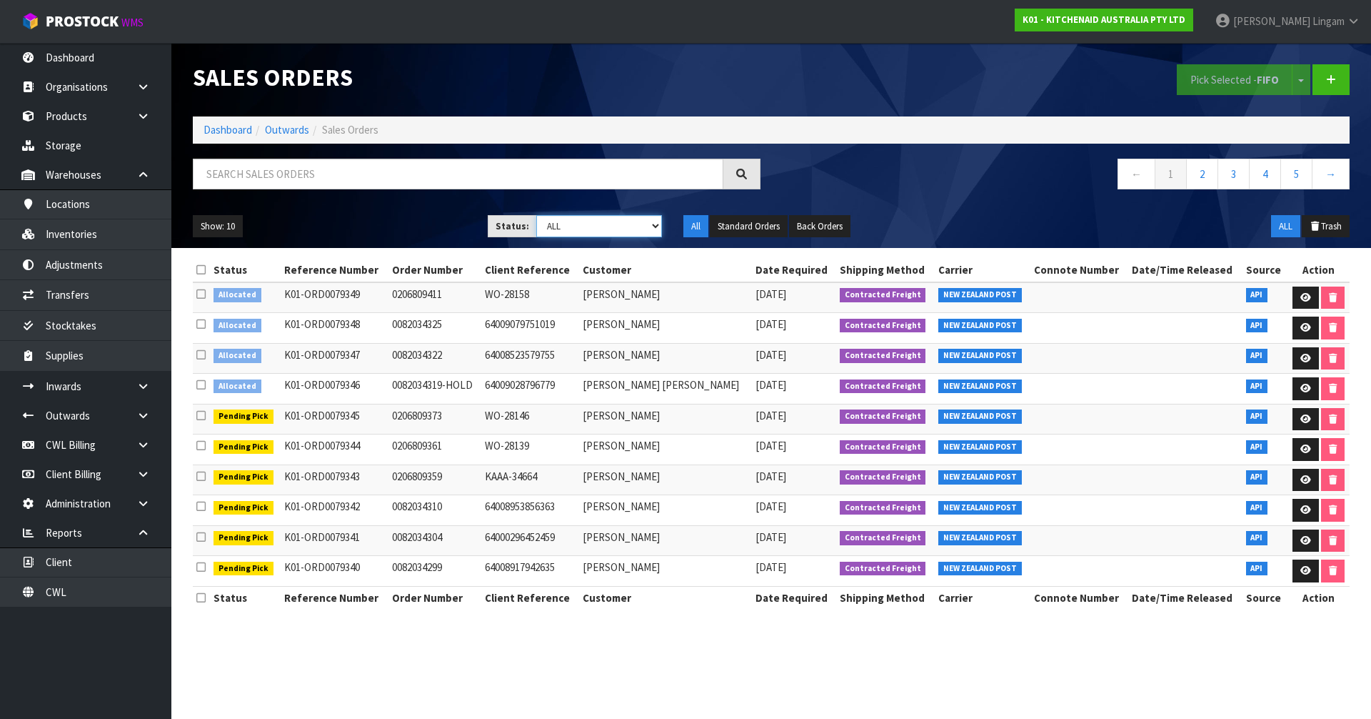
select select "string:2"
click at [536, 215] on select "Draft Pending Allocated Pending Pick Goods Picked Goods Packed Pending Charges …" at bounding box center [599, 226] width 126 height 22
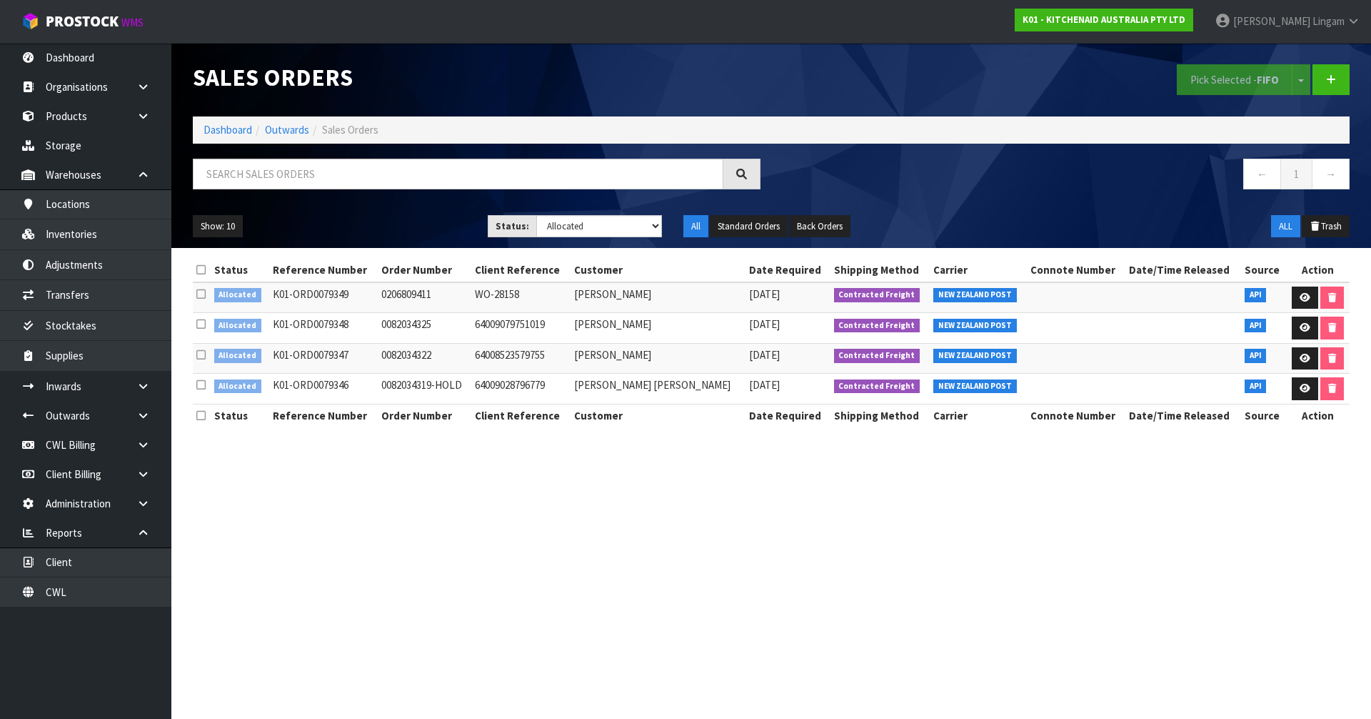
click at [199, 351] on icon at bounding box center [200, 354] width 9 height 11
click at [0, 0] on input "checkbox" at bounding box center [0, 0] width 0 height 0
click at [199, 324] on icon at bounding box center [200, 324] width 9 height 11
click at [0, 0] on input "checkbox" at bounding box center [0, 0] width 0 height 0
click at [201, 297] on icon at bounding box center [200, 294] width 9 height 11
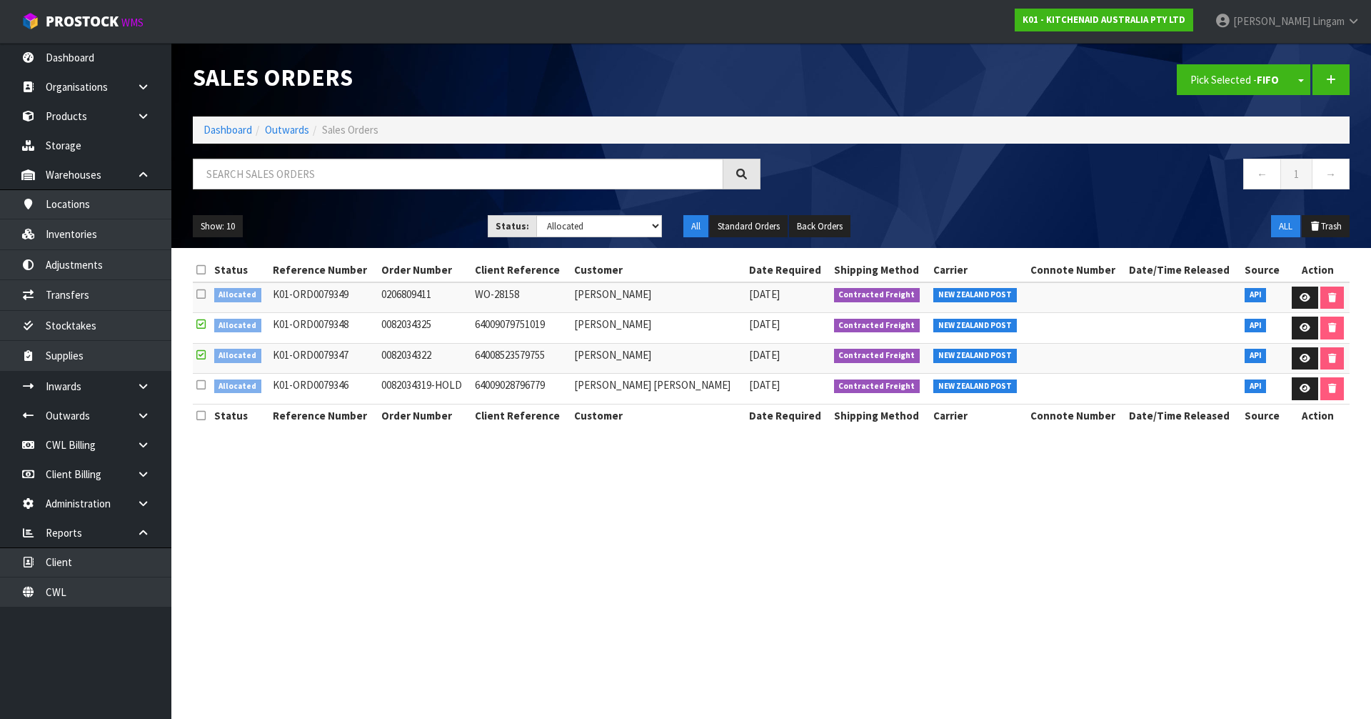
click at [0, 0] on input "checkbox" at bounding box center [0, 0] width 0 height 0
click at [1214, 85] on button "Pick Selected - FIFO" at bounding box center [1235, 79] width 116 height 31
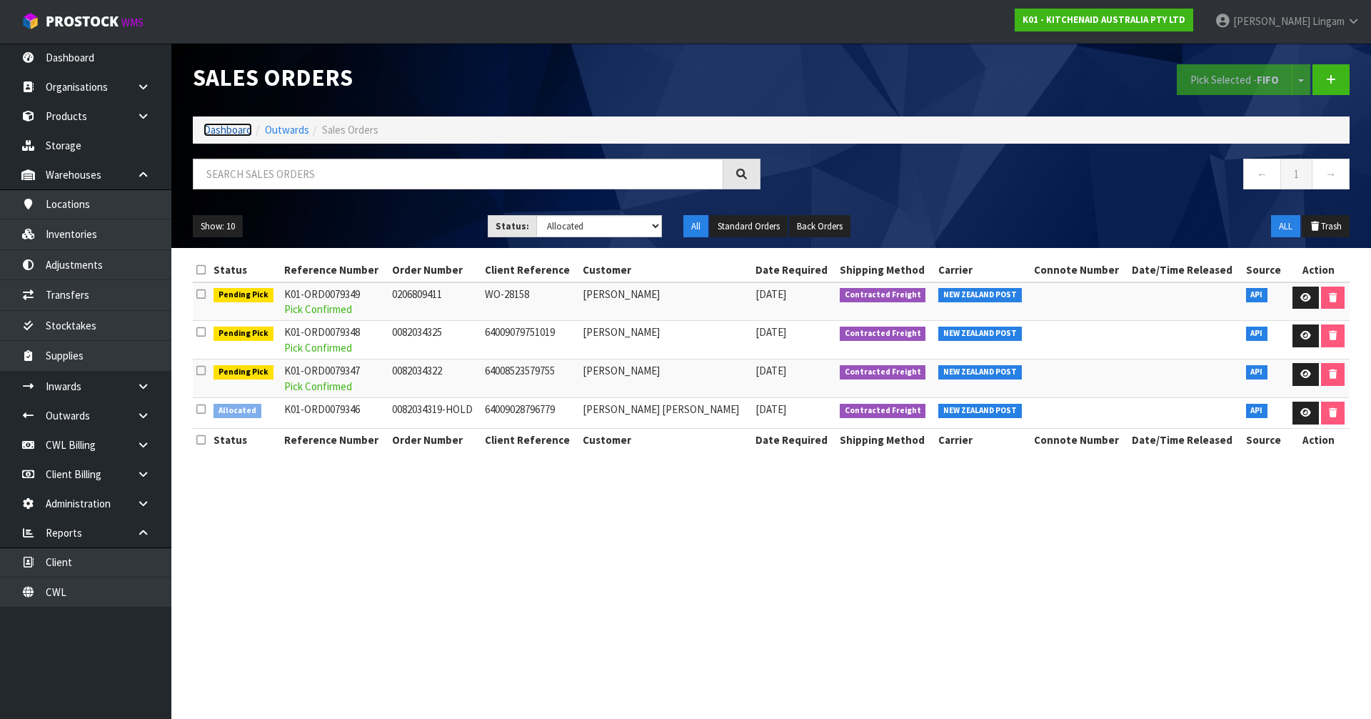
click at [233, 131] on link "Dashboard" at bounding box center [228, 130] width 49 height 14
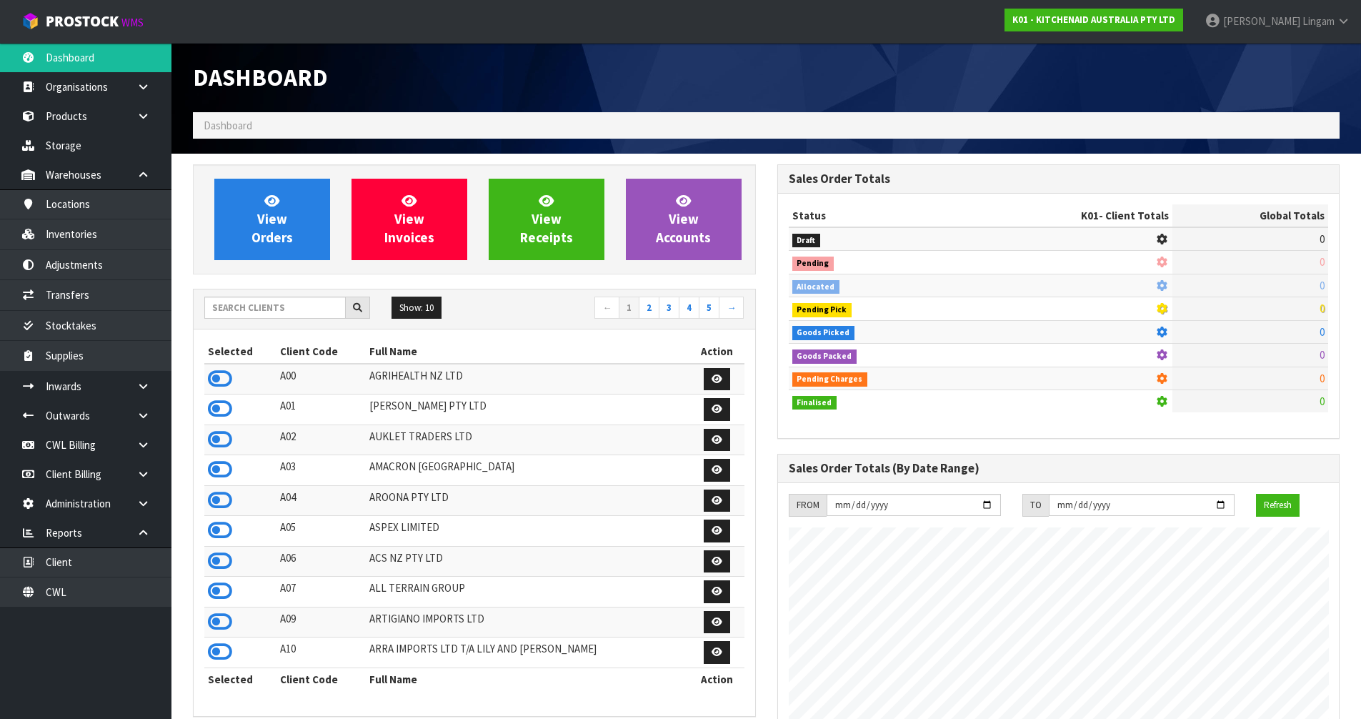
scroll to position [1082, 584]
click at [651, 311] on link "2" at bounding box center [649, 307] width 21 height 23
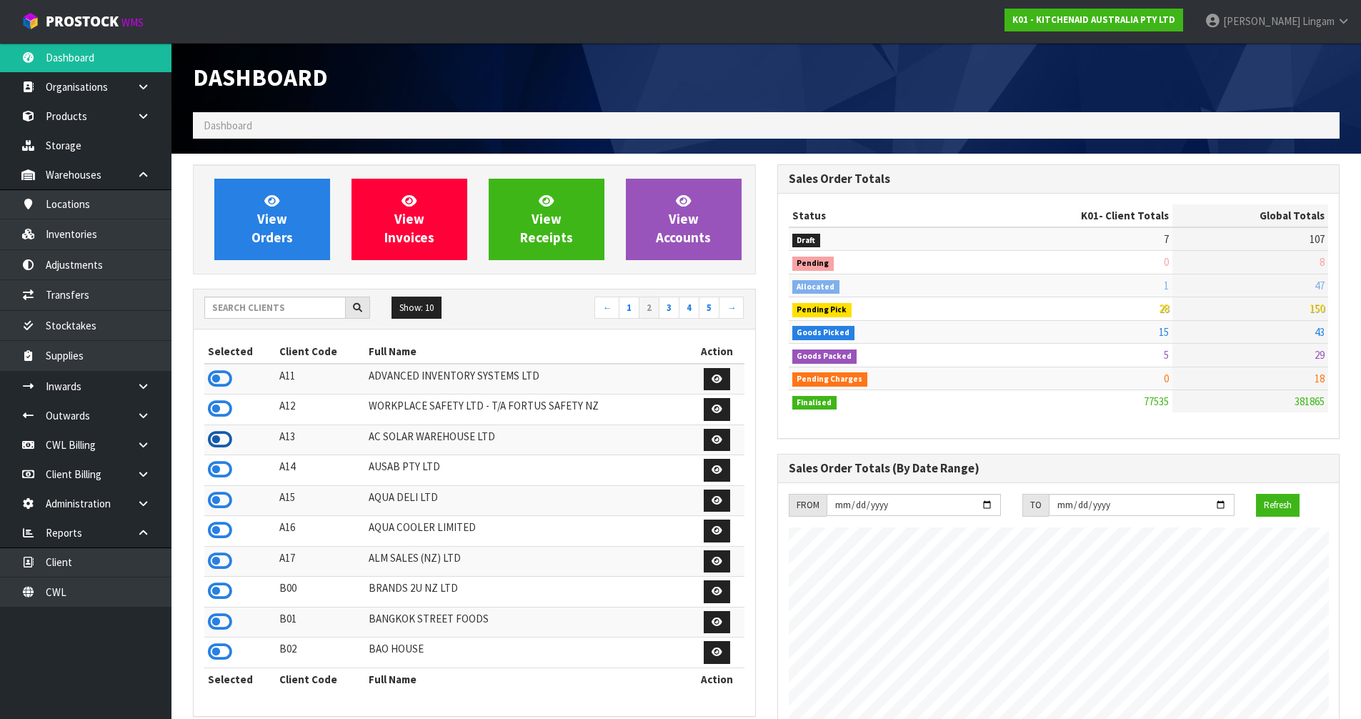
click at [214, 441] on icon at bounding box center [220, 439] width 24 height 21
click at [139, 390] on icon at bounding box center [143, 386] width 14 height 11
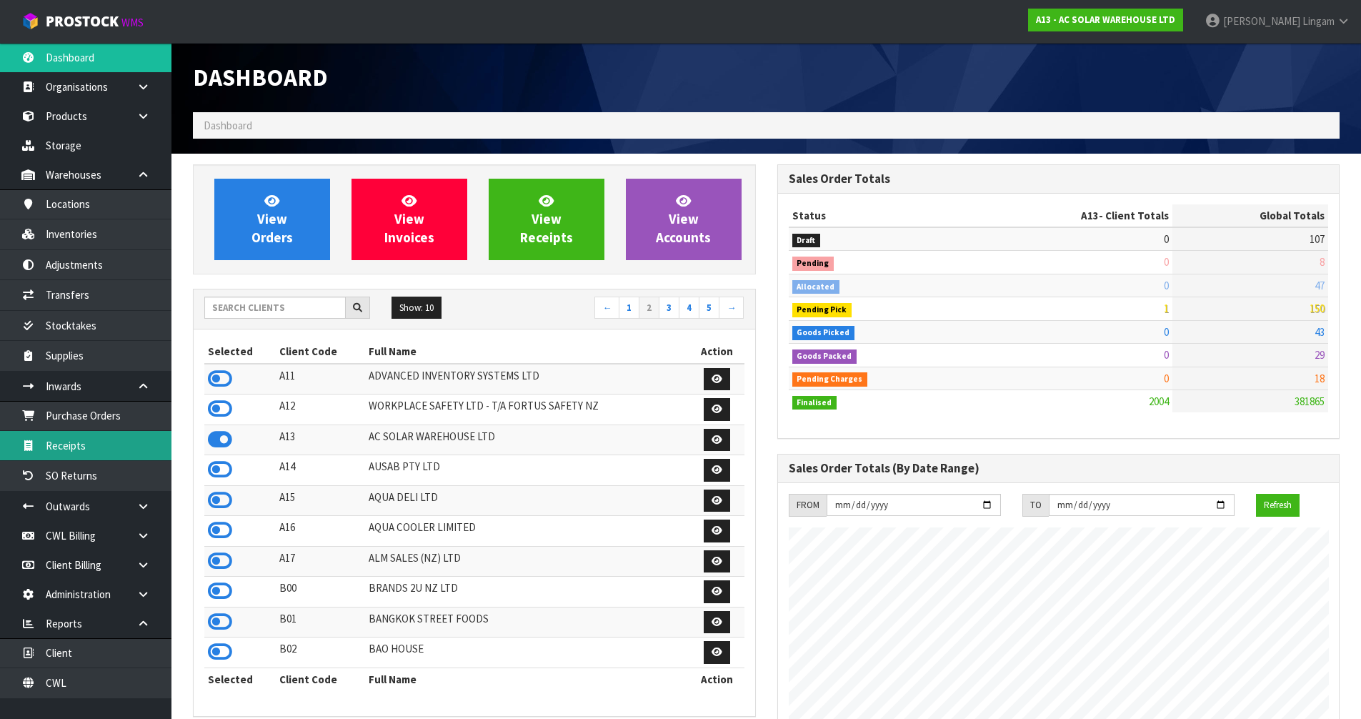
click at [84, 444] on link "Receipts" at bounding box center [85, 445] width 171 height 29
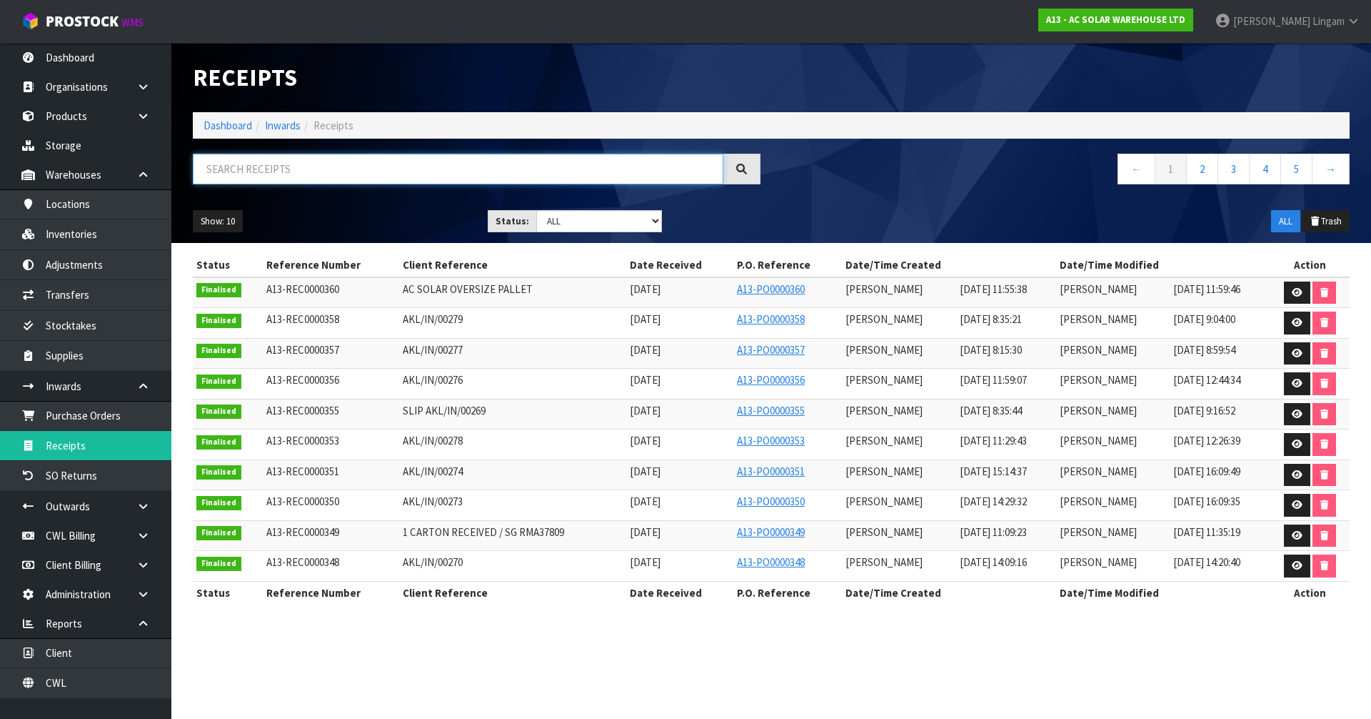
click at [364, 167] on input "text" at bounding box center [458, 169] width 531 height 31
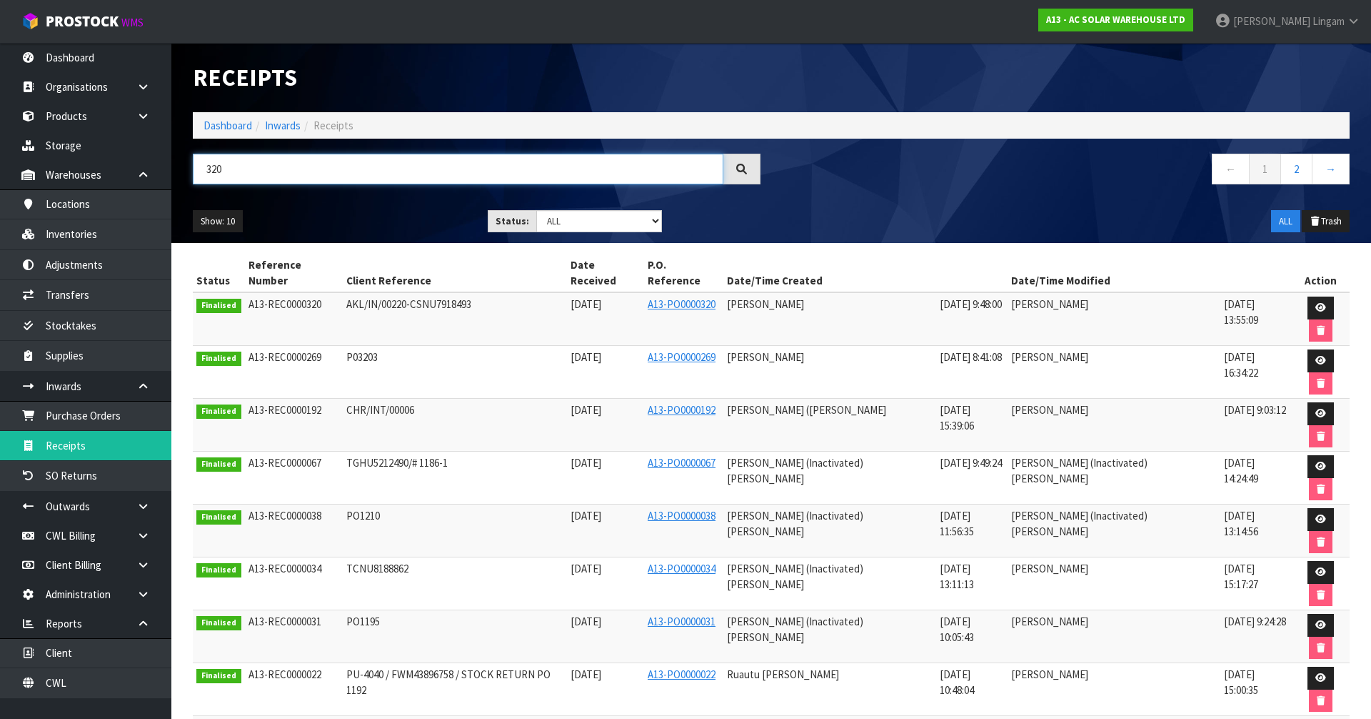
type input "320"
click at [471, 297] on span "AKL/IN/00220-CSNU7918493" at bounding box center [408, 304] width 125 height 14
copy span "CSNU7918493"
click at [219, 119] on link "Dashboard" at bounding box center [228, 126] width 49 height 14
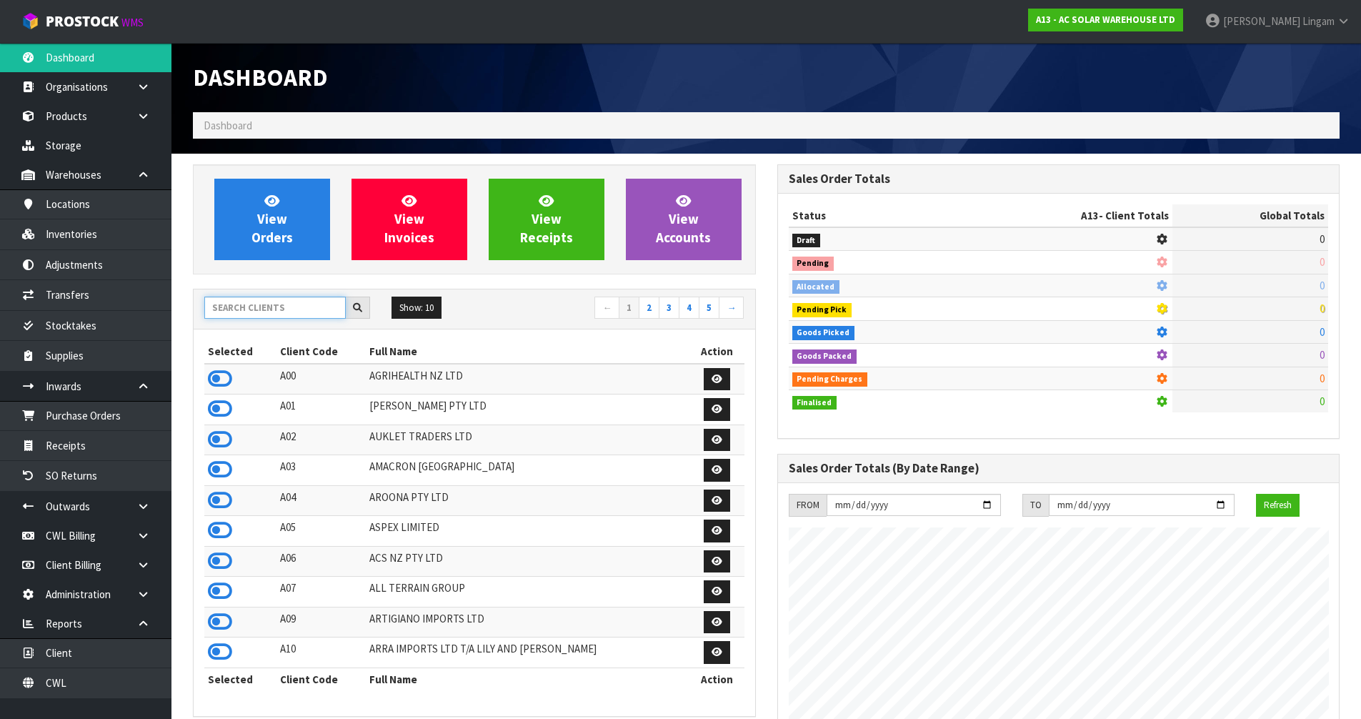
click at [256, 311] on input "text" at bounding box center [274, 307] width 141 height 22
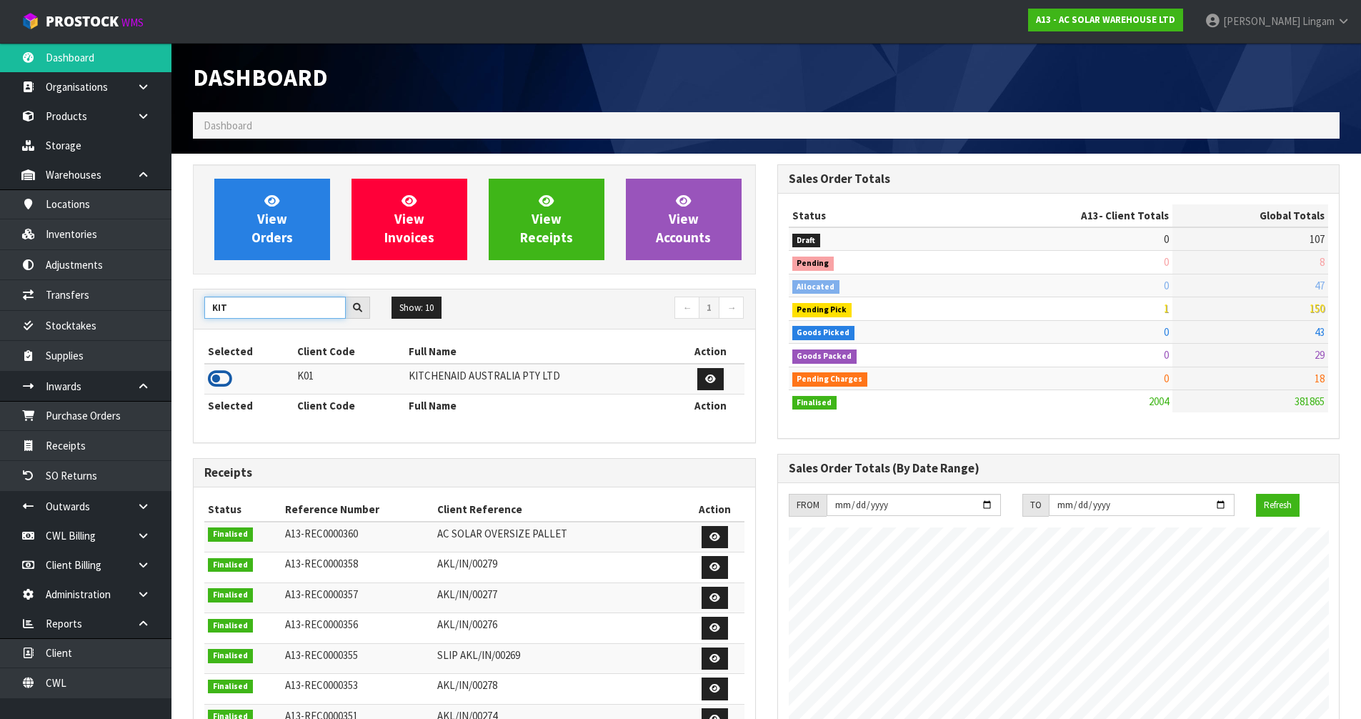
type input "KIT"
click at [221, 376] on icon at bounding box center [220, 378] width 24 height 21
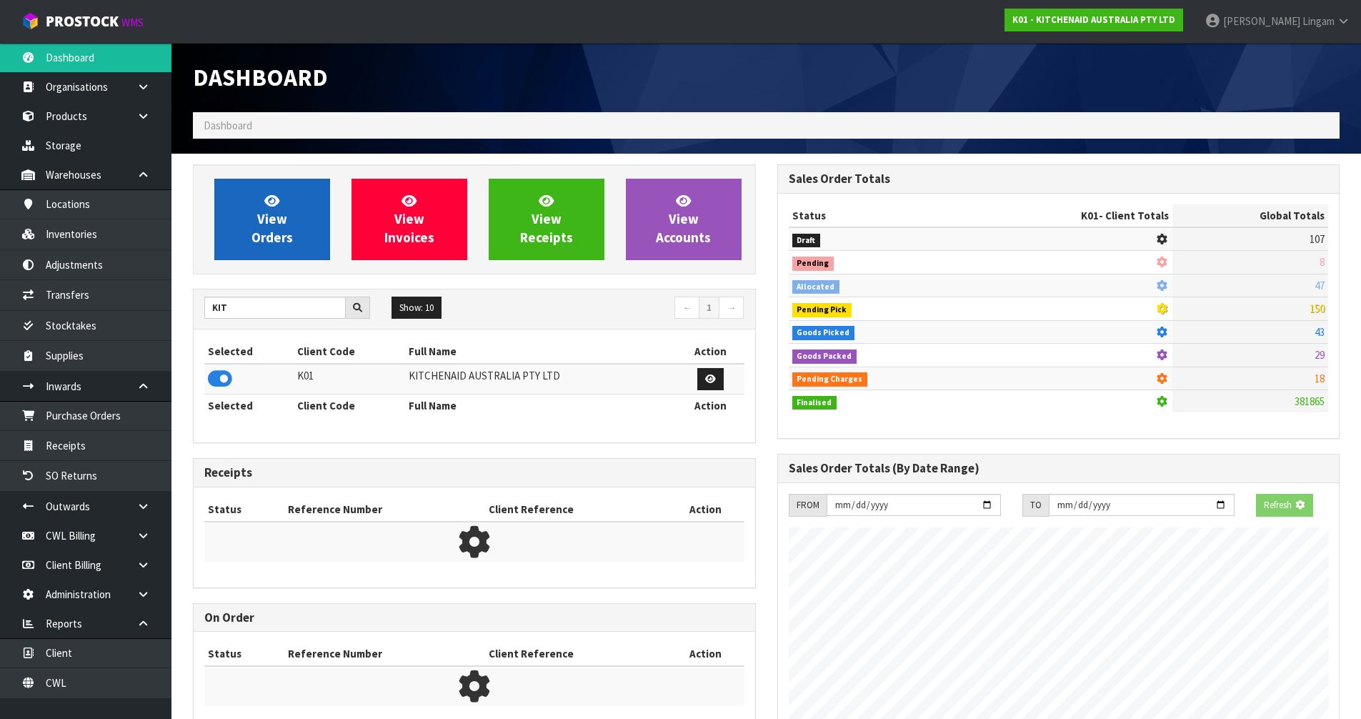
scroll to position [713400, 713706]
click at [250, 248] on link "View Orders" at bounding box center [272, 219] width 116 height 81
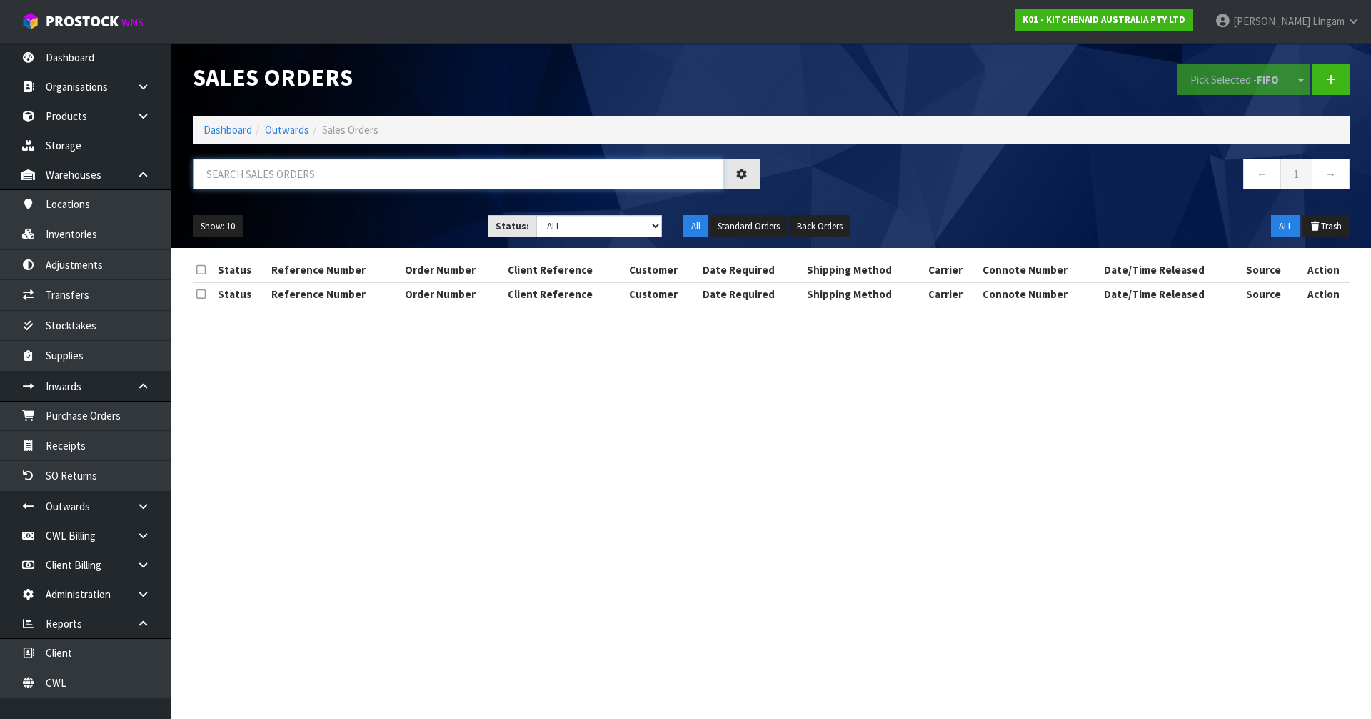
click at [581, 173] on input "text" at bounding box center [458, 174] width 531 height 31
paste input "ORD0079262"
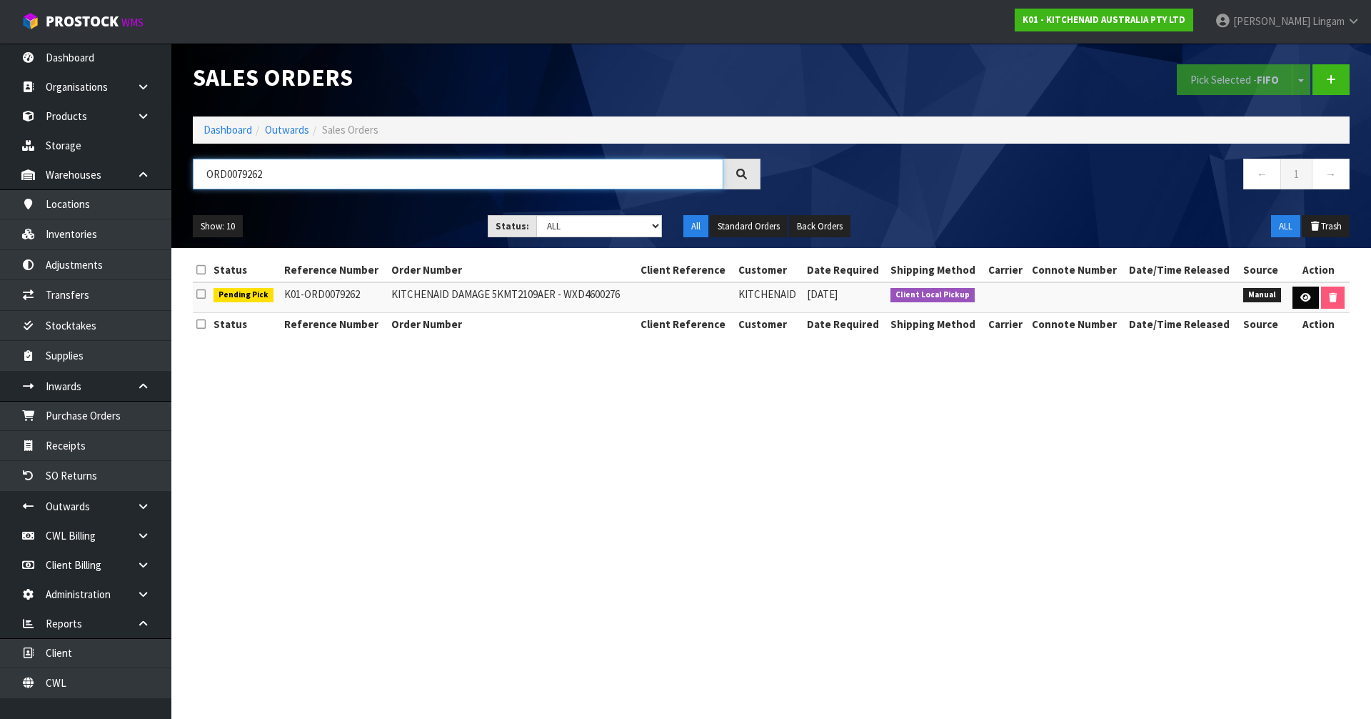
type input "ORD0079262"
click at [1301, 298] on icon at bounding box center [1306, 297] width 11 height 9
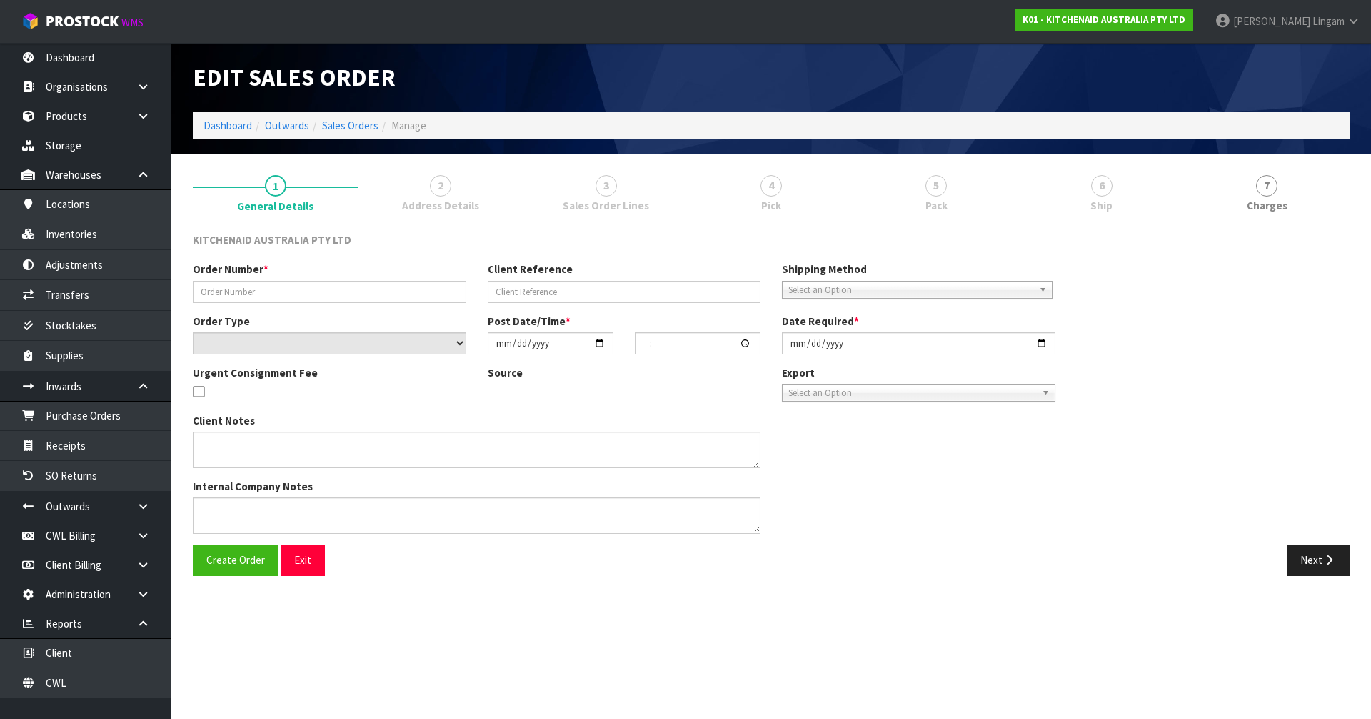
type input "KITCHENAID DAMAGE 5KMT2109AER - WXD4600276"
select select "number:0"
type input "[DATE]"
type input "16:08:00.000"
type input "[DATE]"
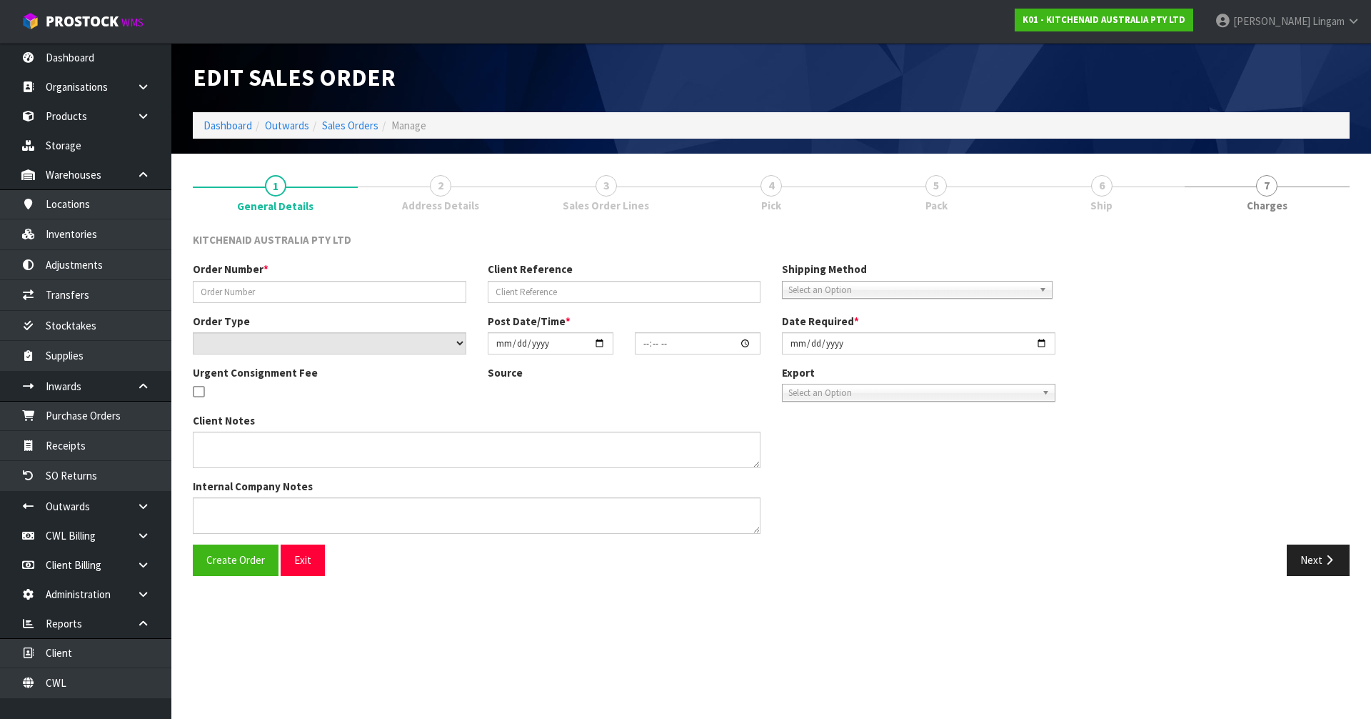
type textarea "PLEASE WRITE THIS UNIT OFF AND DISPOSE OF THE UNIT."
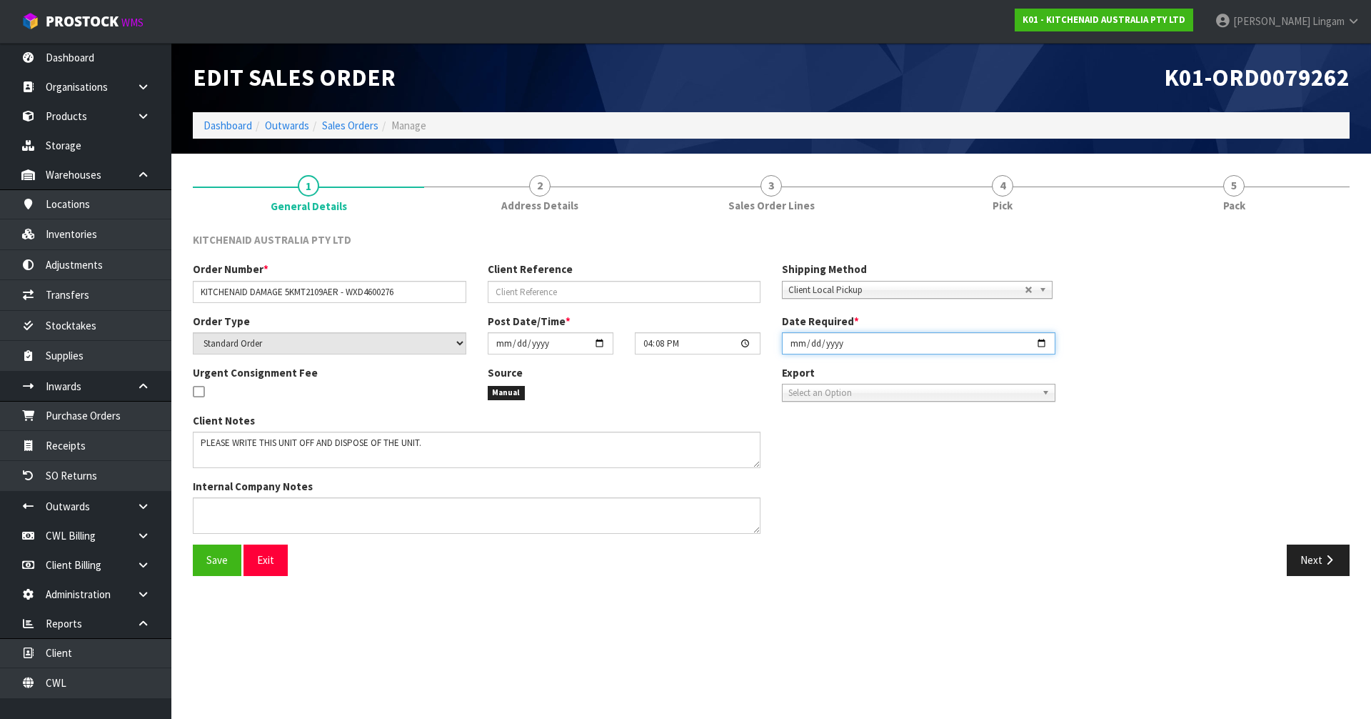
click at [794, 341] on input "[DATE]" at bounding box center [919, 343] width 274 height 22
type input "[DATE]"
click at [236, 561] on button "Save" at bounding box center [217, 559] width 49 height 31
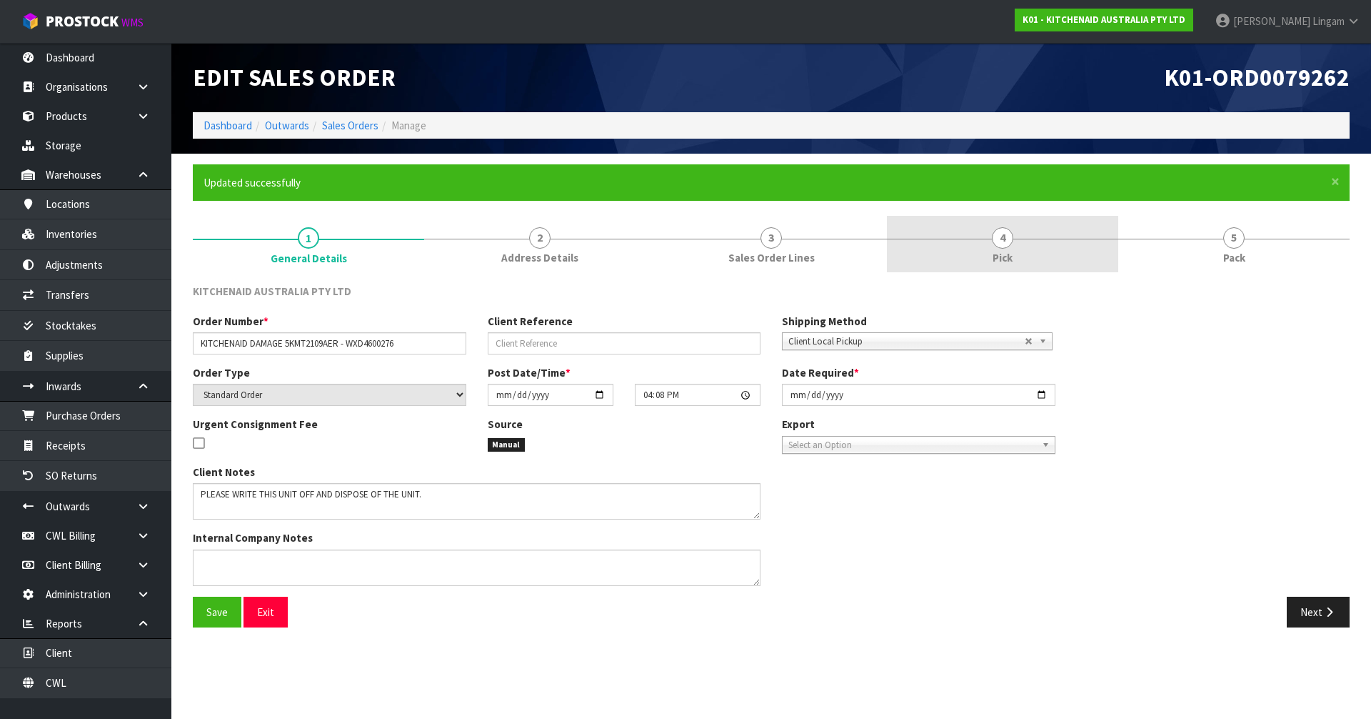
click at [1064, 255] on link "4 Pick" at bounding box center [1002, 244] width 231 height 56
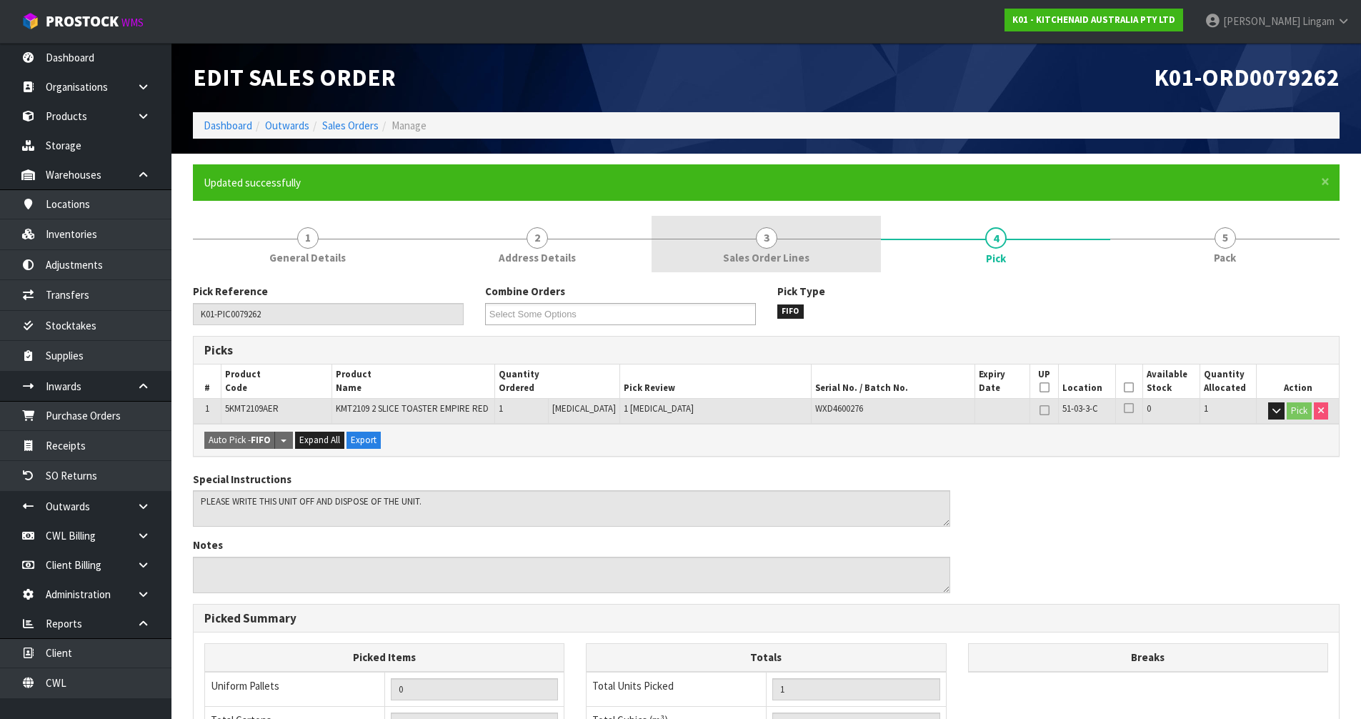
click at [825, 256] on link "3 Sales Order Lines" at bounding box center [765, 244] width 229 height 56
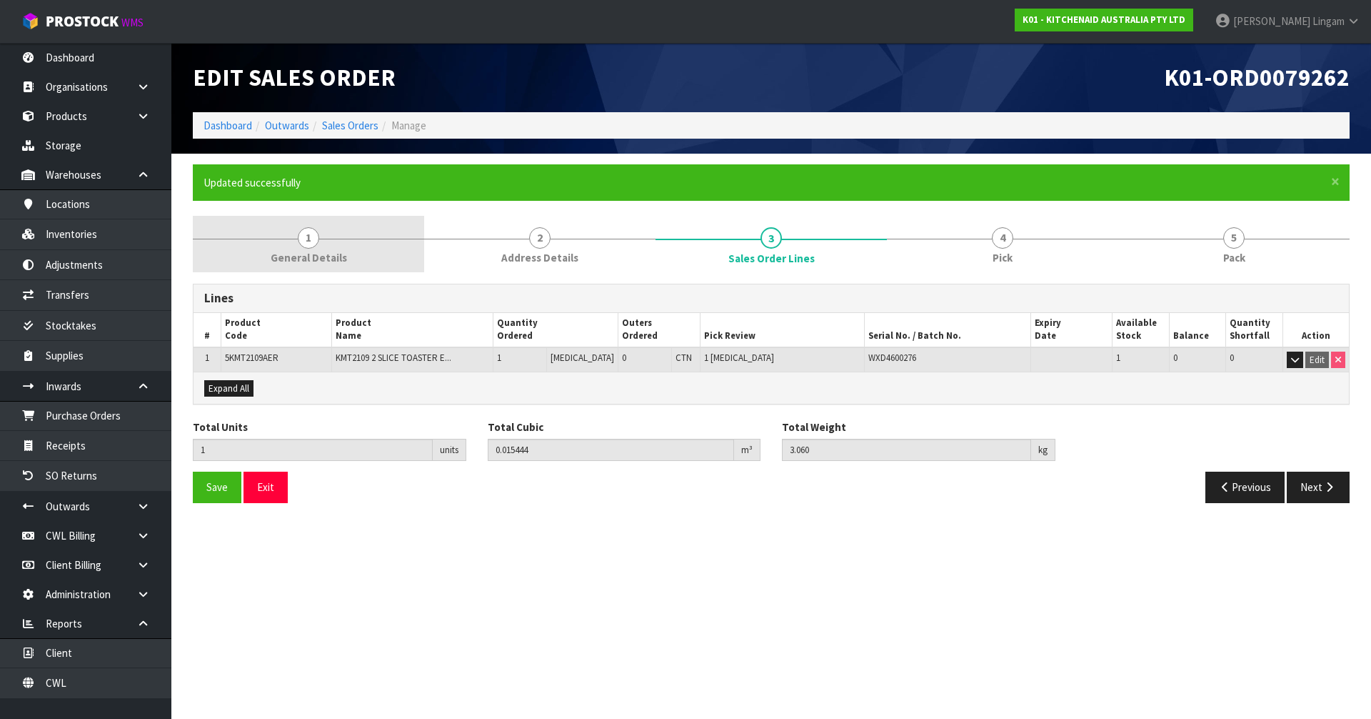
click at [332, 252] on span "General Details" at bounding box center [309, 257] width 76 height 15
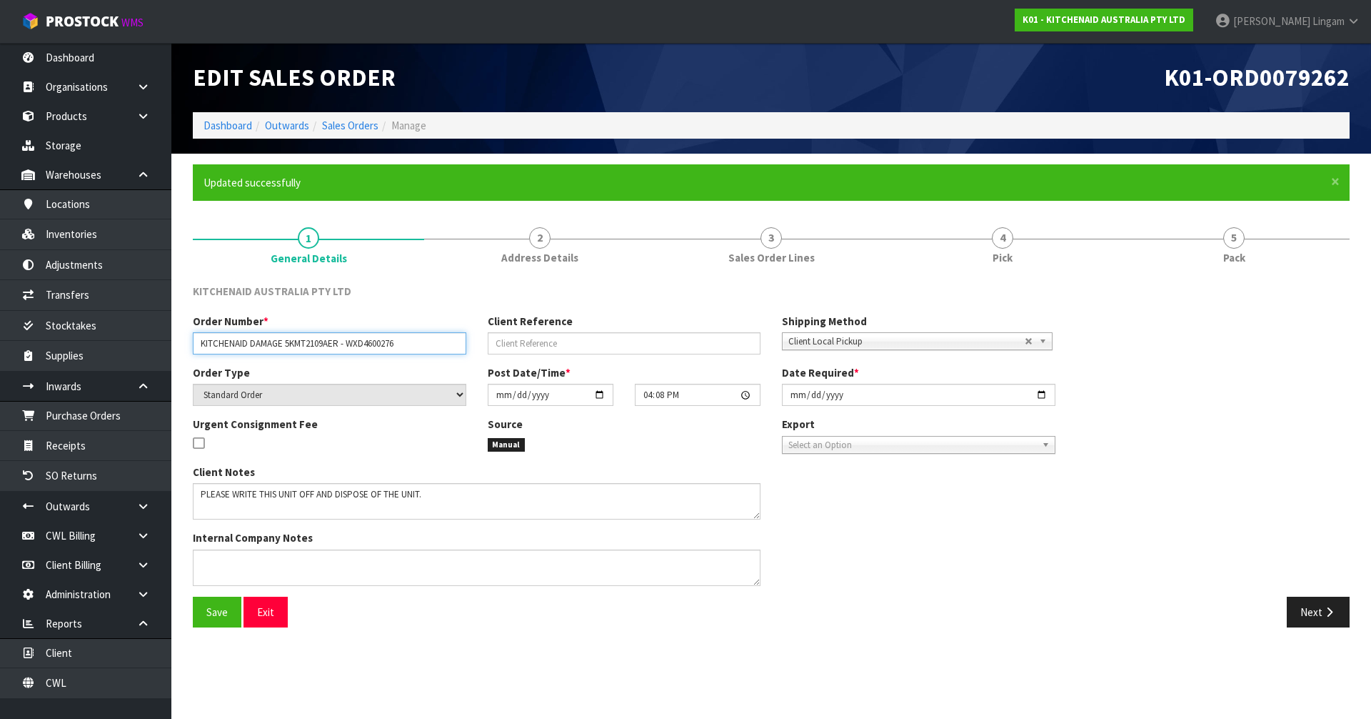
click at [401, 342] on input "KITCHENAID DAMAGE 5KMT2109AER - WXD4600276" at bounding box center [330, 343] width 274 height 22
type input "KITCHENAID"
click at [224, 611] on span "Save" at bounding box center [216, 612] width 21 height 14
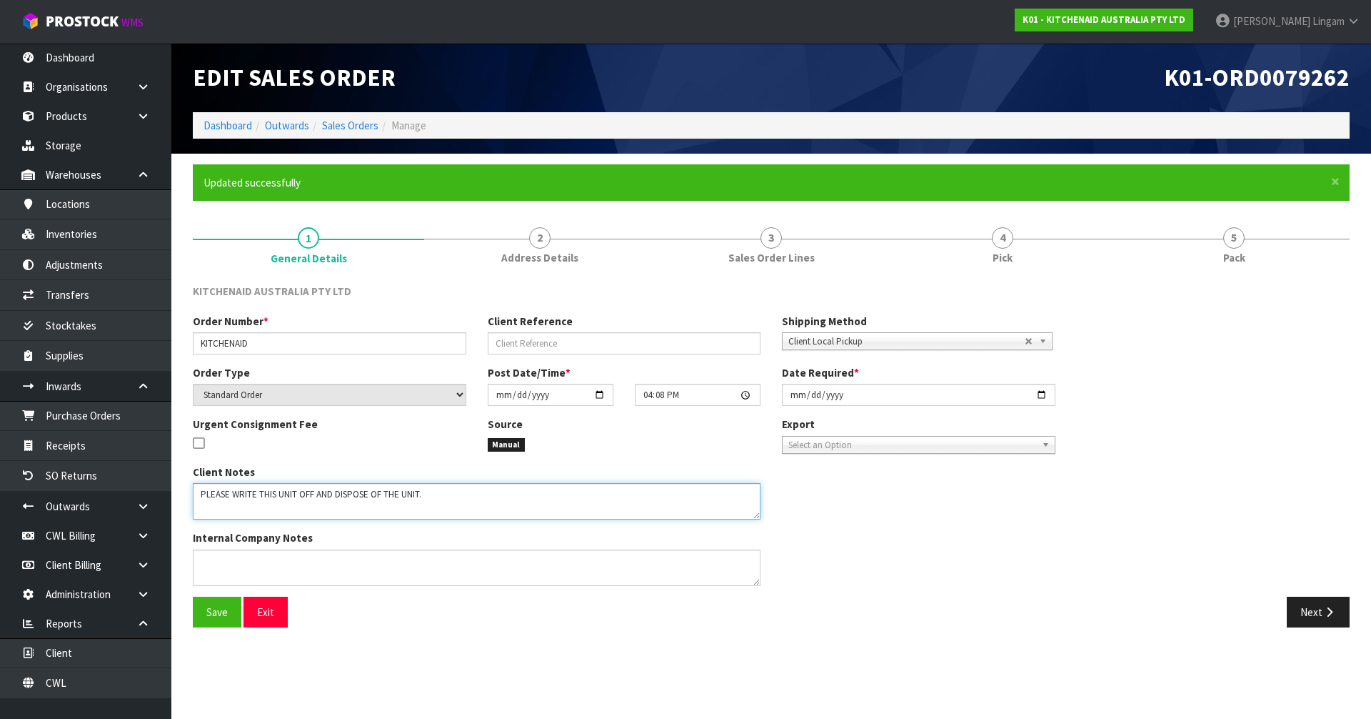
drag, startPoint x: 444, startPoint y: 499, endPoint x: 201, endPoint y: 514, distance: 243.3
click at [201, 514] on textarea at bounding box center [477, 501] width 568 height 36
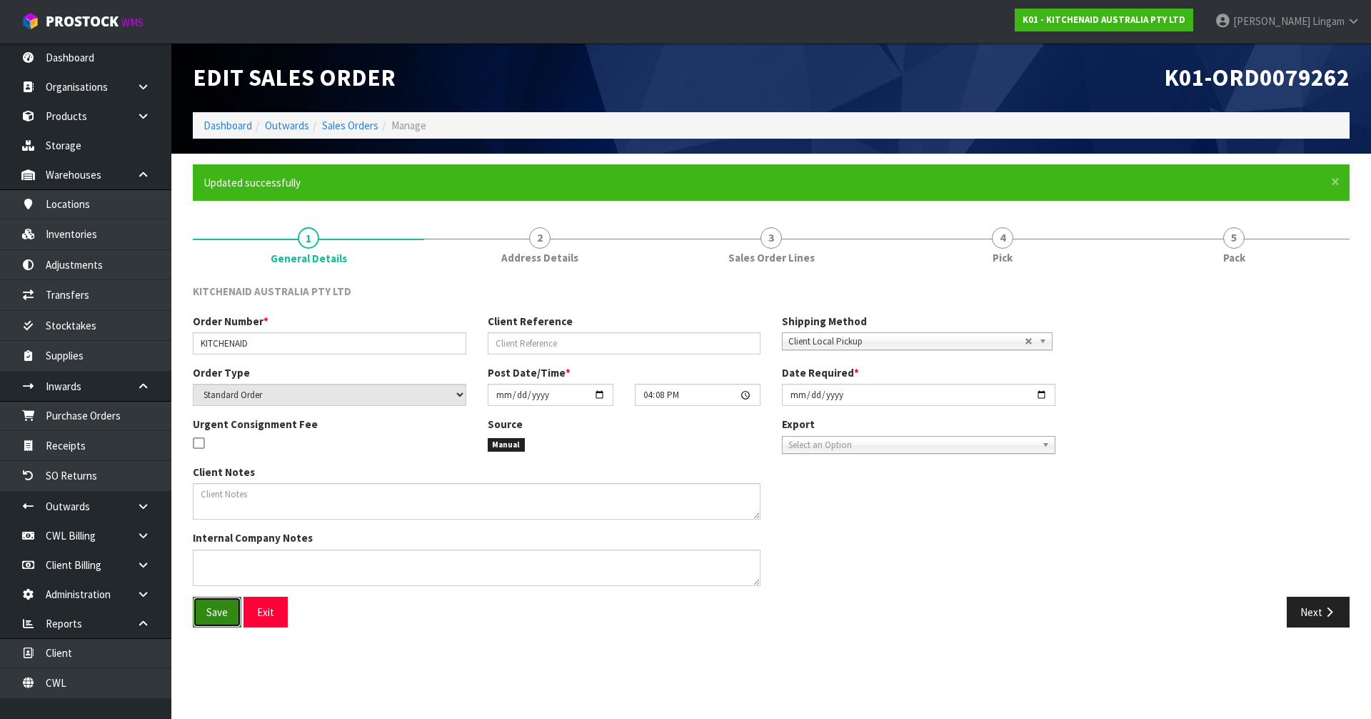
click at [210, 600] on button "Save" at bounding box center [217, 611] width 49 height 31
click at [229, 123] on link "Dashboard" at bounding box center [228, 126] width 49 height 14
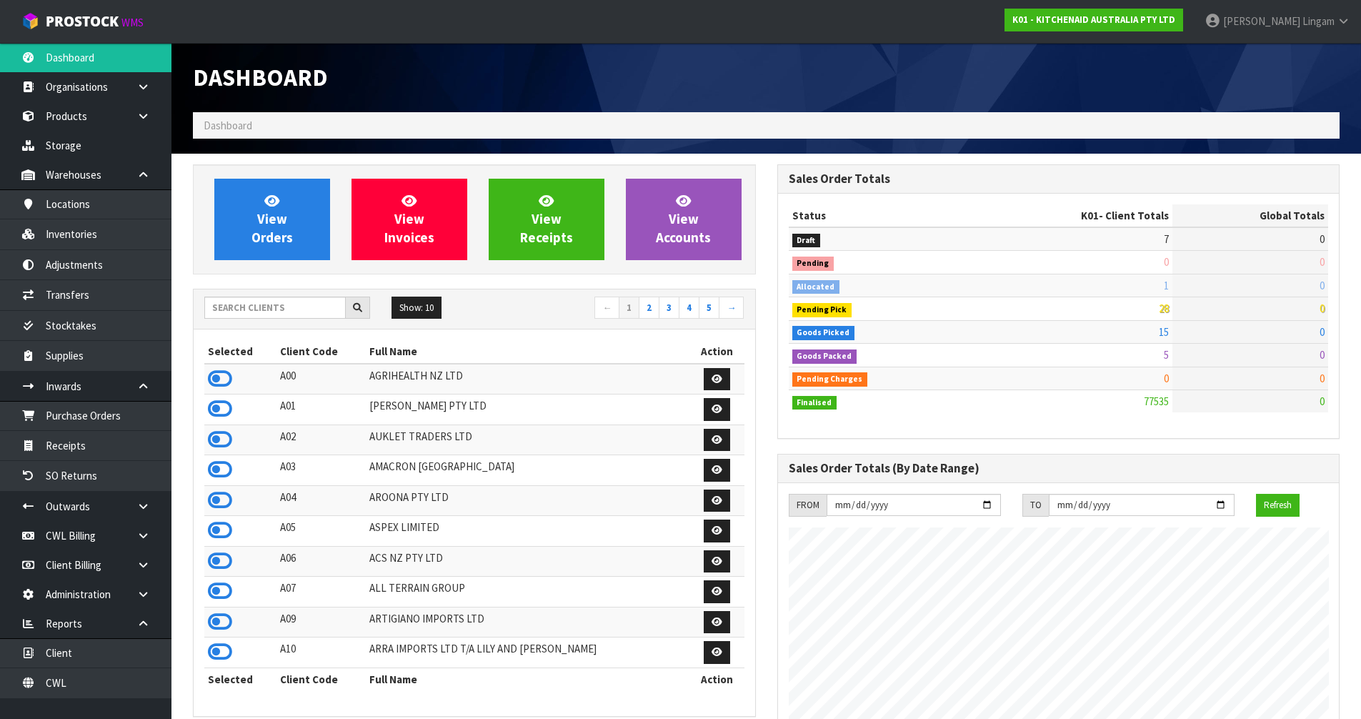
scroll to position [1082, 584]
click at [302, 312] on input "text" at bounding box center [274, 307] width 141 height 22
click at [111, 684] on link "CWL" at bounding box center [85, 682] width 171 height 29
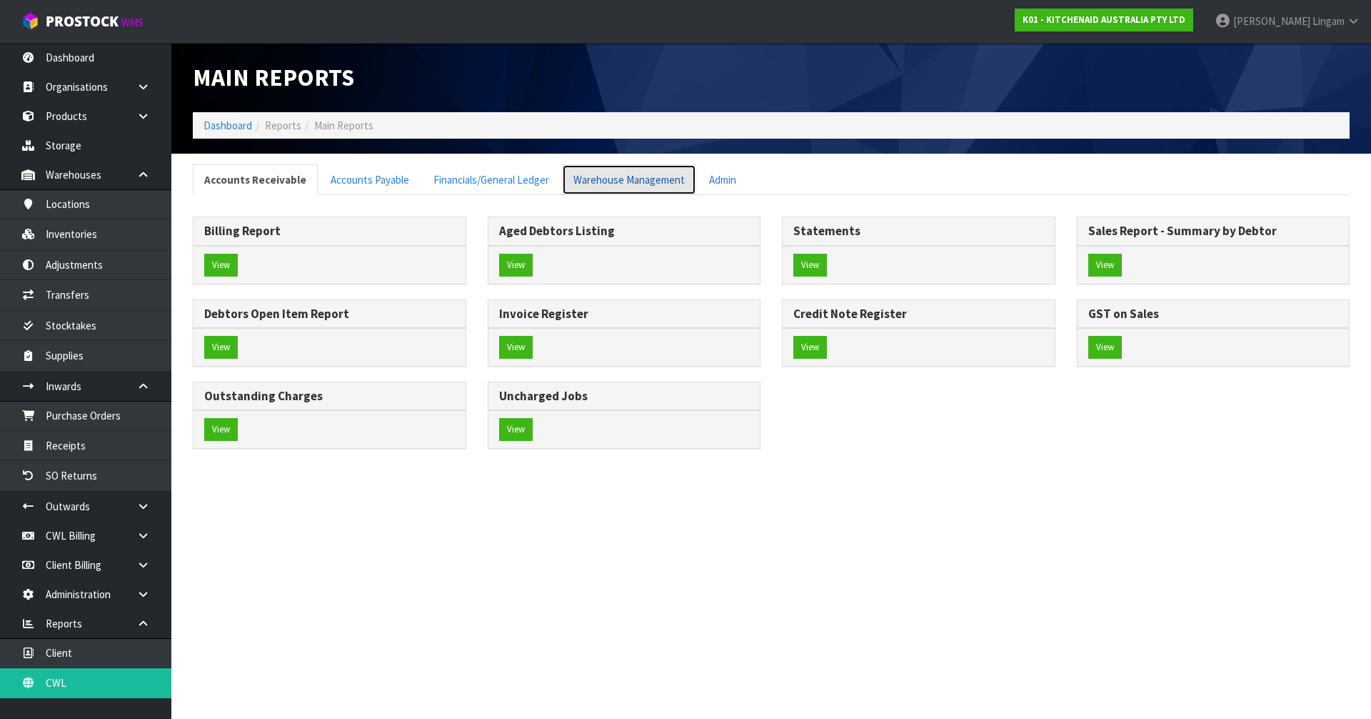
click at [630, 186] on link "Warehouse Management" at bounding box center [629, 179] width 134 height 31
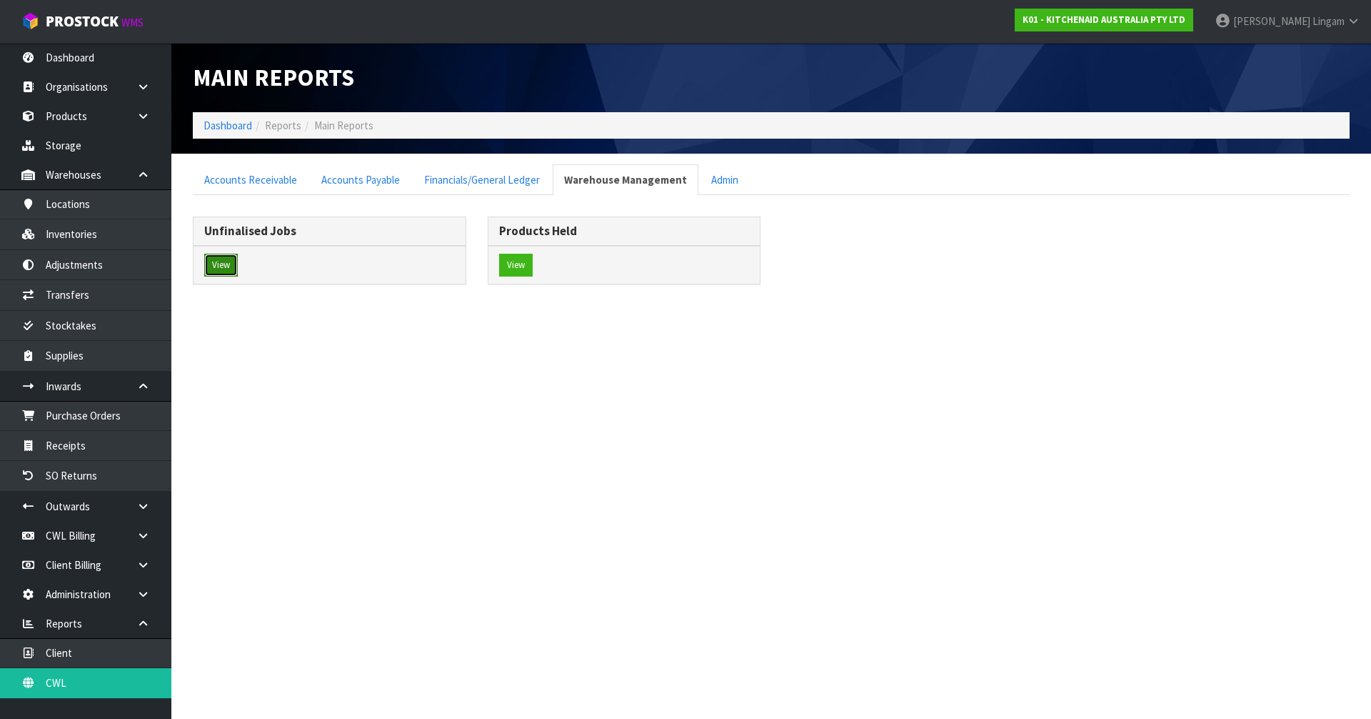
click at [225, 266] on button "View" at bounding box center [221, 265] width 34 height 23
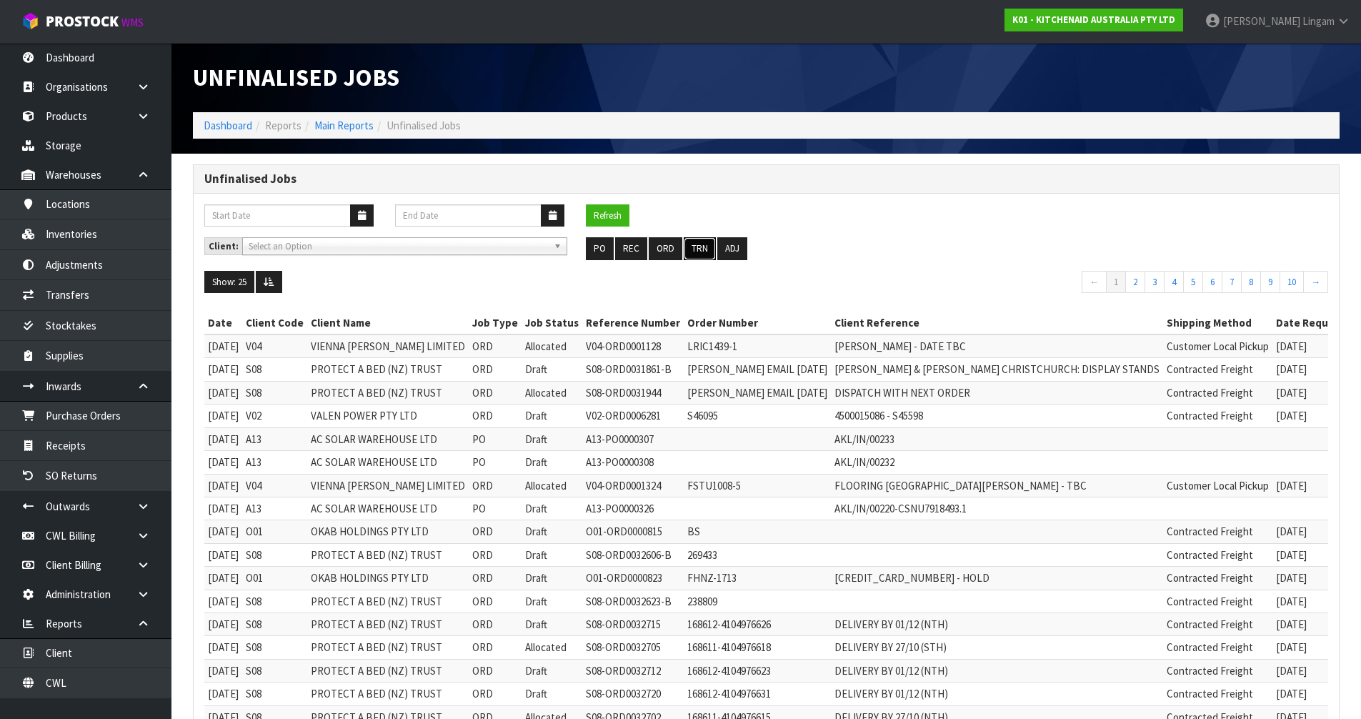
click at [691, 248] on button "TRN" at bounding box center [700, 248] width 32 height 23
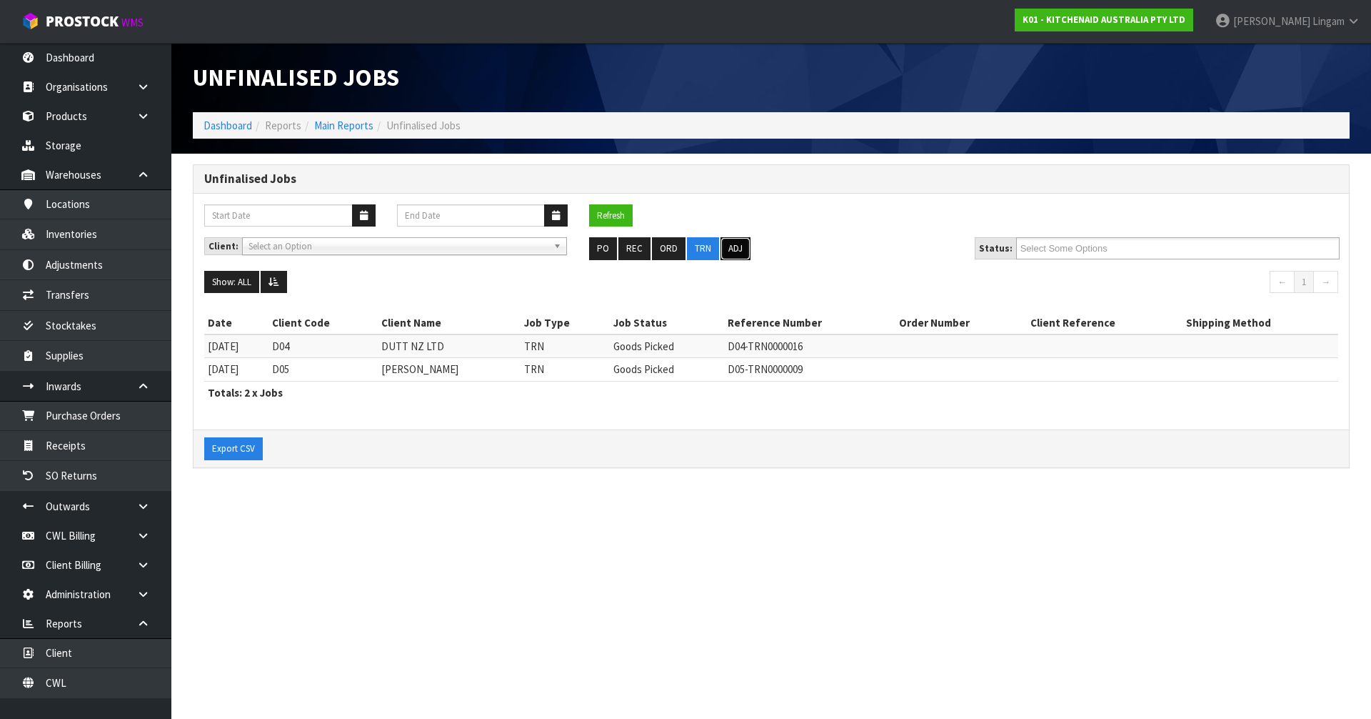
click at [741, 251] on button "ADJ" at bounding box center [736, 248] width 30 height 23
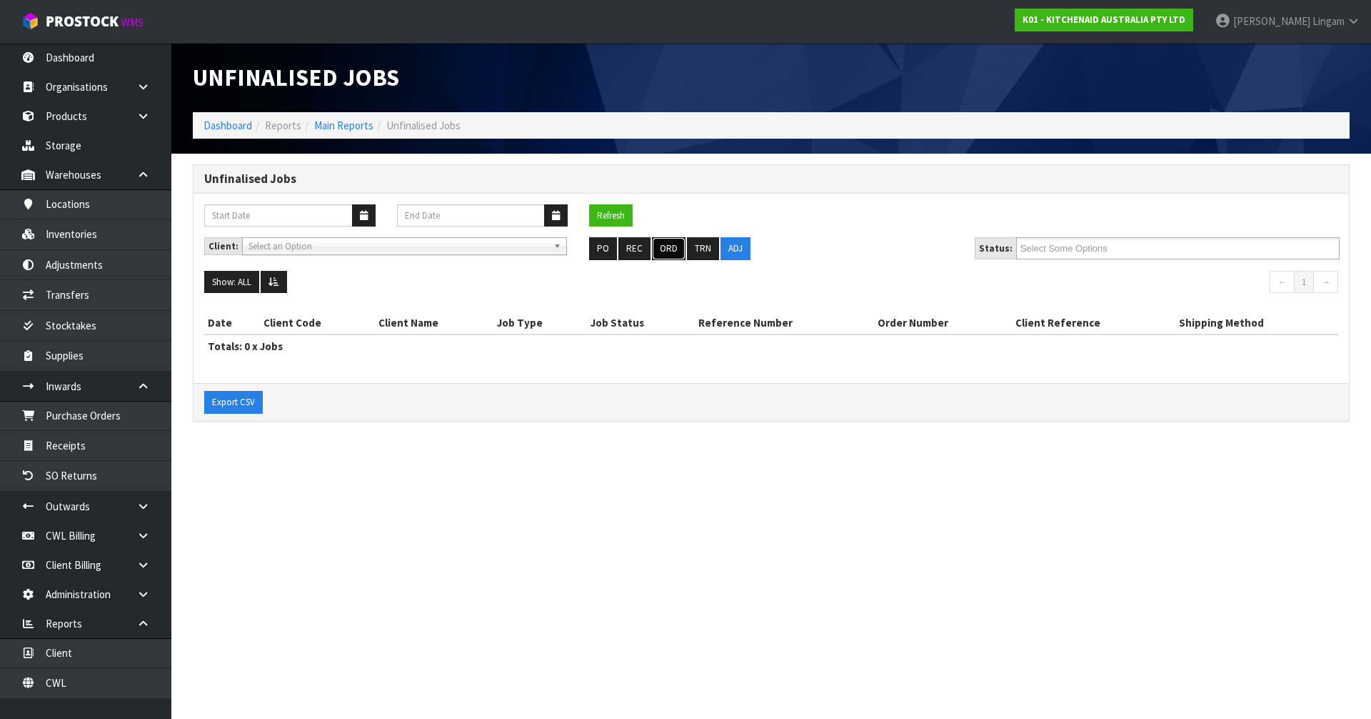
click at [669, 249] on button "ORD" at bounding box center [669, 248] width 34 height 23
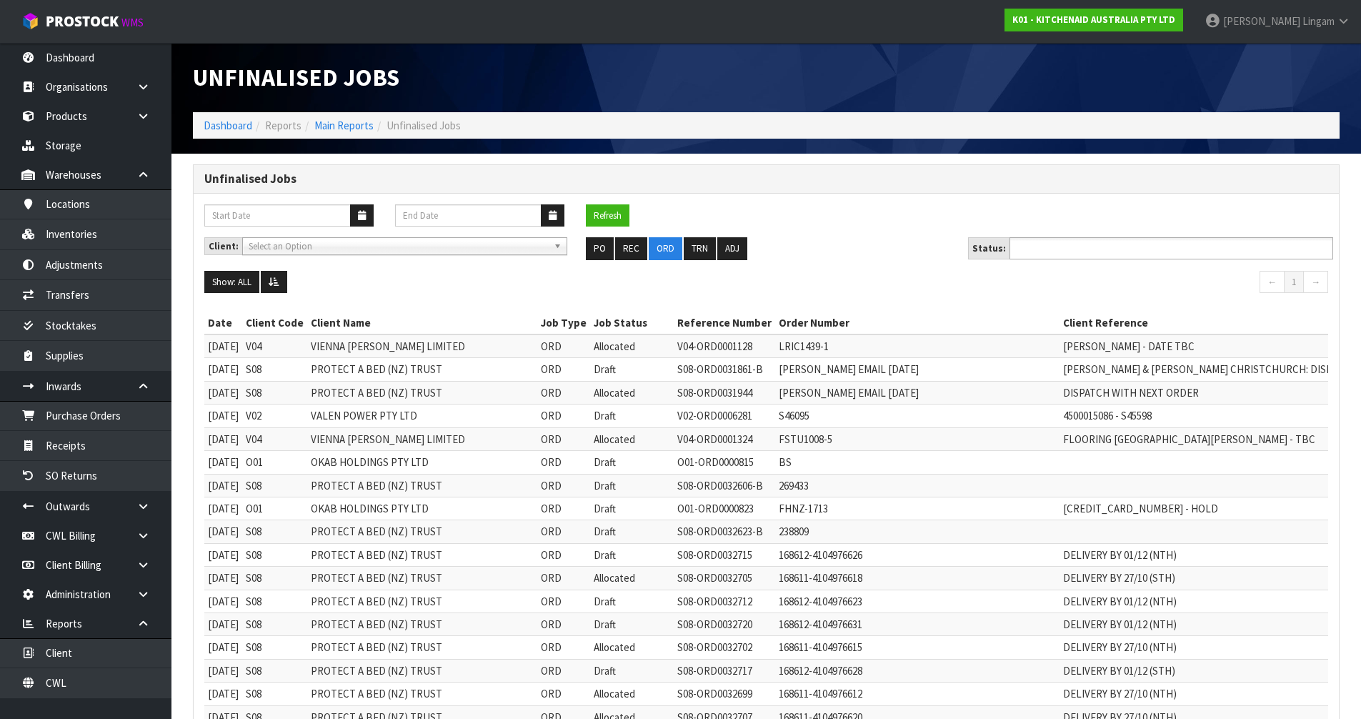
click at [1062, 246] on input "text" at bounding box center [1066, 248] width 105 height 18
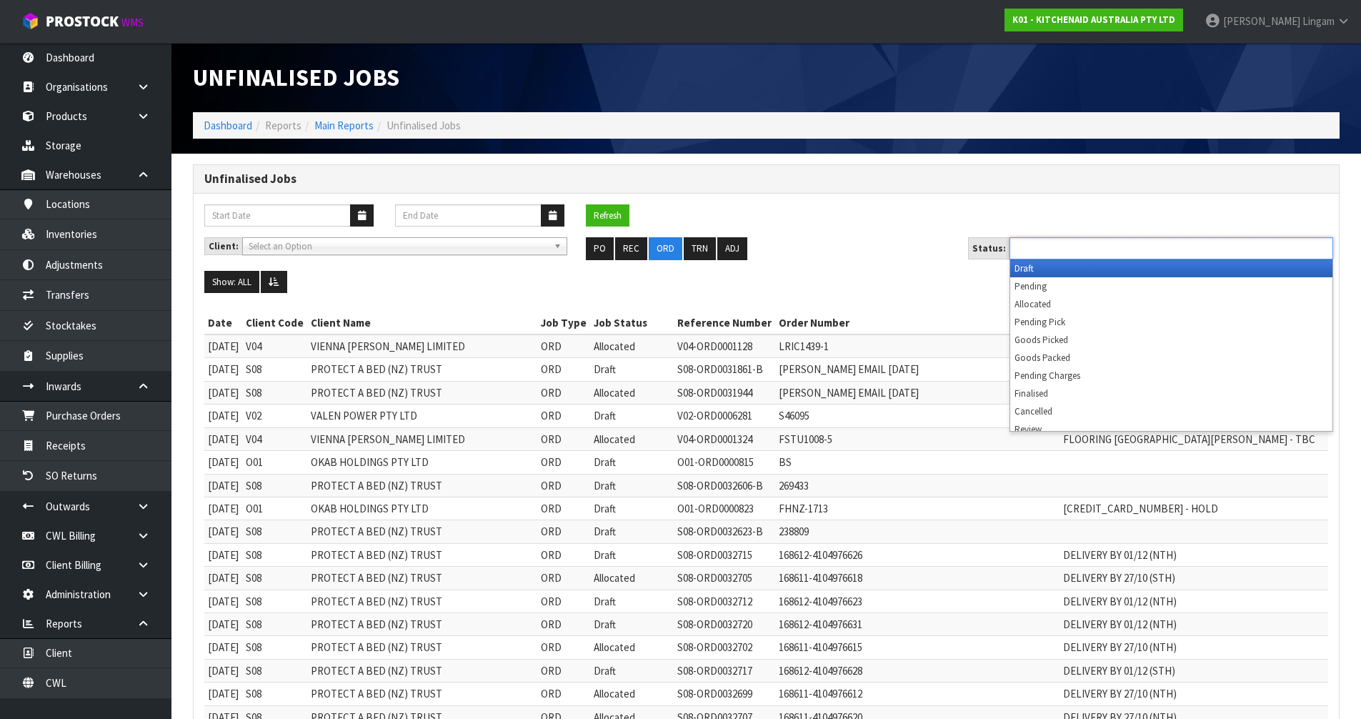
click at [1060, 264] on li "Draft" at bounding box center [1171, 268] width 322 height 18
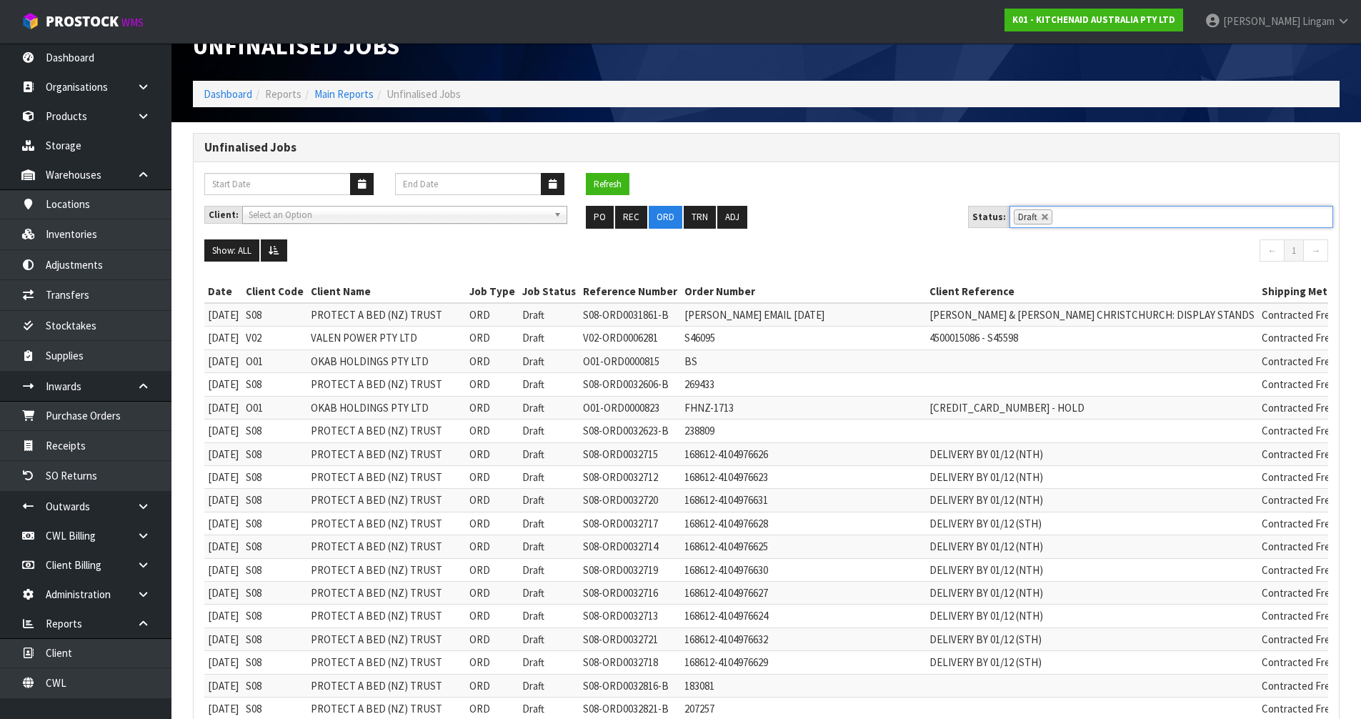
scroll to position [3, 0]
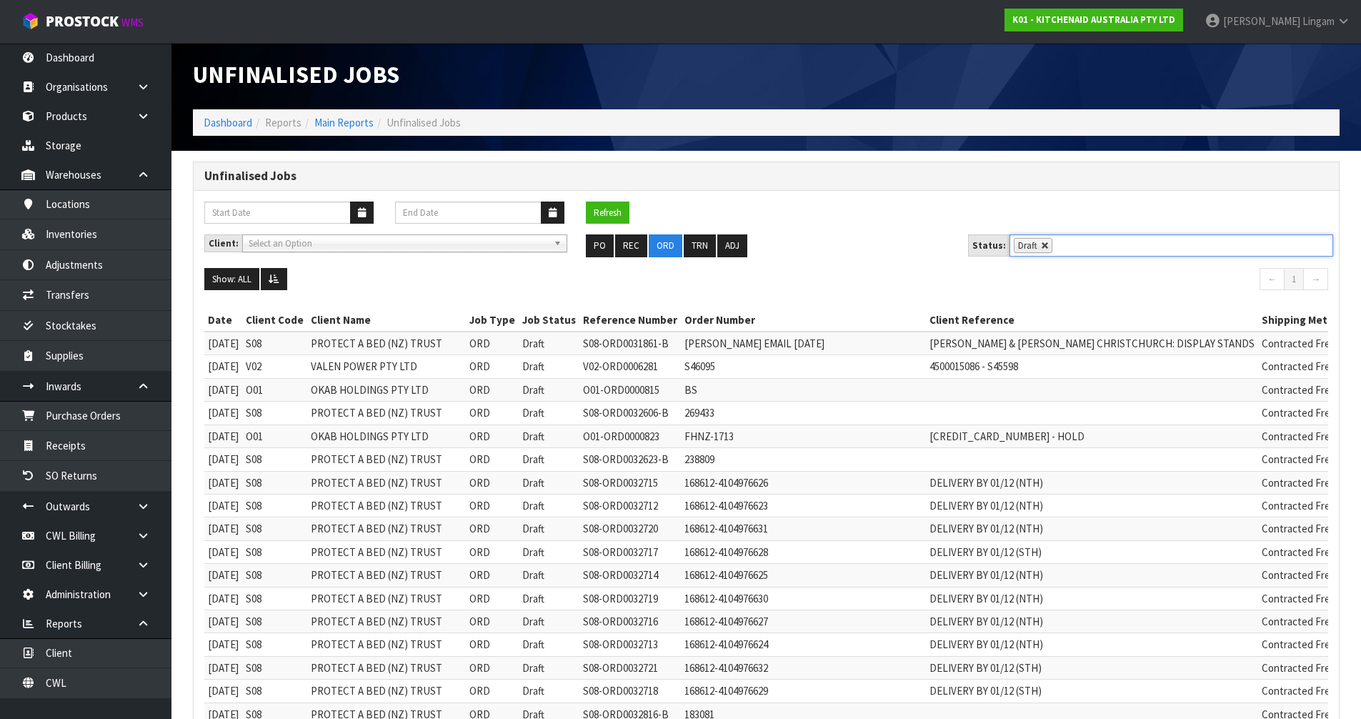
click at [1041, 245] on link at bounding box center [1045, 245] width 9 height 9
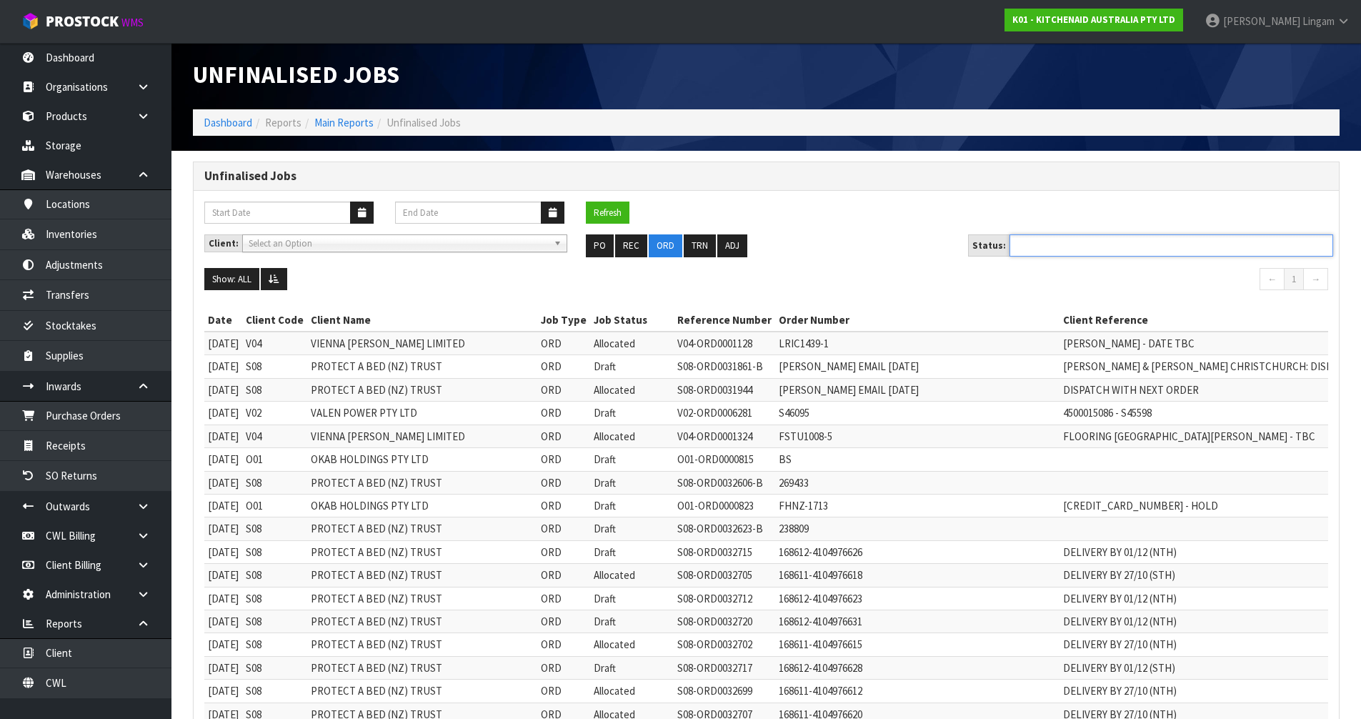
click at [1040, 245] on ul at bounding box center [1171, 245] width 324 height 22
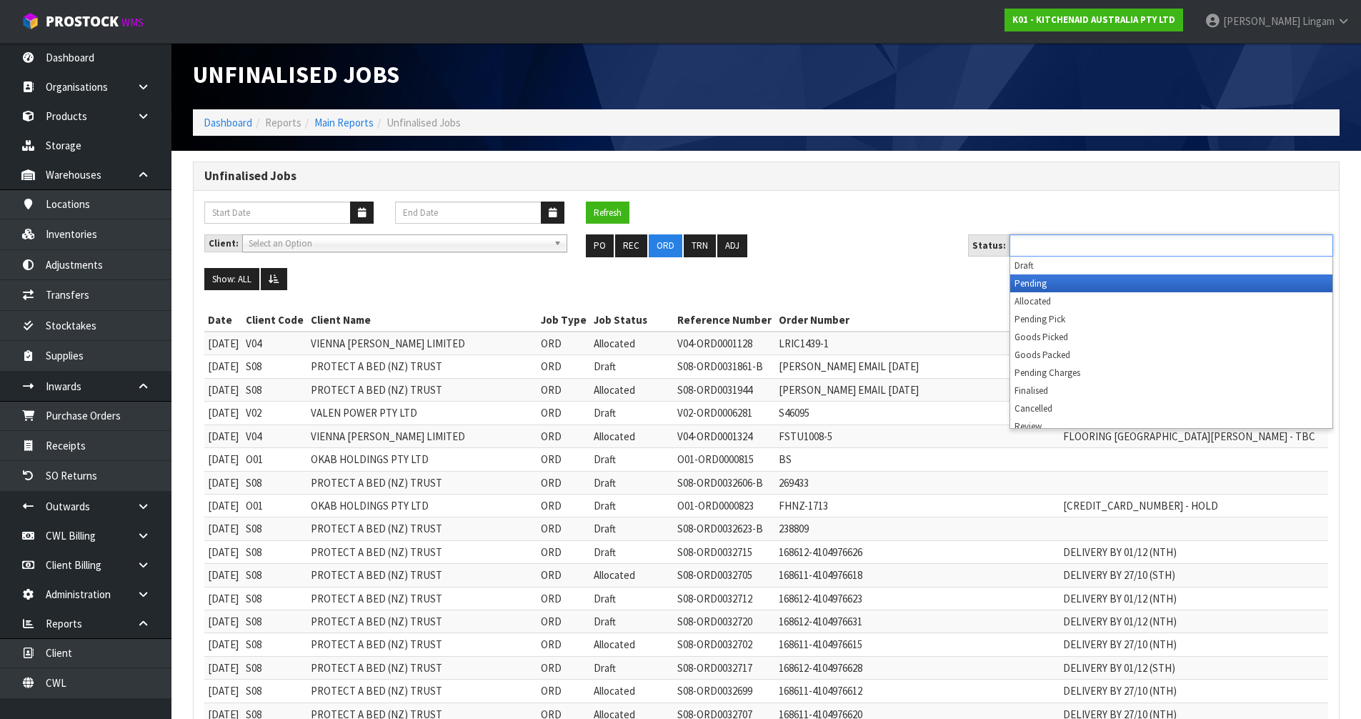
click at [1041, 281] on li "Pending" at bounding box center [1171, 283] width 322 height 18
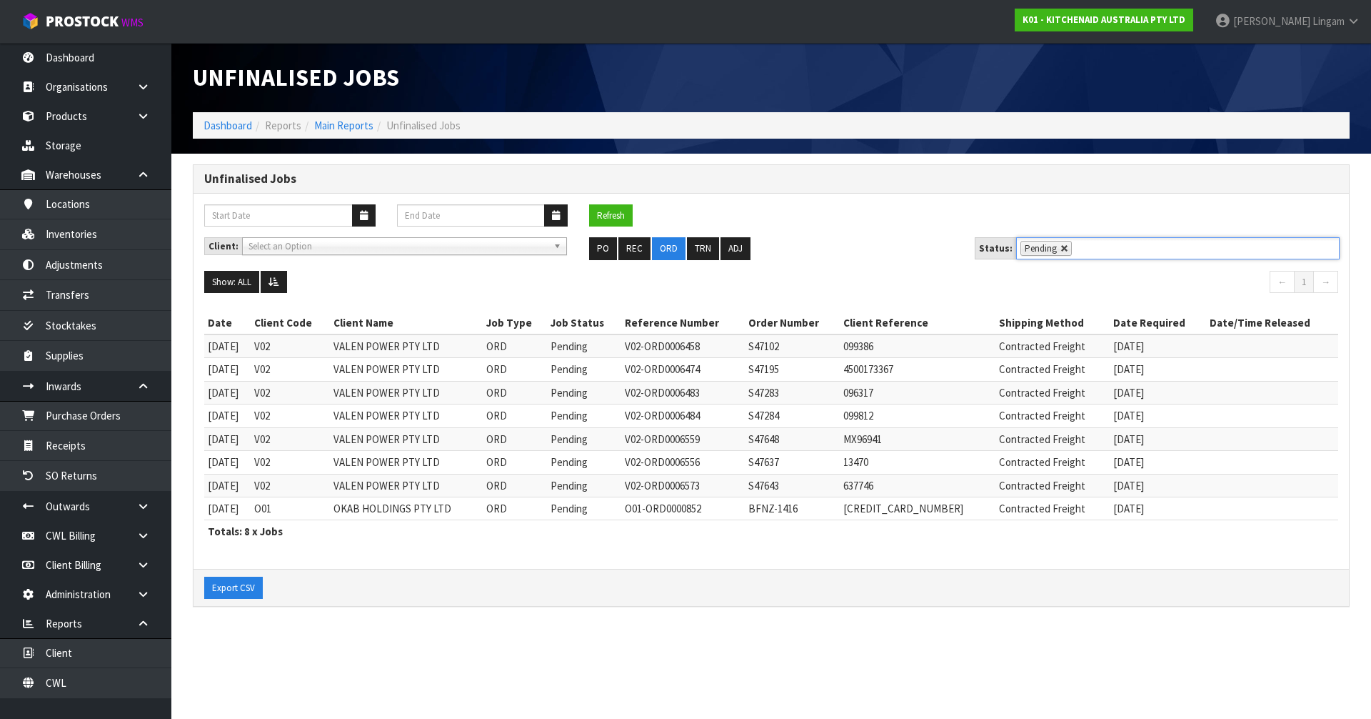
click at [1061, 246] on link at bounding box center [1065, 248] width 9 height 9
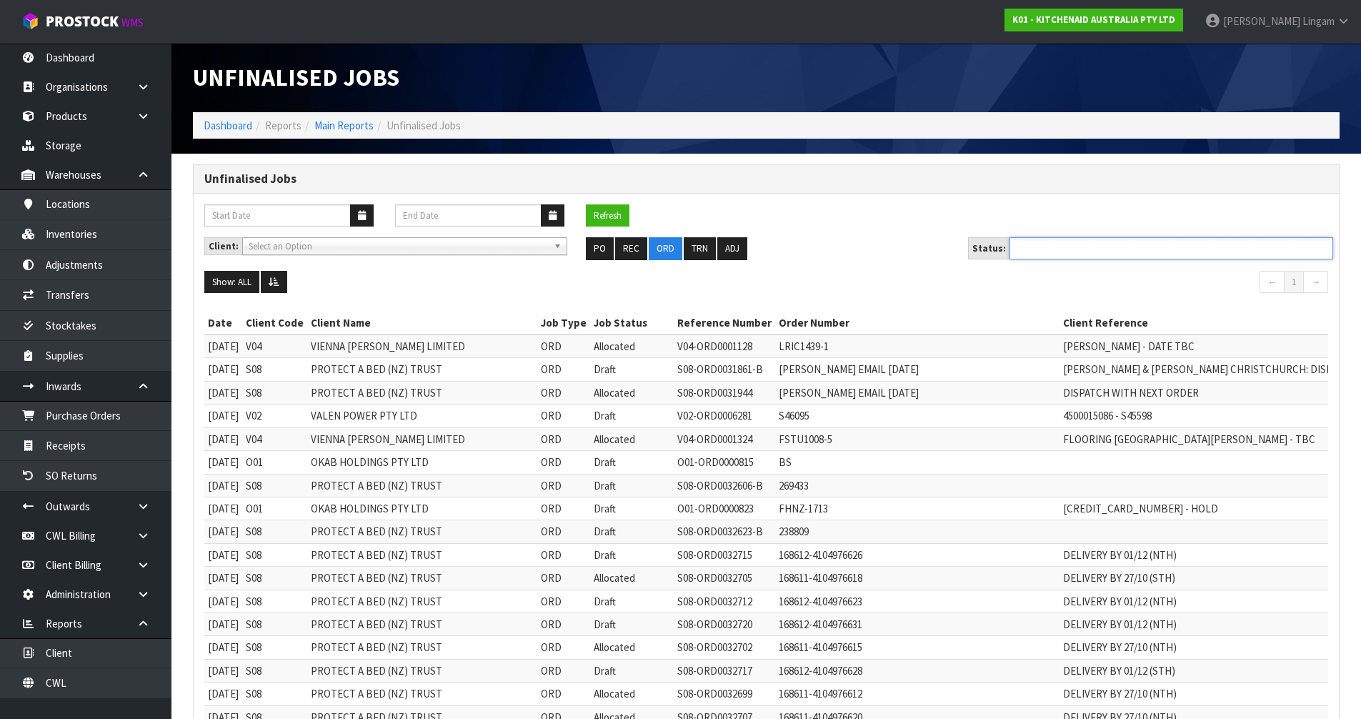
click at [1059, 246] on ul at bounding box center [1171, 248] width 324 height 22
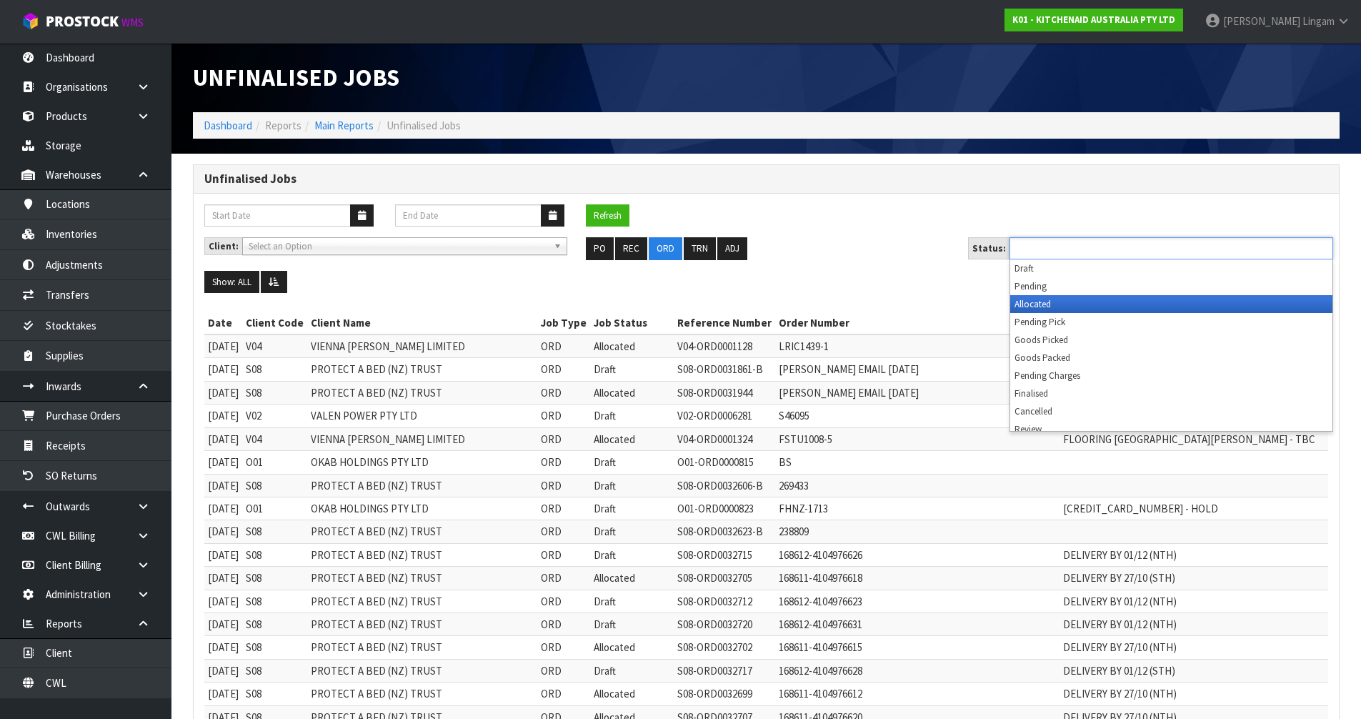
click at [1040, 301] on li "Allocated" at bounding box center [1171, 304] width 322 height 18
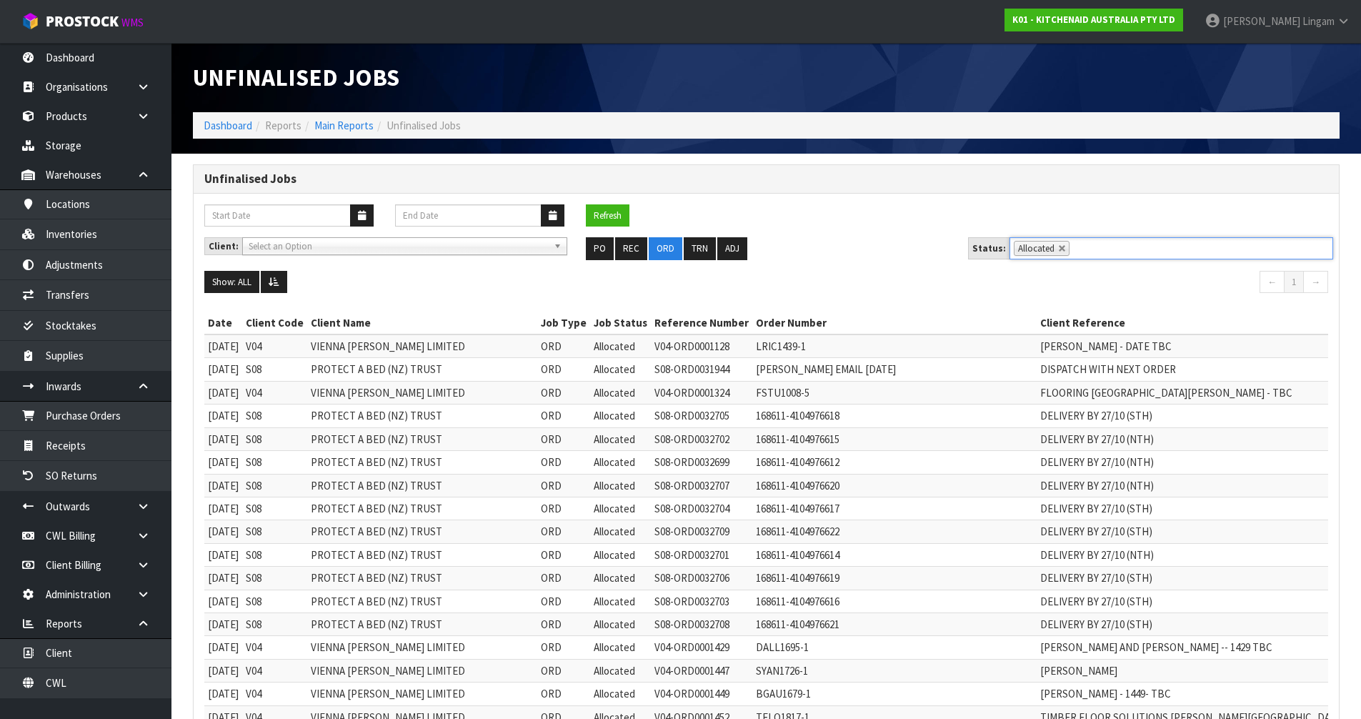
click at [1051, 247] on li "Allocated" at bounding box center [1042, 248] width 56 height 15
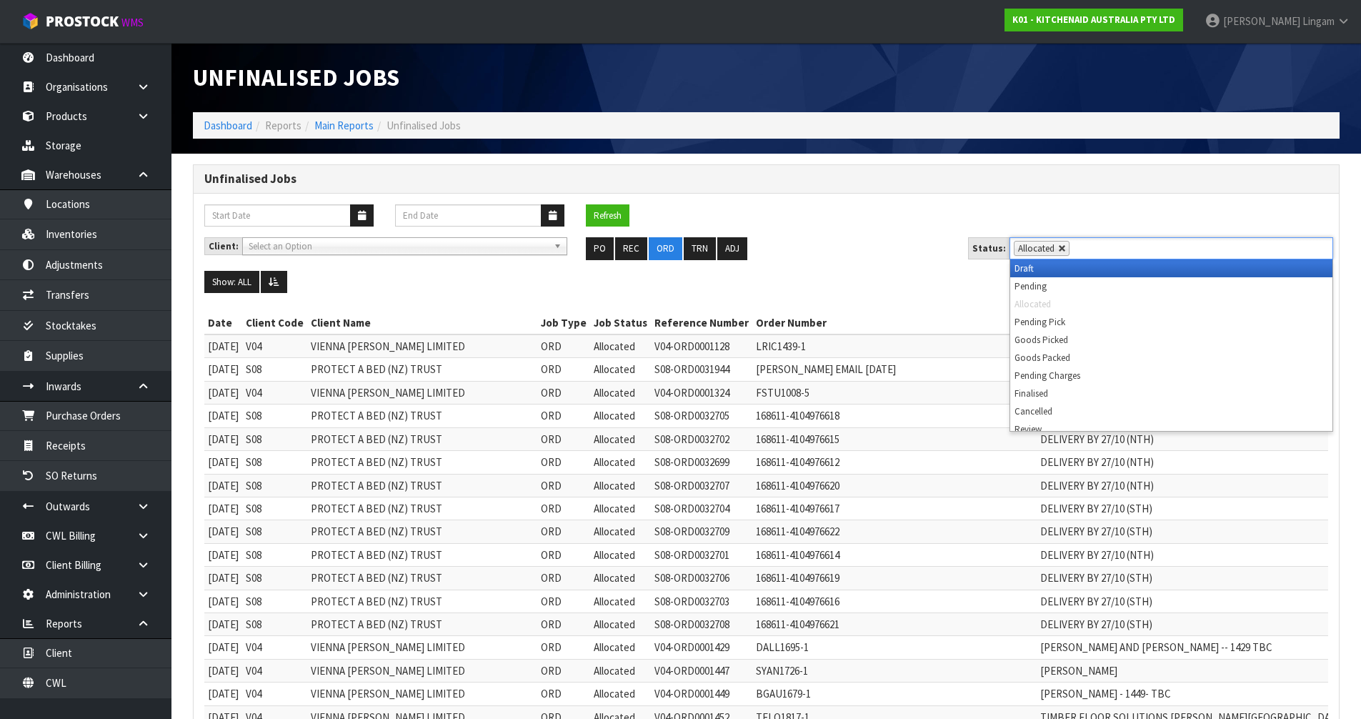
click at [1058, 247] on link at bounding box center [1062, 248] width 9 height 9
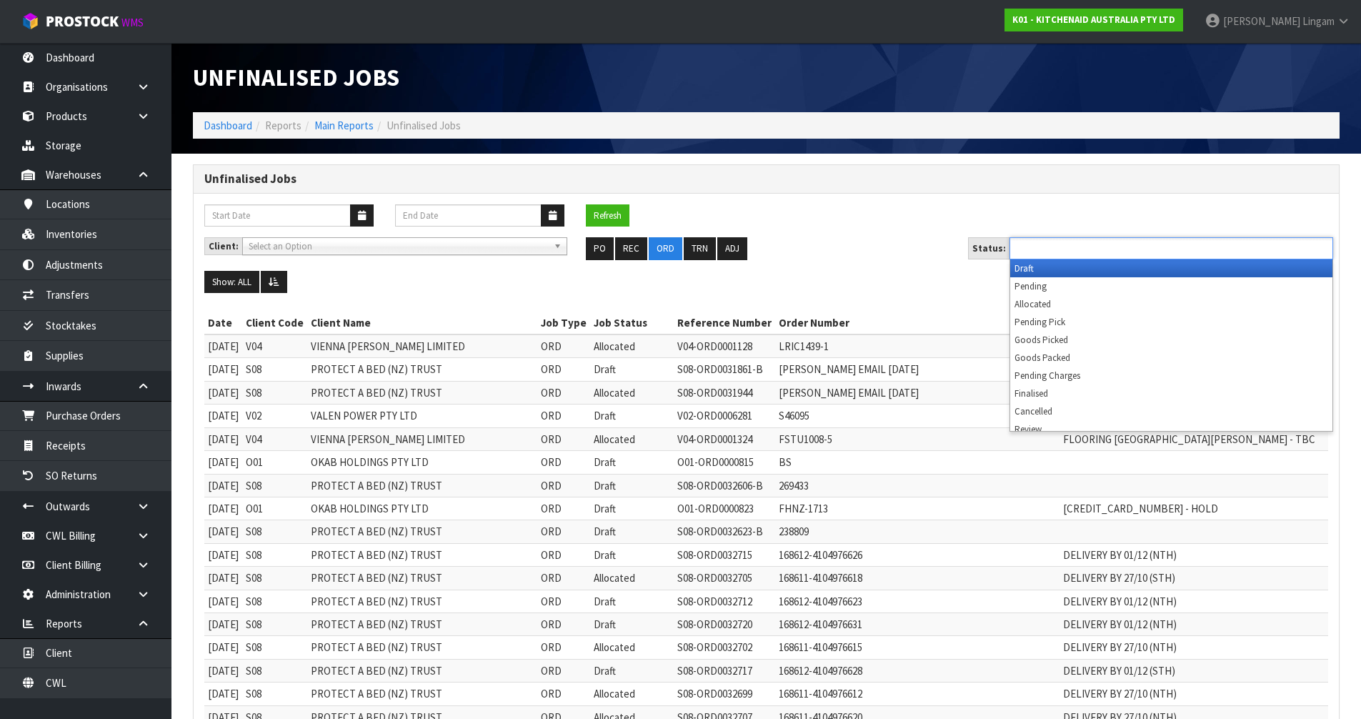
click at [1056, 247] on ul at bounding box center [1171, 248] width 324 height 22
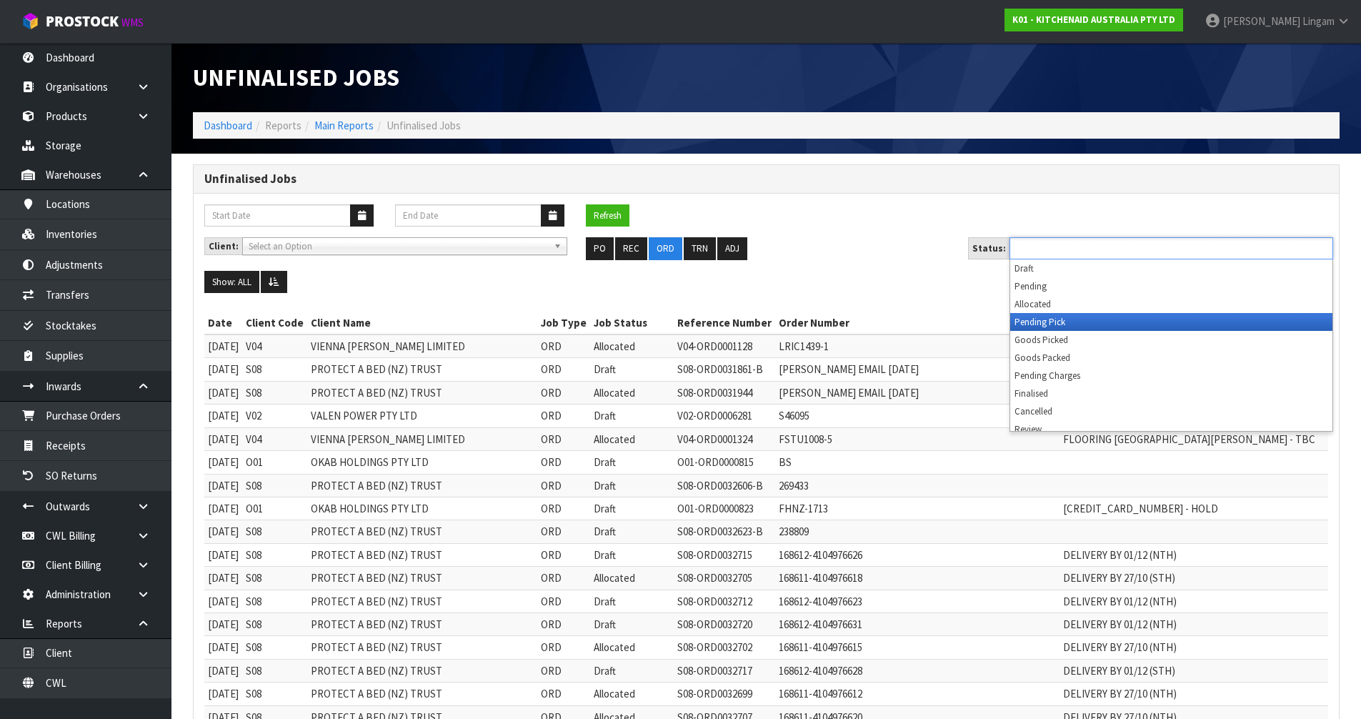
click at [1056, 327] on li "Pending Pick" at bounding box center [1171, 322] width 322 height 18
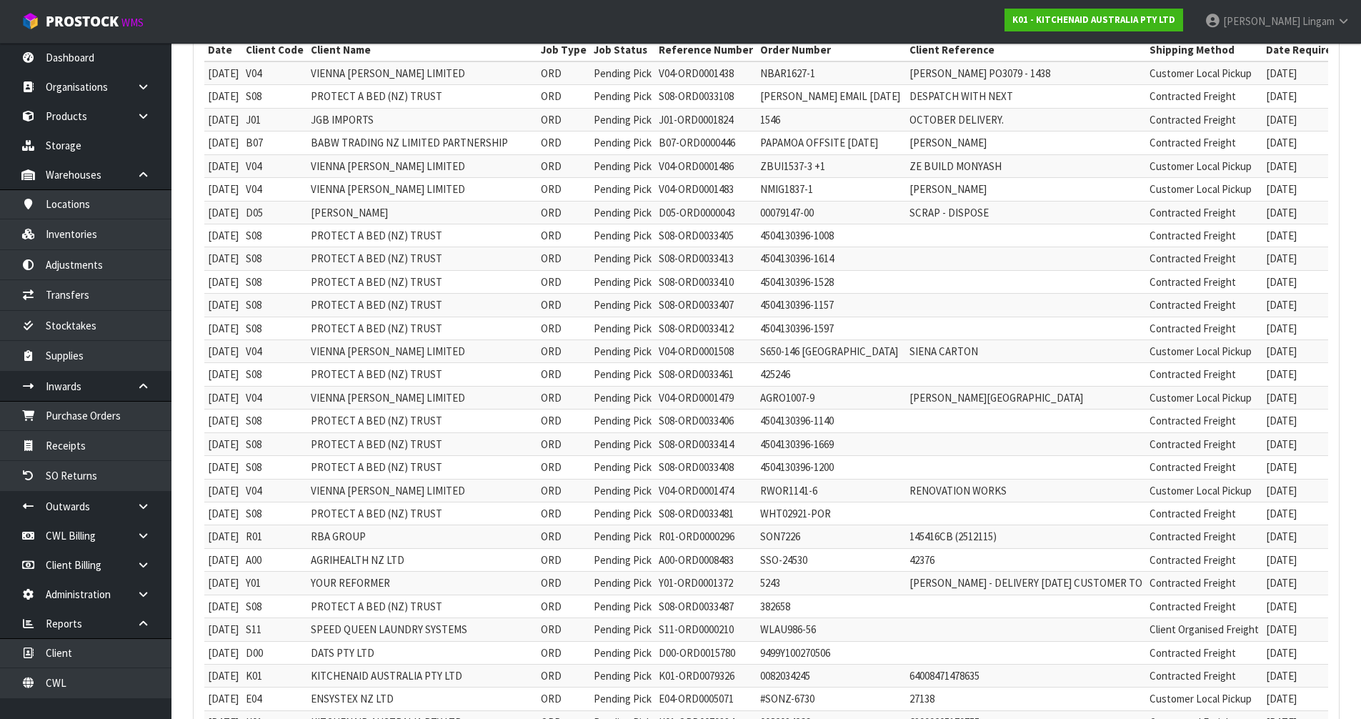
scroll to position [143, 0]
